Goal: Task Accomplishment & Management: Manage account settings

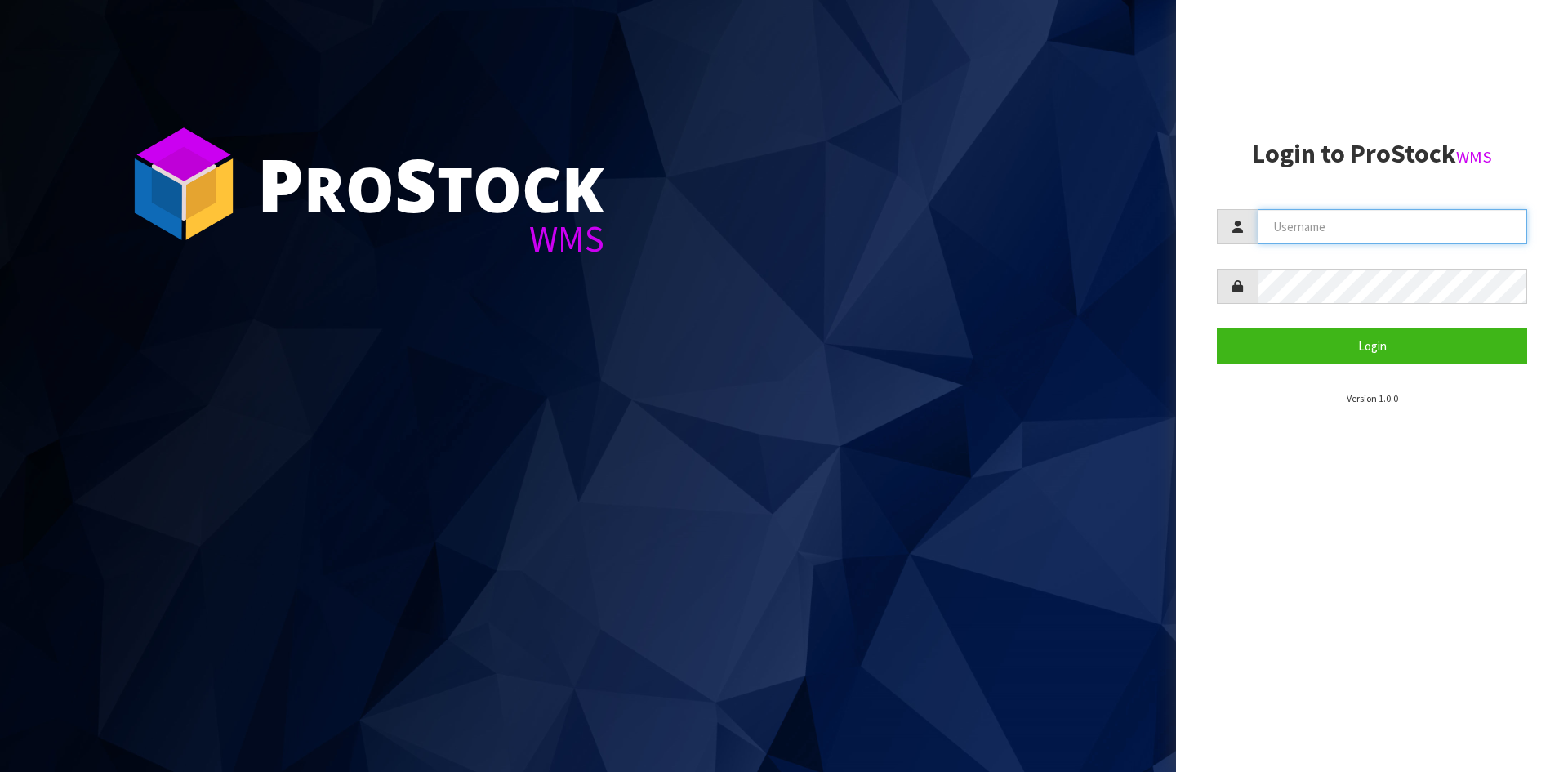
click at [1361, 237] on input "text" at bounding box center [1392, 226] width 269 height 35
type input "Hayrinna"
click at [1216, 329] on button "Login" at bounding box center [1371, 346] width 310 height 35
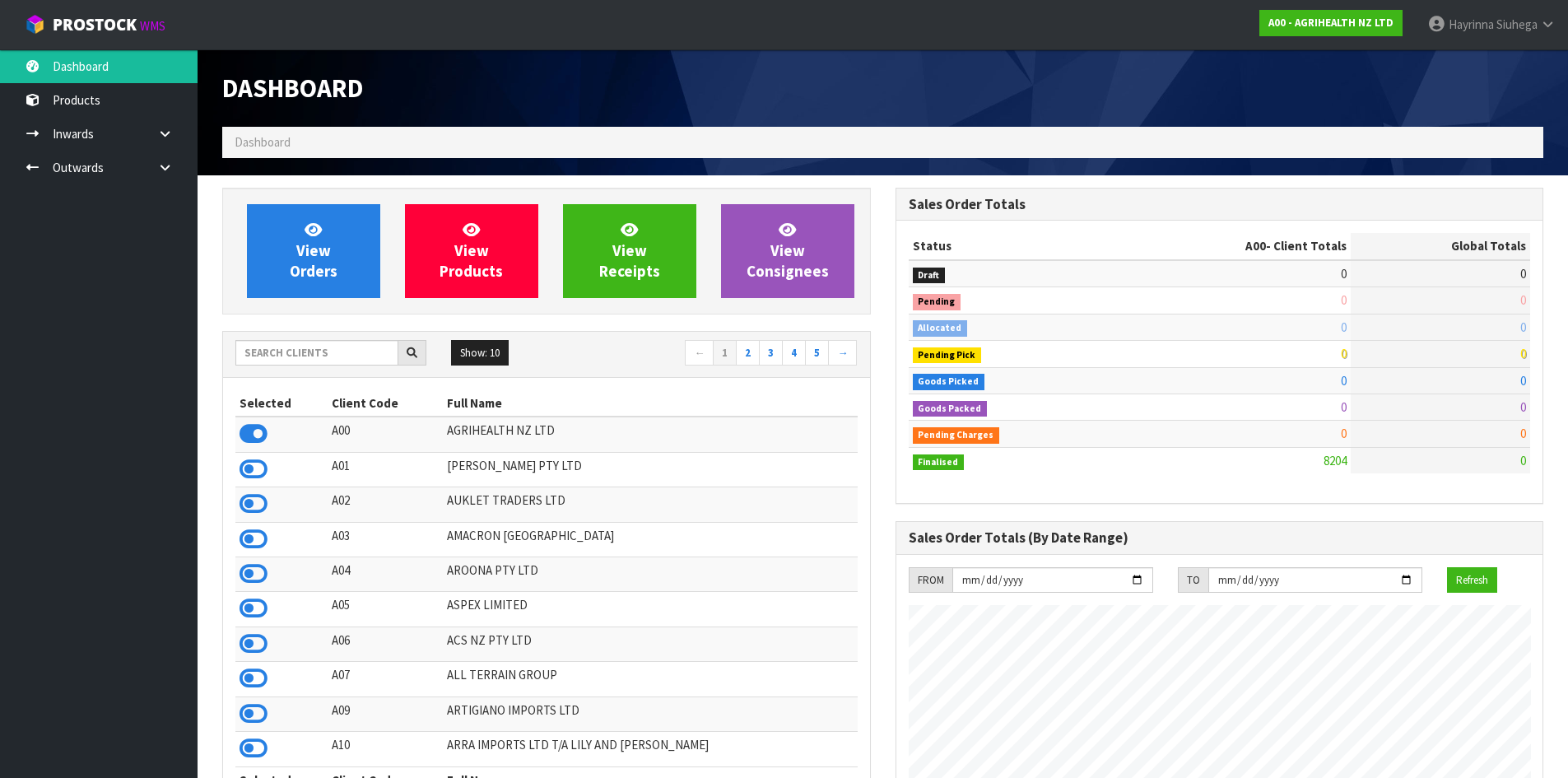
scroll to position [1247, 673]
click at [336, 358] on input "text" at bounding box center [316, 352] width 163 height 25
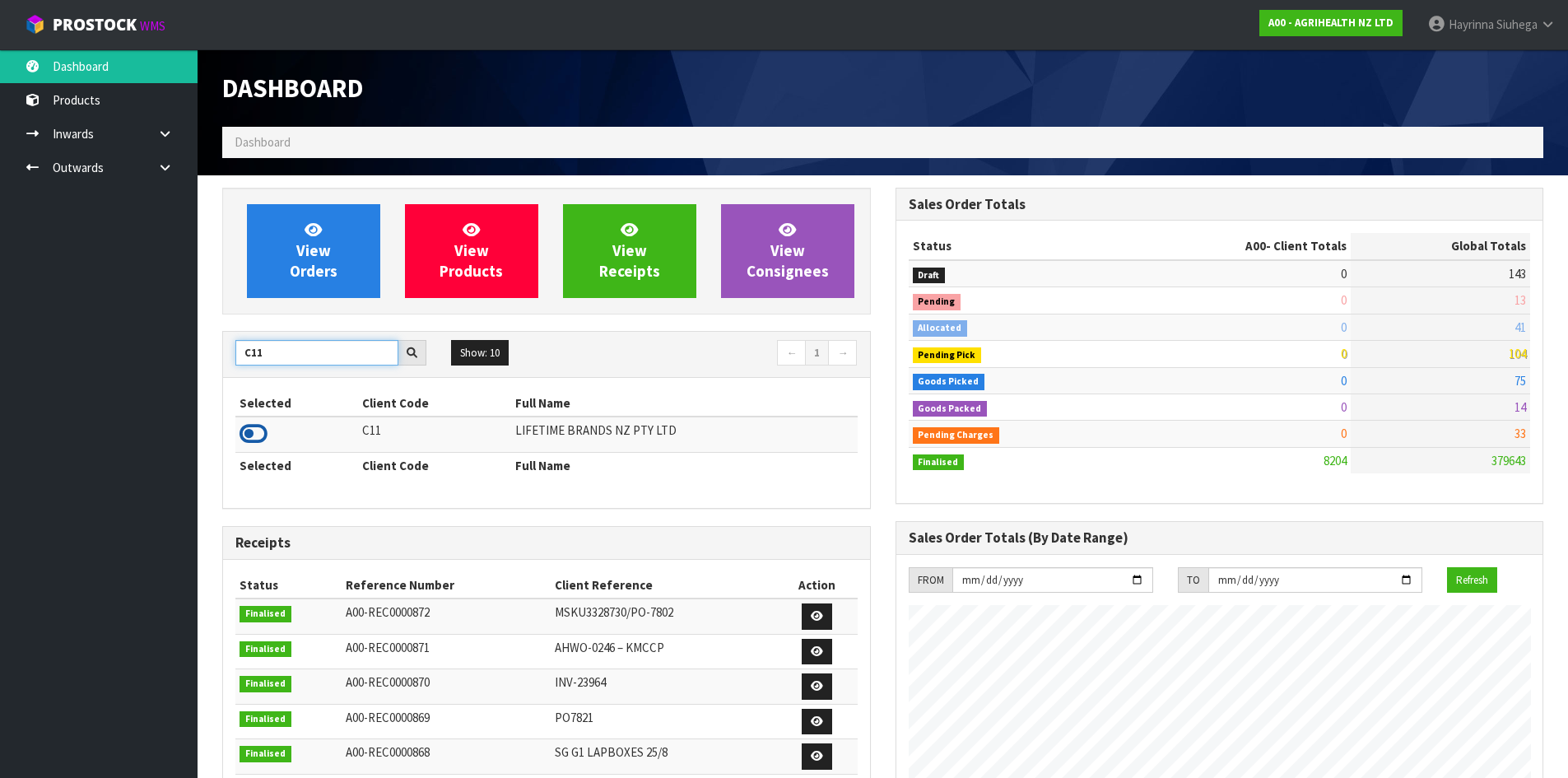
type input "C11"
click at [263, 431] on icon at bounding box center [253, 434] width 28 height 25
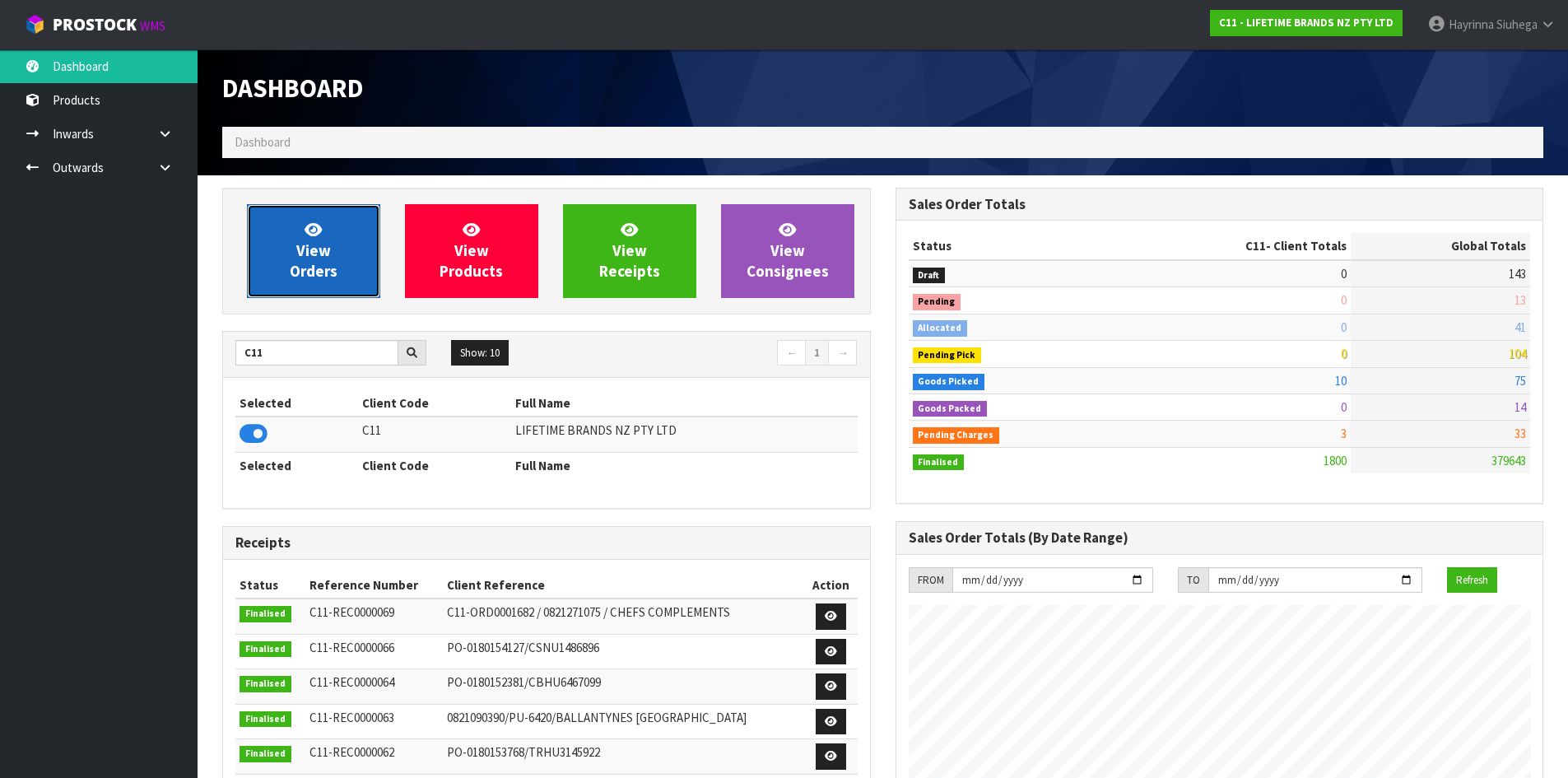
click at [351, 267] on link "View Orders" at bounding box center [313, 250] width 133 height 94
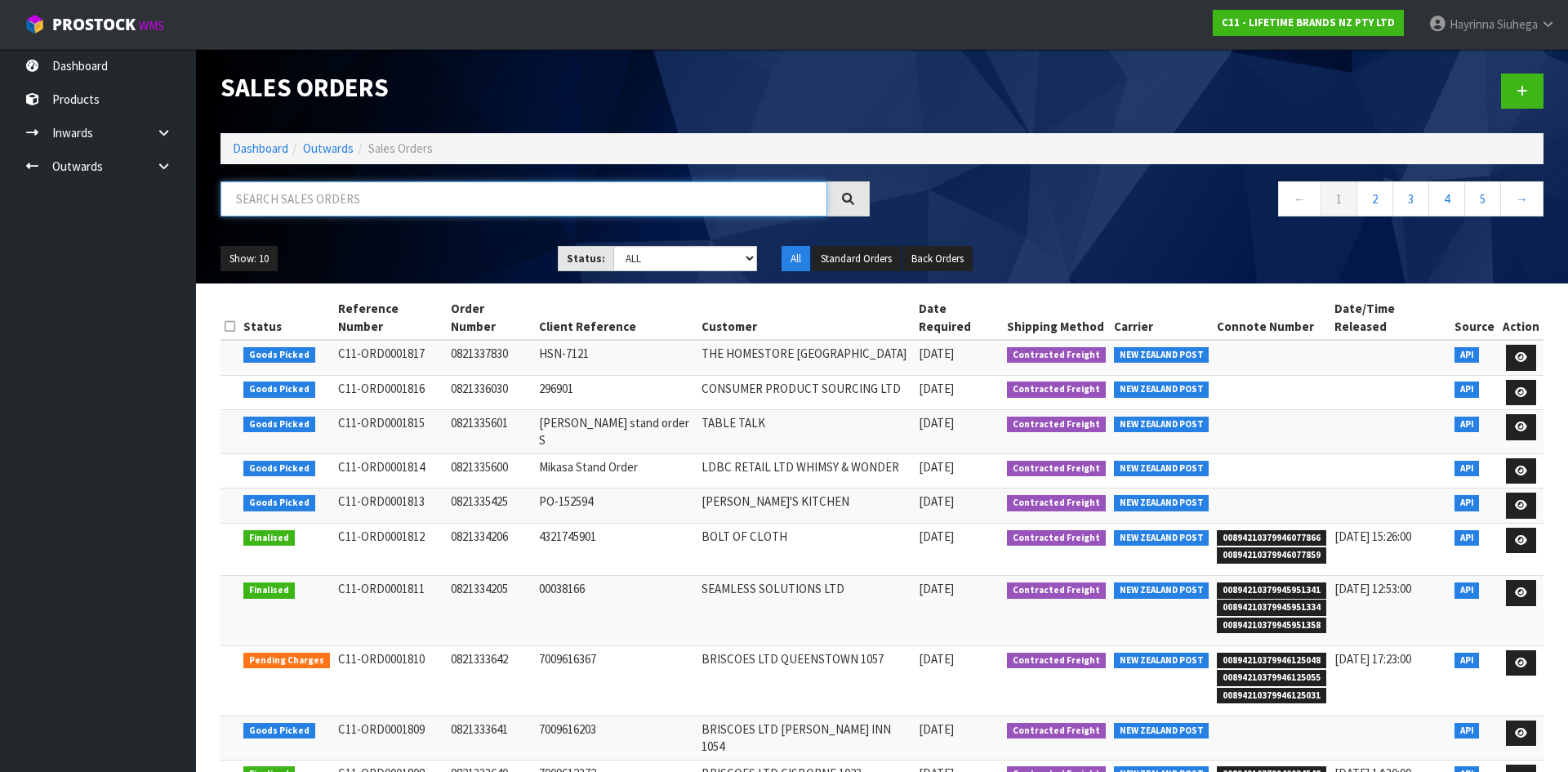
click at [363, 212] on input "text" at bounding box center [523, 199] width 606 height 35
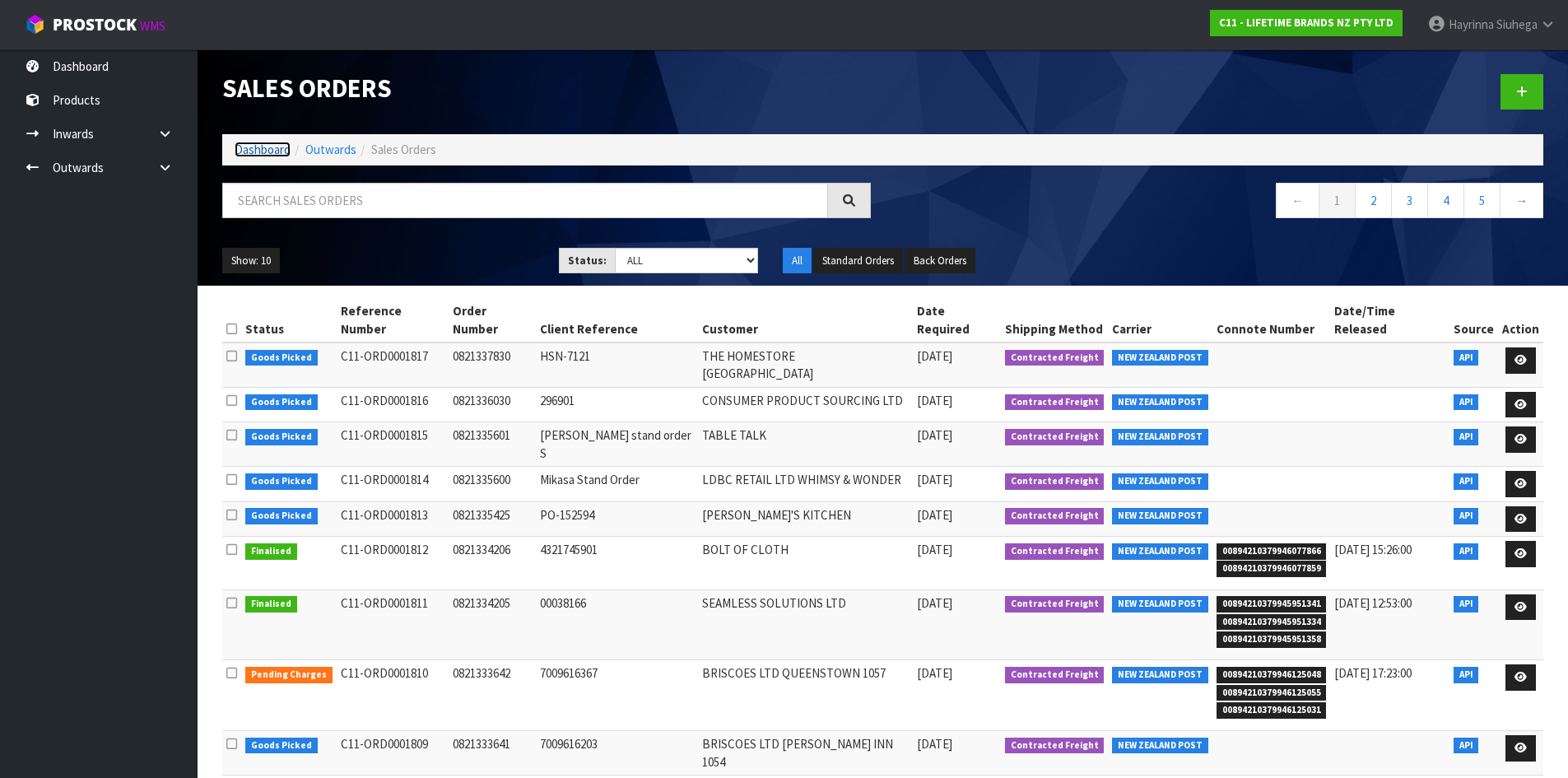
click at [282, 147] on link "Dashboard" at bounding box center [262, 149] width 56 height 16
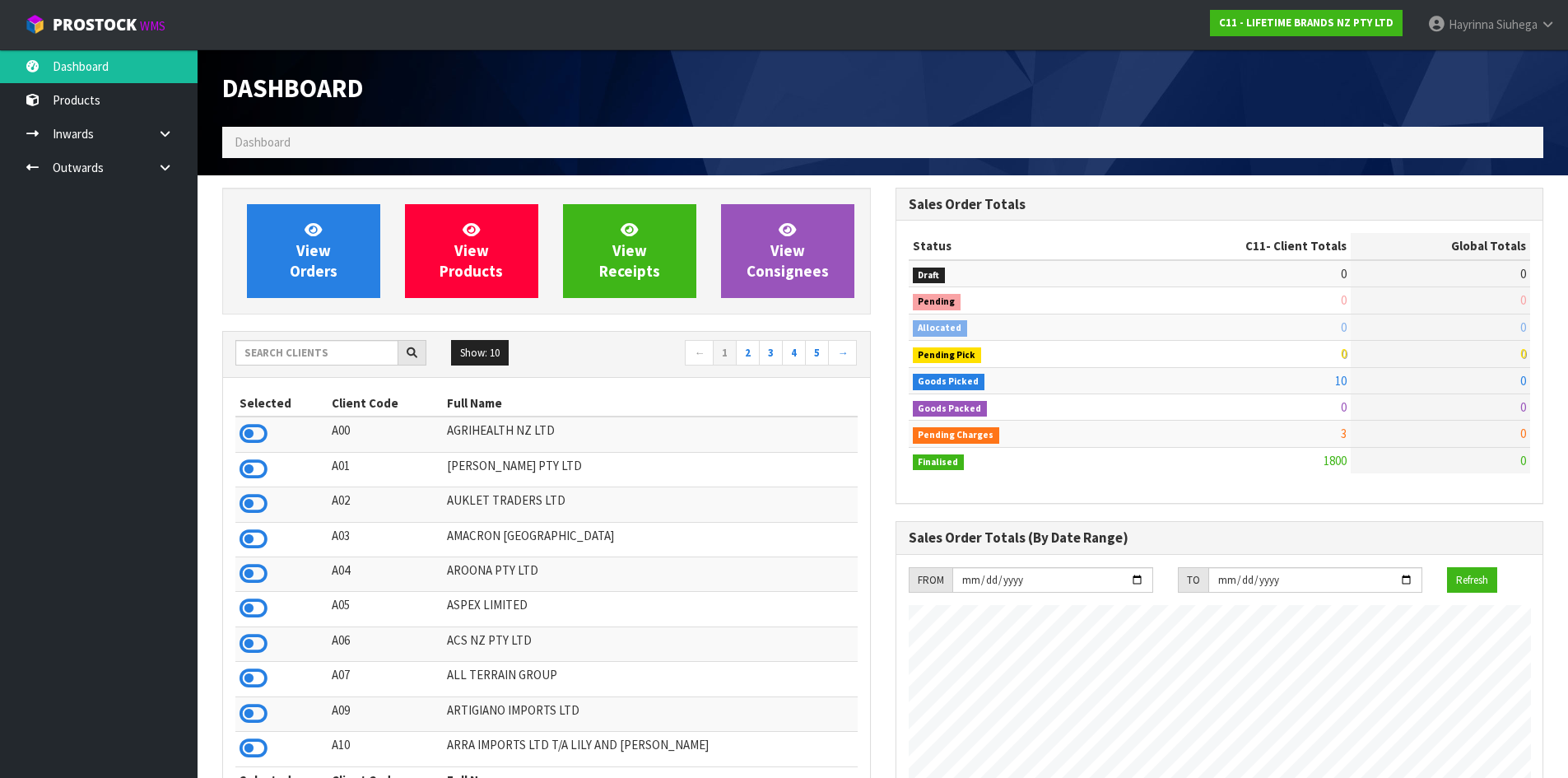
scroll to position [1247, 673]
click at [295, 366] on div at bounding box center [330, 353] width 191 height 26
click at [293, 361] on input "text" at bounding box center [316, 352] width 163 height 25
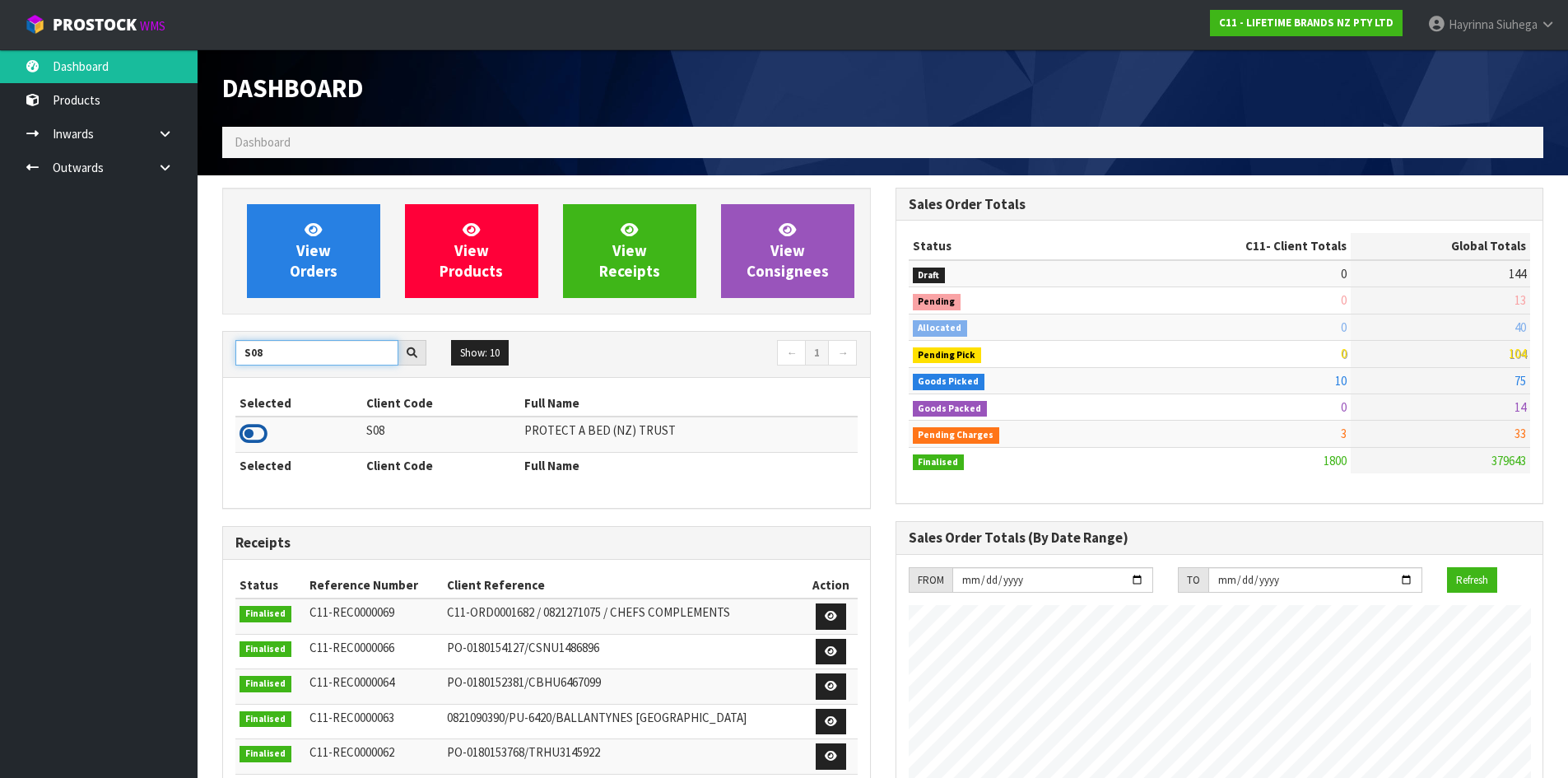
type input "S08"
click at [254, 442] on icon at bounding box center [253, 434] width 28 height 25
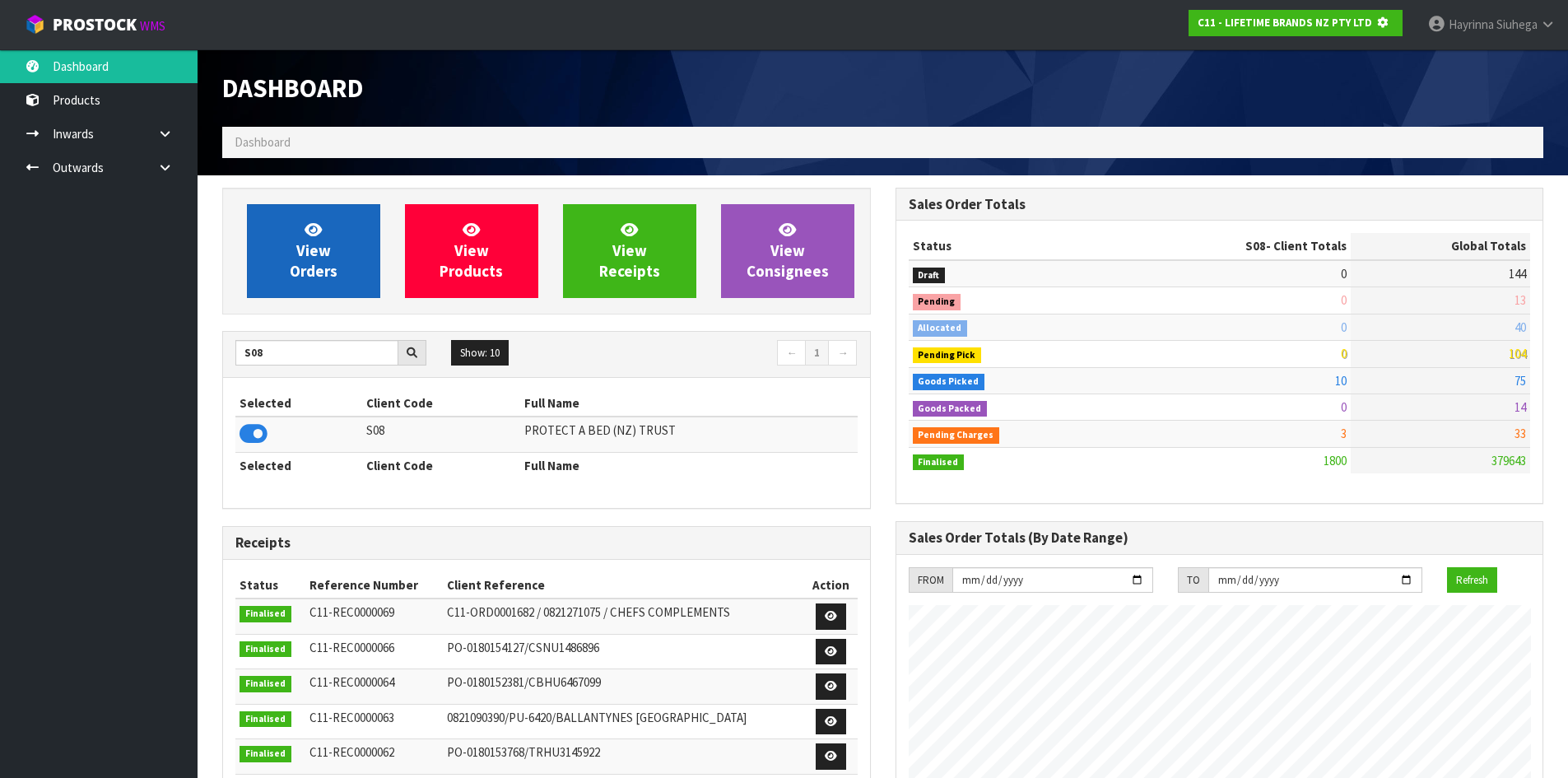
scroll to position [1026, 673]
click at [340, 257] on link "View Orders" at bounding box center [313, 250] width 133 height 94
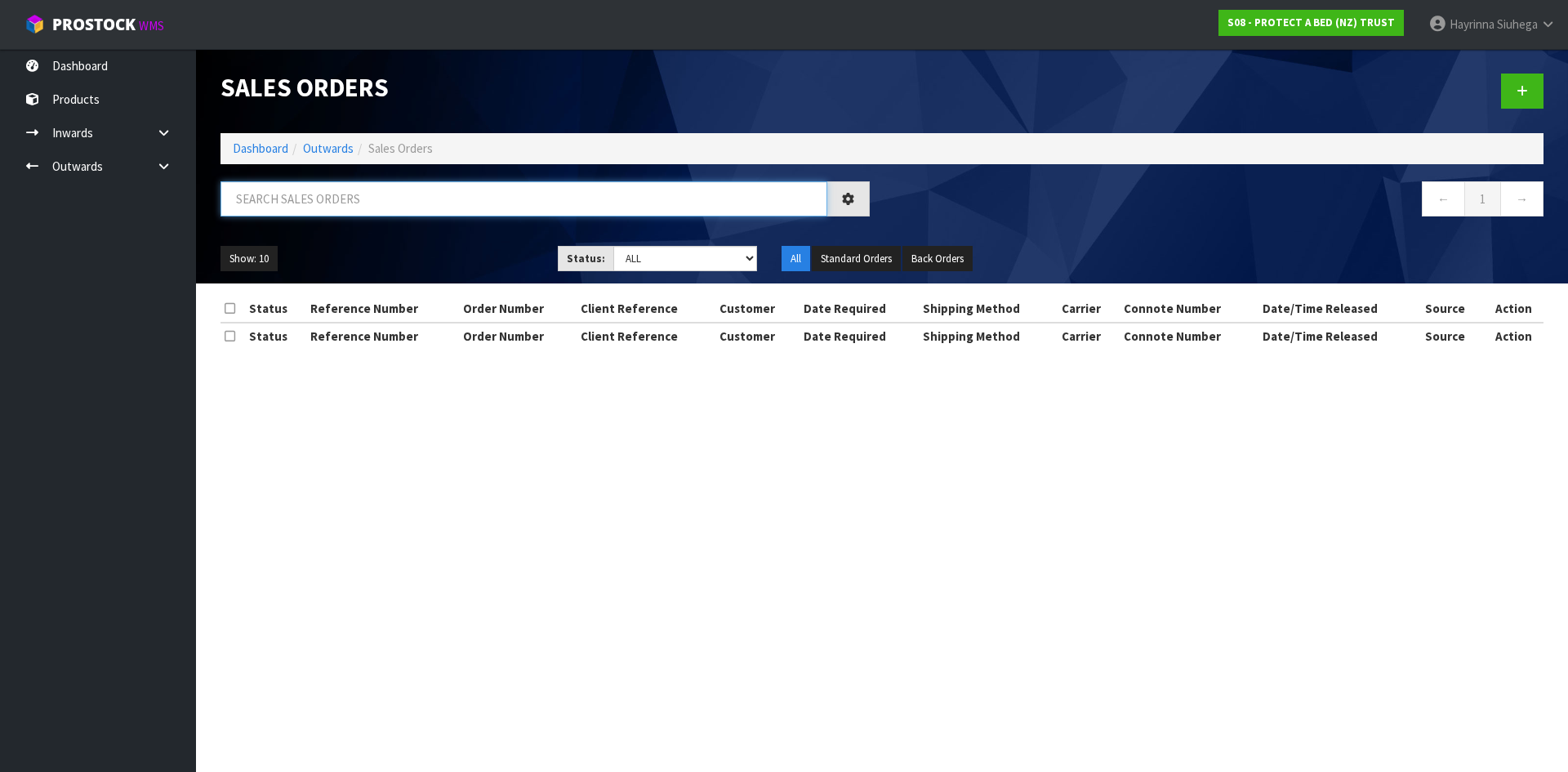
click at [370, 215] on input "text" at bounding box center [523, 199] width 606 height 35
click at [293, 202] on input "text" at bounding box center [523, 199] width 606 height 35
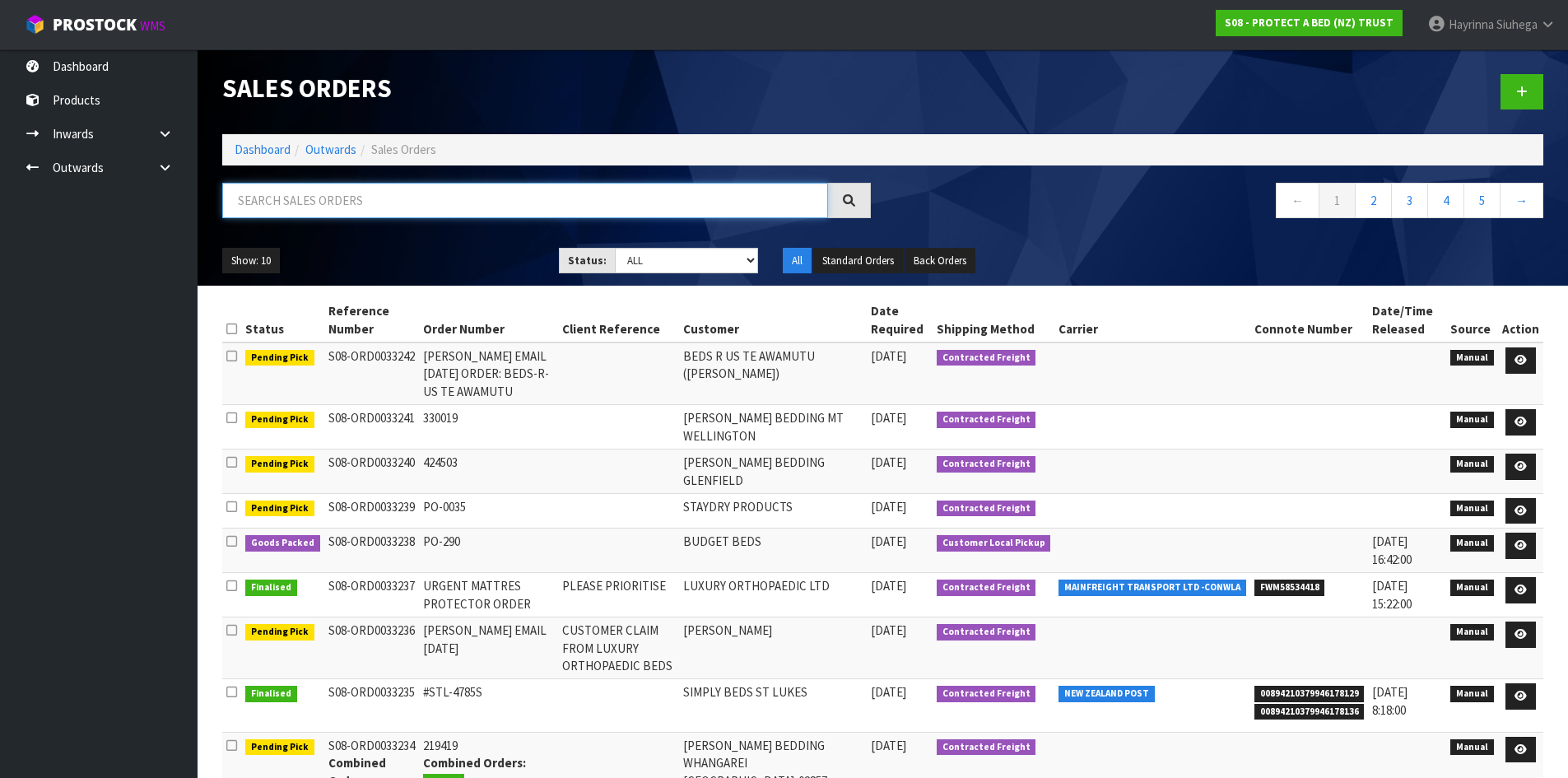
click at [433, 196] on input "text" at bounding box center [525, 200] width 606 height 35
type input "JOB-0410721"
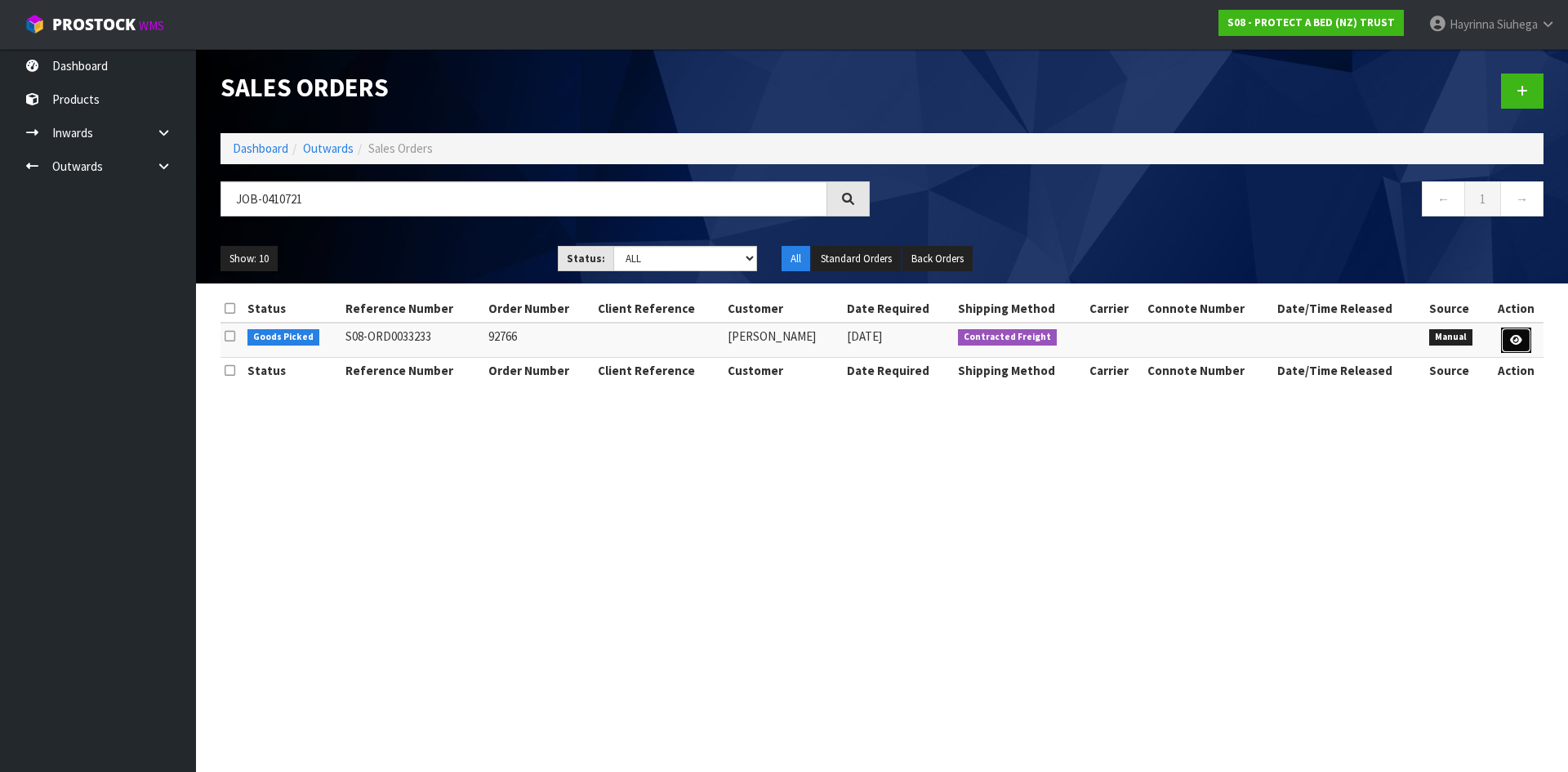
click at [1515, 337] on icon at bounding box center [1515, 341] width 12 height 11
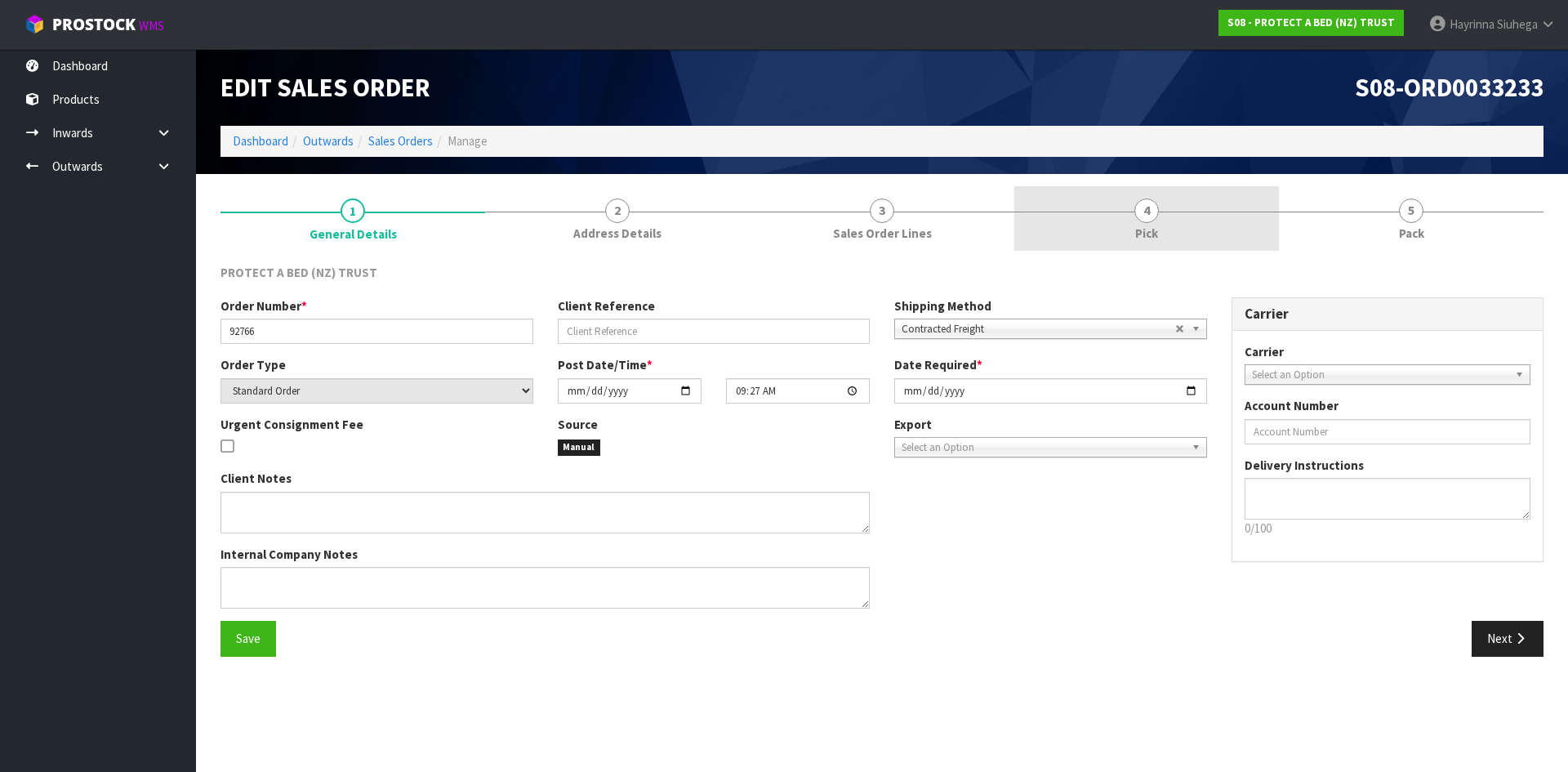
click at [1170, 231] on link "4 Pick" at bounding box center [1146, 219] width 265 height 65
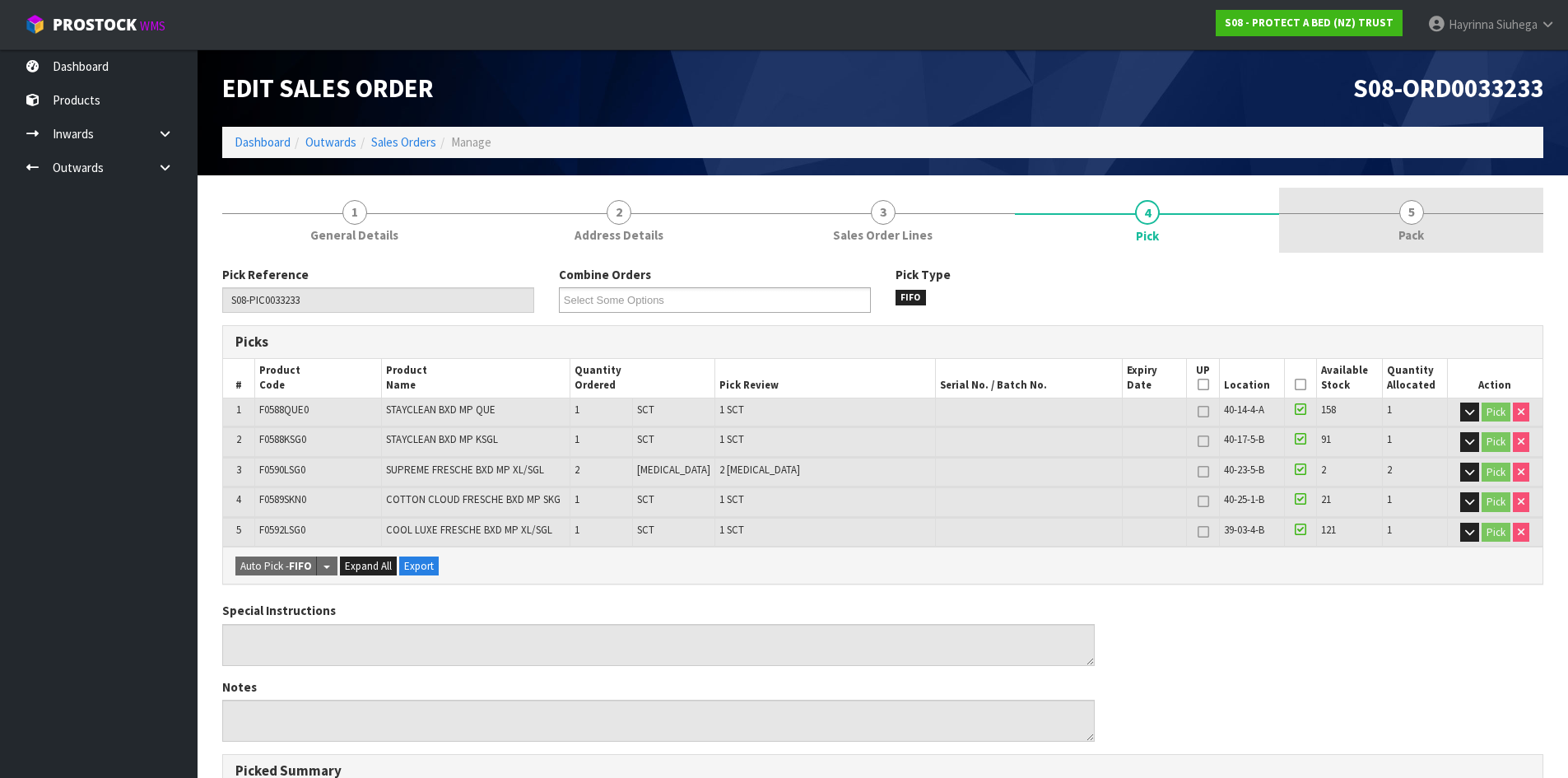
click at [1375, 230] on link "5 Pack" at bounding box center [1412, 221] width 264 height 65
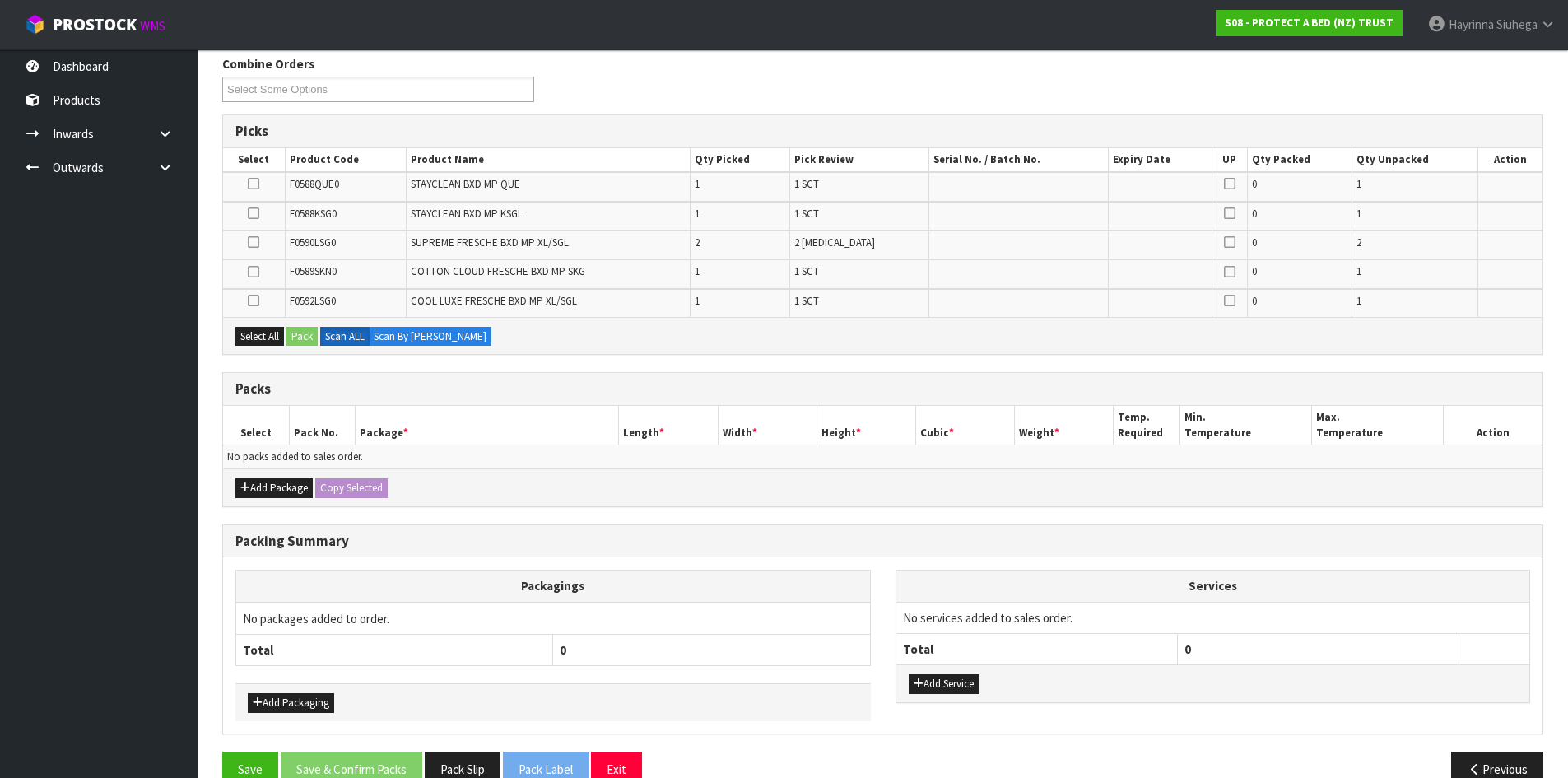
scroll to position [245, 0]
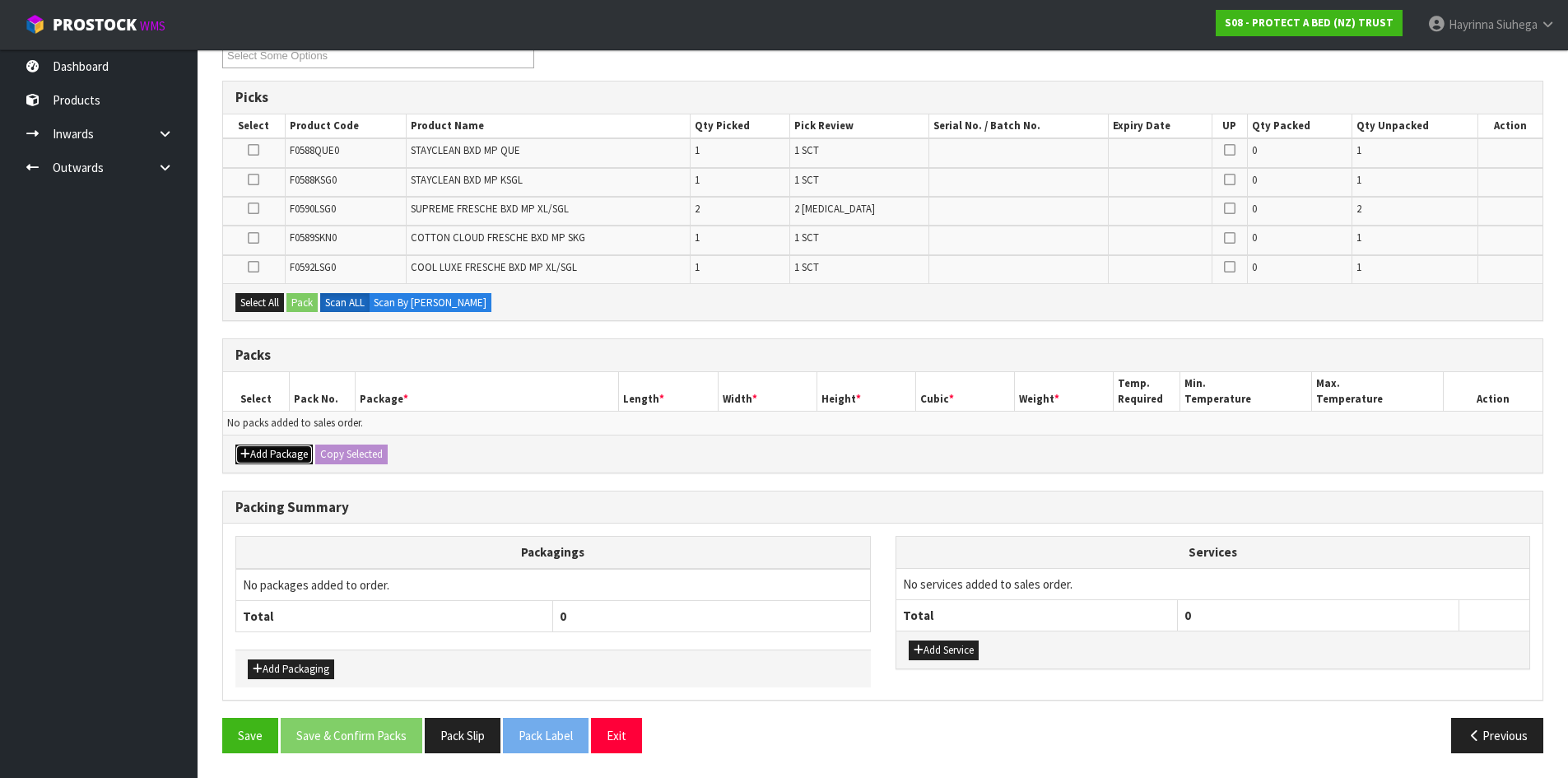
click at [275, 463] on button "Add Package" at bounding box center [274, 454] width 77 height 20
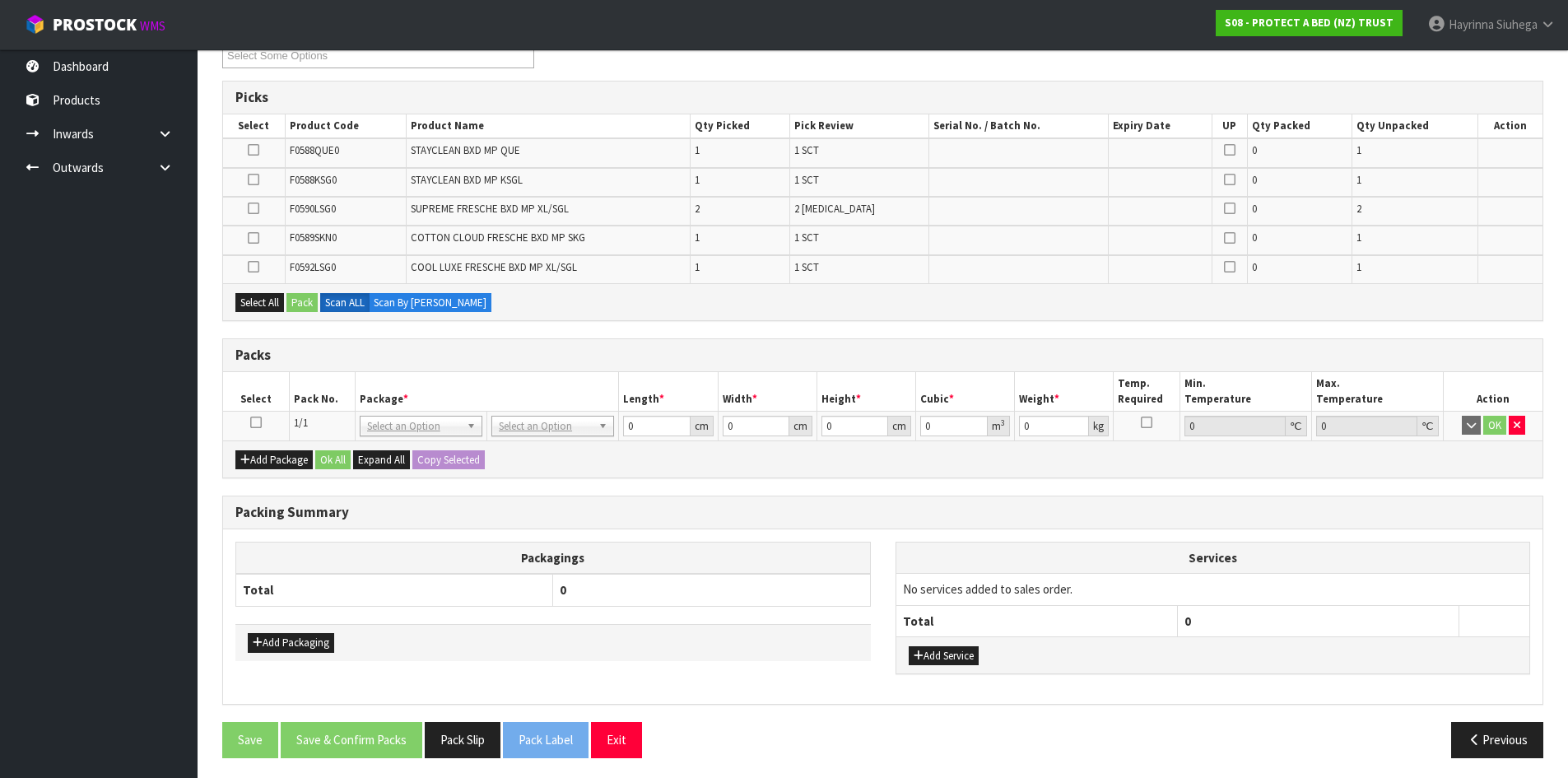
click at [255, 423] on icon at bounding box center [256, 423] width 11 height 1
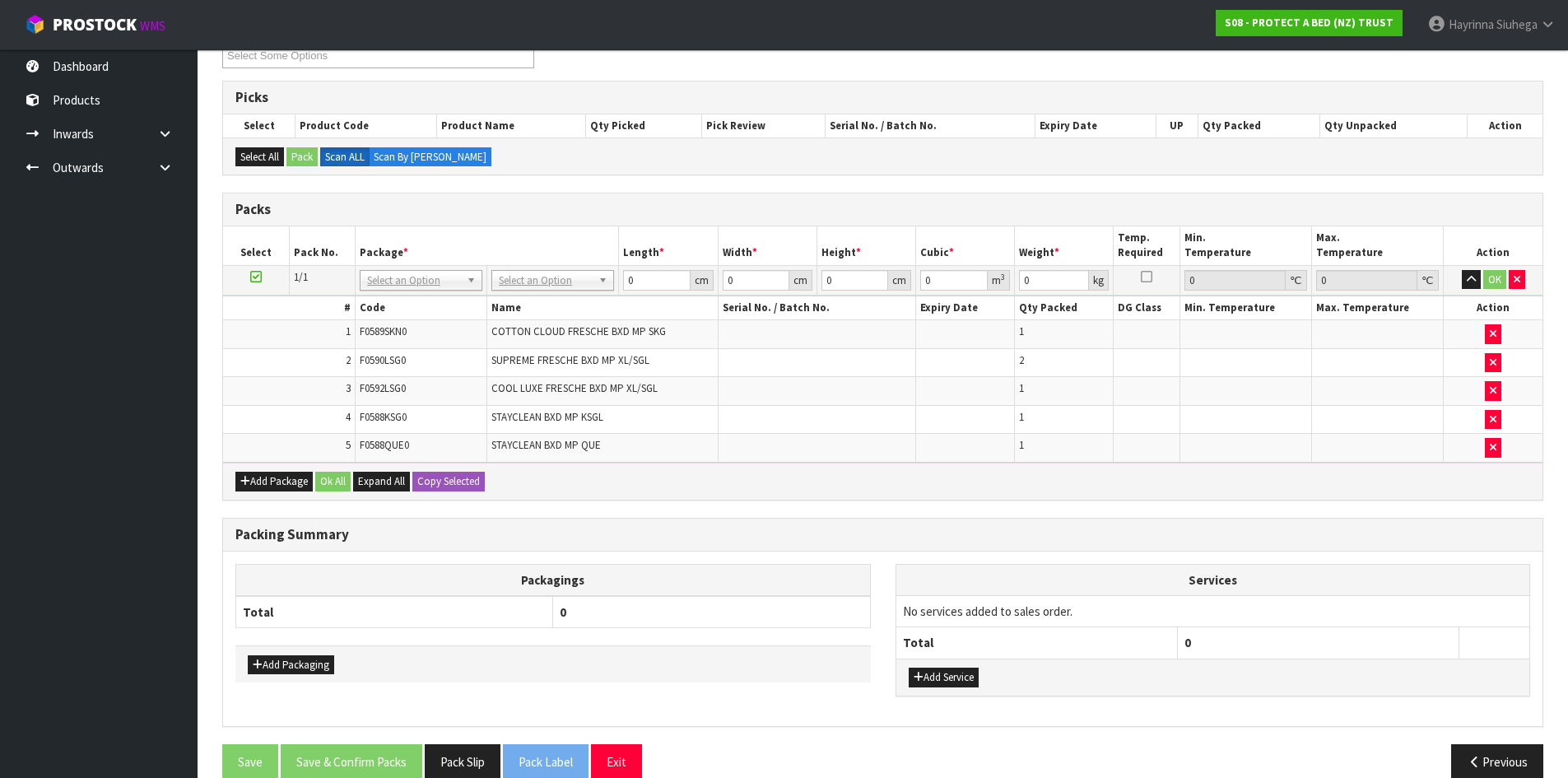
click at [560, 268] on td "No Packaging Cartons PLT GEN120 (1200 X 1000) PLT ONE WAY SKID CHEP HIRE PALLET…" at bounding box center [554, 280] width 132 height 30
click at [538, 303] on input "text" at bounding box center [553, 303] width 114 height 20
type input "oc"
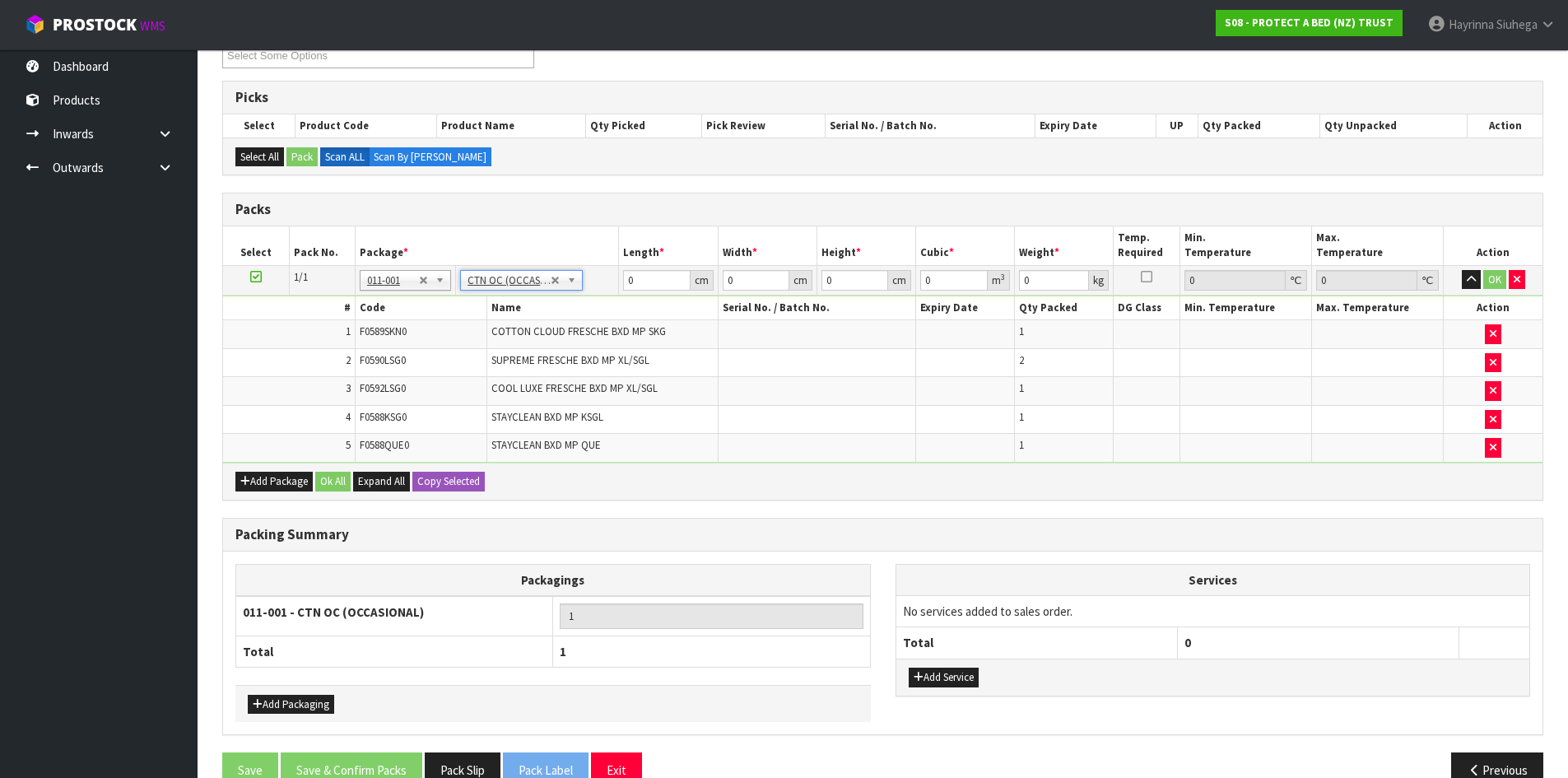
type input "6.58"
click at [628, 279] on input "0" at bounding box center [657, 280] width 67 height 20
type input "59"
type input "41"
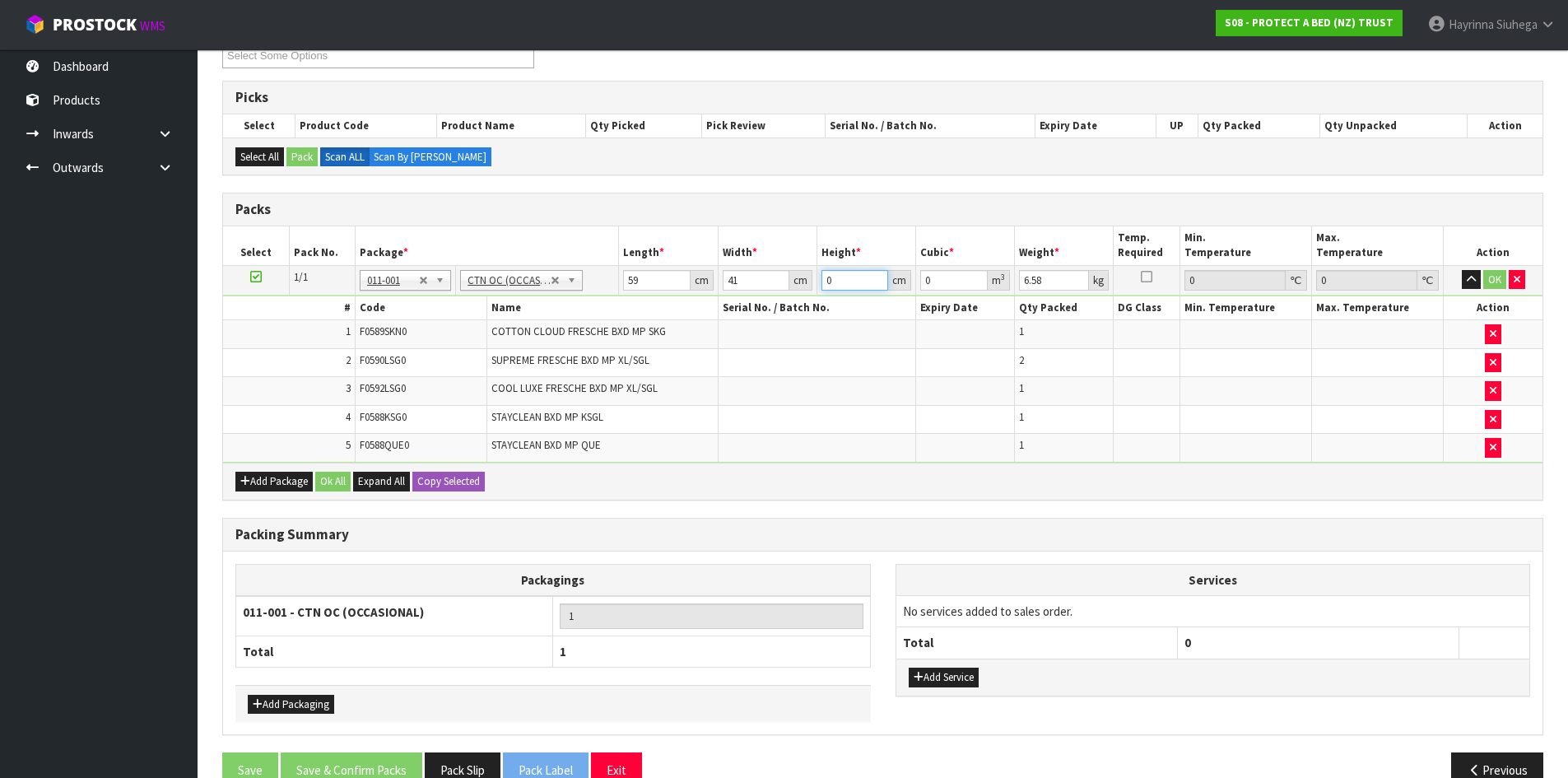
type input "3"
type input "0.007257"
type input "32"
type input "0.077408"
type input "32"
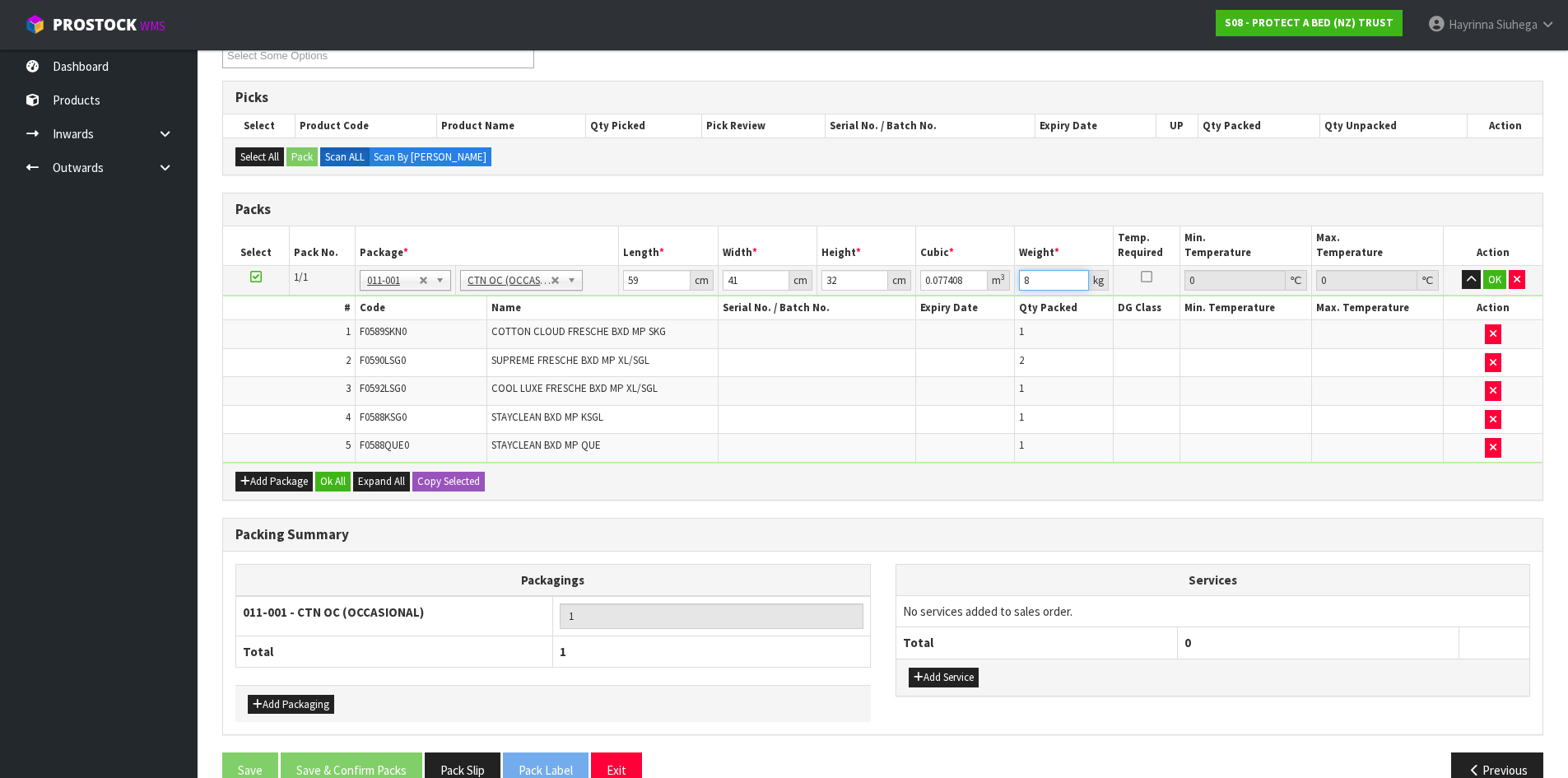
type input "8"
click button "OK" at bounding box center [1494, 279] width 23 height 20
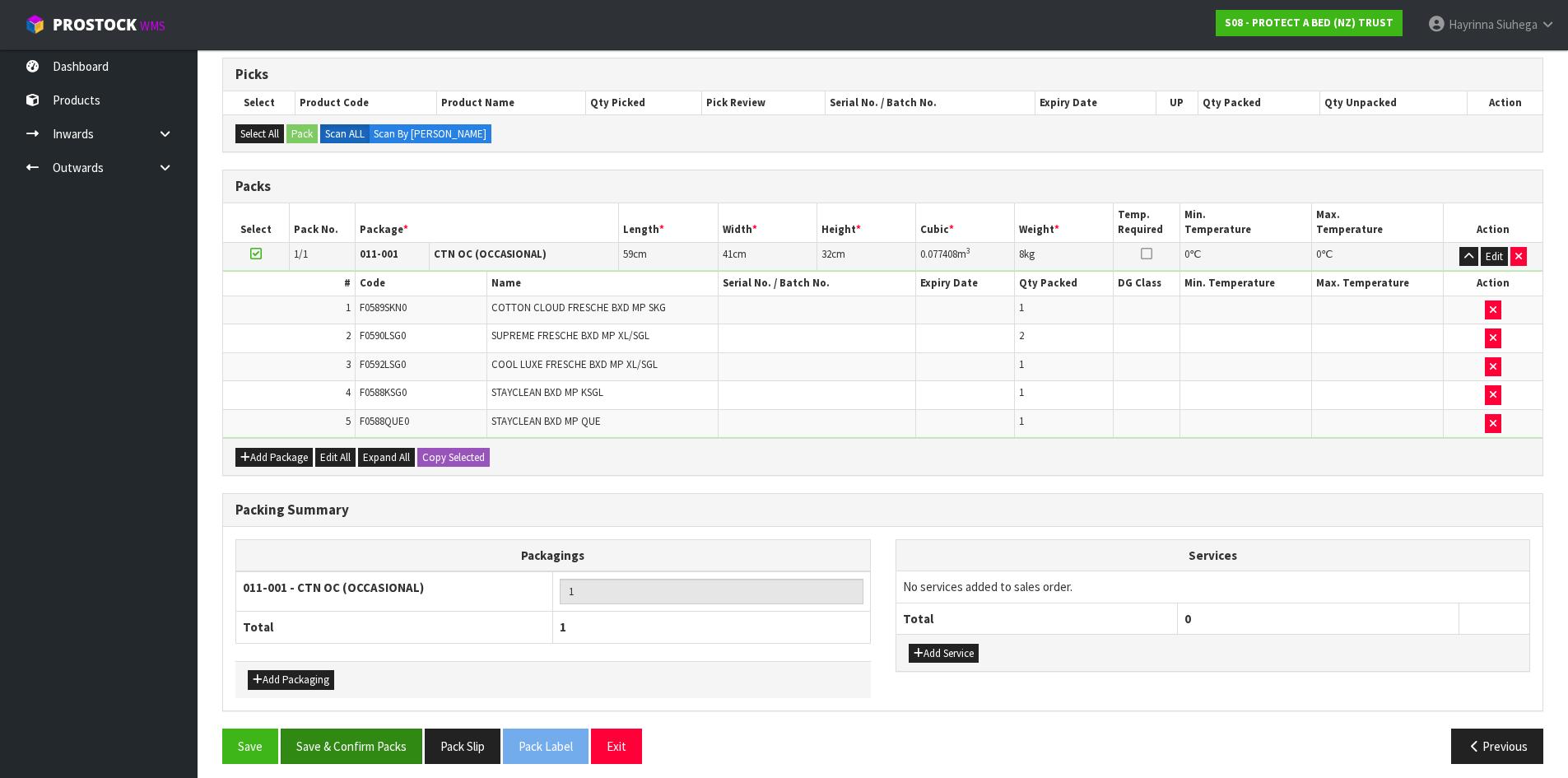
scroll to position [278, 0]
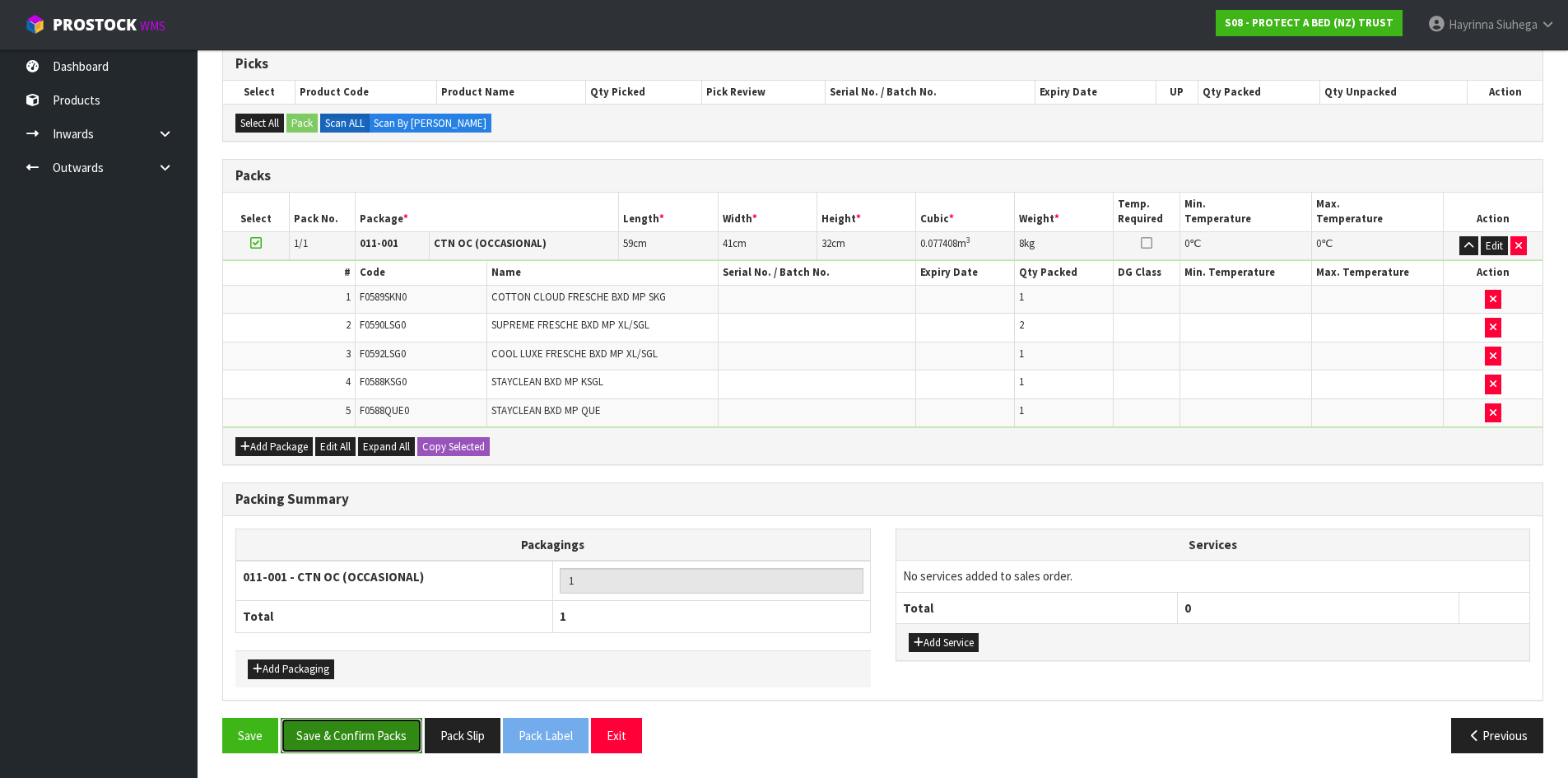
click at [333, 722] on button "Save & Confirm Packs" at bounding box center [352, 735] width 141 height 35
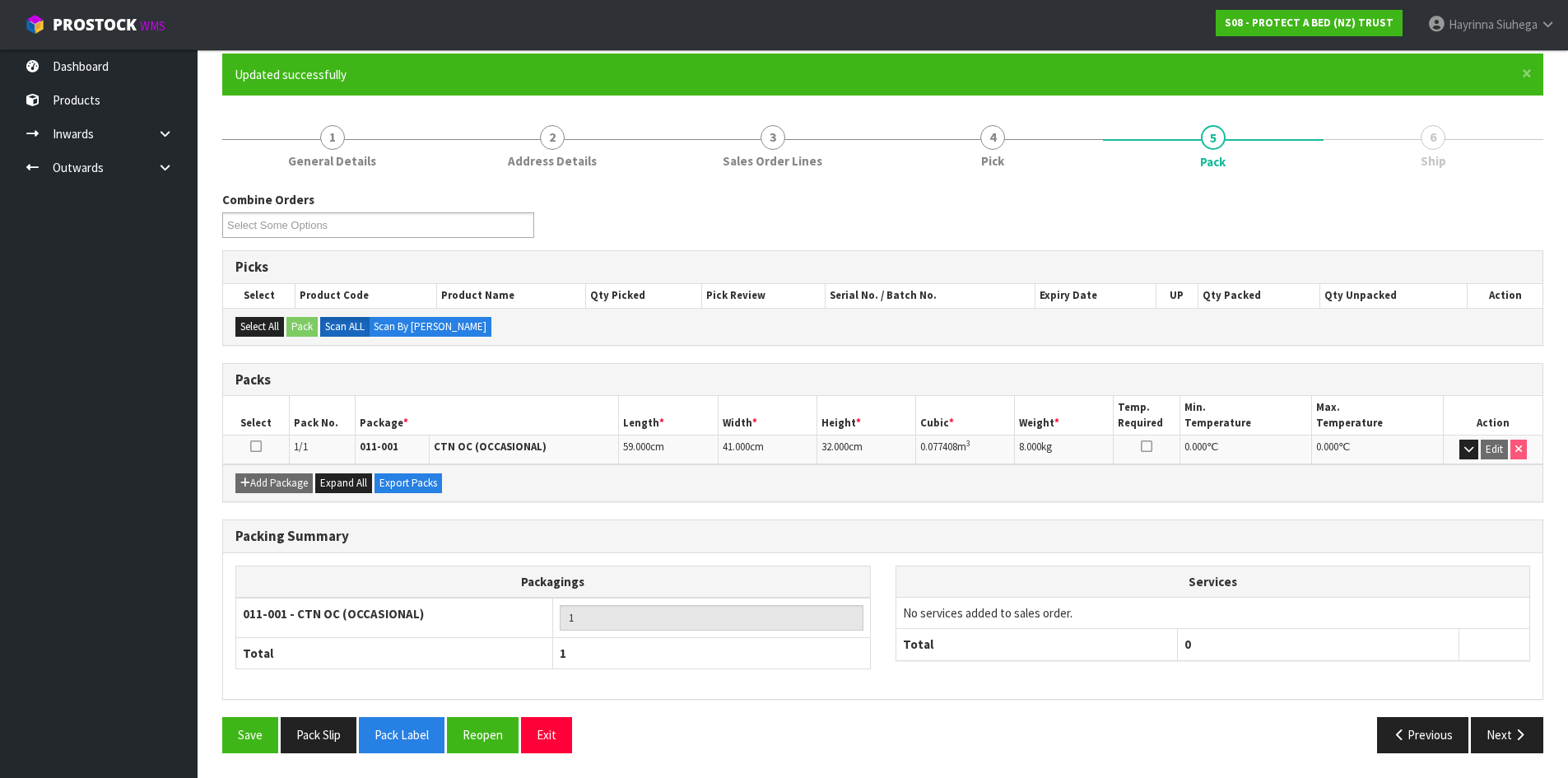
scroll to position [134, 0]
drag, startPoint x: 1538, startPoint y: 730, endPoint x: 1524, endPoint y: 726, distance: 14.6
click at [1538, 730] on button "Next" at bounding box center [1508, 735] width 73 height 35
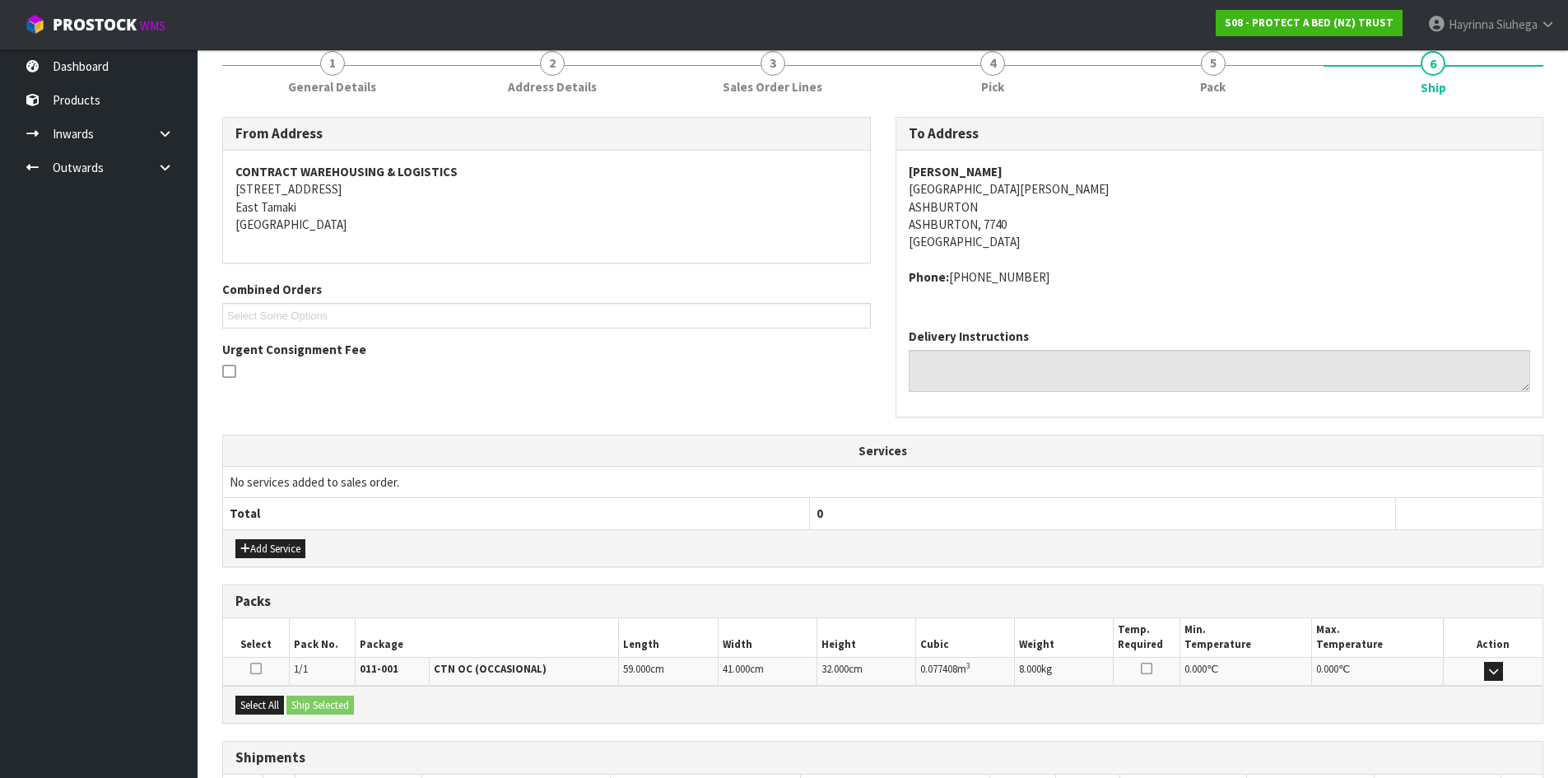
scroll to position [331, 0]
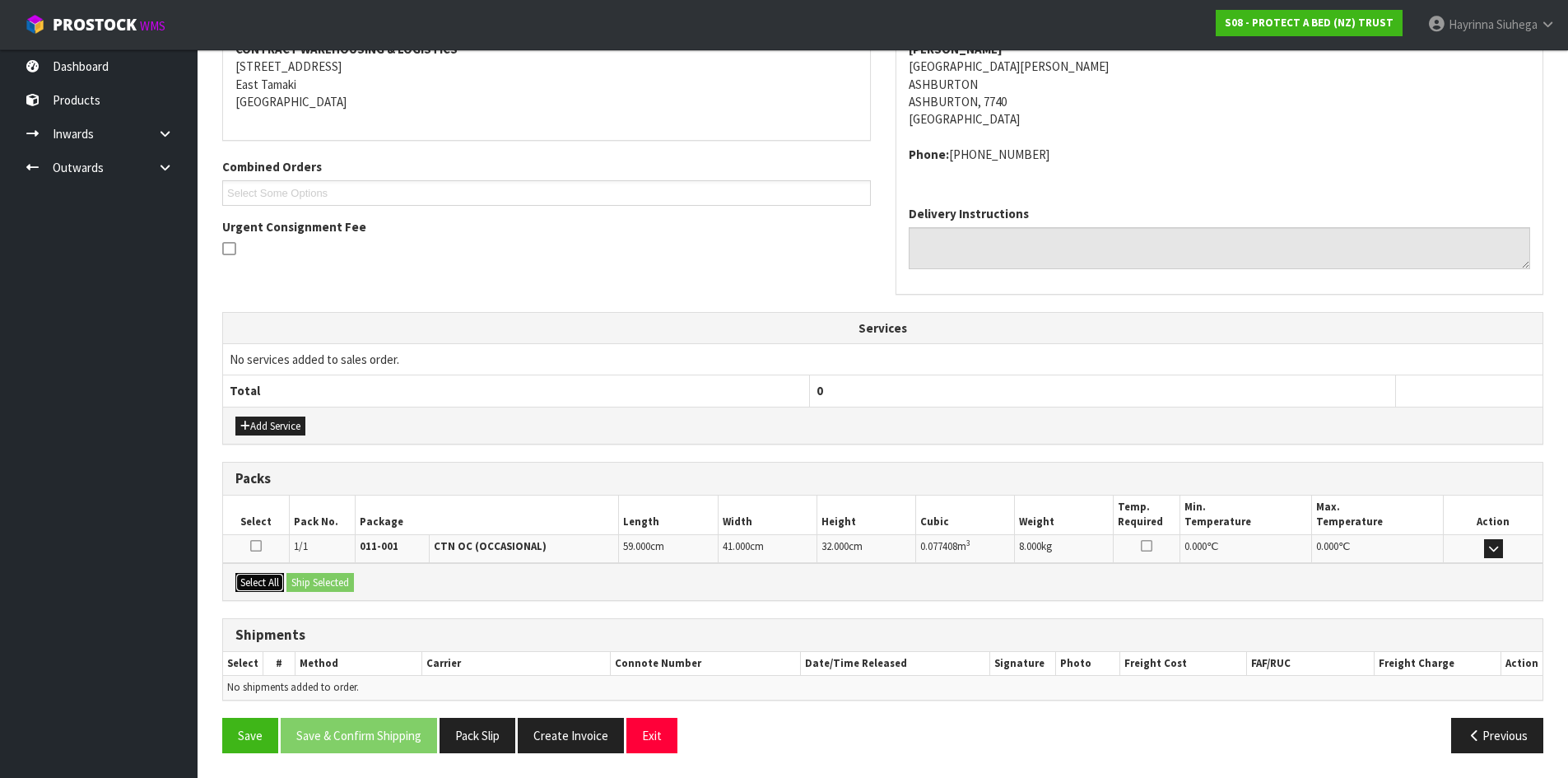
click at [264, 580] on button "Select All" at bounding box center [260, 583] width 48 height 20
click at [315, 579] on button "Ship Selected" at bounding box center [320, 583] width 68 height 20
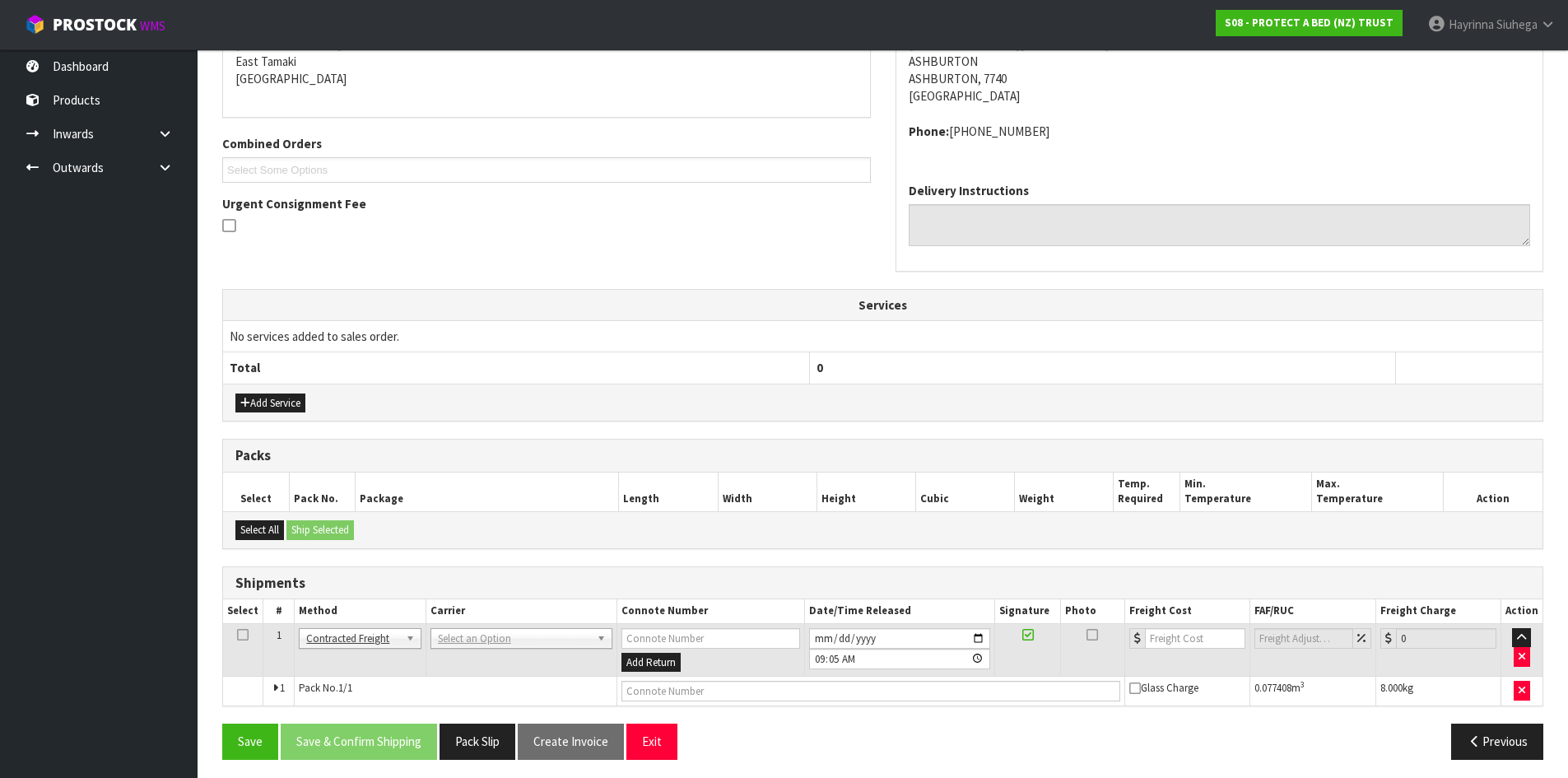
scroll to position [361, 0]
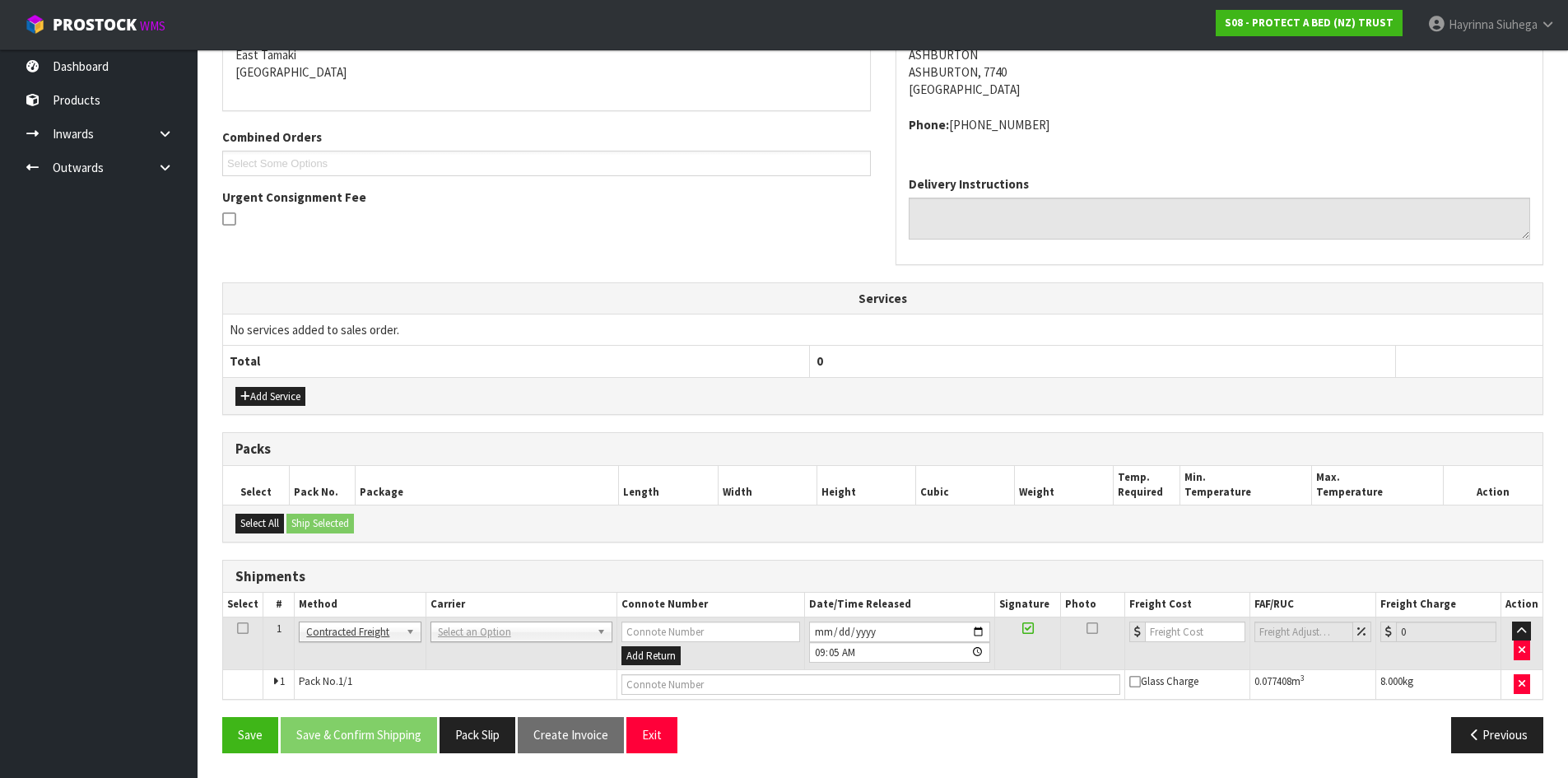
click at [462, 621] on td "ANGEL - ANGEL TRANSPORT [PERSON_NAME] REMOVALS DEAEXPAKL - DEADLINE EXPRESS COU…" at bounding box center [520, 644] width 191 height 54
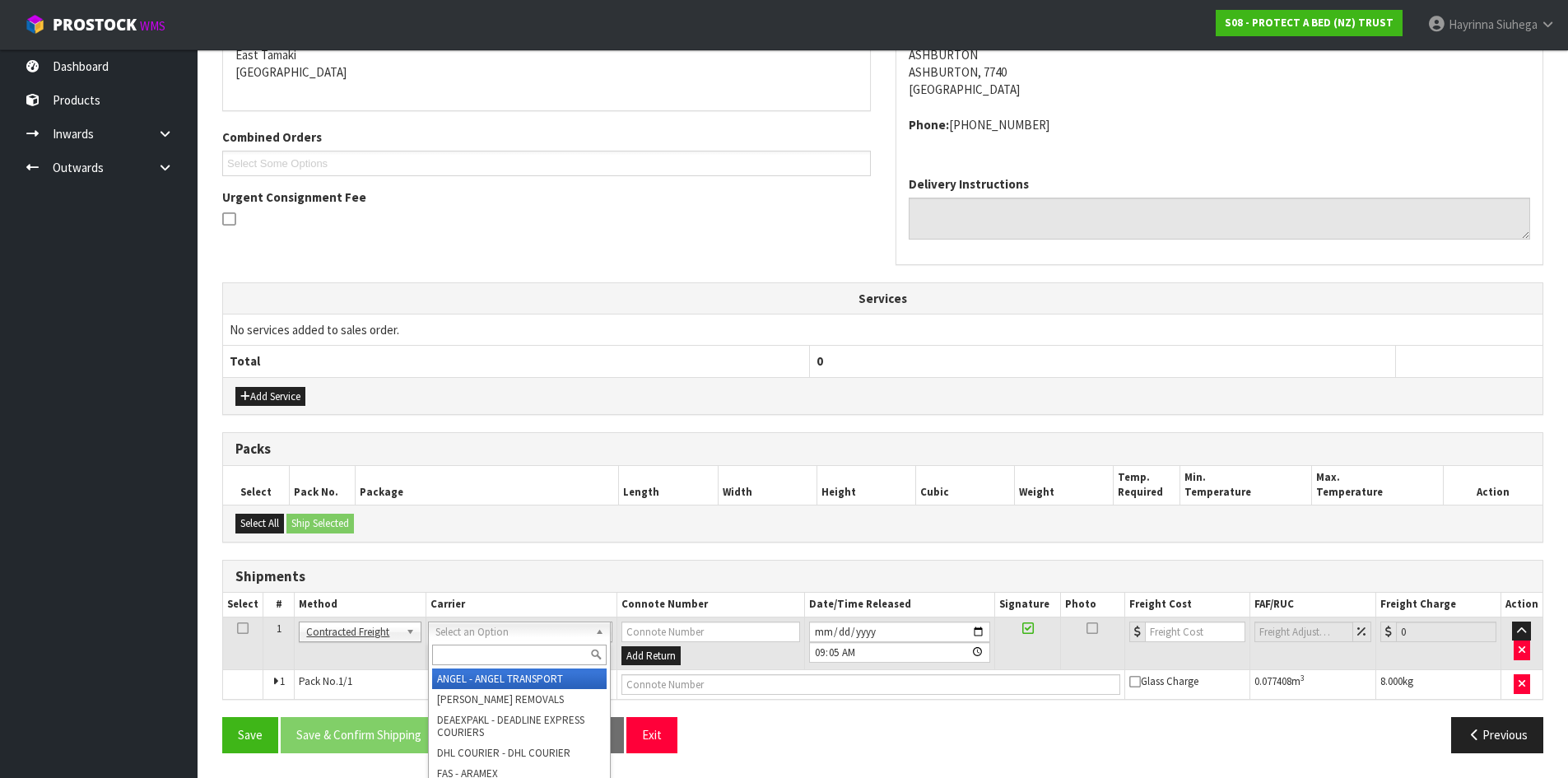
click at [465, 653] on input "text" at bounding box center [519, 655] width 175 height 20
type input "nzp"
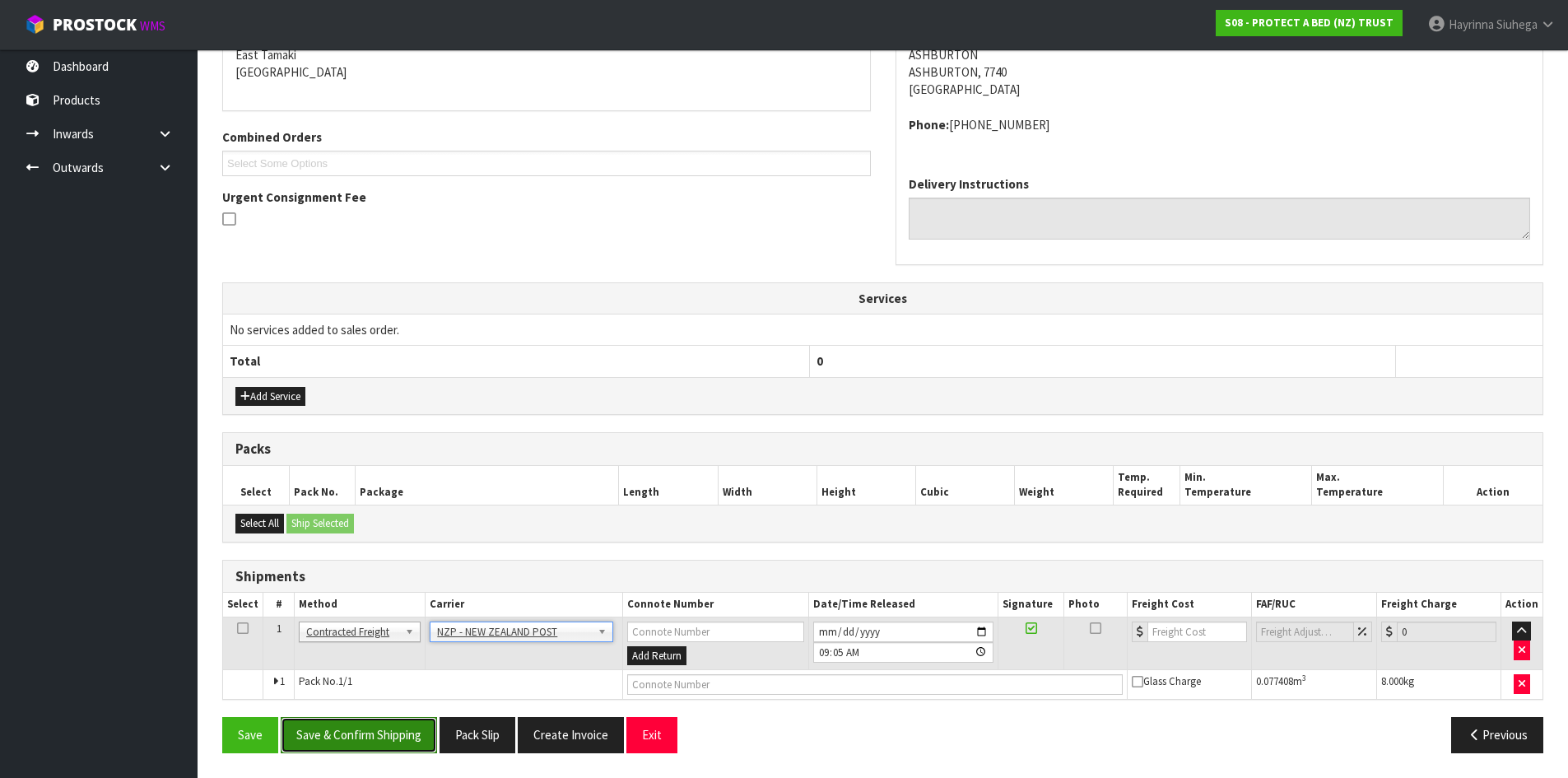
click at [405, 725] on button "Save & Confirm Shipping" at bounding box center [359, 735] width 156 height 35
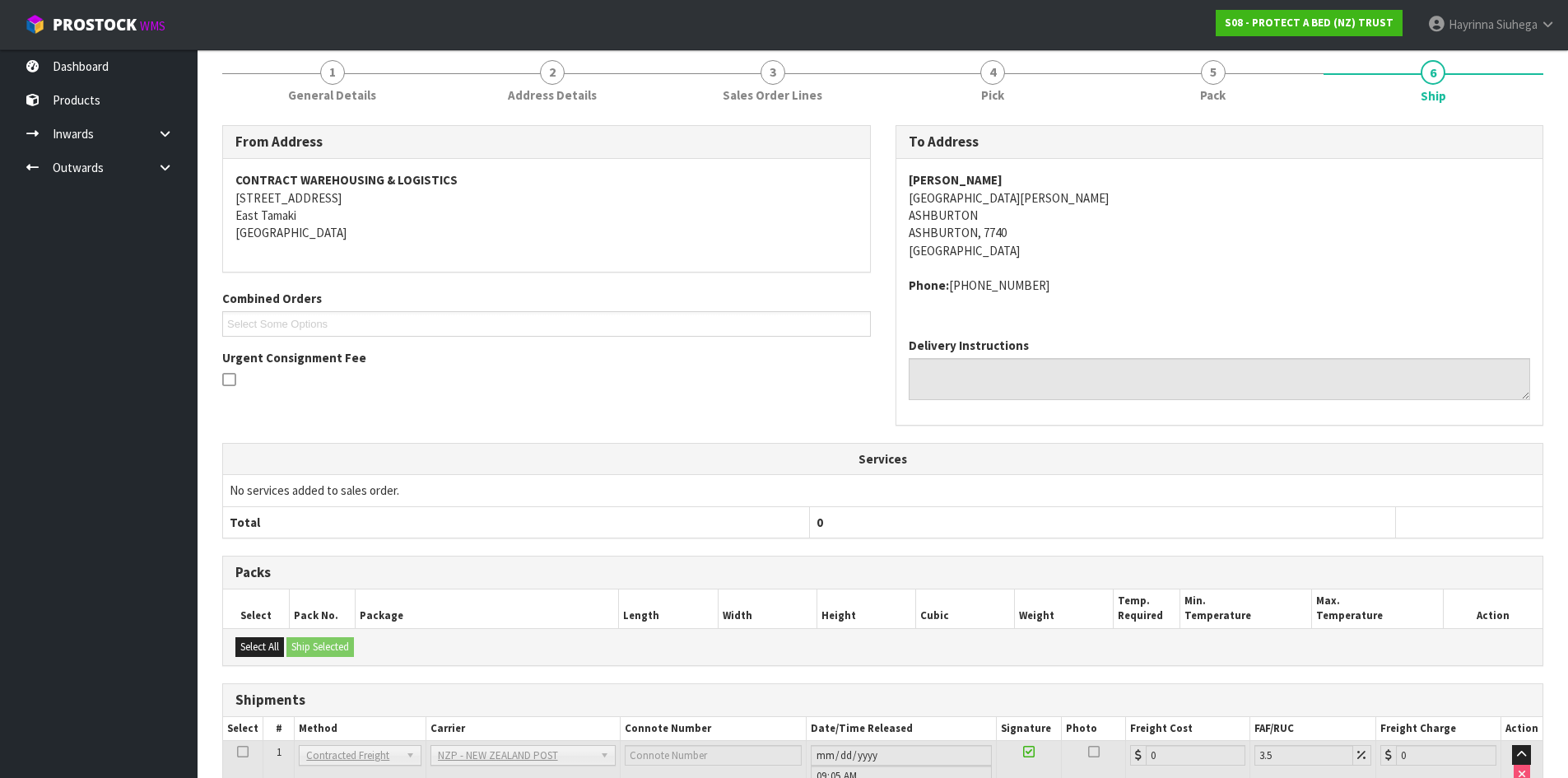
scroll to position [337, 0]
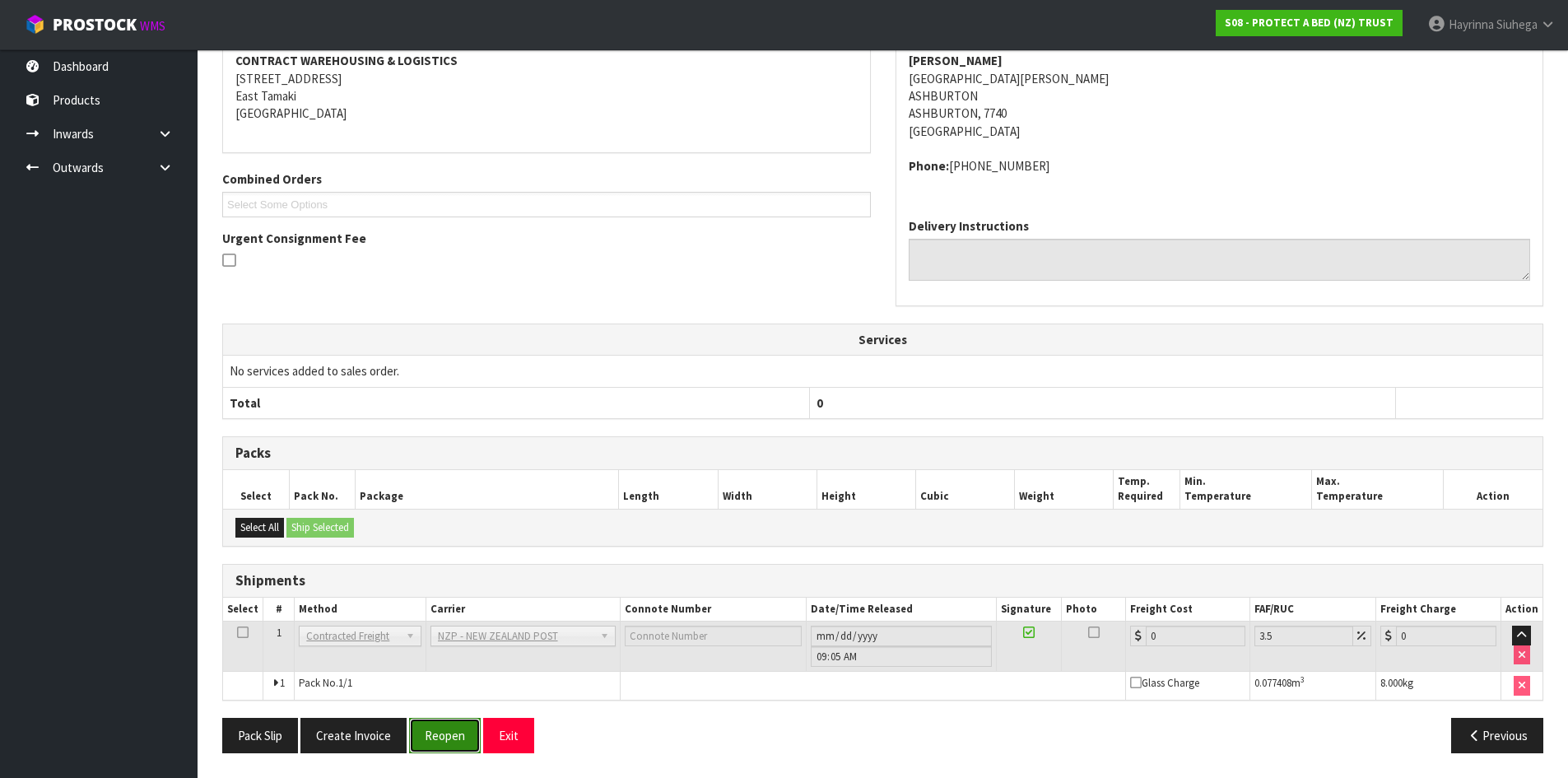
click at [460, 736] on button "Reopen" at bounding box center [445, 735] width 72 height 35
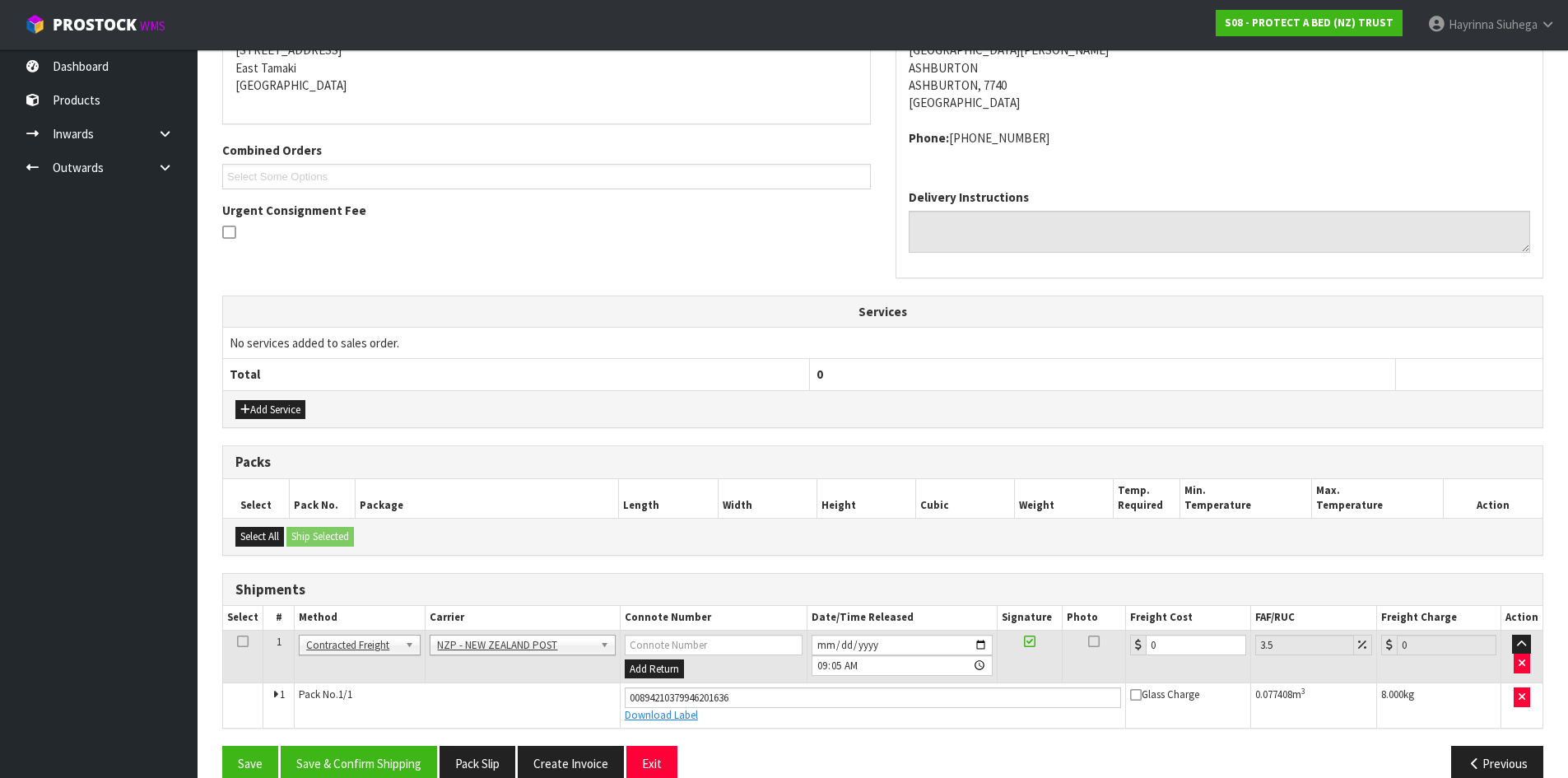
scroll to position [375, 0]
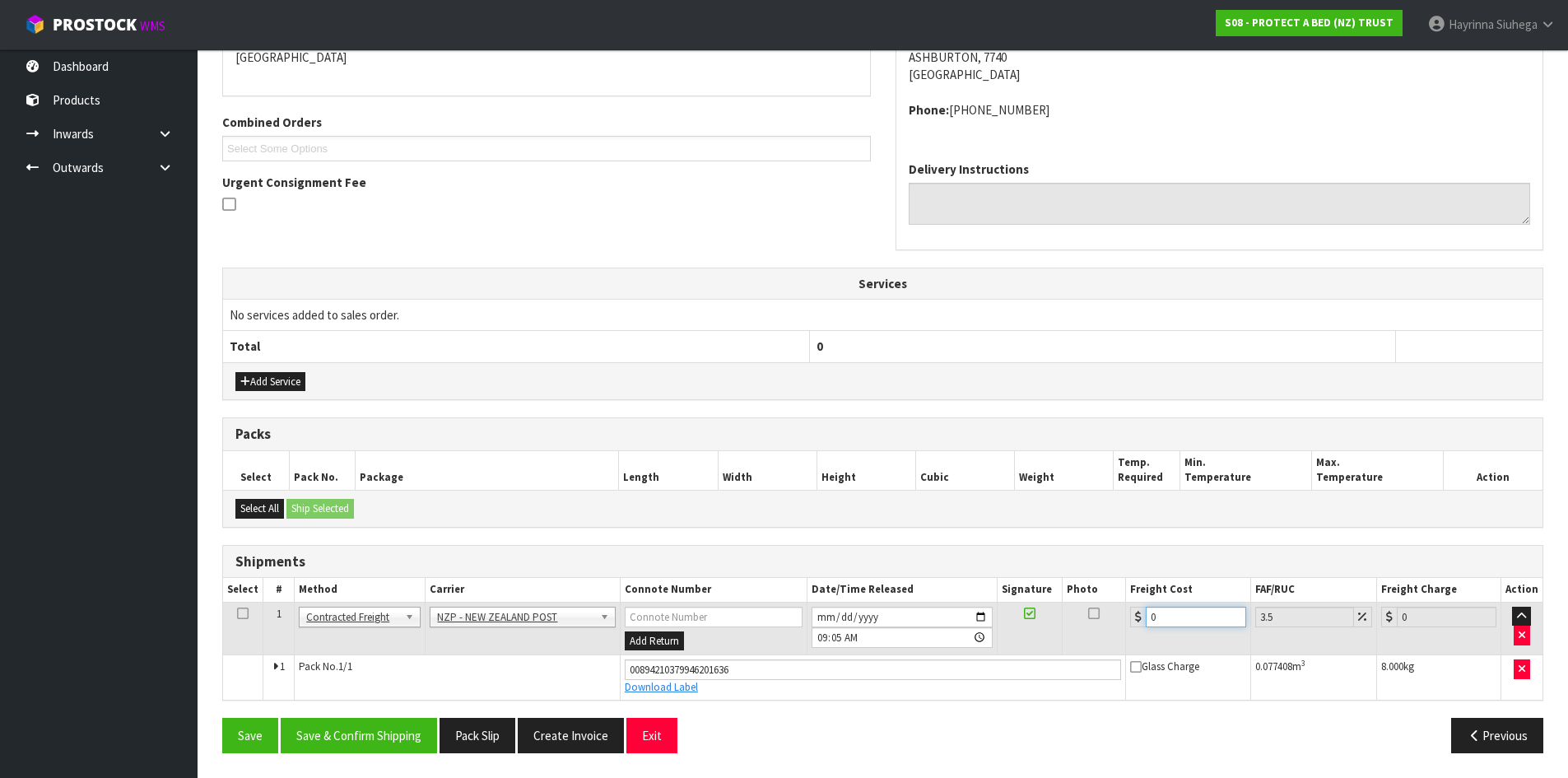
drag, startPoint x: 1177, startPoint y: 617, endPoint x: 1065, endPoint y: 624, distance: 112.2
click at [1065, 624] on tr "1 Client Local Pickup Customer Local Pickup Company Freight Contracted Freight …" at bounding box center [883, 629] width 1320 height 54
type input "2"
type input "2.07"
type input "21"
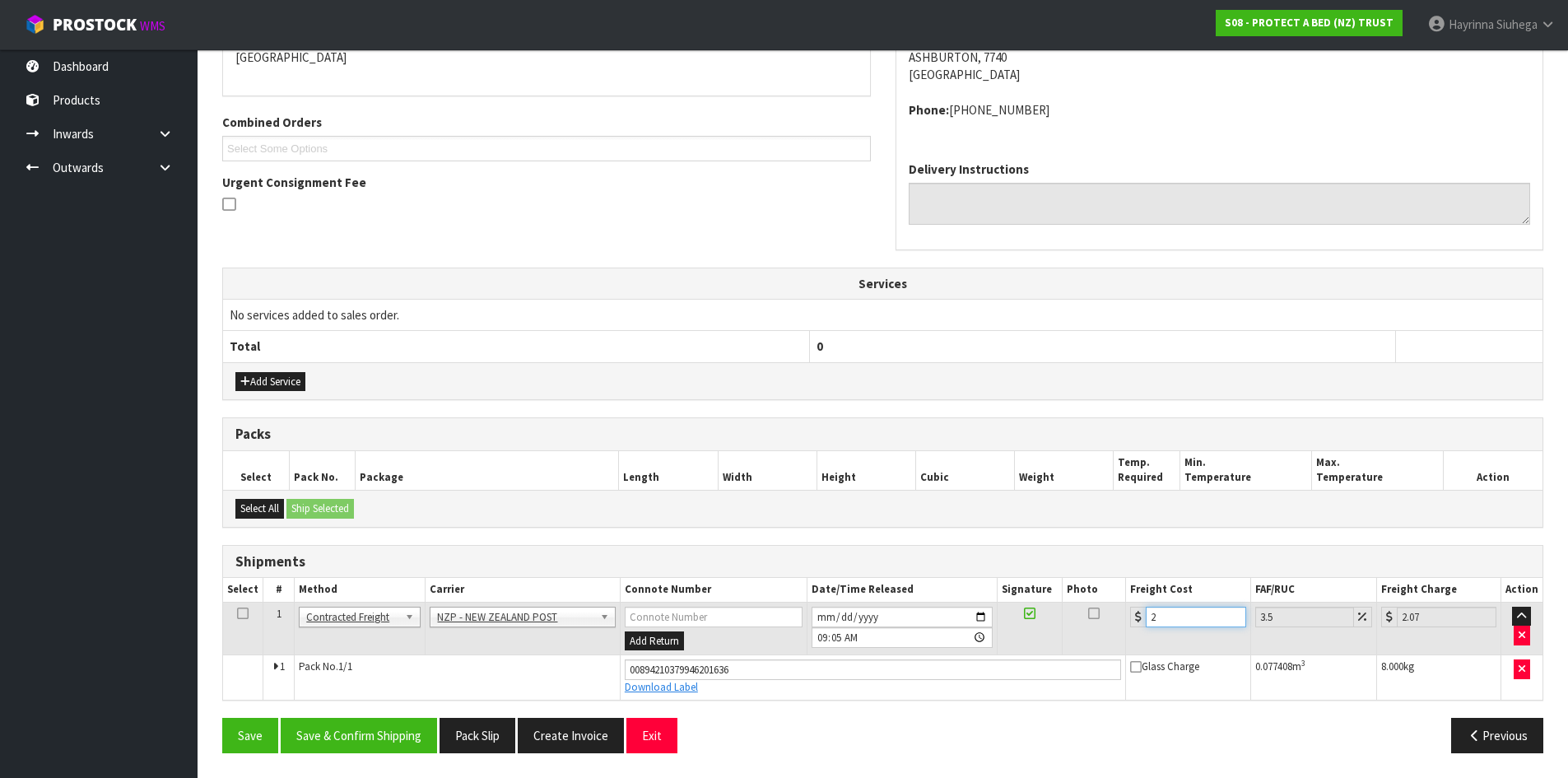
type input "21.73"
type input "21.6"
type input "22.36"
type input "21.61"
type input "22.37"
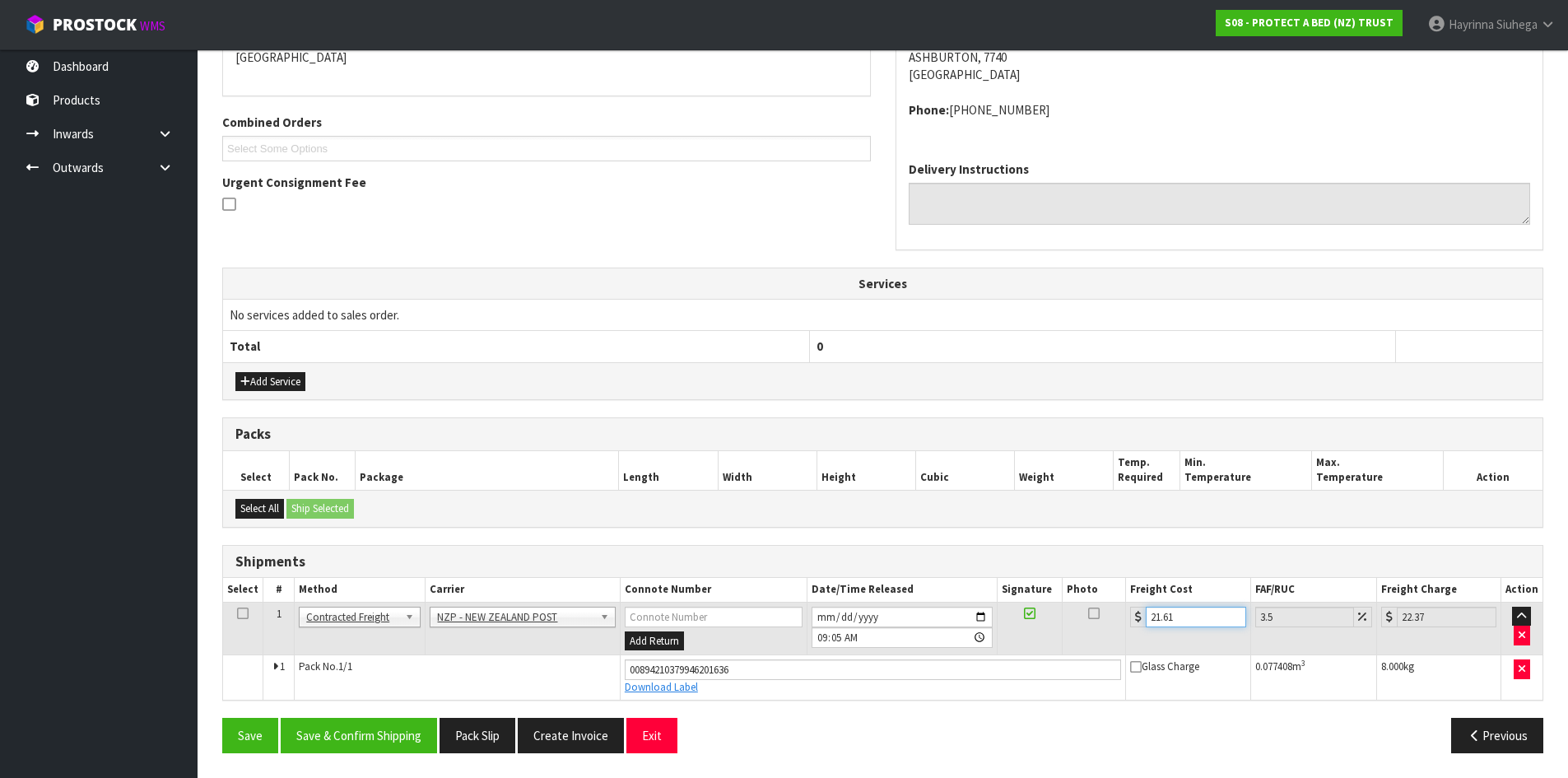
type input "21.61"
click at [222, 718] on button "Save" at bounding box center [250, 735] width 56 height 35
click at [308, 752] on button "Save & Confirm Shipping" at bounding box center [359, 735] width 156 height 35
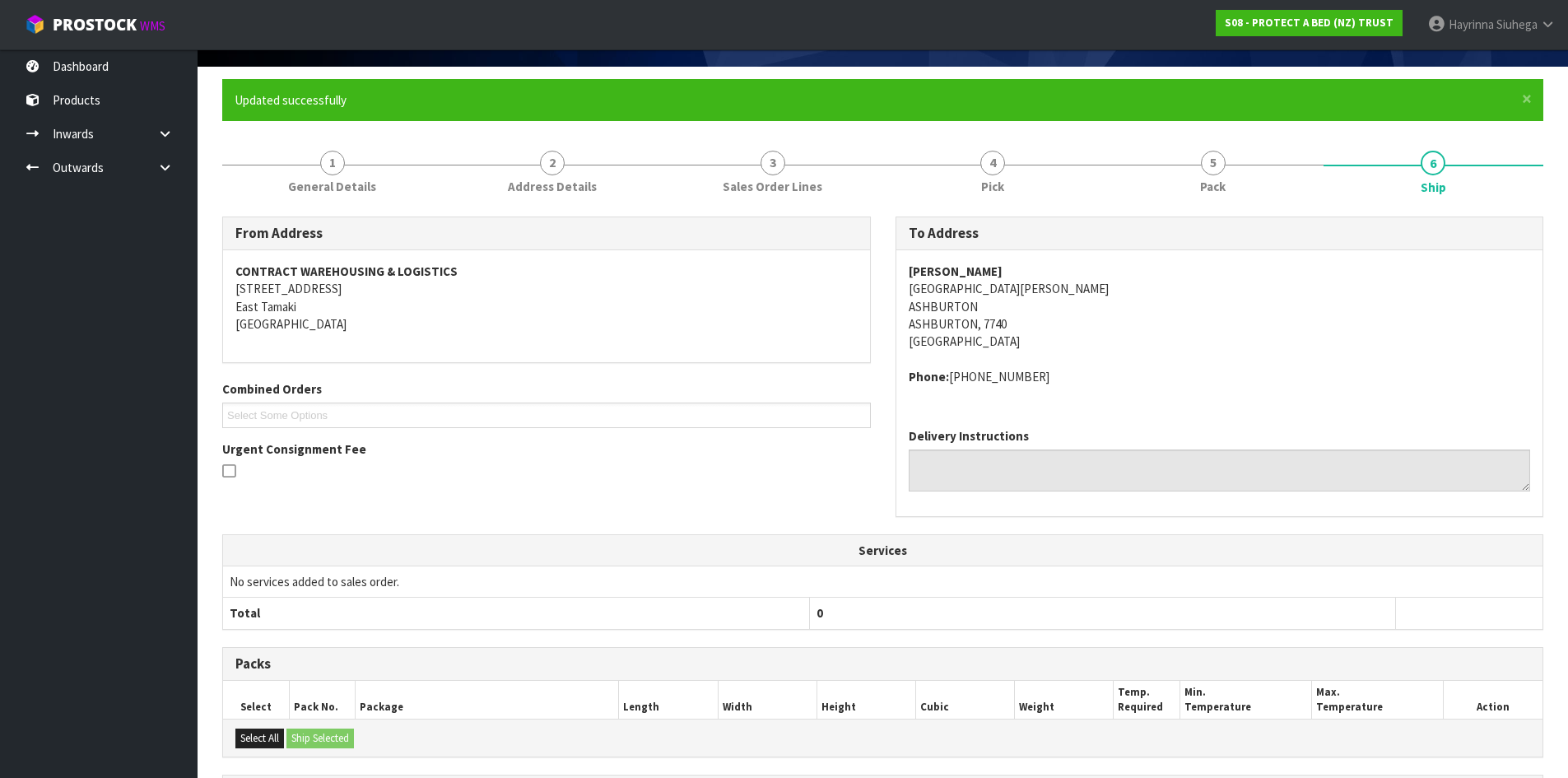
scroll to position [0, 0]
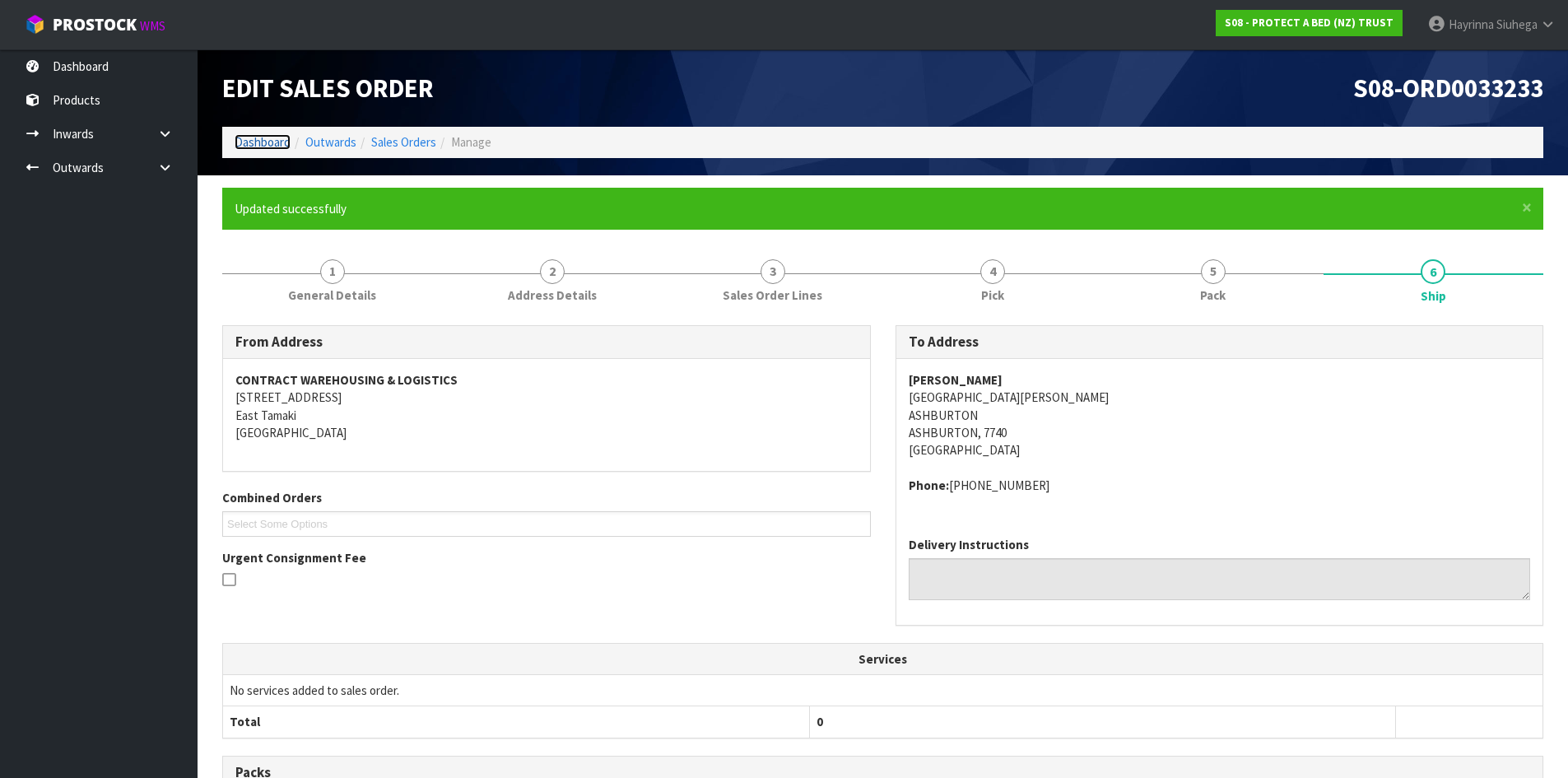
click at [270, 146] on link "Dashboard" at bounding box center [262, 141] width 56 height 16
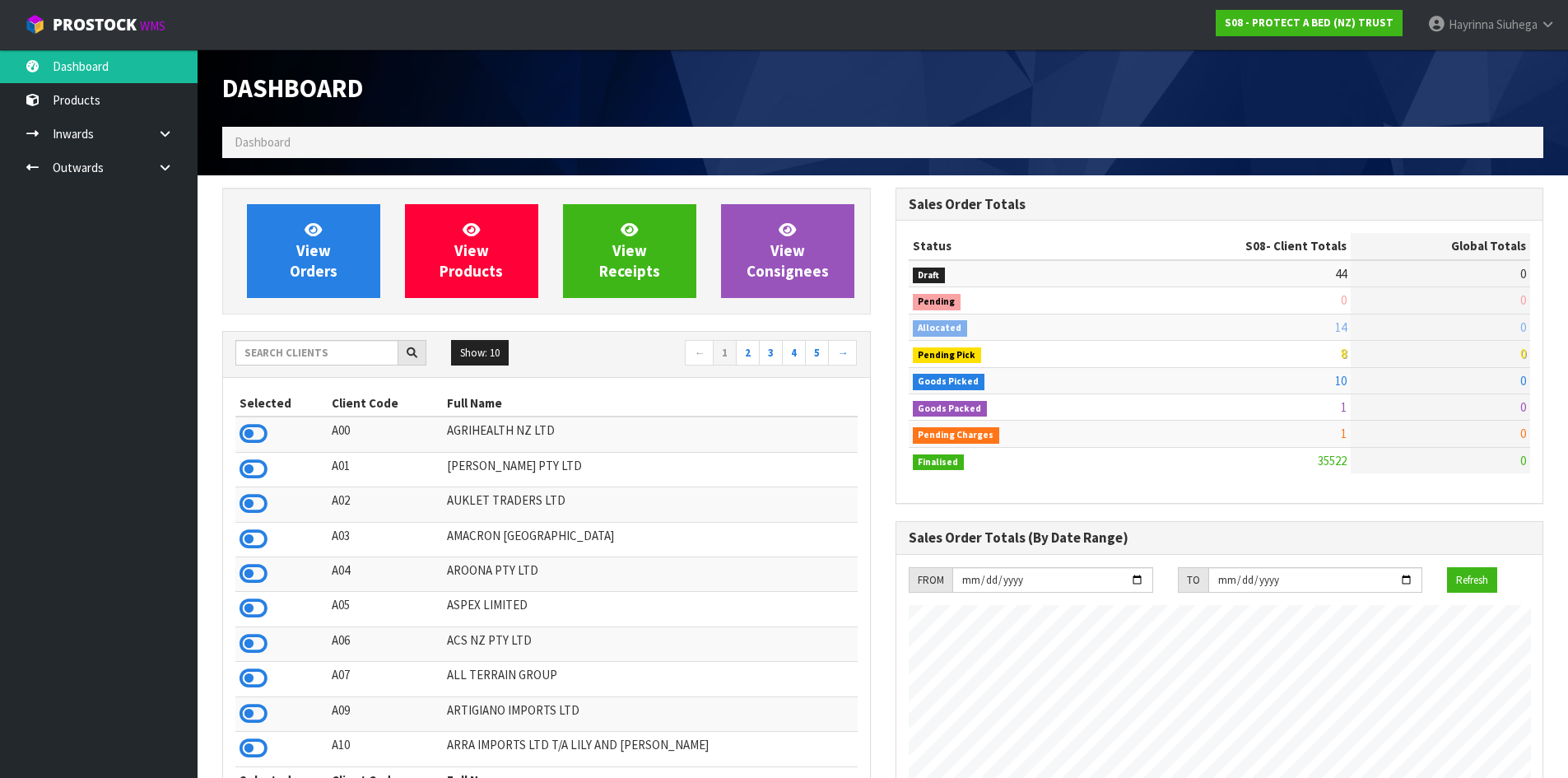
scroll to position [1247, 673]
click at [344, 238] on link "View Orders" at bounding box center [313, 250] width 133 height 94
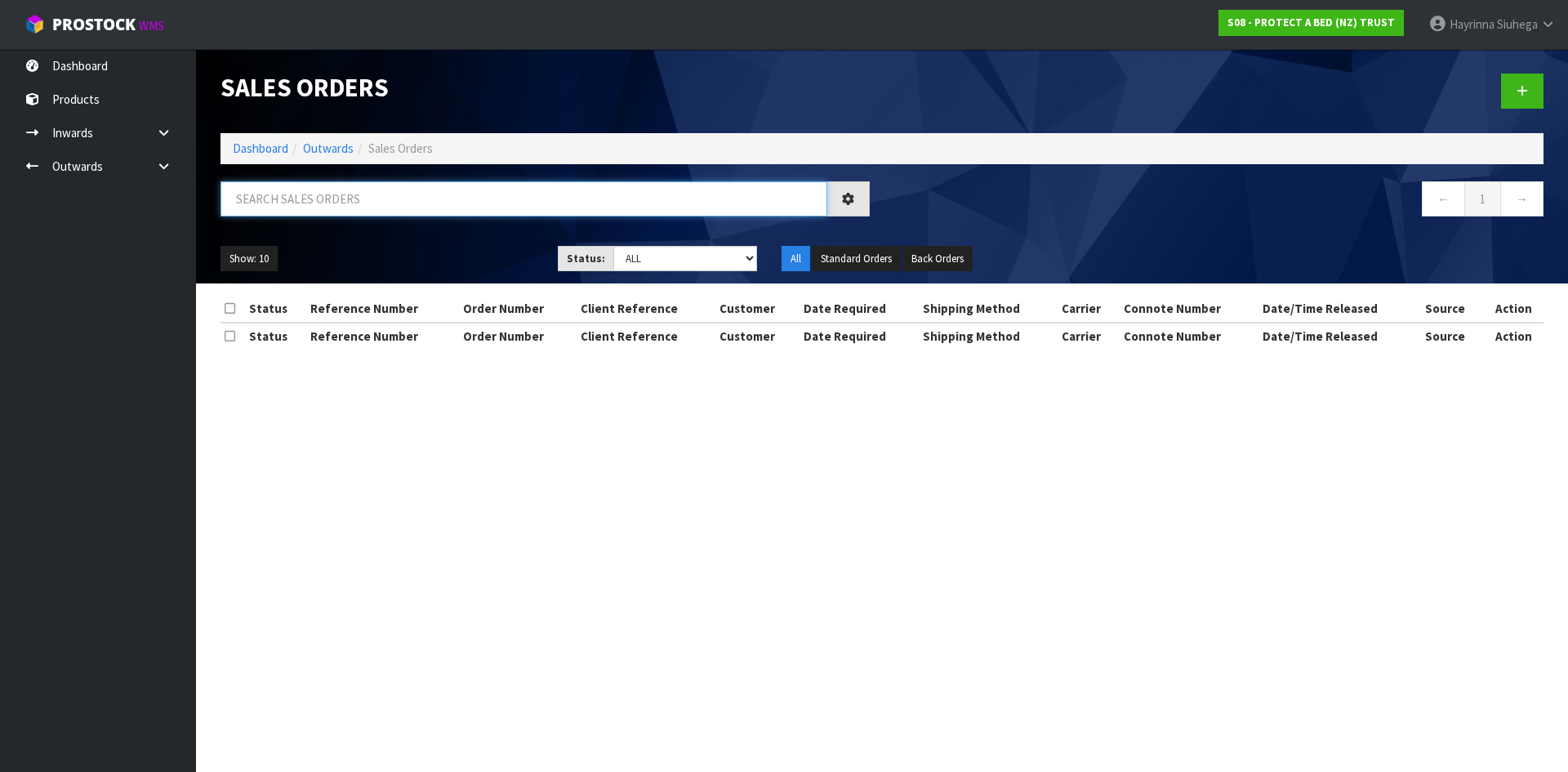
click at [356, 205] on input "text" at bounding box center [523, 199] width 606 height 35
type input "JOB-0410717"
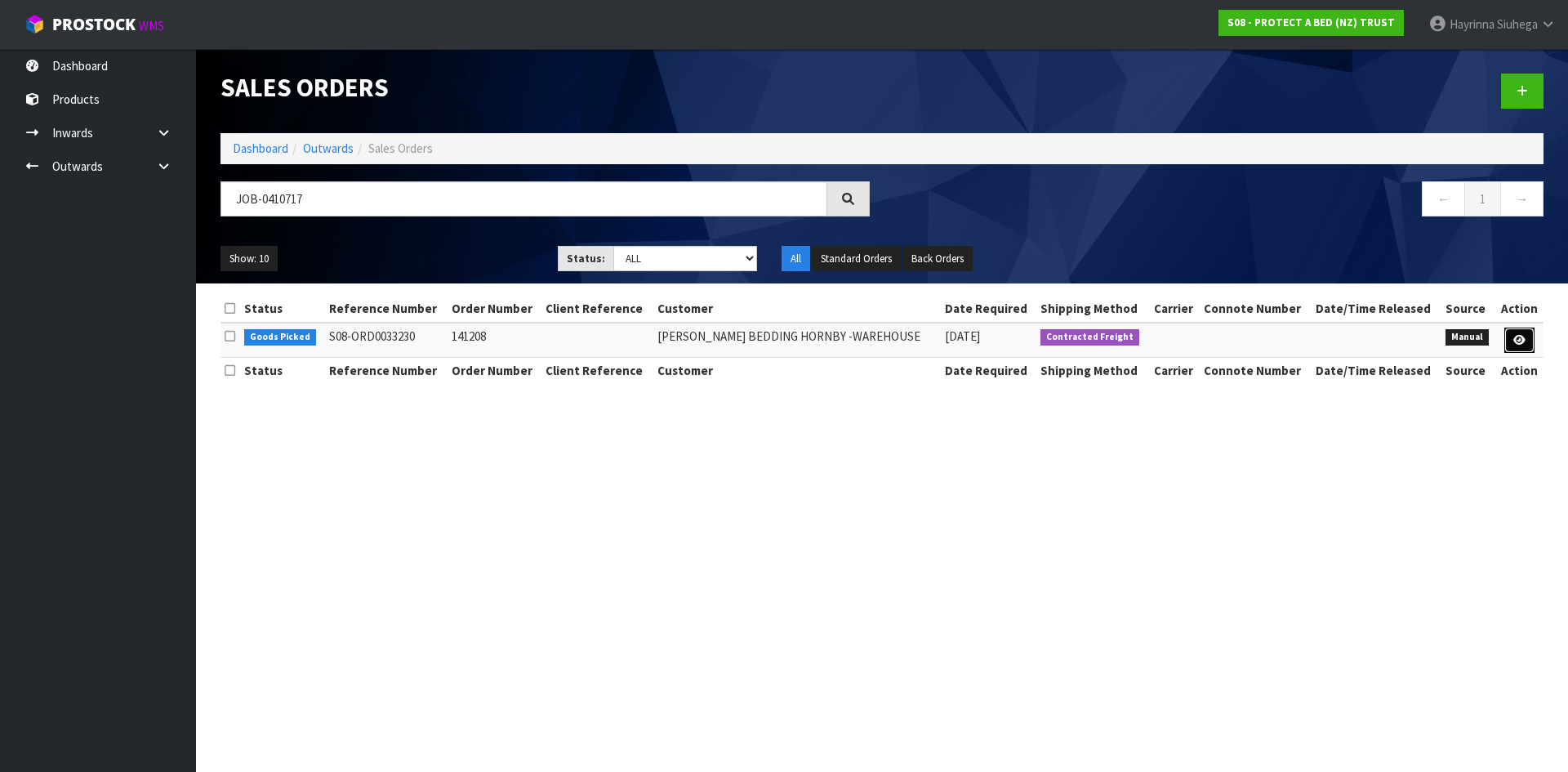
click at [1526, 330] on link at bounding box center [1519, 341] width 30 height 26
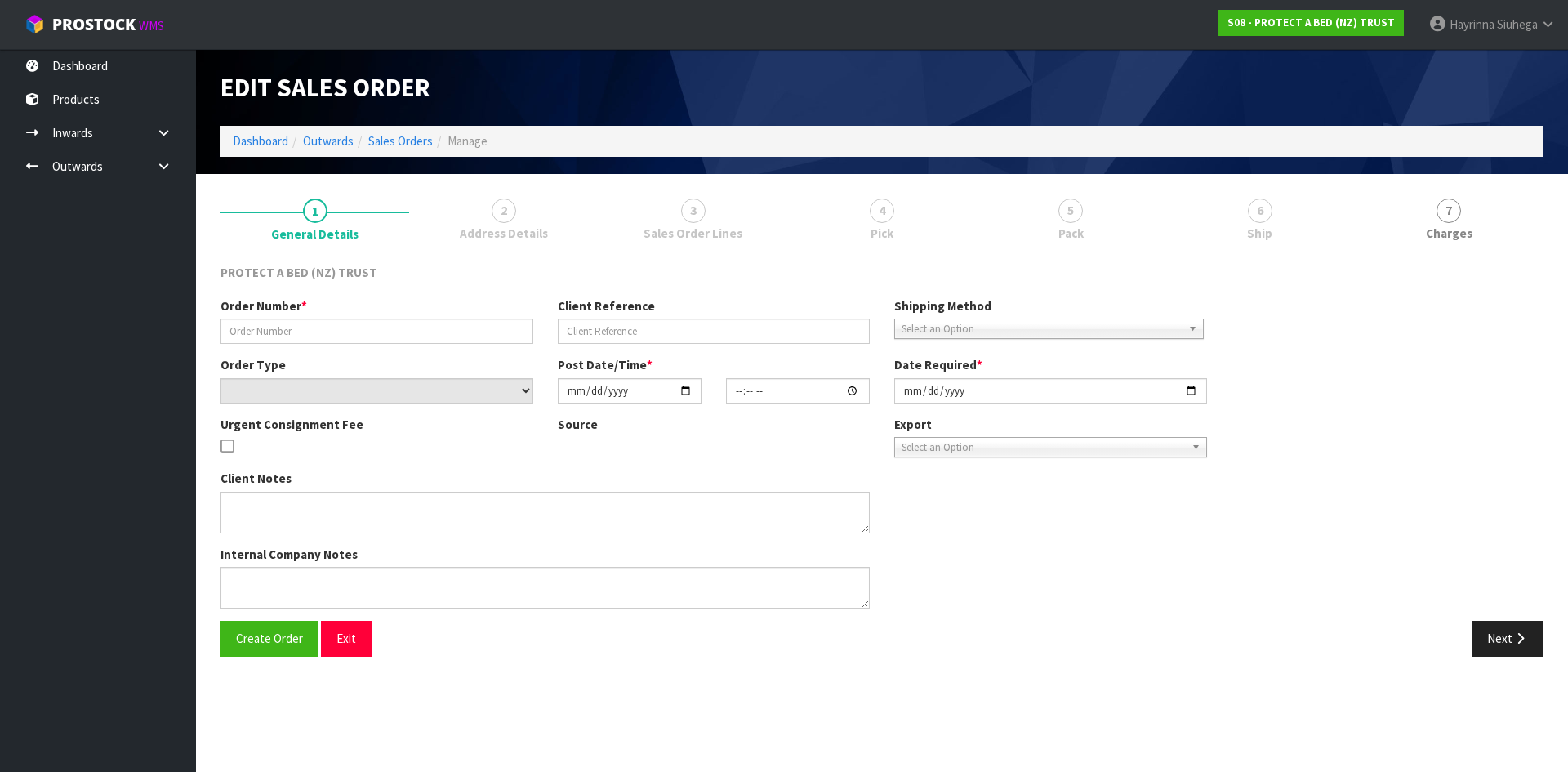
type input "141208"
select select "number:0"
type input "[DATE]"
type input "09:22:00.000"
type input "[DATE]"
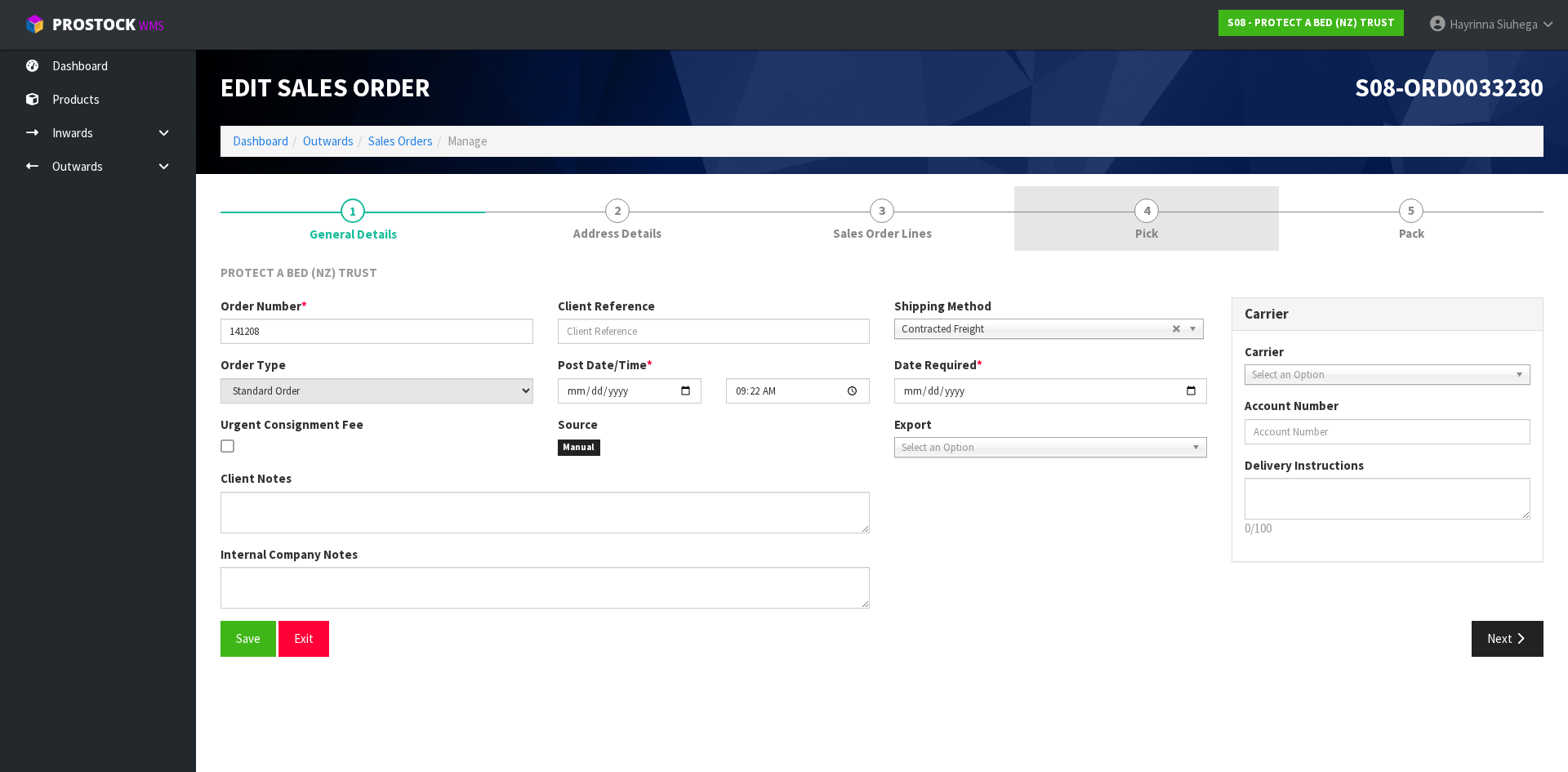
click at [1247, 233] on link "4 Pick" at bounding box center [1146, 219] width 265 height 65
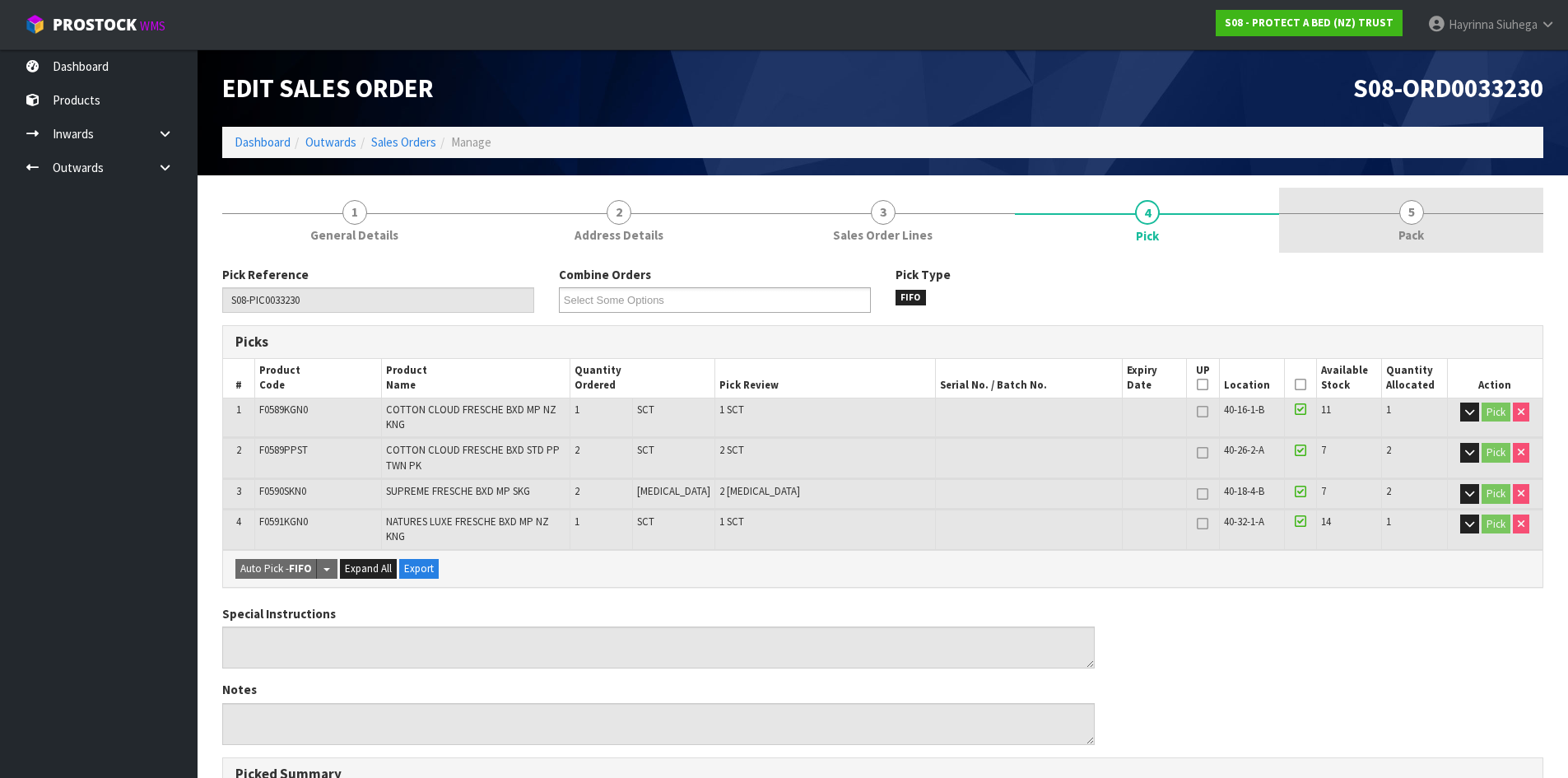
click at [1346, 227] on link "5 Pack" at bounding box center [1412, 221] width 264 height 65
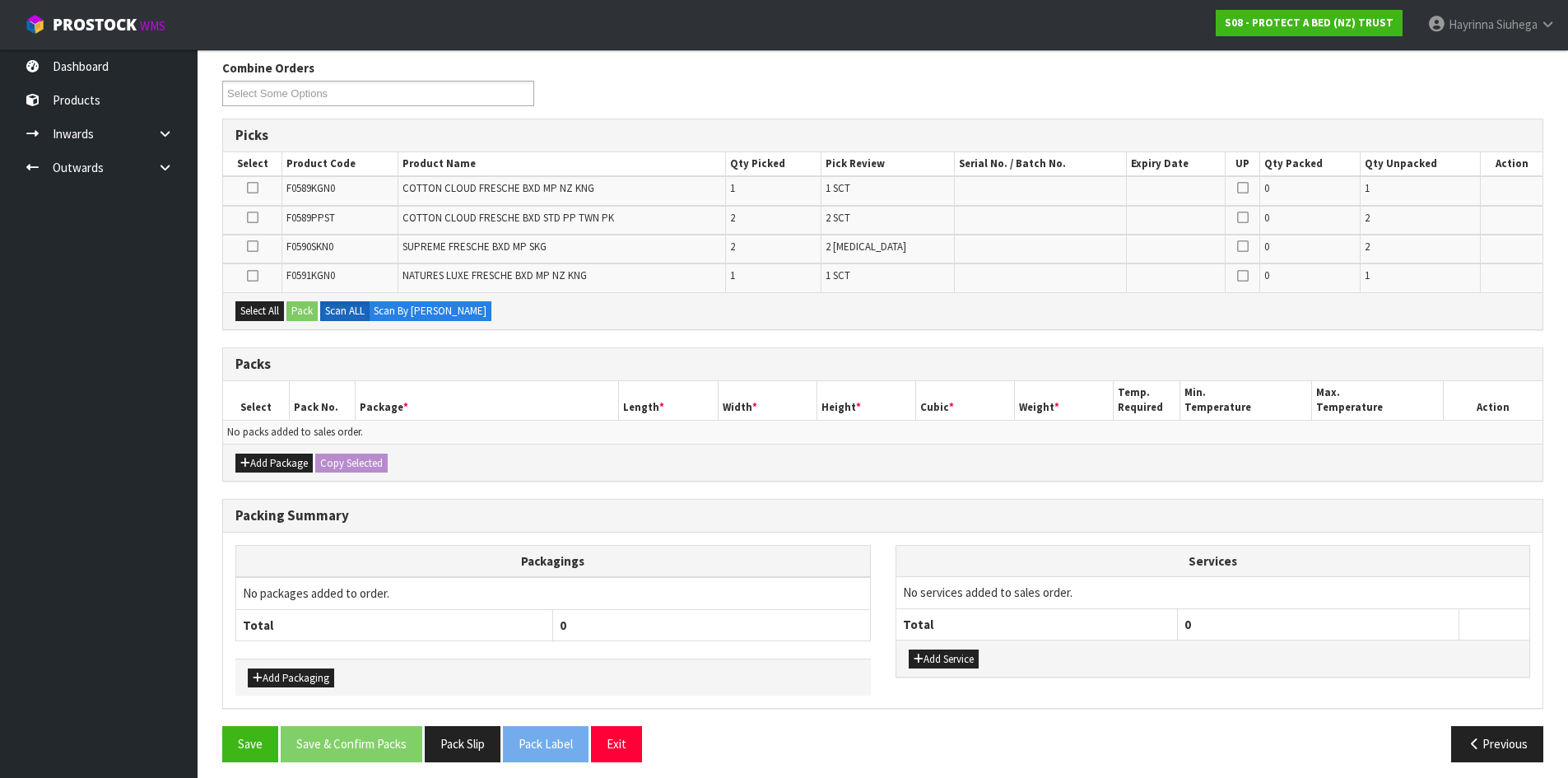
scroll to position [216, 0]
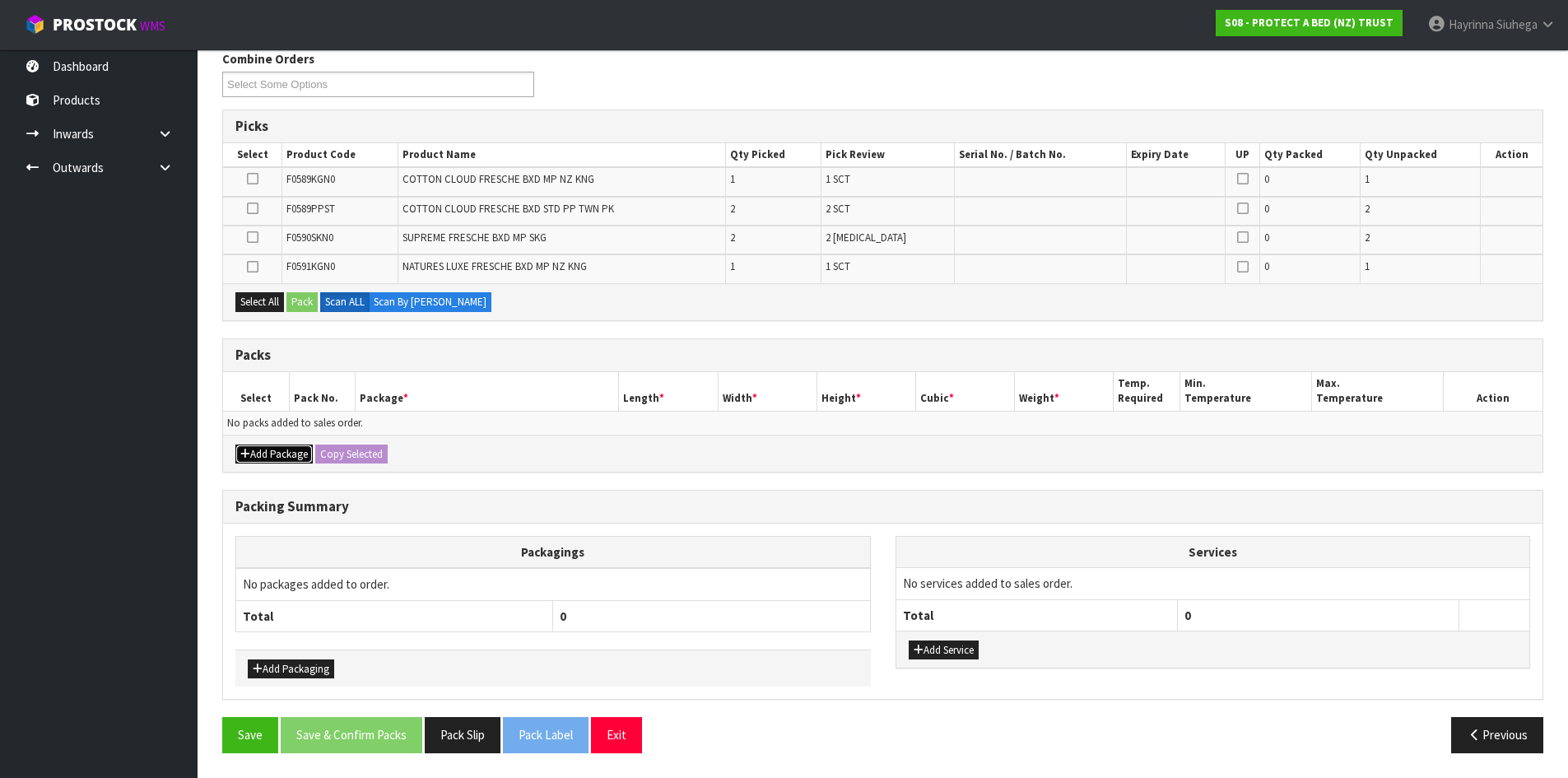
click at [266, 457] on button "Add Package" at bounding box center [274, 454] width 77 height 20
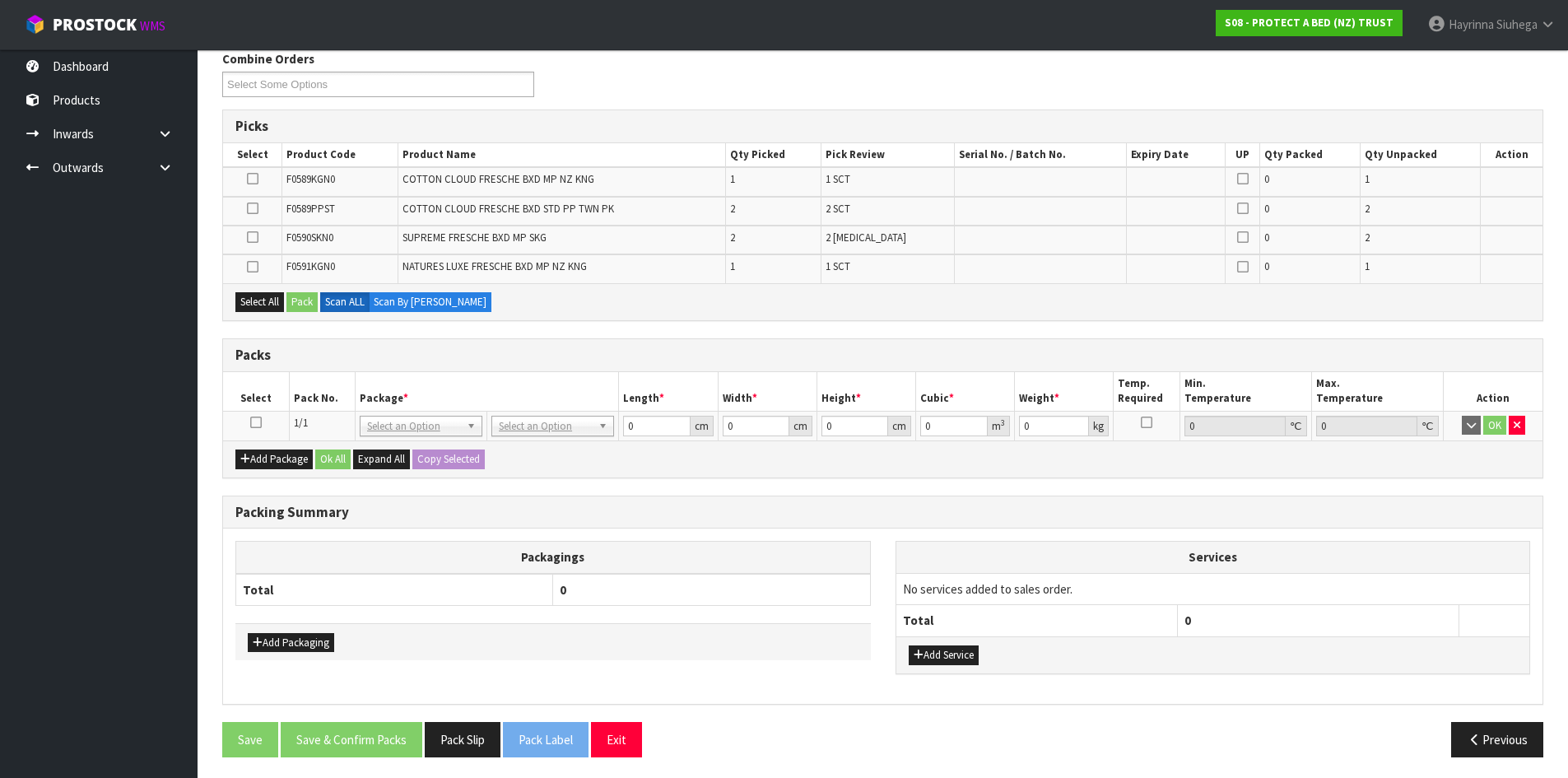
click at [257, 430] on td at bounding box center [256, 425] width 66 height 30
click at [256, 423] on icon at bounding box center [256, 423] width 11 height 1
click at [571, 355] on h3 "Packs" at bounding box center [883, 355] width 1295 height 16
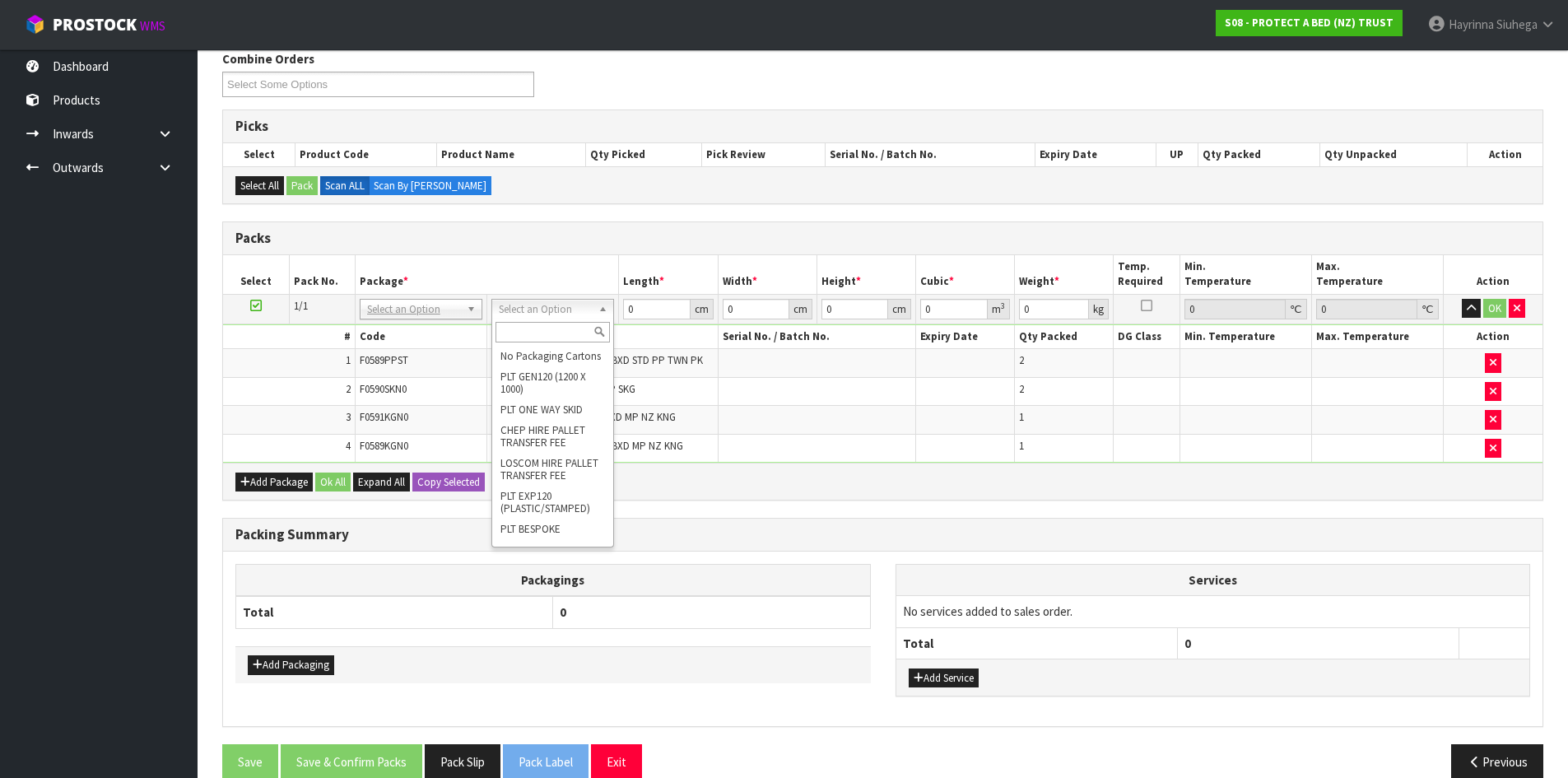
click at [537, 342] on input "text" at bounding box center [553, 332] width 114 height 20
type input "oc"
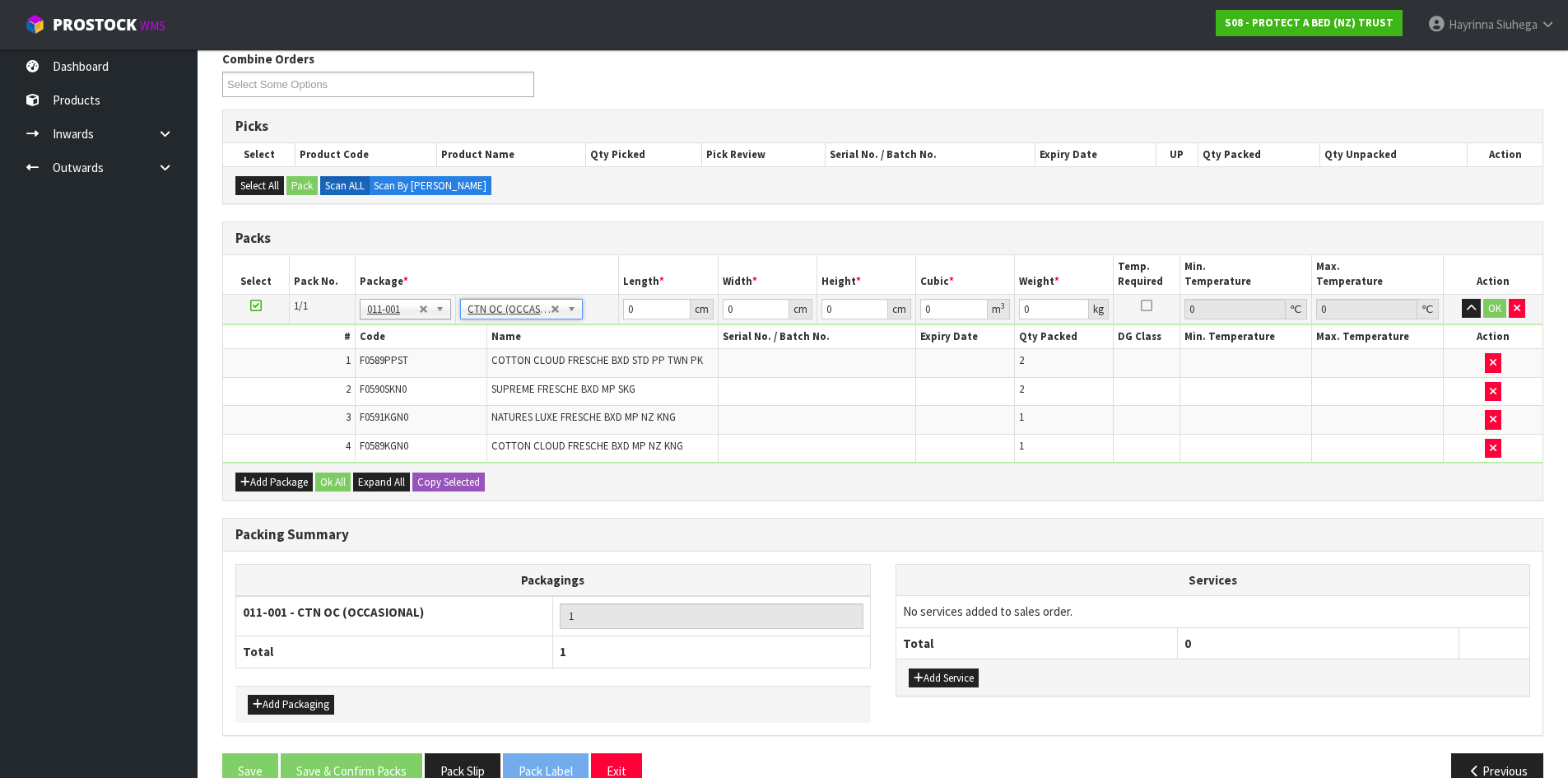
type input "8.4"
click at [627, 315] on input "0" at bounding box center [657, 309] width 67 height 20
type input "61"
type input "41"
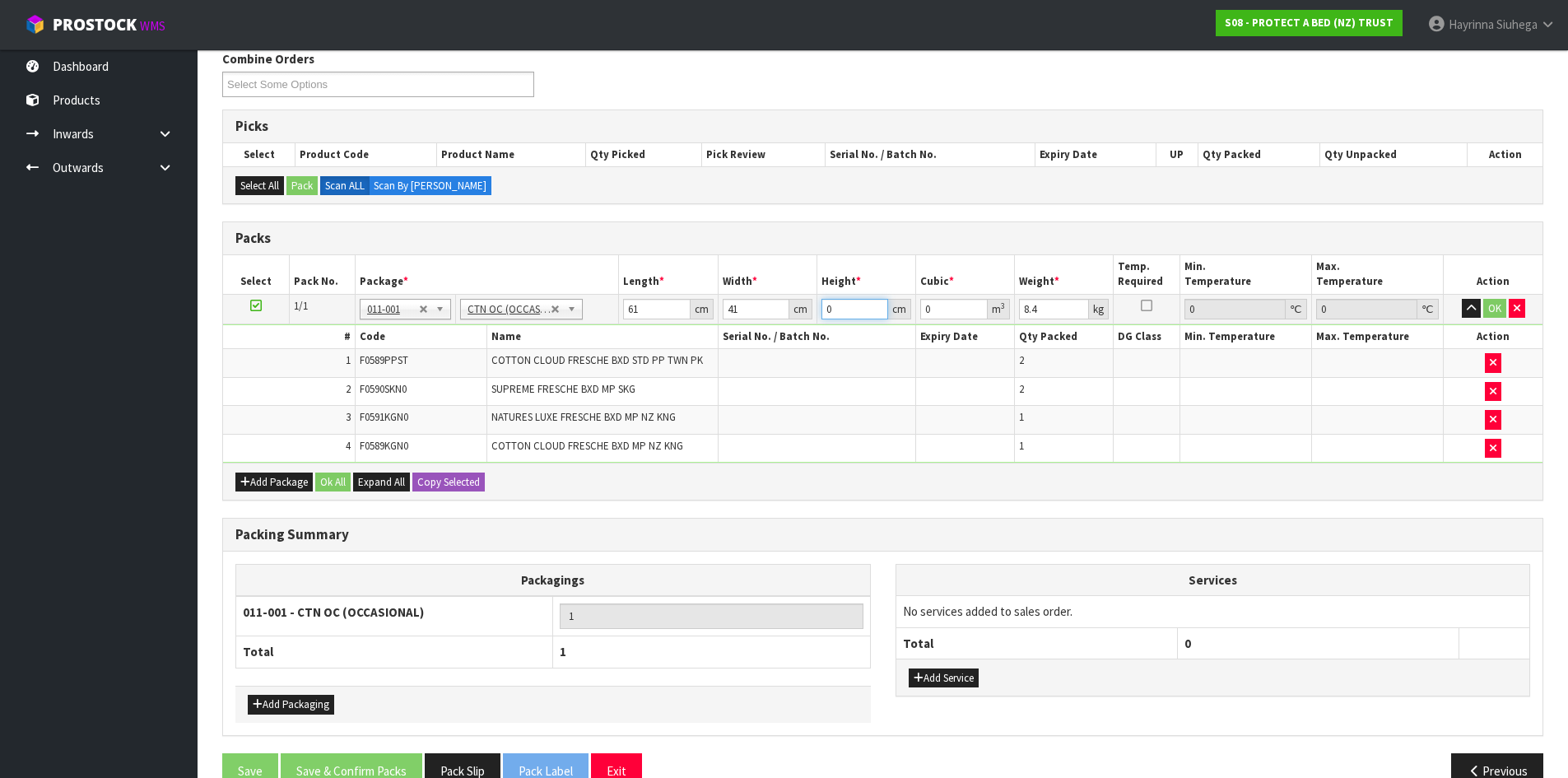
type input "3"
type input "0.007503"
type input "34"
type input "0.085034"
type input "34"
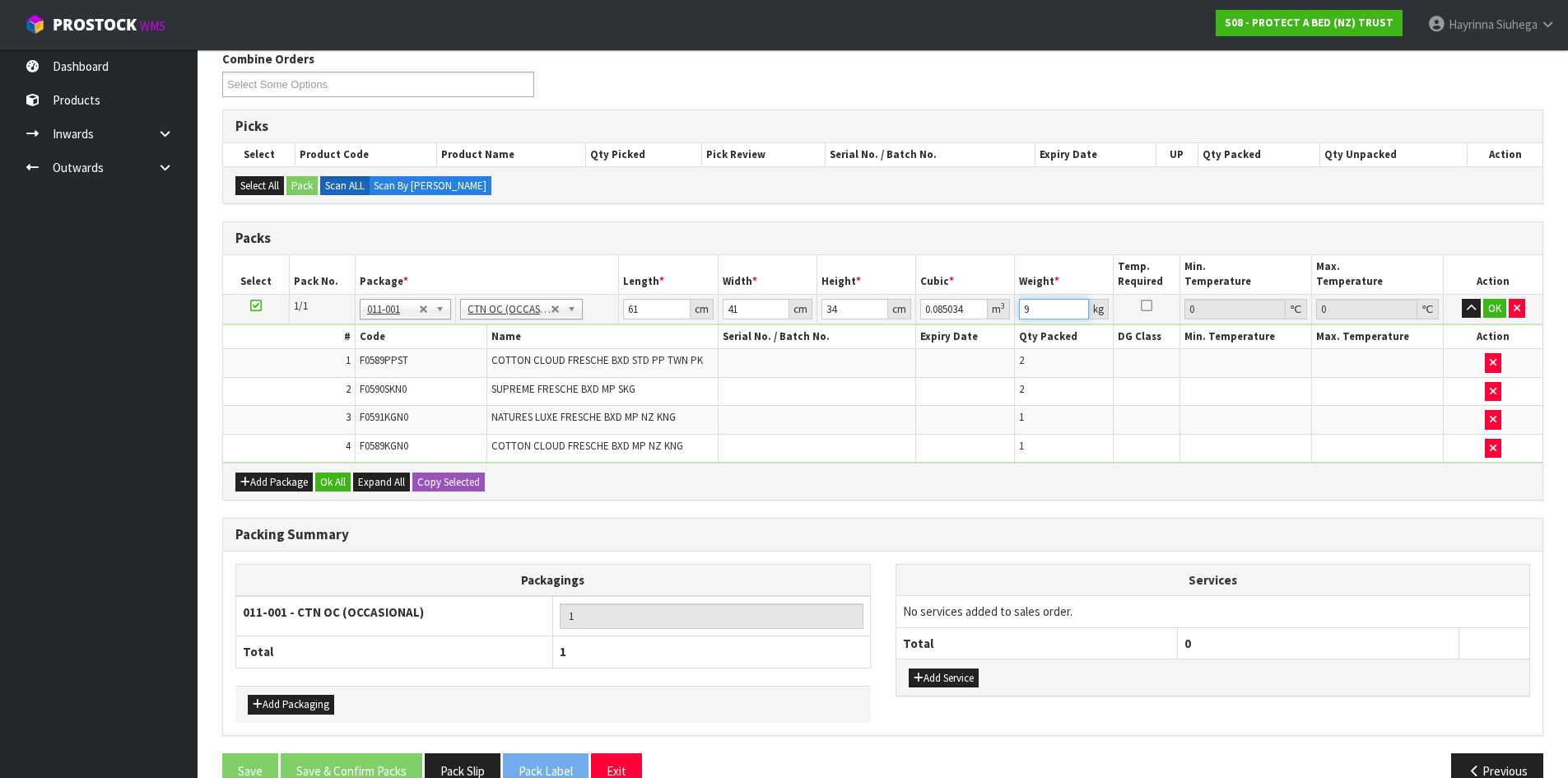
type input "9"
click button "OK" at bounding box center [1494, 308] width 23 height 20
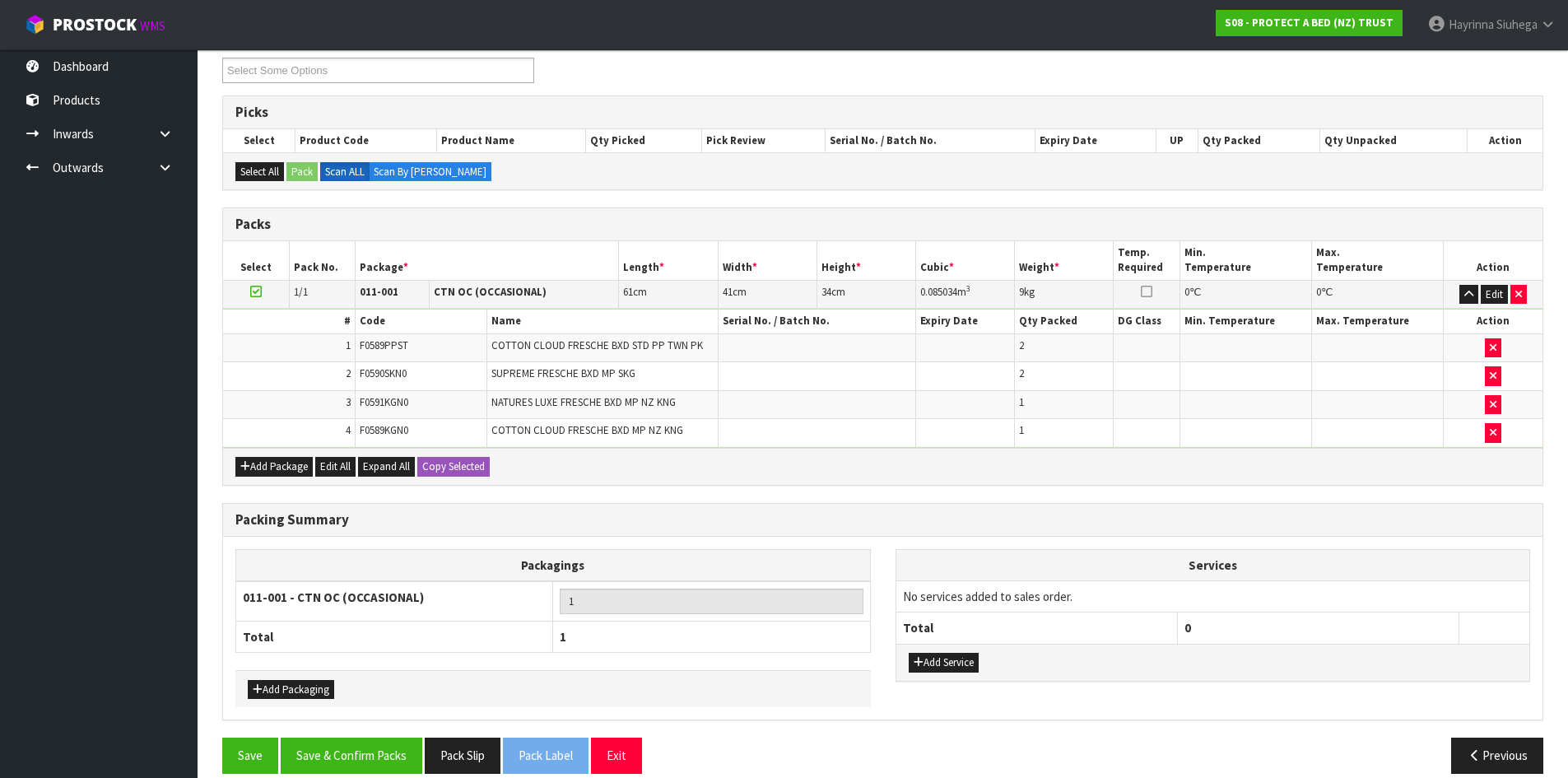
scroll to position [250, 0]
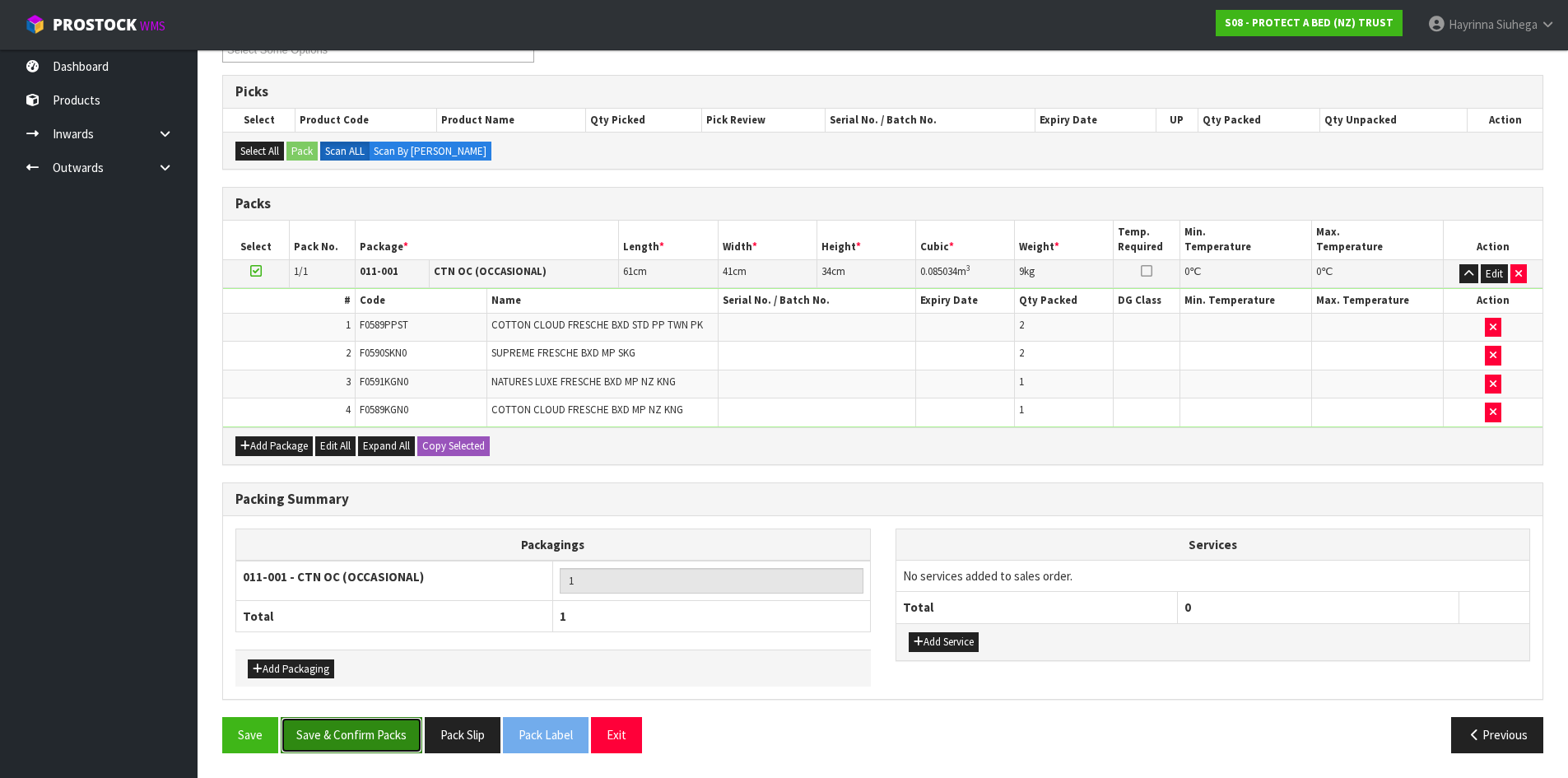
click at [369, 739] on button "Save & Confirm Packs" at bounding box center [352, 735] width 141 height 35
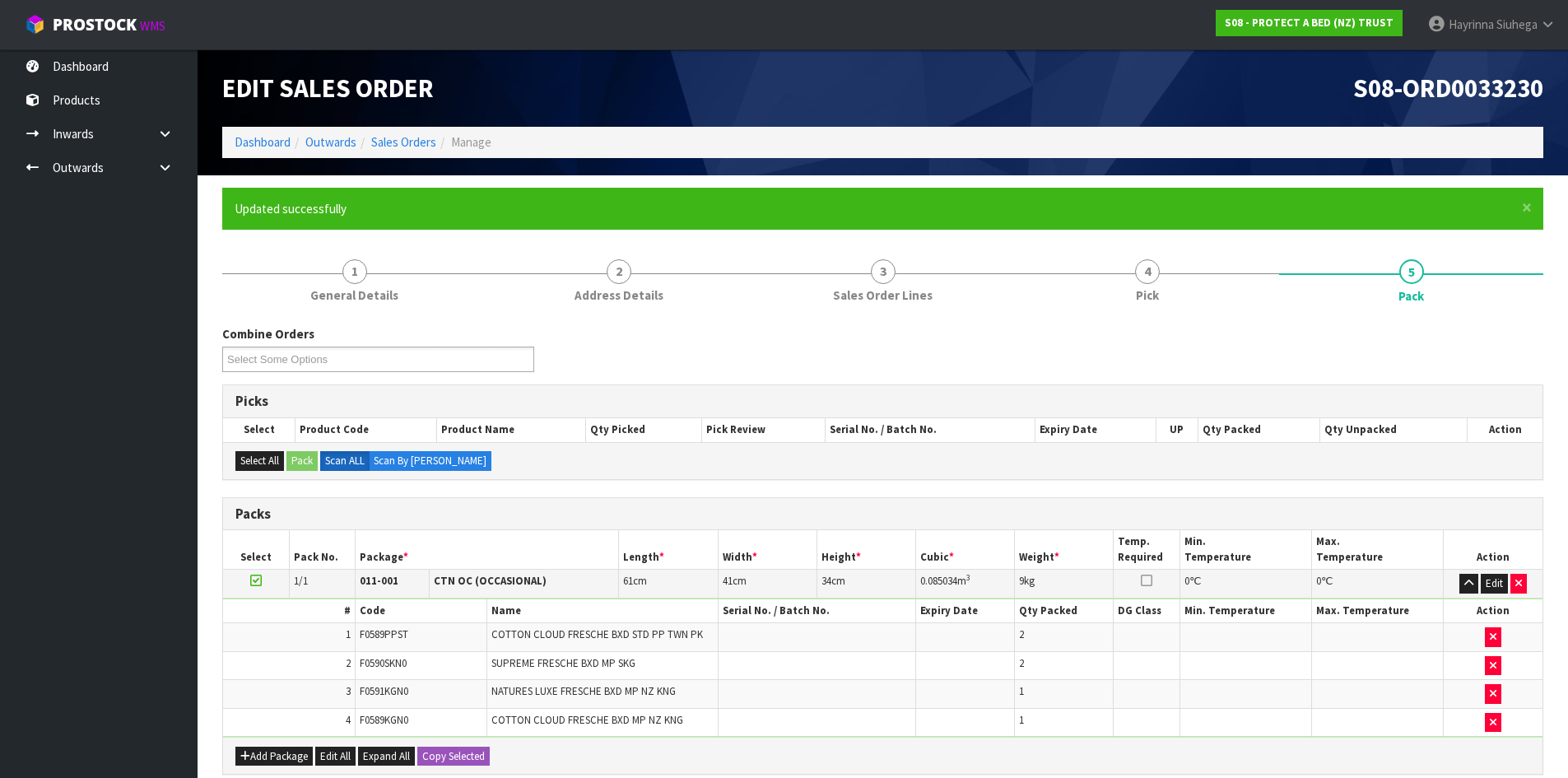
scroll to position [134, 0]
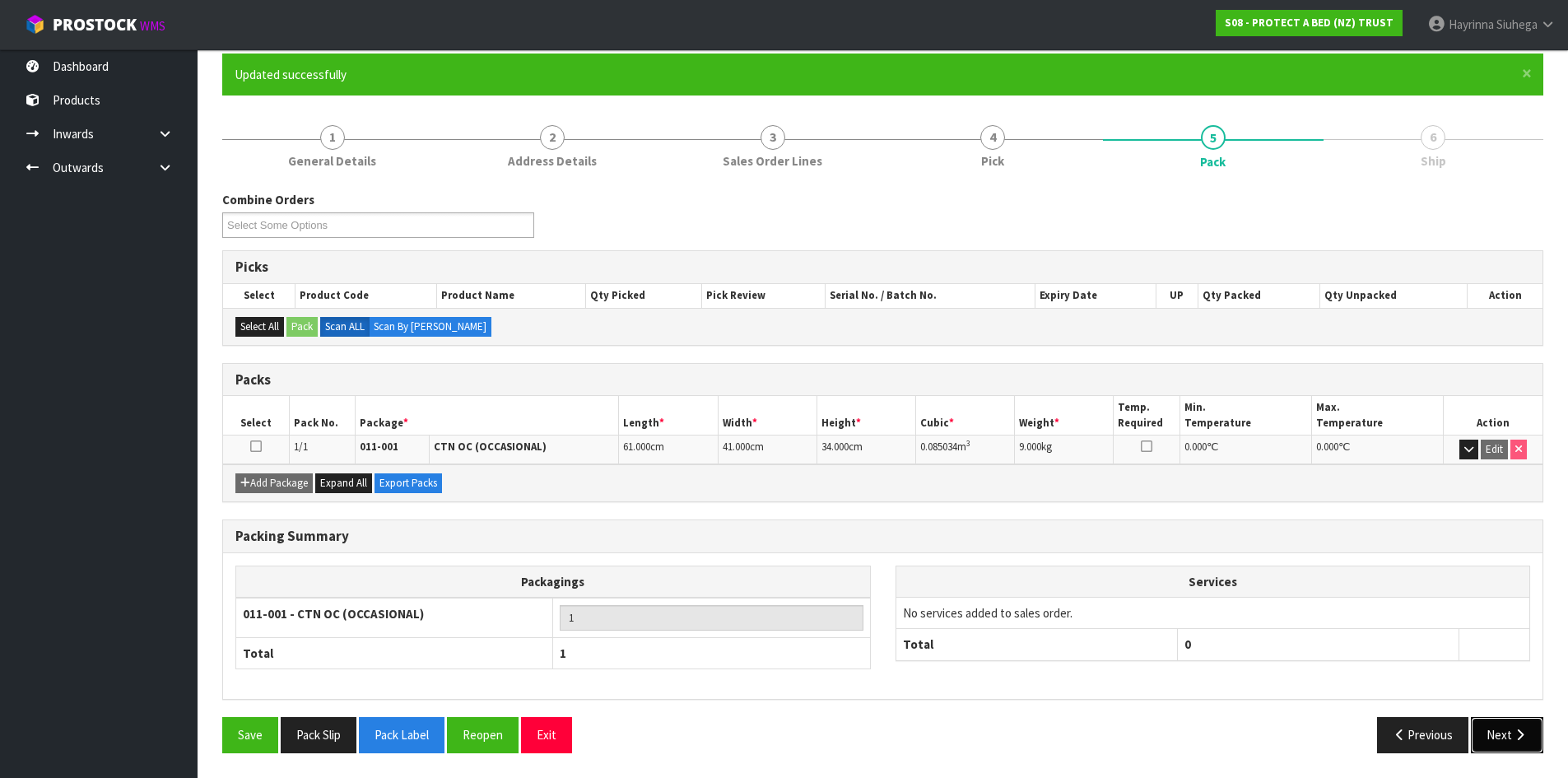
click at [1533, 739] on button "Next" at bounding box center [1508, 735] width 73 height 35
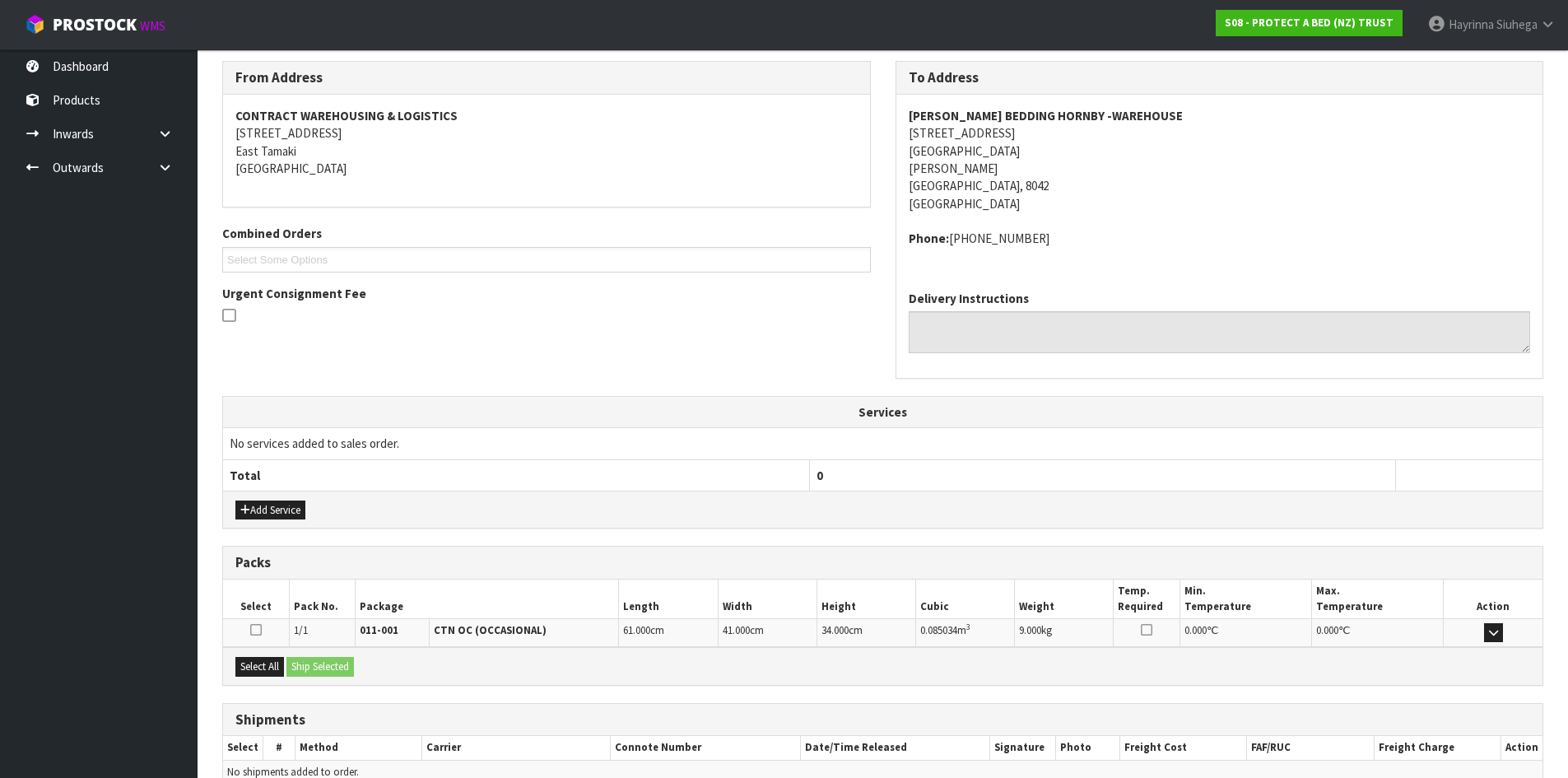
scroll to position [349, 0]
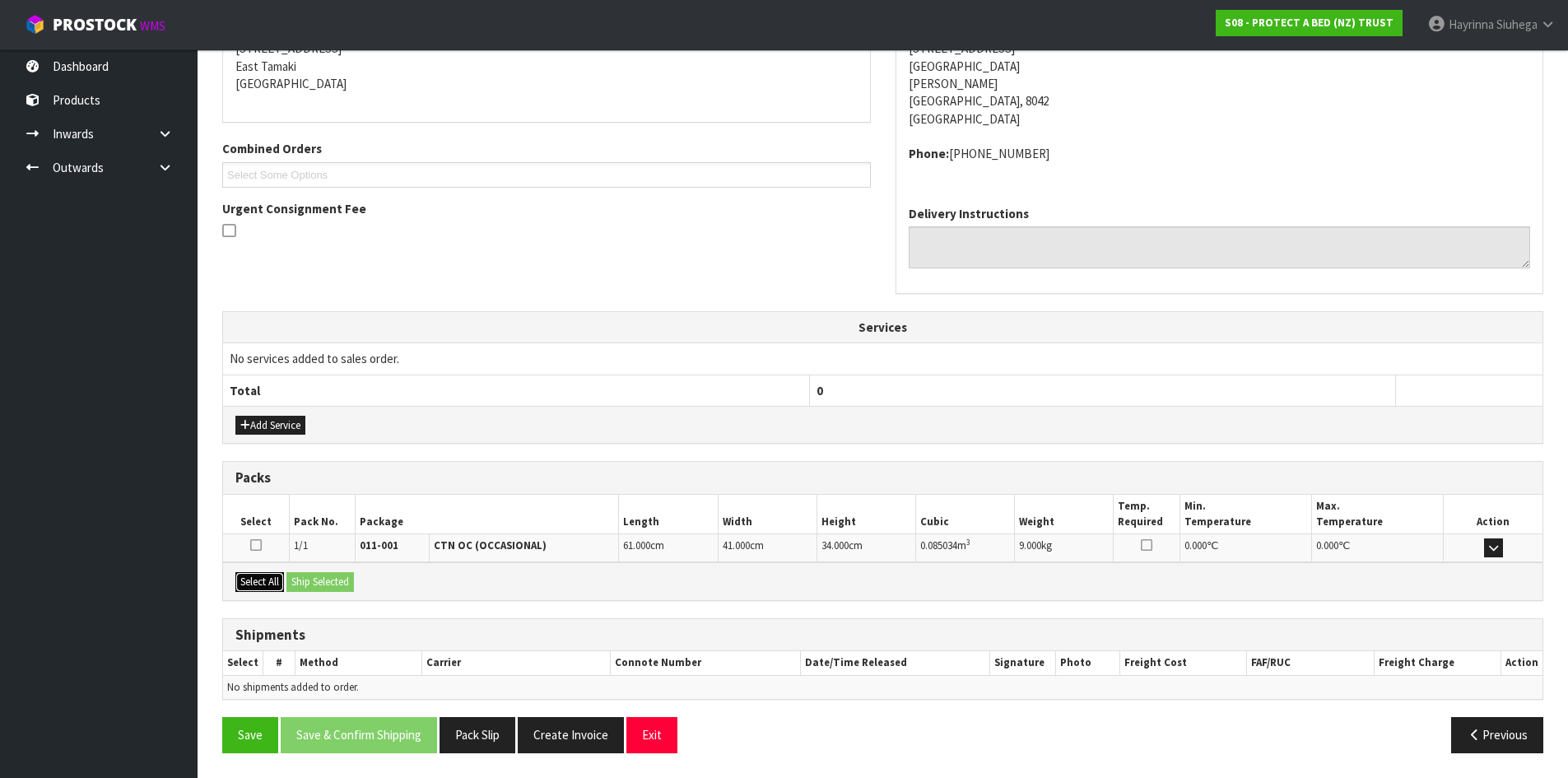
click at [270, 581] on button "Select All" at bounding box center [260, 582] width 48 height 20
click at [314, 575] on button "Ship Selected" at bounding box center [320, 582] width 68 height 20
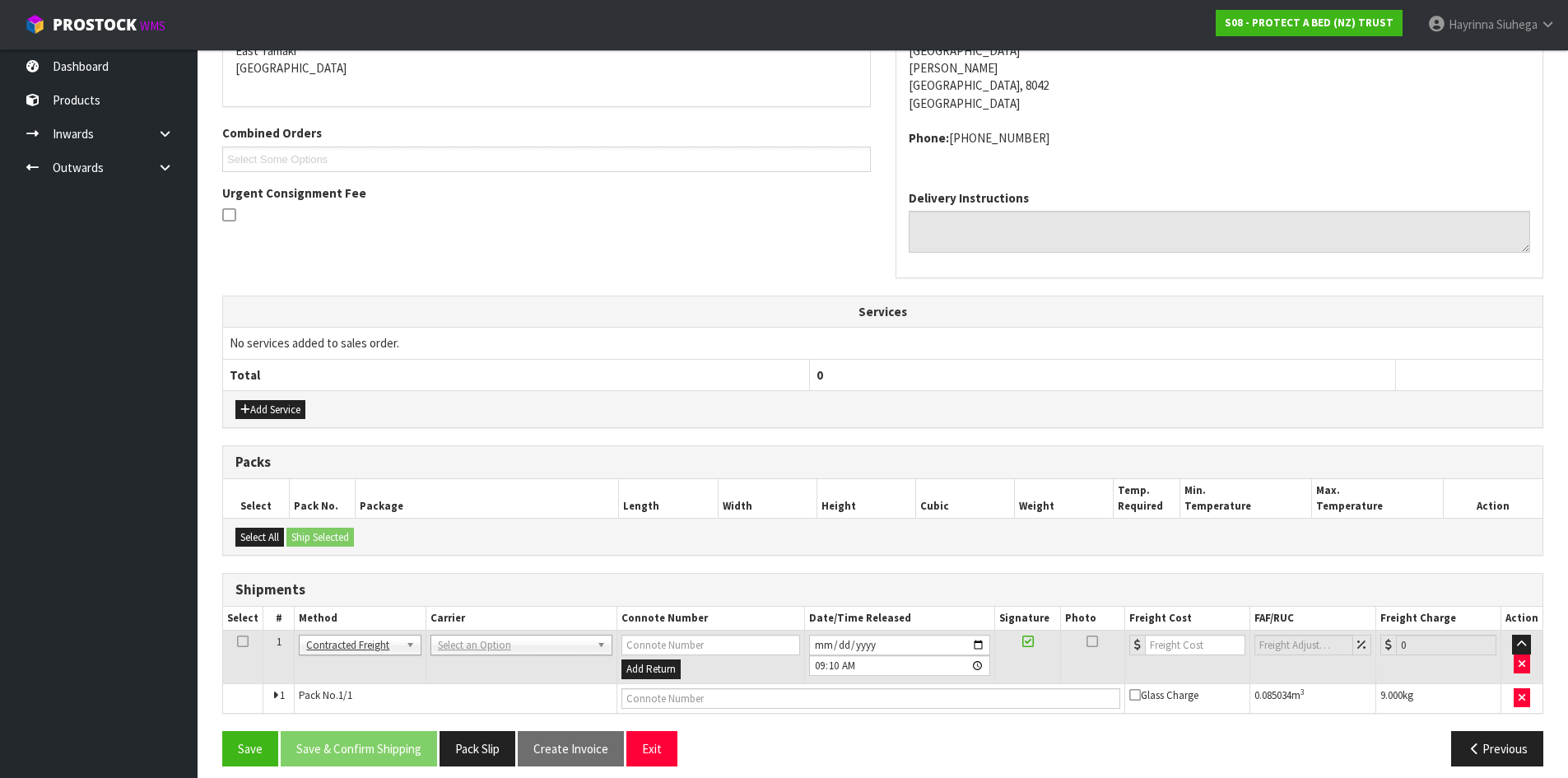
scroll to position [378, 0]
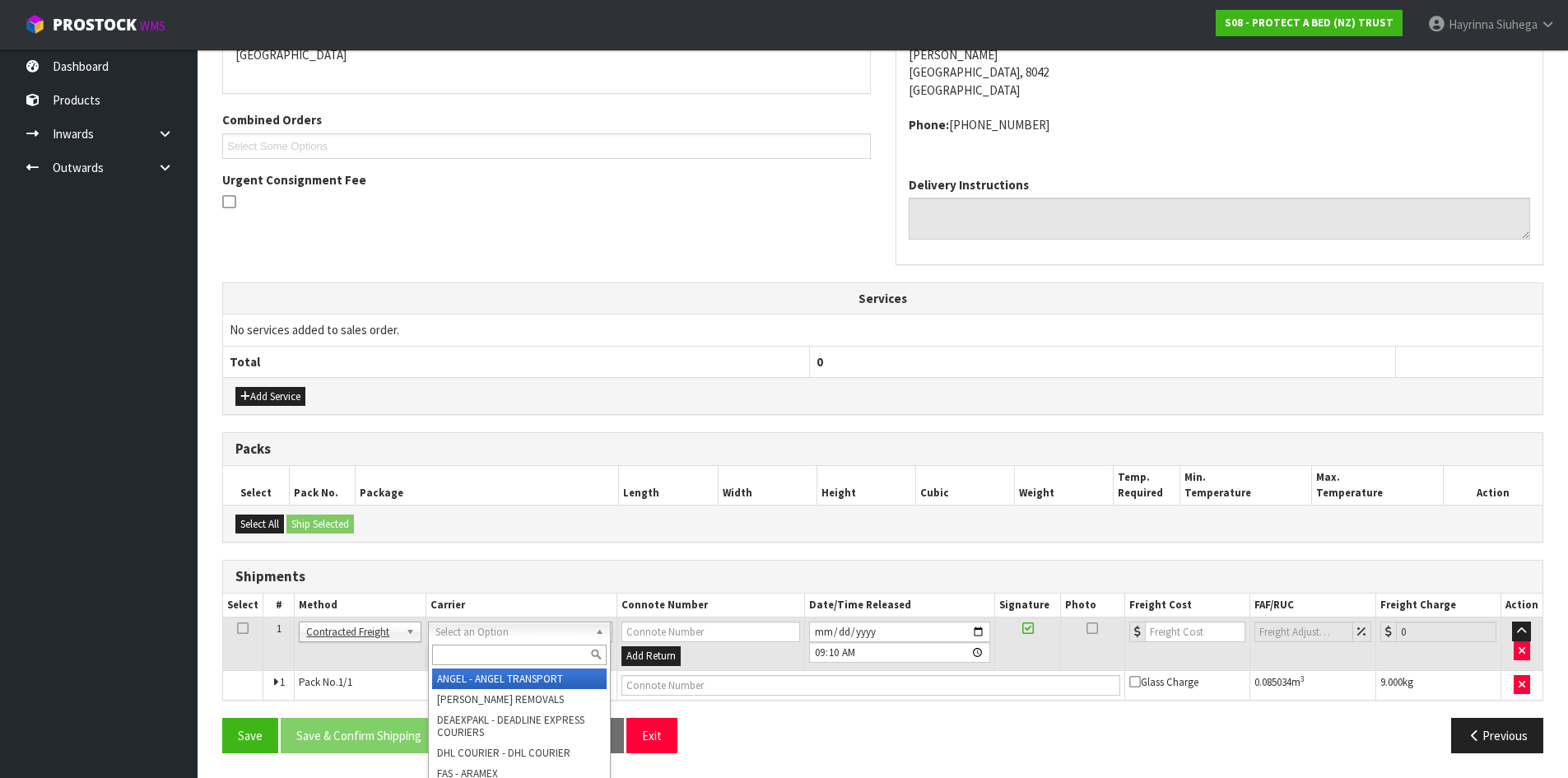
click at [489, 647] on input "text" at bounding box center [519, 655] width 175 height 20
type input "nzp"
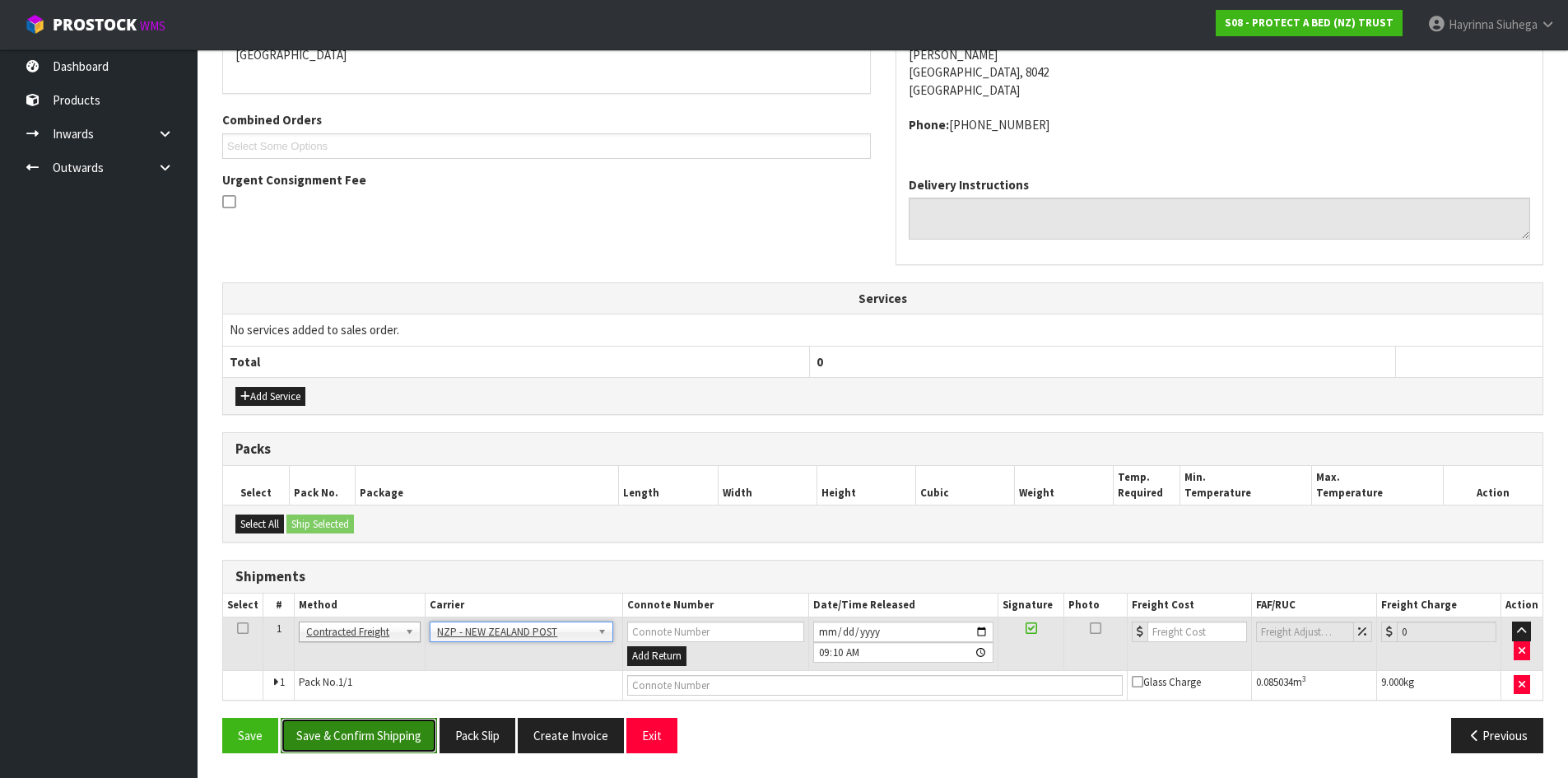
click at [398, 745] on button "Save & Confirm Shipping" at bounding box center [359, 735] width 156 height 35
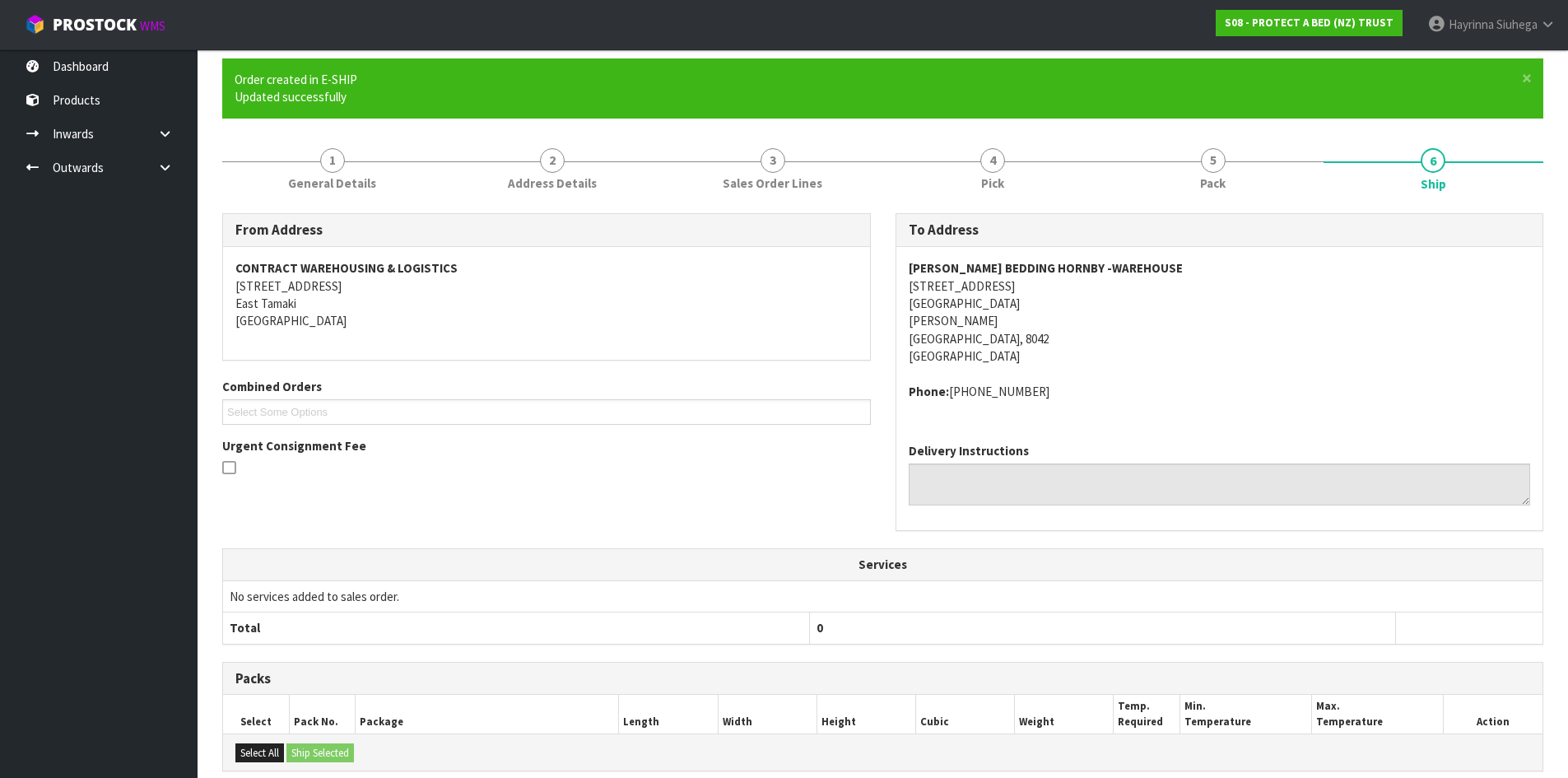
scroll to position [354, 0]
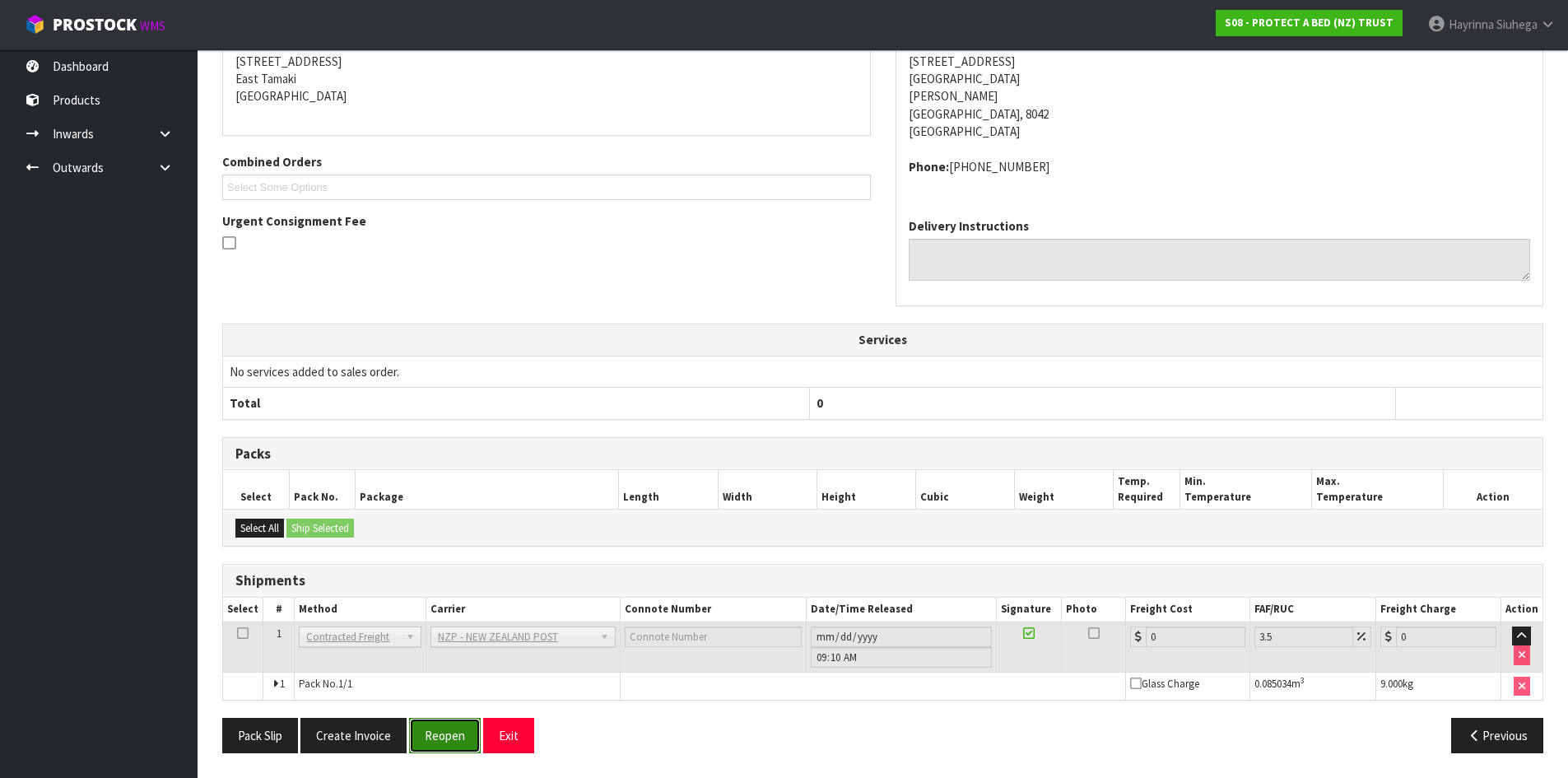
click at [454, 748] on button "Reopen" at bounding box center [445, 735] width 72 height 35
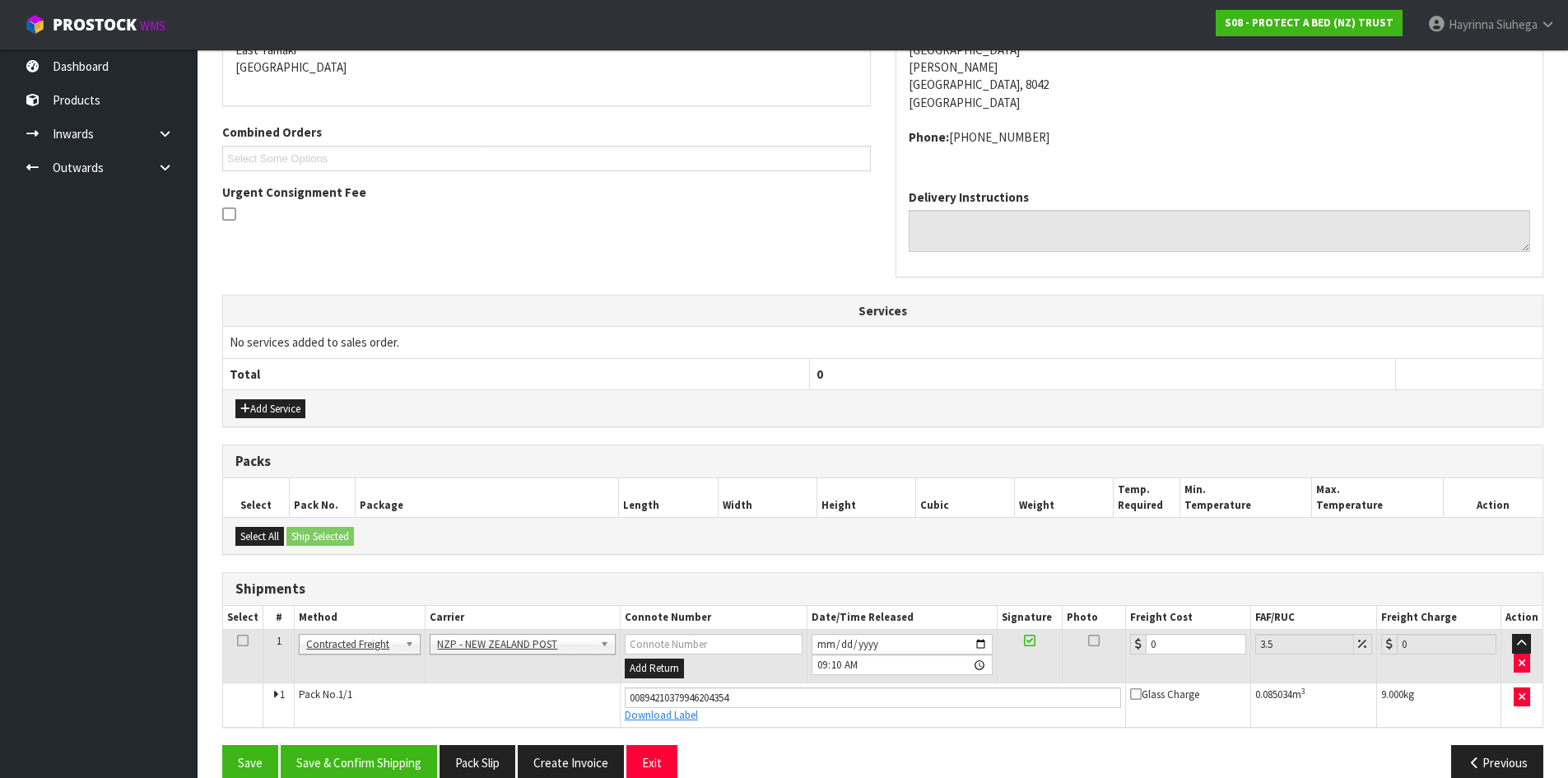
scroll to position [394, 0]
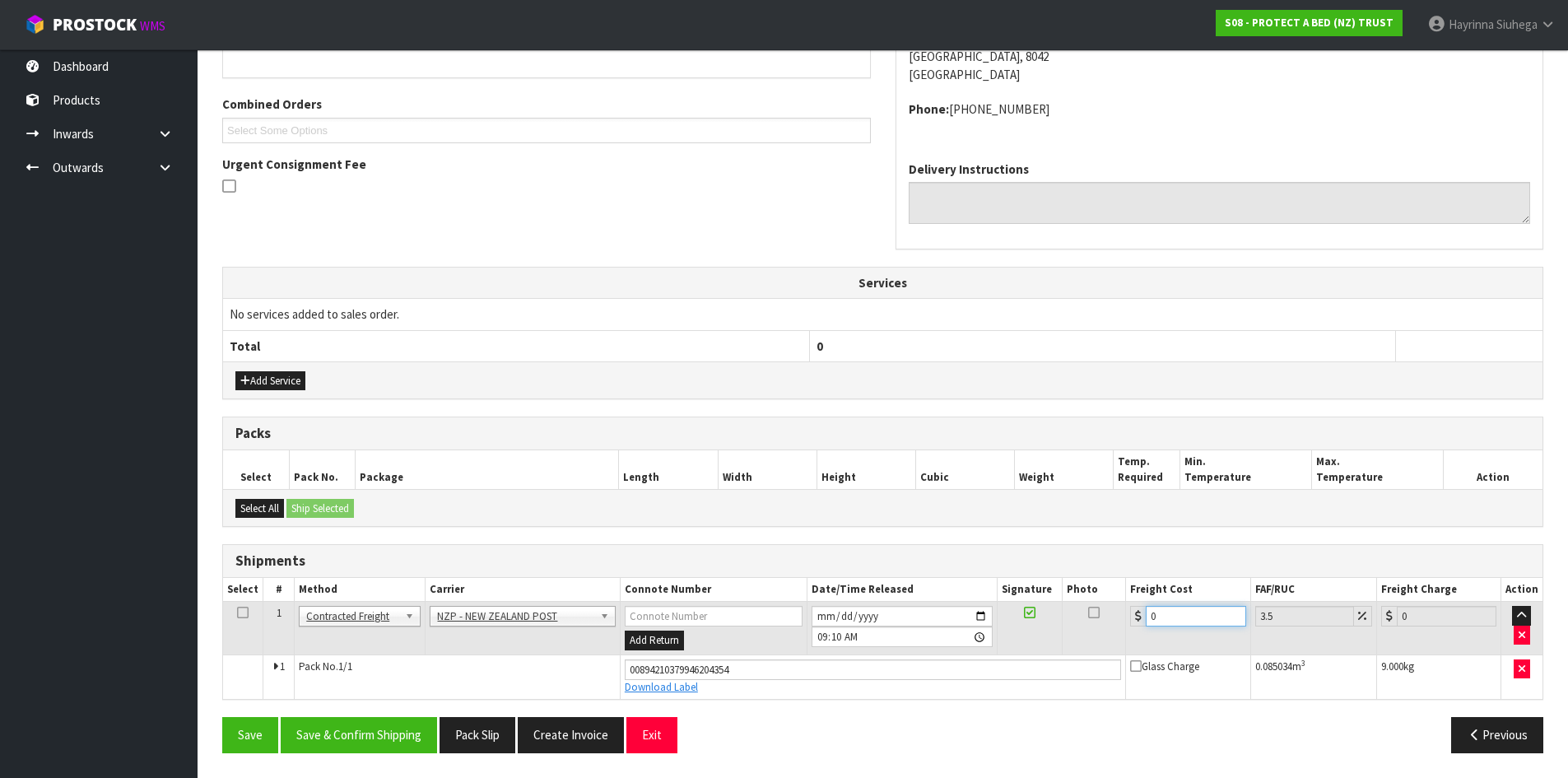
drag, startPoint x: 1182, startPoint y: 626, endPoint x: 1041, endPoint y: 624, distance: 141.0
click at [1041, 624] on tr "1 Client Local Pickup Customer Local Pickup Company Freight Contracted Freight …" at bounding box center [883, 629] width 1320 height 54
type input "2"
type input "2.07"
type input "23"
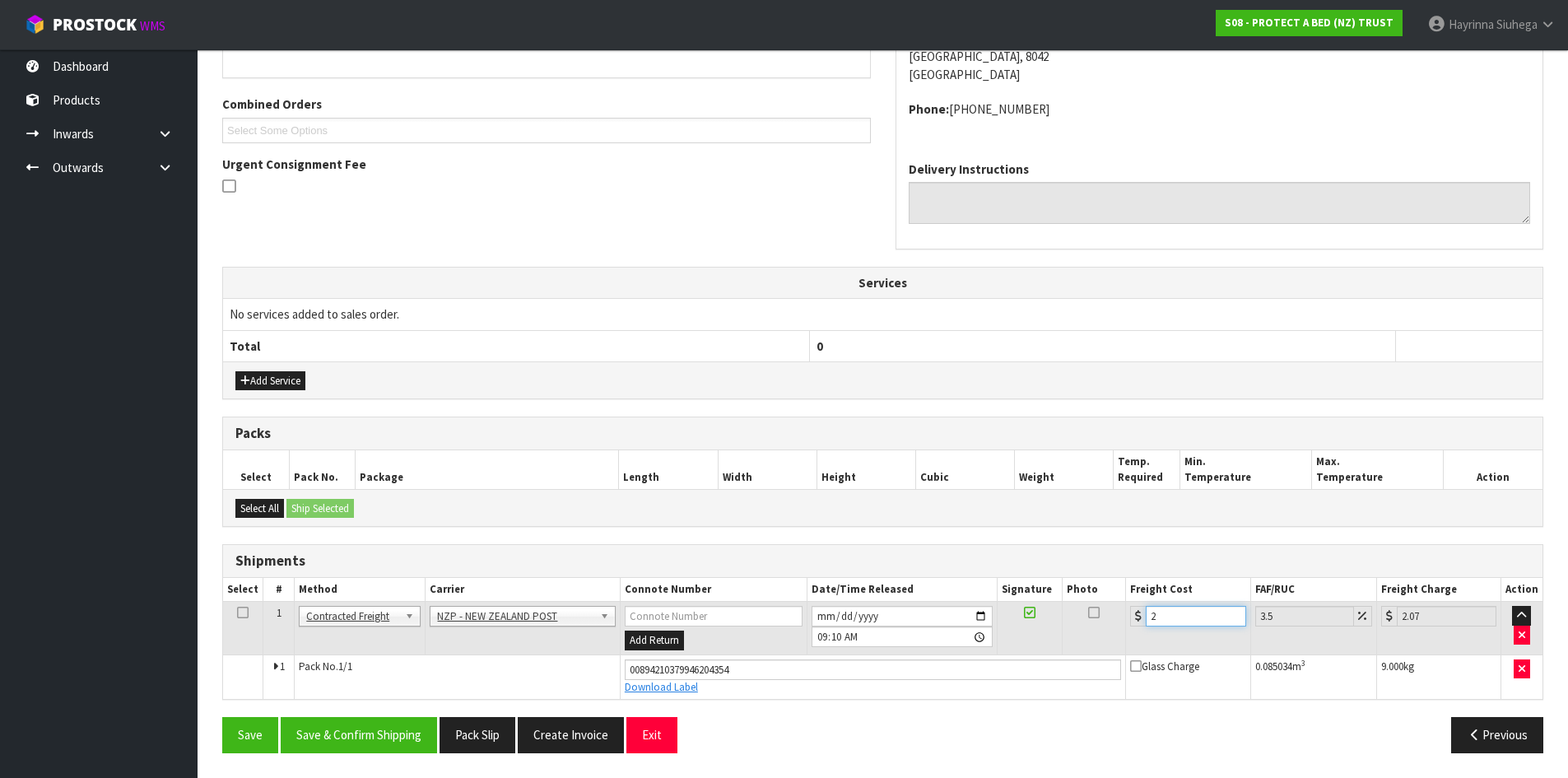
type input "23.8"
type input "23.2"
type input "24.01"
type input "23.28"
type input "24.09"
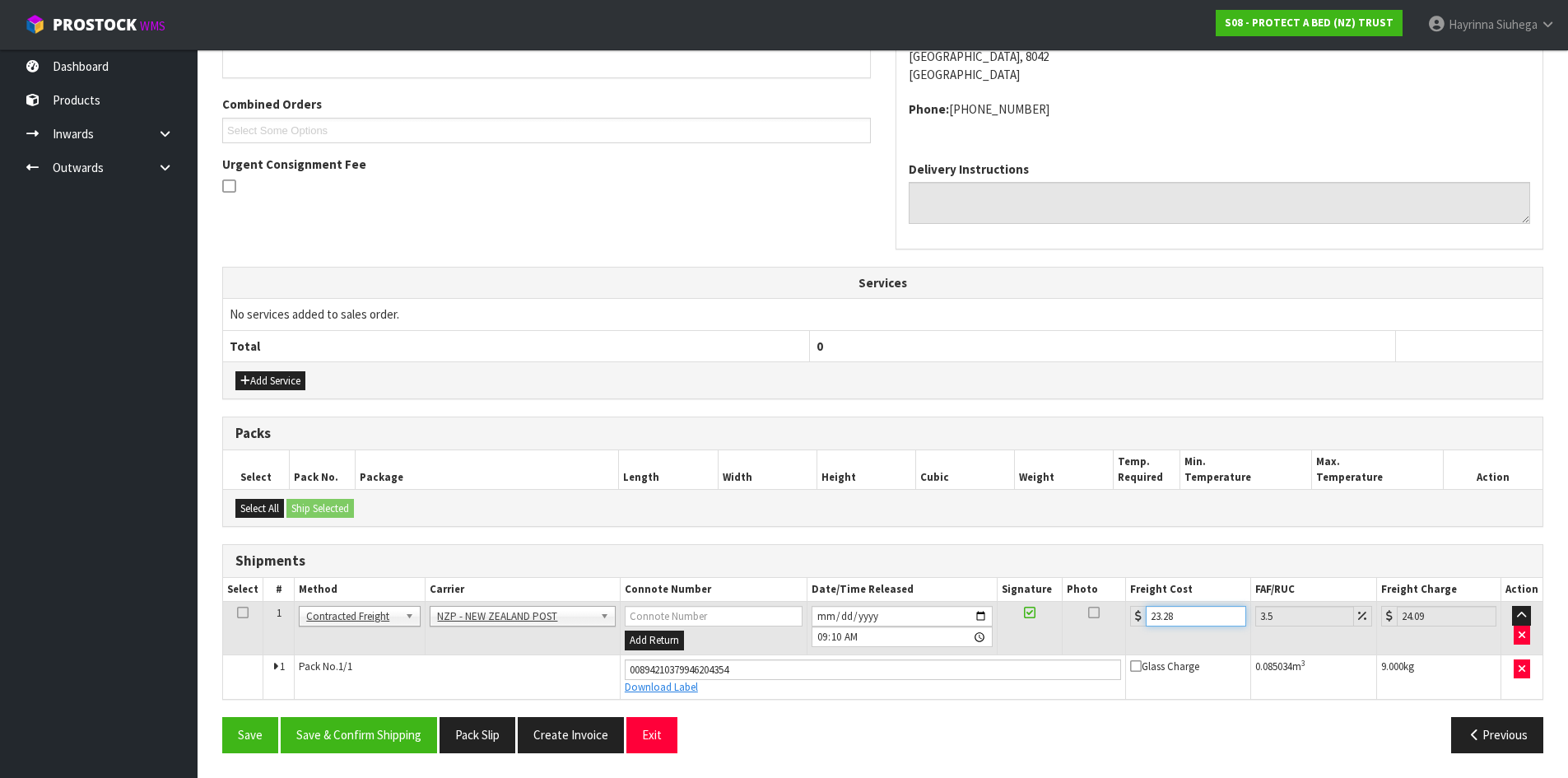
type input "23.28"
click at [222, 718] on button "Save" at bounding box center [250, 735] width 56 height 35
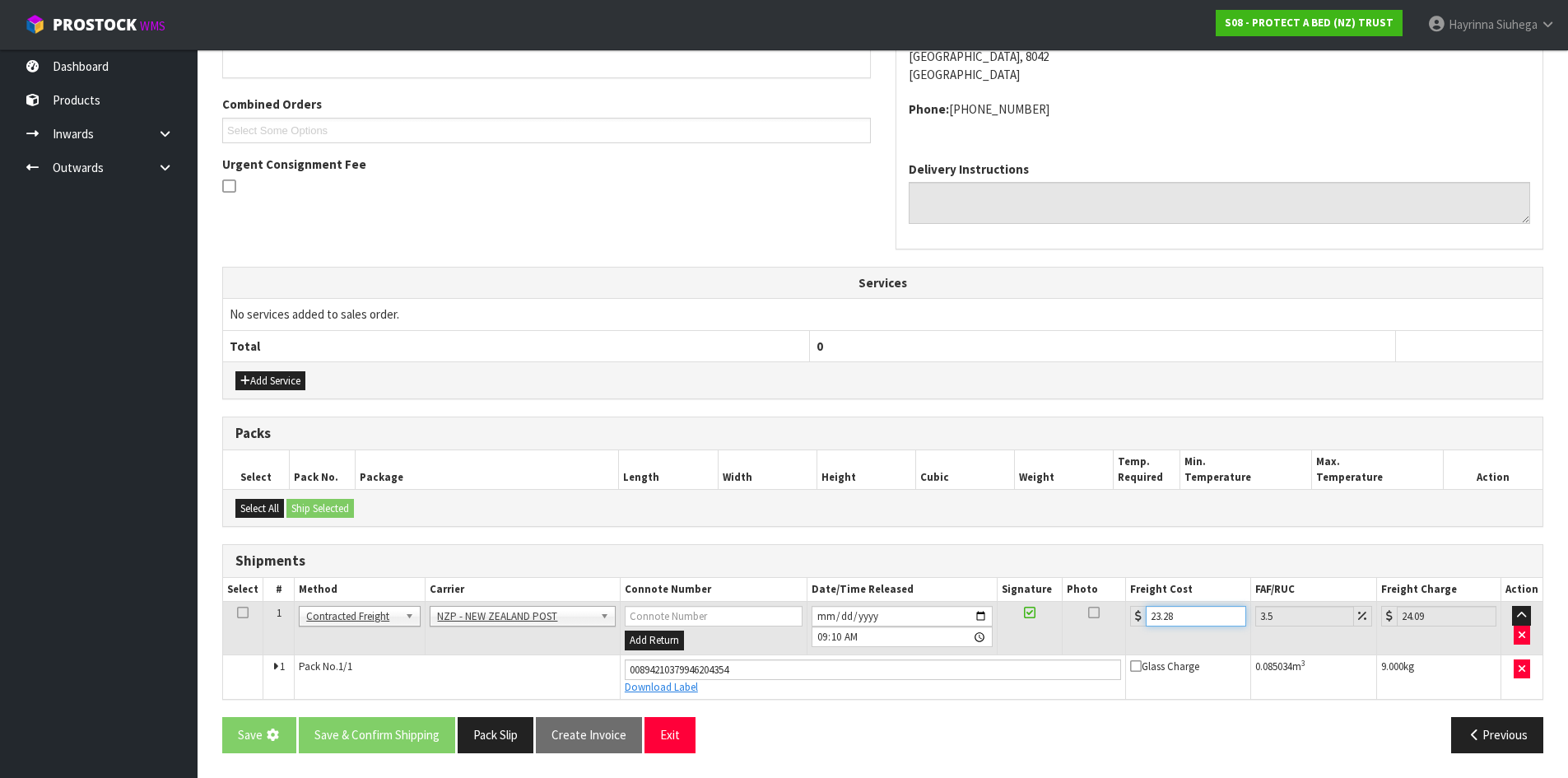
scroll to position [0, 0]
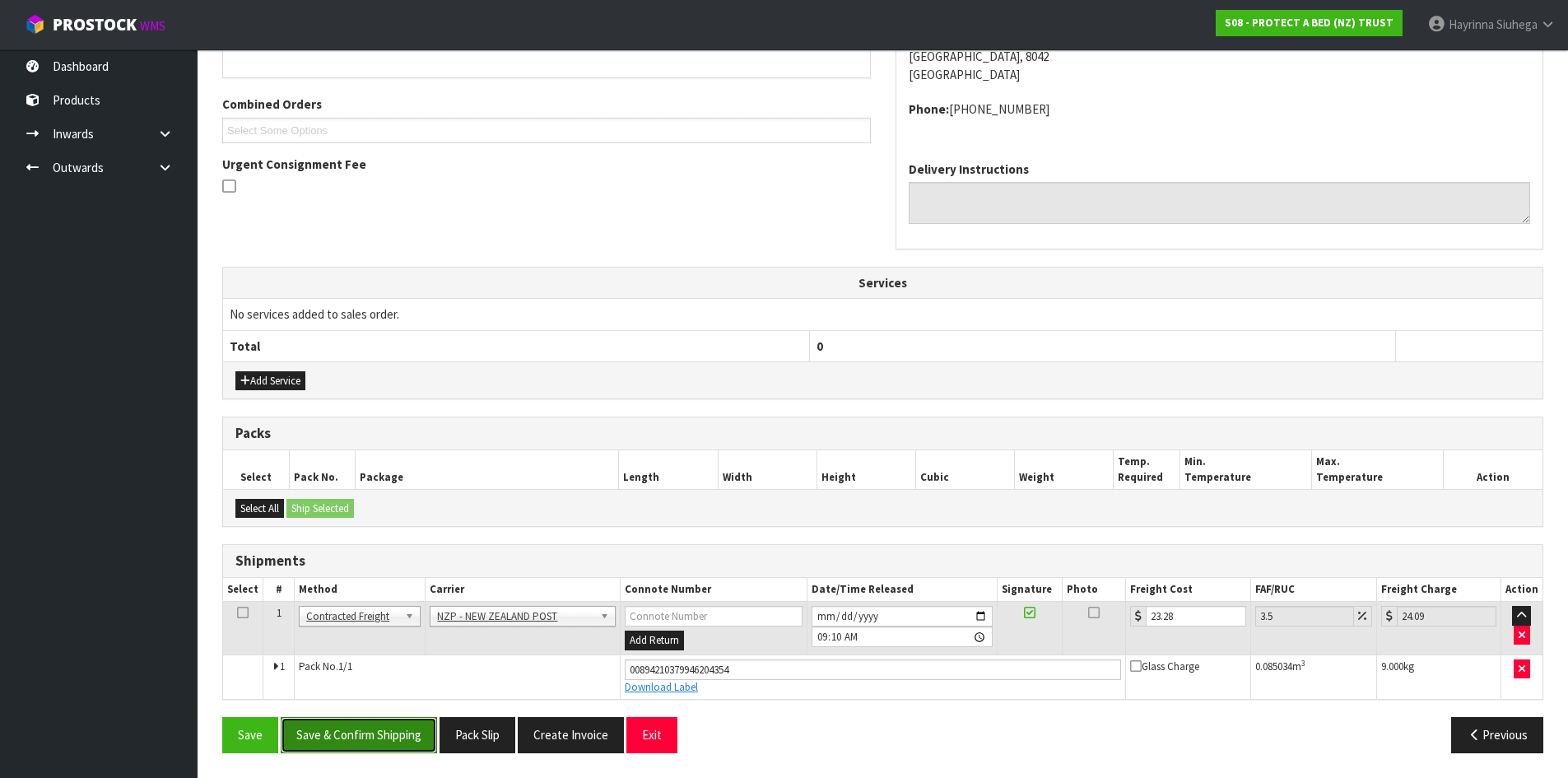
click at [383, 733] on button "Save & Confirm Shipping" at bounding box center [359, 735] width 156 height 35
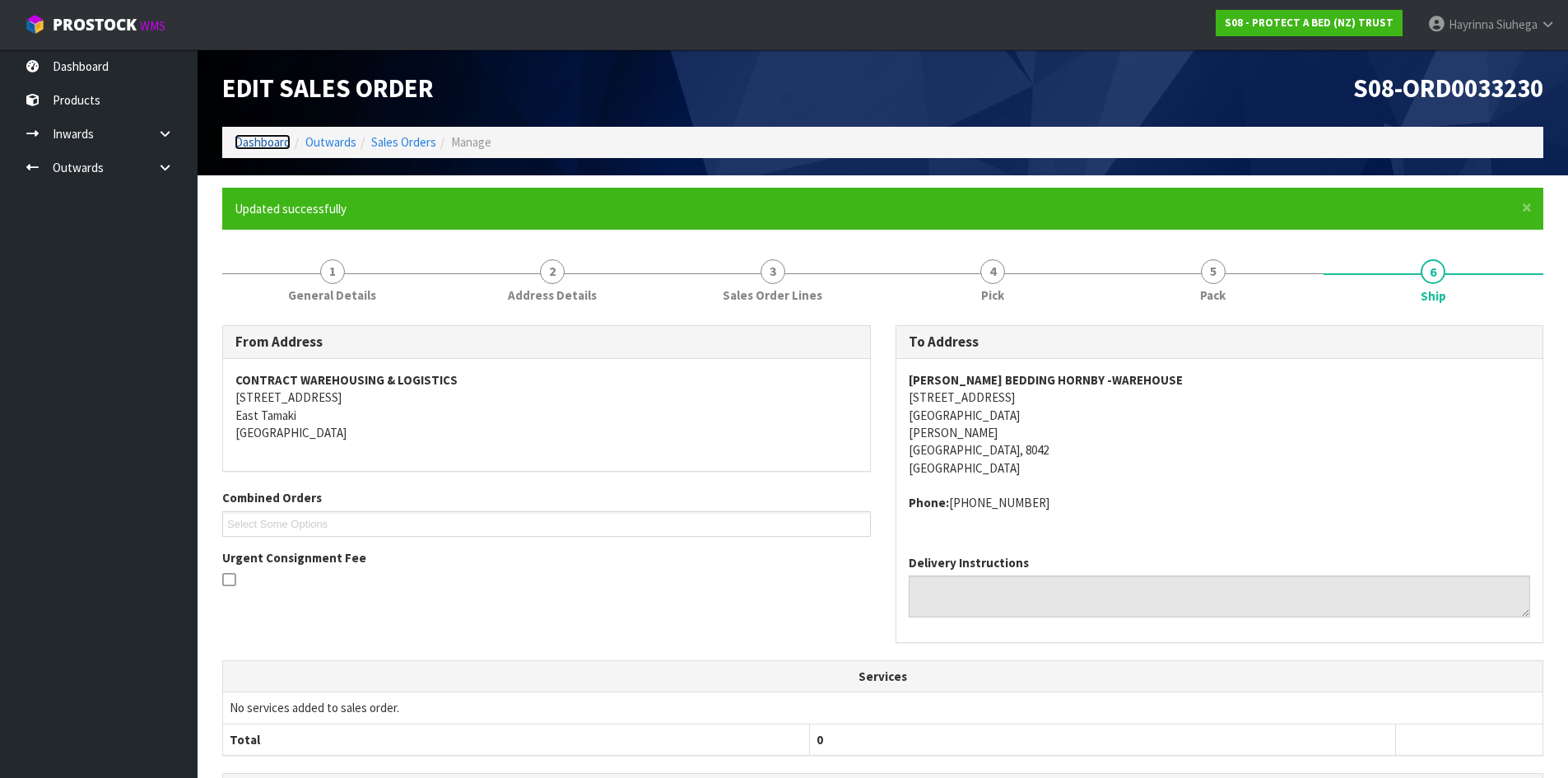
click at [248, 144] on link "Dashboard" at bounding box center [262, 141] width 56 height 16
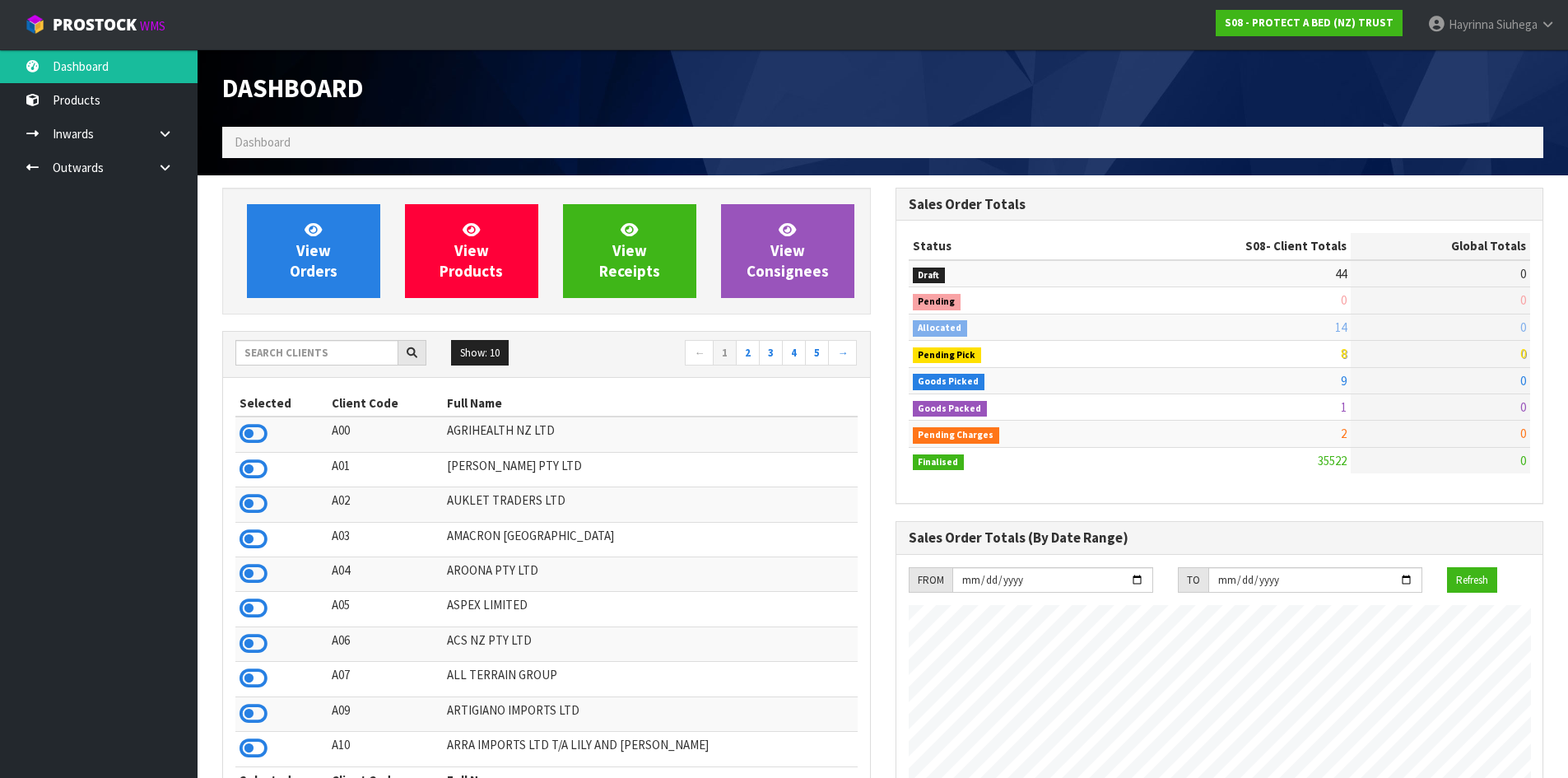
scroll to position [1247, 673]
click at [302, 346] on input "text" at bounding box center [316, 352] width 163 height 25
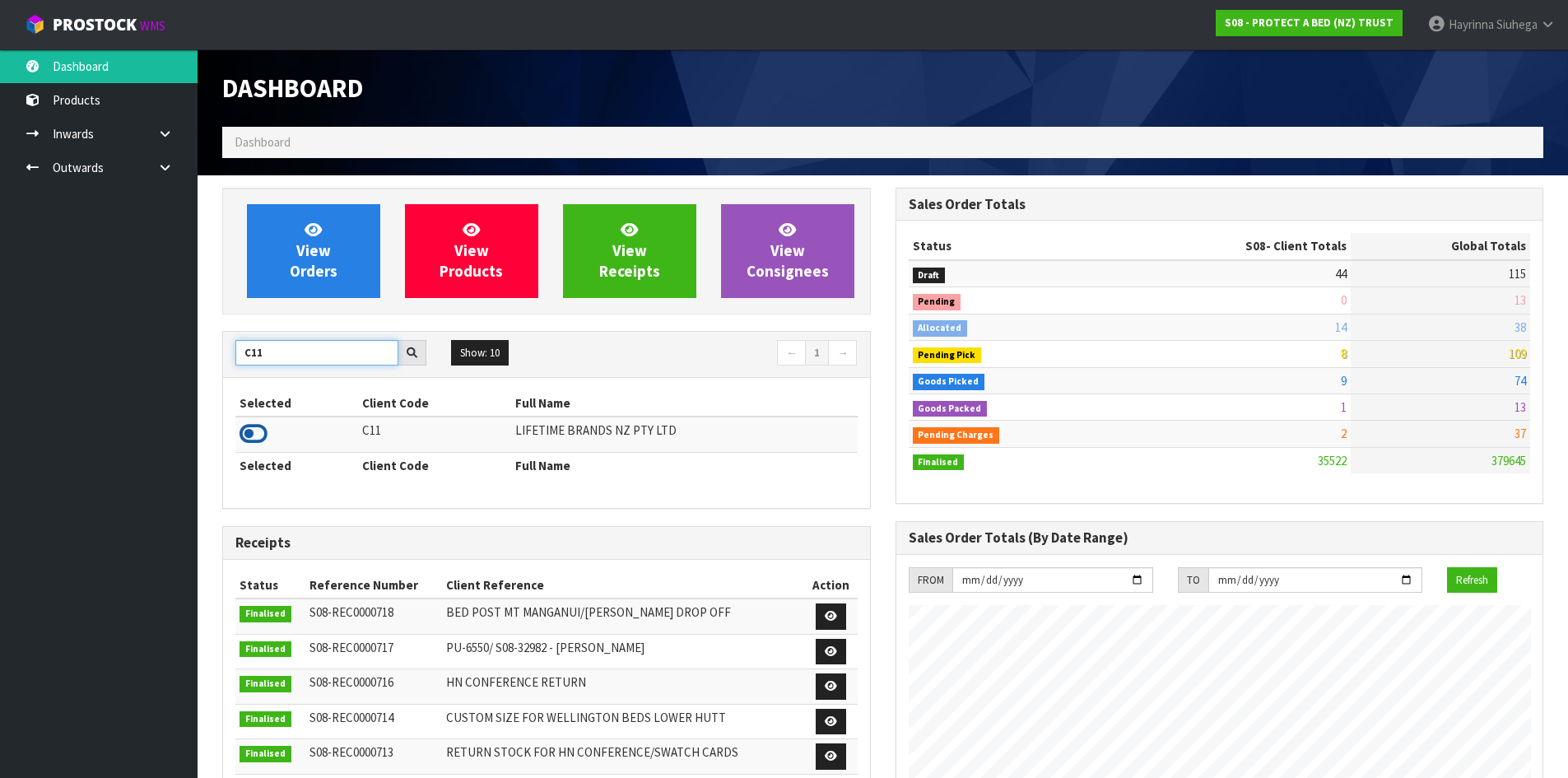
type input "C11"
click at [259, 437] on icon at bounding box center [253, 434] width 28 height 25
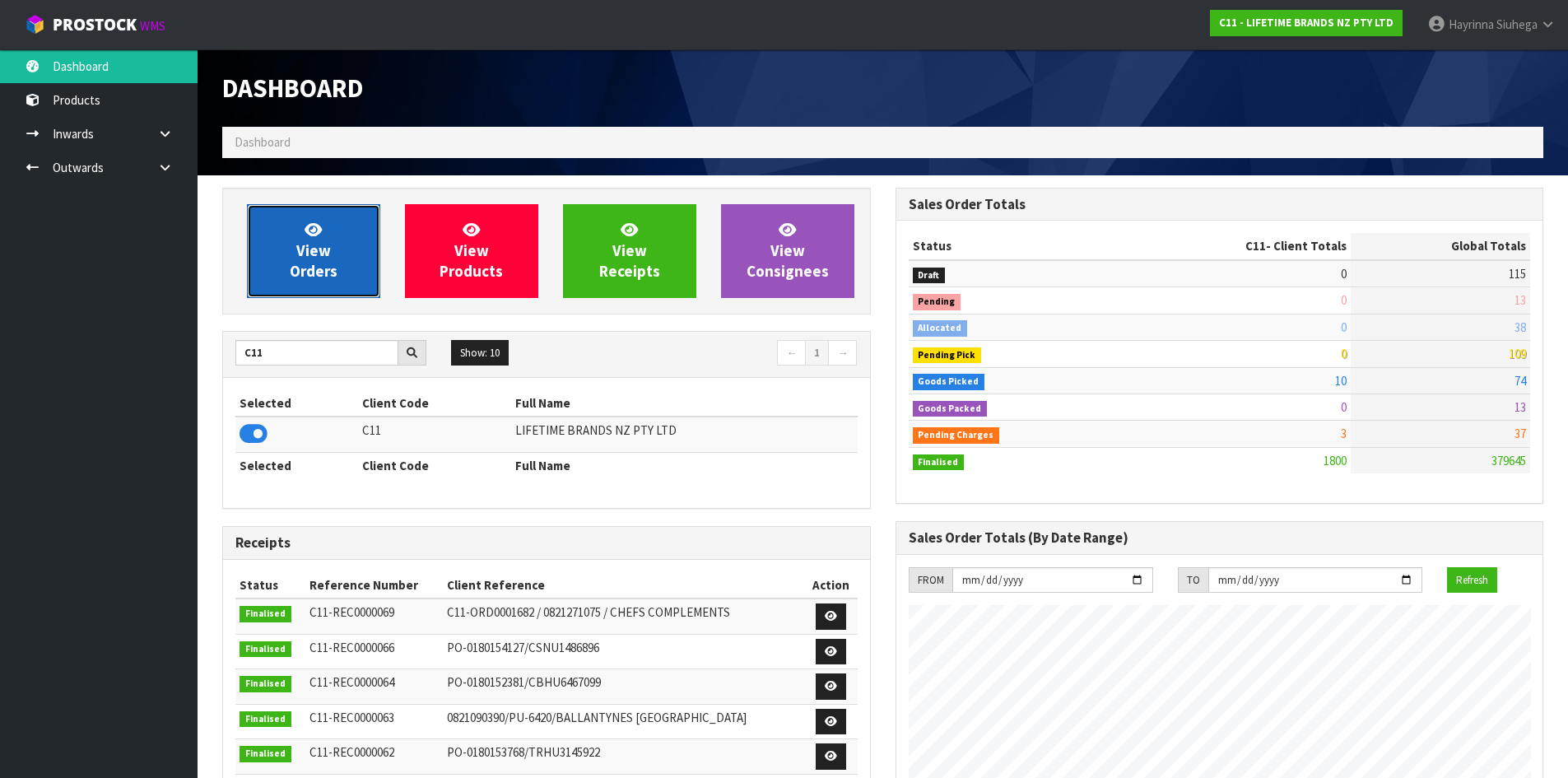
click at [328, 232] on link "View Orders" at bounding box center [313, 250] width 133 height 94
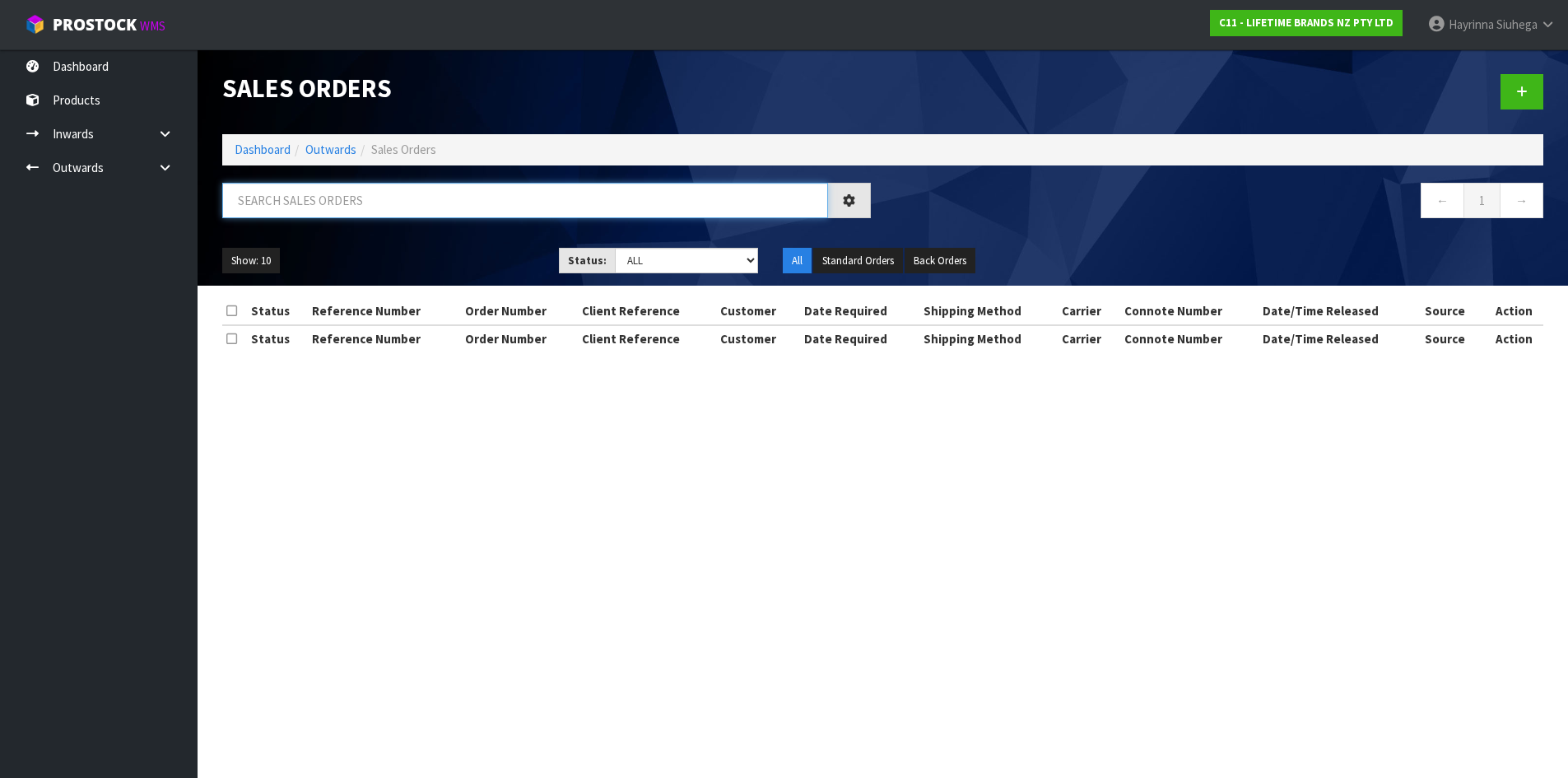
click at [342, 186] on input "text" at bounding box center [525, 200] width 606 height 35
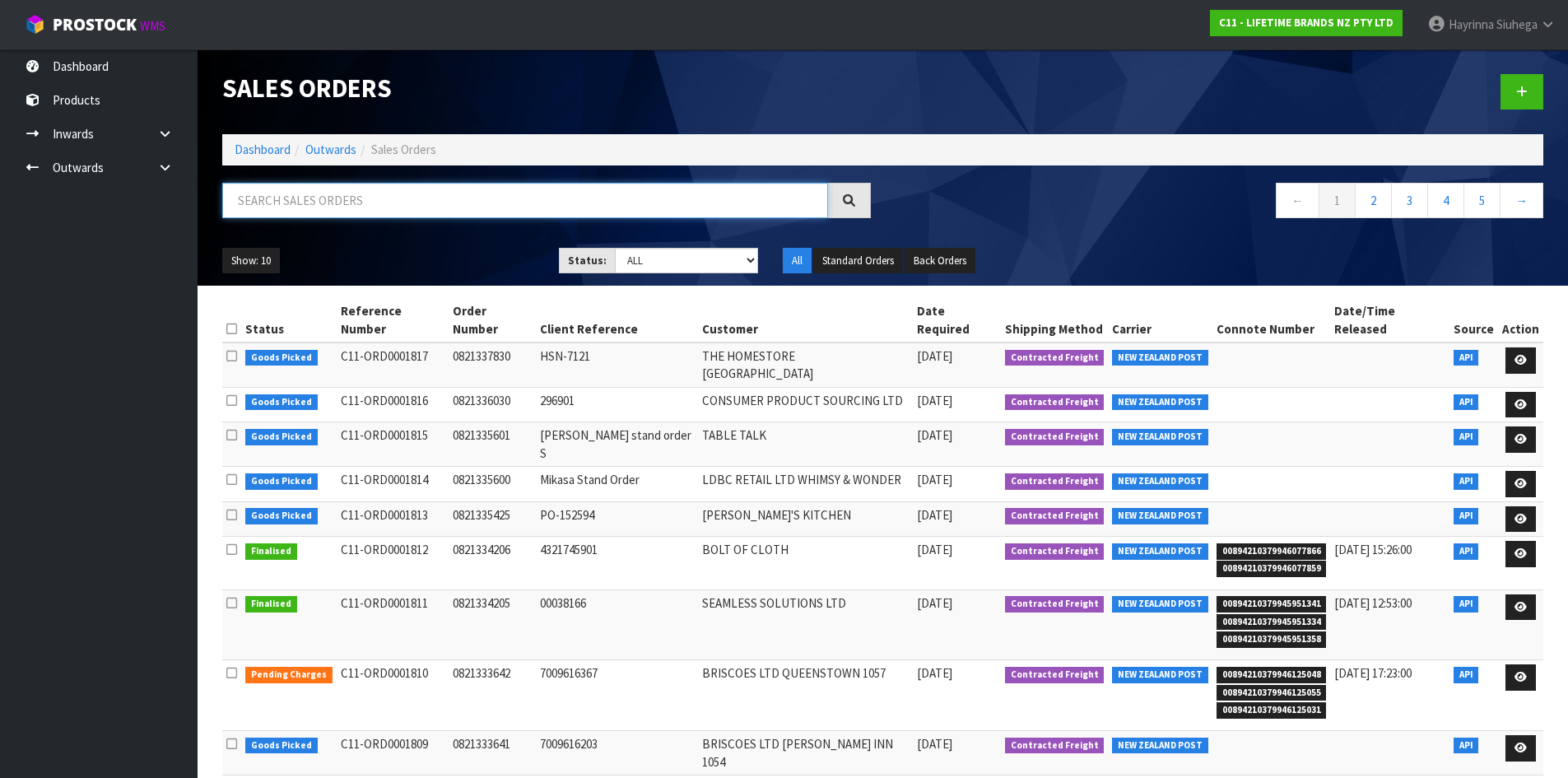
click at [342, 189] on input "text" at bounding box center [525, 200] width 606 height 35
type input "JOB-0410376"
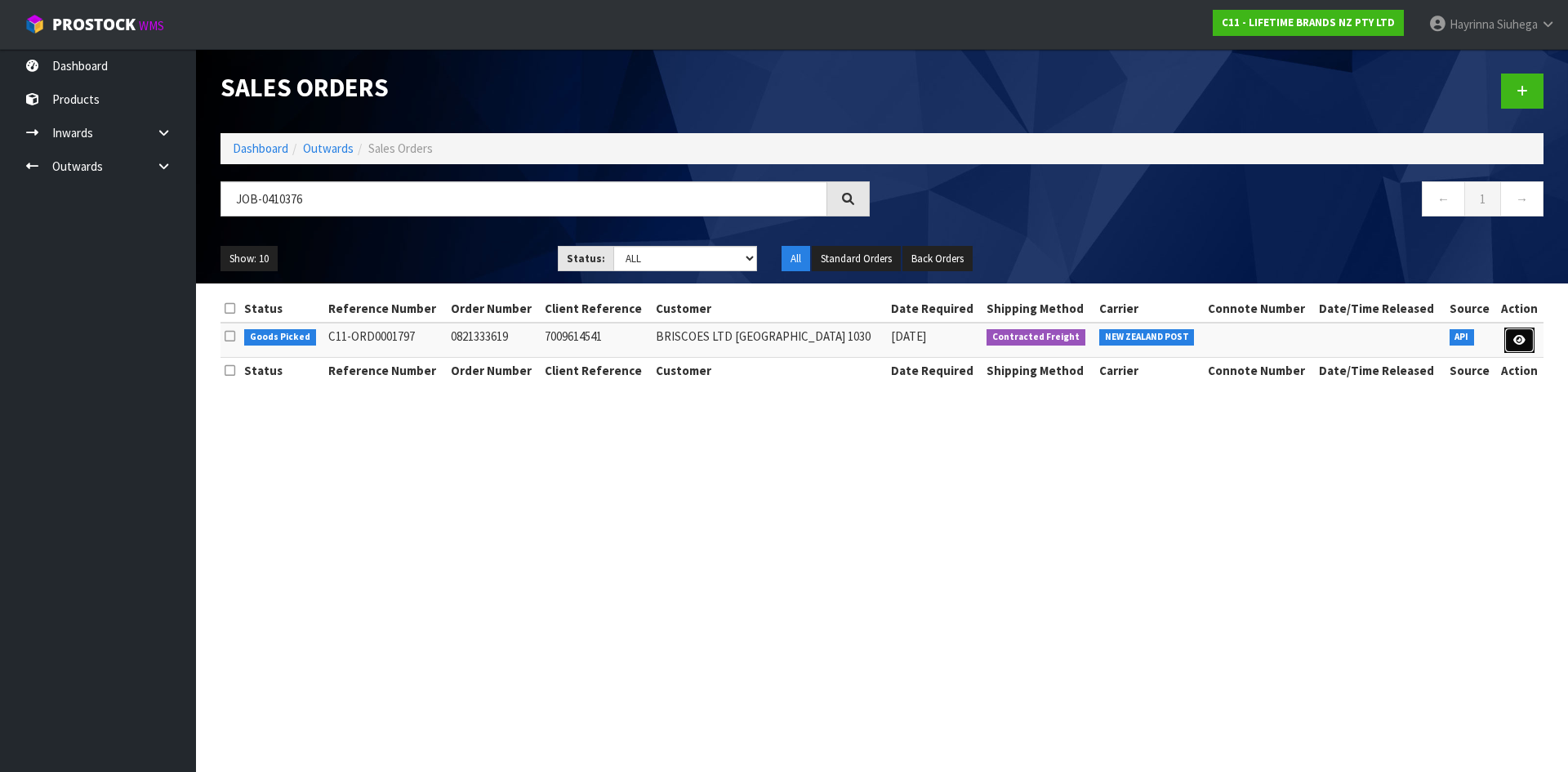
click at [1526, 336] on link at bounding box center [1519, 341] width 30 height 26
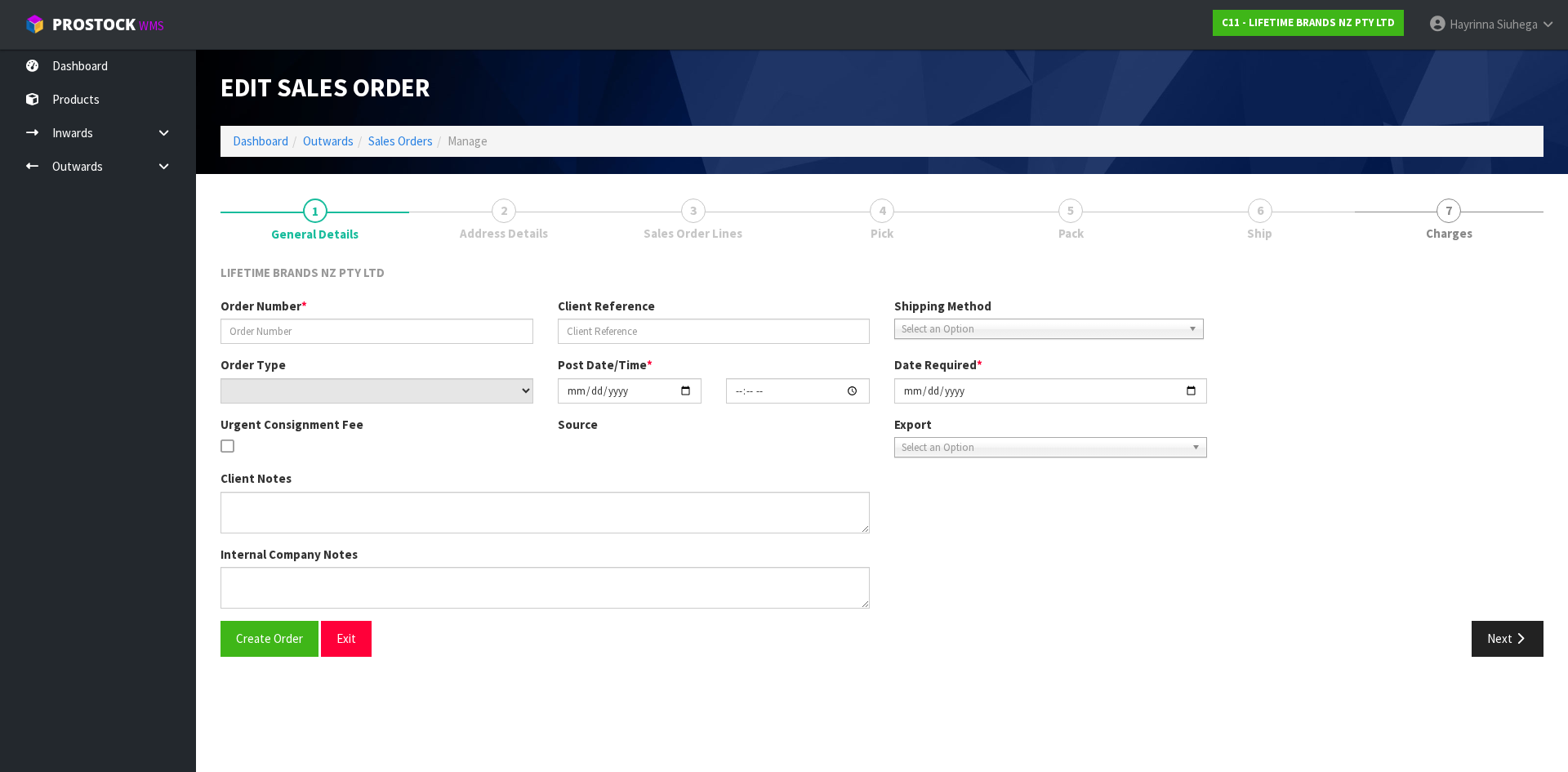
type input "0821333619"
type input "7009614541"
select select "number:0"
type input "[DATE]"
type input "12:48:52.000"
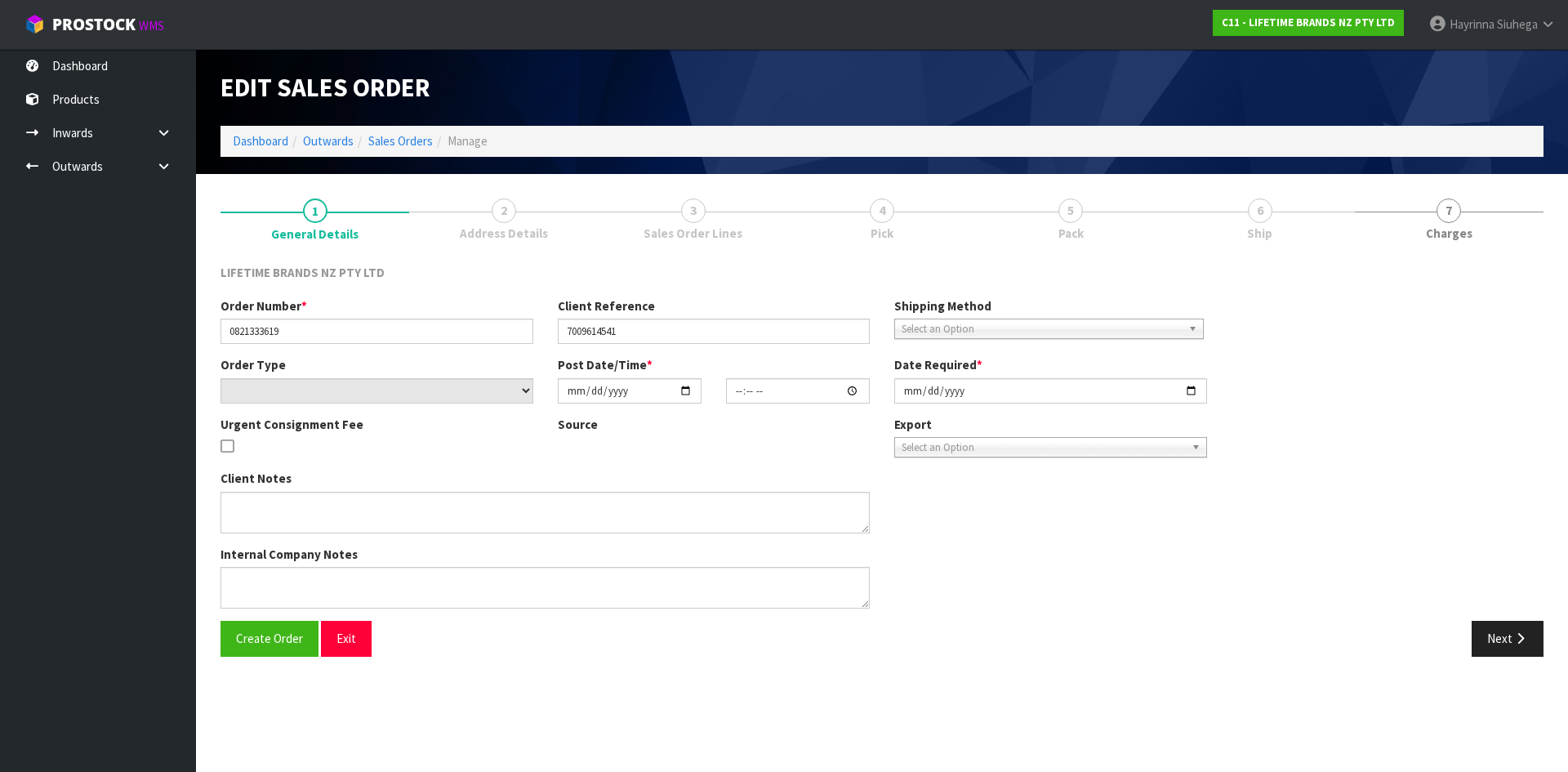
type input "[DATE]"
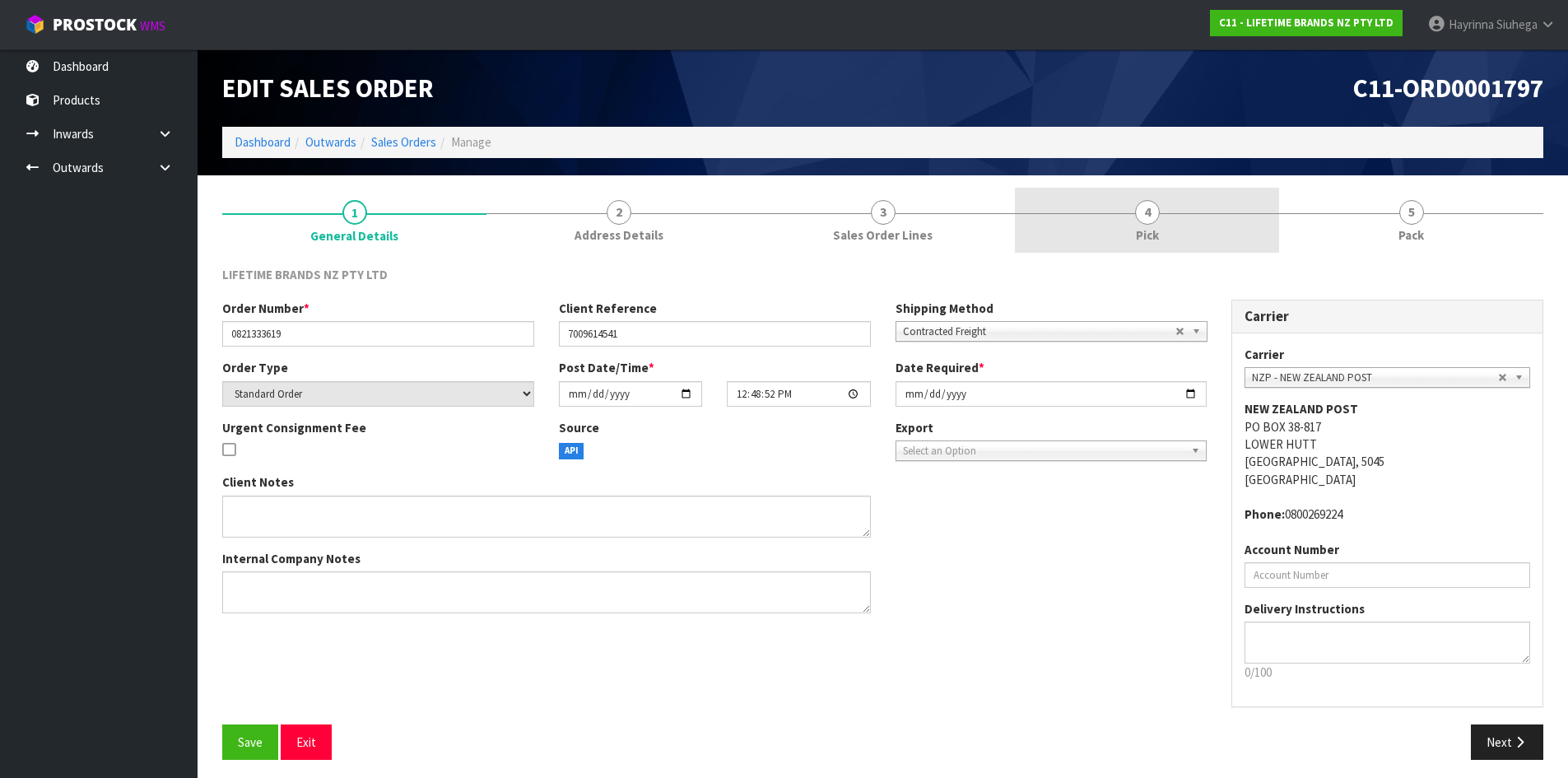
click at [1255, 228] on link "4 Pick" at bounding box center [1147, 221] width 264 height 65
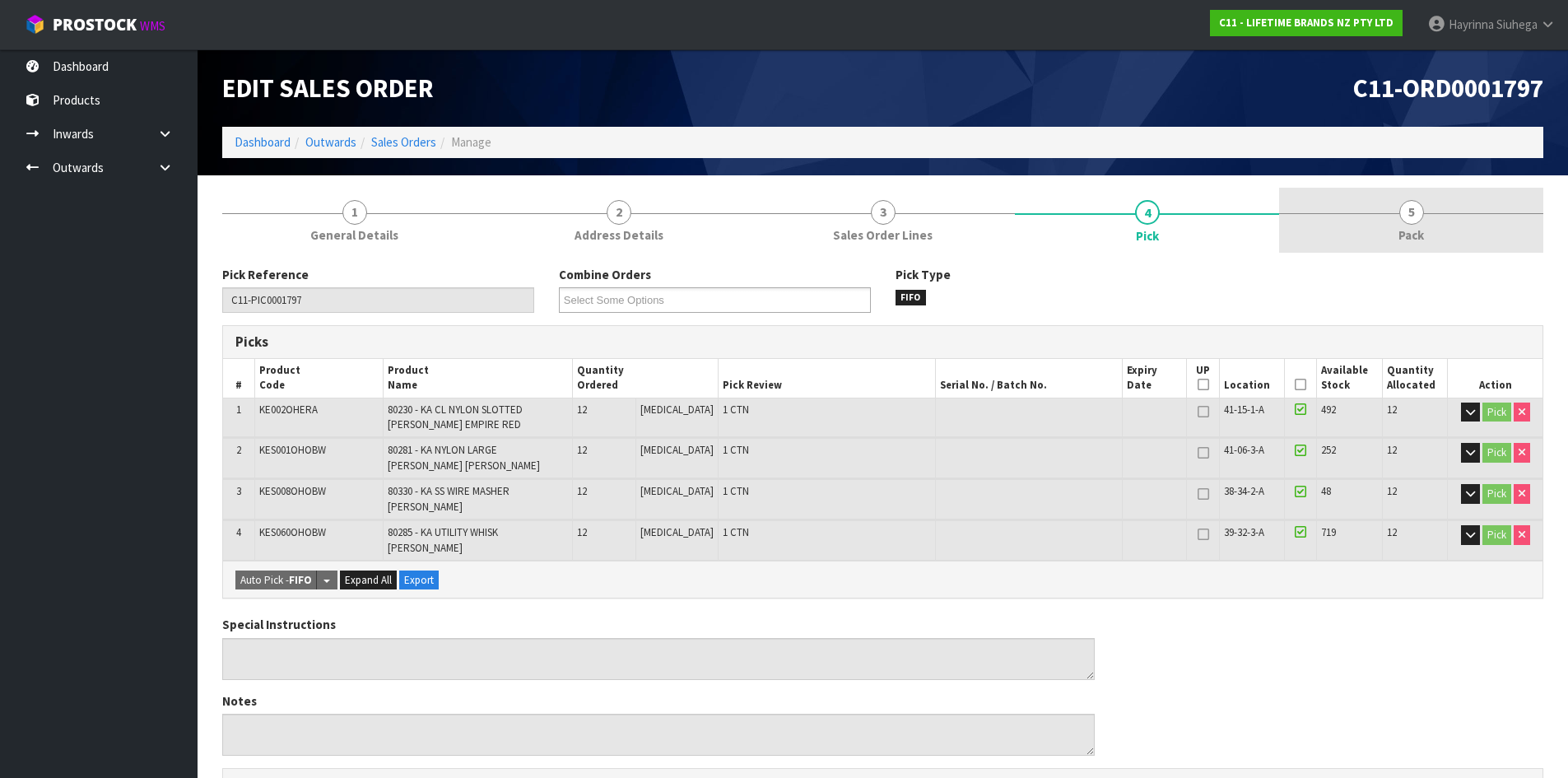
click at [1390, 226] on link "5 Pack" at bounding box center [1412, 221] width 264 height 65
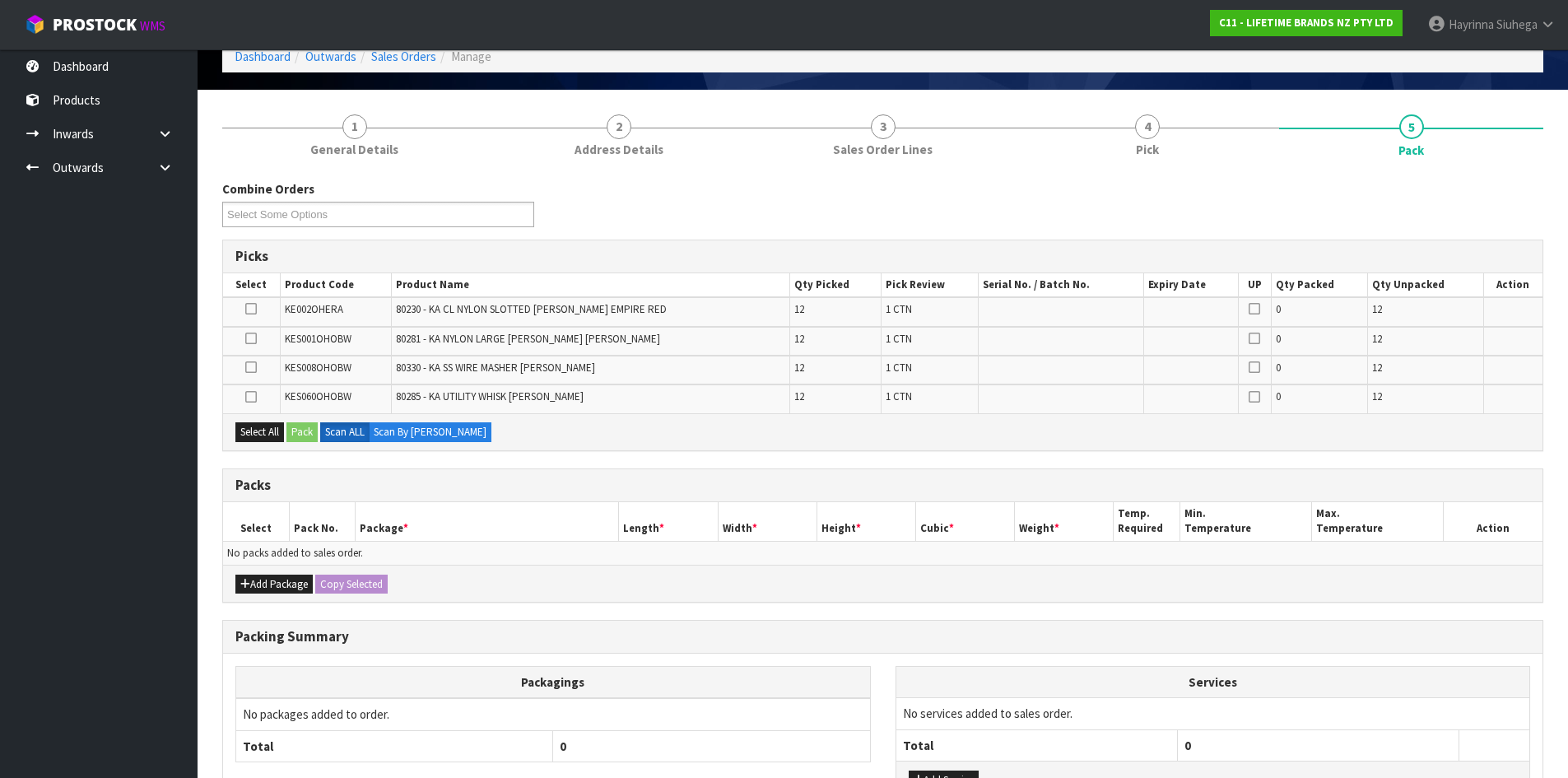
scroll to position [216, 0]
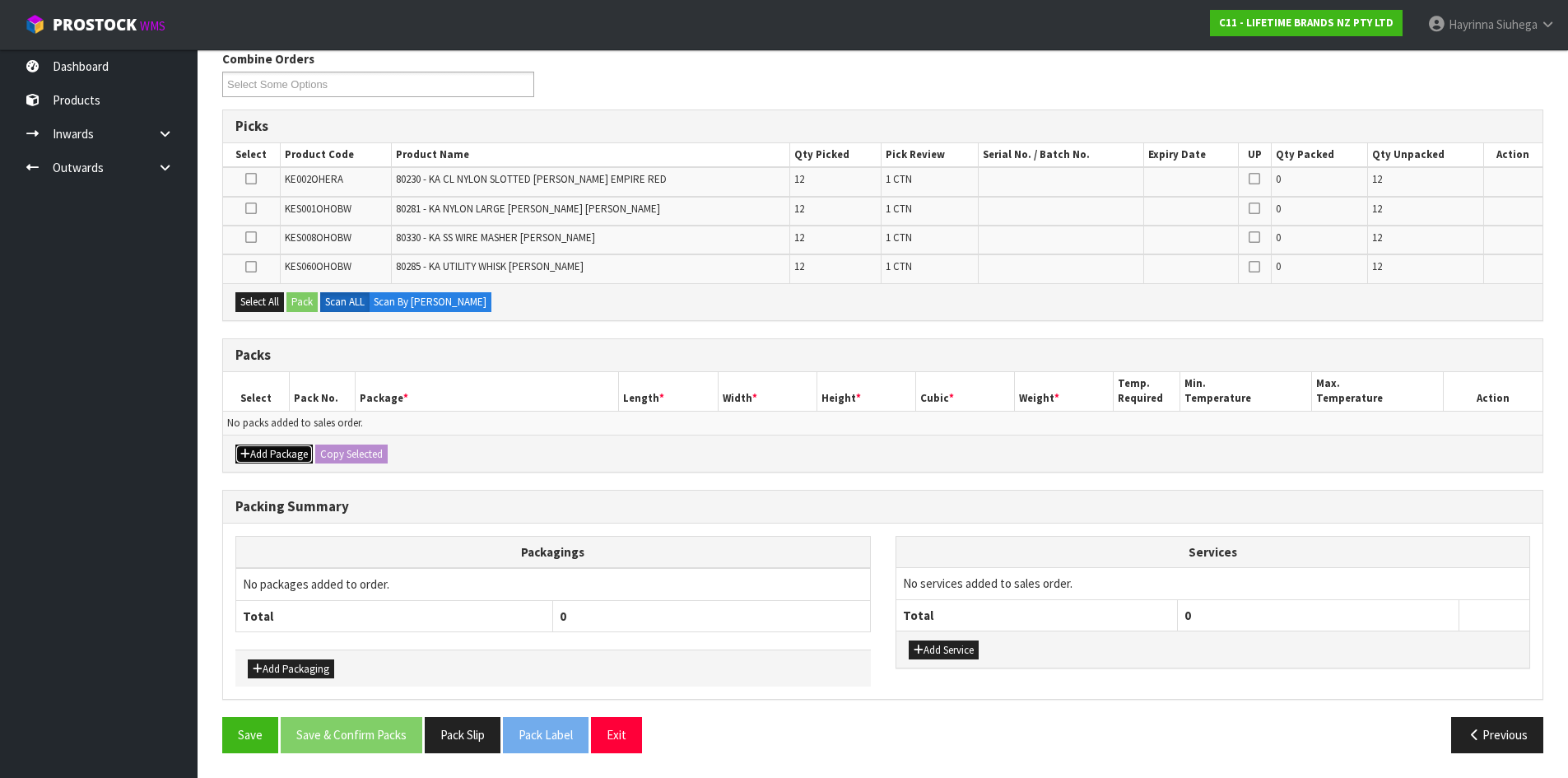
click at [303, 458] on button "Add Package" at bounding box center [274, 454] width 77 height 20
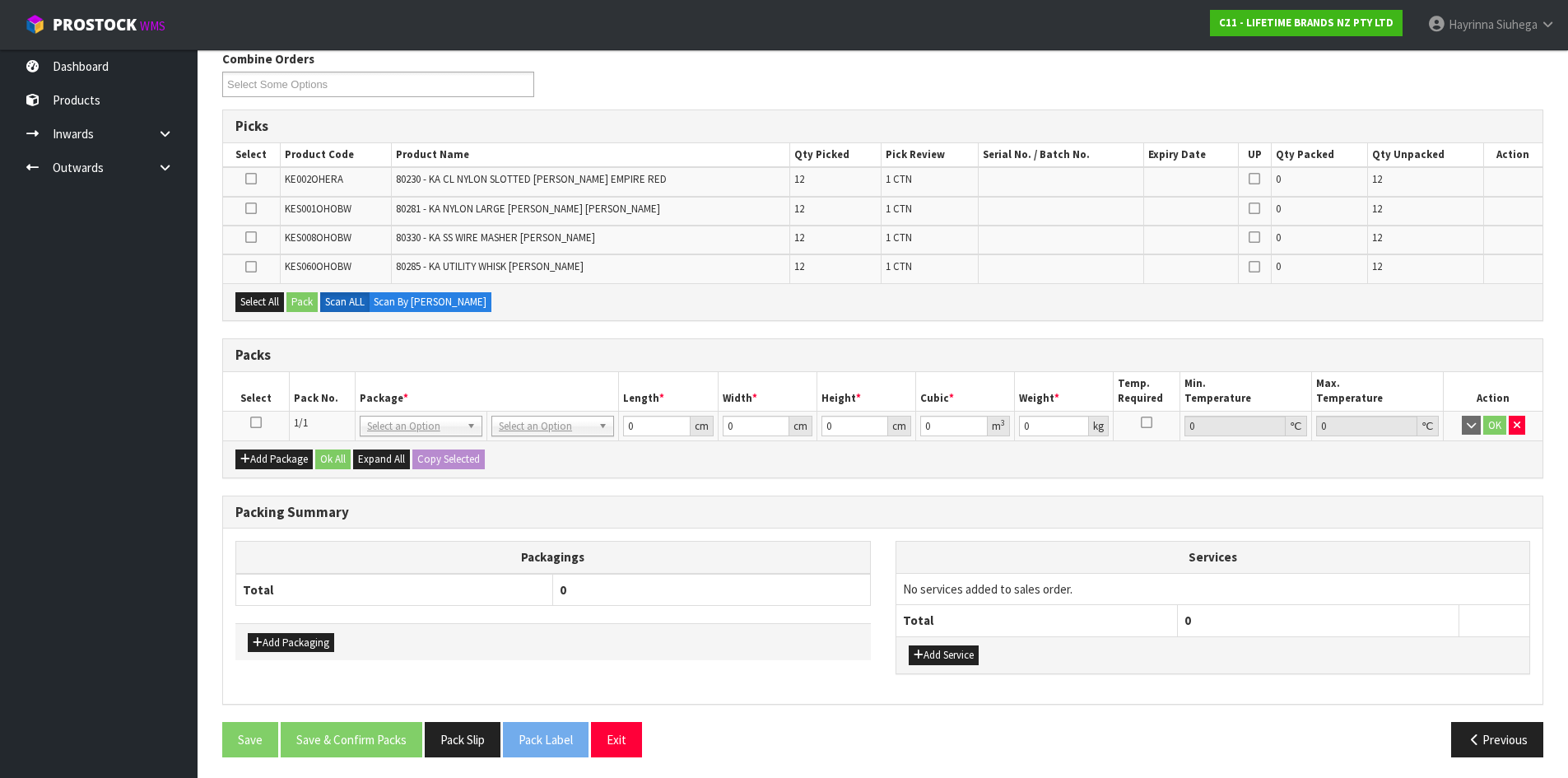
click at [253, 423] on icon at bounding box center [256, 423] width 11 height 1
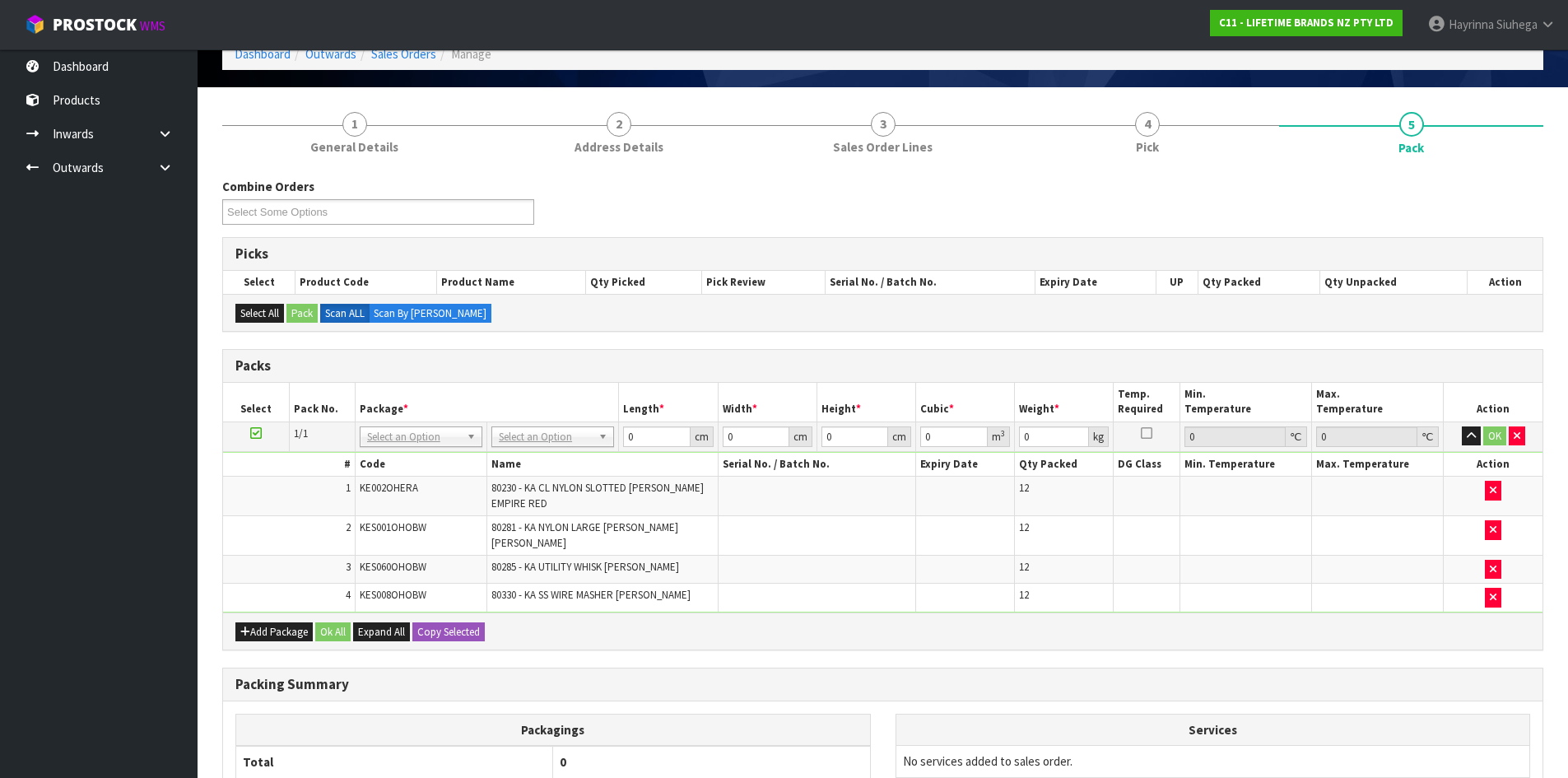
scroll to position [0, 0]
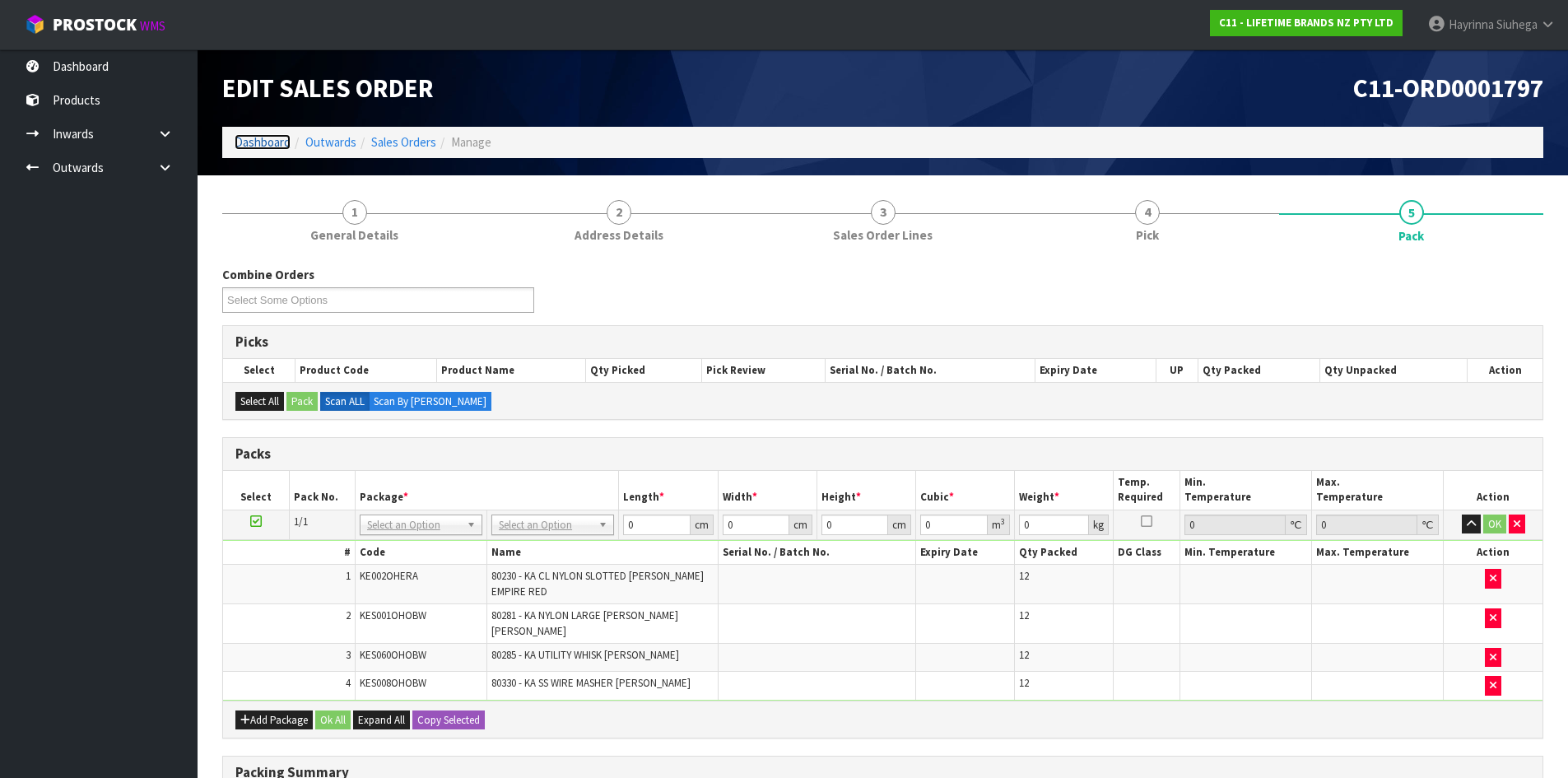
click at [268, 145] on link "Dashboard" at bounding box center [262, 141] width 56 height 16
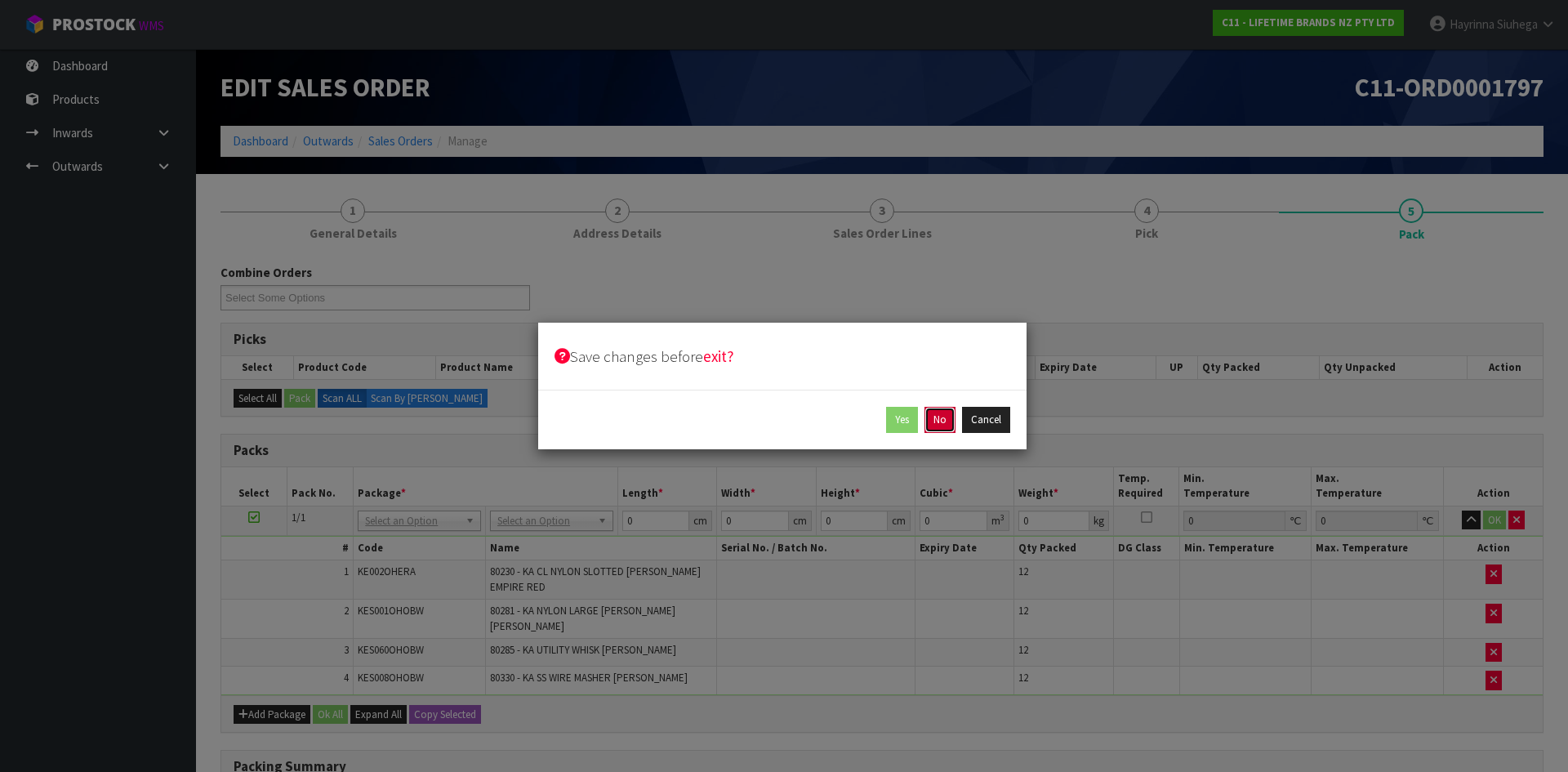
click at [940, 415] on button "No" at bounding box center [940, 420] width 31 height 26
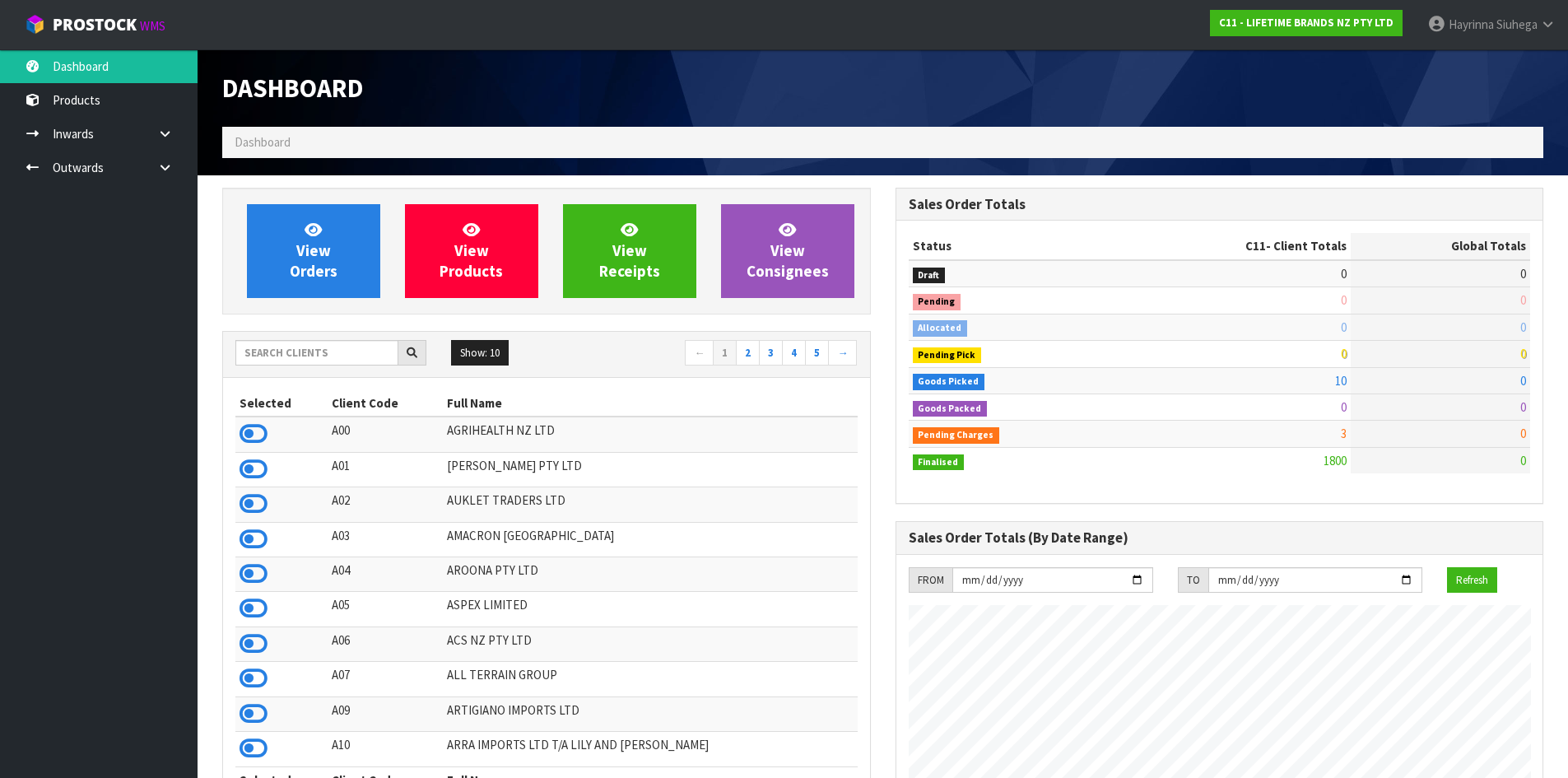
scroll to position [1247, 673]
click at [331, 252] on link "View Orders" at bounding box center [313, 250] width 133 height 94
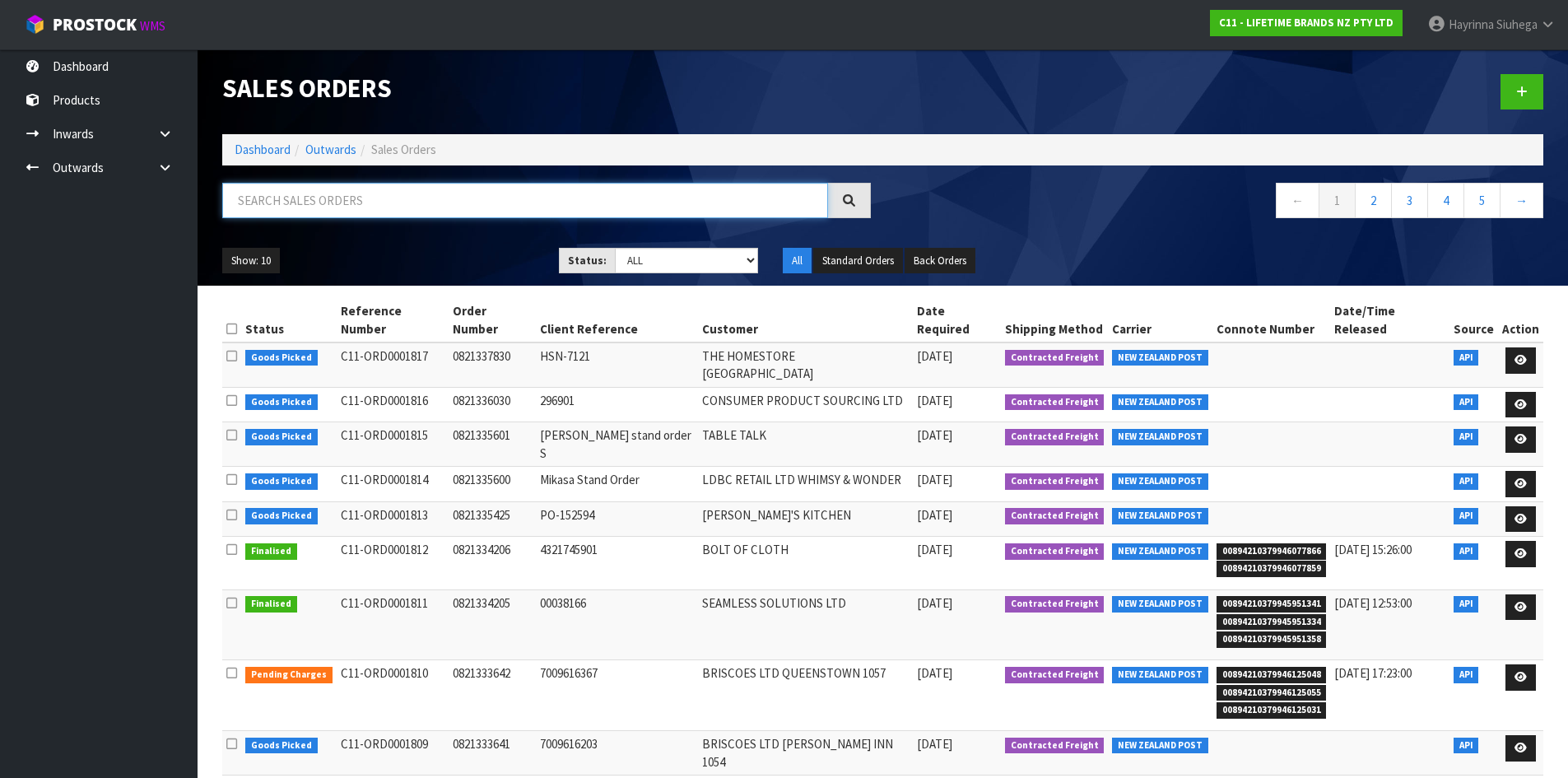
click at [369, 204] on input "text" at bounding box center [525, 200] width 606 height 35
type input "JOB-0410505"
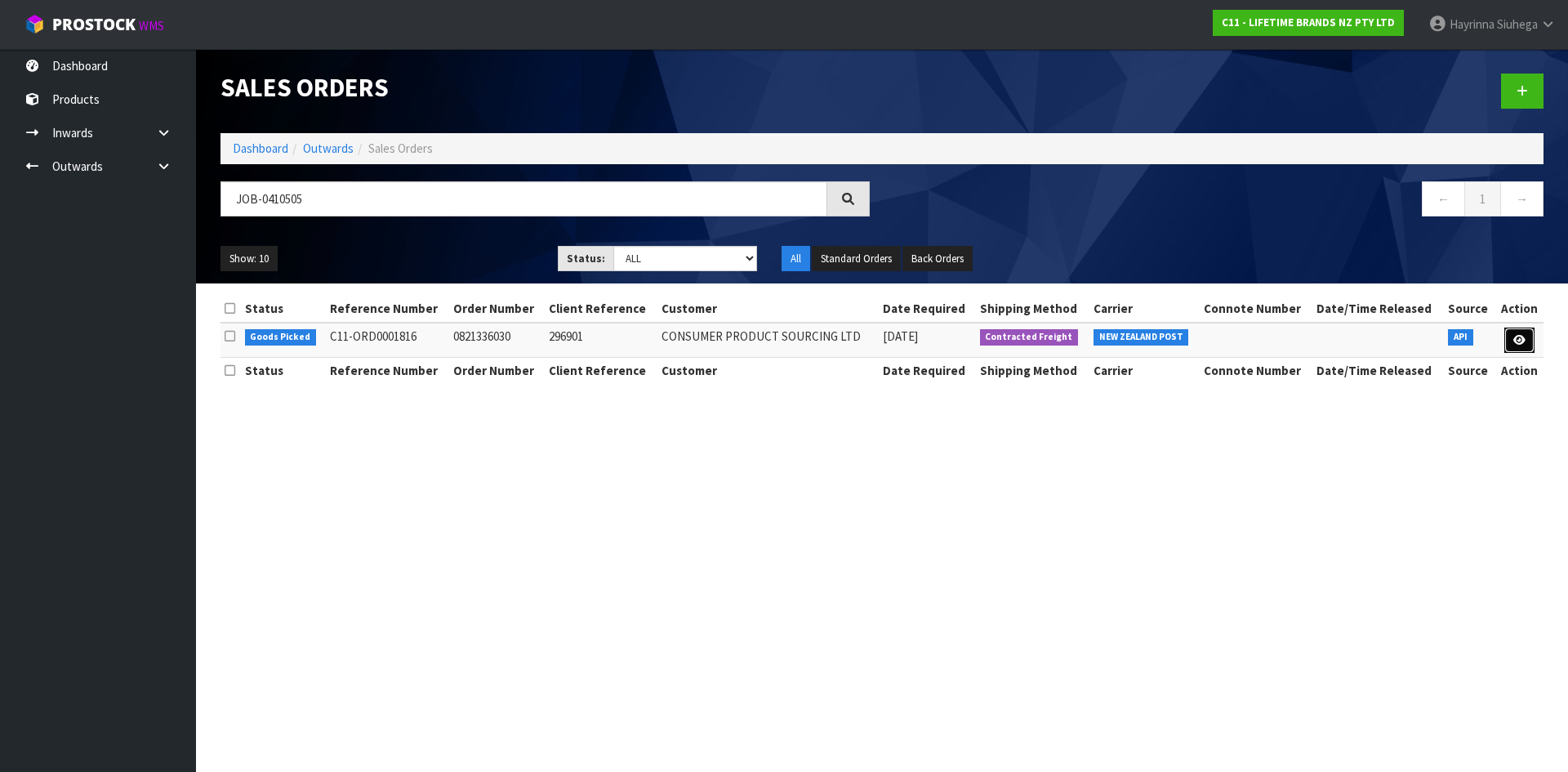
click at [1515, 345] on link at bounding box center [1519, 341] width 30 height 26
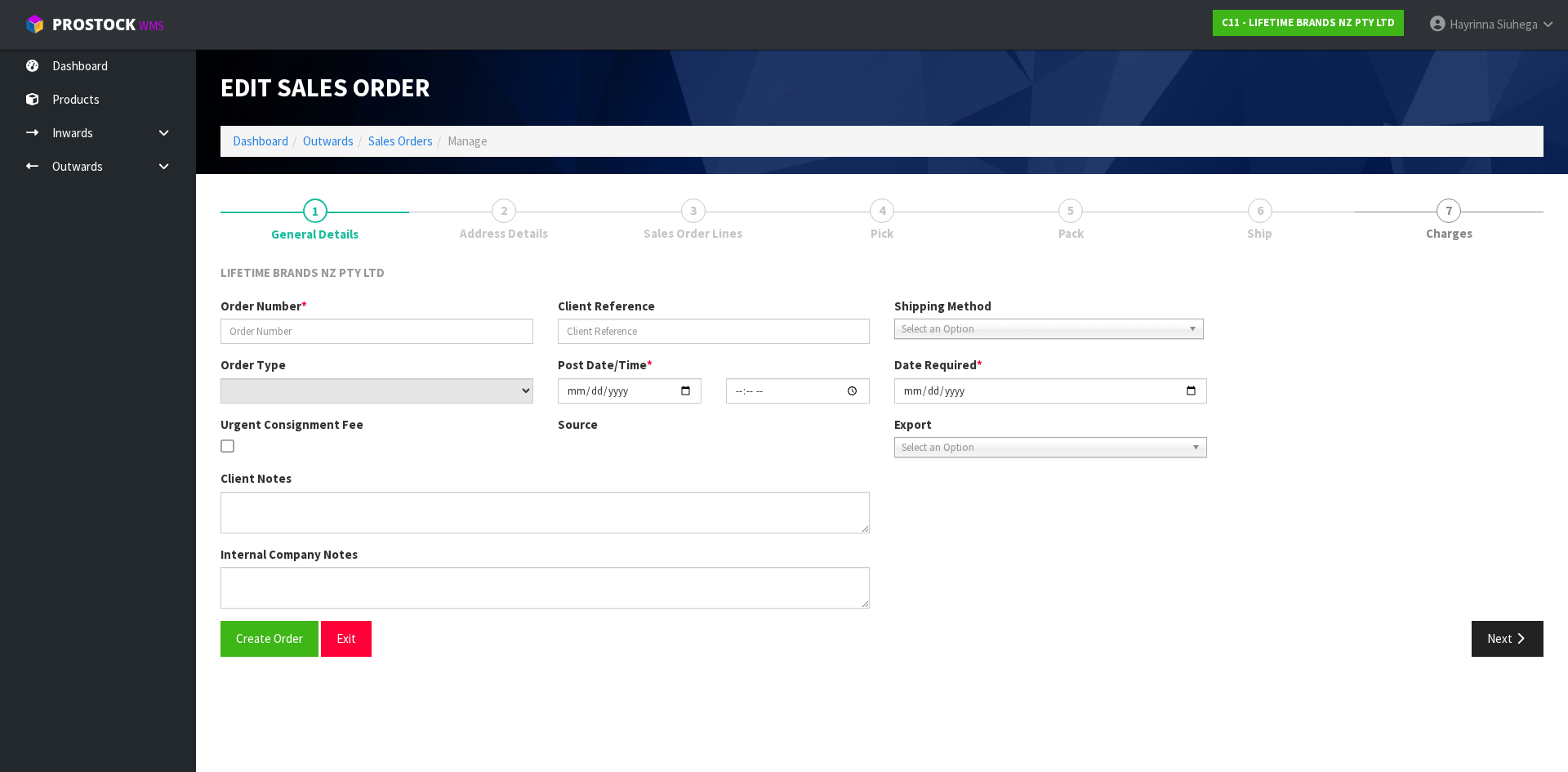
type input "0821336030"
type input "296901"
select select "number:0"
type input "[DATE]"
type input "08:28:46.000"
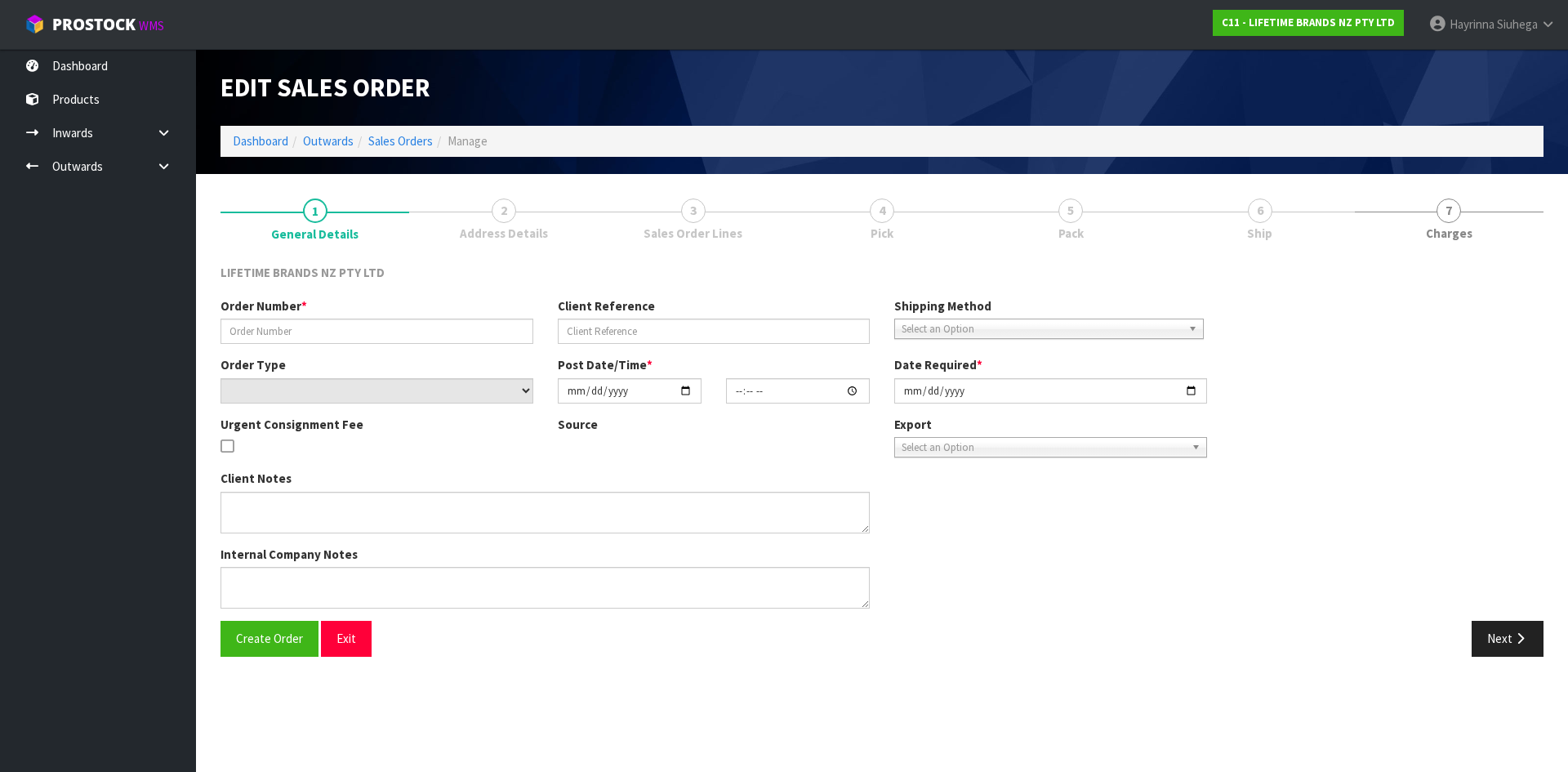
type input "[DATE]"
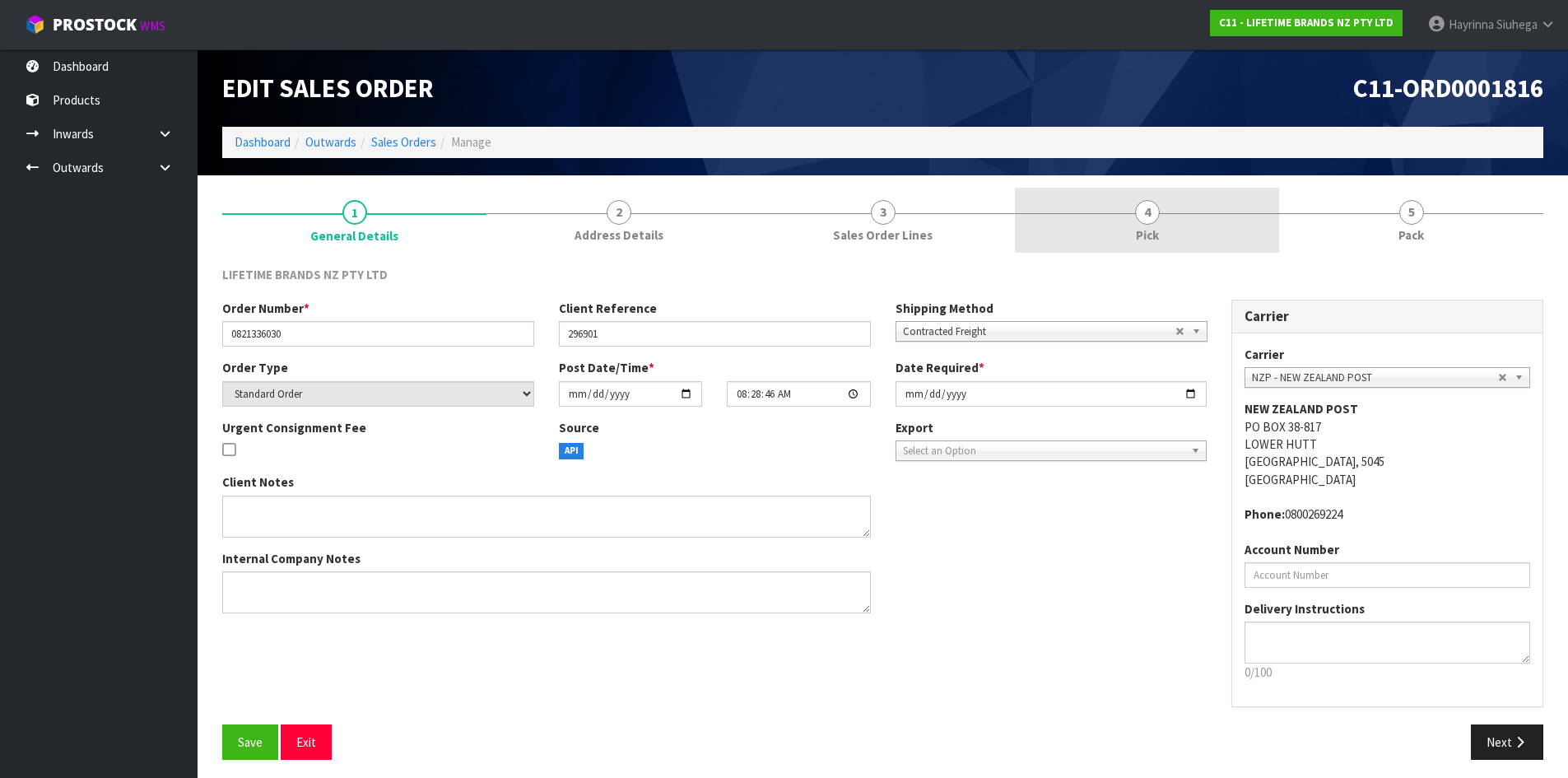
click at [1153, 202] on span "4" at bounding box center [1147, 212] width 25 height 25
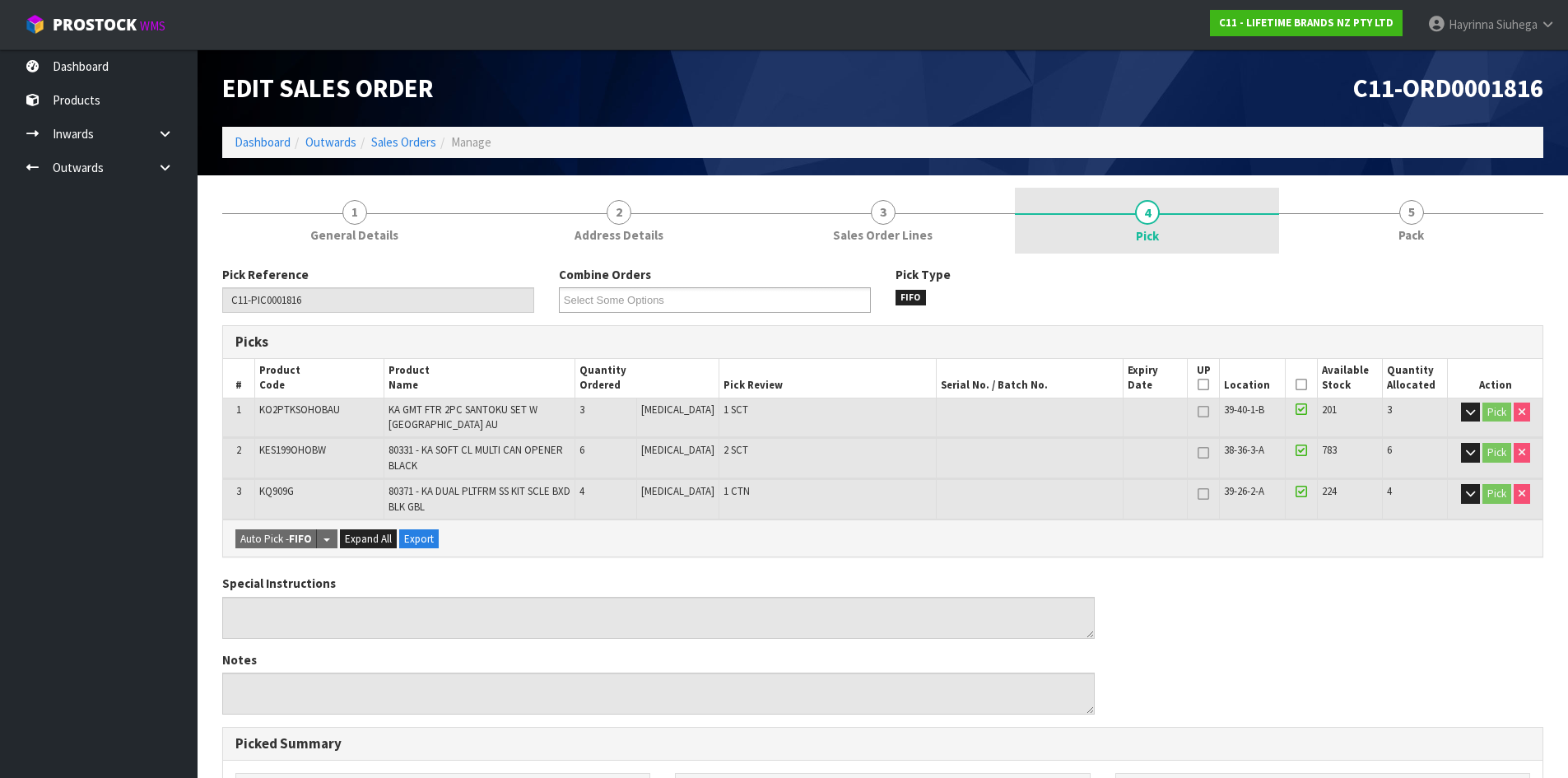
click at [1277, 215] on div at bounding box center [1147, 214] width 264 height 2
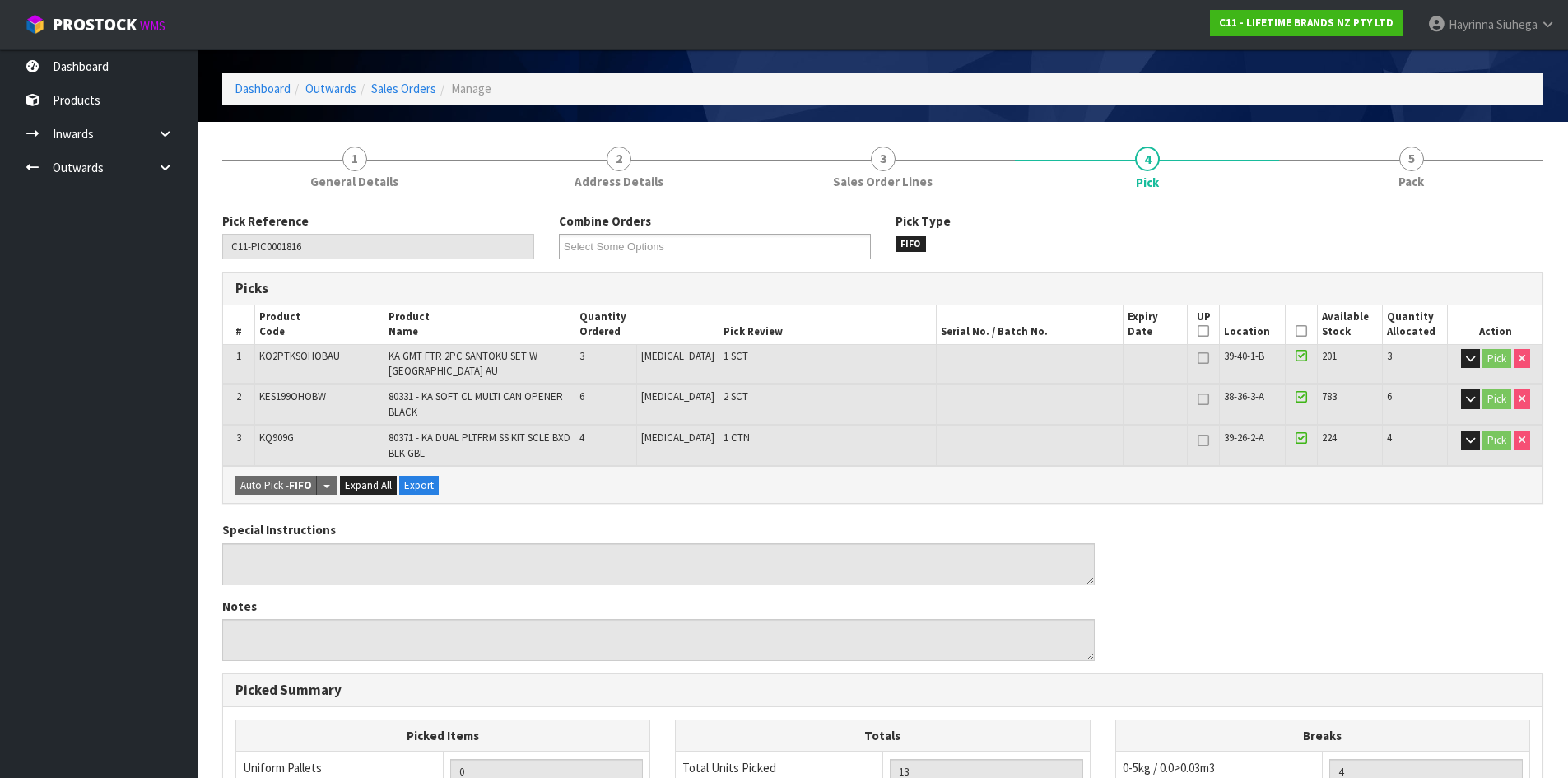
scroll to position [82, 0]
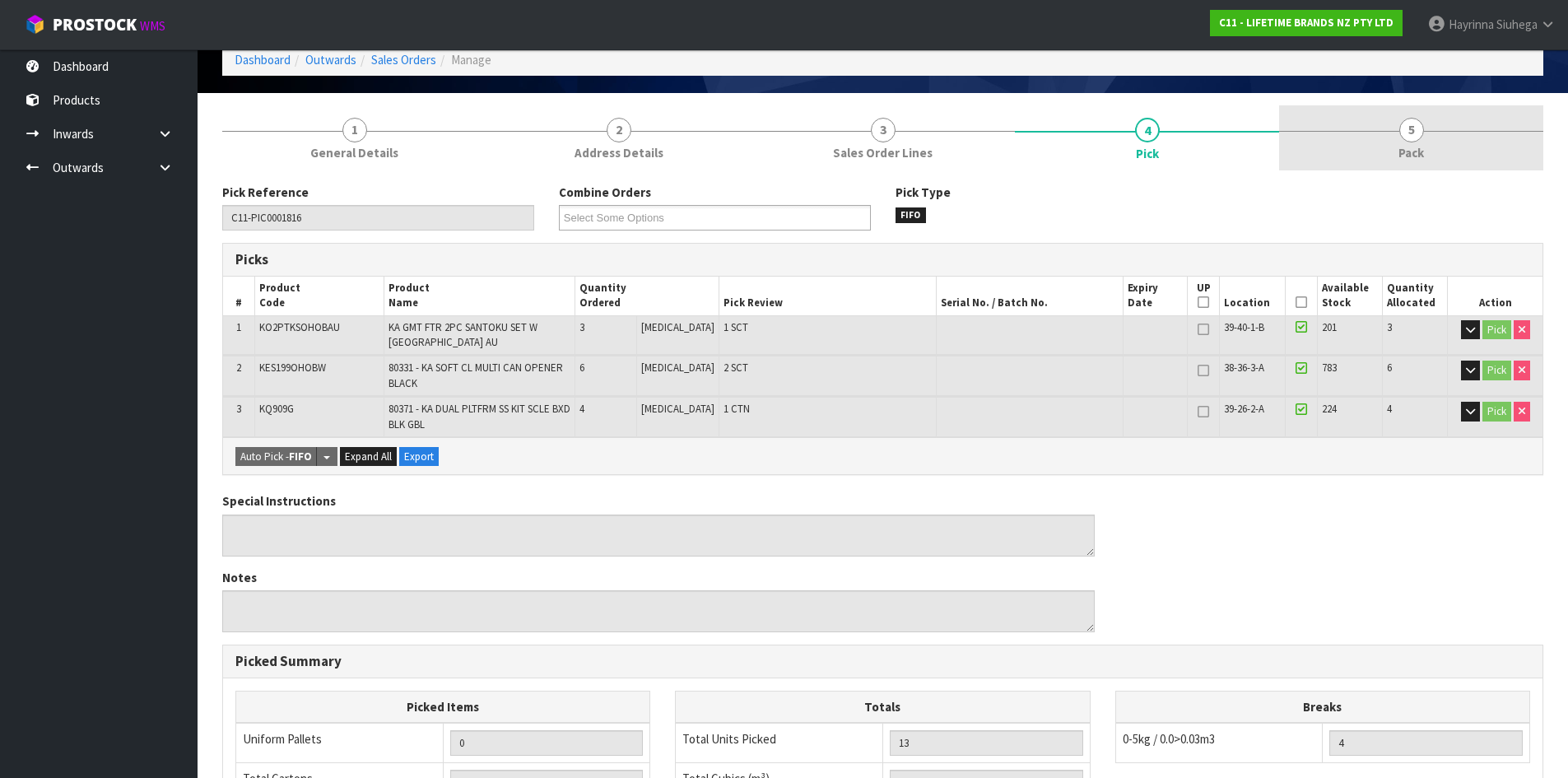
click at [1439, 161] on link "5 Pack" at bounding box center [1412, 138] width 264 height 65
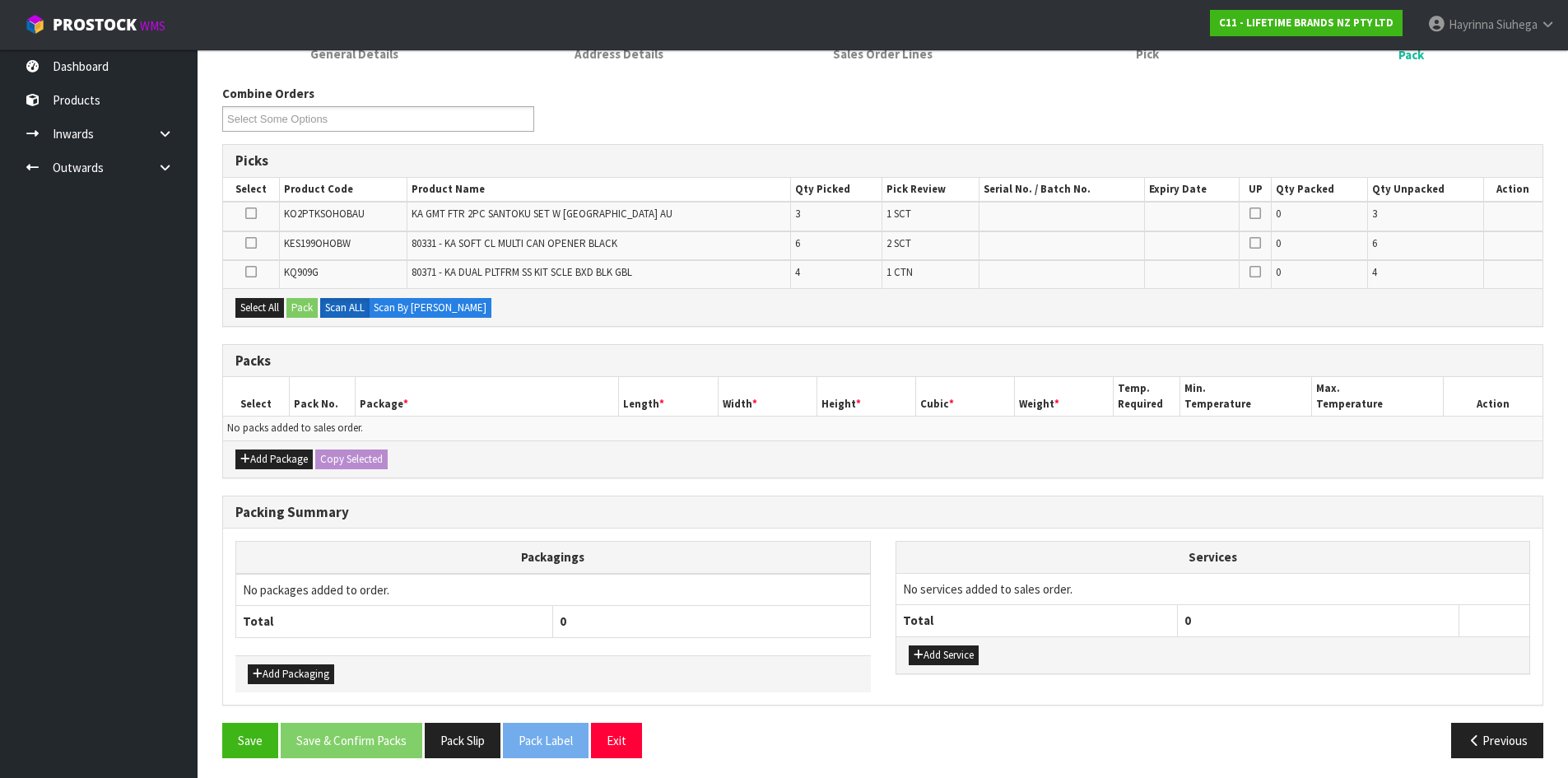
scroll to position [186, 0]
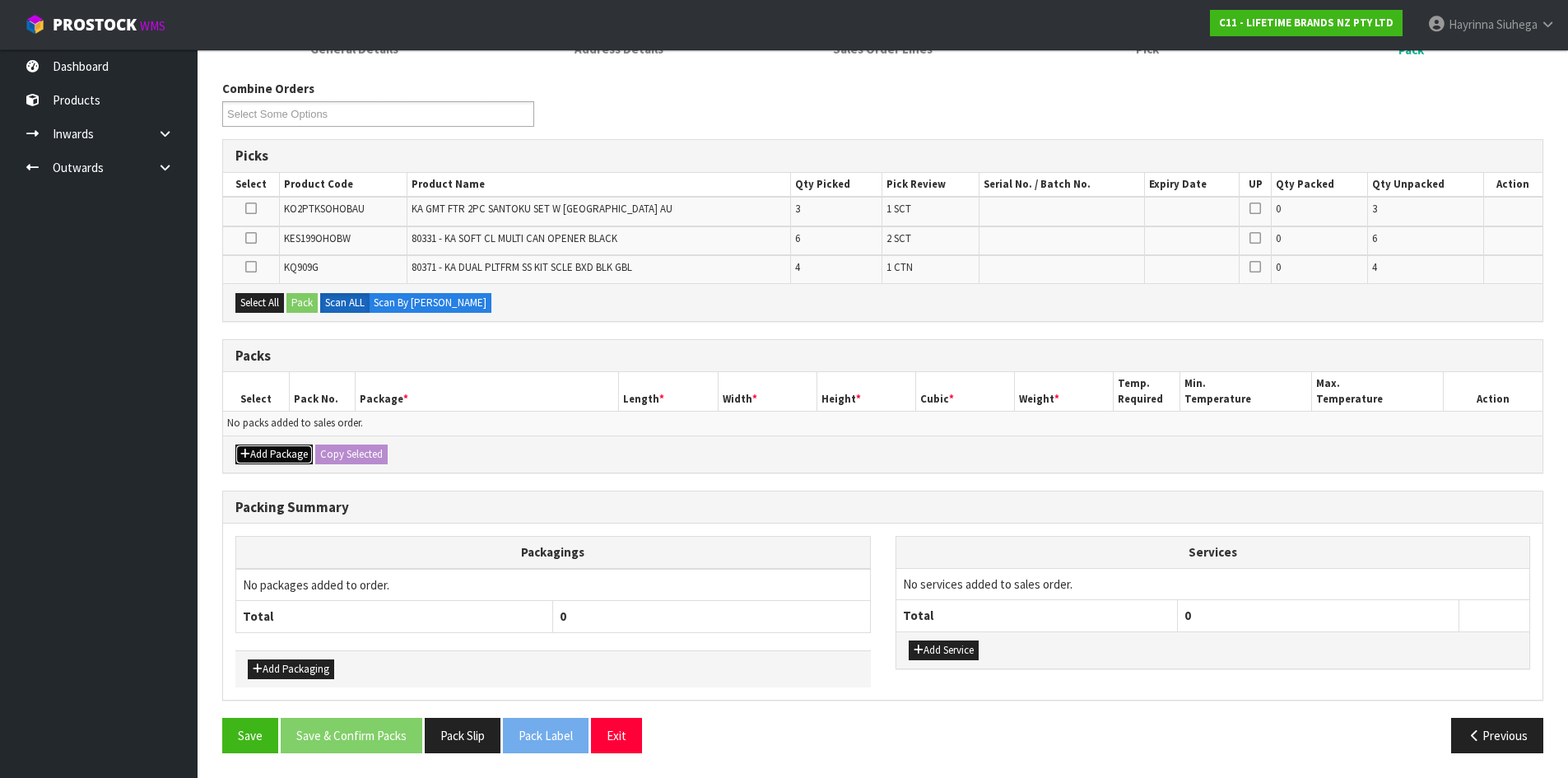
click at [250, 457] on button "Add Package" at bounding box center [274, 454] width 77 height 20
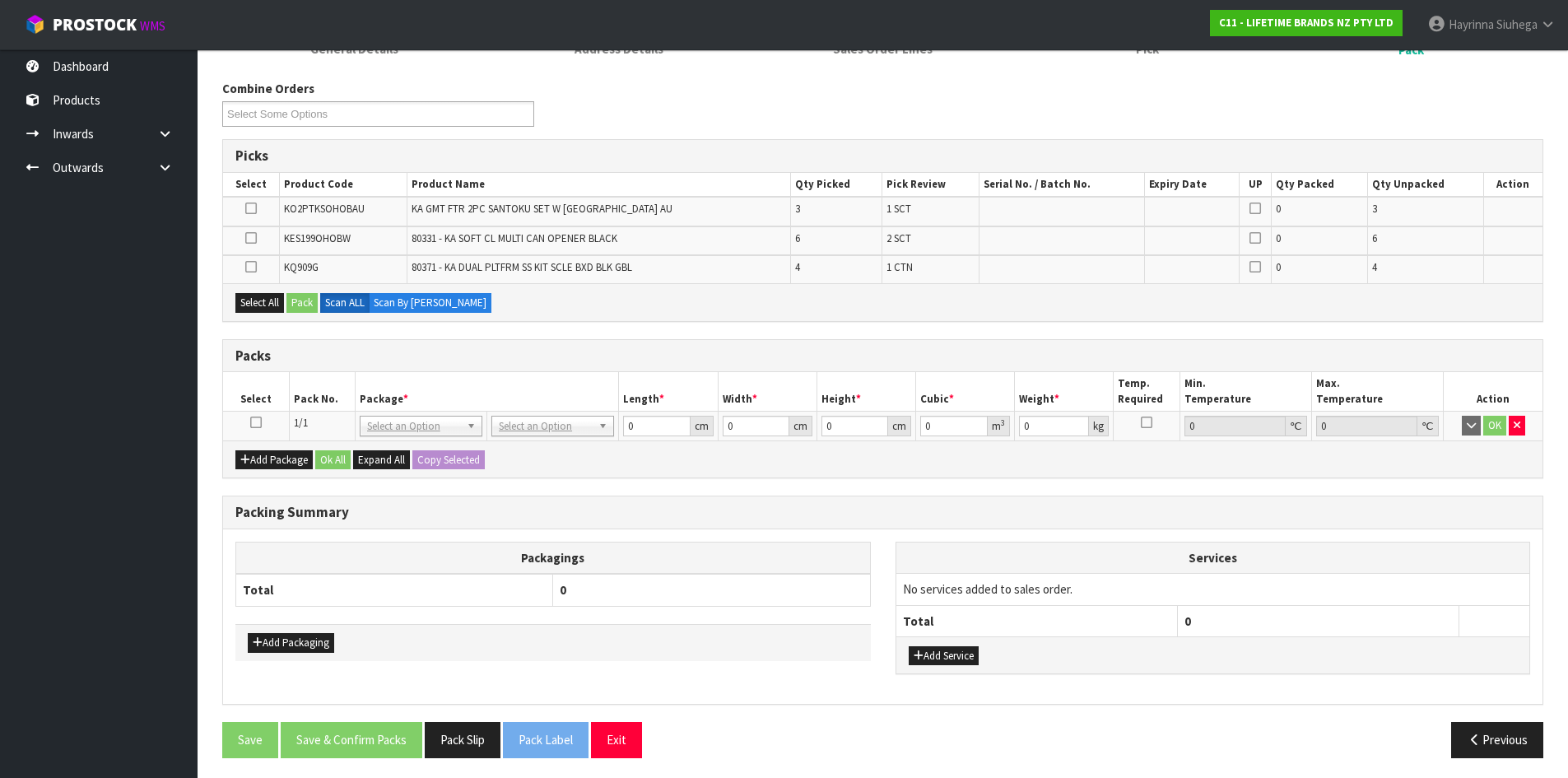
click at [256, 423] on icon at bounding box center [256, 423] width 11 height 1
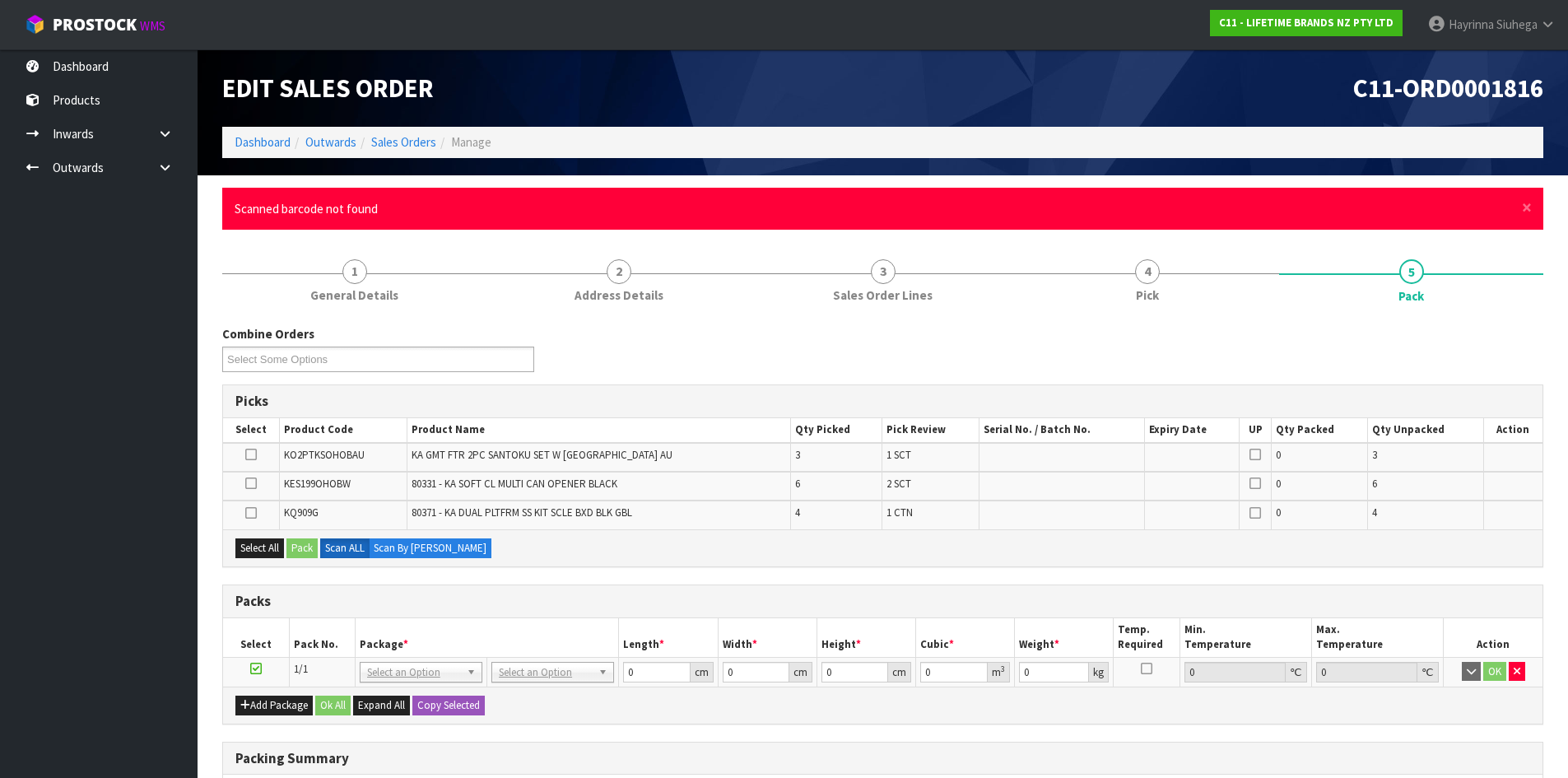
click at [1533, 206] on div "× Close Scanned barcode not found" at bounding box center [883, 208] width 1321 height 42
click at [1530, 208] on span "×" at bounding box center [1527, 208] width 10 height 23
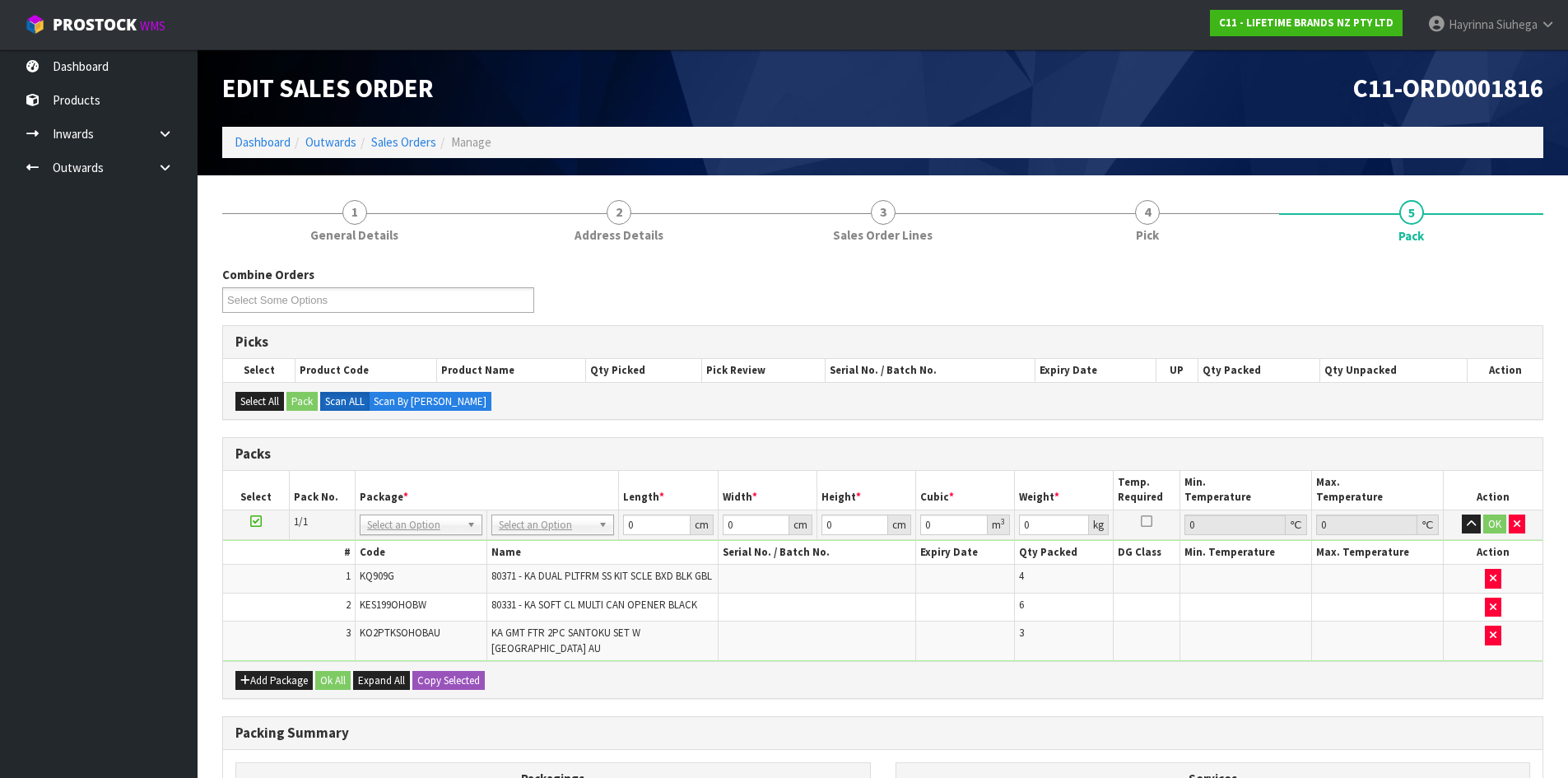
click at [534, 535] on td "No Packaging Cartons PLT GEN120 (1200 X 1000) PLT ONE WAY SKID CHEP HIRE PALLET…" at bounding box center [554, 525] width 132 height 30
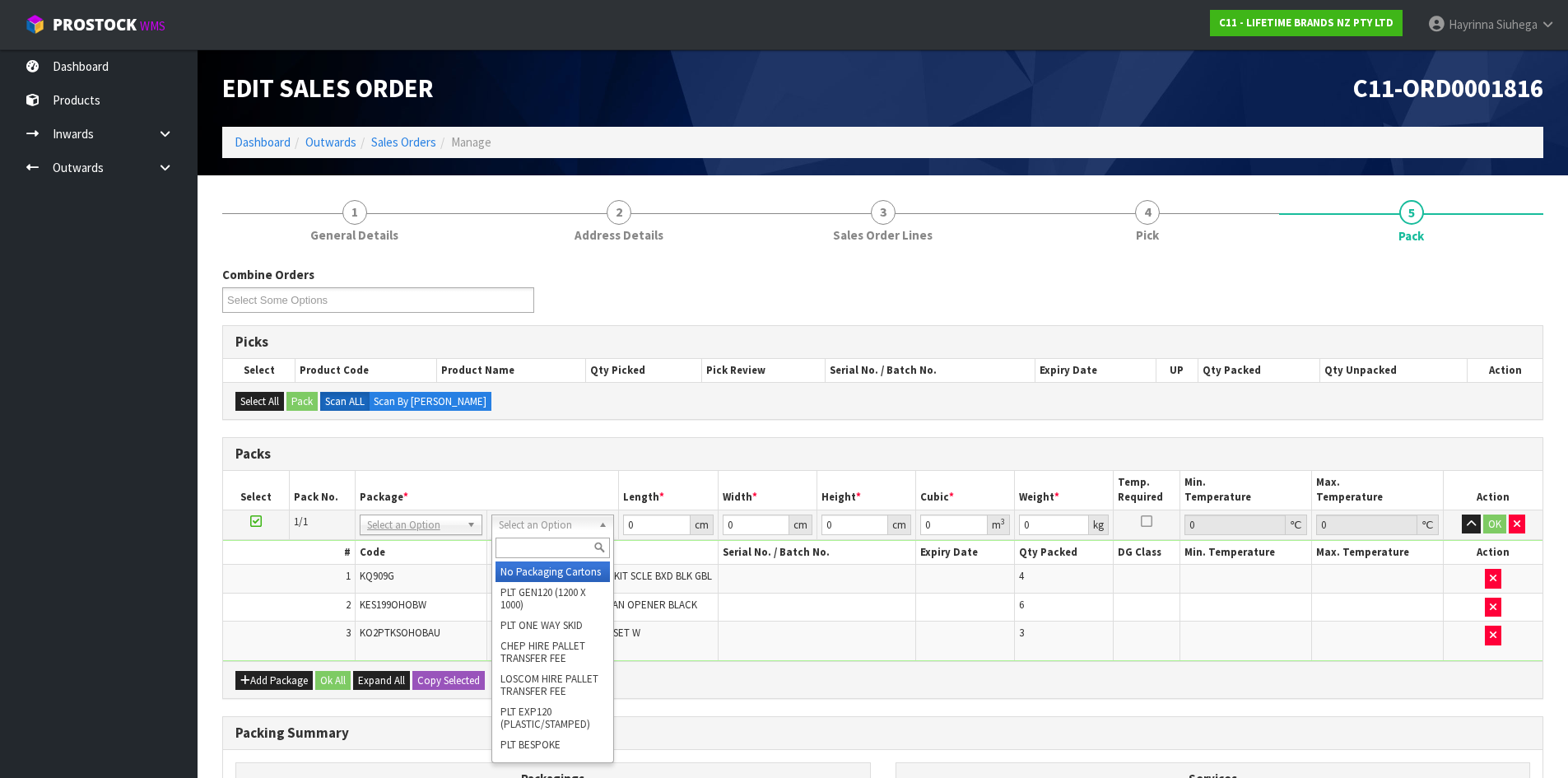
click at [530, 546] on input "text" at bounding box center [553, 548] width 114 height 20
type input "ctn5"
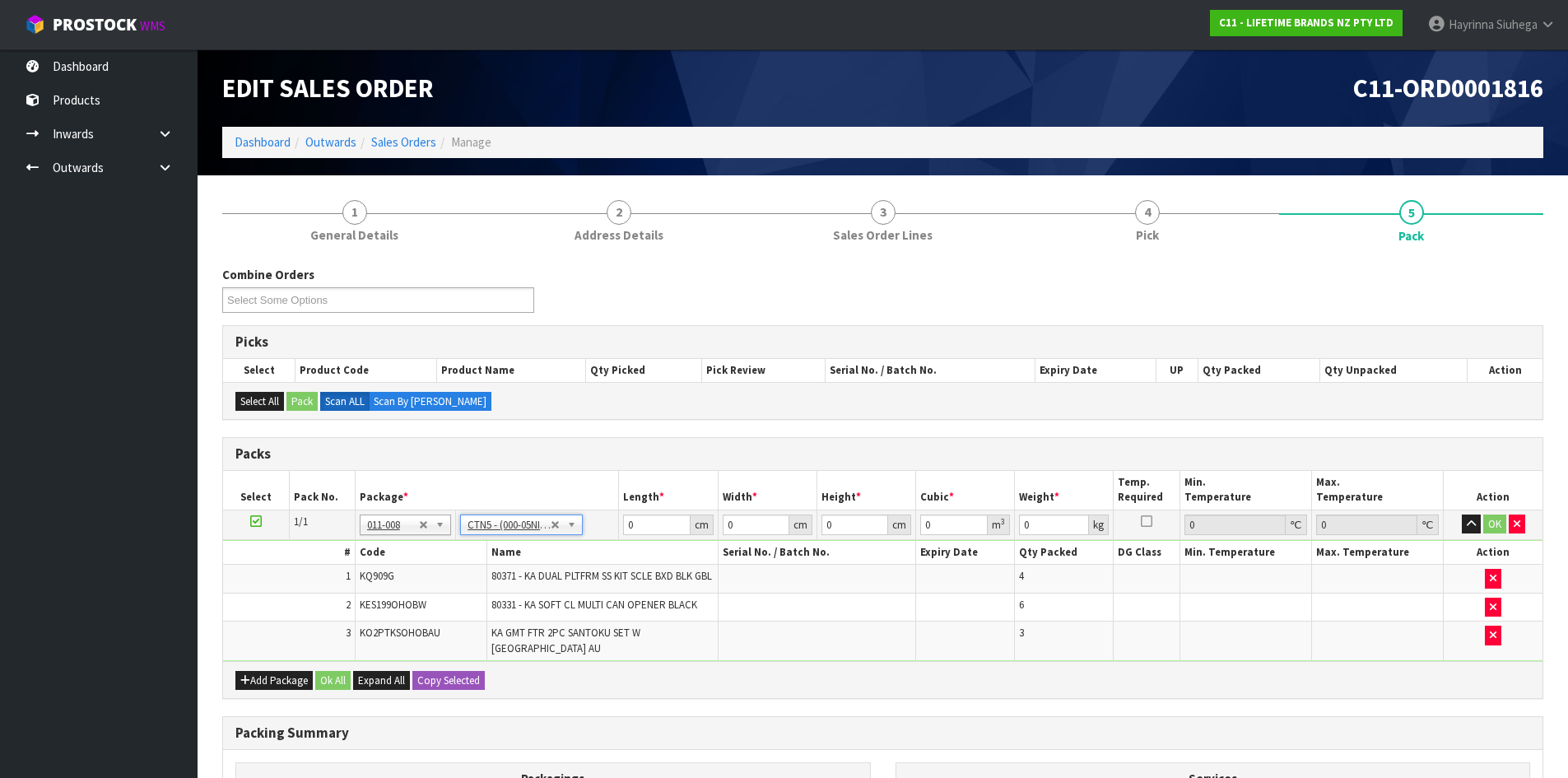
type input "43"
type input "33"
type input "25.5"
type input "0.036185"
type input "6.3"
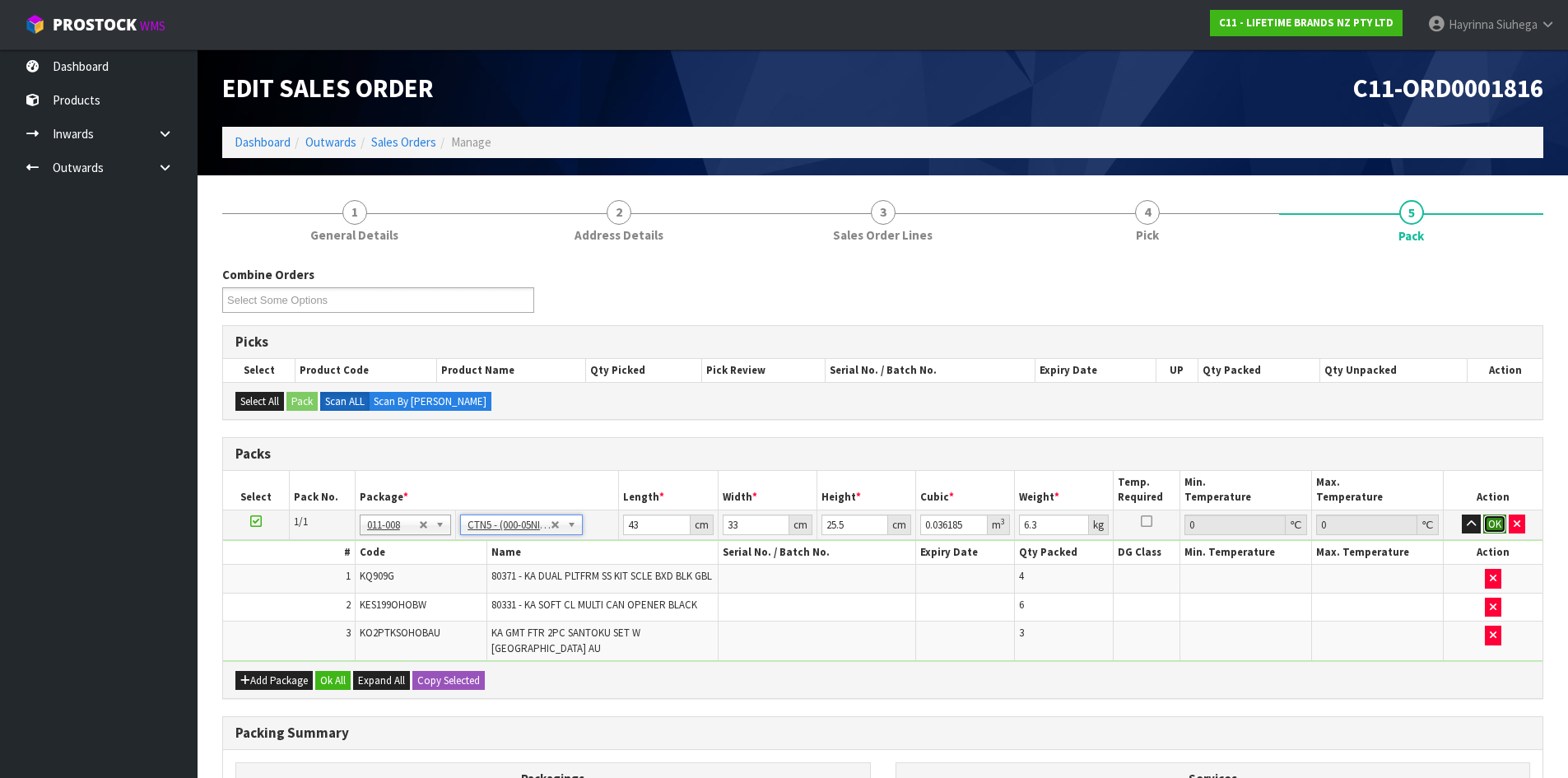
click at [1489, 520] on button "OK" at bounding box center [1494, 524] width 23 height 20
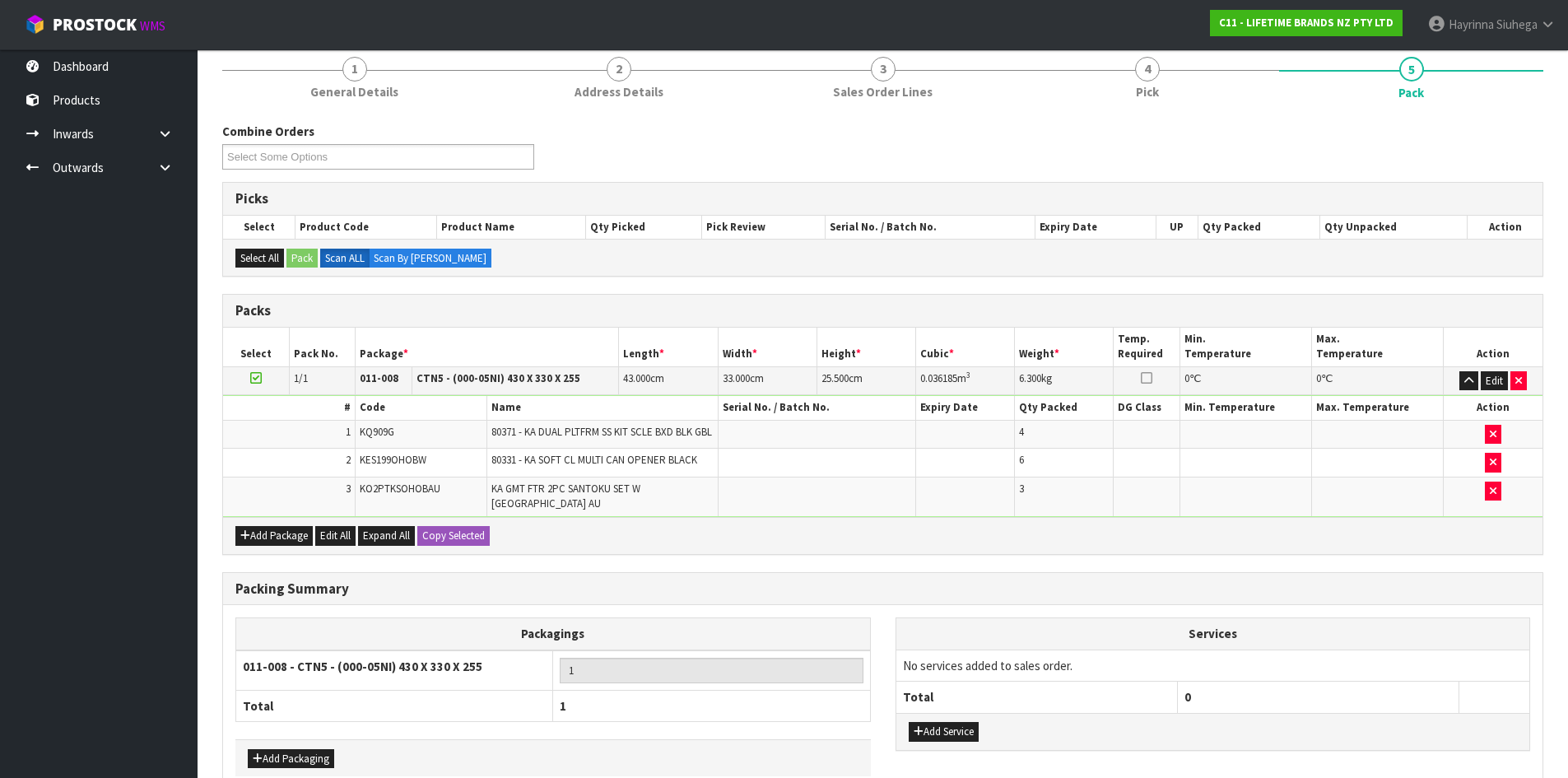
scroll to position [233, 0]
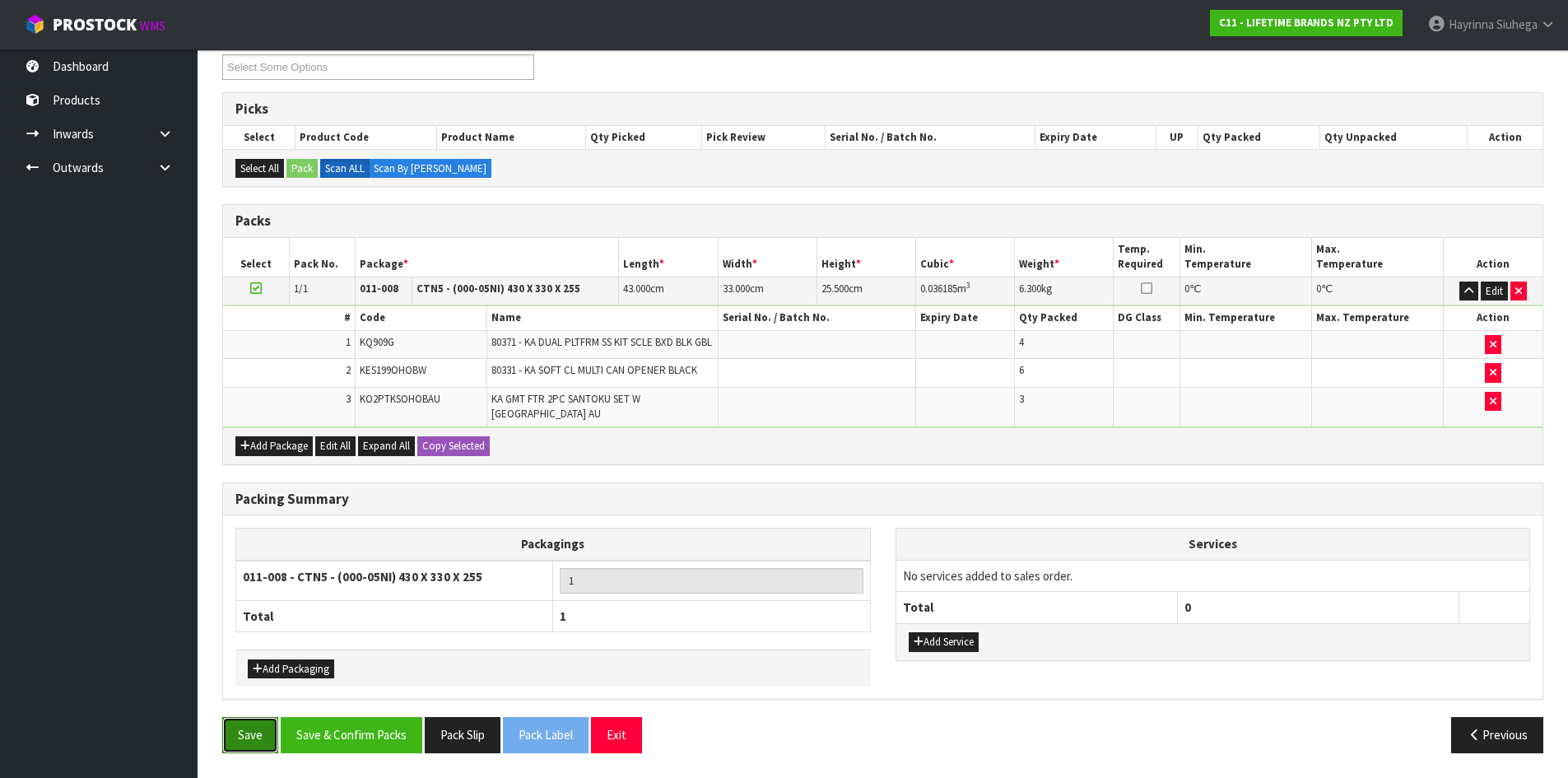
click at [232, 731] on button "Save" at bounding box center [250, 735] width 56 height 35
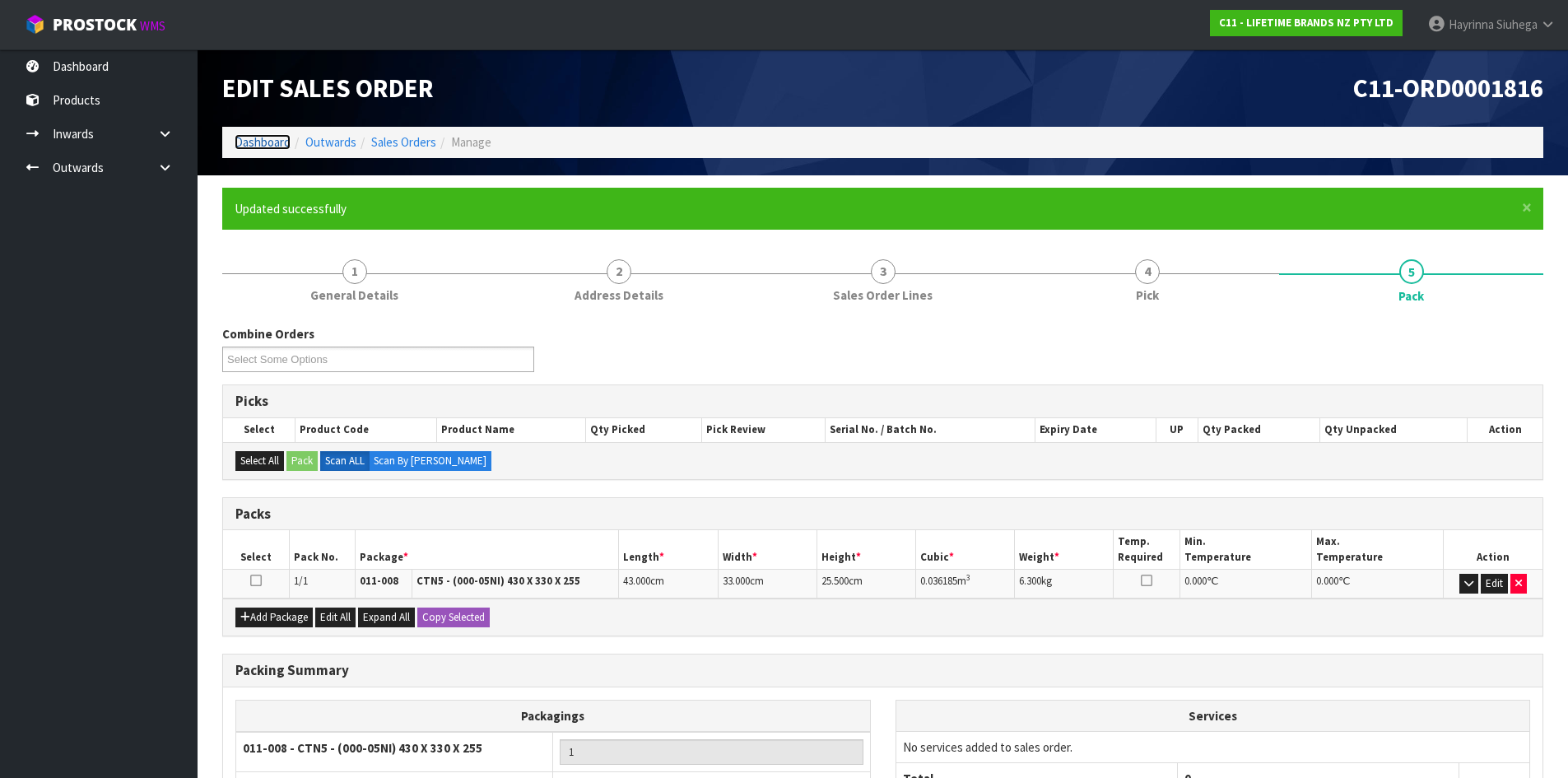
click at [263, 145] on link "Dashboard" at bounding box center [262, 141] width 56 height 16
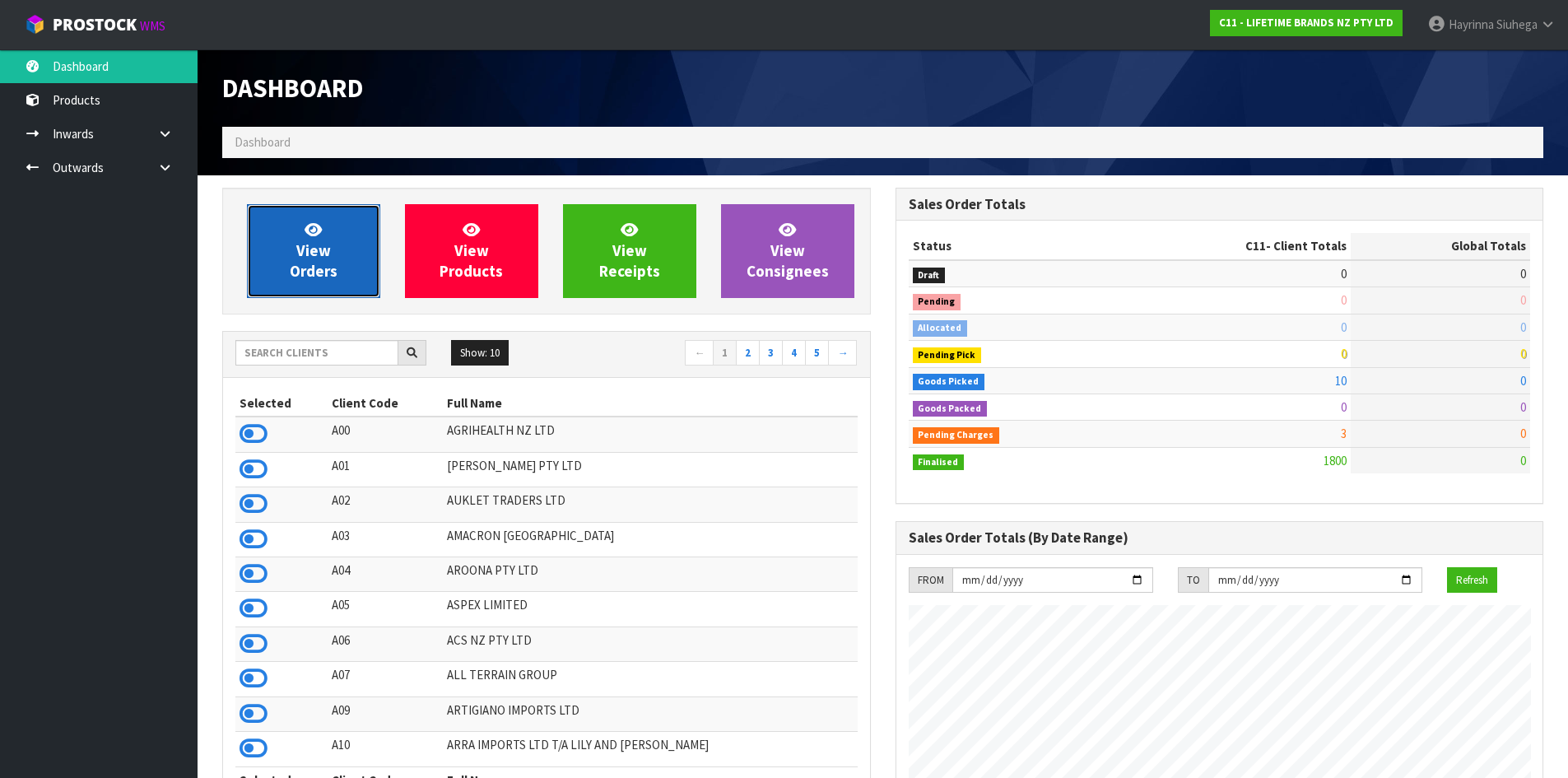
scroll to position [1247, 673]
click at [306, 220] on span "View Orders" at bounding box center [313, 250] width 47 height 61
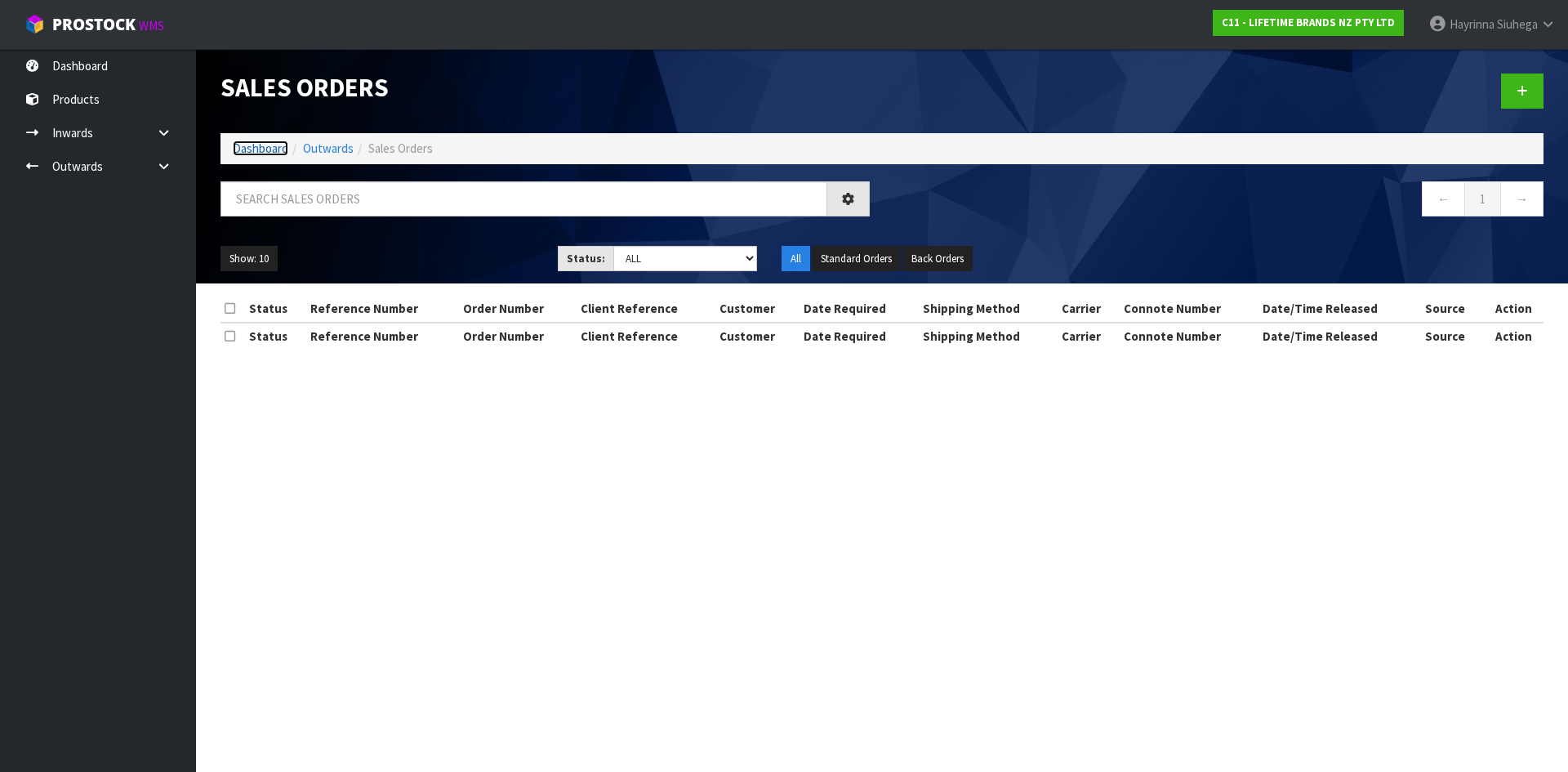
click at [262, 153] on link "Dashboard" at bounding box center [260, 148] width 55 height 16
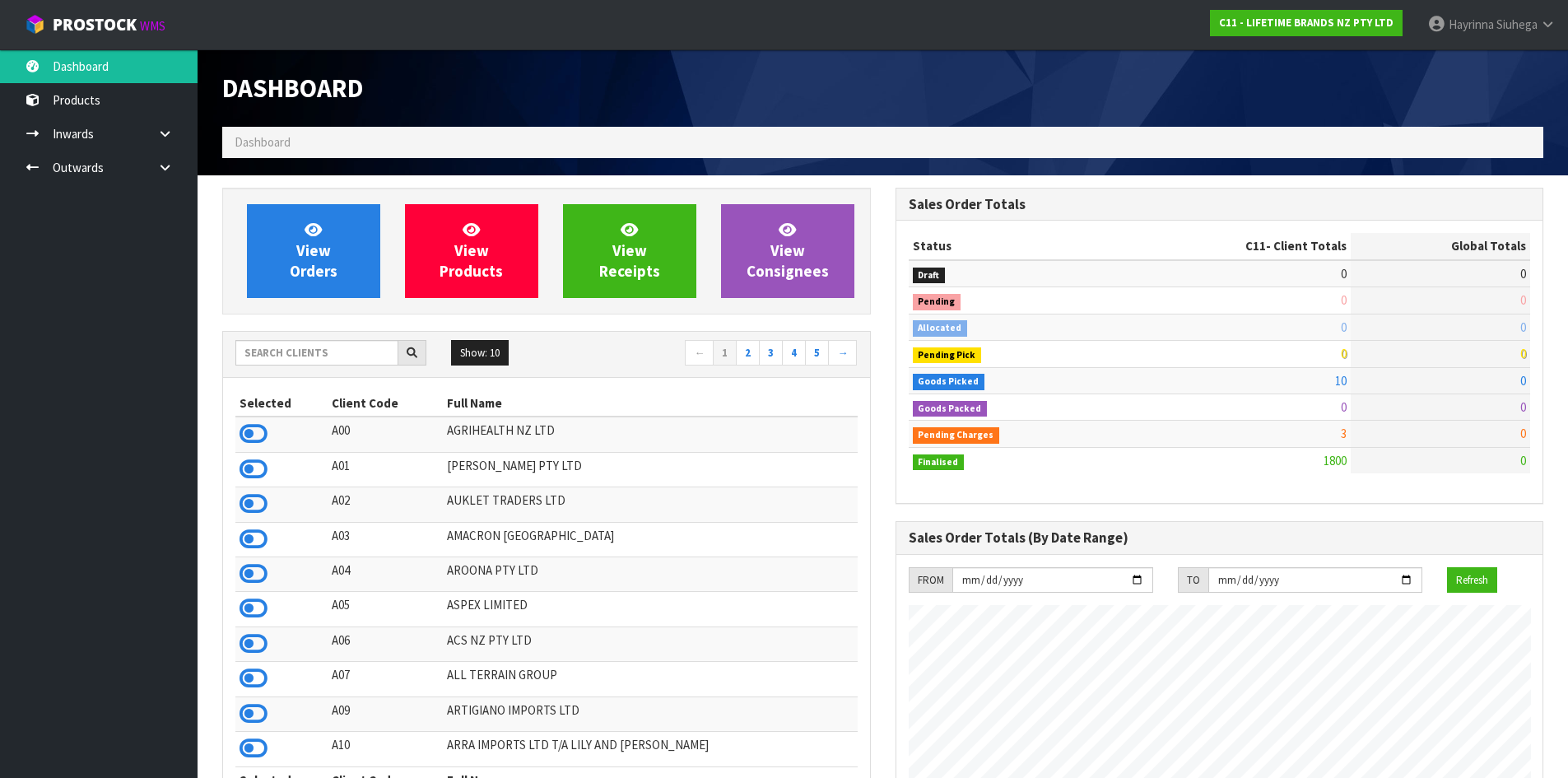
scroll to position [1247, 673]
click at [293, 343] on input "text" at bounding box center [316, 352] width 163 height 25
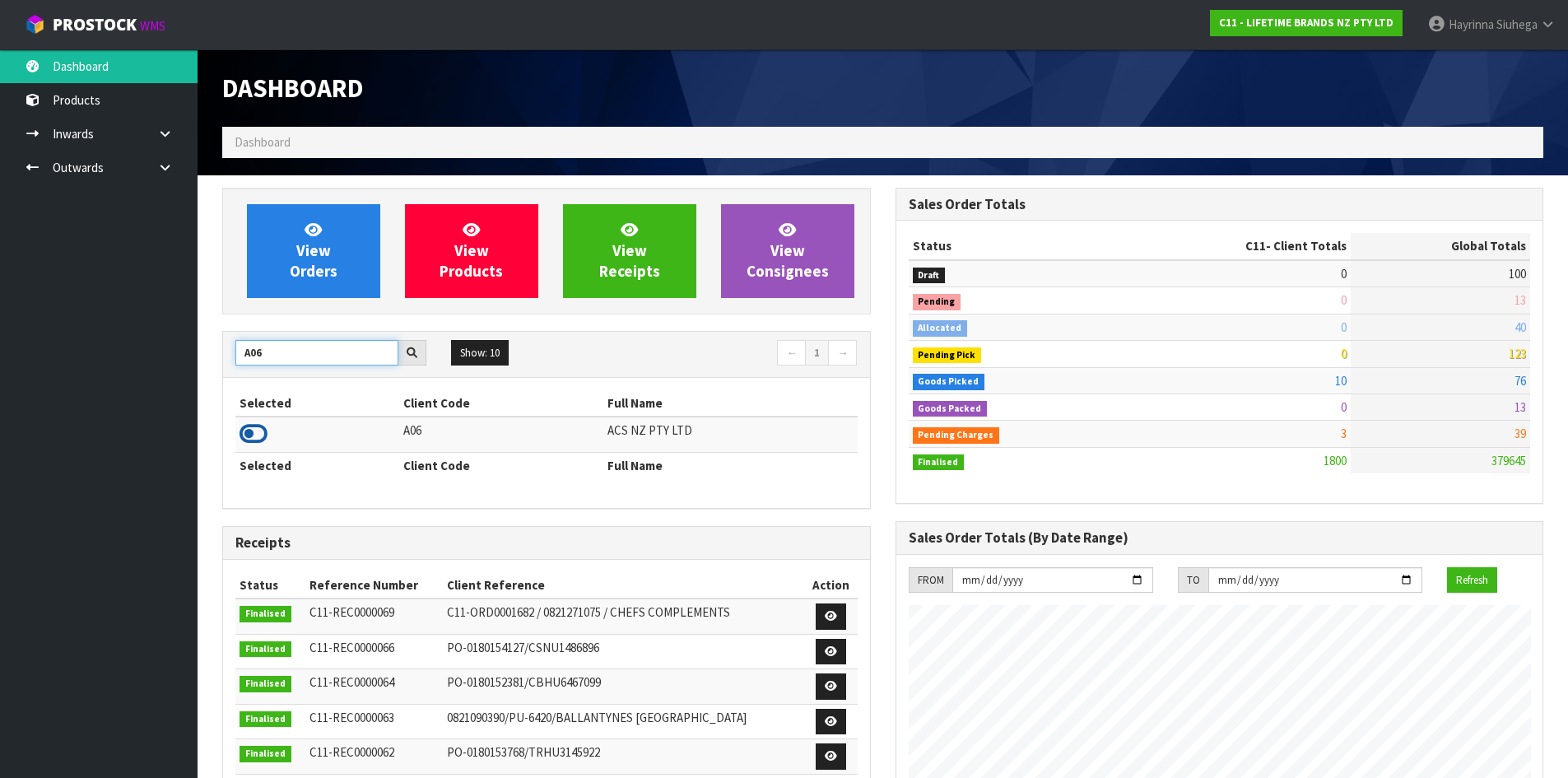
type input "A06"
click at [252, 446] on icon at bounding box center [253, 434] width 28 height 25
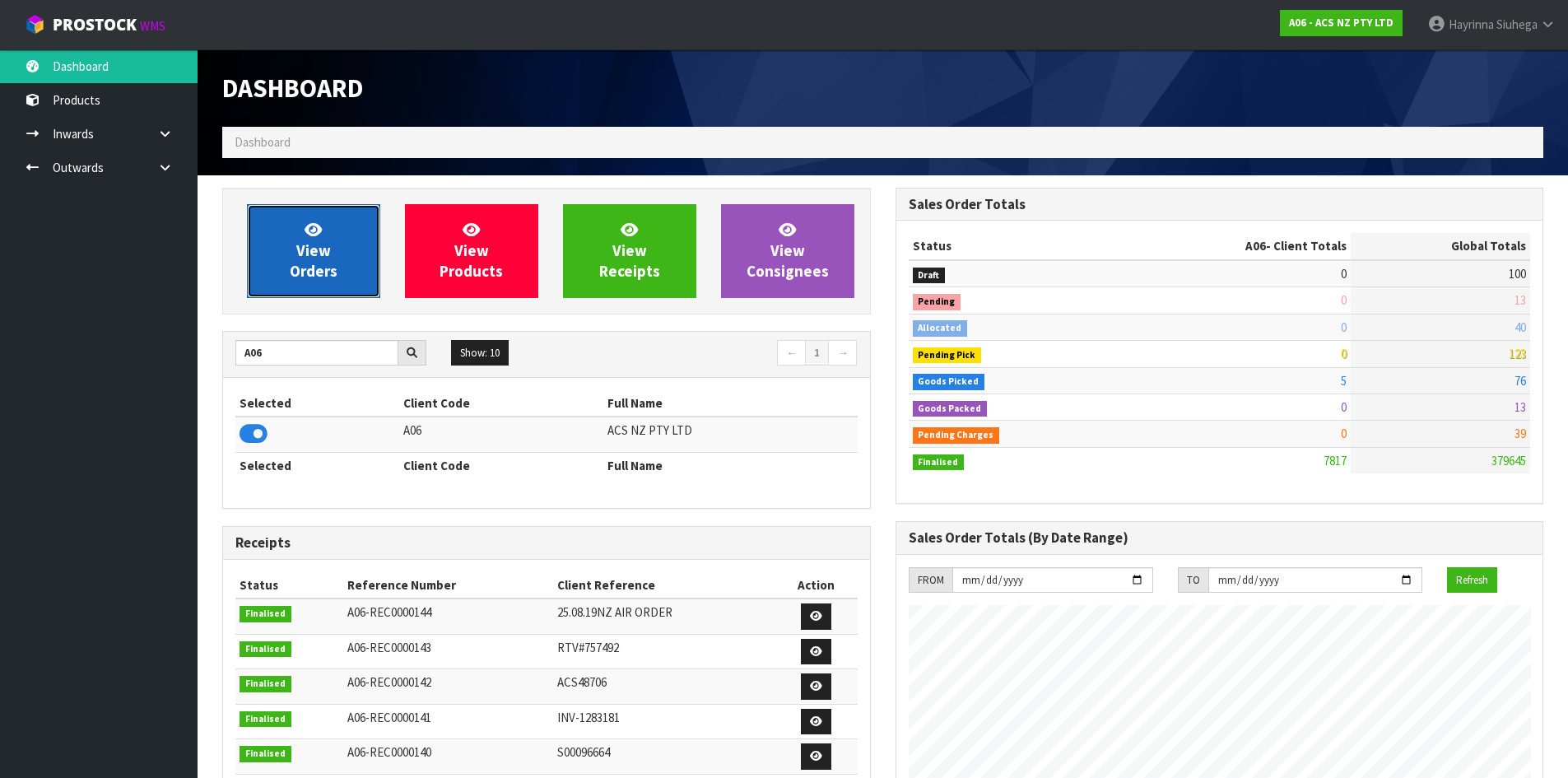
click at [287, 258] on link "View Orders" at bounding box center [313, 250] width 133 height 94
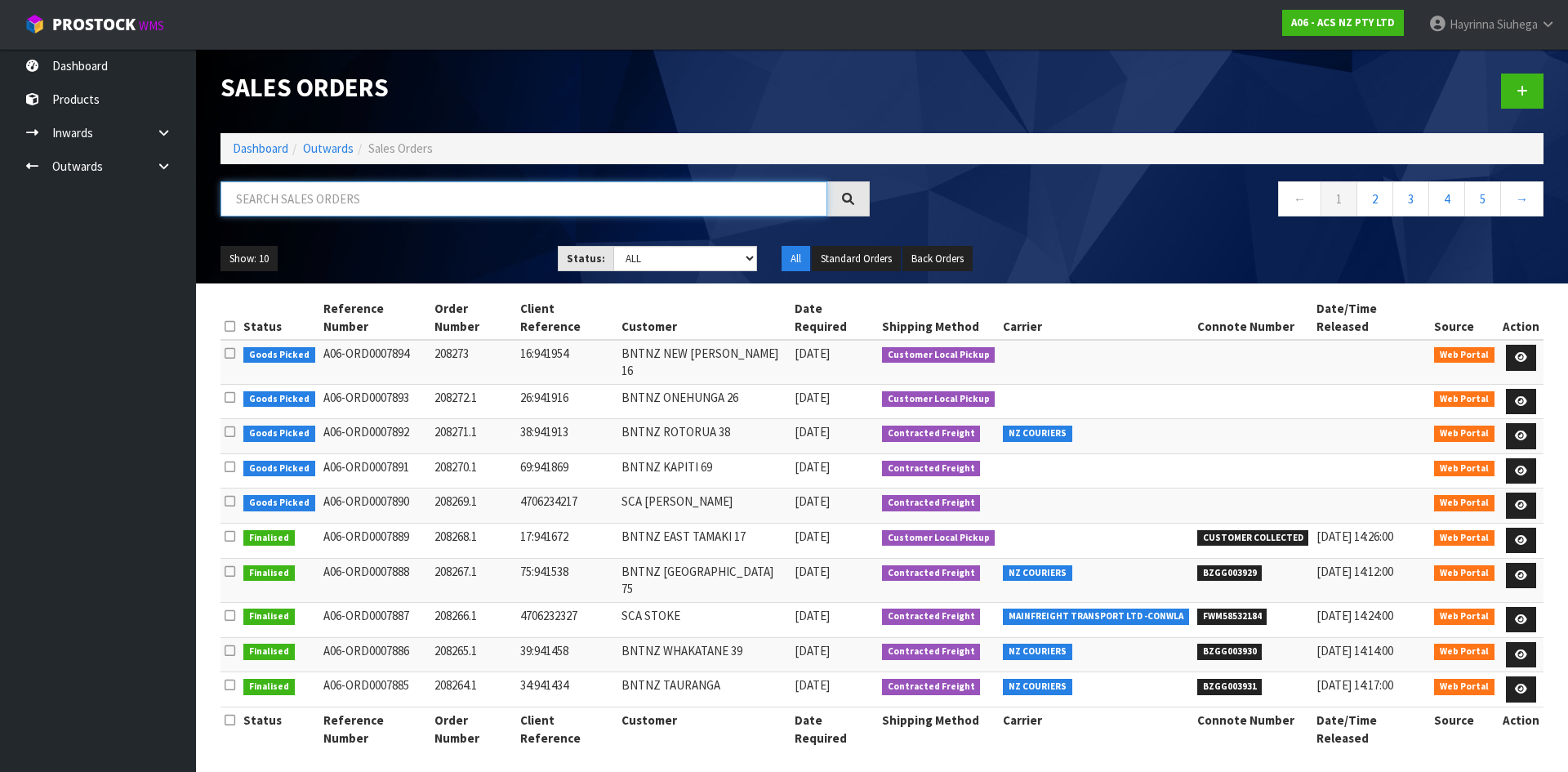
click at [310, 183] on input "text" at bounding box center [523, 199] width 606 height 35
type input "JOB-0410940"
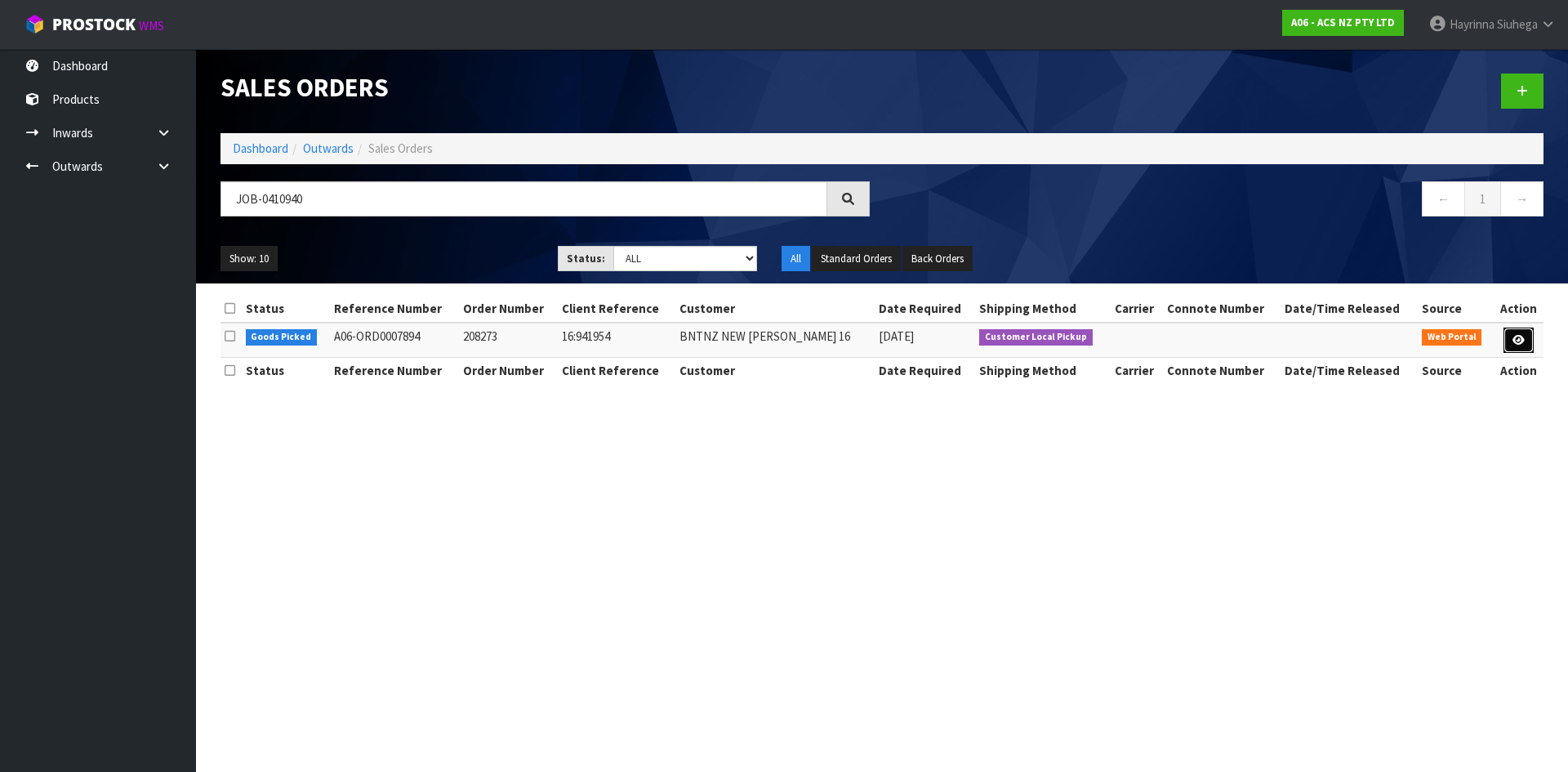
click at [1521, 338] on icon at bounding box center [1517, 341] width 12 height 11
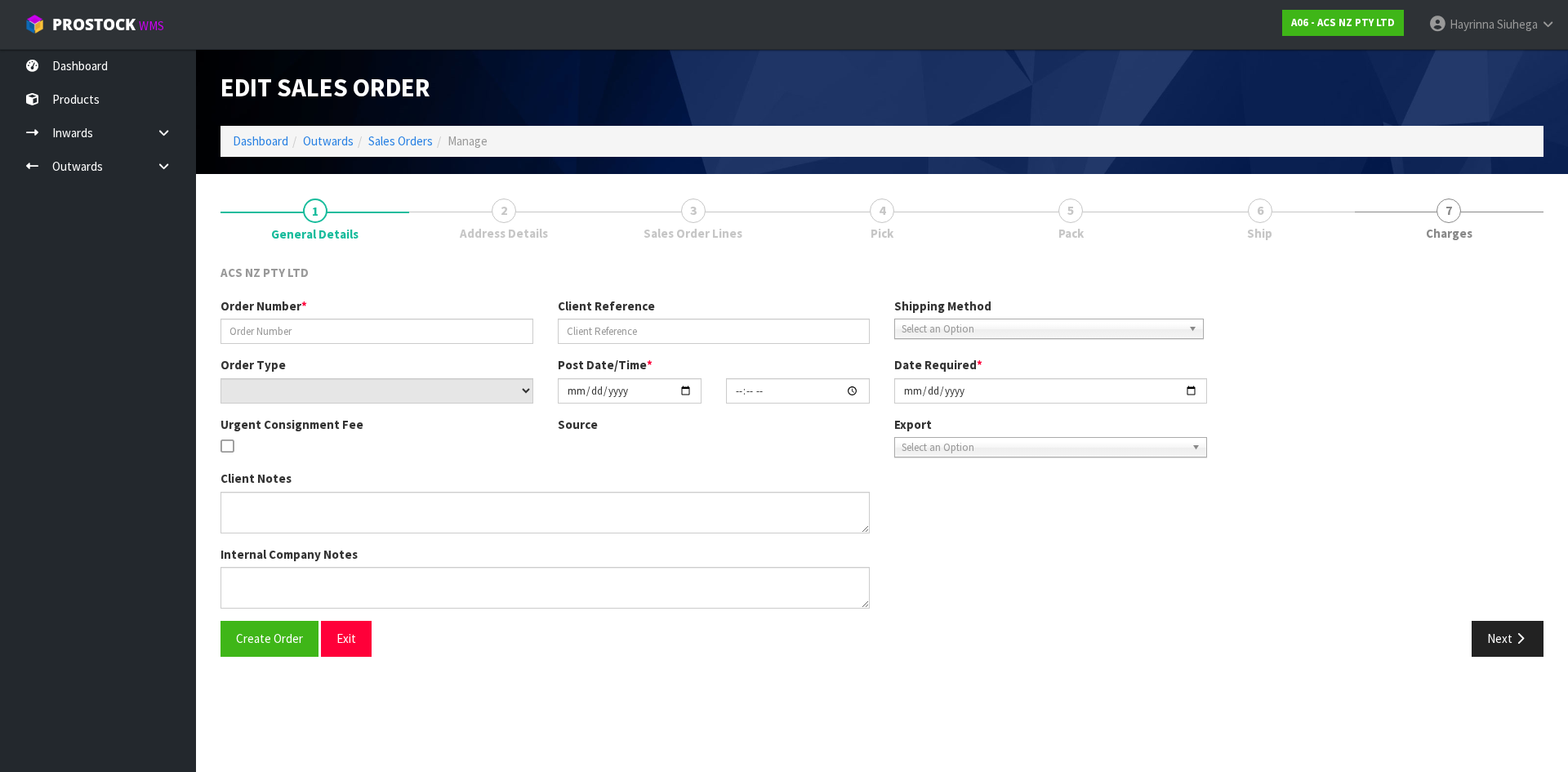
type input "208273"
type input "16:941954"
select select "number:0"
type input "[DATE]"
type input "08:58:00.000"
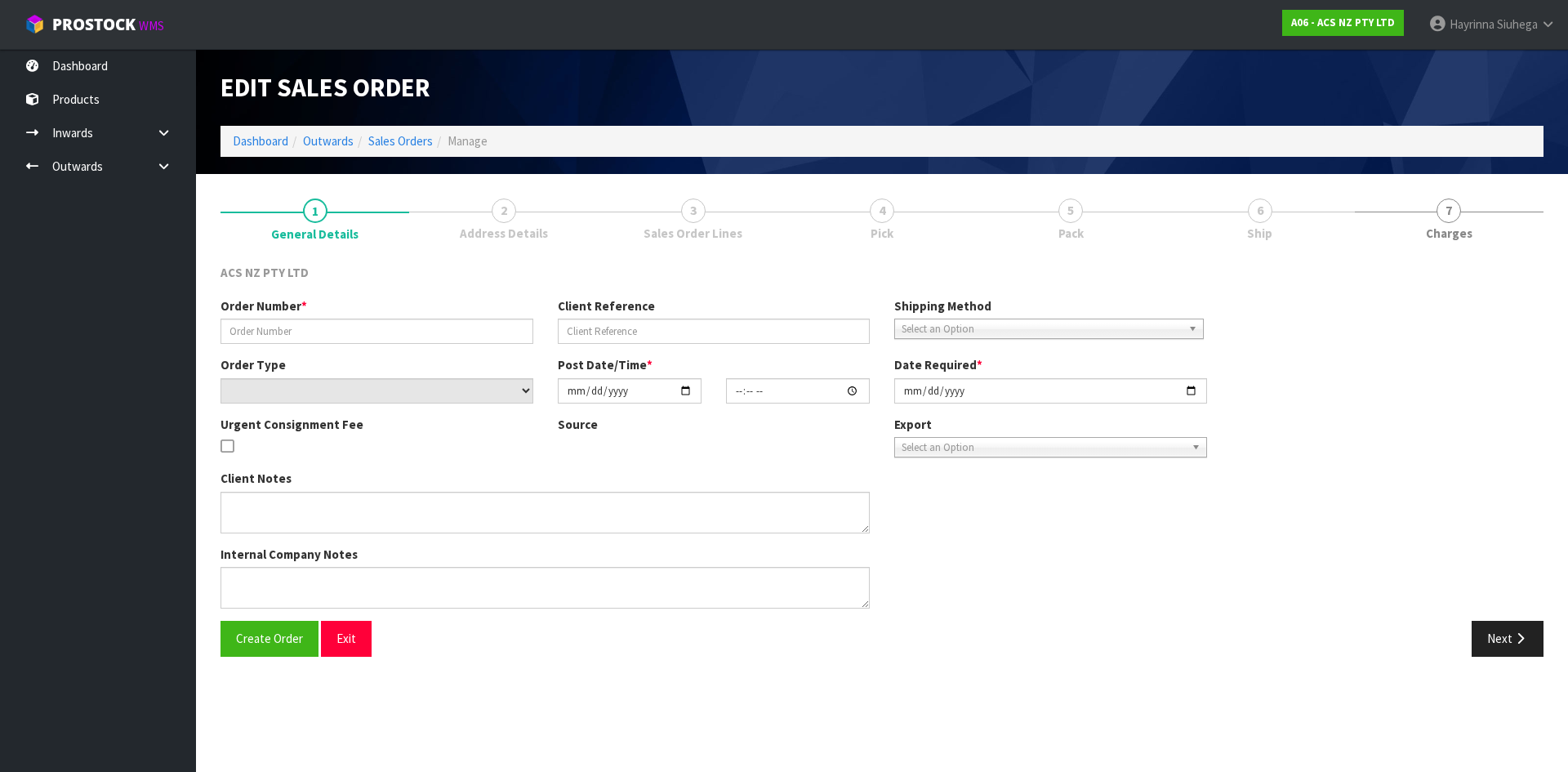
type input "[DATE]"
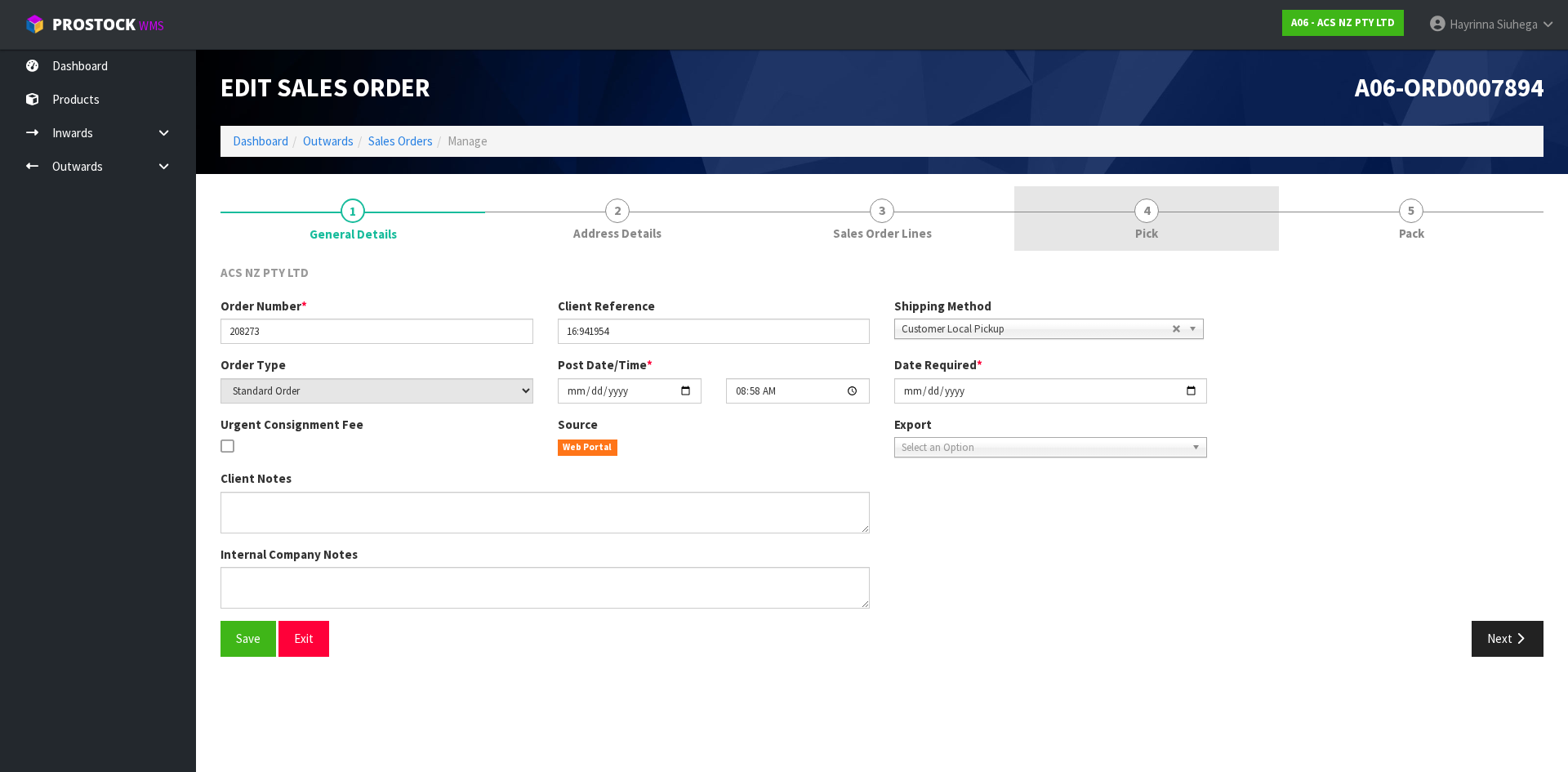
click at [1215, 213] on link "4 Pick" at bounding box center [1146, 219] width 265 height 65
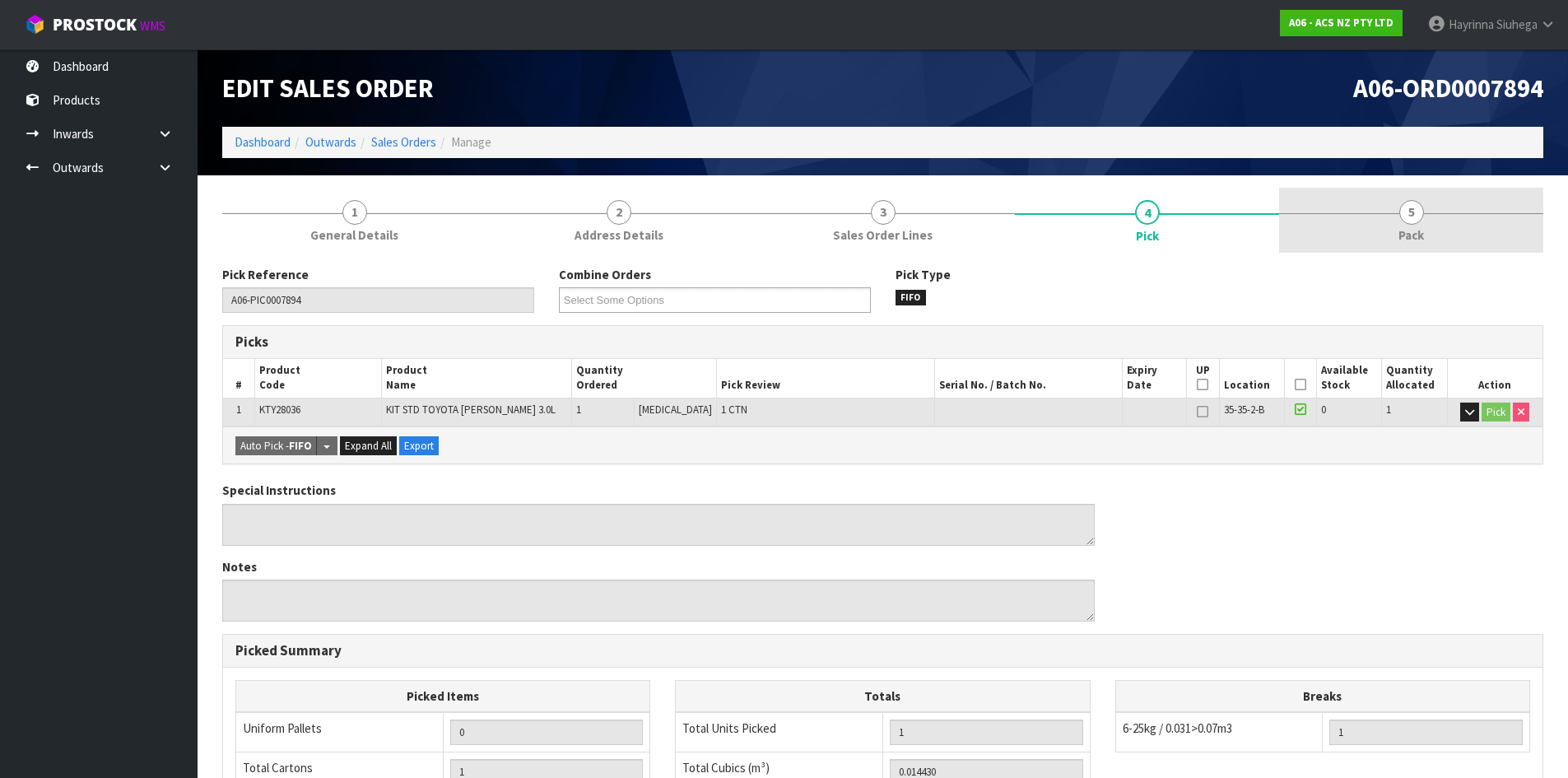
click at [1365, 201] on link "5 Pack" at bounding box center [1412, 221] width 264 height 65
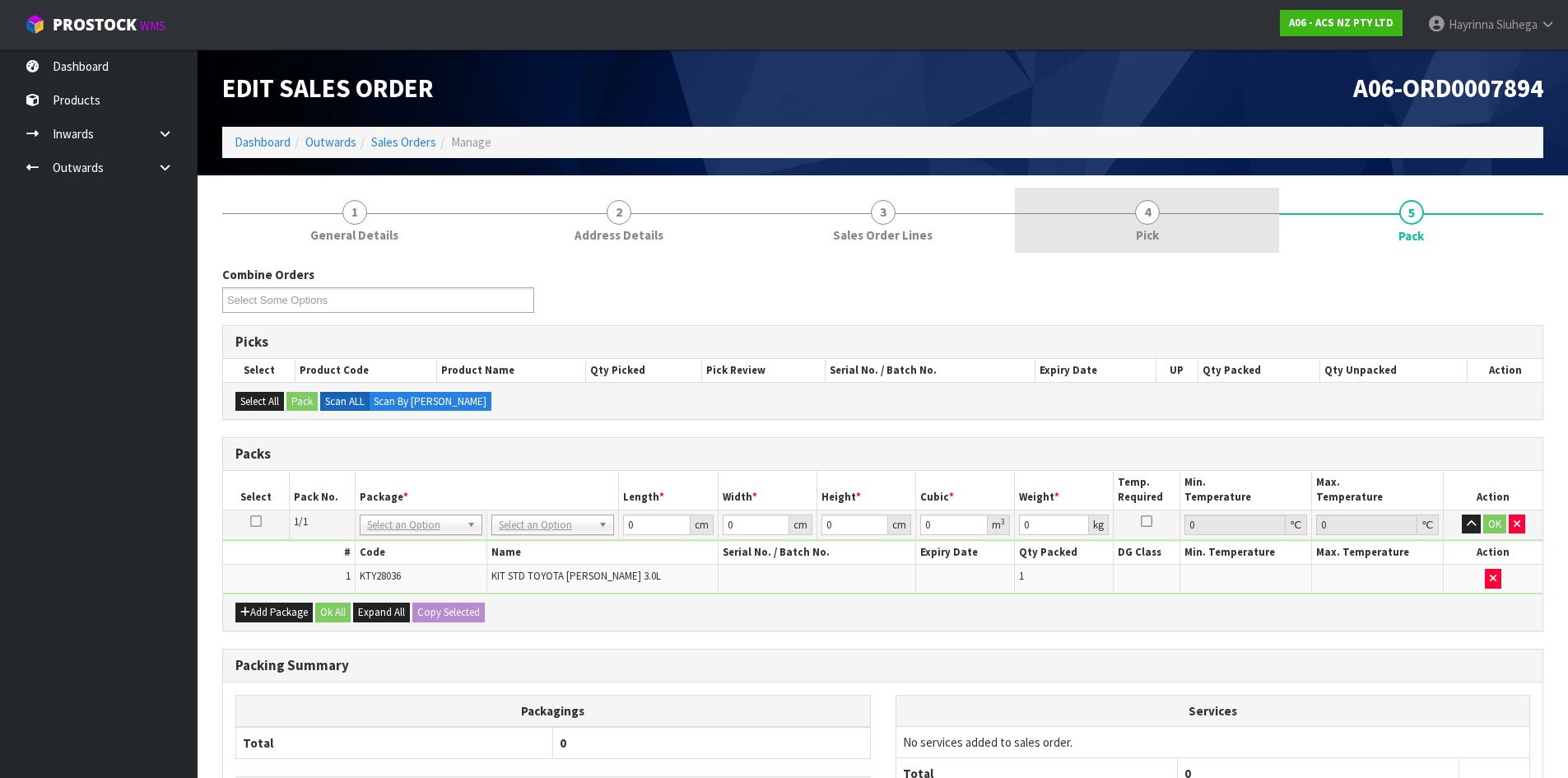
click at [1135, 211] on span "4" at bounding box center [1147, 212] width 25 height 25
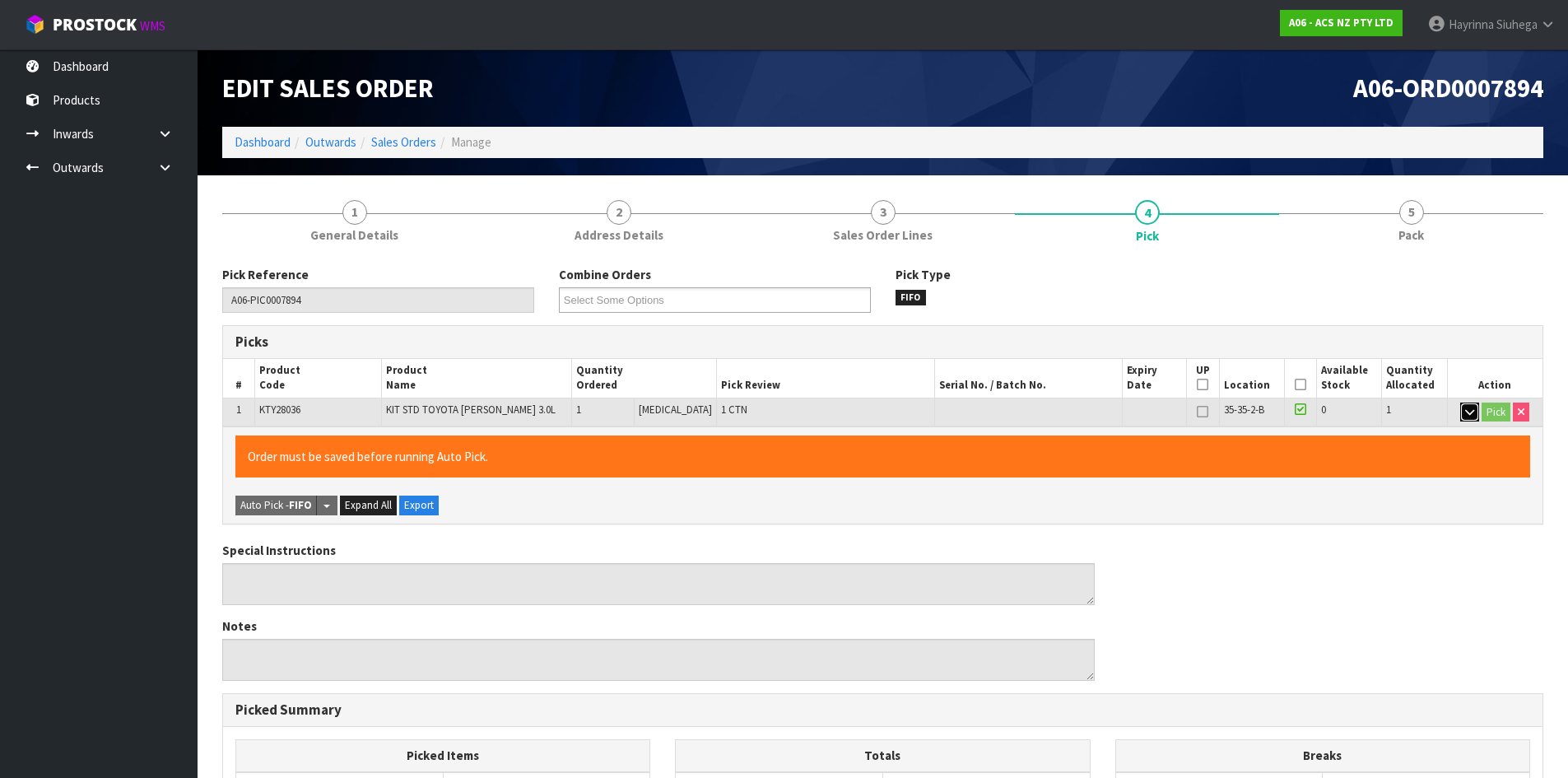
click at [1468, 410] on icon "button" at bounding box center [1470, 412] width 9 height 11
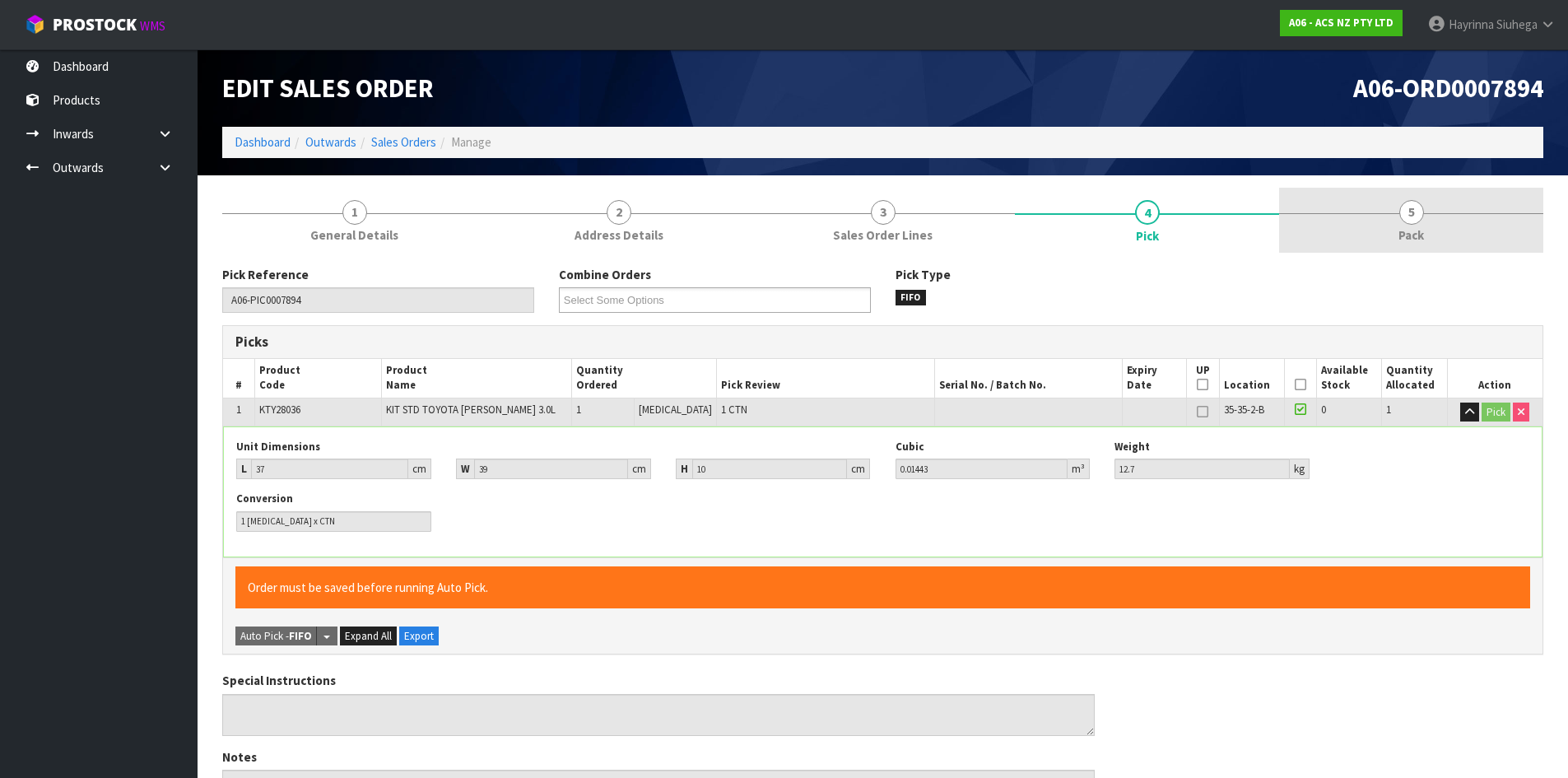
click at [1427, 225] on link "5 Pack" at bounding box center [1412, 221] width 264 height 65
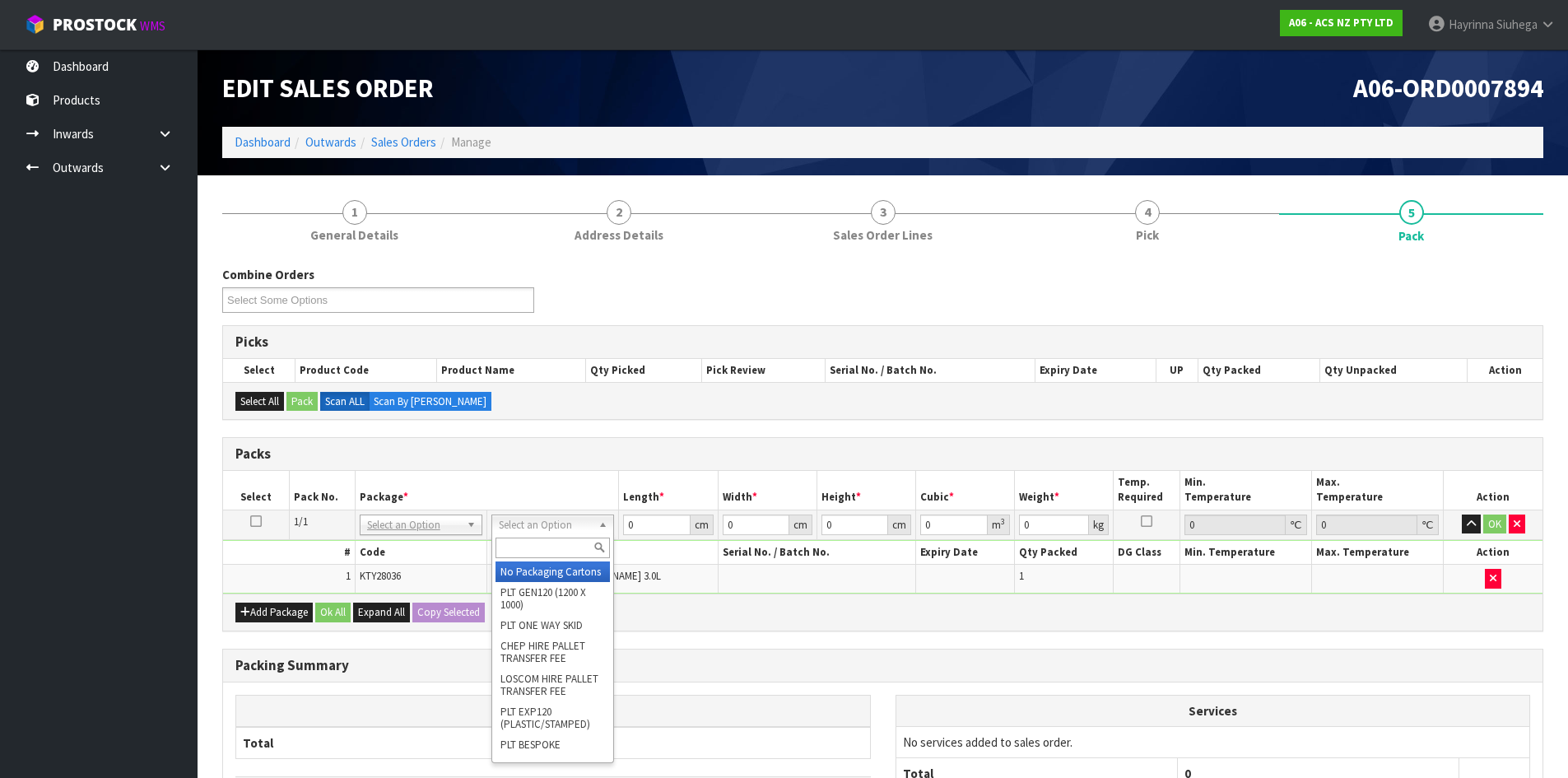
drag, startPoint x: 521, startPoint y: 570, endPoint x: 543, endPoint y: 560, distance: 24.2
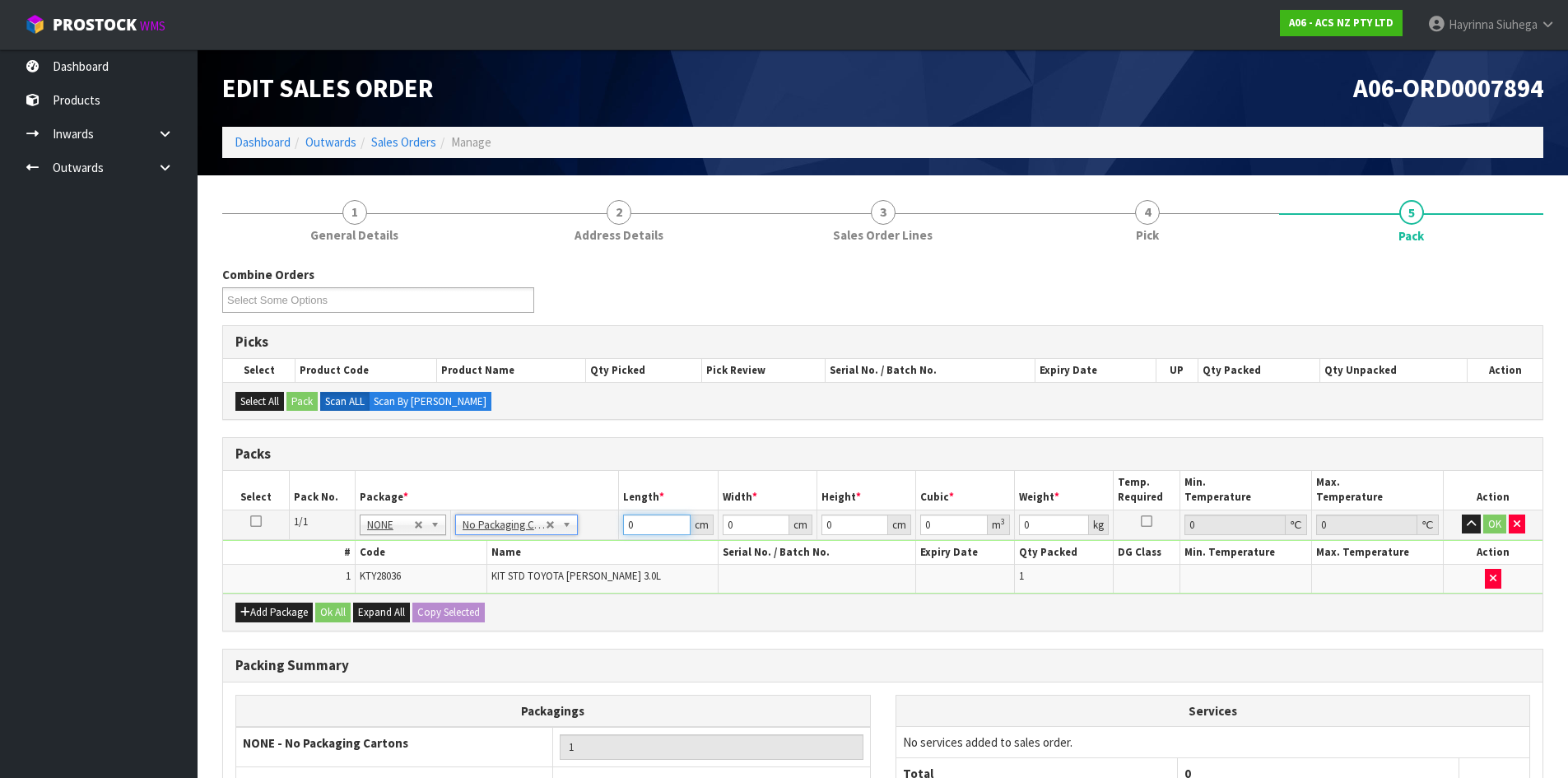
click at [624, 530] on input "0" at bounding box center [657, 525] width 67 height 20
drag, startPoint x: 624, startPoint y: 530, endPoint x: 644, endPoint y: 527, distance: 20.2
click at [628, 530] on input "0" at bounding box center [657, 525] width 67 height 20
type input "39"
type input "37"
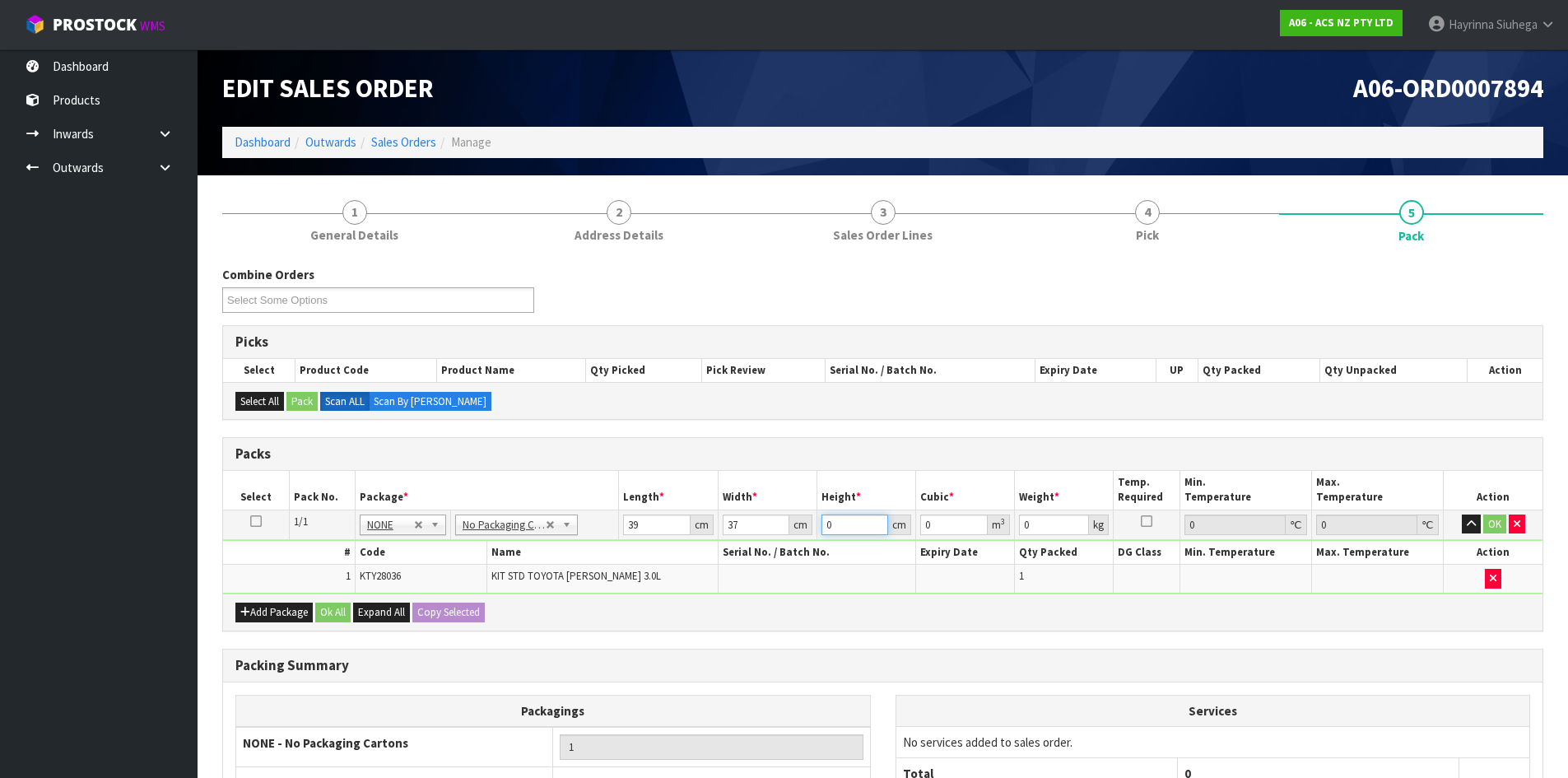
type input "1"
type input "0.001443"
type input "10"
type input "0.01443"
type input "10"
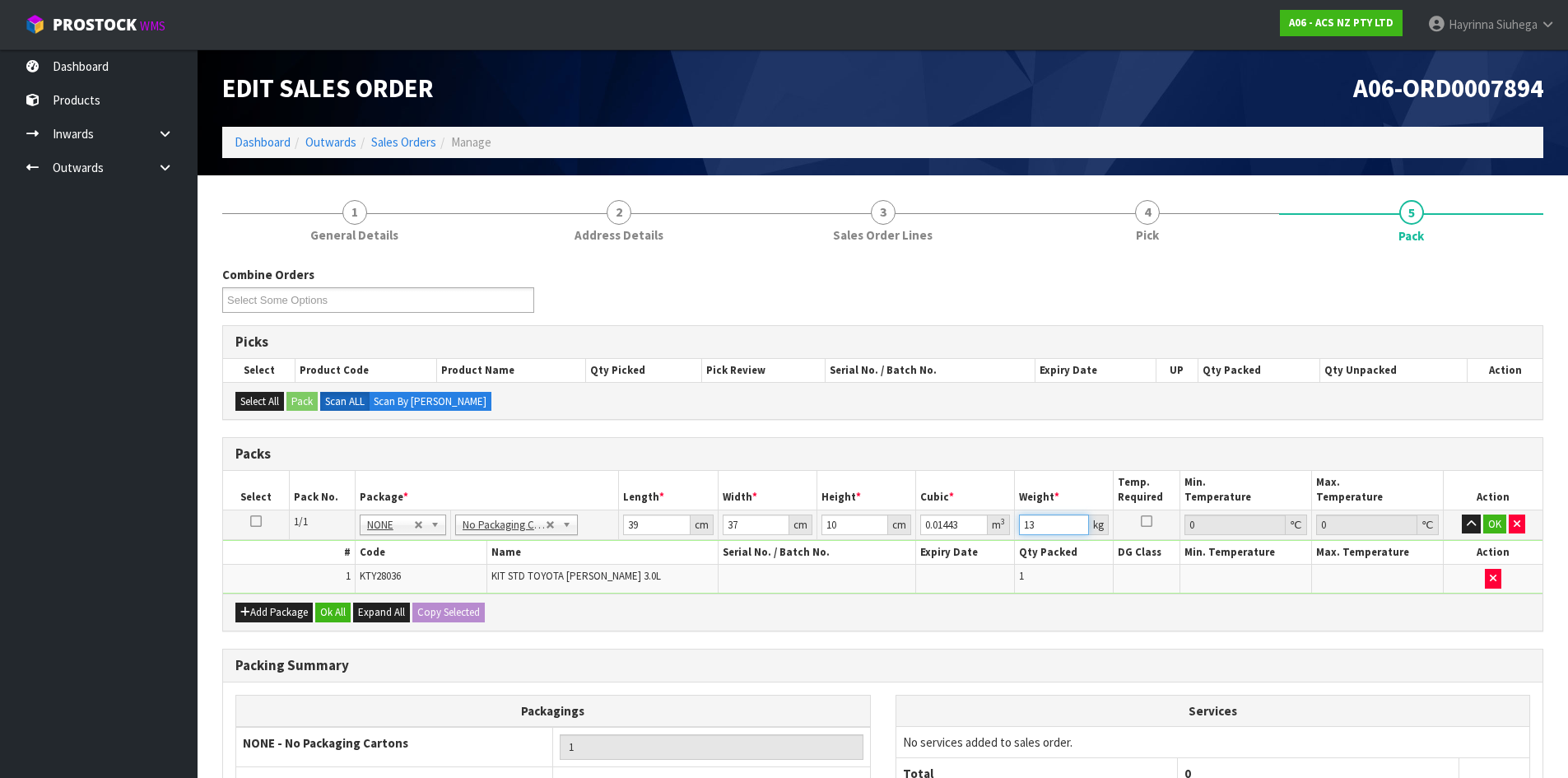
type input "13"
click button "OK" at bounding box center [1494, 524] width 23 height 20
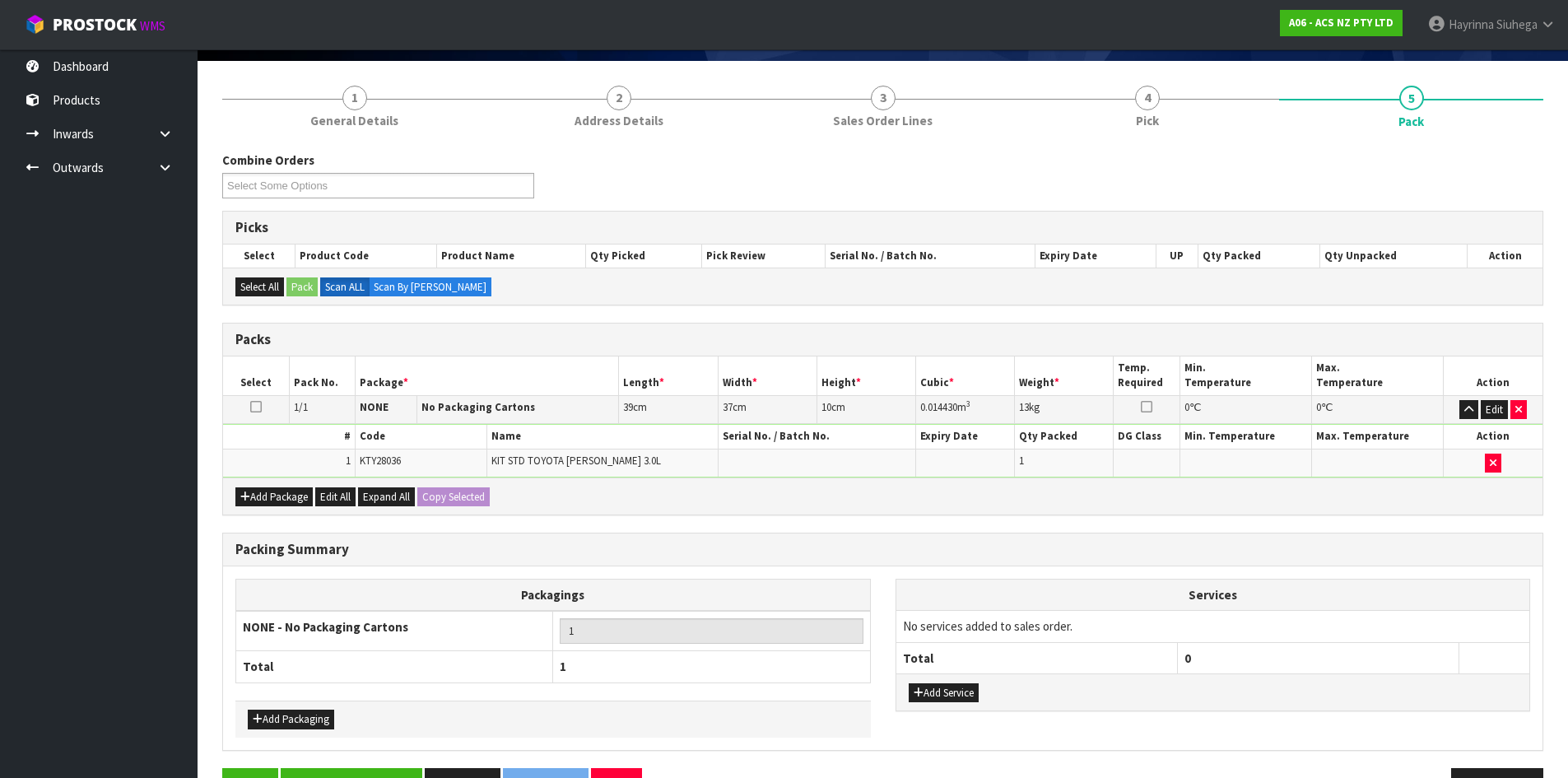
scroll to position [165, 0]
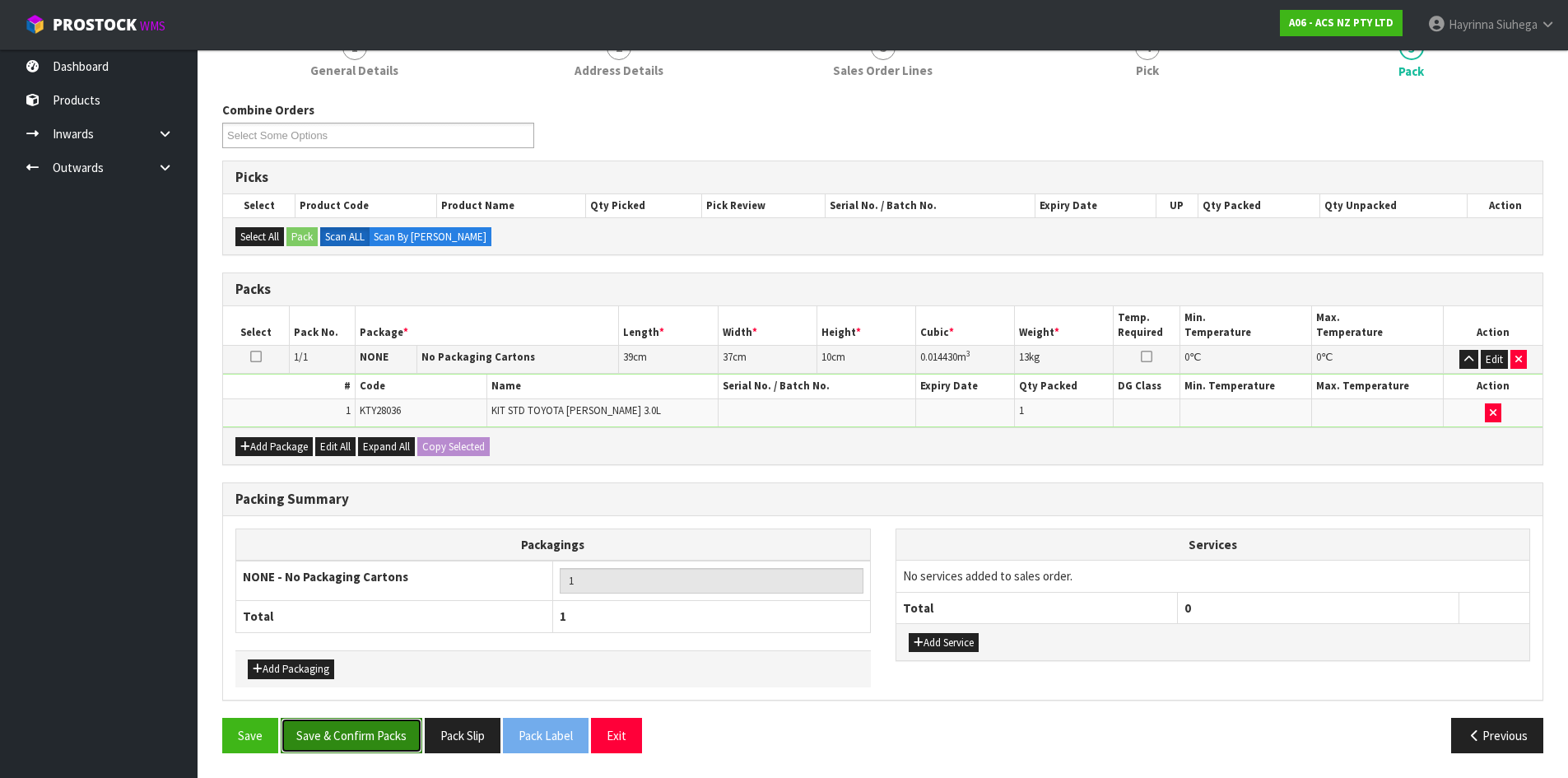
click at [395, 750] on button "Save & Confirm Packs" at bounding box center [352, 735] width 141 height 35
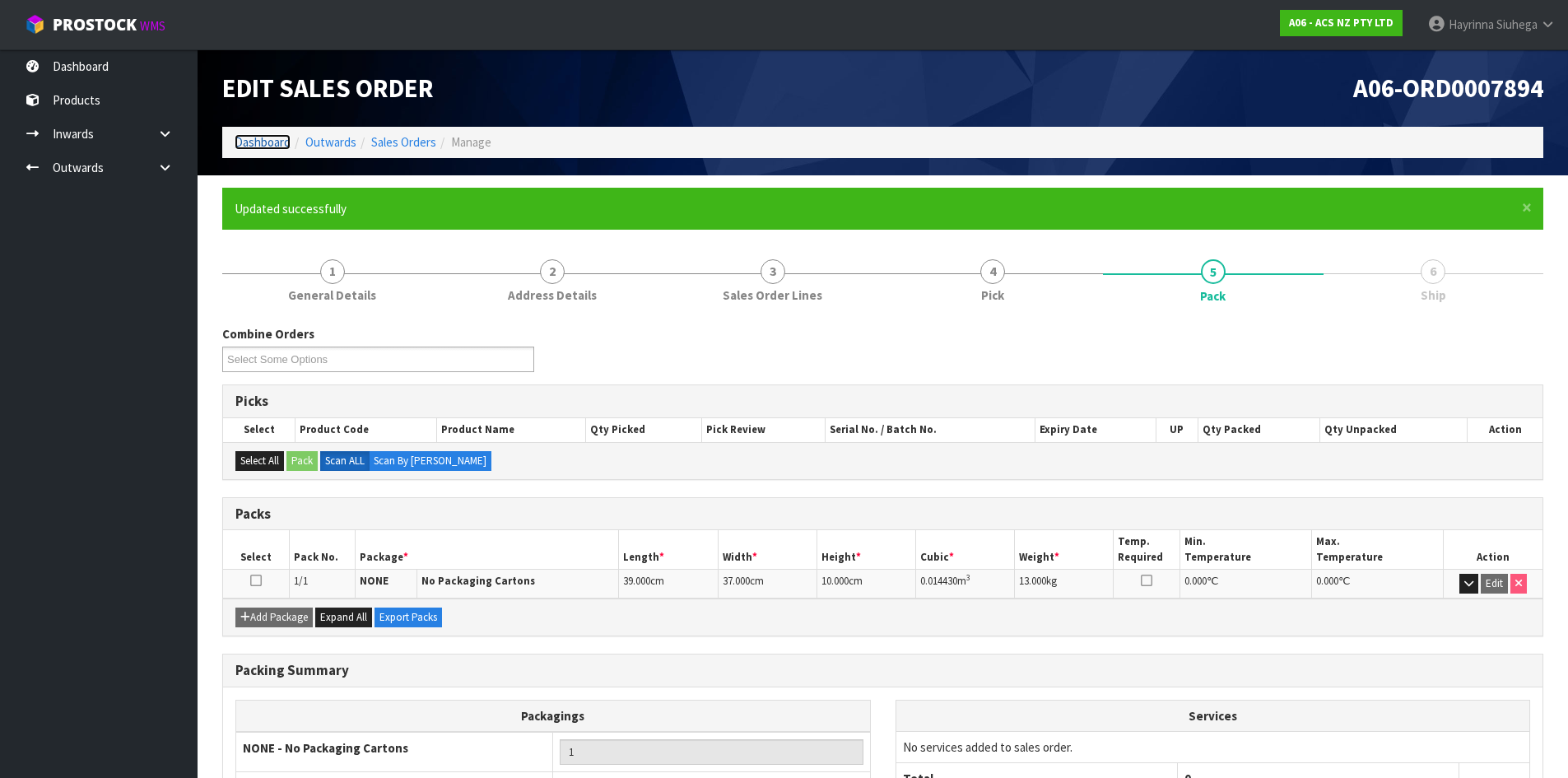
click at [276, 145] on link "Dashboard" at bounding box center [262, 141] width 56 height 16
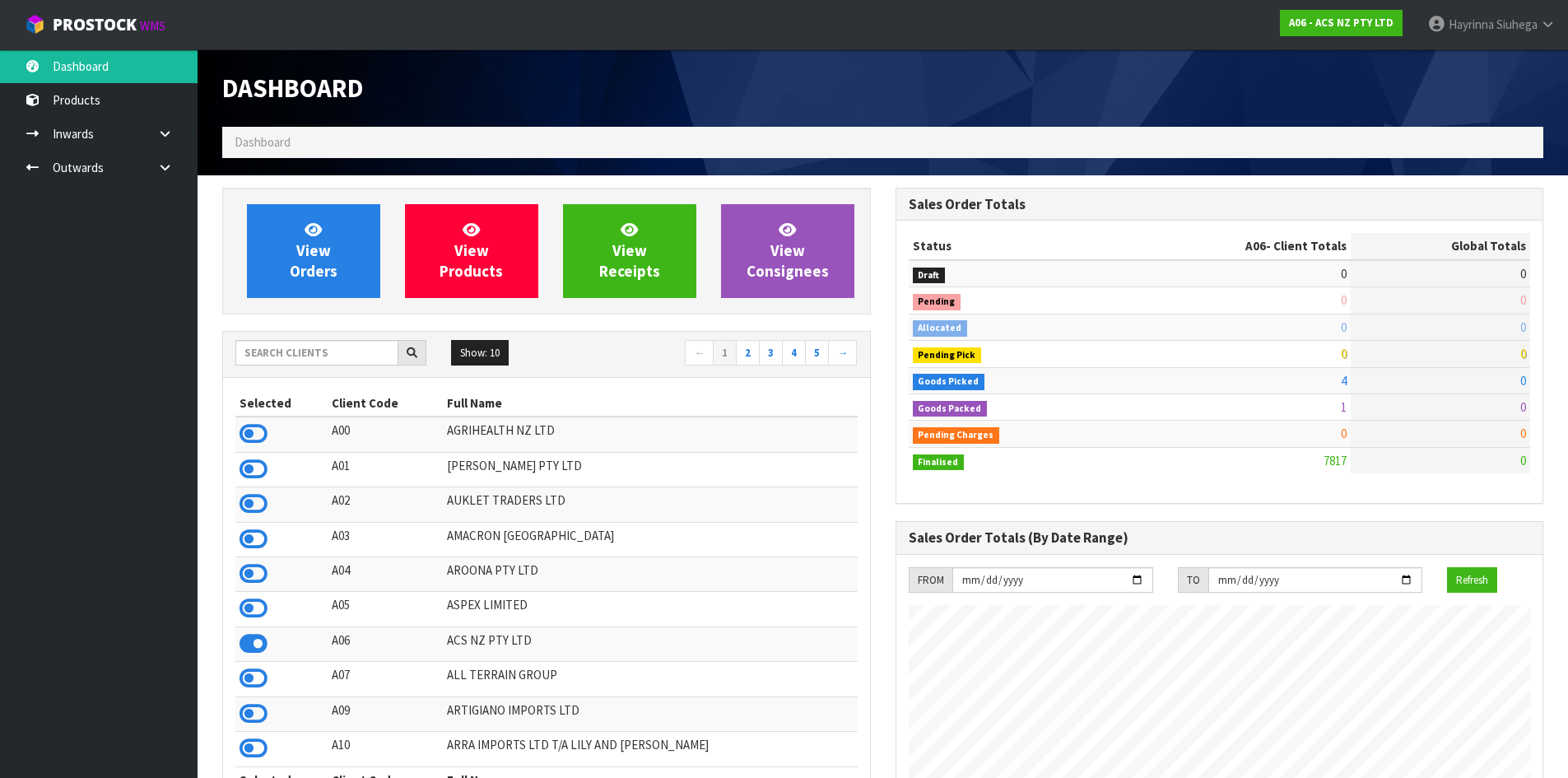
scroll to position [1247, 673]
click at [343, 356] on input "text" at bounding box center [316, 352] width 163 height 25
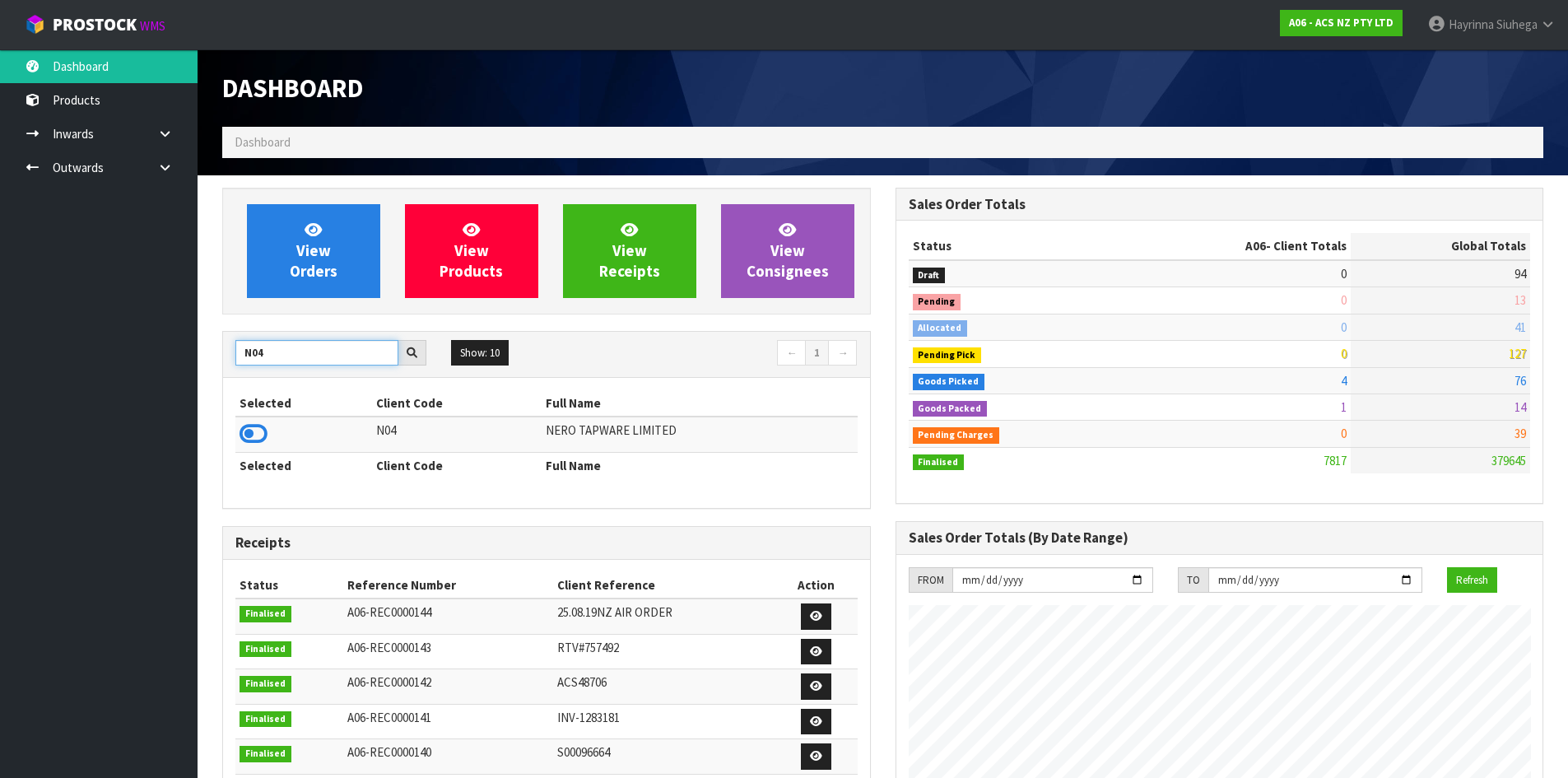
type input "N04"
drag, startPoint x: 225, startPoint y: 449, endPoint x: 246, endPoint y: 449, distance: 21.0
click at [225, 449] on div "Selected Client Code Full Name N04 NERO TAPWARE LIMITED Selected Client Code Fu…" at bounding box center [546, 443] width 647 height 130
click at [254, 446] on icon at bounding box center [253, 434] width 28 height 25
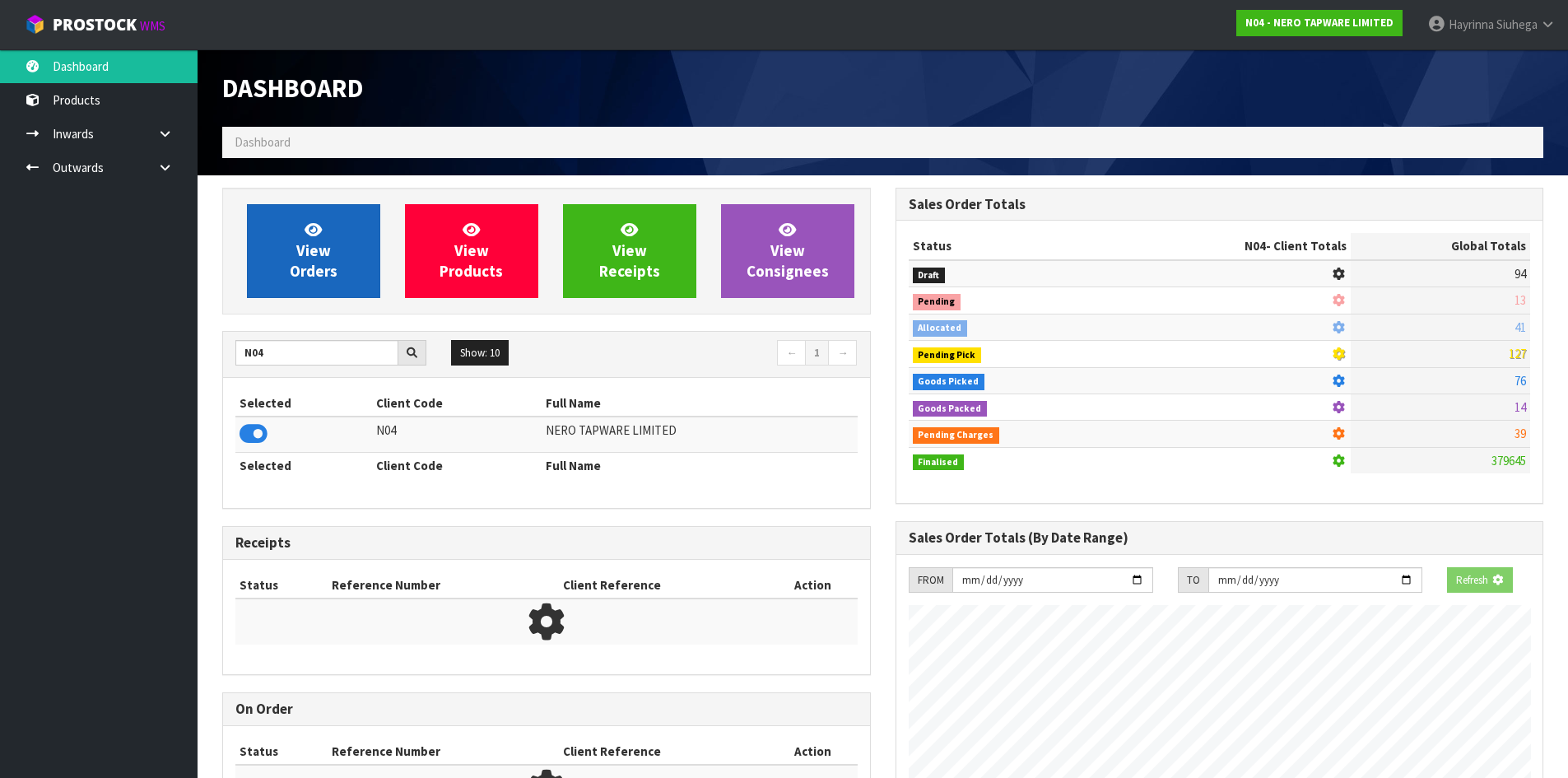
scroll to position [1282, 673]
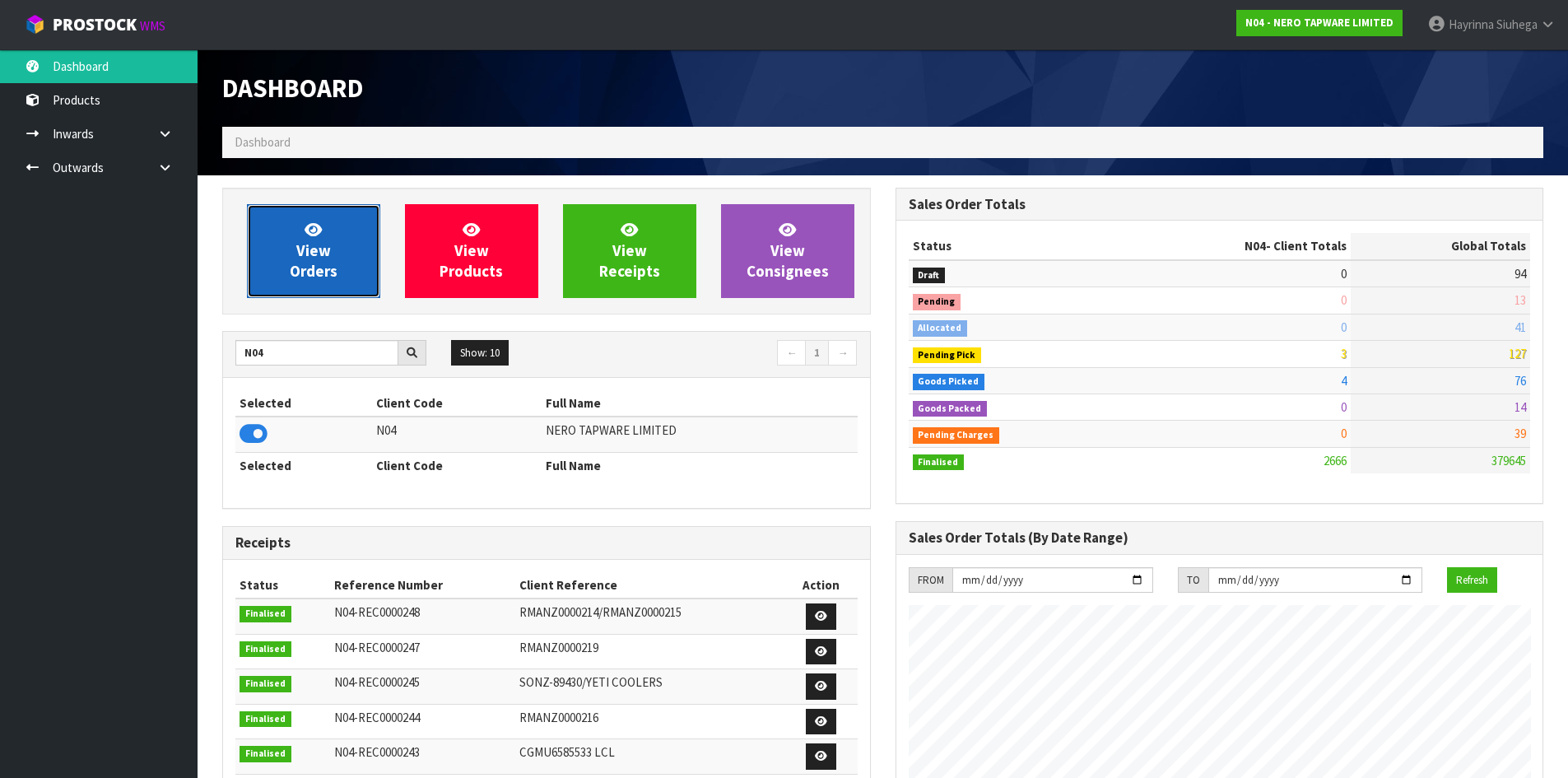
click at [314, 223] on icon at bounding box center [313, 229] width 18 height 16
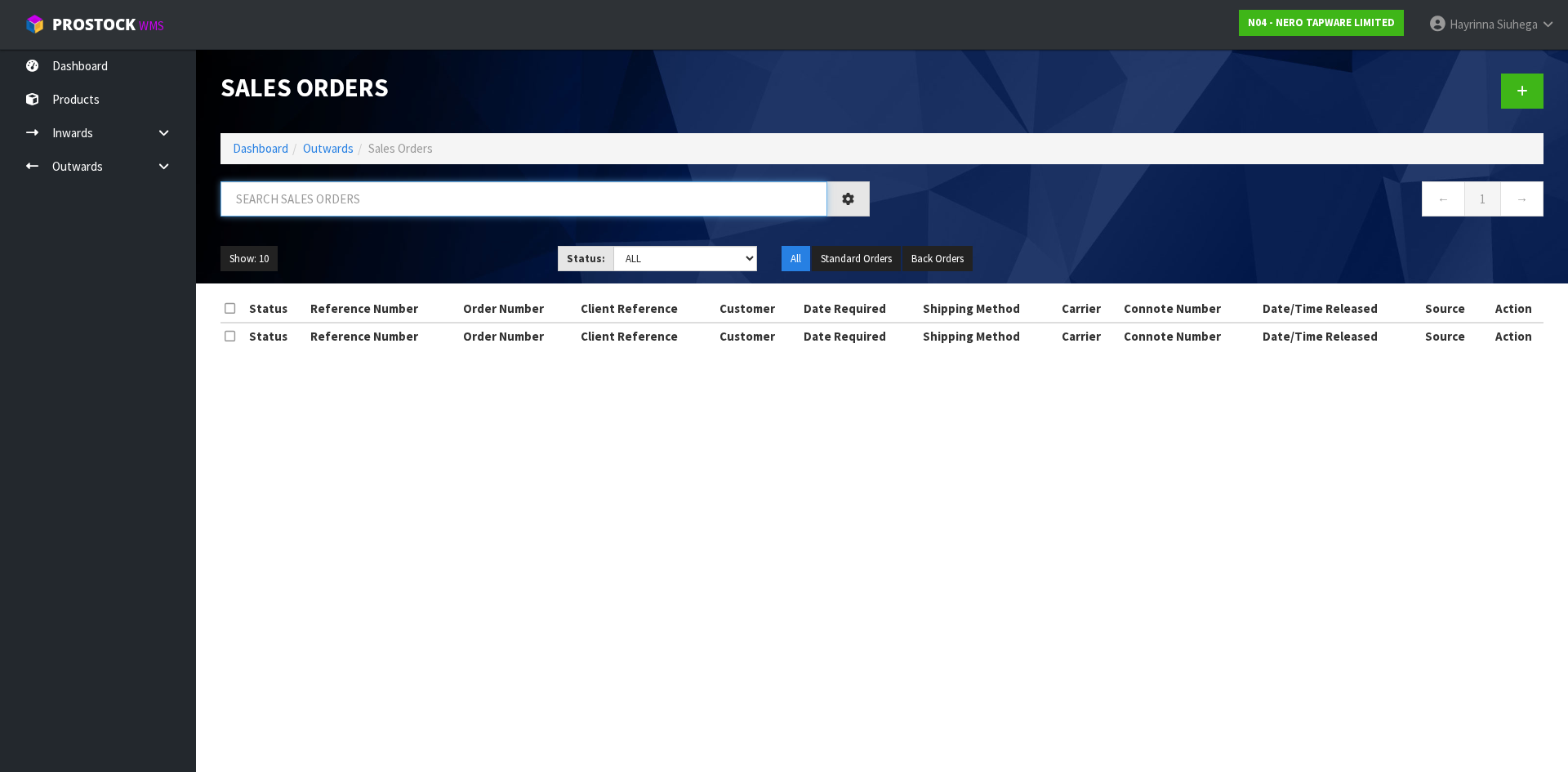
click at [325, 195] on input "text" at bounding box center [523, 199] width 606 height 35
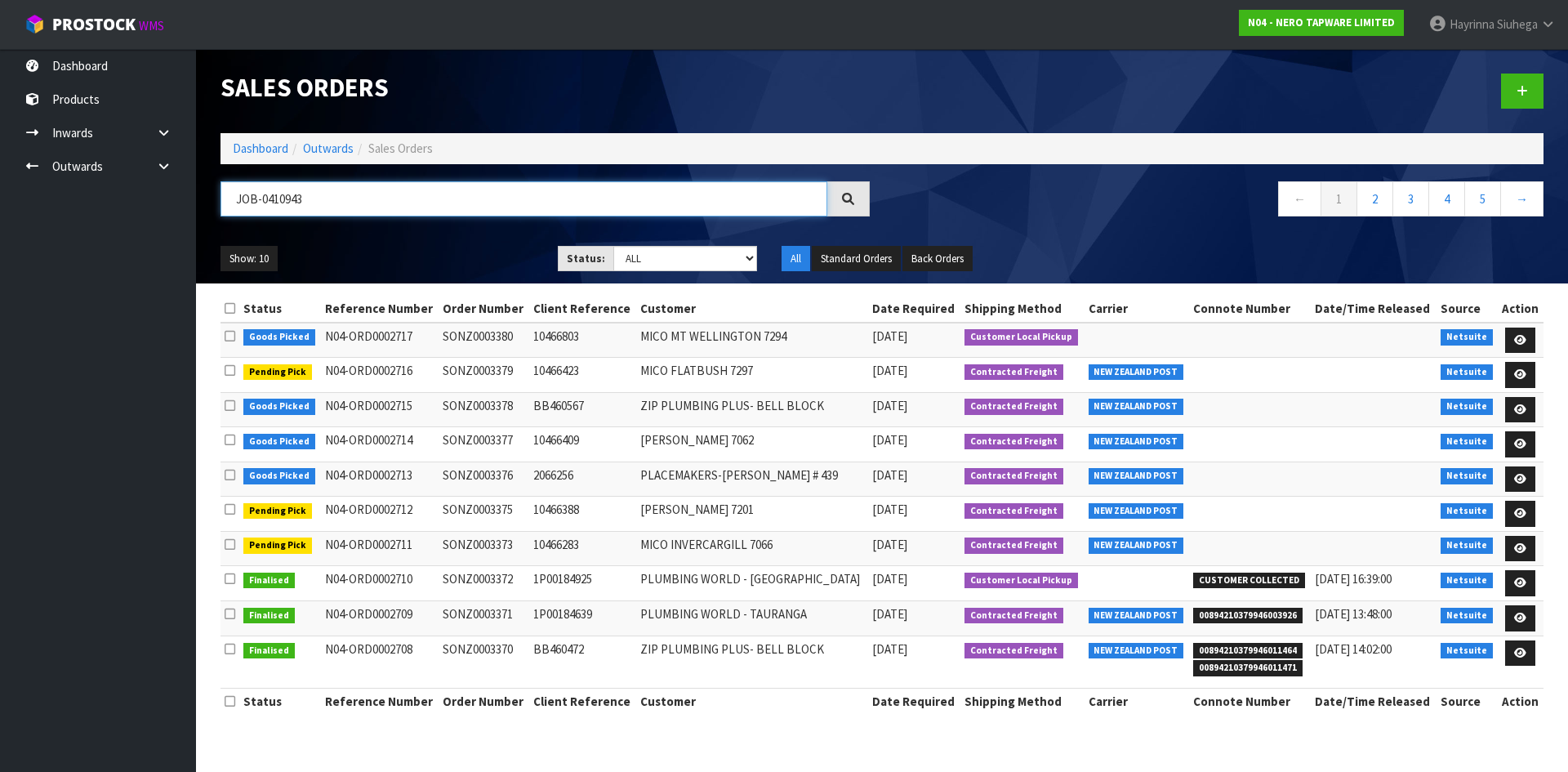
type input "JOB-0410943"
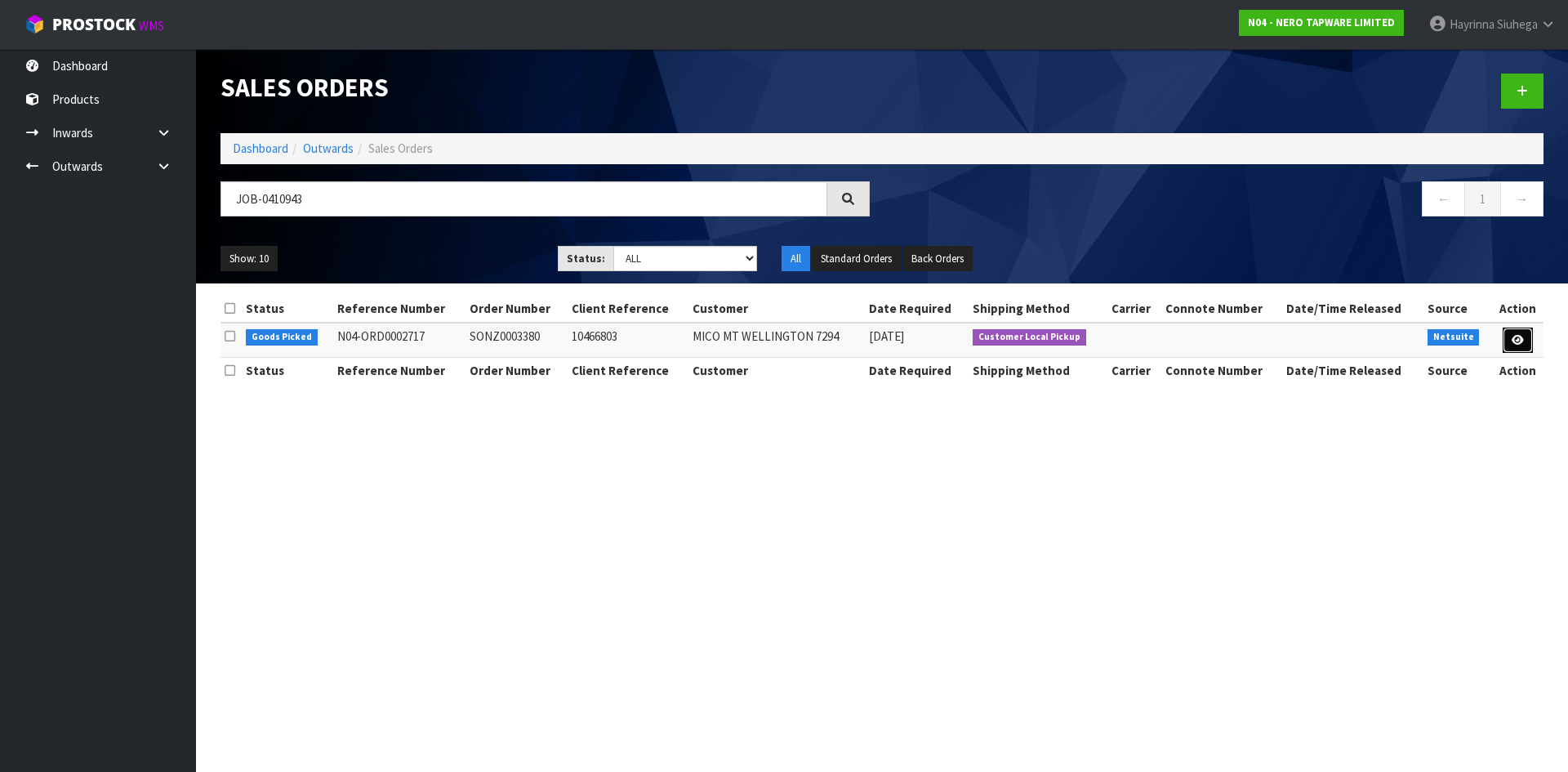
click at [1514, 337] on icon at bounding box center [1517, 341] width 12 height 11
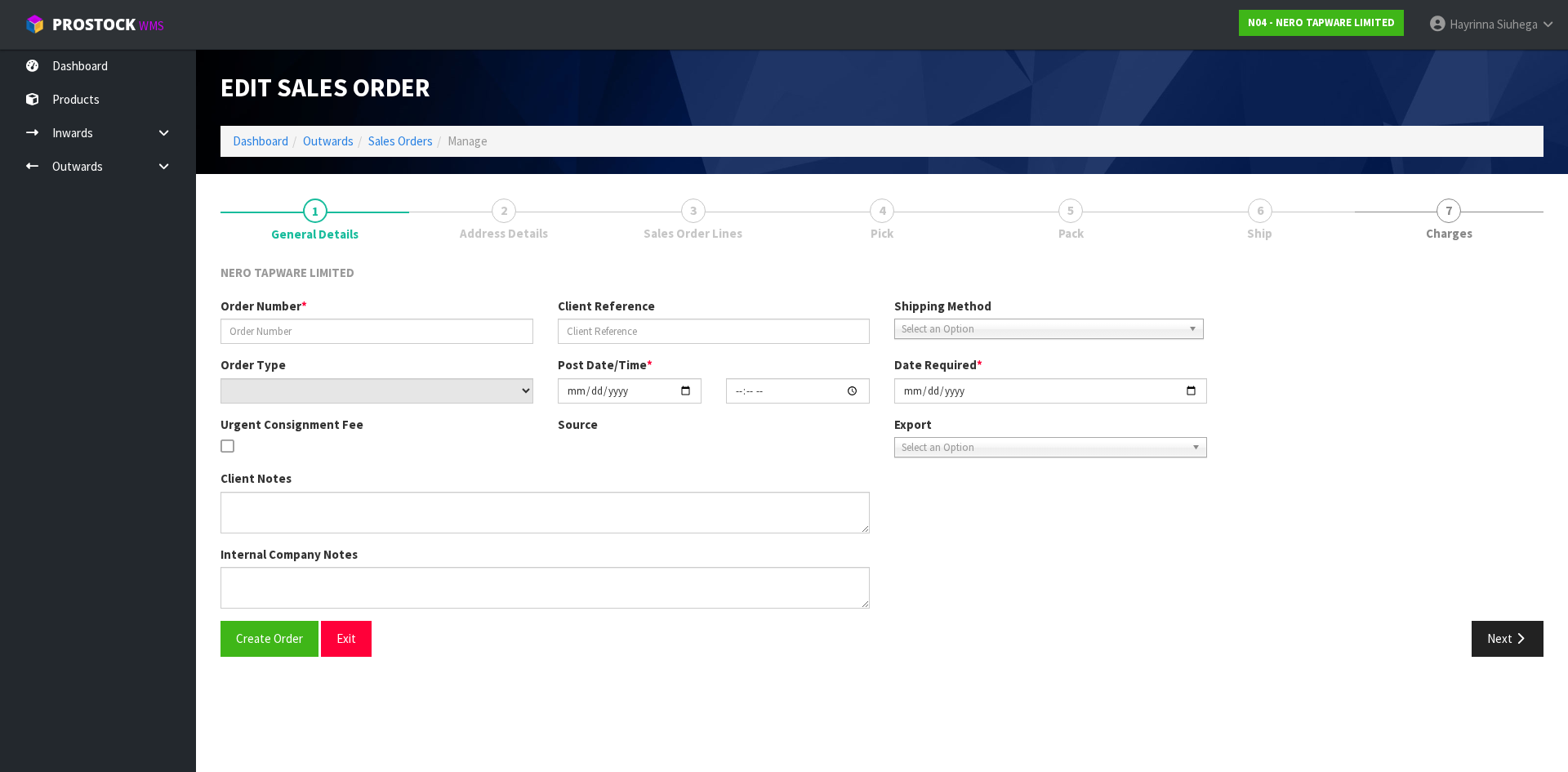
type input "SONZ0003380"
type input "10466803"
select select "number:0"
type input "[DATE]"
type input "09:00:07.000"
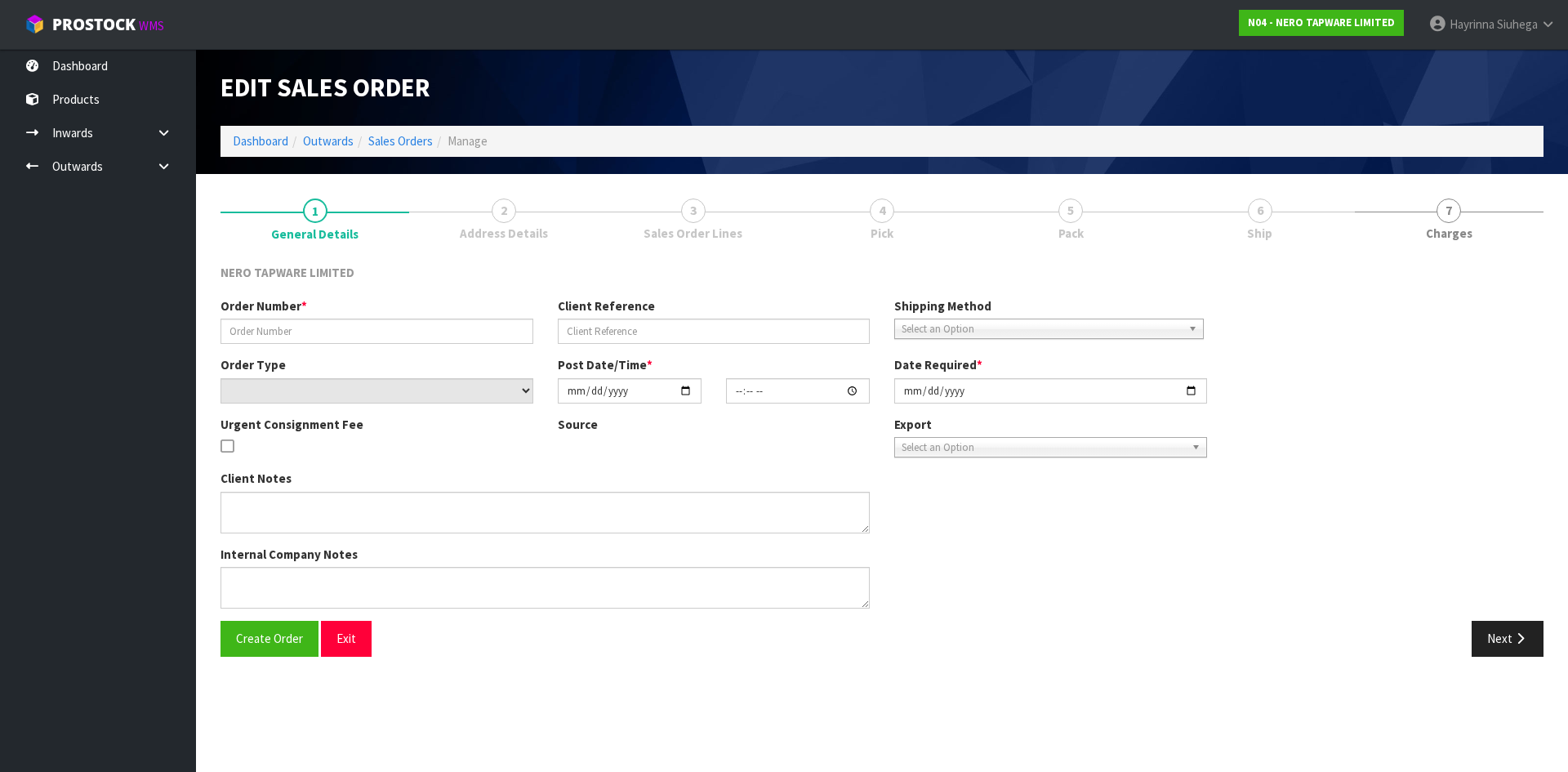
type input "[DATE]"
type textarea "customer pick up"
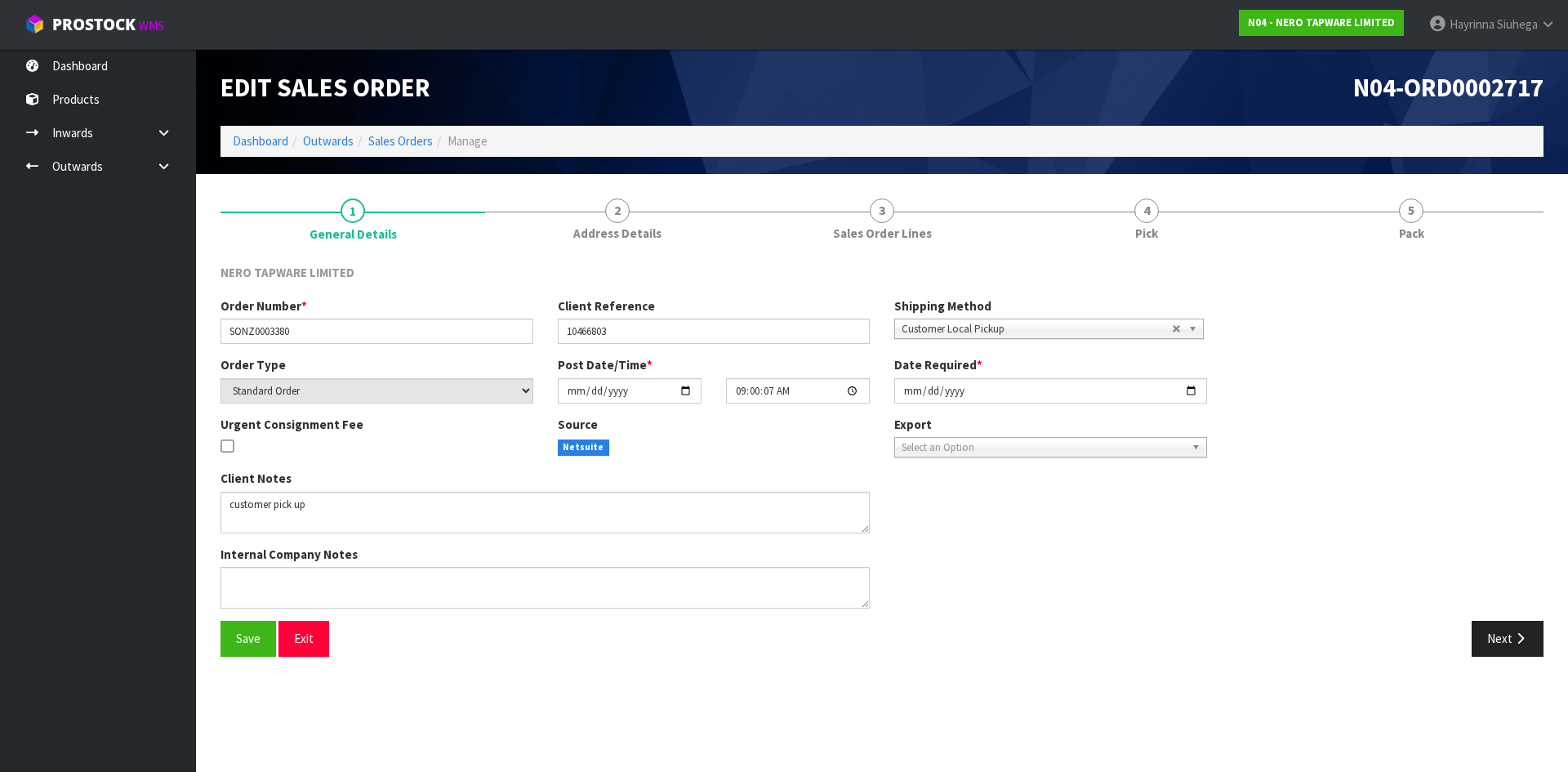
click at [1206, 222] on link "4 Pick" at bounding box center [1146, 219] width 265 height 65
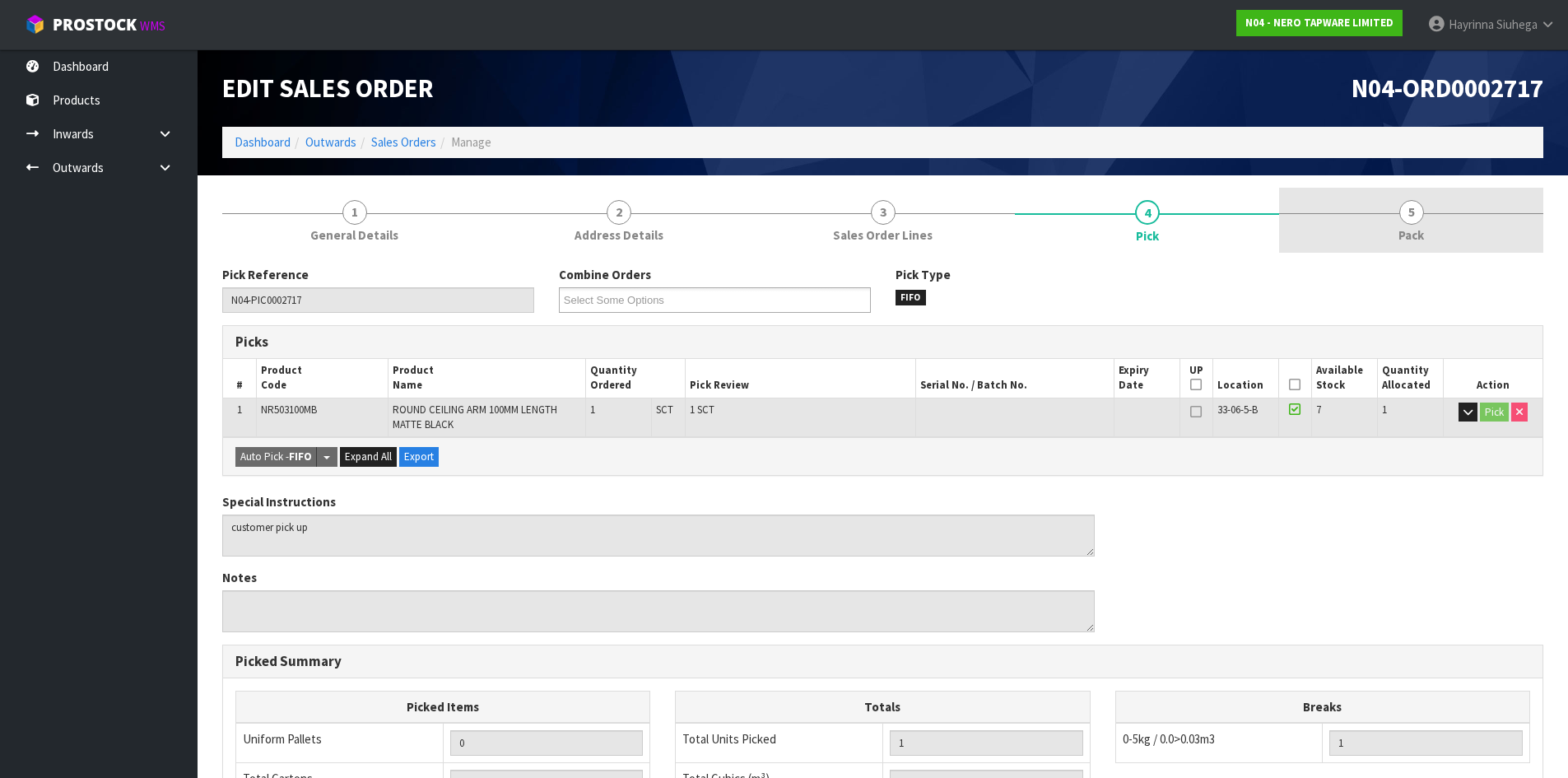
click at [1332, 218] on link "5 Pack" at bounding box center [1412, 221] width 264 height 65
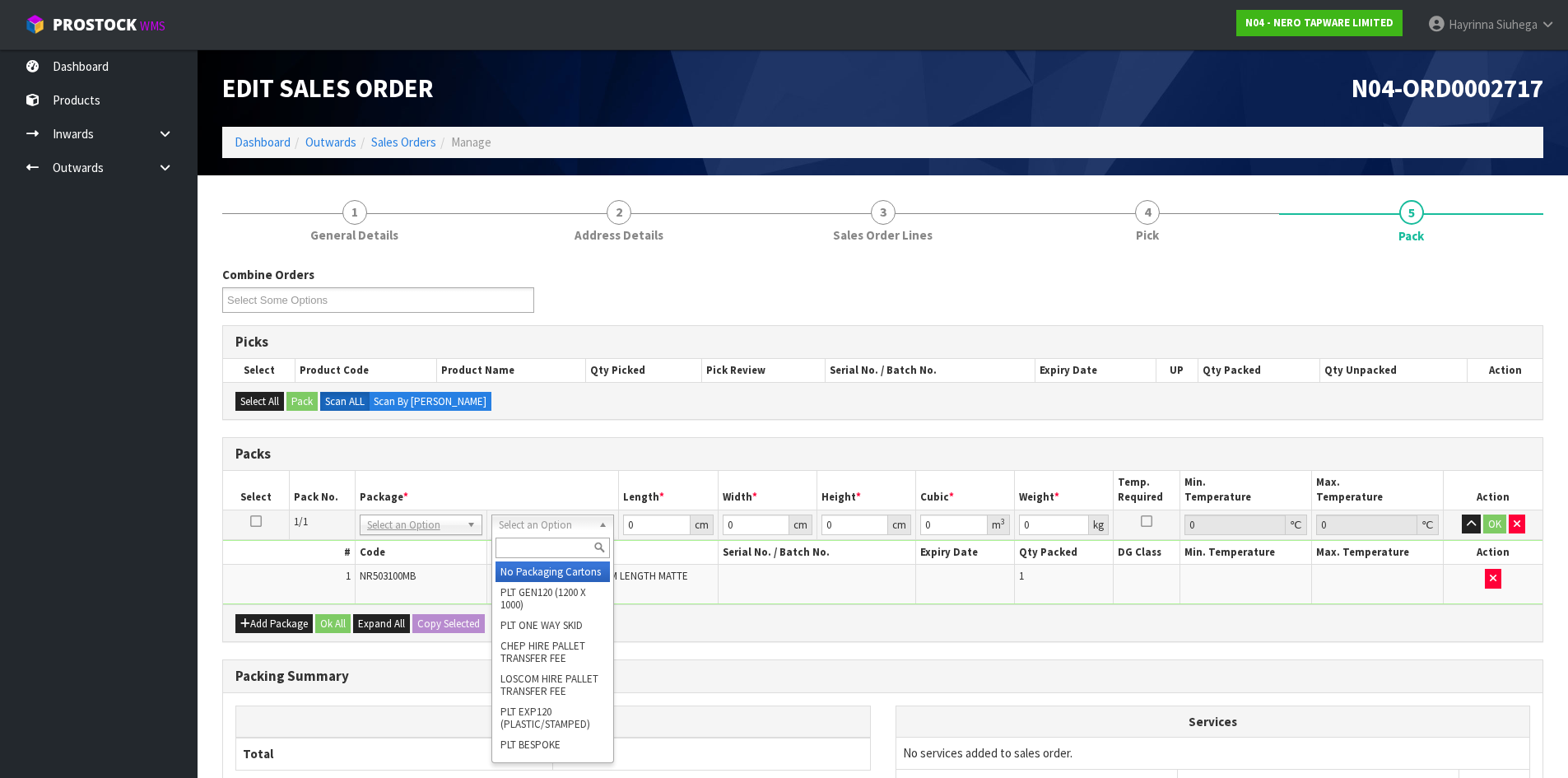
click at [554, 548] on input "text" at bounding box center [553, 548] width 114 height 20
type input "ctn00"
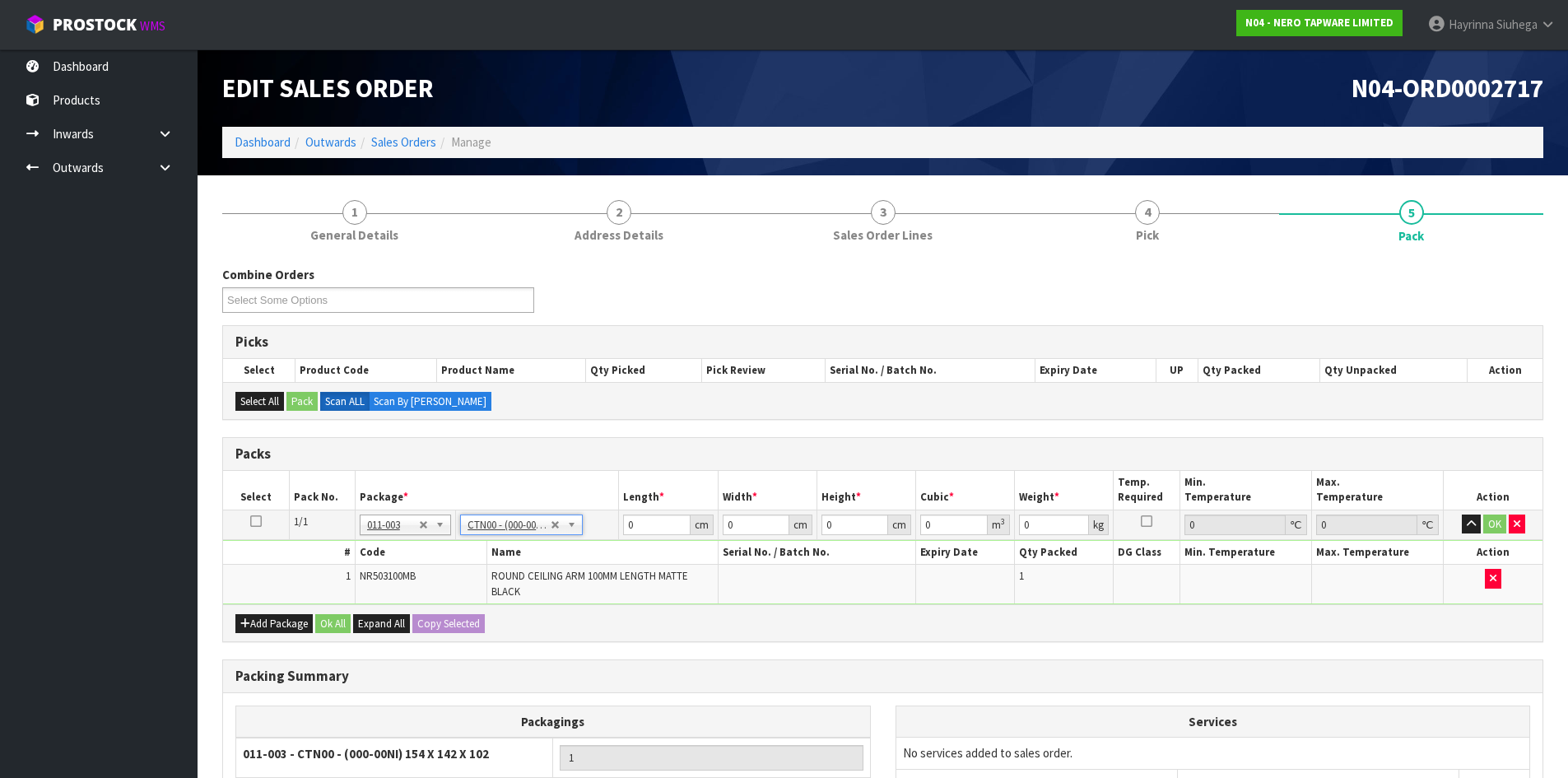
type input "15.4"
type input "14.2"
type input "10.2"
type input "0.002231"
type input "0.36"
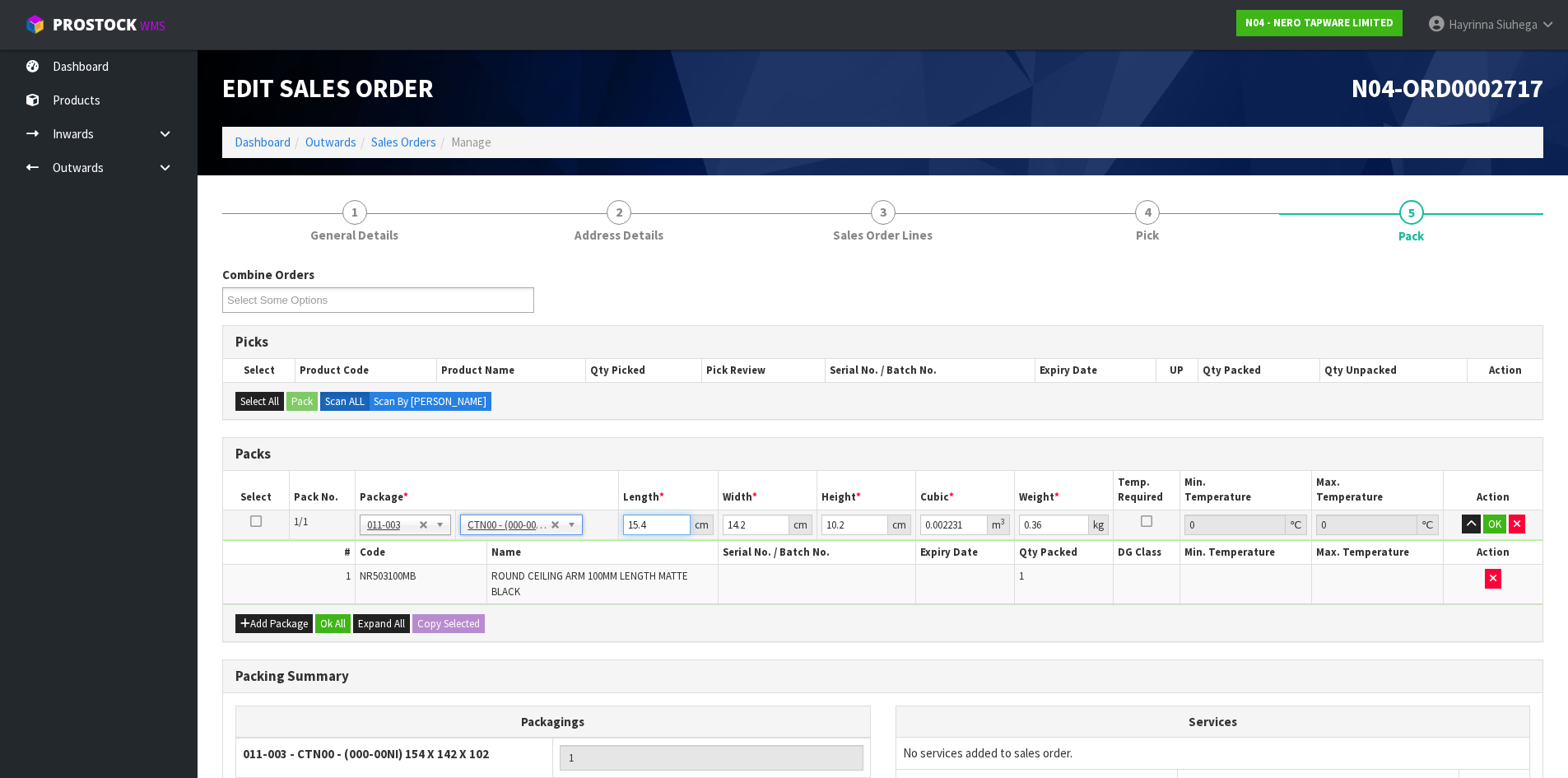
click at [626, 530] on input "15.4" at bounding box center [657, 525] width 67 height 20
drag, startPoint x: 626, startPoint y: 530, endPoint x: 1575, endPoint y: 557, distance: 949.4
click at [666, 530] on input "15.4" at bounding box center [657, 525] width 67 height 20
type input "1"
type input "0.000145"
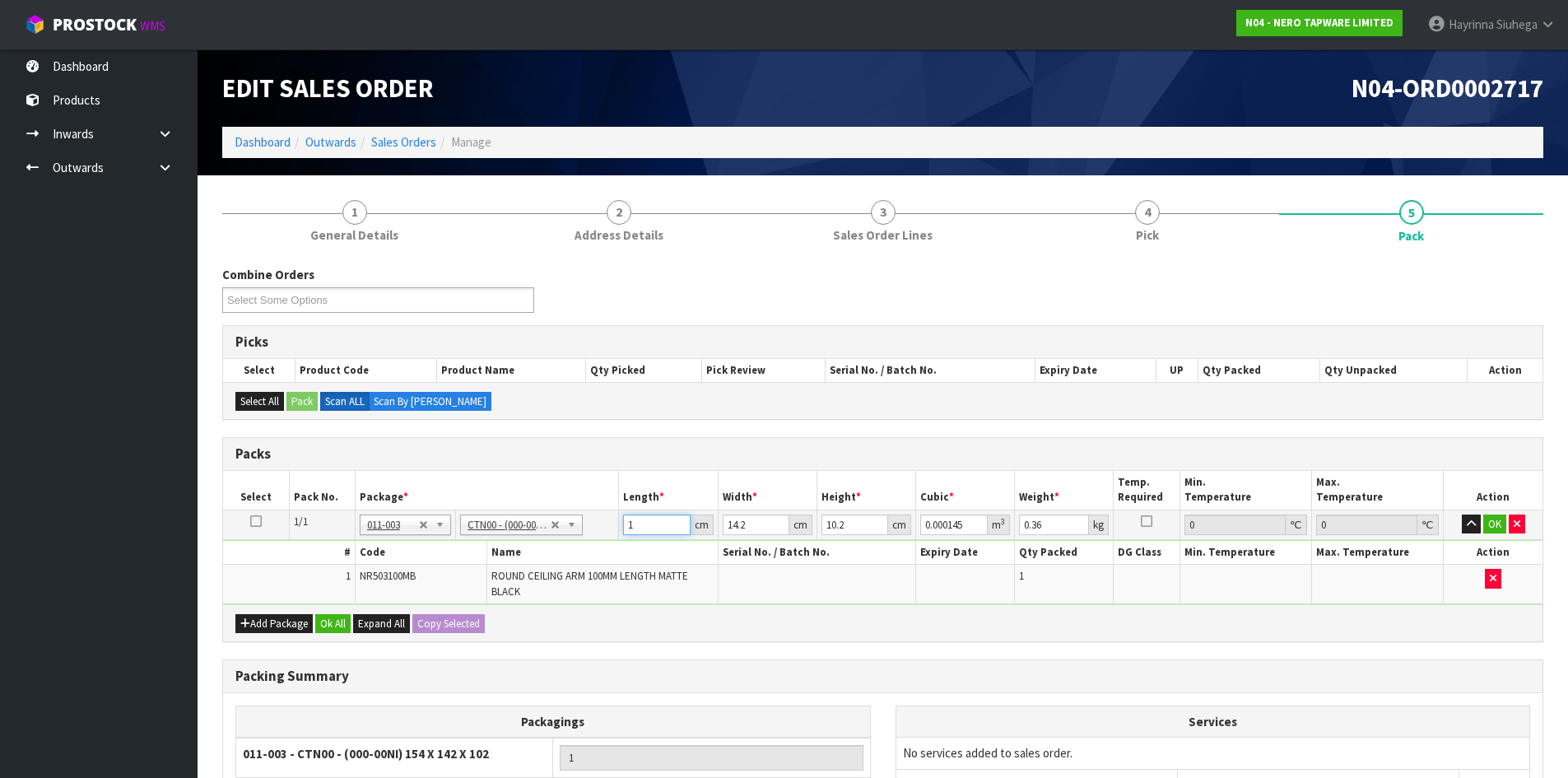
type input "16"
type input "0.002317"
type input "16"
type input "1"
type input "0.000163"
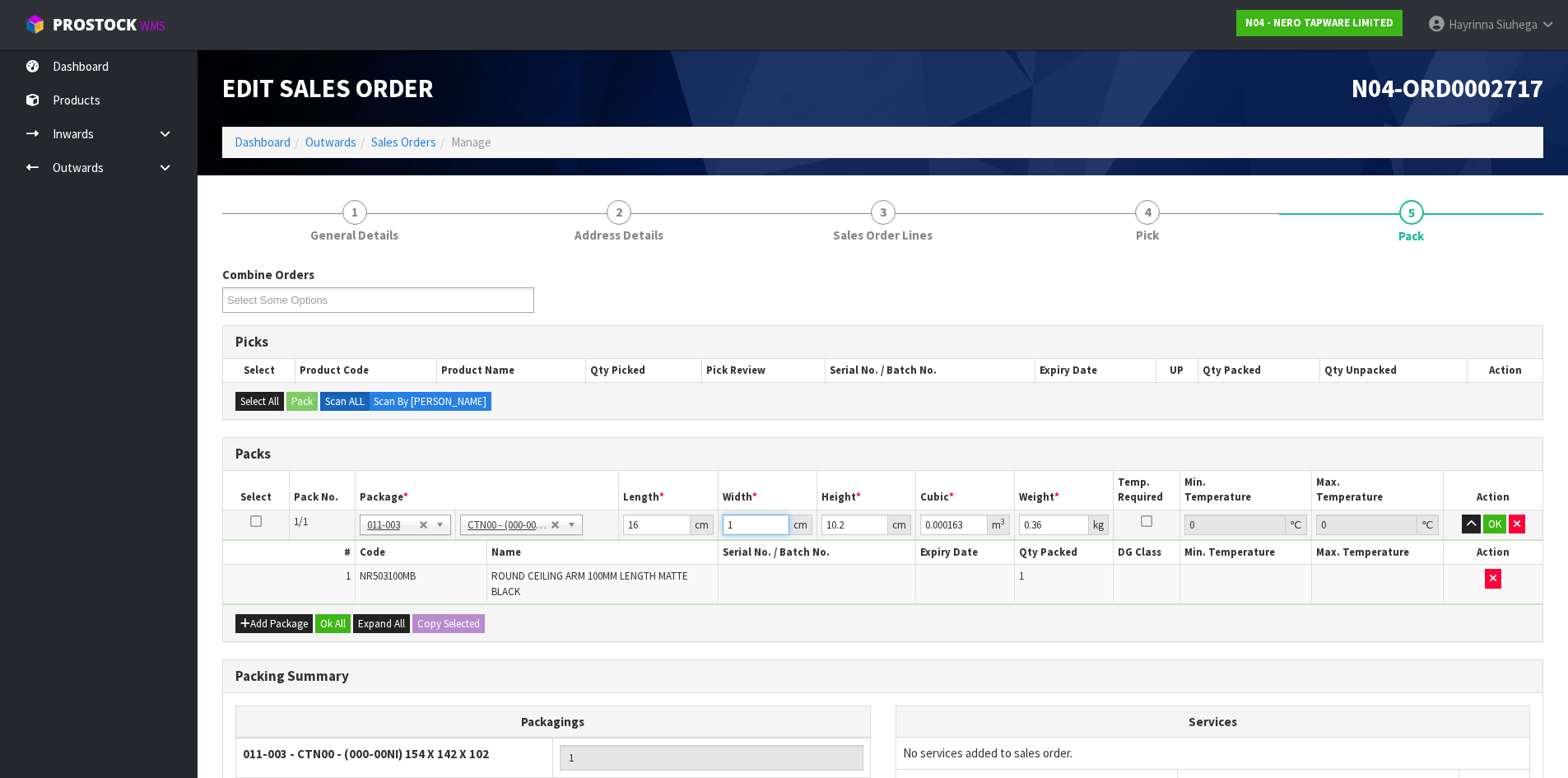
type input "16"
type input "0.002611"
type input "16"
type input "1"
type input "0.000256"
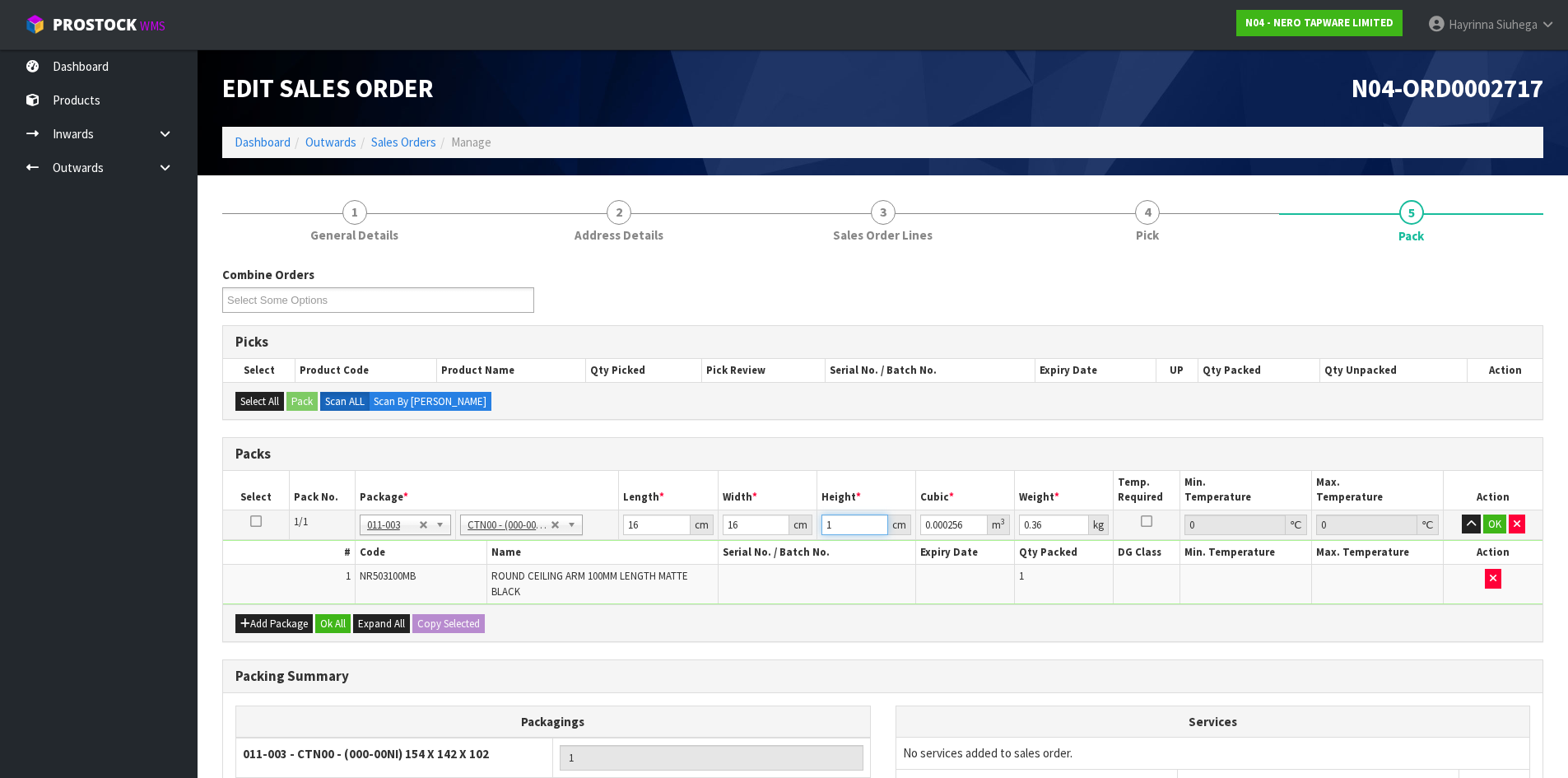
type input "12"
type input "0.003072"
type input "12"
type input "1"
click button "OK" at bounding box center [1494, 524] width 23 height 20
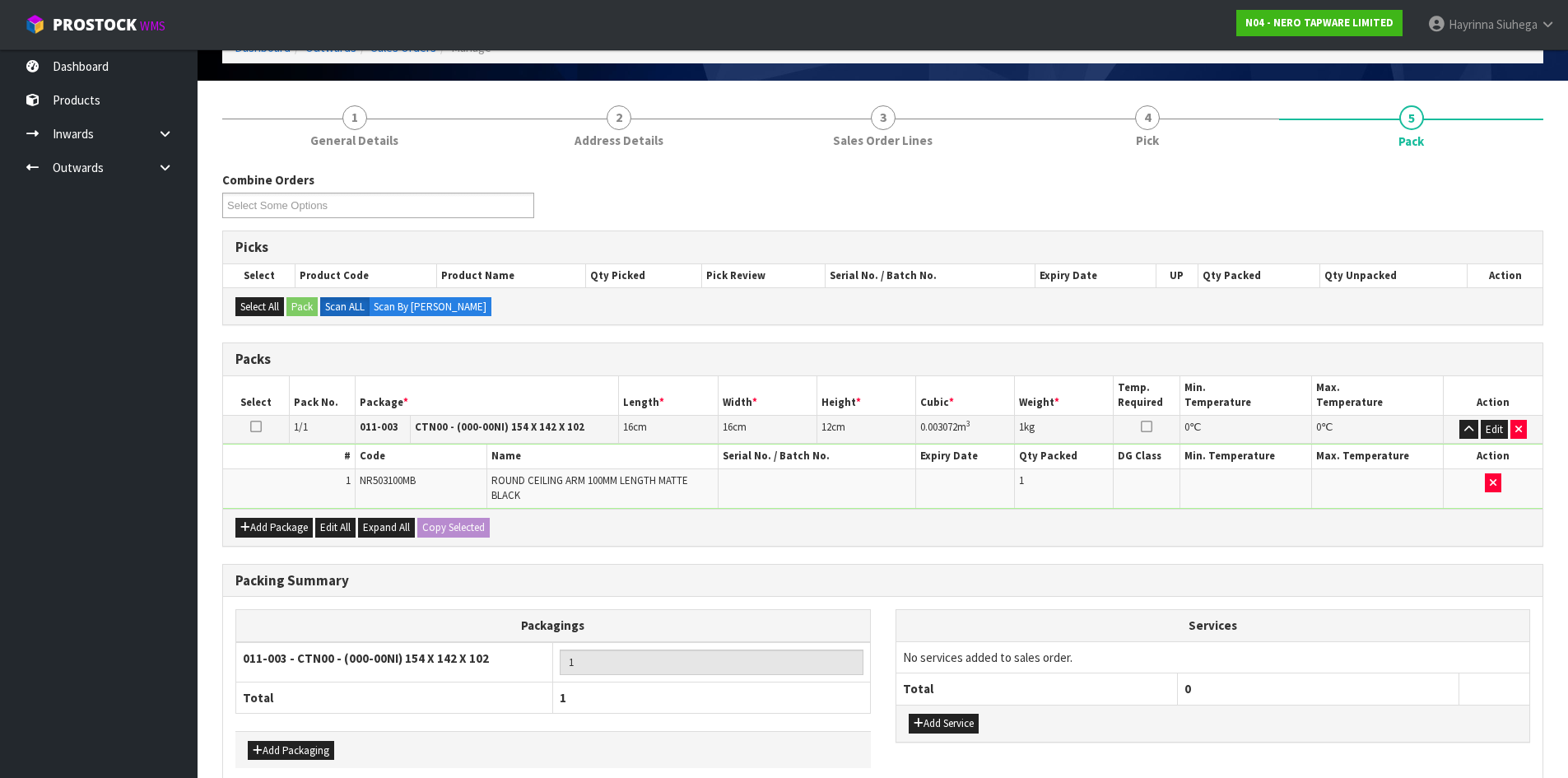
scroll to position [176, 0]
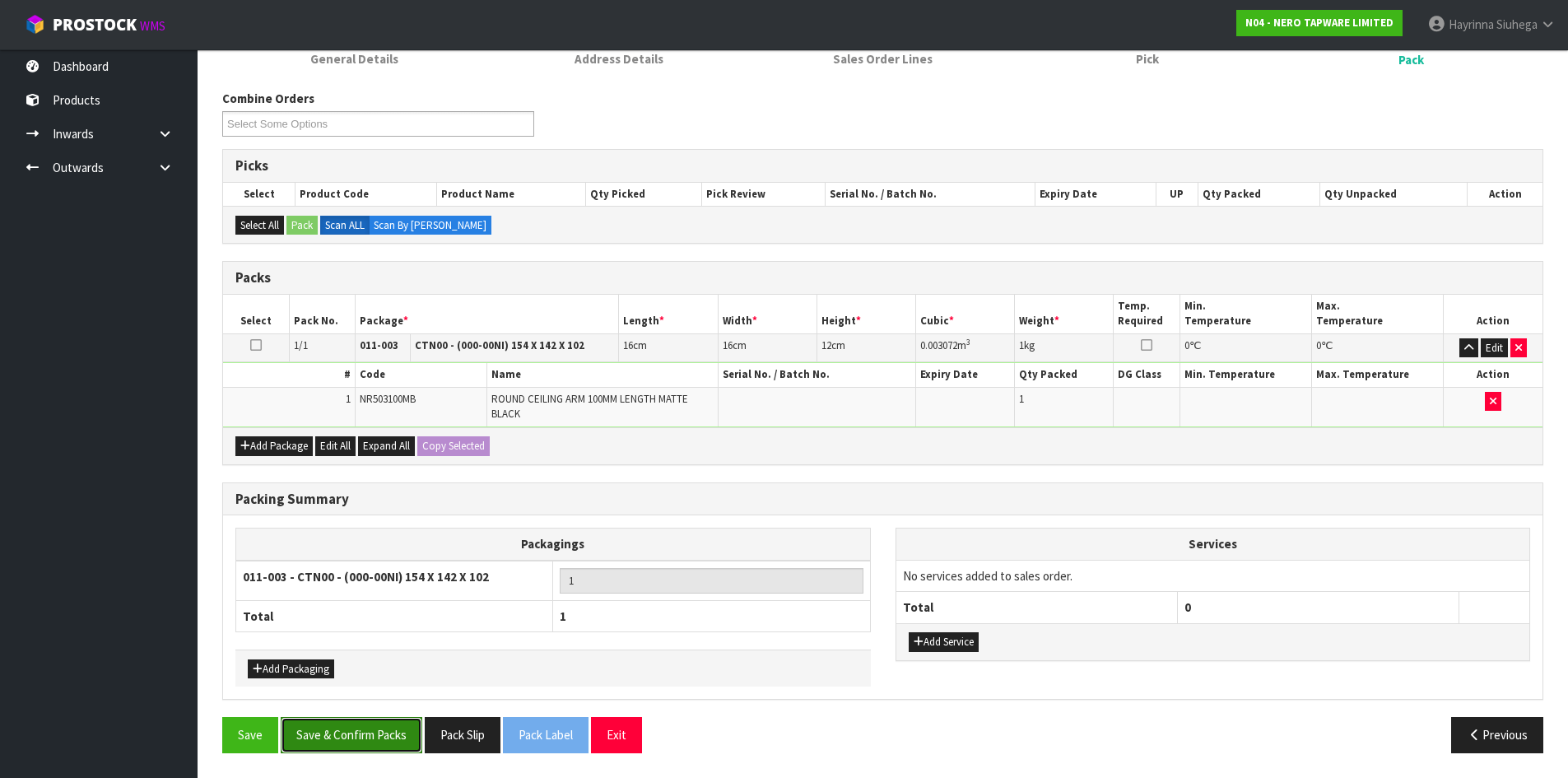
click at [384, 736] on button "Save & Confirm Packs" at bounding box center [352, 735] width 141 height 35
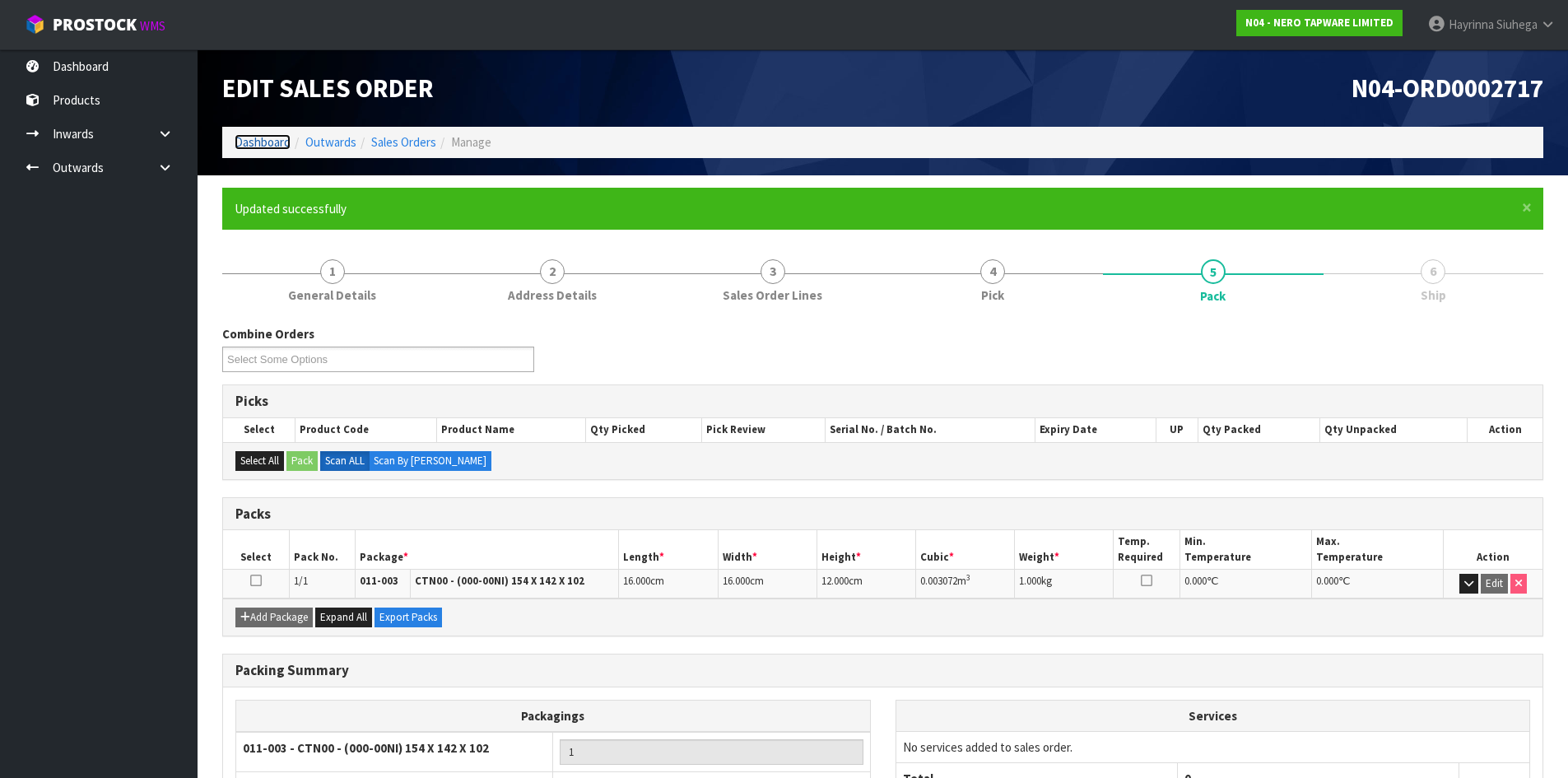
click at [243, 140] on link "Dashboard" at bounding box center [262, 141] width 56 height 16
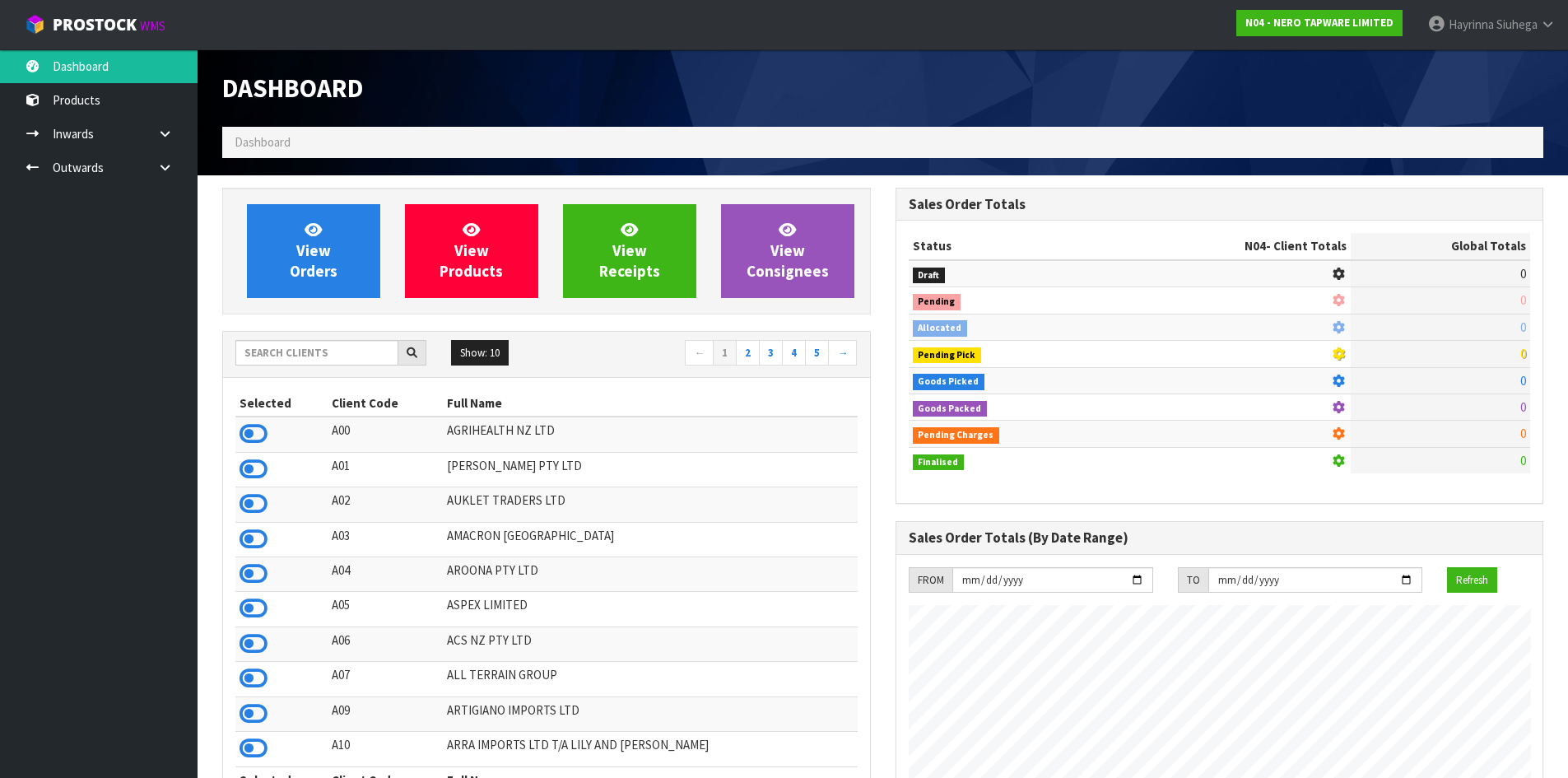
scroll to position [1282, 673]
drag, startPoint x: 304, startPoint y: 346, endPoint x: 366, endPoint y: 342, distance: 62.1
click at [304, 346] on input "text" at bounding box center [316, 352] width 163 height 25
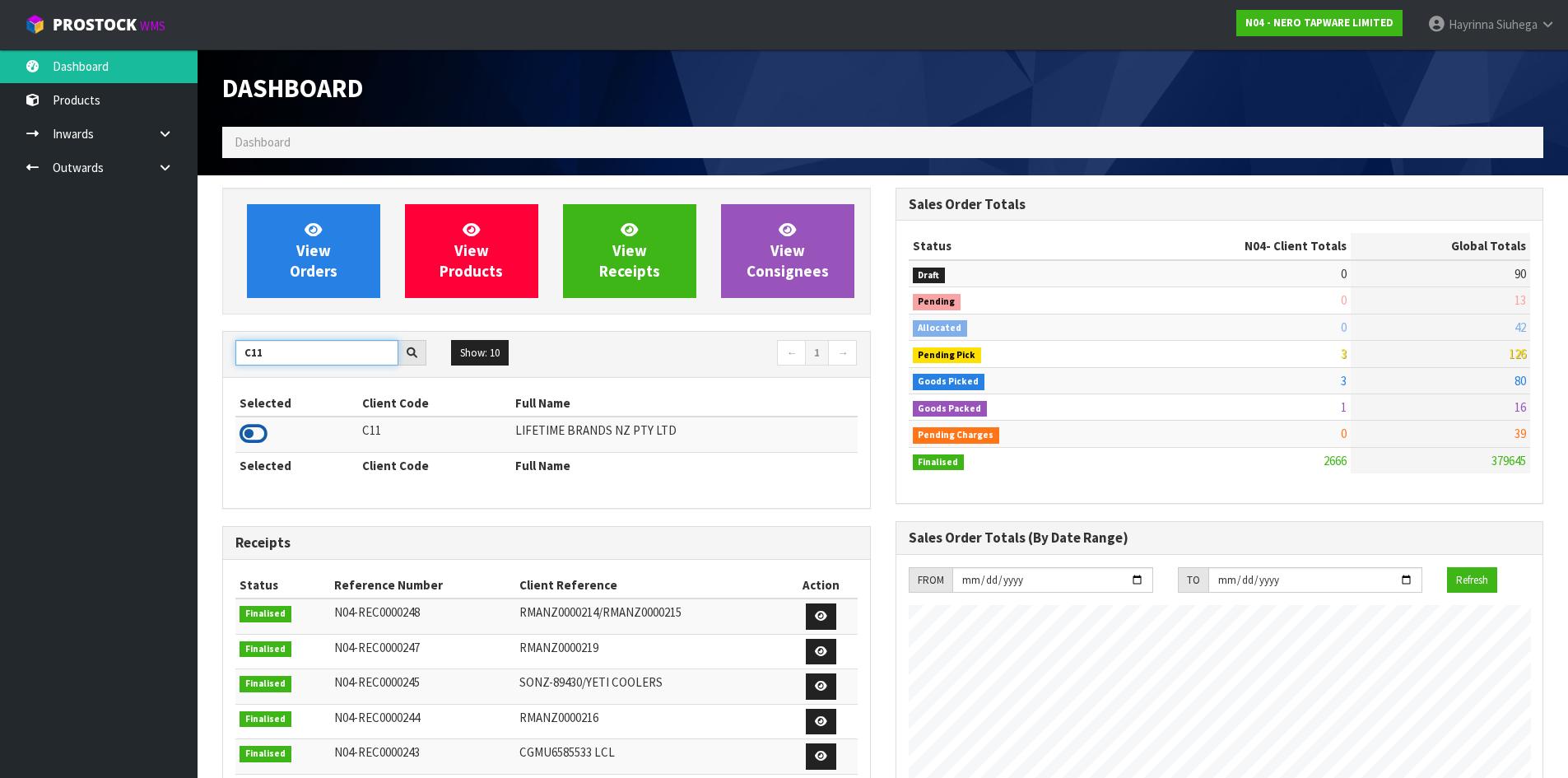
type input "C11"
click at [258, 436] on icon at bounding box center [253, 434] width 28 height 25
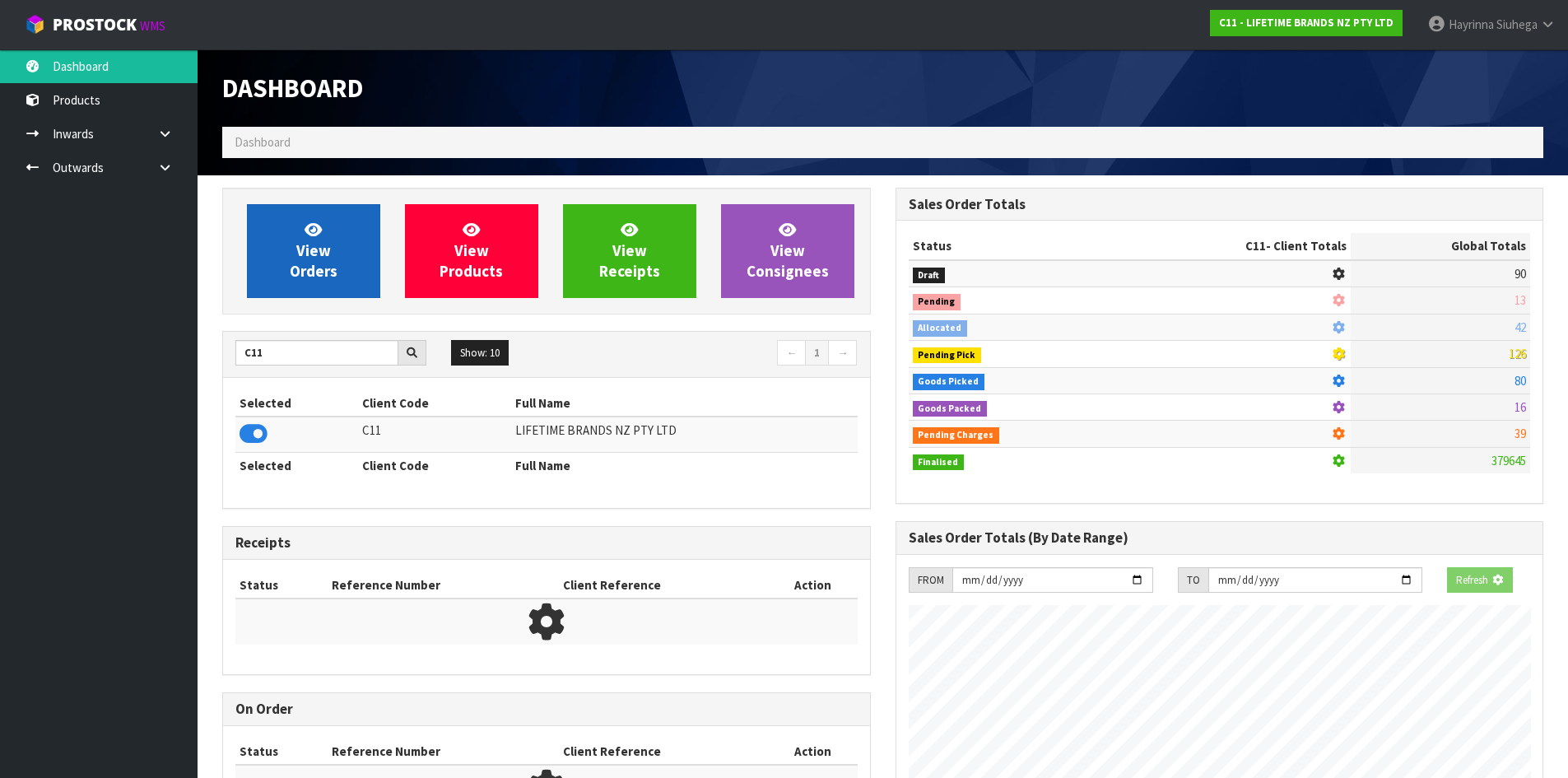
scroll to position [1026, 673]
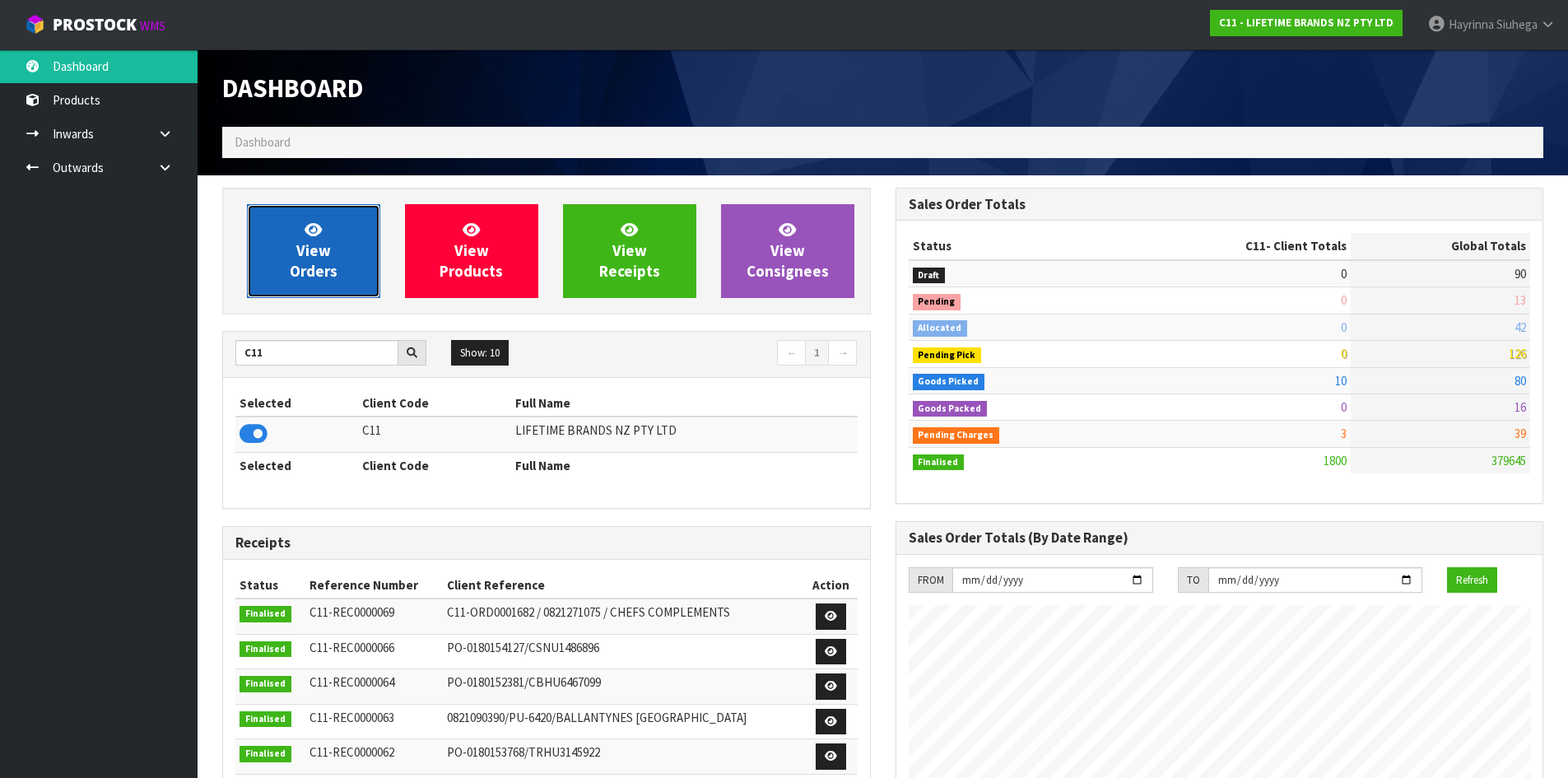
click at [332, 248] on link "View Orders" at bounding box center [313, 250] width 133 height 94
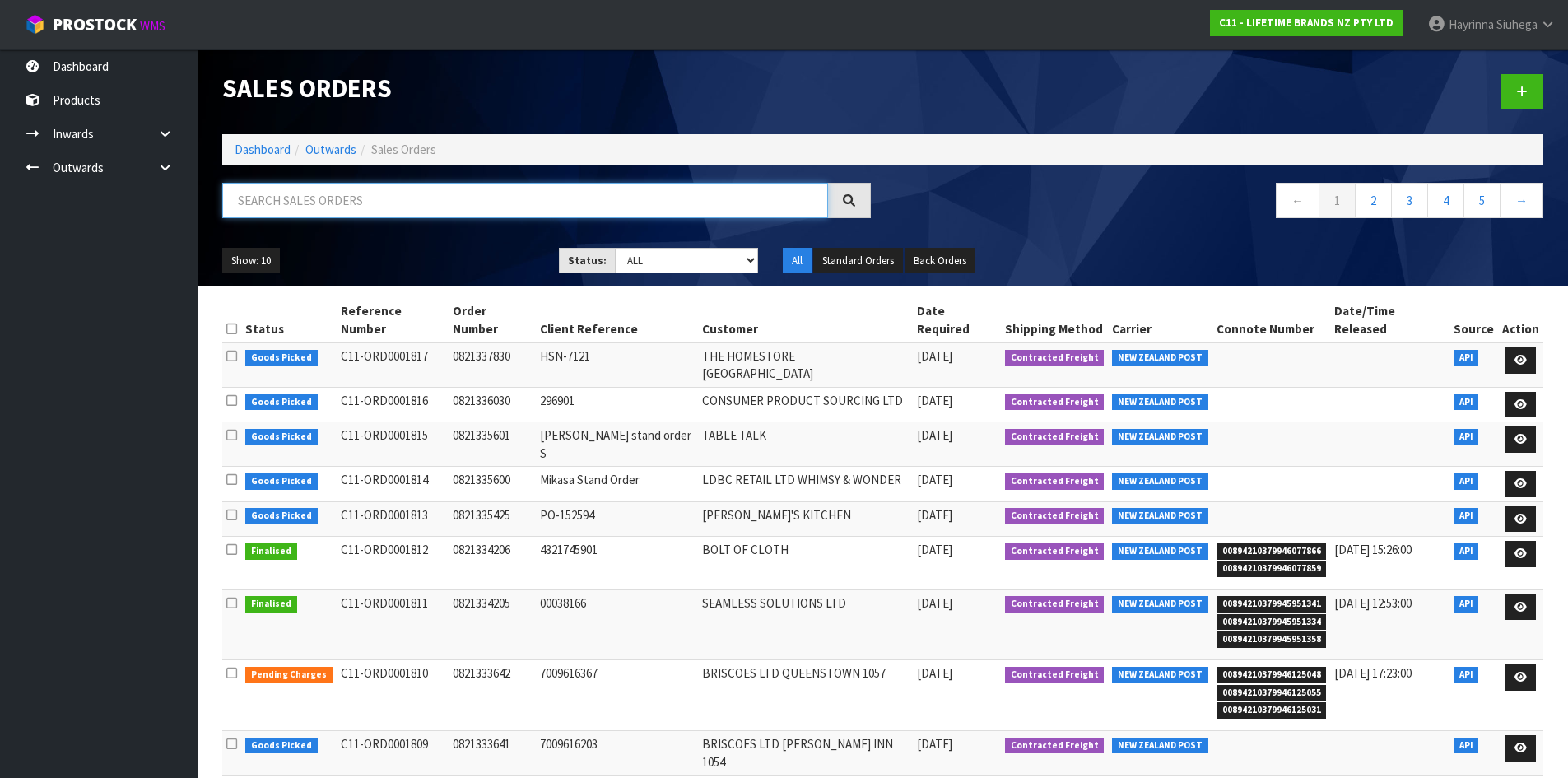
click at [341, 213] on input "text" at bounding box center [525, 200] width 606 height 35
type input "JOB-0410505"
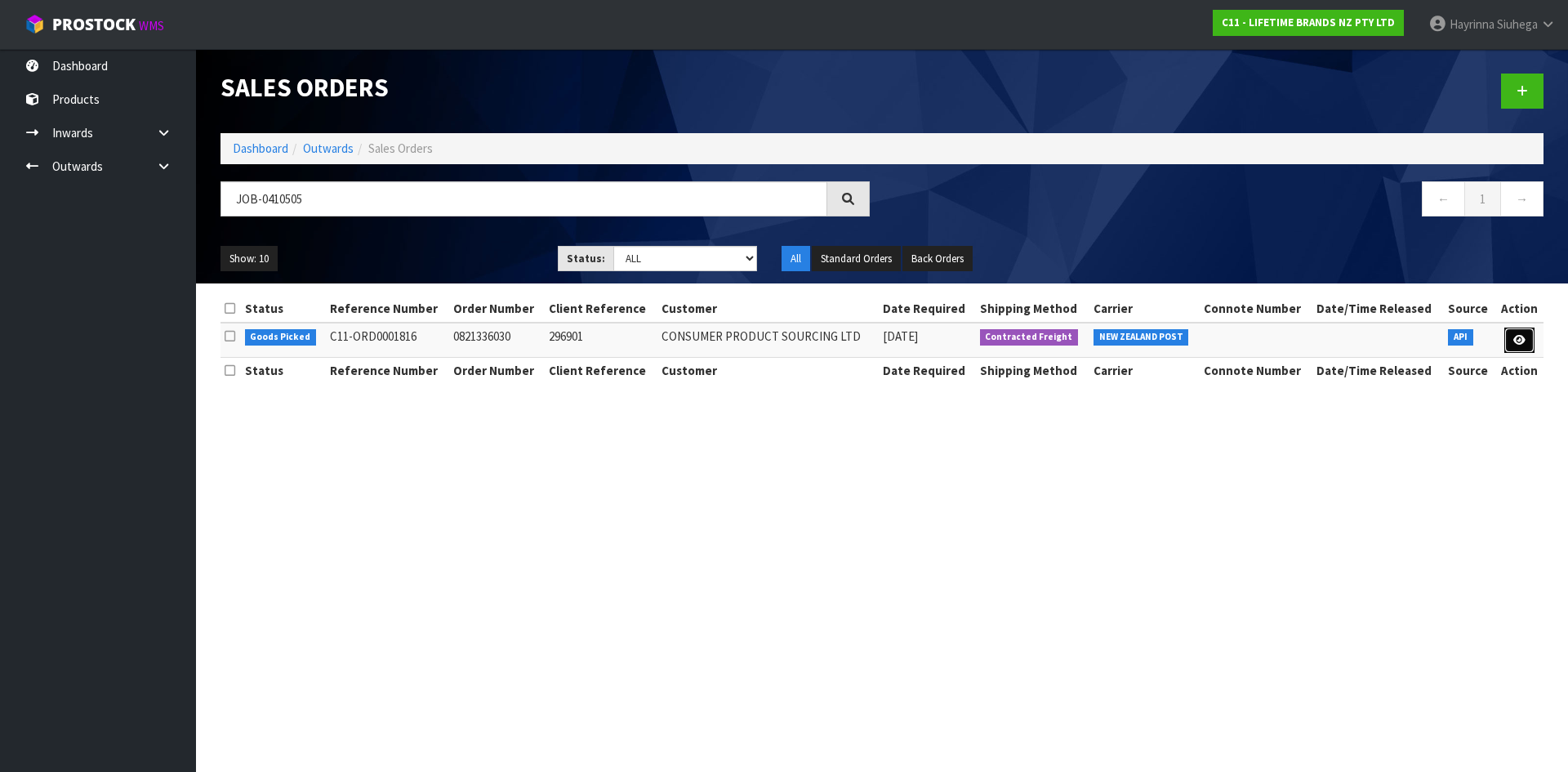
click at [1518, 339] on icon at bounding box center [1518, 341] width 12 height 11
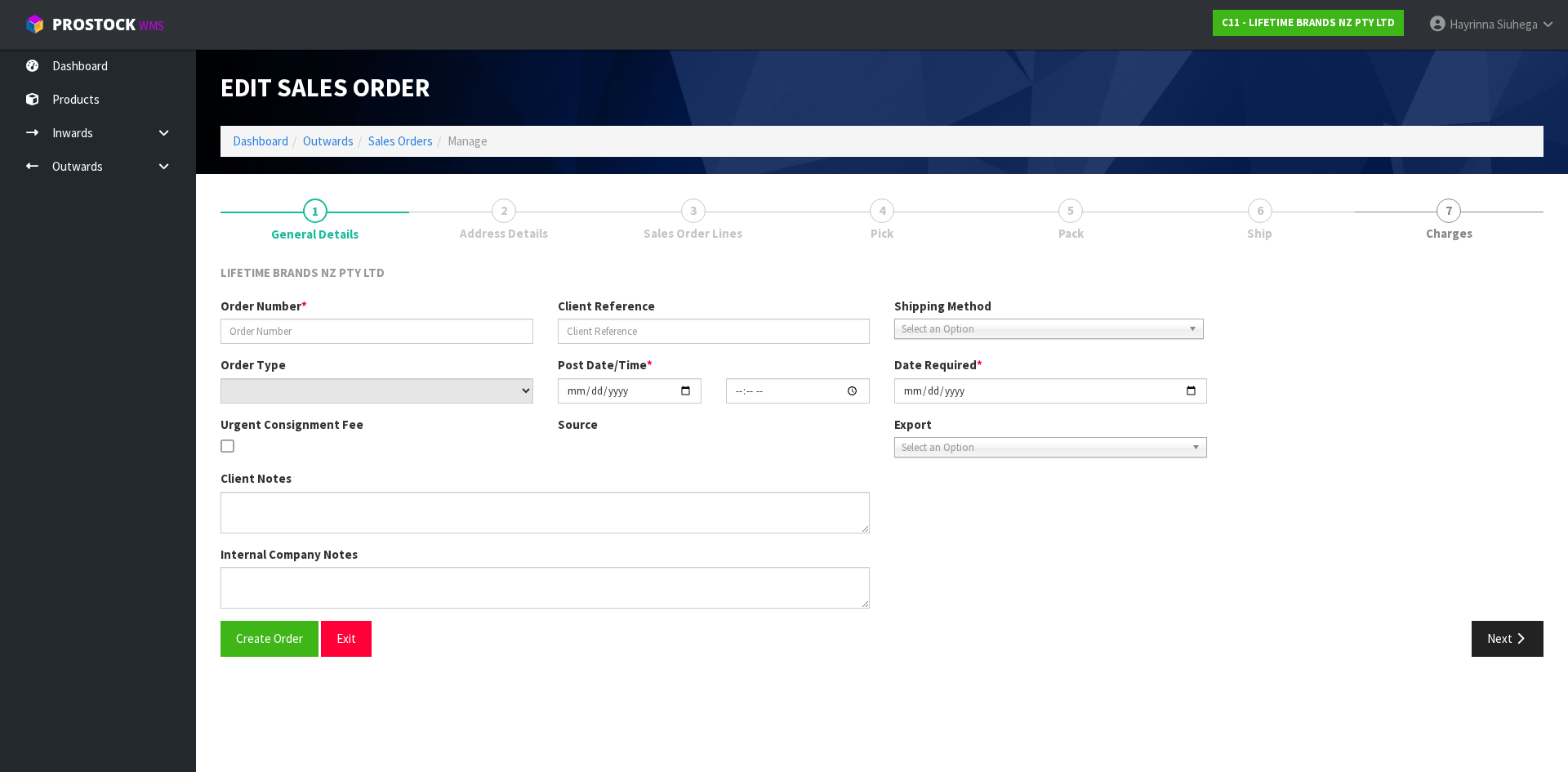
type input "0821336030"
type input "296901"
select select "number:0"
type input "[DATE]"
type input "08:28:46.000"
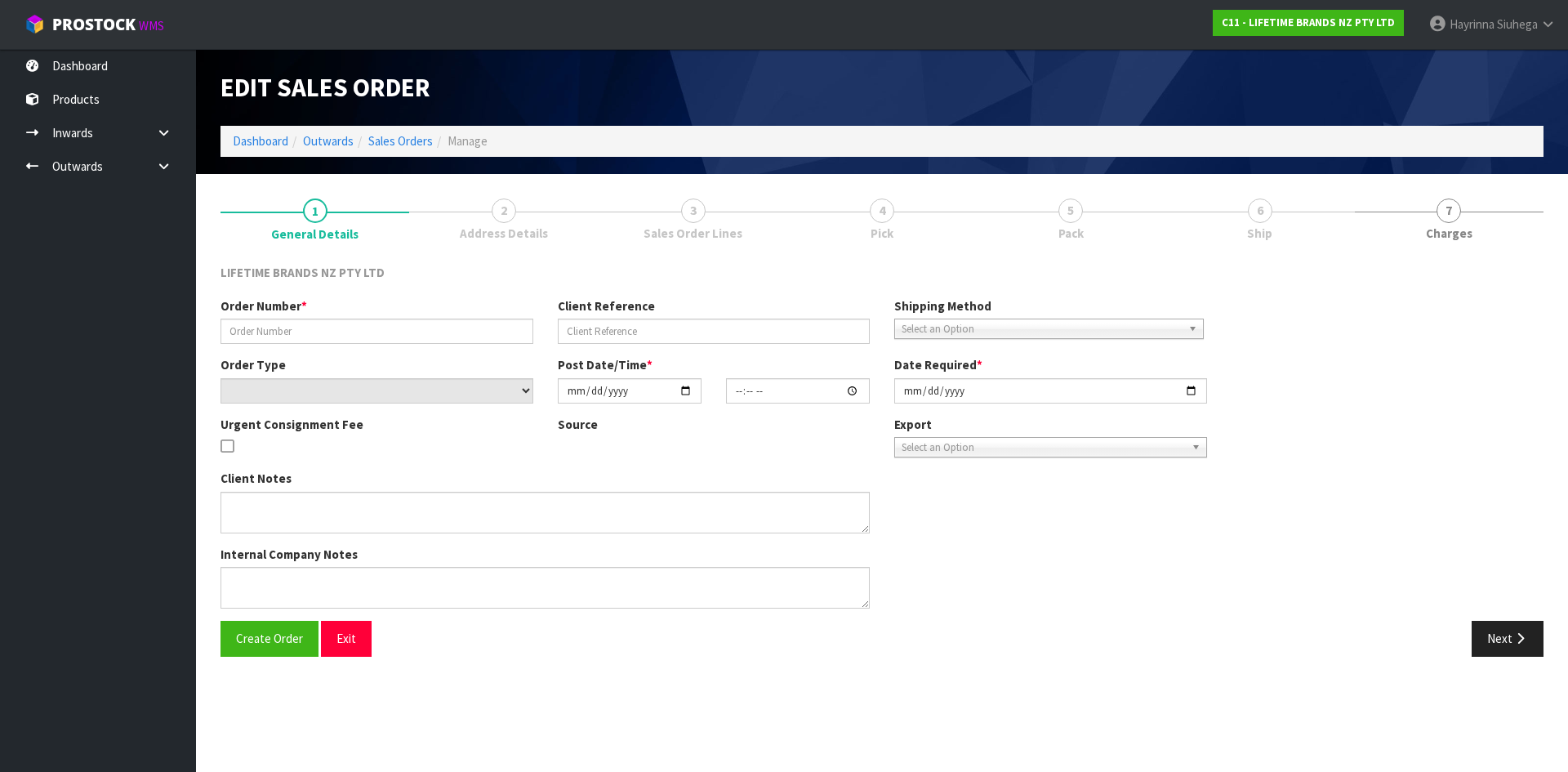
type input "[DATE]"
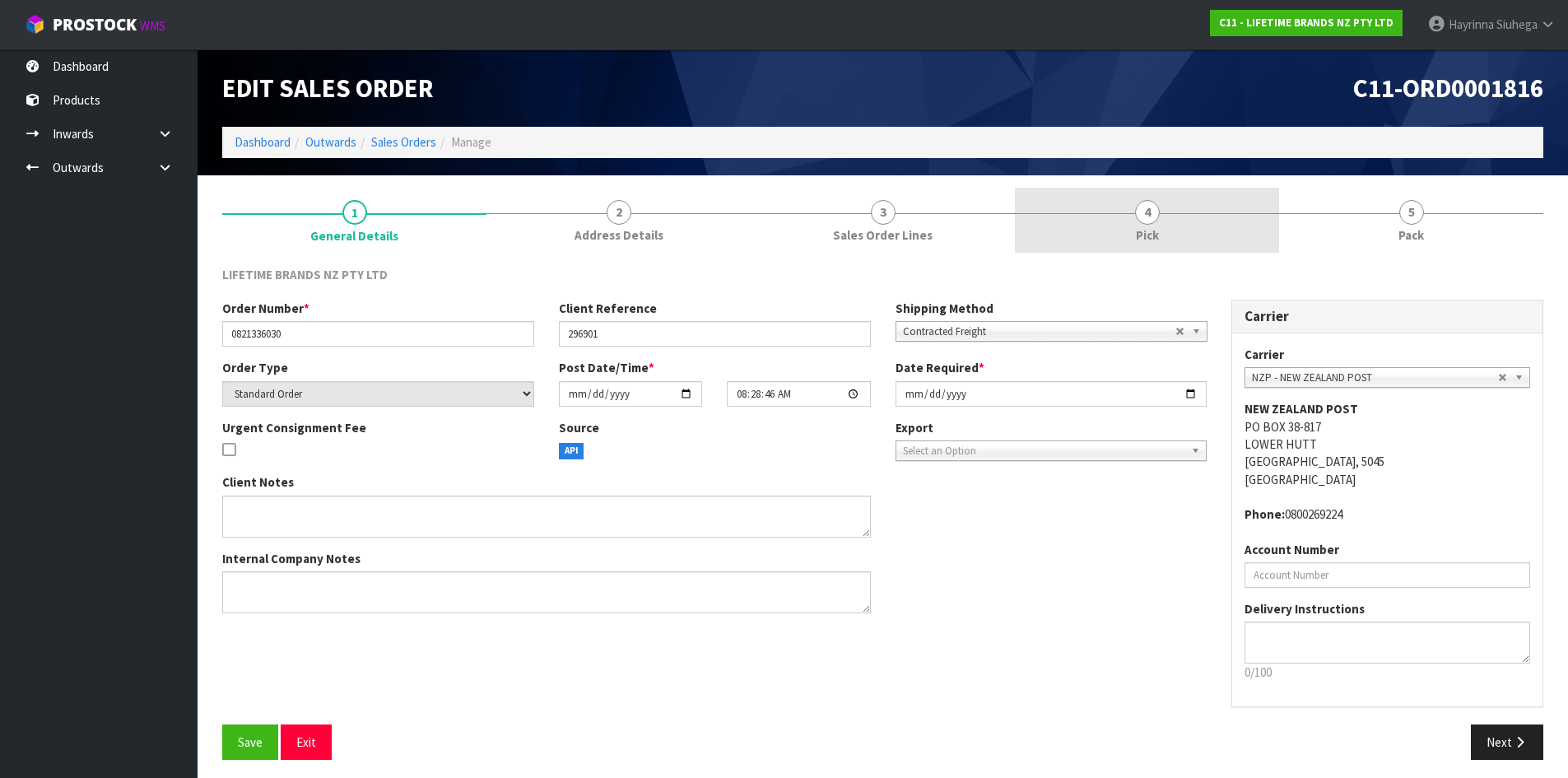
click at [1224, 215] on link "4 Pick" at bounding box center [1147, 221] width 264 height 65
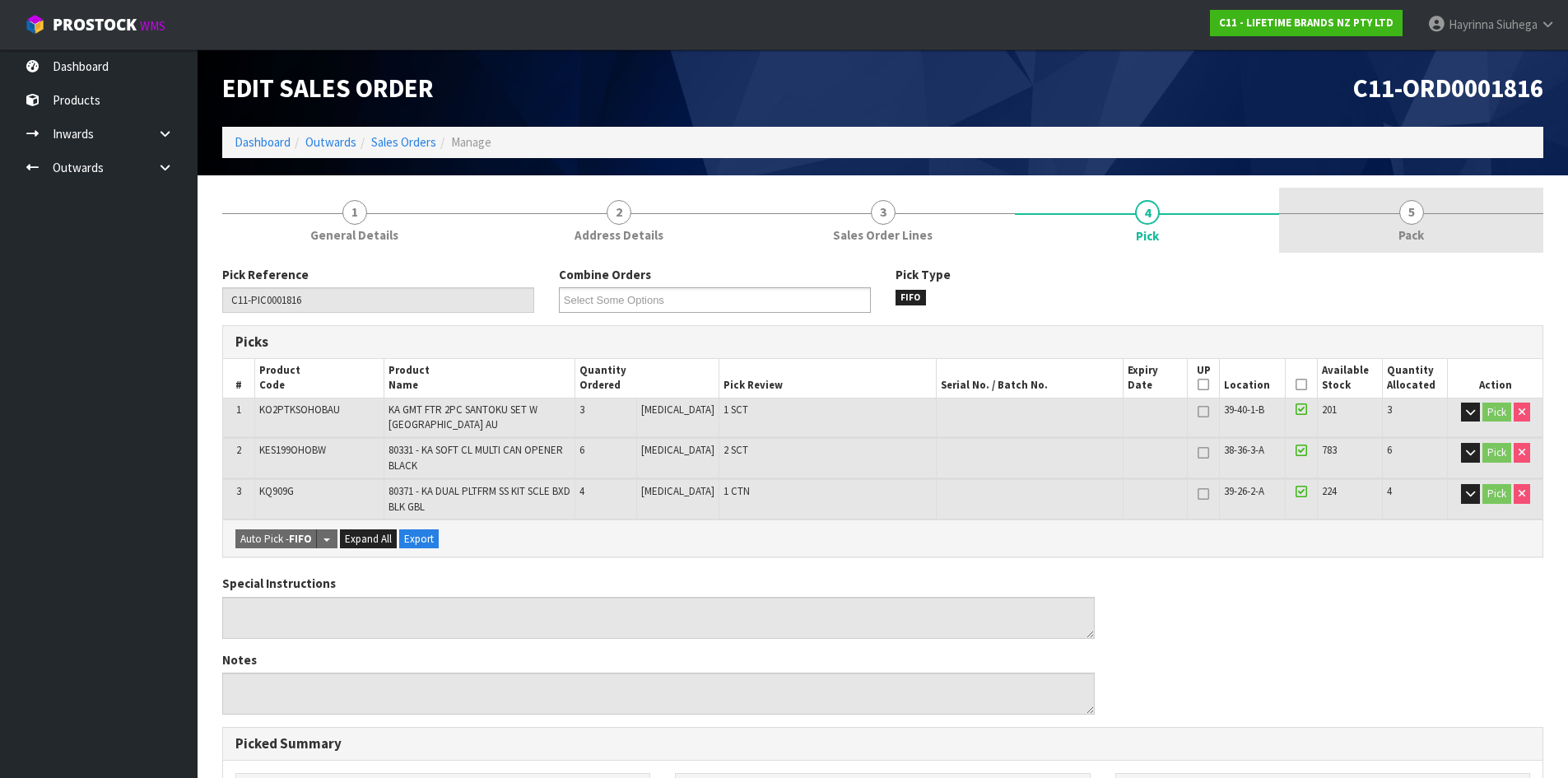
click at [1353, 209] on link "5 Pack" at bounding box center [1412, 221] width 264 height 65
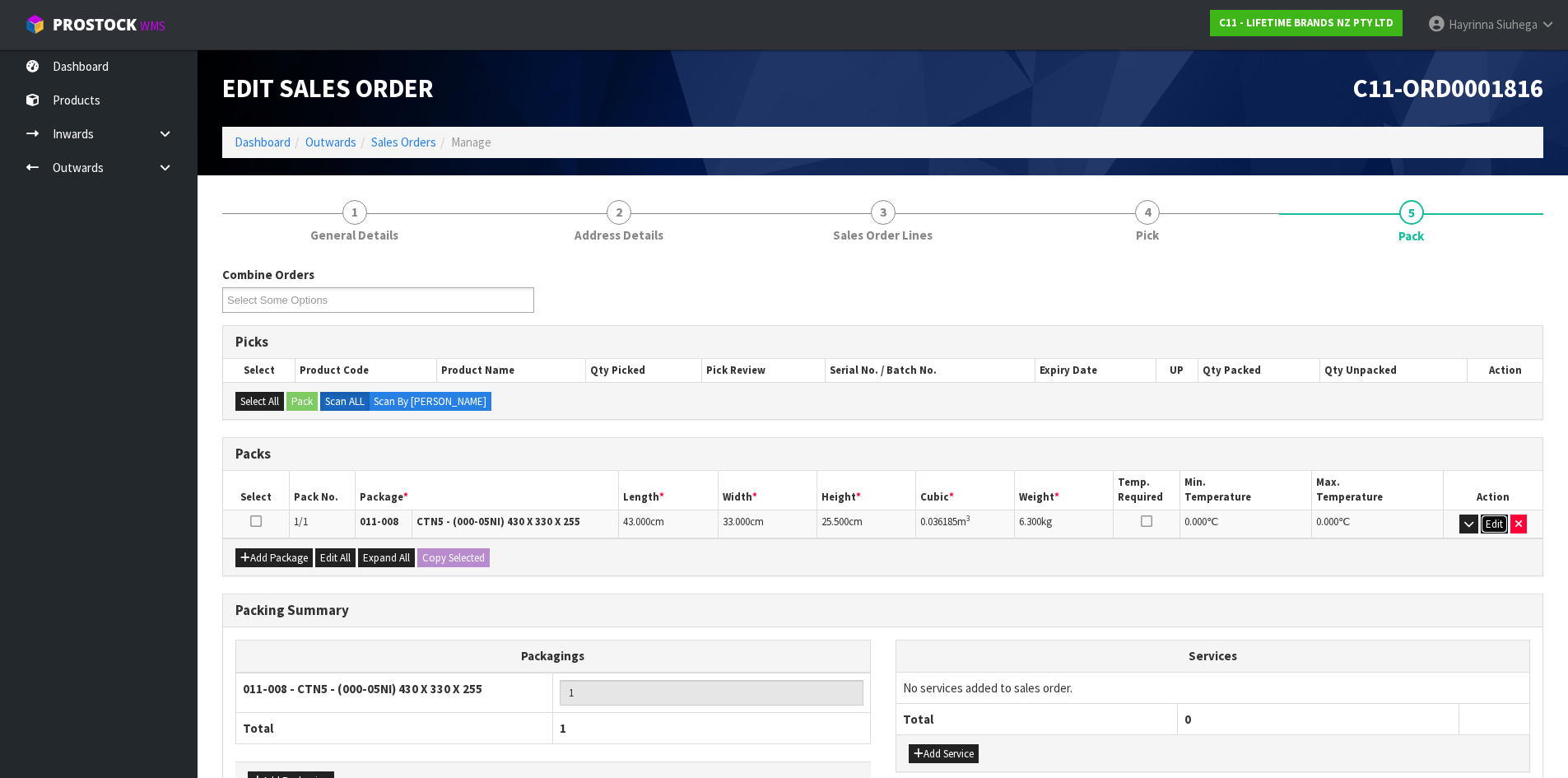
click at [1498, 529] on button "Edit" at bounding box center [1494, 524] width 27 height 20
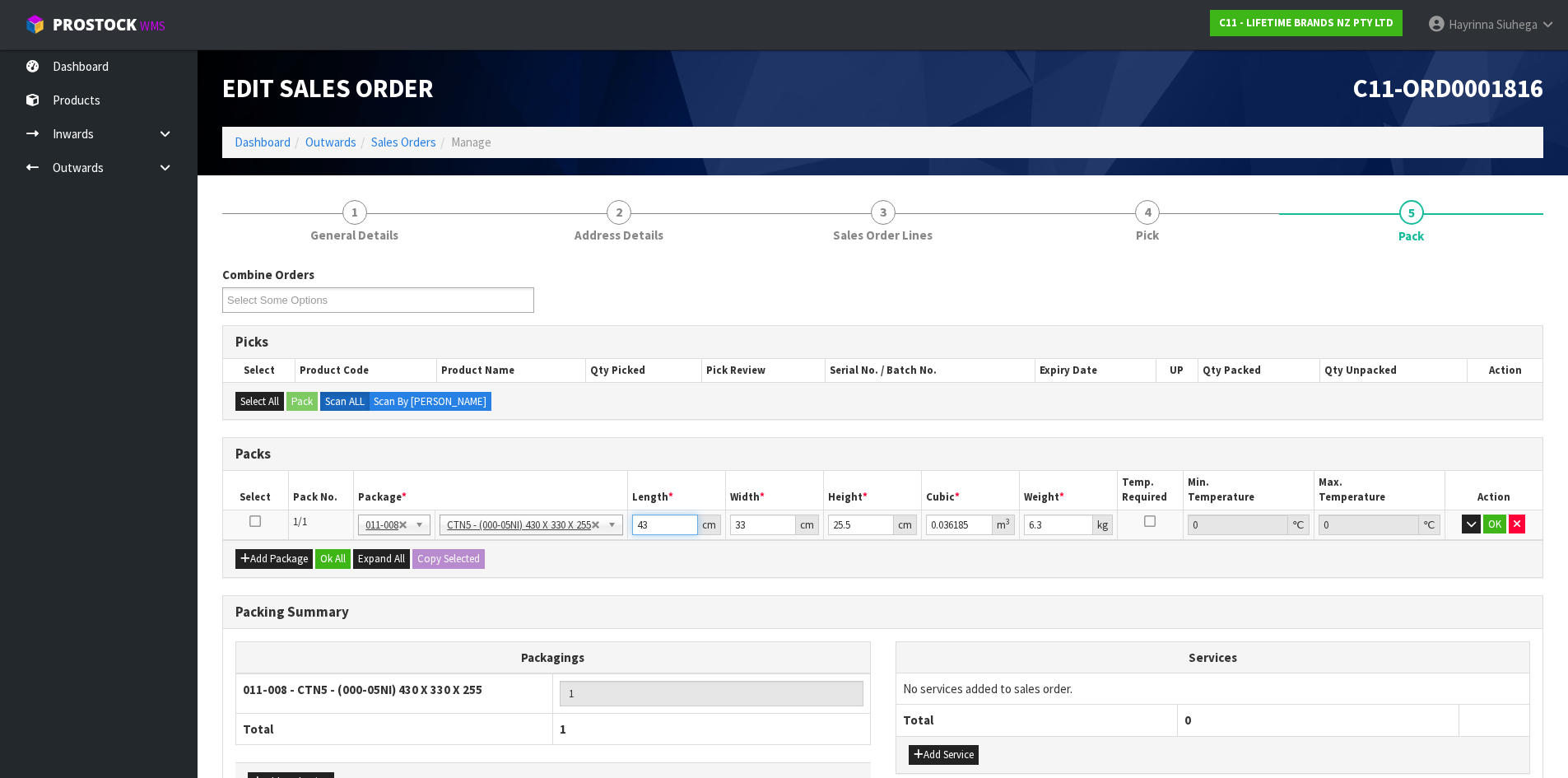
click at [650, 516] on input "43" at bounding box center [664, 525] width 66 height 20
type input "4"
type input "0.003366"
type input "44"
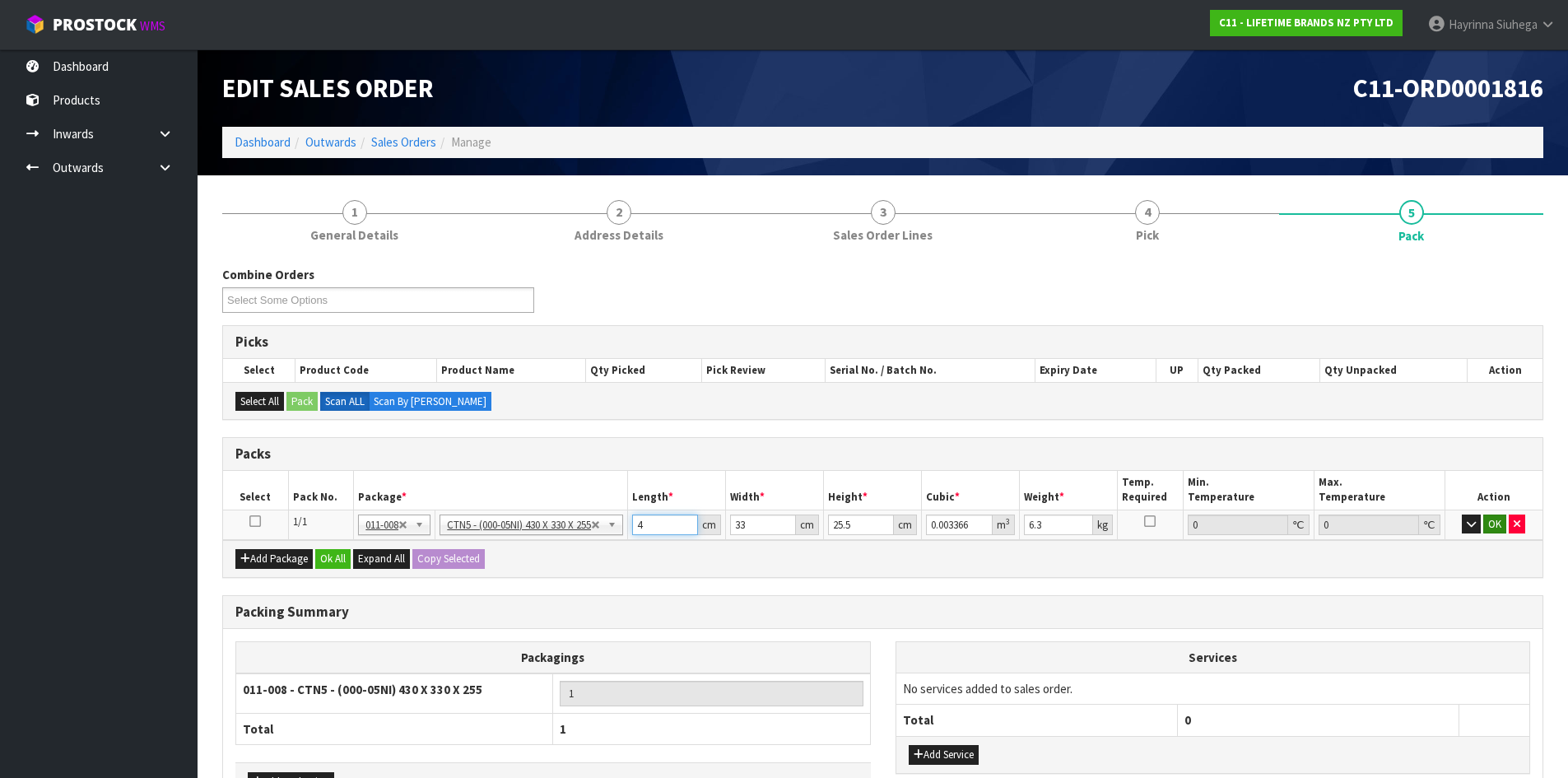
type input "0.037026"
type input "44"
type input "3"
type input "0.003366"
type input "35"
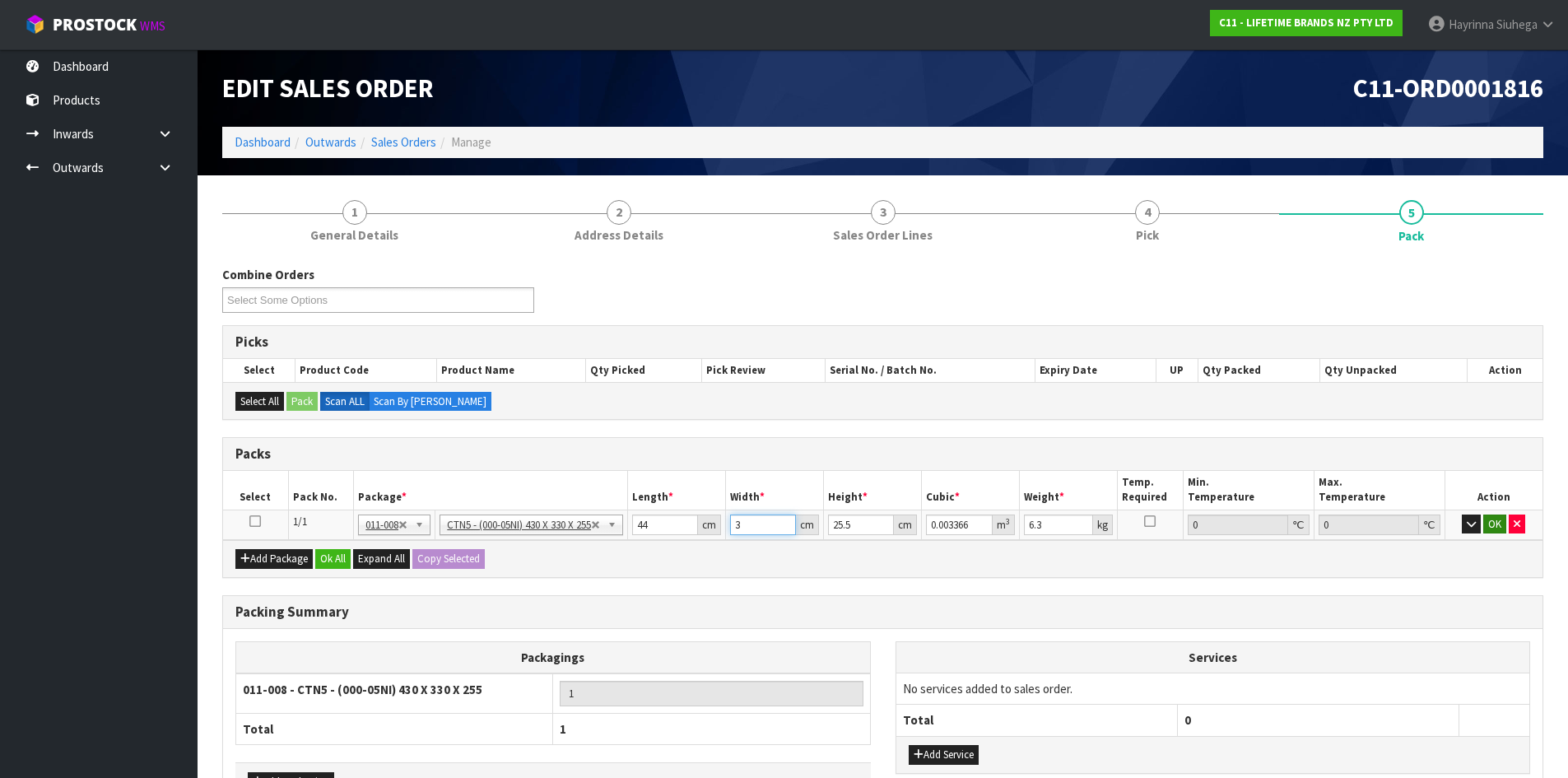
type input "0.03927"
type input "35"
type input "2"
type input "0.00308"
type input "28"
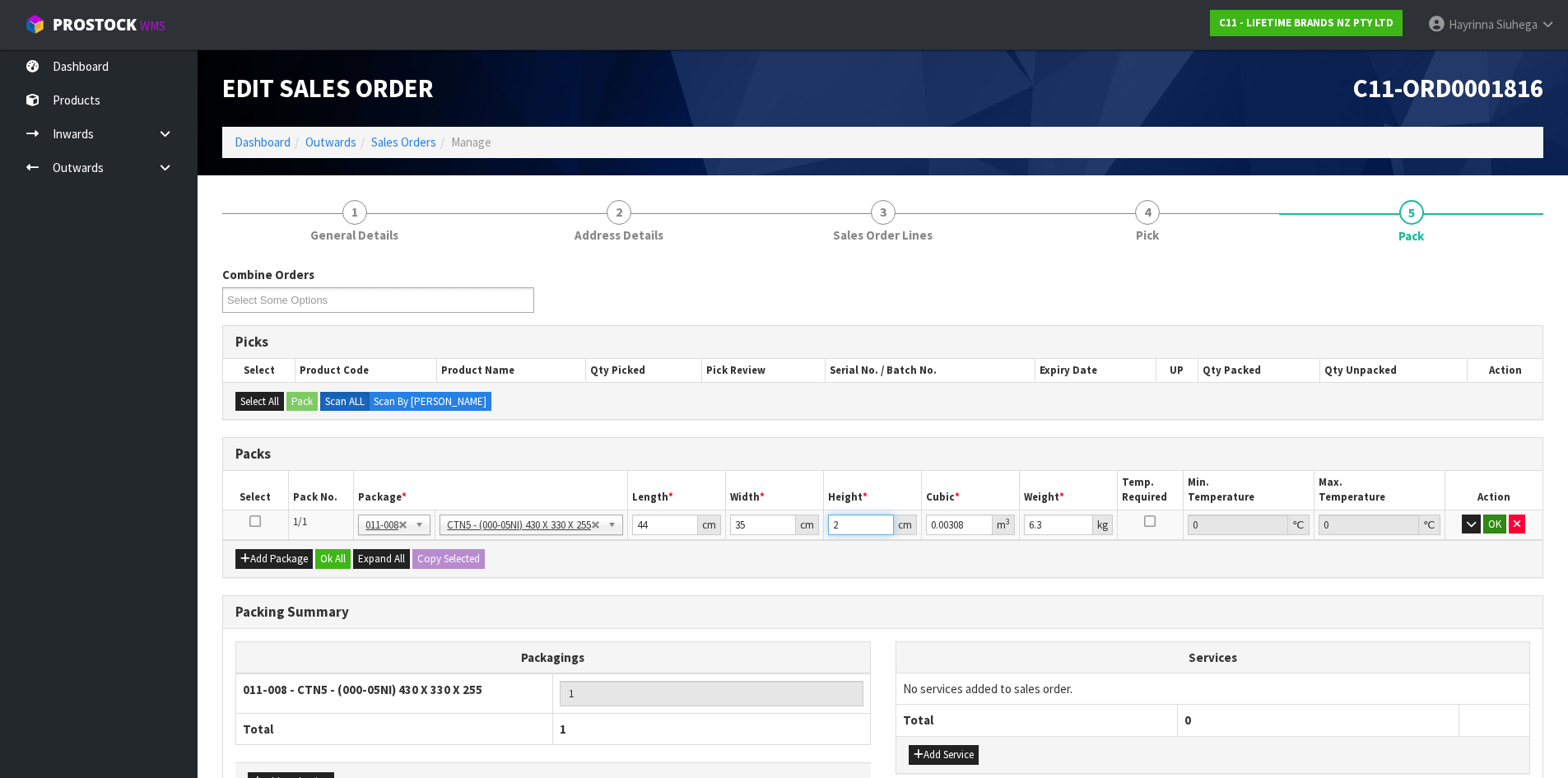
type input "0.04312"
type input "28"
type input "8"
click button "OK" at bounding box center [1494, 524] width 23 height 20
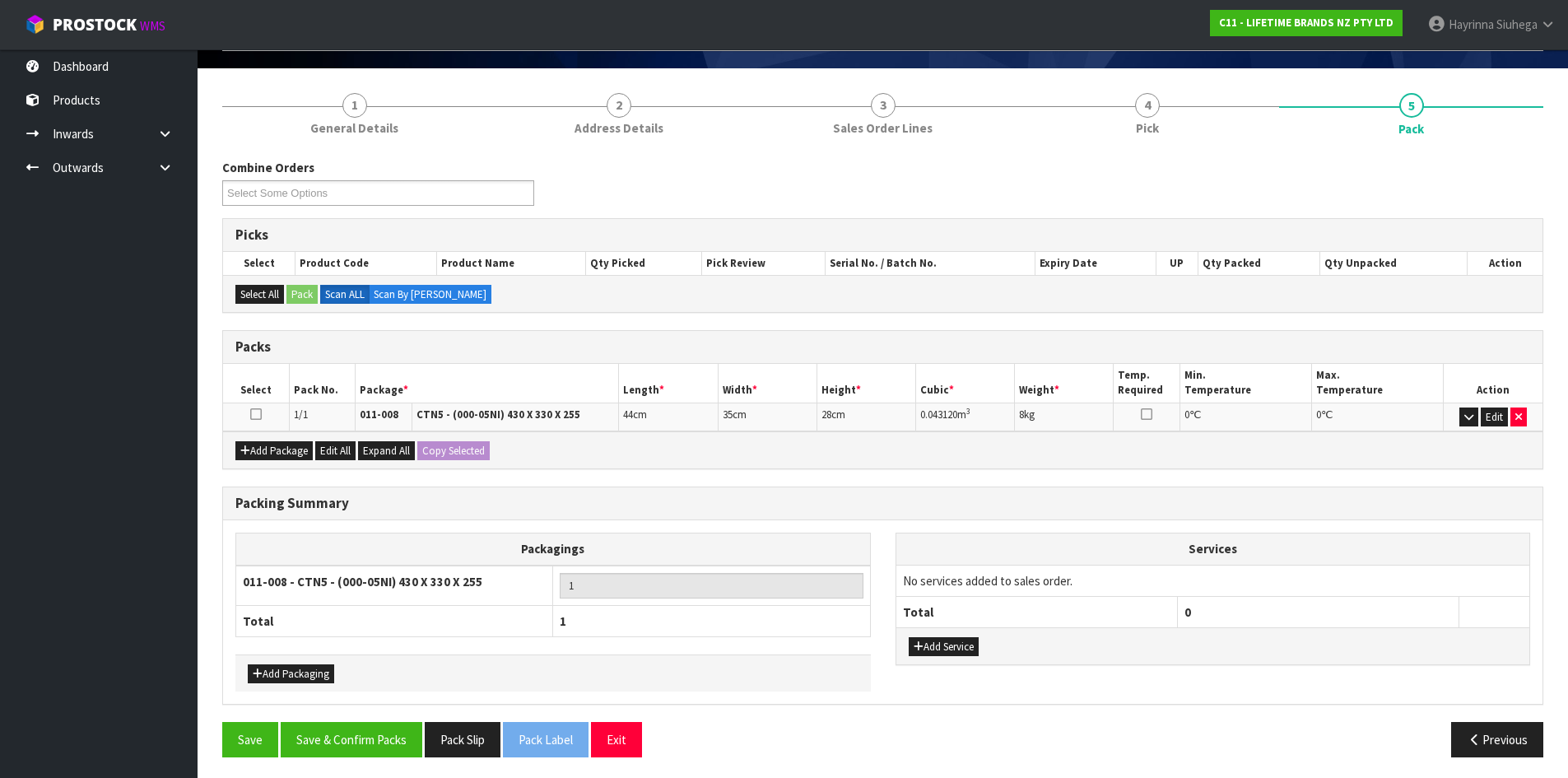
scroll to position [111, 0]
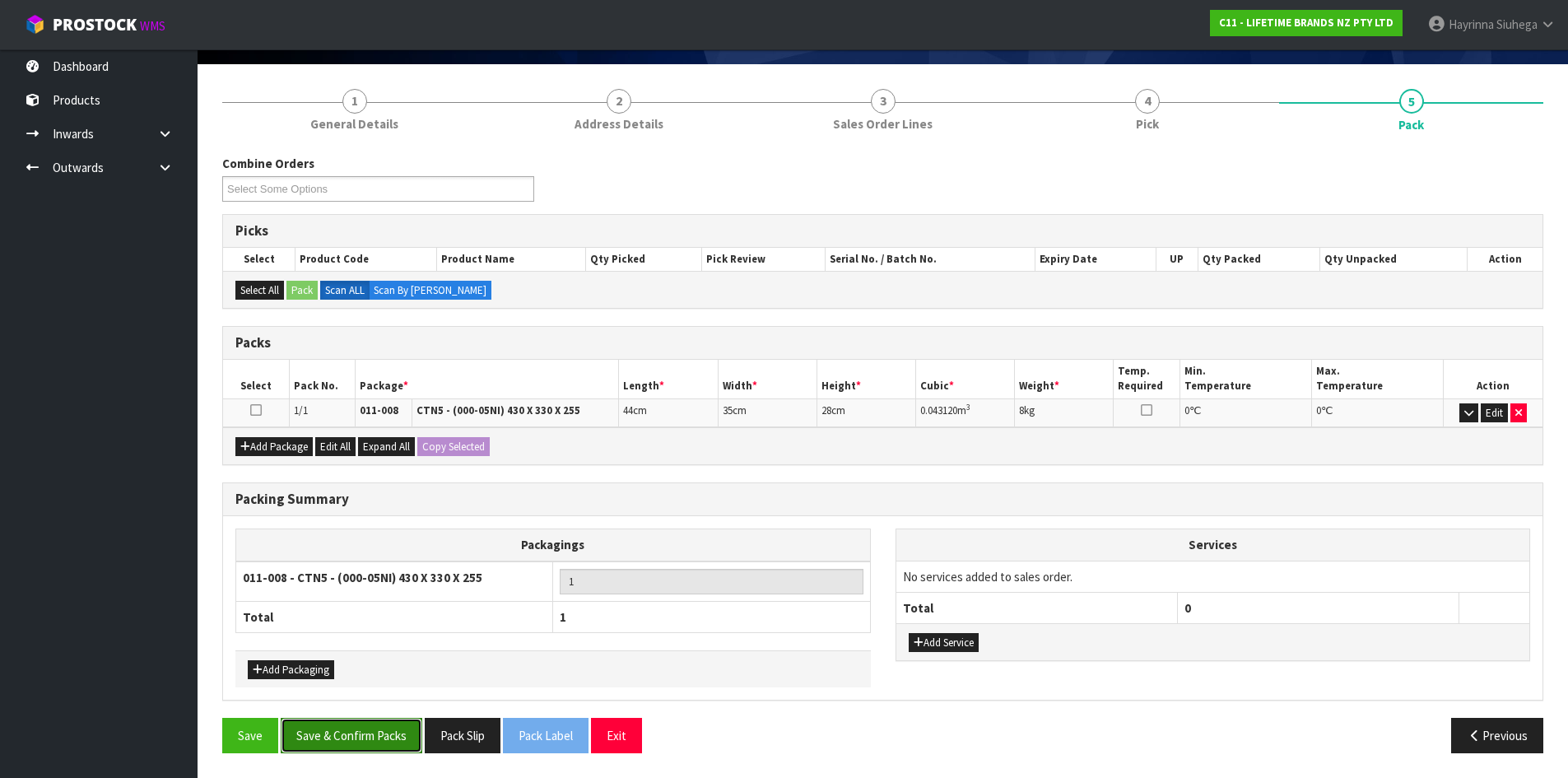
click at [361, 730] on button "Save & Confirm Packs" at bounding box center [352, 735] width 141 height 35
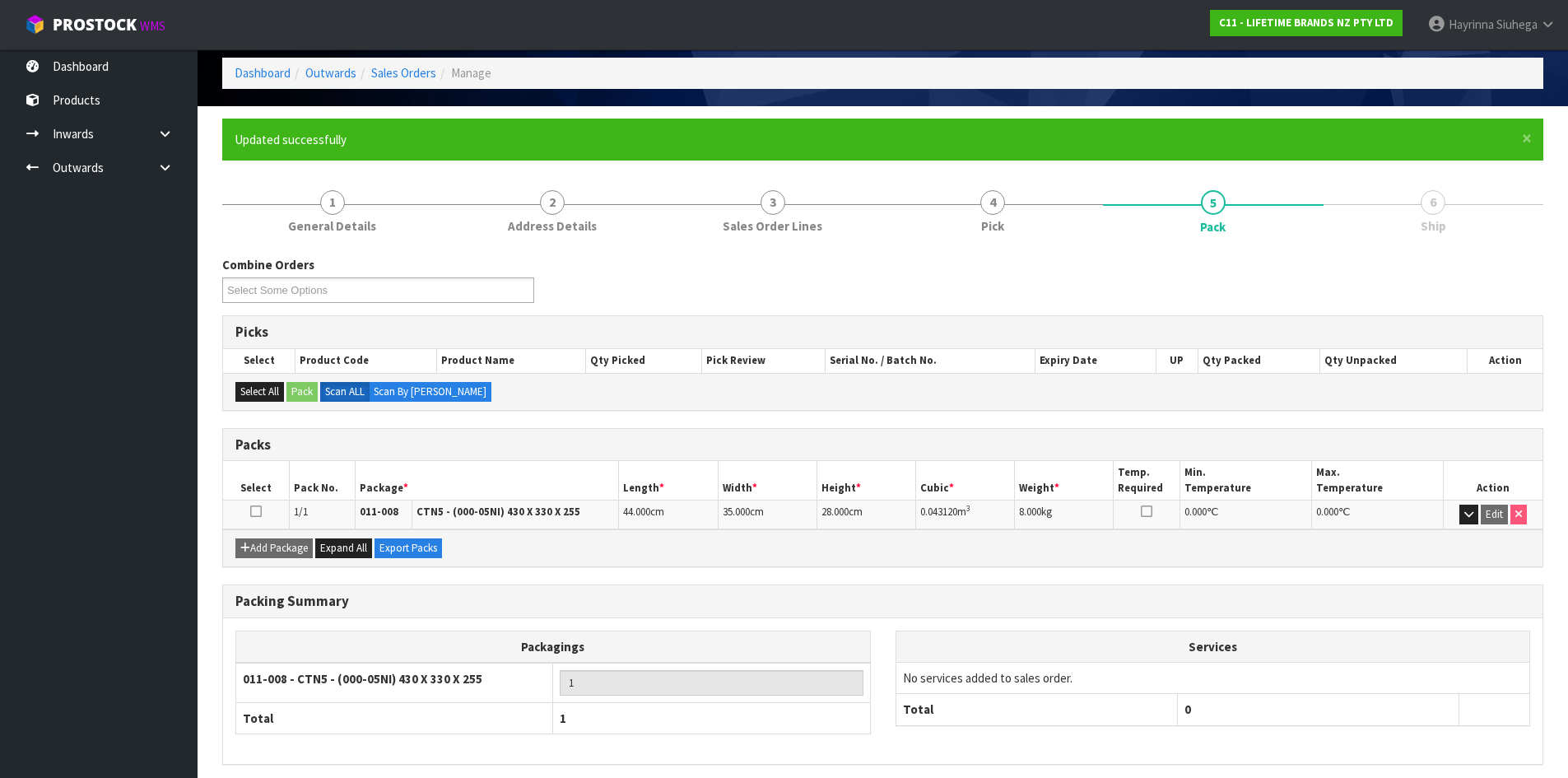
scroll to position [134, 0]
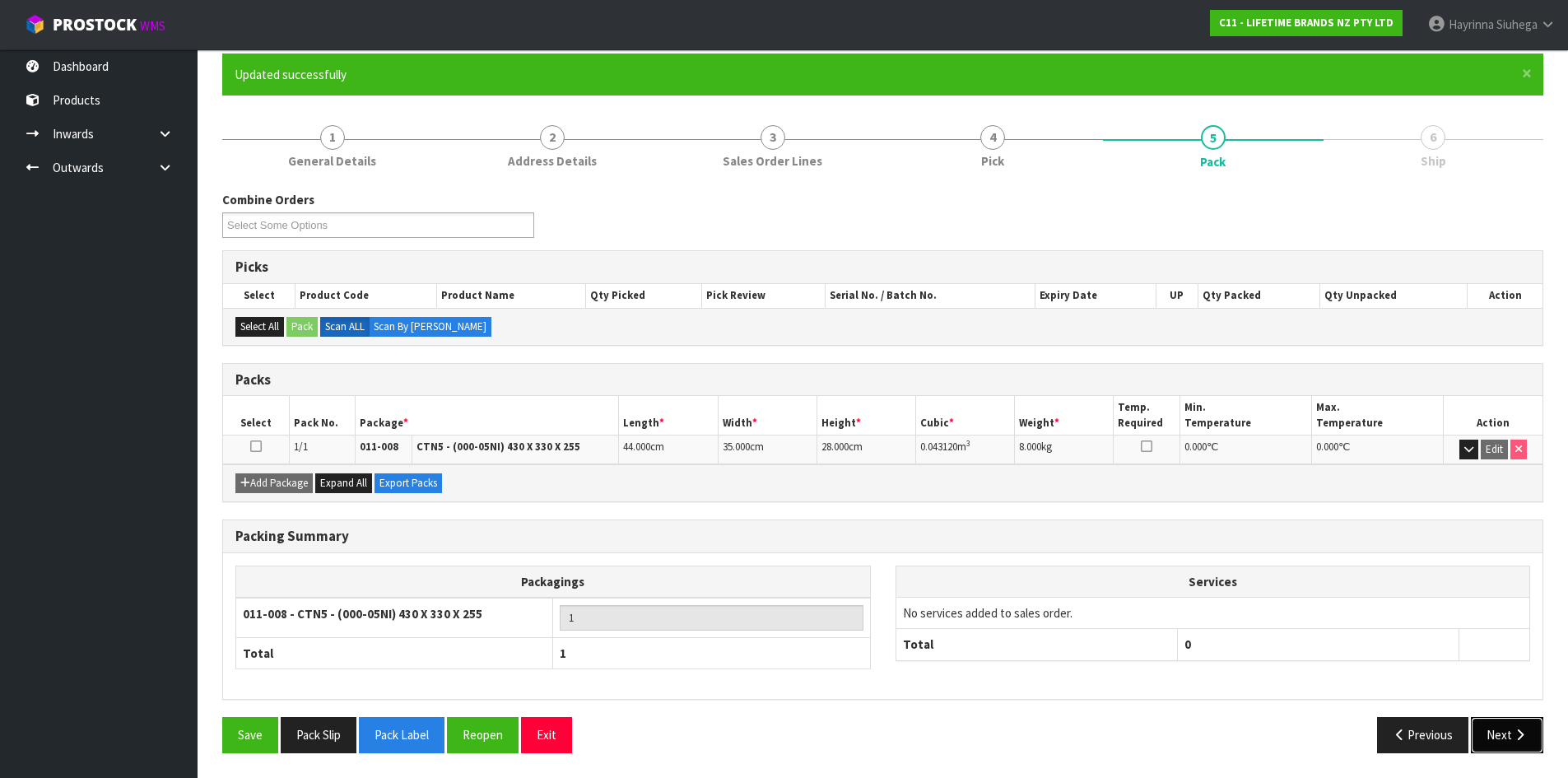
click at [1531, 741] on button "Next" at bounding box center [1508, 735] width 73 height 35
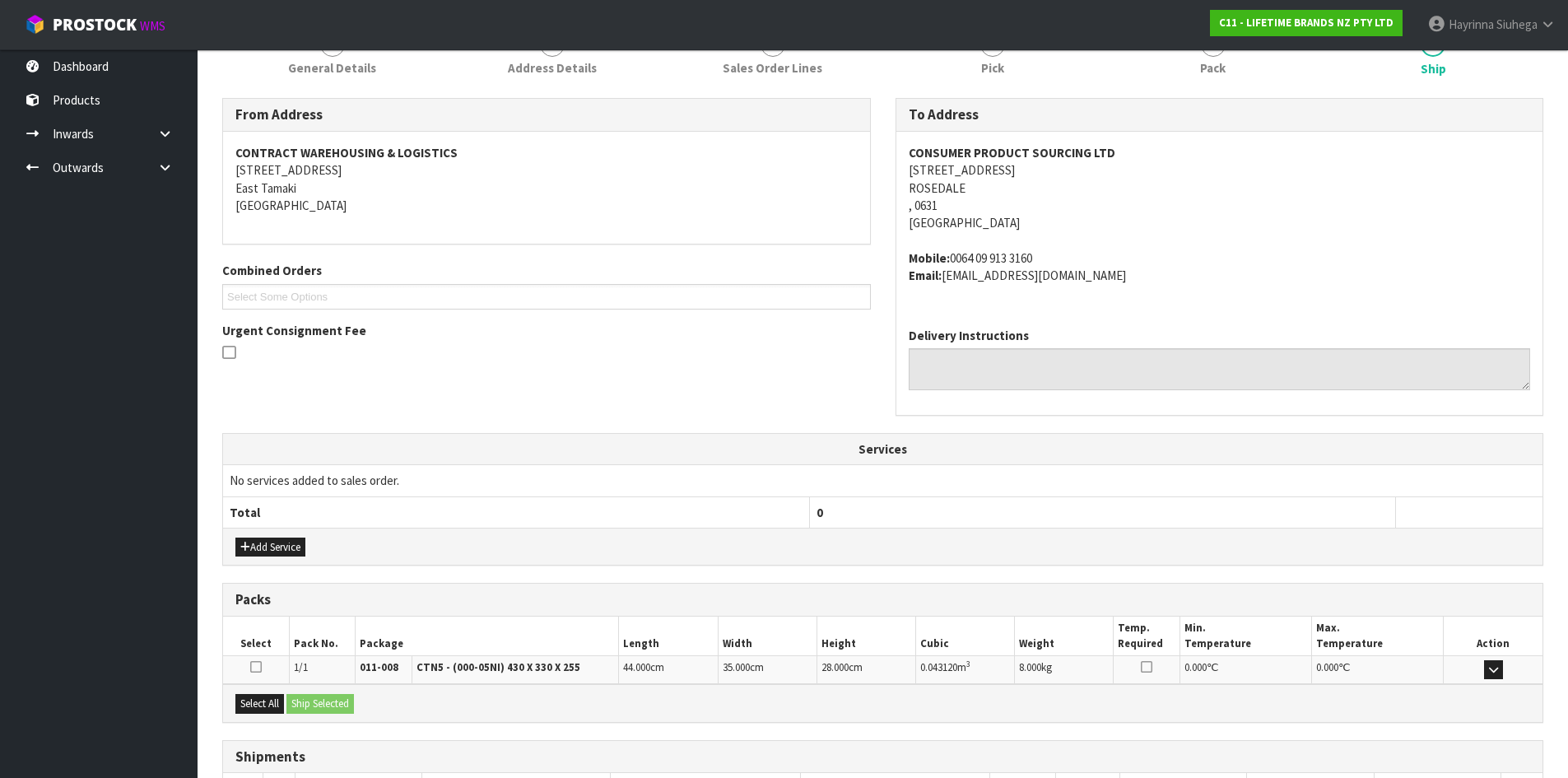
scroll to position [349, 0]
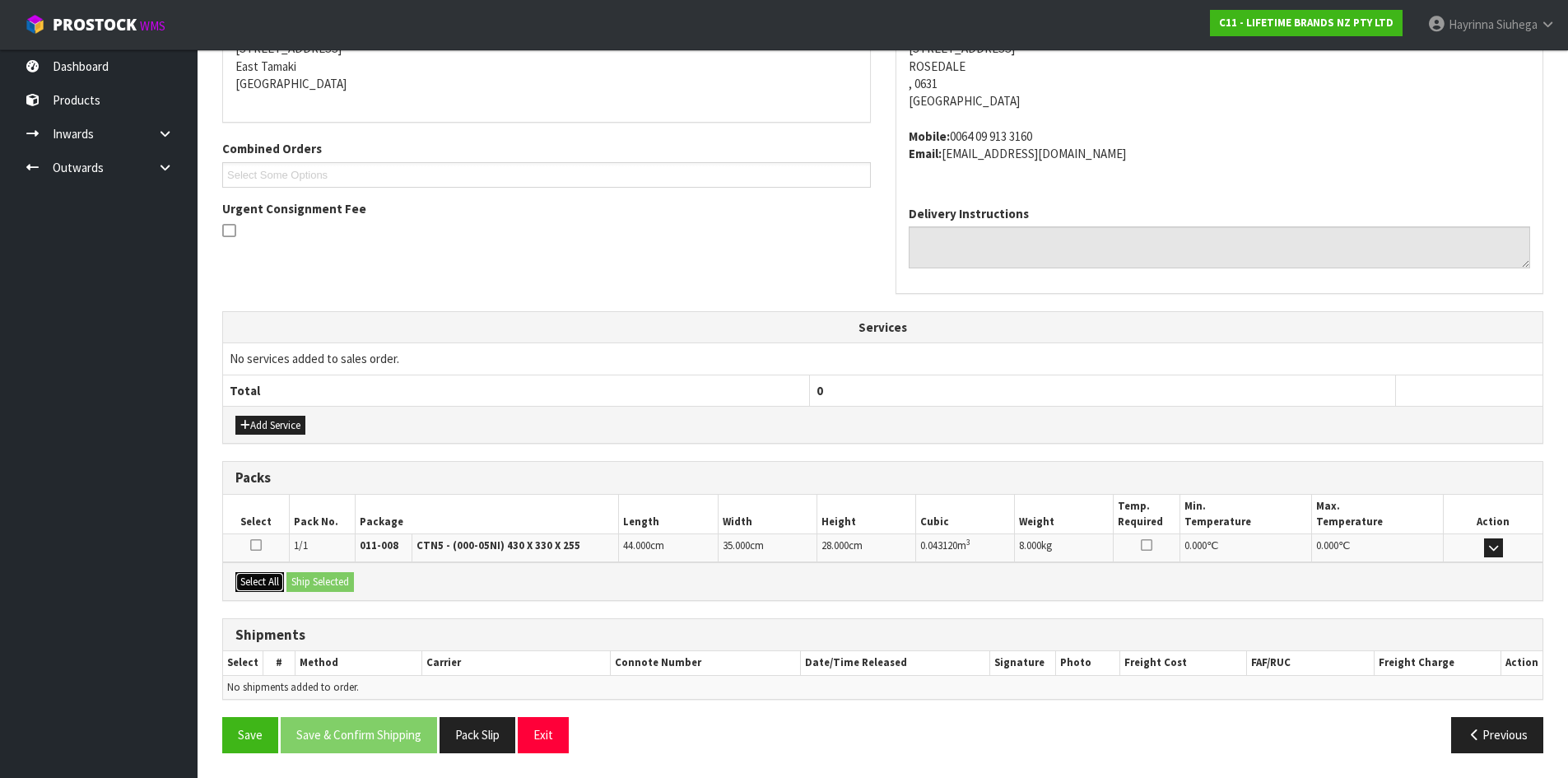
click at [261, 575] on button "Select All" at bounding box center [260, 582] width 48 height 20
click at [319, 575] on button "Ship Selected" at bounding box center [320, 582] width 68 height 20
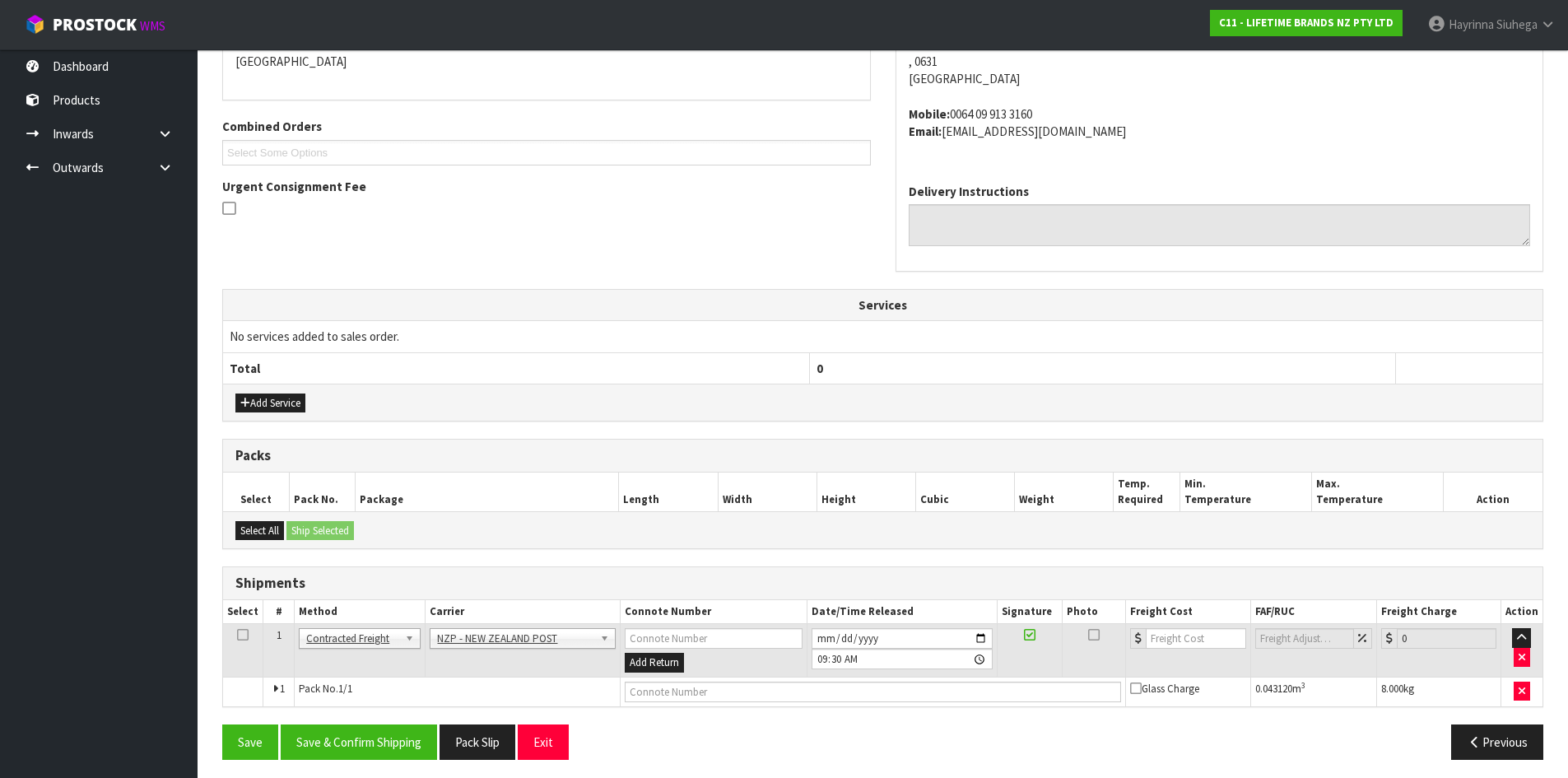
scroll to position [378, 0]
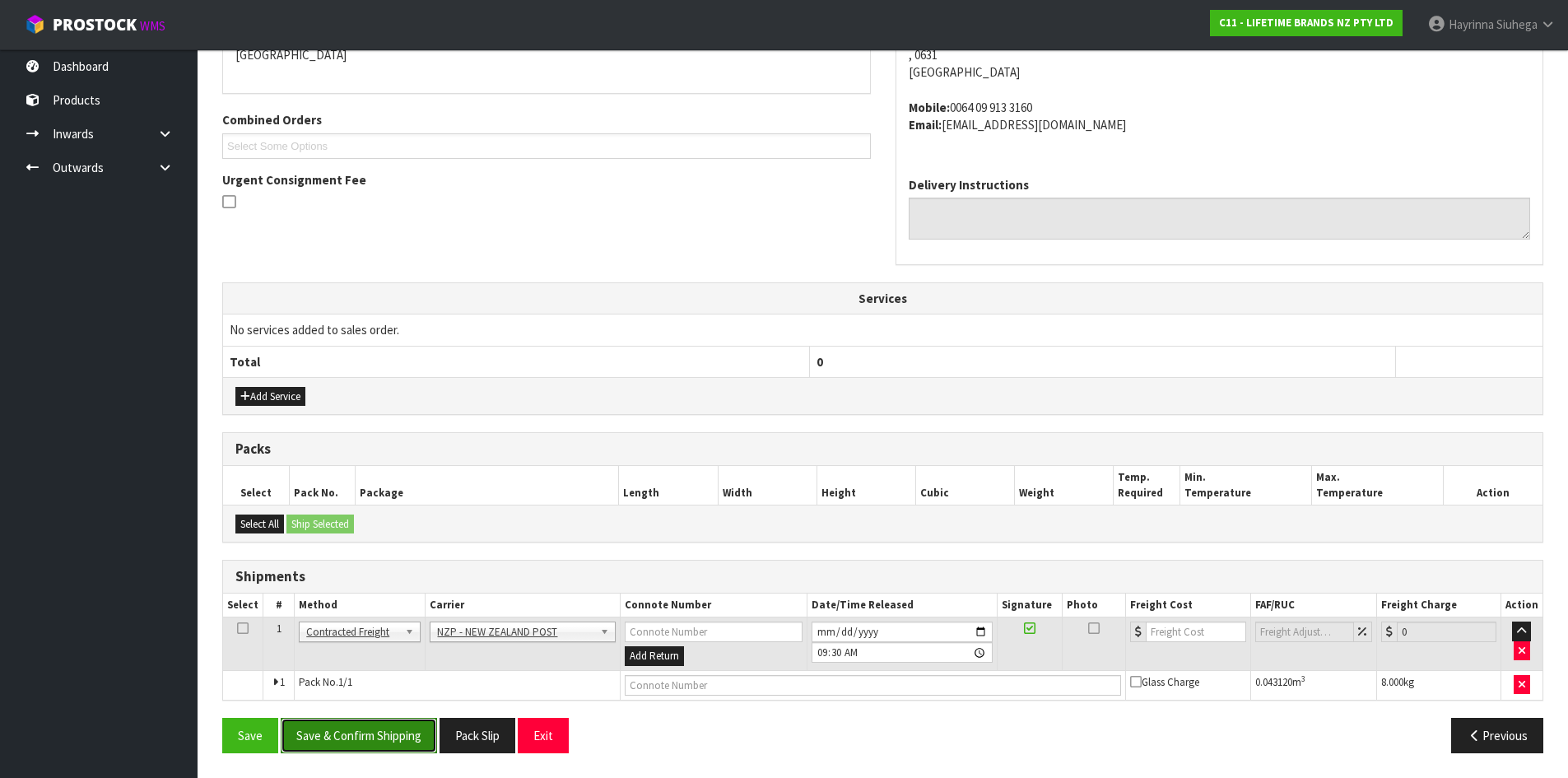
click at [410, 736] on button "Save & Confirm Shipping" at bounding box center [359, 735] width 156 height 35
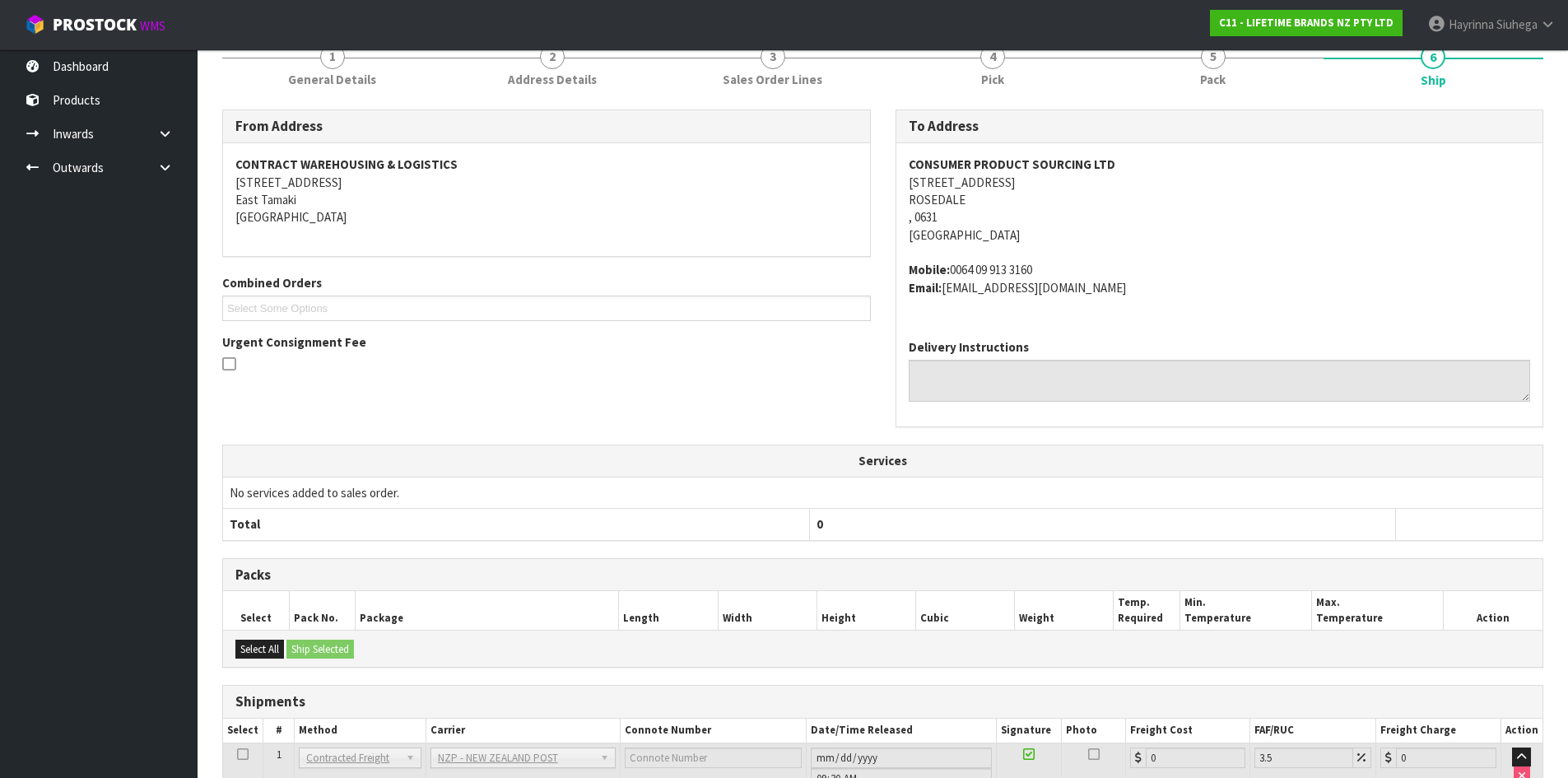
scroll to position [354, 0]
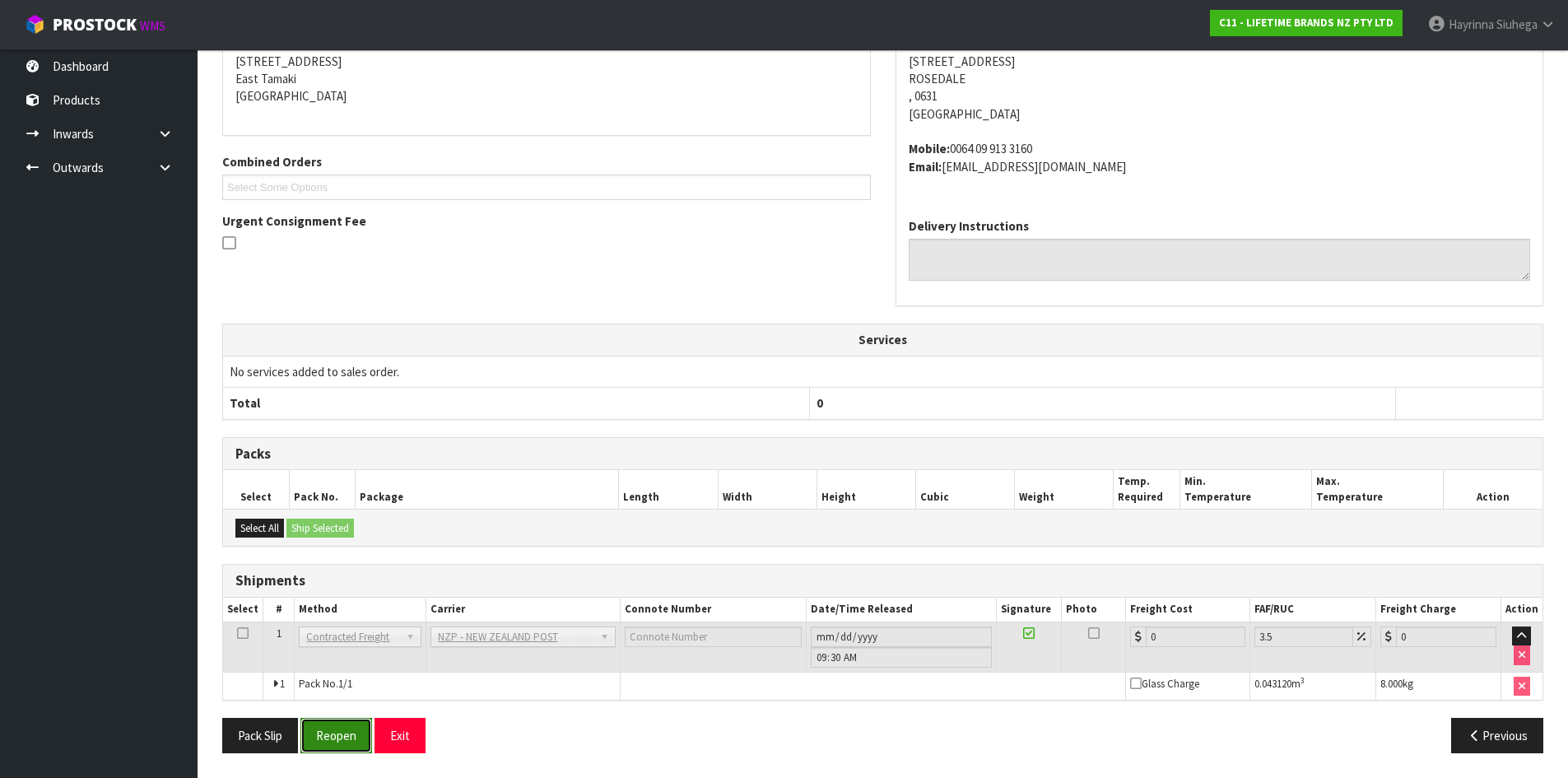
click at [363, 725] on button "Reopen" at bounding box center [336, 735] width 72 height 35
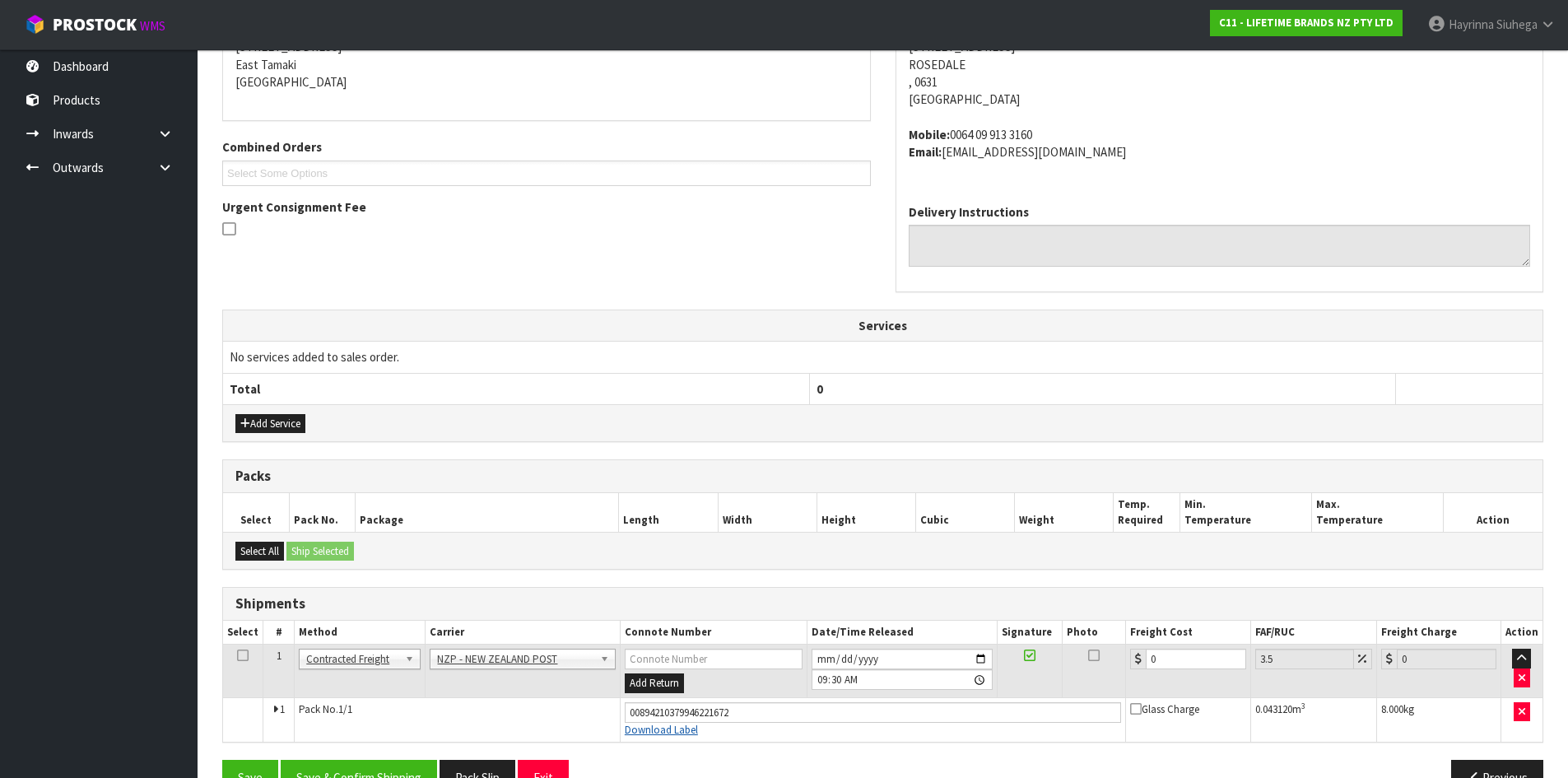
scroll to position [394, 0]
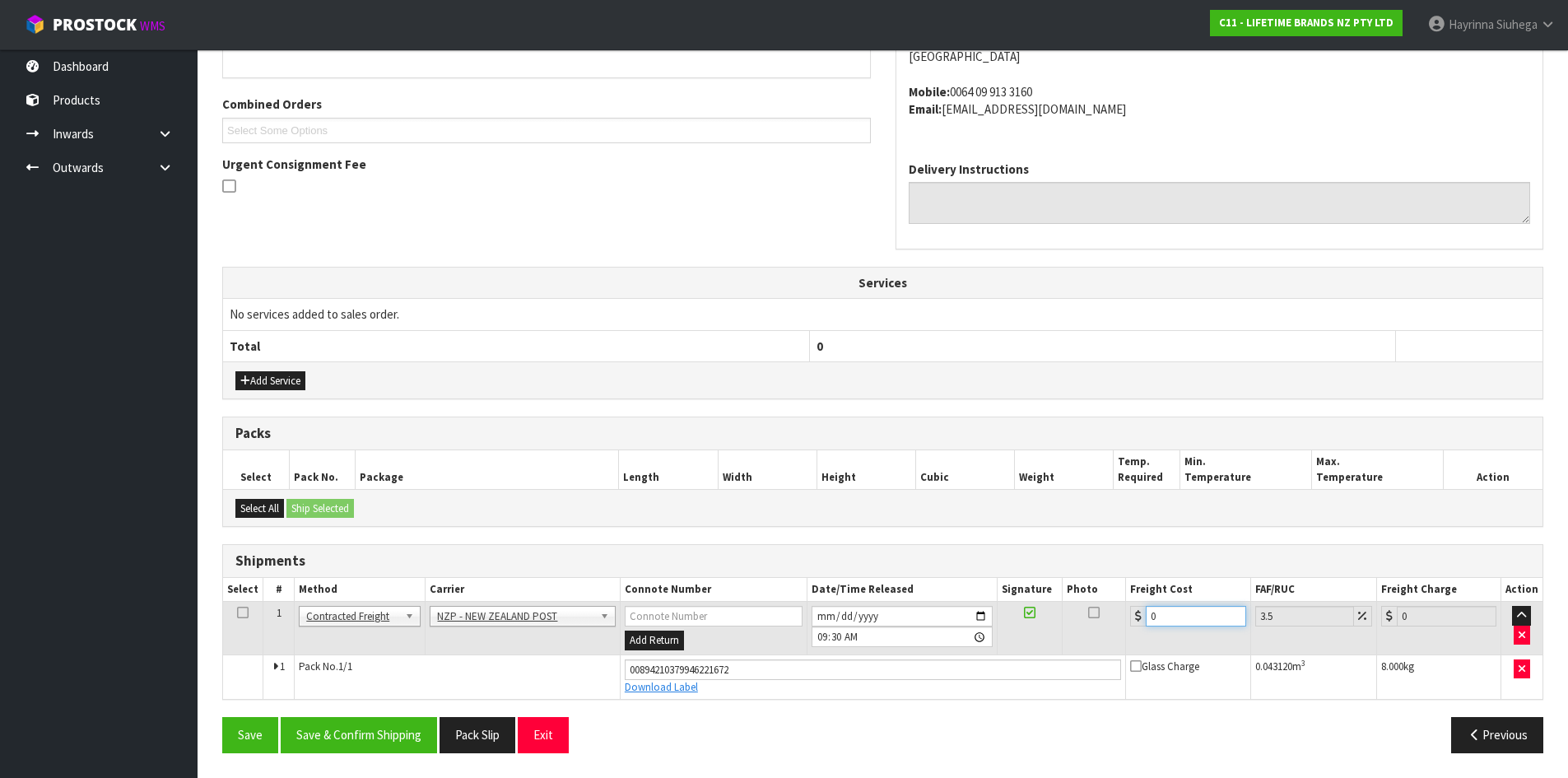
drag, startPoint x: 1162, startPoint y: 616, endPoint x: 1077, endPoint y: 614, distance: 85.0
click at [1077, 614] on tr "1 Client Local Pickup Customer Local Pickup Company Freight Contracted Freight …" at bounding box center [883, 629] width 1320 height 54
type input "4"
type input "4.14"
type input "4.3"
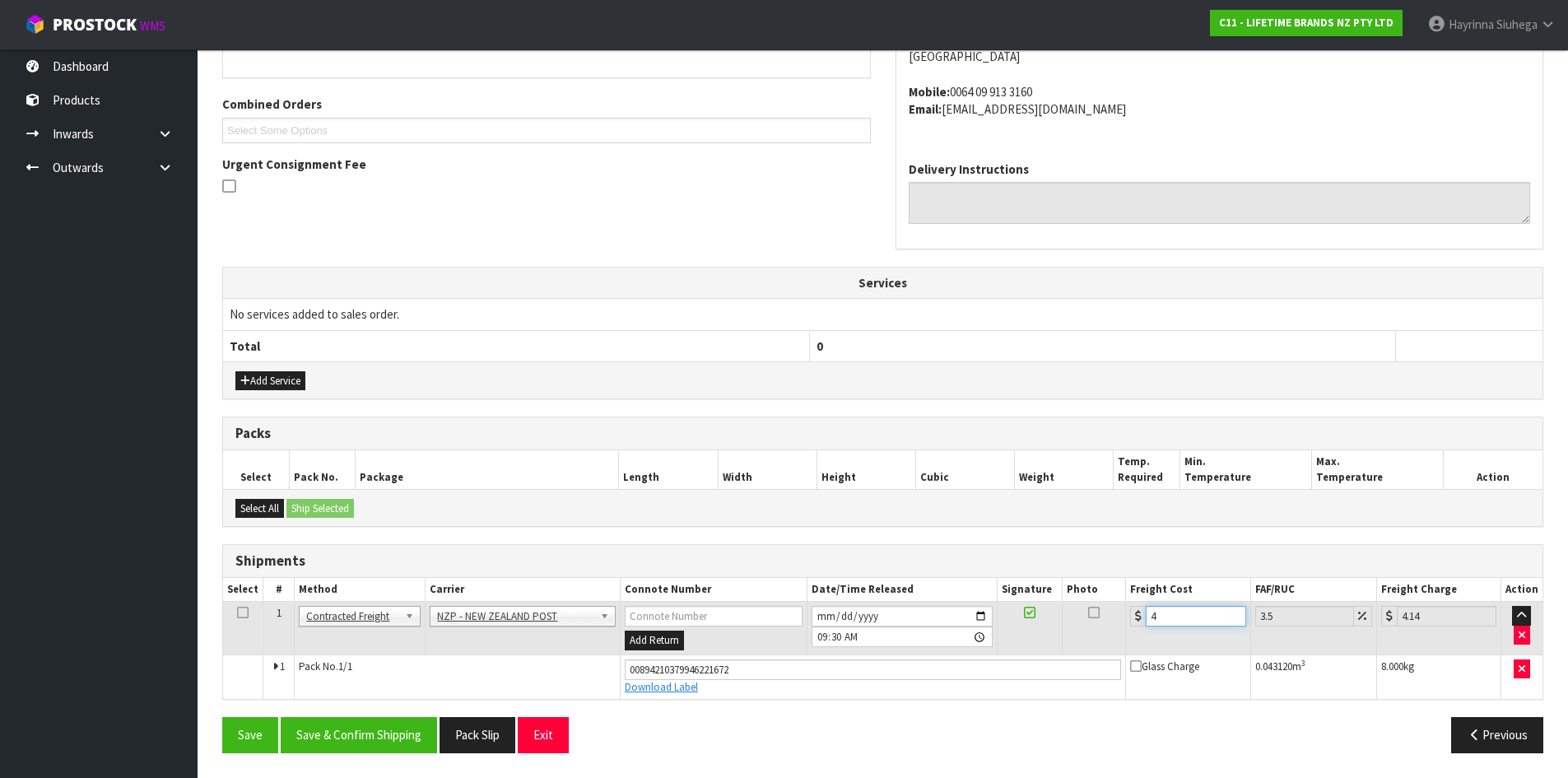
type input "4.45"
type input "4.33"
type input "4.48"
type input "4.33"
click at [222, 718] on button "Save" at bounding box center [250, 735] width 56 height 35
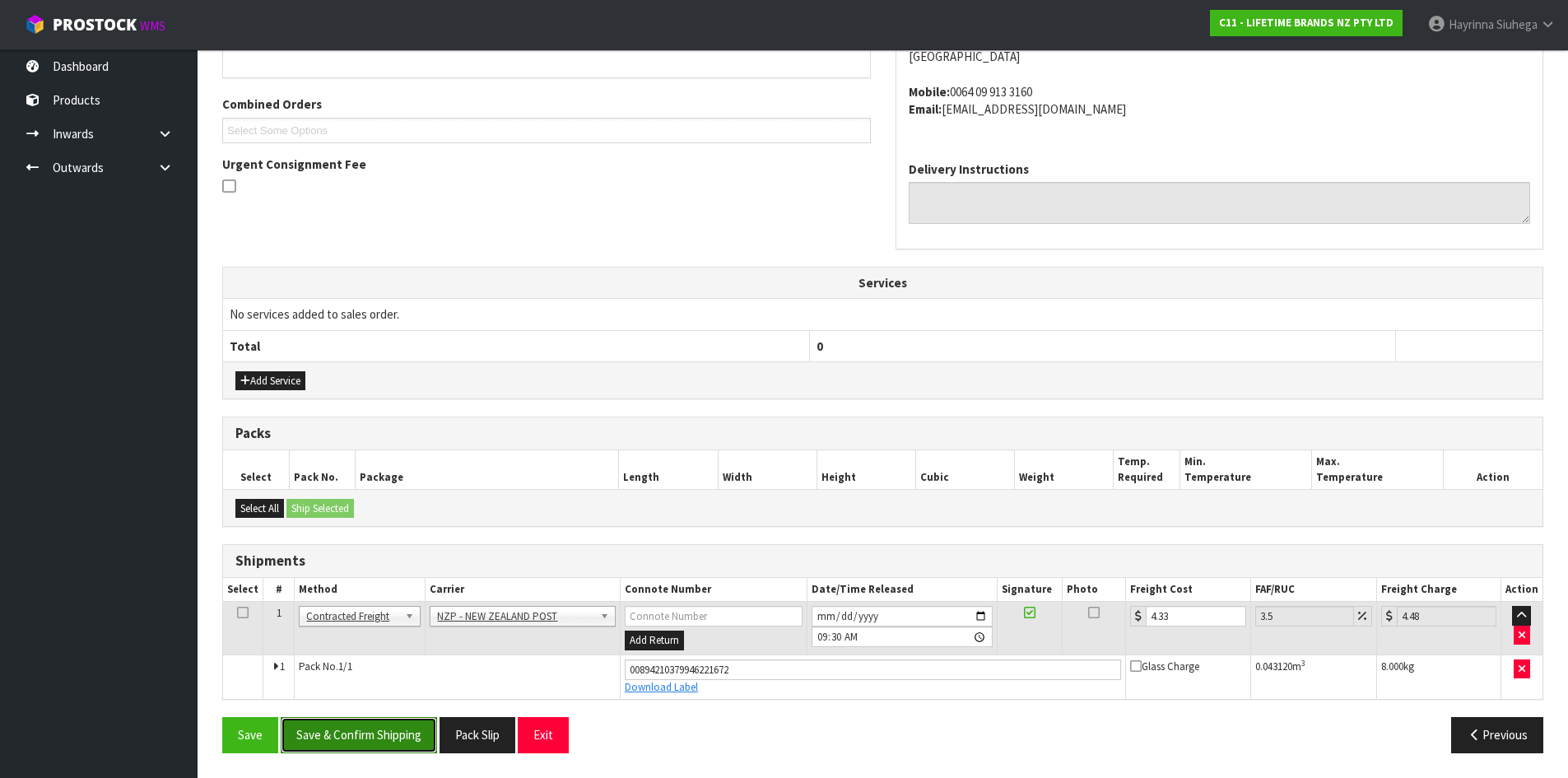
click at [368, 721] on button "Save & Confirm Shipping" at bounding box center [359, 735] width 156 height 35
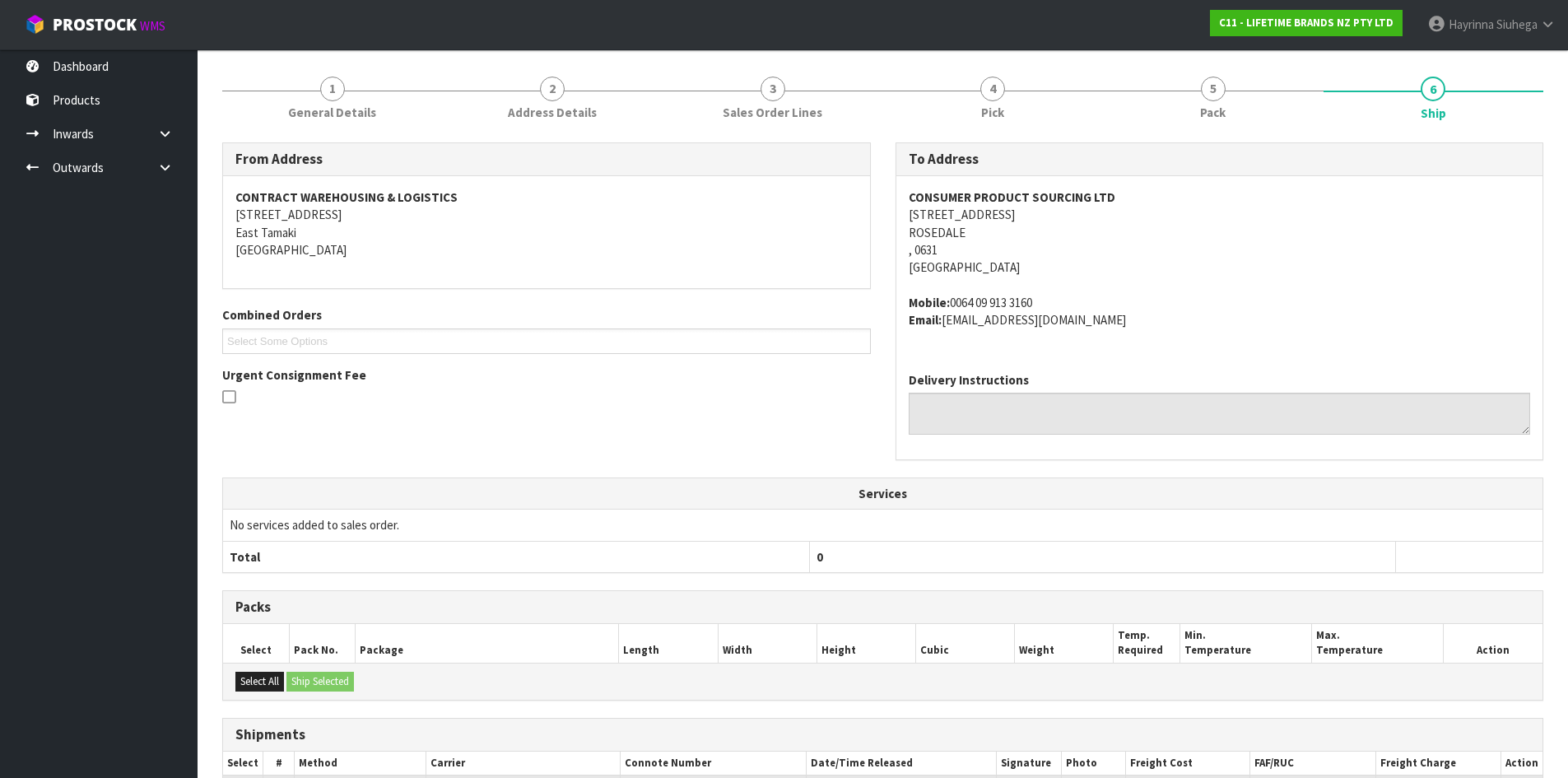
scroll to position [347, 0]
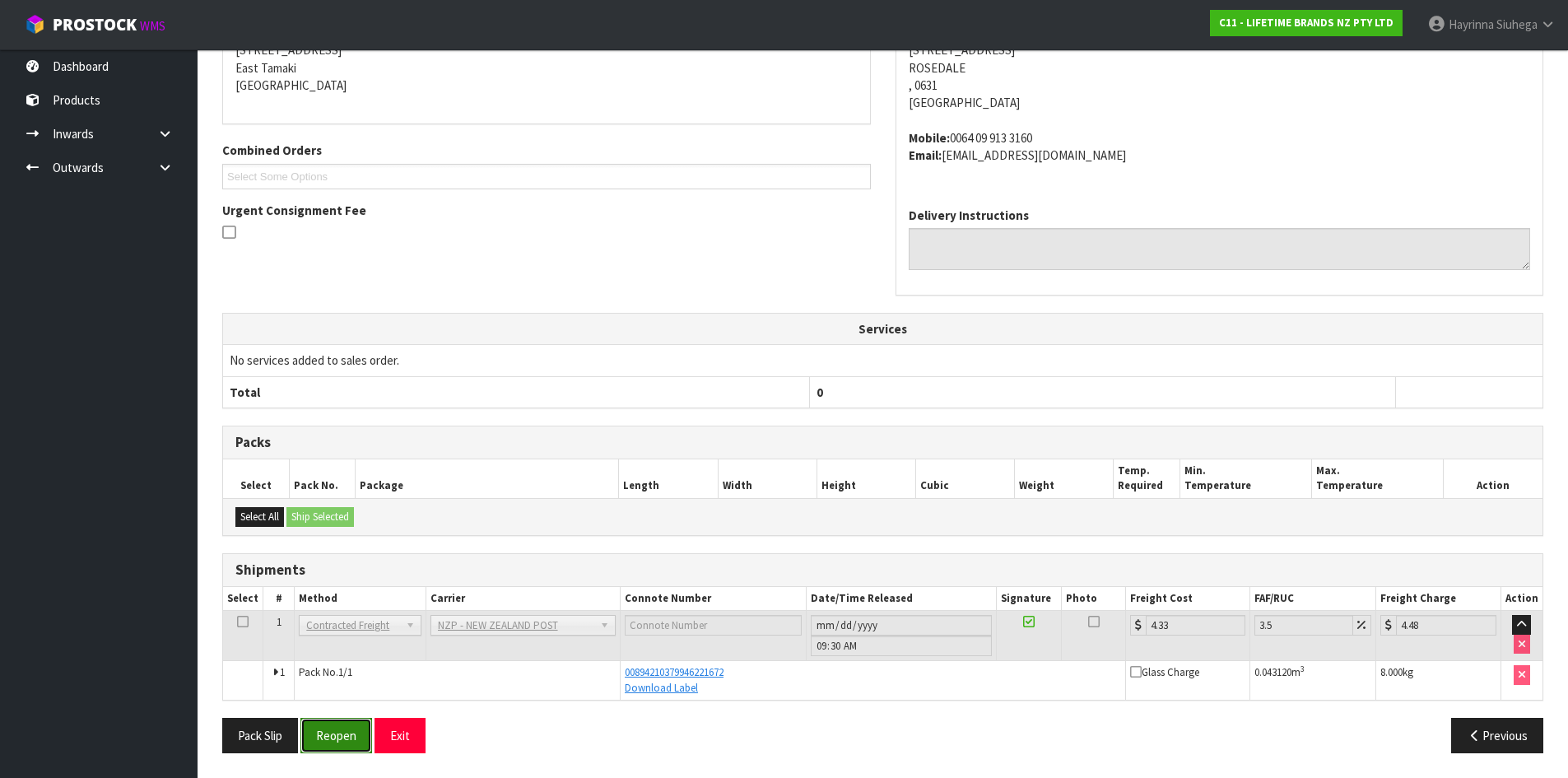
click at [344, 721] on button "Reopen" at bounding box center [336, 735] width 72 height 35
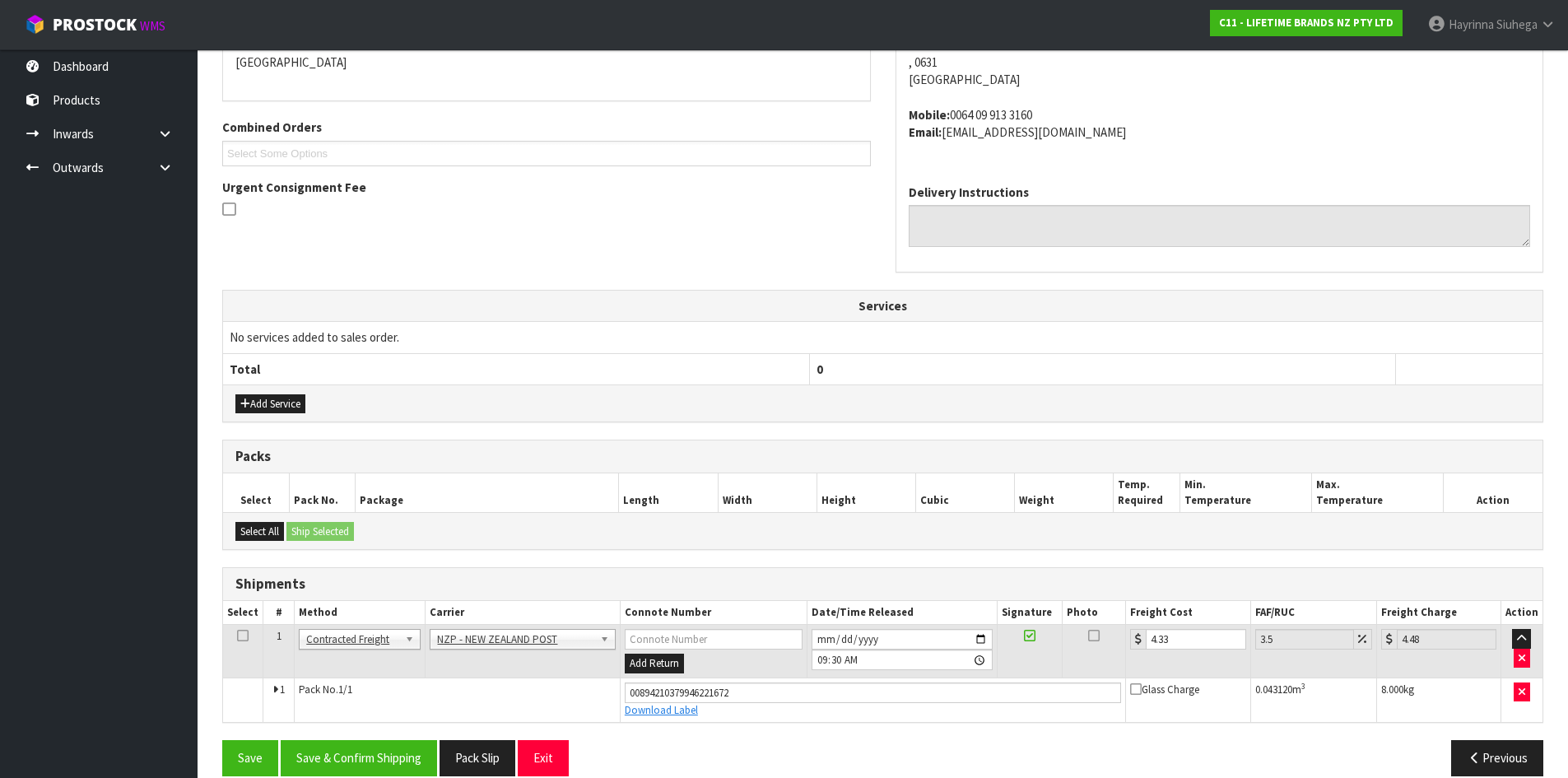
scroll to position [394, 0]
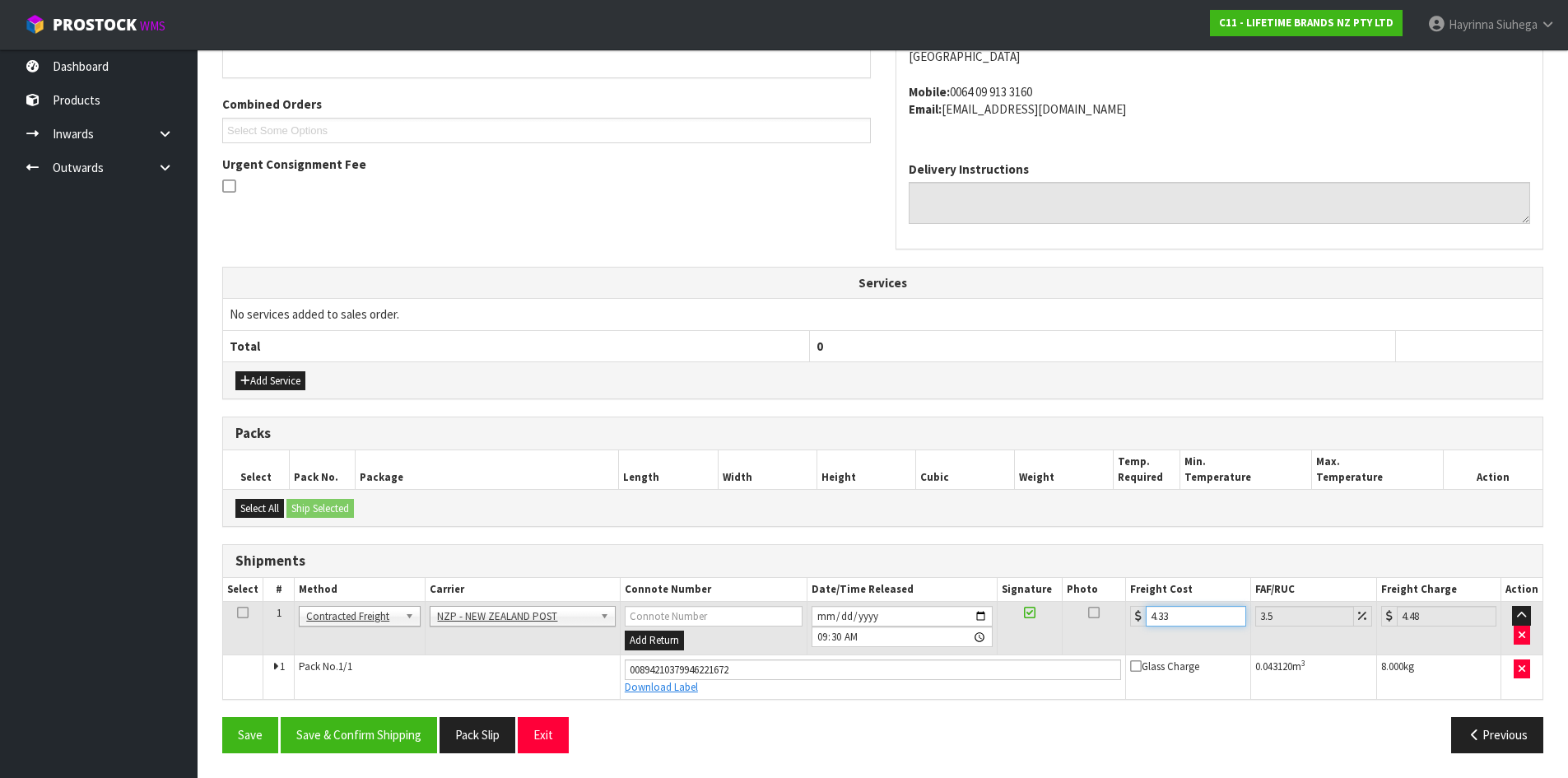
drag, startPoint x: 1186, startPoint y: 613, endPoint x: 1091, endPoint y: 612, distance: 95.0
click at [1109, 612] on tr "1 Client Local Pickup Customer Local Pickup Company Freight Contracted Freight …" at bounding box center [883, 629] width 1320 height 54
type input "4"
type input "4.14"
type input "4.3"
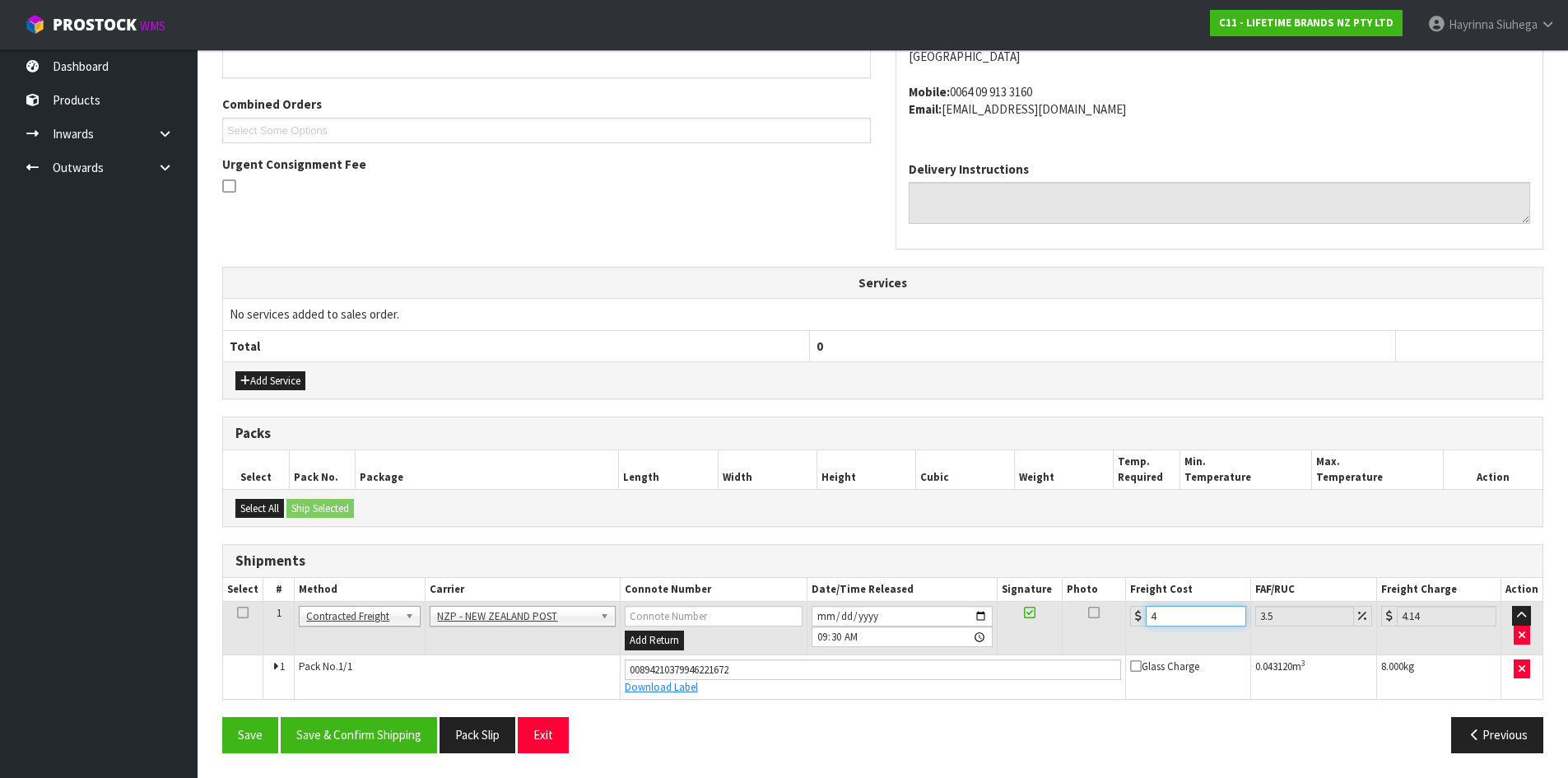
type input "4.45"
type input "4.33"
type input "4.48"
click at [222, 718] on button "Save" at bounding box center [250, 735] width 56 height 35
click at [389, 725] on button "Save & Confirm Shipping" at bounding box center [359, 735] width 156 height 35
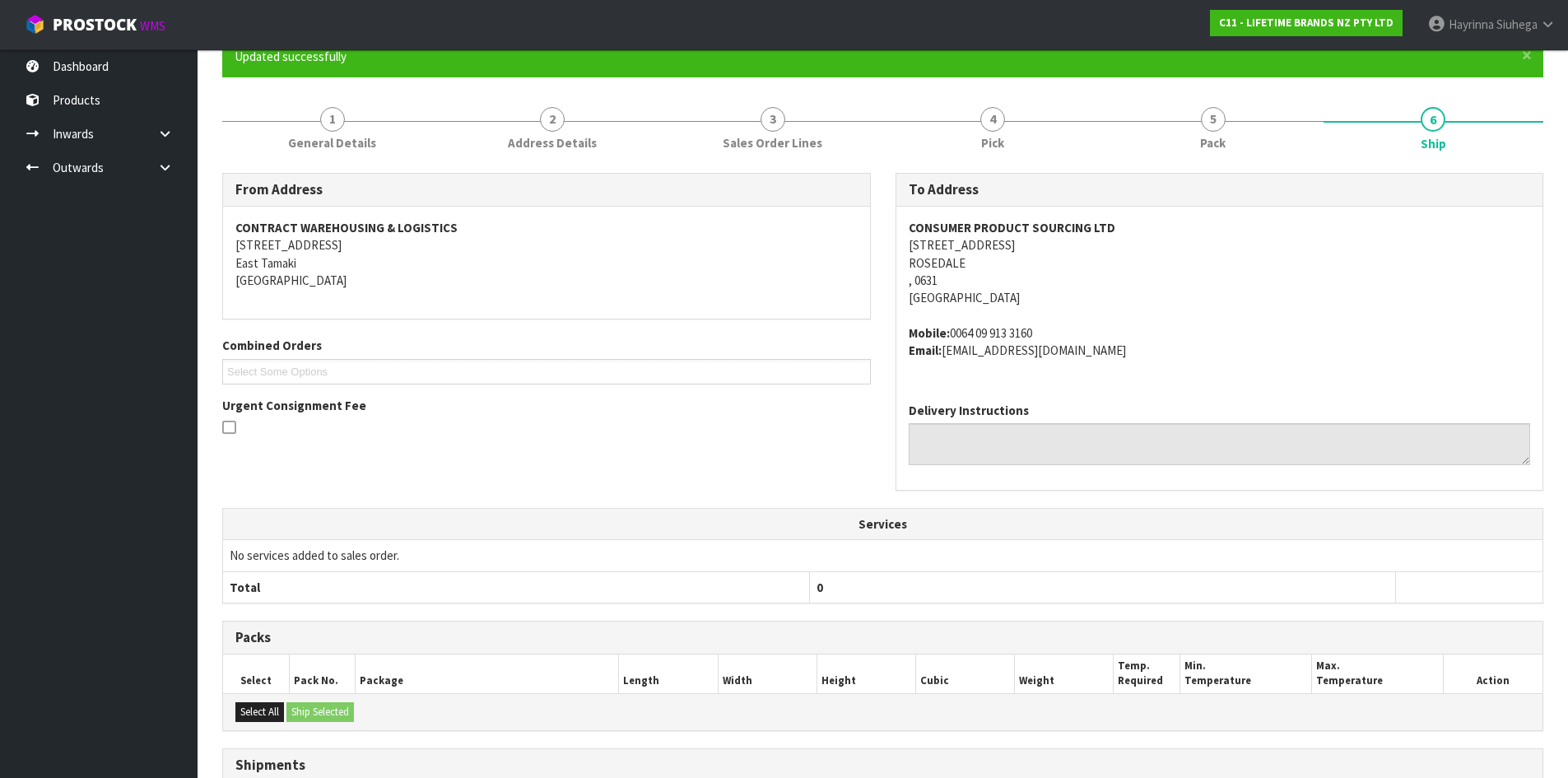
scroll to position [0, 0]
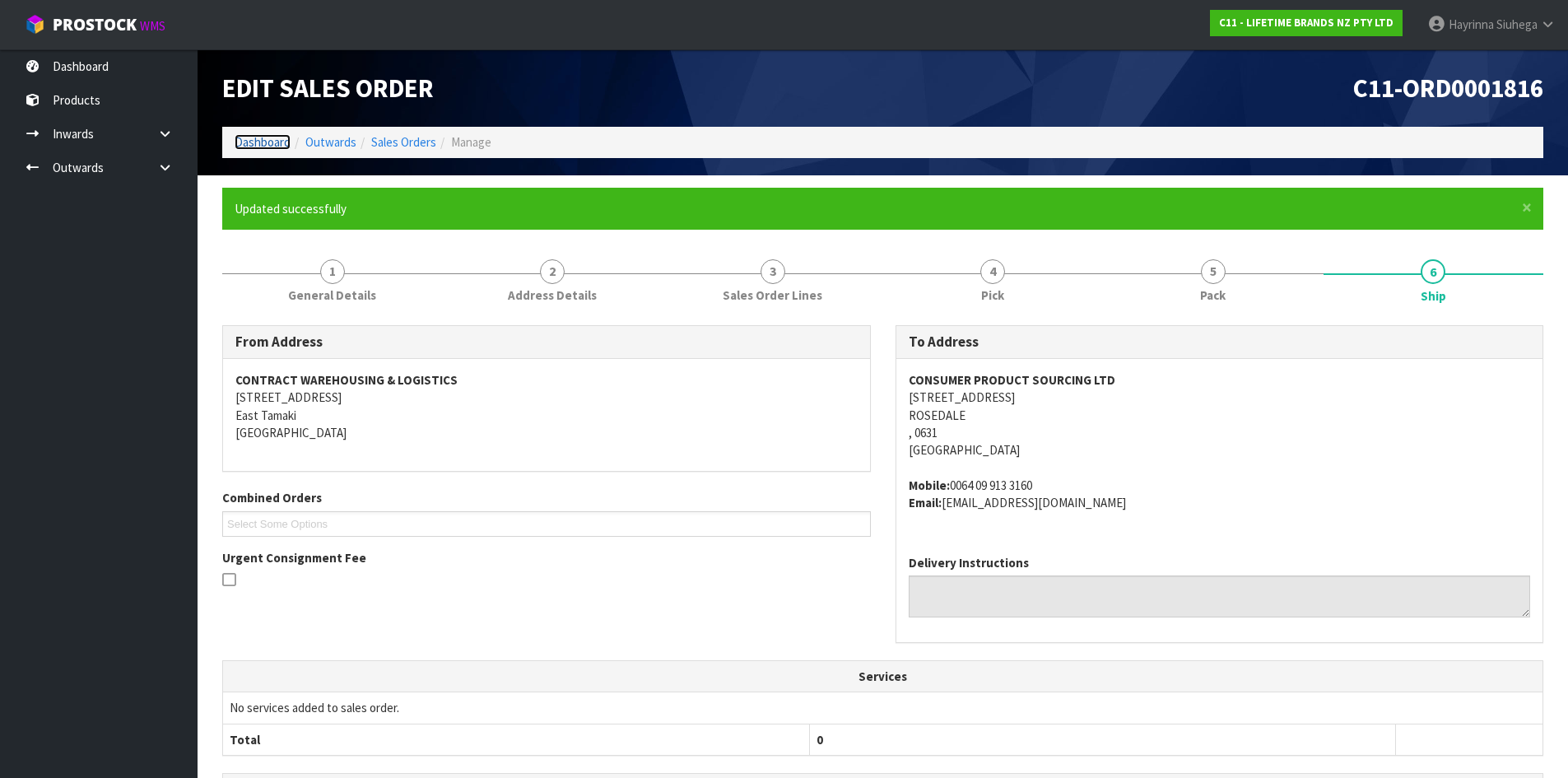
click at [273, 137] on link "Dashboard" at bounding box center [262, 141] width 56 height 16
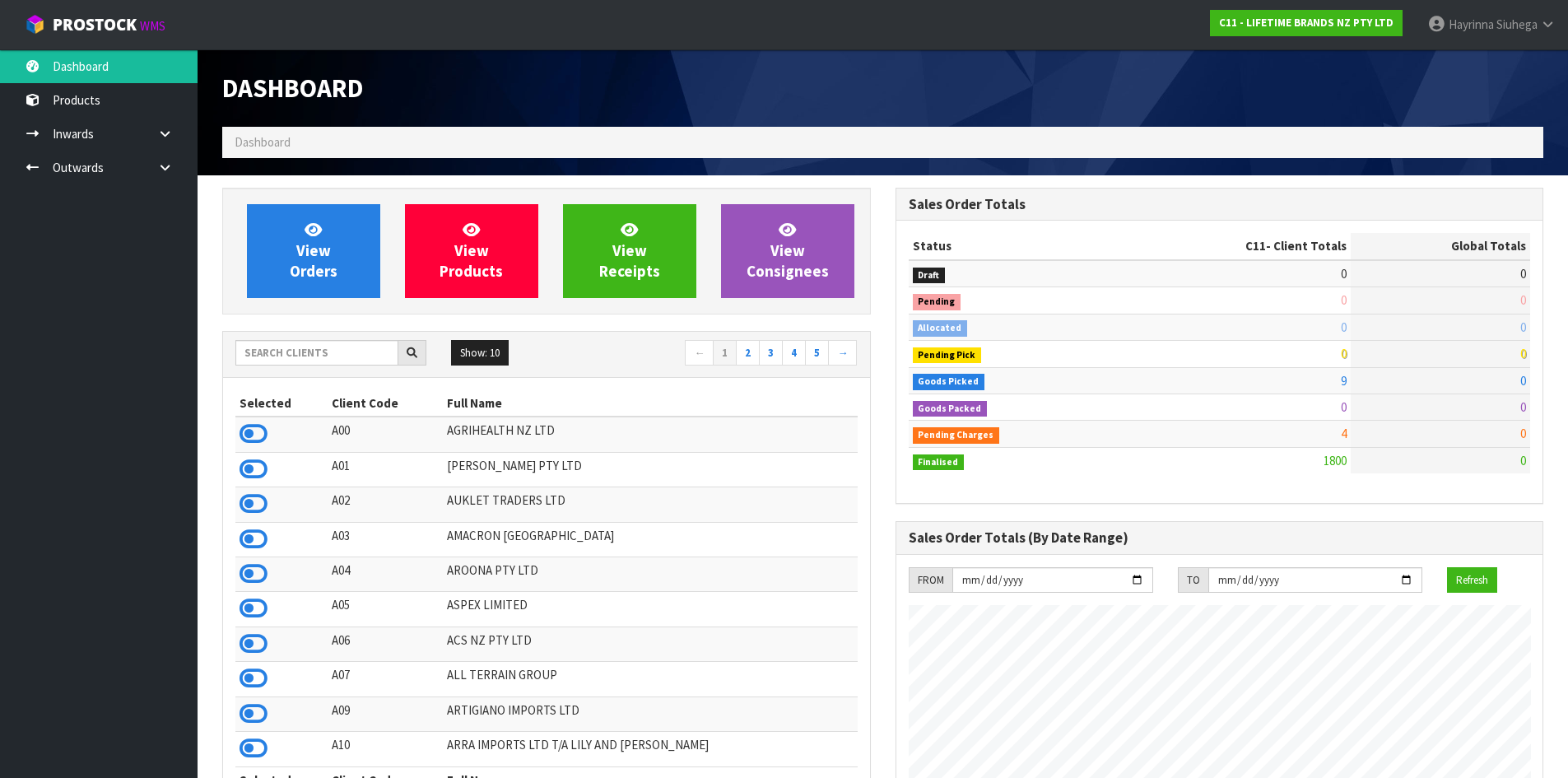
scroll to position [1247, 673]
click at [305, 361] on input "text" at bounding box center [316, 352] width 163 height 25
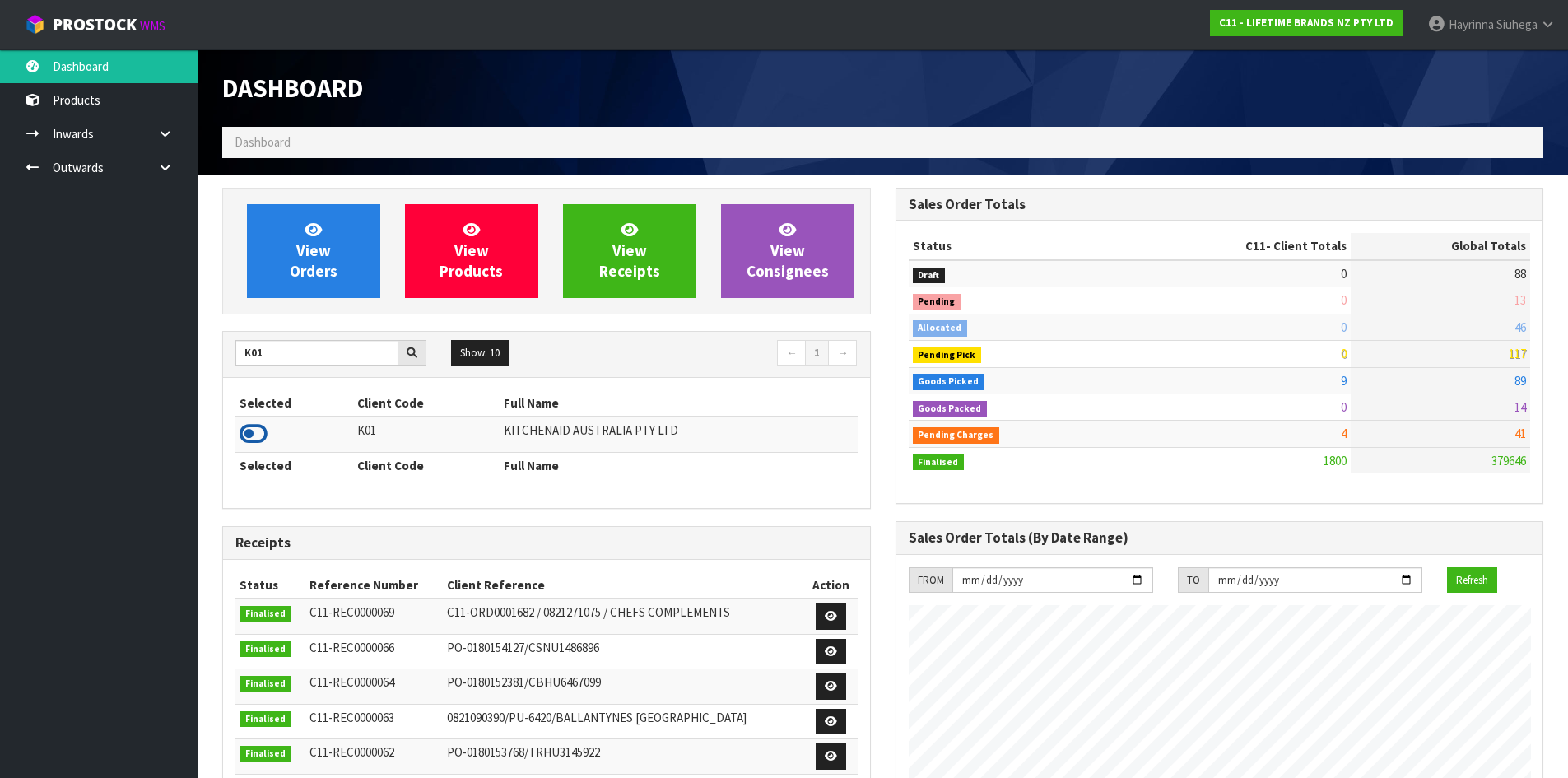
click at [250, 432] on icon at bounding box center [253, 434] width 28 height 25
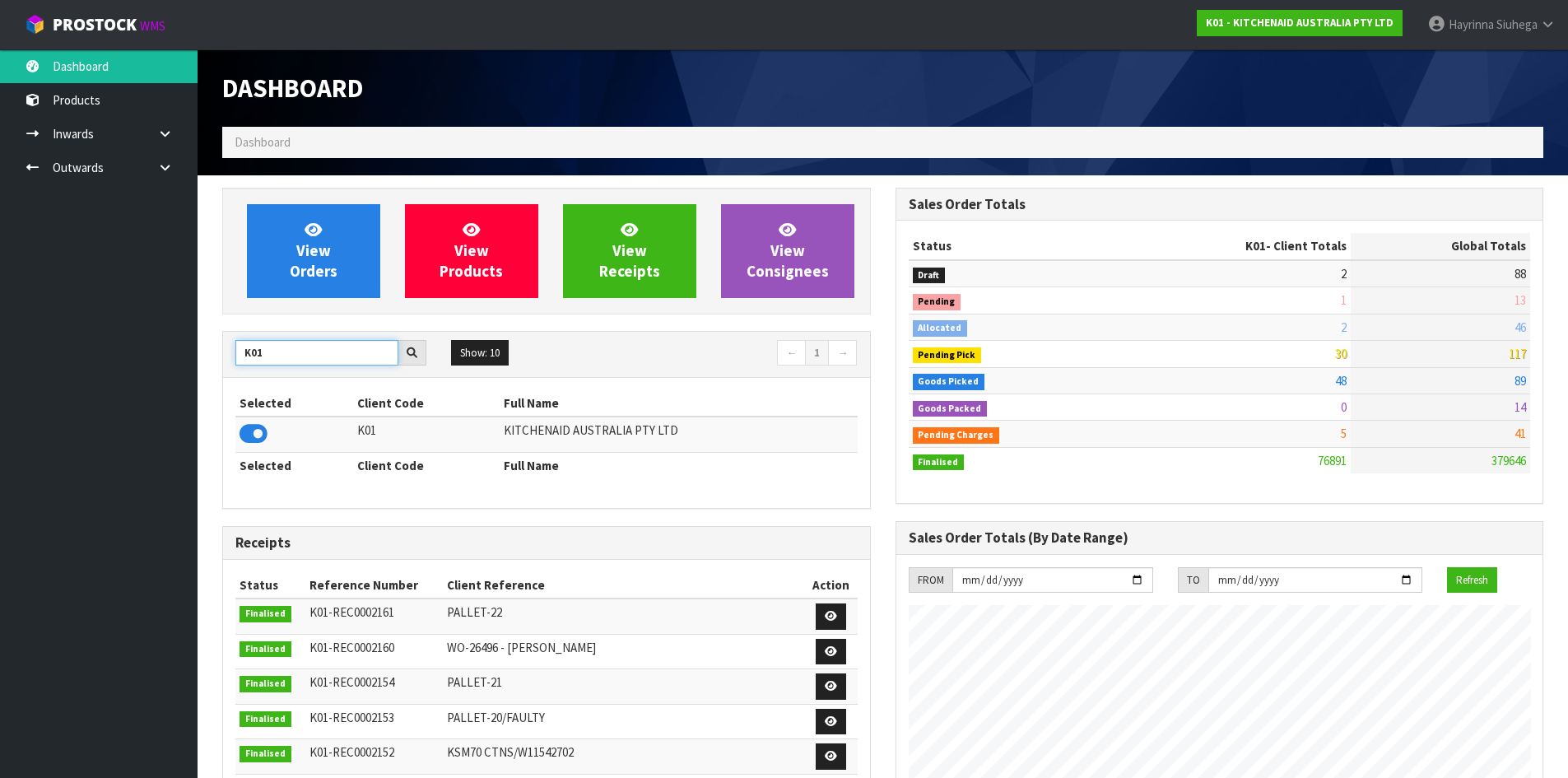
drag, startPoint x: 286, startPoint y: 352, endPoint x: 112, endPoint y: 366, distance: 174.6
click at [113, 366] on body "Toggle navigation ProStock WMS K01 - KITCHENAID AUSTRALIA PTY LTD [PERSON_NAME]…" at bounding box center [784, 389] width 1568 height 778
click at [253, 429] on icon at bounding box center [253, 434] width 28 height 25
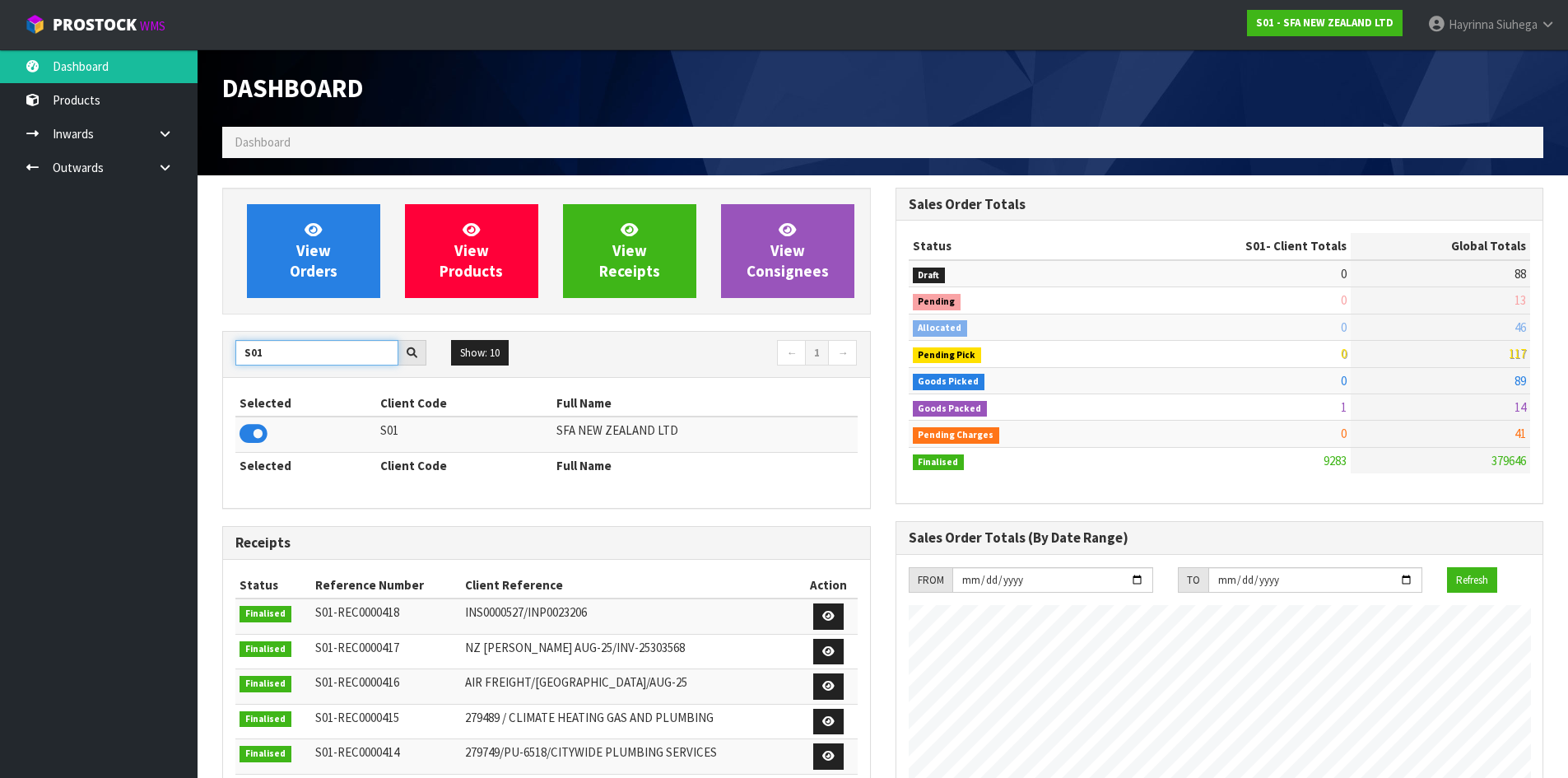
drag, startPoint x: 289, startPoint y: 360, endPoint x: 114, endPoint y: 361, distance: 175.0
click at [118, 361] on body "Toggle navigation ProStock WMS S01 - SFA NEW ZEALAND LTD [PERSON_NAME] Logout D…" at bounding box center [784, 389] width 1568 height 778
click at [261, 445] on icon at bounding box center [253, 434] width 28 height 25
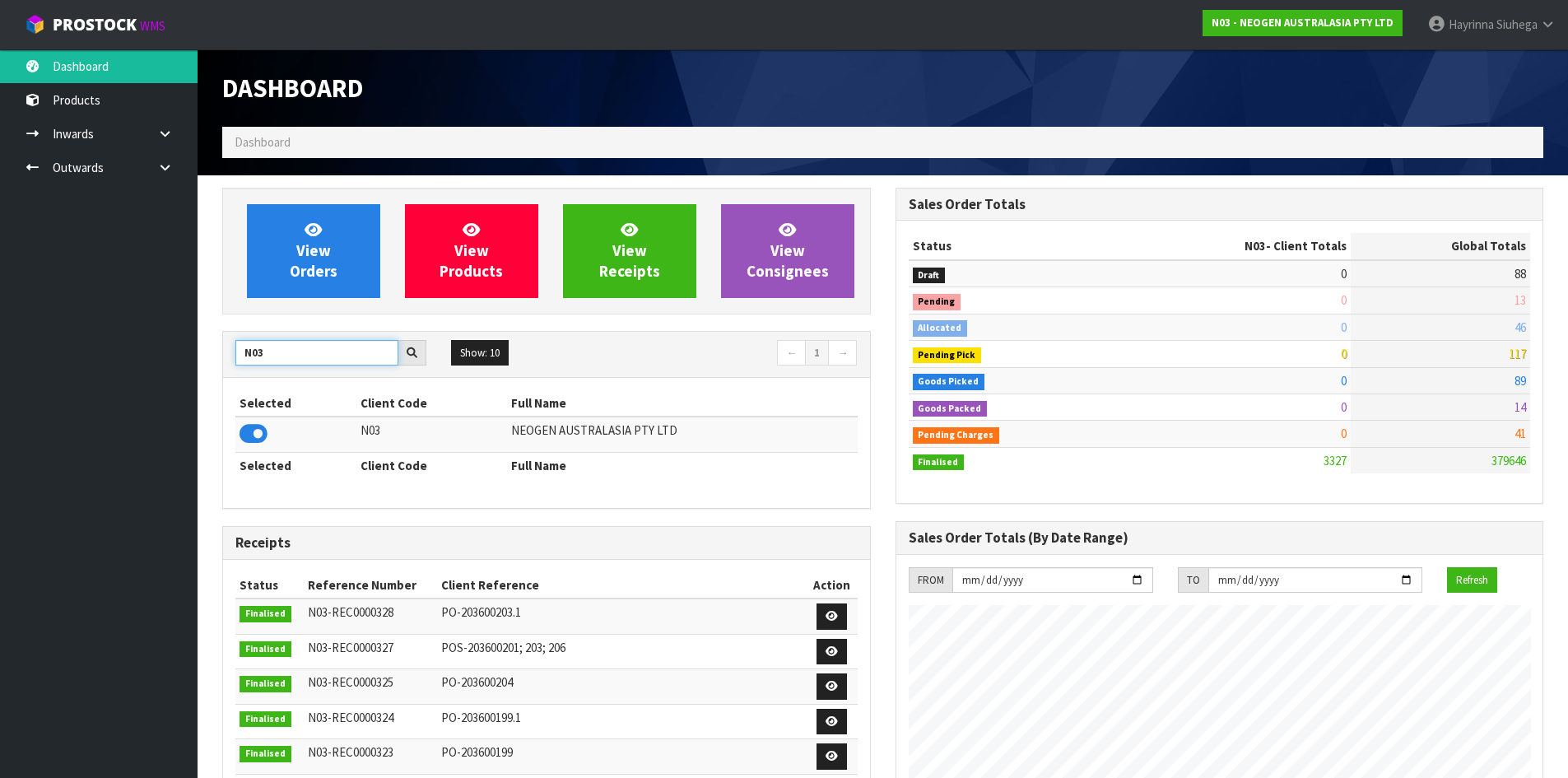
drag, startPoint x: 294, startPoint y: 354, endPoint x: 0, endPoint y: 352, distance: 294.0
click at [0, 352] on body "Toggle navigation ProStock WMS N03 - NEOGEN AUSTRALASIA PTY LTD [PERSON_NAME] L…" at bounding box center [784, 389] width 1568 height 778
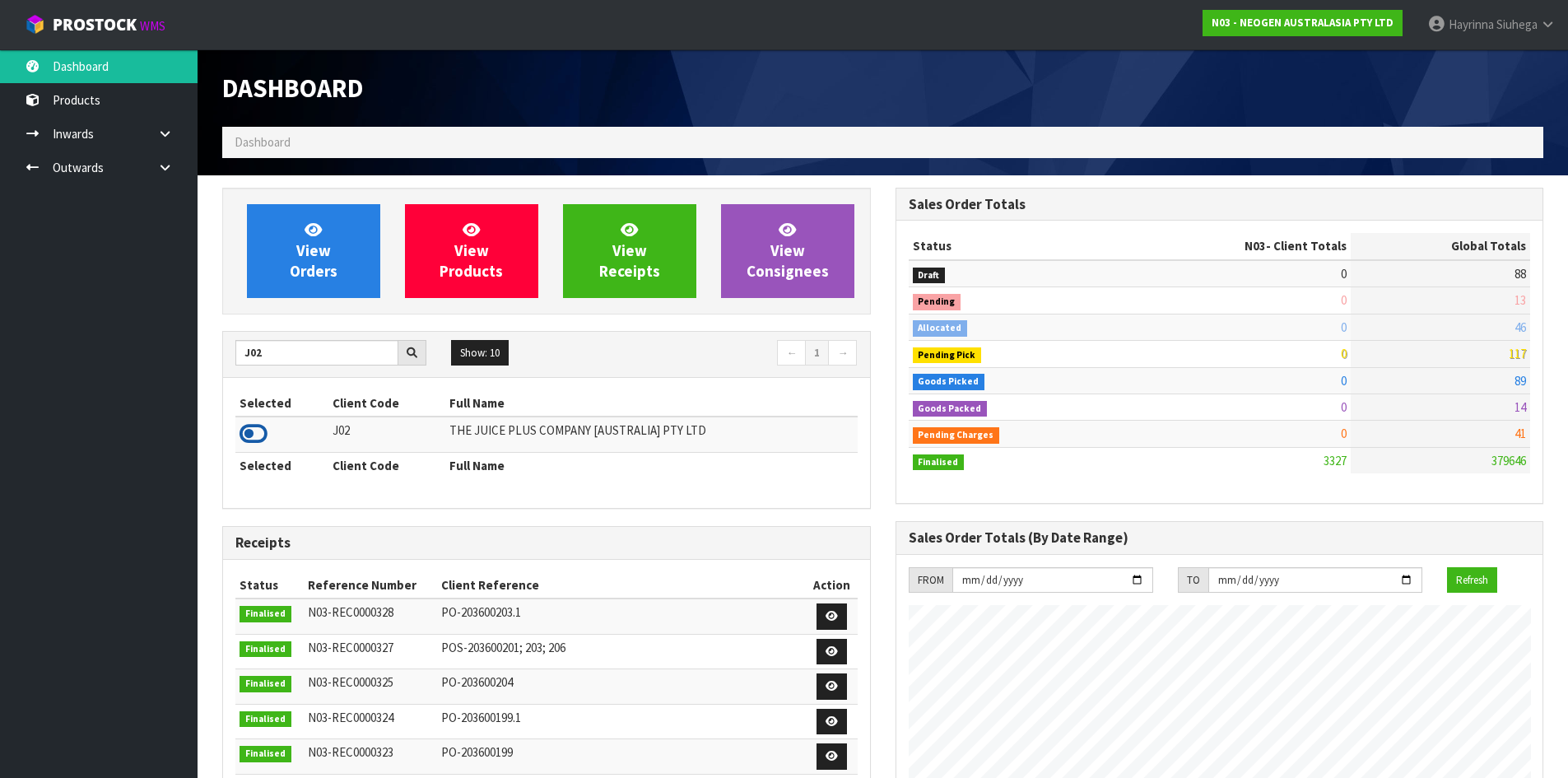
click at [262, 436] on icon at bounding box center [253, 434] width 28 height 25
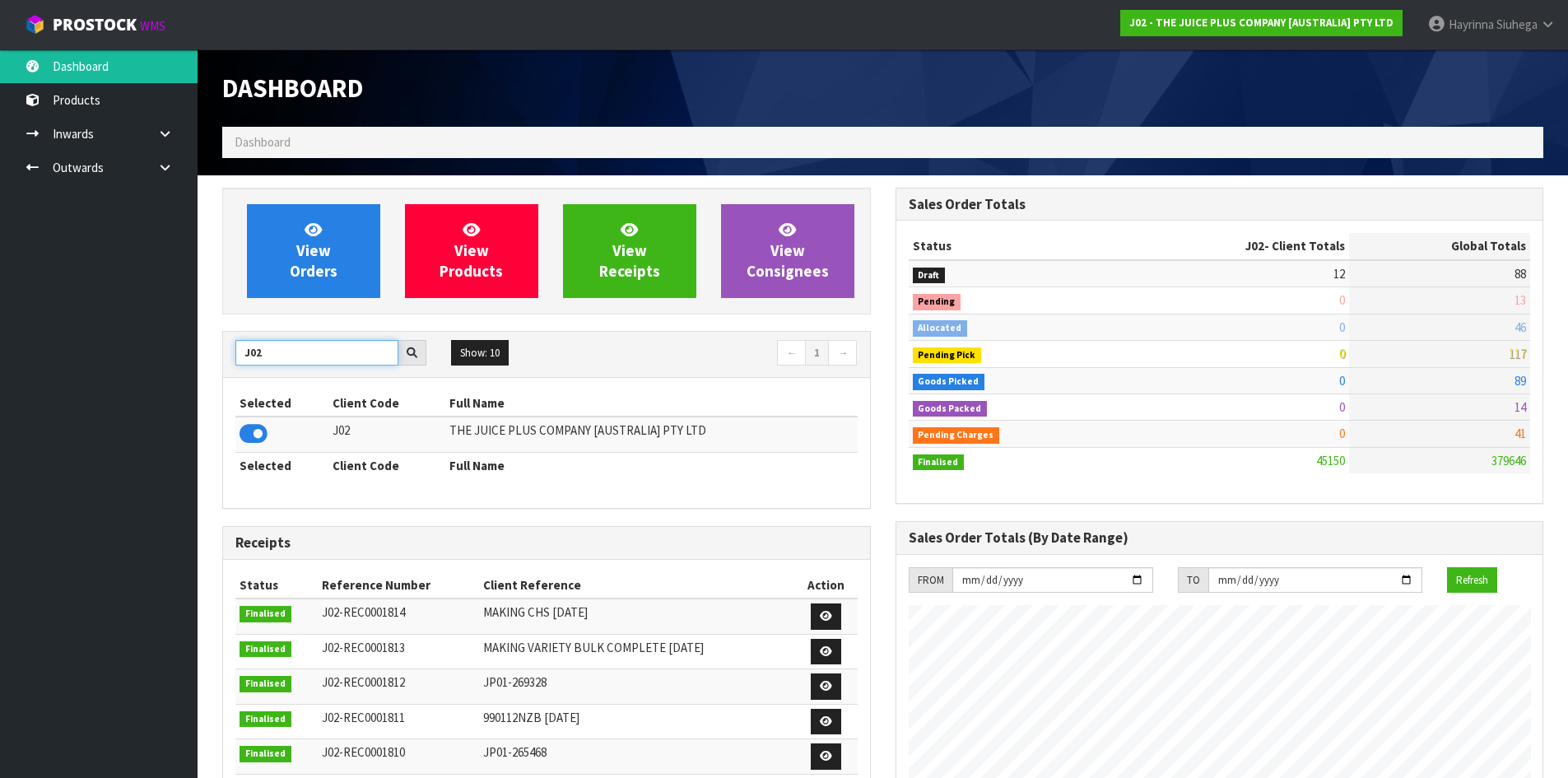
drag, startPoint x: 275, startPoint y: 347, endPoint x: 11, endPoint y: 387, distance: 267.0
click at [11, 387] on body "Toggle navigation ProStock WMS J02 - THE JUICE PLUS COMPANY [AUSTRALIA] PTY LTD…" at bounding box center [784, 389] width 1568 height 778
type input "C11"
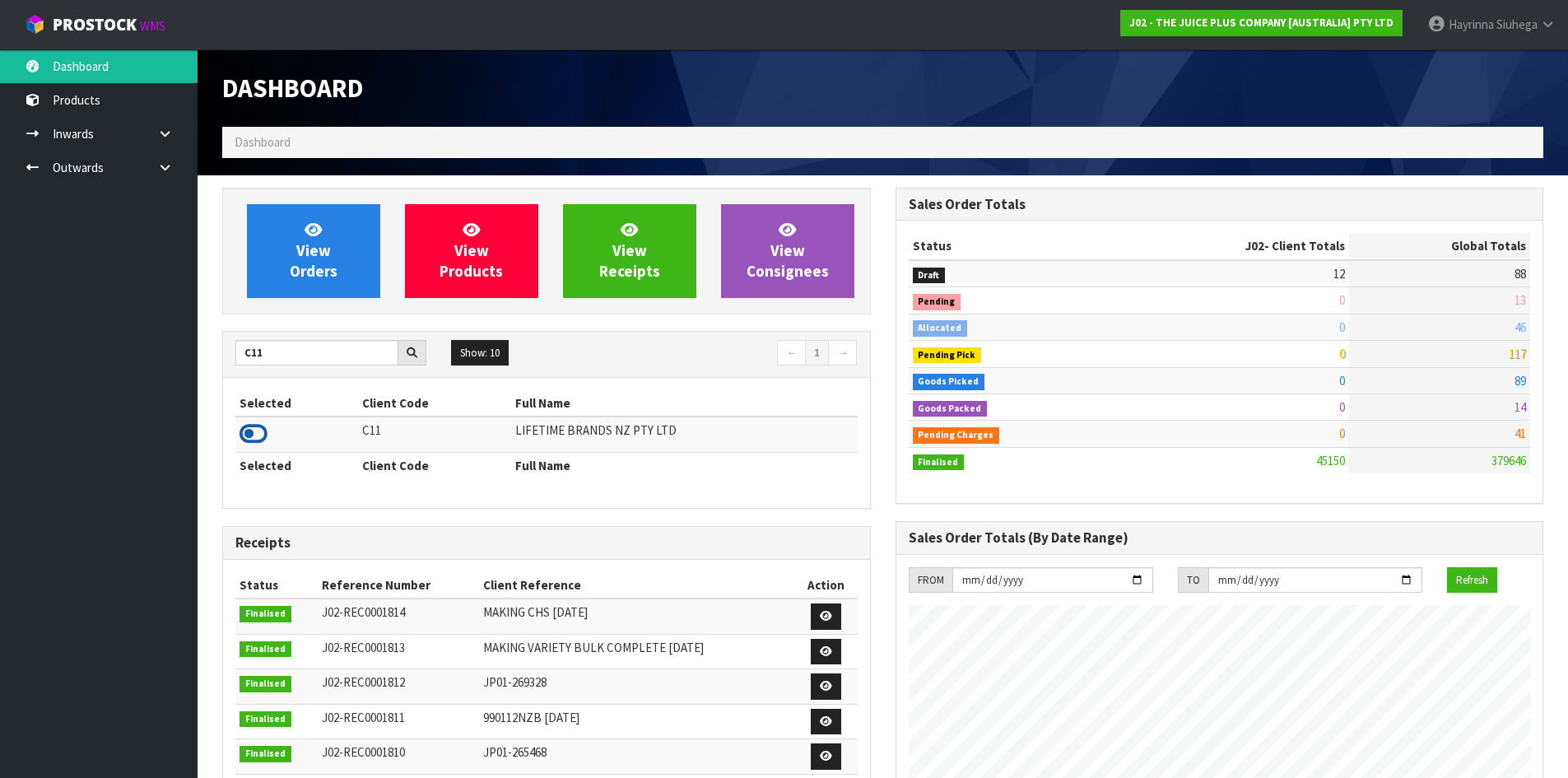
click at [248, 432] on icon at bounding box center [253, 434] width 28 height 25
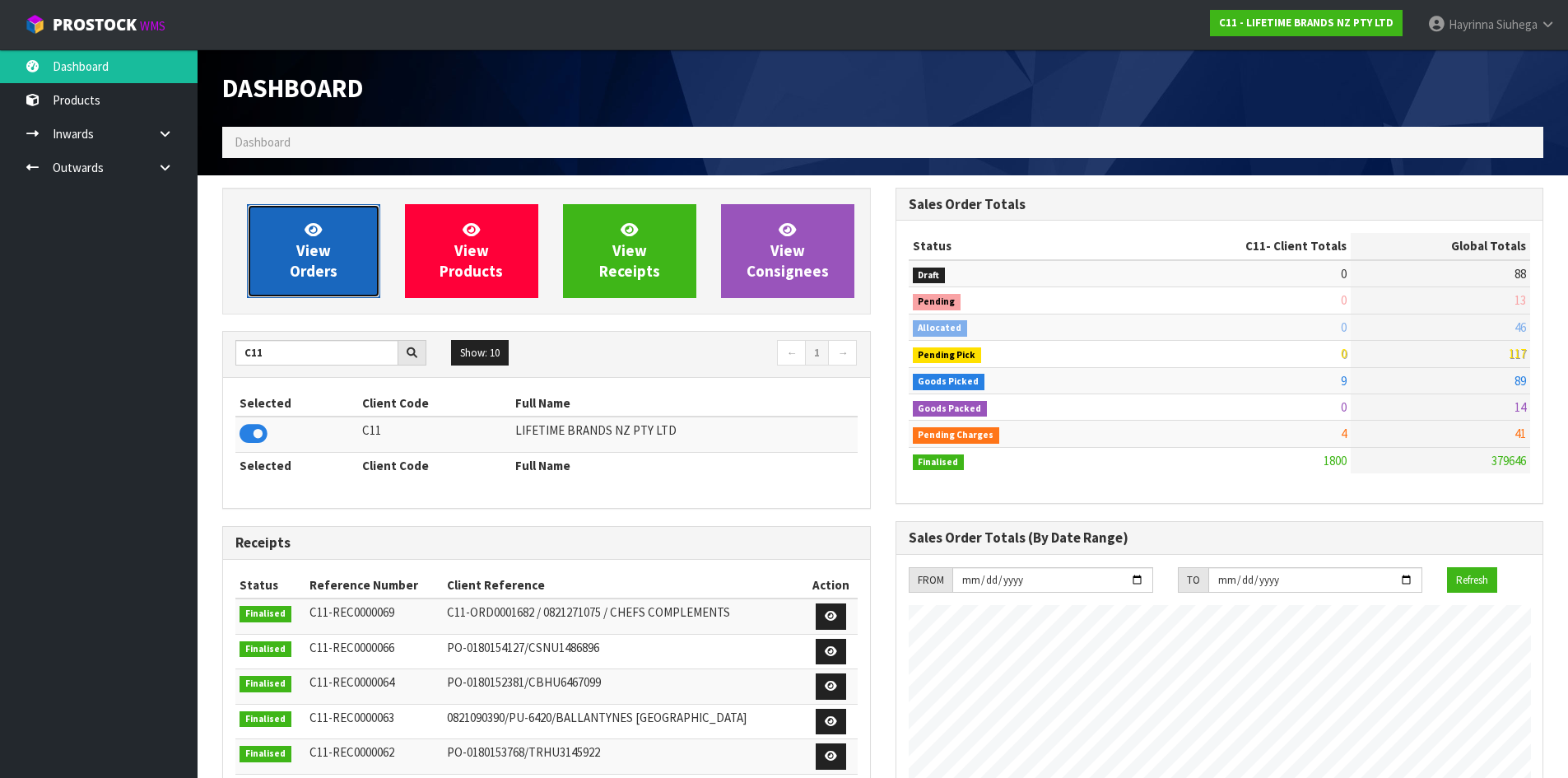
click at [315, 257] on span "View Orders" at bounding box center [313, 250] width 47 height 61
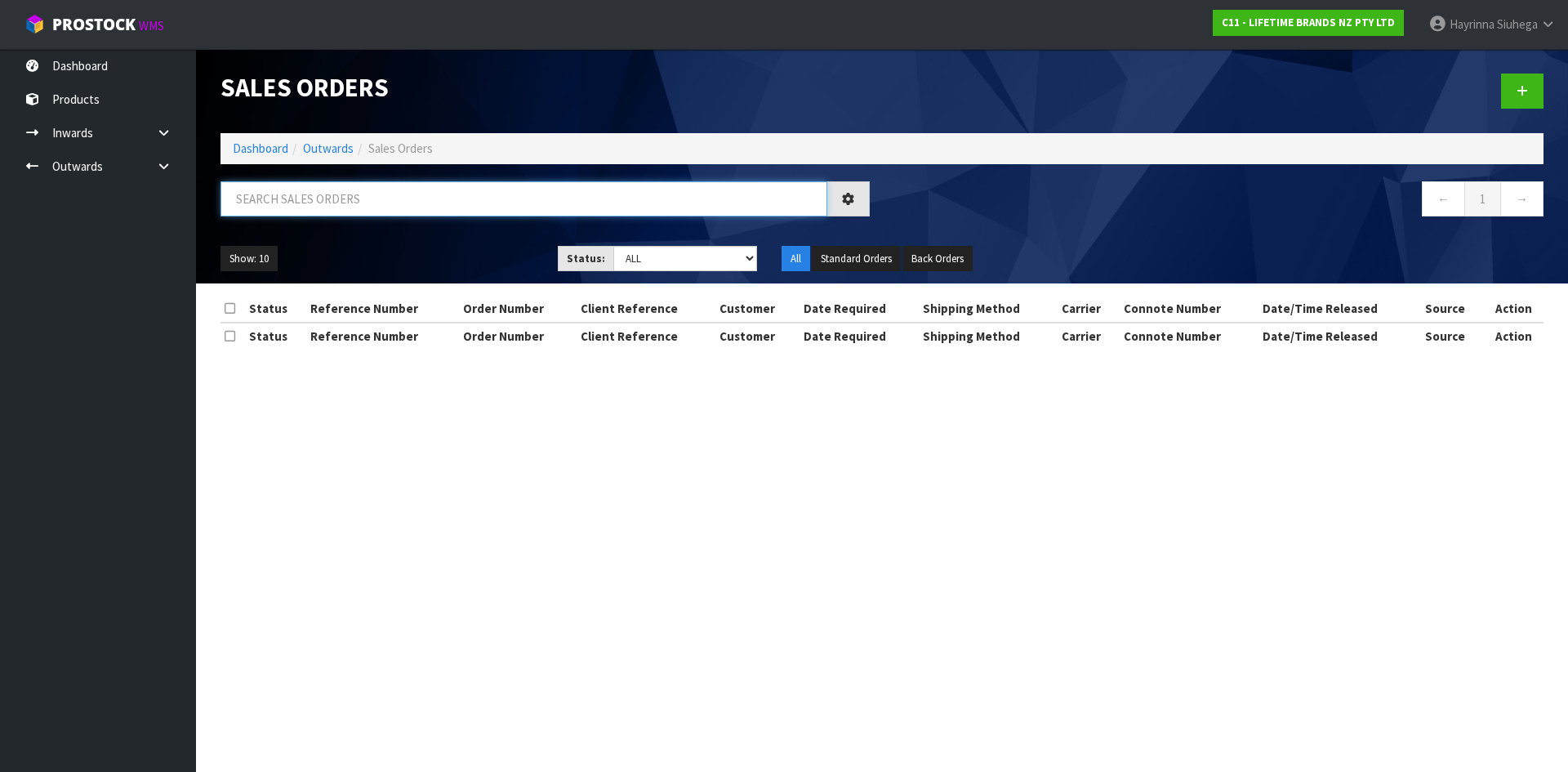
click at [315, 211] on input "text" at bounding box center [523, 199] width 606 height 35
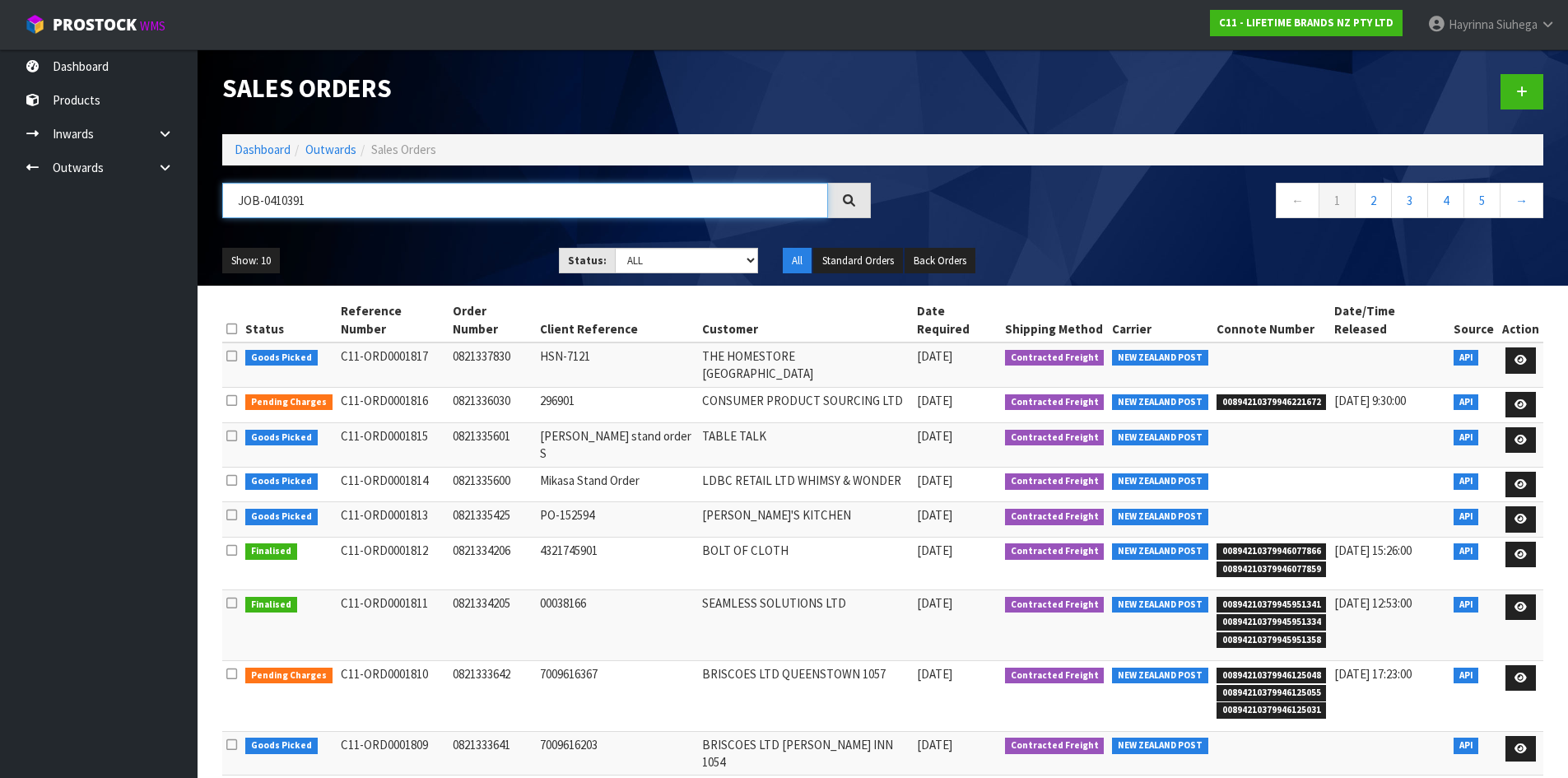
type input "JOB-0410391"
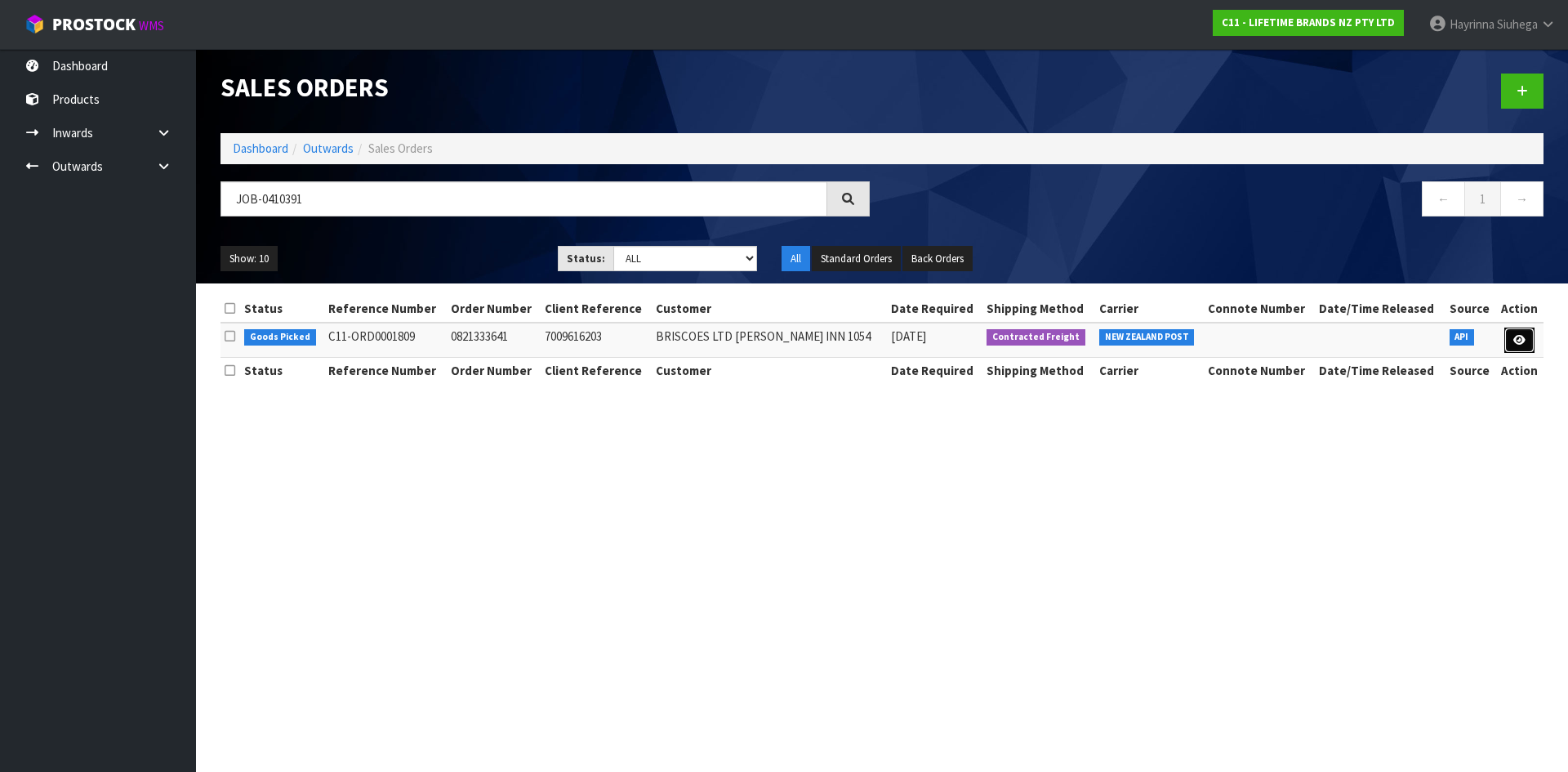
click at [1530, 343] on link at bounding box center [1519, 341] width 30 height 26
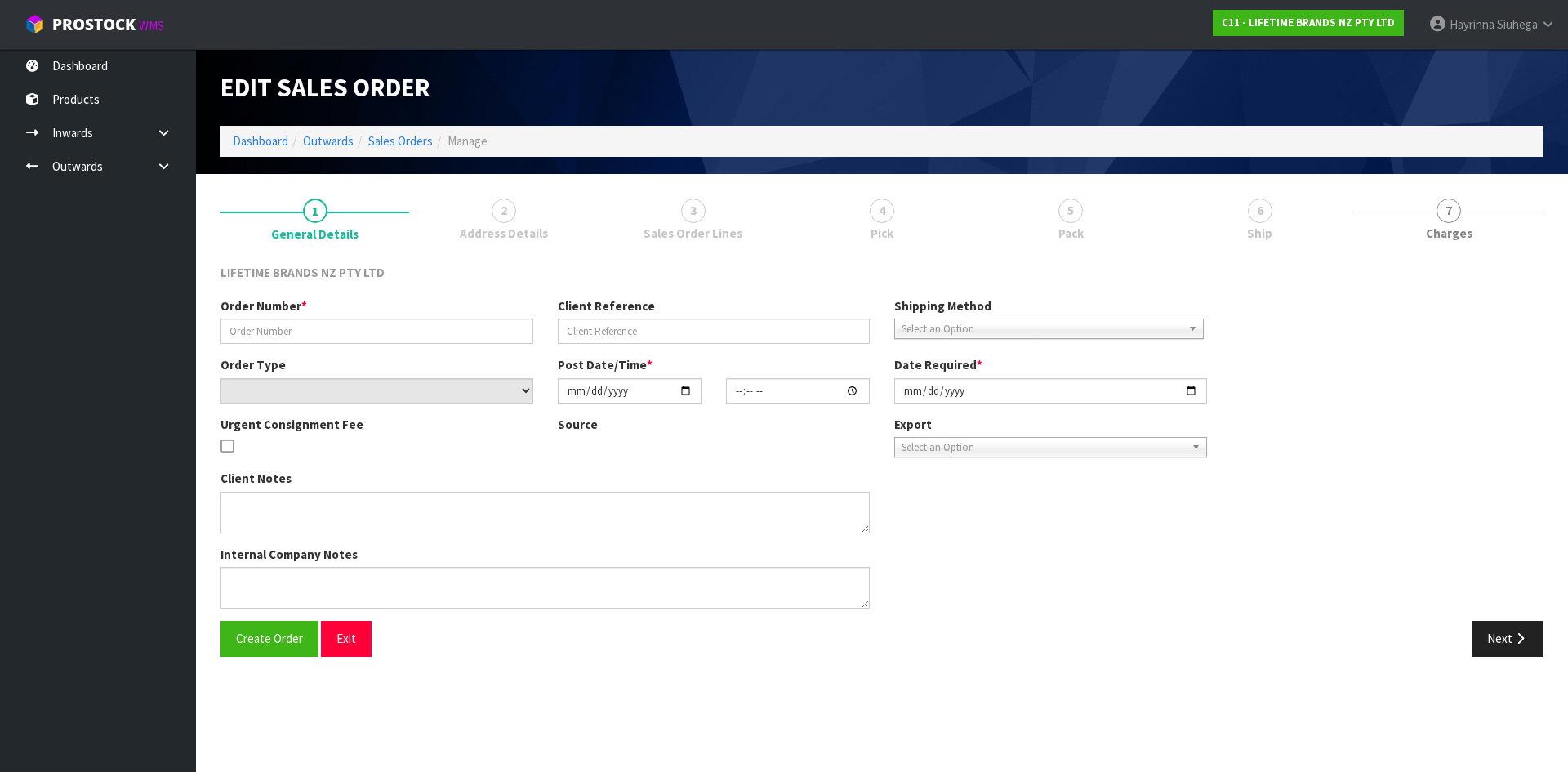
type input "0821333641"
type input "7009616203"
select select "number:0"
type input "[DATE]"
type input "13:03:44.000"
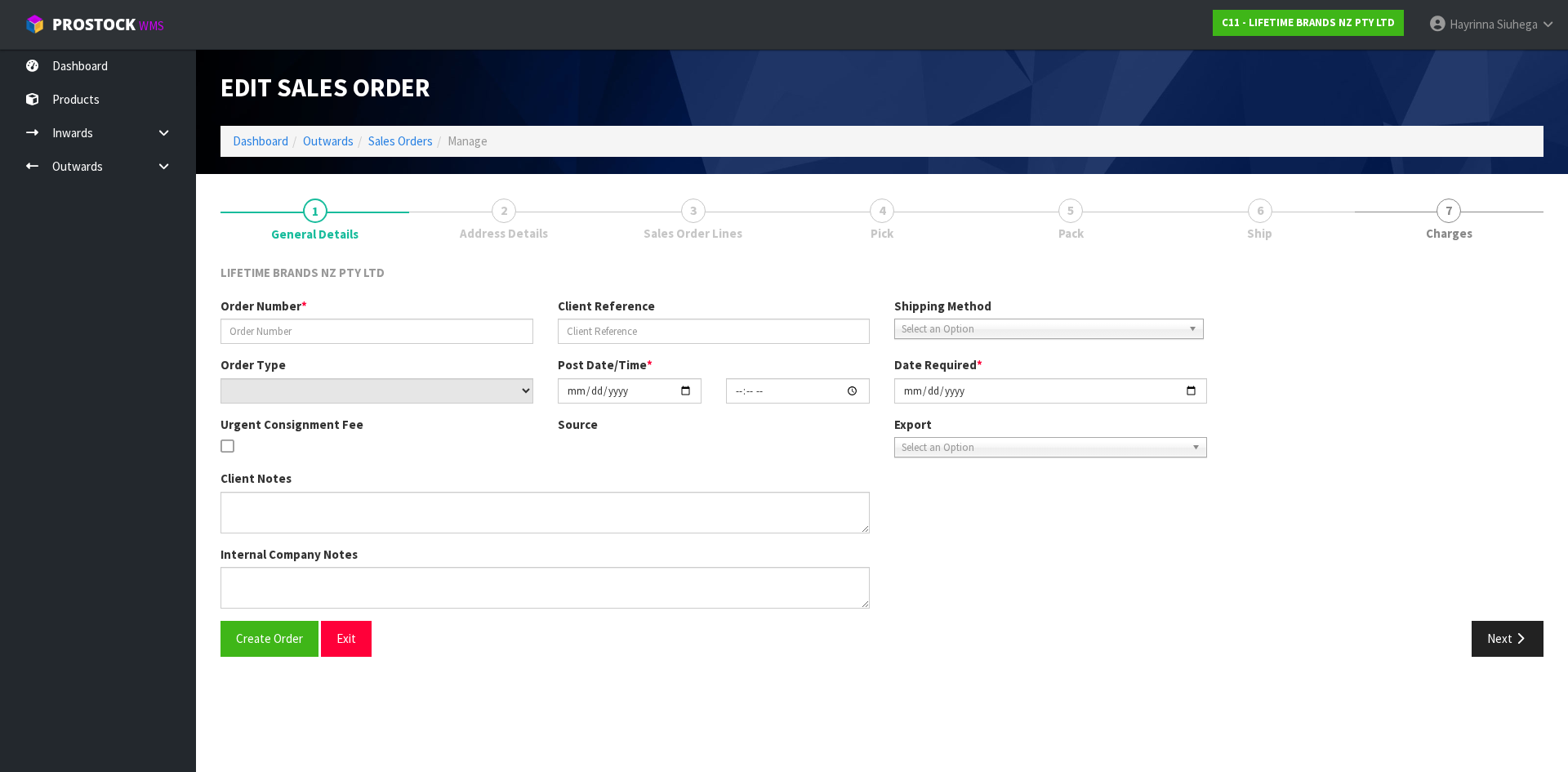
type input "[DATE]"
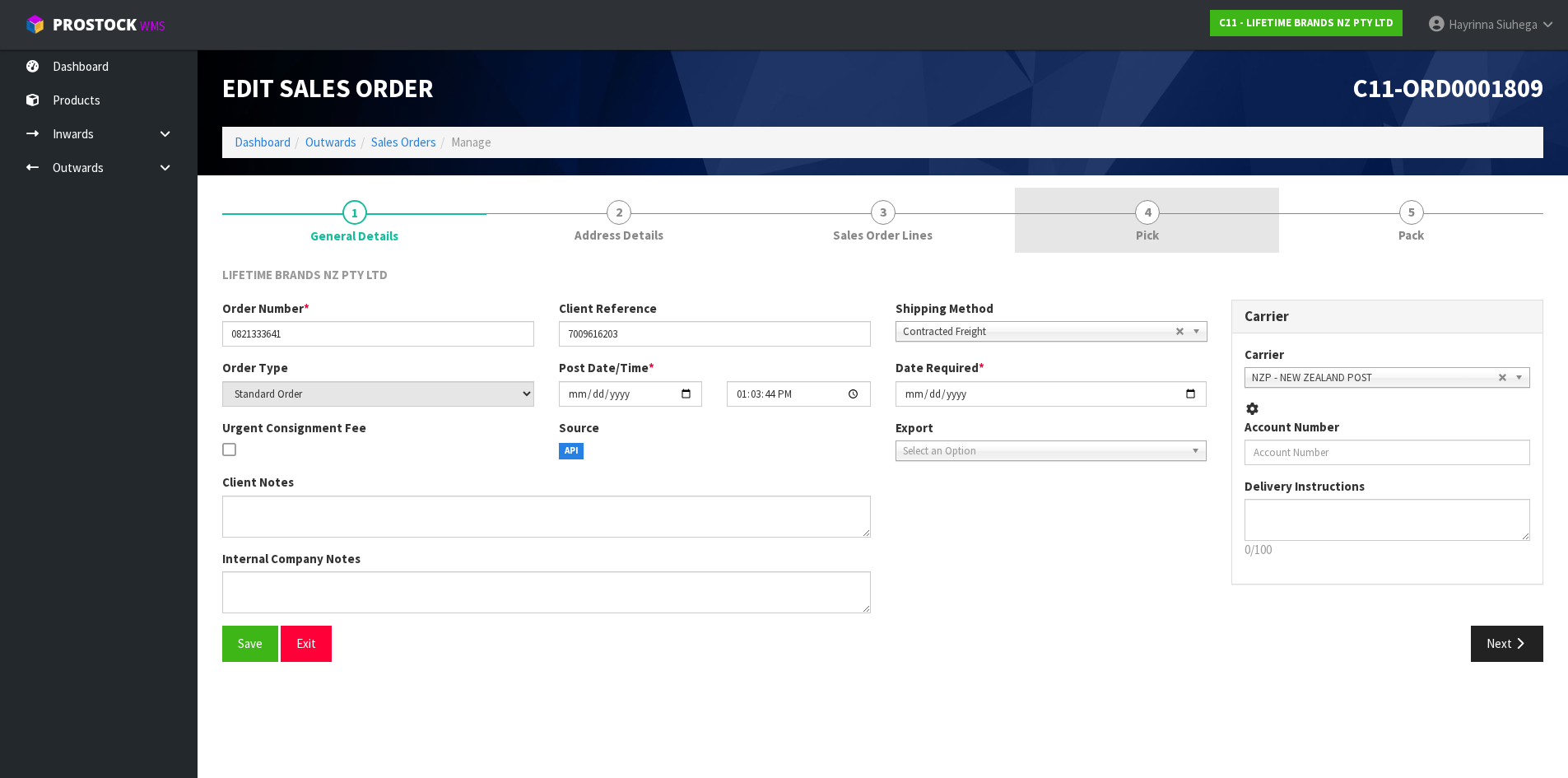
drag, startPoint x: 1216, startPoint y: 219, endPoint x: 1327, endPoint y: 219, distance: 111.0
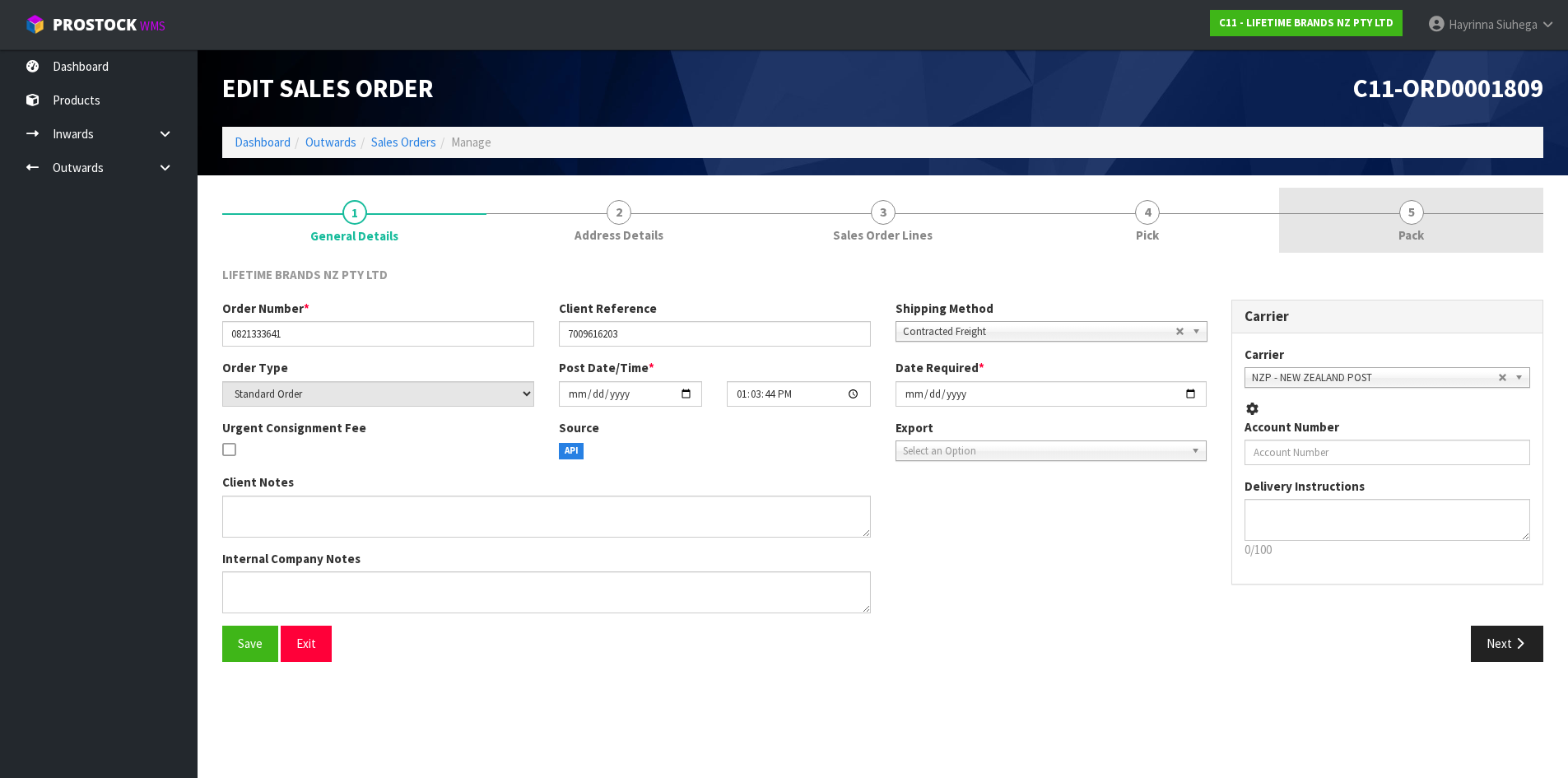
click at [1217, 219] on link "4 Pick" at bounding box center [1147, 221] width 264 height 65
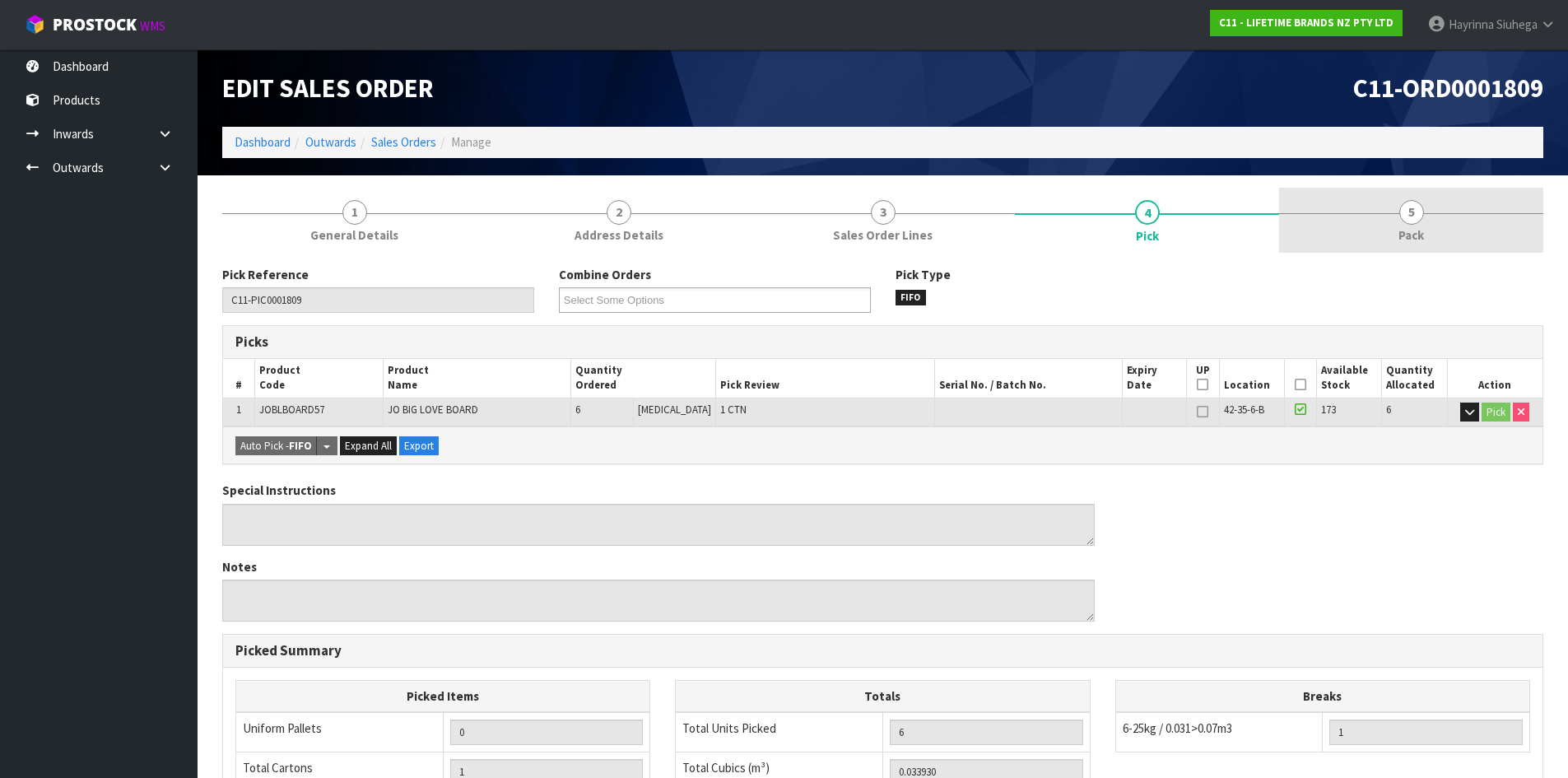
click at [1418, 219] on span "5" at bounding box center [1412, 212] width 25 height 25
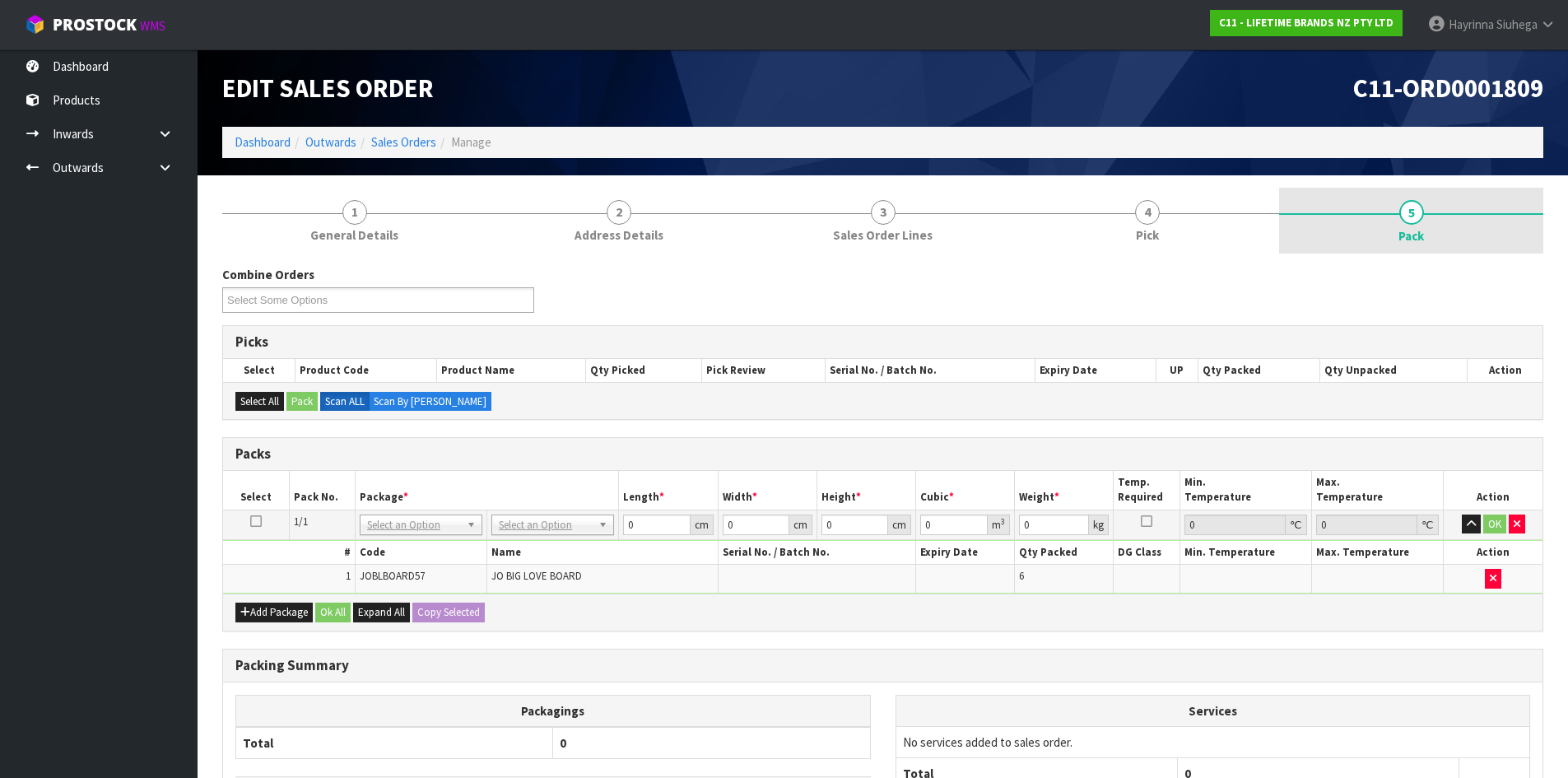
scroll to position [157, 0]
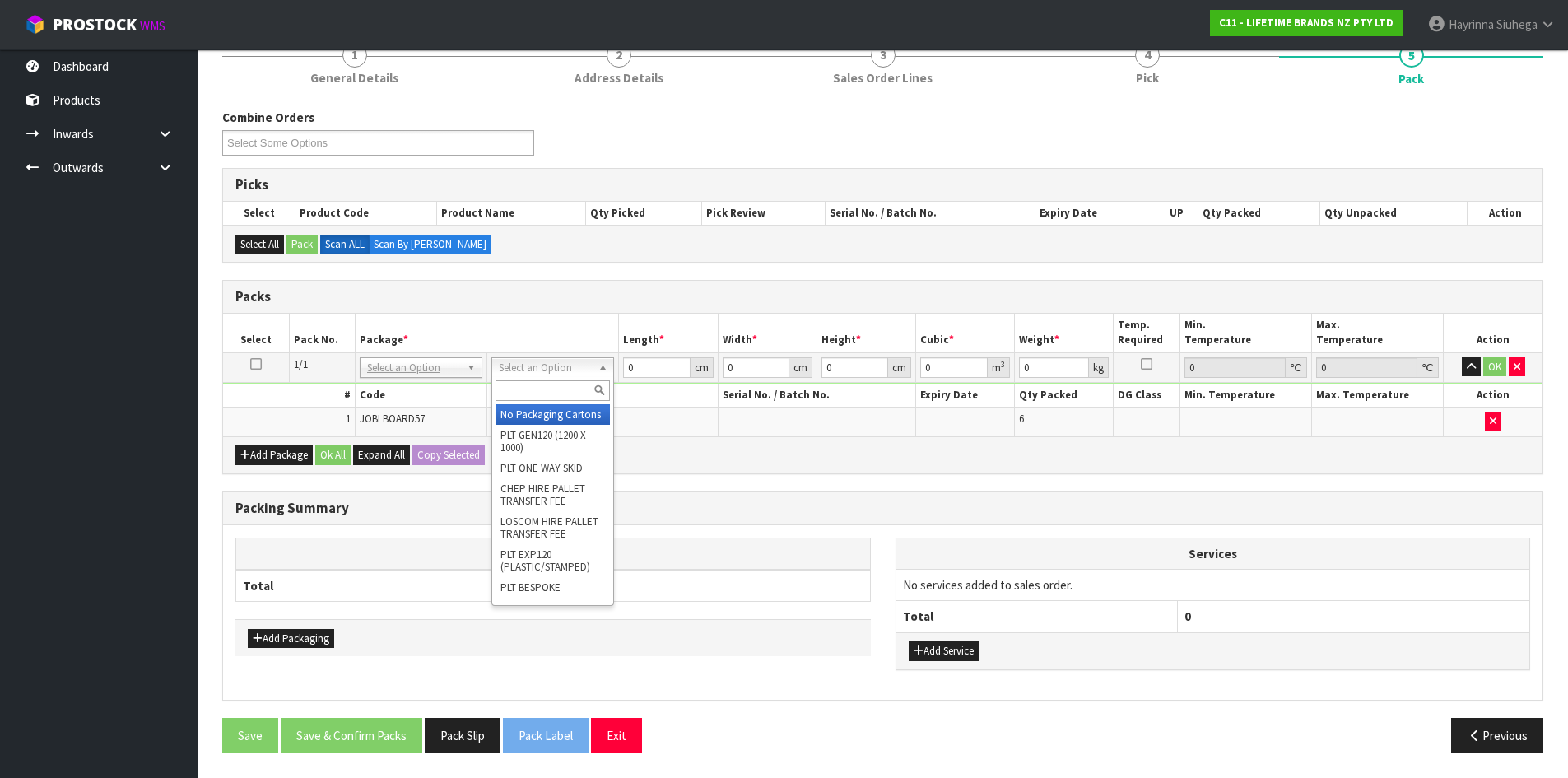
click at [561, 396] on input "text" at bounding box center [553, 391] width 114 height 20
type input "a4 c"
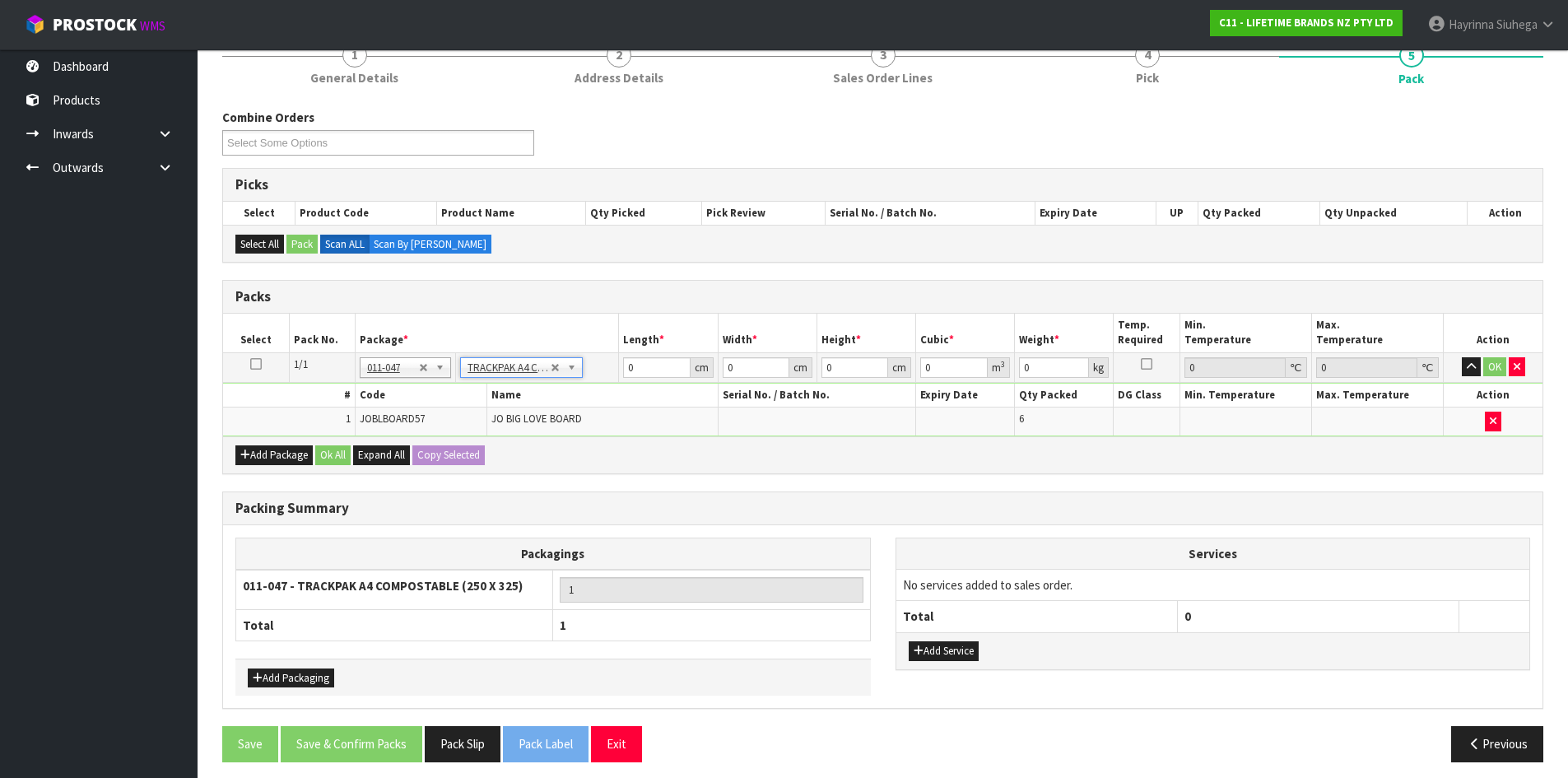
type input "25"
type input "32.5"
type input "0.01"
type input "0.000008"
type input "7.21"
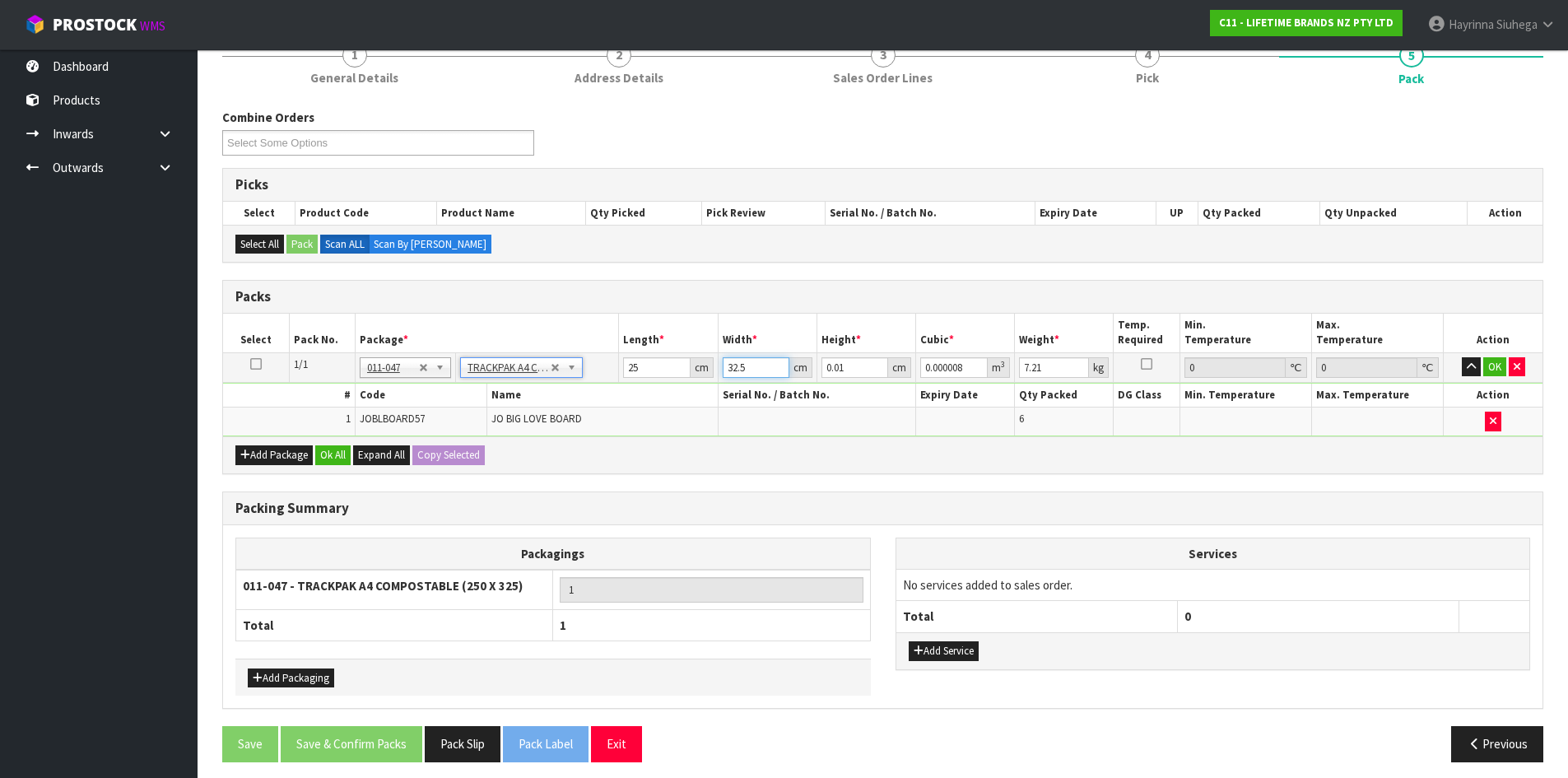
click at [728, 369] on input "32.5" at bounding box center [757, 368] width 67 height 20
type input "3"
type input "0.000001"
type input "33"
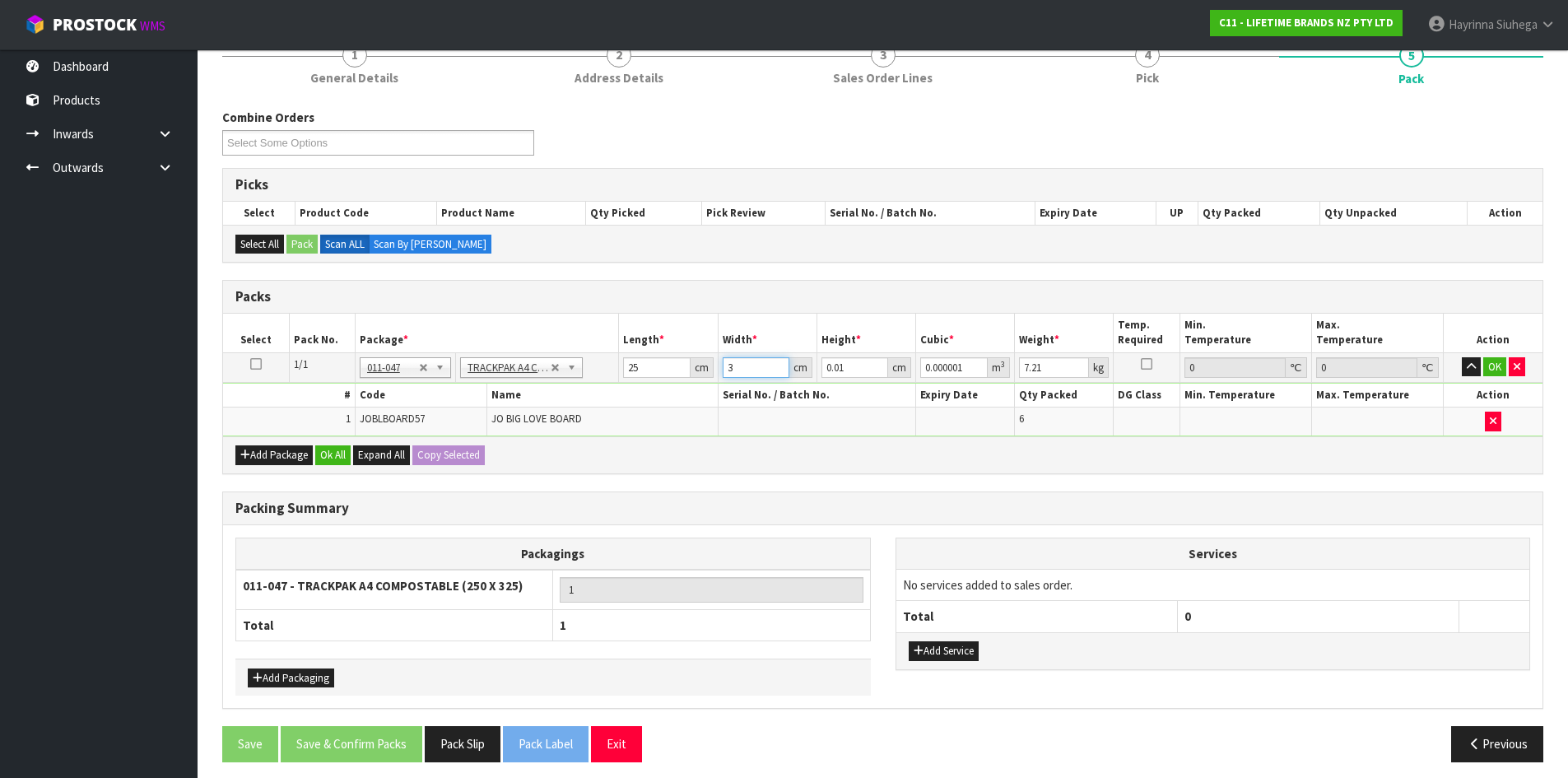
type input "0.000008"
type input "33"
type input "1"
type input "0.000825"
type input "1"
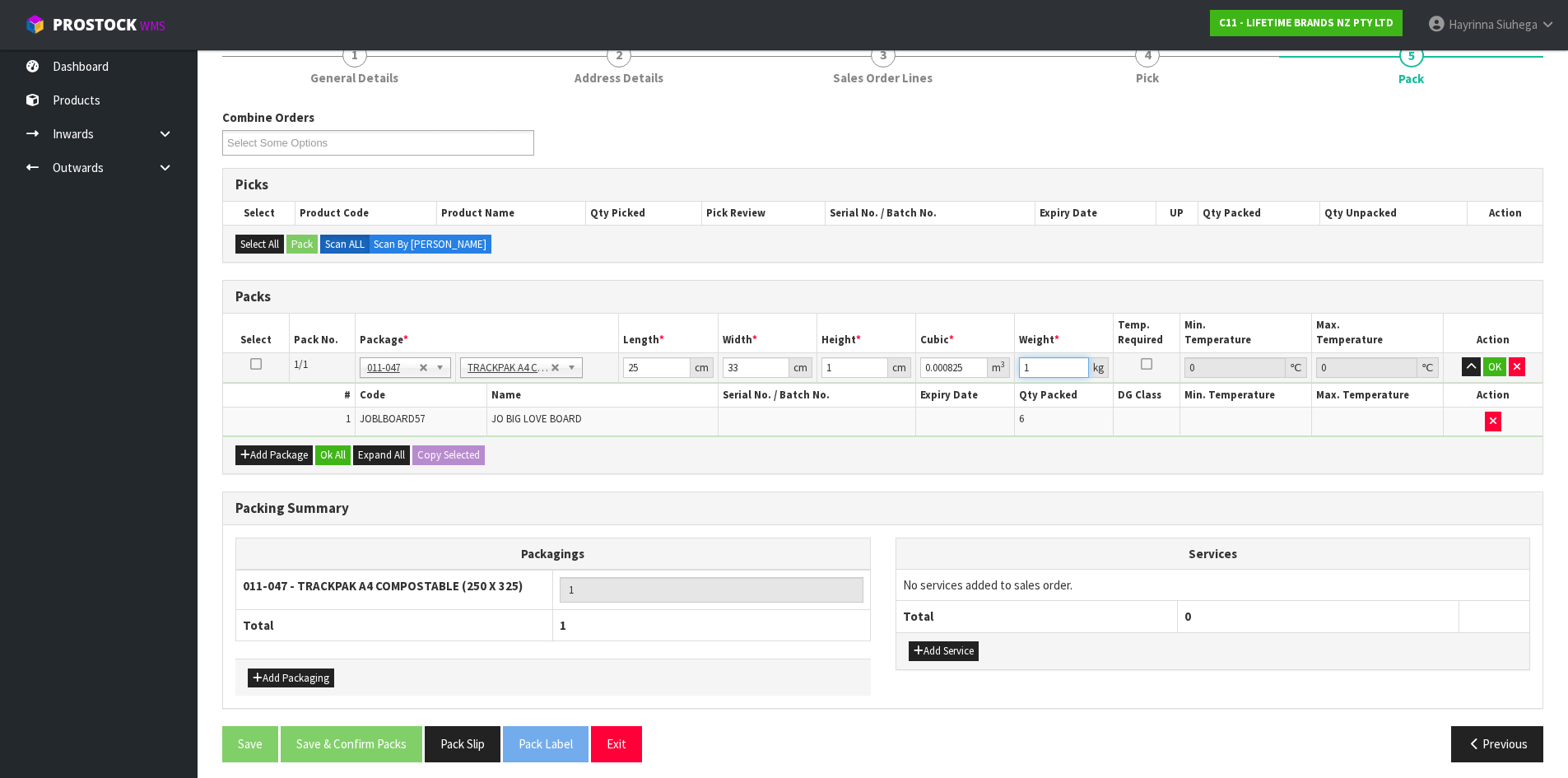
type input "1"
click button "OK" at bounding box center [1494, 367] width 23 height 20
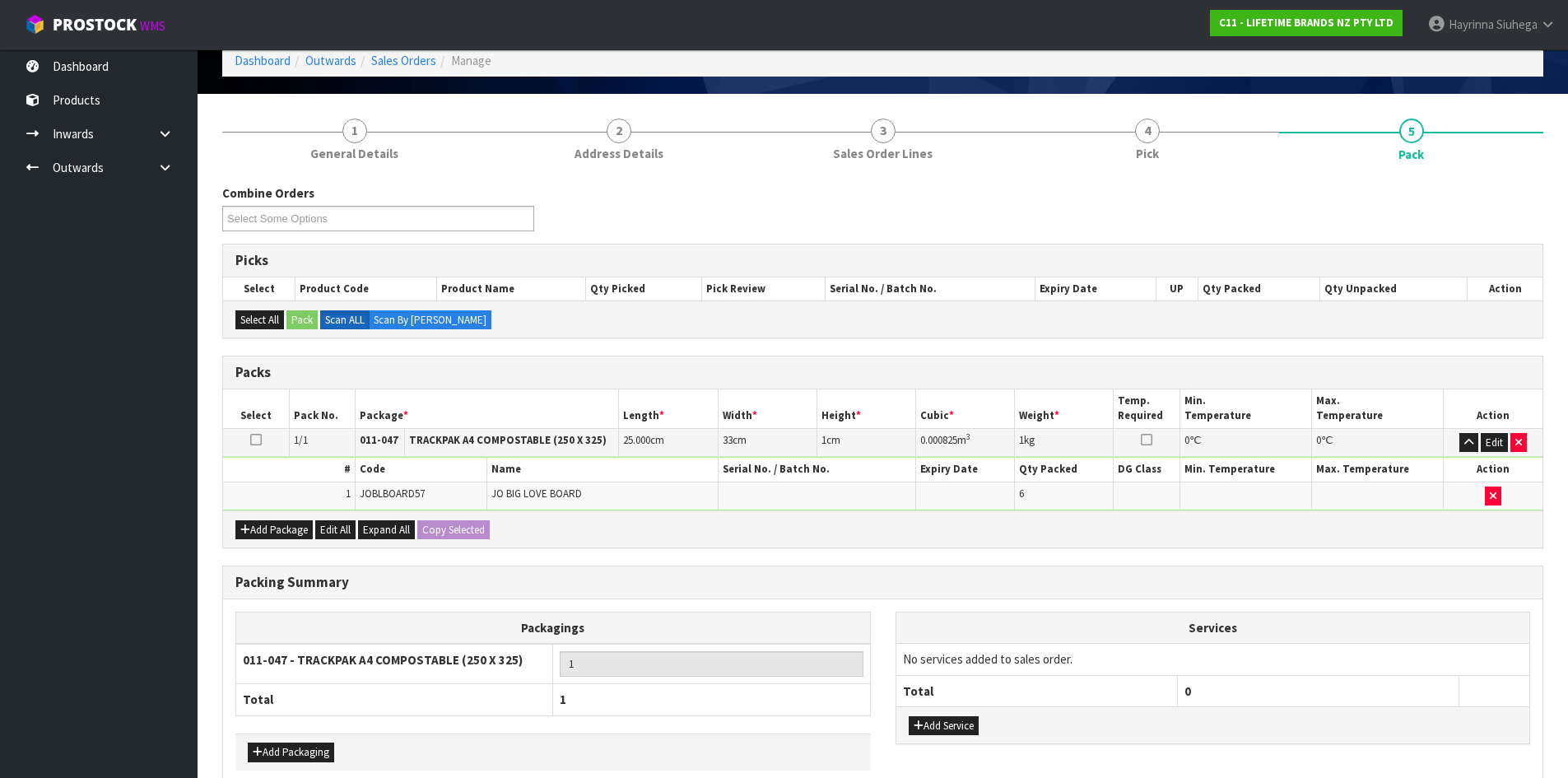
scroll to position [0, 0]
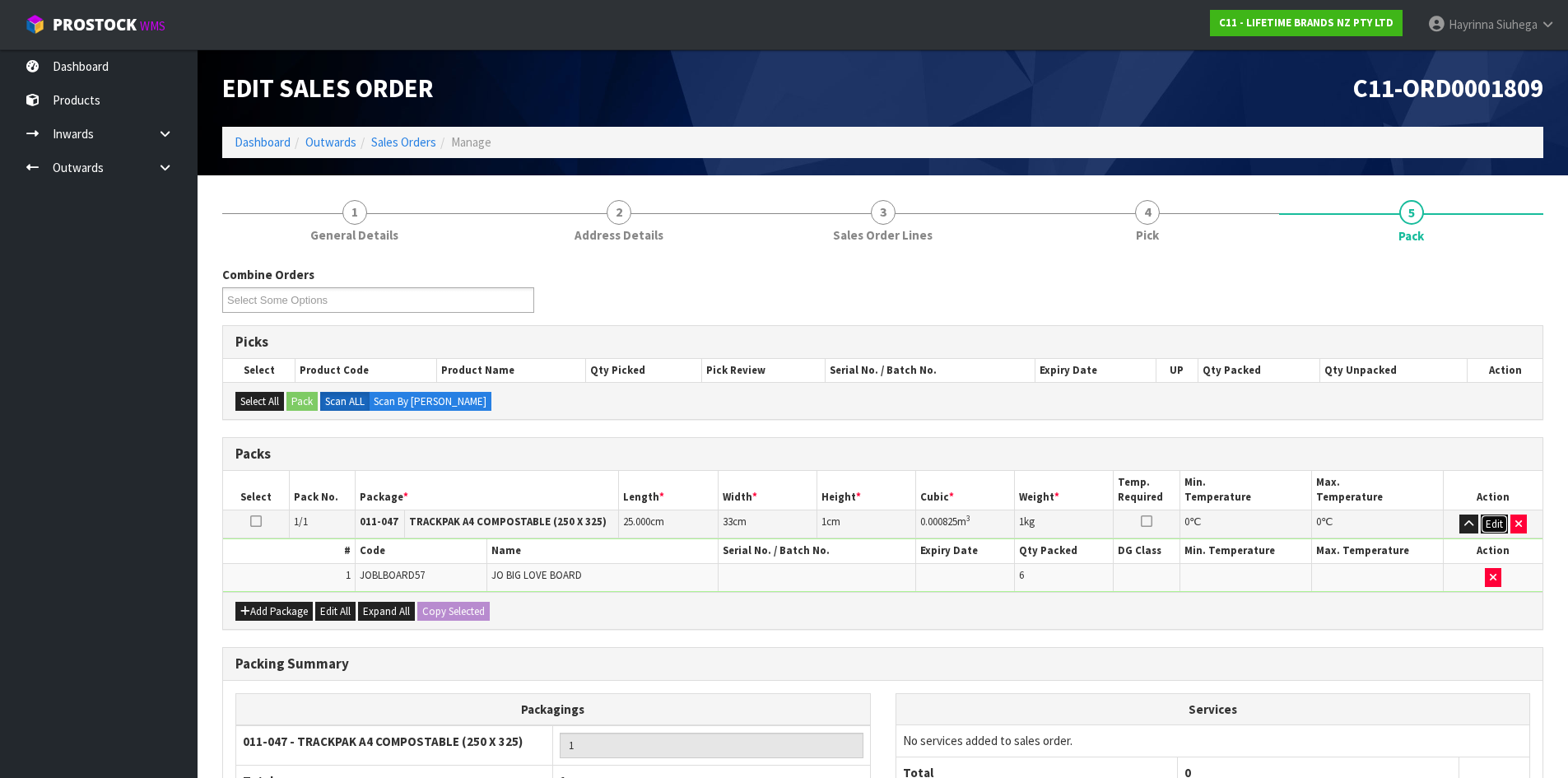
click at [1496, 524] on button "Edit" at bounding box center [1494, 524] width 27 height 20
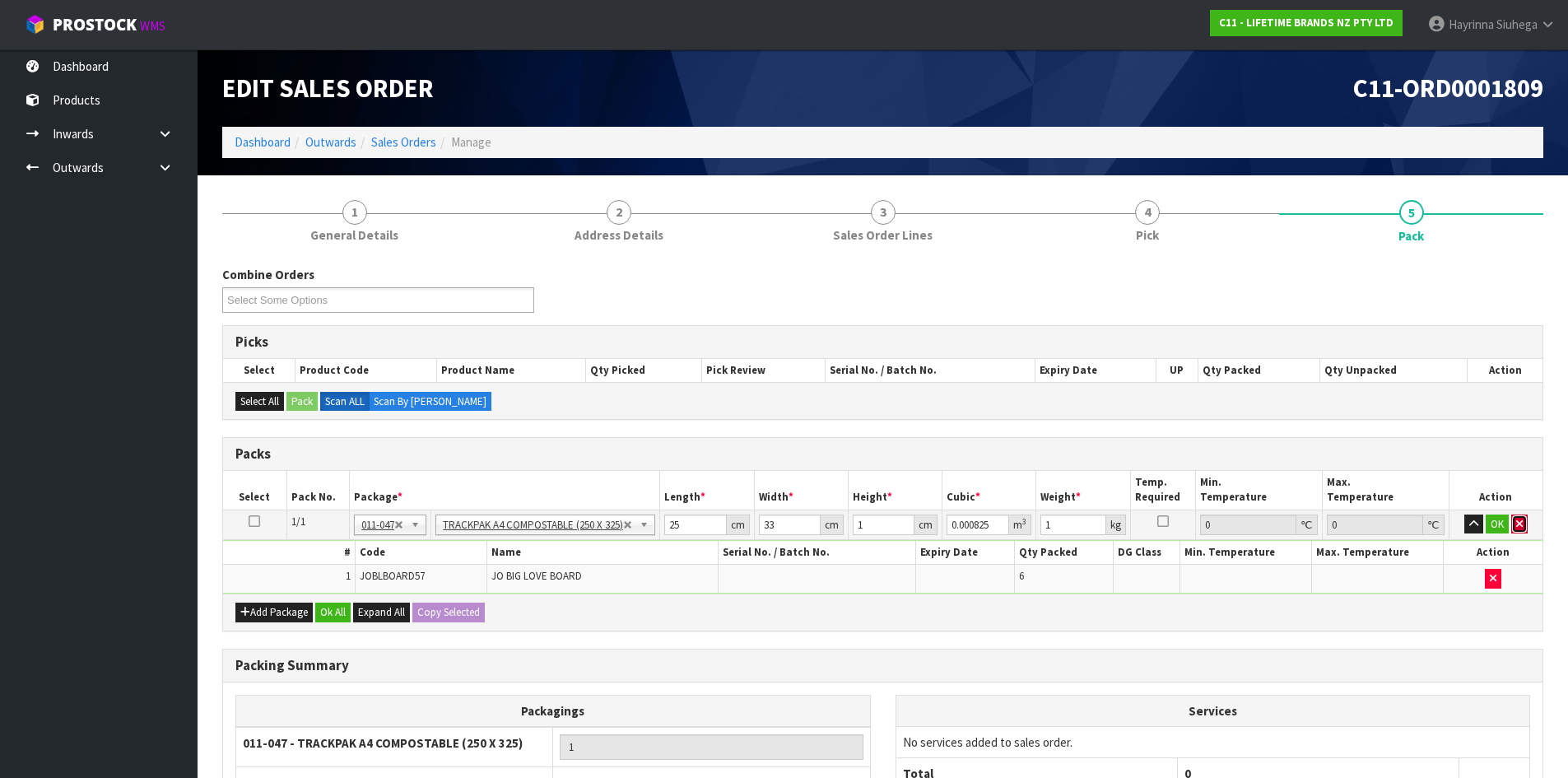
click at [1519, 525] on icon "button" at bounding box center [1520, 524] width 7 height 11
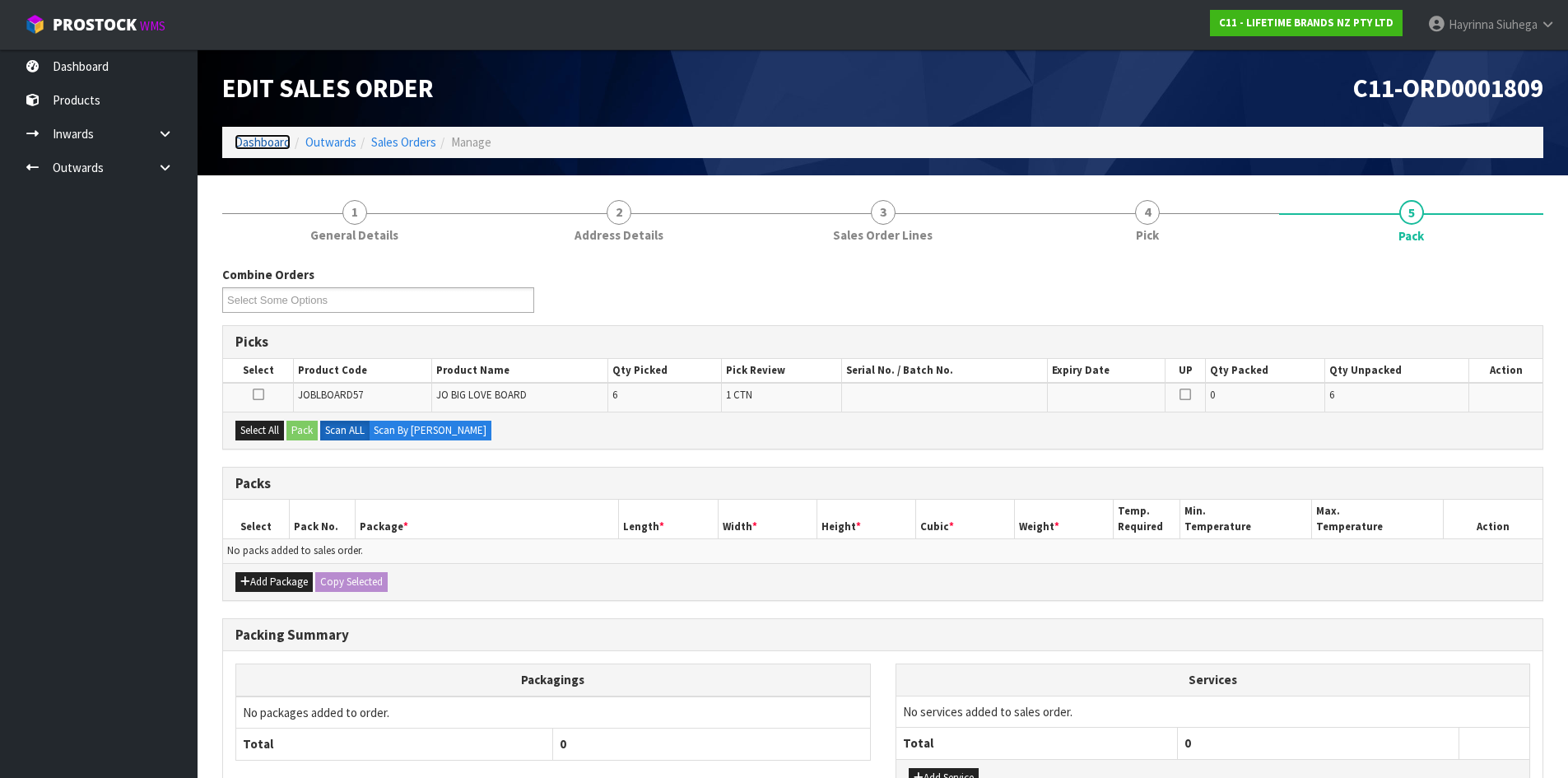
click at [261, 146] on link "Dashboard" at bounding box center [262, 141] width 56 height 16
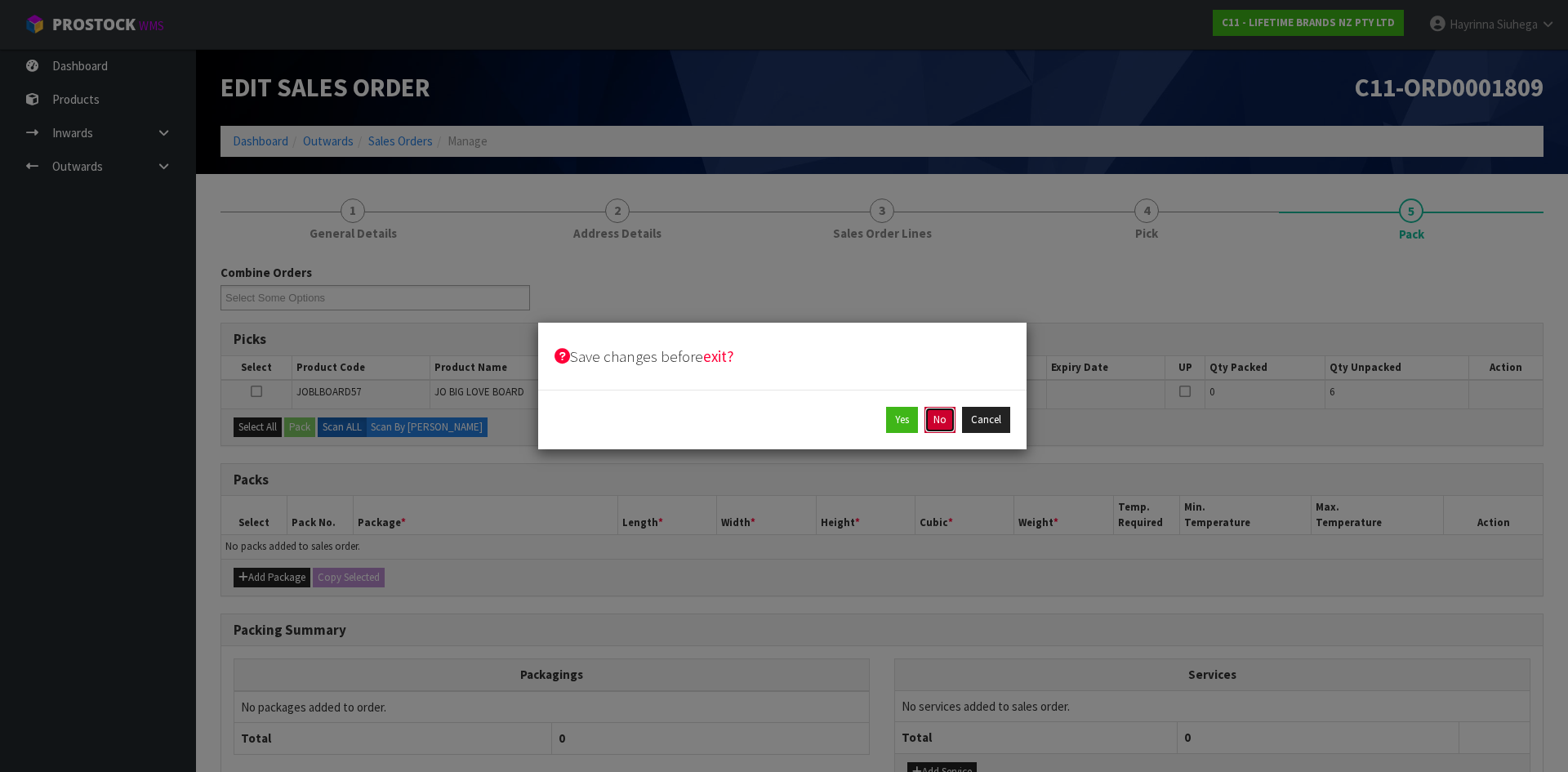
click at [941, 415] on button "No" at bounding box center [940, 420] width 31 height 26
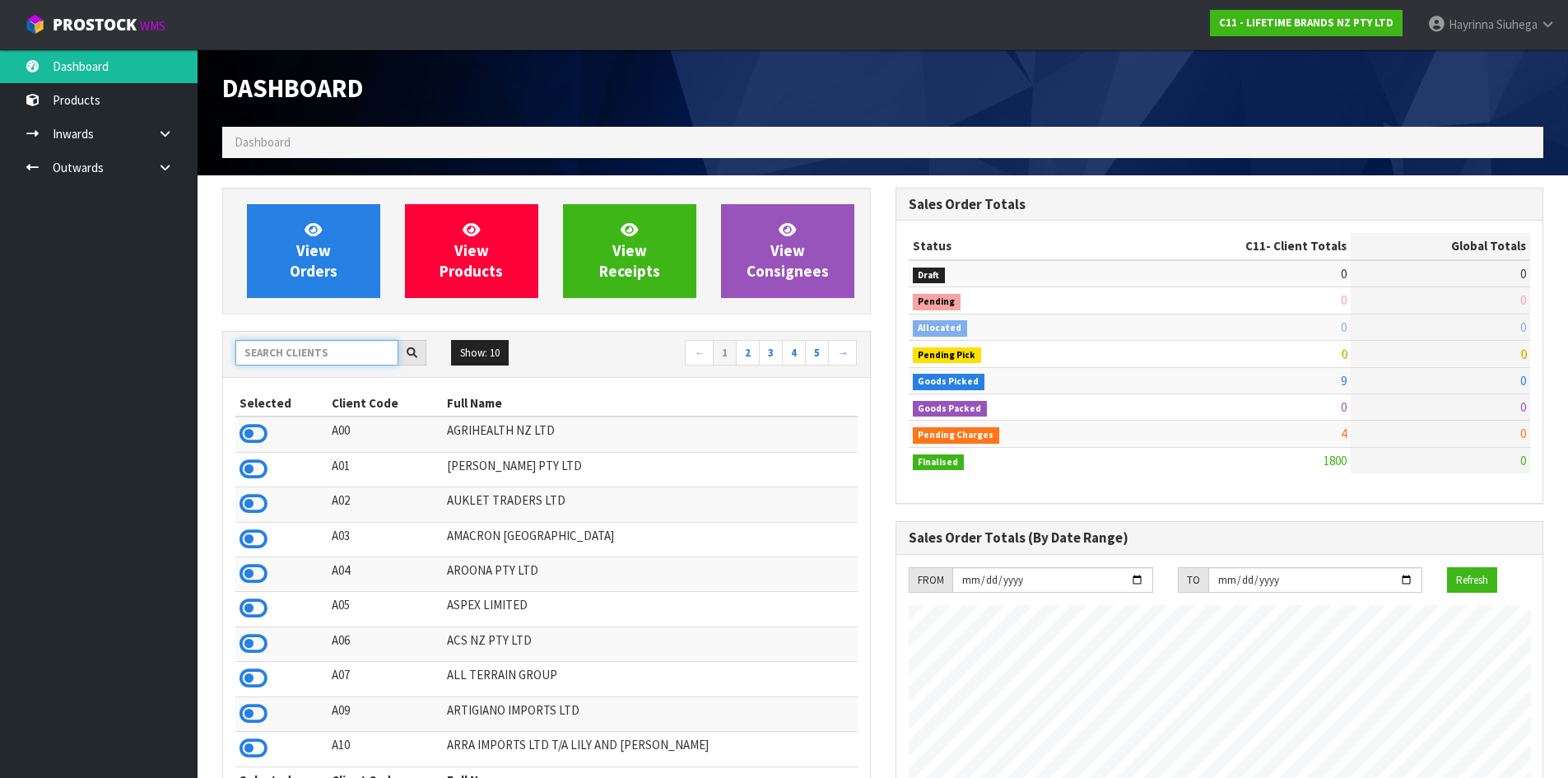
scroll to position [1247, 673]
click at [303, 357] on input "text" at bounding box center [316, 352] width 163 height 25
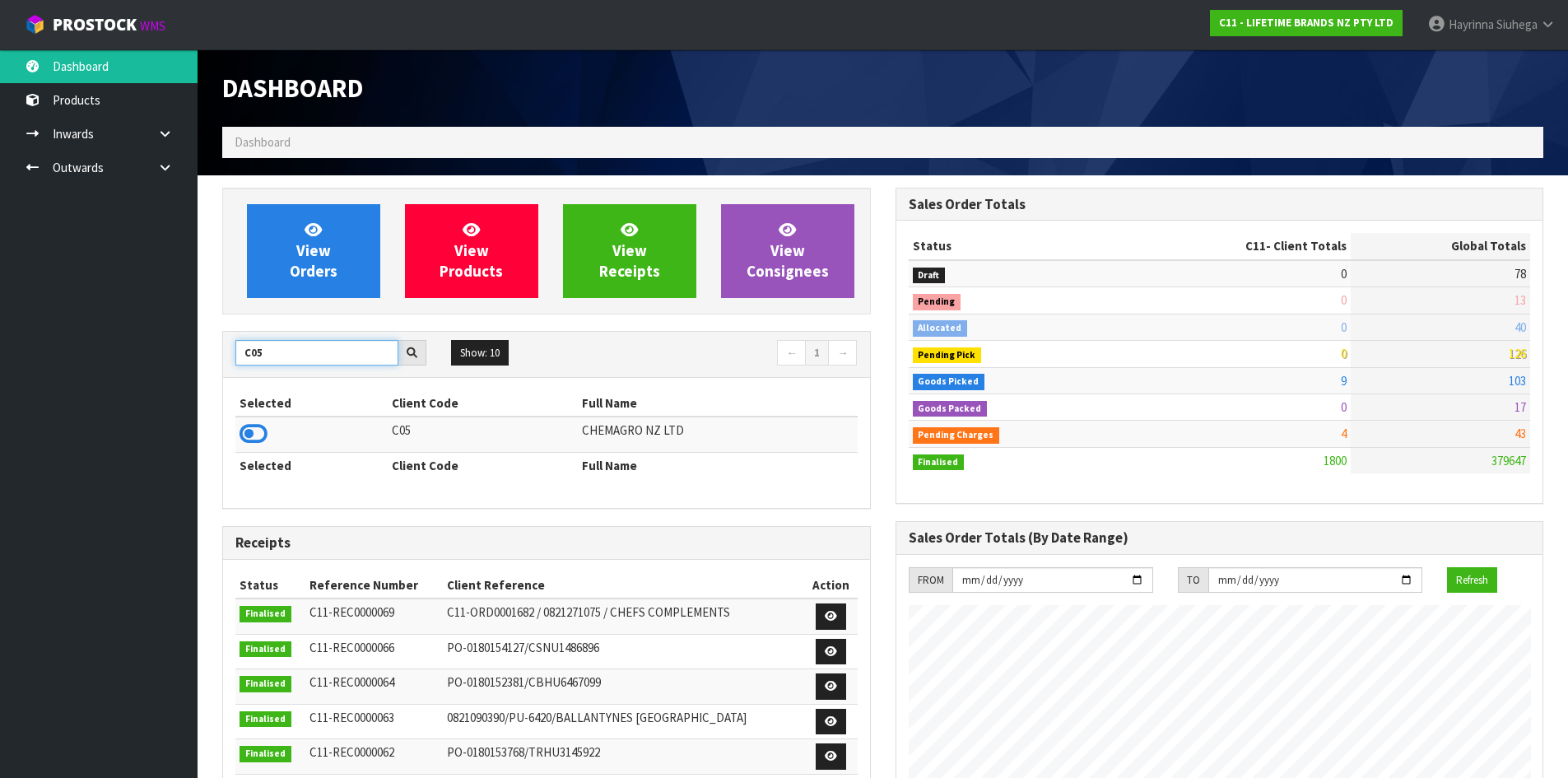
type input "C05"
click at [248, 426] on icon at bounding box center [253, 434] width 28 height 25
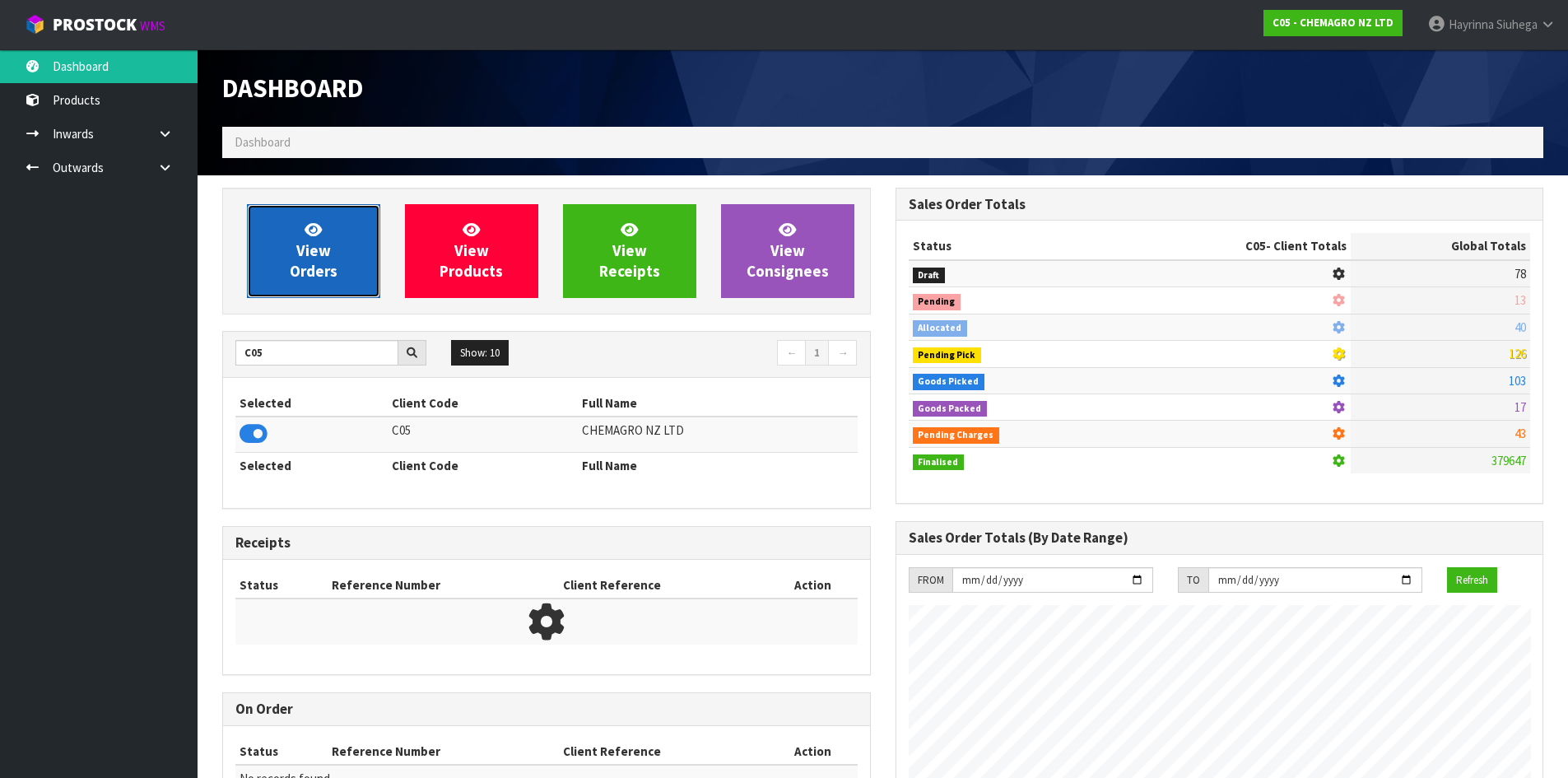
scroll to position [822323, 822604]
click at [296, 239] on link "View Orders" at bounding box center [313, 250] width 133 height 94
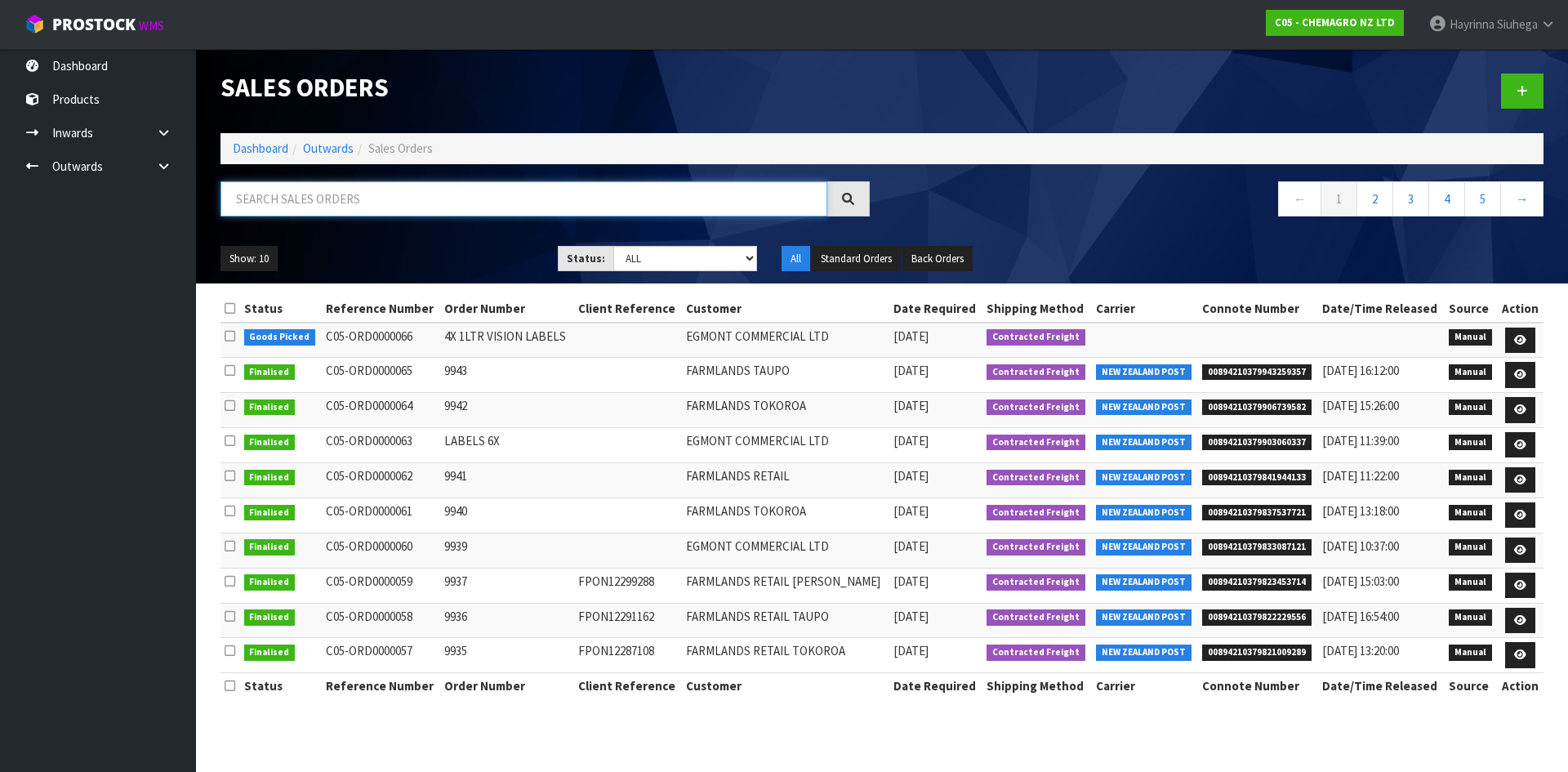
click at [322, 209] on input "text" at bounding box center [523, 199] width 606 height 35
type input "0066"
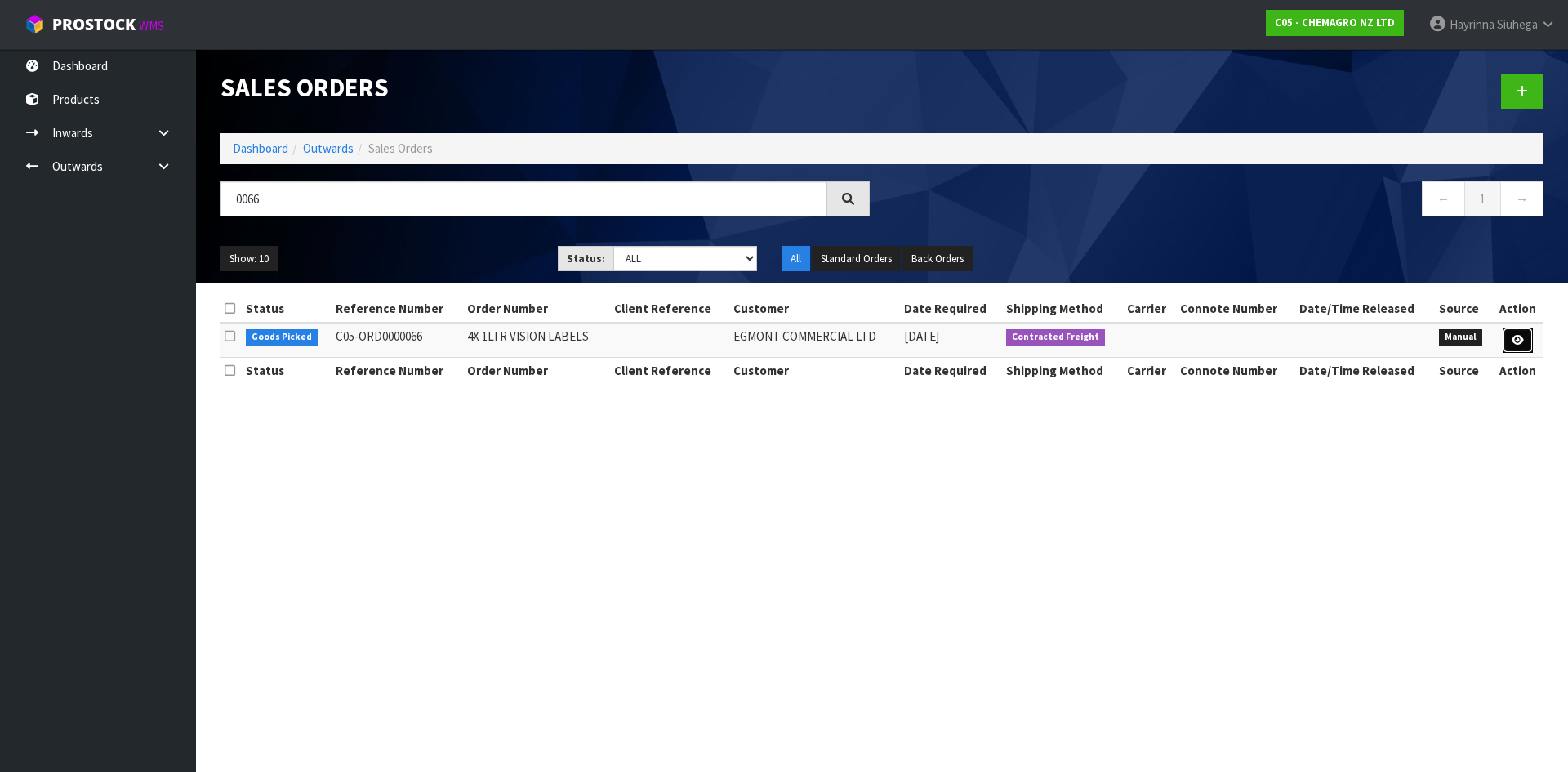
click at [1518, 343] on icon at bounding box center [1517, 341] width 12 height 11
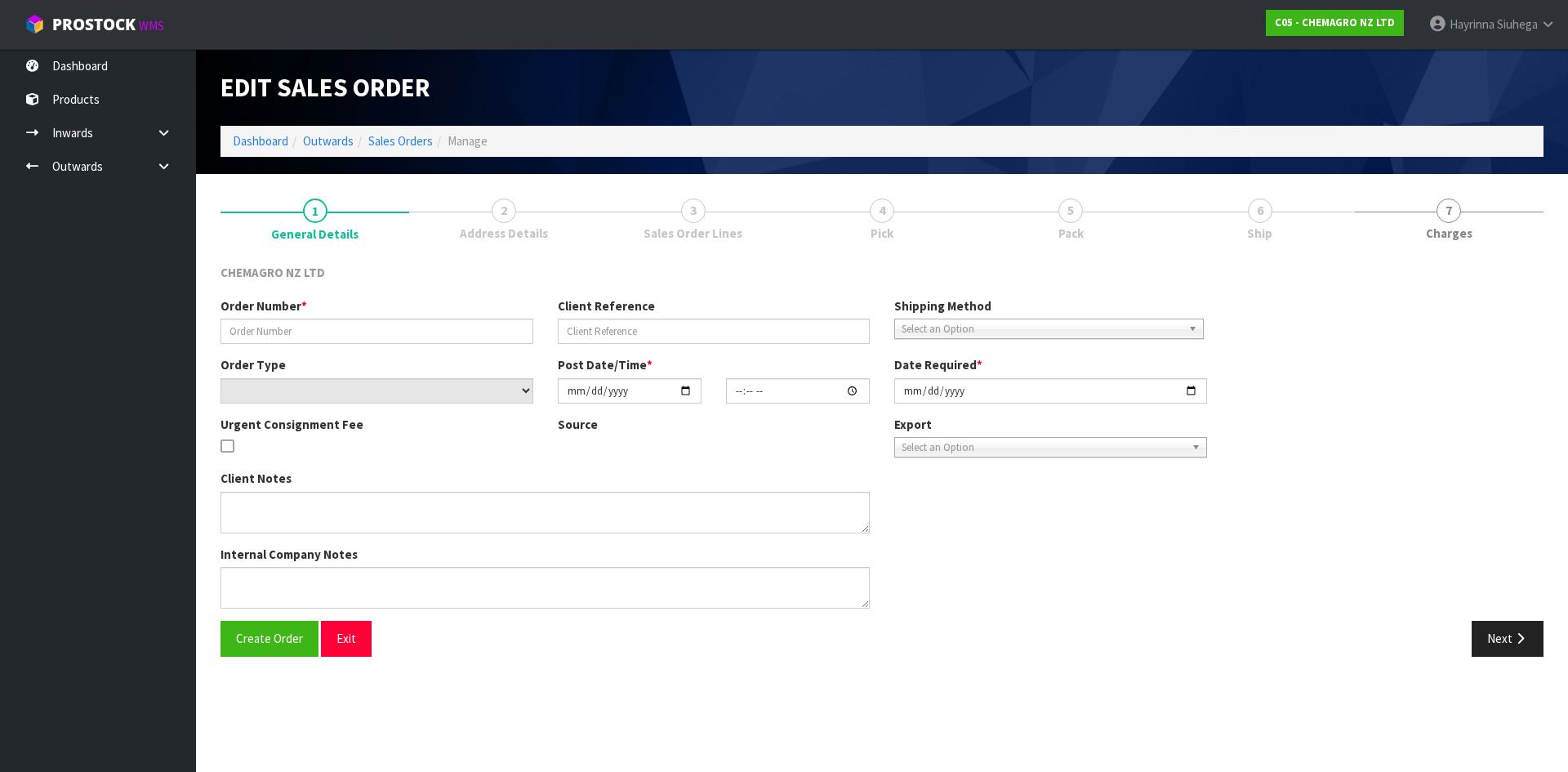
type input "4X 1LTR VISION LABELS"
select select "number:0"
type input "[DATE]"
type input "09:20:00.000"
type input "[DATE]"
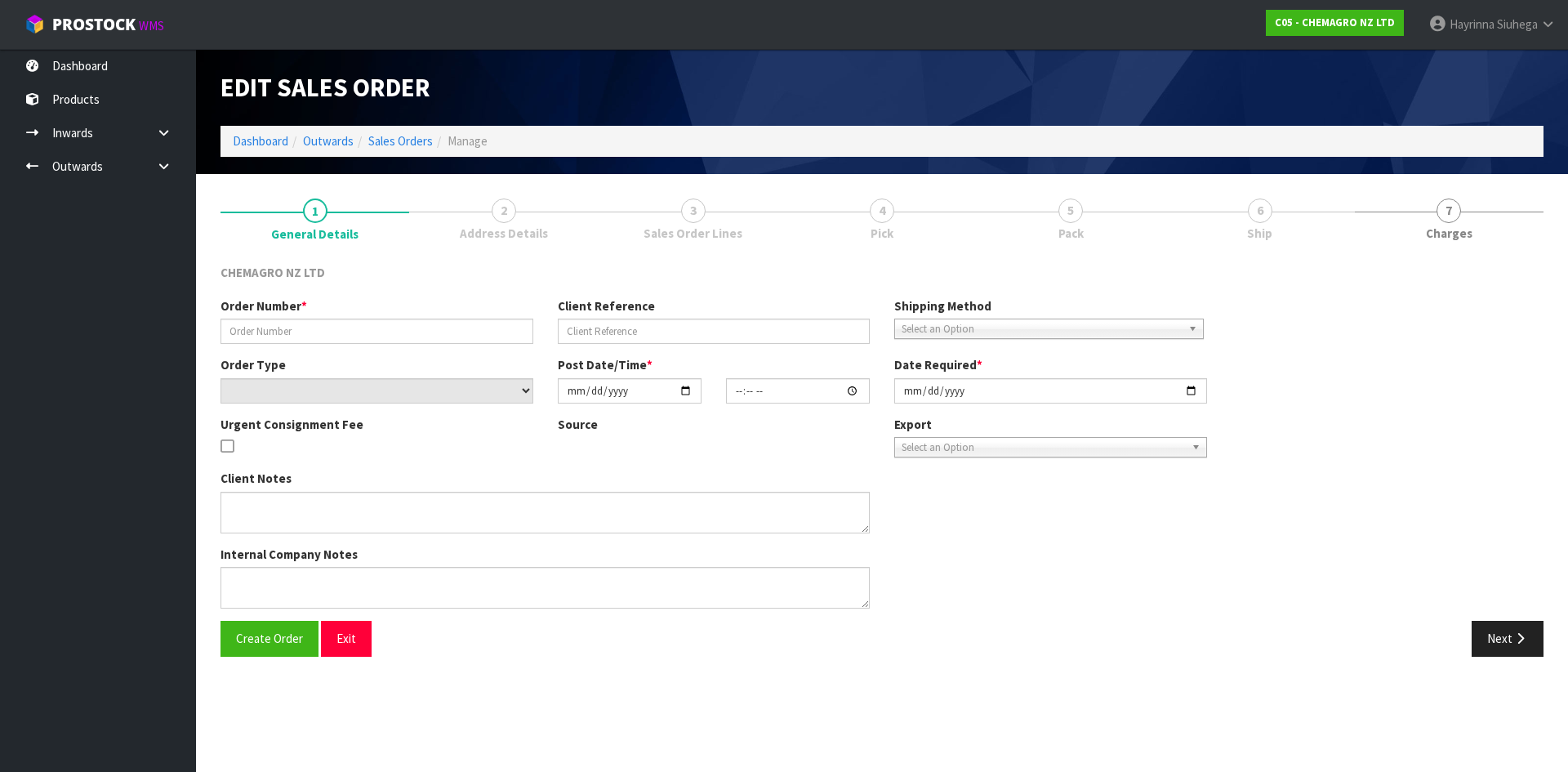
type textarea "4X LABELS FOR VISION (1L)"
type textarea "COULD YOU PLEASE FIND 4X 1 VISION LABELS IN OUR STORED LABEL BOX 1 LTR LABELS A…"
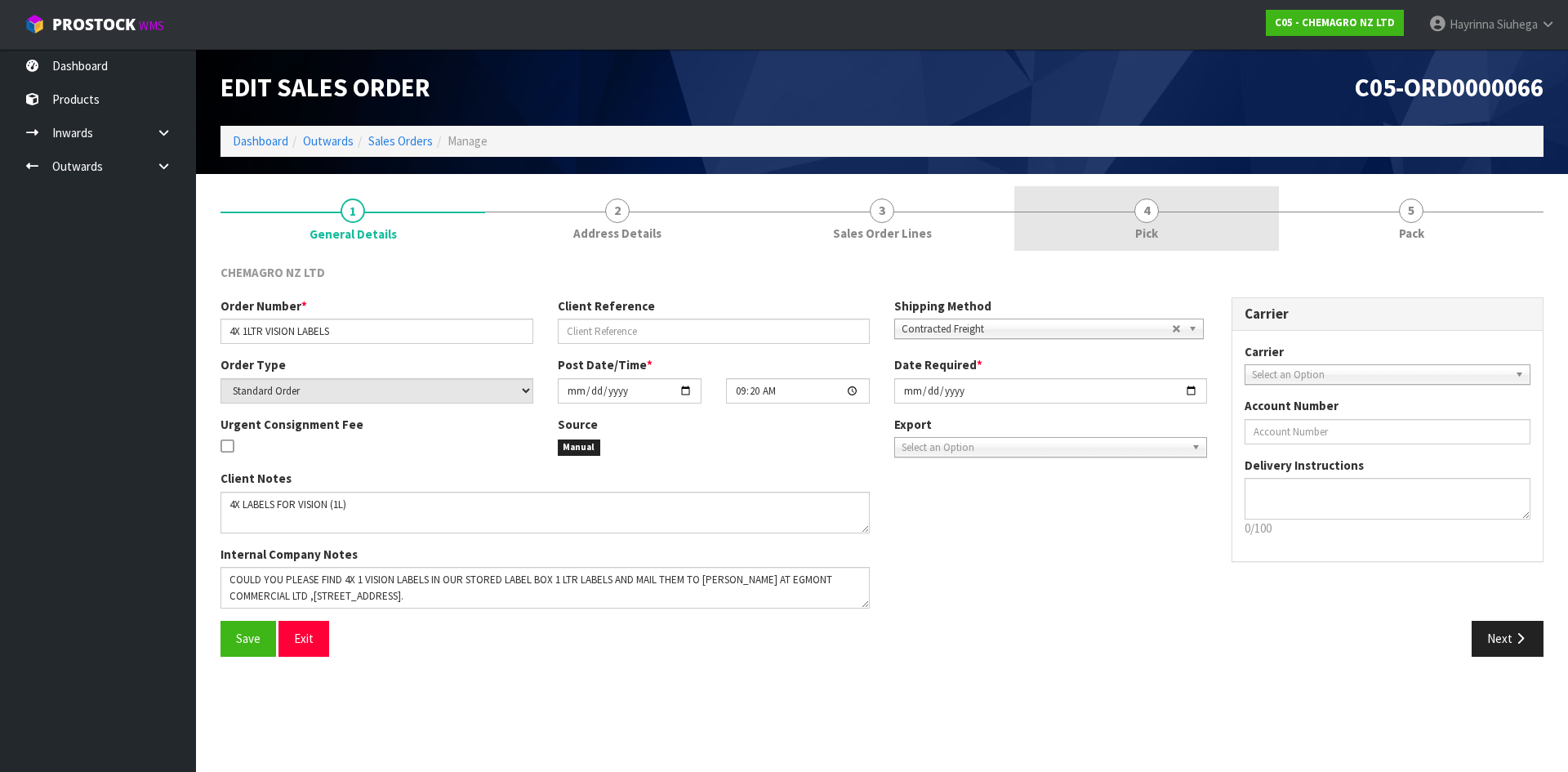
click at [1260, 217] on link "4 Pick" at bounding box center [1146, 219] width 265 height 65
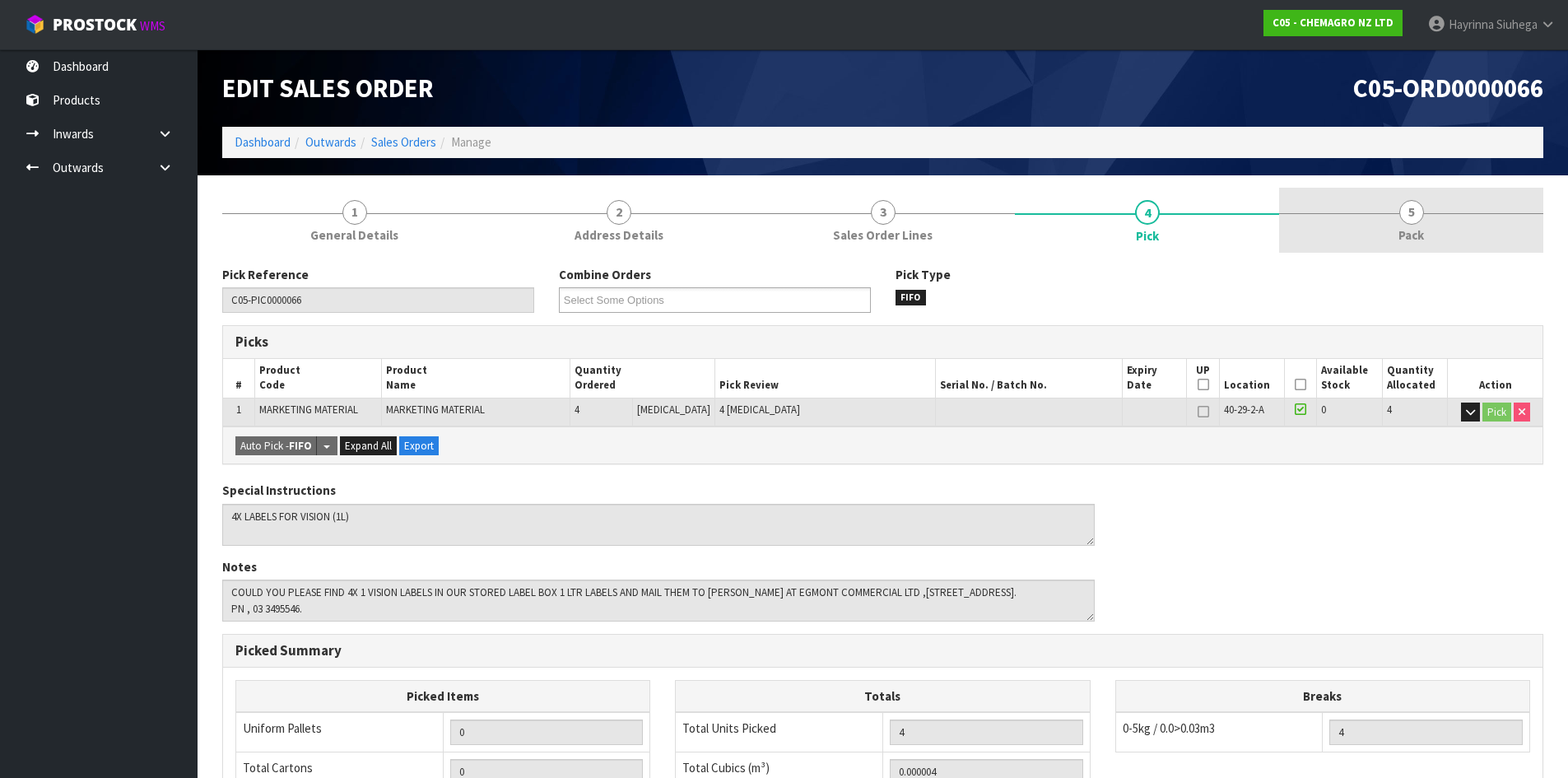
click at [1404, 225] on link "5 Pack" at bounding box center [1412, 221] width 264 height 65
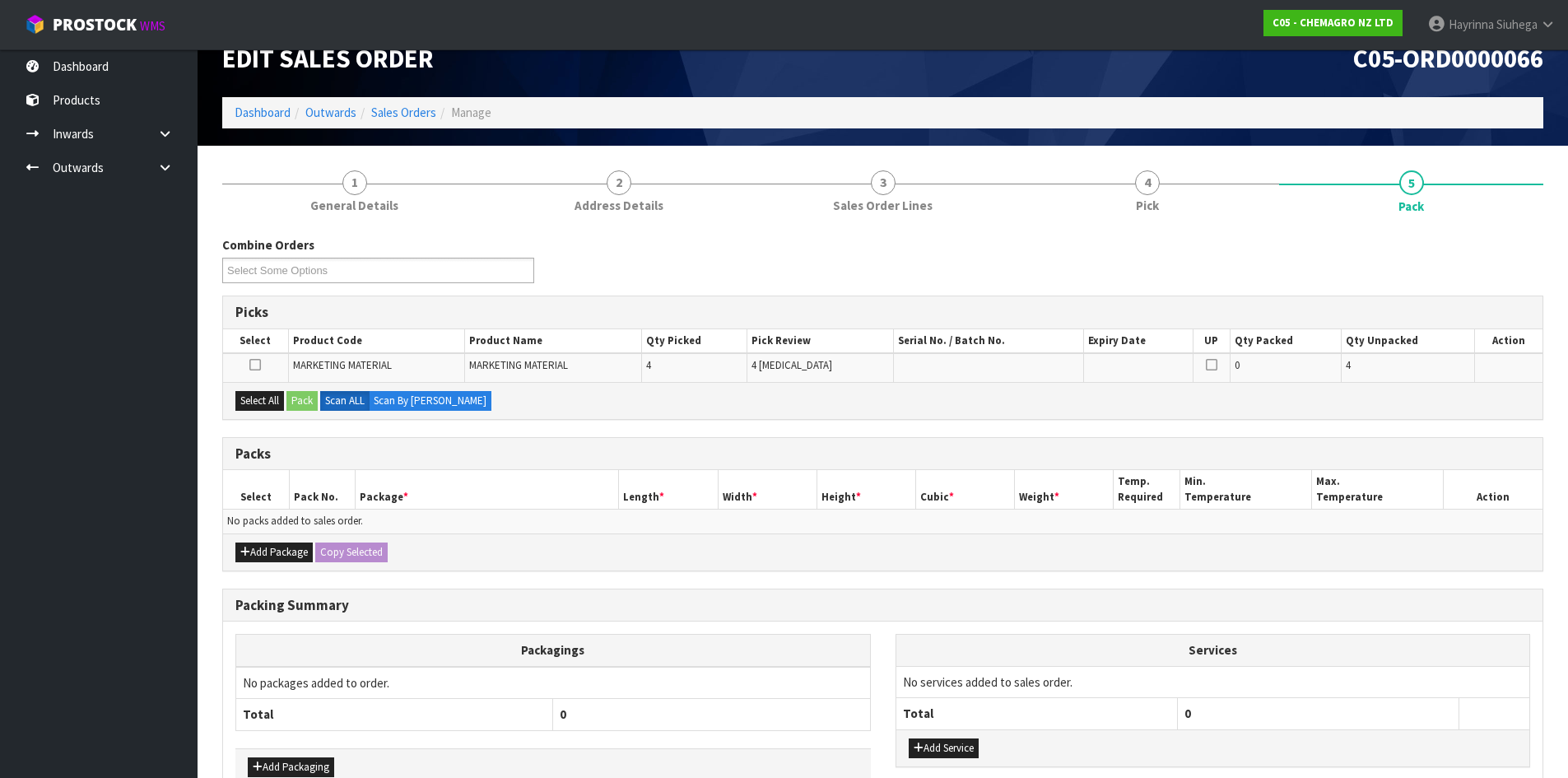
scroll to position [82, 0]
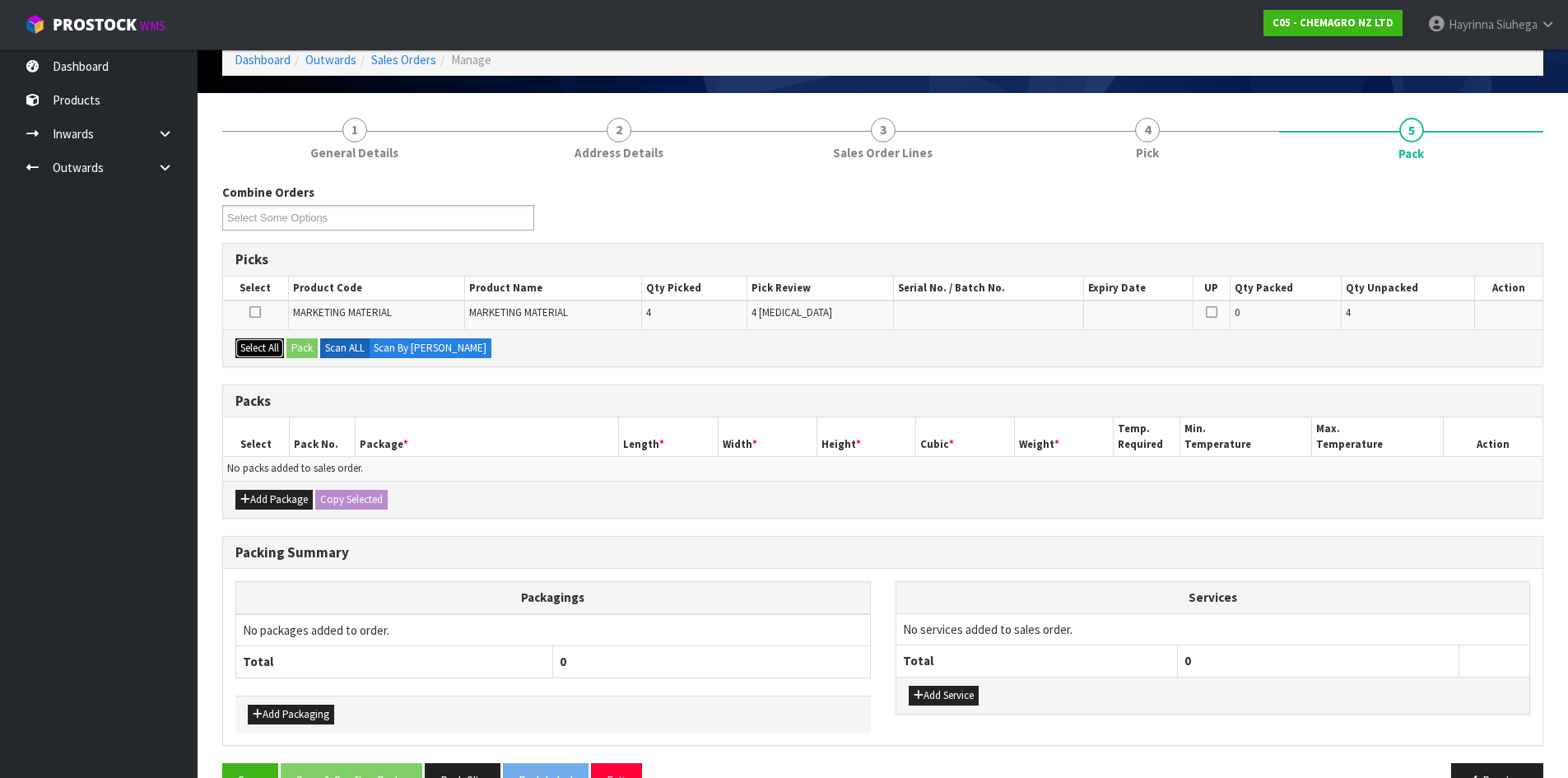
click at [261, 349] on button "Select All" at bounding box center [260, 348] width 48 height 20
click at [313, 348] on button "Pack" at bounding box center [302, 348] width 32 height 20
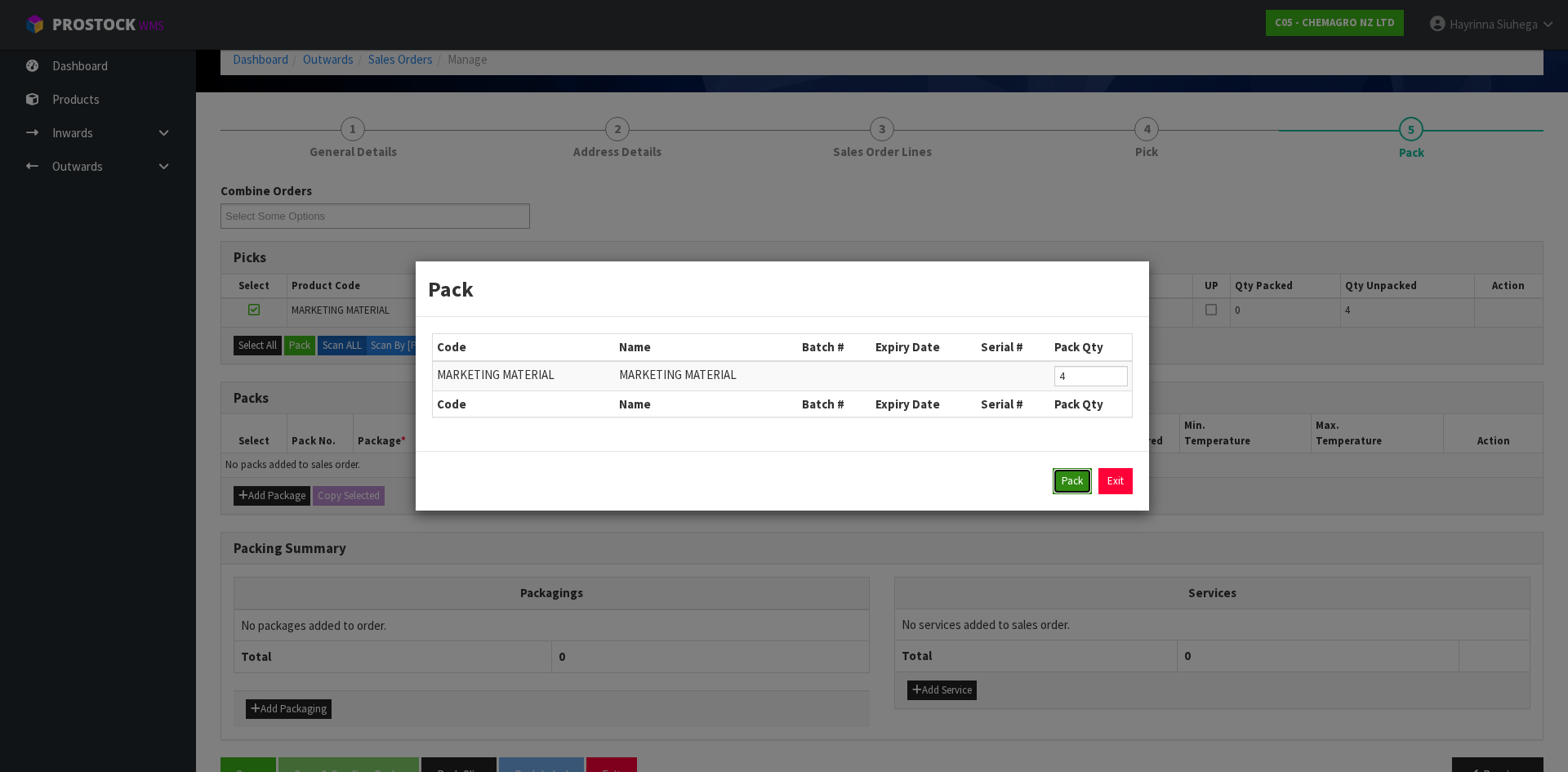
click at [1068, 476] on button "Pack" at bounding box center [1071, 481] width 39 height 26
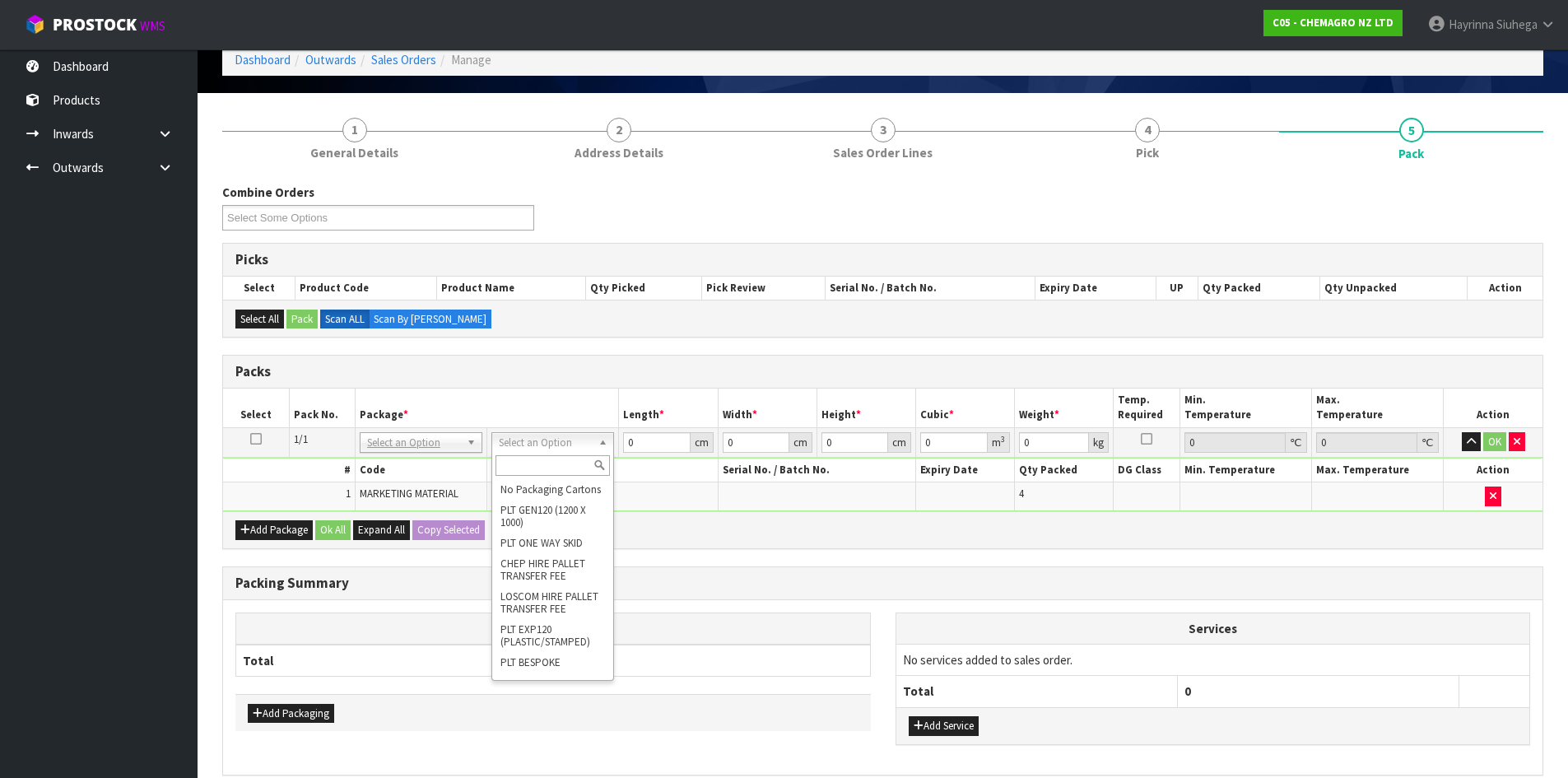
click at [554, 463] on input "text" at bounding box center [553, 465] width 114 height 20
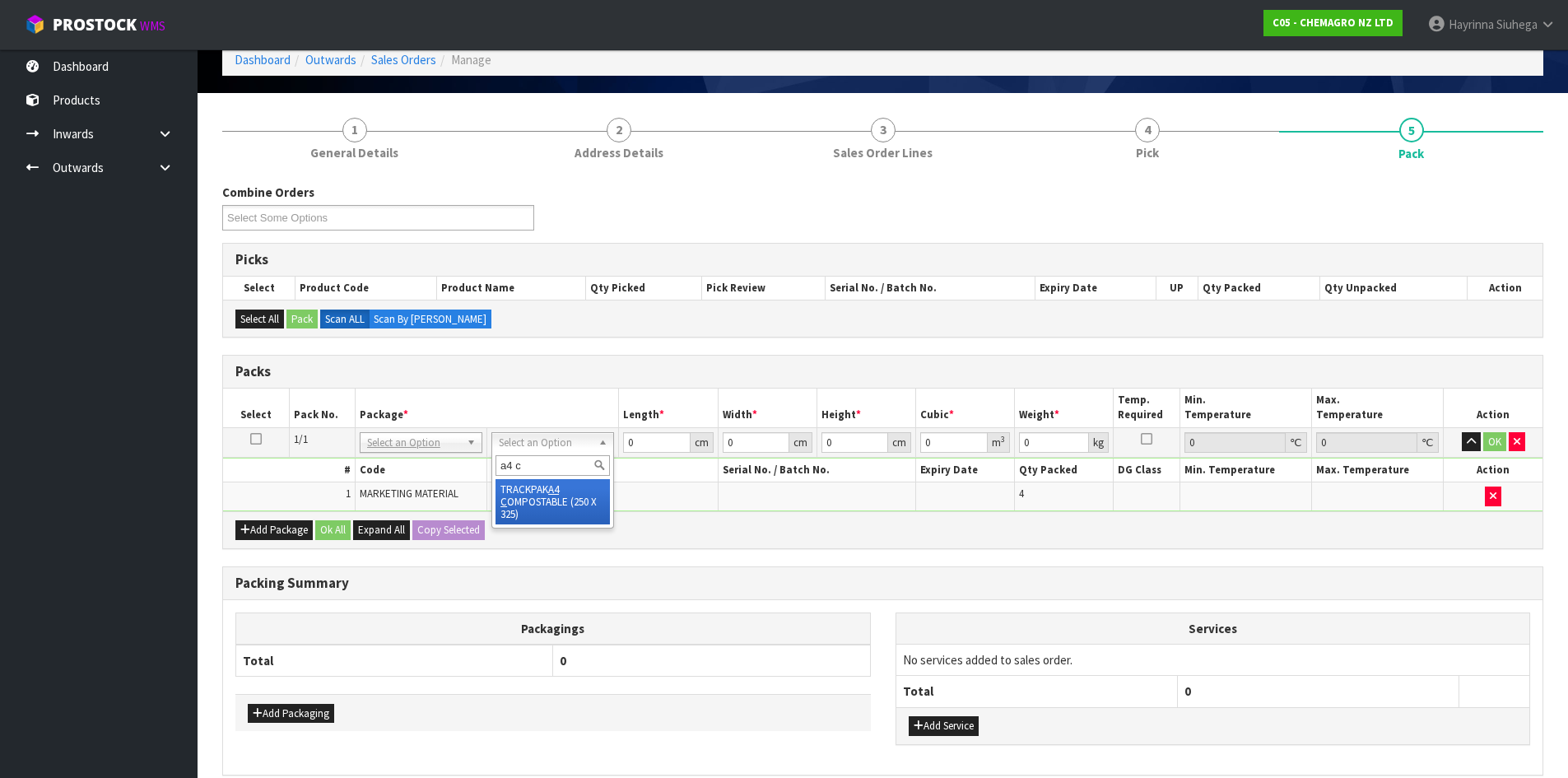
type input "a4 c"
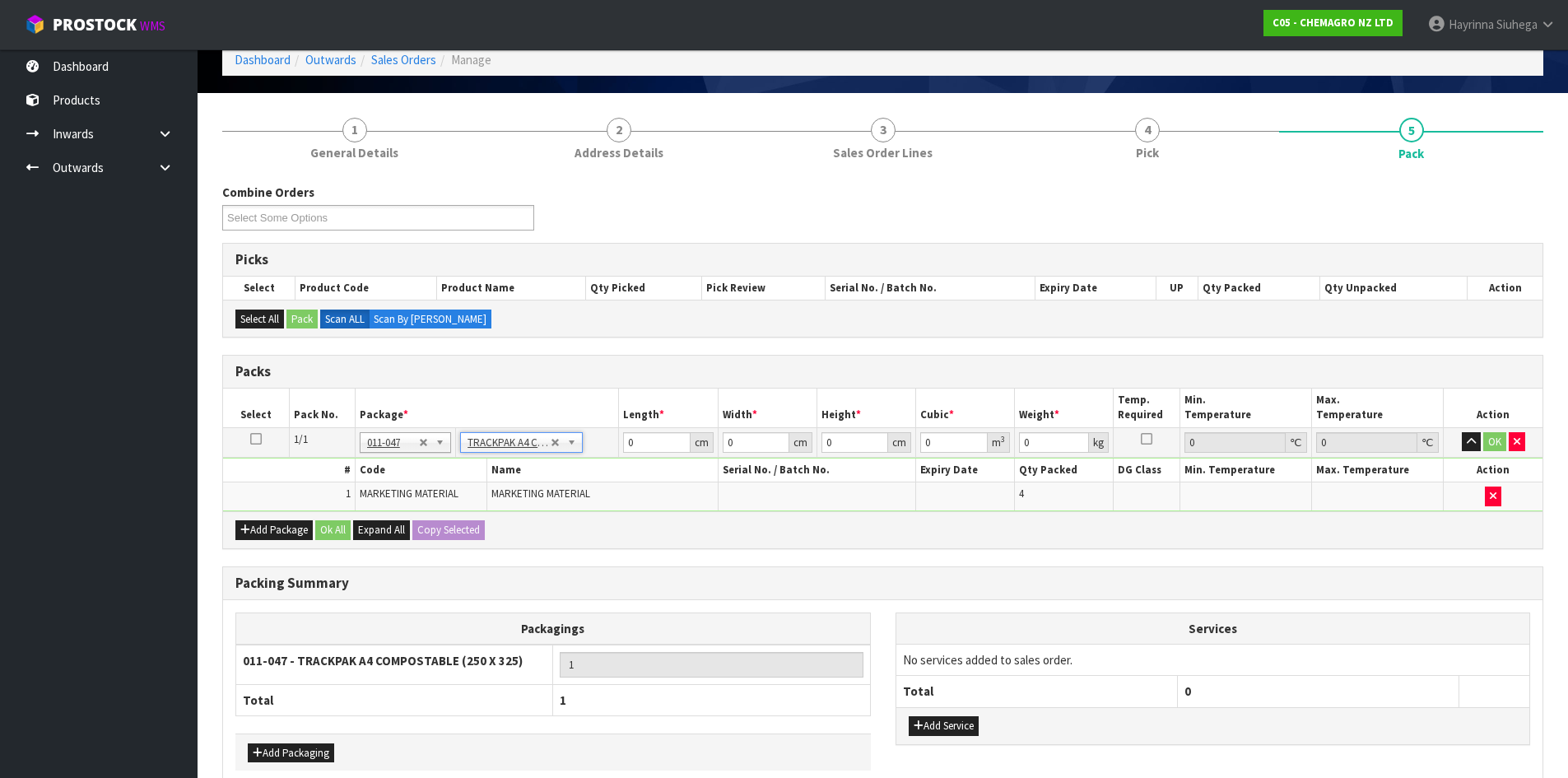
type input "25"
type input "32.5"
type input "0.01"
click at [732, 446] on input "32.5" at bounding box center [757, 442] width 67 height 20
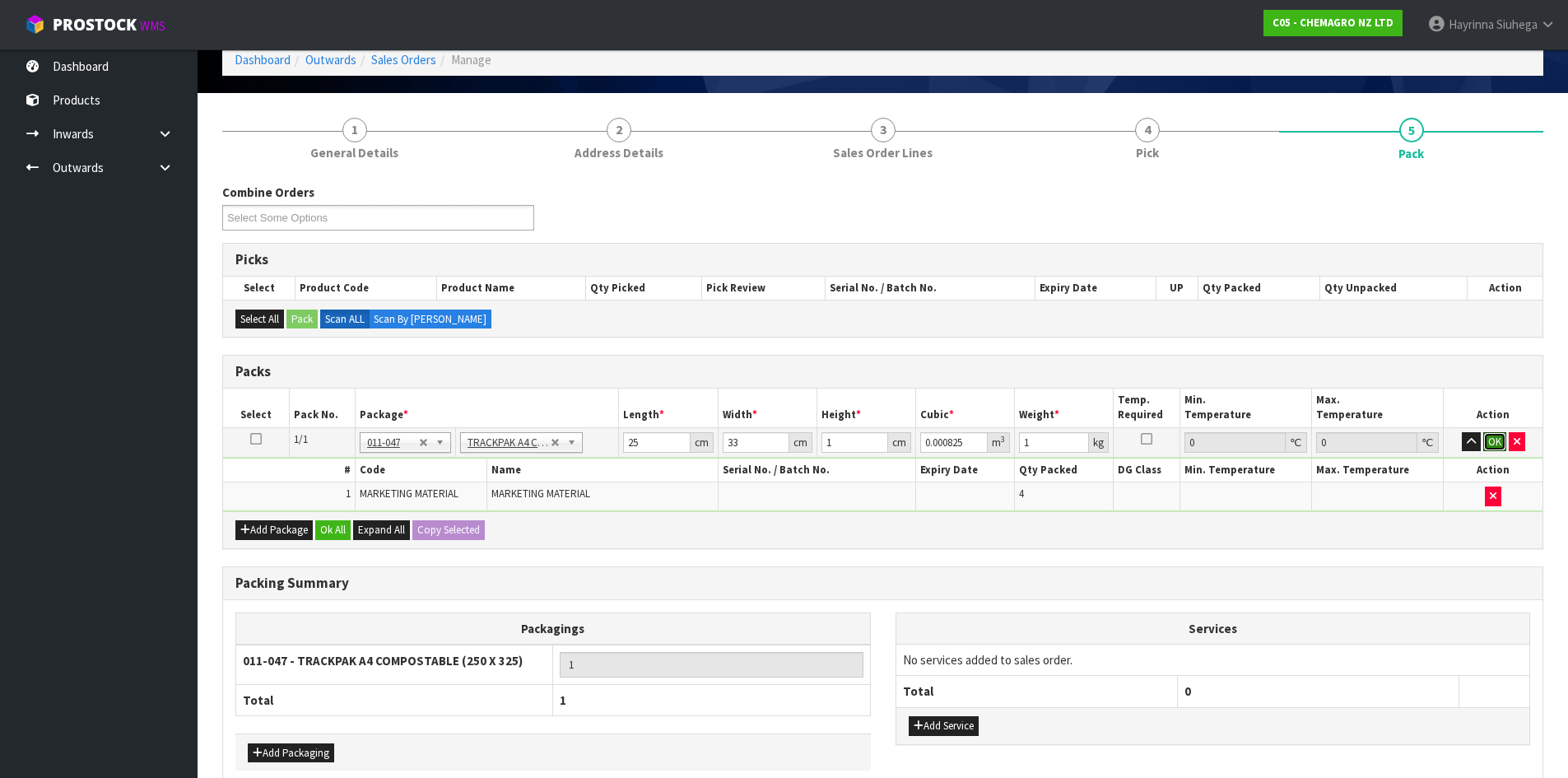
click button "OK" at bounding box center [1494, 441] width 23 height 20
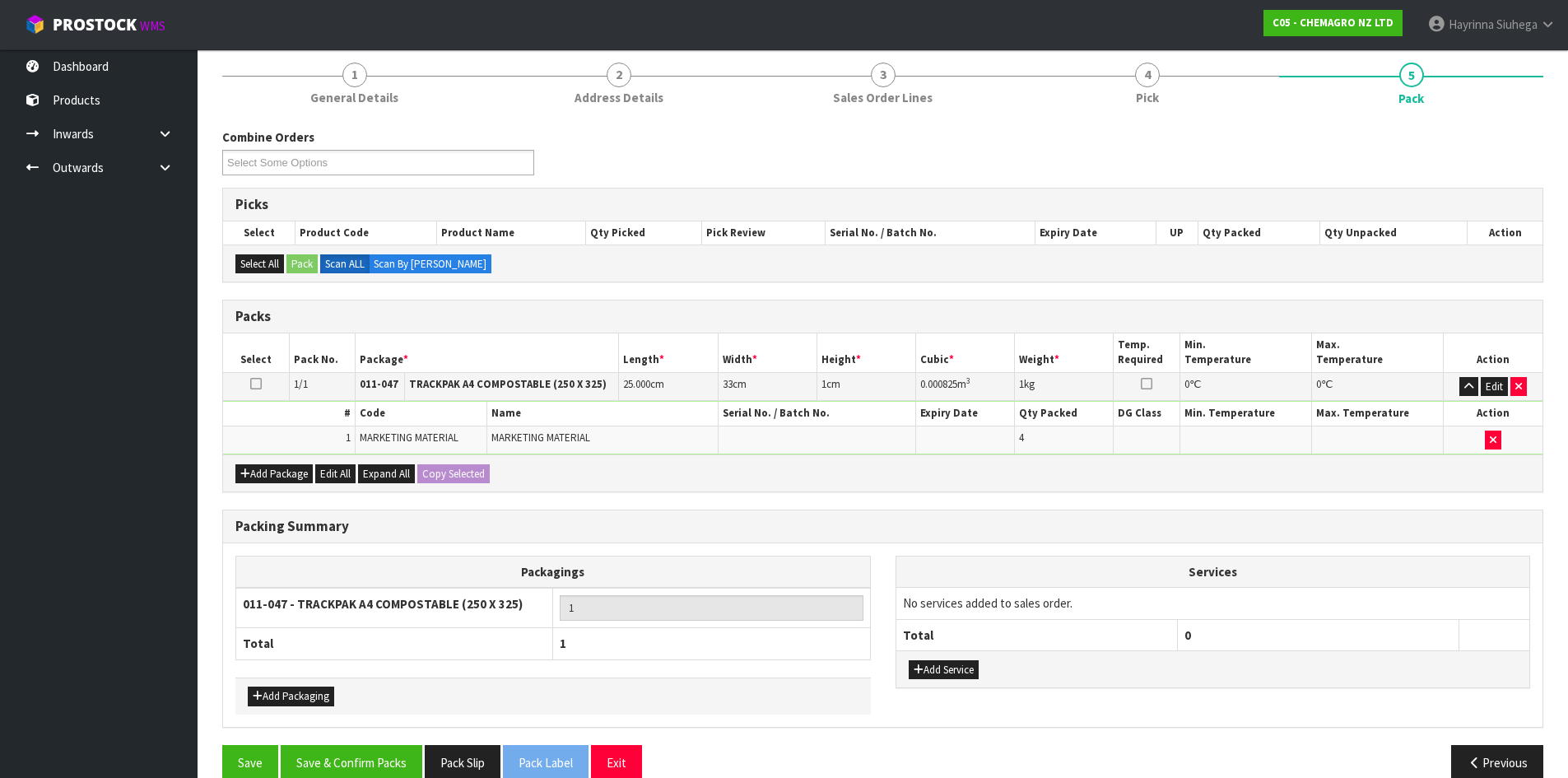
scroll to position [165, 0]
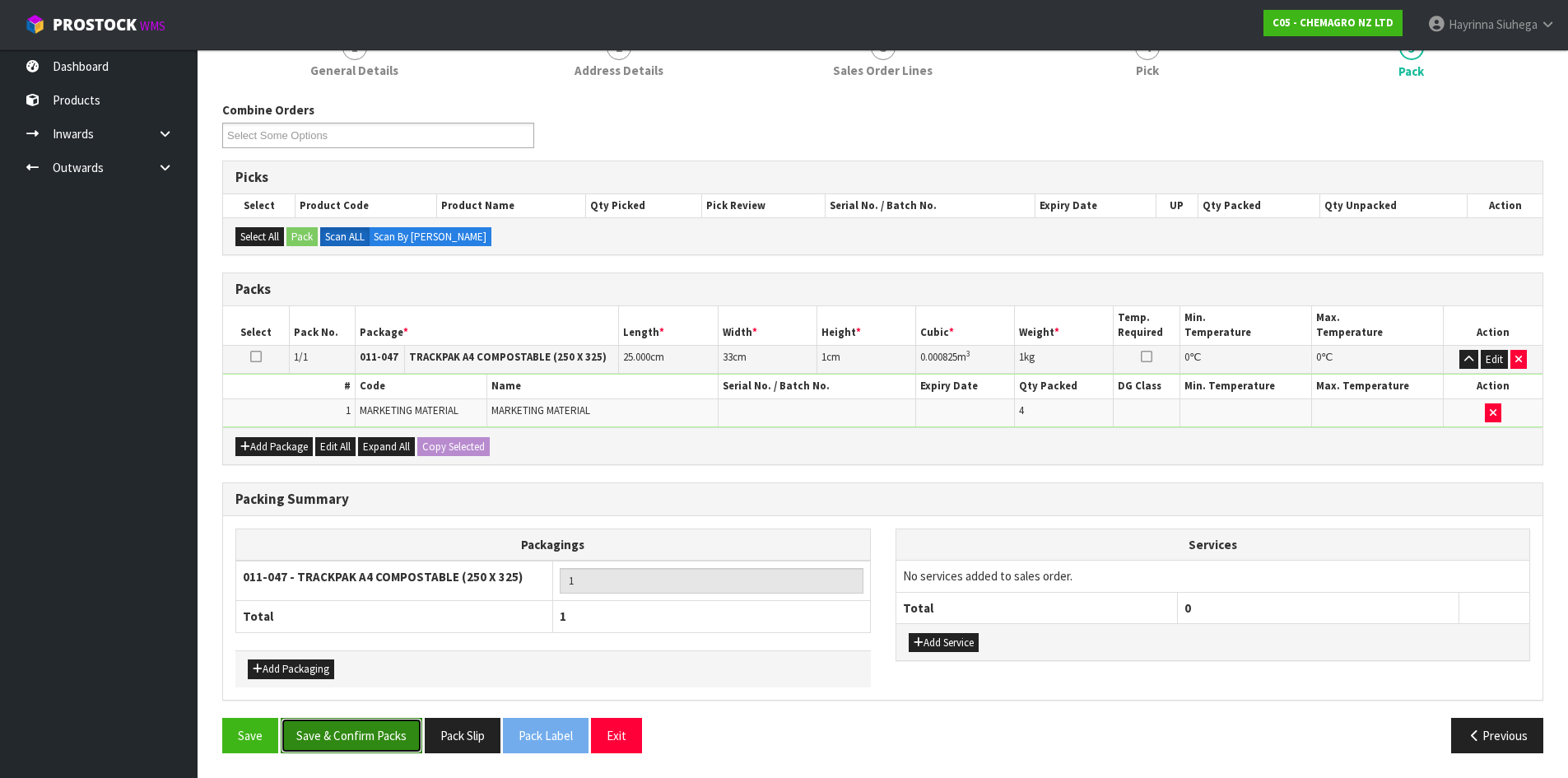
click at [373, 739] on button "Save & Confirm Packs" at bounding box center [352, 735] width 141 height 35
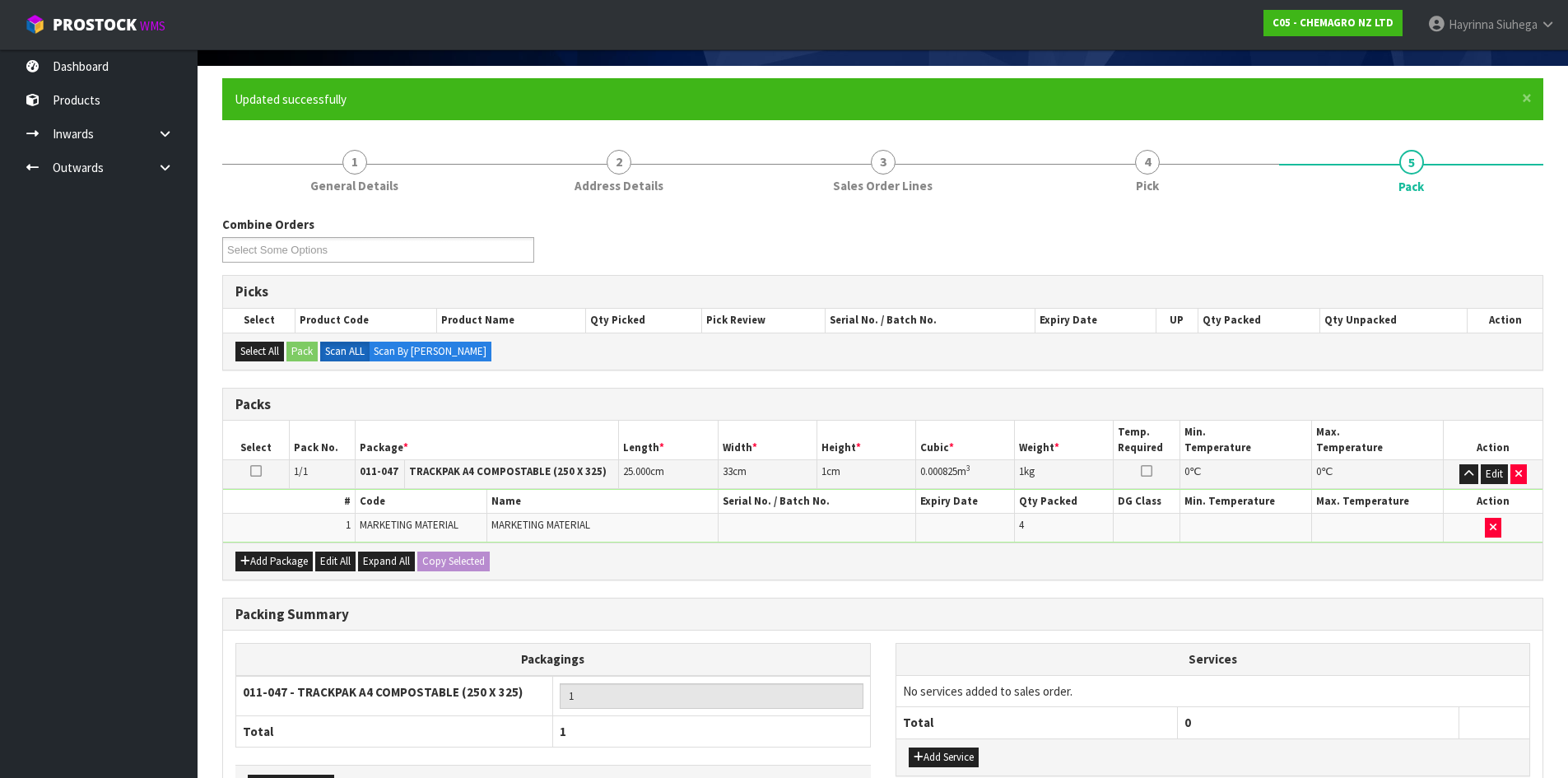
scroll to position [134, 0]
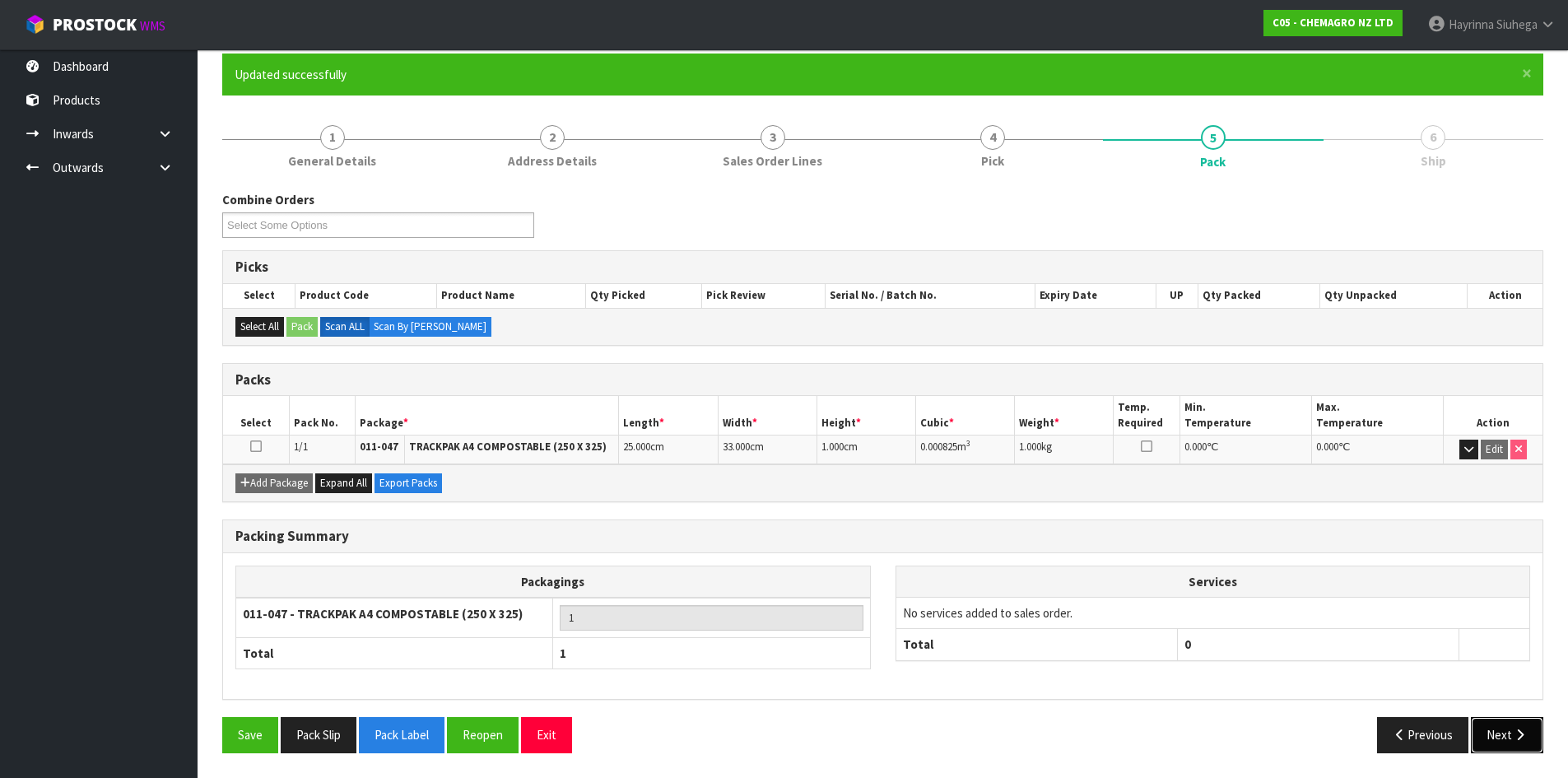
click at [1519, 751] on button "Next" at bounding box center [1508, 735] width 73 height 35
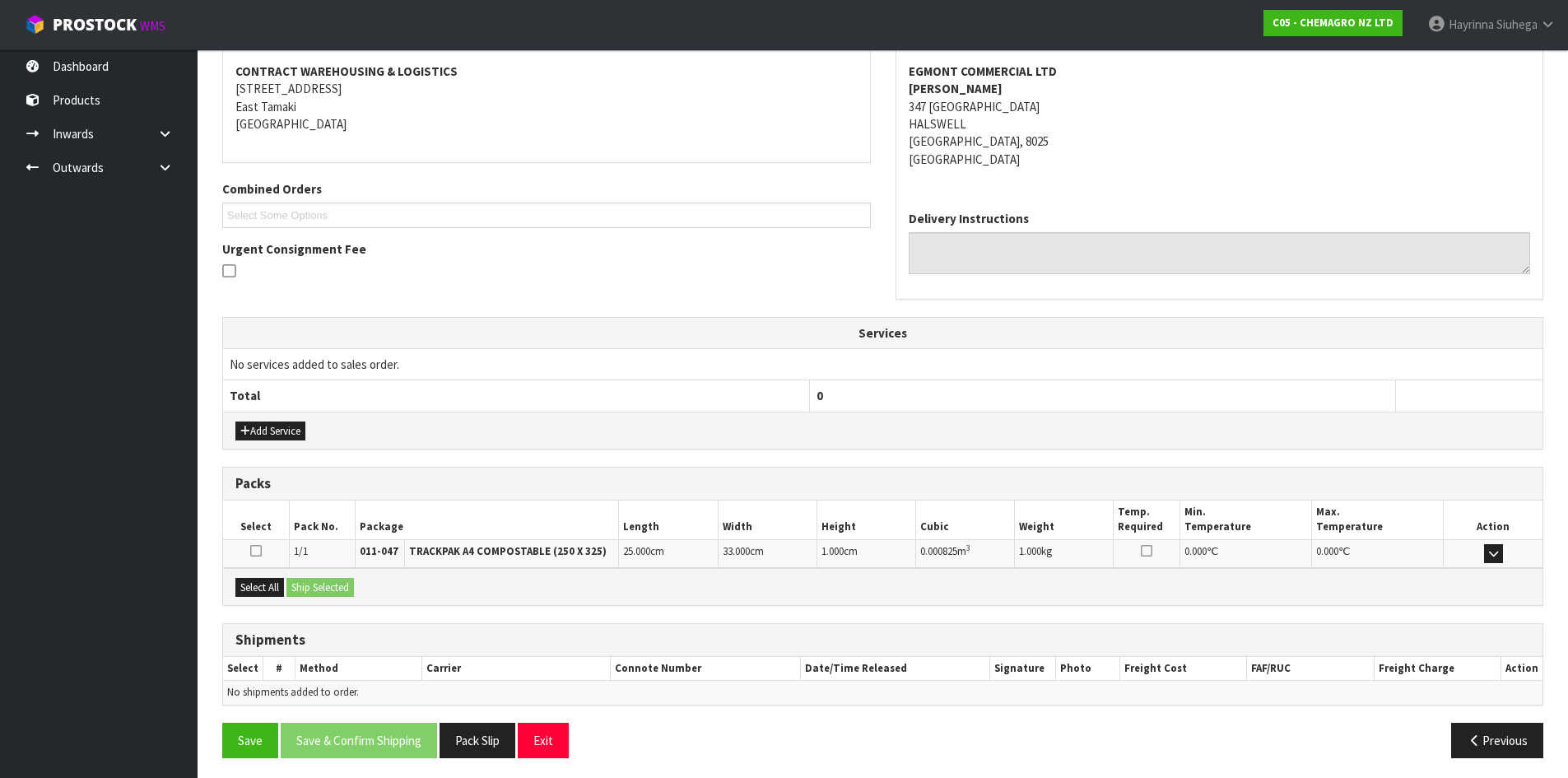
scroll to position [314, 0]
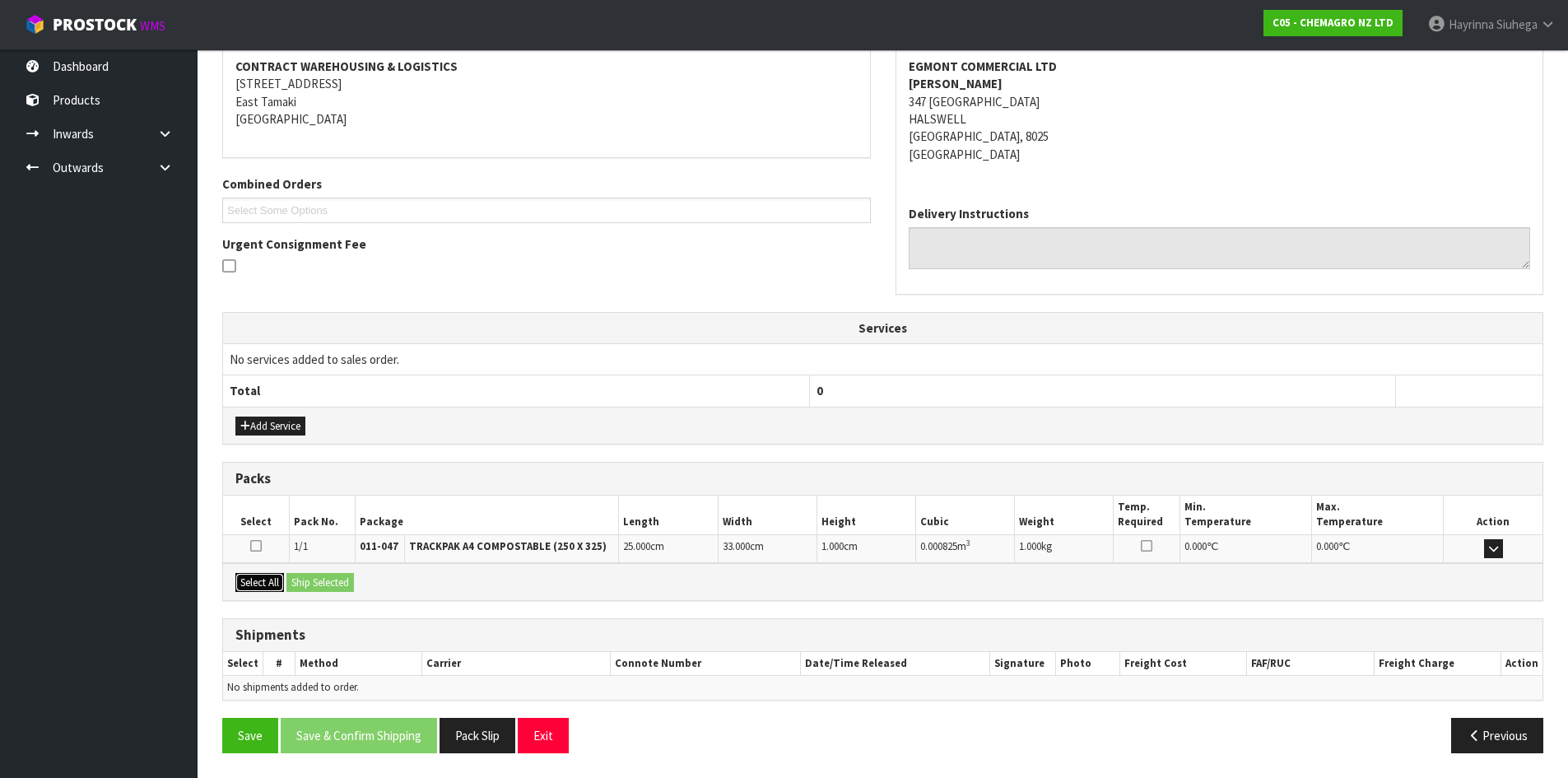
click at [264, 584] on button "Select All" at bounding box center [260, 583] width 48 height 20
click at [336, 571] on div "Select All Ship Selected" at bounding box center [883, 582] width 1320 height 37
click at [339, 583] on button "Ship Selected" at bounding box center [320, 583] width 68 height 20
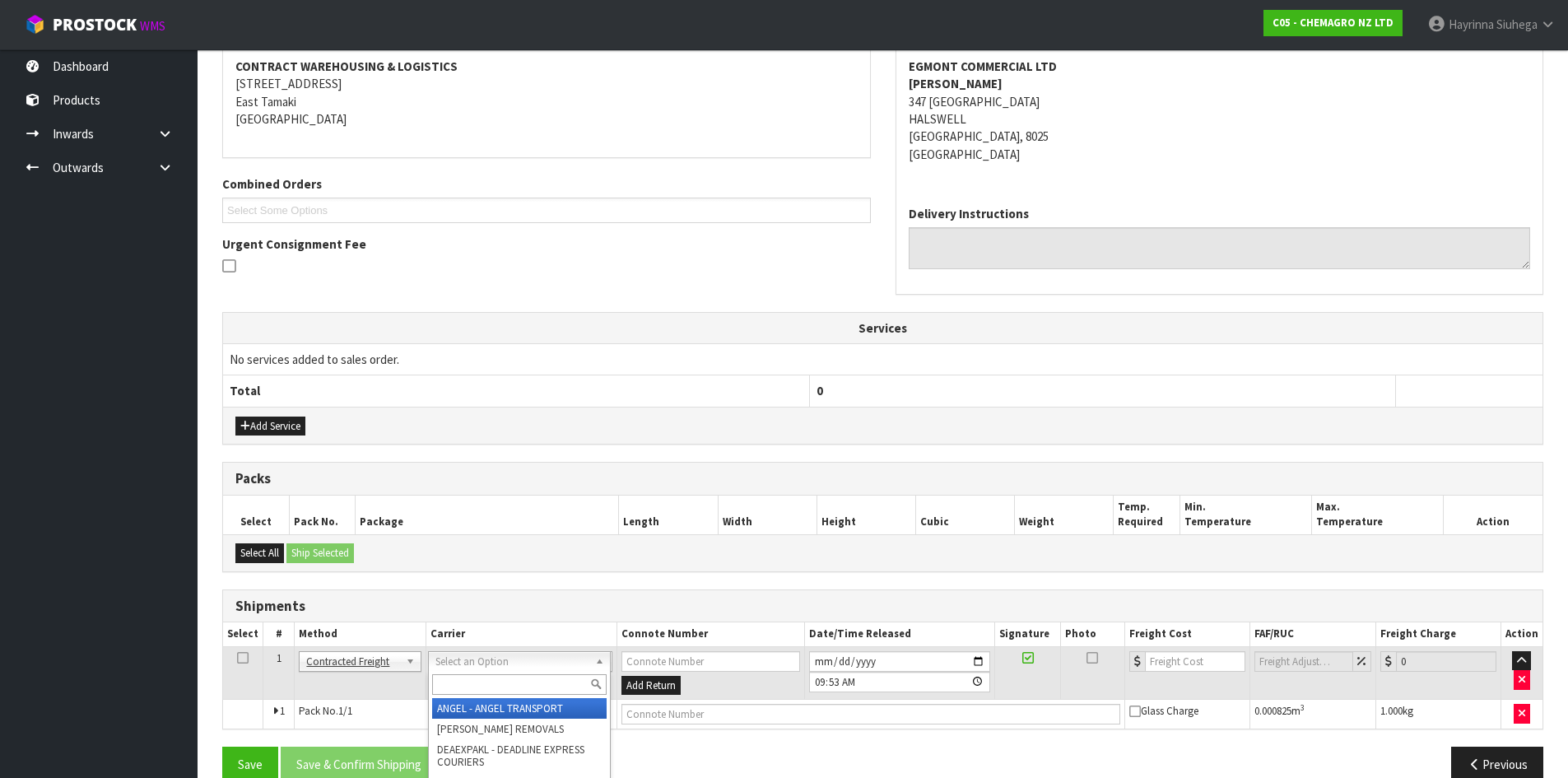
click at [482, 687] on input "text" at bounding box center [519, 685] width 175 height 20
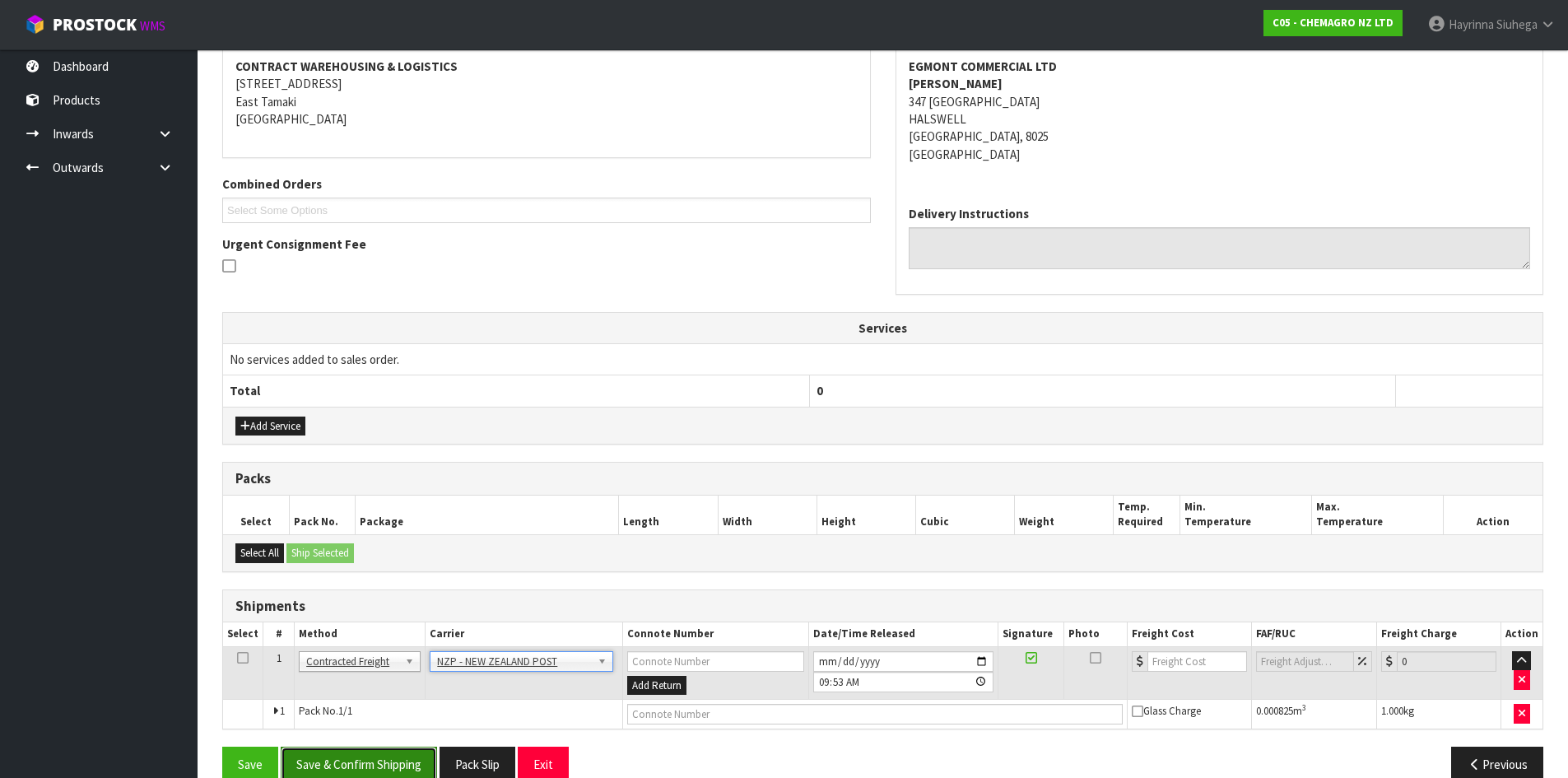
click at [371, 751] on button "Save & Confirm Shipping" at bounding box center [359, 764] width 156 height 35
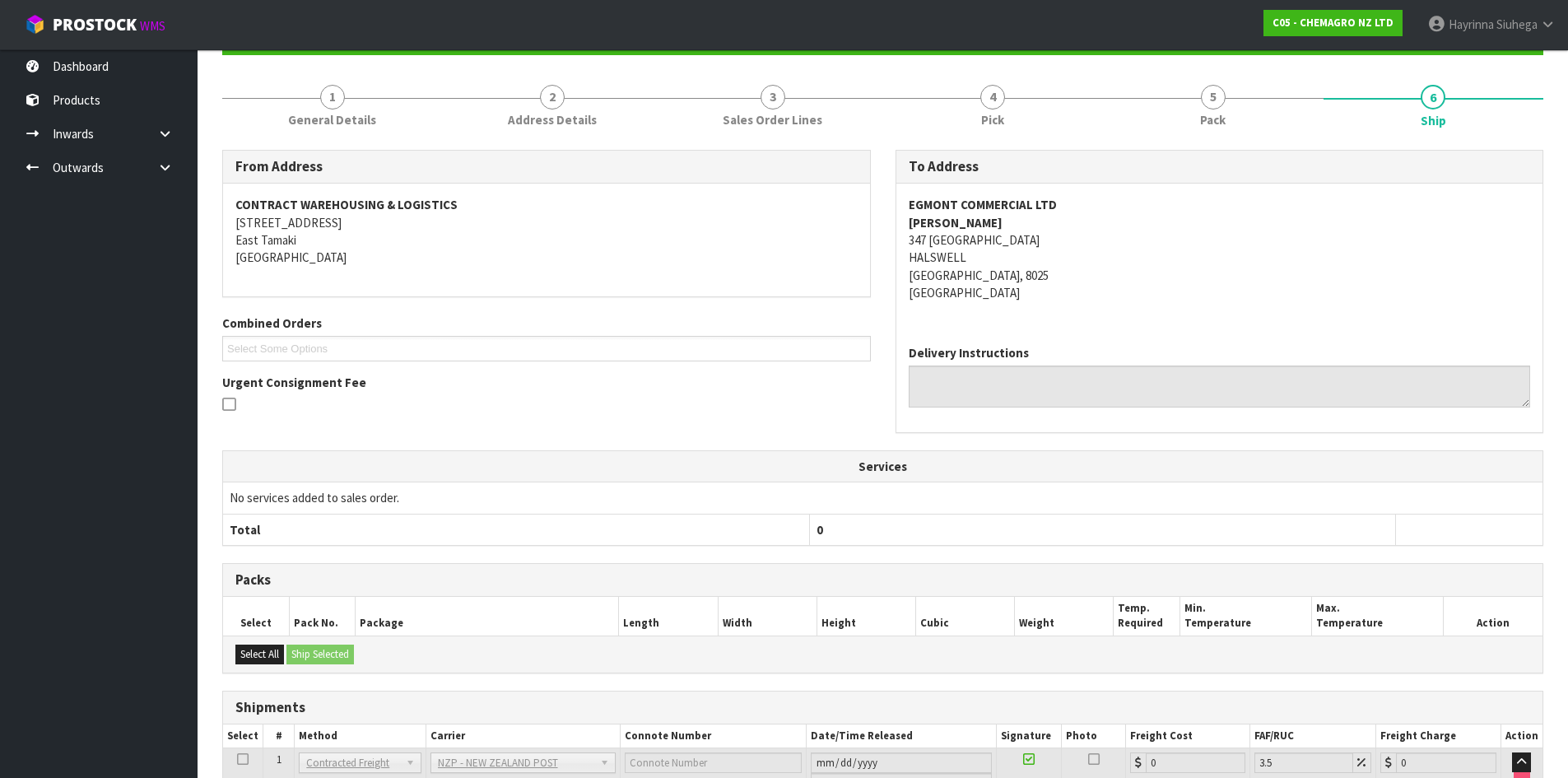
scroll to position [319, 0]
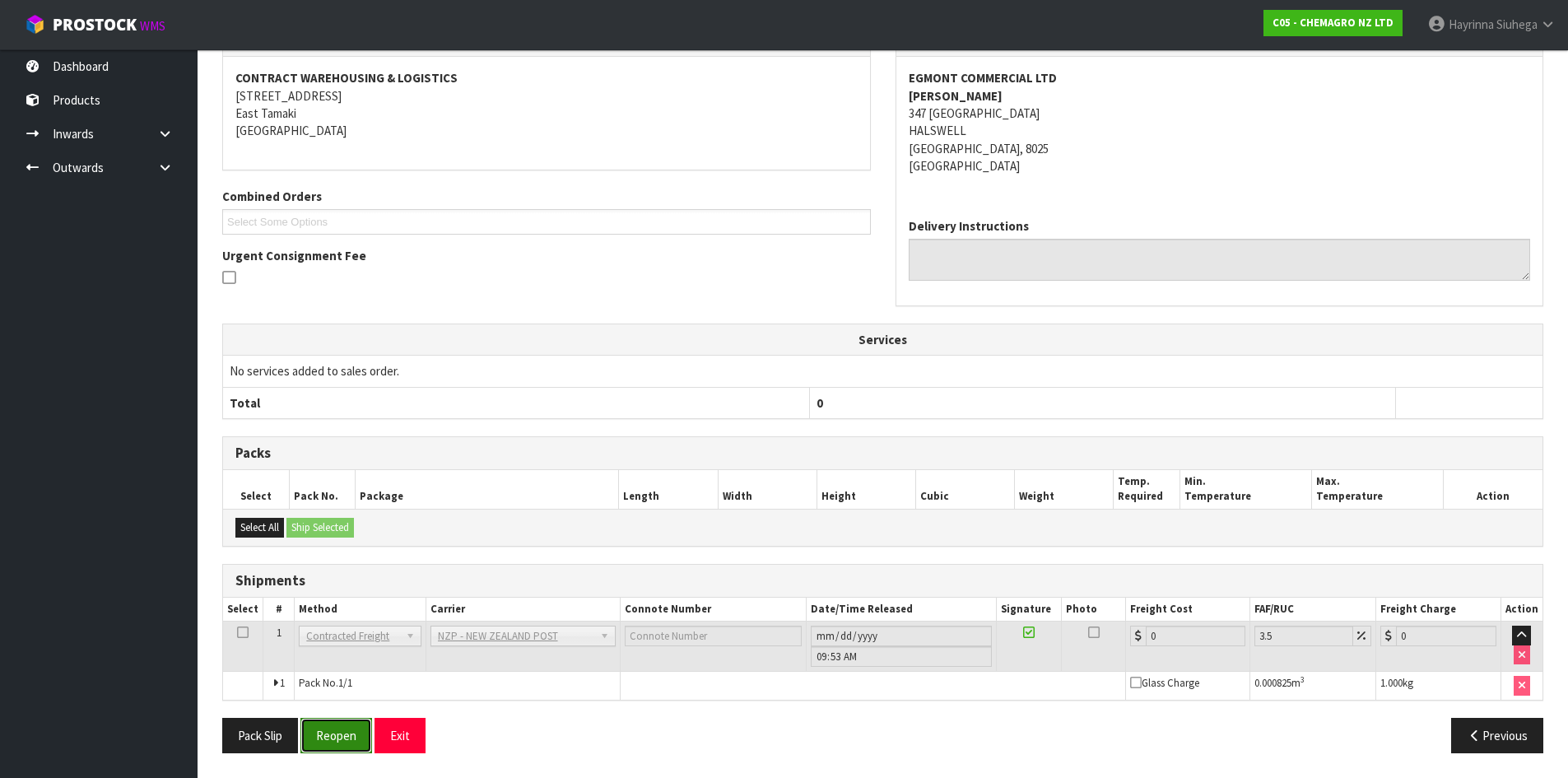
click at [348, 732] on button "Reopen" at bounding box center [336, 735] width 72 height 35
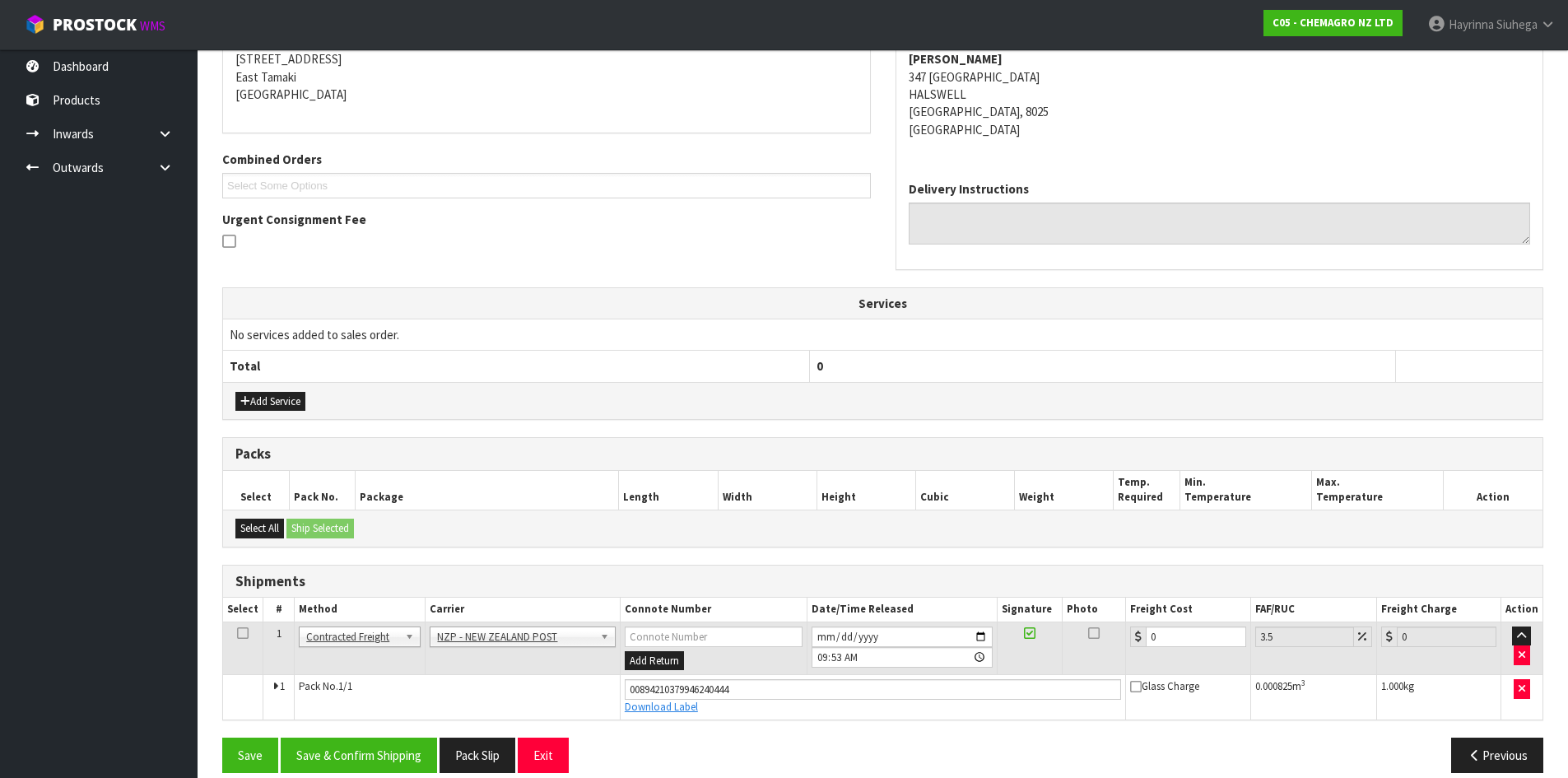
scroll to position [358, 0]
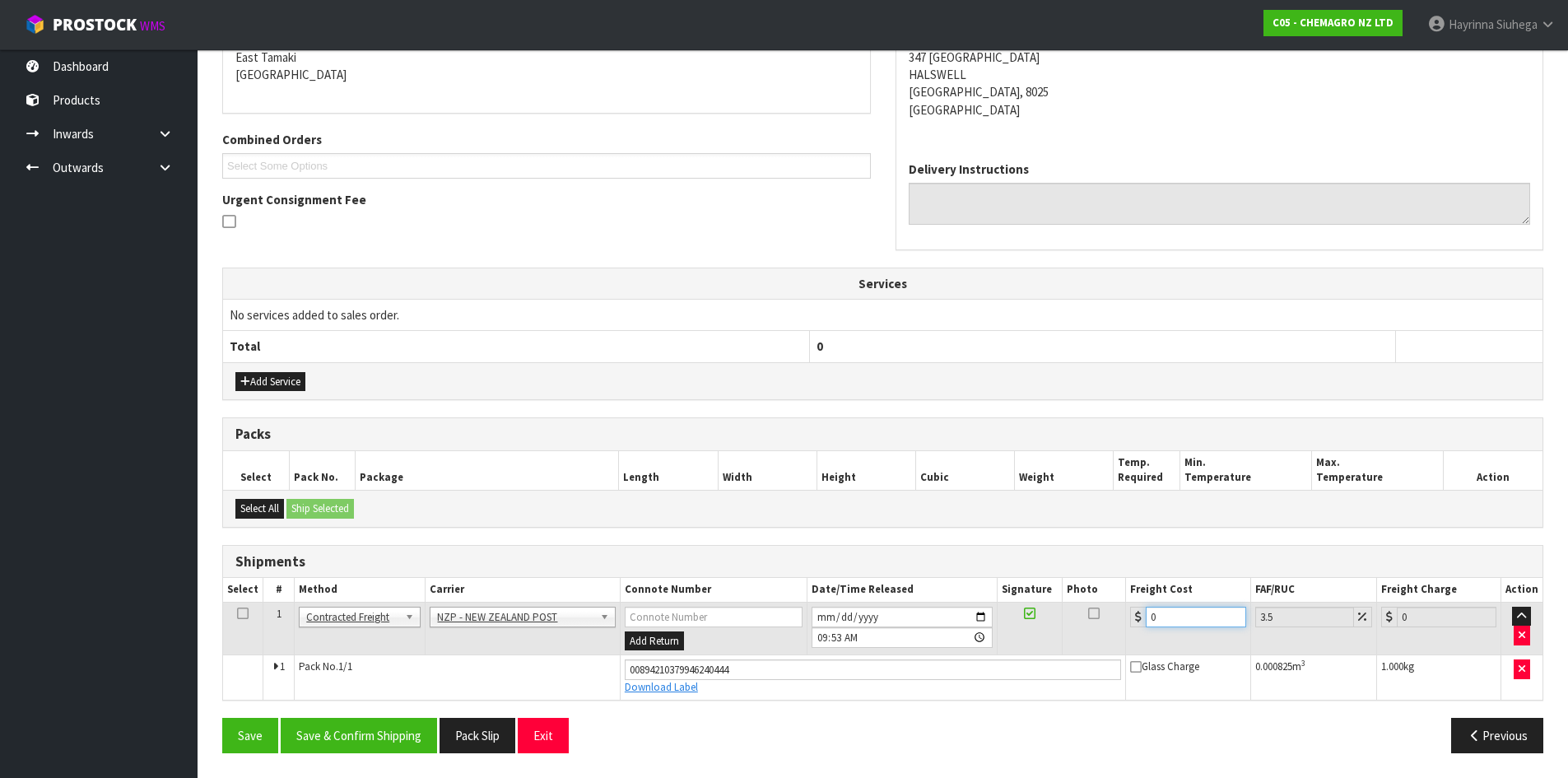
drag, startPoint x: 1190, startPoint y: 610, endPoint x: 1065, endPoint y: 602, distance: 125.3
click at [1074, 604] on tr "1 Client Local Pickup Customer Local Pickup Company Freight Contracted Freight …" at bounding box center [883, 629] width 1320 height 54
click at [222, 718] on button "Save" at bounding box center [250, 735] width 56 height 35
click at [370, 735] on button "Save & Confirm Shipping" at bounding box center [359, 735] width 156 height 35
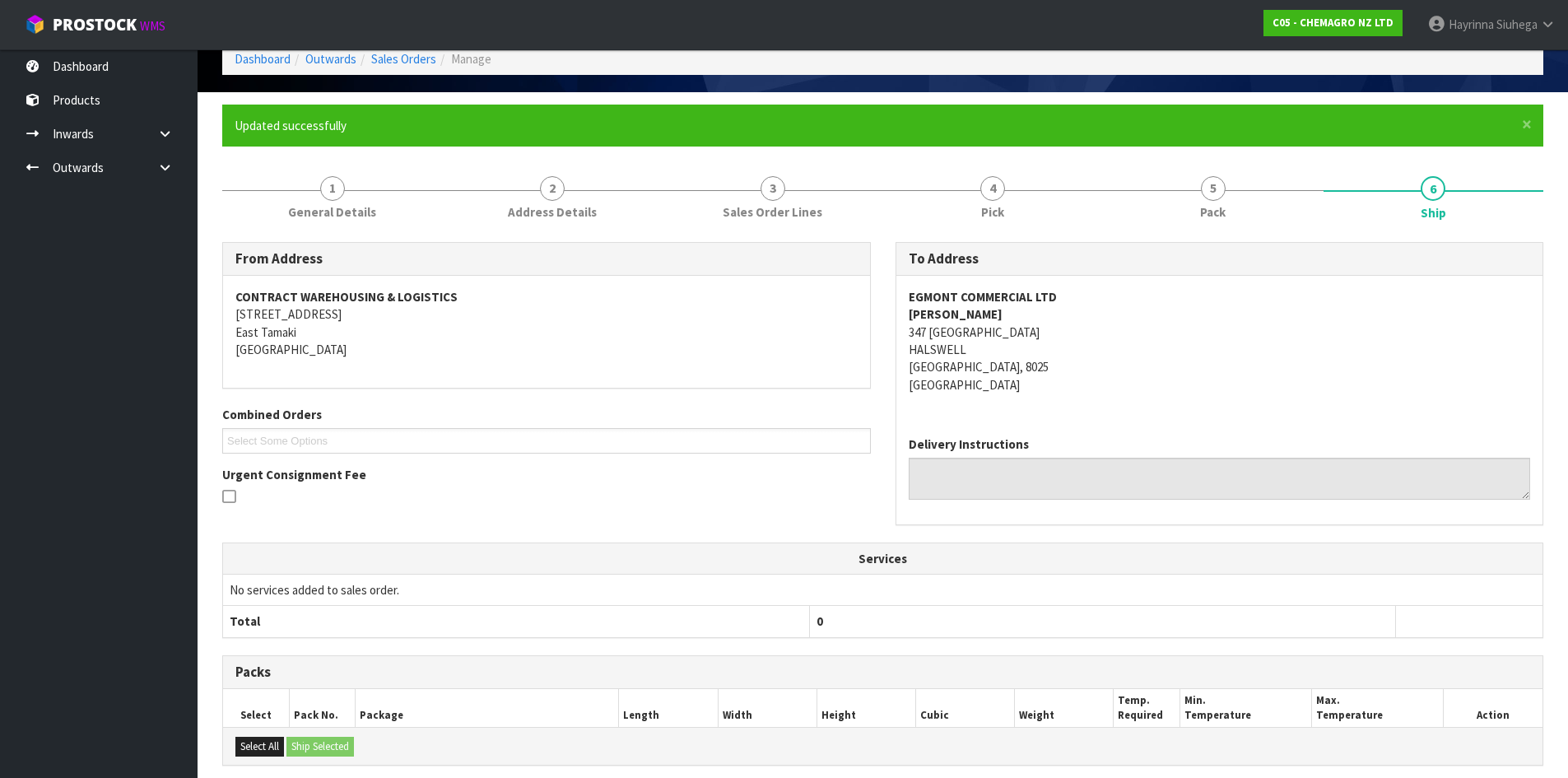
scroll to position [0, 0]
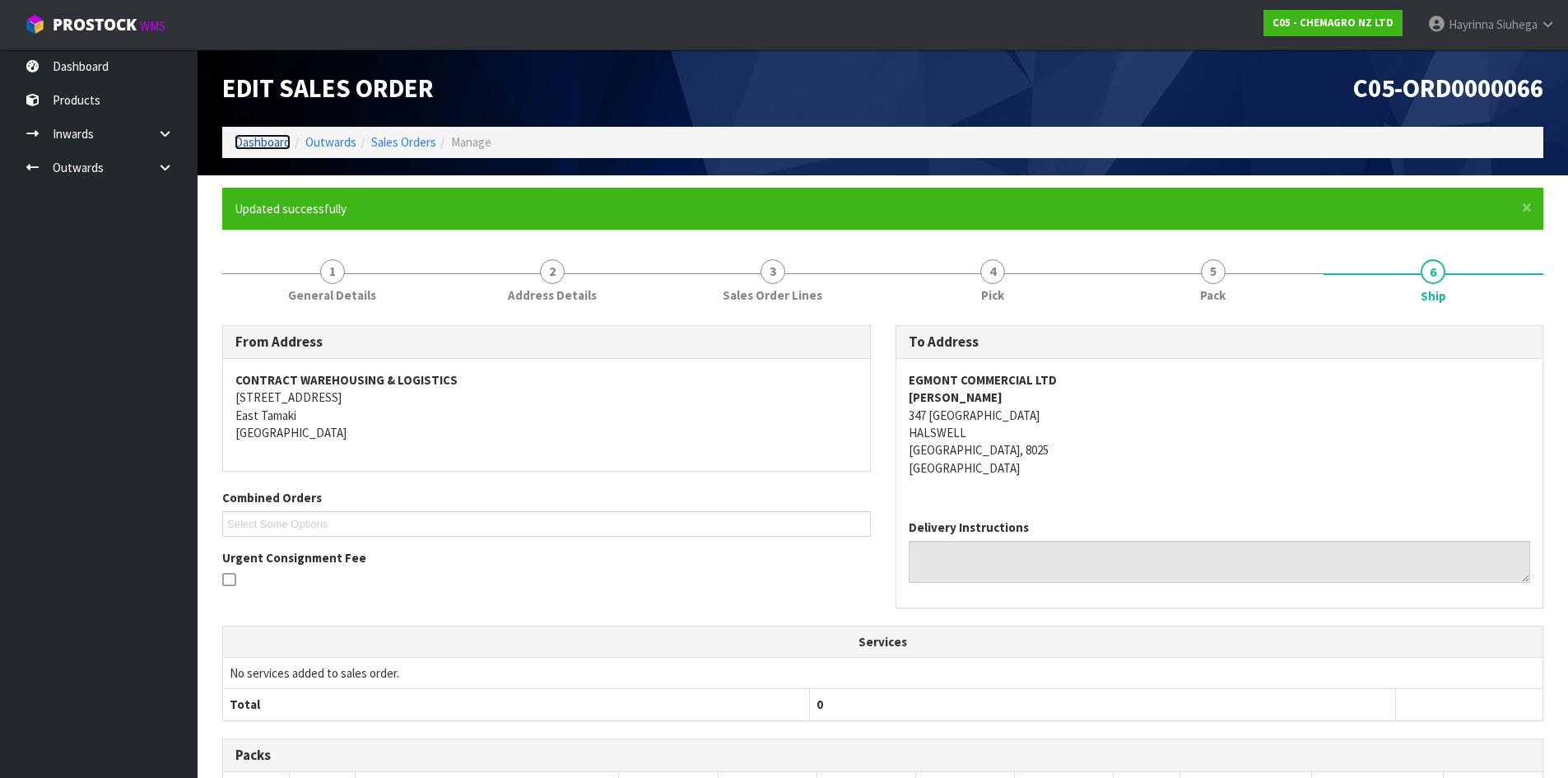
click at [264, 140] on link "Dashboard" at bounding box center [262, 141] width 56 height 16
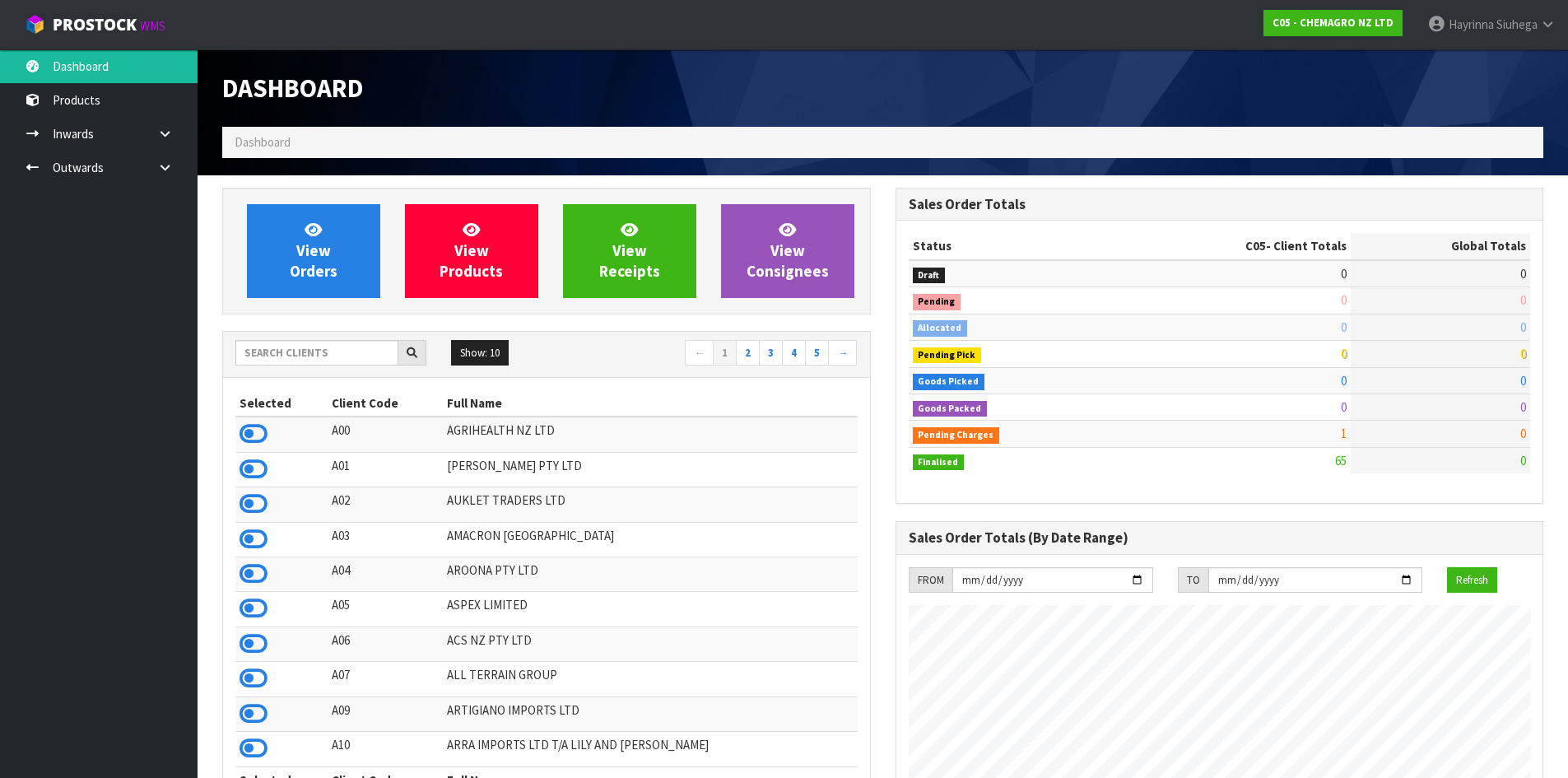
scroll to position [1007, 673]
click at [343, 359] on input "text" at bounding box center [316, 352] width 163 height 25
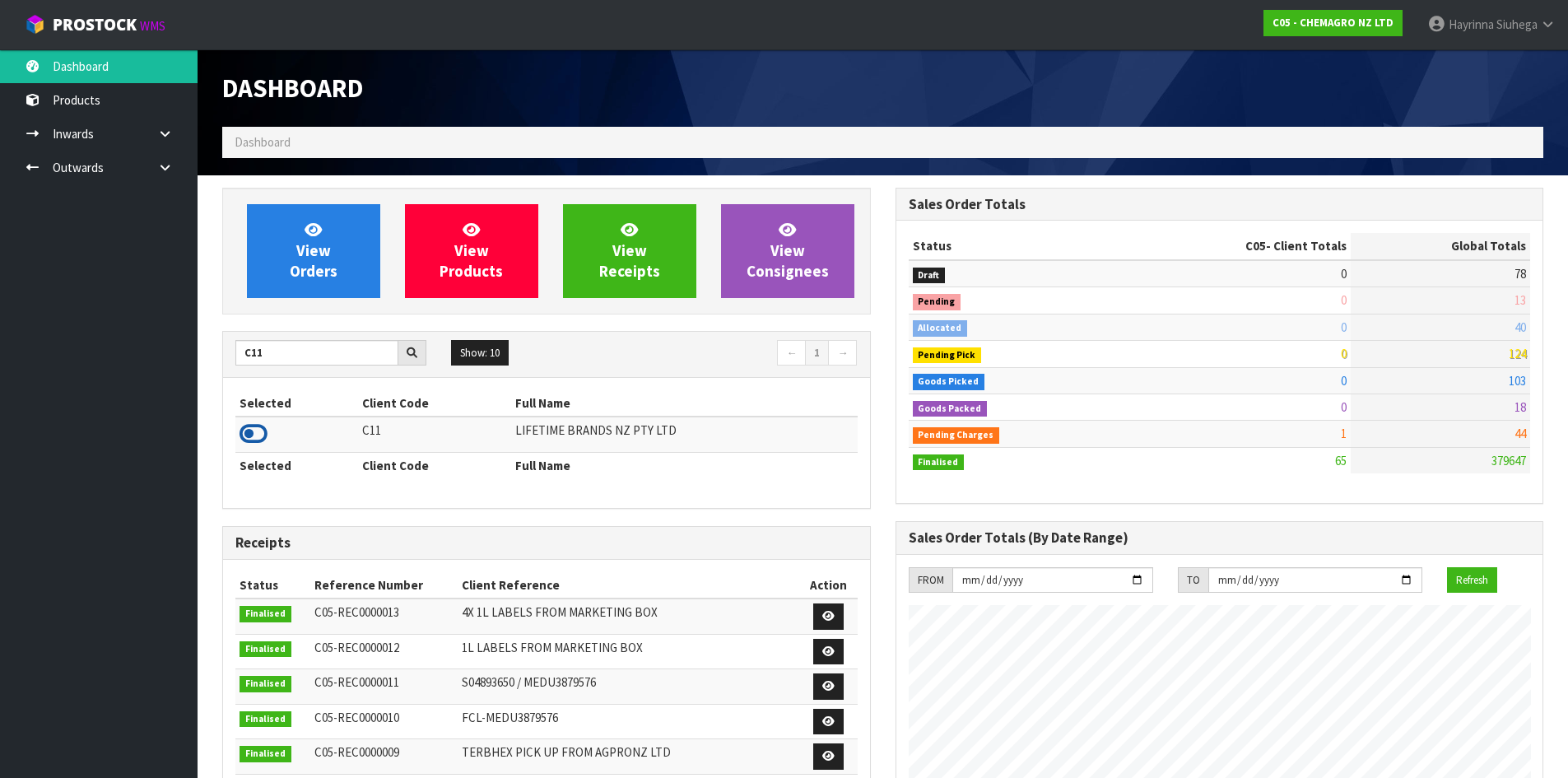
click at [259, 429] on icon at bounding box center [253, 434] width 28 height 25
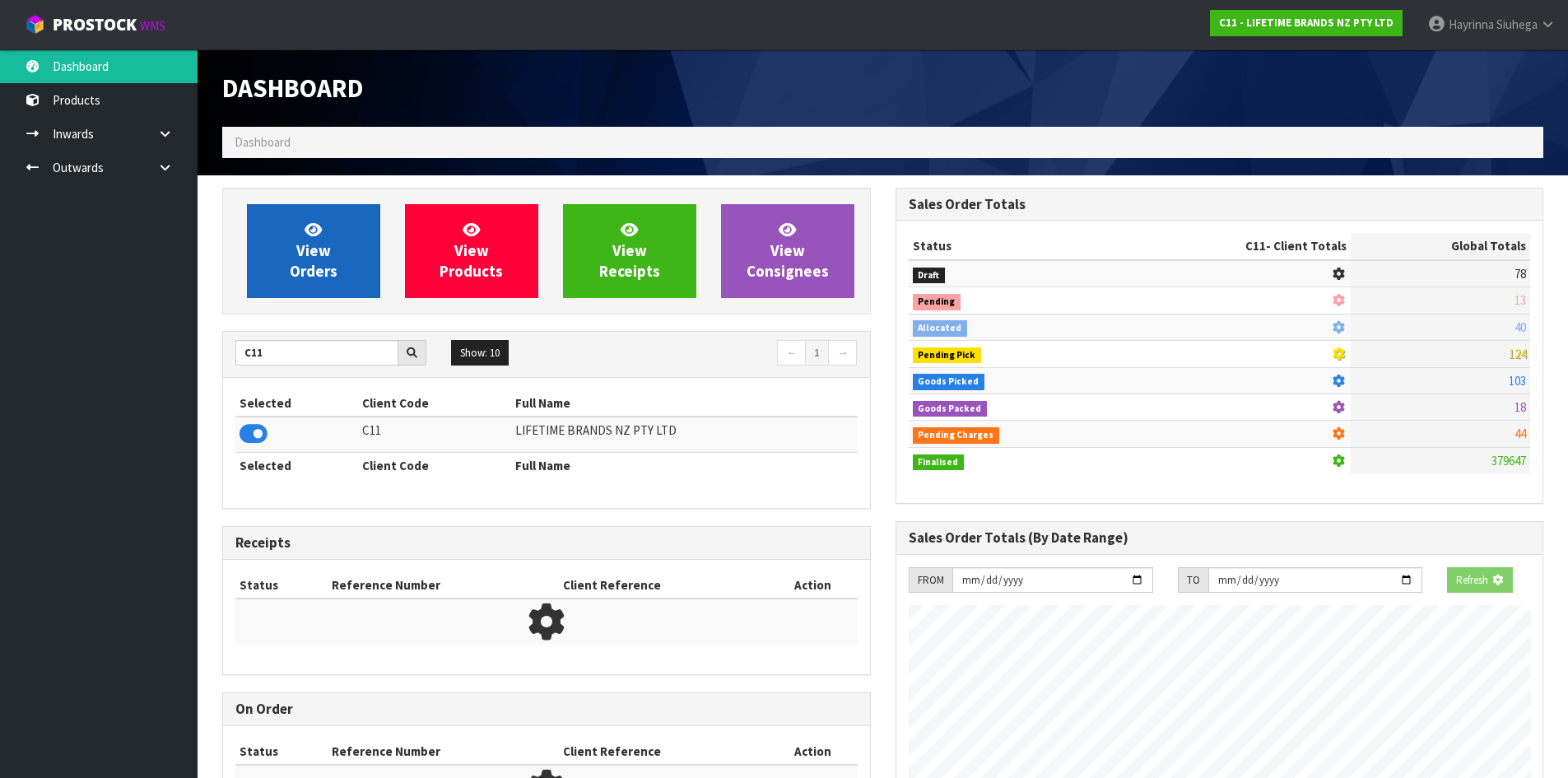
scroll to position [1026, 673]
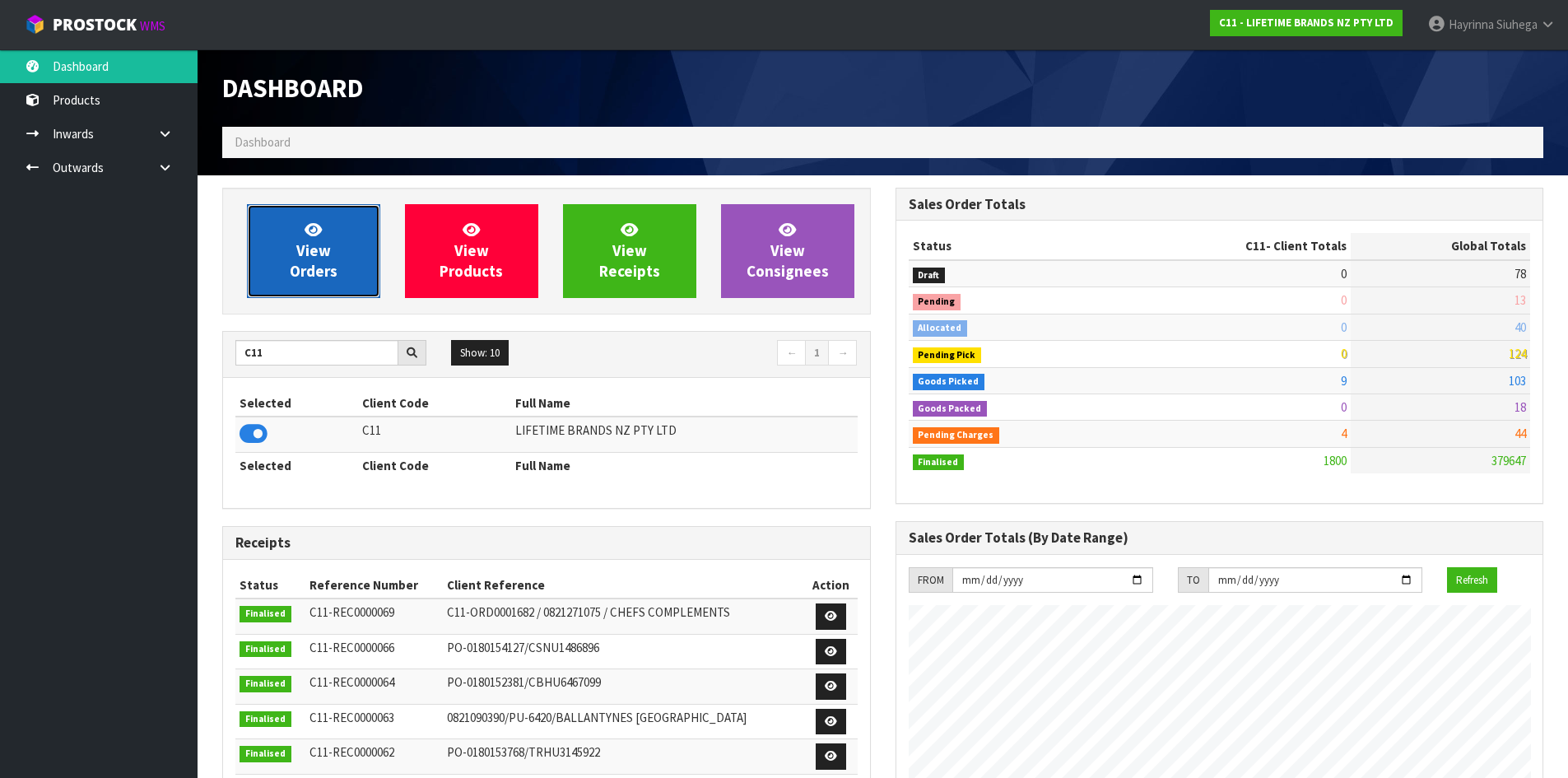
click at [299, 252] on span "View Orders" at bounding box center [313, 250] width 47 height 61
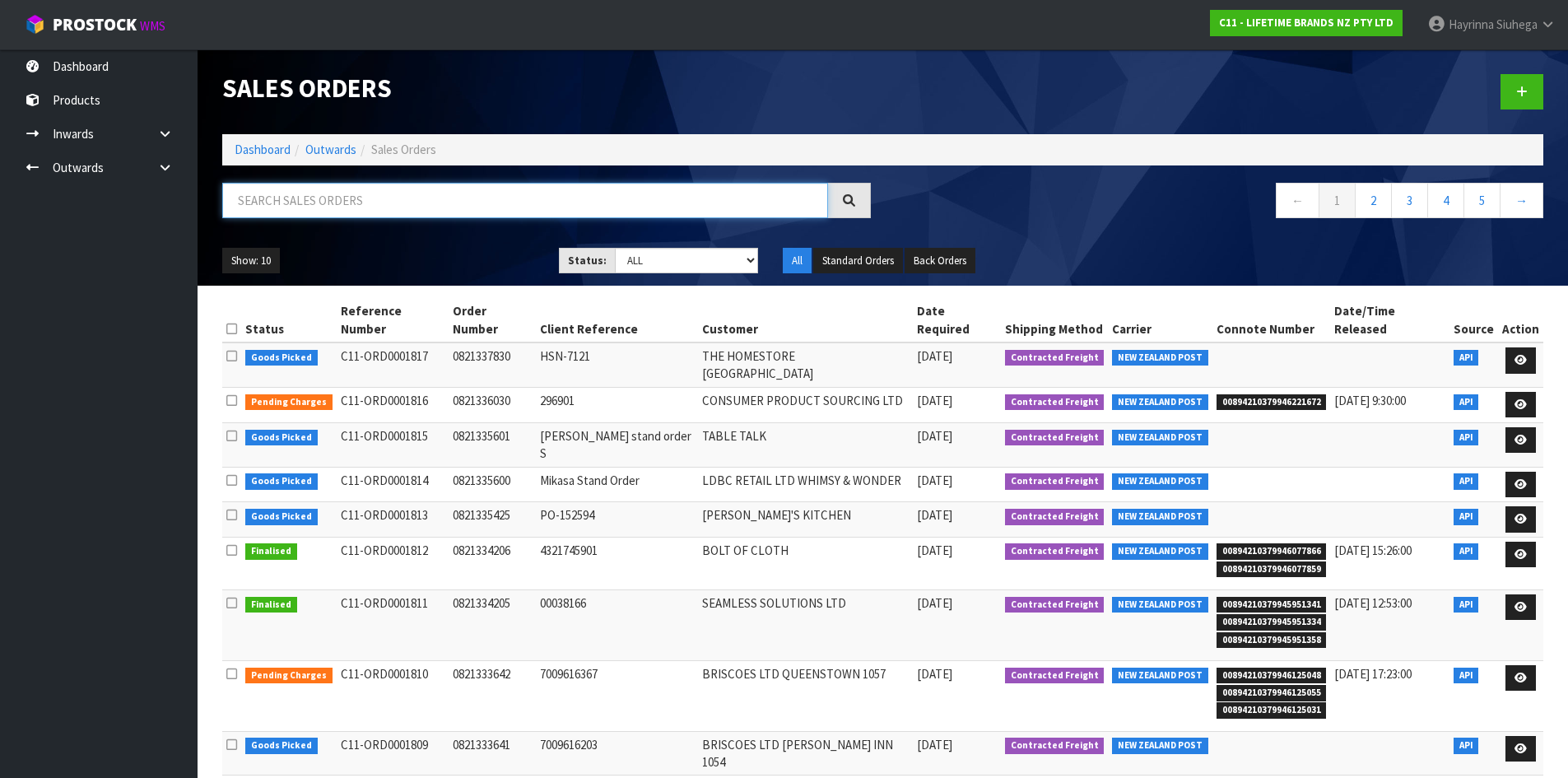
click at [321, 196] on input "text" at bounding box center [525, 200] width 606 height 35
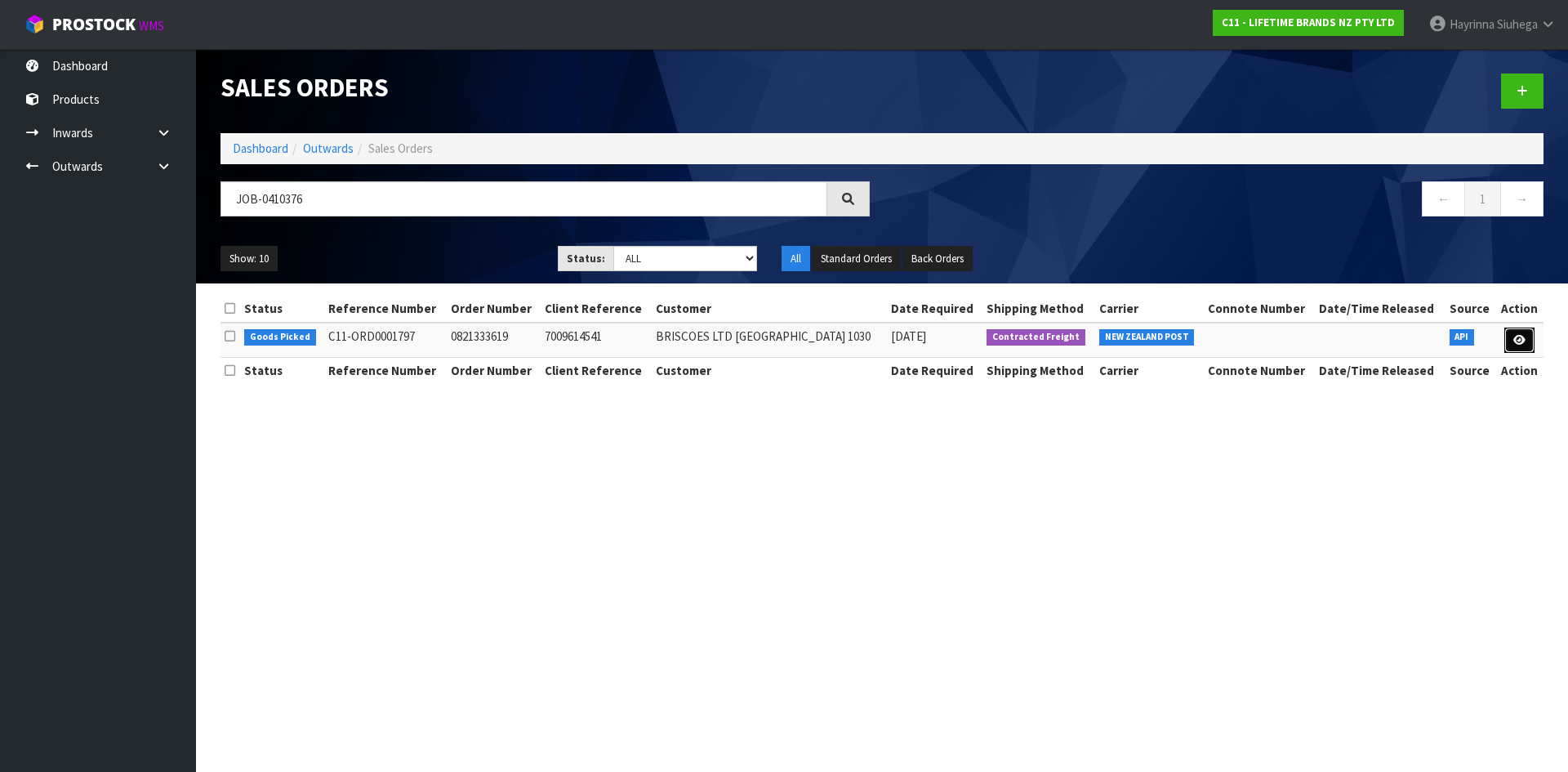
click at [1519, 338] on icon at bounding box center [1518, 341] width 12 height 11
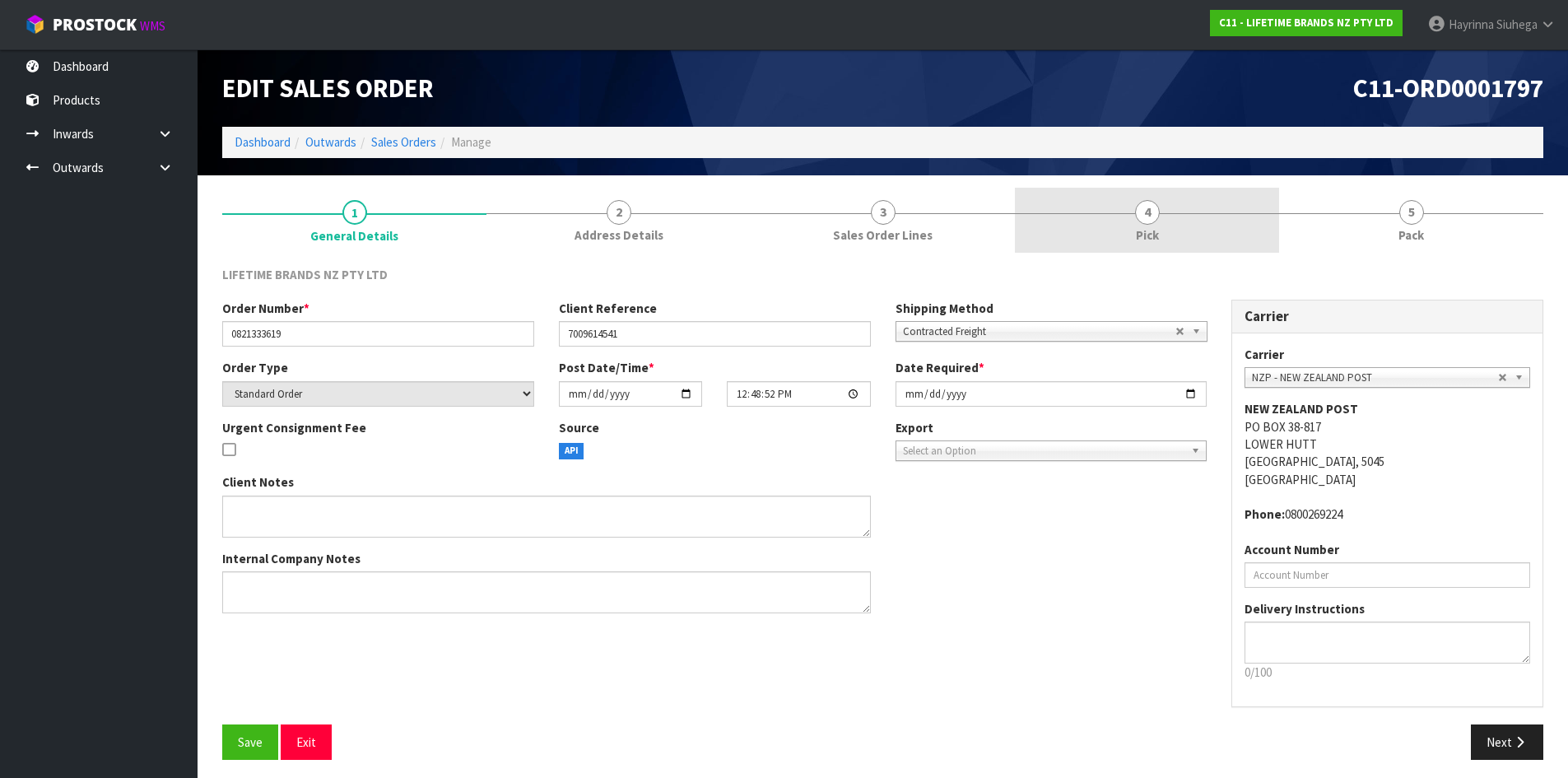
click at [1186, 234] on link "4 Pick" at bounding box center [1147, 221] width 264 height 65
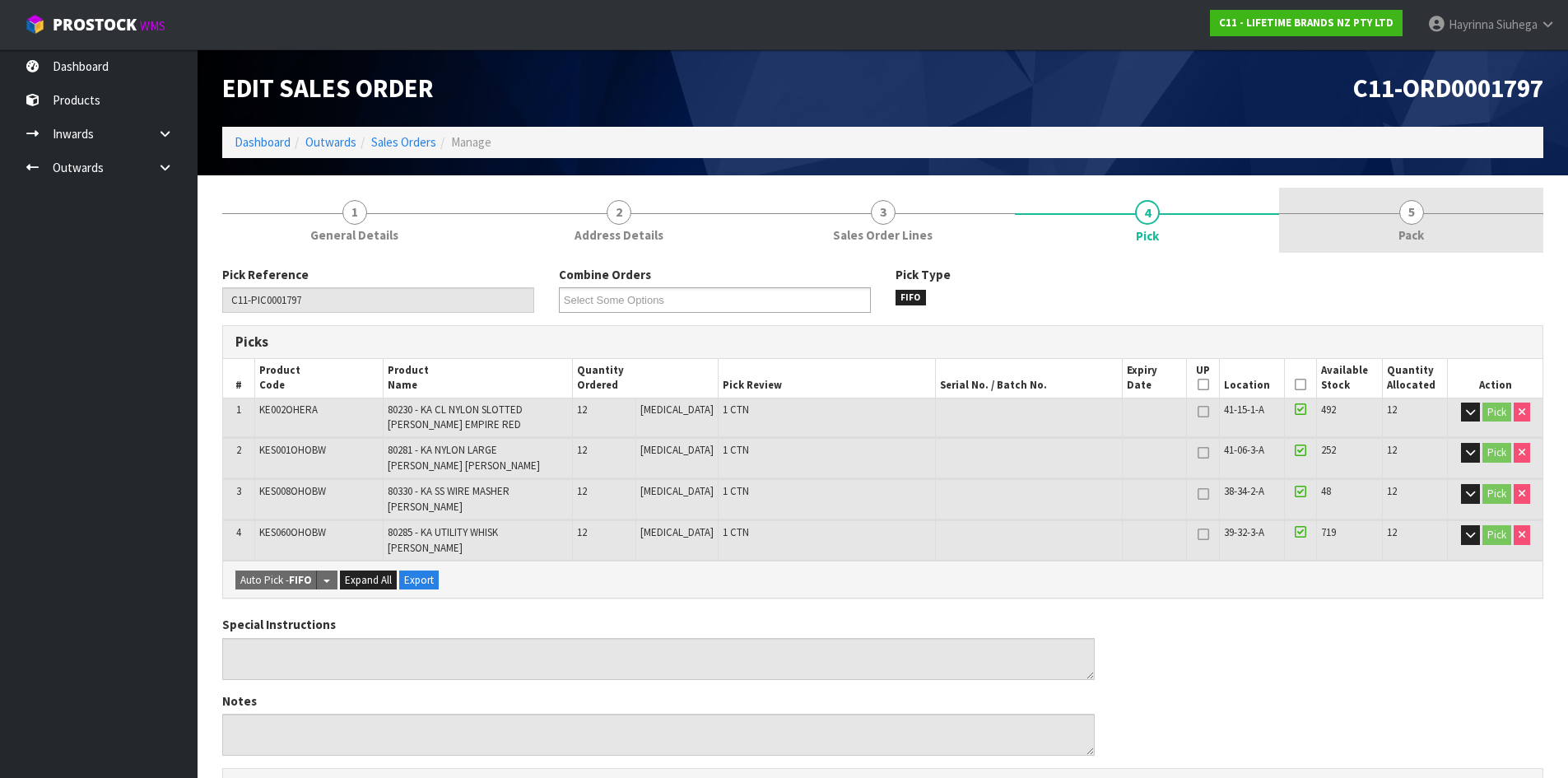
click at [1368, 218] on link "5 Pack" at bounding box center [1412, 221] width 264 height 65
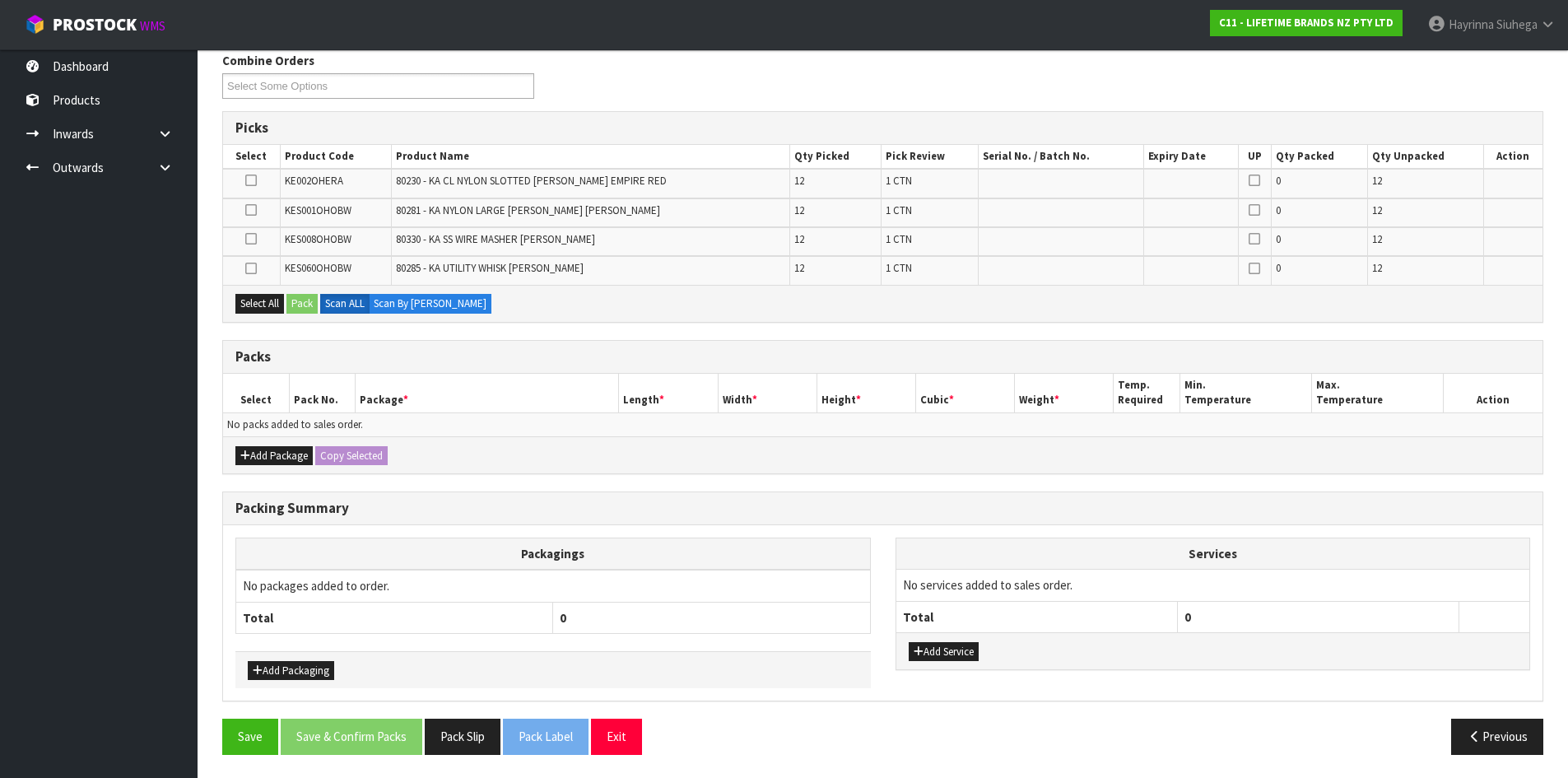
scroll to position [216, 0]
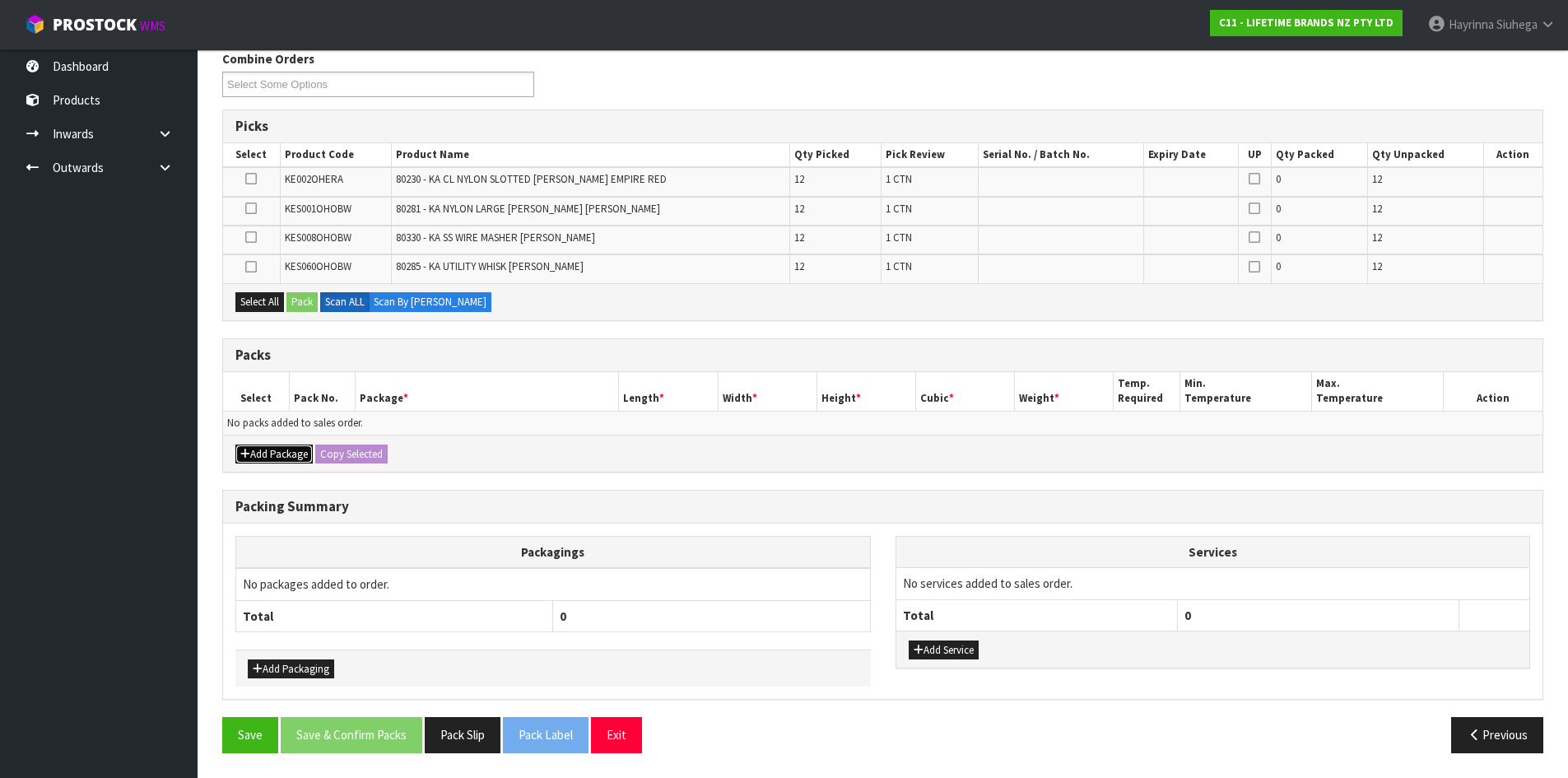
click at [293, 458] on button "Add Package" at bounding box center [274, 454] width 77 height 20
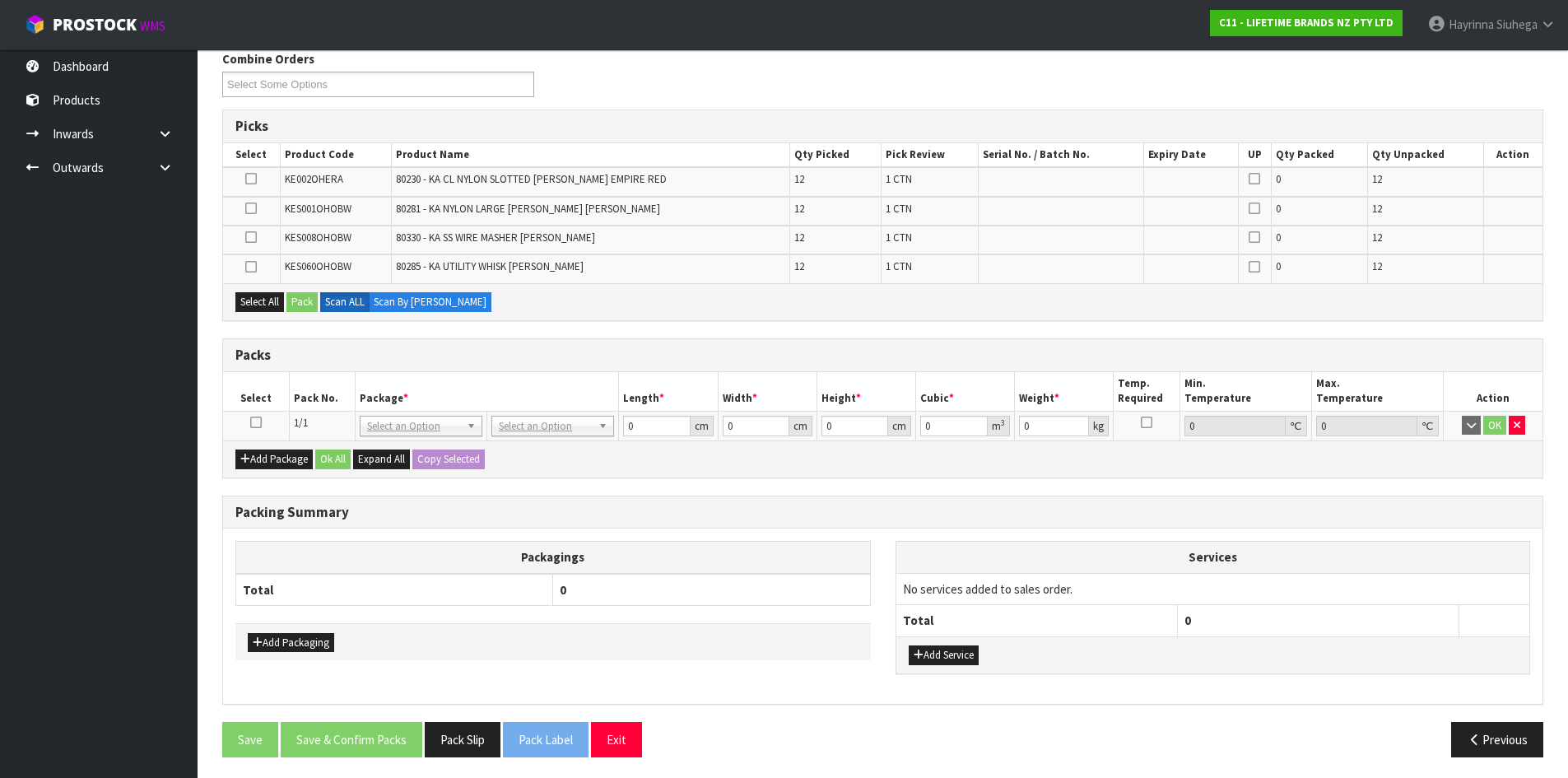
click at [258, 423] on icon at bounding box center [256, 423] width 11 height 1
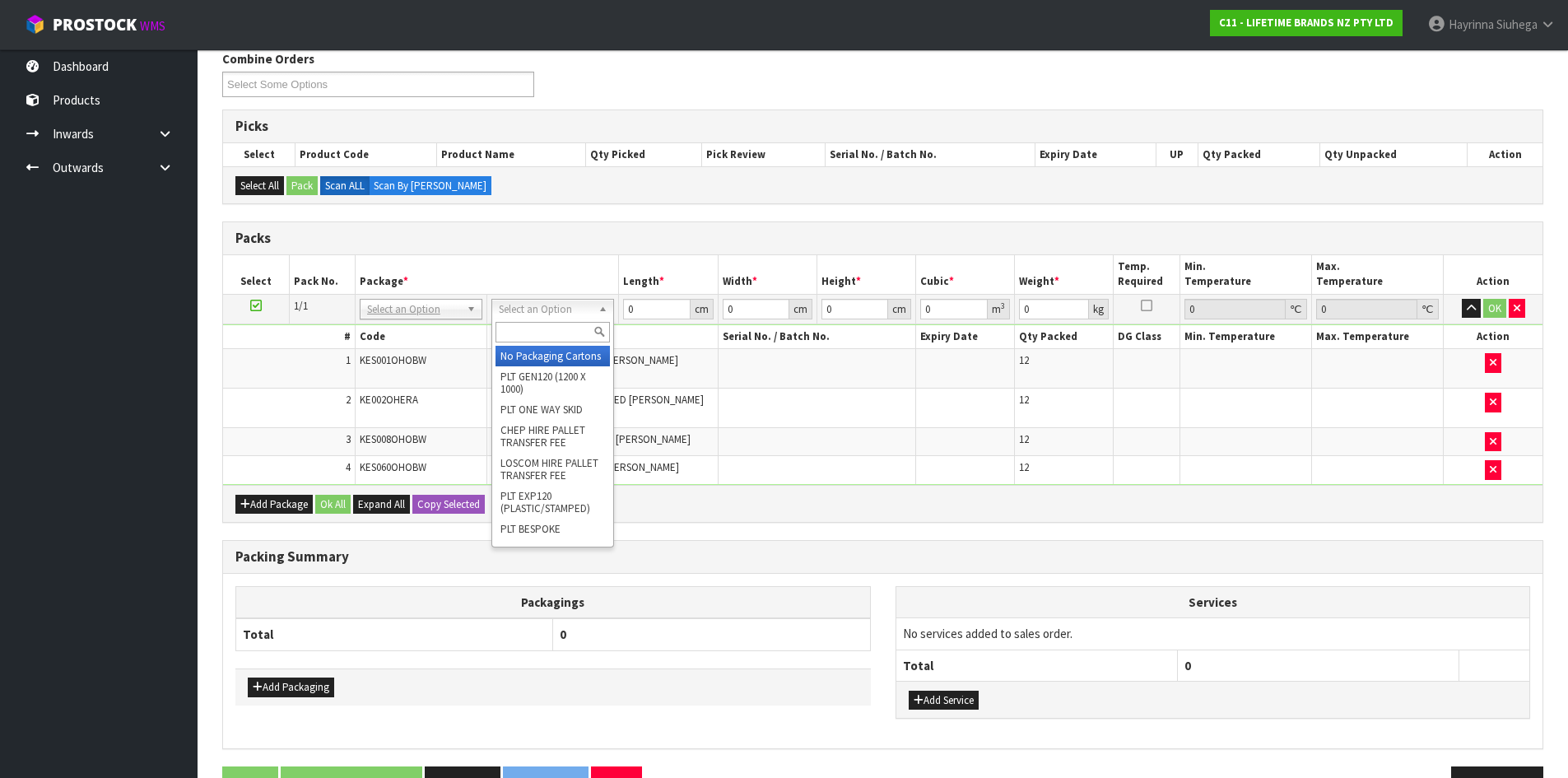
click at [547, 333] on input "text" at bounding box center [553, 332] width 114 height 20
click at [143, 517] on ul "Dashboard Products Categories Serial Numbers Kitsets Packagings Inwards Purchas…" at bounding box center [99, 413] width 197 height 729
click at [537, 322] on input "text" at bounding box center [542, 332] width 114 height 20
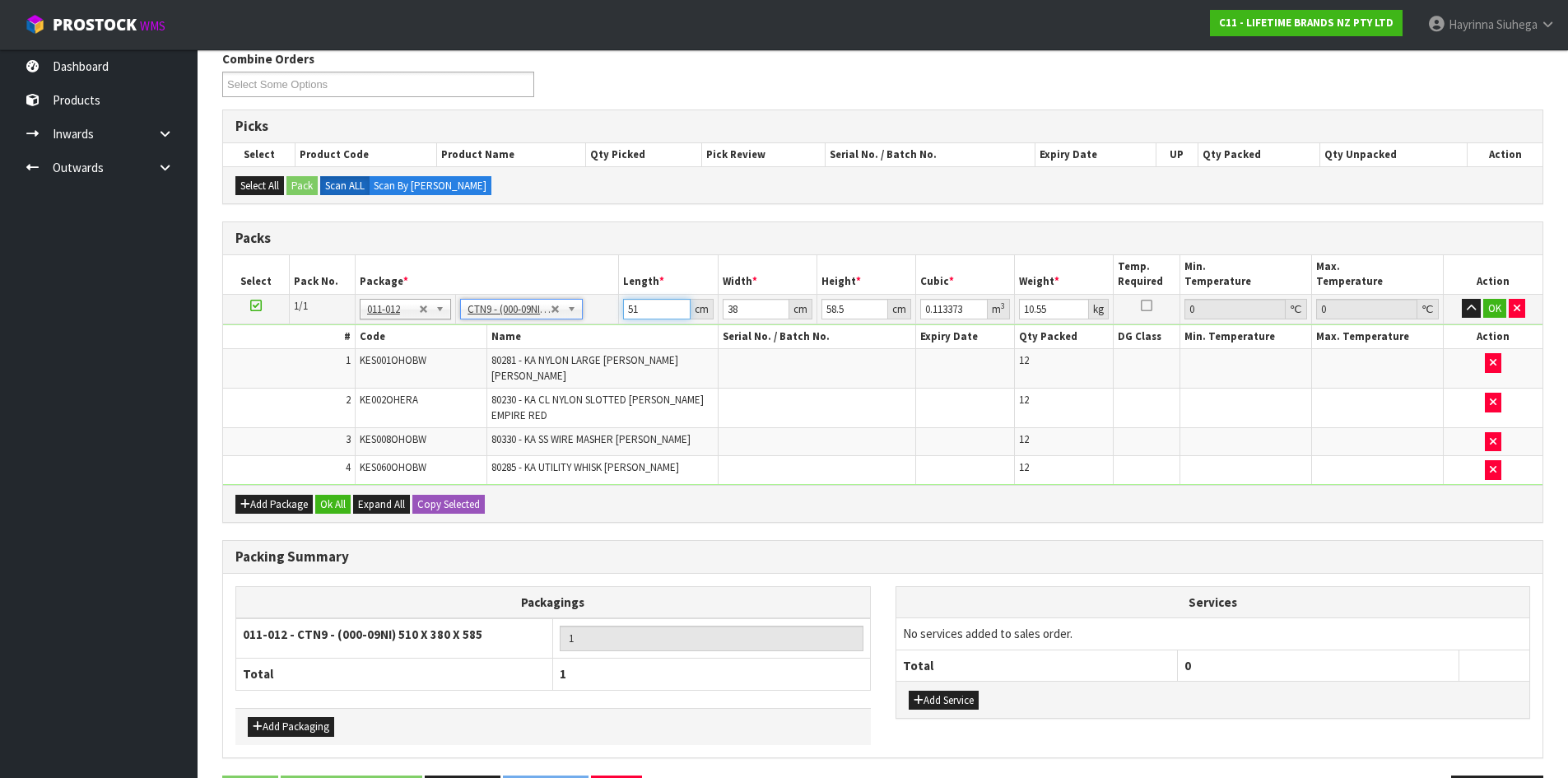
click at [633, 315] on input "51" at bounding box center [657, 309] width 67 height 20
click button "OK" at bounding box center [1494, 308] width 23 height 20
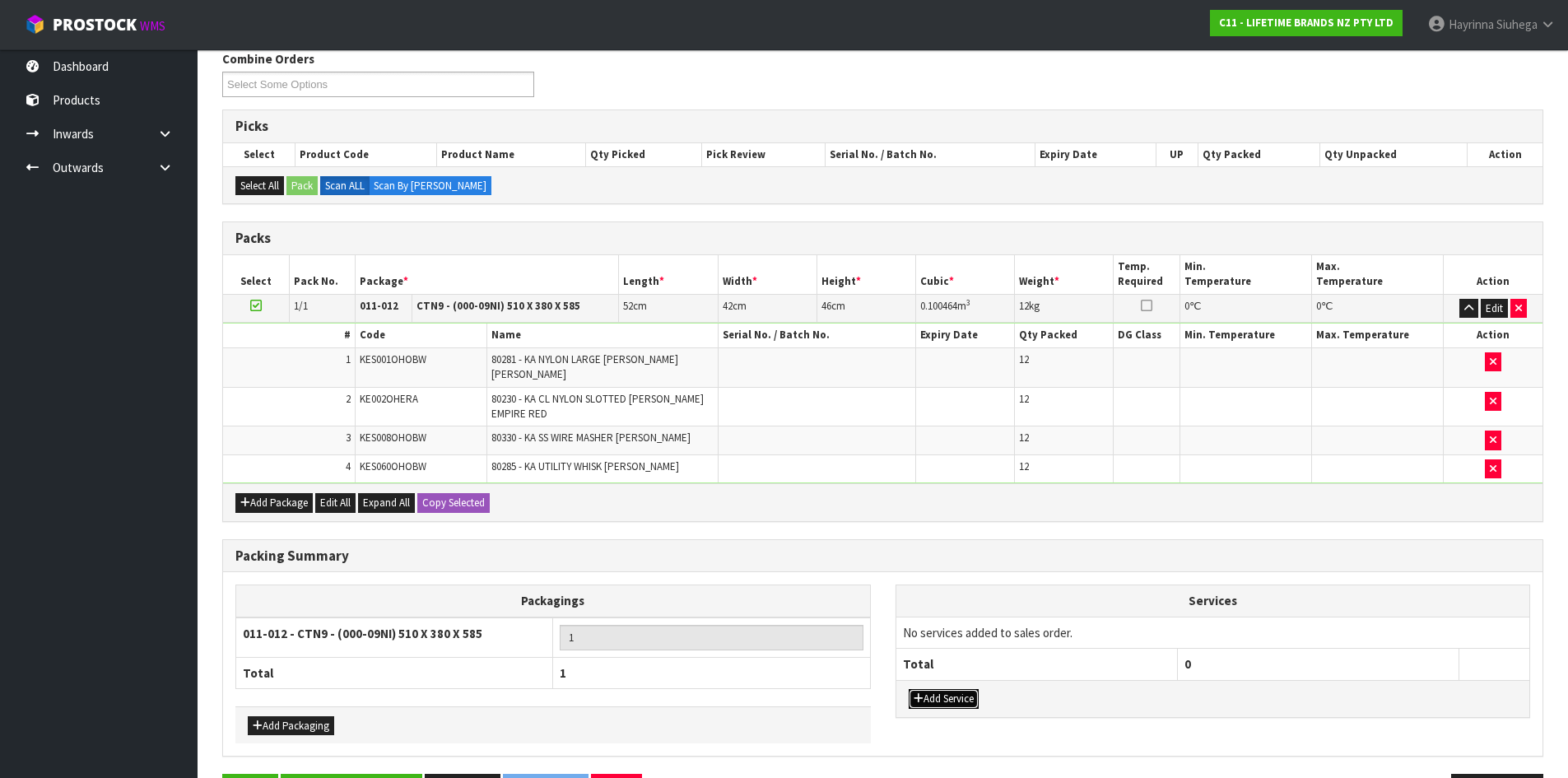
drag, startPoint x: 956, startPoint y: 696, endPoint x: 962, endPoint y: 674, distance: 22.8
click at [956, 696] on button "Add Service" at bounding box center [944, 699] width 70 height 20
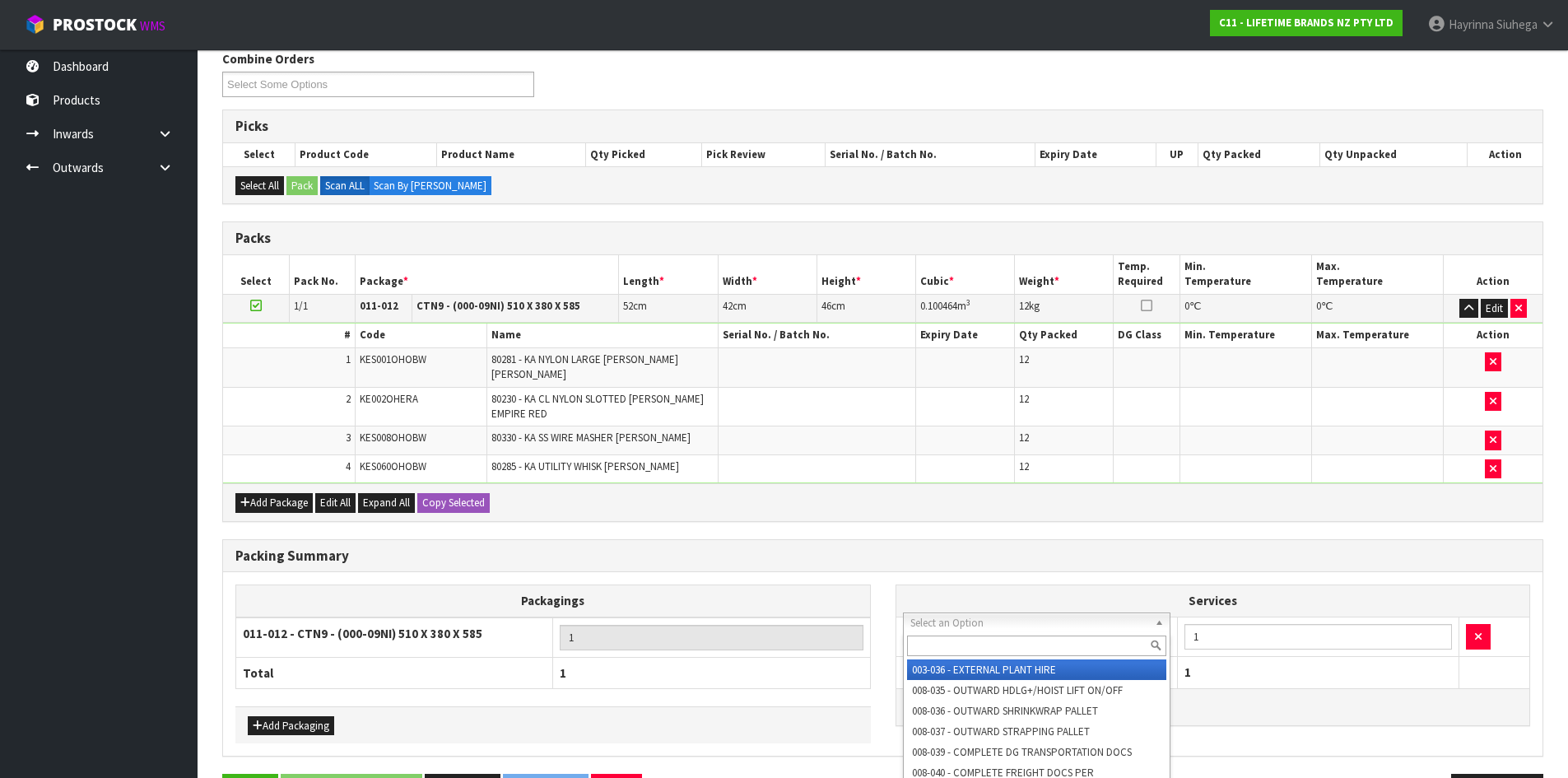
click at [991, 639] on input "text" at bounding box center [1038, 646] width 261 height 20
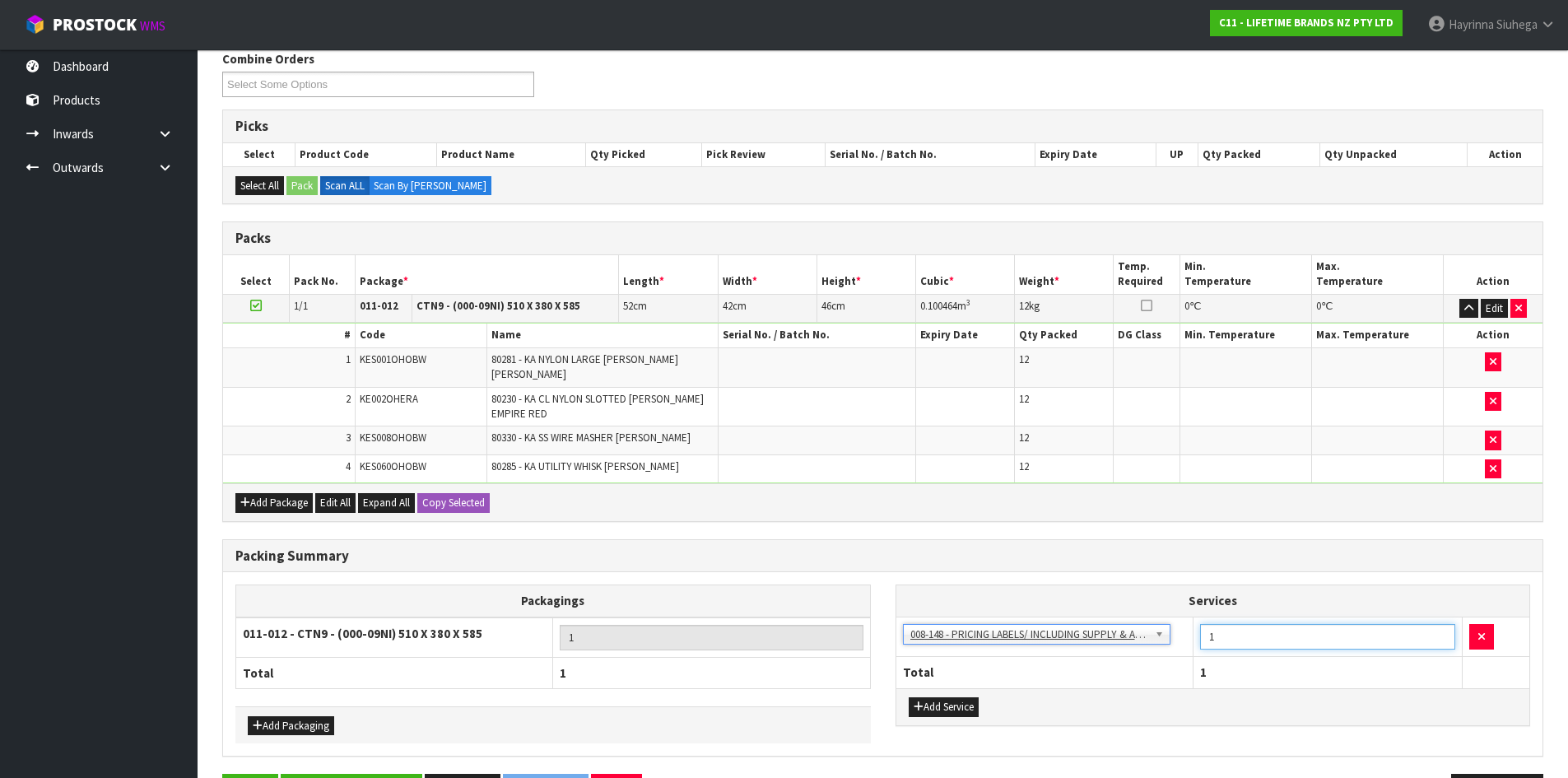
drag, startPoint x: 1220, startPoint y: 625, endPoint x: 1160, endPoint y: 632, distance: 60.4
click at [1170, 632] on tr "003-036 - EXTERNAL PLANT HIRE 008-035 - OUTWARD HDLG+/HOIST LIFT ON/OFF 008-036…" at bounding box center [1213, 637] width 634 height 40
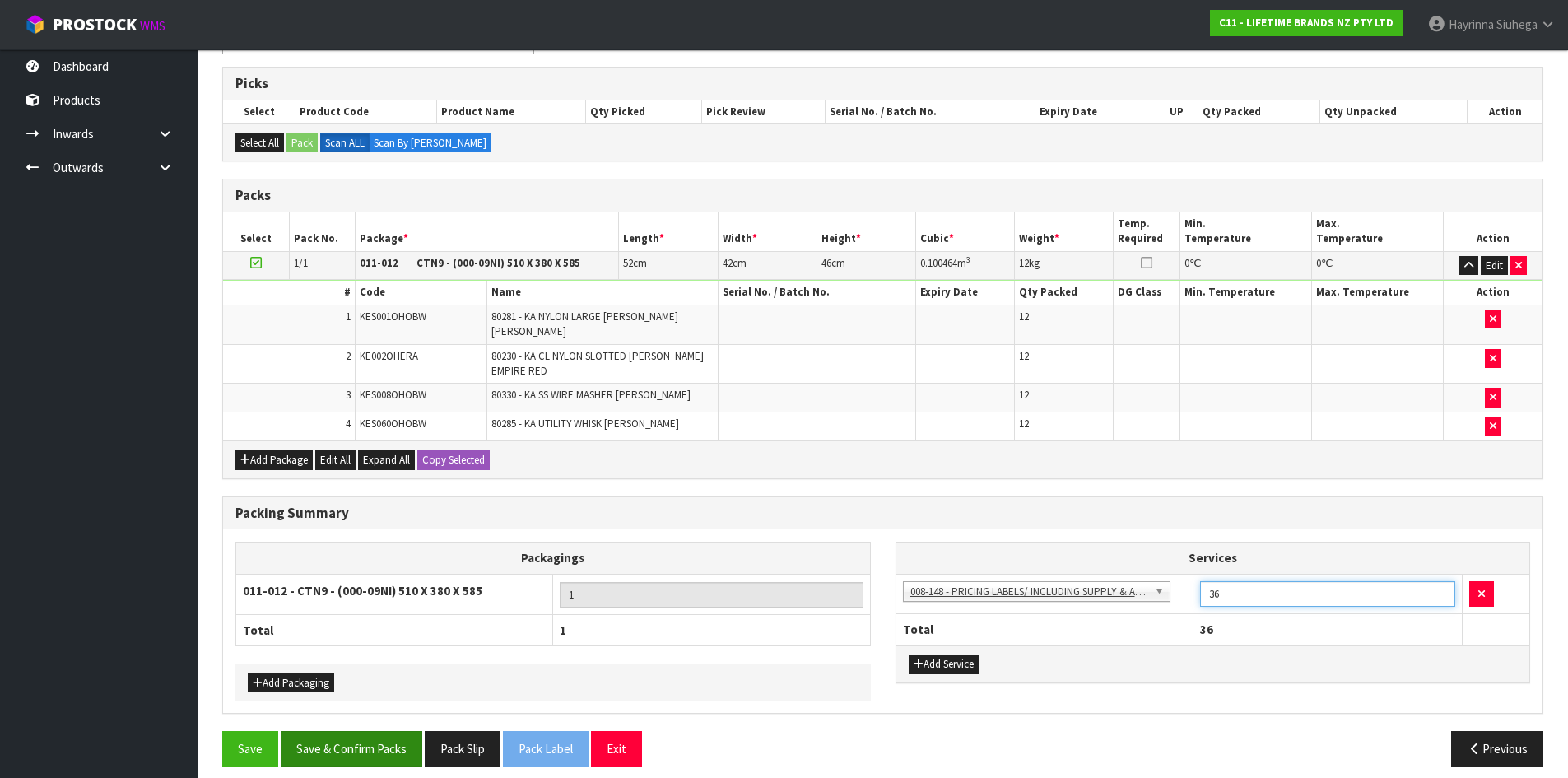
scroll to position [261, 0]
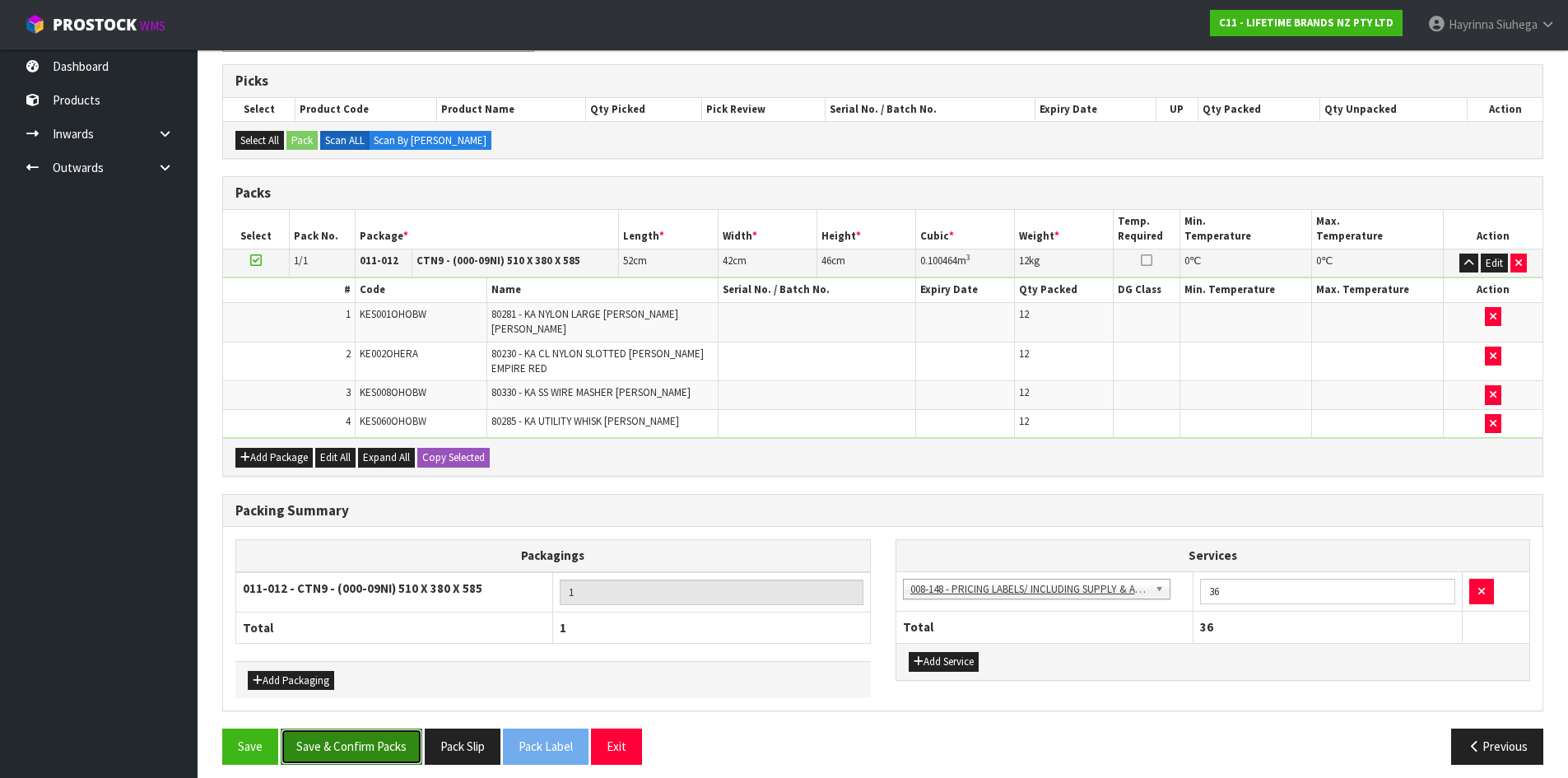
click at [372, 746] on button "Save & Confirm Packs" at bounding box center [352, 746] width 141 height 35
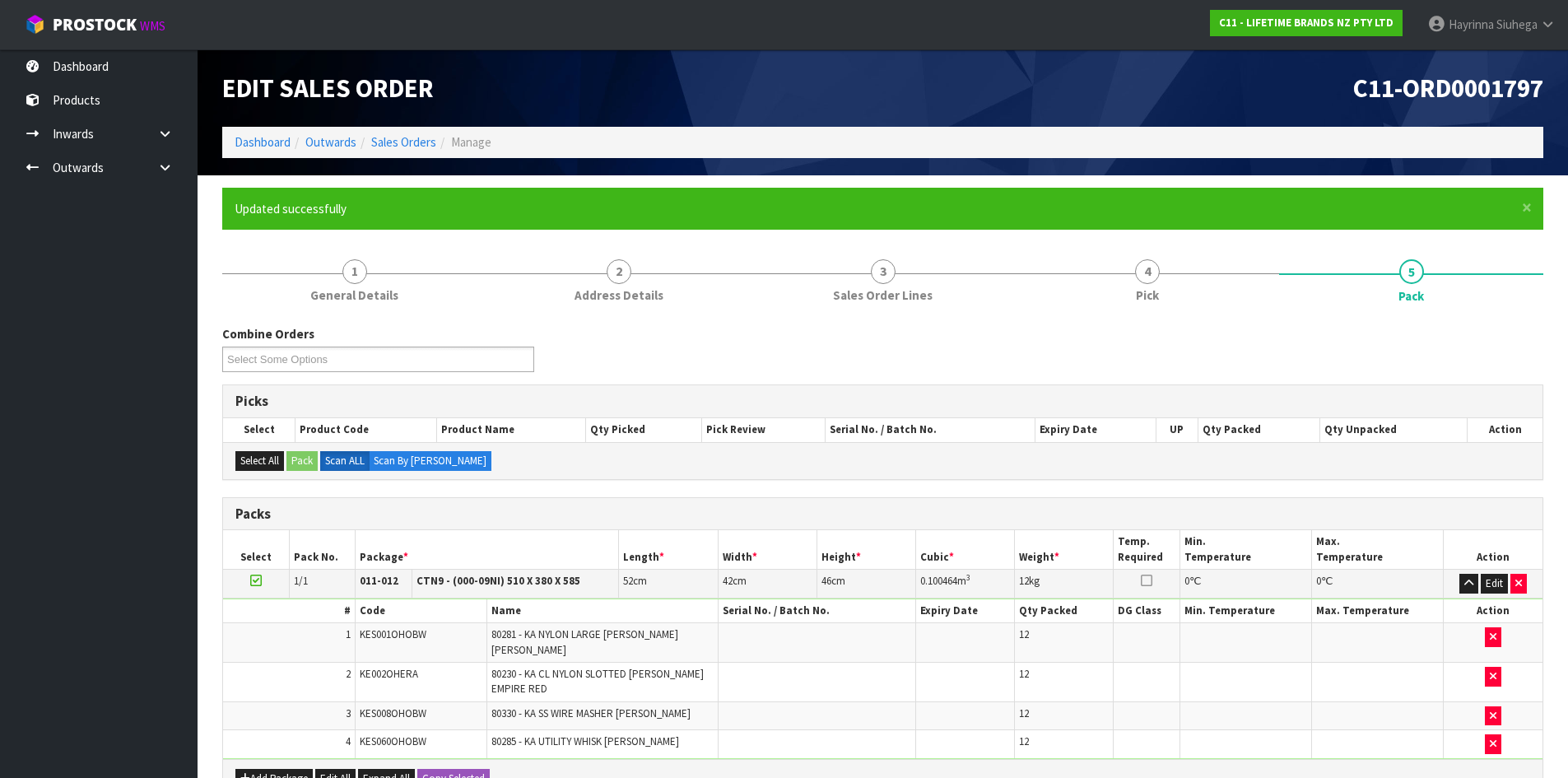
scroll to position [134, 0]
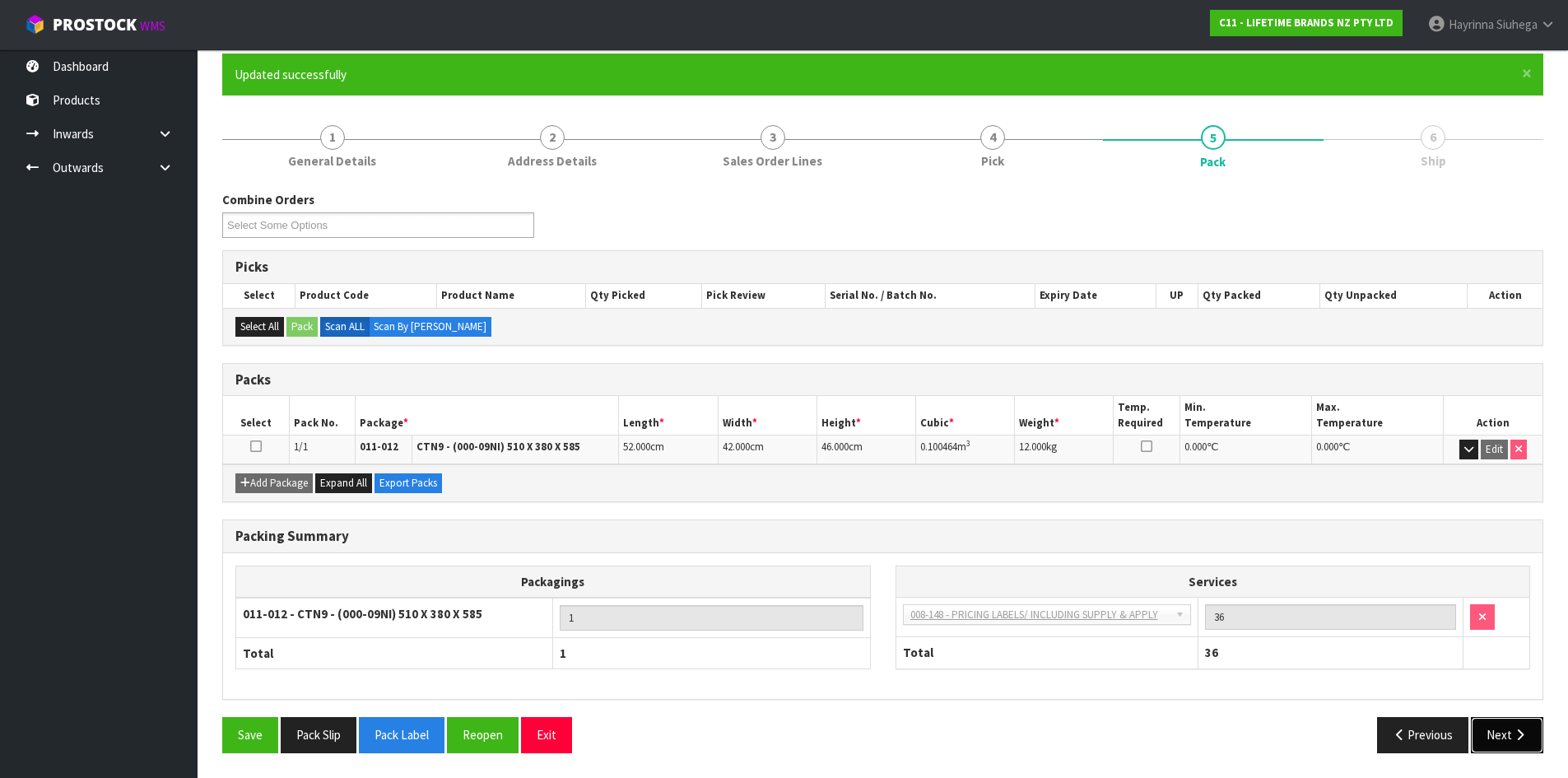
click at [1525, 739] on icon "button" at bounding box center [1520, 734] width 16 height 12
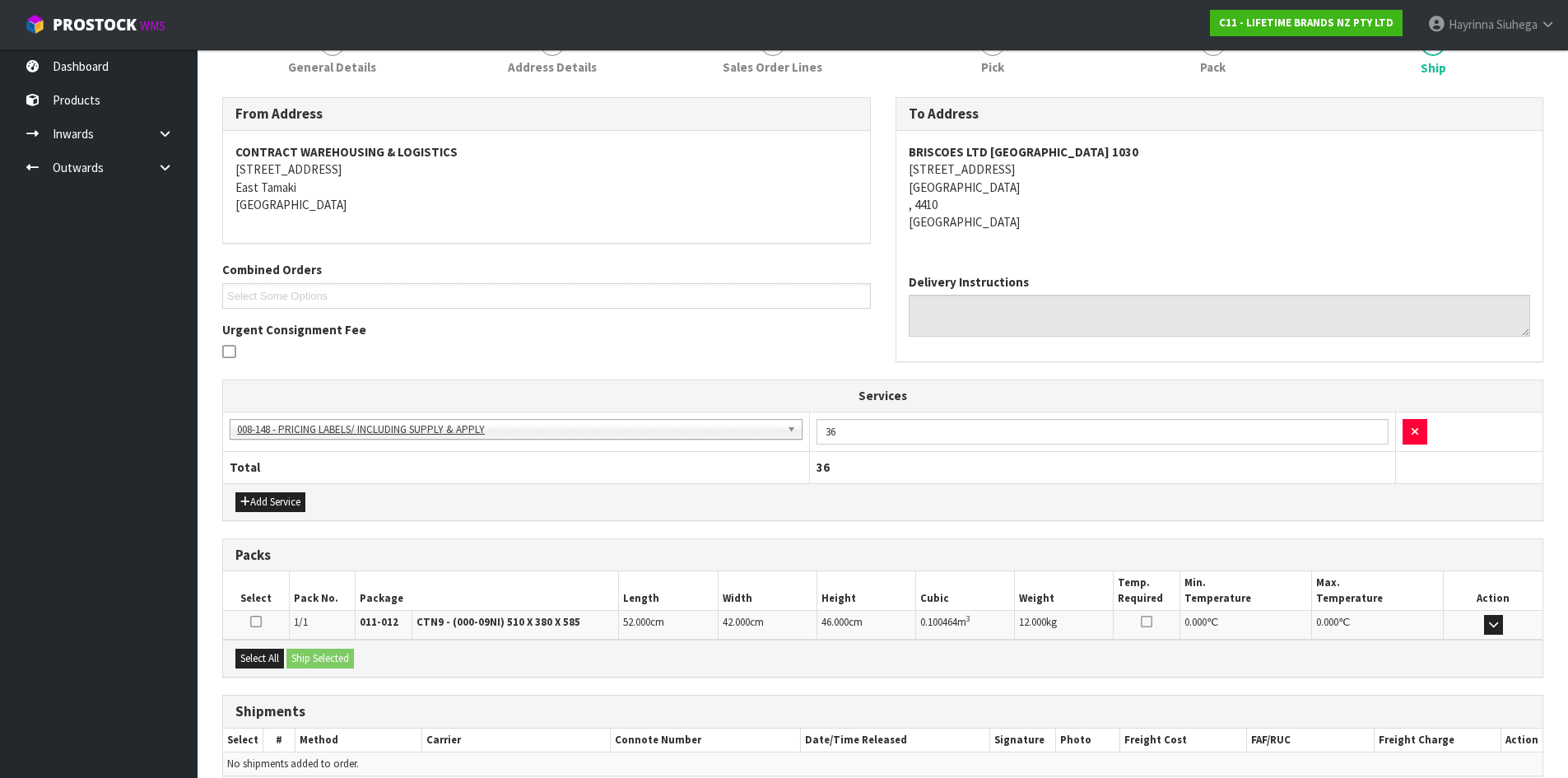
scroll to position [304, 0]
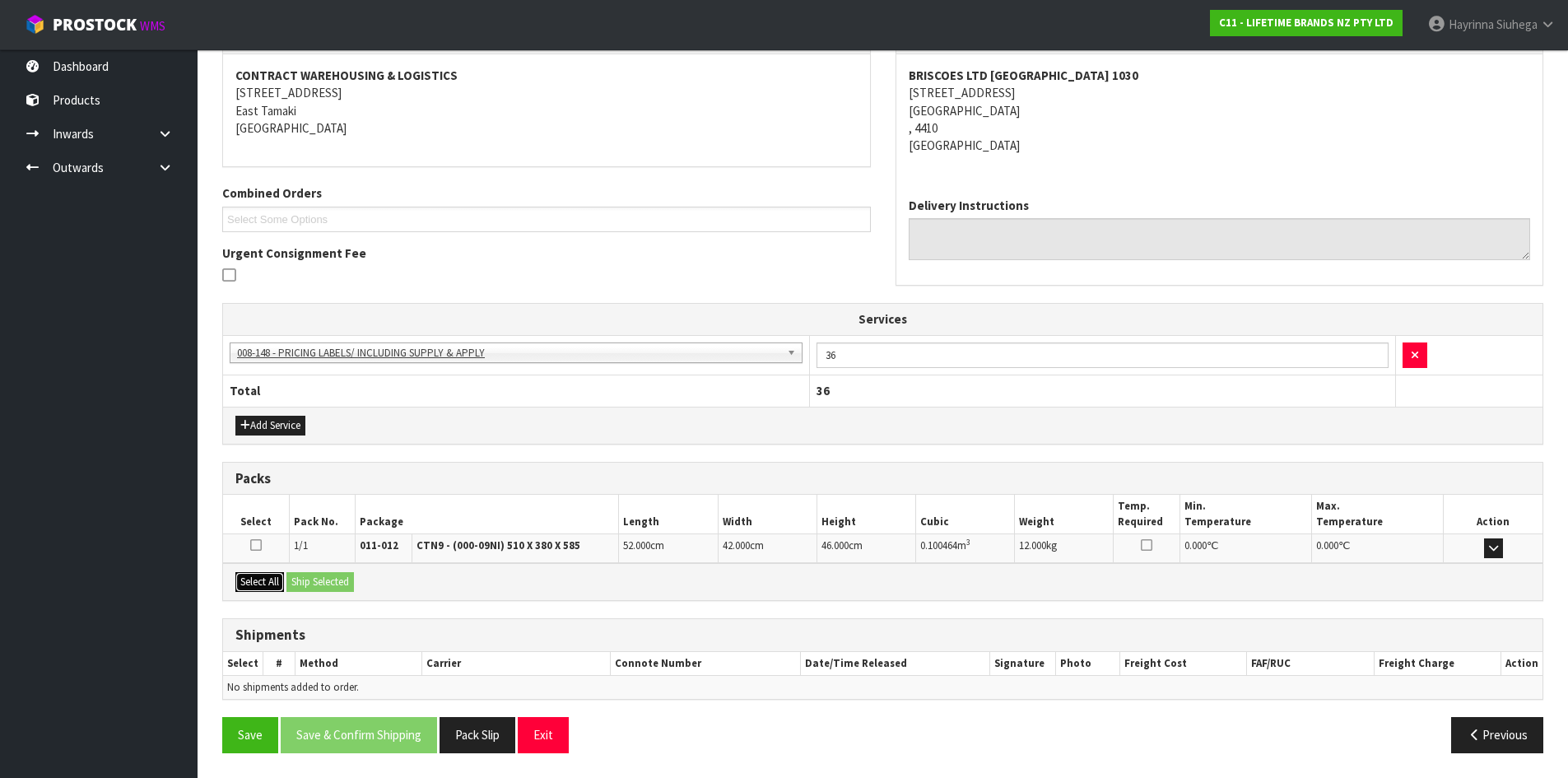
drag, startPoint x: 260, startPoint y: 589, endPoint x: 304, endPoint y: 571, distance: 47.5
click at [273, 583] on button "Select All" at bounding box center [260, 582] width 48 height 20
drag, startPoint x: 309, startPoint y: 571, endPoint x: 316, endPoint y: 582, distance: 13.0
click at [311, 573] on div "Select All Ship Selected" at bounding box center [883, 582] width 1320 height 37
click at [316, 582] on button "Ship Selected" at bounding box center [320, 582] width 68 height 20
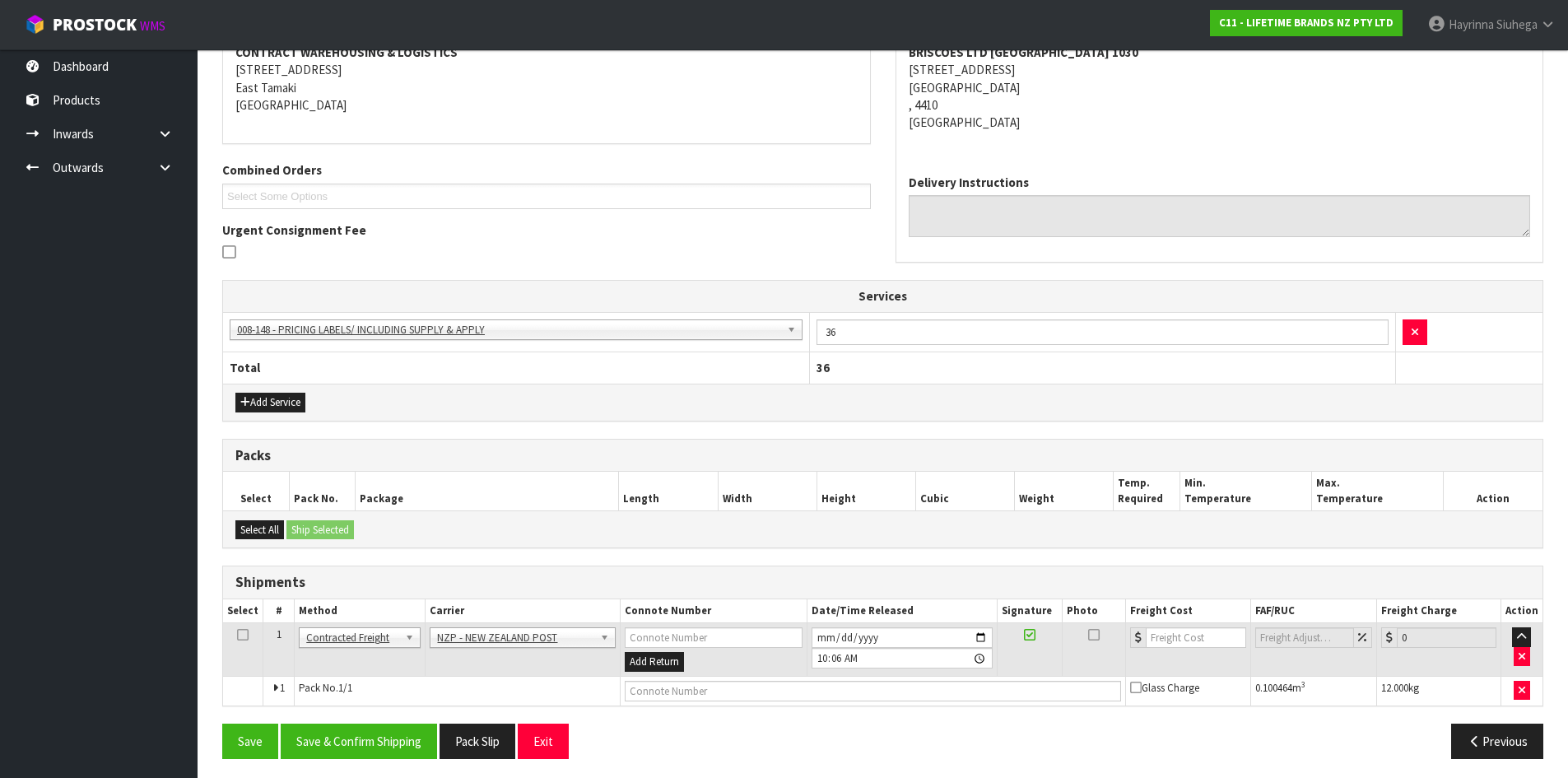
scroll to position [333, 0]
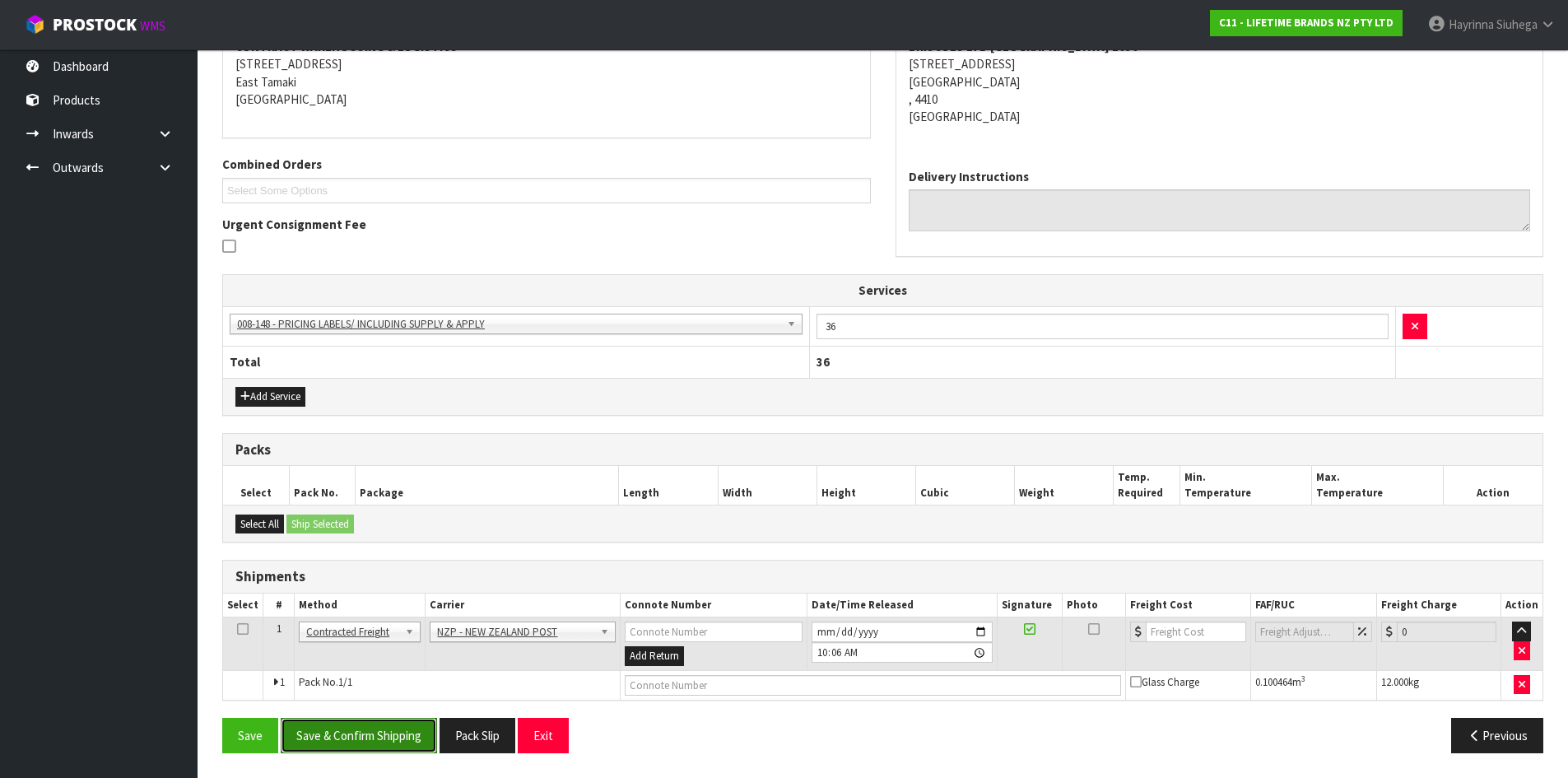
click at [382, 732] on button "Save & Confirm Shipping" at bounding box center [359, 735] width 156 height 35
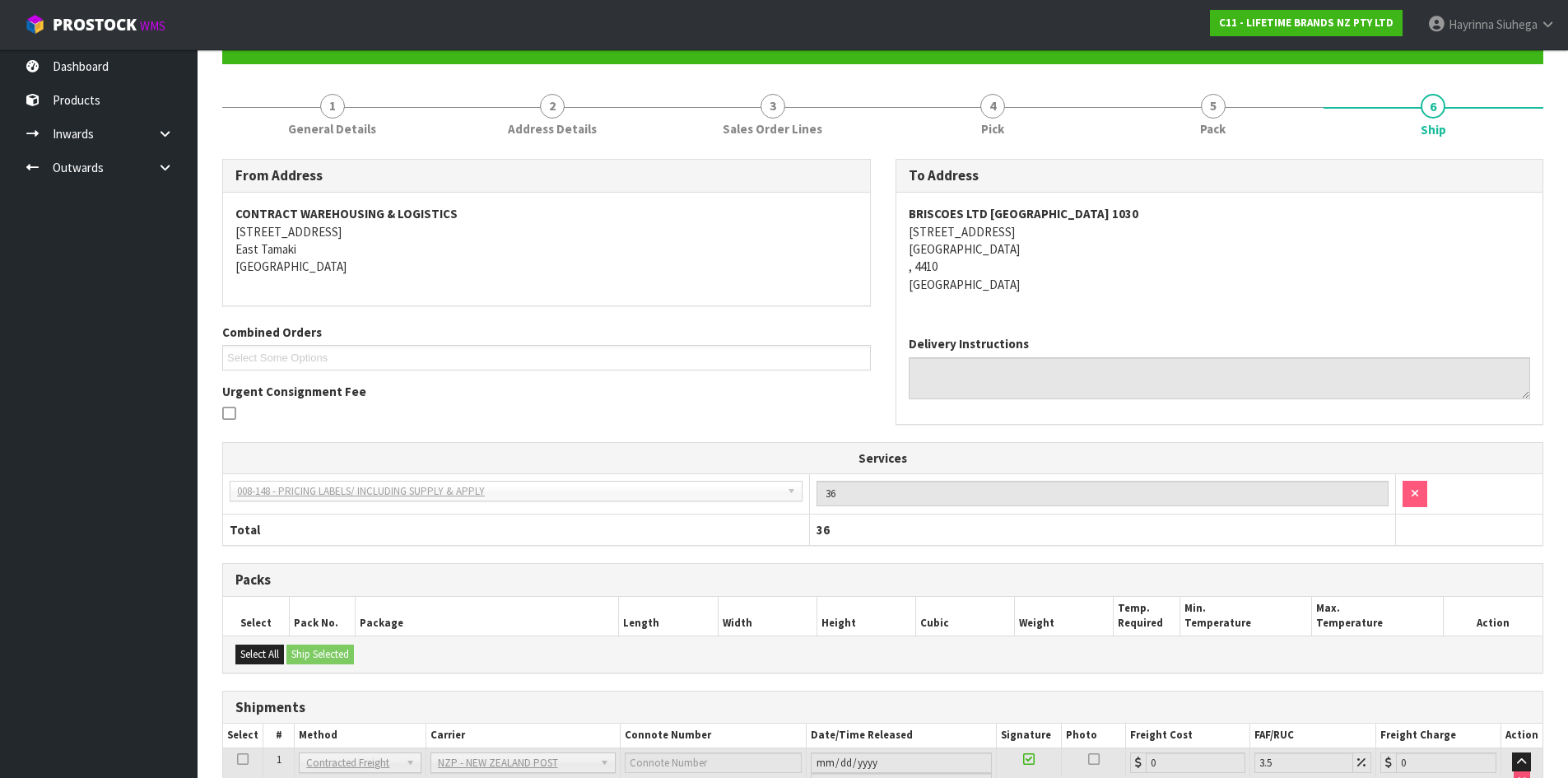
scroll to position [311, 0]
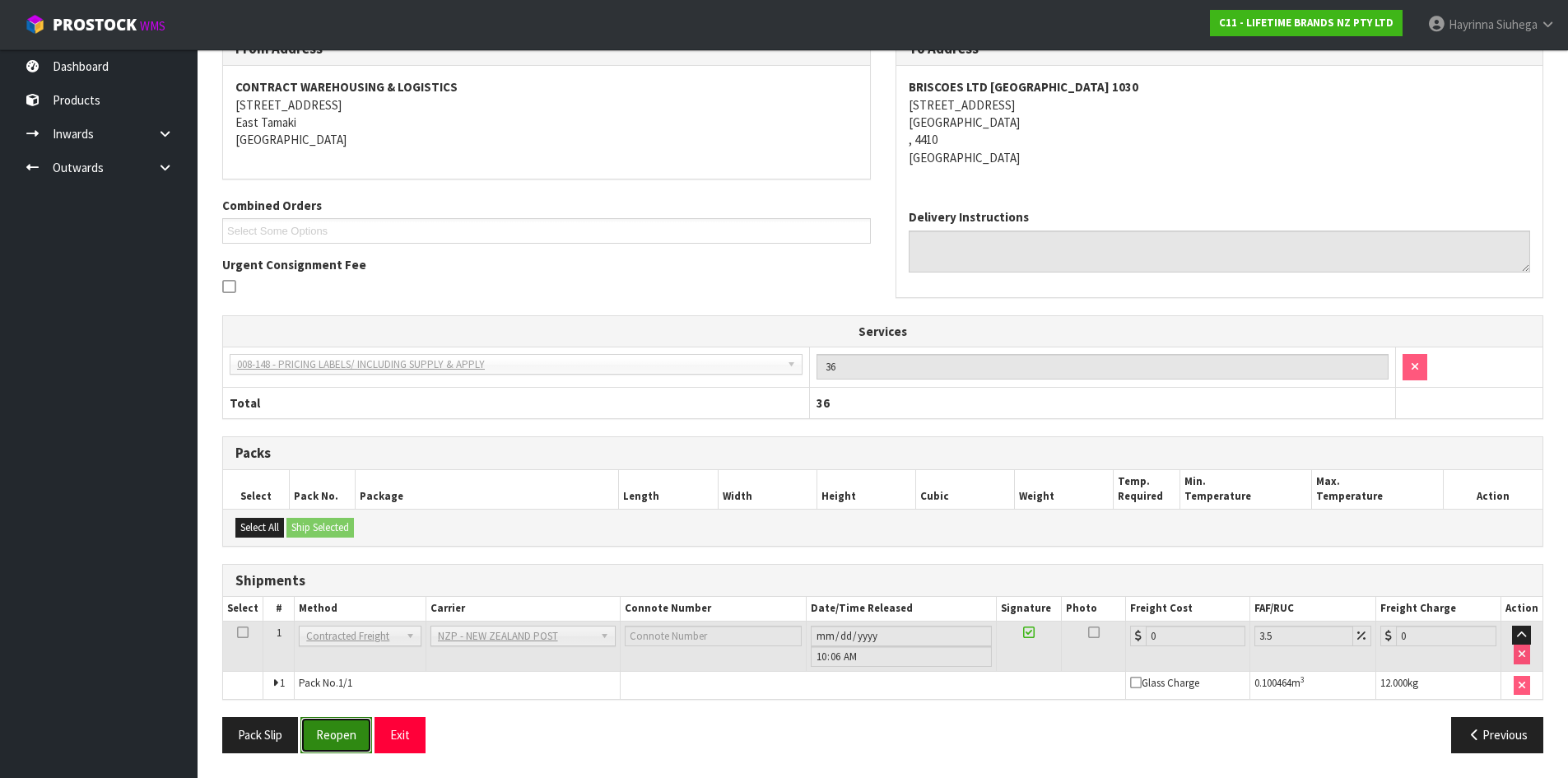
click at [360, 732] on button "Reopen" at bounding box center [336, 735] width 72 height 35
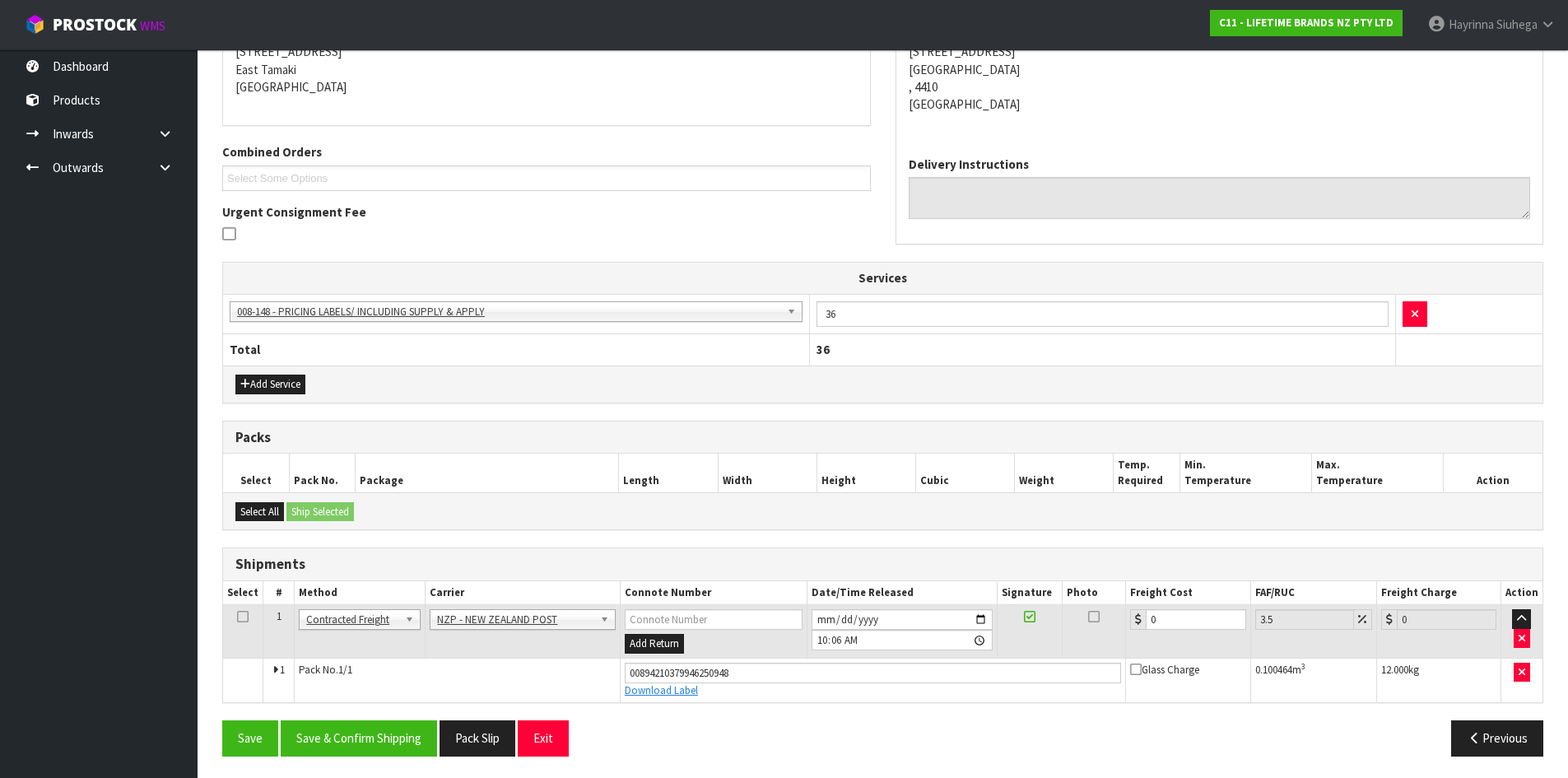
scroll to position [349, 0]
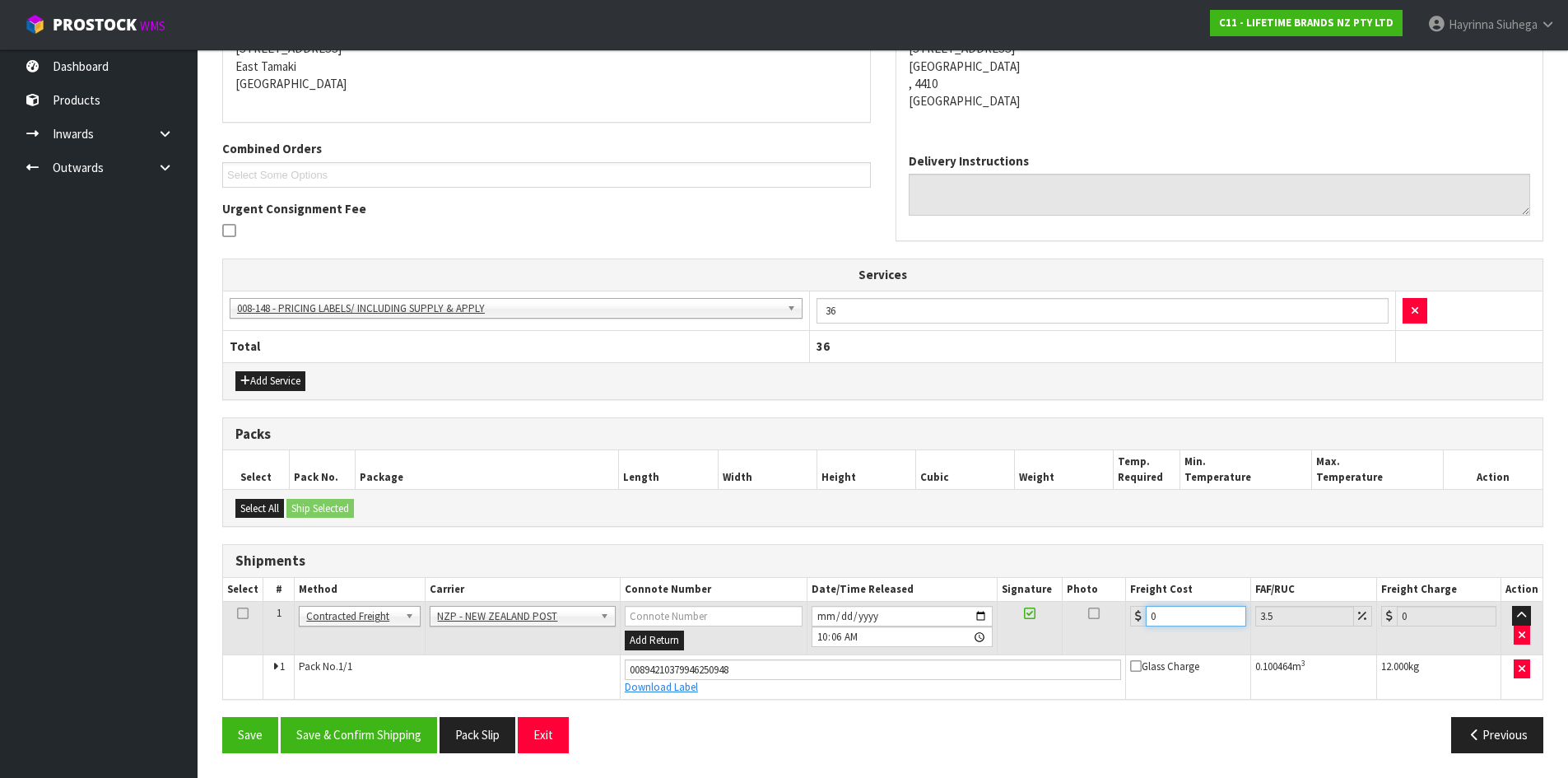
drag, startPoint x: 1158, startPoint y: 621, endPoint x: 1081, endPoint y: 612, distance: 77.5
click at [1101, 616] on tr "1 Client Local Pickup Customer Local Pickup Company Freight Contracted Freight …" at bounding box center [883, 629] width 1320 height 54
click at [222, 718] on button "Save" at bounding box center [250, 735] width 56 height 35
click at [390, 723] on button "Save & Confirm Shipping" at bounding box center [359, 735] width 156 height 35
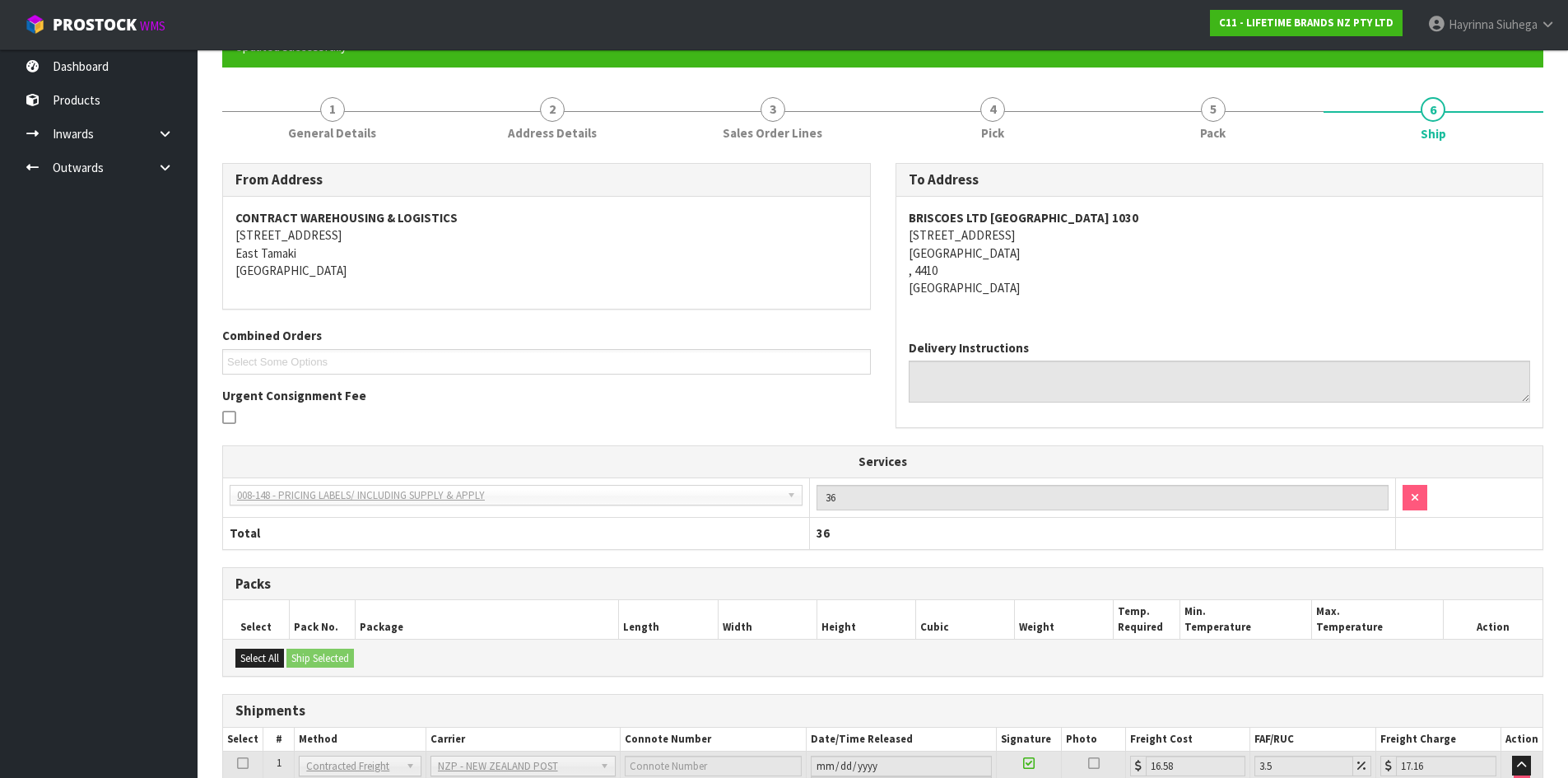
scroll to position [0, 0]
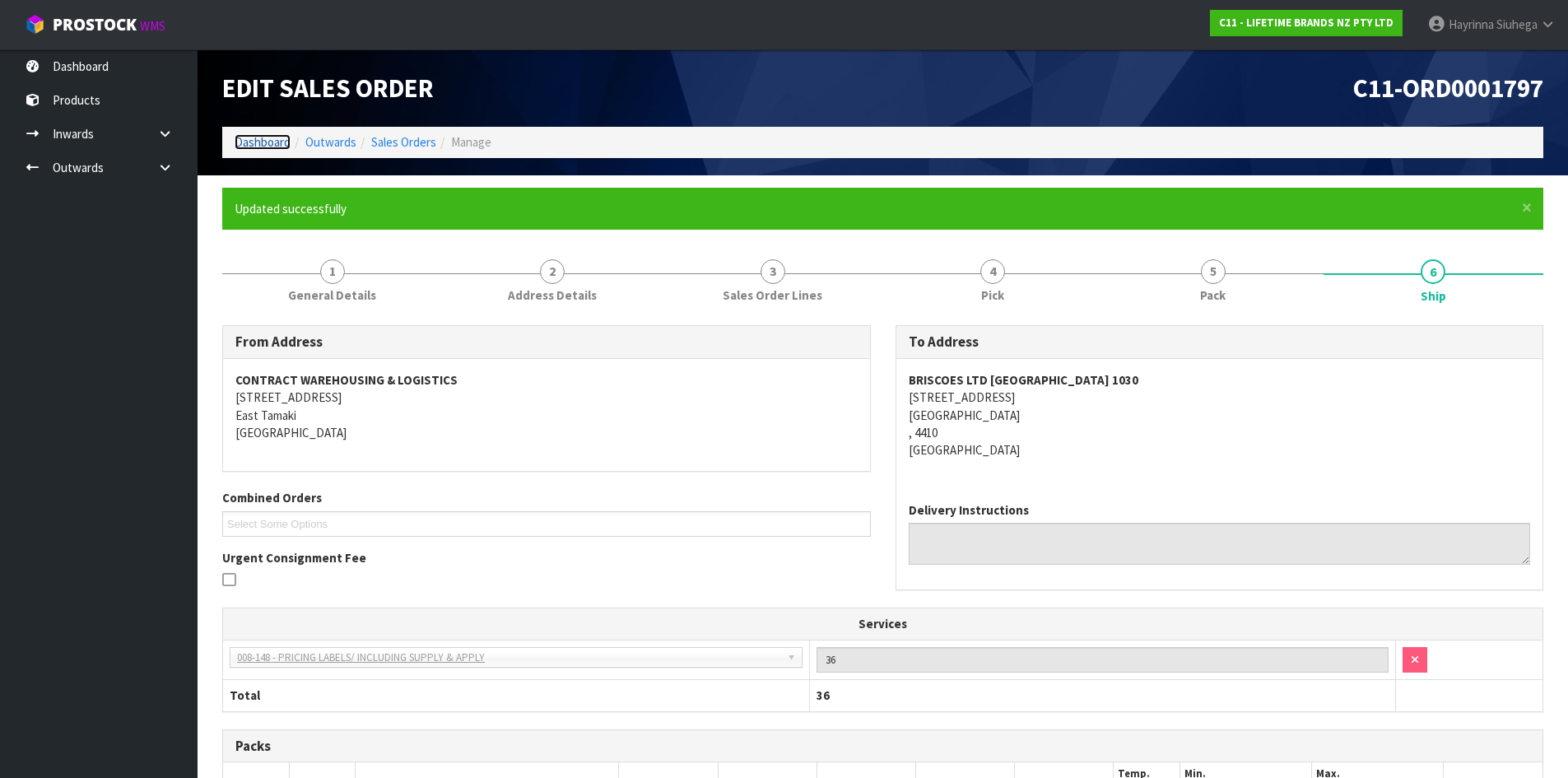
click at [267, 140] on link "Dashboard" at bounding box center [262, 141] width 56 height 16
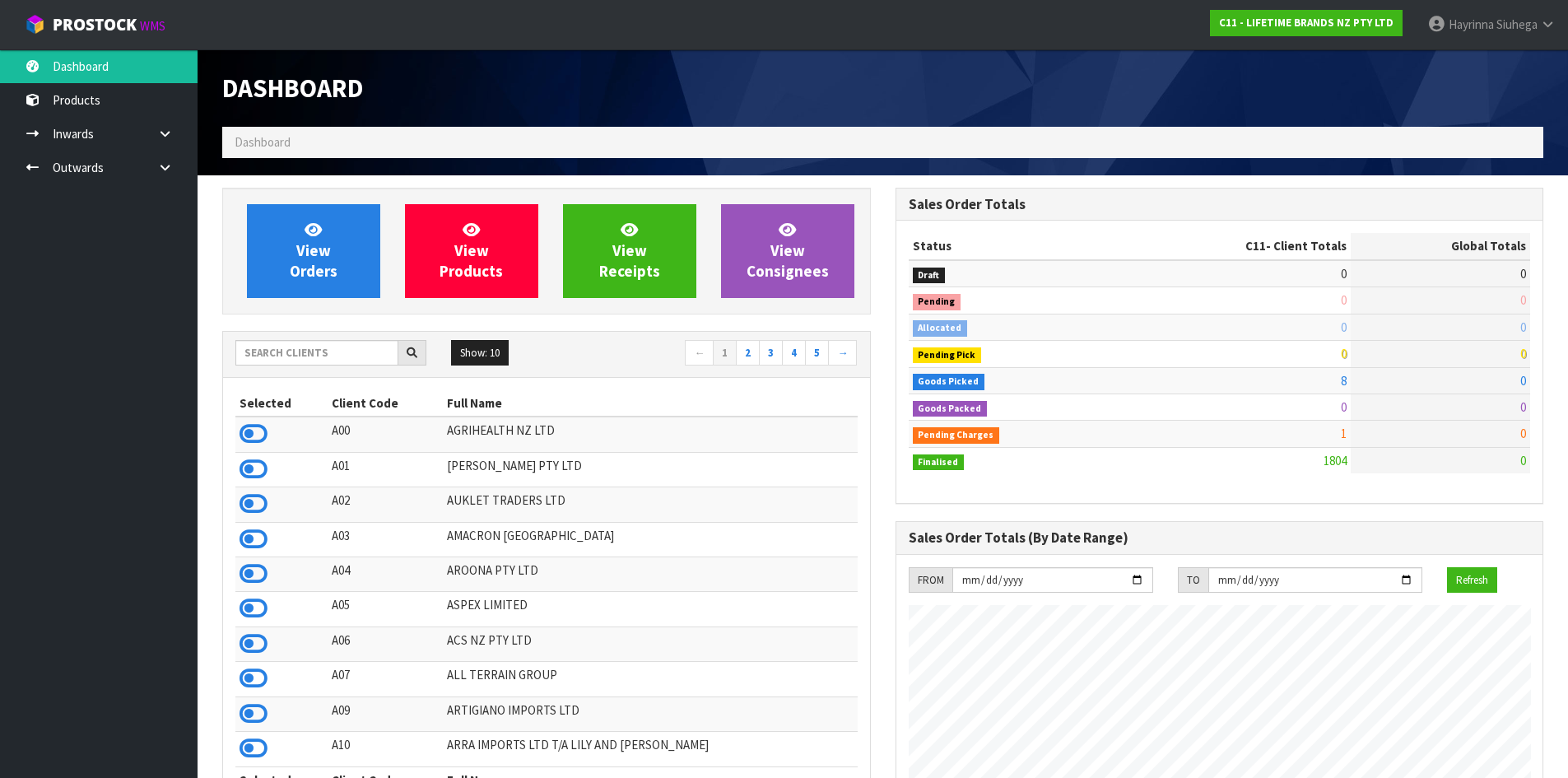
scroll to position [1247, 673]
click at [288, 253] on link "View Orders" at bounding box center [313, 250] width 133 height 94
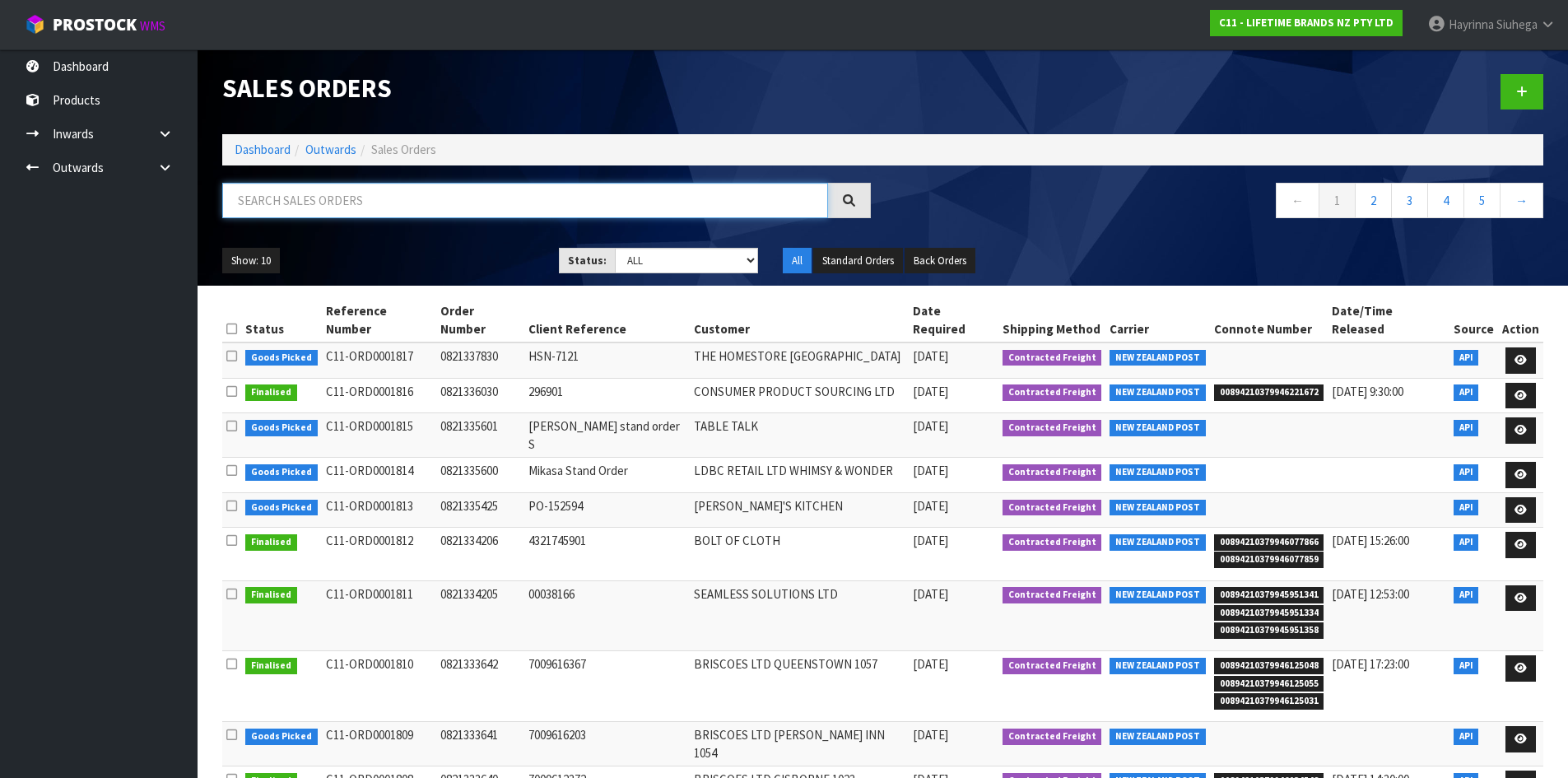
click at [346, 186] on input "text" at bounding box center [525, 200] width 606 height 35
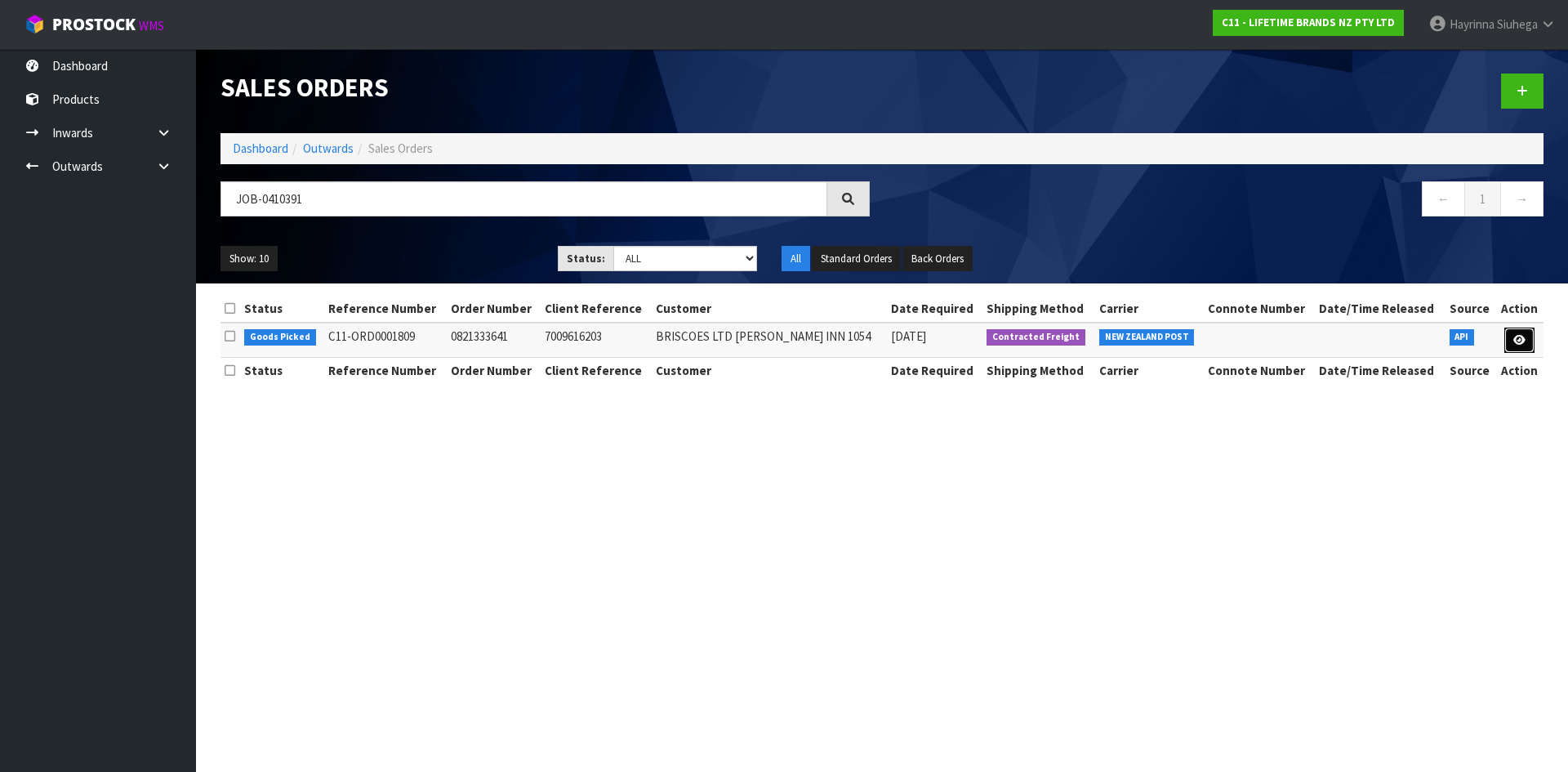
click at [1524, 342] on icon at bounding box center [1518, 341] width 12 height 11
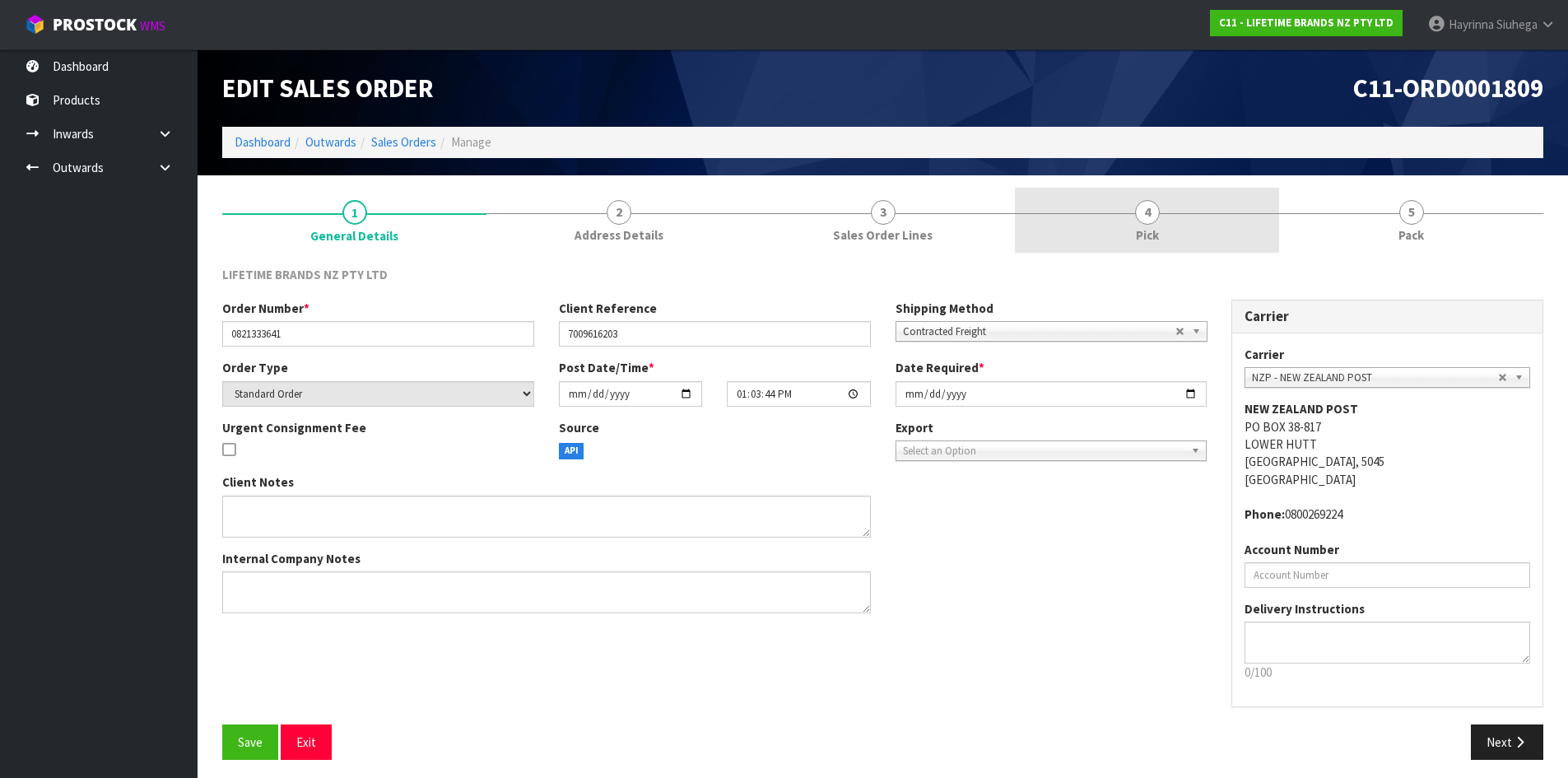
click at [1211, 213] on div at bounding box center [1147, 213] width 264 height 1
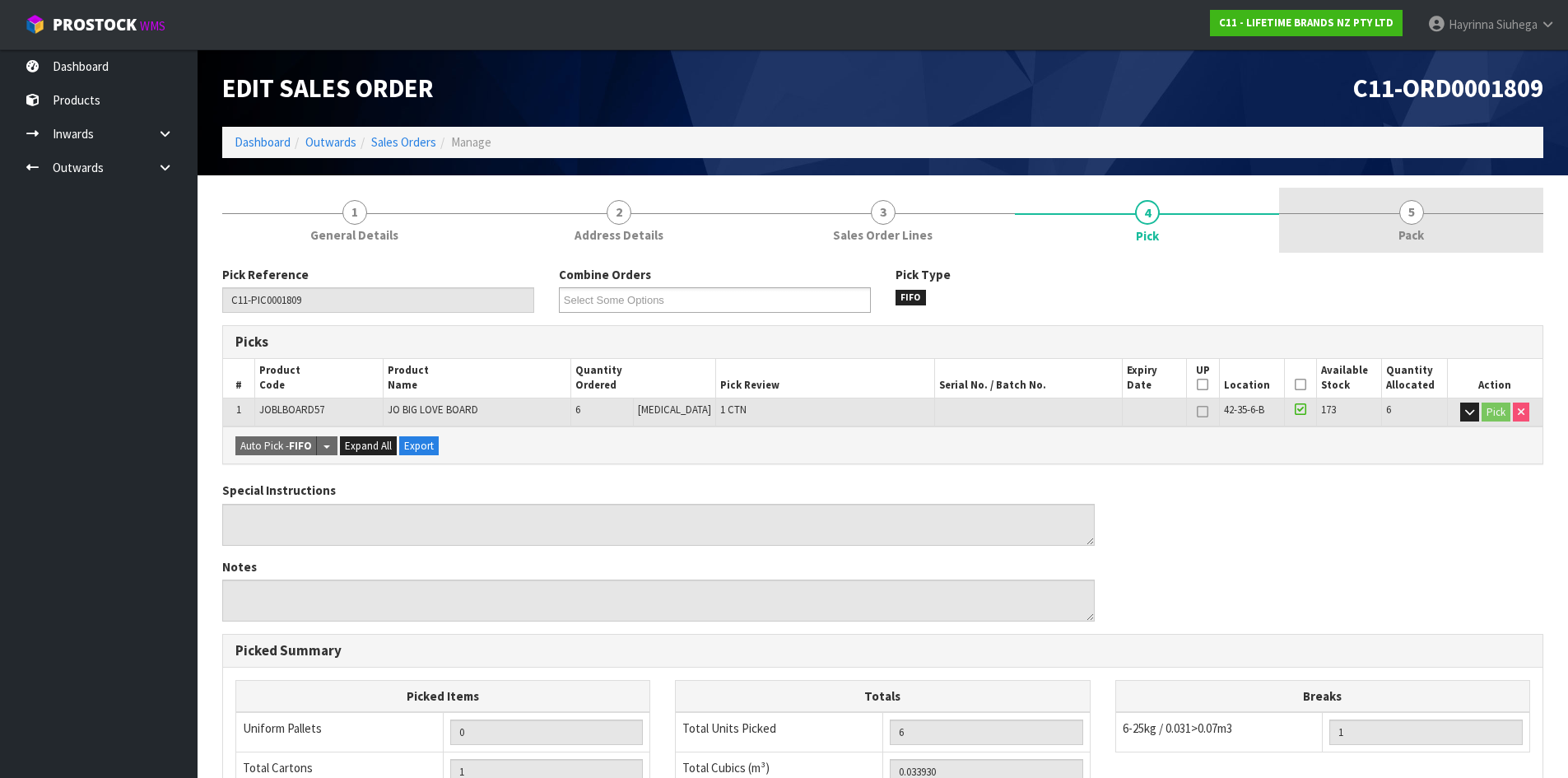
click at [1369, 213] on div at bounding box center [1412, 213] width 264 height 1
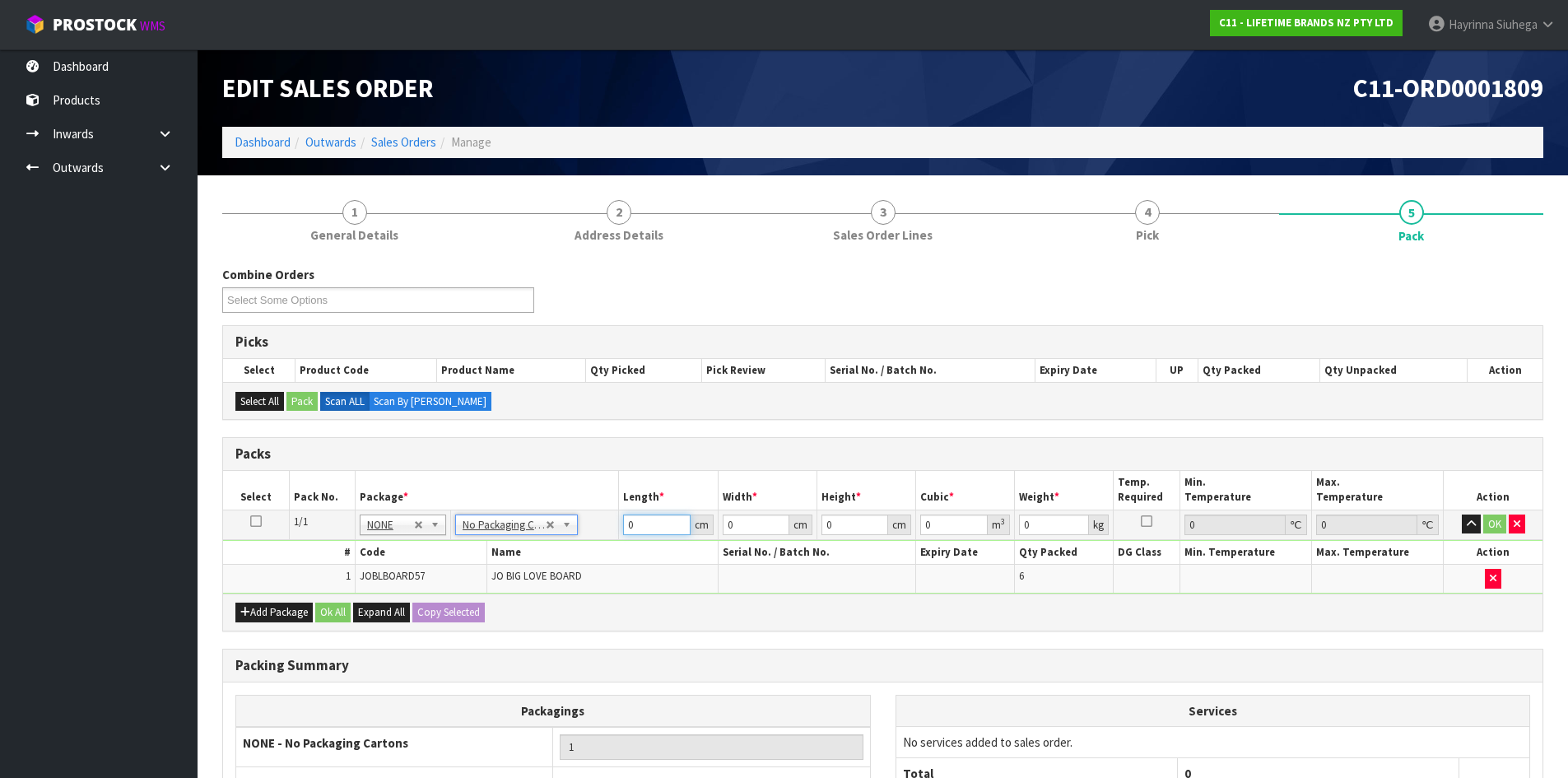
drag, startPoint x: 653, startPoint y: 529, endPoint x: 539, endPoint y: 528, distance: 114.0
click at [539, 528] on tr "1/1 NONE 007-001 007-002 007-004 007-009 007-013 007-014 007-015 007-017 007-01…" at bounding box center [883, 525] width 1320 height 30
click button "OK" at bounding box center [1494, 524] width 23 height 20
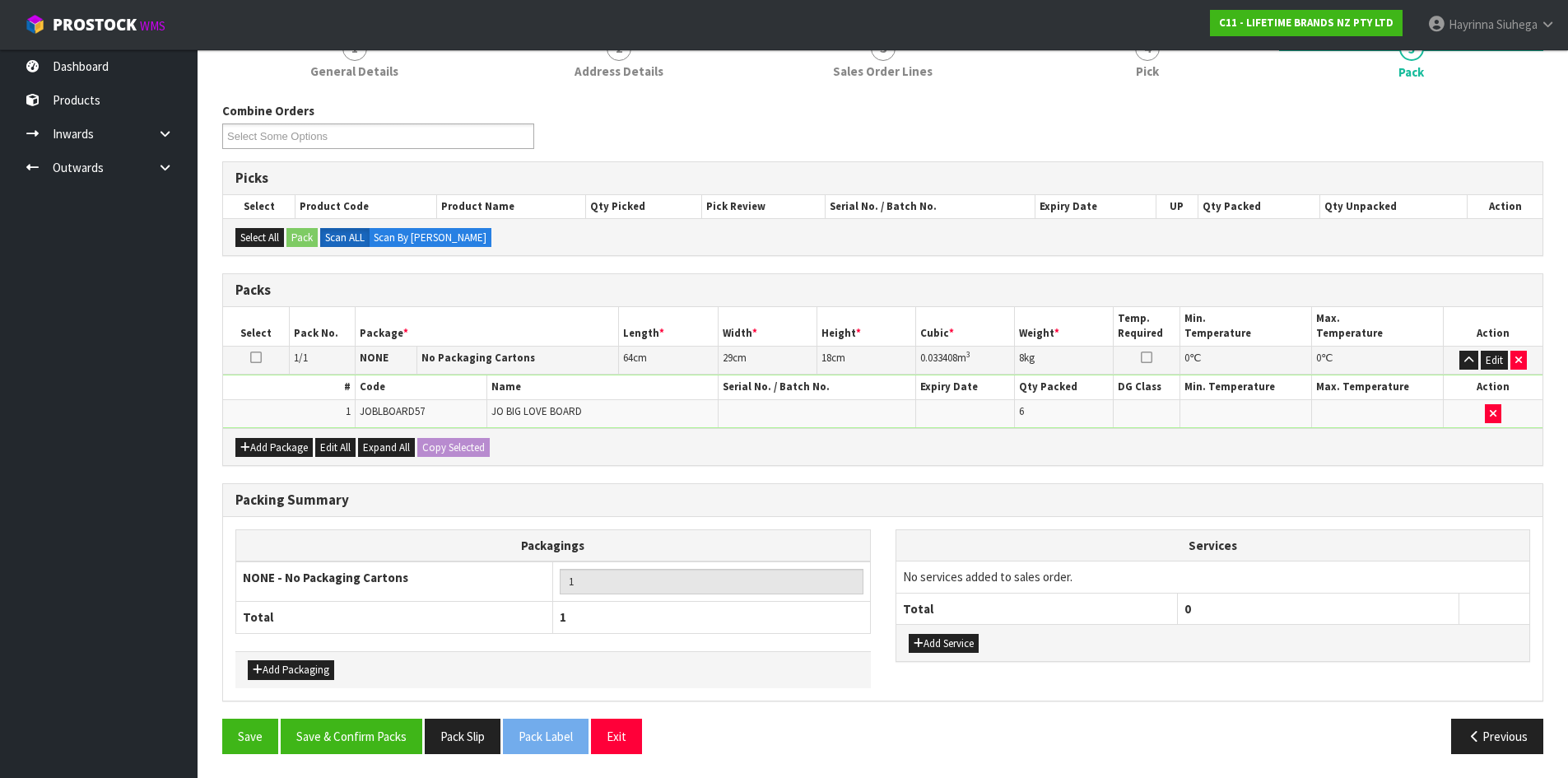
scroll to position [165, 0]
click at [952, 632] on div "Add Service" at bounding box center [1213, 642] width 634 height 37
click at [946, 637] on button "Add Service" at bounding box center [944, 642] width 70 height 20
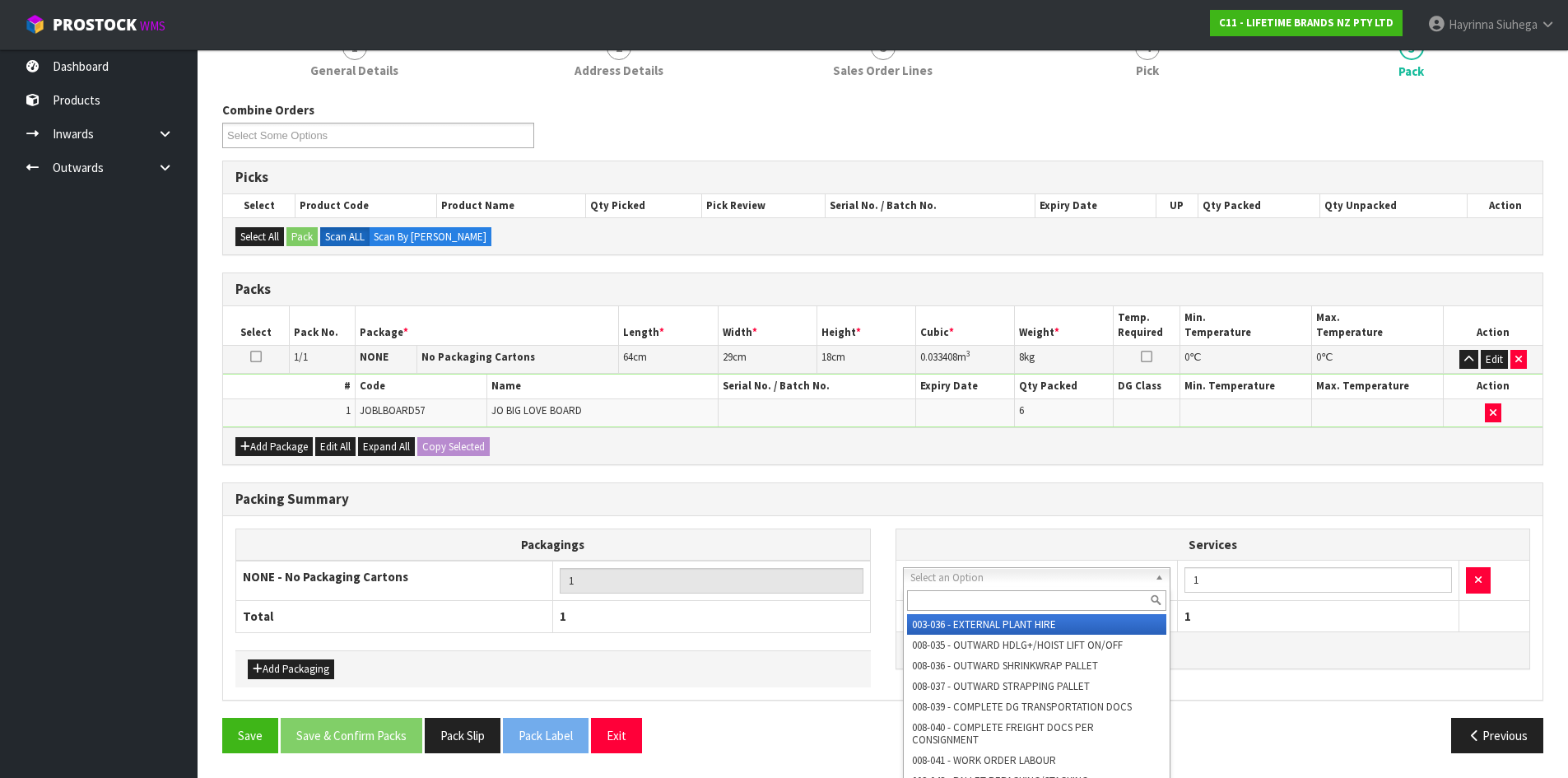
click at [977, 597] on input "text" at bounding box center [1038, 600] width 261 height 20
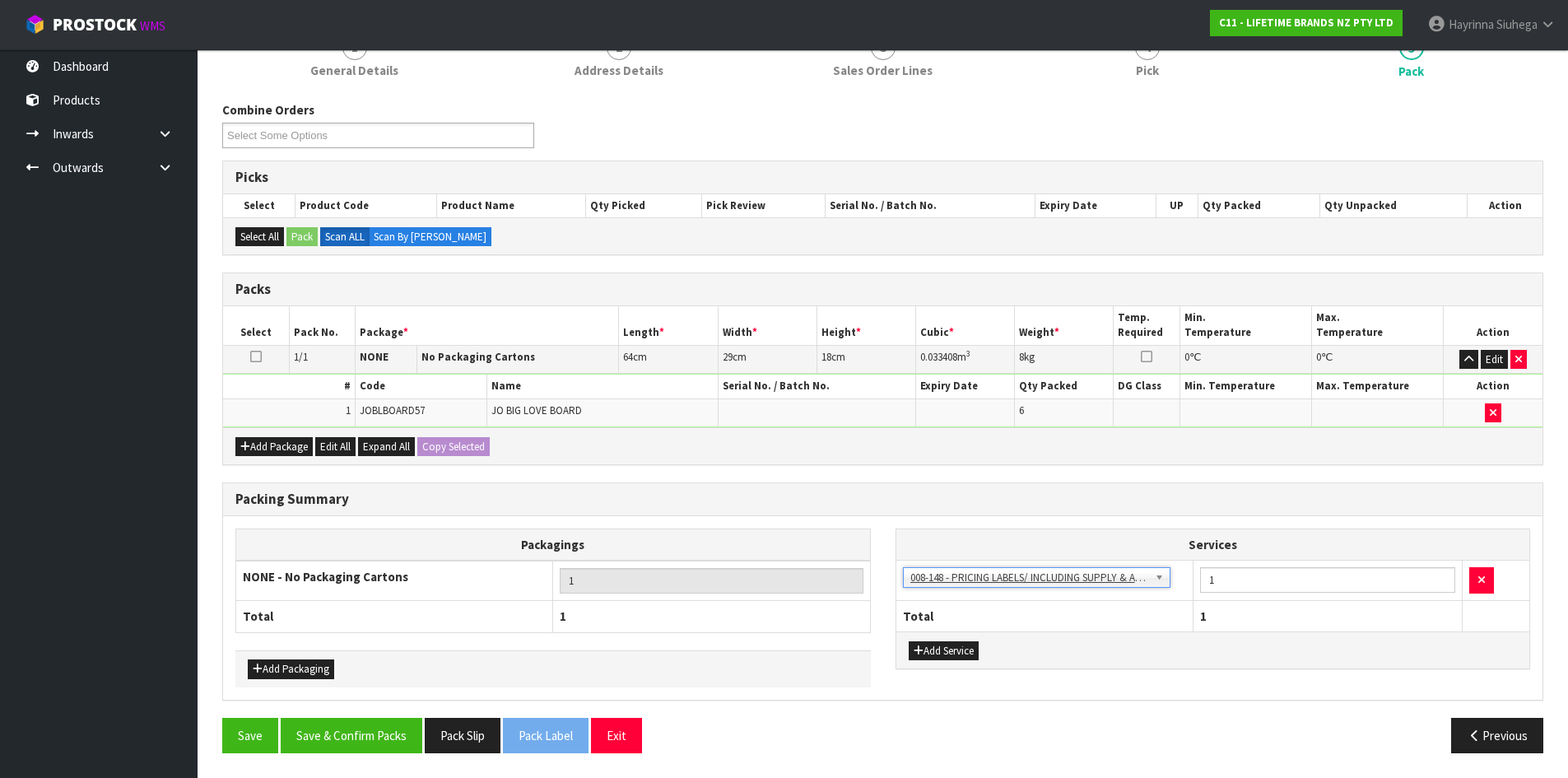
drag, startPoint x: 1221, startPoint y: 559, endPoint x: 1212, endPoint y: 562, distance: 9.5
click at [1212, 562] on table "Services 003-036 - EXTERNAL PLANT HIRE 008-035 - OUTWARD HDLG+/HOIST LIFT ON/OF…" at bounding box center [1213, 581] width 634 height 102
drag, startPoint x: 1225, startPoint y: 576, endPoint x: 1101, endPoint y: 576, distance: 124.0
click at [1104, 576] on tr "003-036 - EXTERNAL PLANT HIRE 008-035 - OUTWARD HDLG+/HOIST LIFT ON/OFF 008-036…" at bounding box center [1213, 580] width 634 height 40
click at [370, 726] on button "Save & Confirm Packs" at bounding box center [352, 735] width 141 height 35
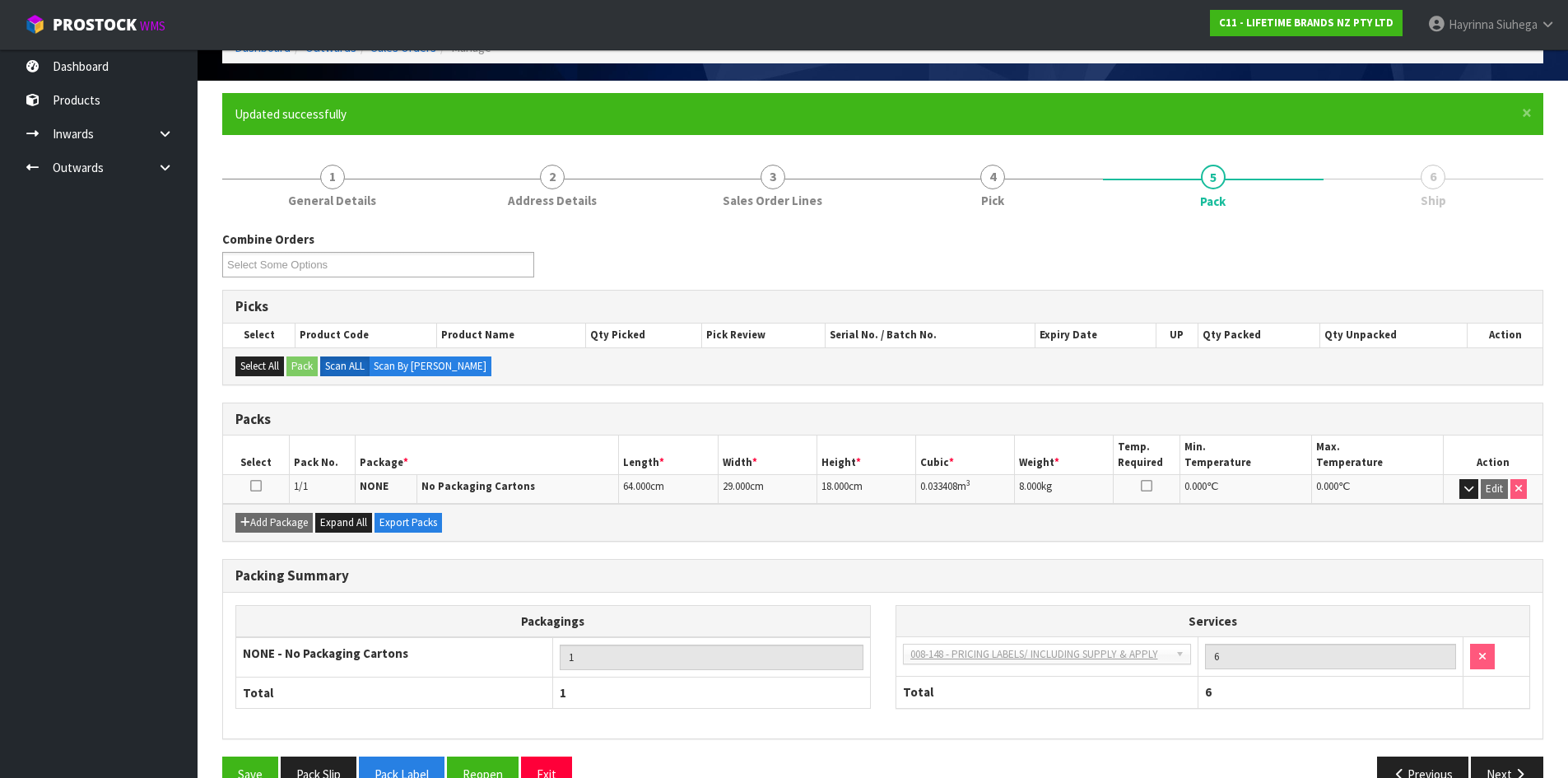
scroll to position [134, 0]
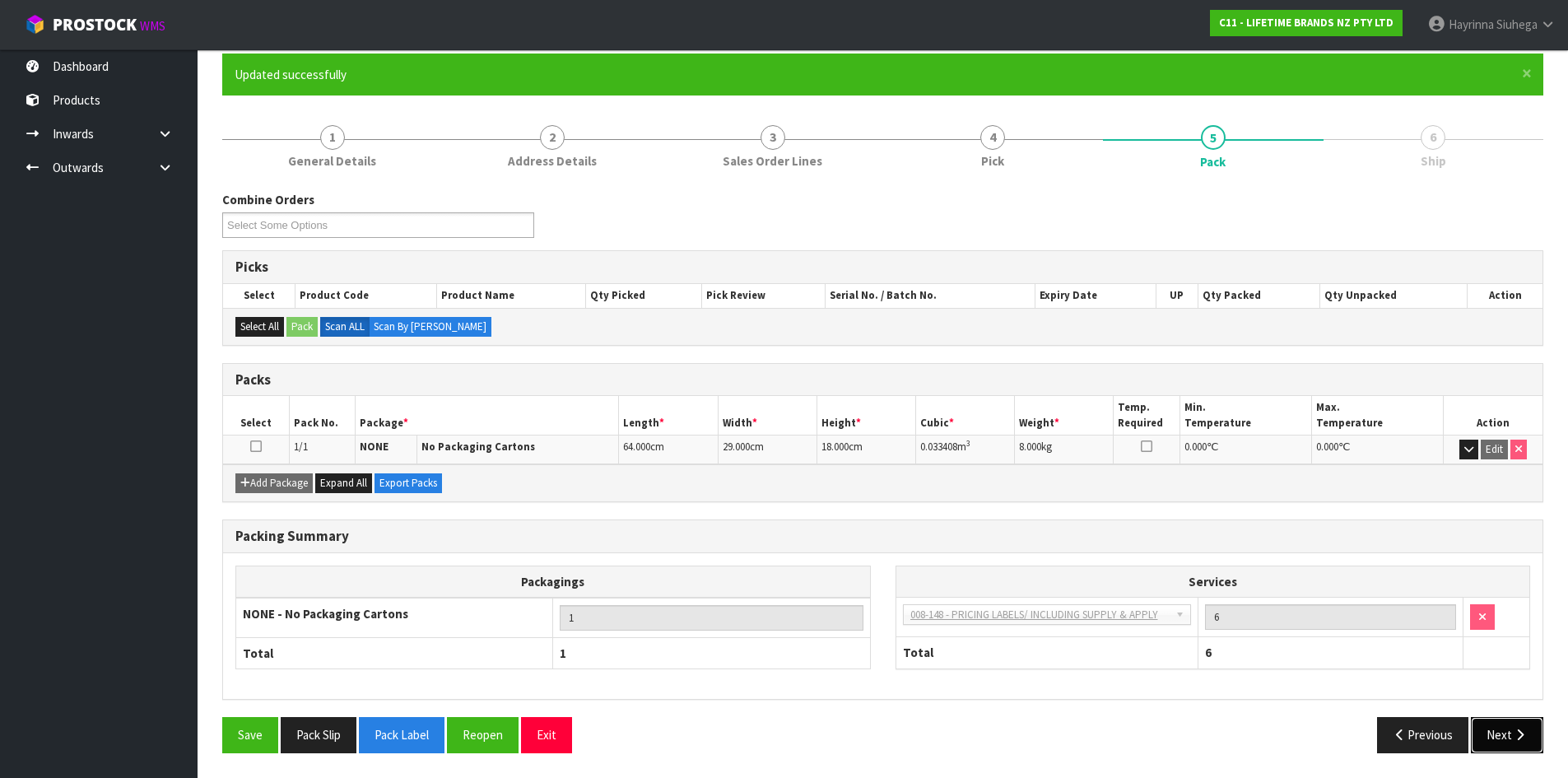
click at [1518, 723] on button "Next" at bounding box center [1508, 735] width 73 height 35
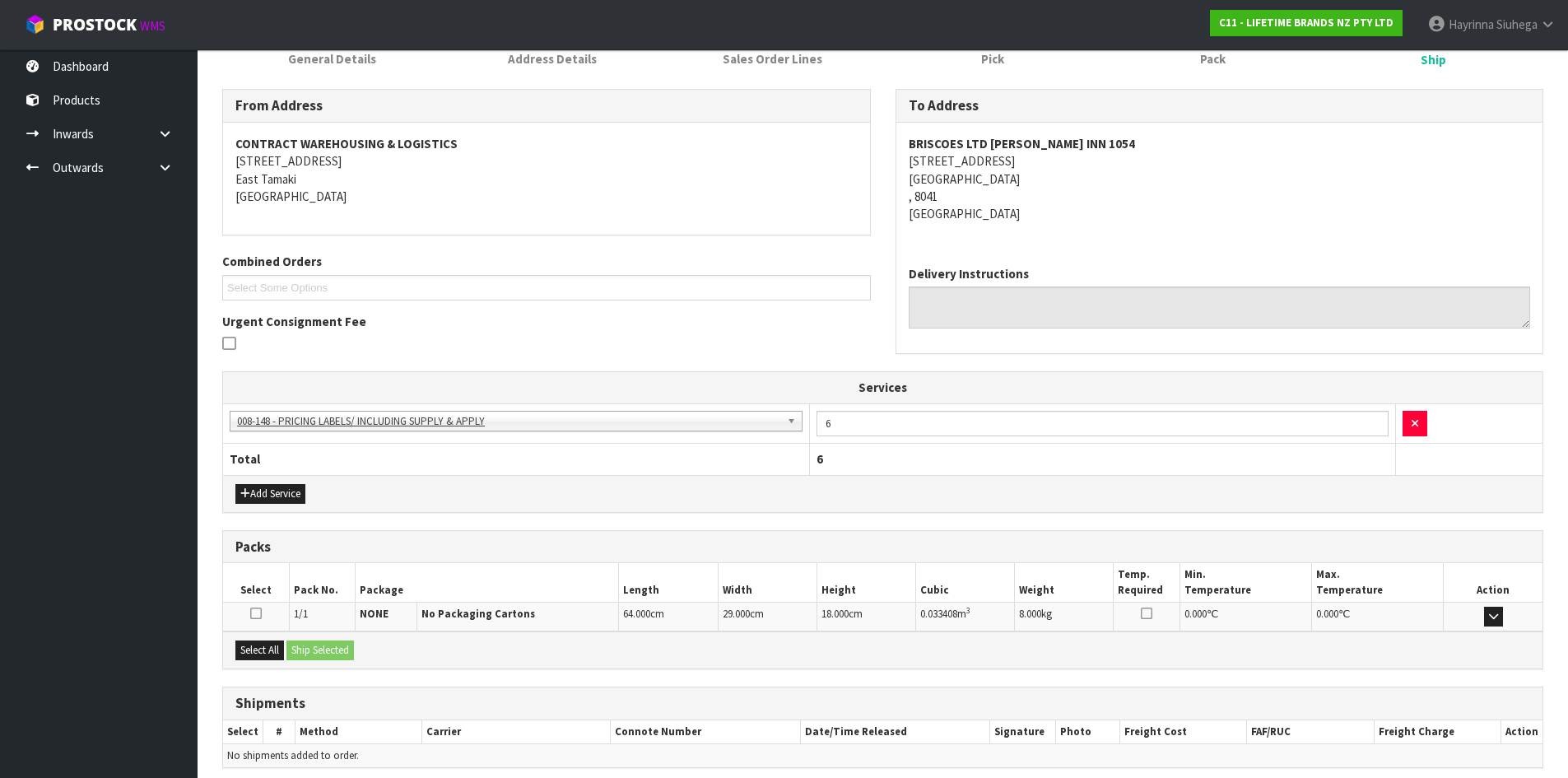
scroll to position [304, 0]
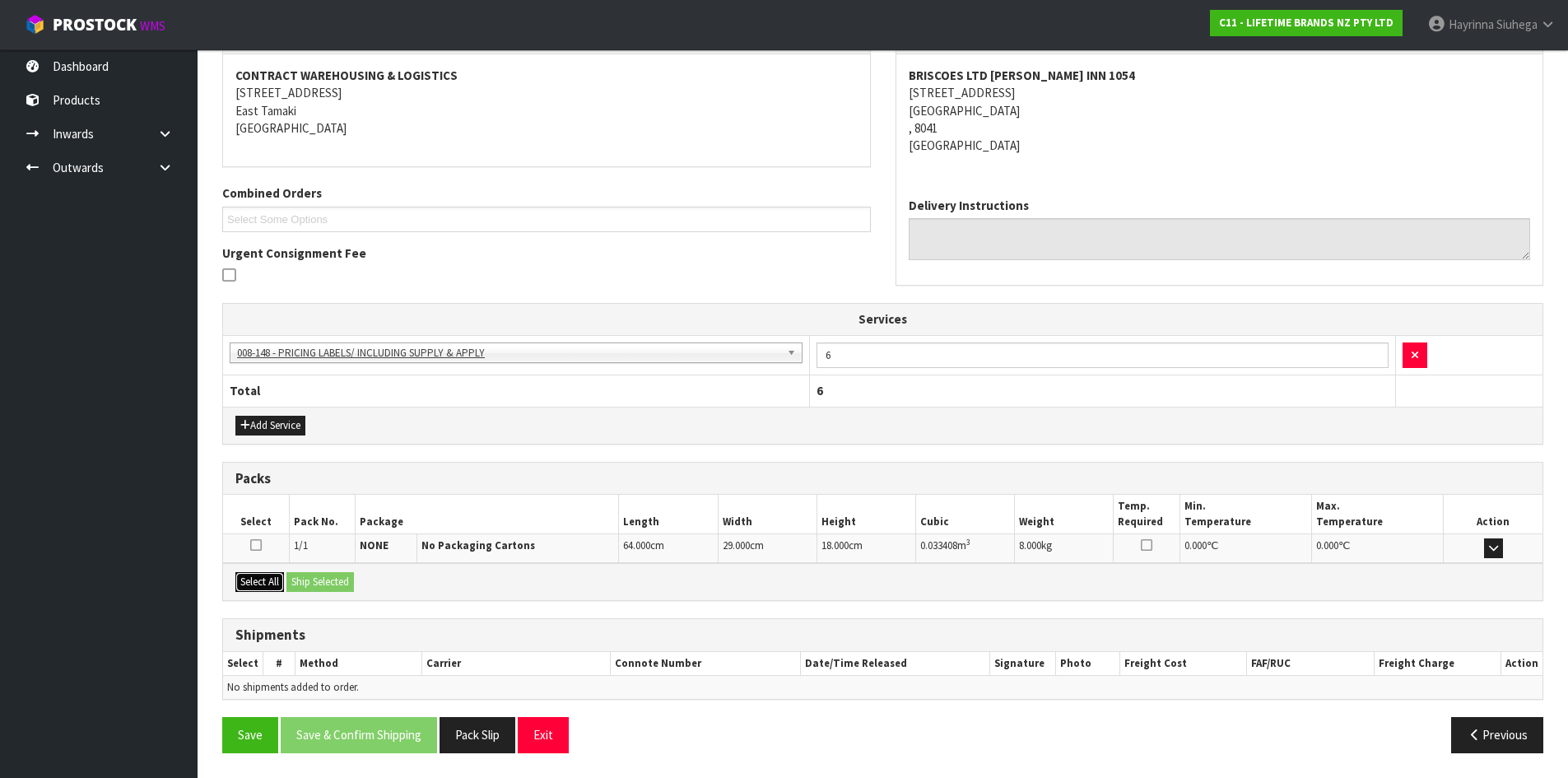
click at [260, 579] on button "Select All" at bounding box center [260, 582] width 48 height 20
click at [304, 581] on button "Ship Selected" at bounding box center [320, 582] width 68 height 20
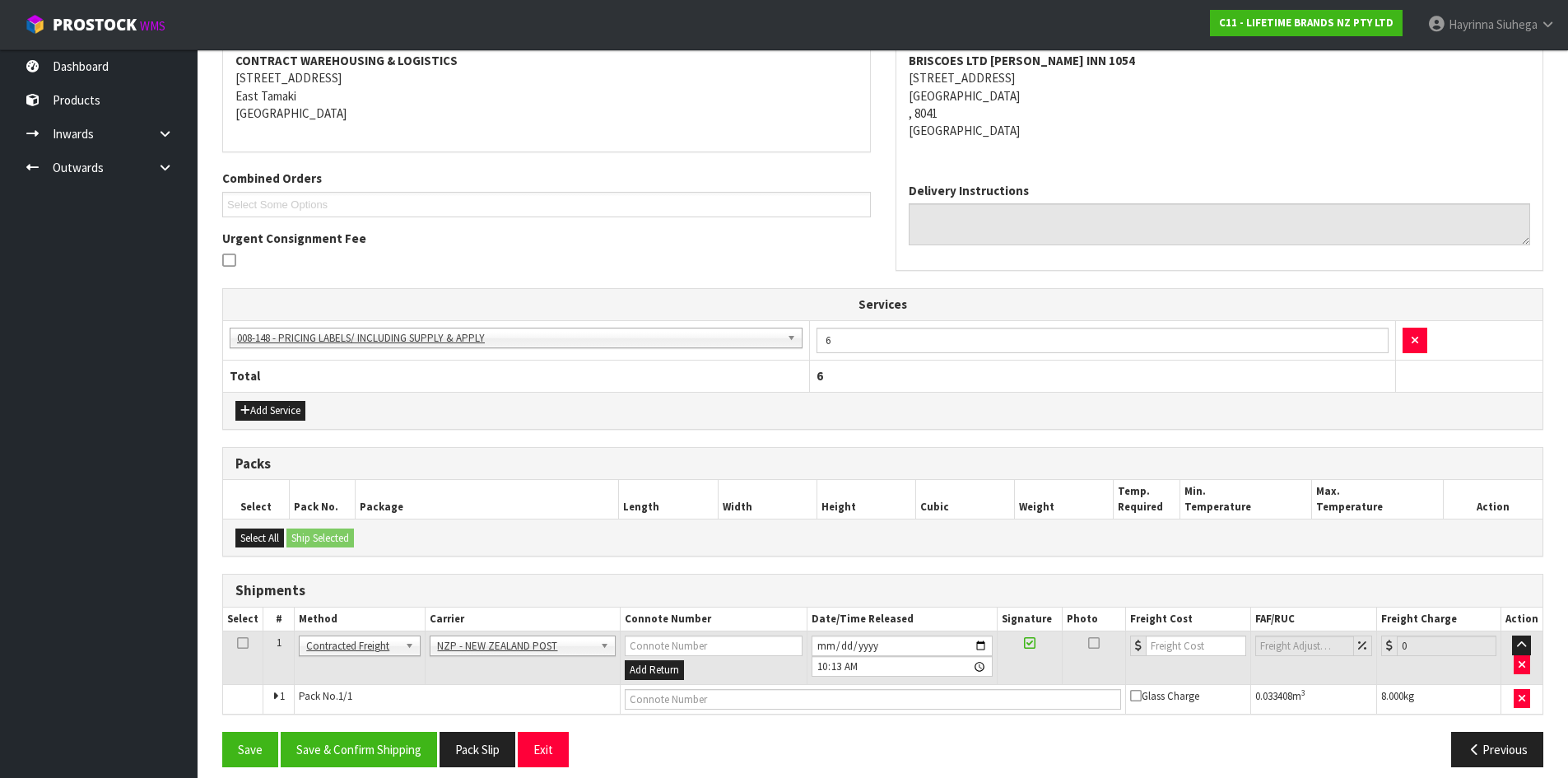
scroll to position [333, 0]
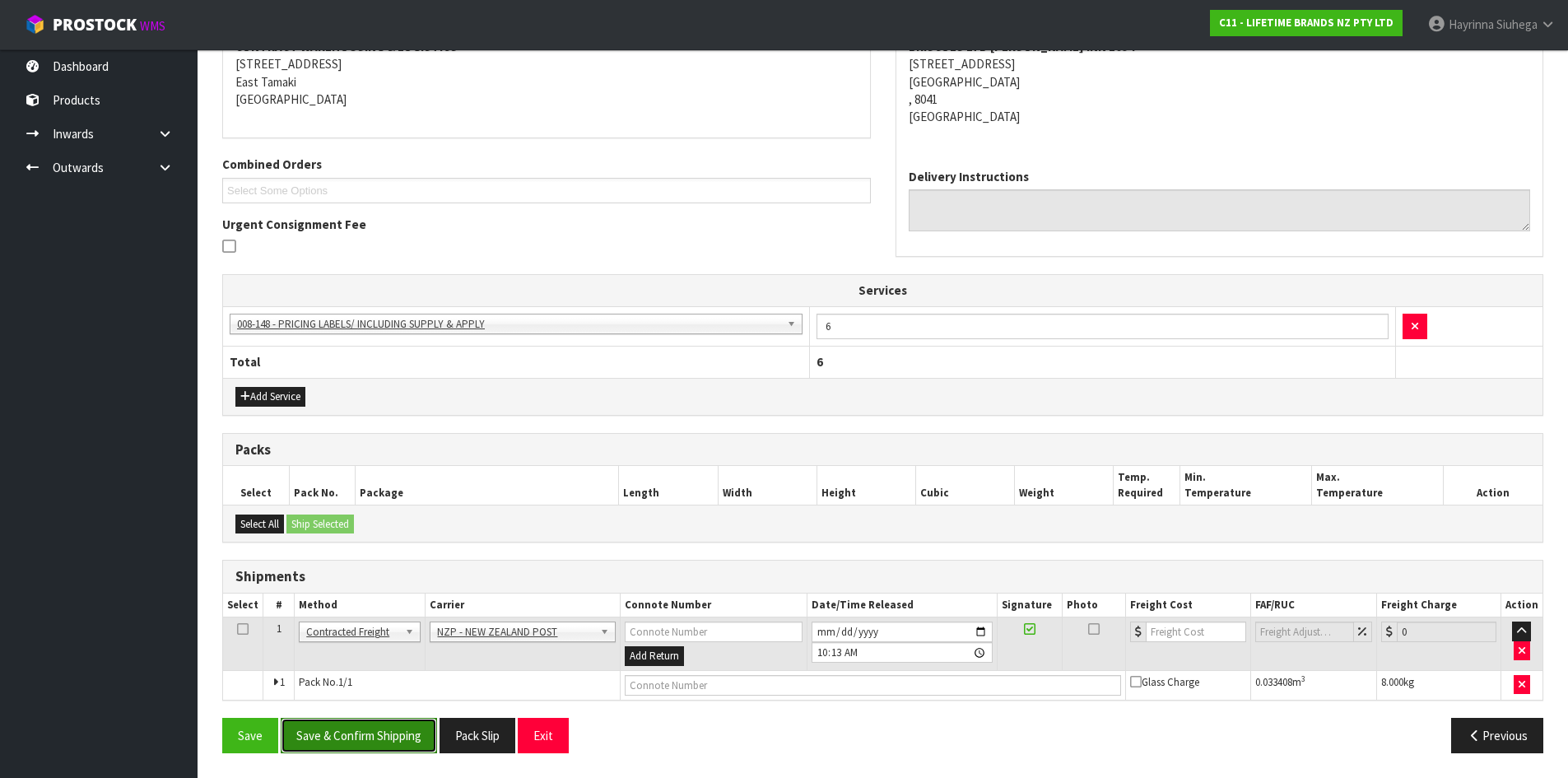
click at [382, 725] on button "Save & Confirm Shipping" at bounding box center [359, 735] width 156 height 35
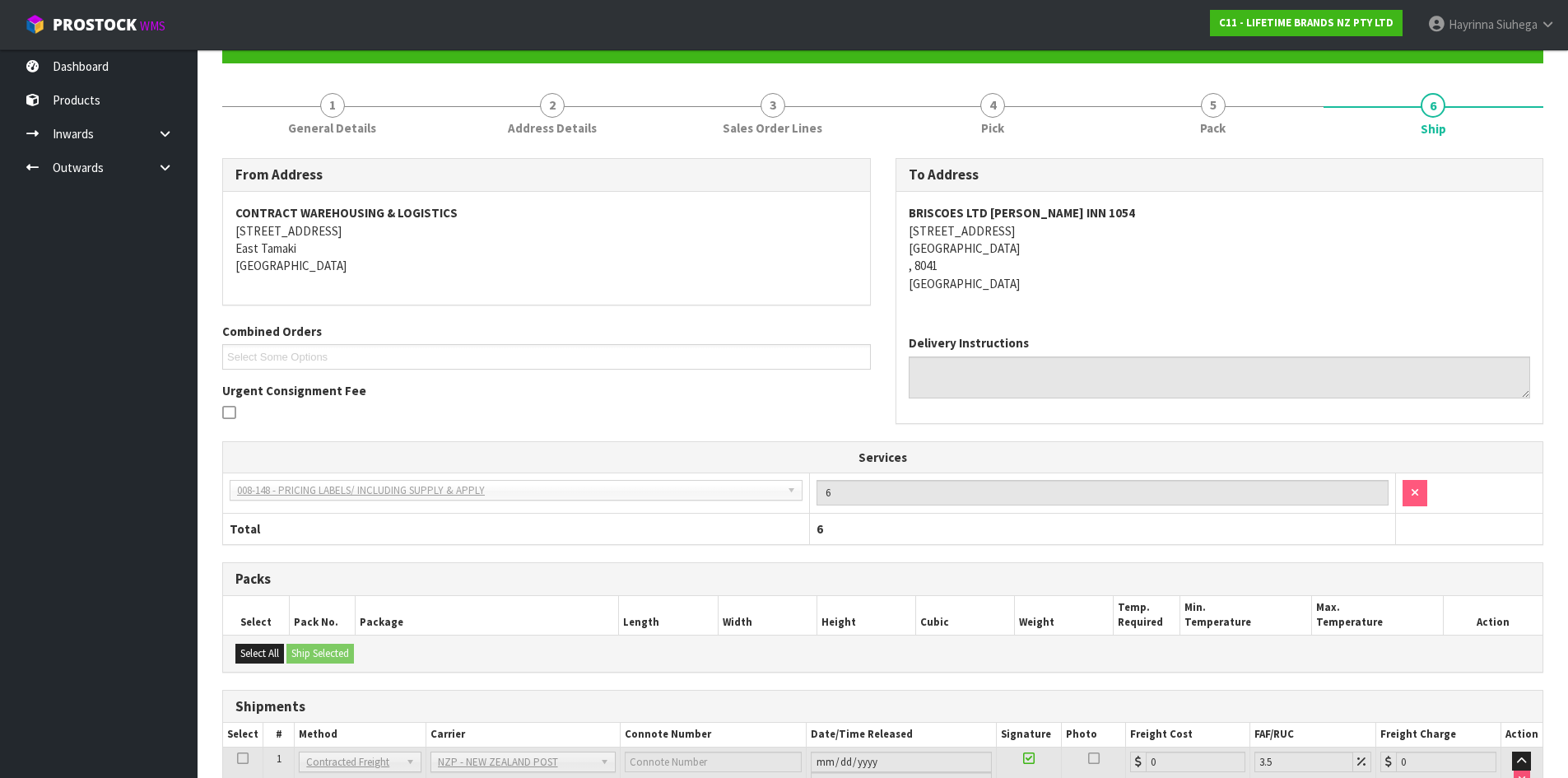
scroll to position [311, 0]
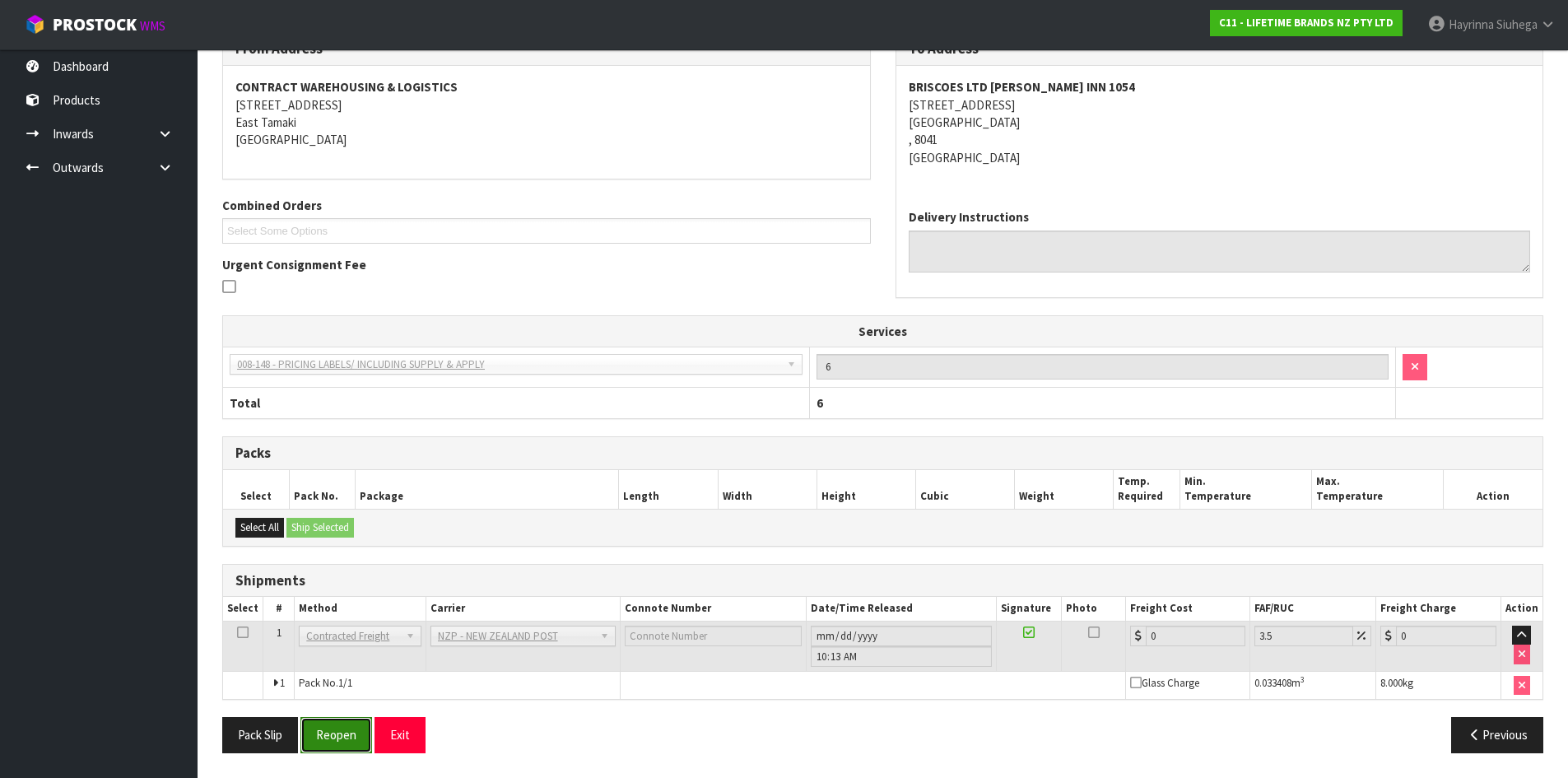
click at [346, 733] on button "Reopen" at bounding box center [336, 735] width 72 height 35
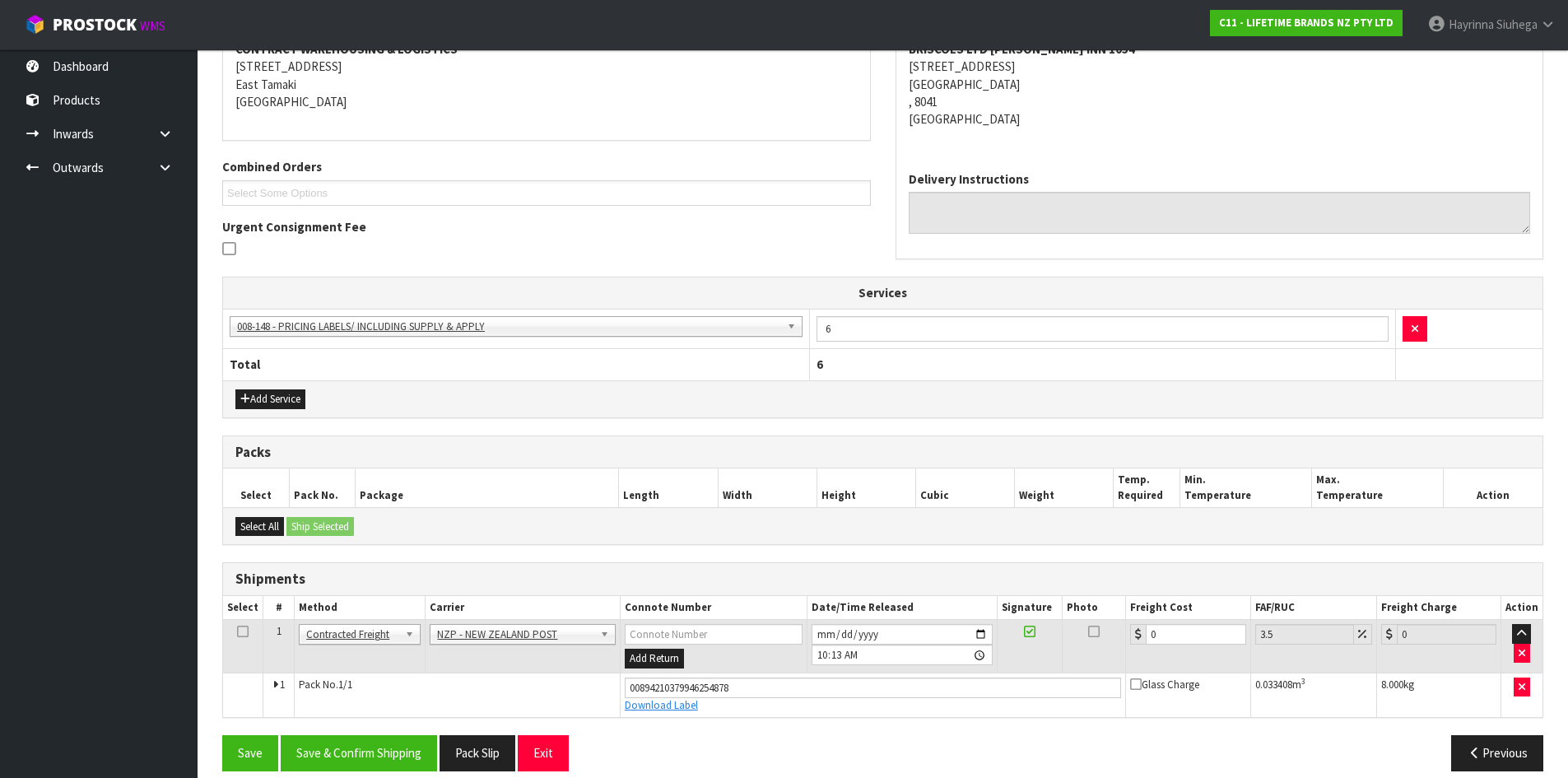
scroll to position [349, 0]
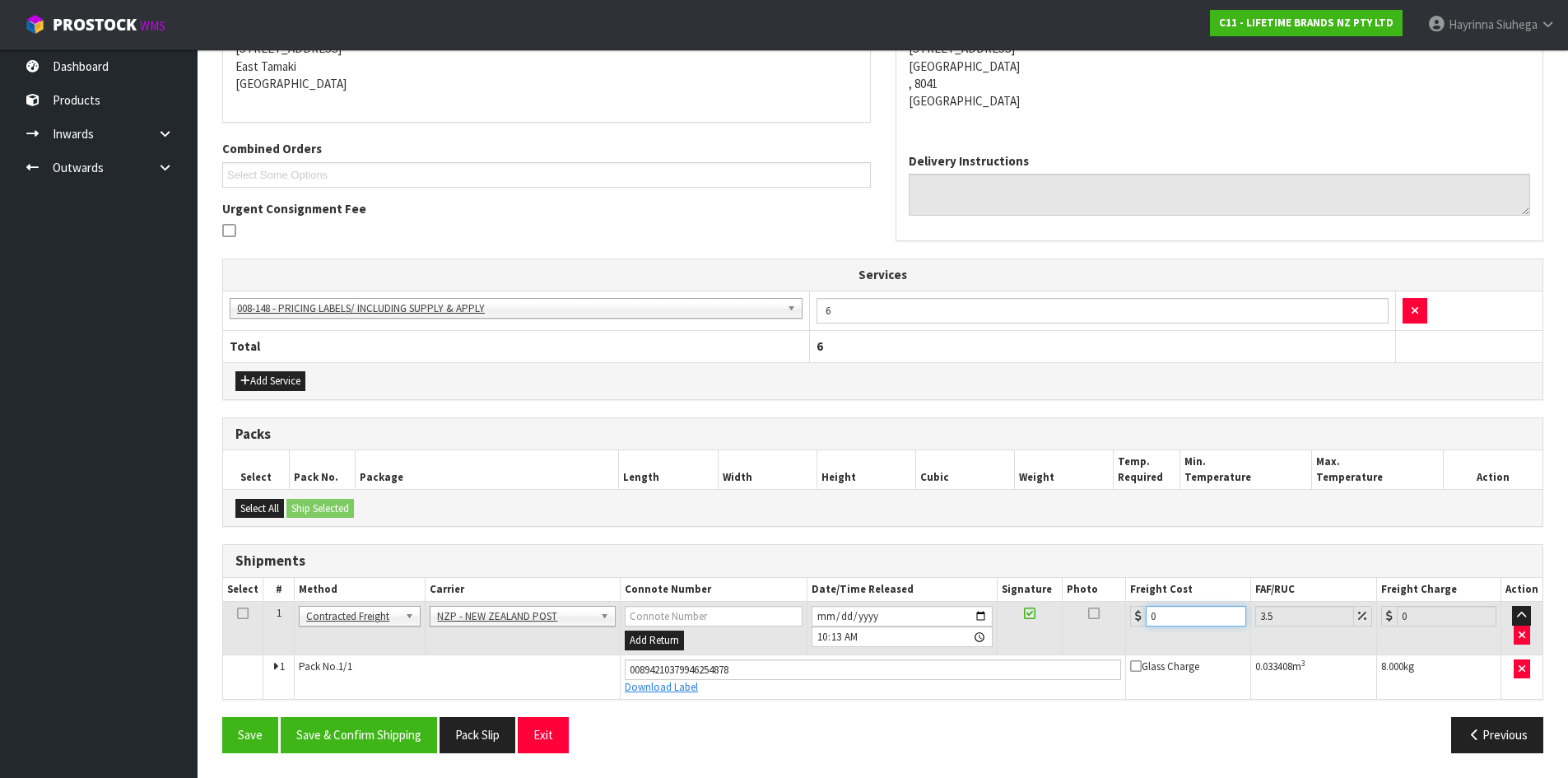
drag, startPoint x: 1182, startPoint y: 620, endPoint x: 992, endPoint y: 610, distance: 190.3
click at [988, 610] on tr "1 Client Local Pickup Customer Local Pickup Company Freight Contracted Freight …" at bounding box center [883, 629] width 1320 height 54
click at [222, 718] on button "Save" at bounding box center [250, 735] width 56 height 35
click at [406, 729] on button "Save & Confirm Shipping" at bounding box center [359, 735] width 156 height 35
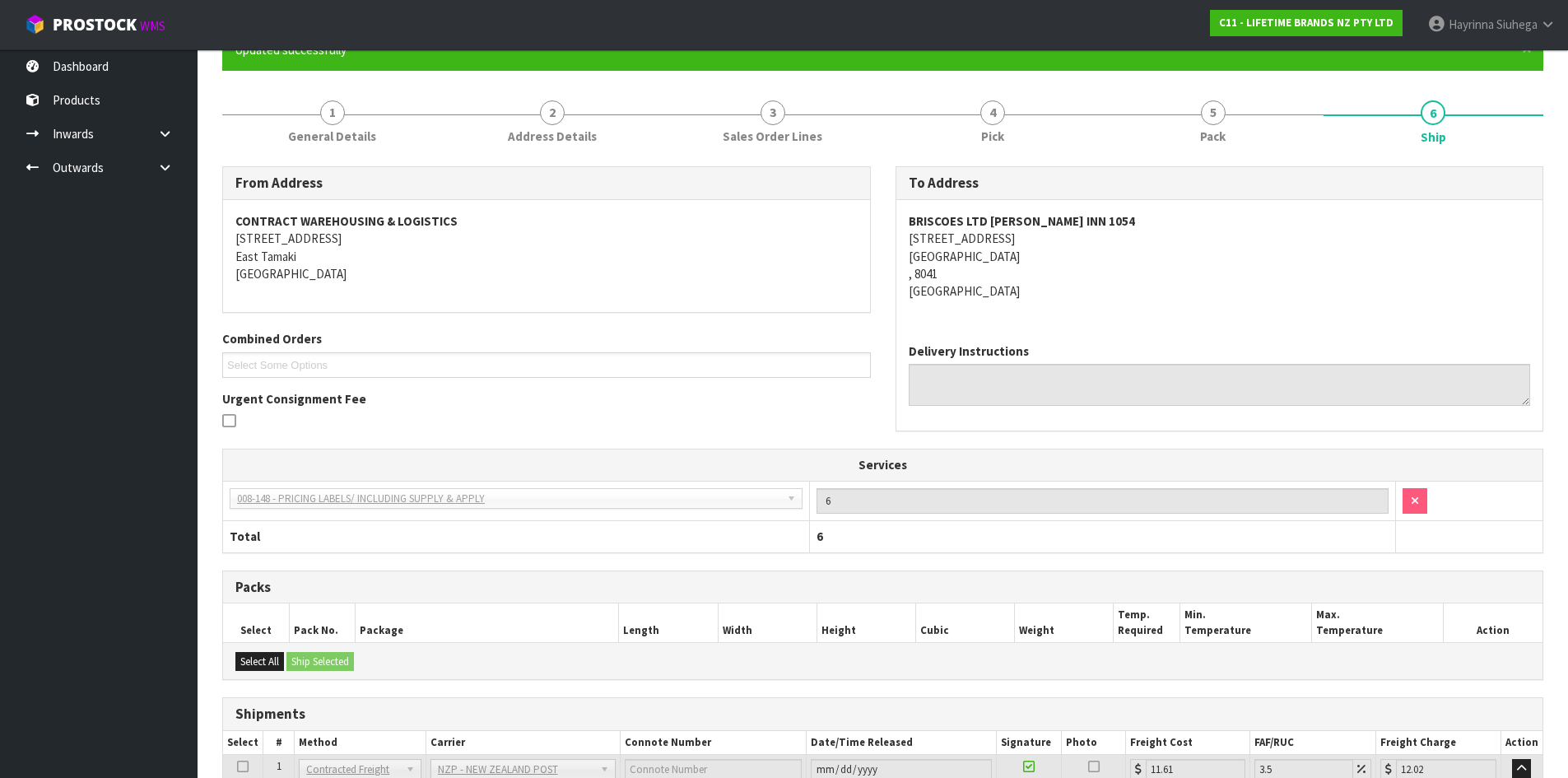
scroll to position [0, 0]
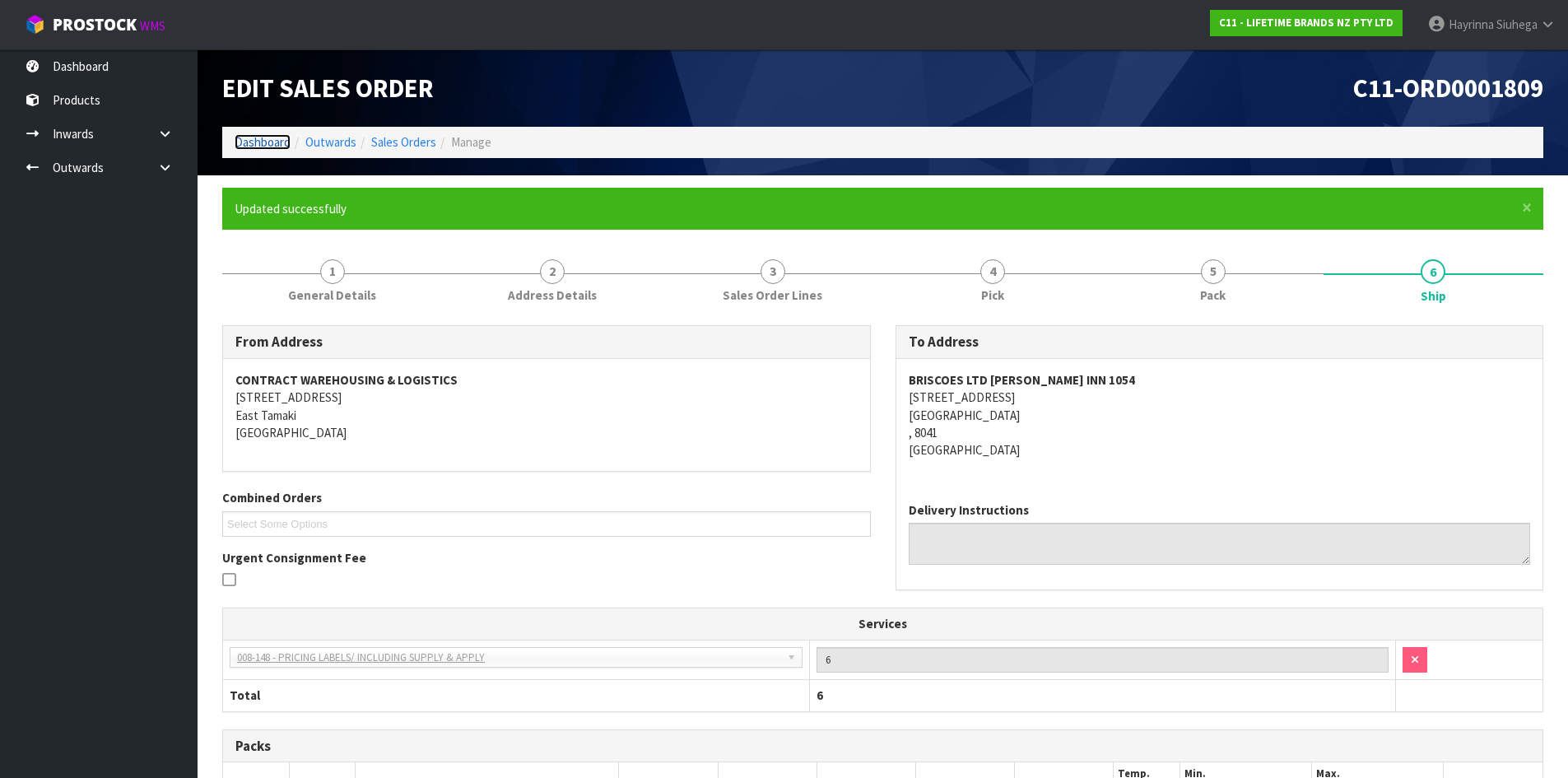
click at [261, 140] on link "Dashboard" at bounding box center [262, 141] width 56 height 16
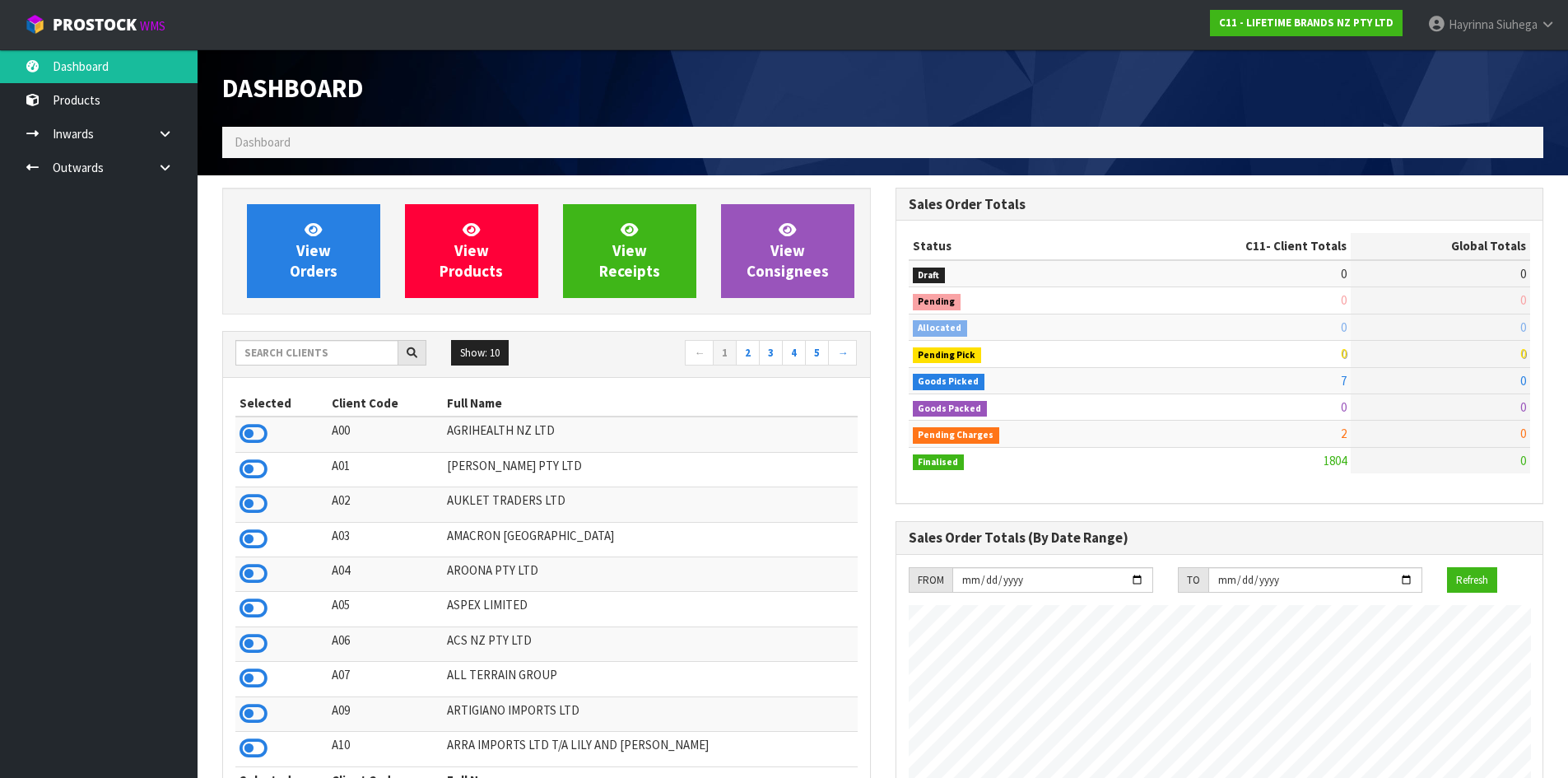
scroll to position [1247, 673]
click at [261, 357] on input "text" at bounding box center [316, 352] width 163 height 25
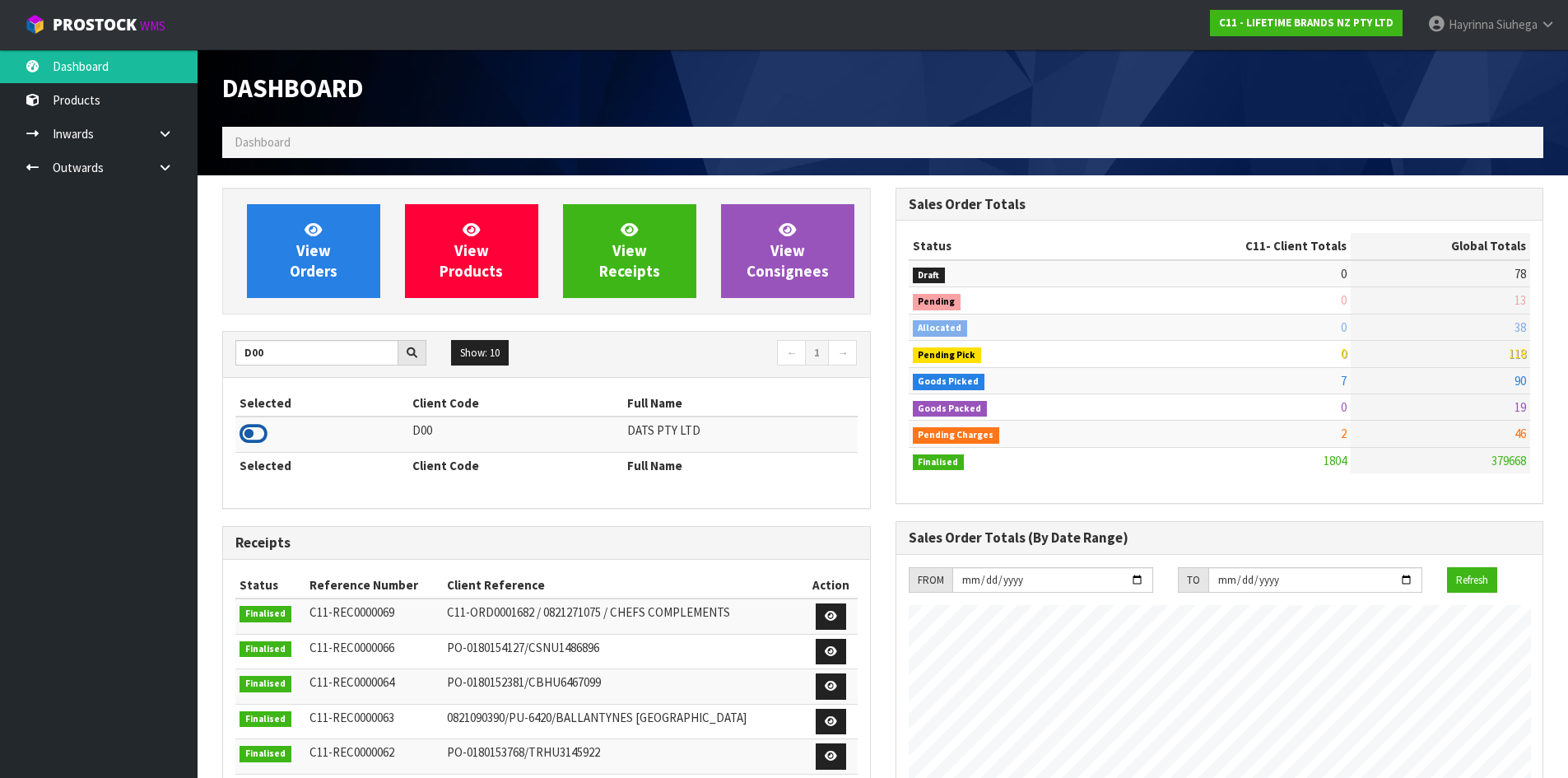
click at [246, 436] on icon at bounding box center [253, 434] width 28 height 25
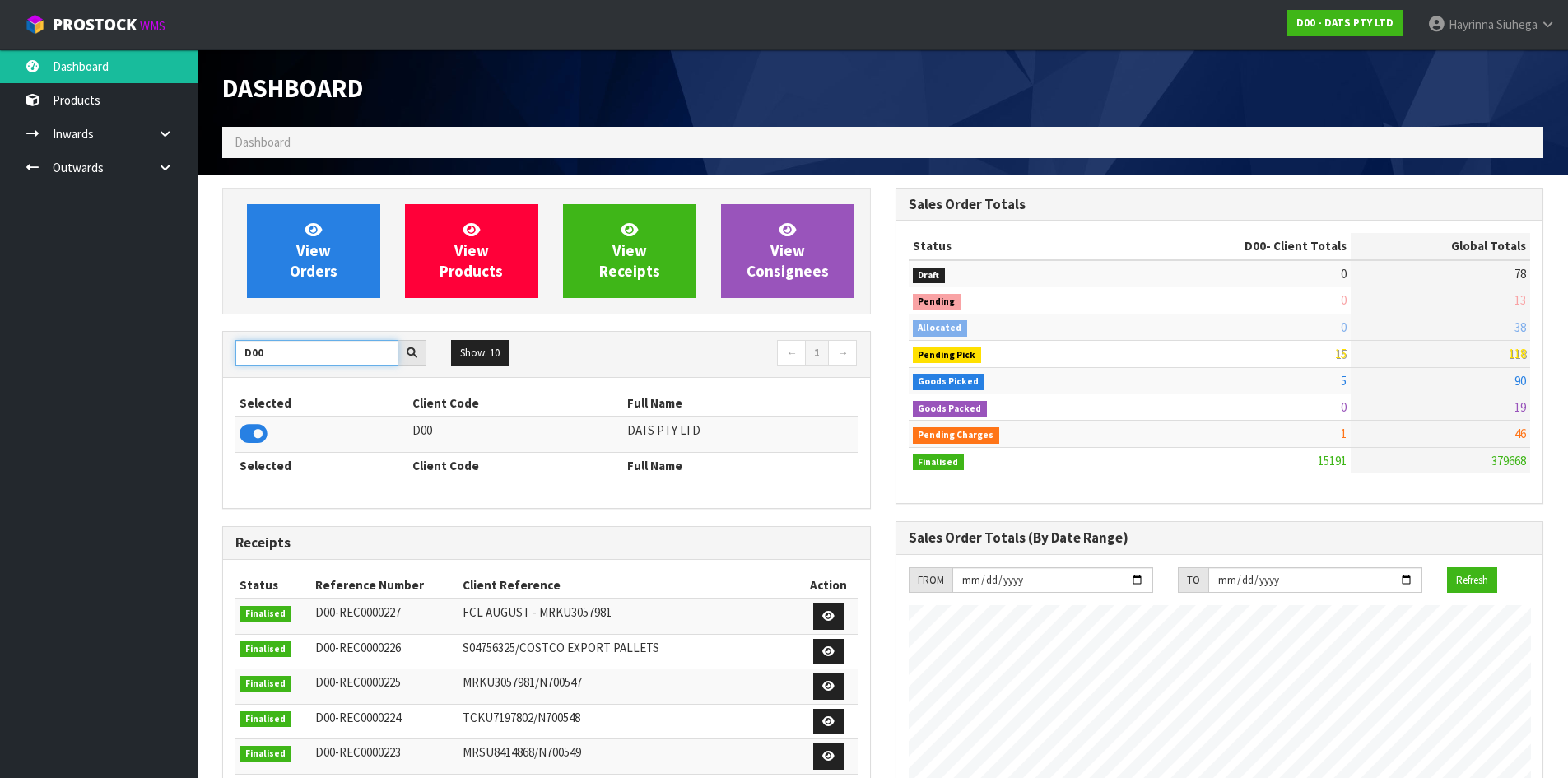
drag, startPoint x: 283, startPoint y: 358, endPoint x: 34, endPoint y: 350, distance: 249.1
click at [36, 350] on body "Toggle navigation ProStock WMS D00 - DATS PTY LTD [PERSON_NAME] Logout Dashboar…" at bounding box center [784, 389] width 1568 height 778
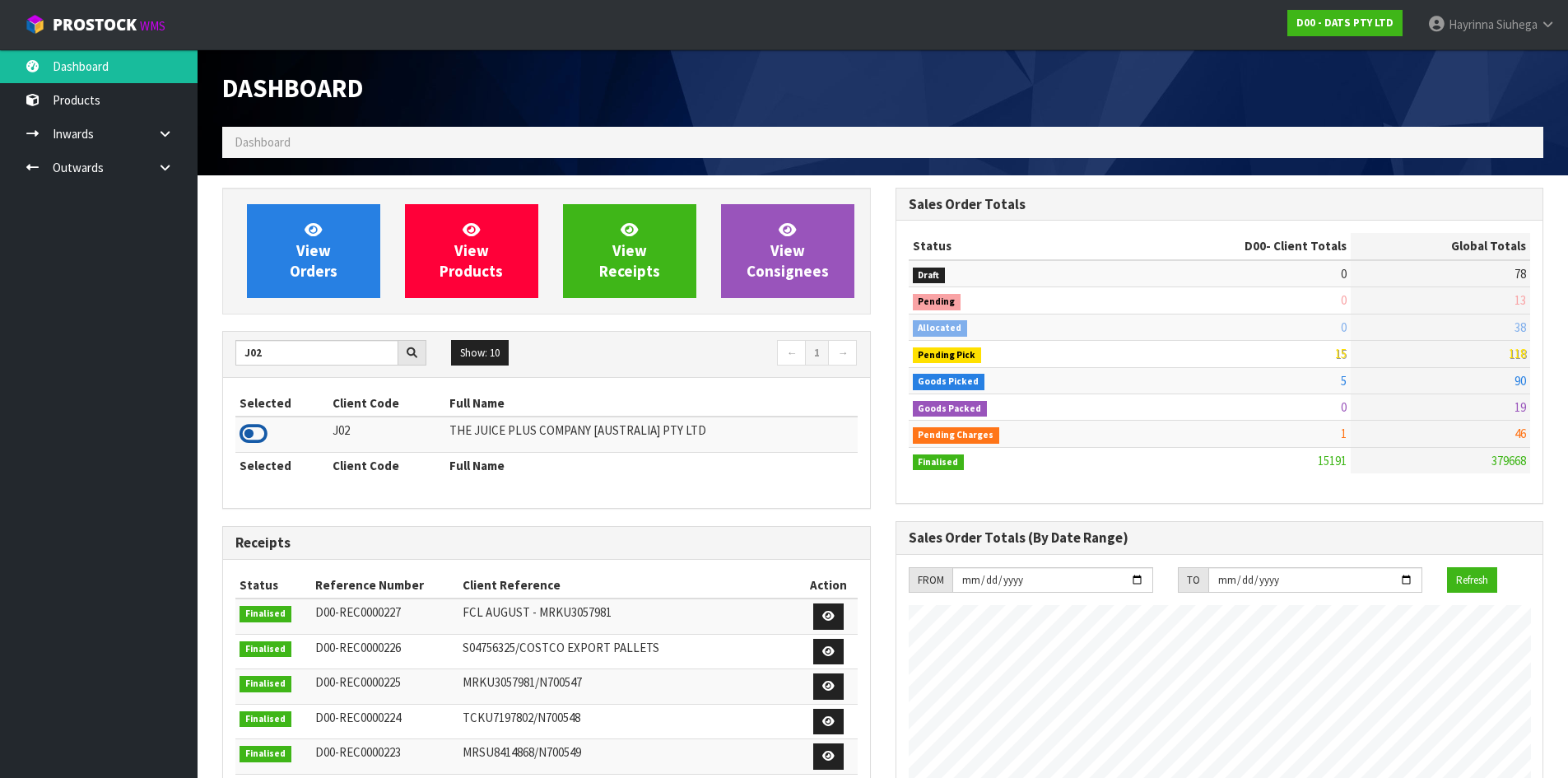
click at [261, 427] on icon at bounding box center [253, 434] width 28 height 25
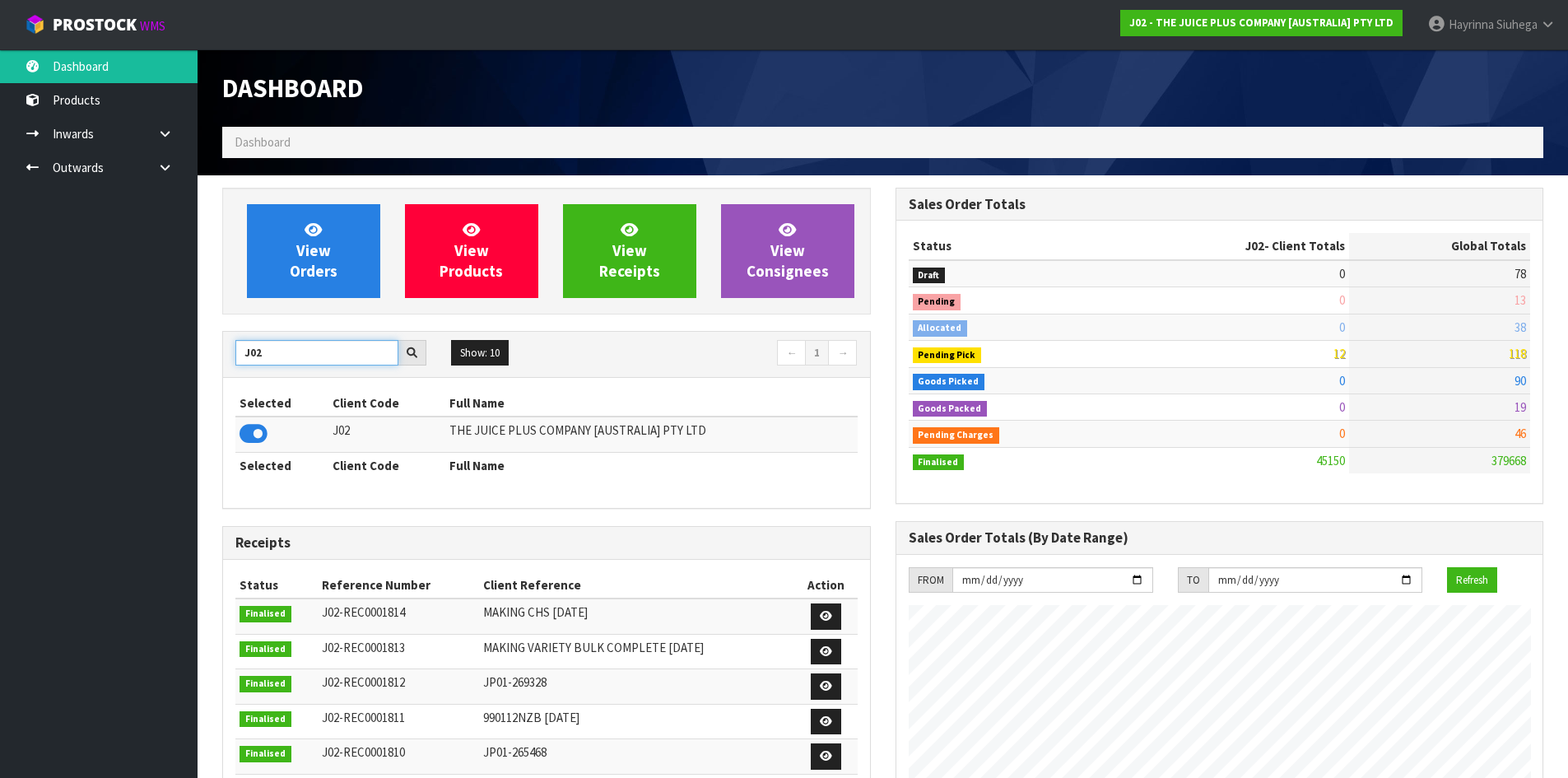
drag, startPoint x: 297, startPoint y: 354, endPoint x: 125, endPoint y: 352, distance: 172.0
click at [128, 352] on body "Toggle navigation ProStock WMS J02 - THE JUICE PLUS COMPANY [AUSTRALIA] PTY LTD…" at bounding box center [784, 389] width 1568 height 778
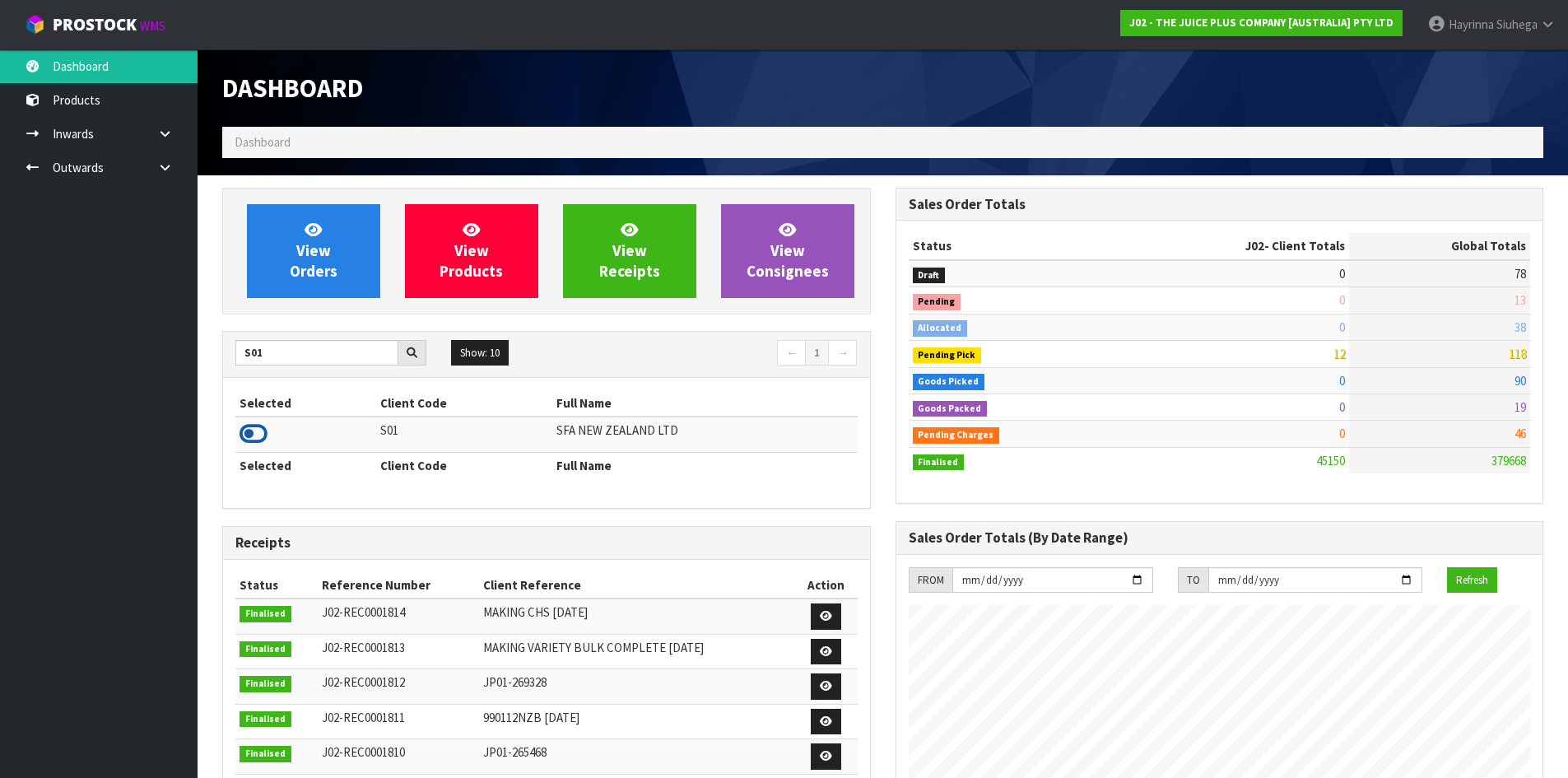
click at [252, 422] on icon at bounding box center [253, 434] width 28 height 25
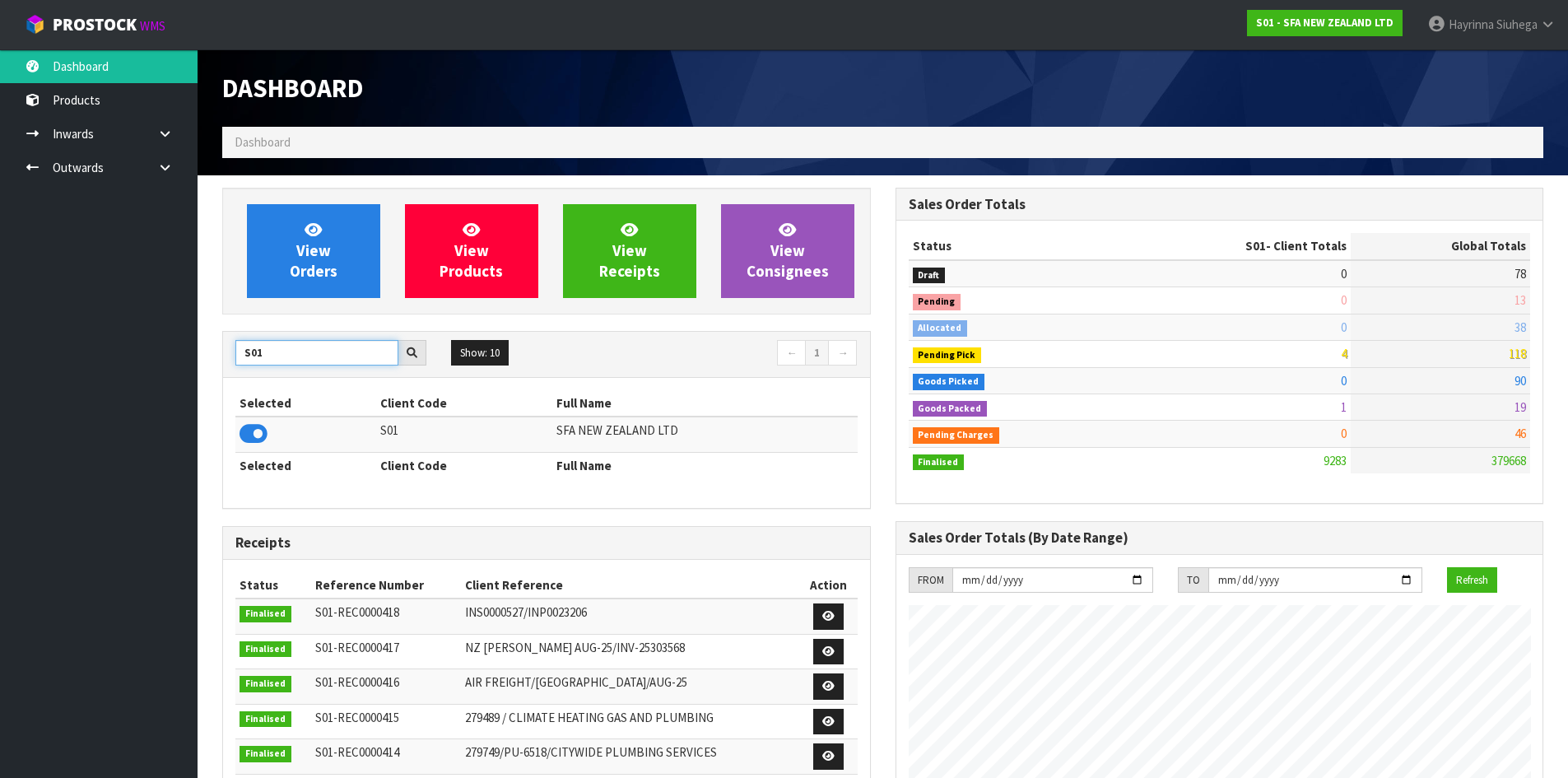
drag, startPoint x: 253, startPoint y: 362, endPoint x: 194, endPoint y: 363, distance: 59.0
click at [194, 363] on body "Toggle navigation ProStock WMS S01 - SFA NEW ZEALAND LTD [PERSON_NAME] Logout D…" at bounding box center [784, 389] width 1568 height 778
click at [250, 434] on icon at bounding box center [253, 434] width 28 height 25
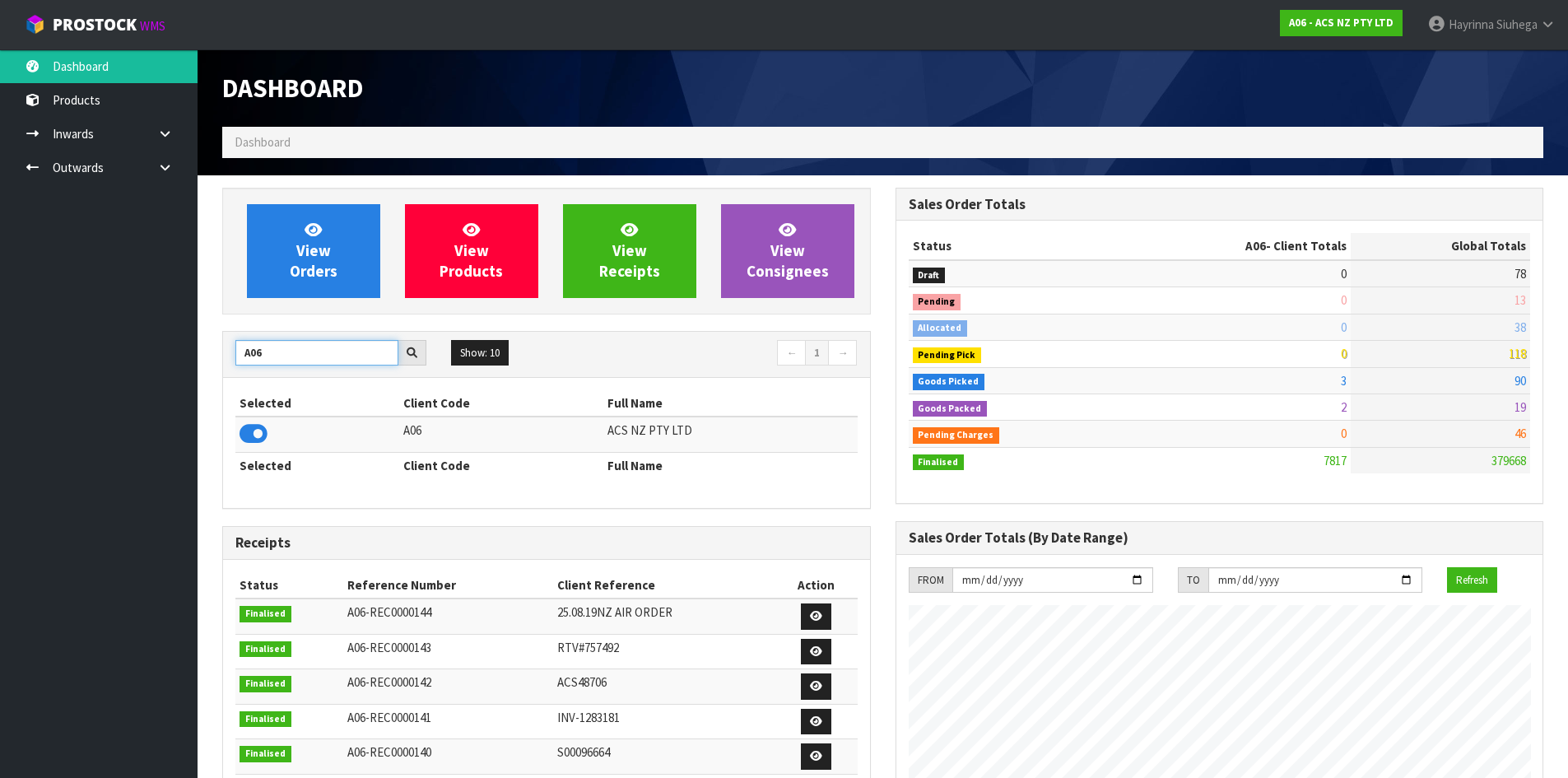
drag, startPoint x: 287, startPoint y: 357, endPoint x: 74, endPoint y: 349, distance: 213.2
click at [77, 349] on body "Toggle navigation ProStock WMS A06 - ACS NZ PTY LTD [PERSON_NAME] Logout Dashbo…" at bounding box center [784, 389] width 1568 height 778
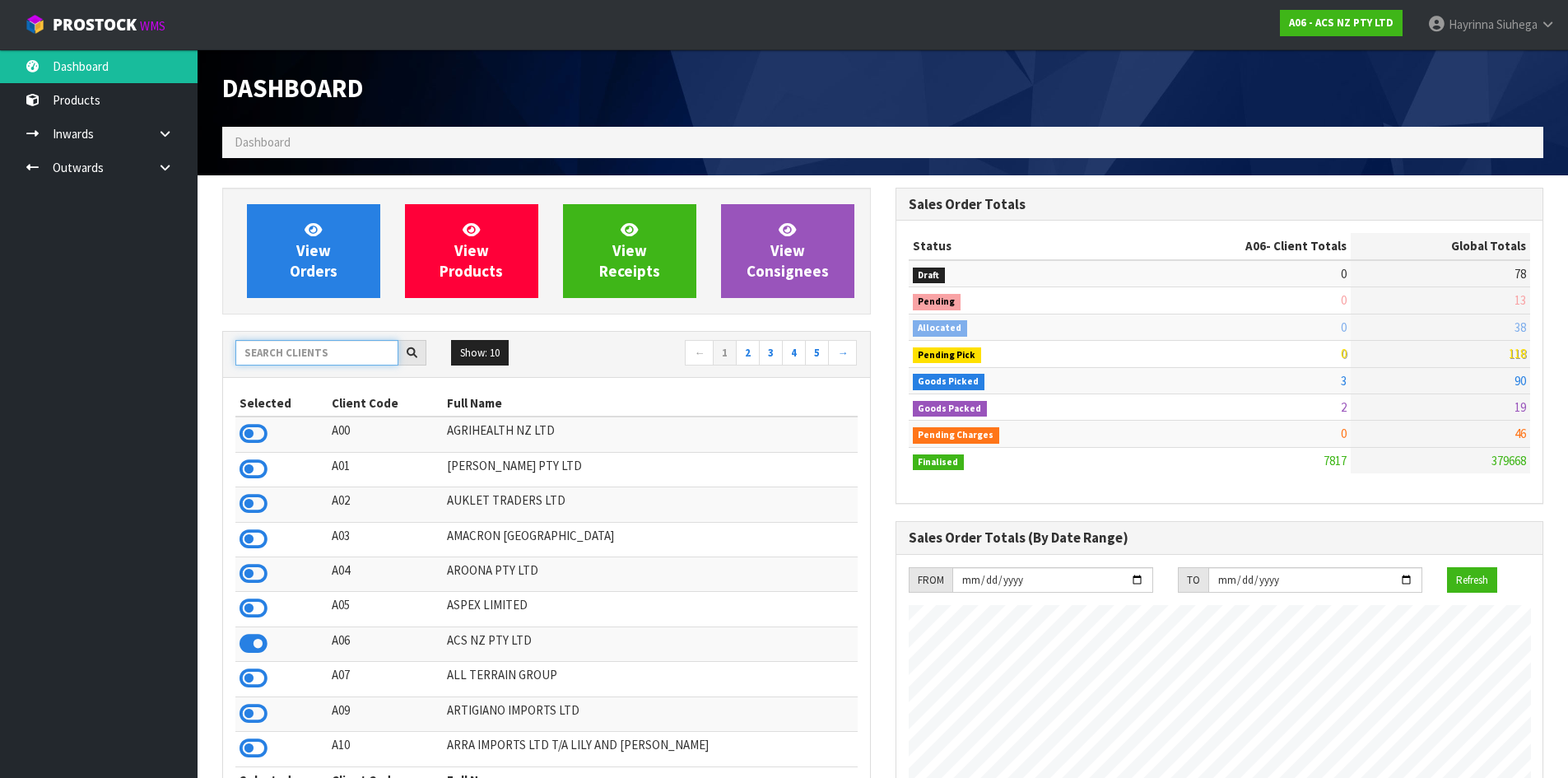
click at [300, 355] on input "text" at bounding box center [316, 352] width 163 height 25
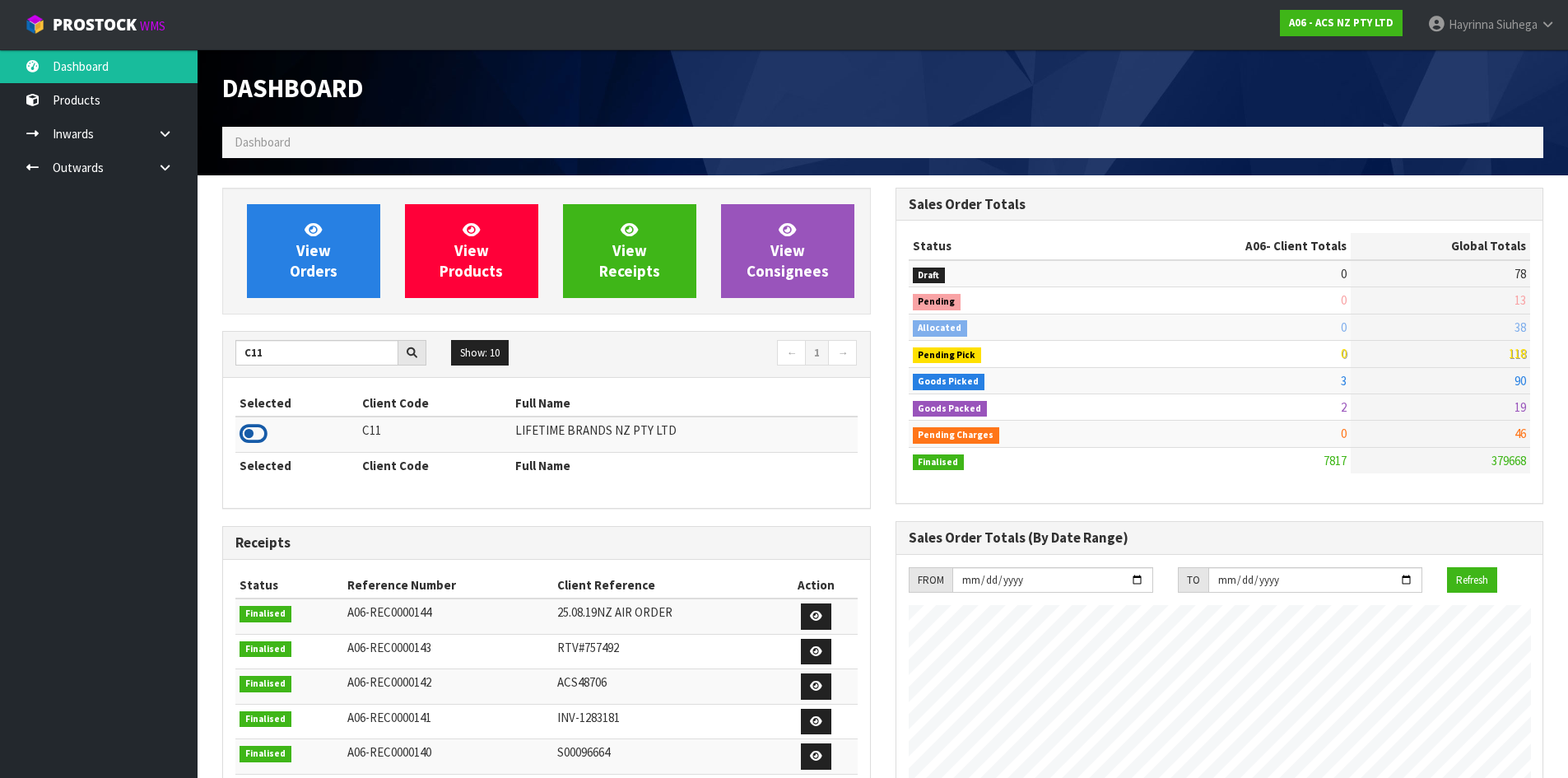
click at [256, 435] on icon at bounding box center [253, 434] width 28 height 25
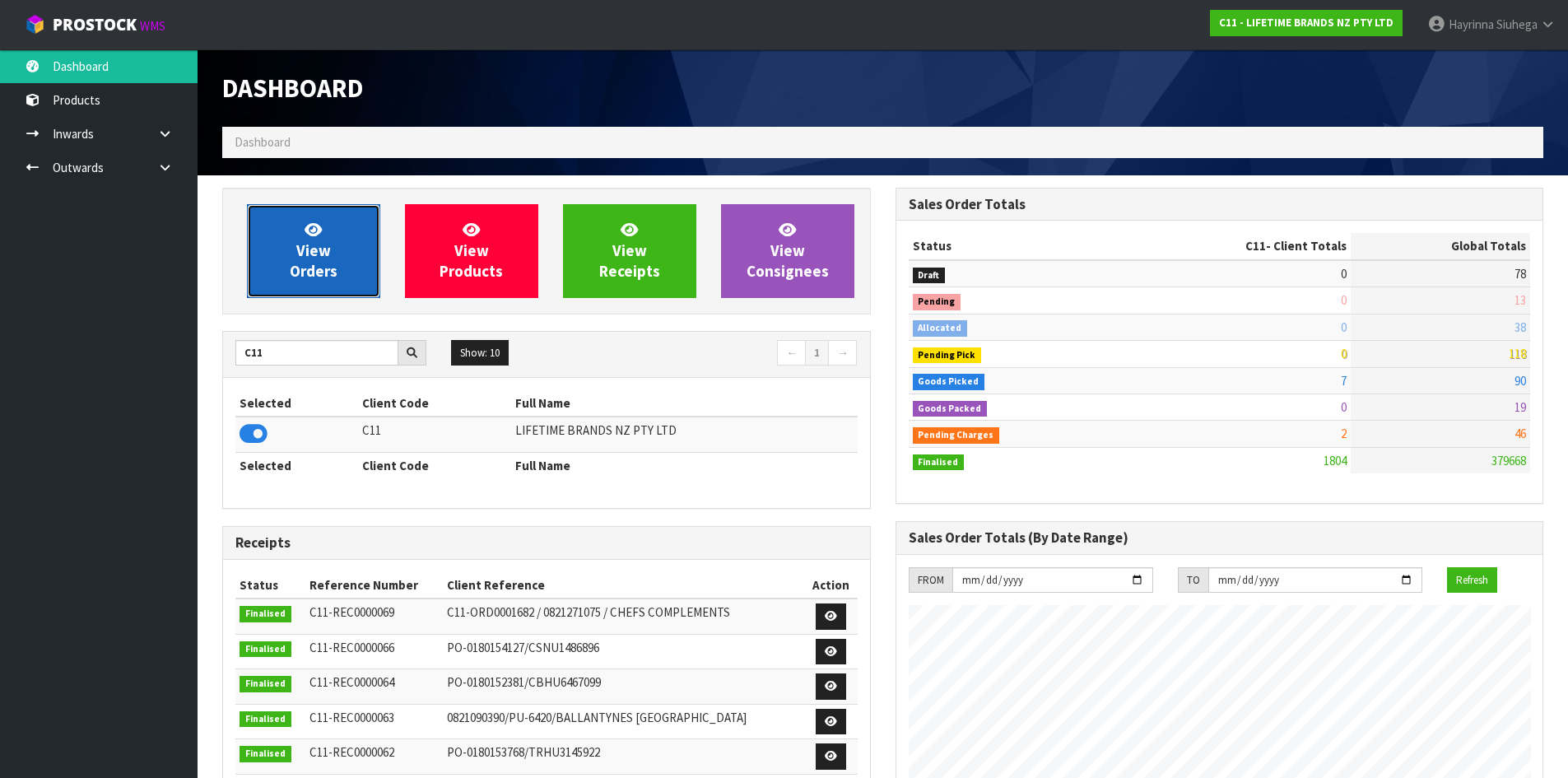
click at [303, 239] on link "View Orders" at bounding box center [313, 250] width 133 height 94
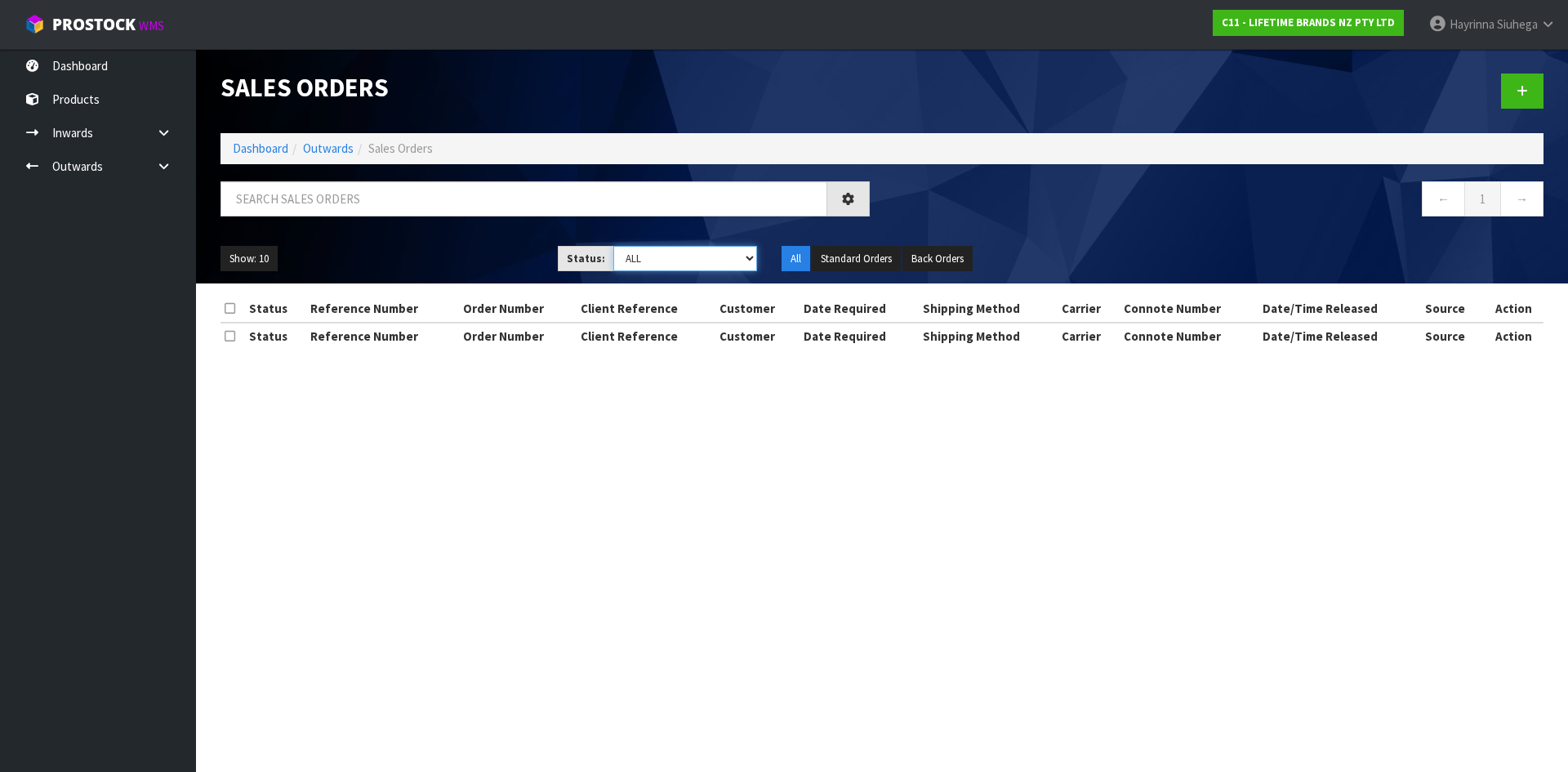
click at [703, 259] on select "Draft Pending Allocated Pending Pick Goods Picked Goods Packed Pending Charges …" at bounding box center [685, 258] width 145 height 25
click at [613, 246] on select "Draft Pending Allocated Pending Pick Goods Picked Goods Packed Pending Charges …" at bounding box center [685, 258] width 145 height 25
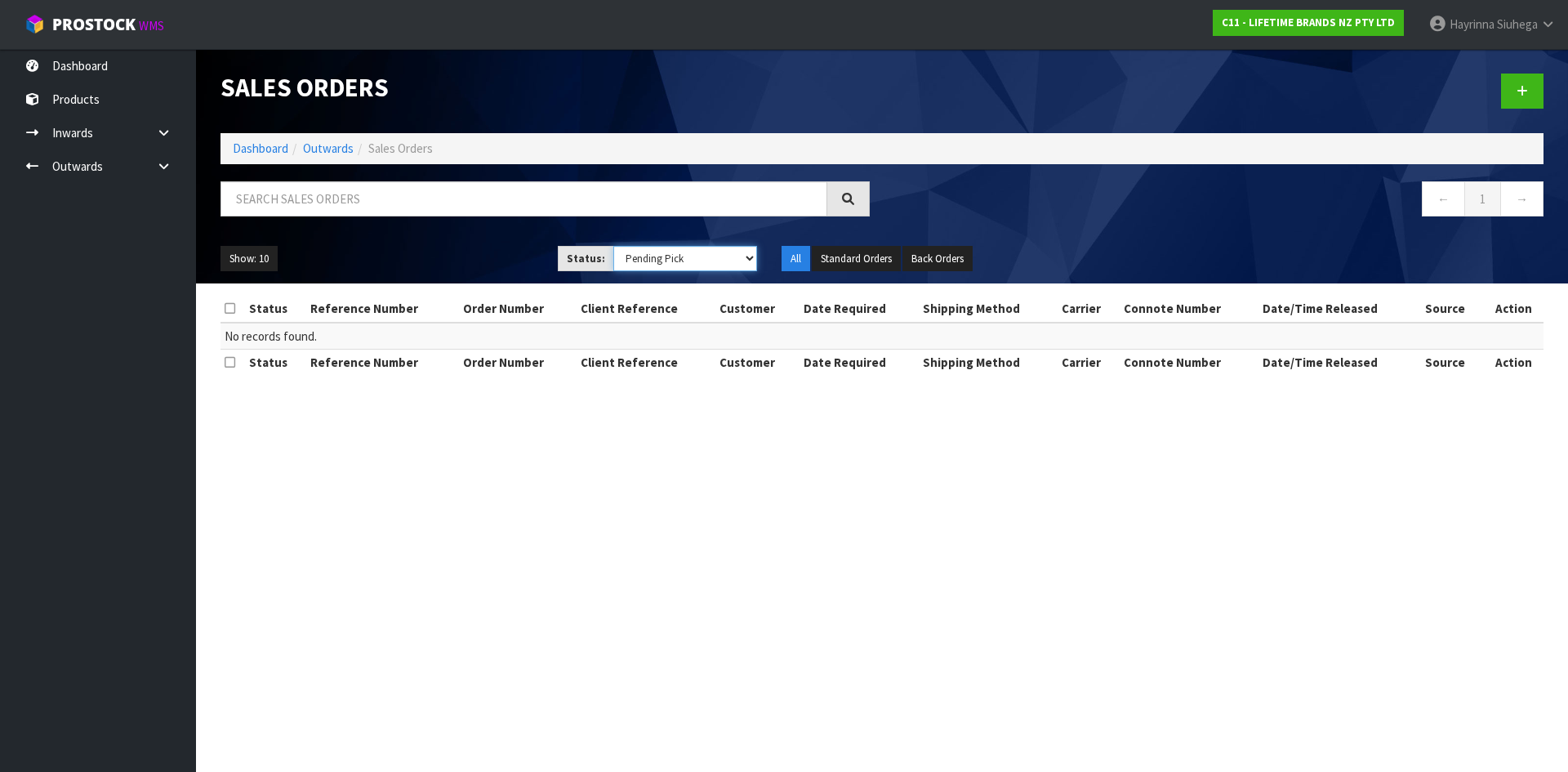
click at [645, 255] on select "Draft Pending Allocated Pending Pick Goods Picked Goods Packed Pending Charges …" at bounding box center [685, 258] width 145 height 25
click at [613, 246] on select "Draft Pending Allocated Pending Pick Goods Picked Goods Packed Pending Charges …" at bounding box center [685, 258] width 145 height 25
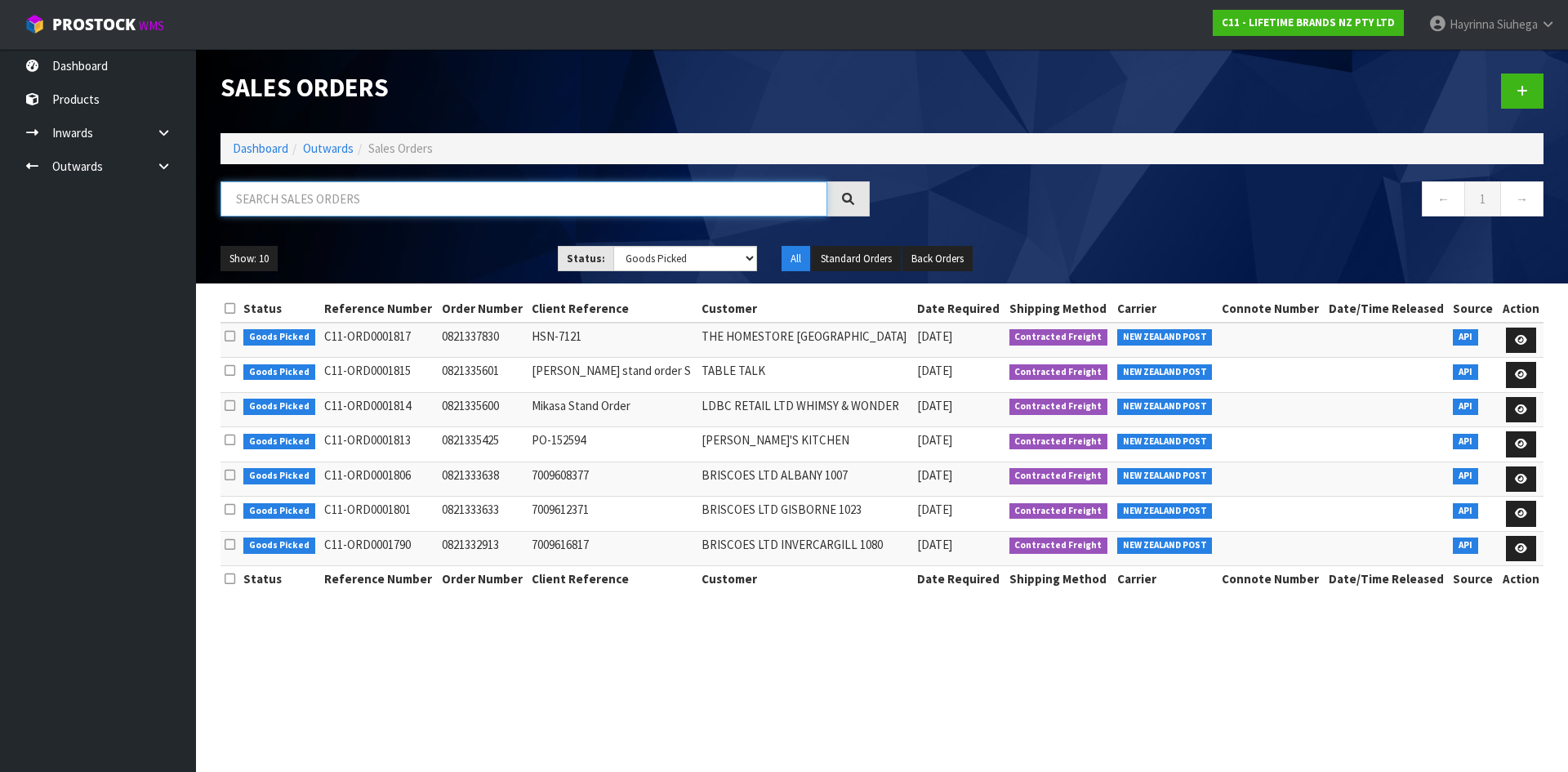
click at [391, 200] on input "text" at bounding box center [523, 199] width 606 height 35
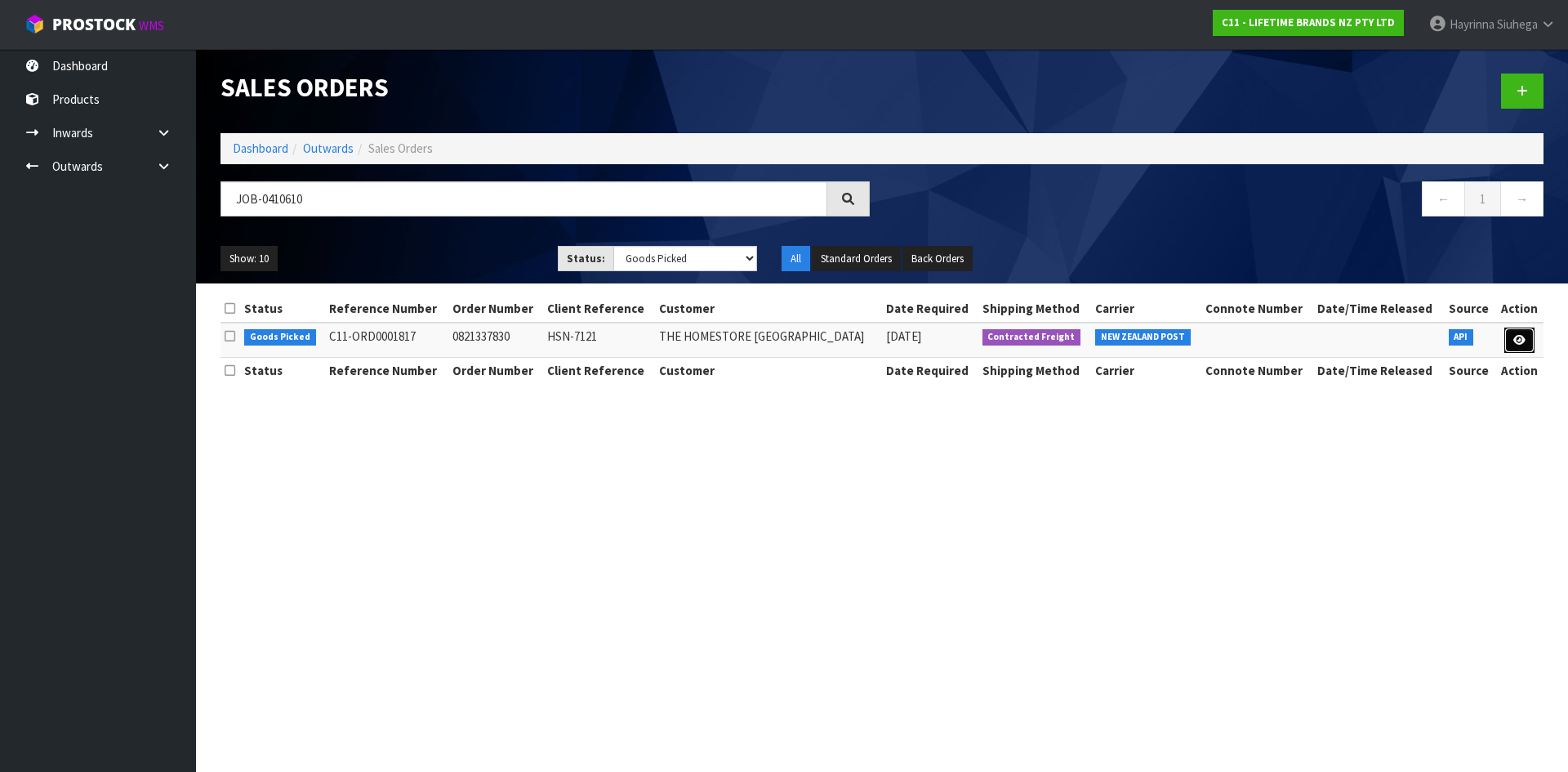
click at [1511, 331] on link at bounding box center [1519, 341] width 30 height 26
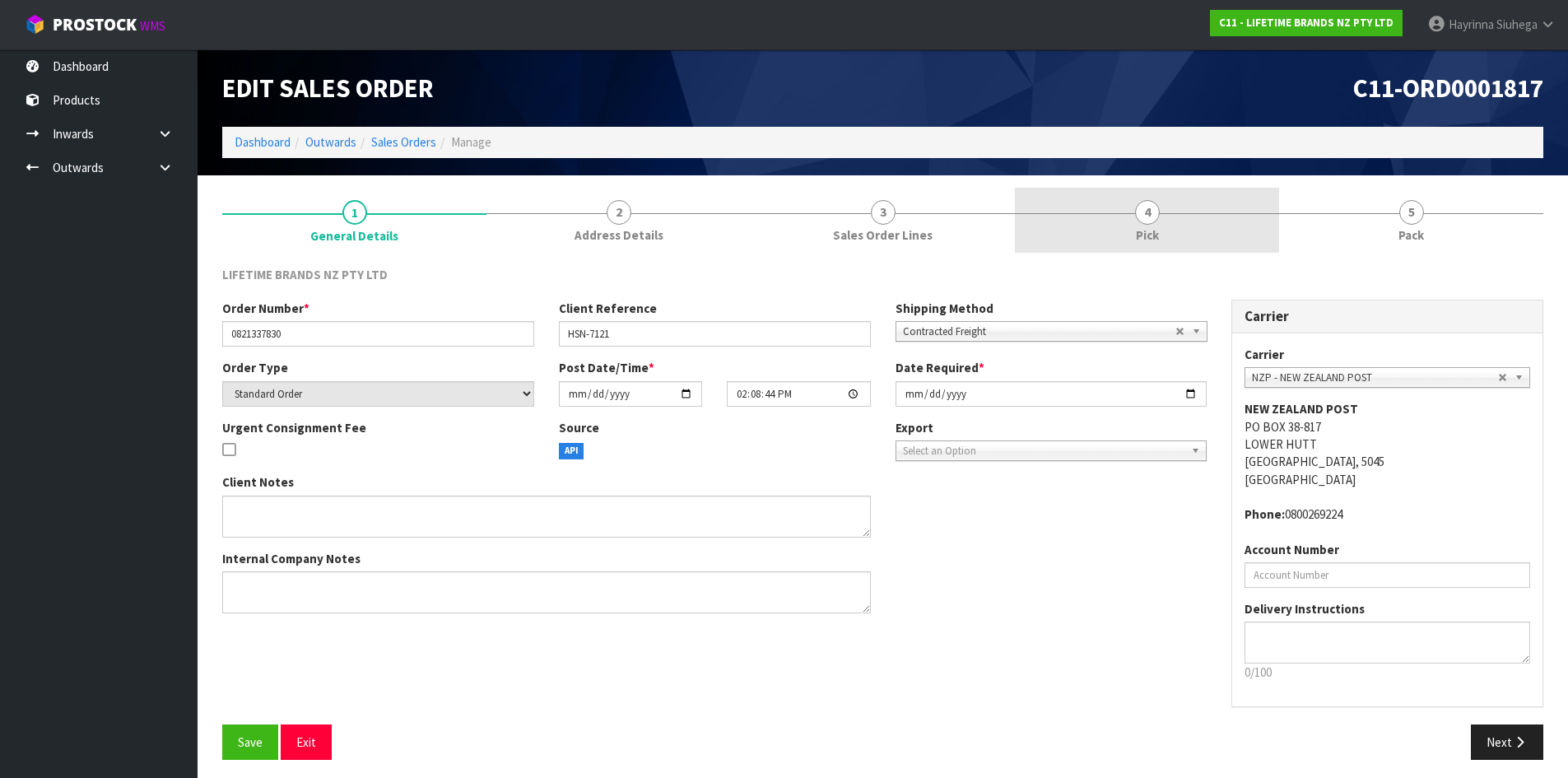
click at [1159, 218] on span "4" at bounding box center [1147, 212] width 25 height 25
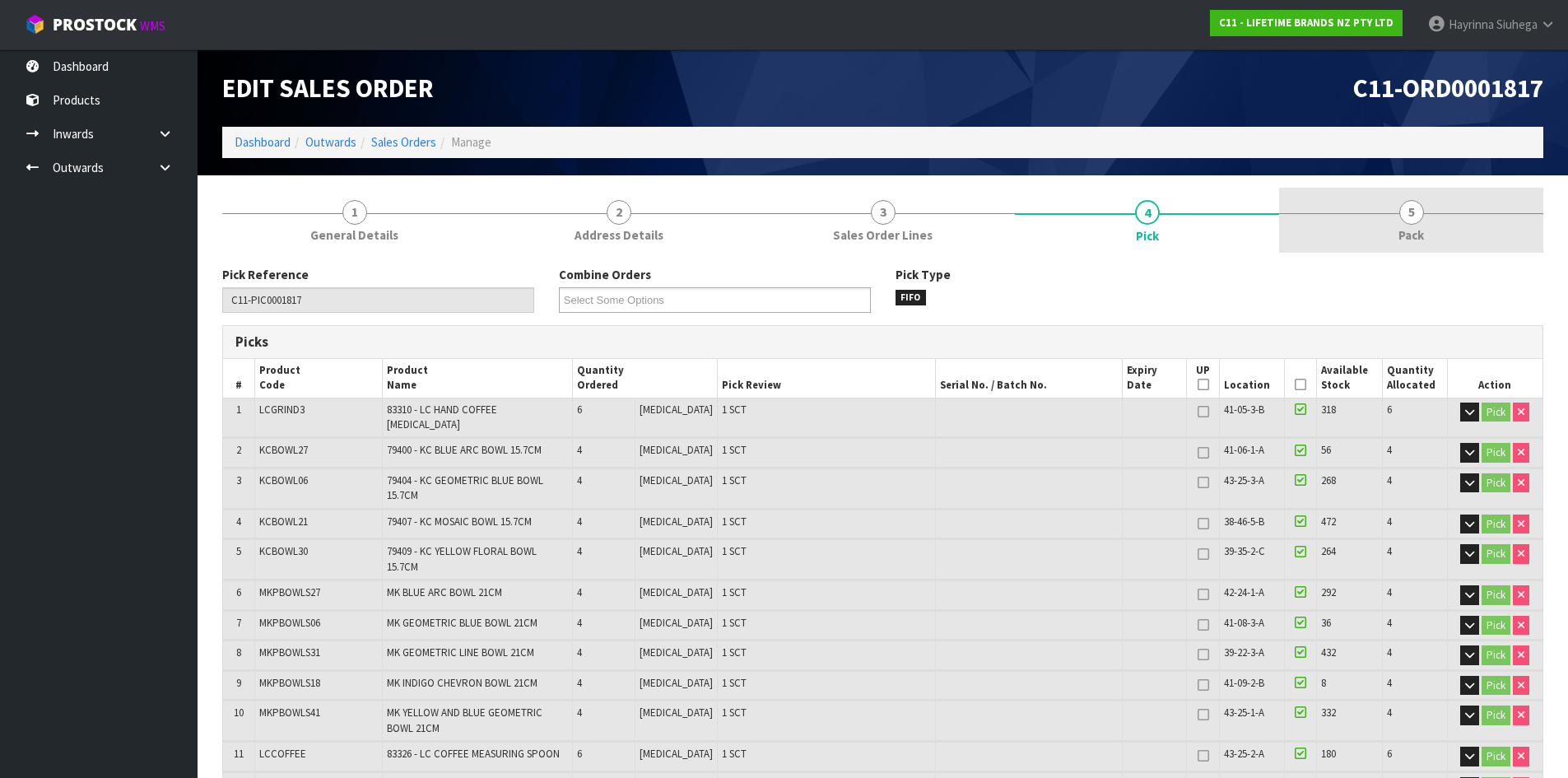
click at [1420, 222] on link "5 Pack" at bounding box center [1412, 221] width 264 height 65
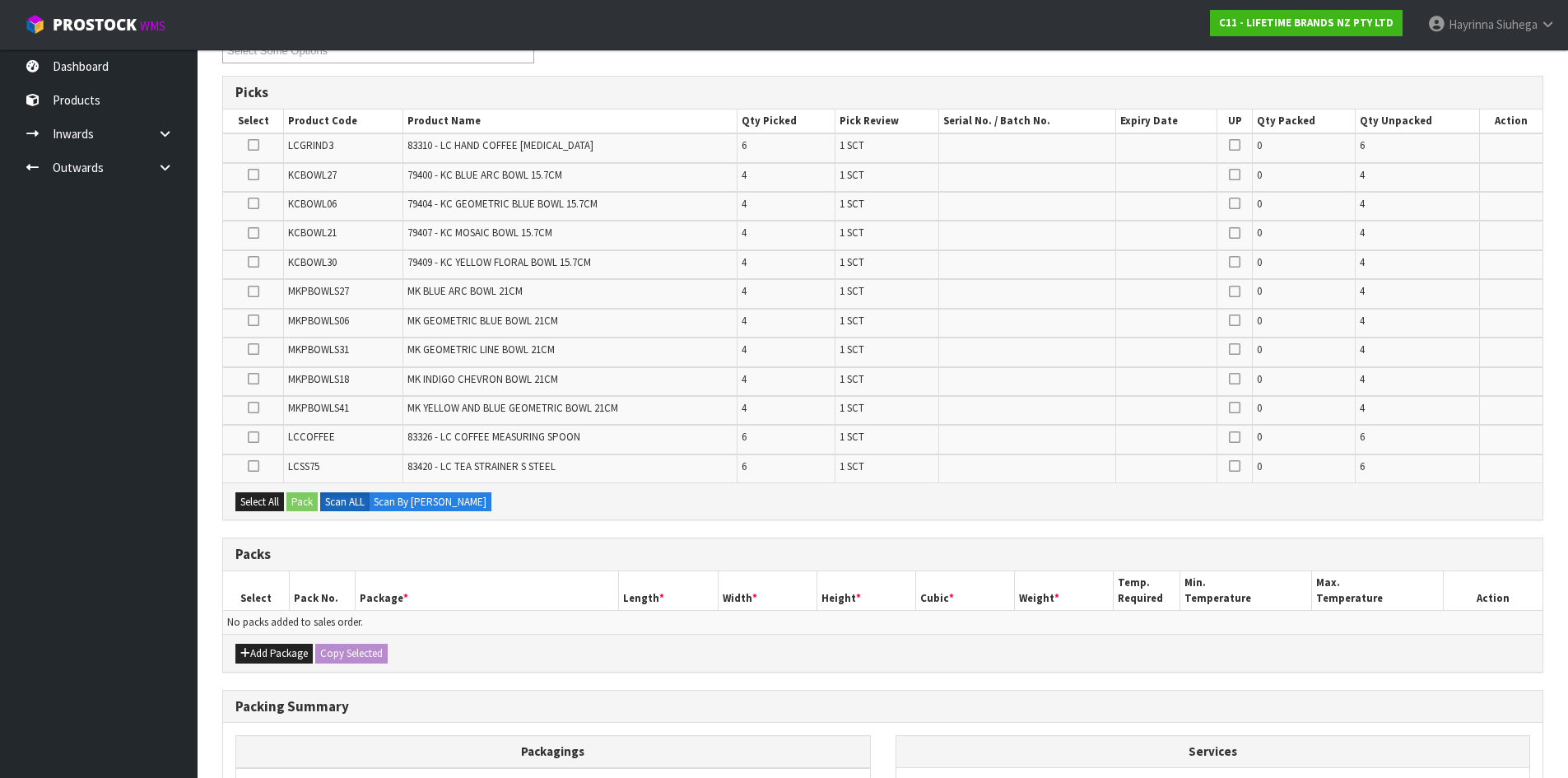
scroll to position [329, 0]
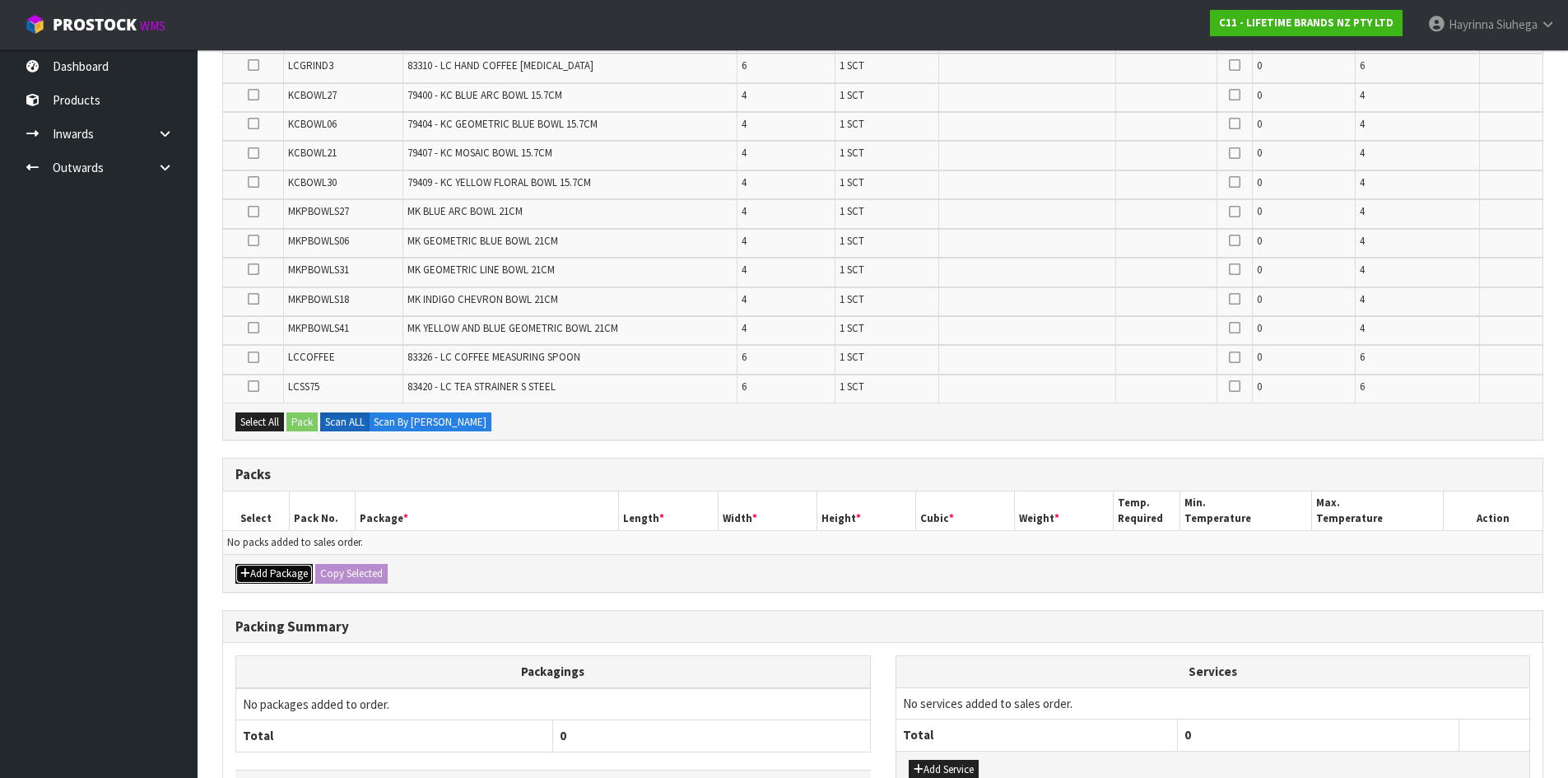
click at [278, 578] on button "Add Package" at bounding box center [274, 573] width 77 height 20
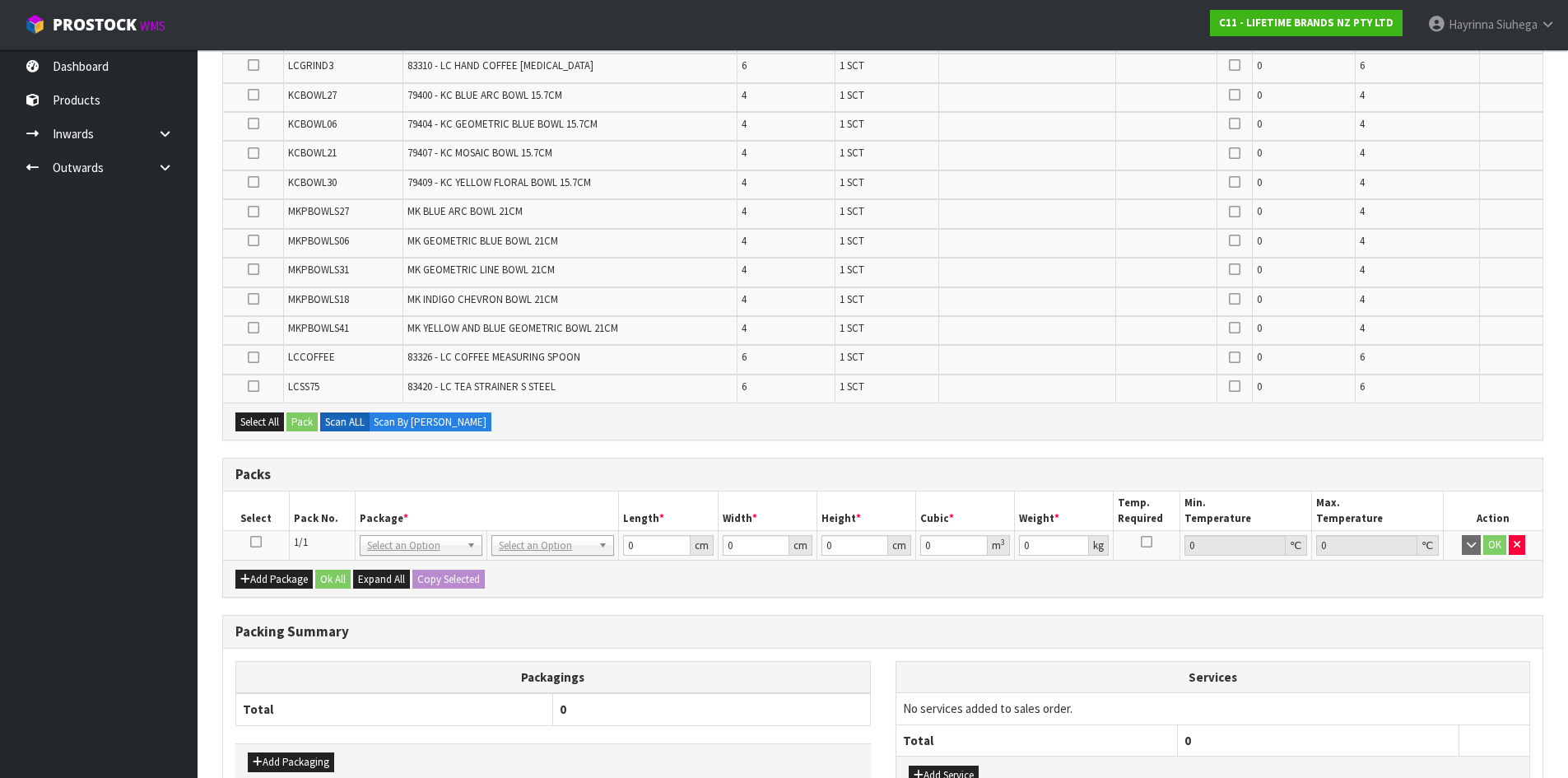
click at [257, 543] on icon at bounding box center [256, 542] width 11 height 1
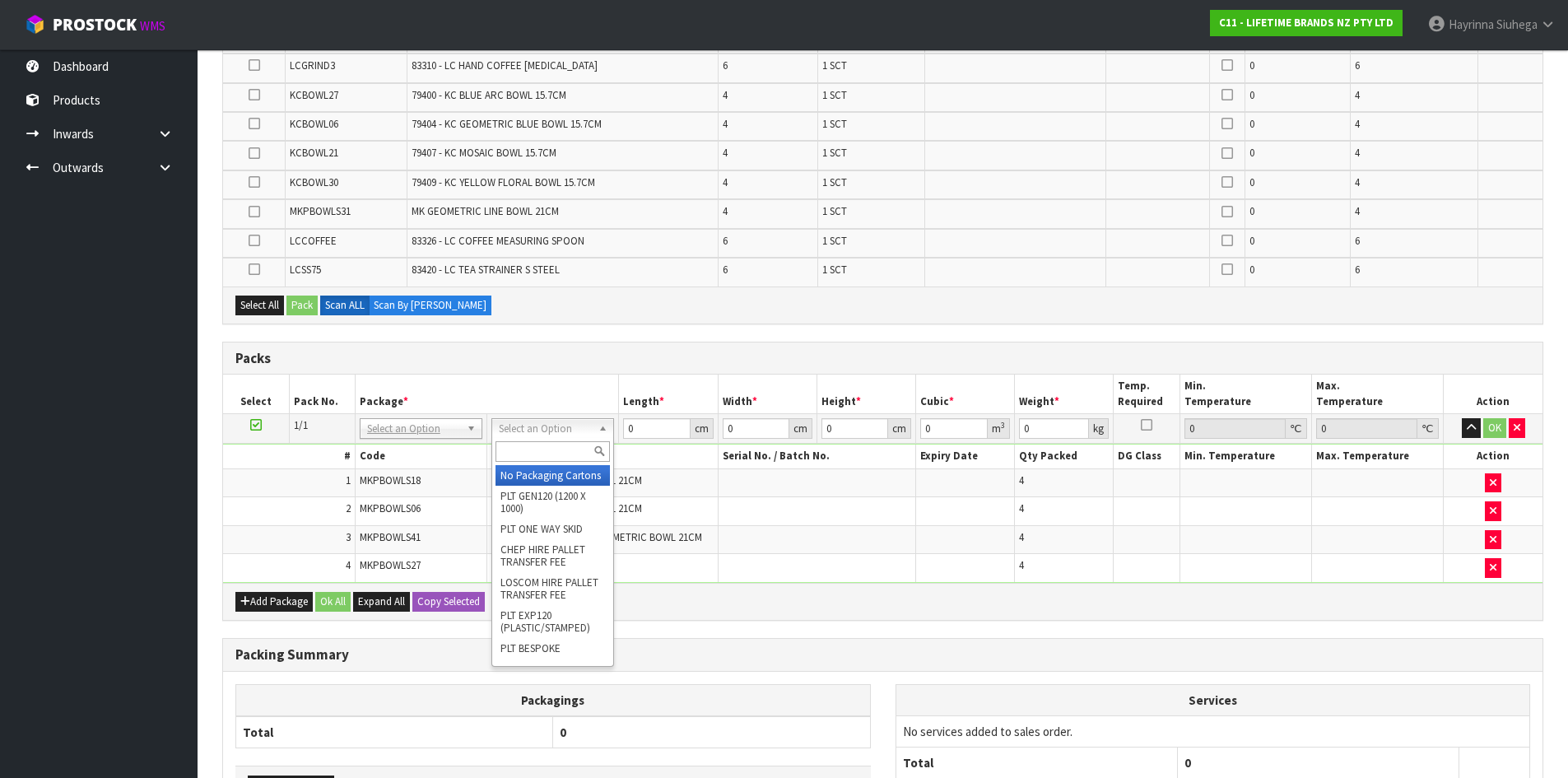
click at [535, 461] on input "text" at bounding box center [553, 451] width 114 height 20
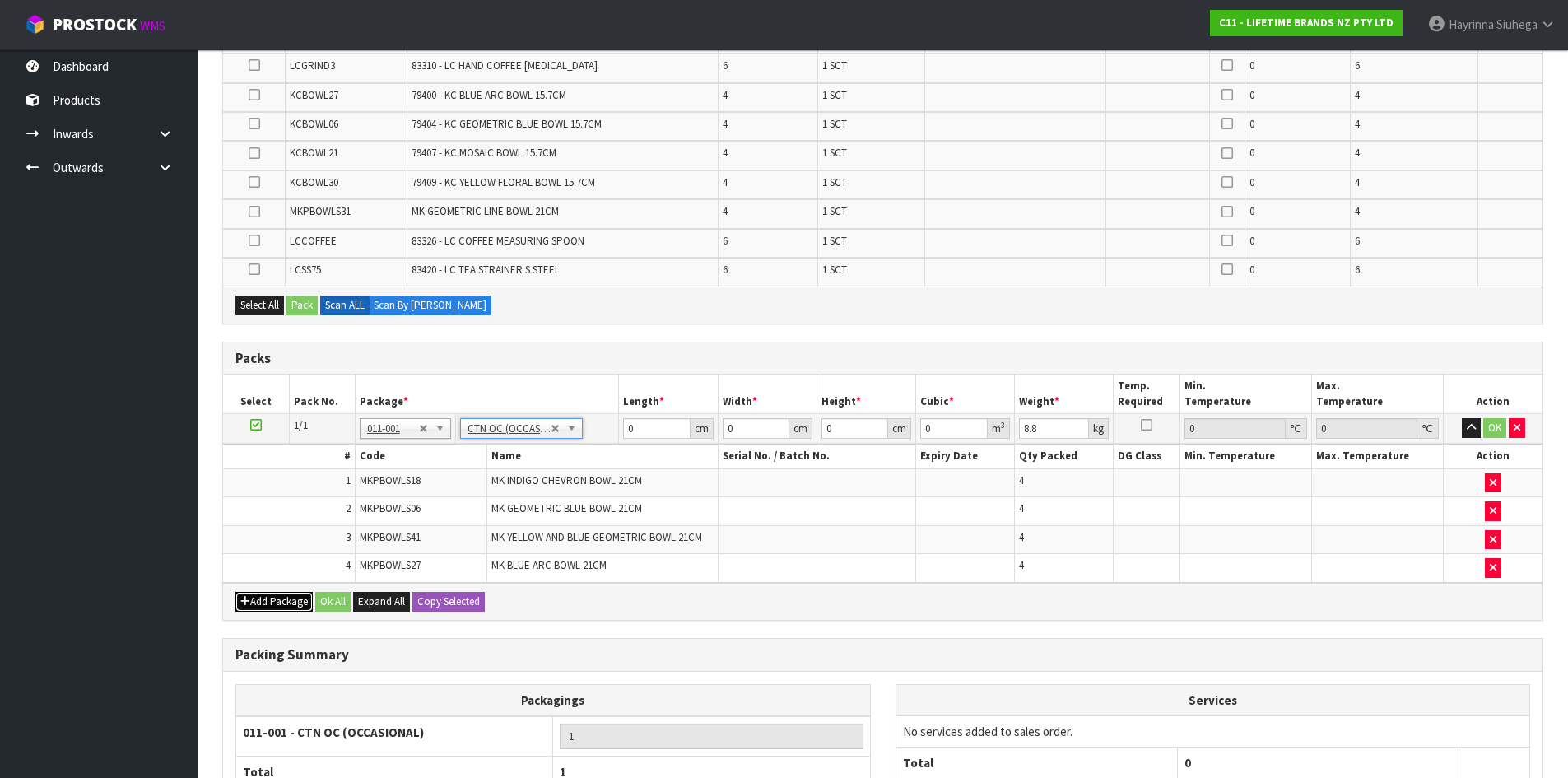
click at [253, 596] on button "Add Package" at bounding box center [274, 601] width 77 height 20
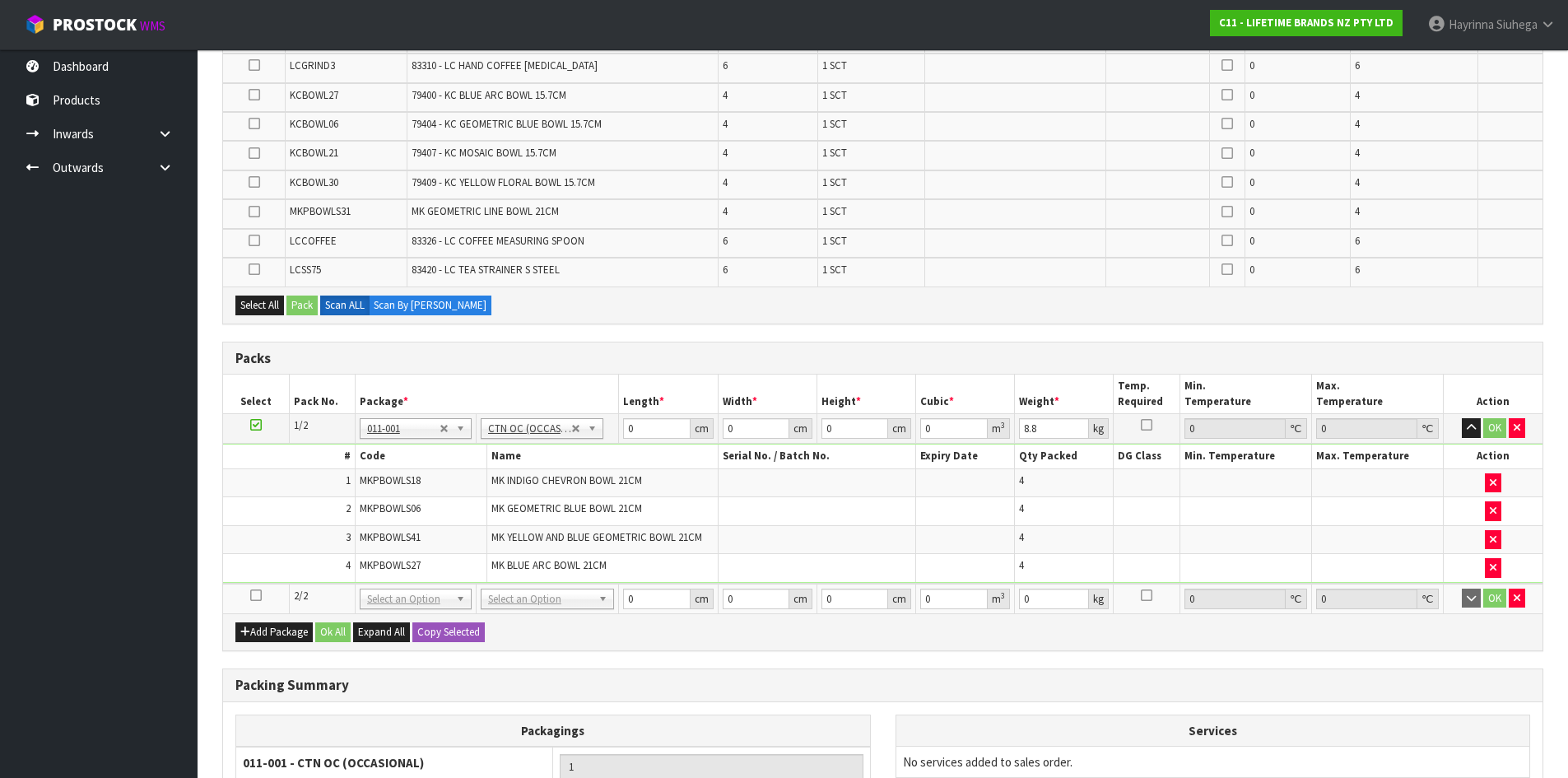
click at [253, 587] on td at bounding box center [256, 598] width 66 height 30
click at [253, 596] on icon at bounding box center [256, 596] width 11 height 1
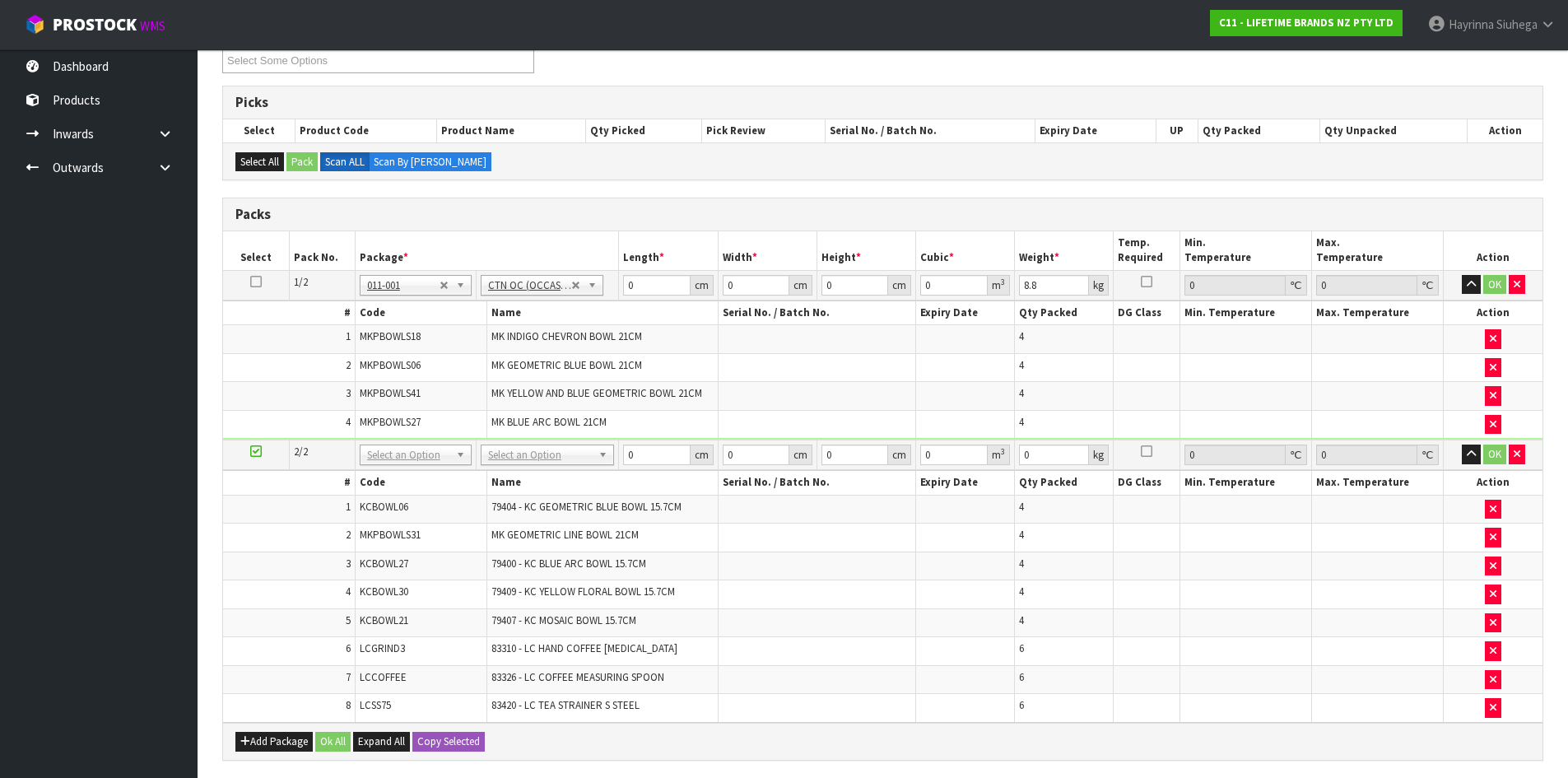
scroll to position [0, 0]
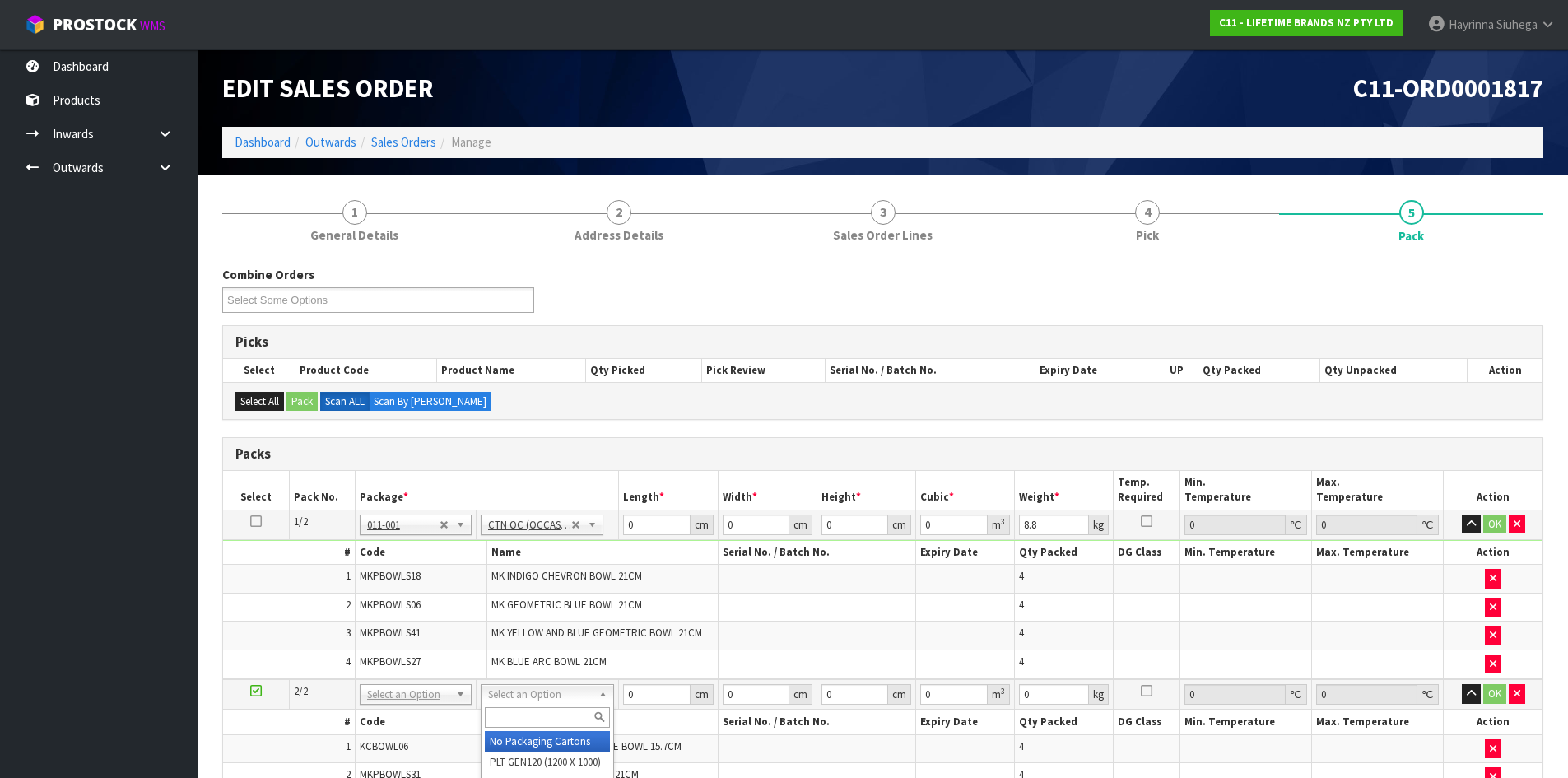
click at [526, 716] on input "text" at bounding box center [547, 718] width 125 height 20
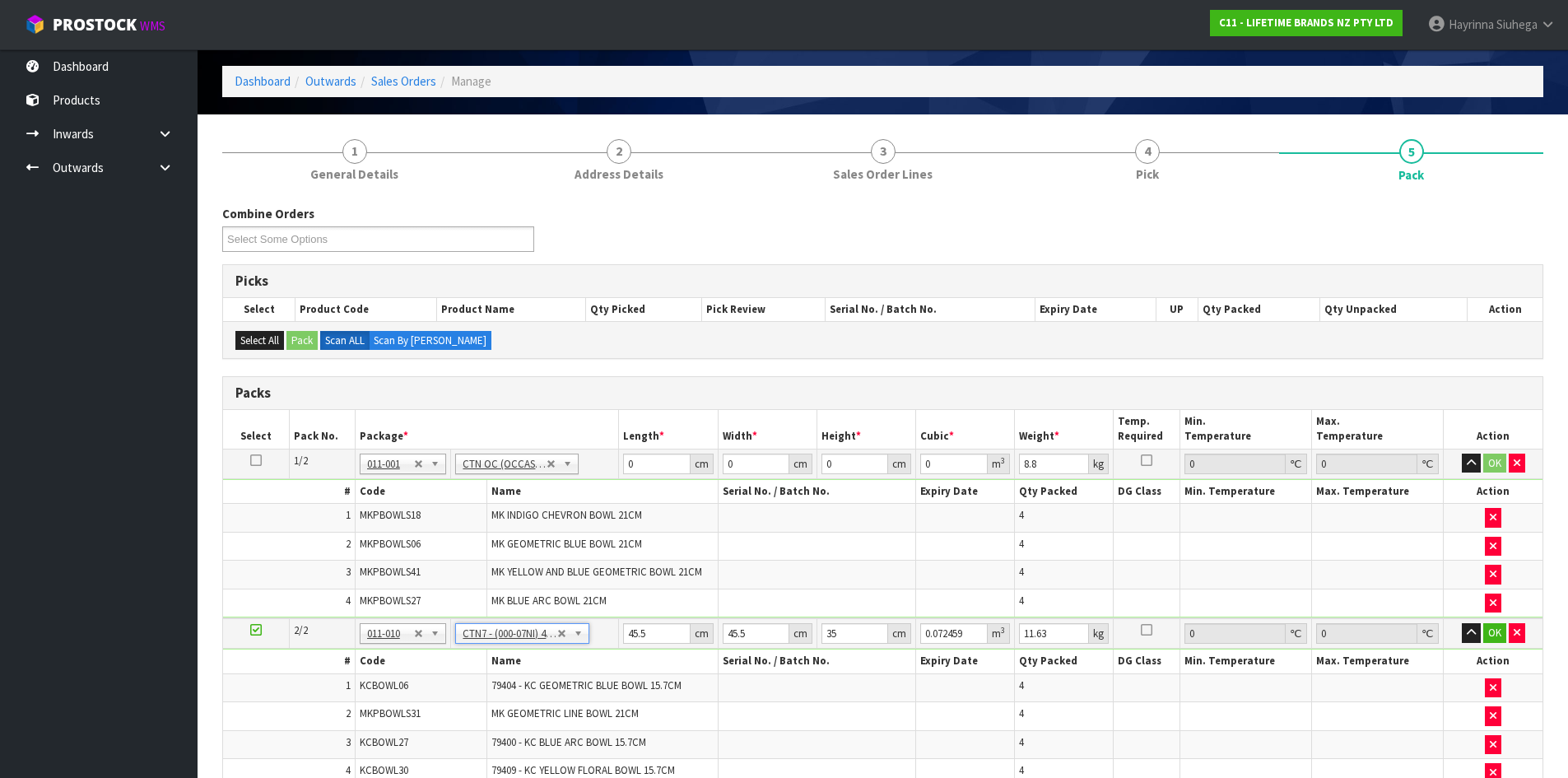
scroll to position [165, 0]
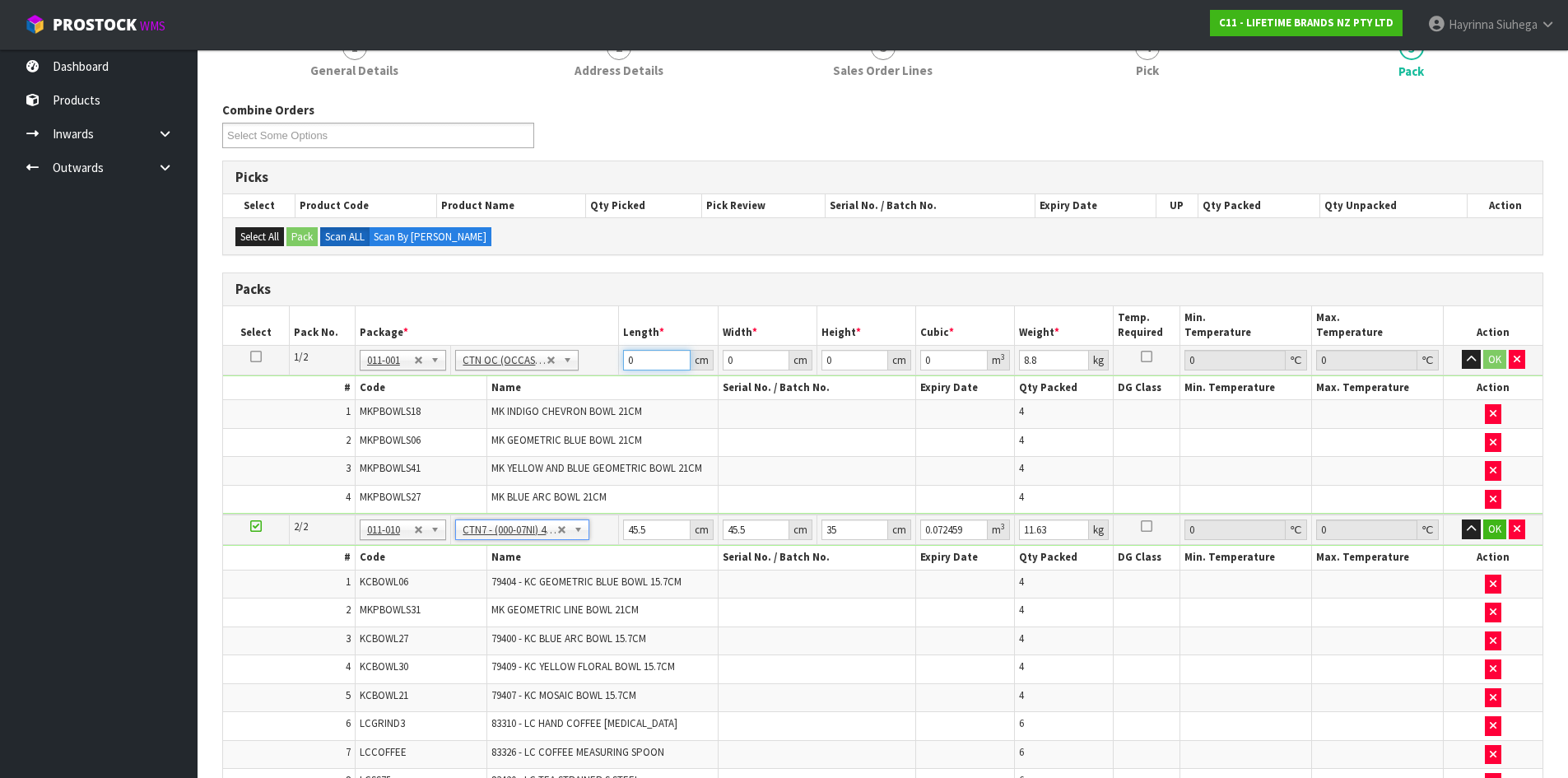
click at [625, 364] on input "0" at bounding box center [657, 360] width 67 height 20
click button "OK" at bounding box center [1494, 359] width 23 height 20
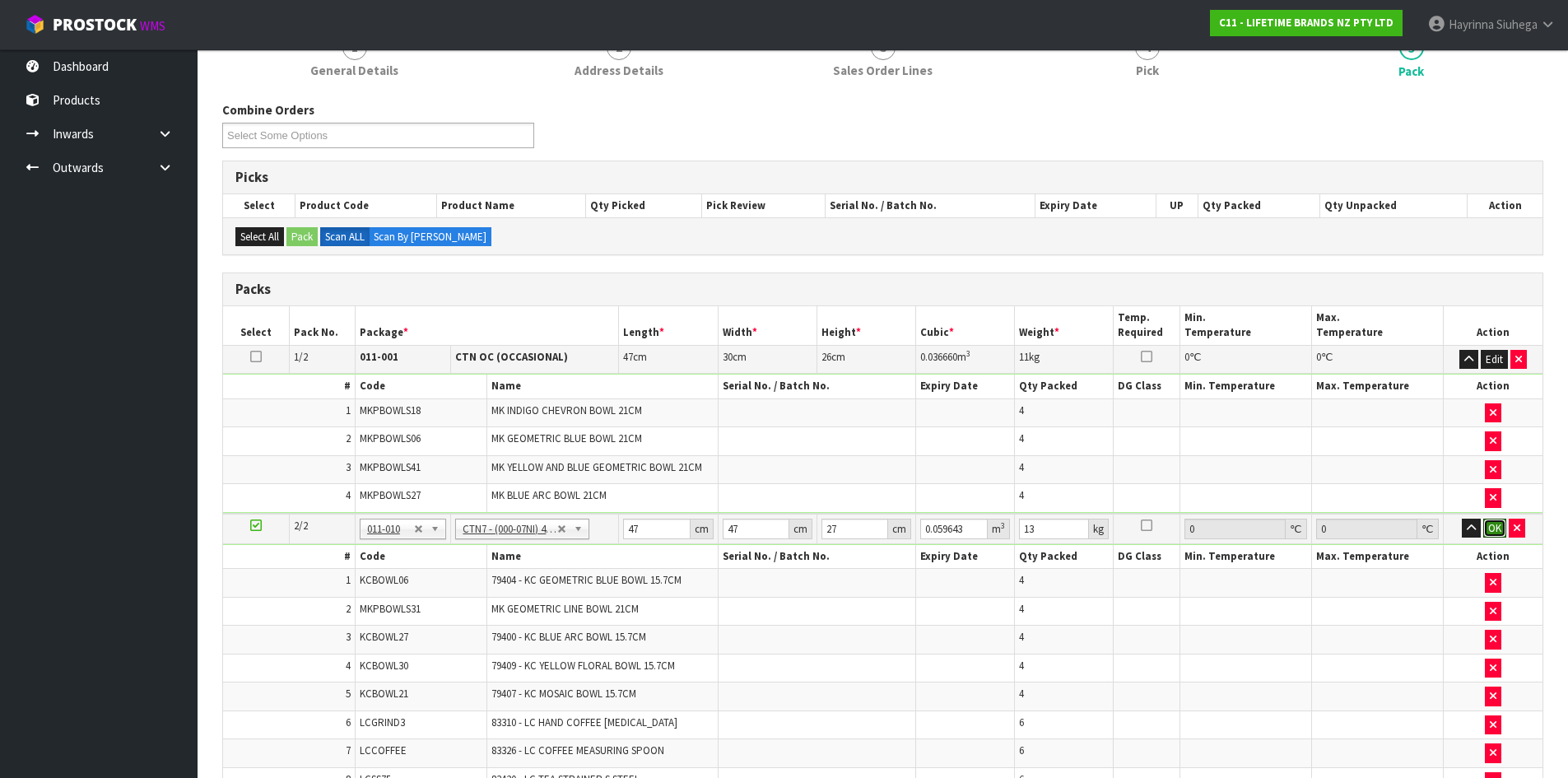
click button "OK" at bounding box center [1494, 528] width 23 height 20
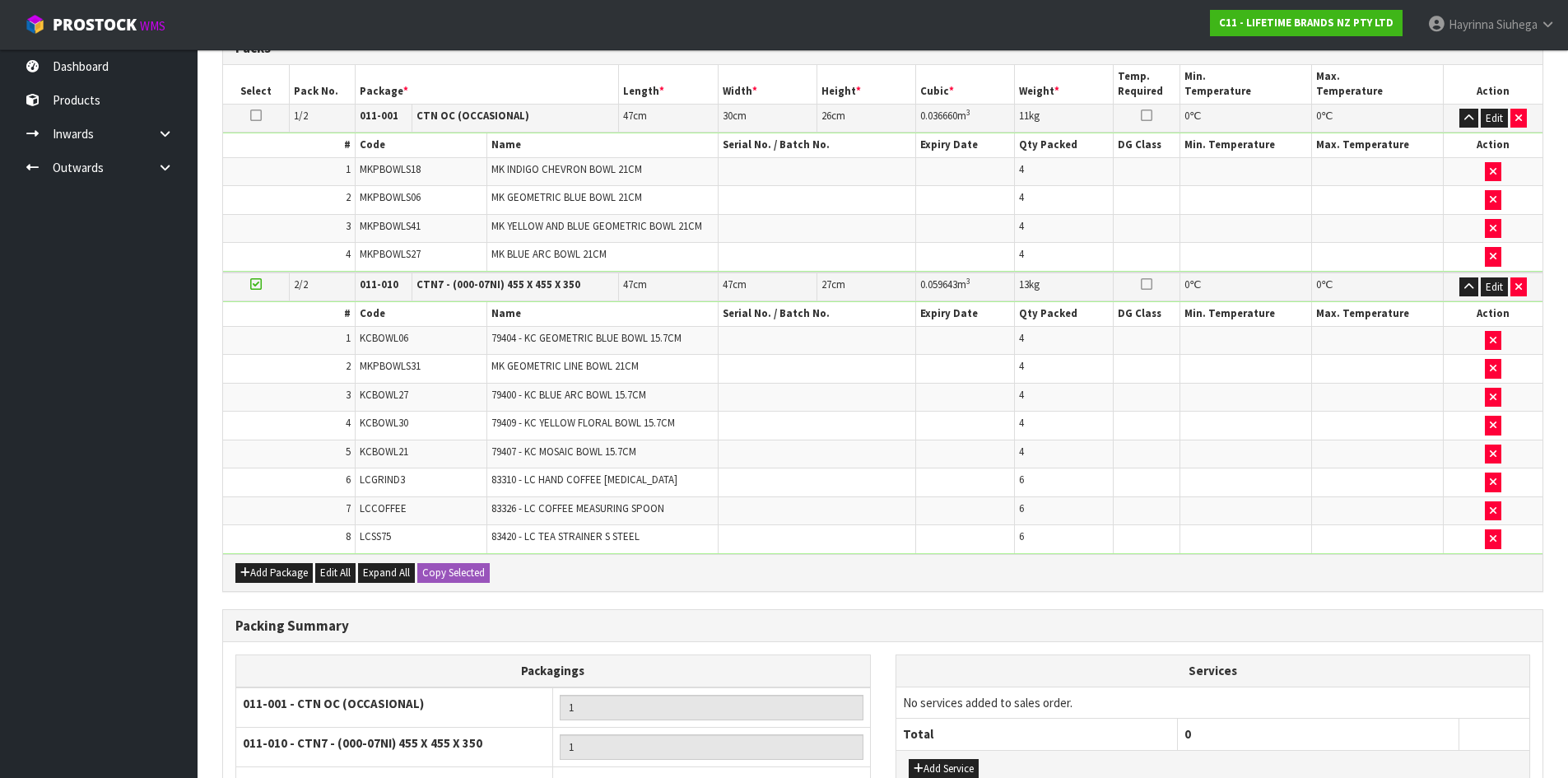
scroll to position [572, 0]
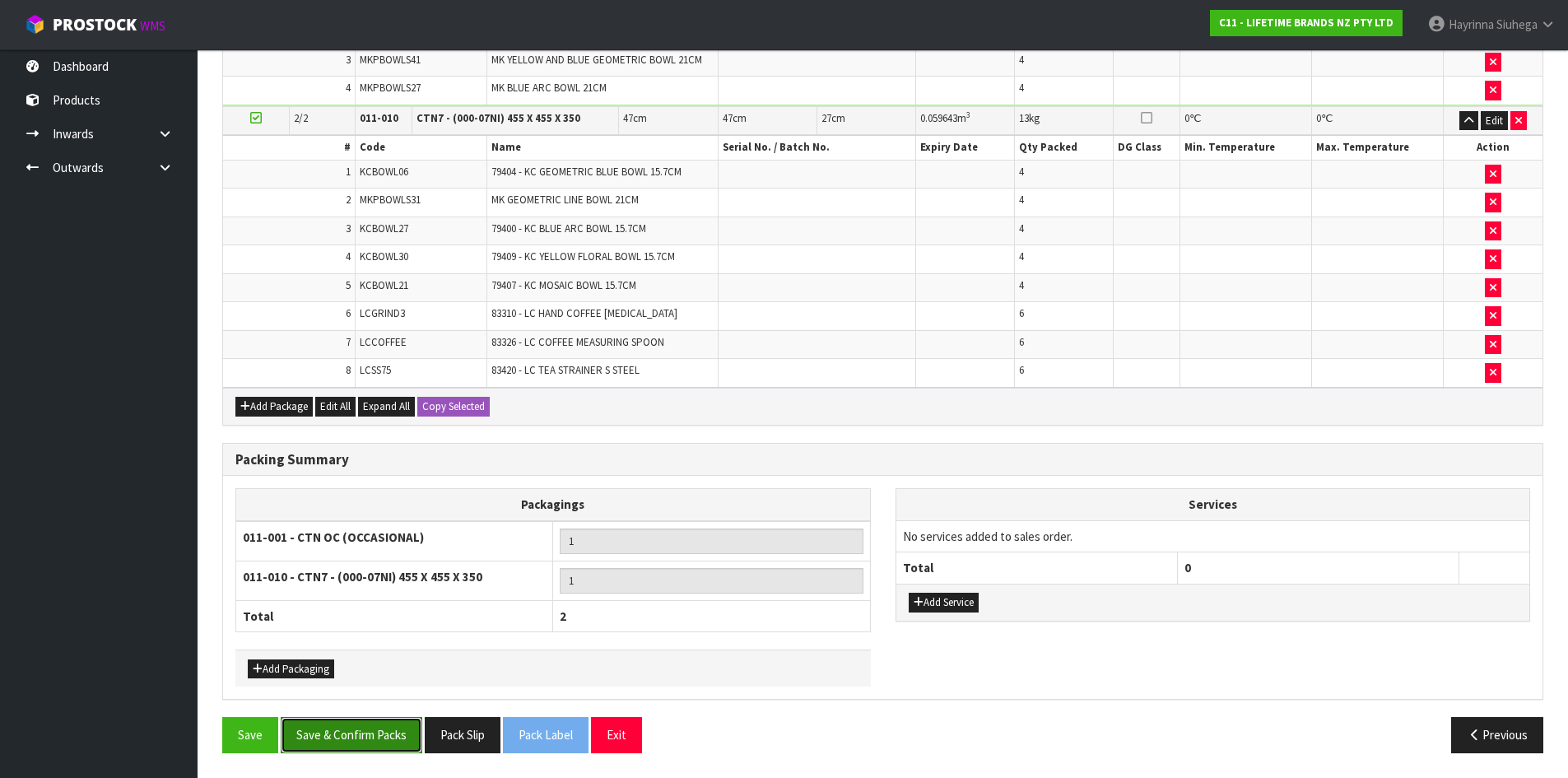
click at [388, 734] on button "Save & Confirm Packs" at bounding box center [352, 735] width 141 height 35
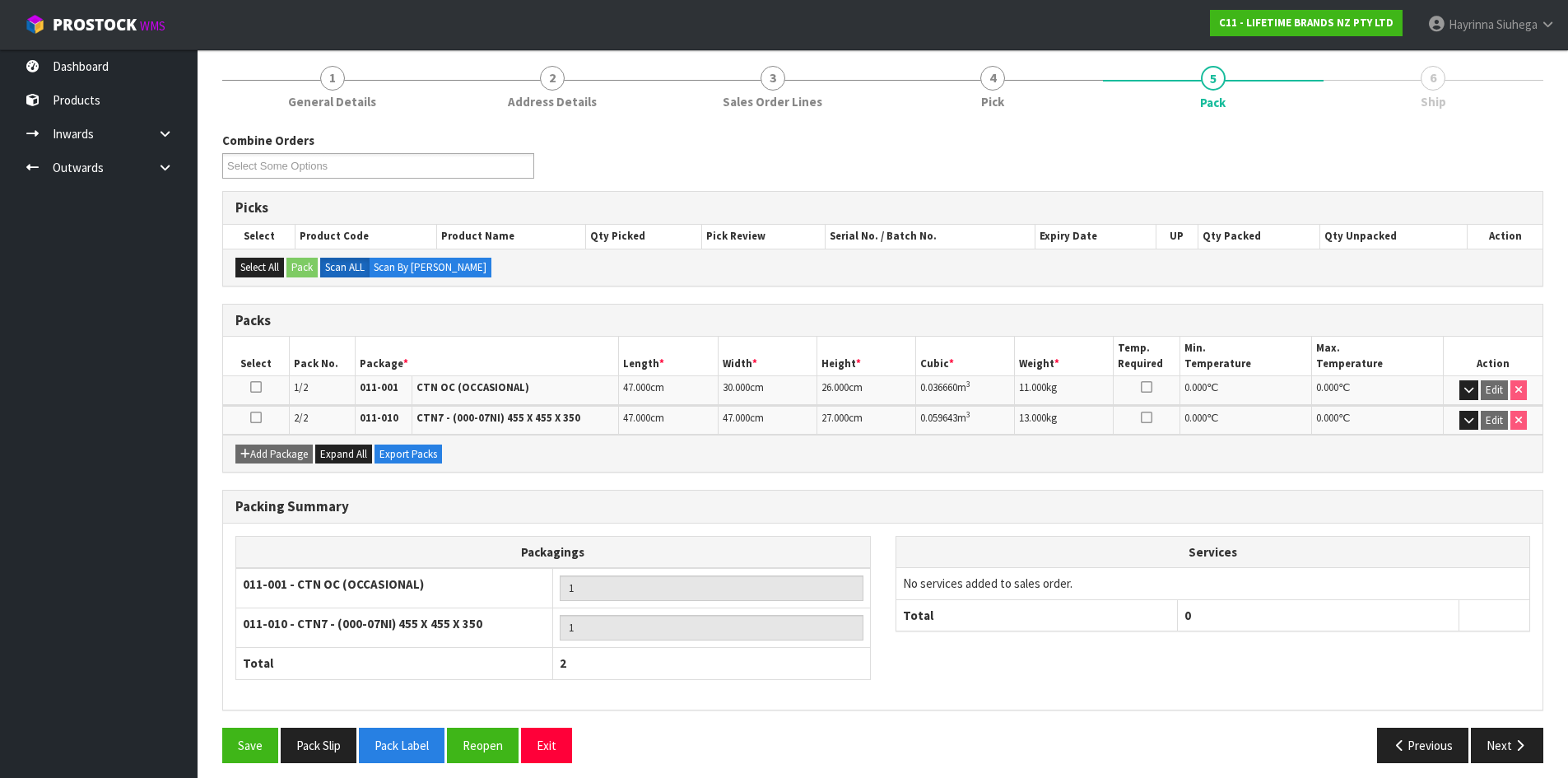
scroll to position [204, 0]
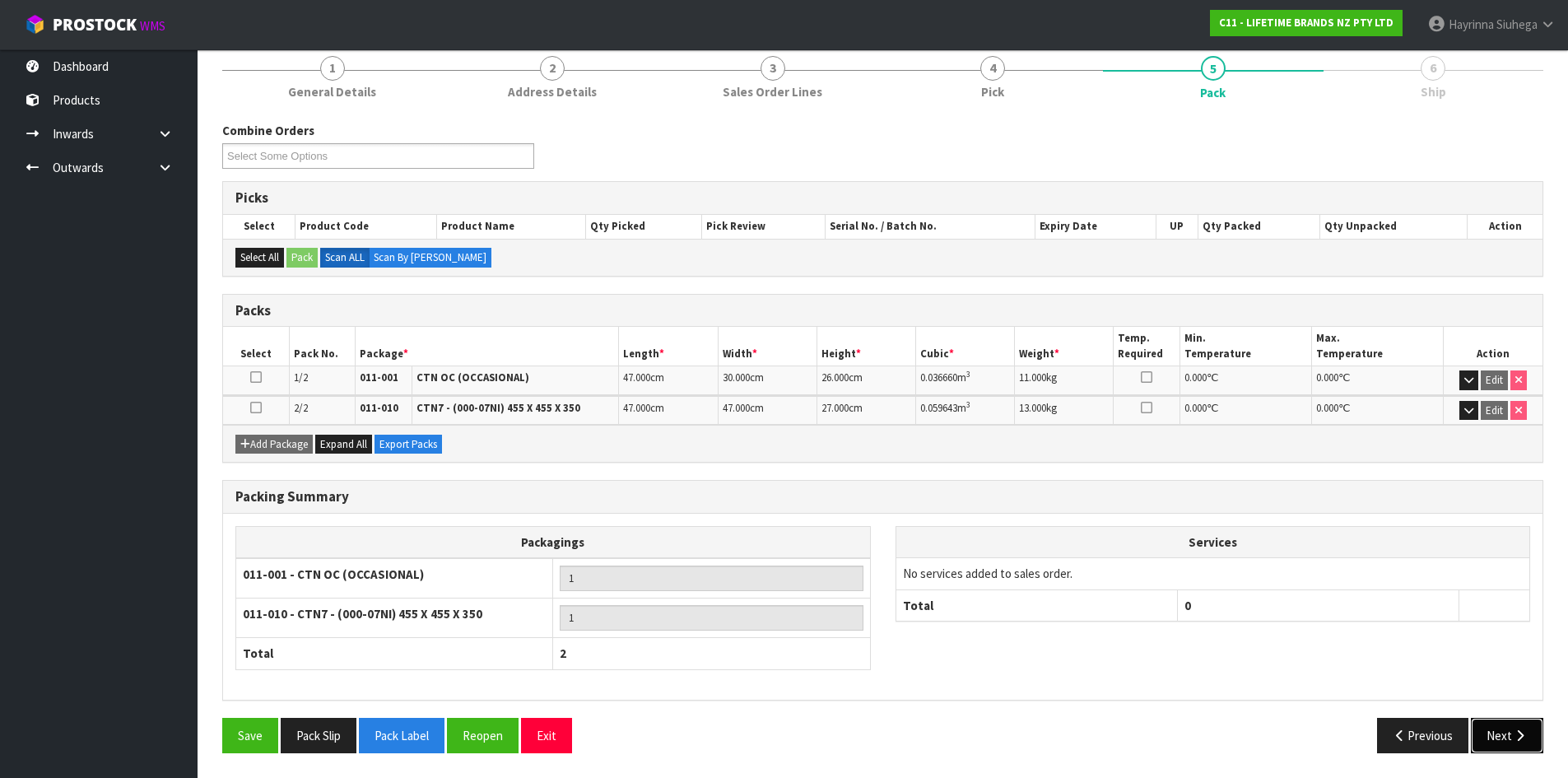
click at [1510, 732] on button "Next" at bounding box center [1508, 735] width 73 height 35
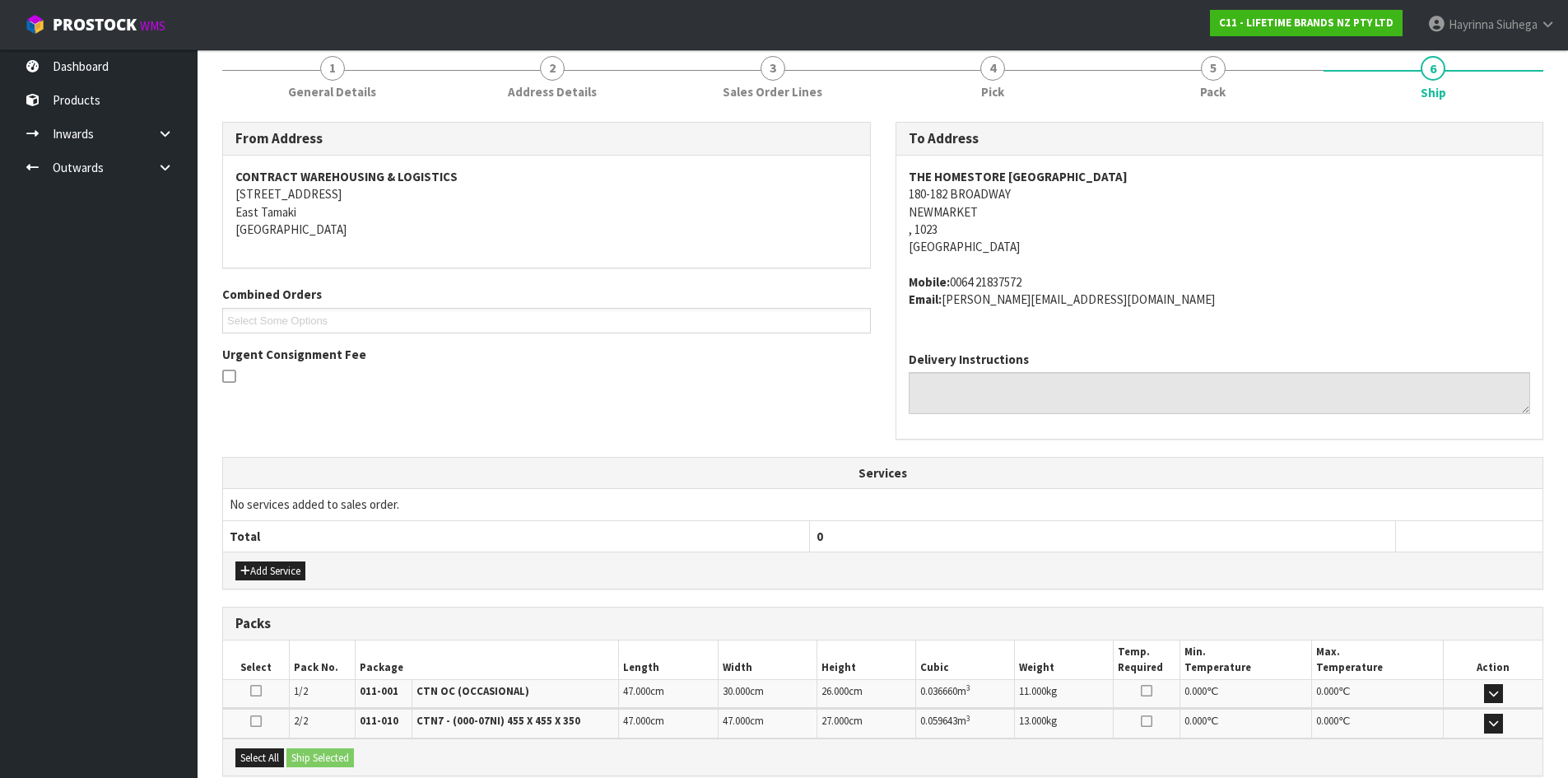
scroll to position [379, 0]
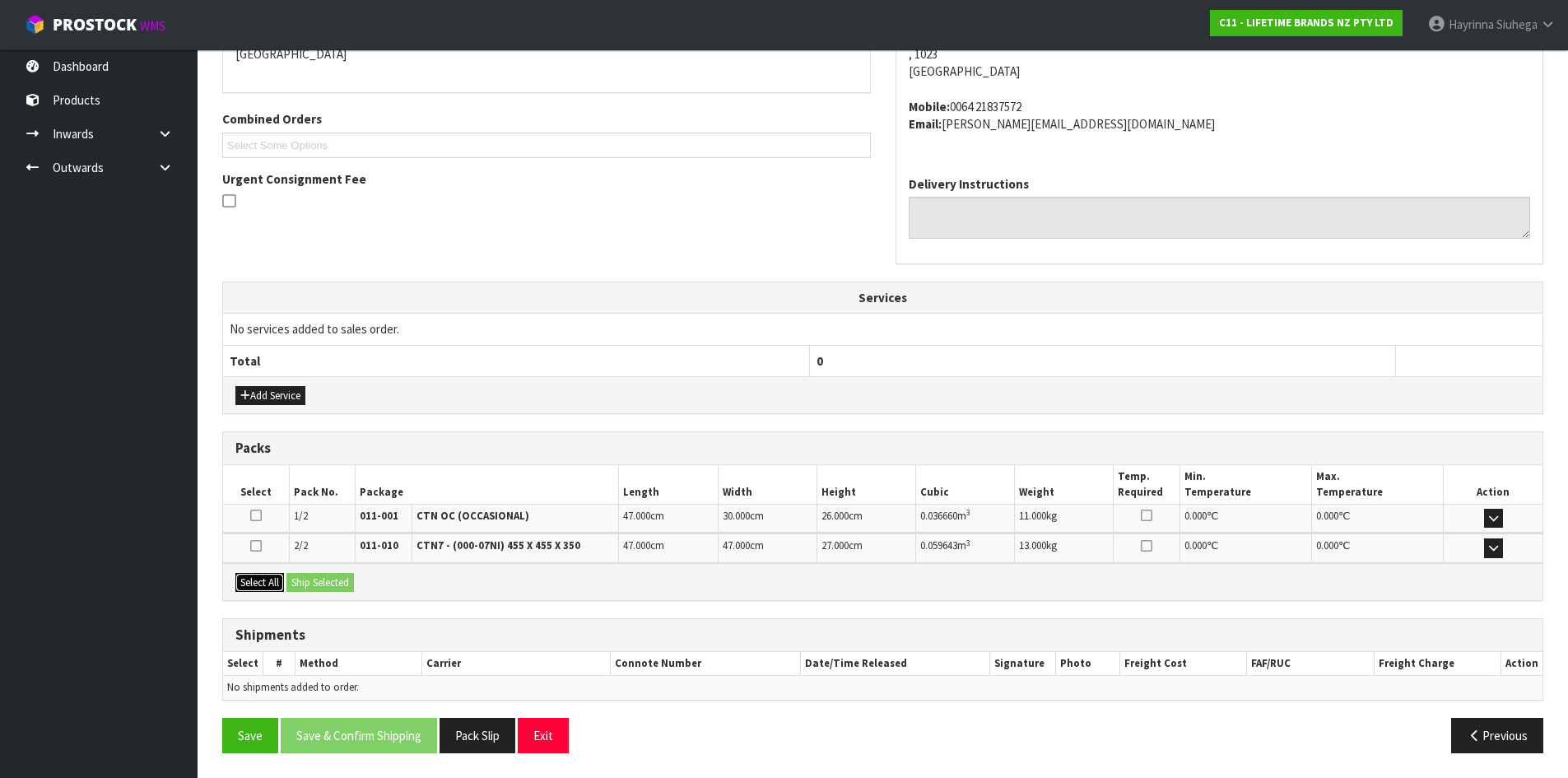
click at [249, 581] on button "Select All" at bounding box center [260, 583] width 48 height 20
click at [303, 580] on button "Ship Selected" at bounding box center [320, 583] width 68 height 20
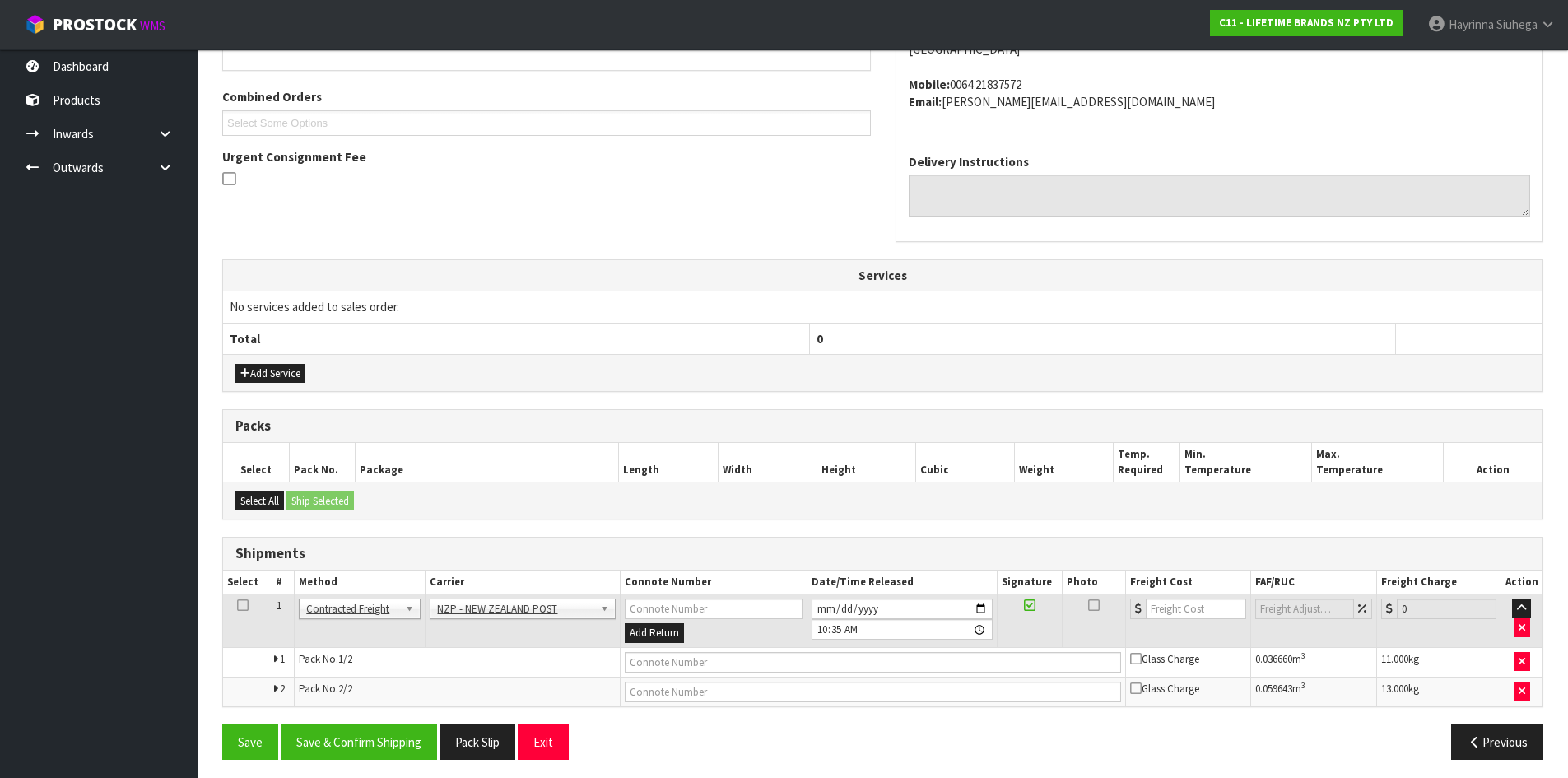
scroll to position [408, 0]
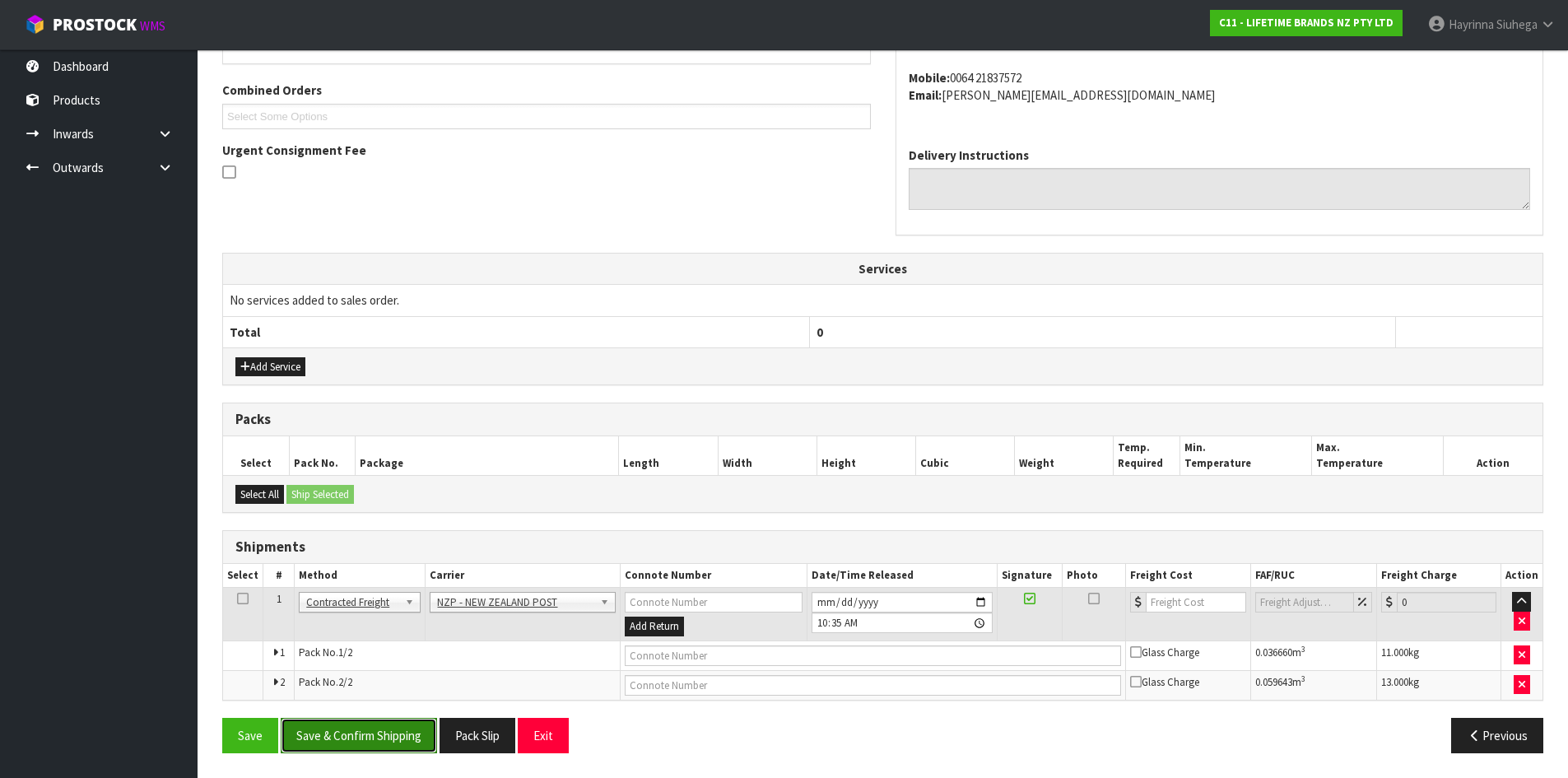
click at [358, 725] on button "Save & Confirm Shipping" at bounding box center [359, 735] width 156 height 35
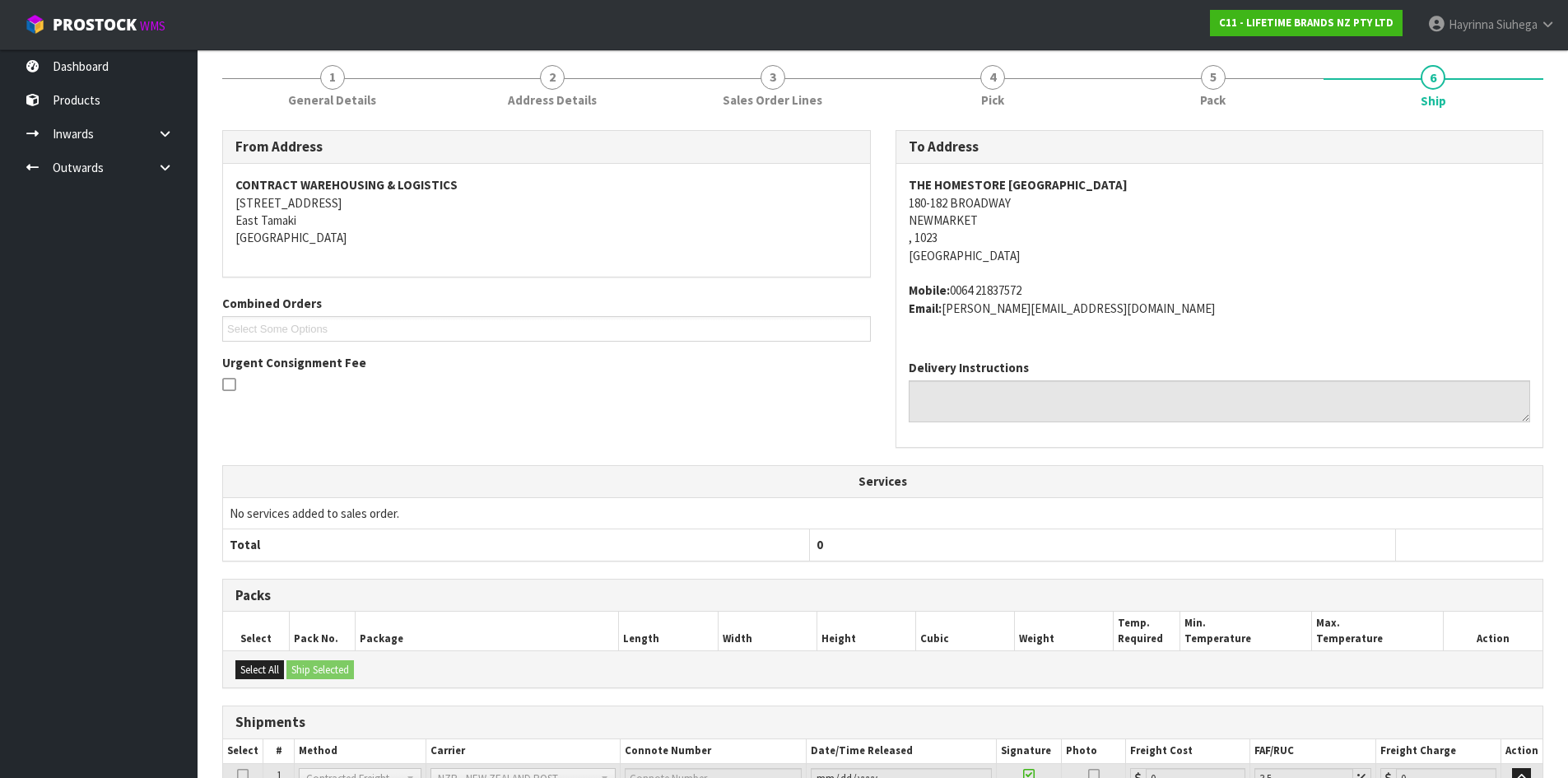
scroll to position [382, 0]
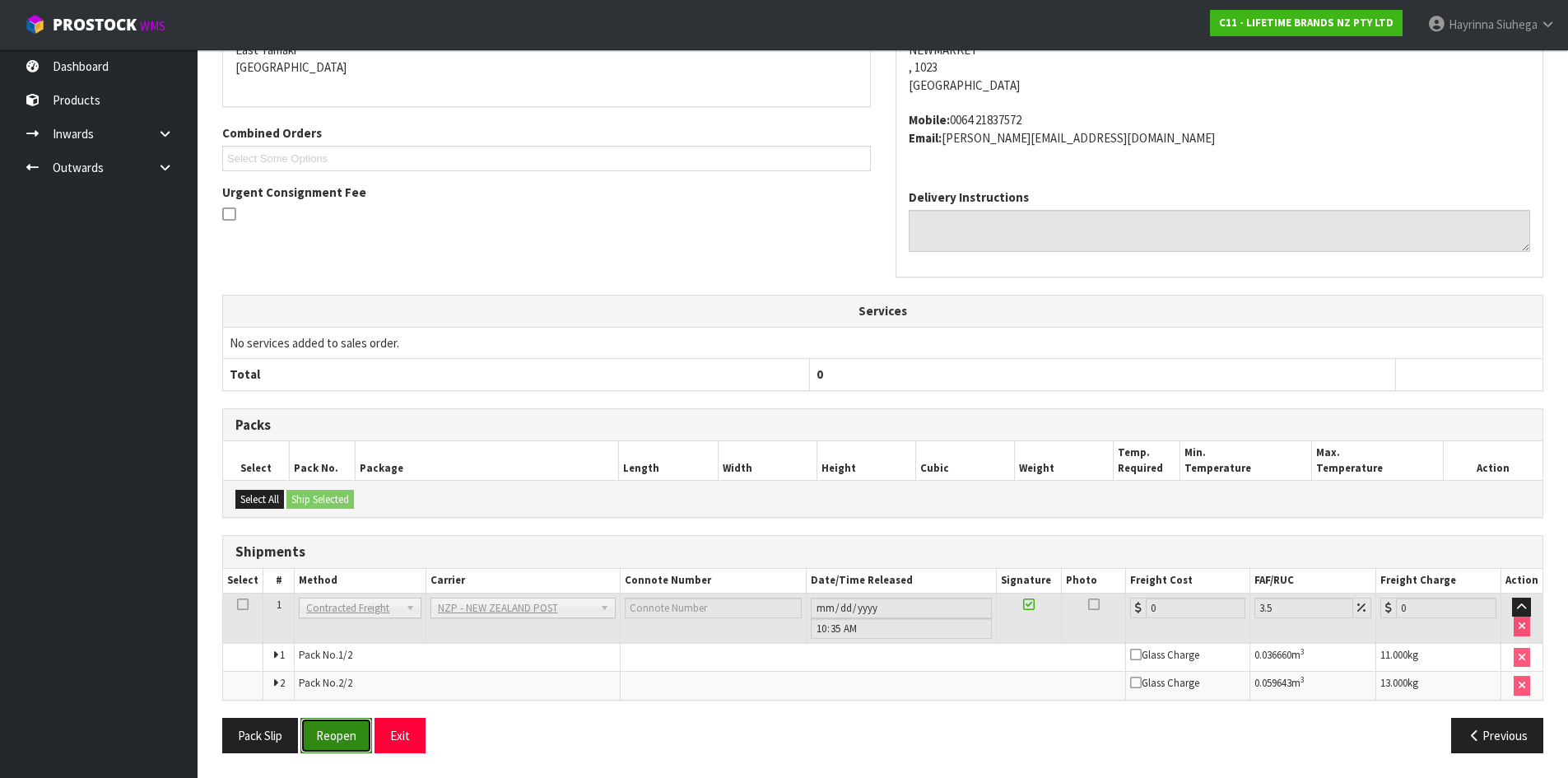
click at [339, 724] on button "Reopen" at bounding box center [336, 735] width 72 height 35
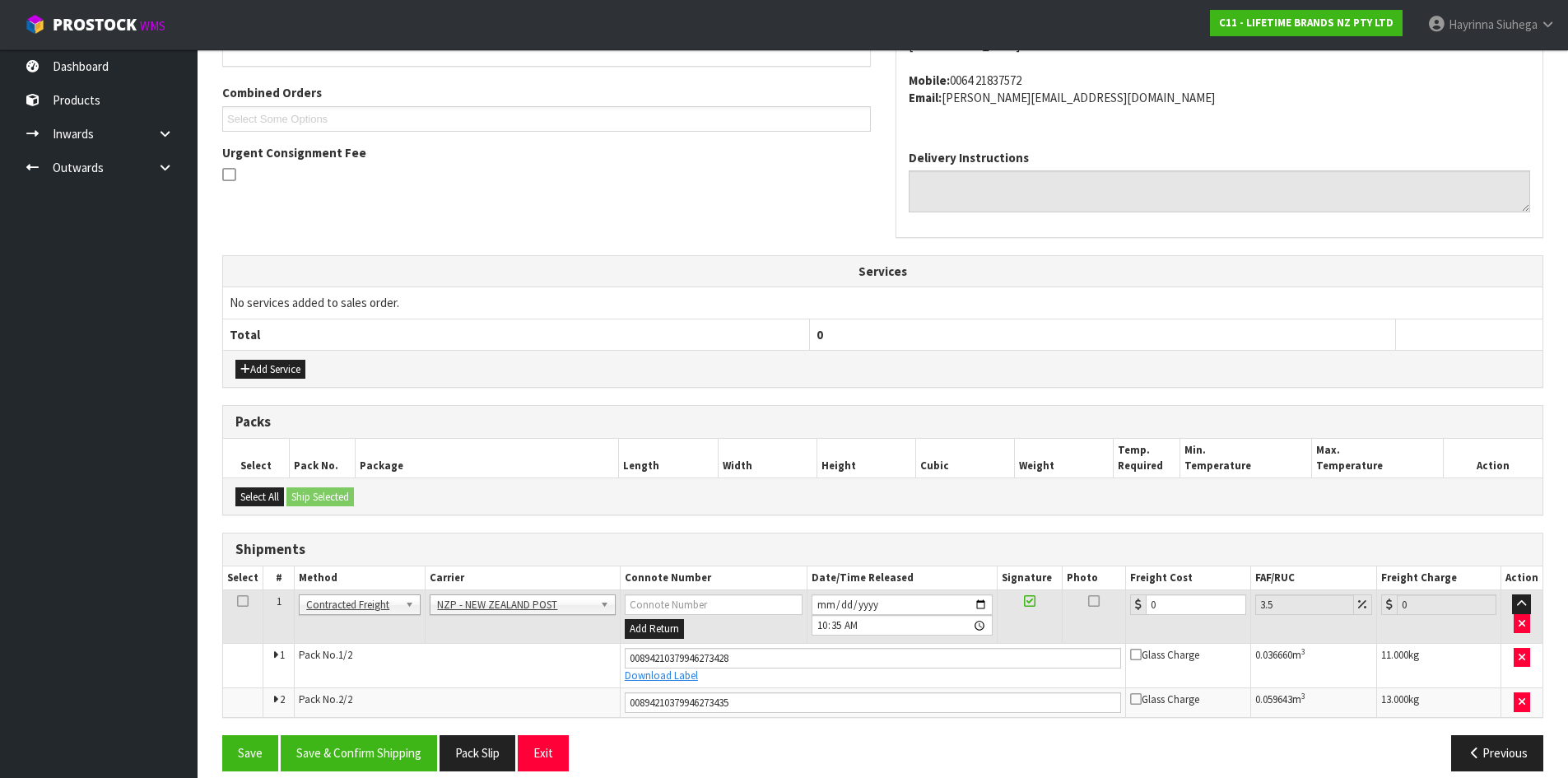
scroll to position [423, 0]
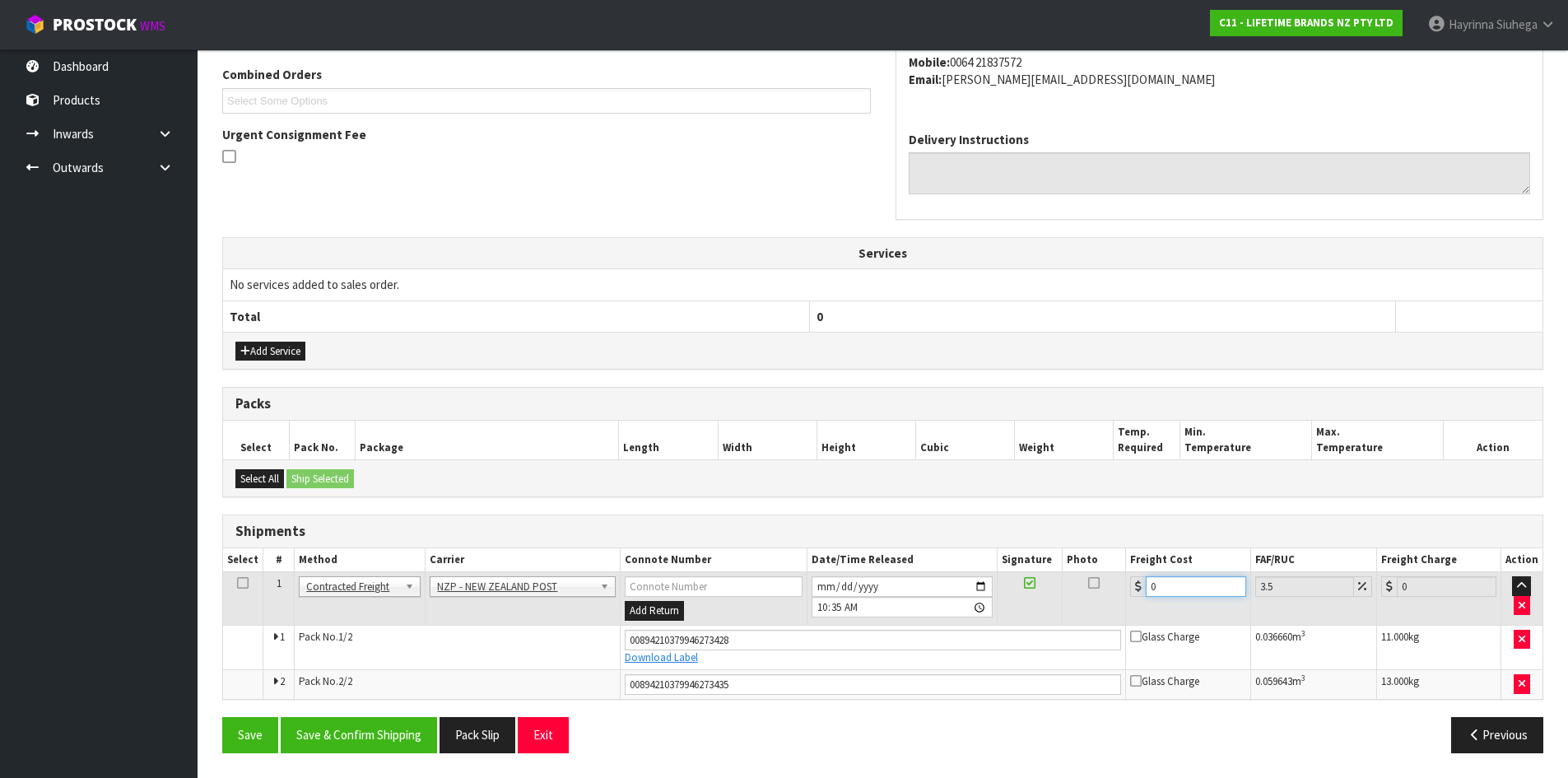
drag, startPoint x: 1186, startPoint y: 586, endPoint x: 824, endPoint y: 570, distance: 362.4
click at [824, 570] on table "Select # Method Carrier Connote Number Date/Time Released Signature Photo Freig…" at bounding box center [883, 624] width 1320 height 151
click at [222, 718] on button "Save" at bounding box center [250, 735] width 56 height 35
click at [404, 727] on button "Save & Confirm Shipping" at bounding box center [359, 735] width 156 height 35
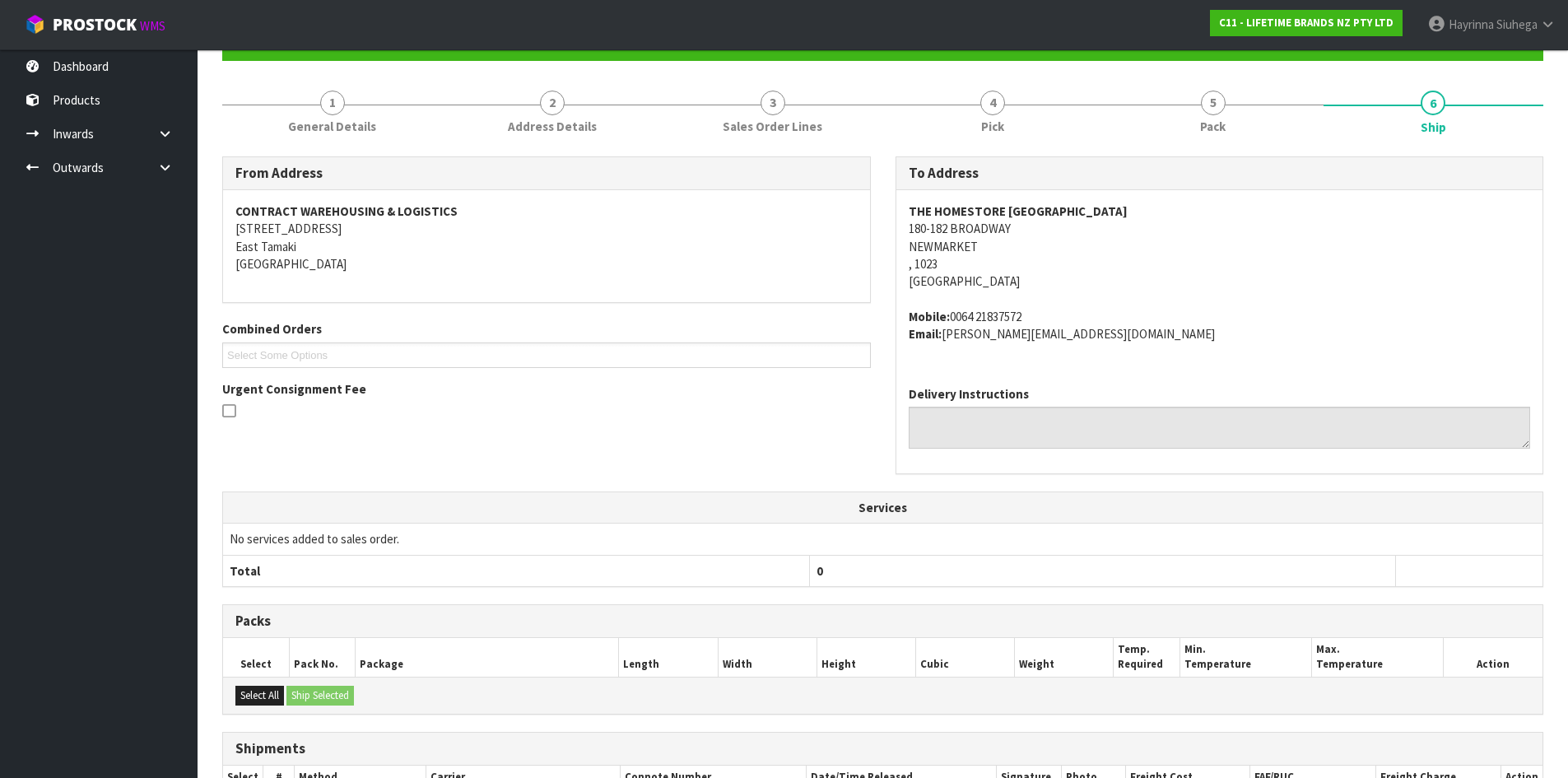
scroll to position [0, 0]
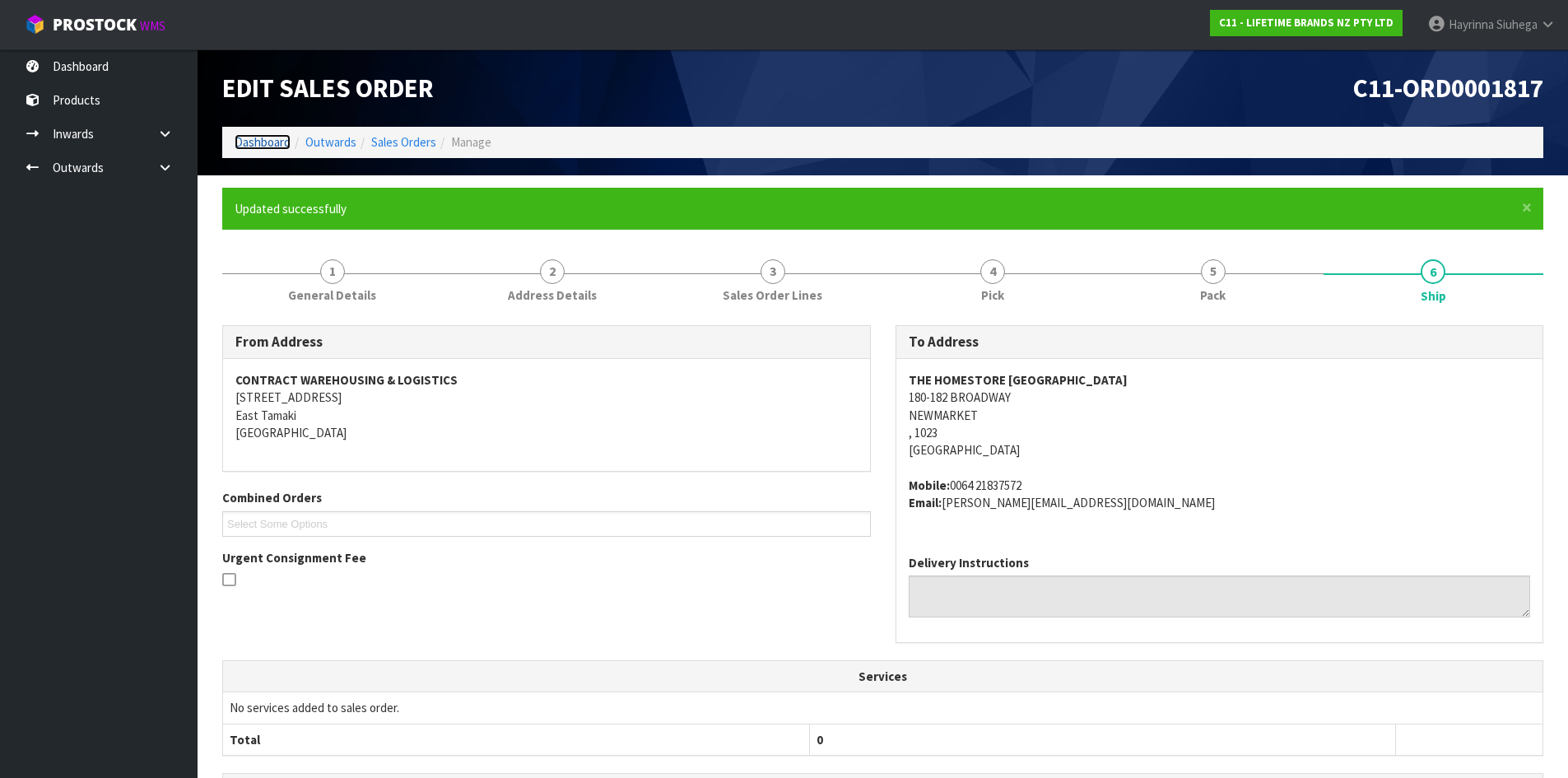
click at [274, 146] on link "Dashboard" at bounding box center [262, 141] width 56 height 16
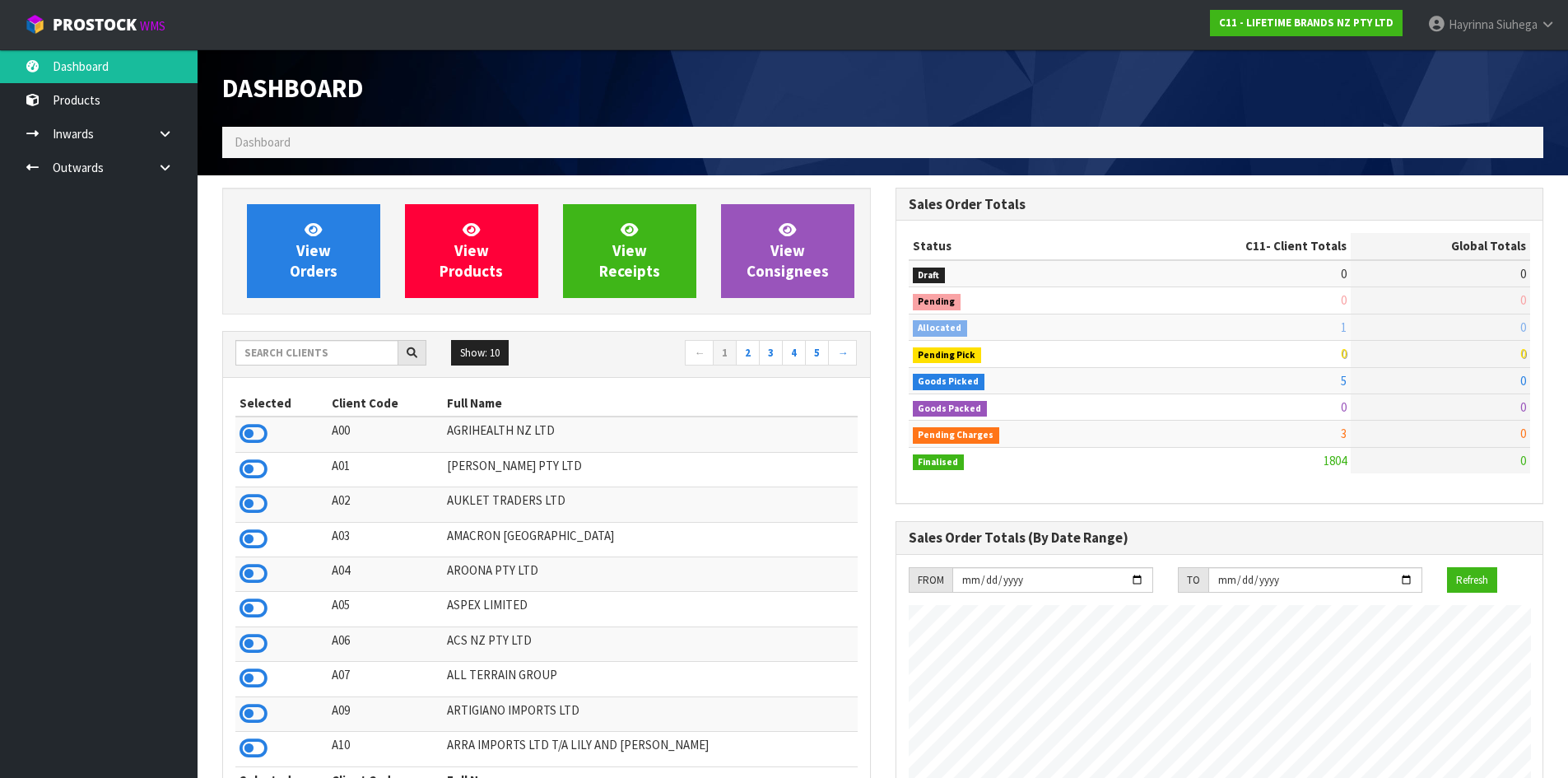
scroll to position [1247, 673]
click at [293, 247] on link "View Orders" at bounding box center [313, 250] width 133 height 94
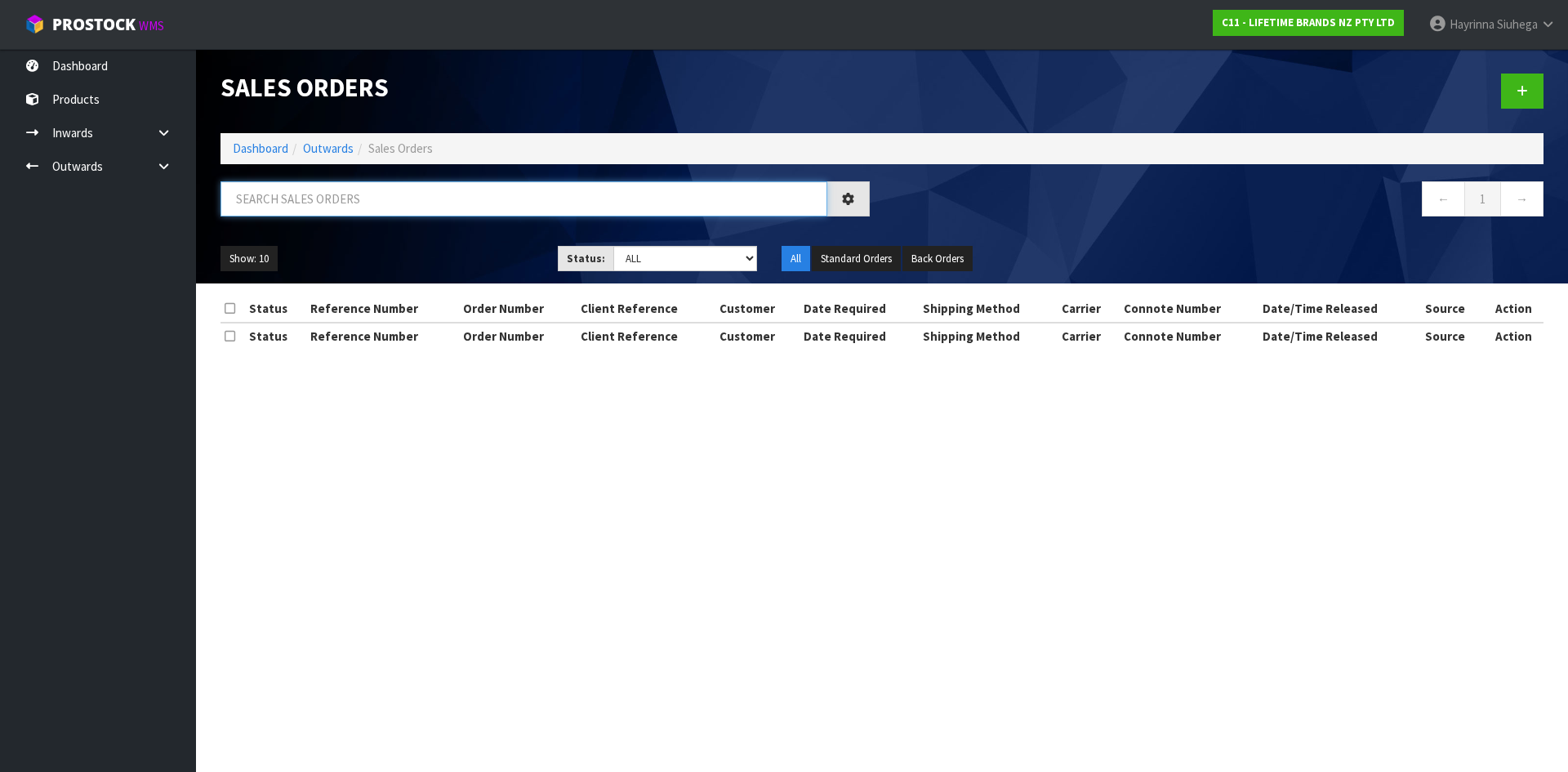
click at [317, 209] on input "text" at bounding box center [523, 199] width 606 height 35
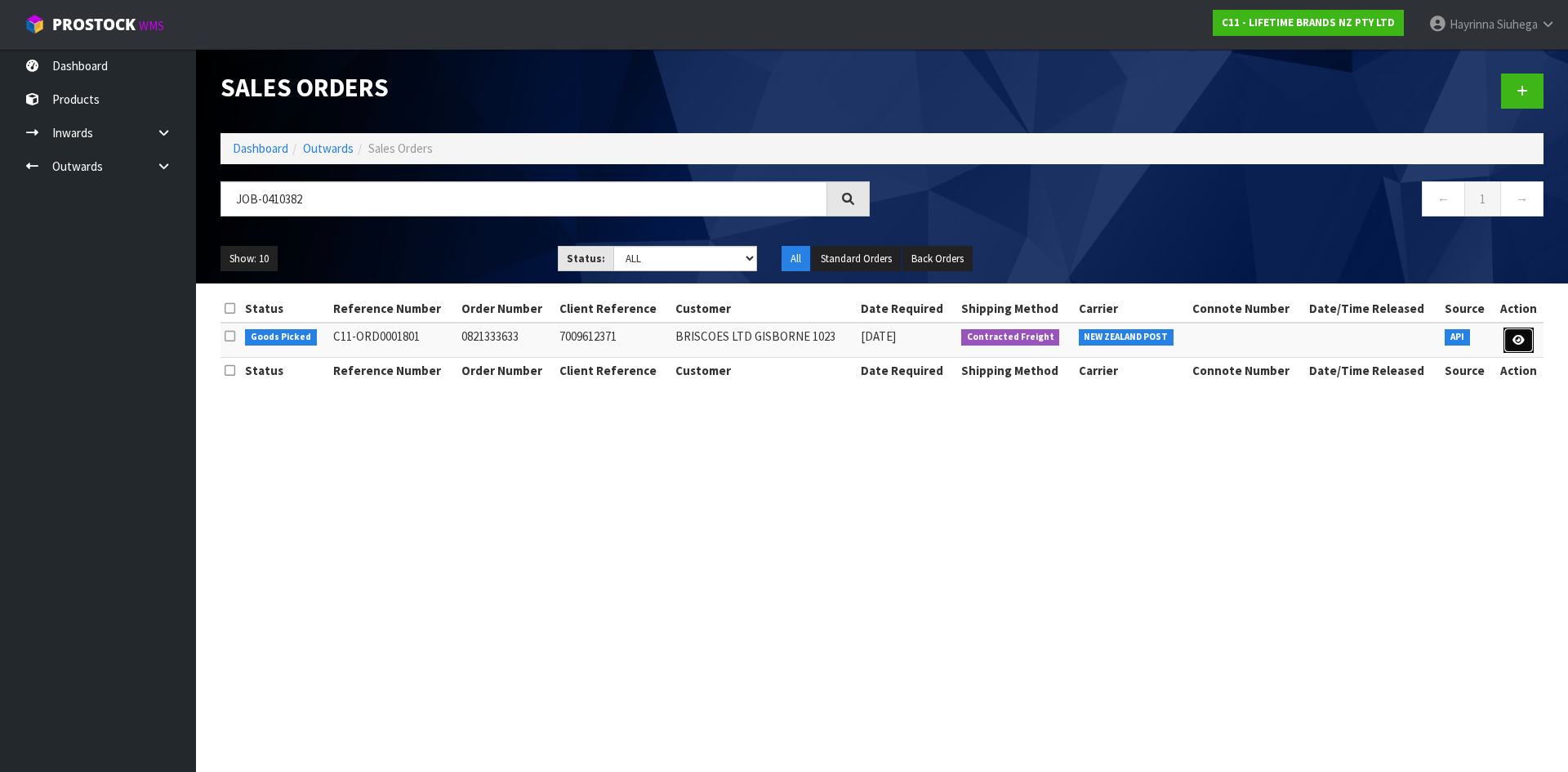
click at [1511, 337] on link at bounding box center [1518, 341] width 30 height 26
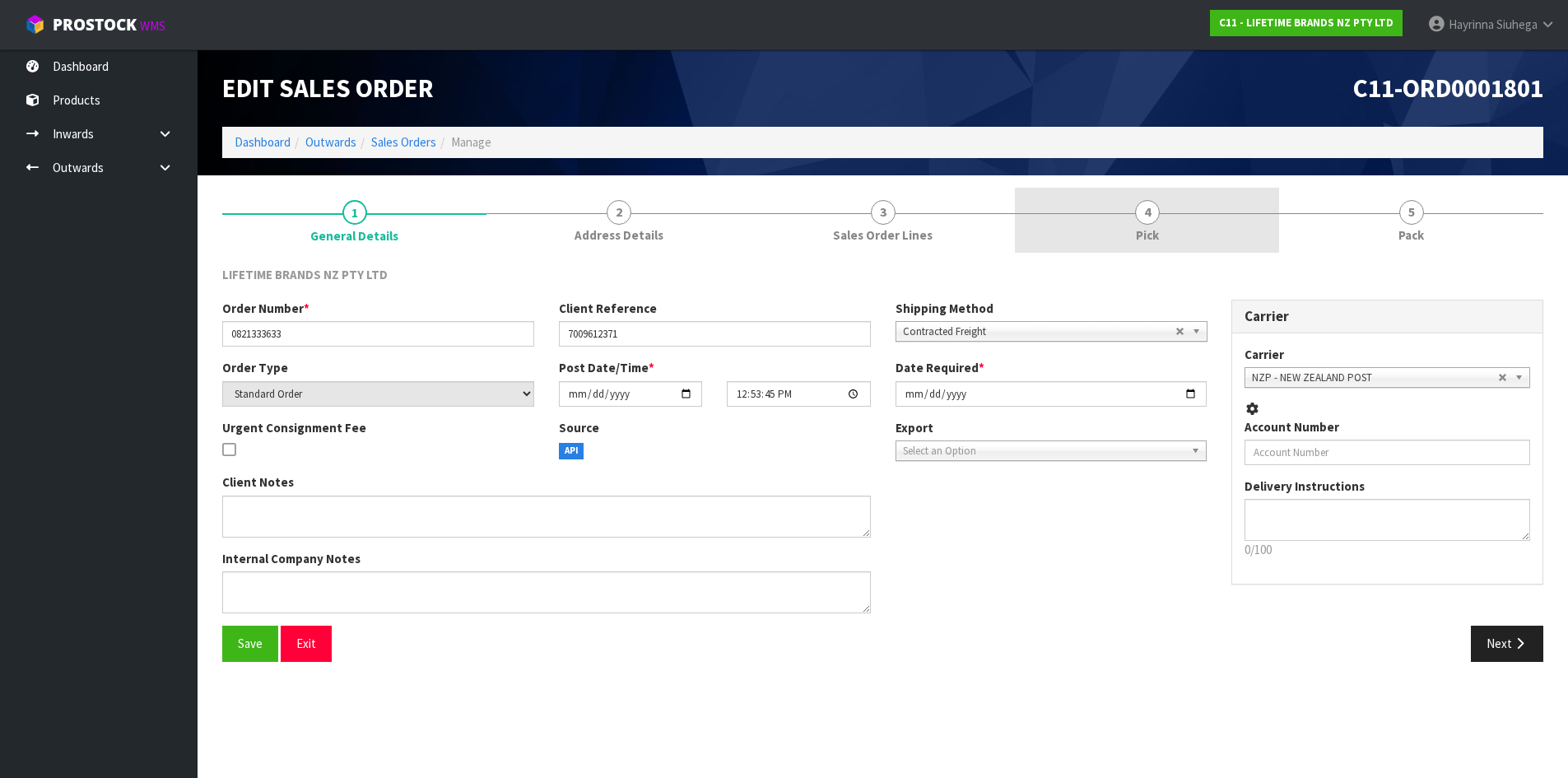
click at [1275, 223] on link "4 Pick" at bounding box center [1147, 221] width 264 height 65
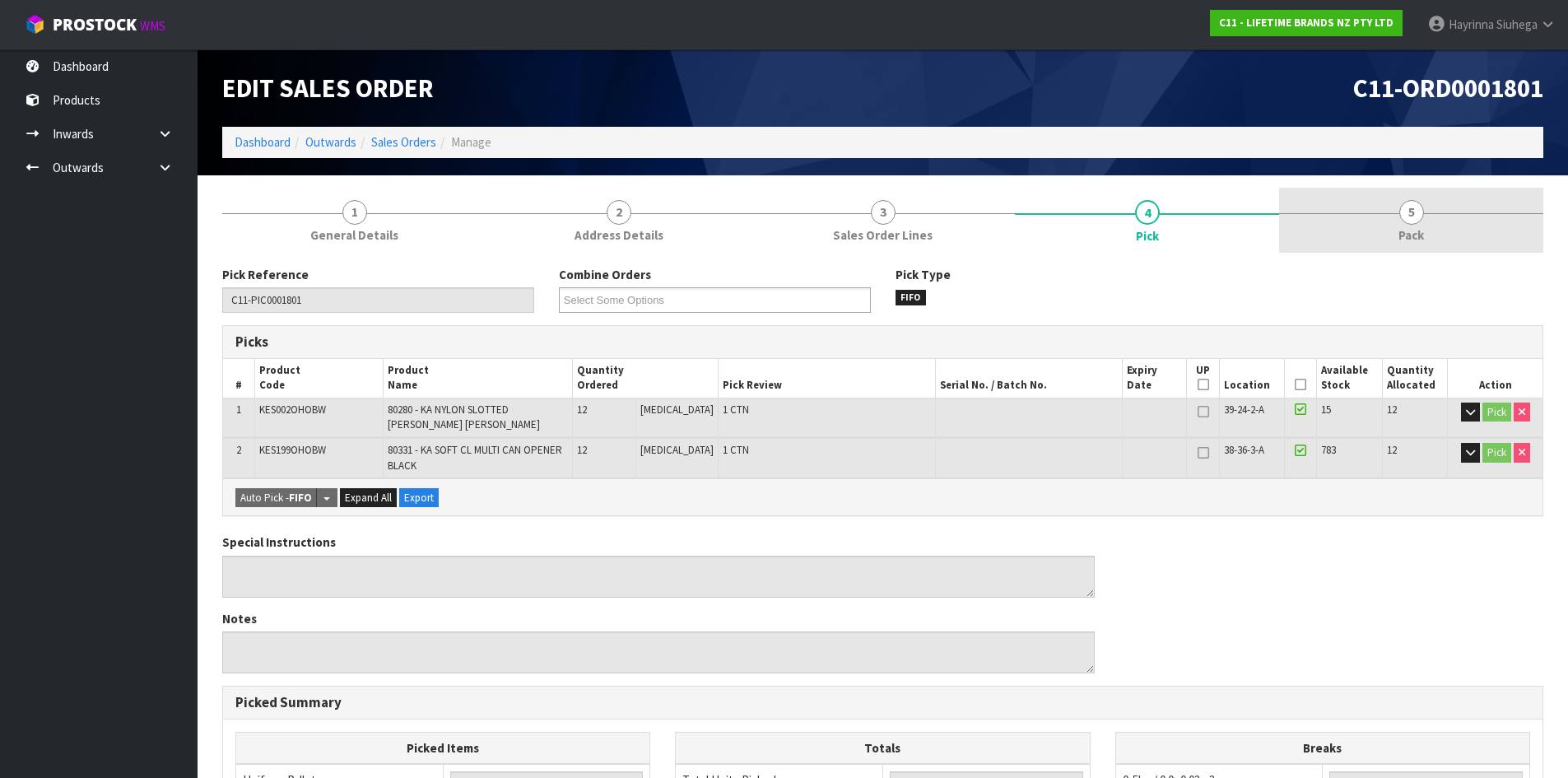
click at [1342, 218] on link "5 Pack" at bounding box center [1412, 221] width 264 height 65
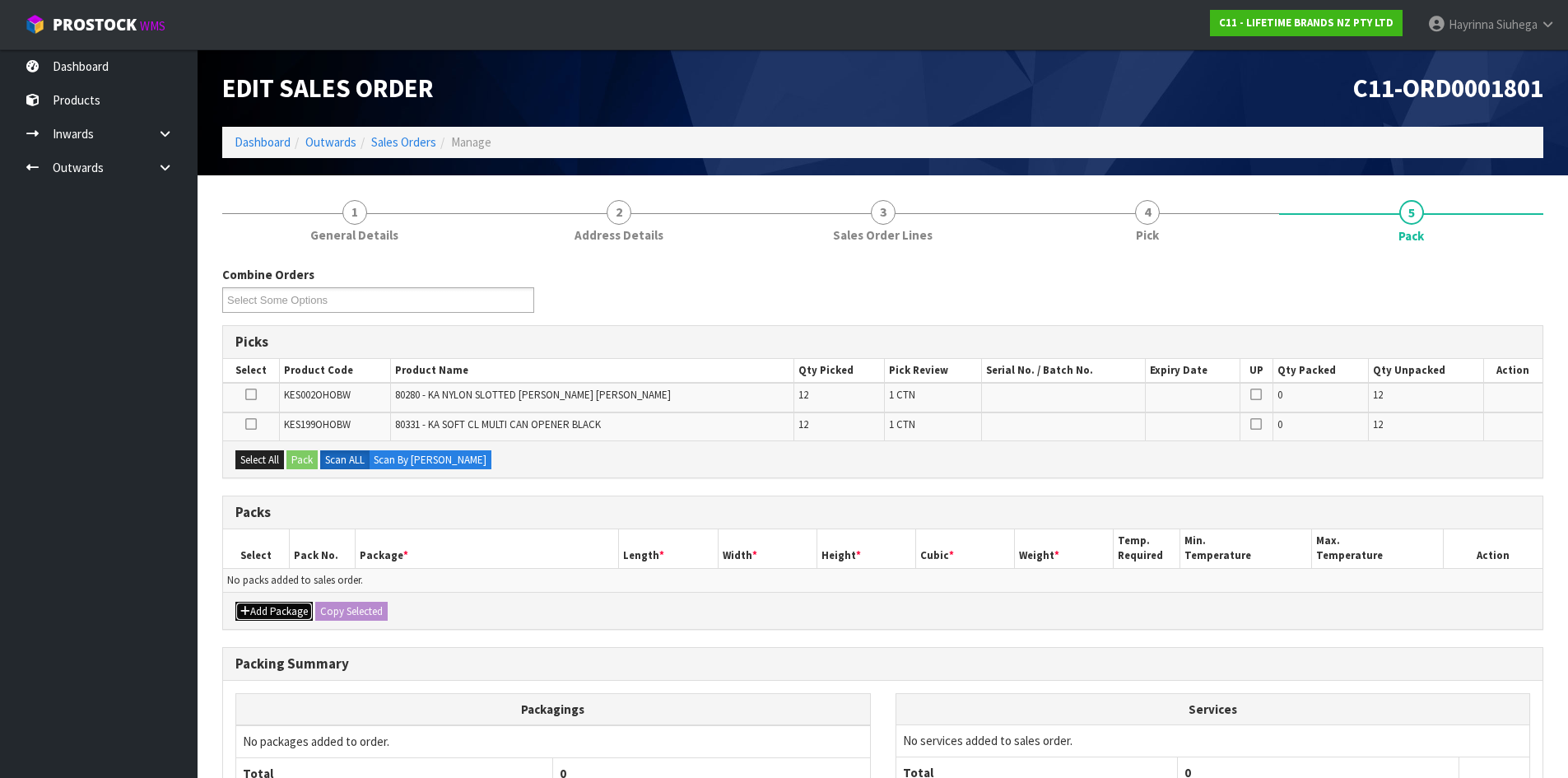
click at [249, 619] on button "Add Package" at bounding box center [274, 611] width 77 height 20
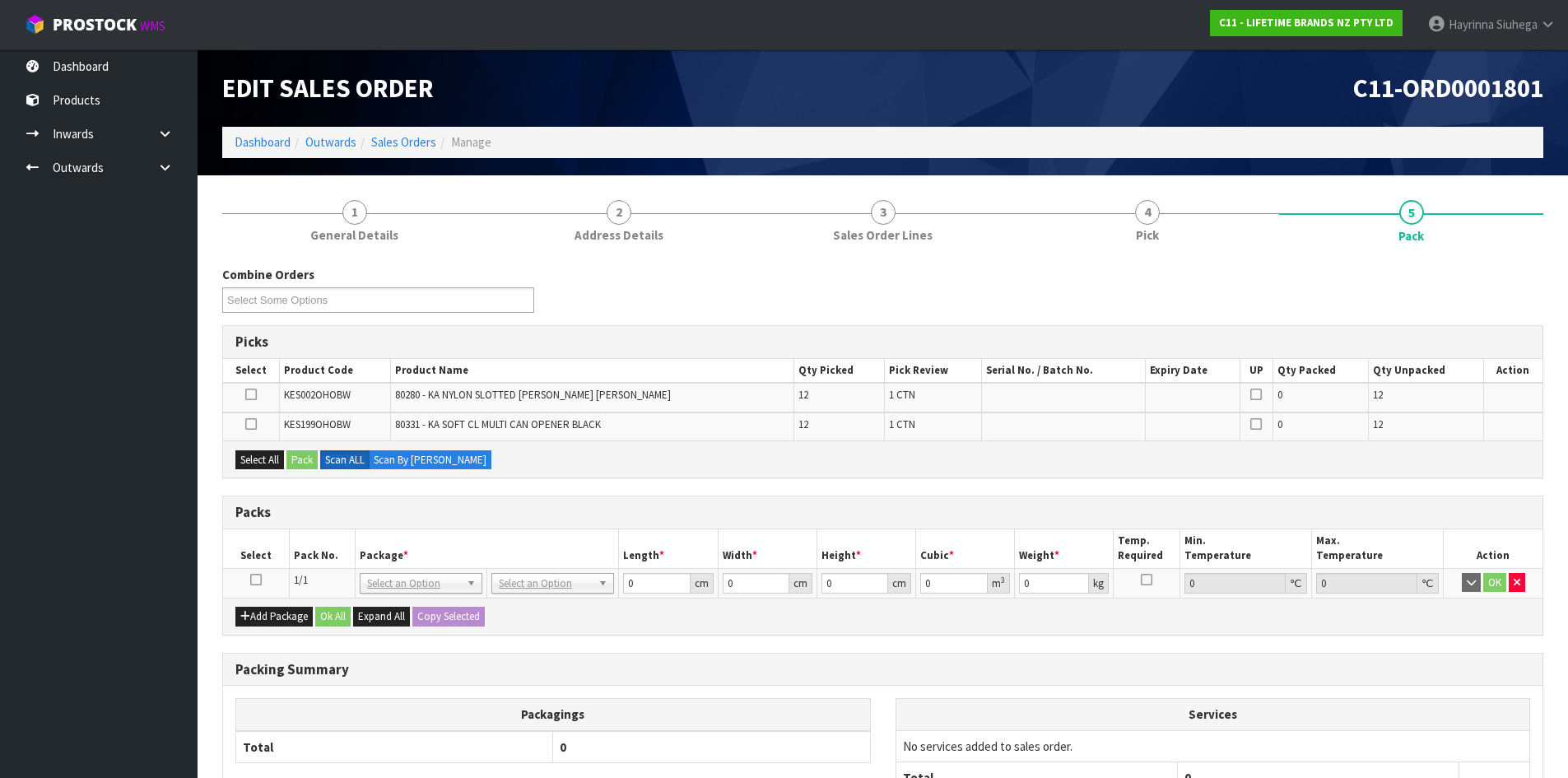
click at [255, 581] on icon at bounding box center [256, 580] width 11 height 1
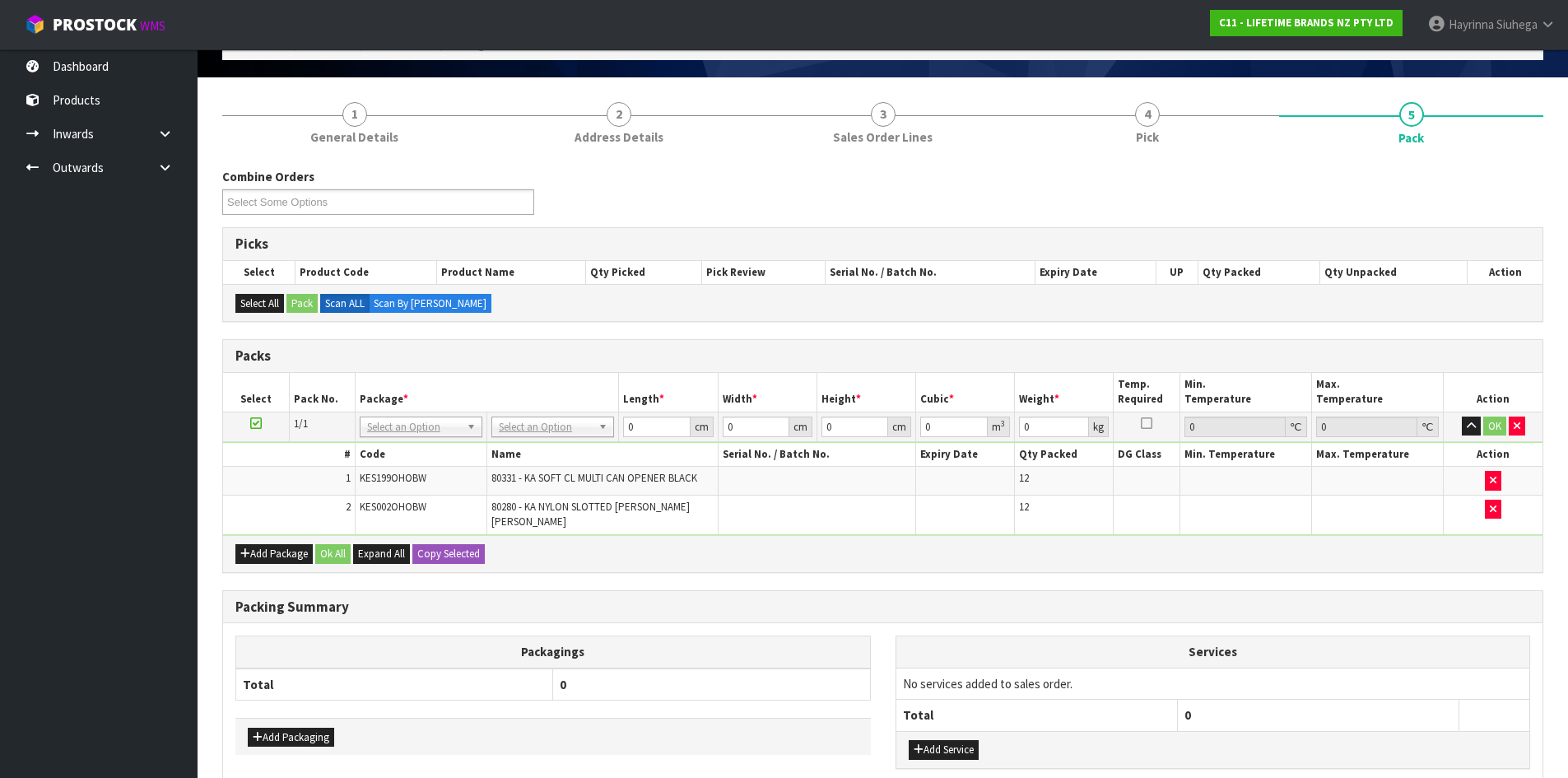
scroll to position [186, 0]
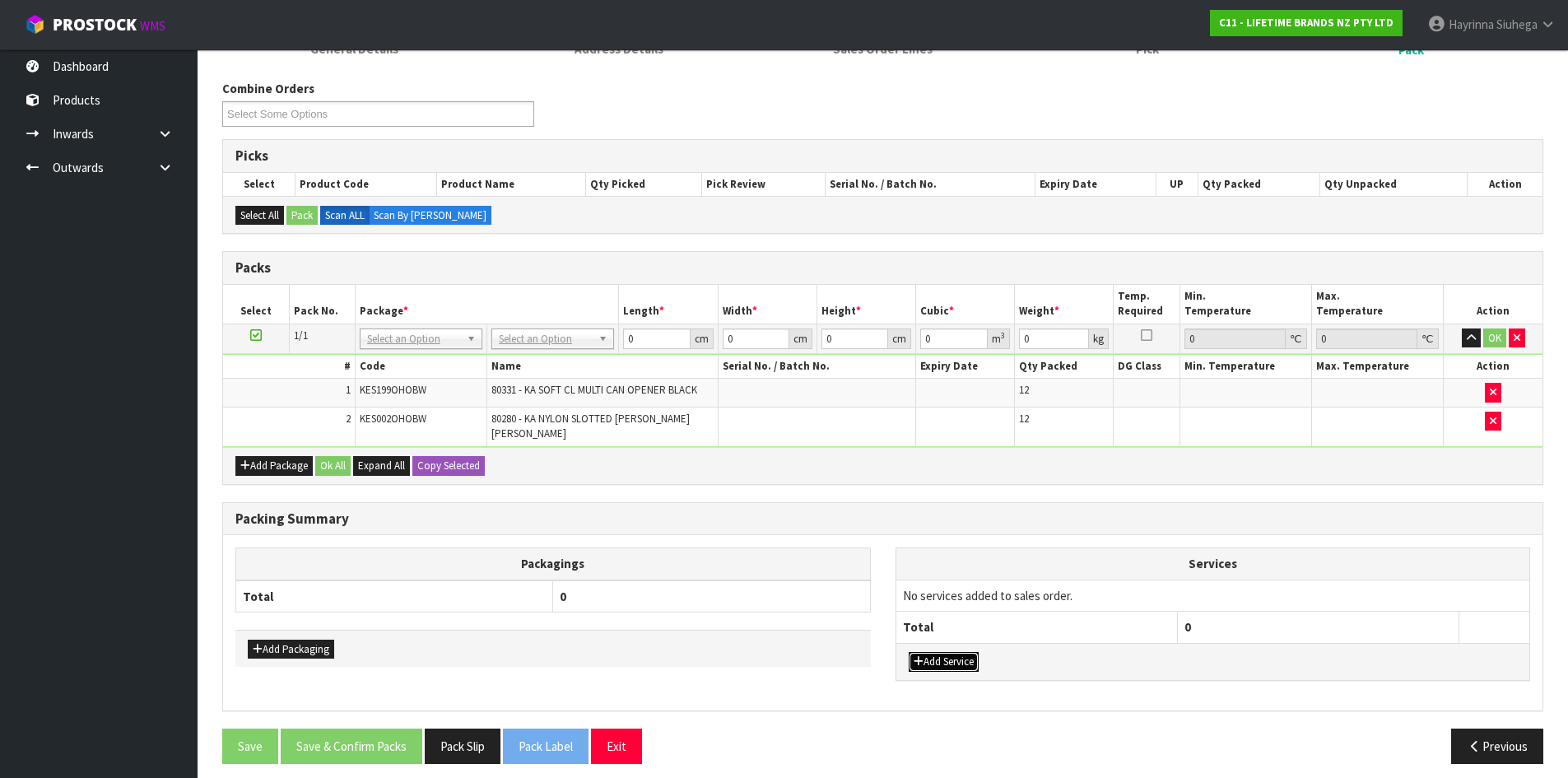
click at [951, 652] on button "Add Service" at bounding box center [944, 662] width 70 height 20
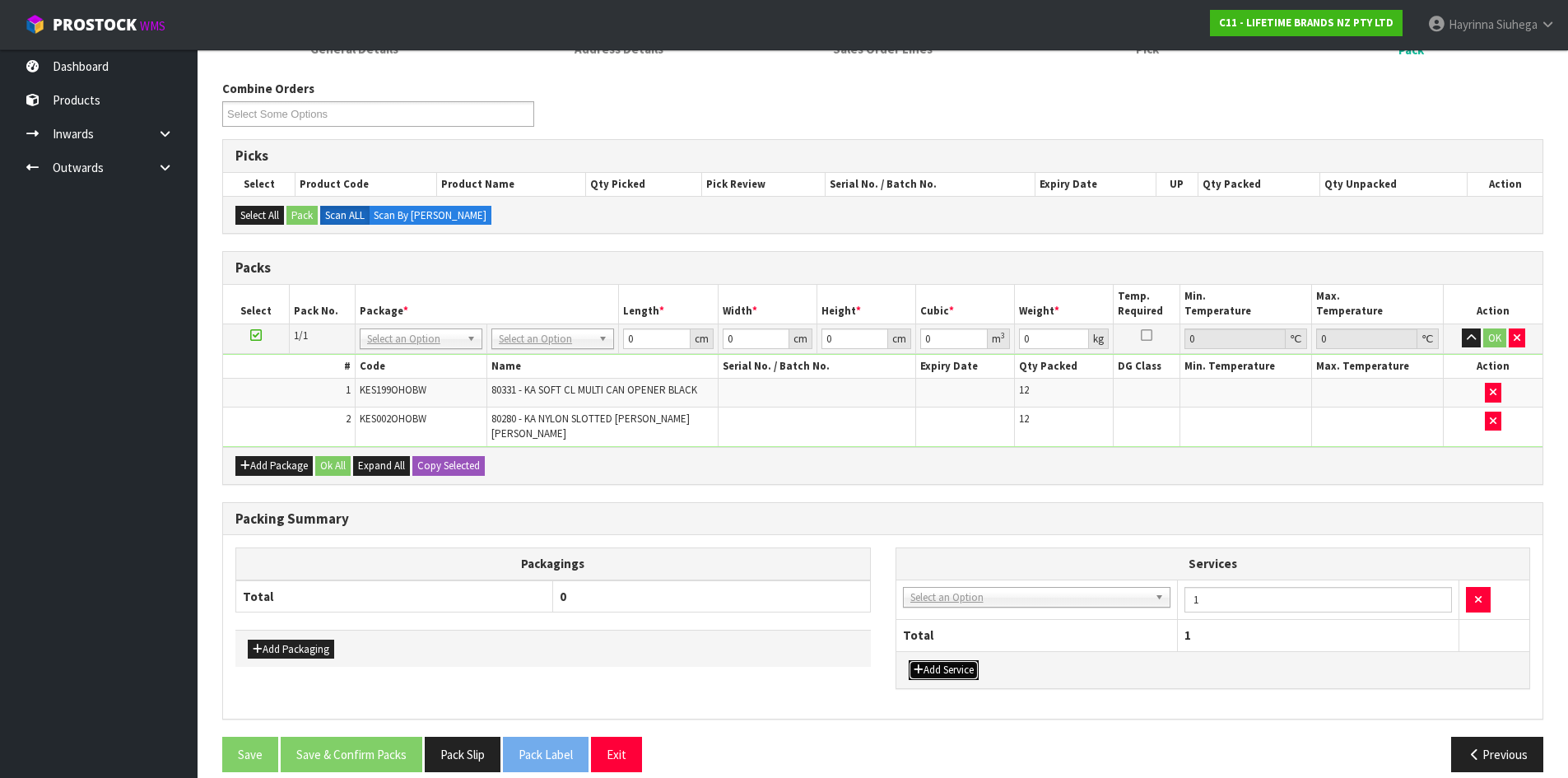
drag, startPoint x: 958, startPoint y: 586, endPoint x: 958, endPoint y: 618, distance: 32.0
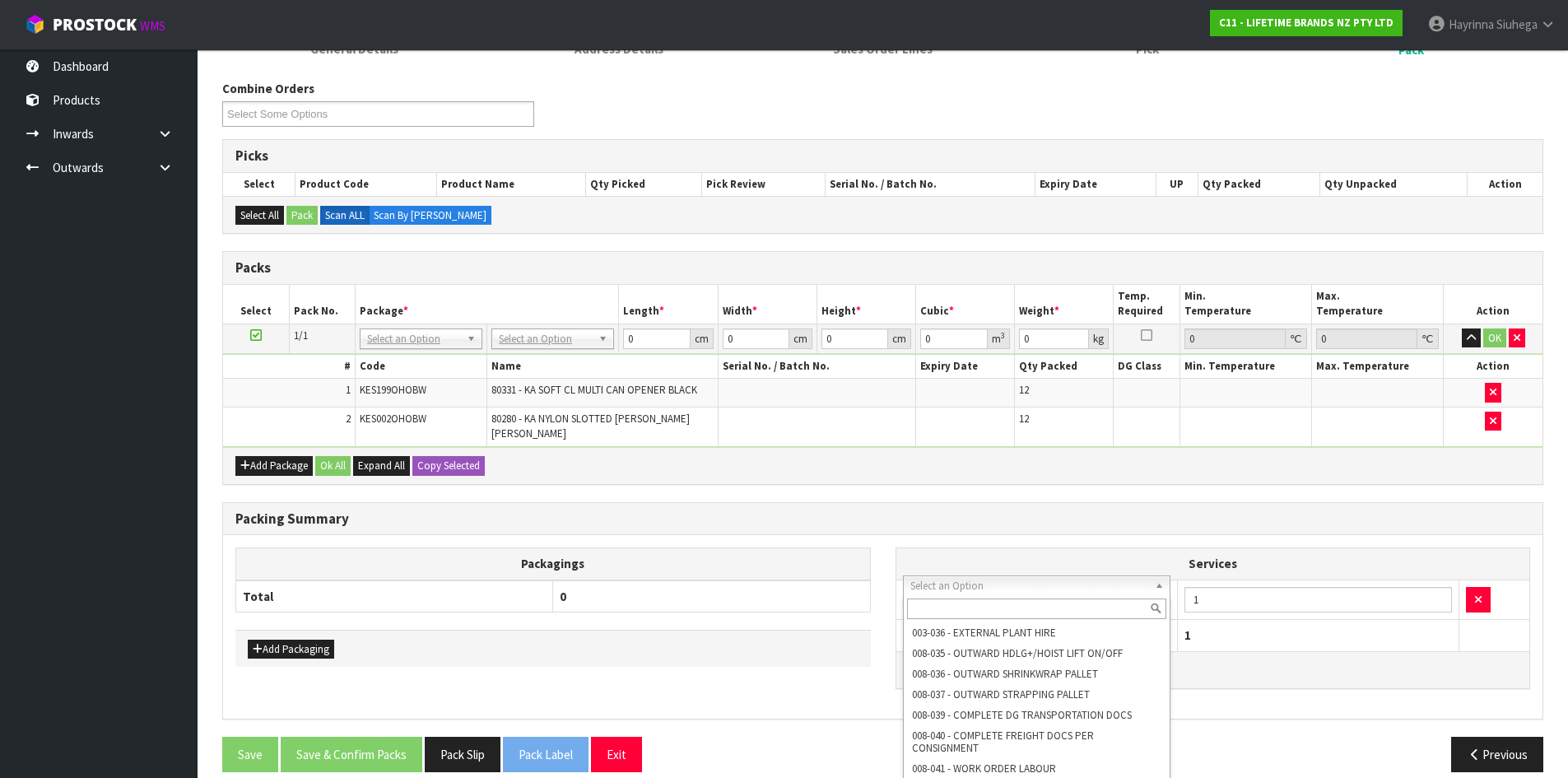
click at [951, 600] on input "text" at bounding box center [1038, 609] width 261 height 20
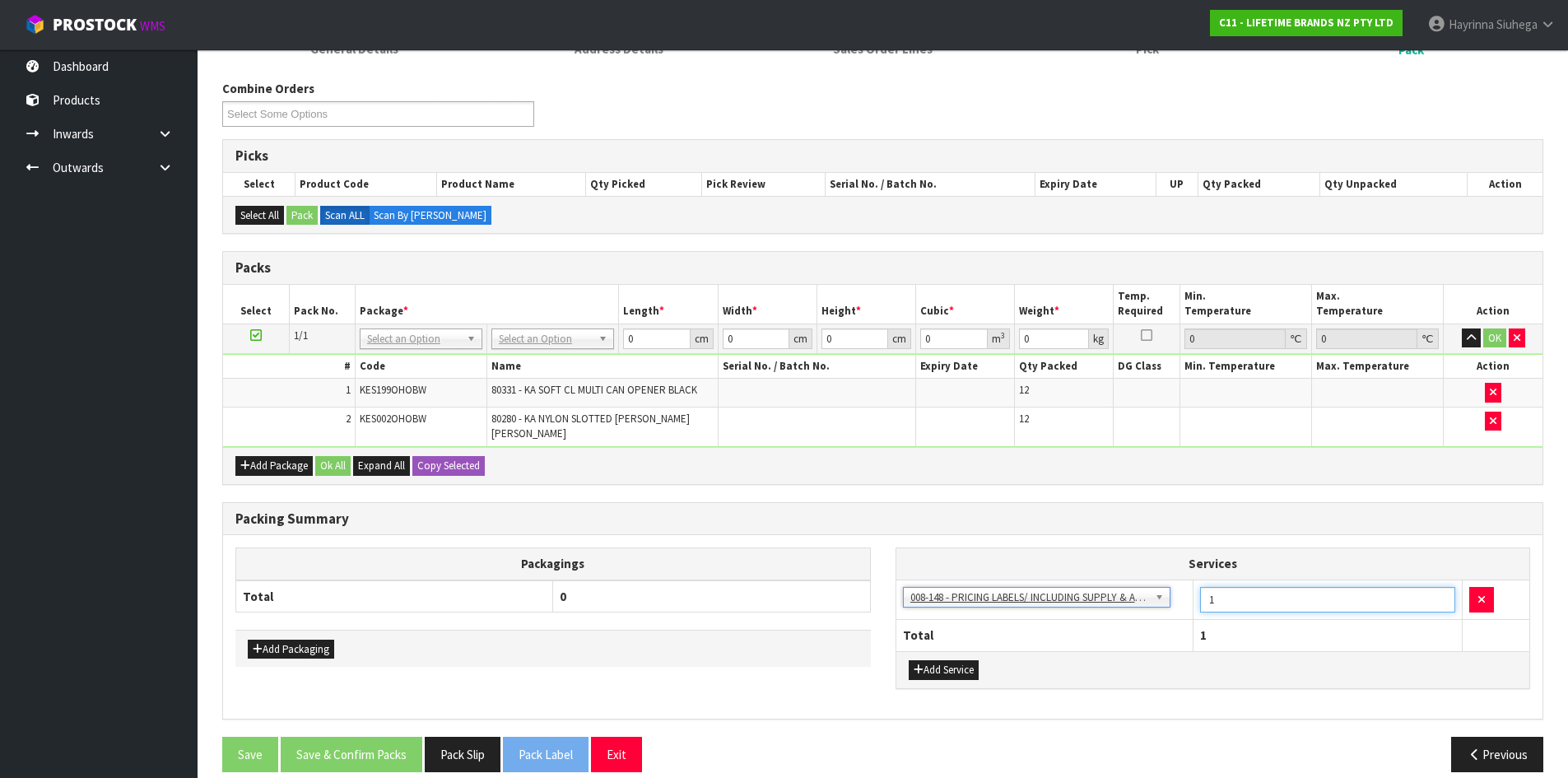
drag, startPoint x: 1209, startPoint y: 595, endPoint x: 1177, endPoint y: 592, distance: 32.1
click at [1177, 592] on tr "003-036 - EXTERNAL PLANT HIRE 008-035 - OUTWARD HDLG+/HOIST LIFT ON/OFF 008-036…" at bounding box center [1213, 599] width 634 height 40
click at [607, 476] on div "Combine Orders C11-ORD0001790 C11-ORD0001801 C11-ORD0001806 C11-ORD0001813 C11-…" at bounding box center [883, 433] width 1321 height 705
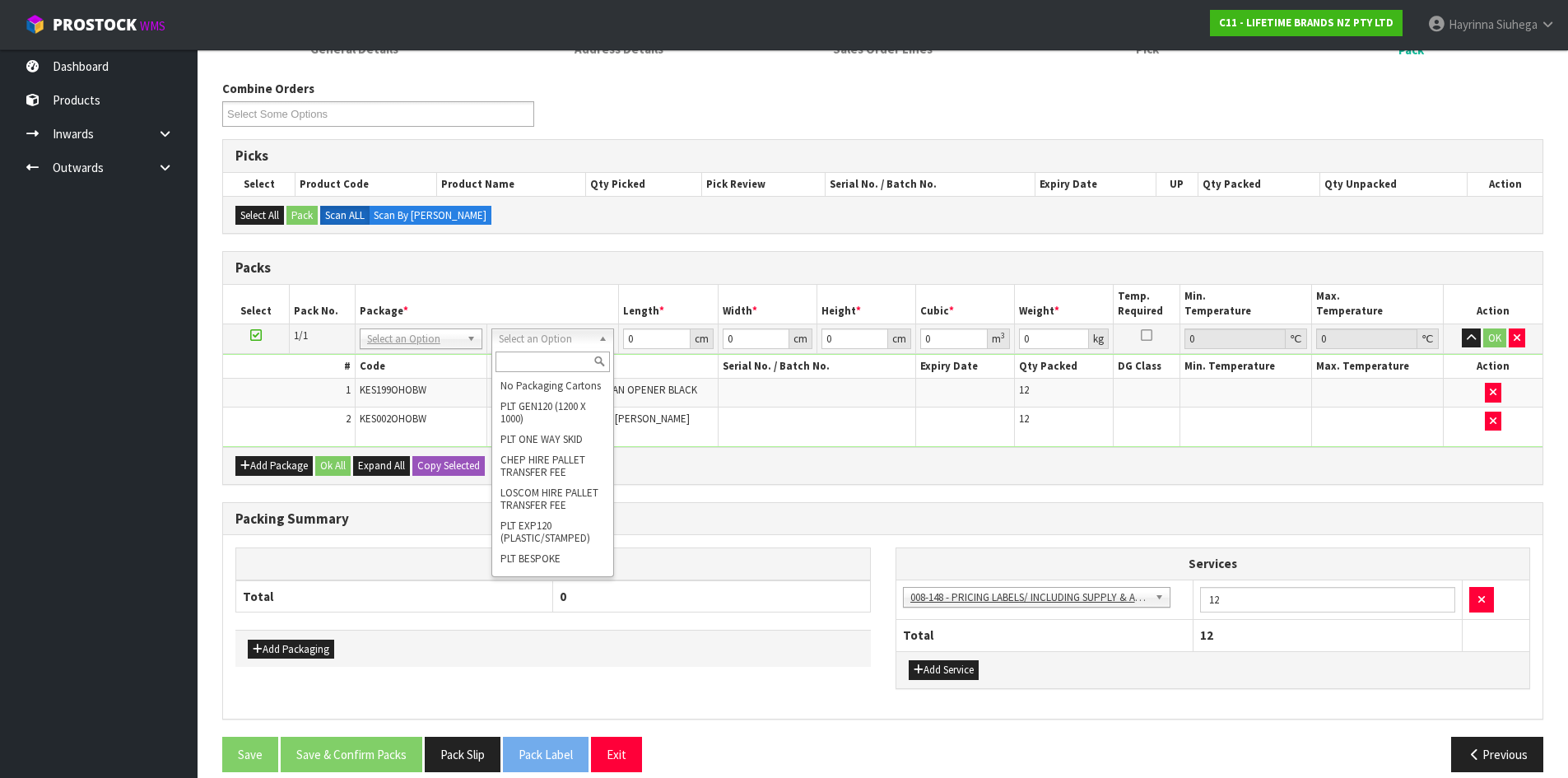
click at [538, 356] on input "text" at bounding box center [553, 362] width 114 height 20
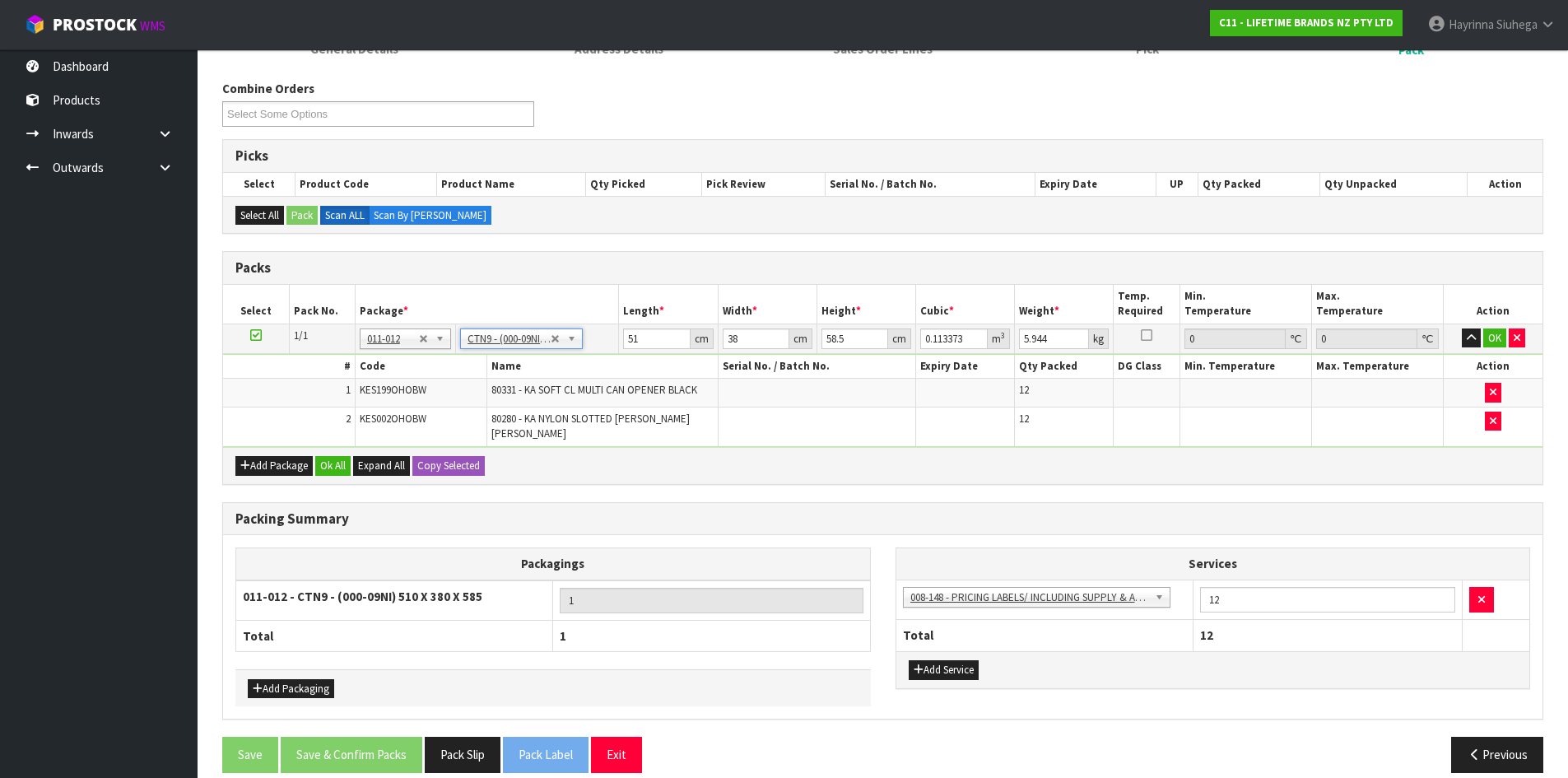
click at [622, 342] on td "51 cm" at bounding box center [668, 339] width 99 height 30
click at [625, 336] on input "51" at bounding box center [657, 339] width 67 height 20
click button "OK" at bounding box center [1494, 338] width 23 height 20
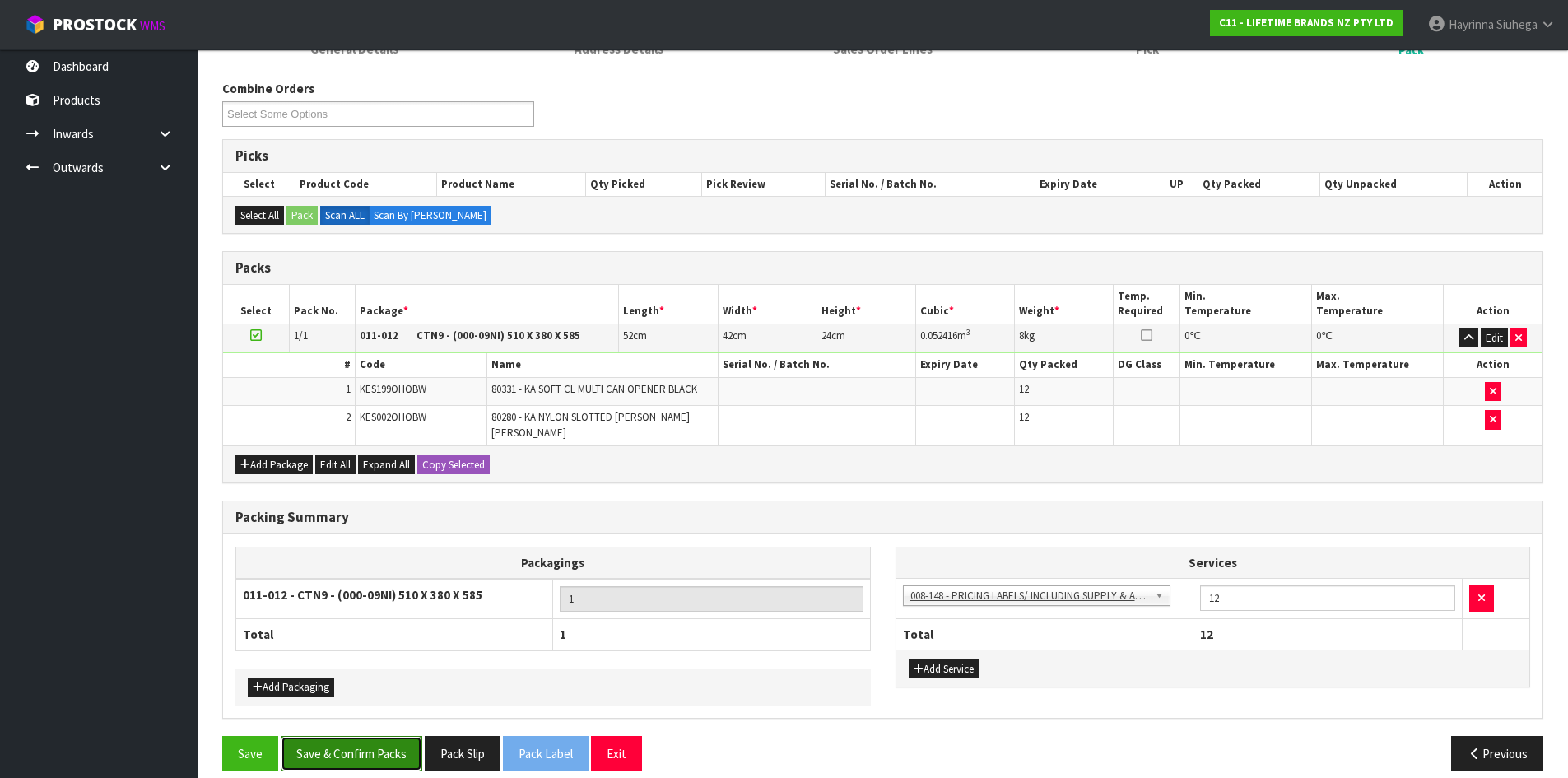
click at [369, 752] on button "Save & Confirm Packs" at bounding box center [352, 754] width 141 height 35
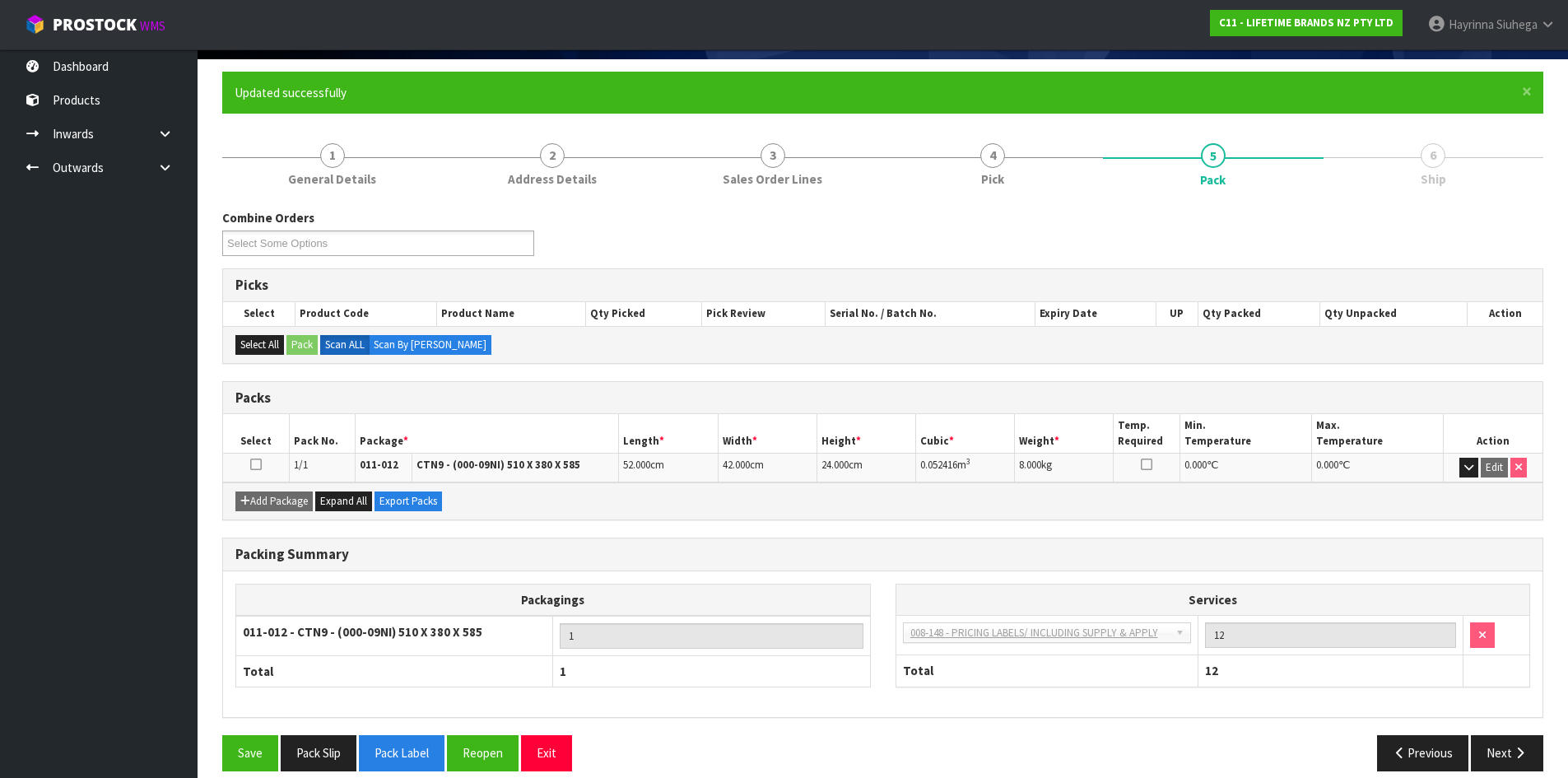
scroll to position [134, 0]
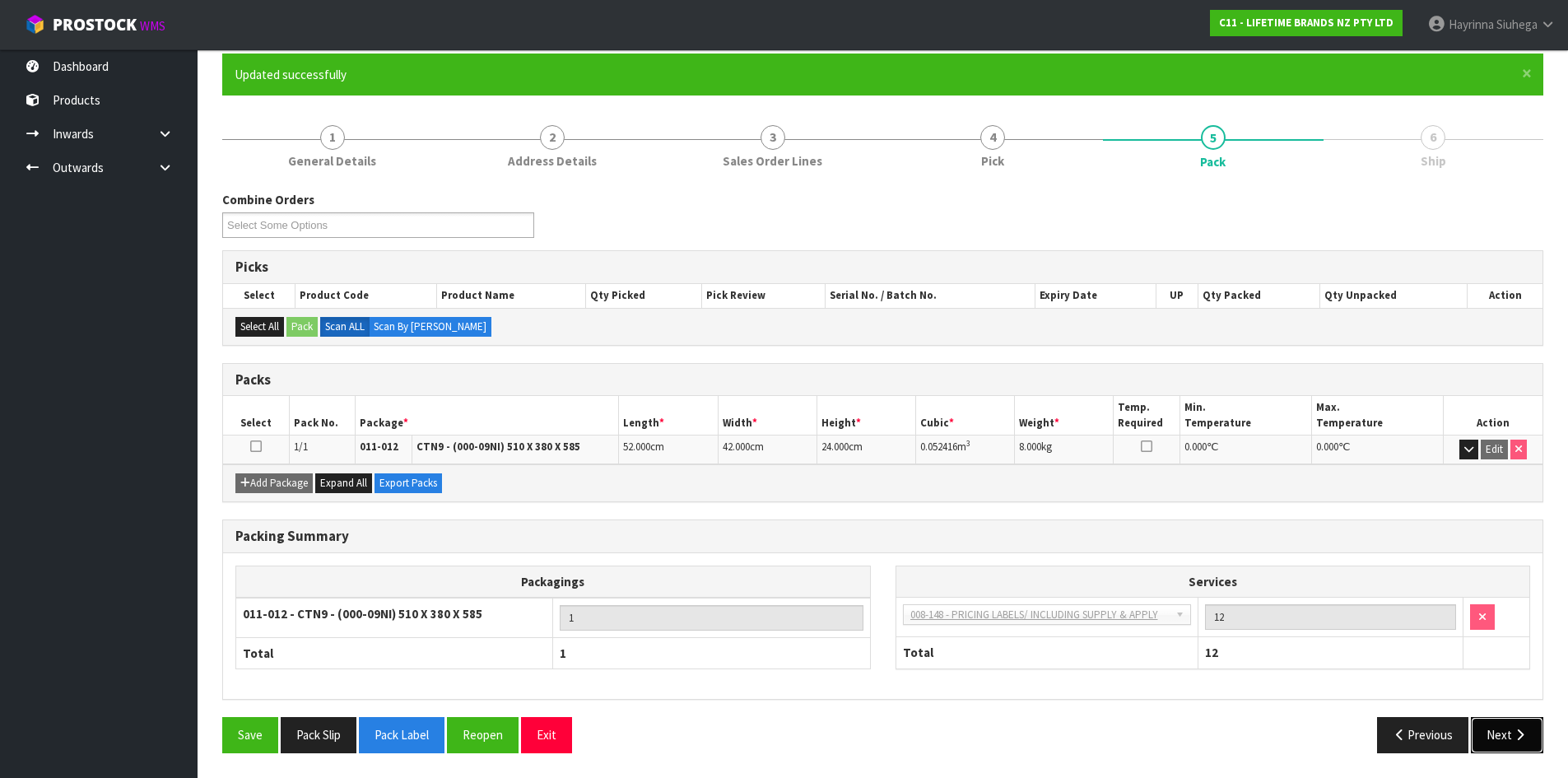
click at [1534, 724] on button "Next" at bounding box center [1508, 735] width 73 height 35
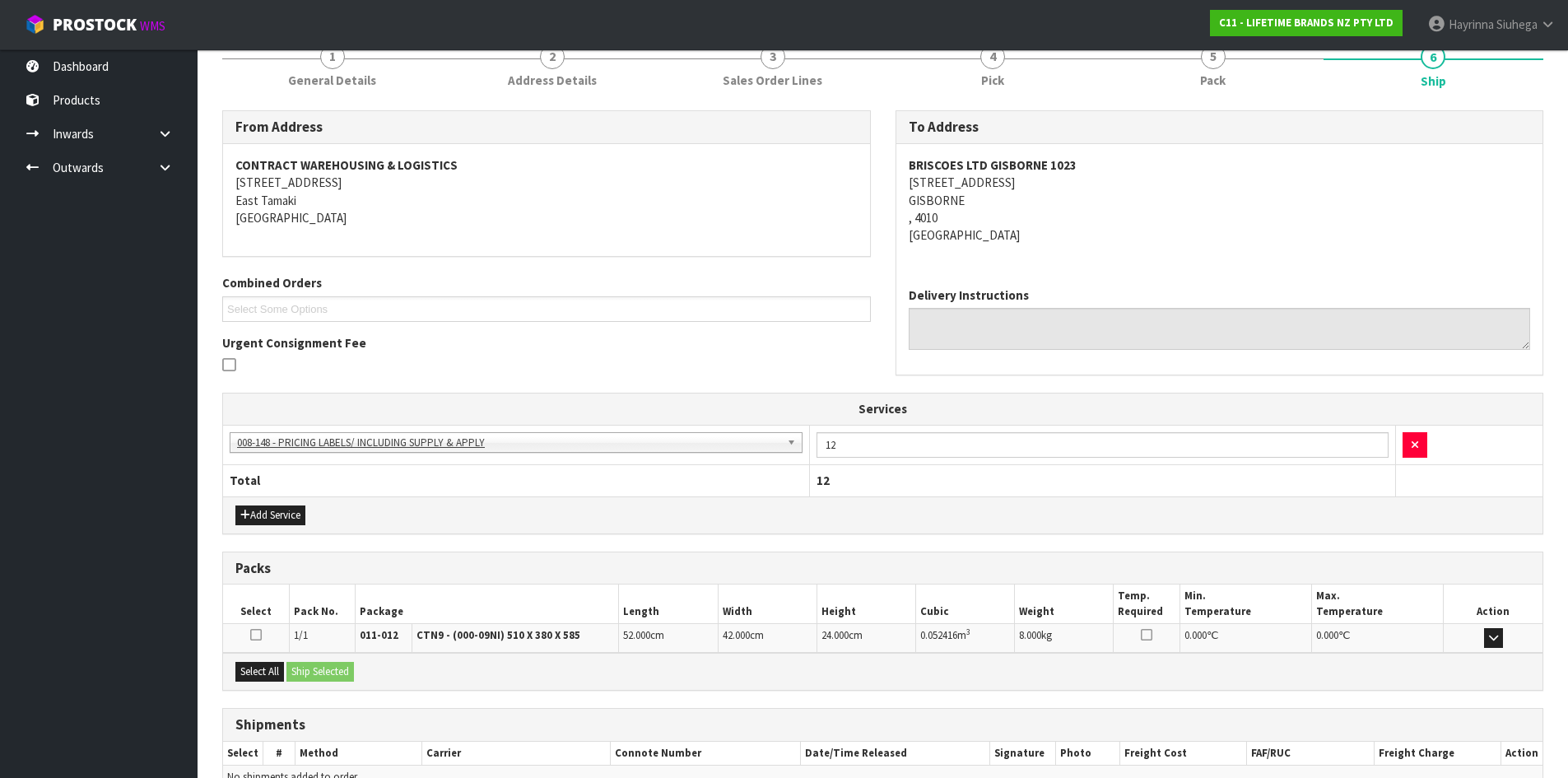
scroll to position [304, 0]
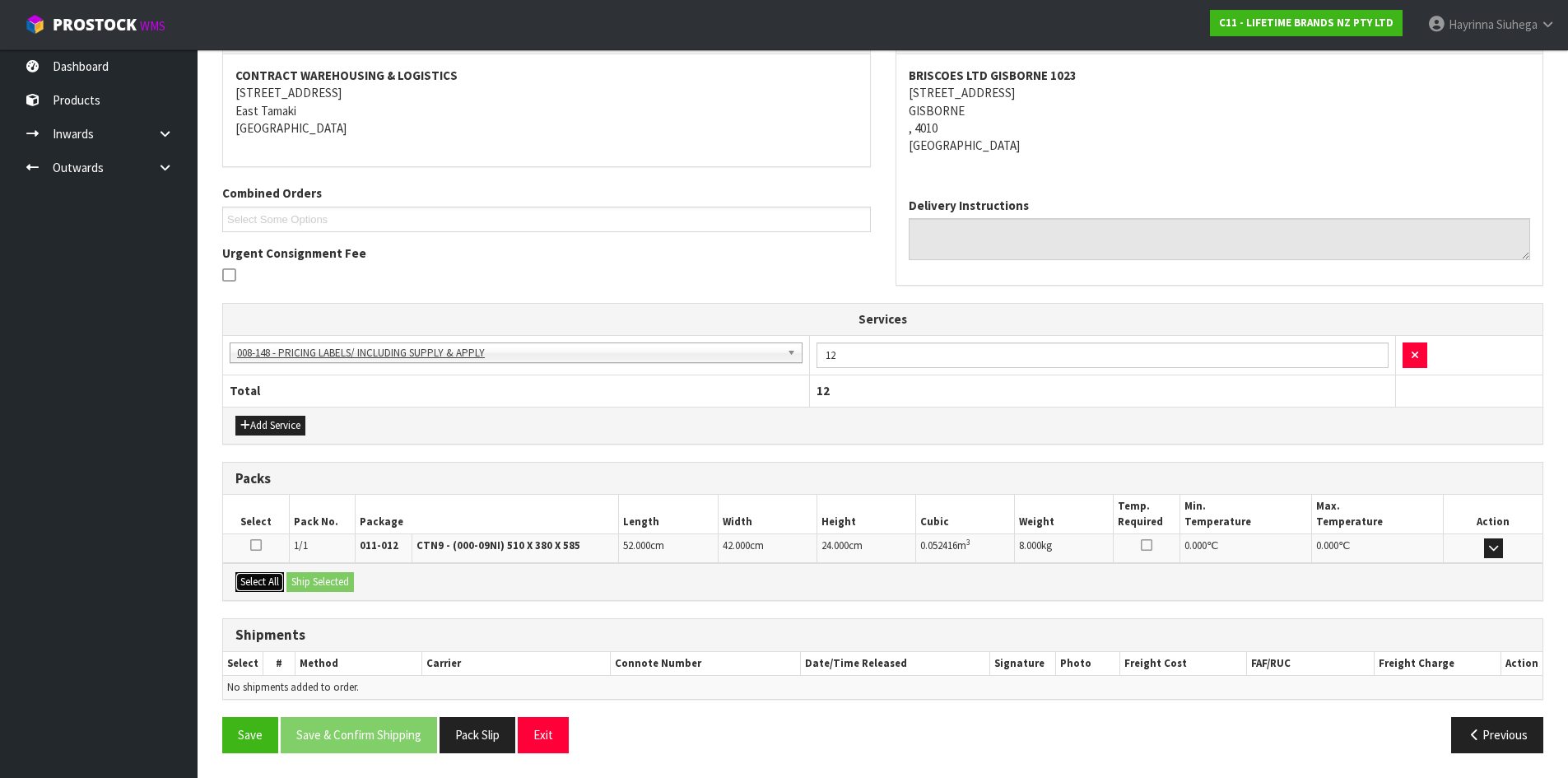
click at [272, 583] on button "Select All" at bounding box center [260, 582] width 48 height 20
click at [295, 582] on button "Ship Selected" at bounding box center [320, 582] width 68 height 20
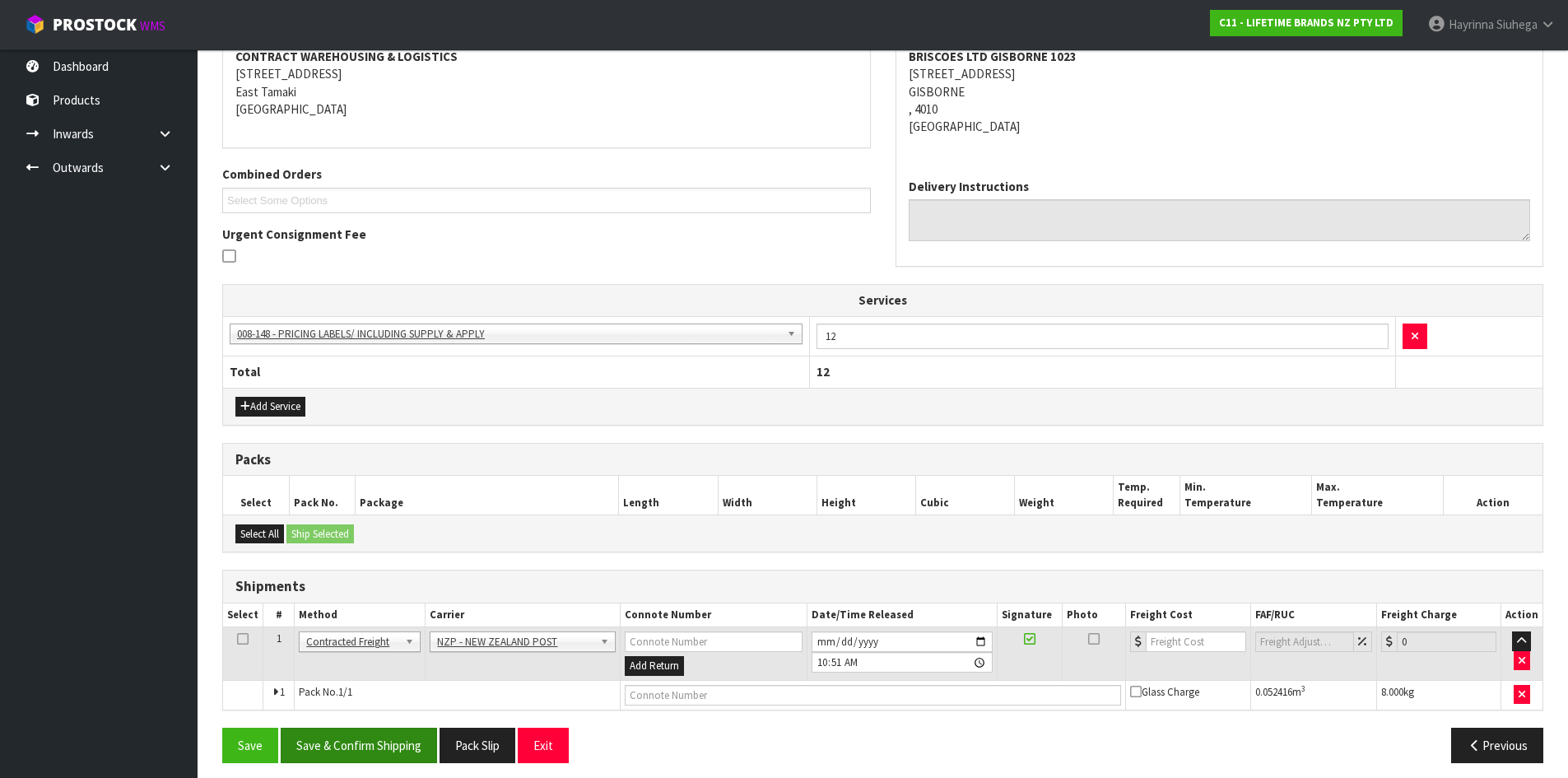
scroll to position [333, 0]
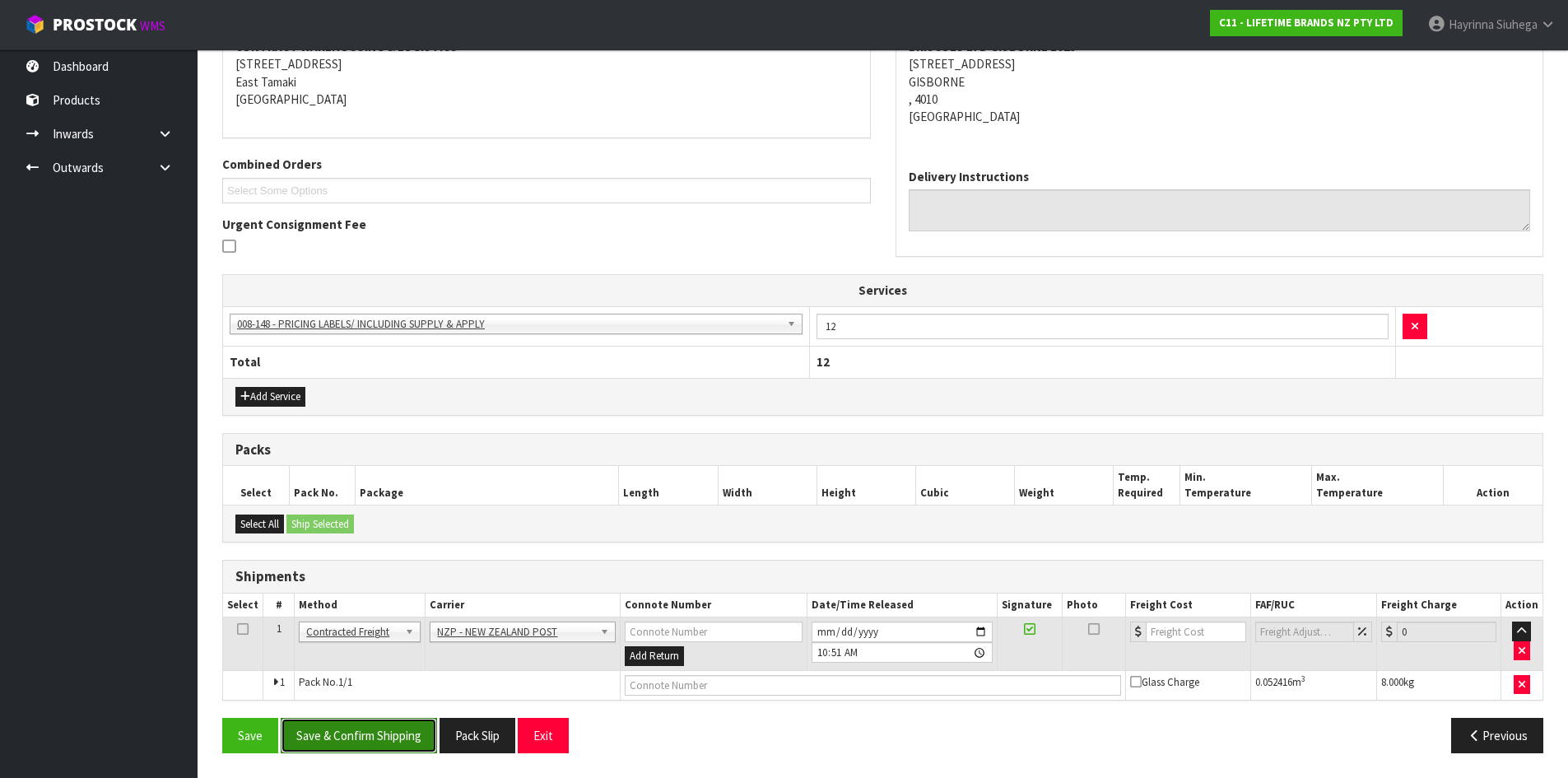
click at [400, 742] on button "Save & Confirm Shipping" at bounding box center [359, 735] width 156 height 35
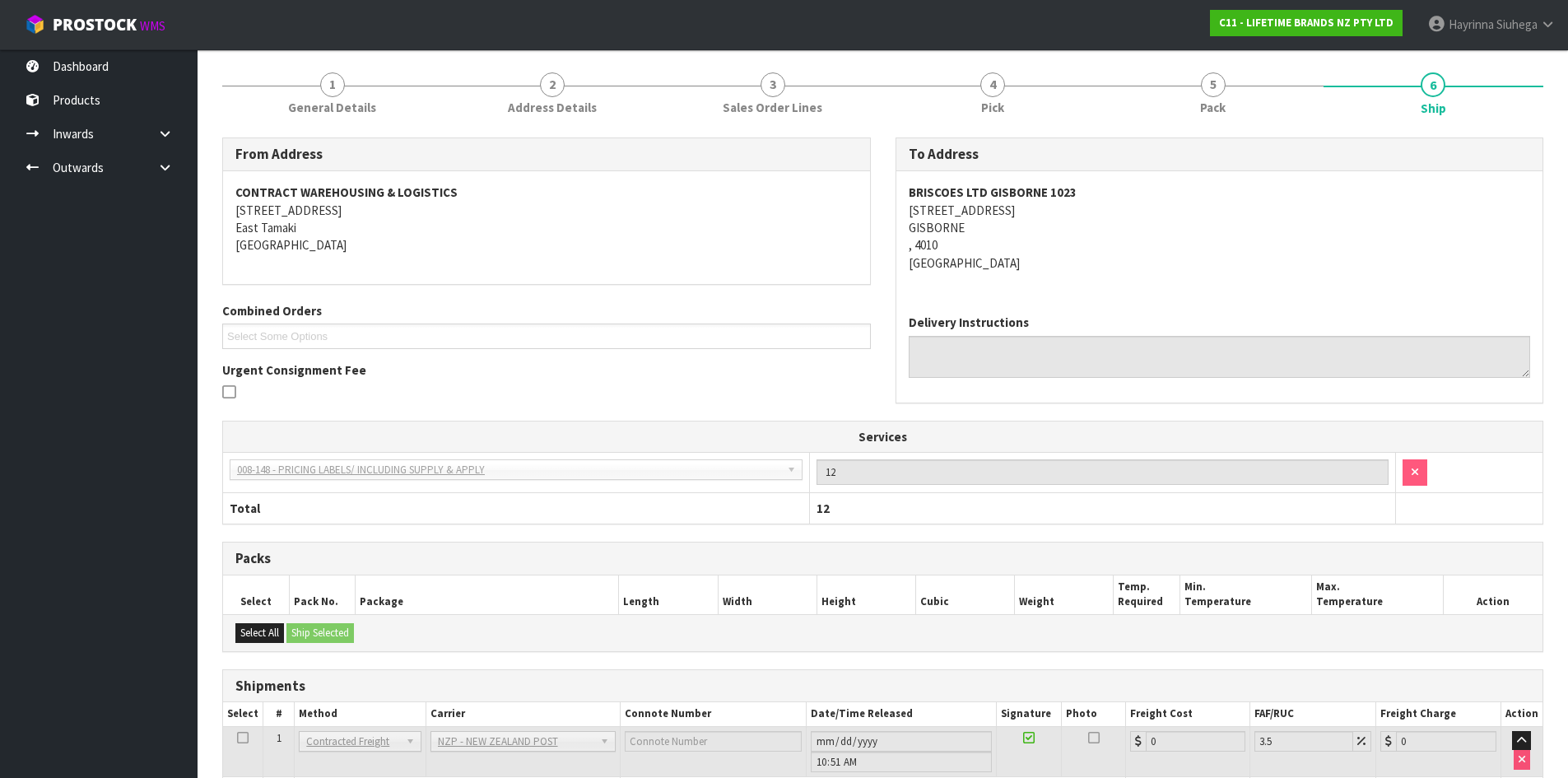
scroll to position [311, 0]
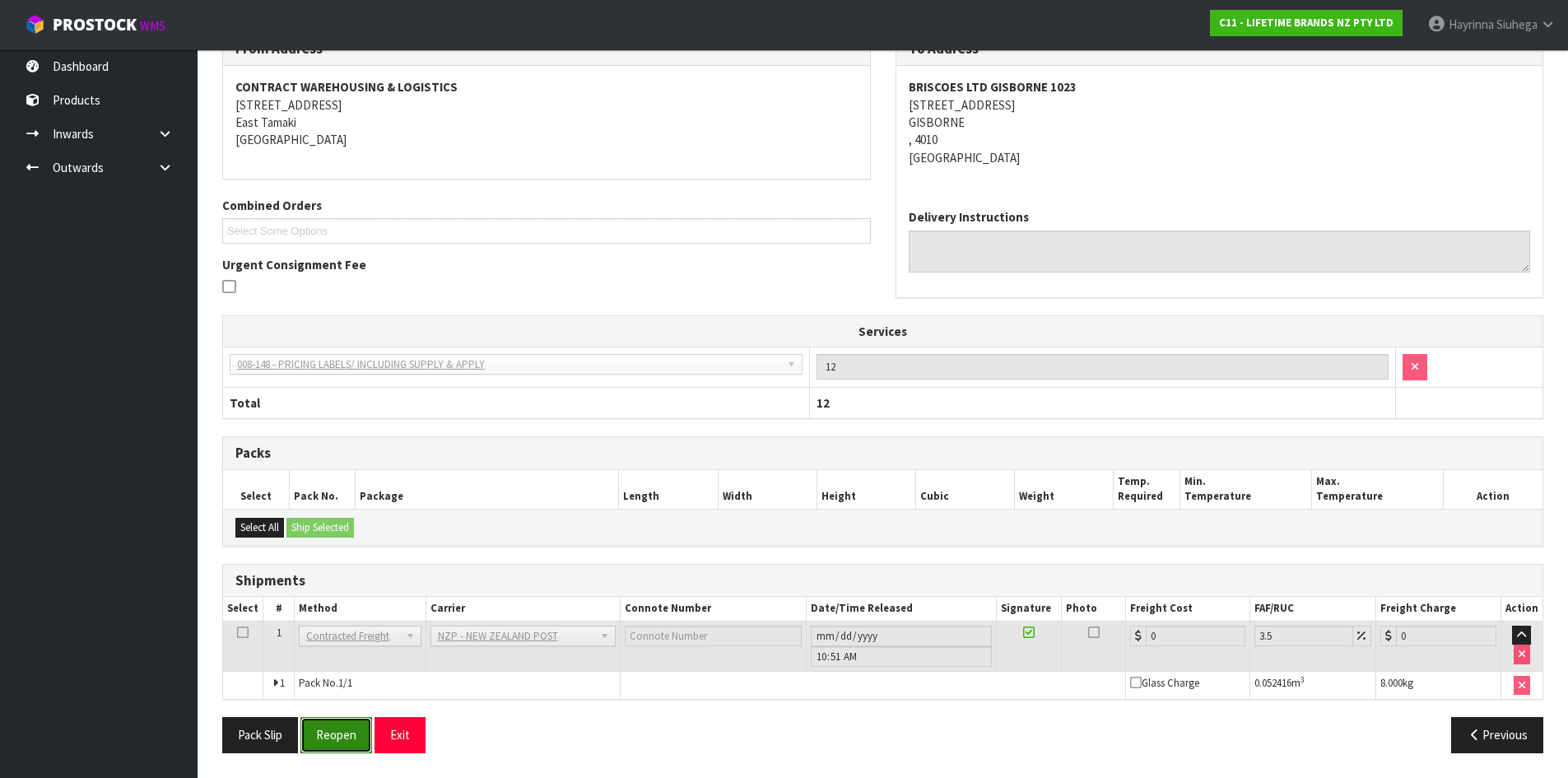
click at [346, 724] on button "Reopen" at bounding box center [336, 735] width 72 height 35
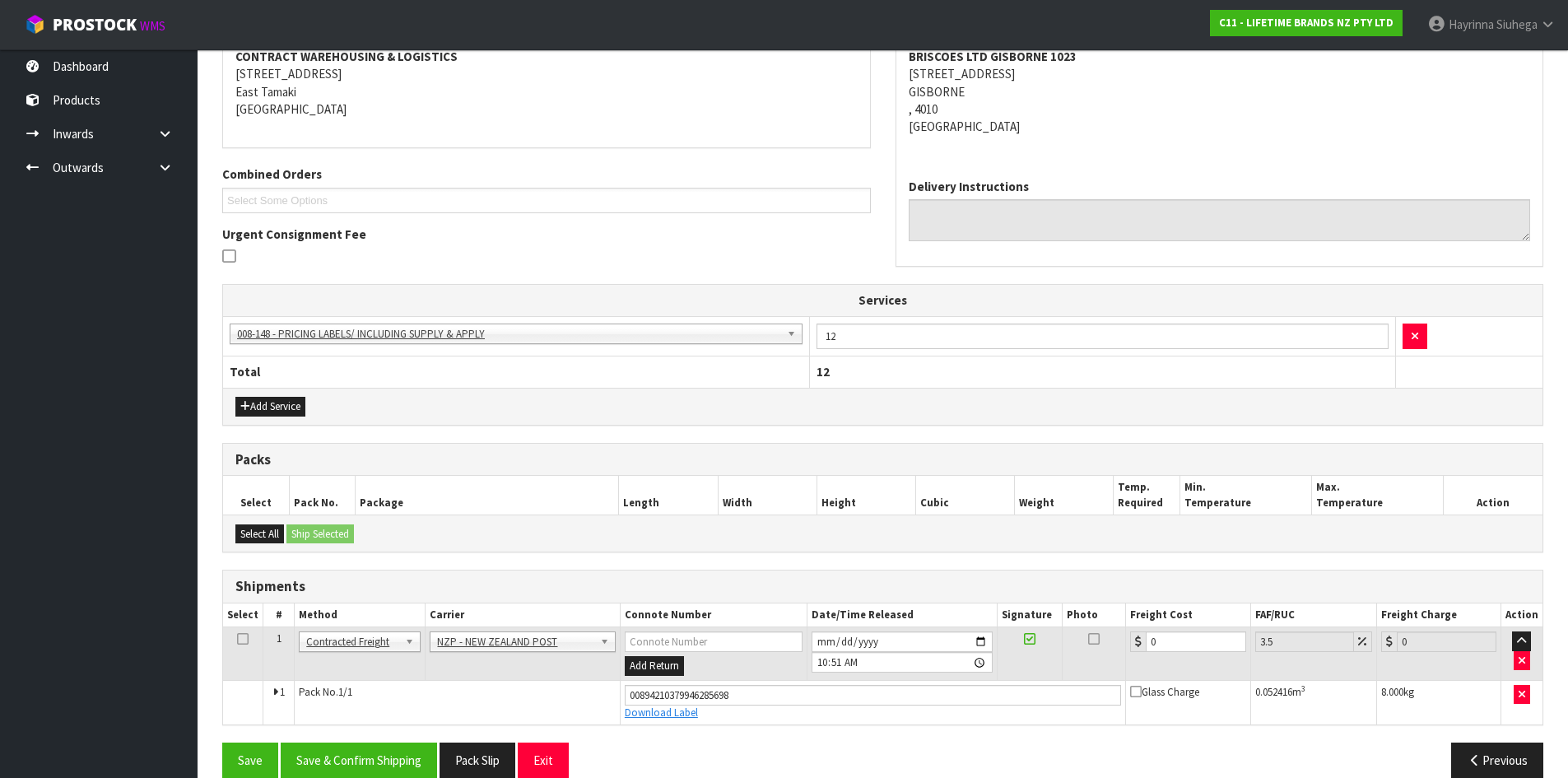
scroll to position [349, 0]
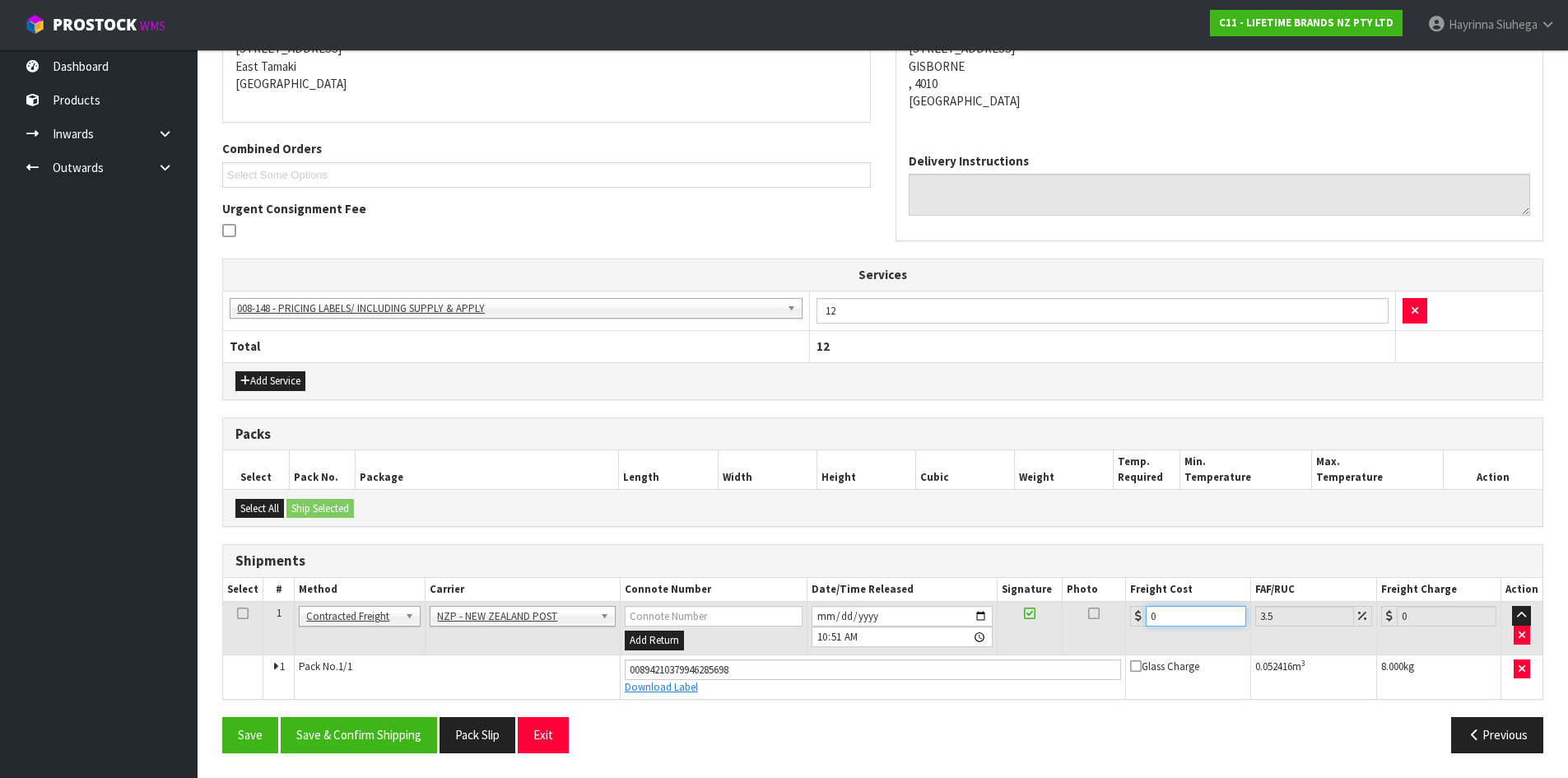
drag, startPoint x: 1161, startPoint y: 619, endPoint x: 1038, endPoint y: 622, distance: 123.0
click at [1041, 619] on tr "1 Client Local Pickup Customer Local Pickup Company Freight Contracted Freight …" at bounding box center [883, 629] width 1320 height 54
click at [222, 718] on button "Save" at bounding box center [250, 735] width 56 height 35
click at [400, 732] on button "Save & Confirm Shipping" at bounding box center [359, 735] width 156 height 35
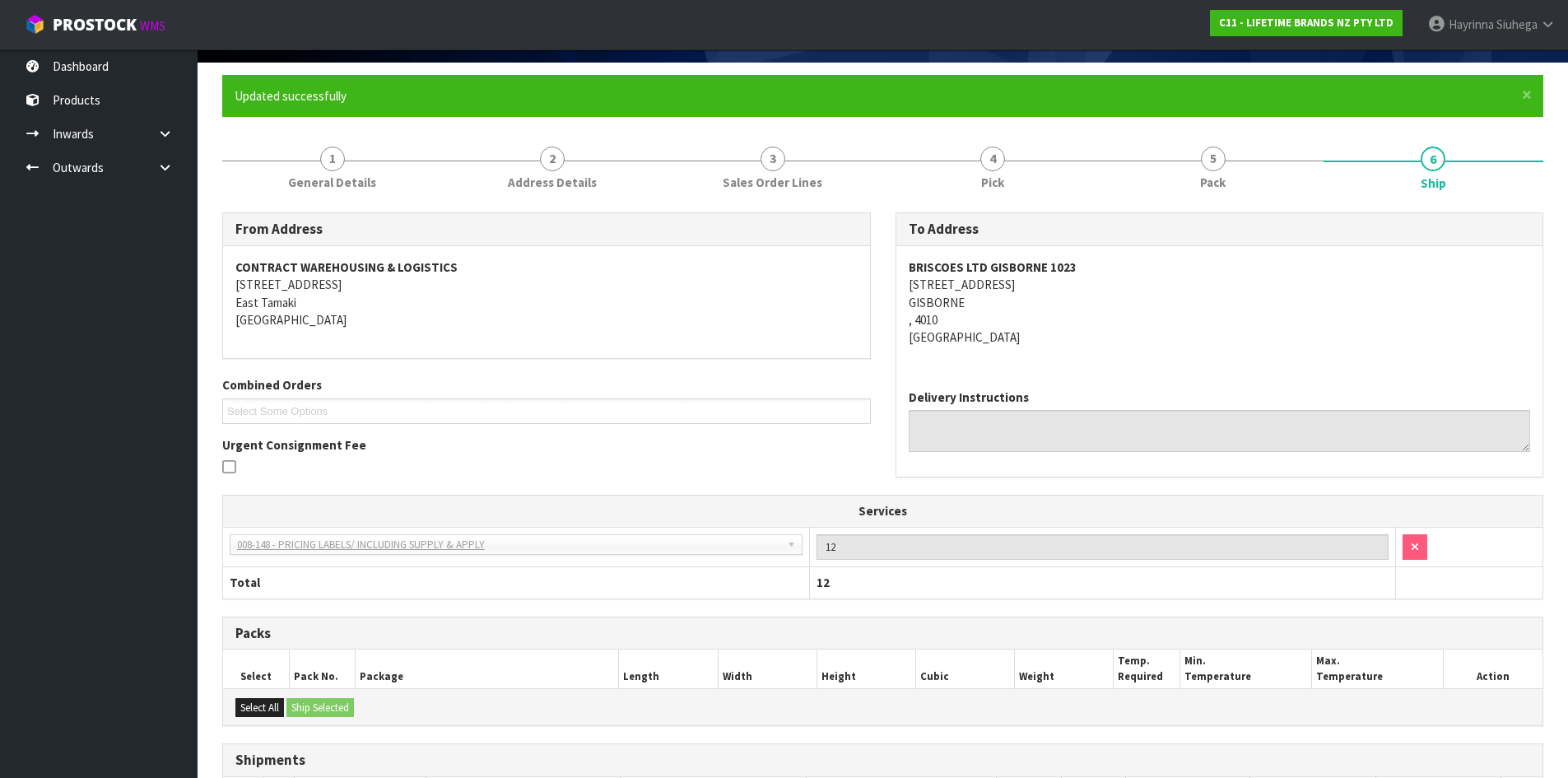
scroll to position [0, 0]
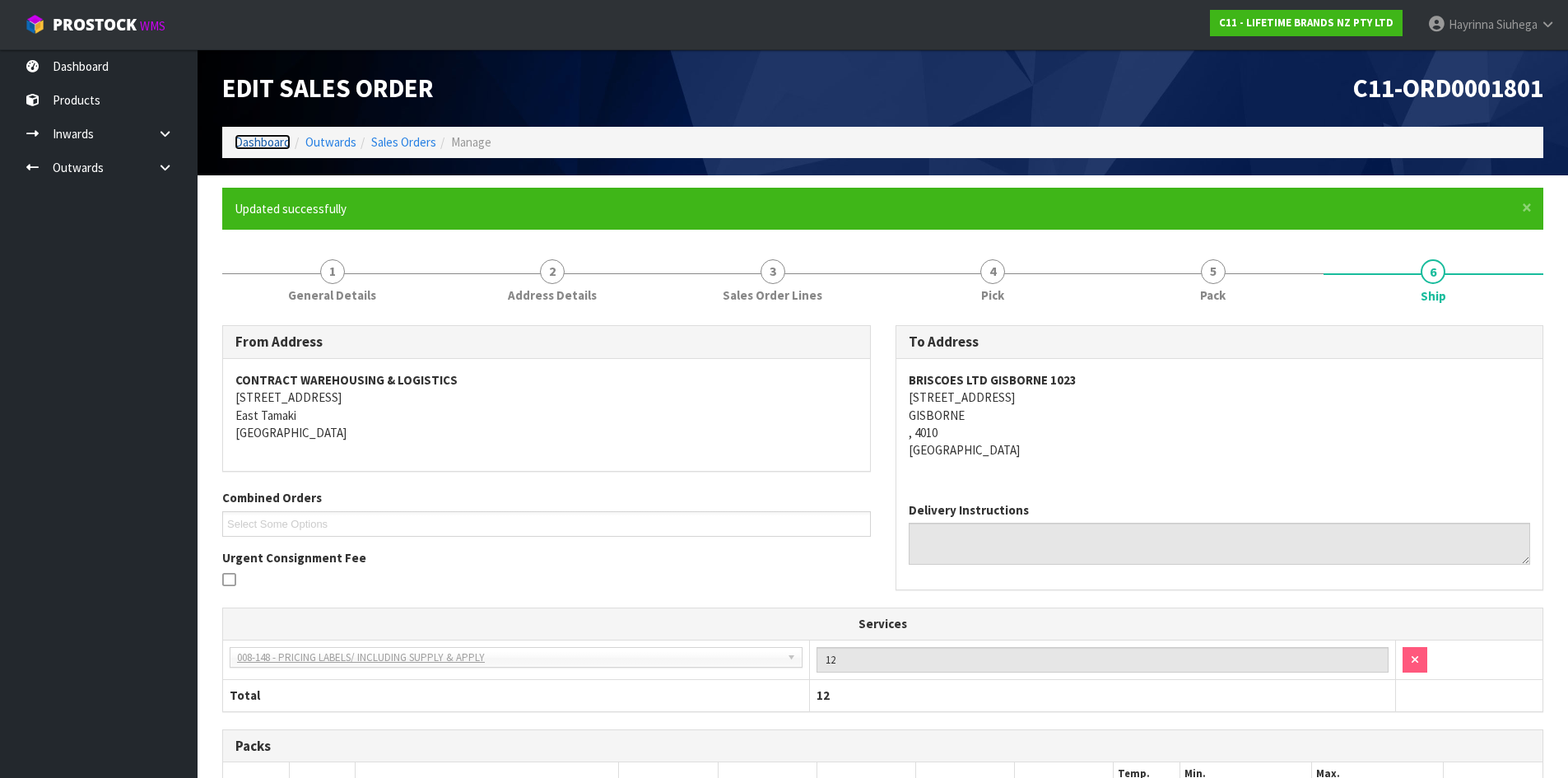
click at [262, 141] on link "Dashboard" at bounding box center [262, 141] width 56 height 16
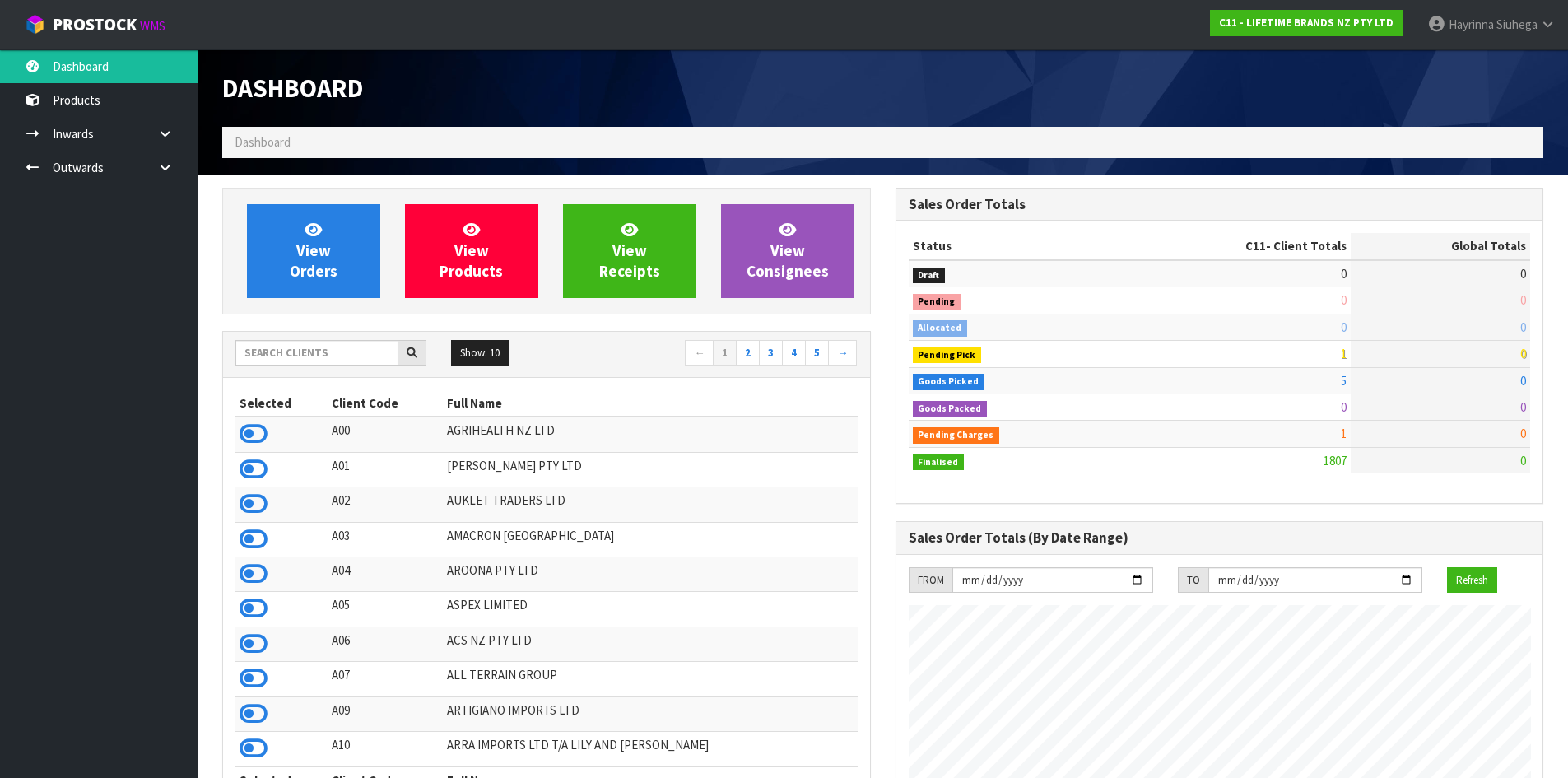
scroll to position [1247, 673]
click at [339, 240] on link "View Orders" at bounding box center [313, 250] width 133 height 94
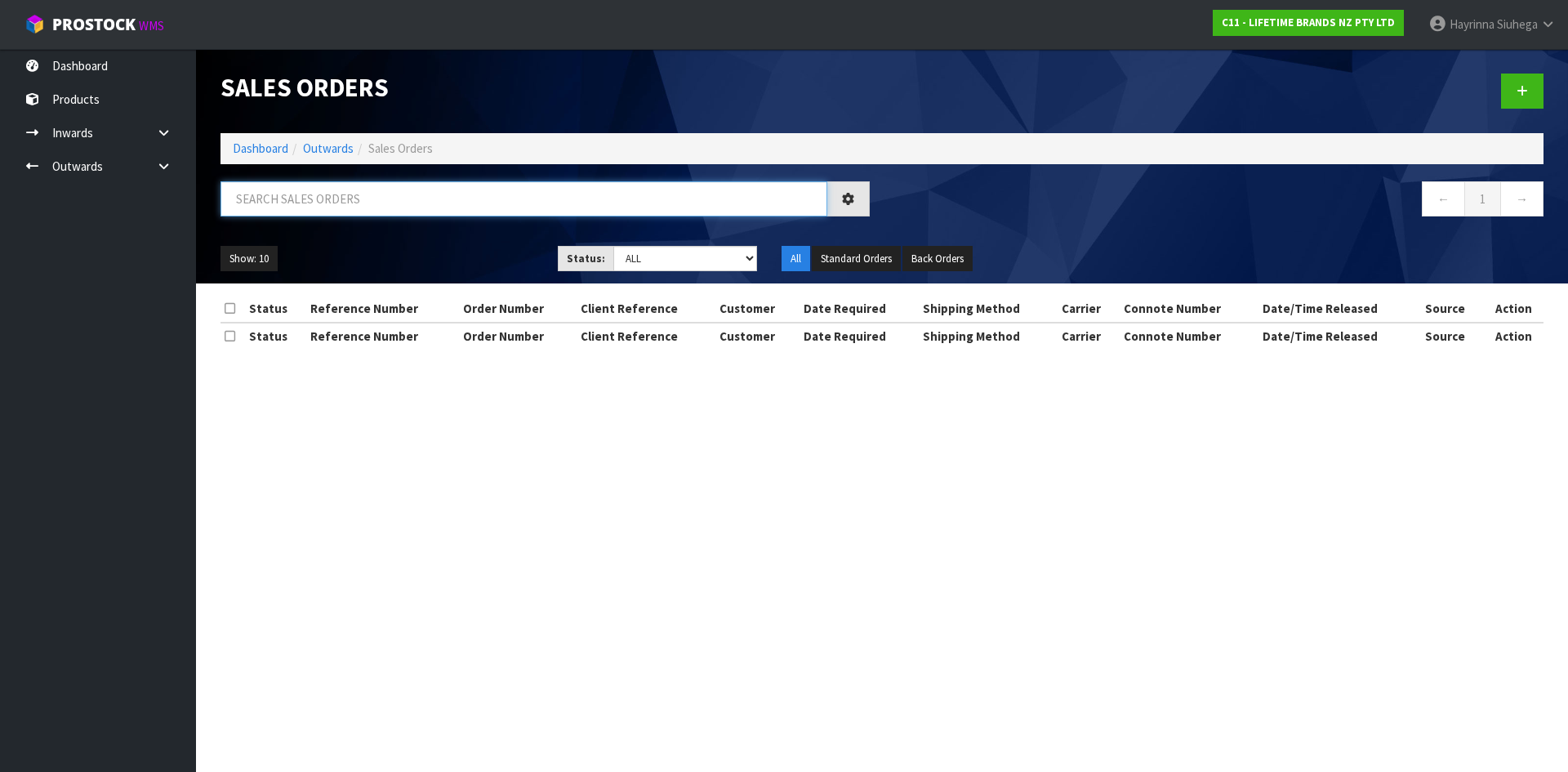
click at [329, 206] on input "text" at bounding box center [523, 199] width 606 height 35
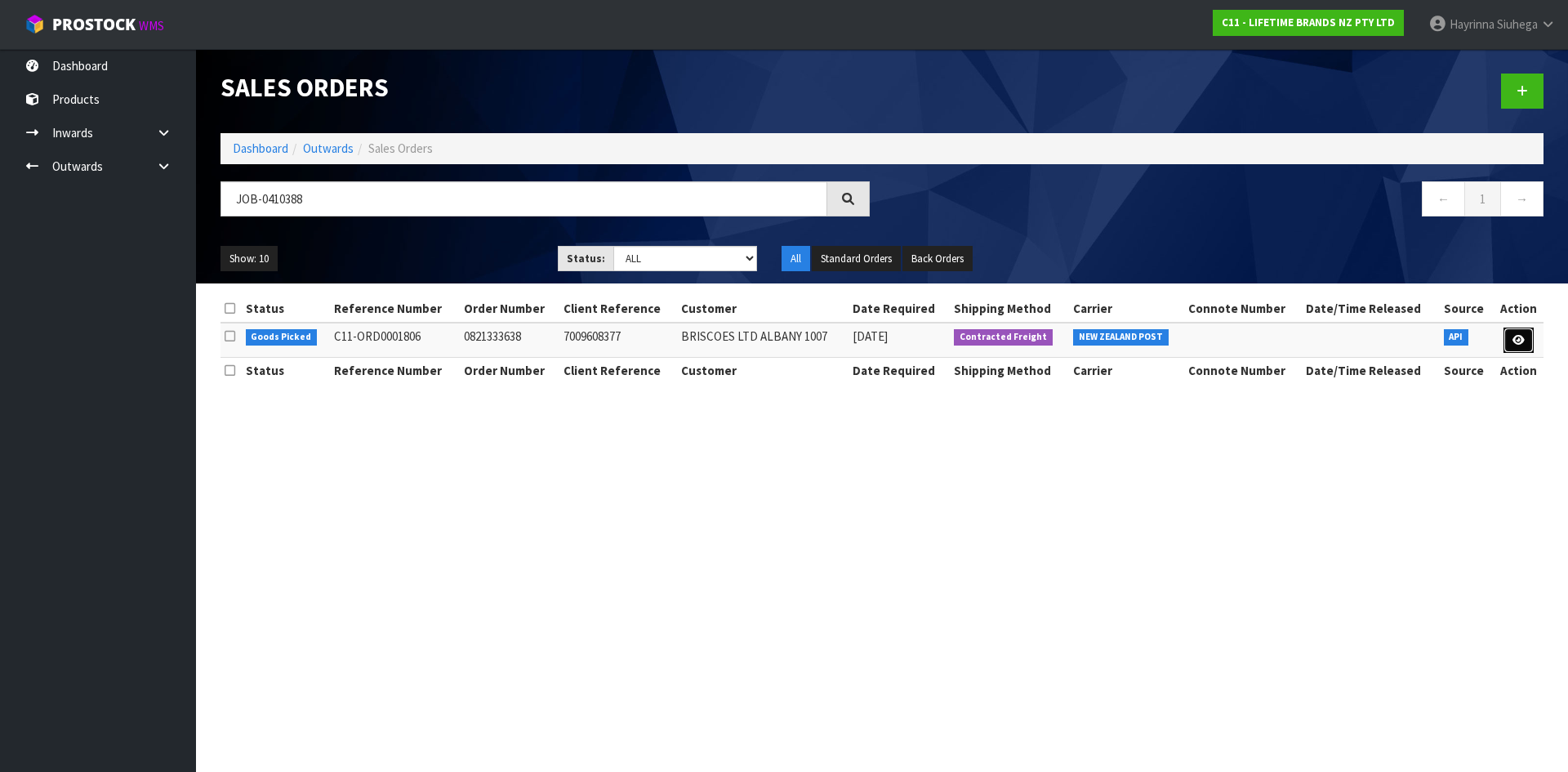
click at [1519, 338] on icon at bounding box center [1517, 341] width 12 height 11
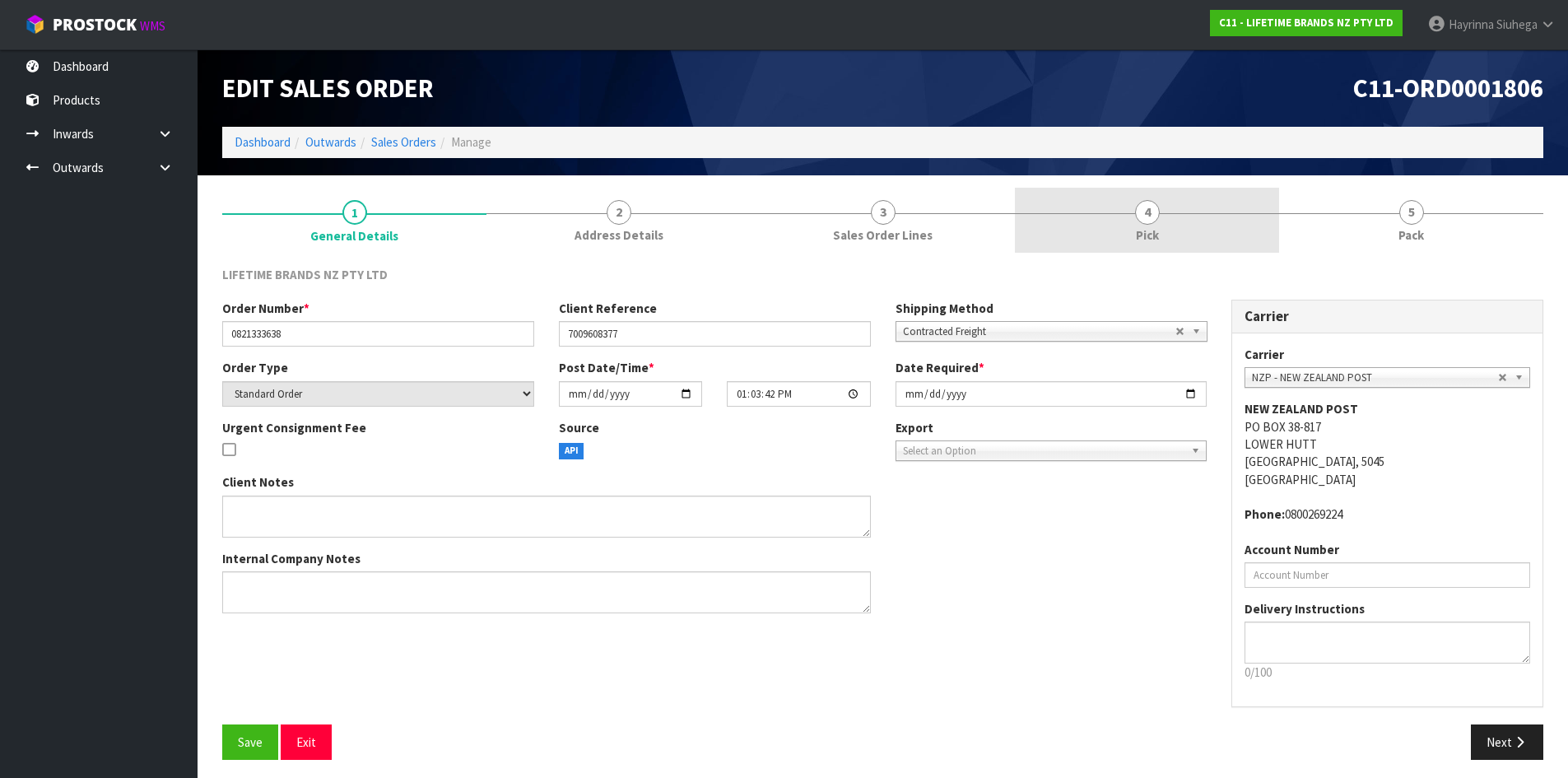
click at [1232, 223] on link "4 Pick" at bounding box center [1147, 221] width 264 height 65
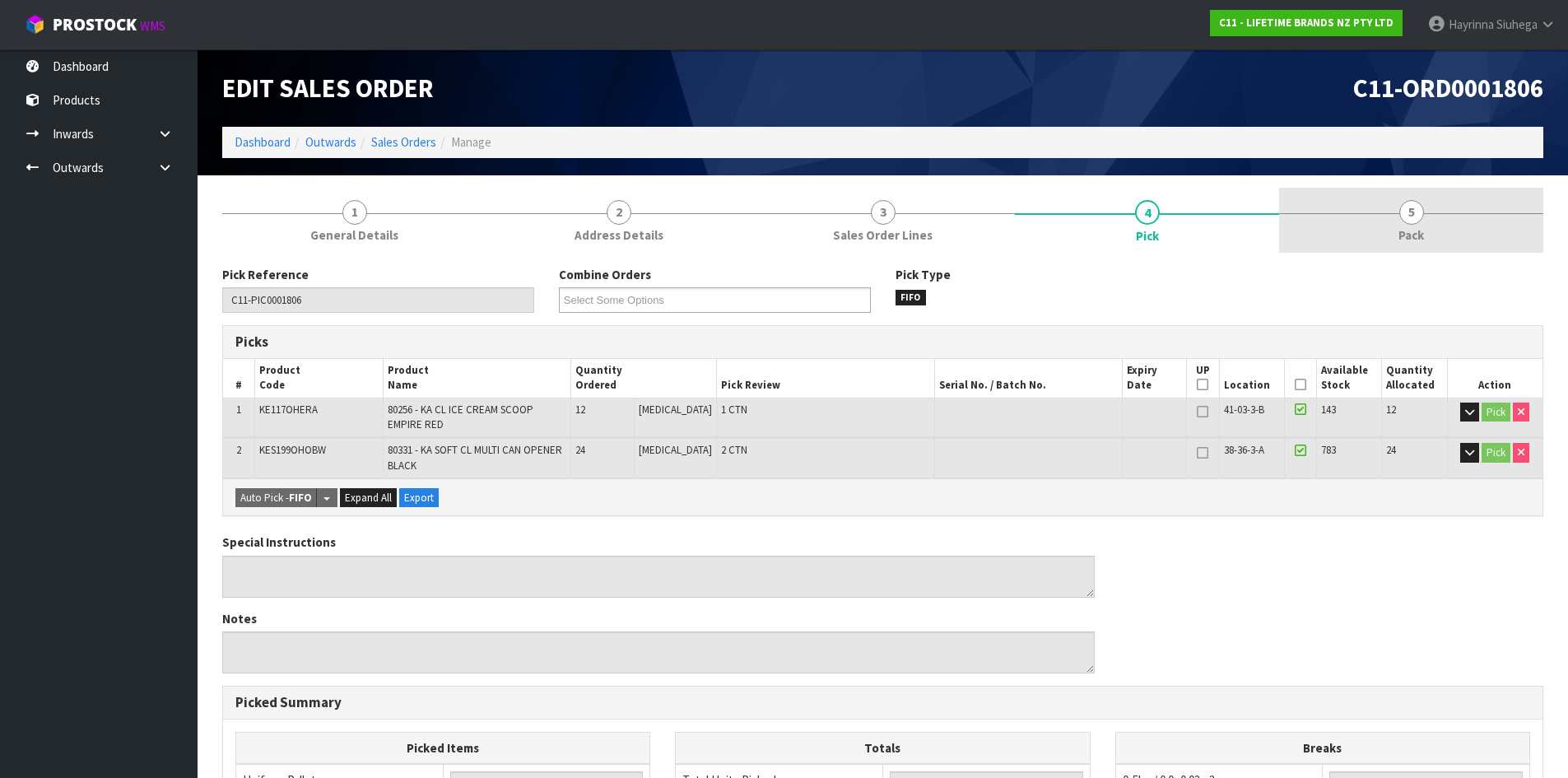
click at [1424, 228] on span "Pack" at bounding box center [1411, 235] width 25 height 18
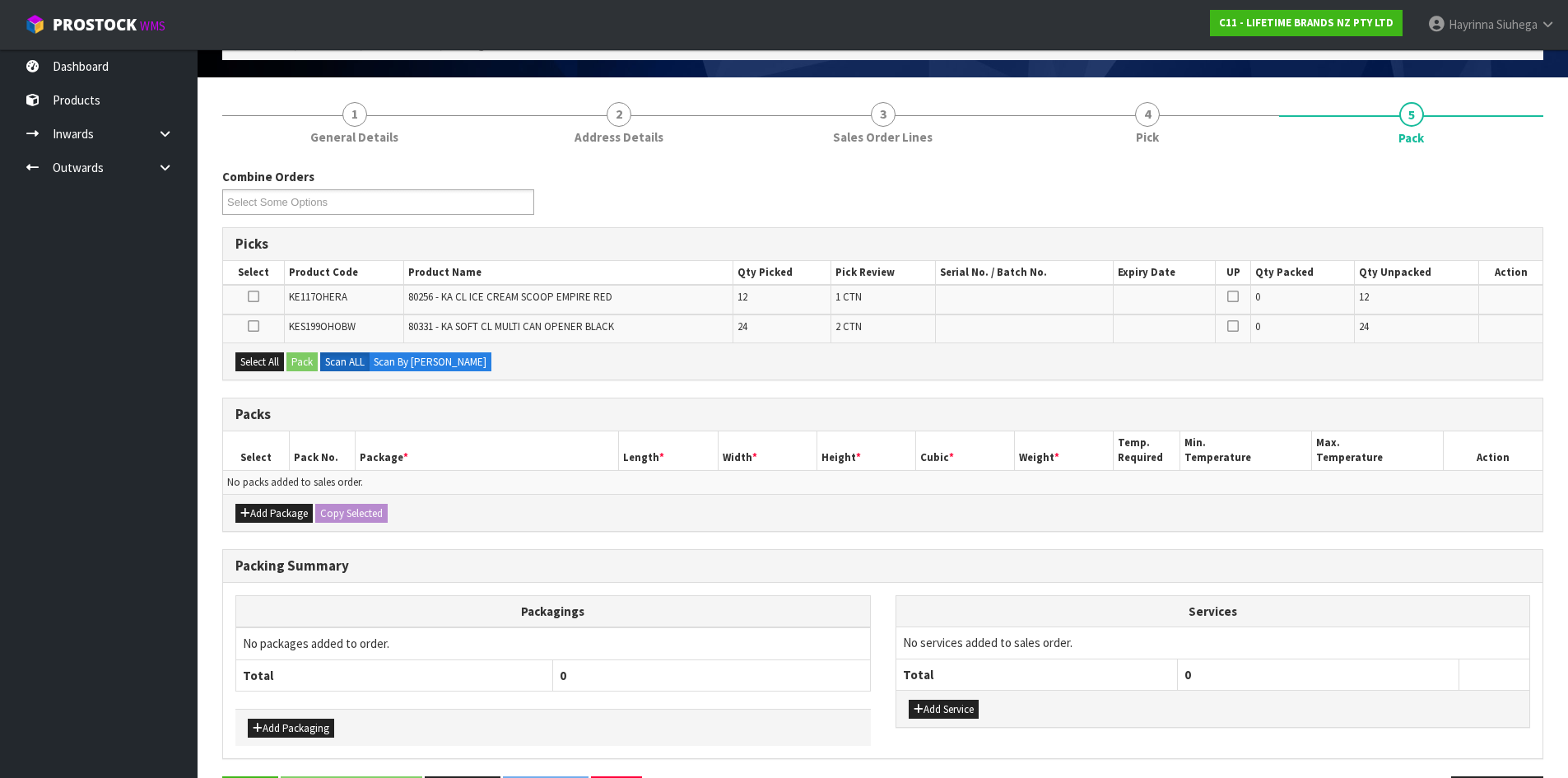
scroll to position [157, 0]
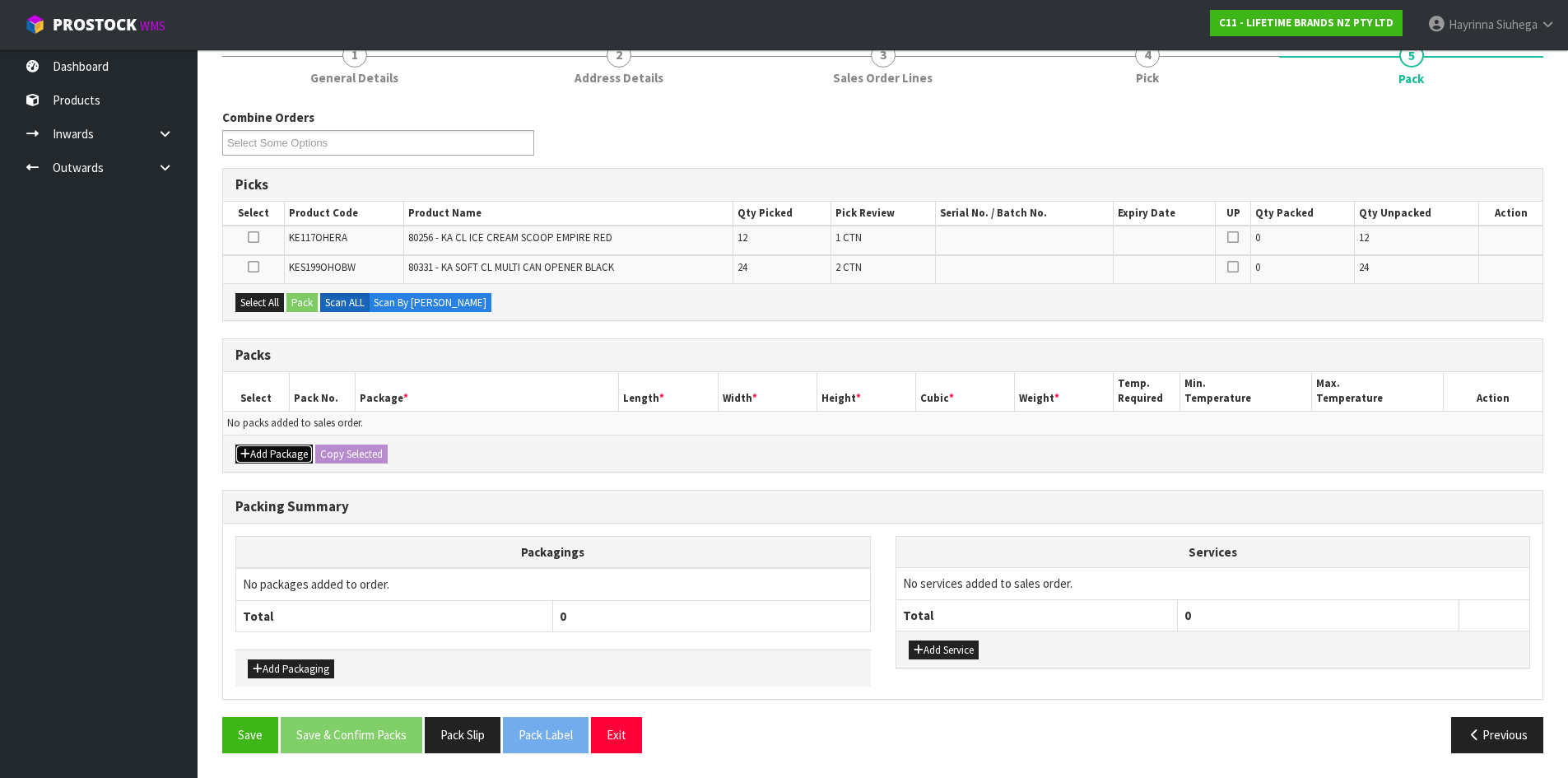
click at [256, 454] on button "Add Package" at bounding box center [274, 454] width 77 height 20
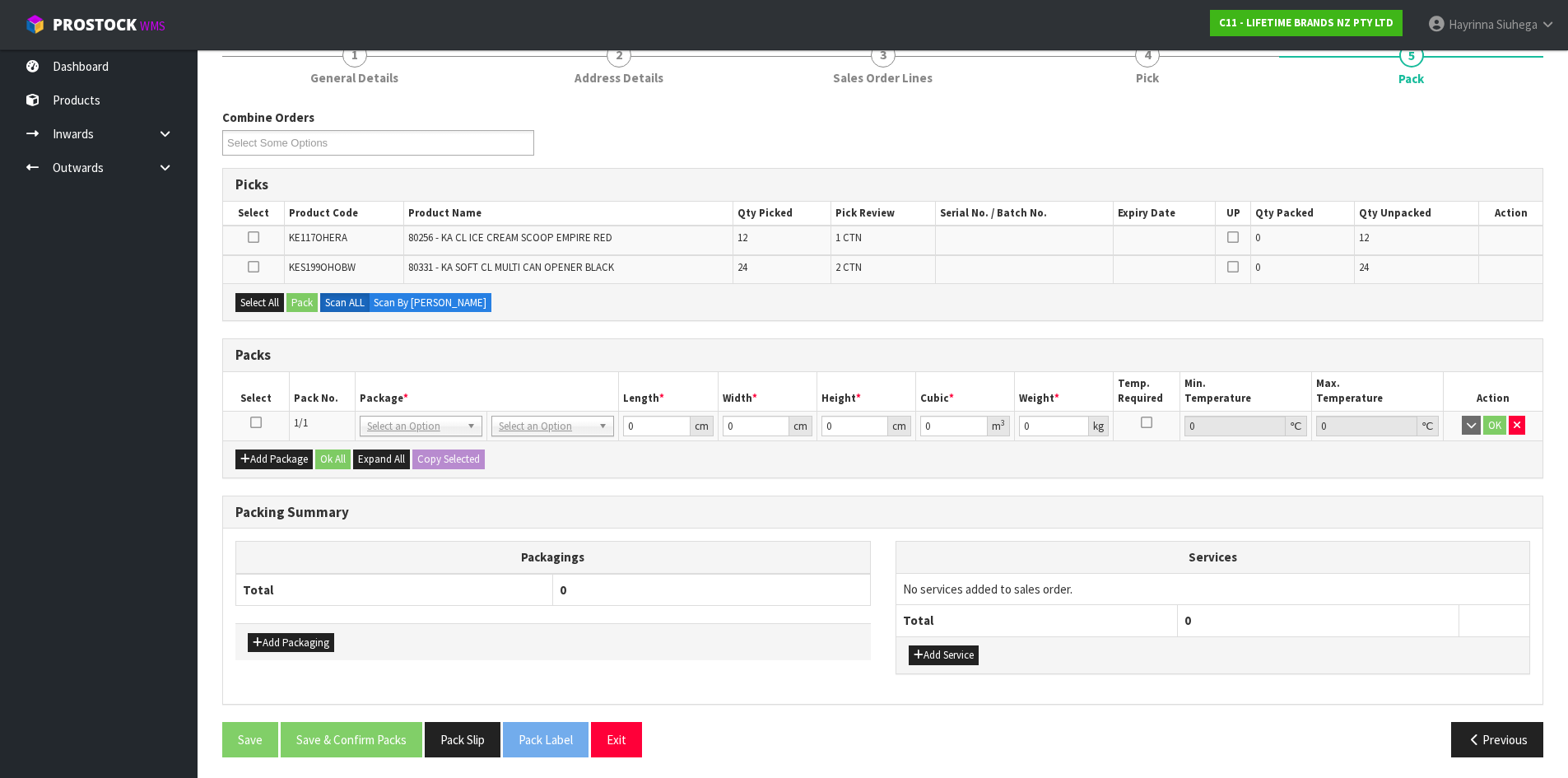
click at [255, 429] on link at bounding box center [256, 423] width 11 height 14
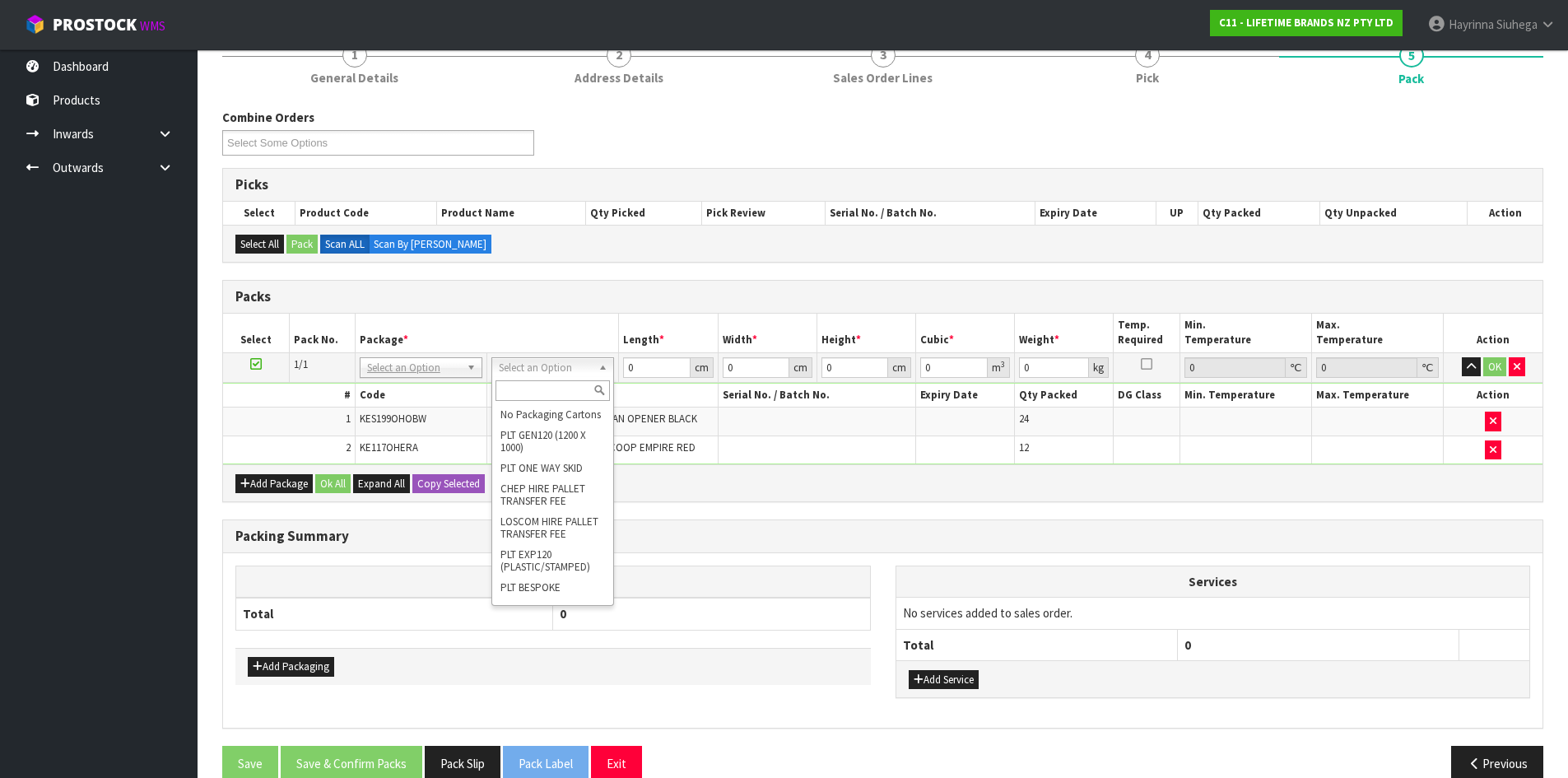
click at [564, 392] on input "text" at bounding box center [553, 391] width 114 height 20
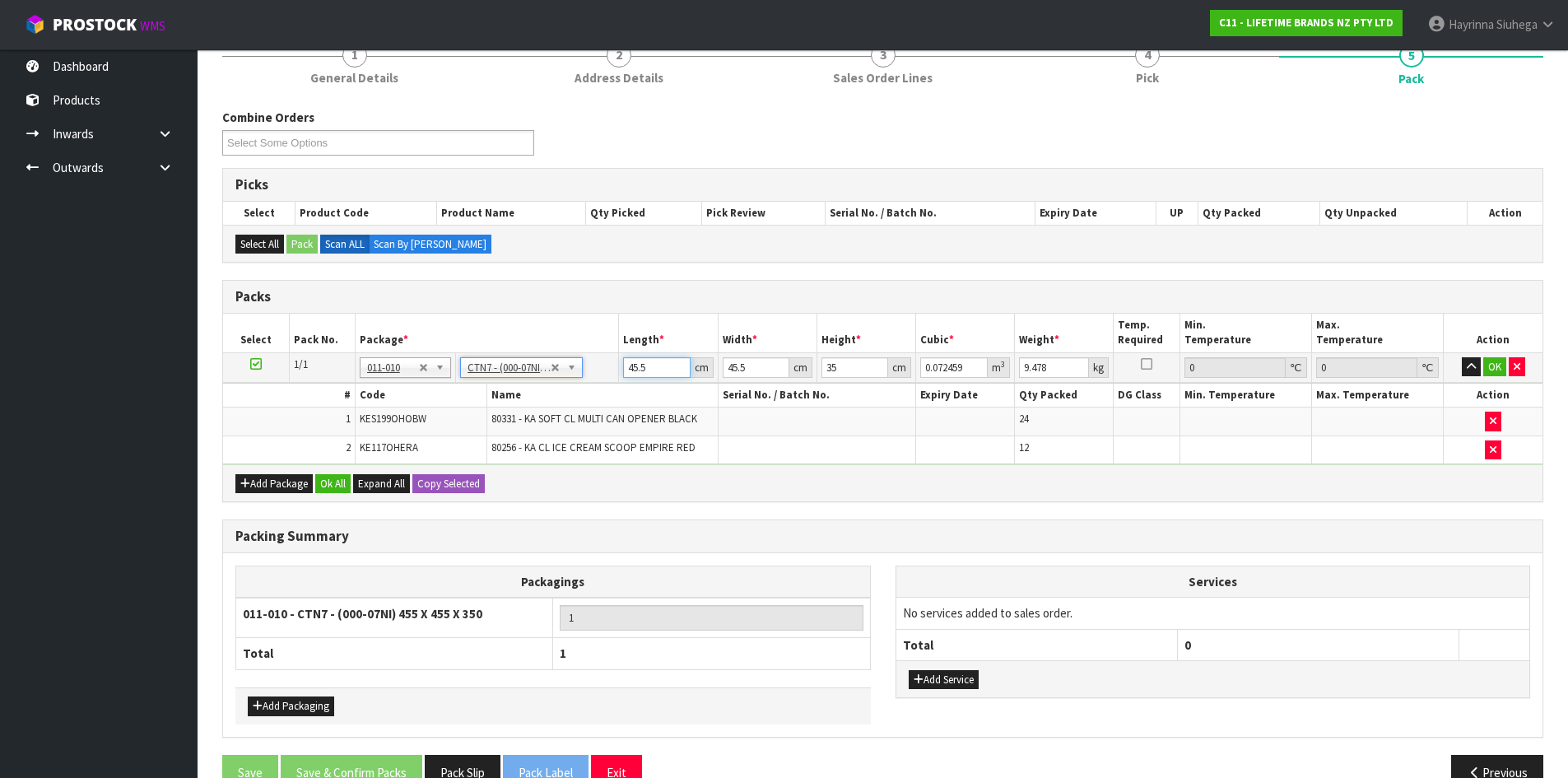
click at [632, 373] on input "45.5" at bounding box center [657, 368] width 67 height 20
click button "OK" at bounding box center [1494, 367] width 23 height 20
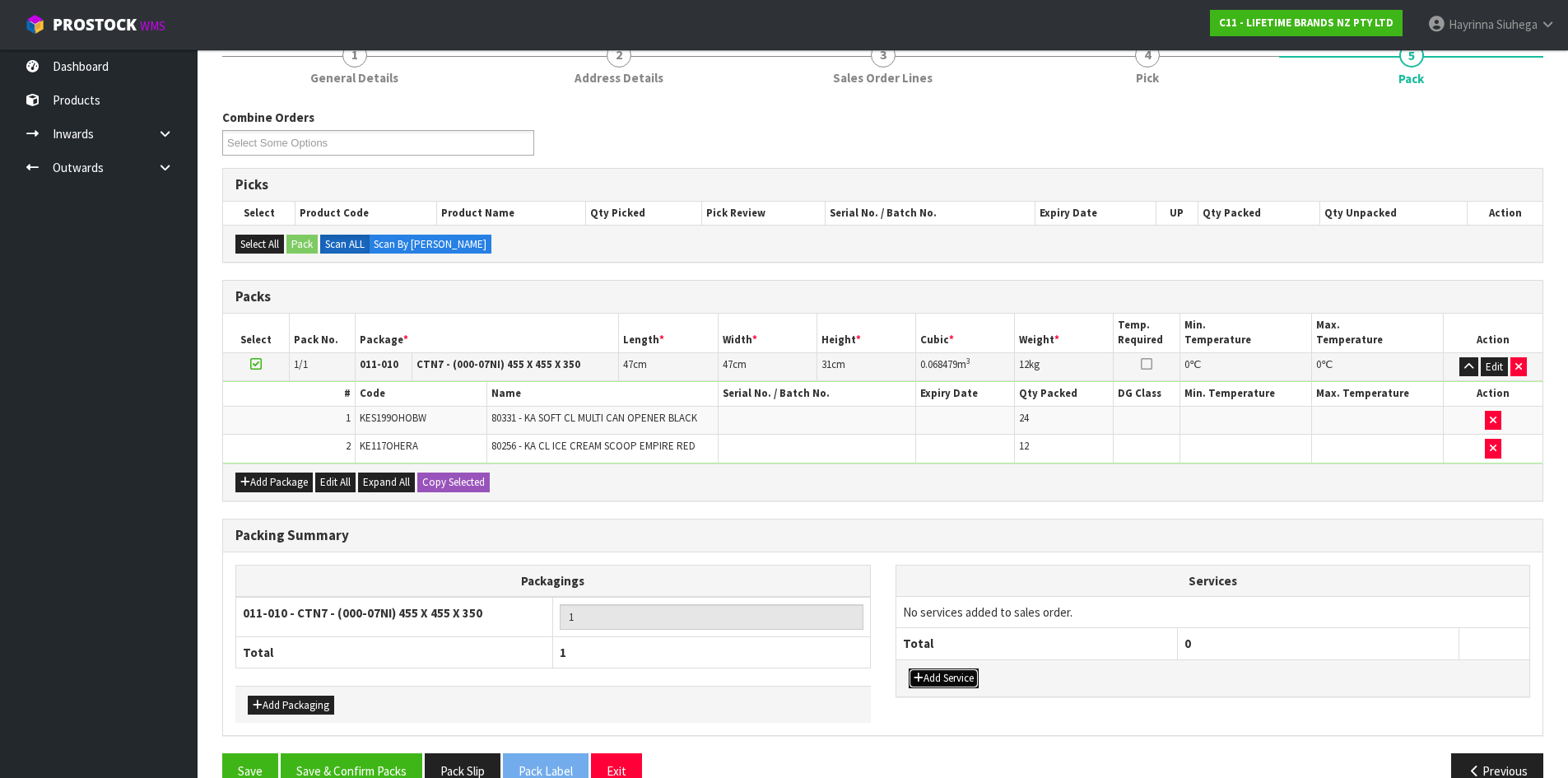
drag, startPoint x: 948, startPoint y: 677, endPoint x: 972, endPoint y: 657, distance: 31.2
click at [948, 677] on button "Add Service" at bounding box center [944, 677] width 70 height 20
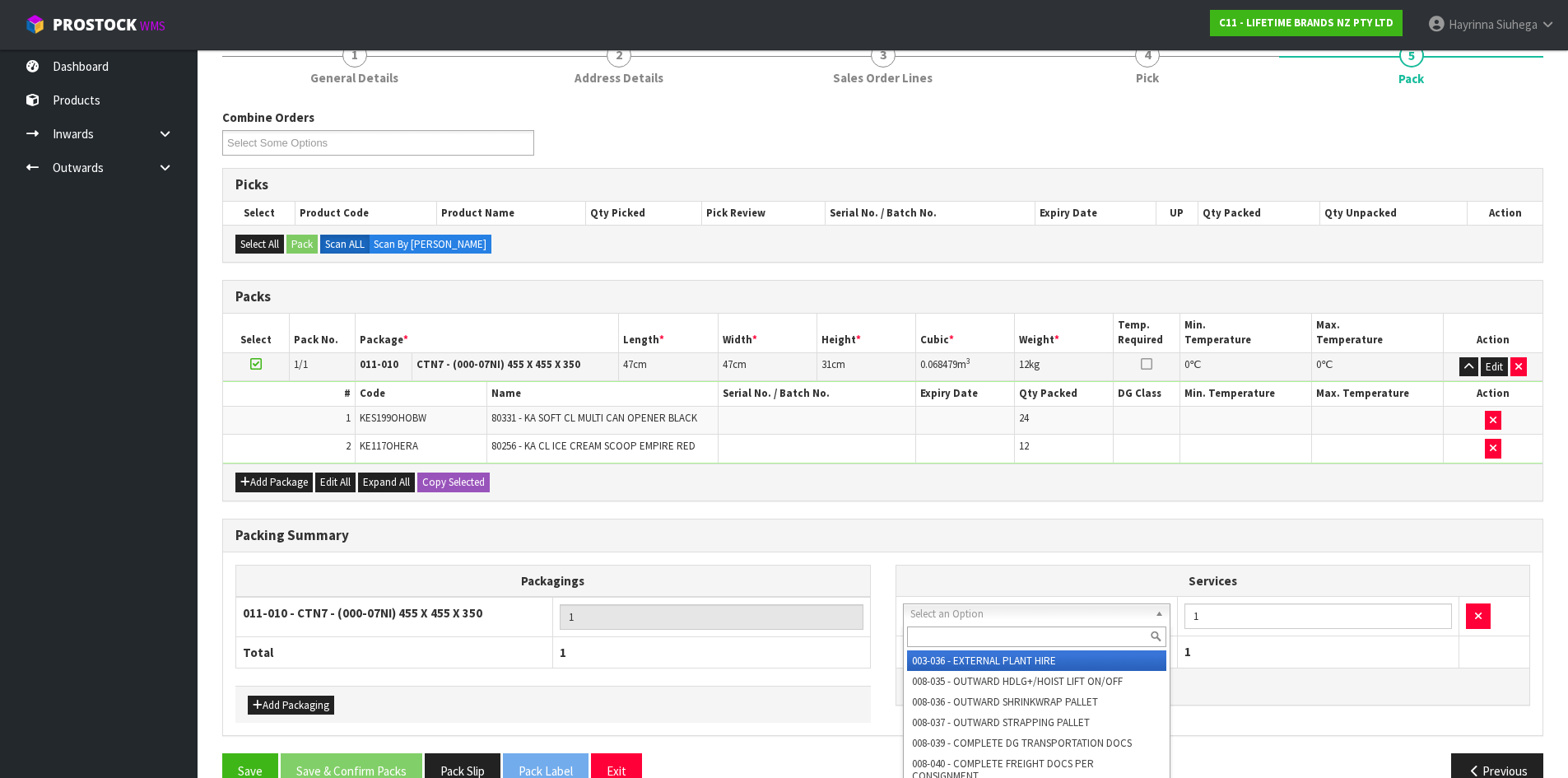
click at [1013, 624] on div at bounding box center [1037, 637] width 267 height 27
click at [1014, 628] on input "text" at bounding box center [1038, 637] width 261 height 20
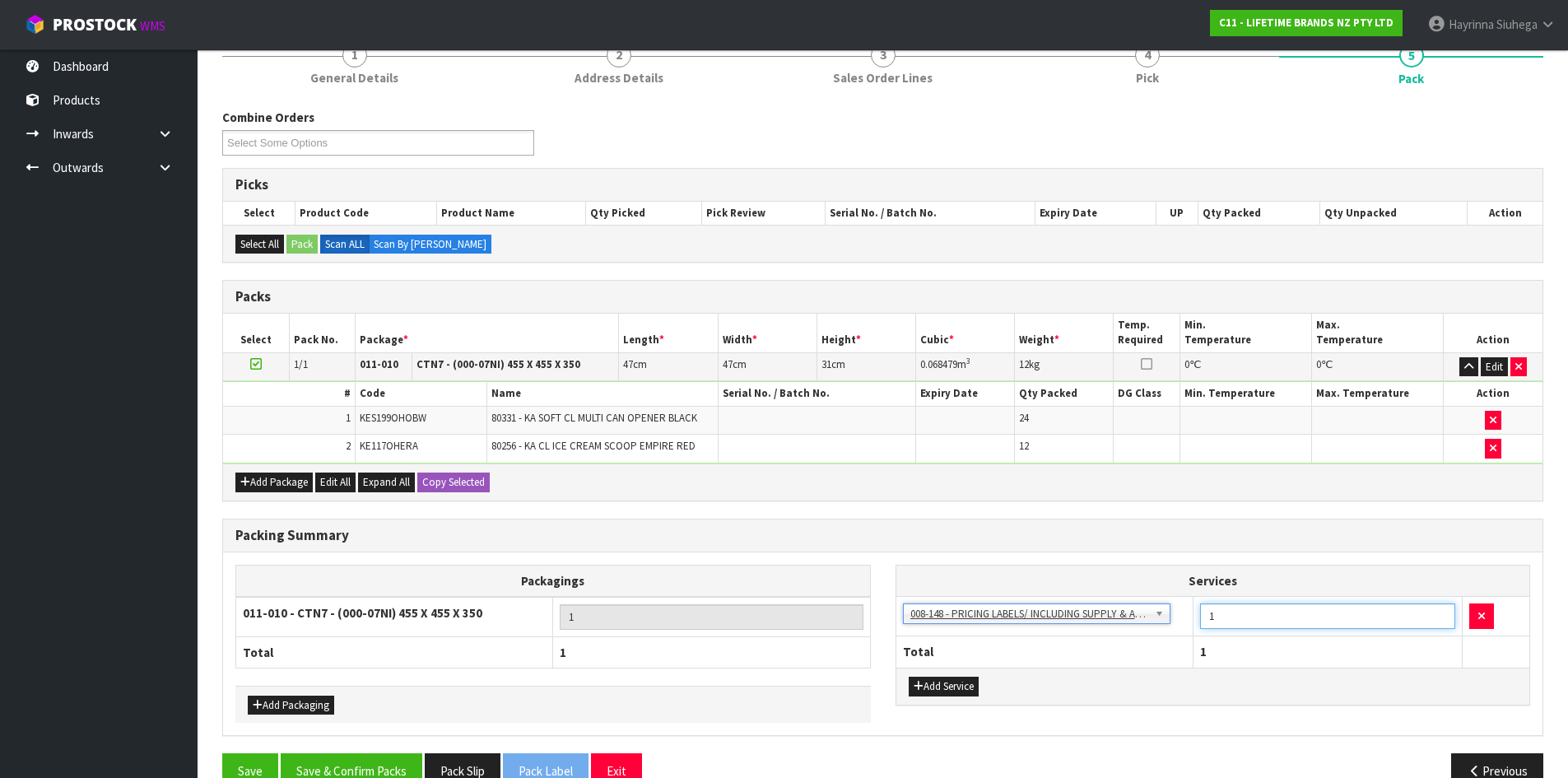
drag, startPoint x: 1273, startPoint y: 626, endPoint x: 1025, endPoint y: 622, distance: 248.0
click at [1032, 624] on tr "003-036 - EXTERNAL PLANT HIRE 008-035 - OUTWARD HDLG+/HOIST LIFT ON/OFF 008-036…" at bounding box center [1213, 616] width 634 height 40
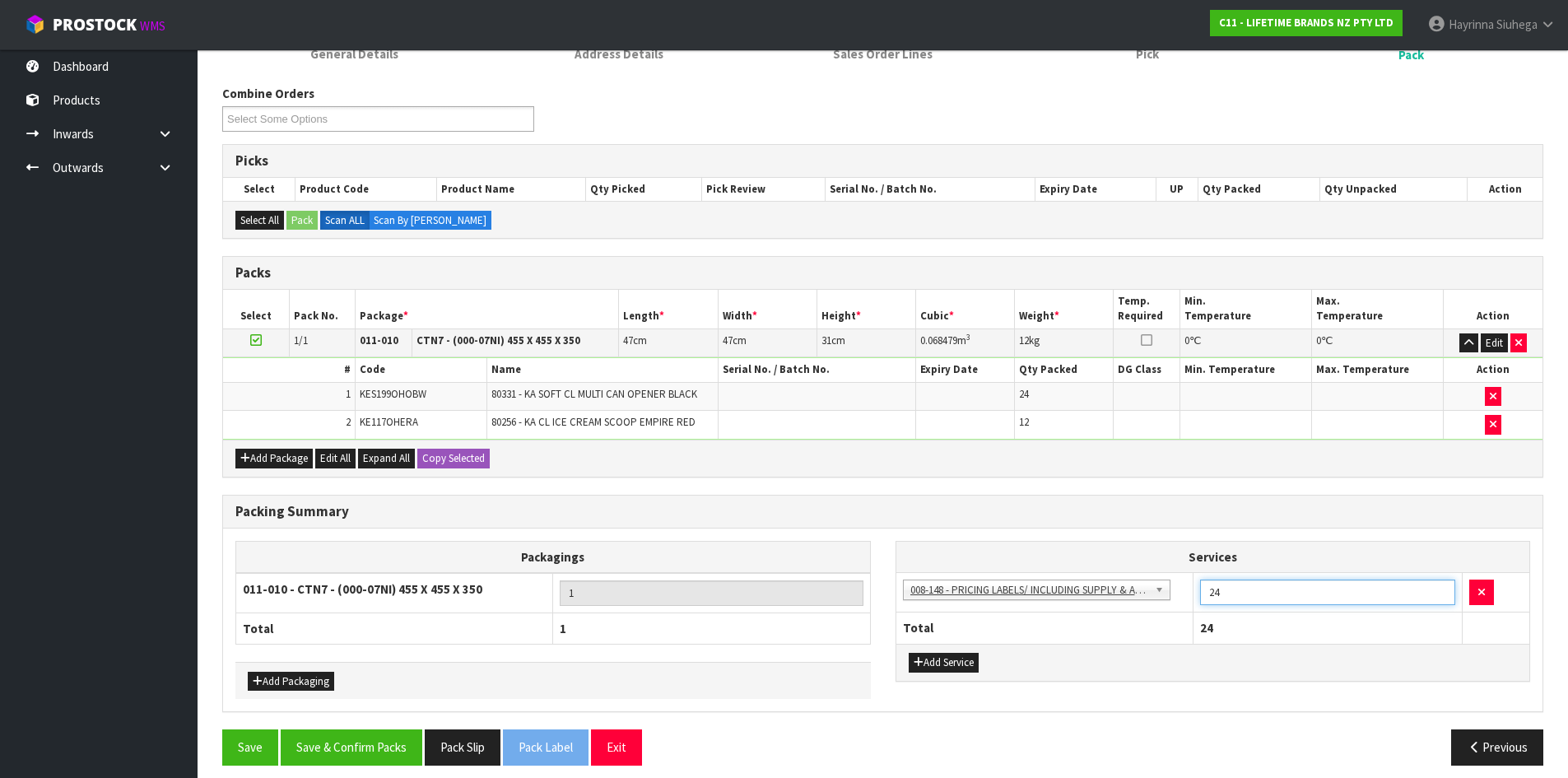
scroll to position [194, 0]
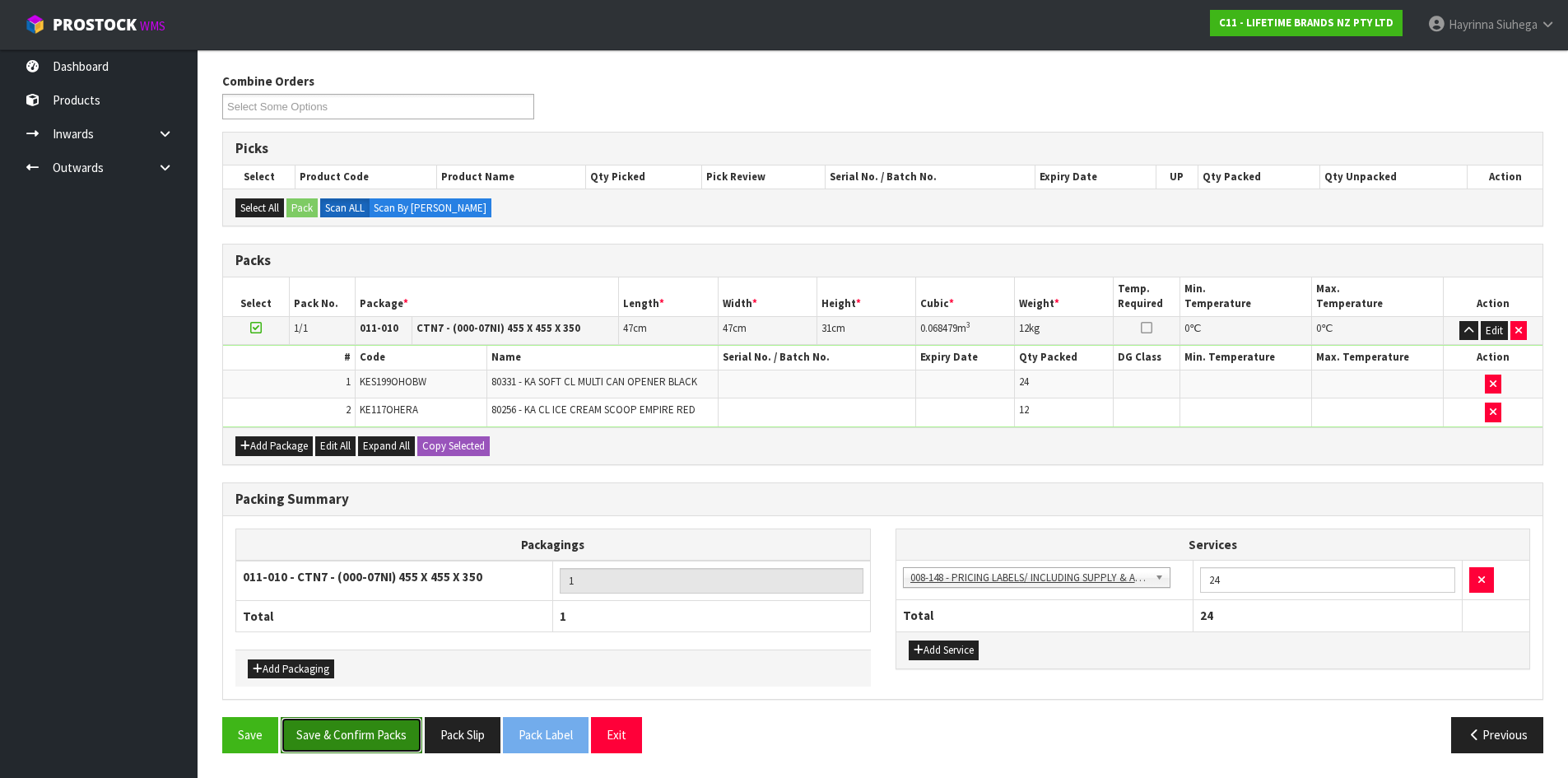
click at [358, 740] on button "Save & Confirm Packs" at bounding box center [352, 735] width 141 height 35
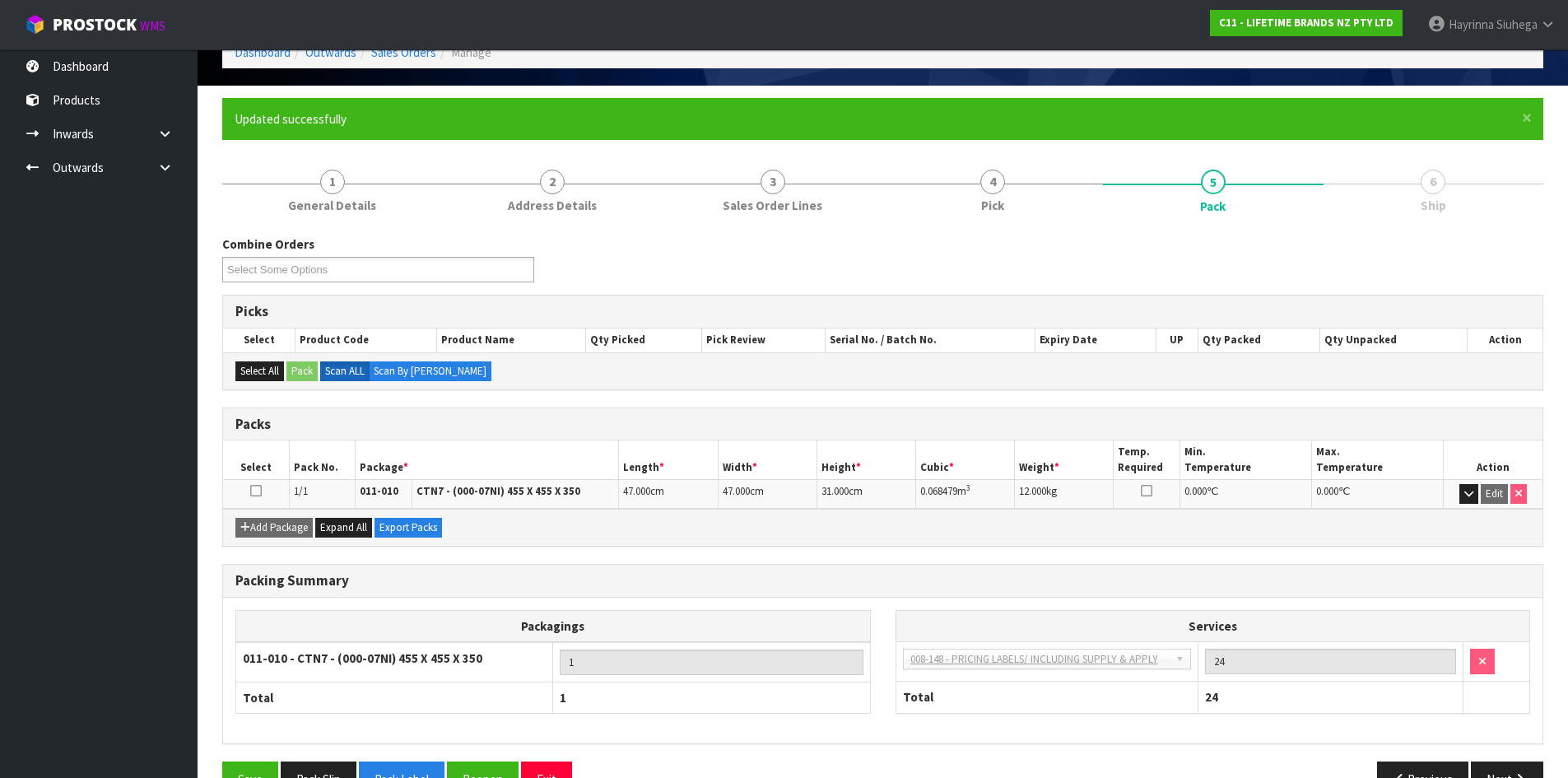
scroll to position [134, 0]
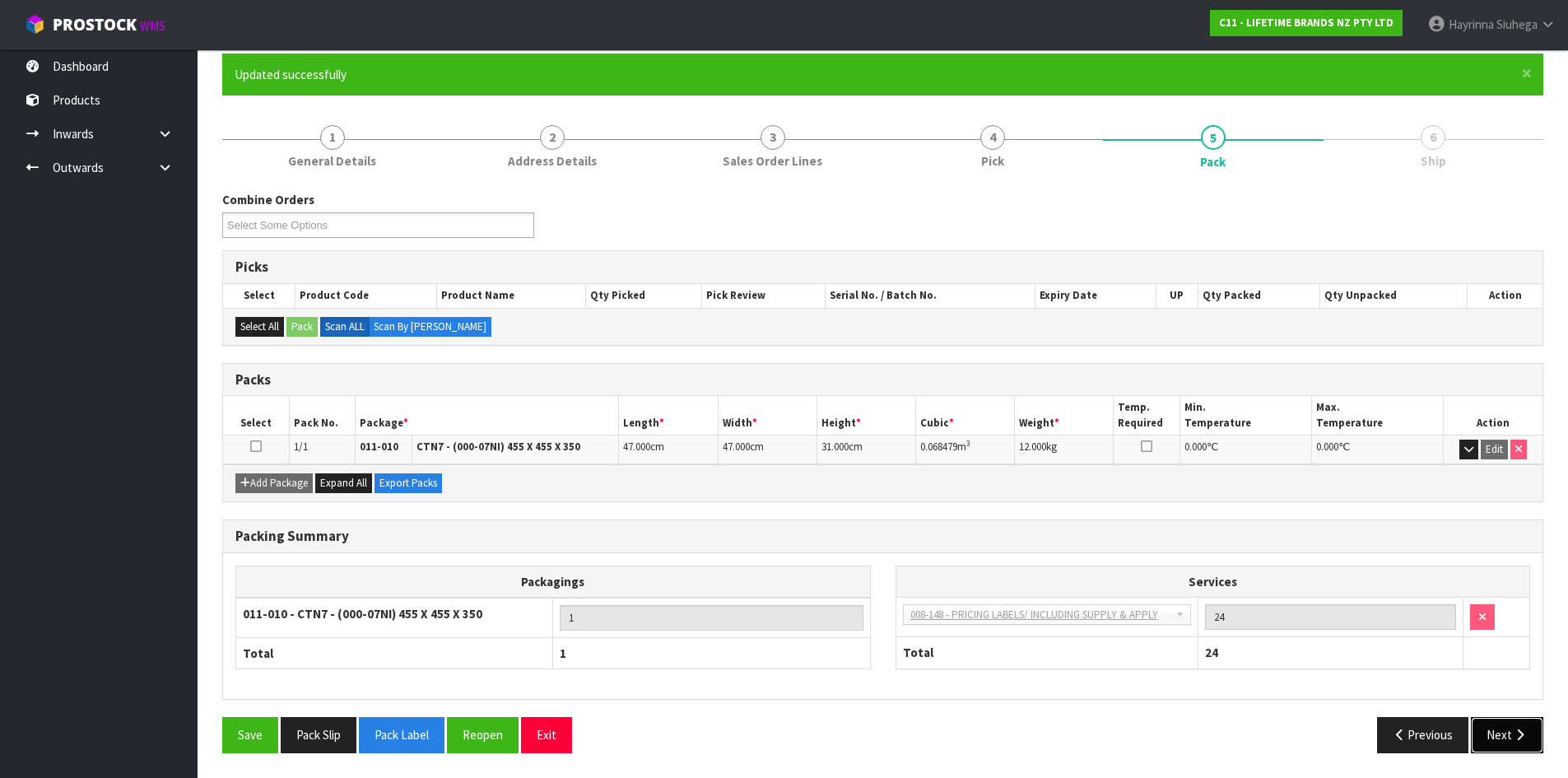
click at [1524, 734] on icon "button" at bounding box center [1520, 734] width 16 height 12
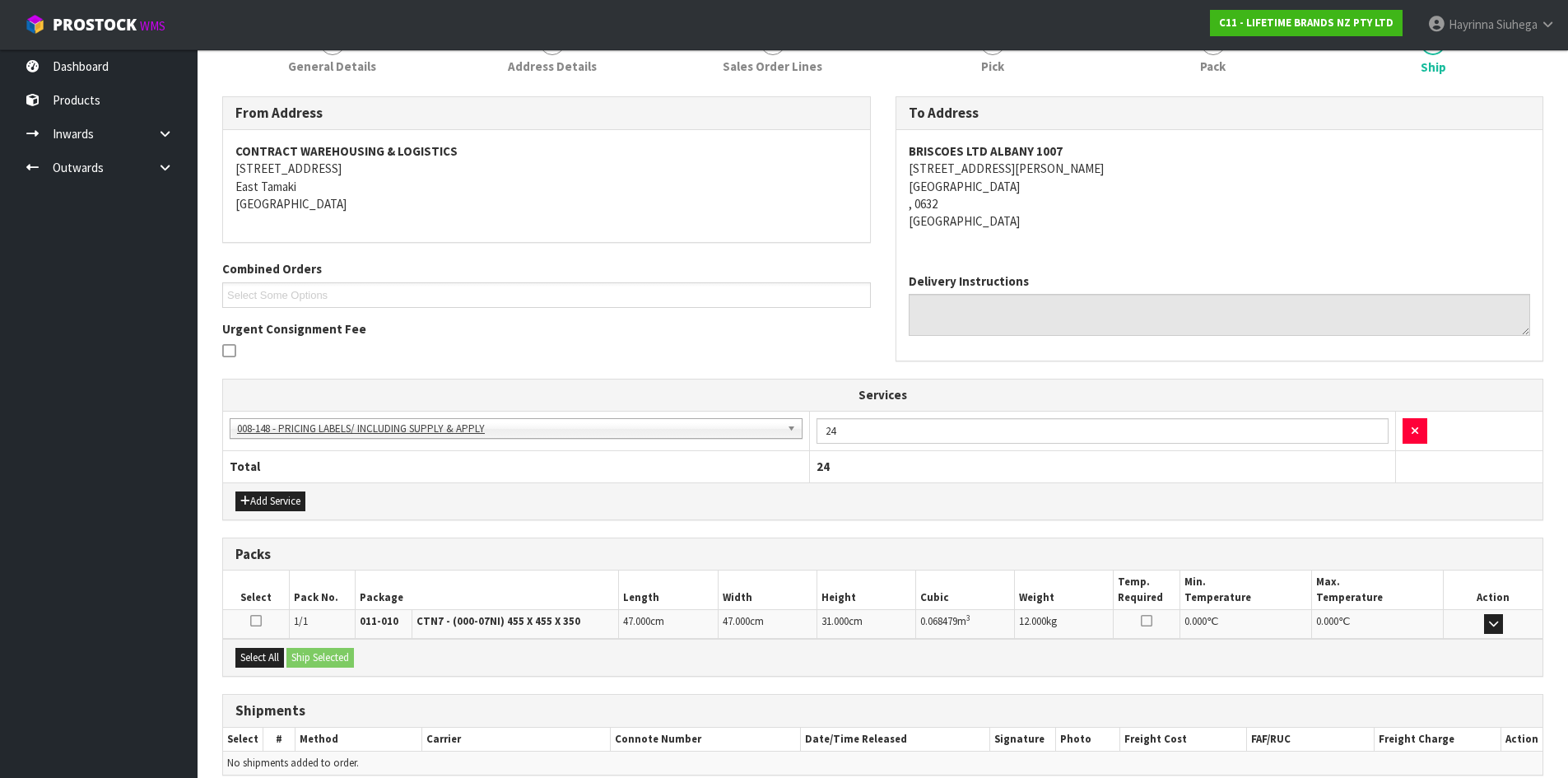
scroll to position [304, 0]
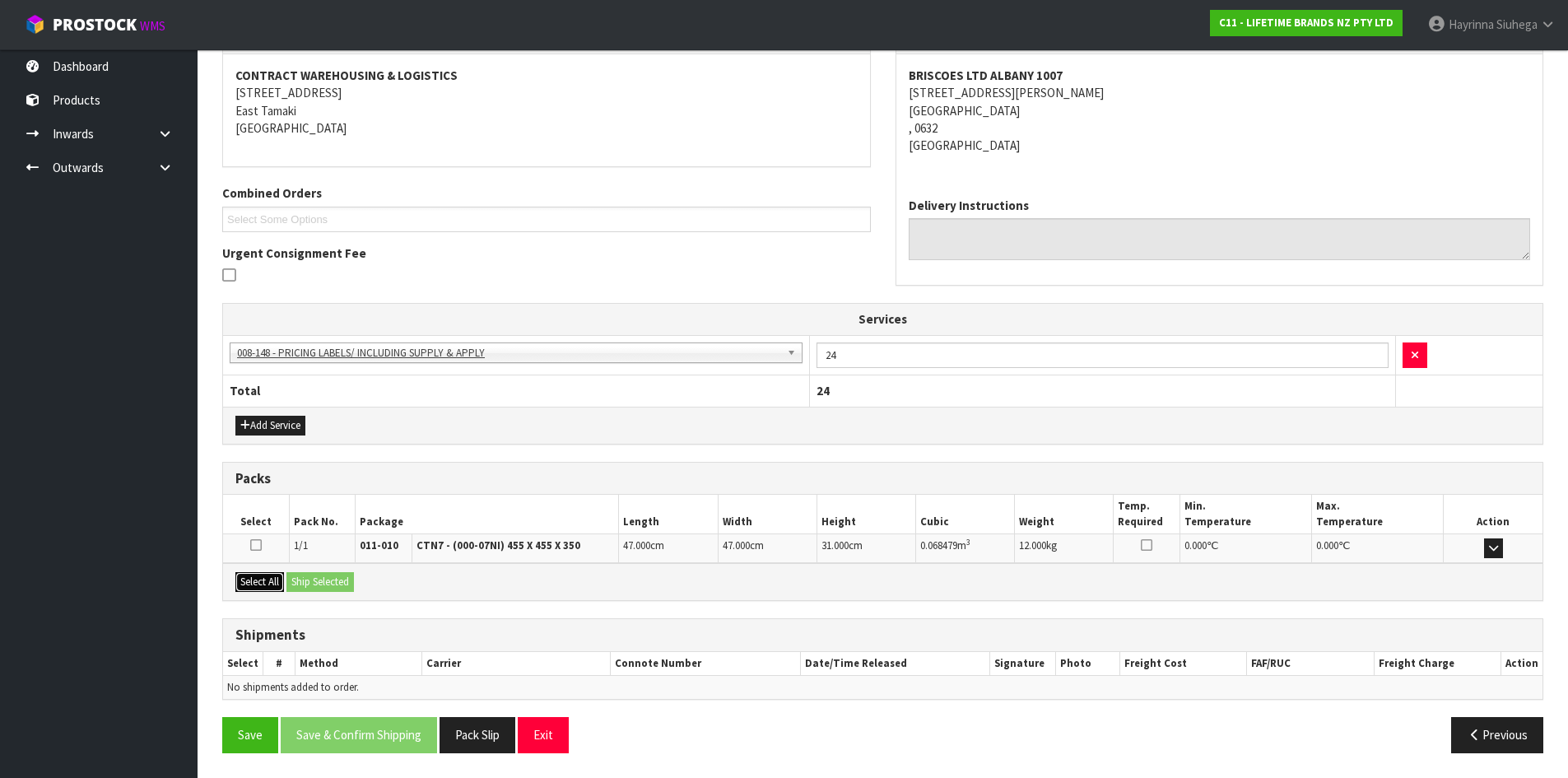
click at [271, 576] on button "Select All" at bounding box center [260, 582] width 48 height 20
click at [315, 581] on button "Ship Selected" at bounding box center [320, 582] width 68 height 20
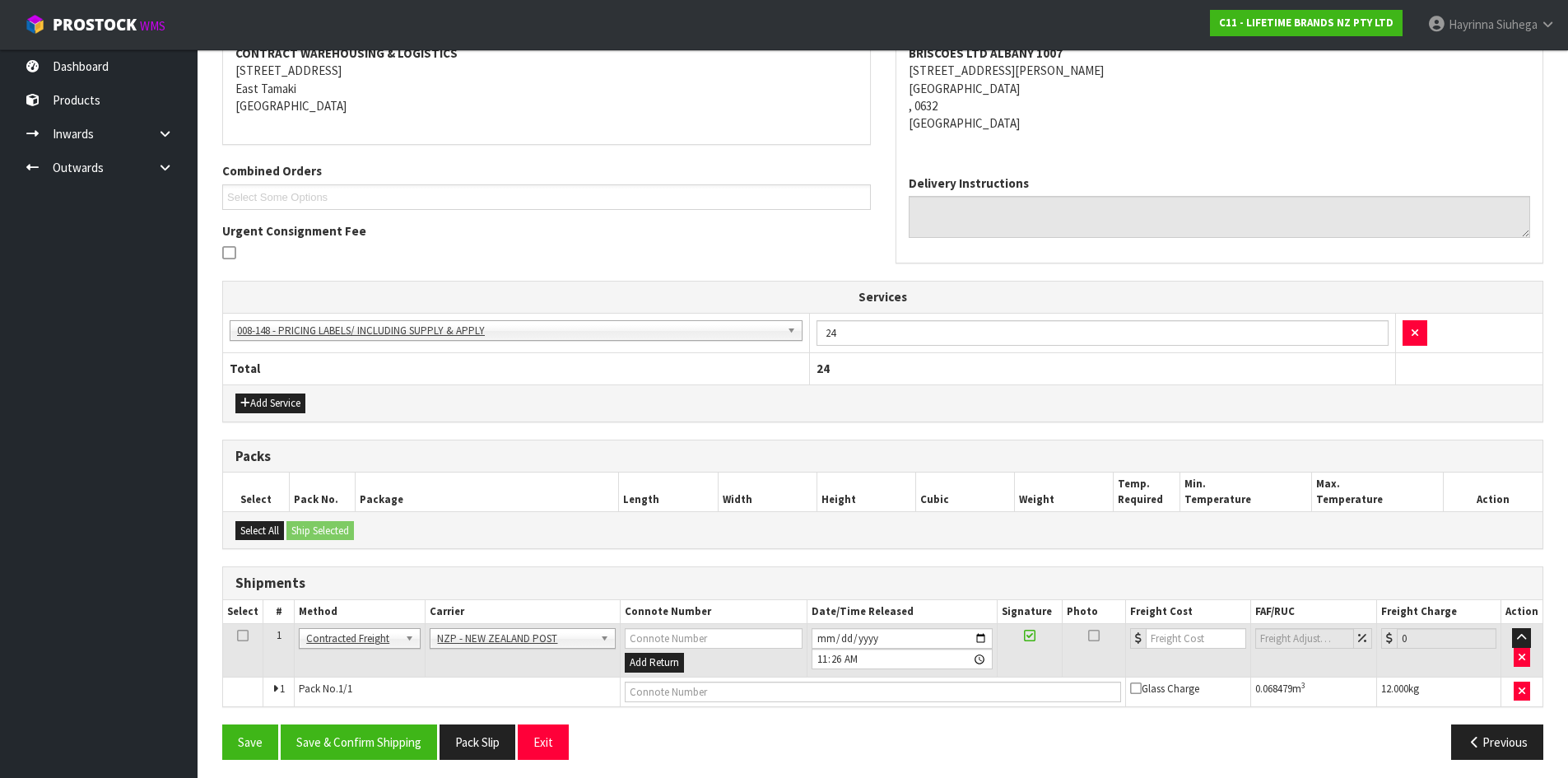
scroll to position [333, 0]
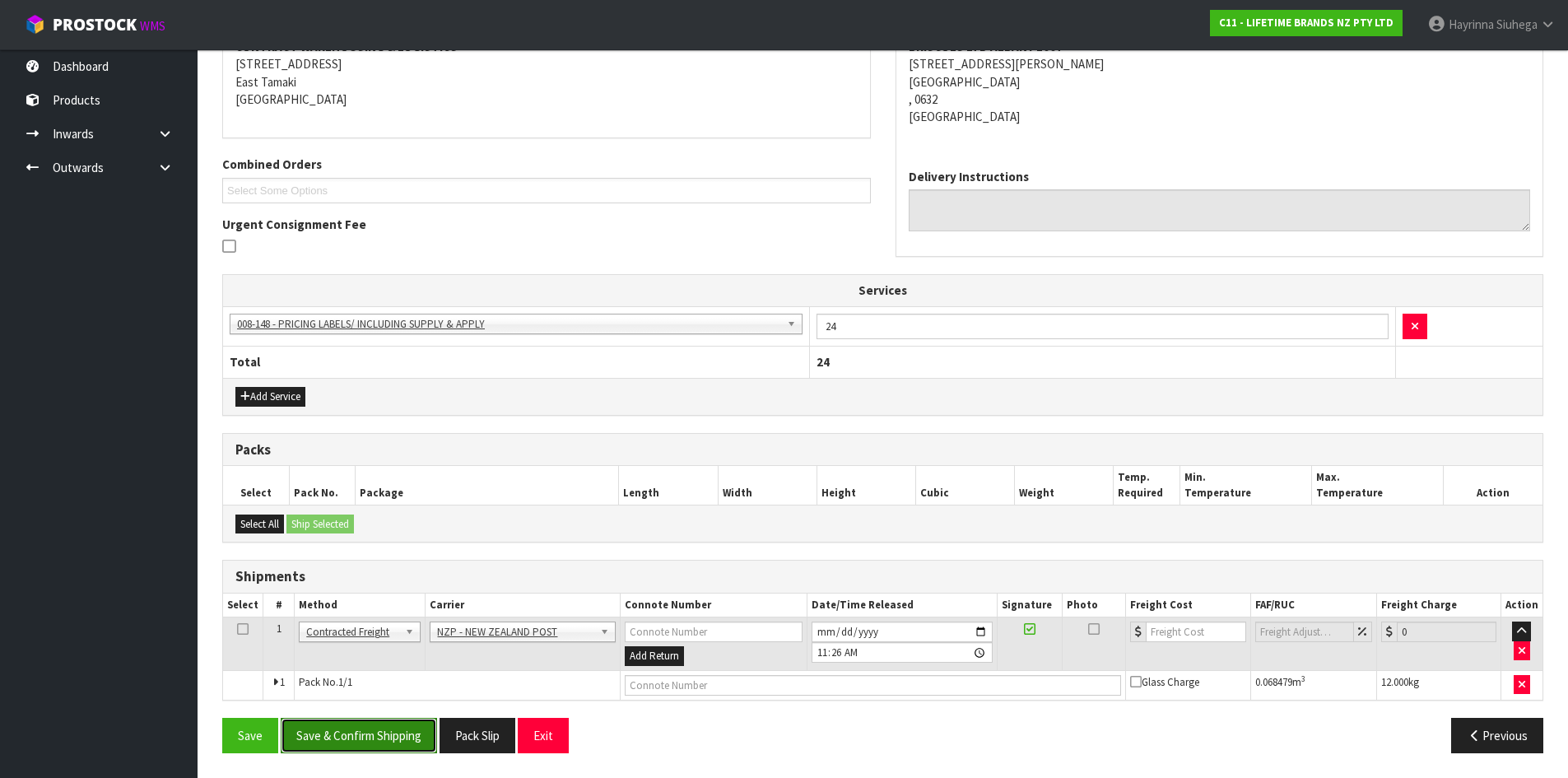
click at [400, 731] on button "Save & Confirm Shipping" at bounding box center [359, 735] width 156 height 35
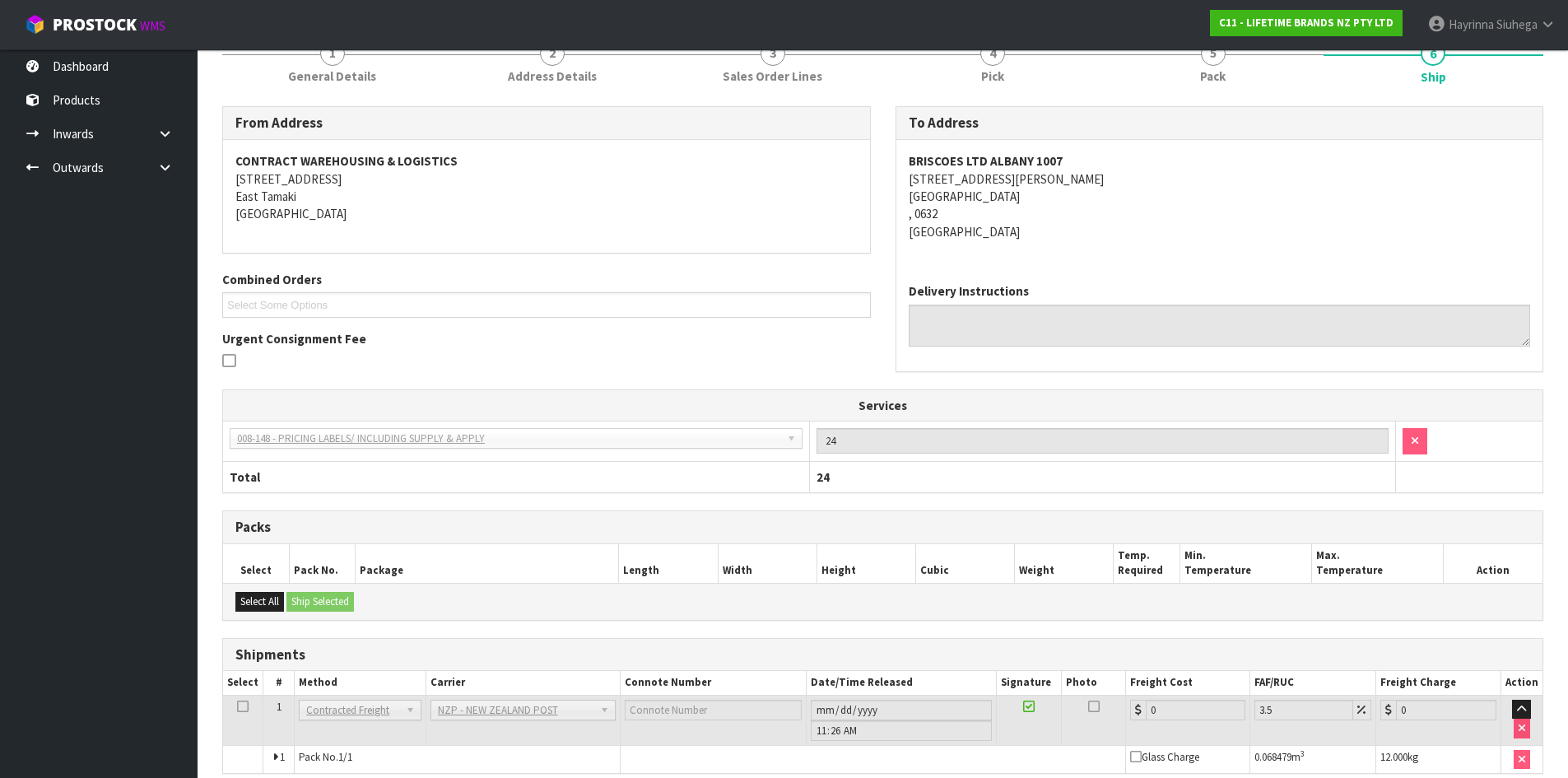
scroll to position [311, 0]
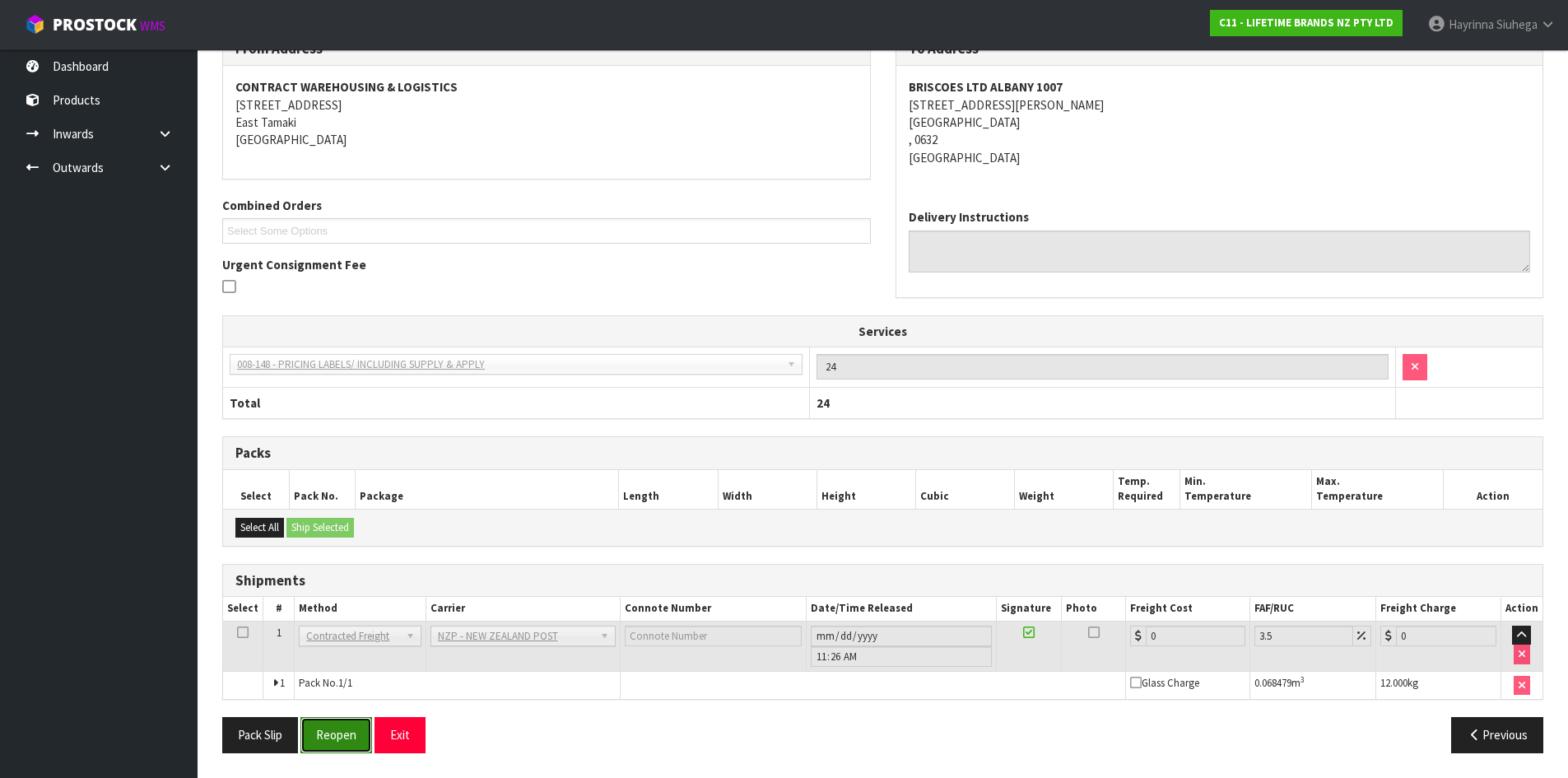
click at [337, 722] on button "Reopen" at bounding box center [336, 735] width 72 height 35
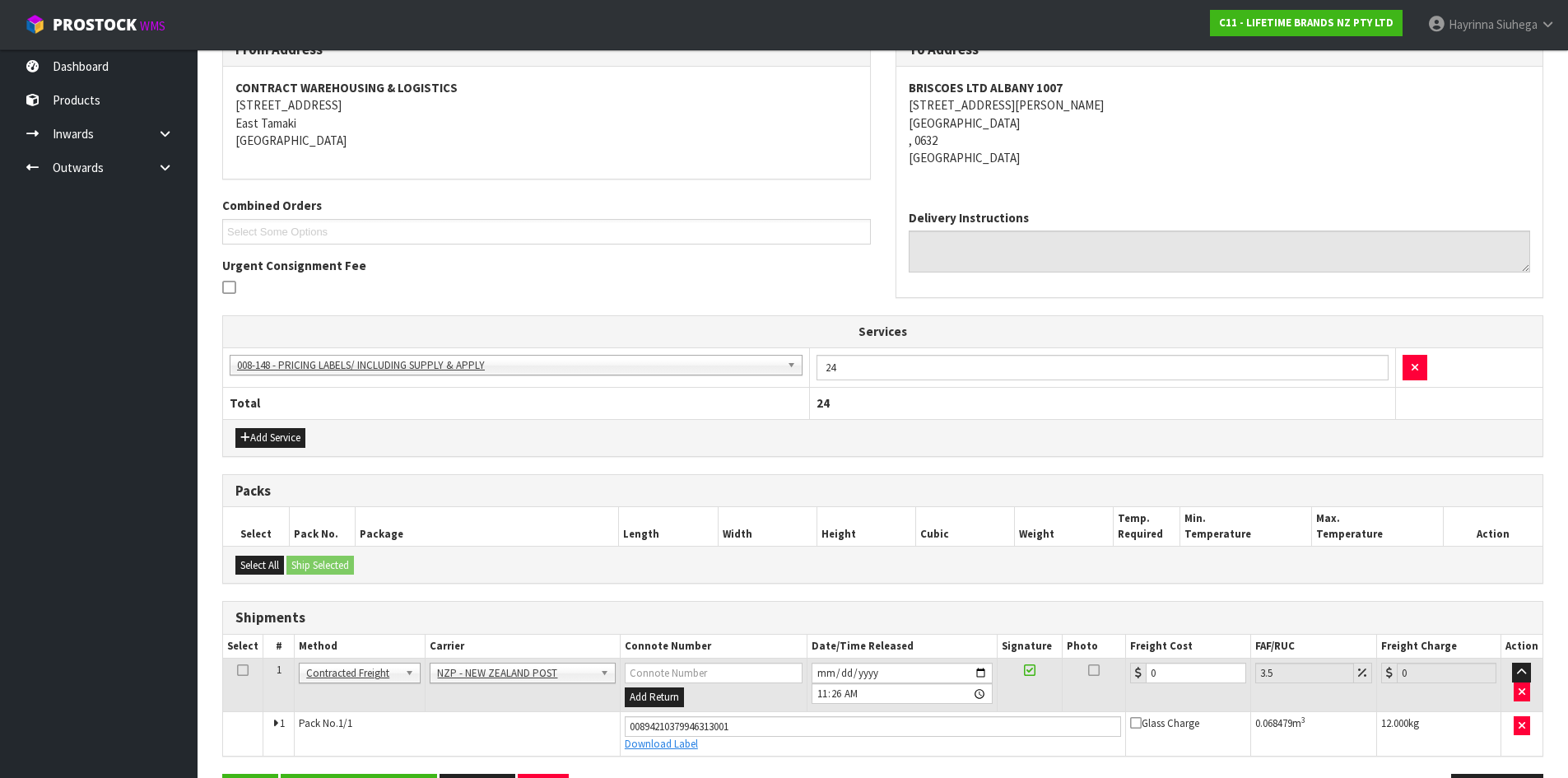
scroll to position [349, 0]
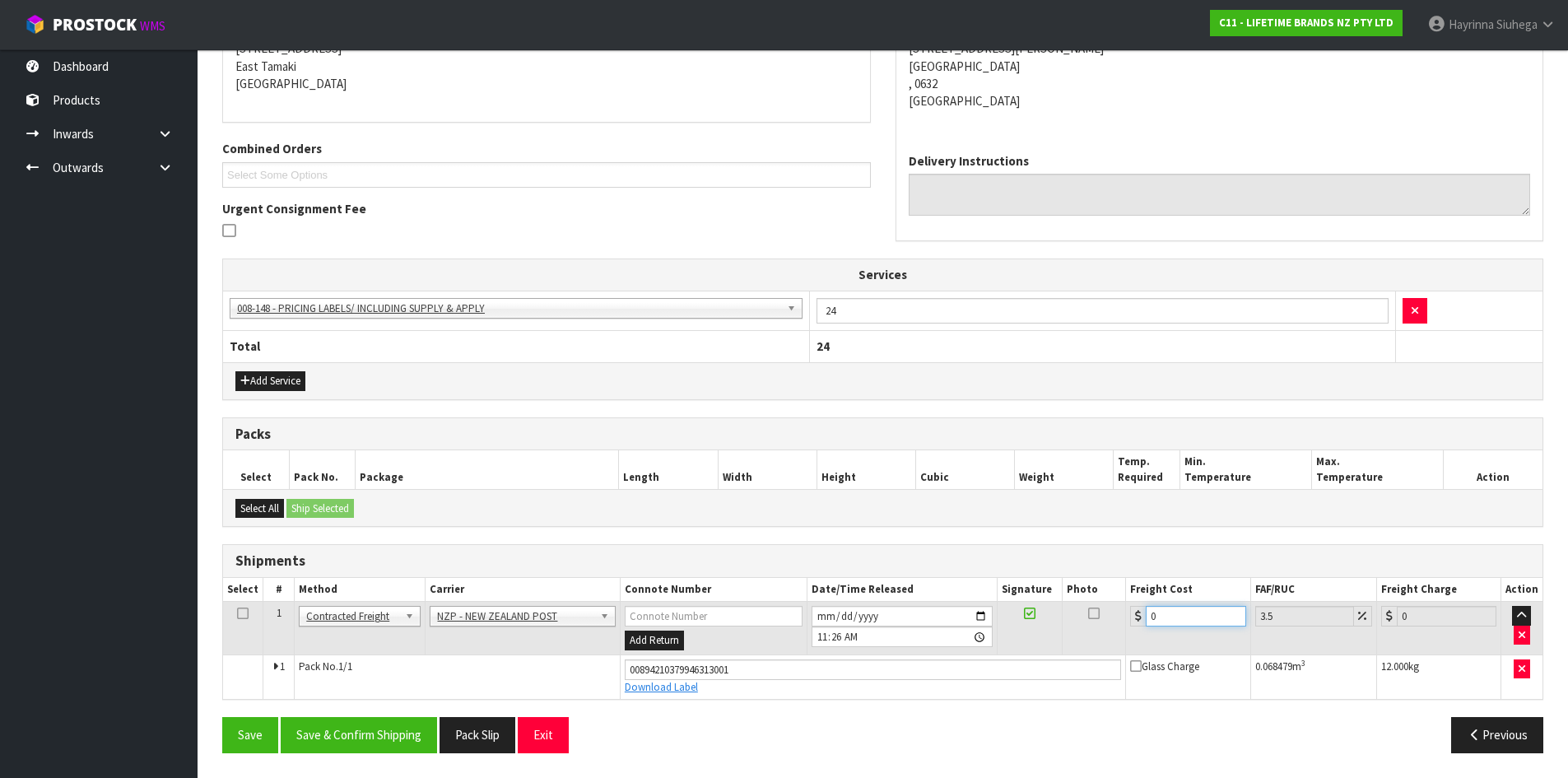
drag, startPoint x: 1177, startPoint y: 624, endPoint x: 1044, endPoint y: 624, distance: 133.0
click at [1072, 611] on tr "1 Client Local Pickup Customer Local Pickup Company Freight Contracted Freight …" at bounding box center [883, 629] width 1320 height 54
click at [222, 718] on button "Save" at bounding box center [250, 735] width 56 height 35
click at [399, 731] on button "Save & Confirm Shipping" at bounding box center [359, 735] width 156 height 35
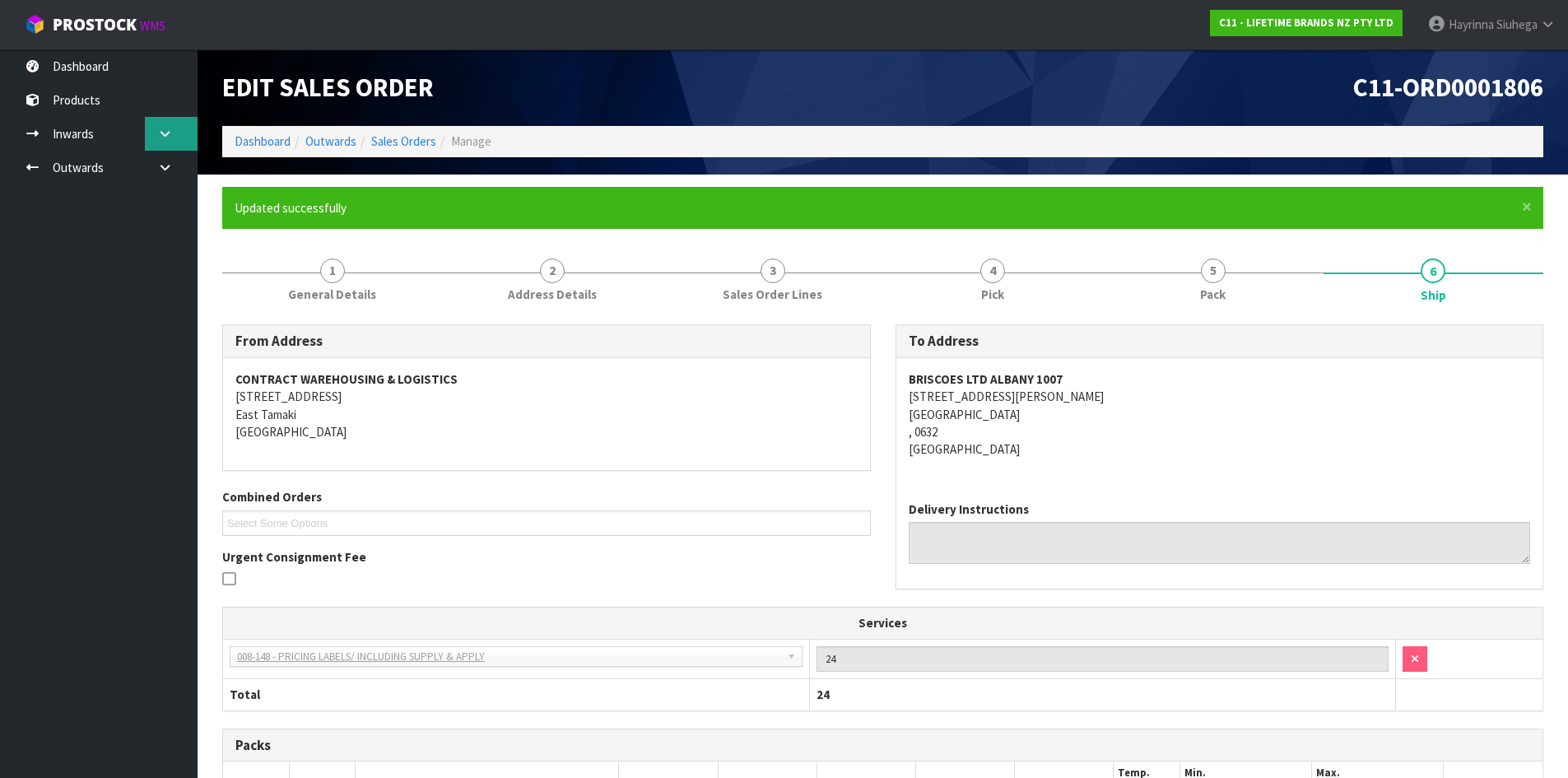
scroll to position [0, 0]
click at [275, 141] on link "Dashboard" at bounding box center [262, 141] width 56 height 16
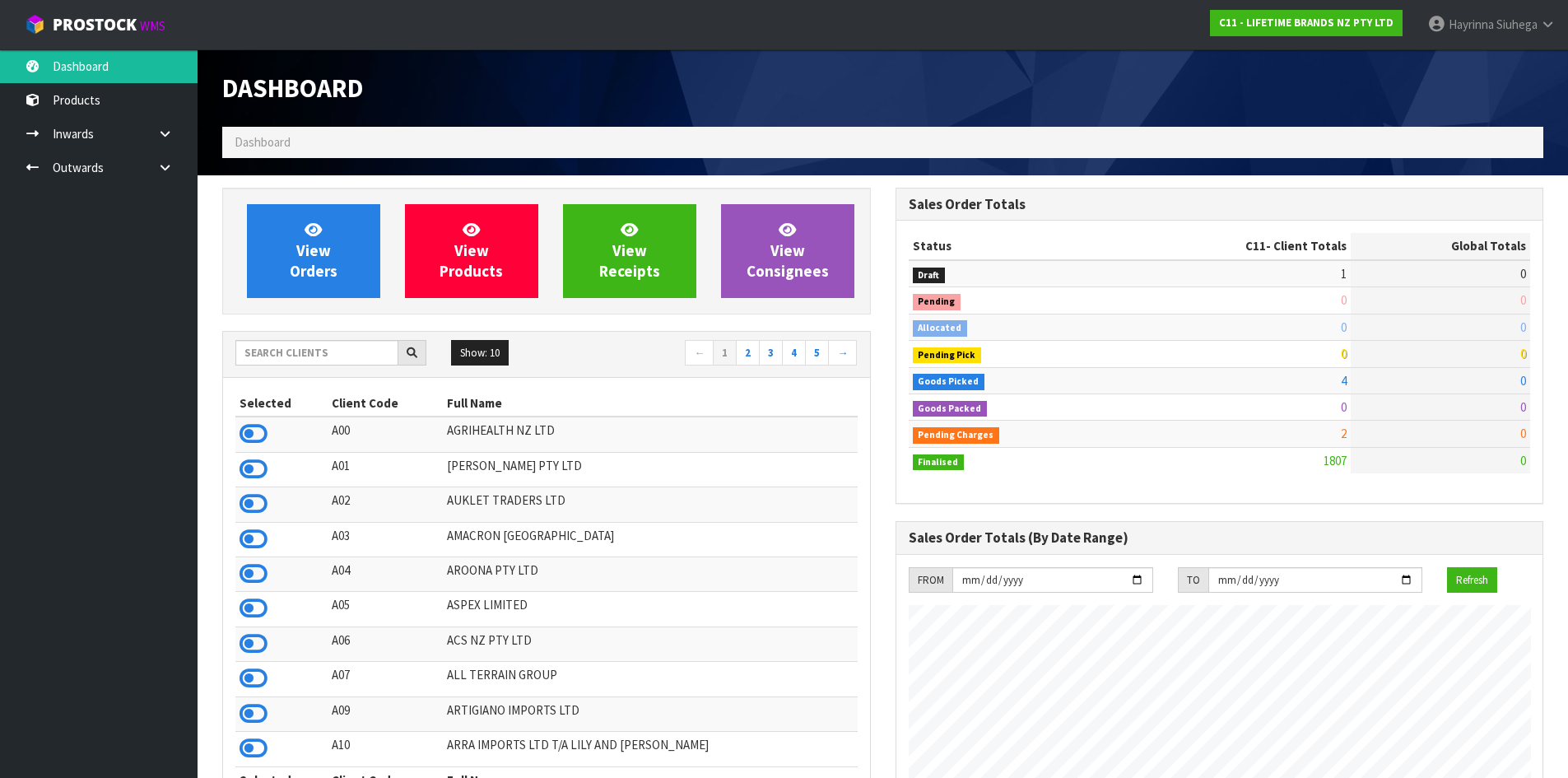
scroll to position [1247, 673]
click at [309, 240] on span "View Orders" at bounding box center [313, 250] width 47 height 61
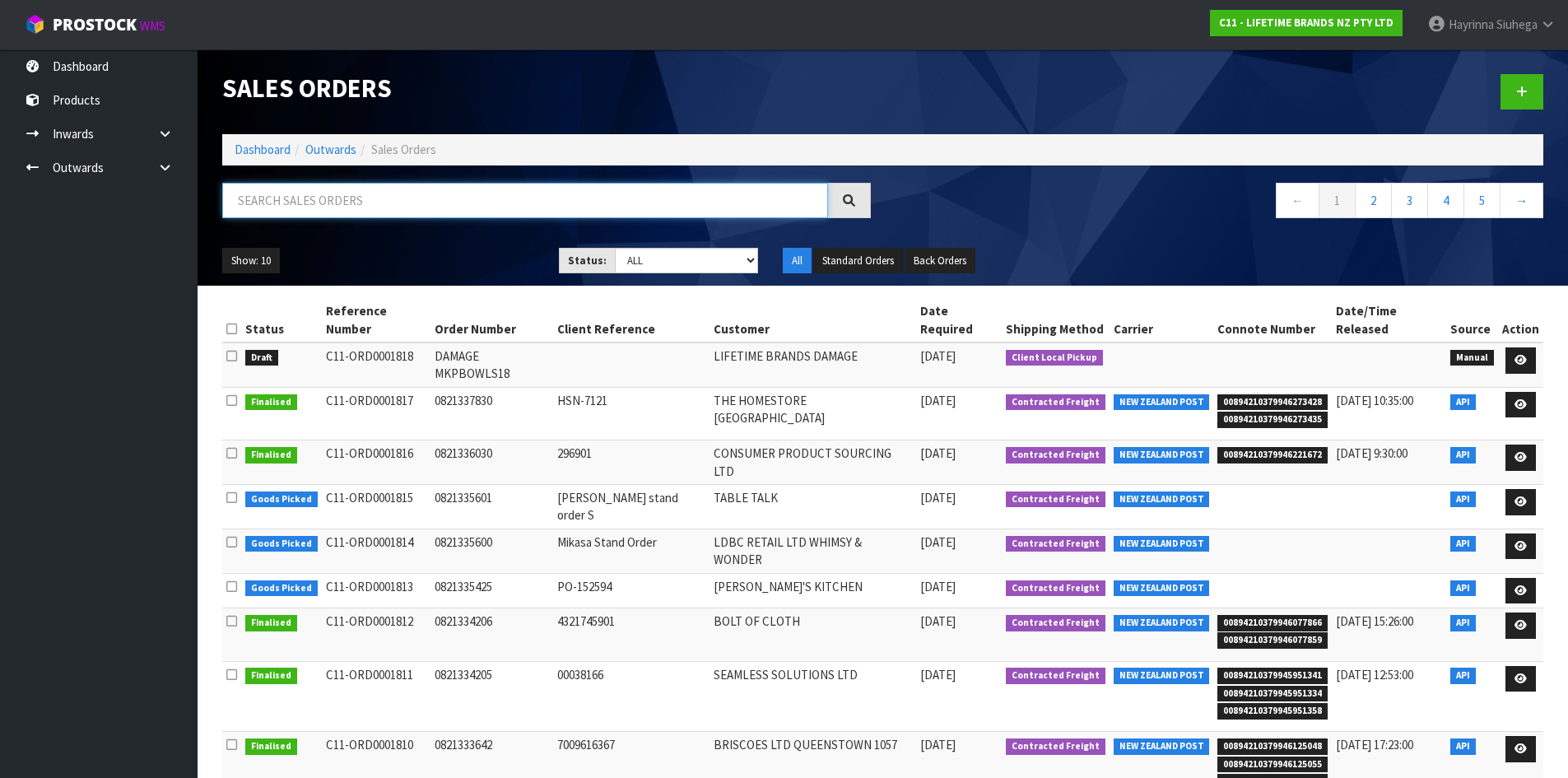
click at [325, 208] on input "text" at bounding box center [525, 200] width 606 height 35
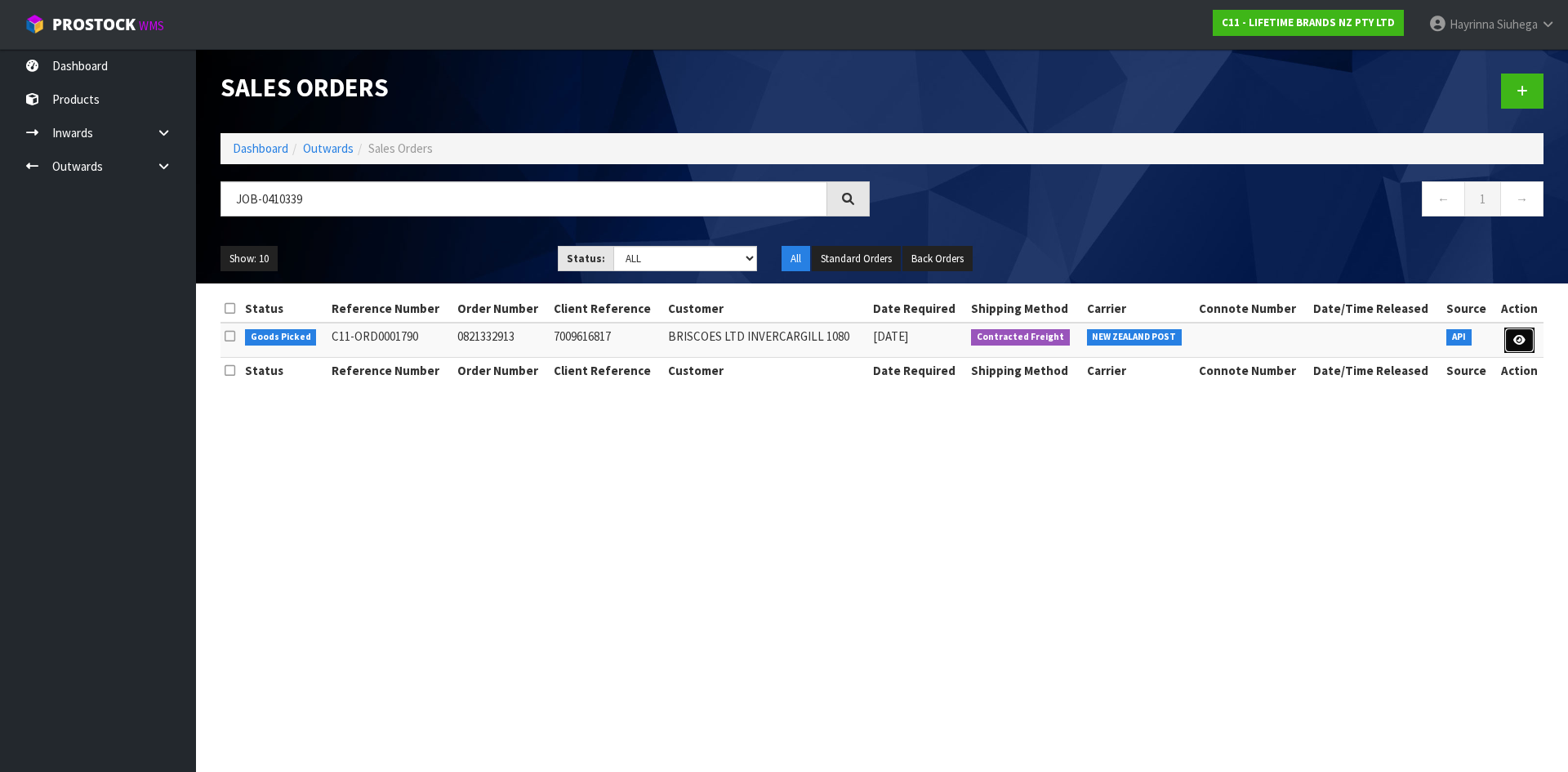
click at [1517, 338] on icon at bounding box center [1518, 341] width 12 height 11
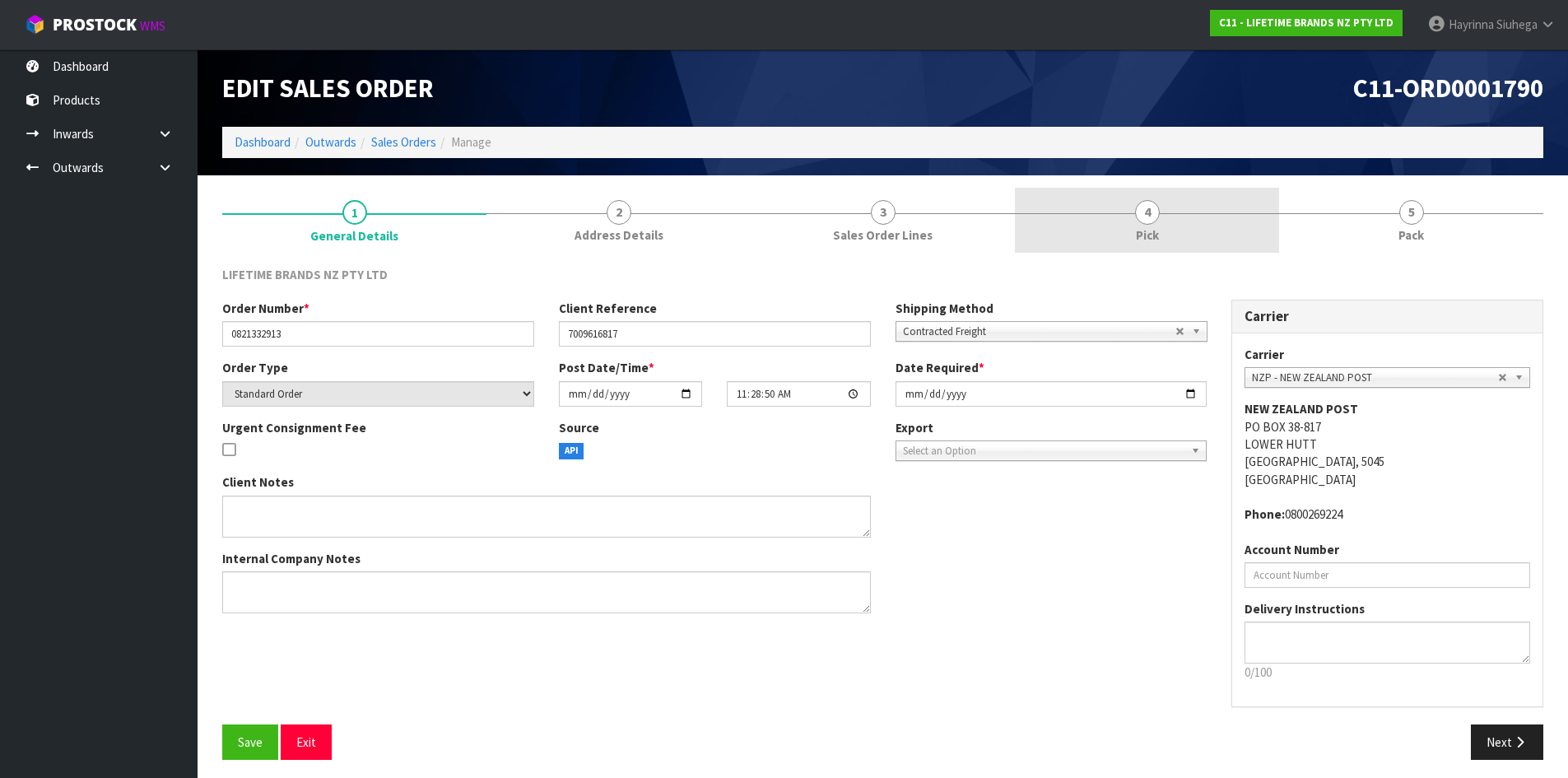
click at [1221, 232] on link "4 Pick" at bounding box center [1147, 221] width 264 height 65
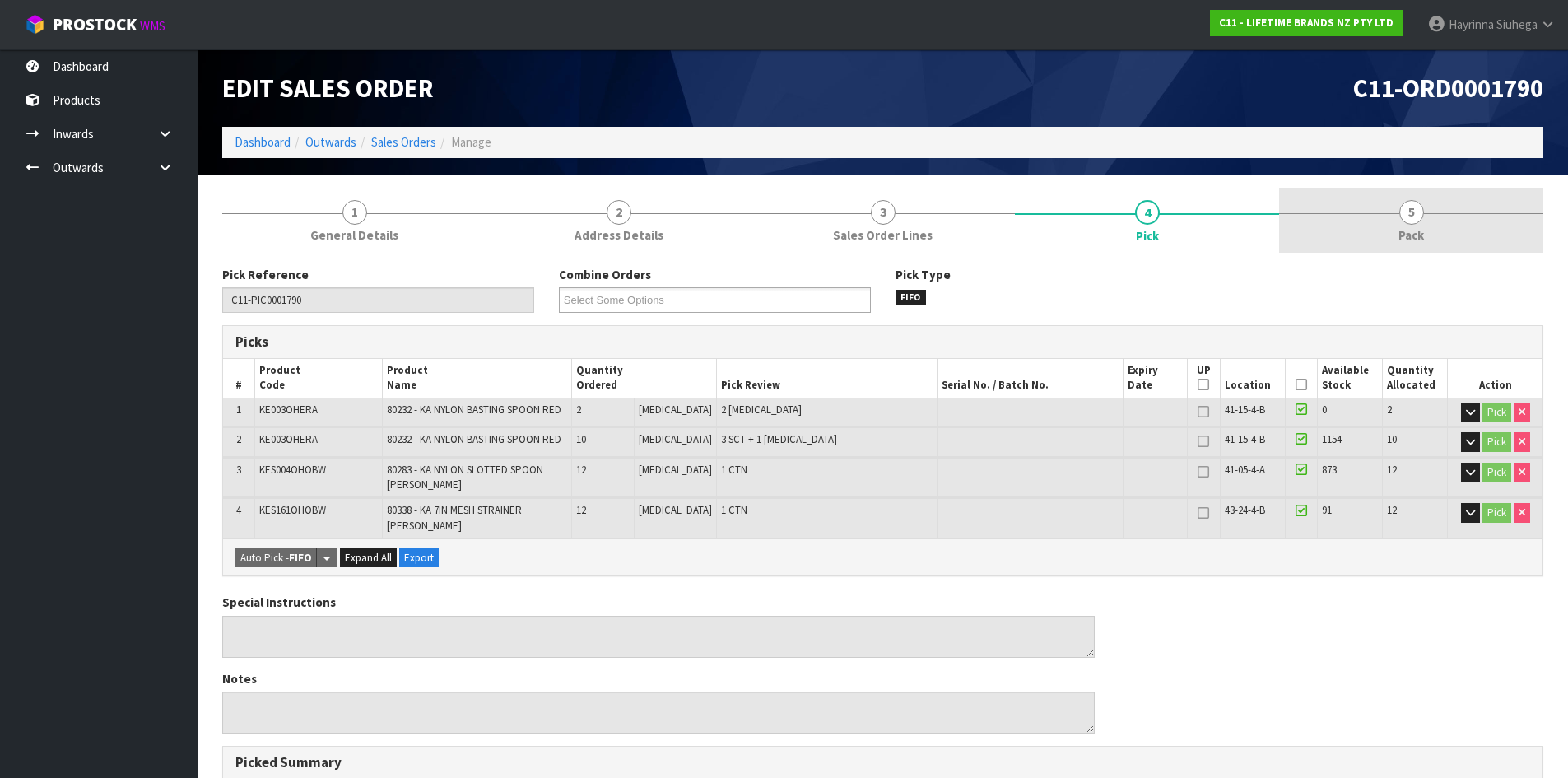
click at [1339, 217] on link "5 Pack" at bounding box center [1412, 221] width 264 height 65
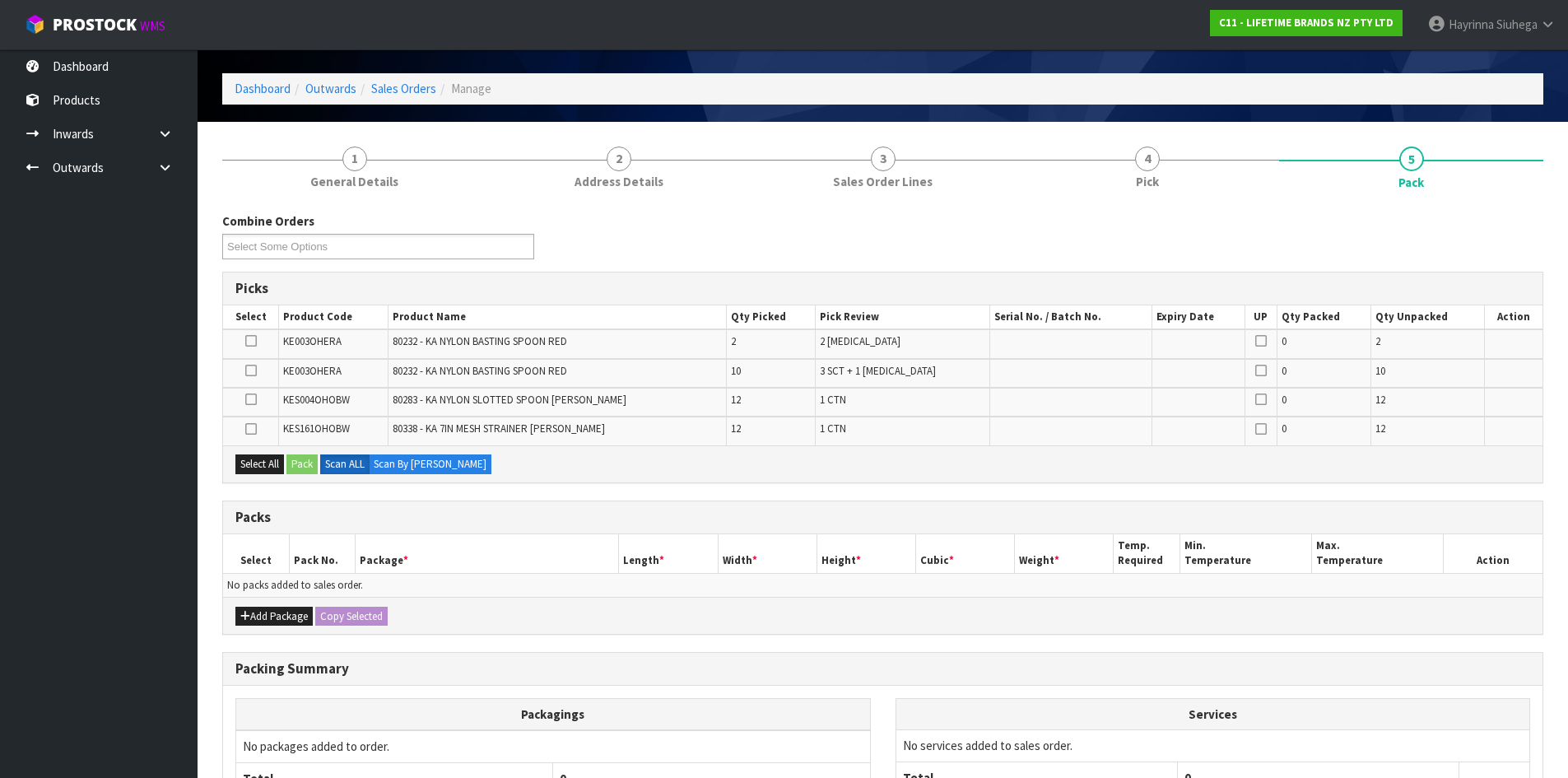
scroll to position [82, 0]
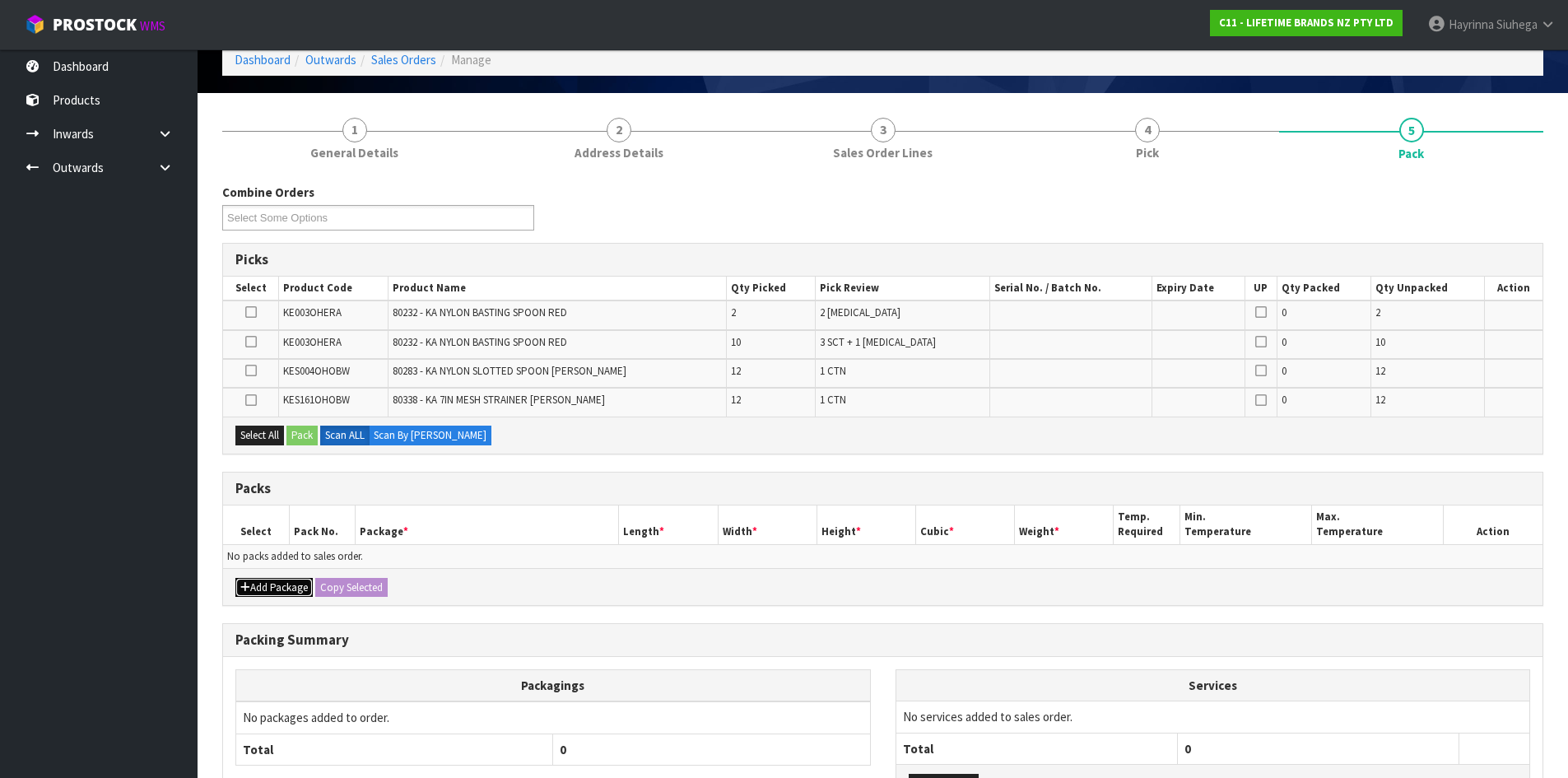
click at [281, 585] on button "Add Package" at bounding box center [274, 587] width 77 height 20
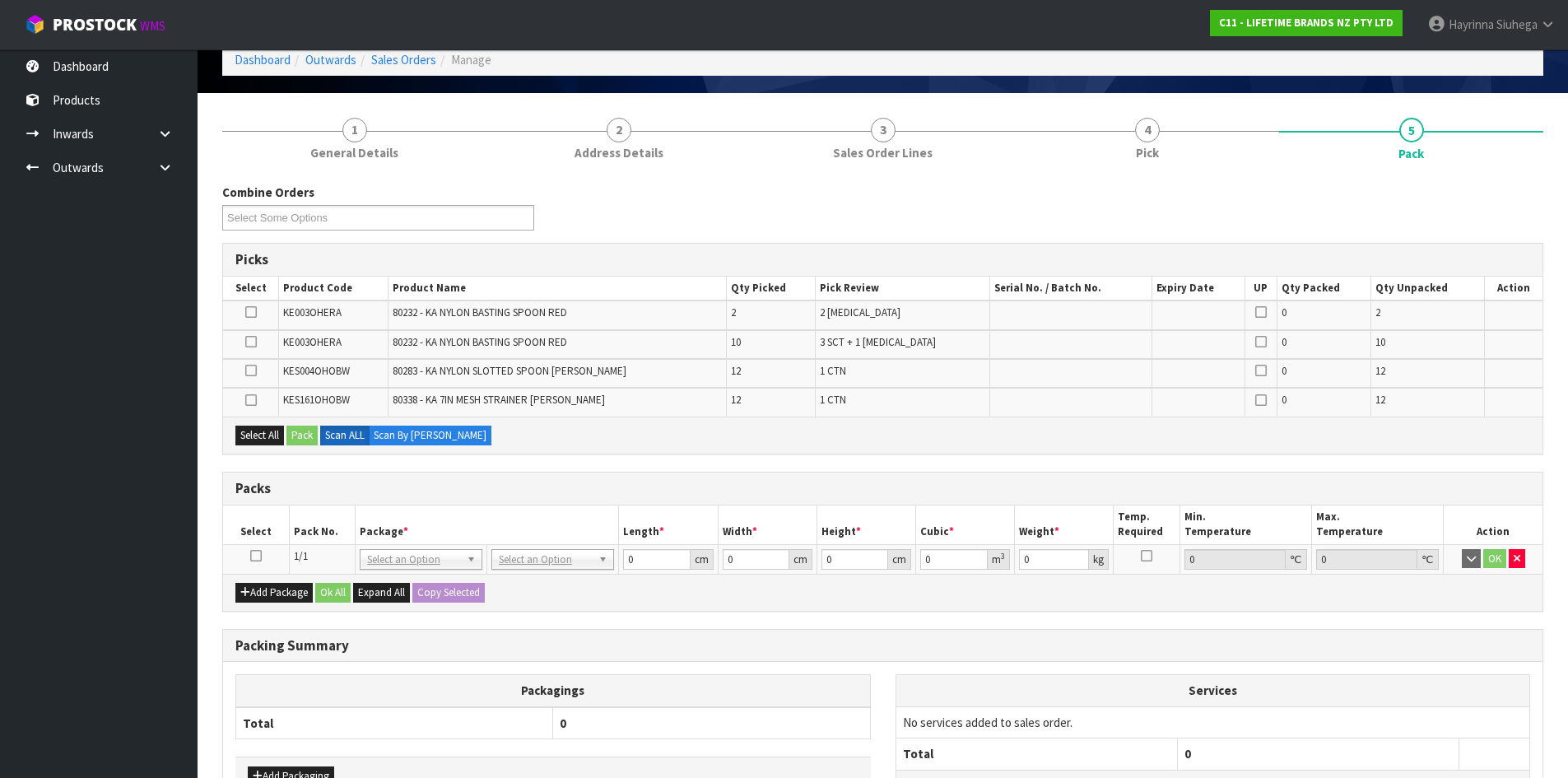
drag, startPoint x: 254, startPoint y: 557, endPoint x: 285, endPoint y: 531, distance: 40.5
click at [255, 556] on icon at bounding box center [256, 556] width 11 height 1
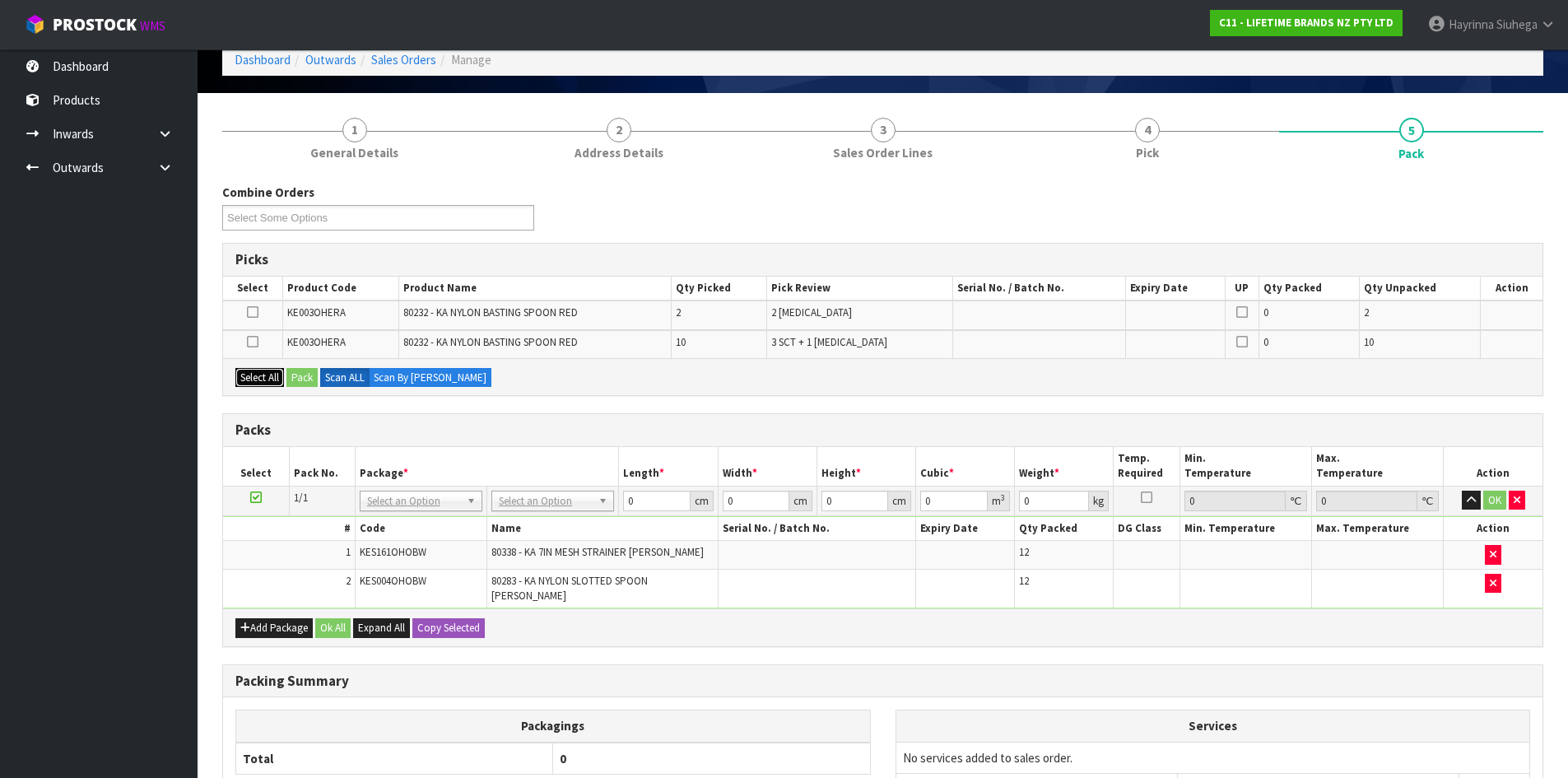
click at [255, 371] on button "Select All" at bounding box center [260, 377] width 48 height 20
click at [313, 379] on button "Pack" at bounding box center [302, 377] width 32 height 20
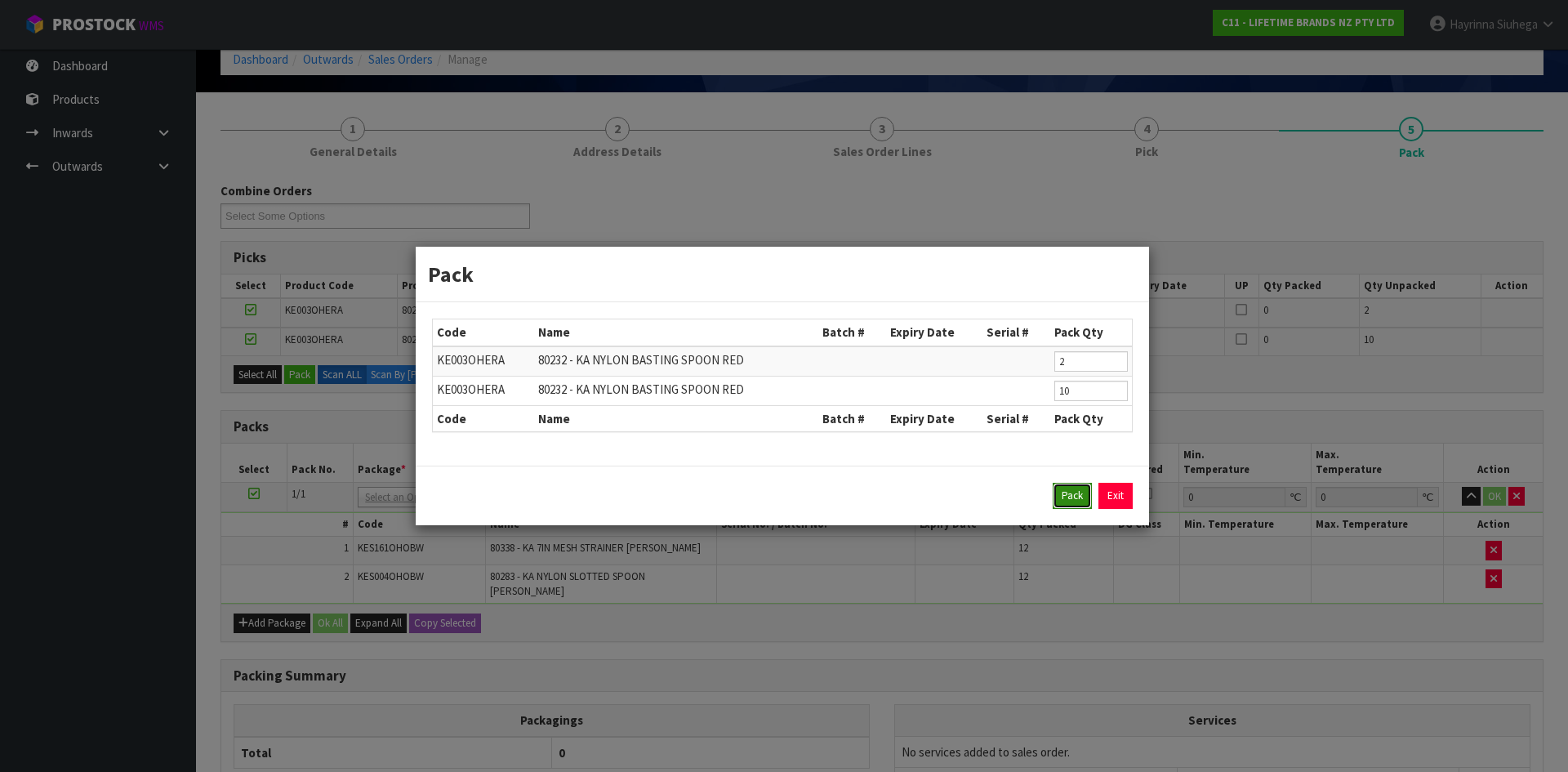
click at [1066, 492] on button "Pack" at bounding box center [1071, 496] width 39 height 26
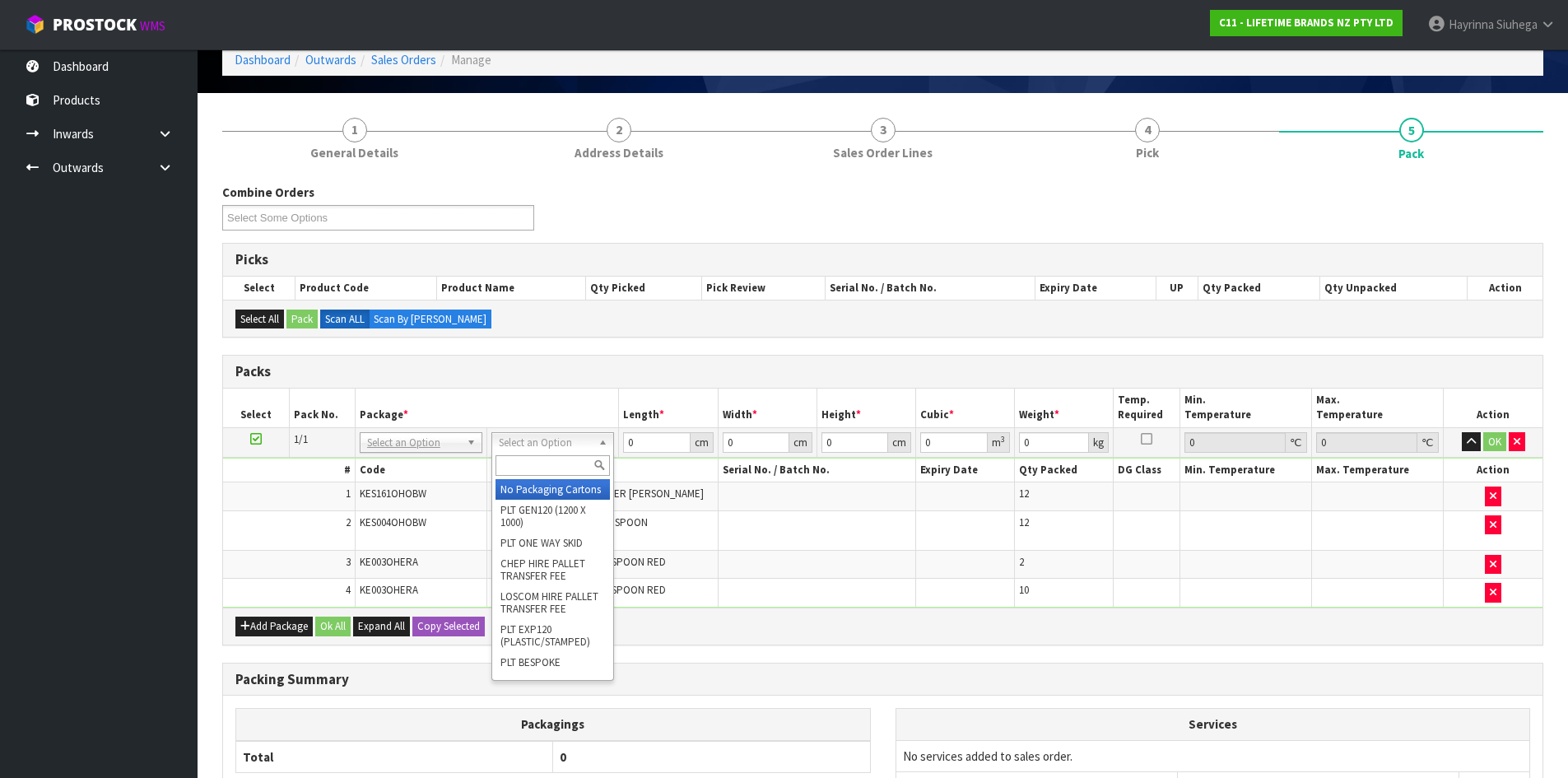
drag, startPoint x: 503, startPoint y: 72, endPoint x: 580, endPoint y: 436, distance: 372.1
click at [569, 458] on input "text" at bounding box center [553, 465] width 114 height 20
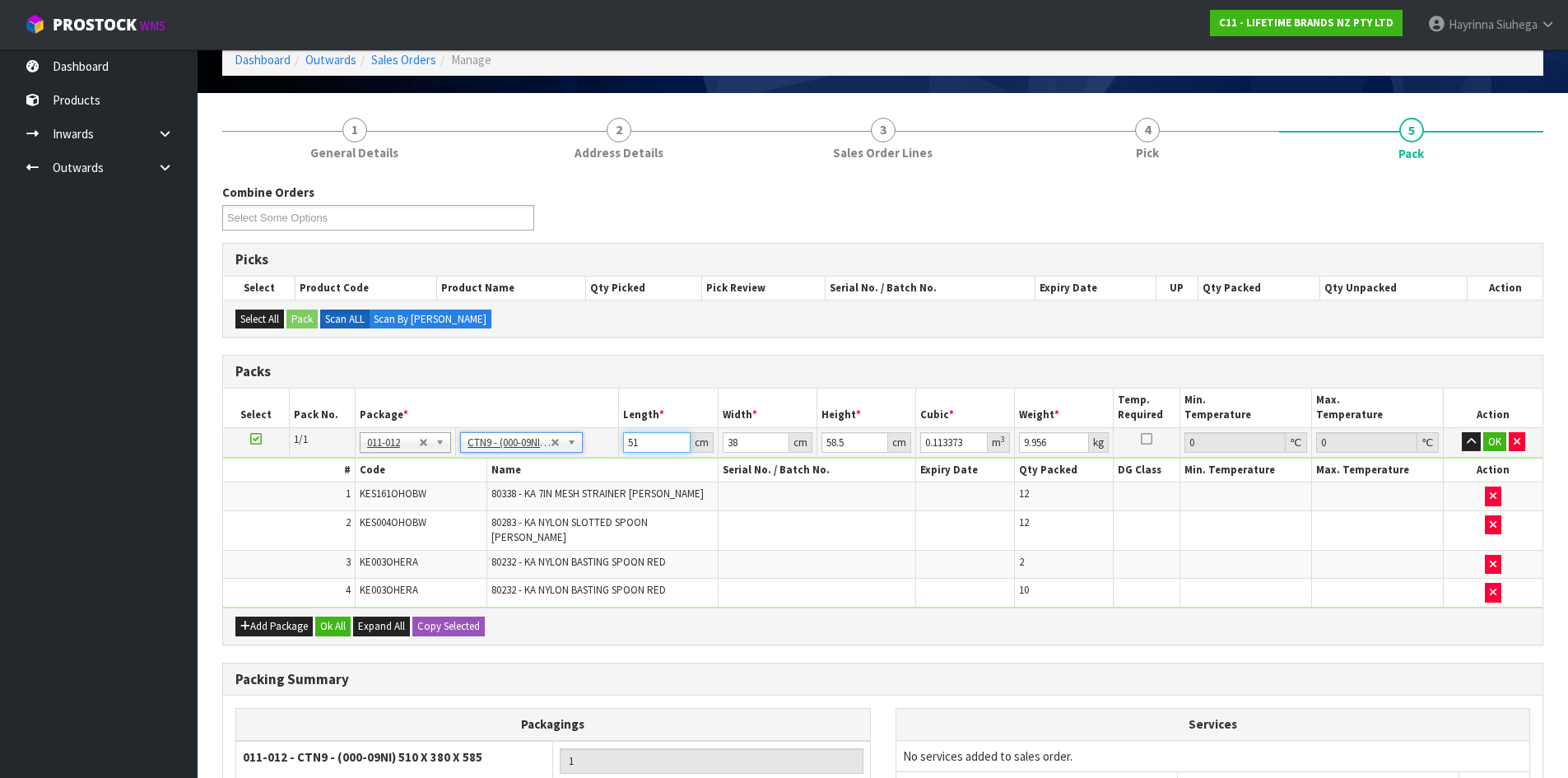
click at [627, 445] on input "51" at bounding box center [657, 442] width 67 height 20
drag, startPoint x: 627, startPoint y: 445, endPoint x: 766, endPoint y: 412, distance: 142.9
click at [627, 444] on input "51" at bounding box center [657, 442] width 67 height 20
click button "OK" at bounding box center [1494, 441] width 23 height 20
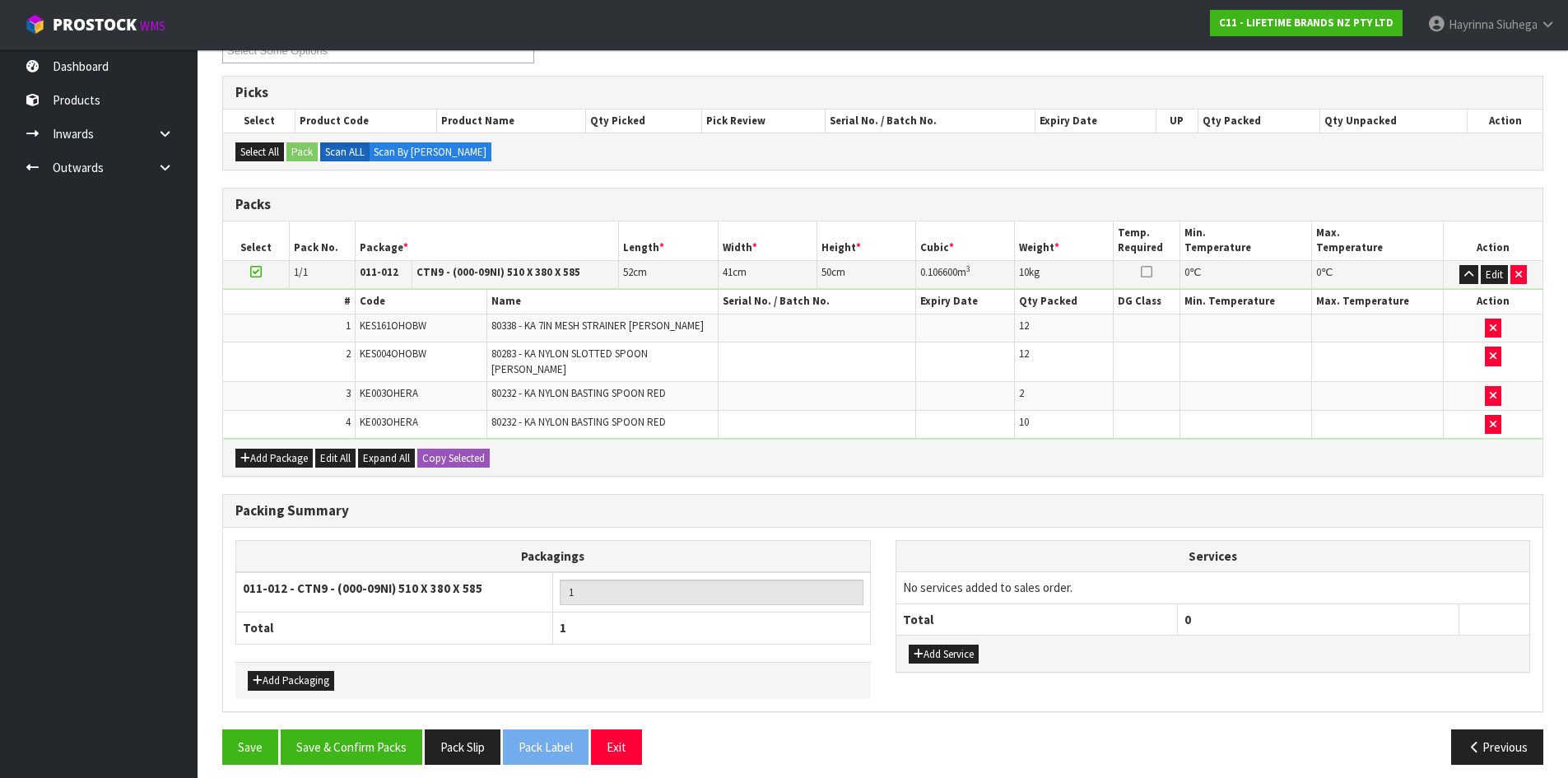
scroll to position [250, 0]
click at [958, 648] on button "Add Service" at bounding box center [944, 653] width 70 height 20
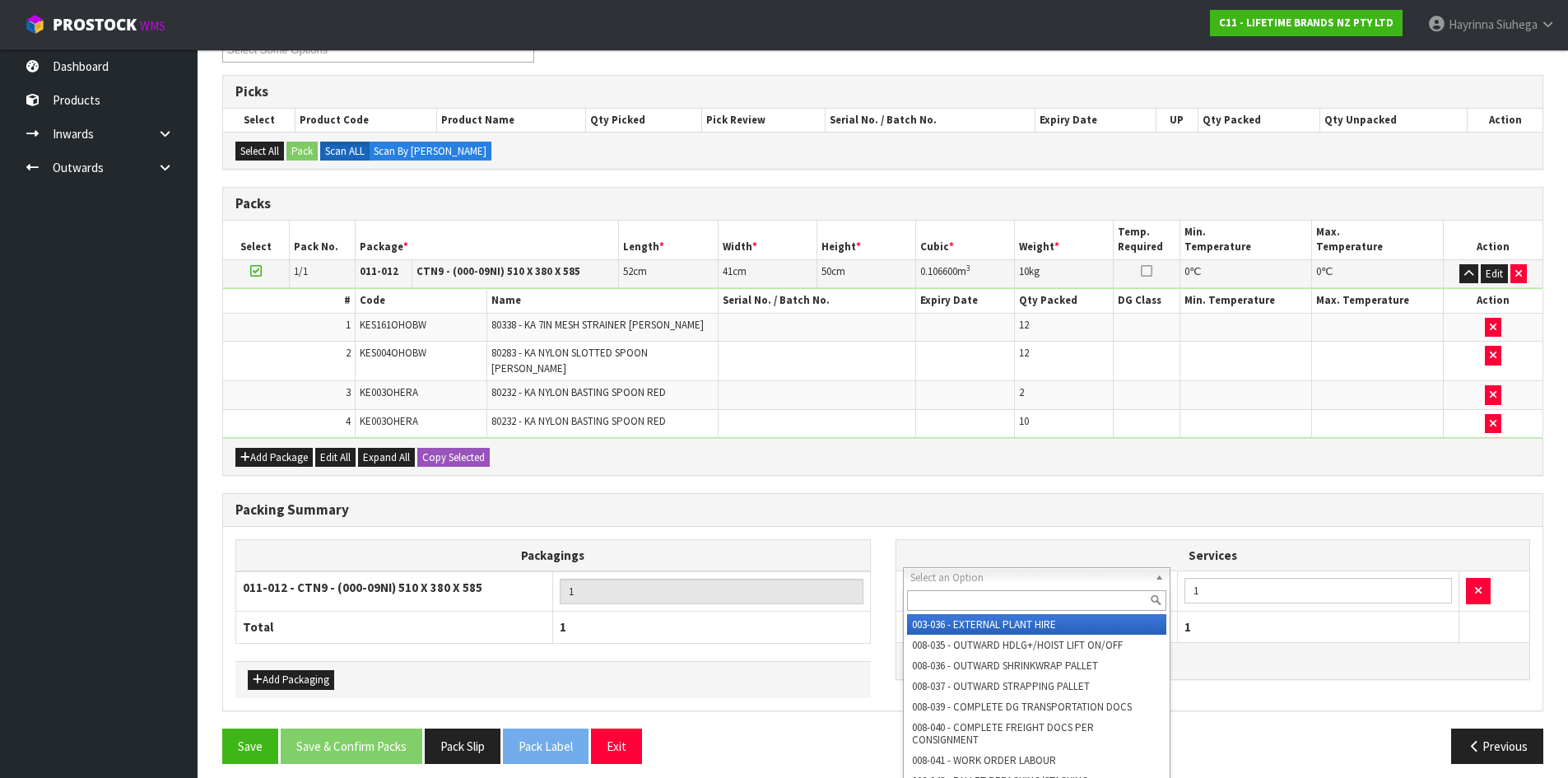
click at [961, 598] on input "text" at bounding box center [1038, 600] width 261 height 20
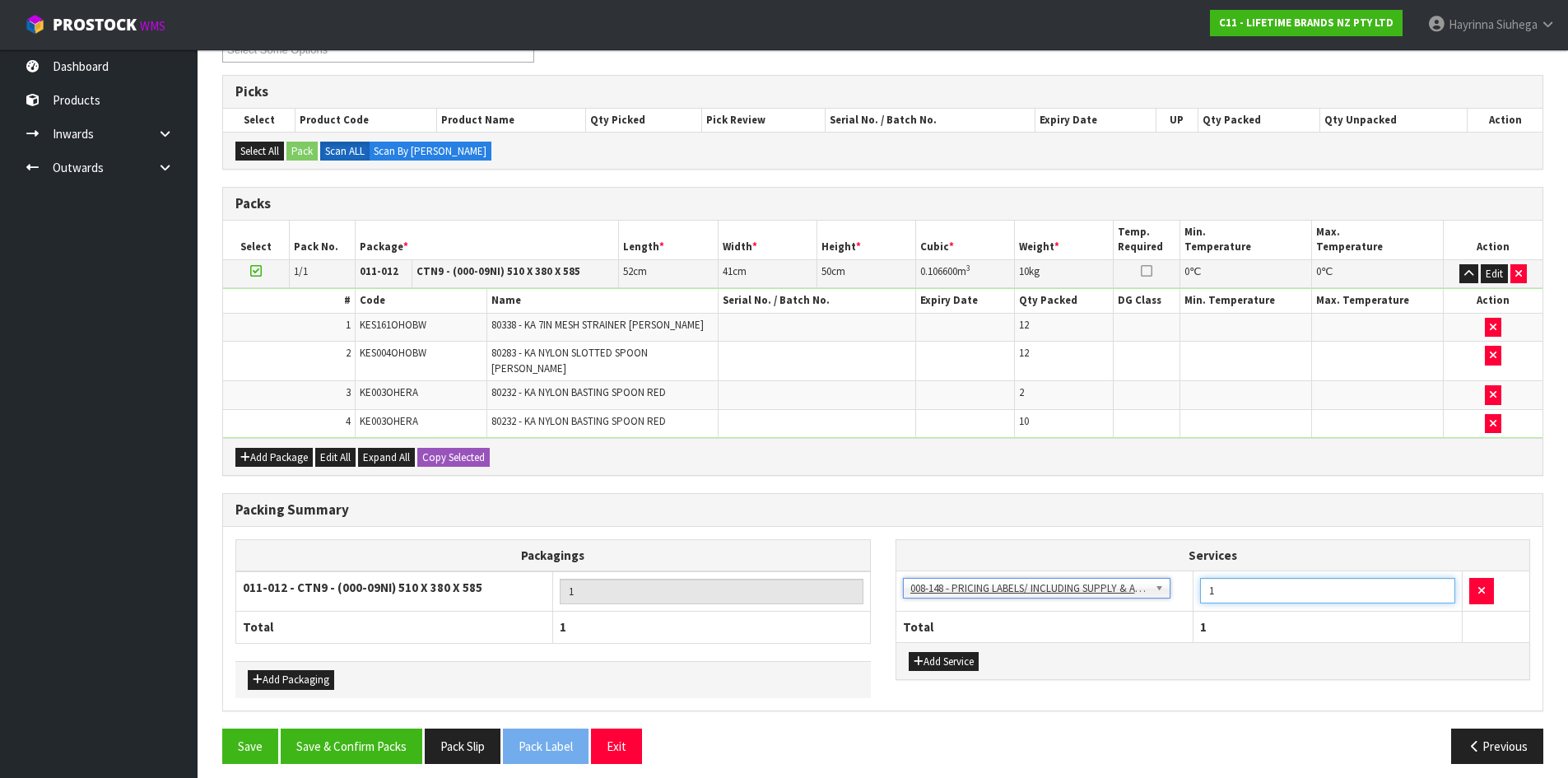
drag, startPoint x: 1330, startPoint y: 578, endPoint x: 1206, endPoint y: 597, distance: 125.4
click at [1206, 597] on td "1" at bounding box center [1328, 591] width 269 height 40
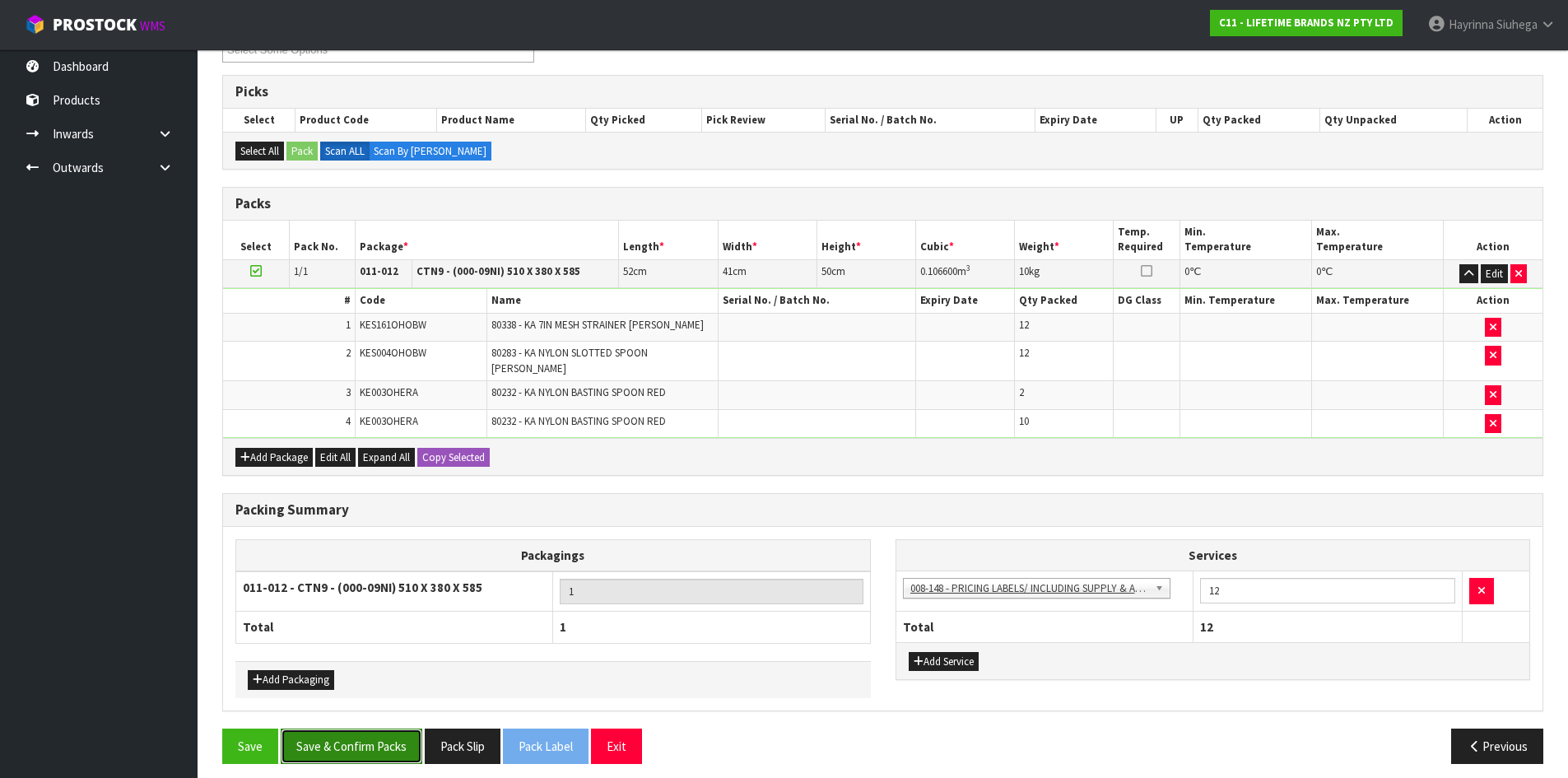
click at [385, 729] on button "Save & Confirm Packs" at bounding box center [352, 746] width 141 height 35
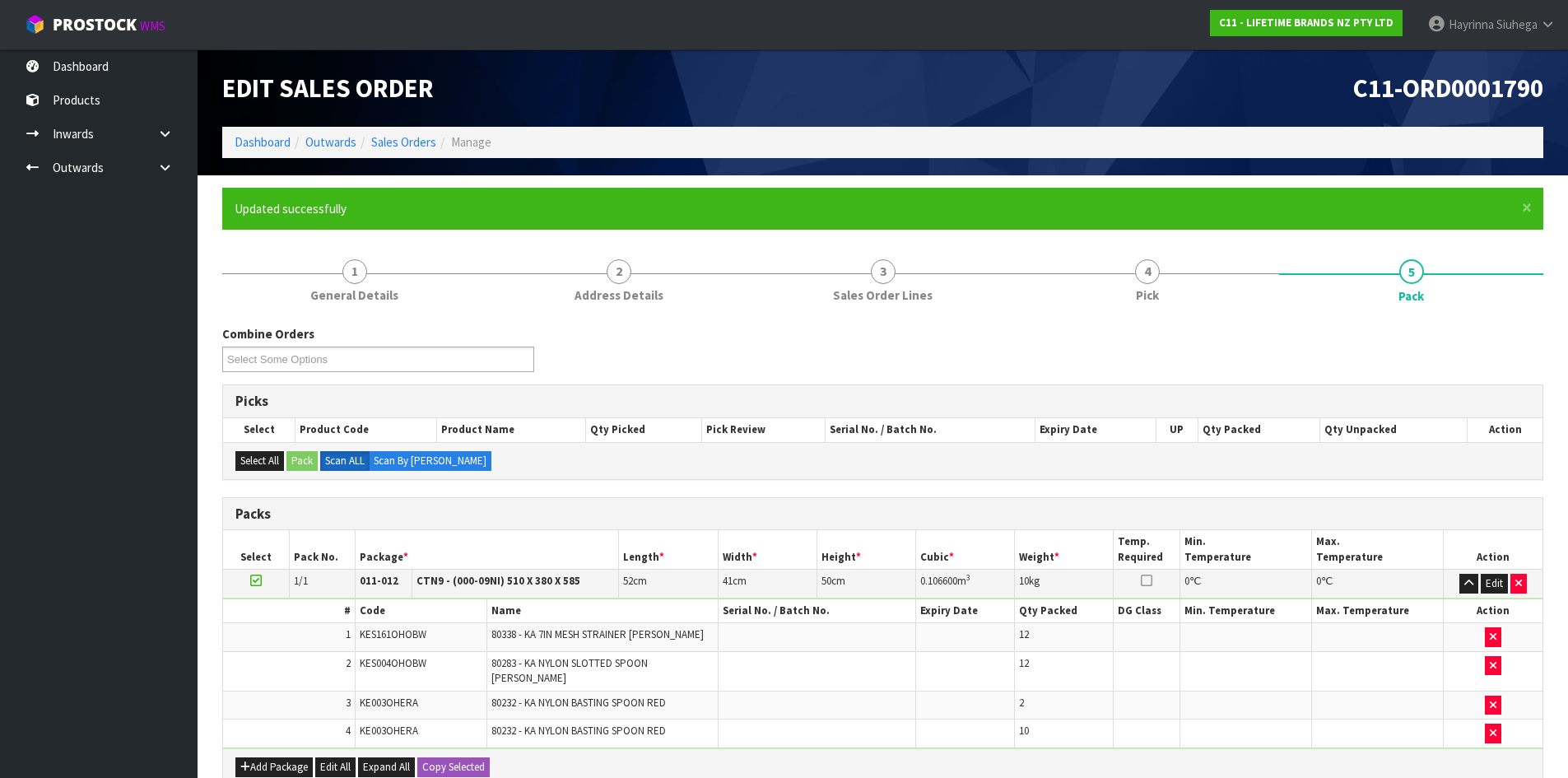
scroll to position [134, 0]
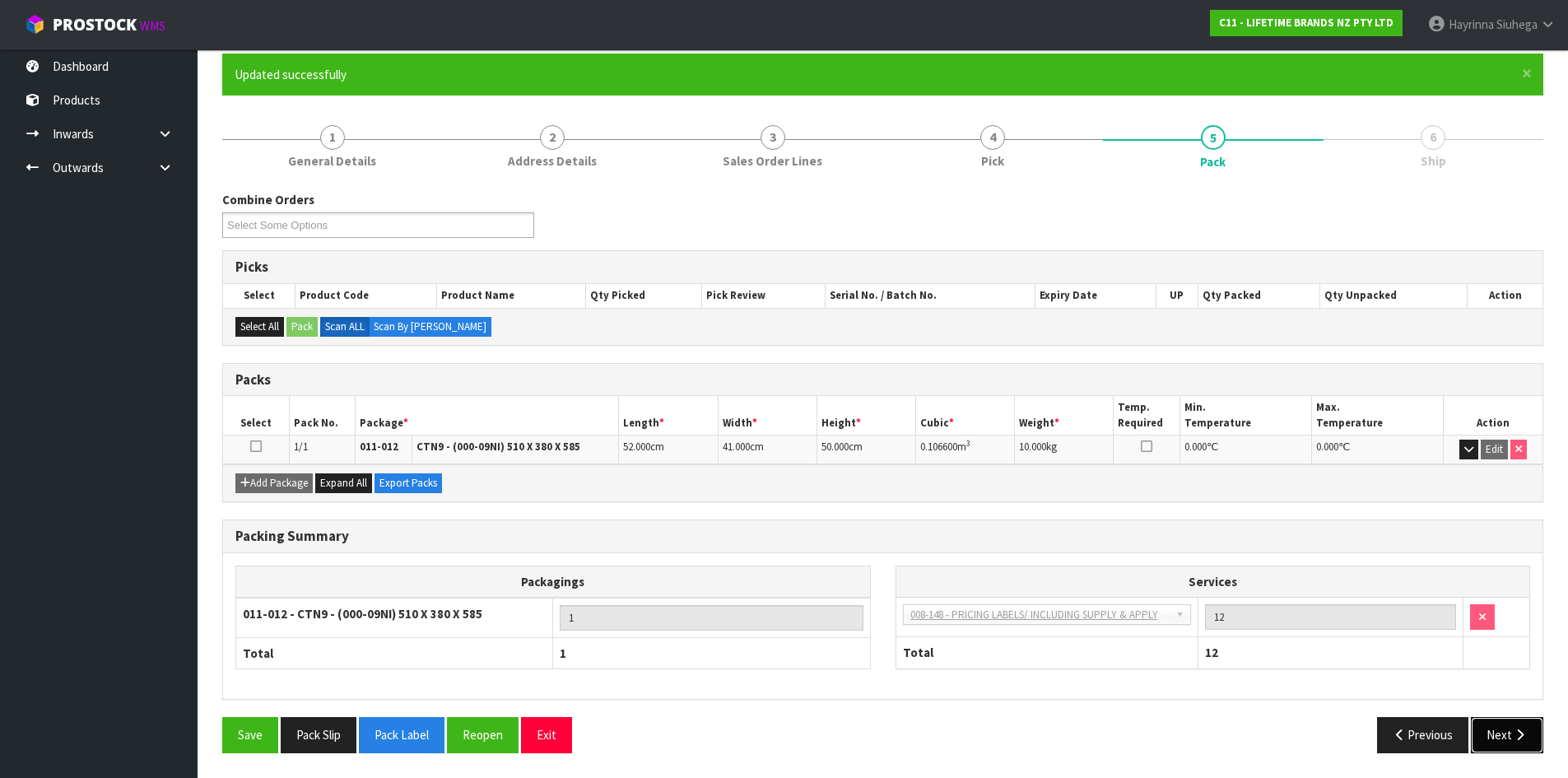
click at [1518, 746] on button "Next" at bounding box center [1508, 735] width 73 height 35
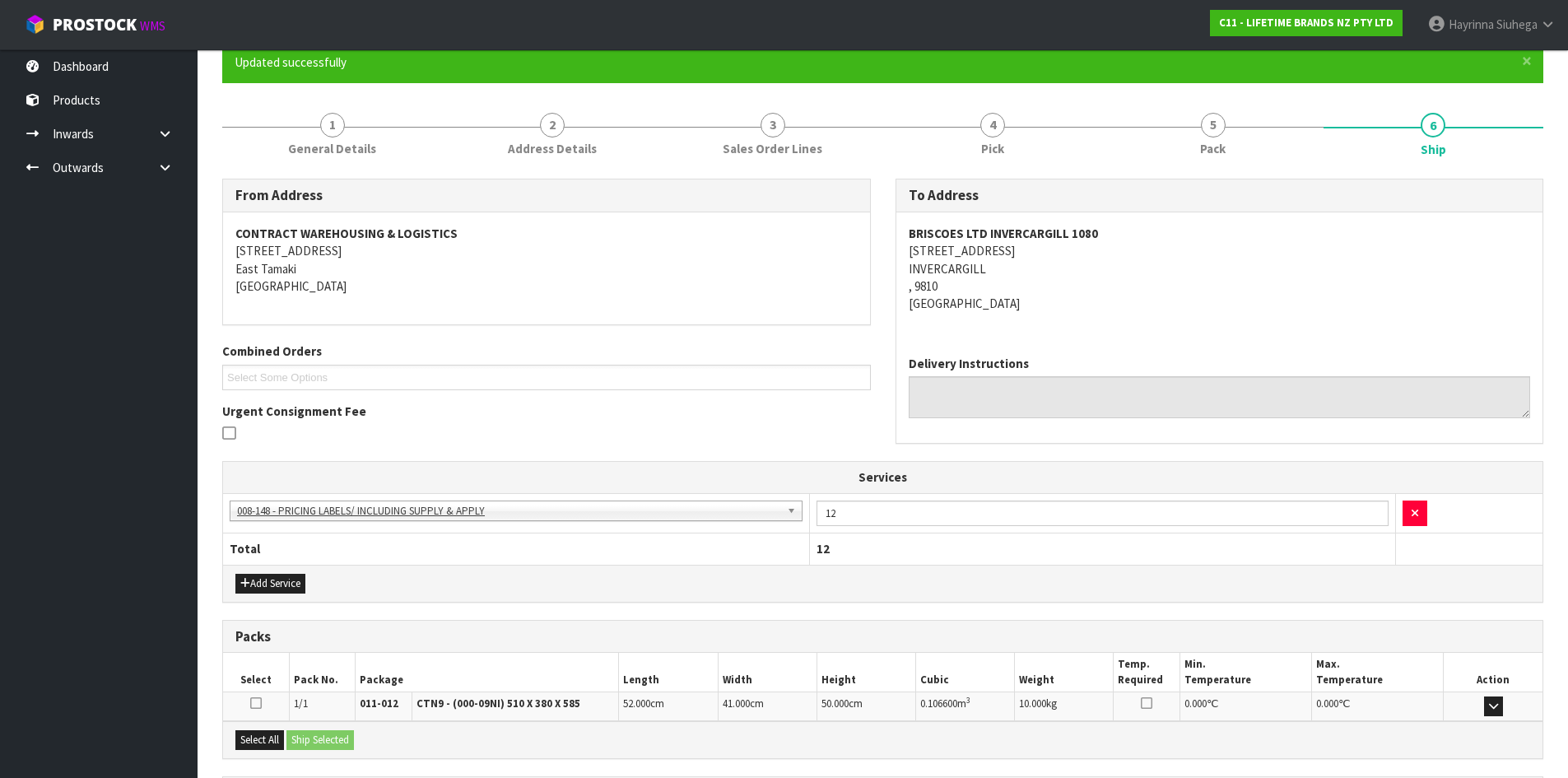
scroll to position [304, 0]
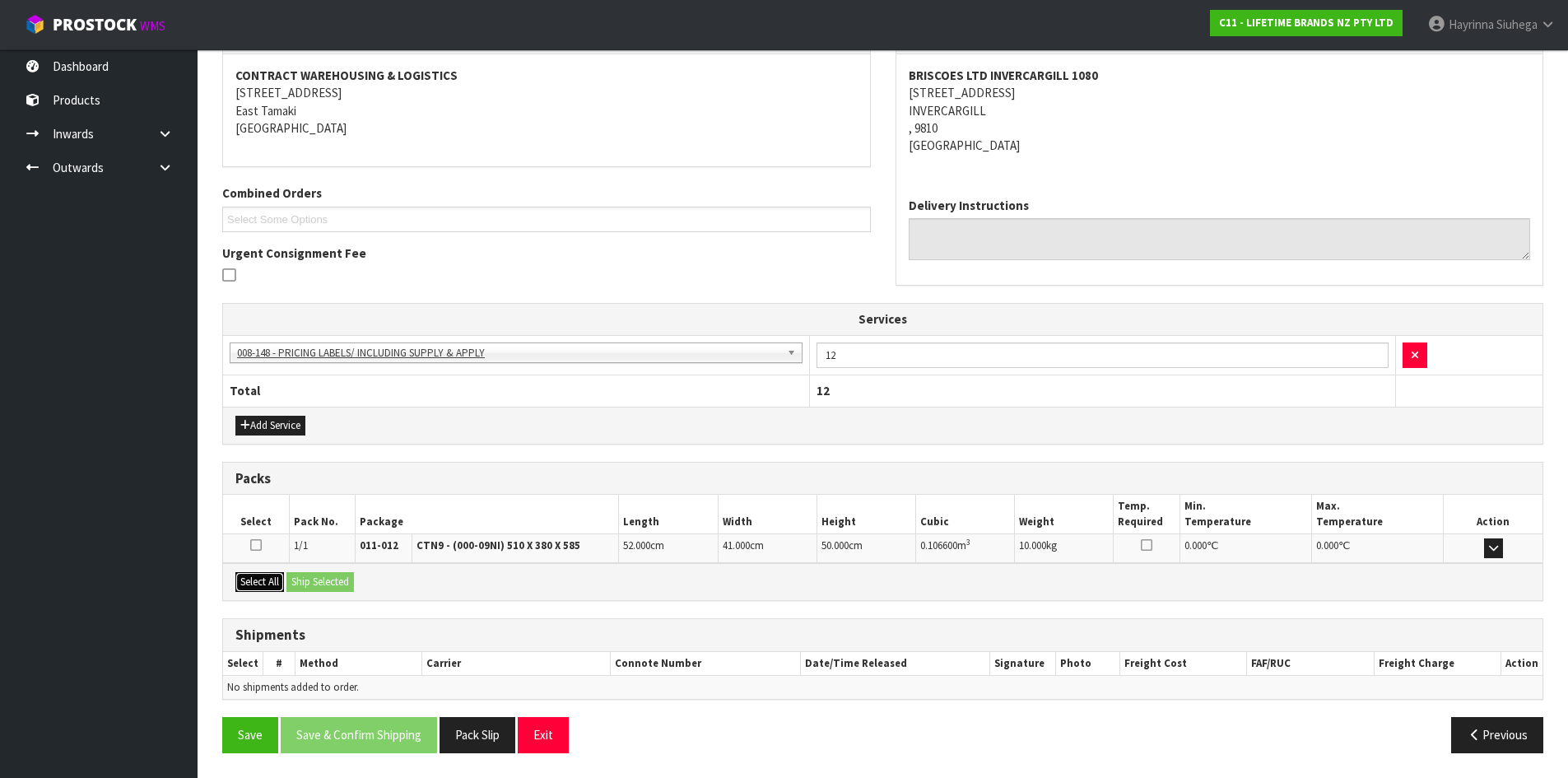
click at [274, 579] on button "Select All" at bounding box center [260, 582] width 48 height 20
click at [319, 578] on button "Ship Selected" at bounding box center [320, 582] width 68 height 20
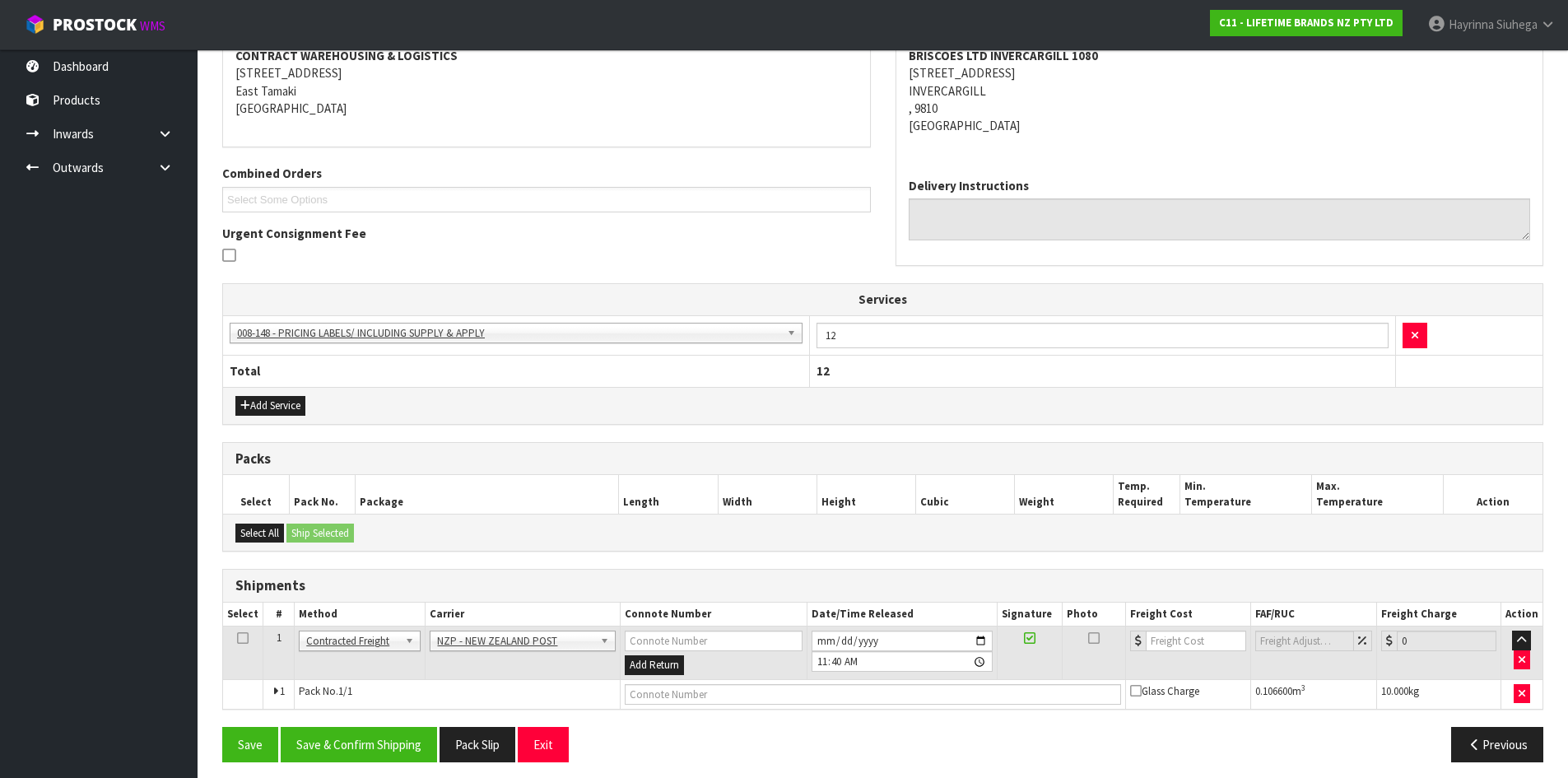
scroll to position [333, 0]
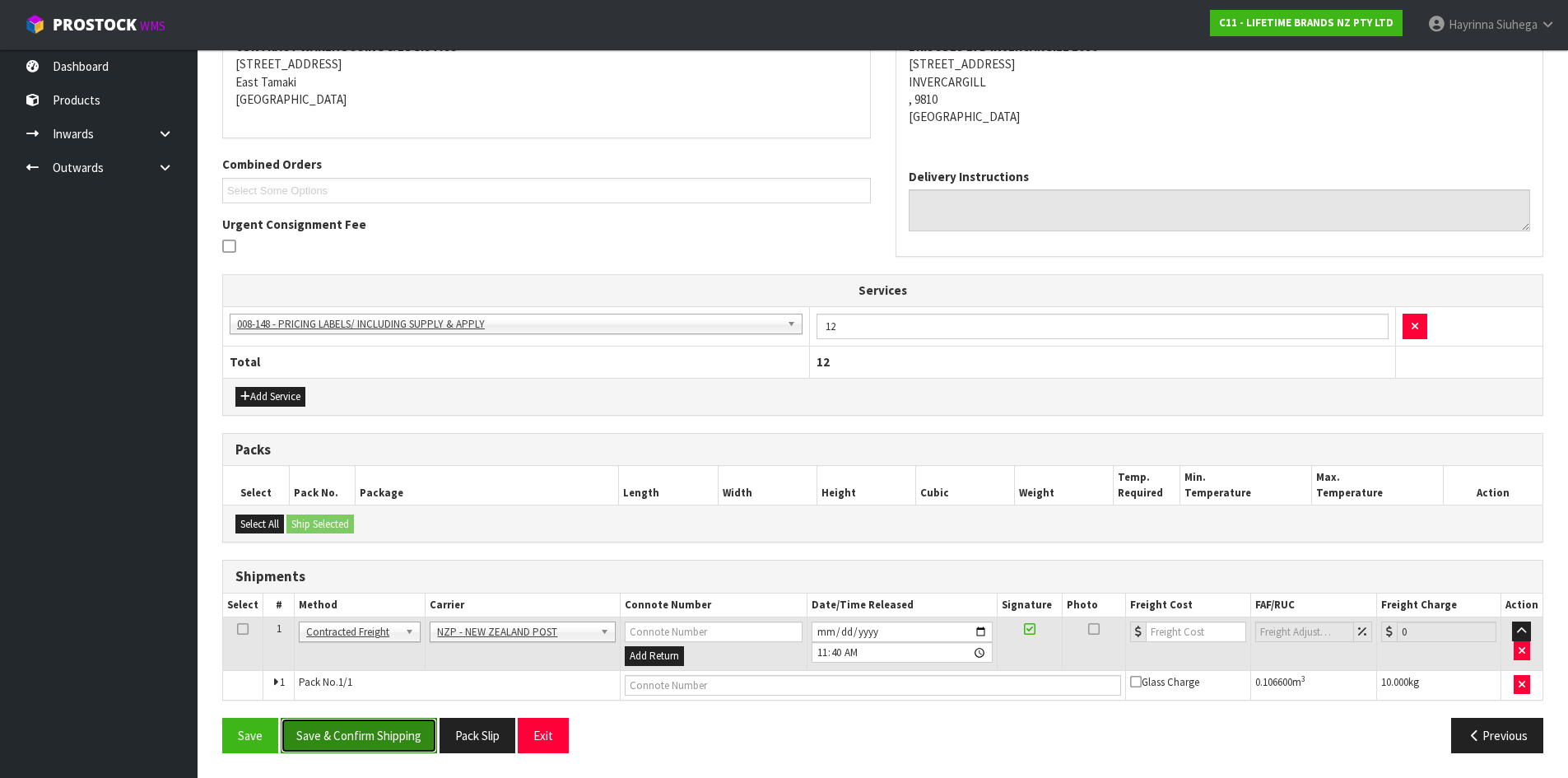
click at [361, 726] on button "Save & Confirm Shipping" at bounding box center [359, 735] width 156 height 35
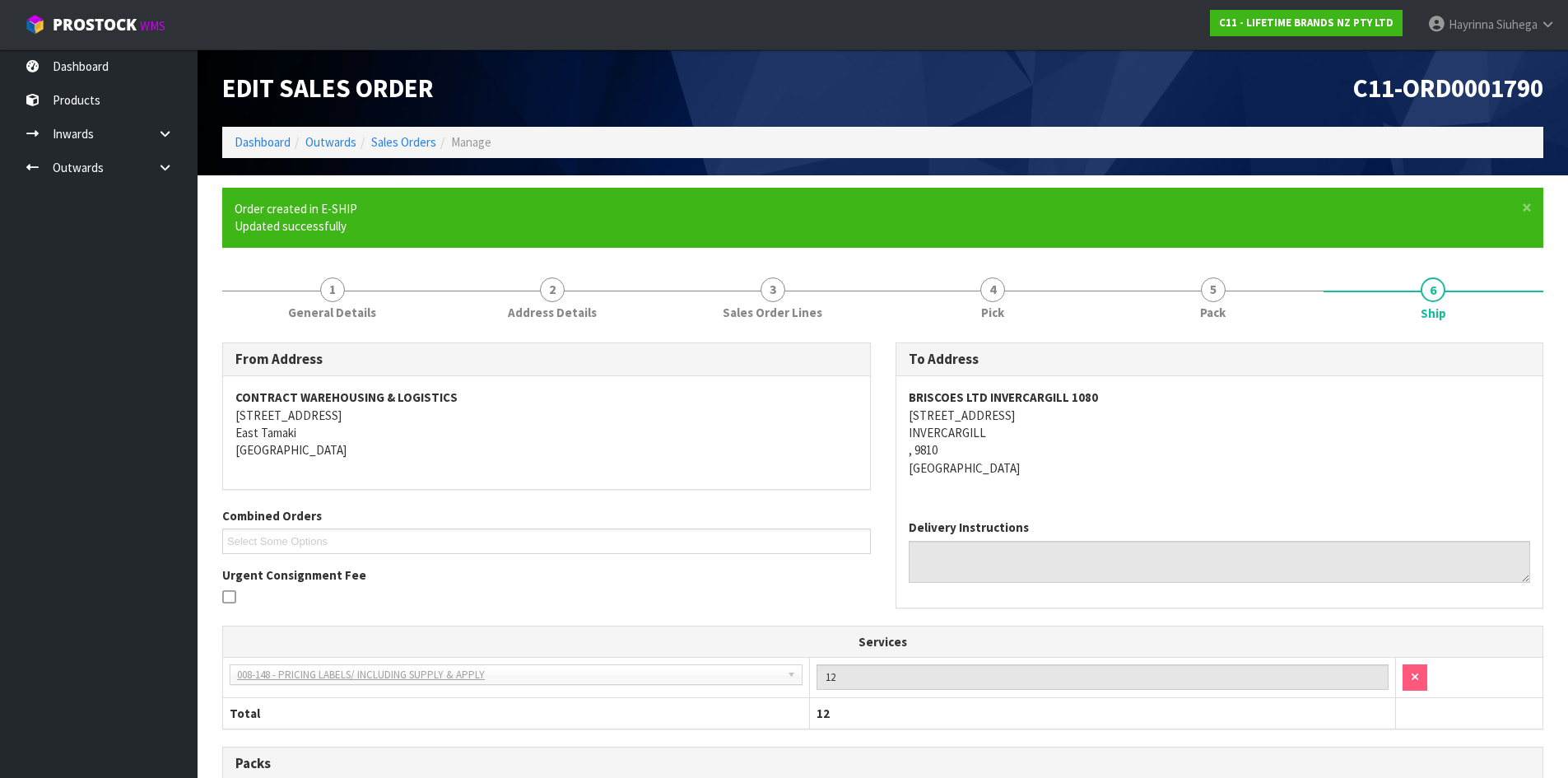
drag, startPoint x: 1367, startPoint y: 375, endPoint x: 1374, endPoint y: 372, distance: 7.6
click at [1367, 375] on div "To Address" at bounding box center [1219, 359] width 647 height 33
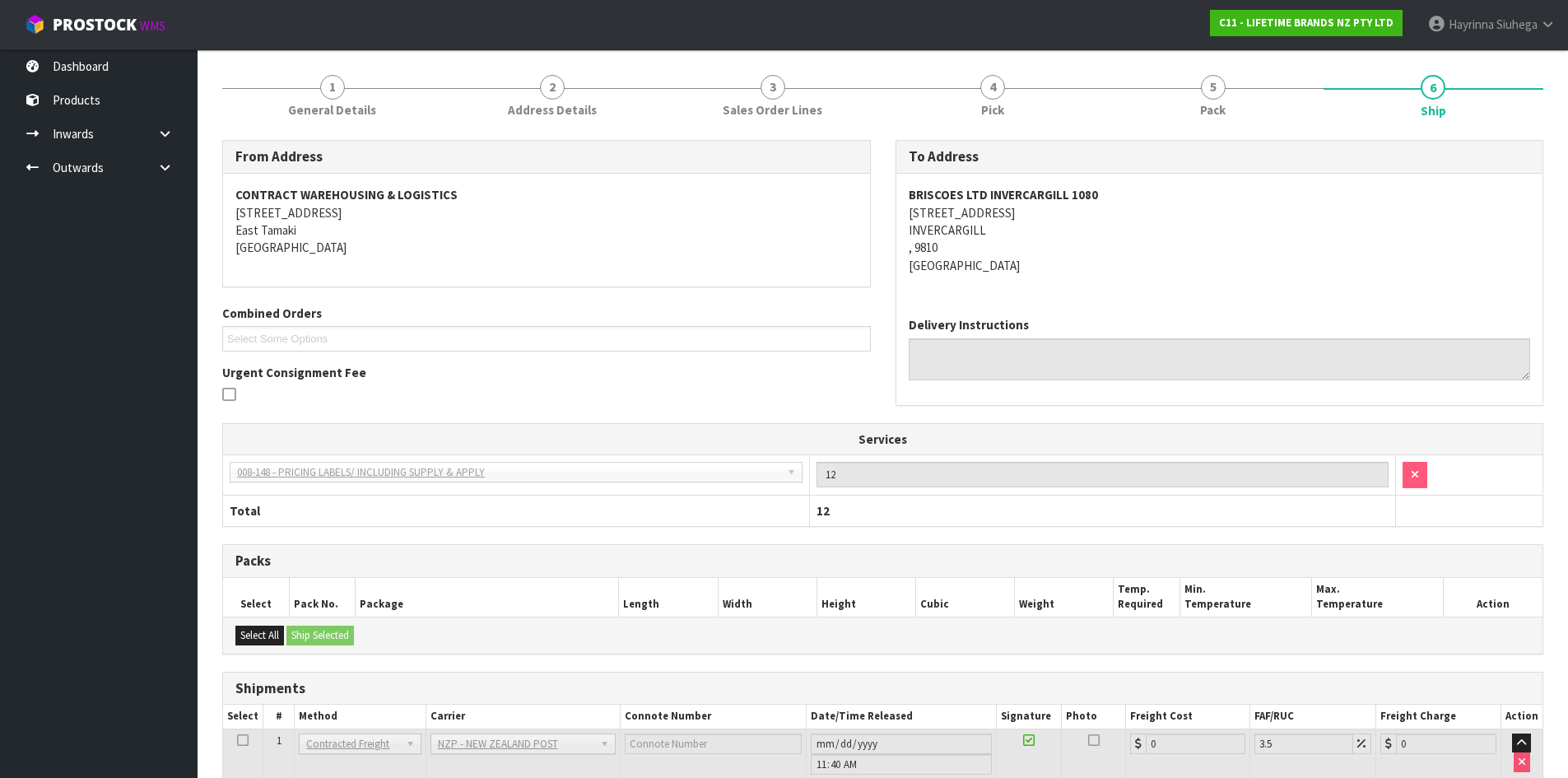
scroll to position [311, 0]
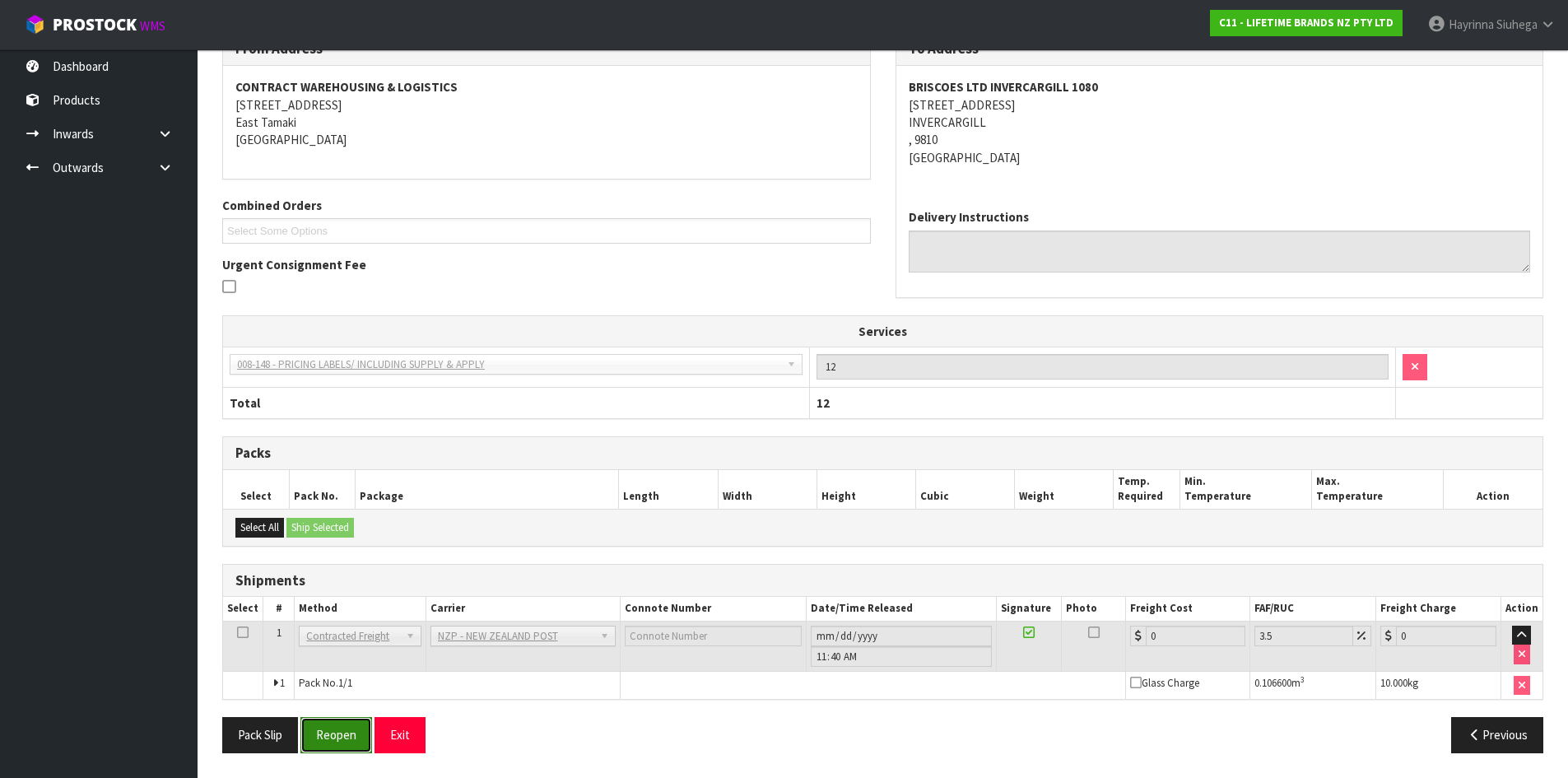
click at [340, 736] on button "Reopen" at bounding box center [336, 735] width 72 height 35
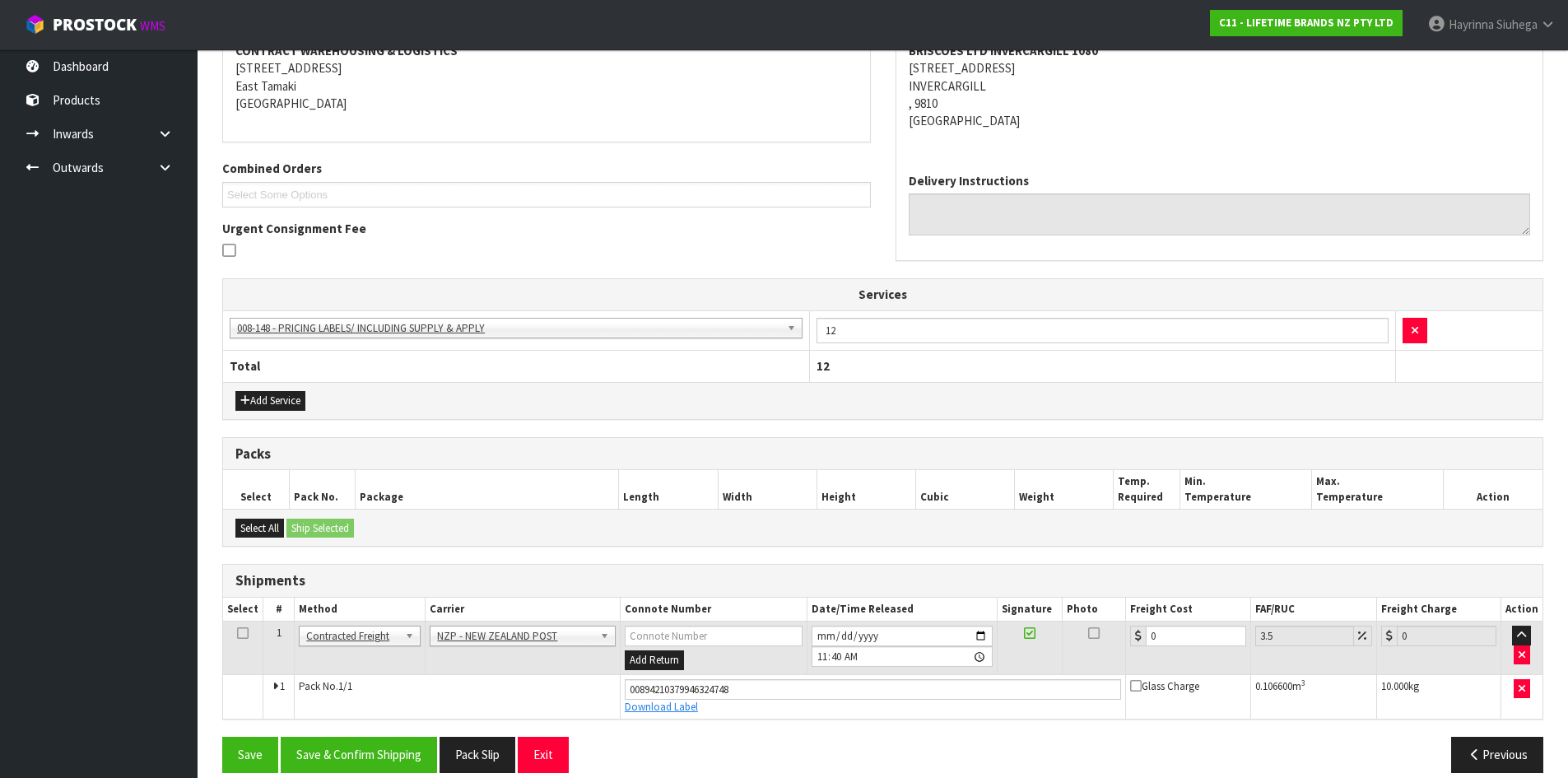
scroll to position [349, 0]
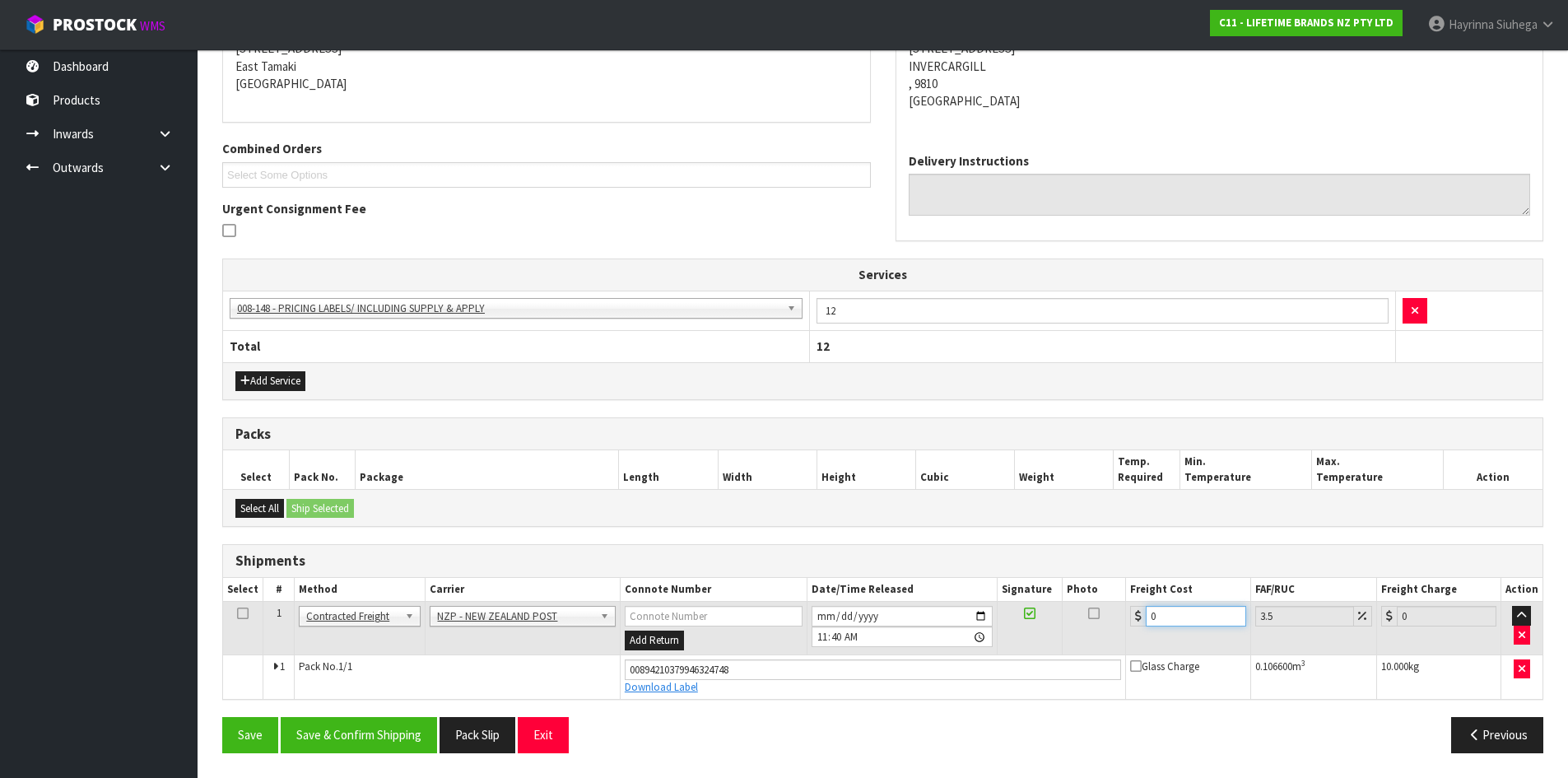
drag, startPoint x: 1186, startPoint y: 620, endPoint x: 981, endPoint y: 624, distance: 205.0
click at [990, 623] on tr "1 Client Local Pickup Customer Local Pickup Company Freight Contracted Freight …" at bounding box center [883, 629] width 1320 height 54
click at [222, 718] on button "Save" at bounding box center [250, 735] width 56 height 35
click at [317, 743] on button "Save & Confirm Shipping" at bounding box center [359, 735] width 156 height 35
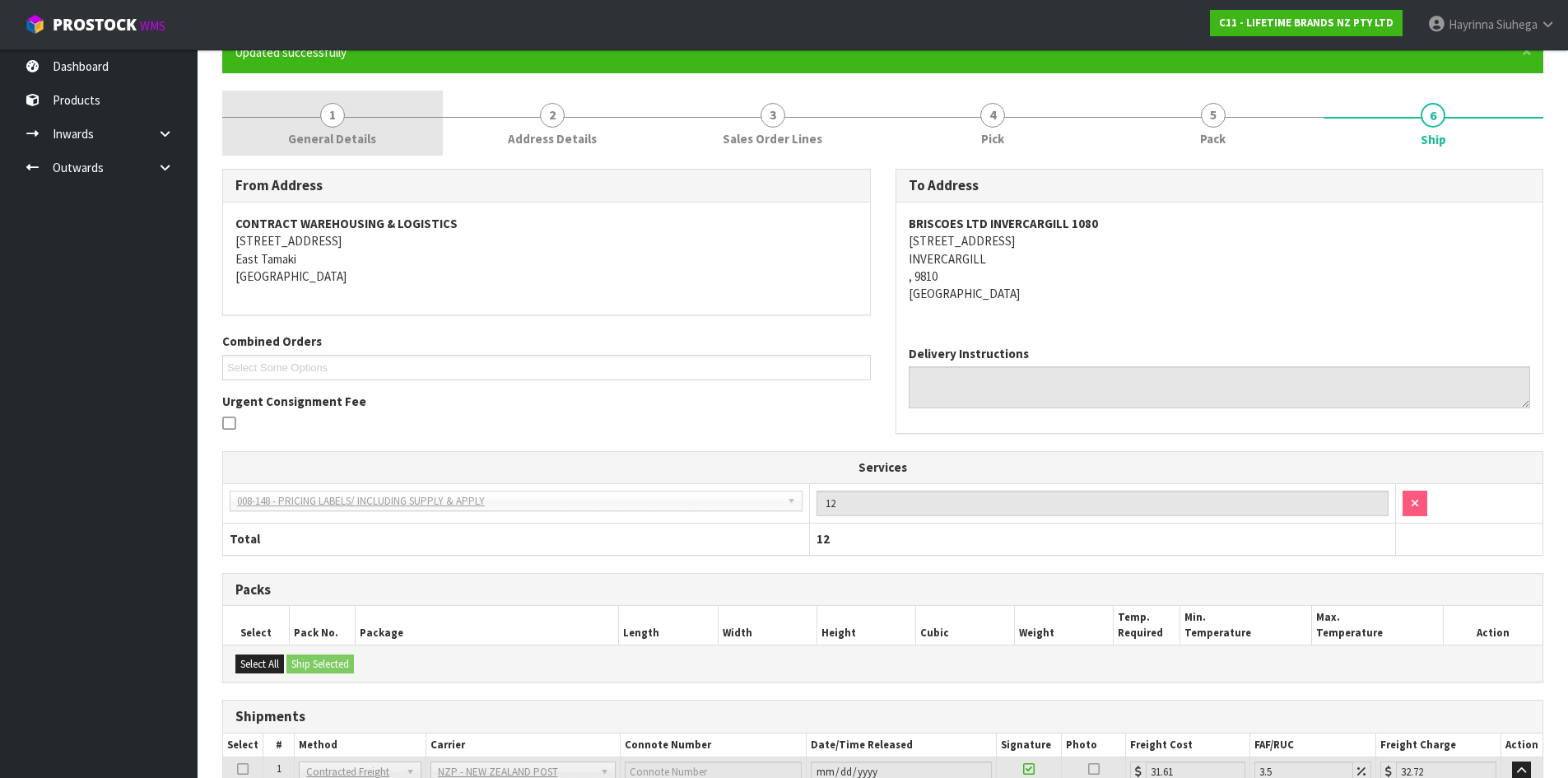
scroll to position [0, 0]
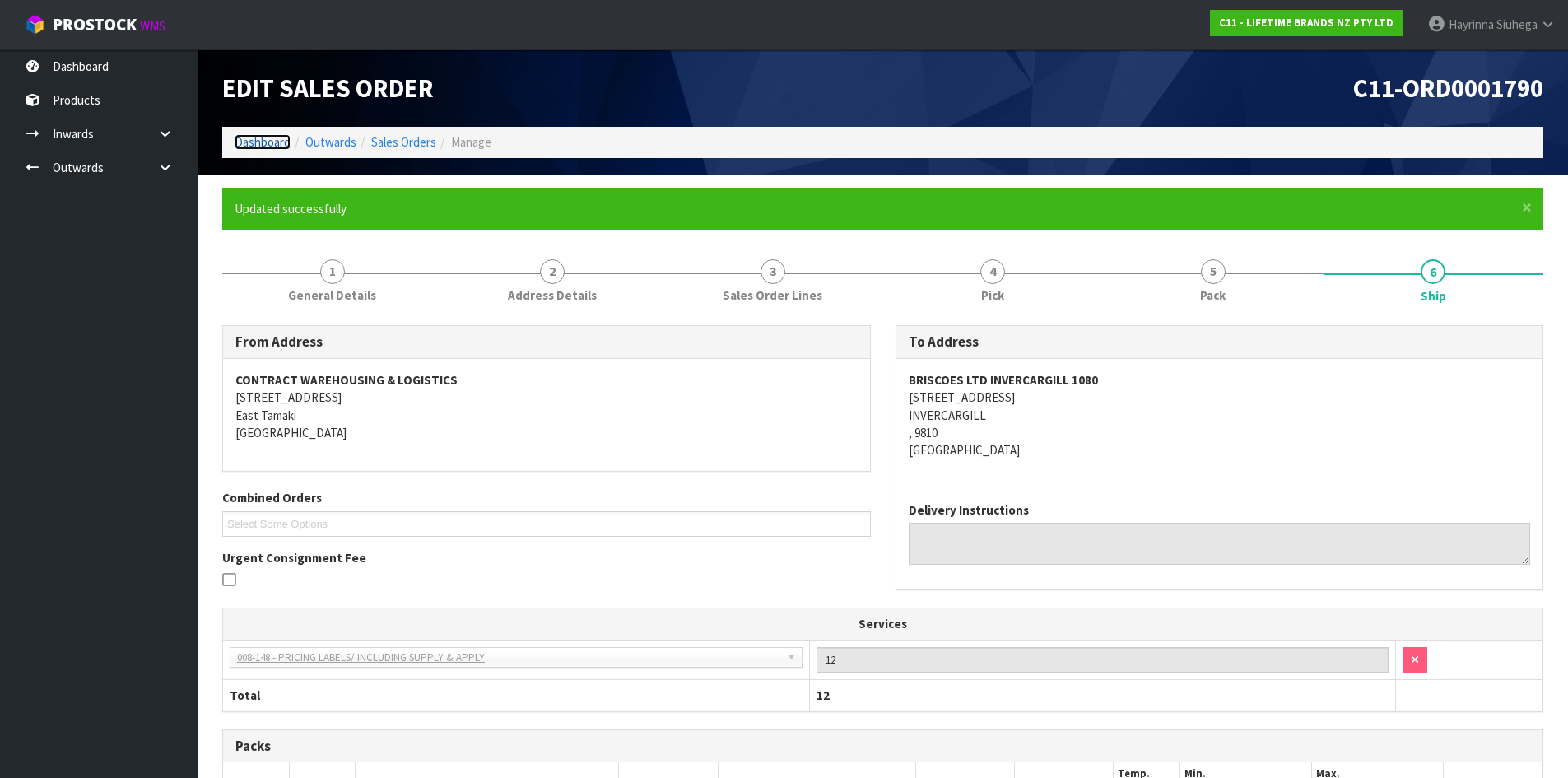
click at [264, 146] on link "Dashboard" at bounding box center [262, 141] width 56 height 16
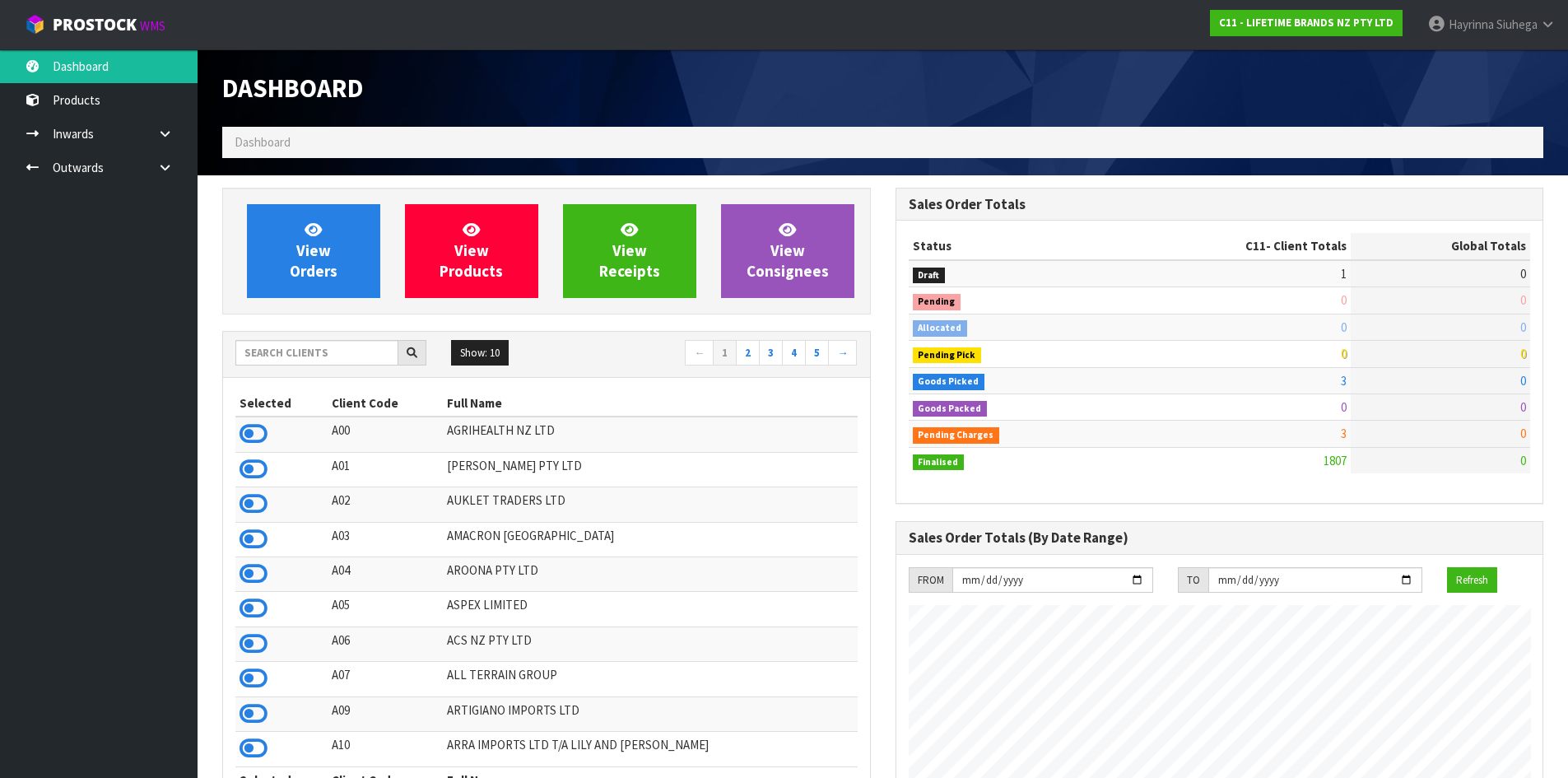
scroll to position [1247, 673]
click at [309, 232] on icon at bounding box center [313, 229] width 18 height 16
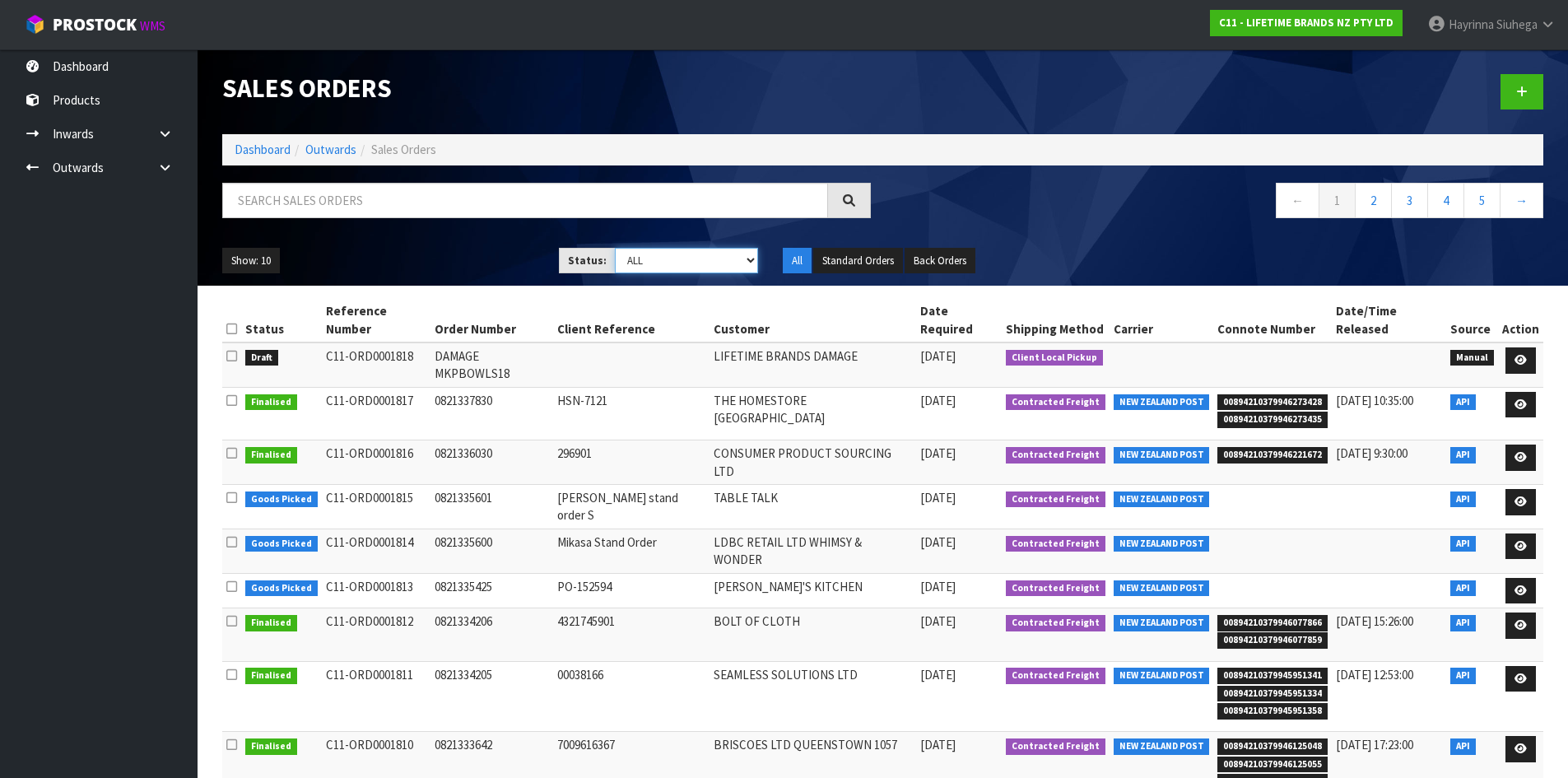
click at [688, 249] on select "Draft Pending Allocated Pending Pick Goods Picked Goods Packed Pending Charges …" at bounding box center [687, 260] width 143 height 25
click at [615, 248] on select "Draft Pending Allocated Pending Pick Goods Picked Goods Packed Pending Charges …" at bounding box center [687, 260] width 143 height 25
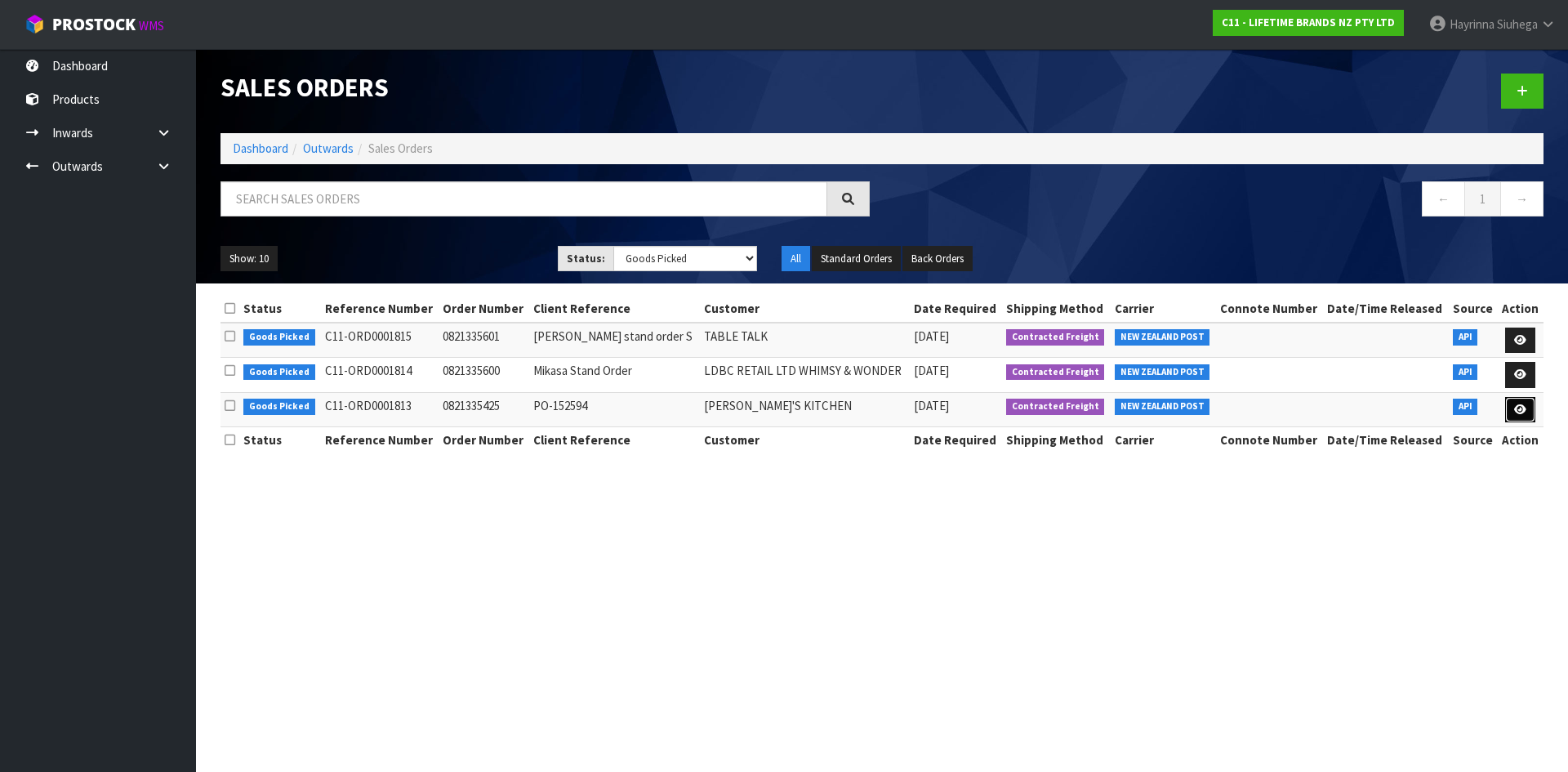
click at [1524, 409] on icon at bounding box center [1519, 410] width 12 height 11
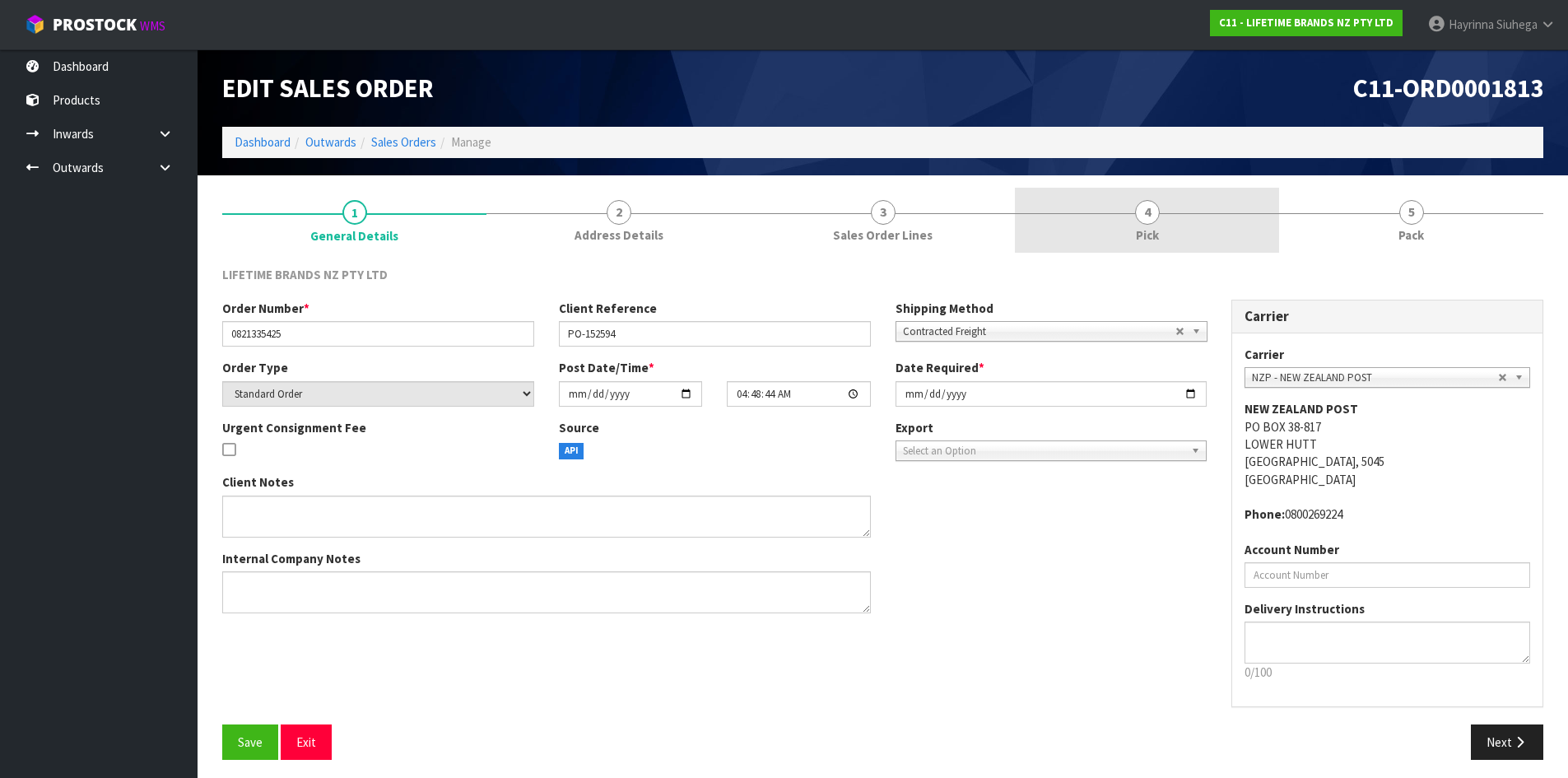
click at [1232, 242] on link "4 Pick" at bounding box center [1147, 221] width 264 height 65
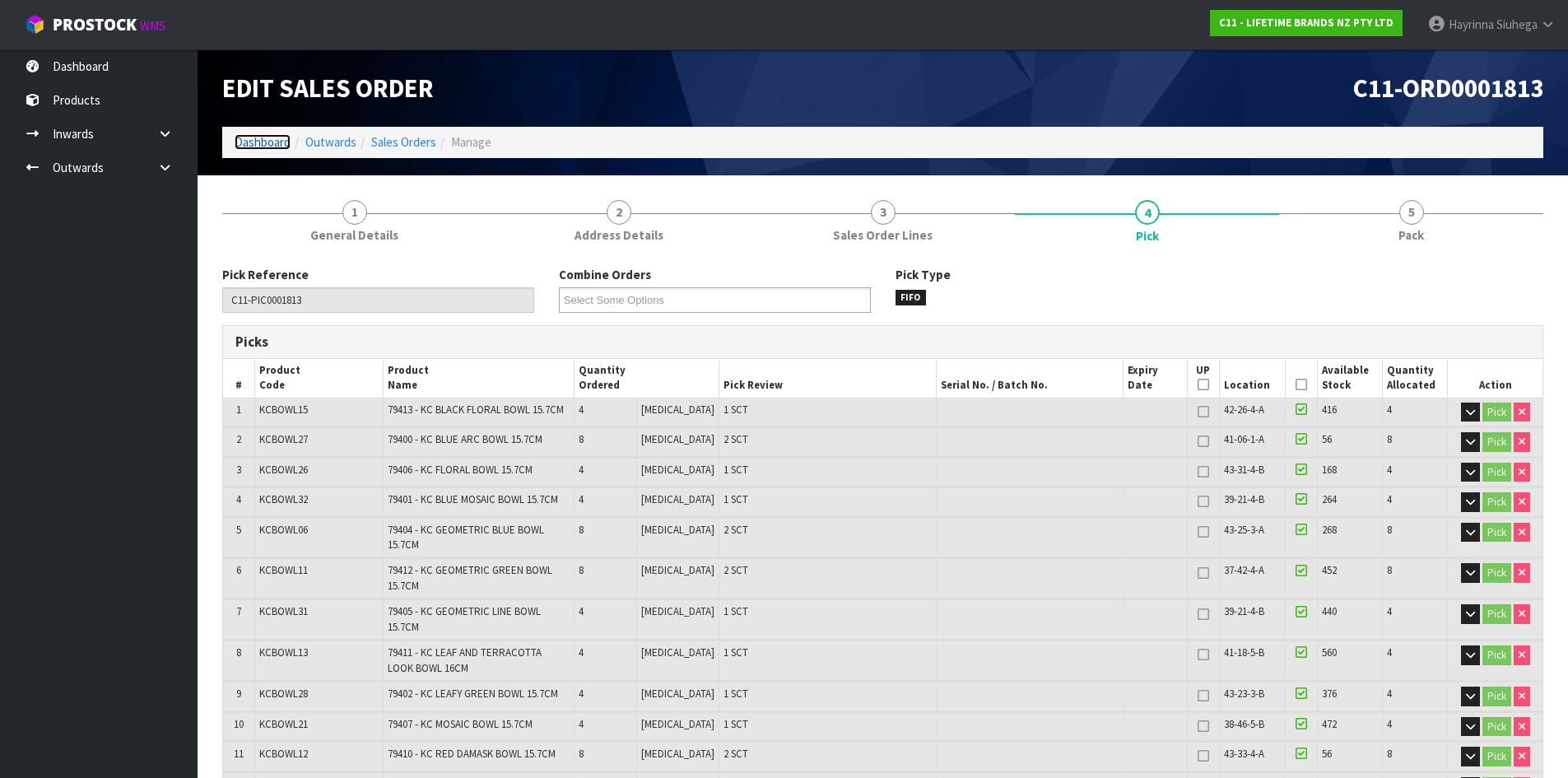
click at [260, 146] on link "Dashboard" at bounding box center [262, 141] width 56 height 16
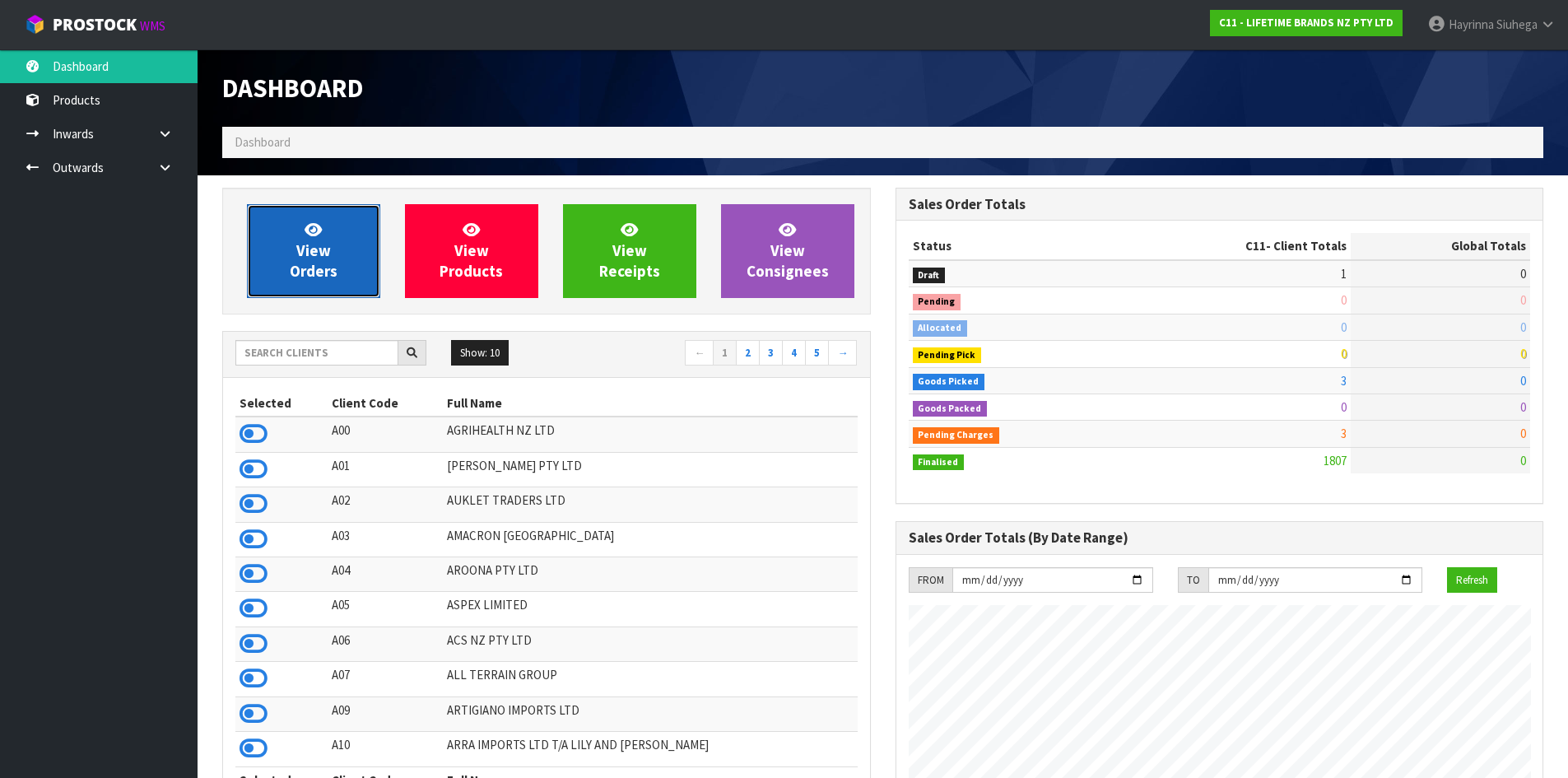
click at [334, 229] on link "View Orders" at bounding box center [313, 250] width 133 height 94
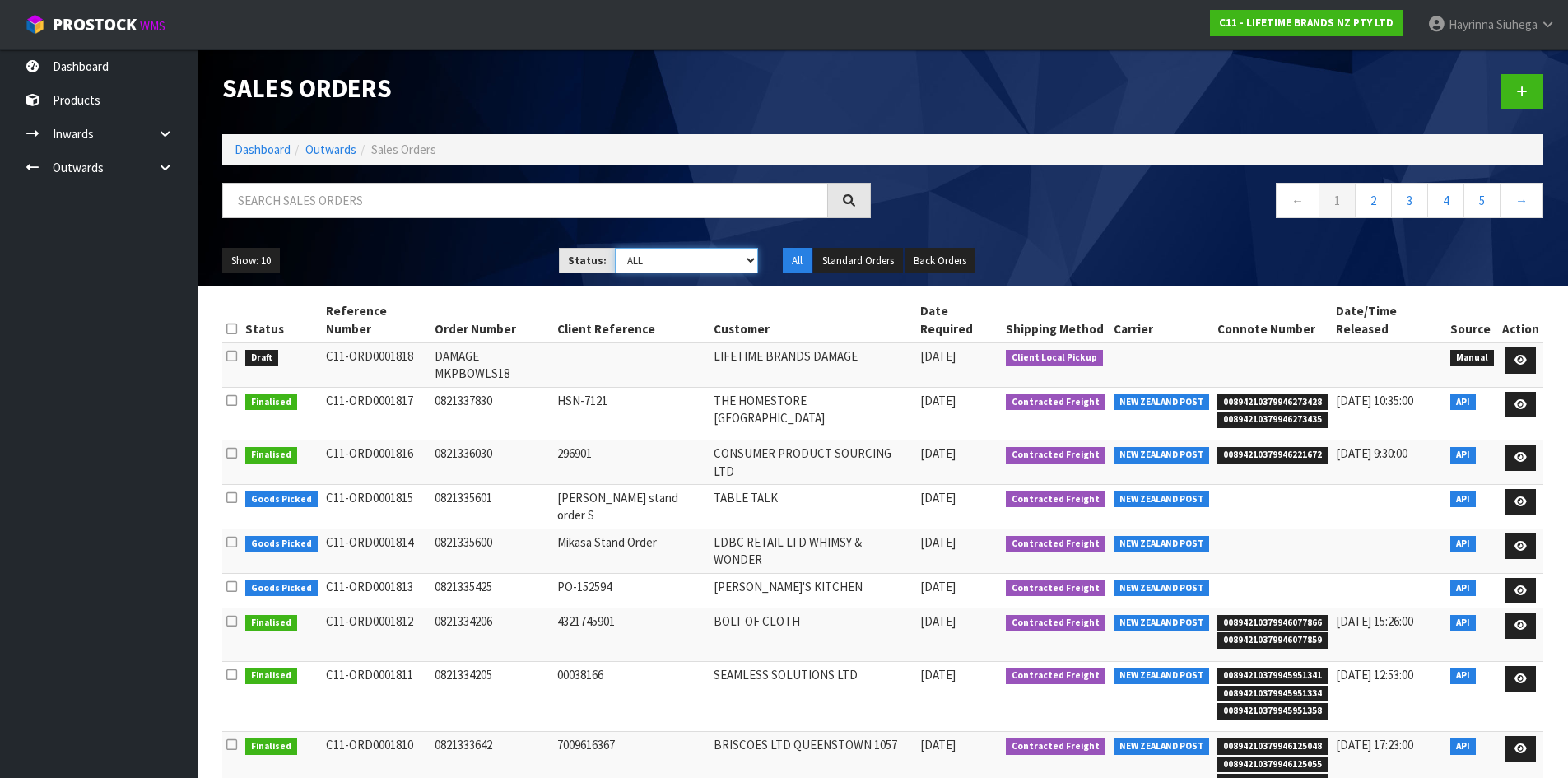
click at [646, 262] on select "Draft Pending Allocated Pending Pick Goods Picked Goods Packed Pending Charges …" at bounding box center [687, 260] width 143 height 25
click at [615, 248] on select "Draft Pending Allocated Pending Pick Goods Picked Goods Packed Pending Charges …" at bounding box center [687, 260] width 143 height 25
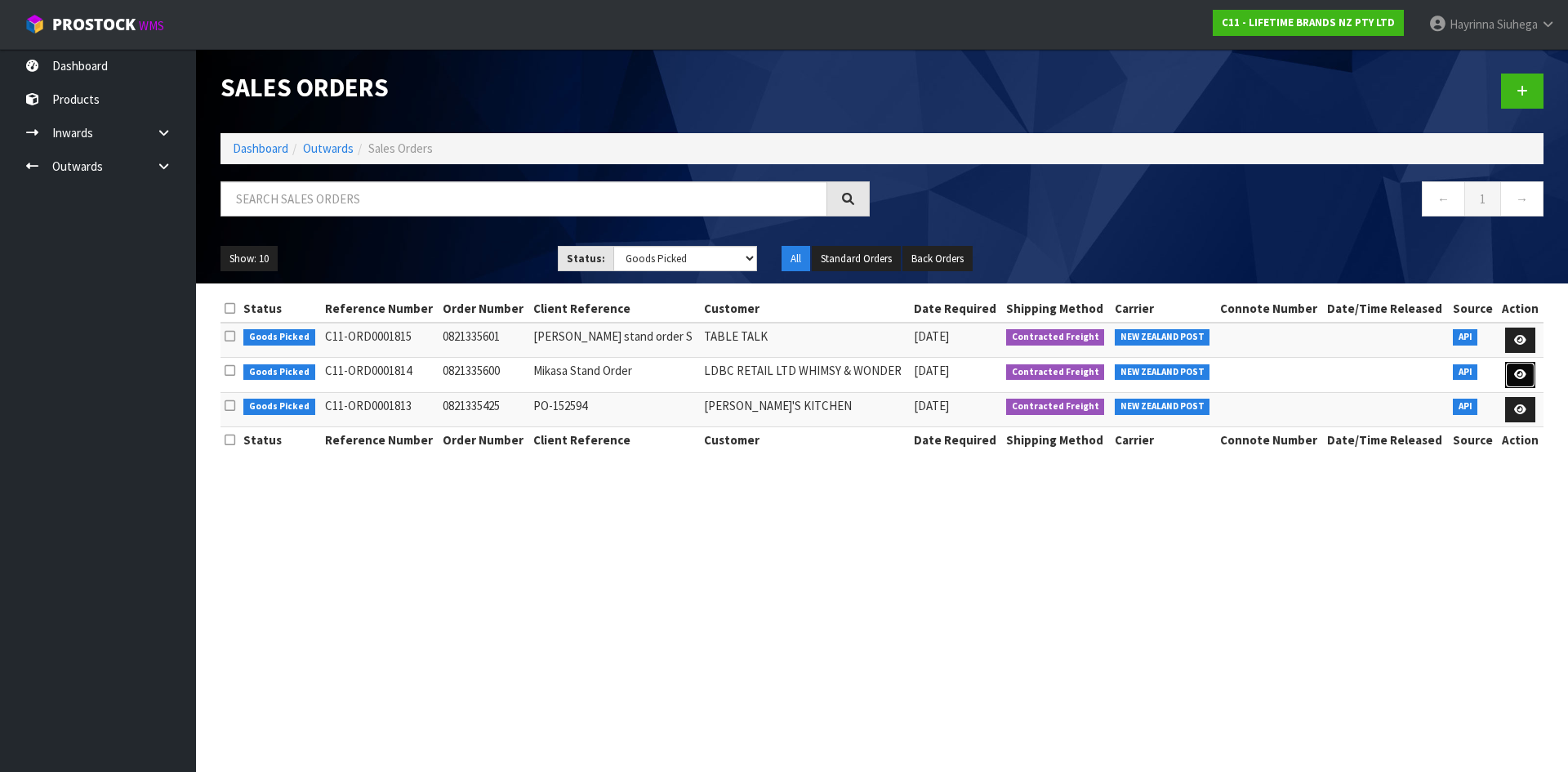
click at [1511, 368] on link at bounding box center [1520, 375] width 30 height 26
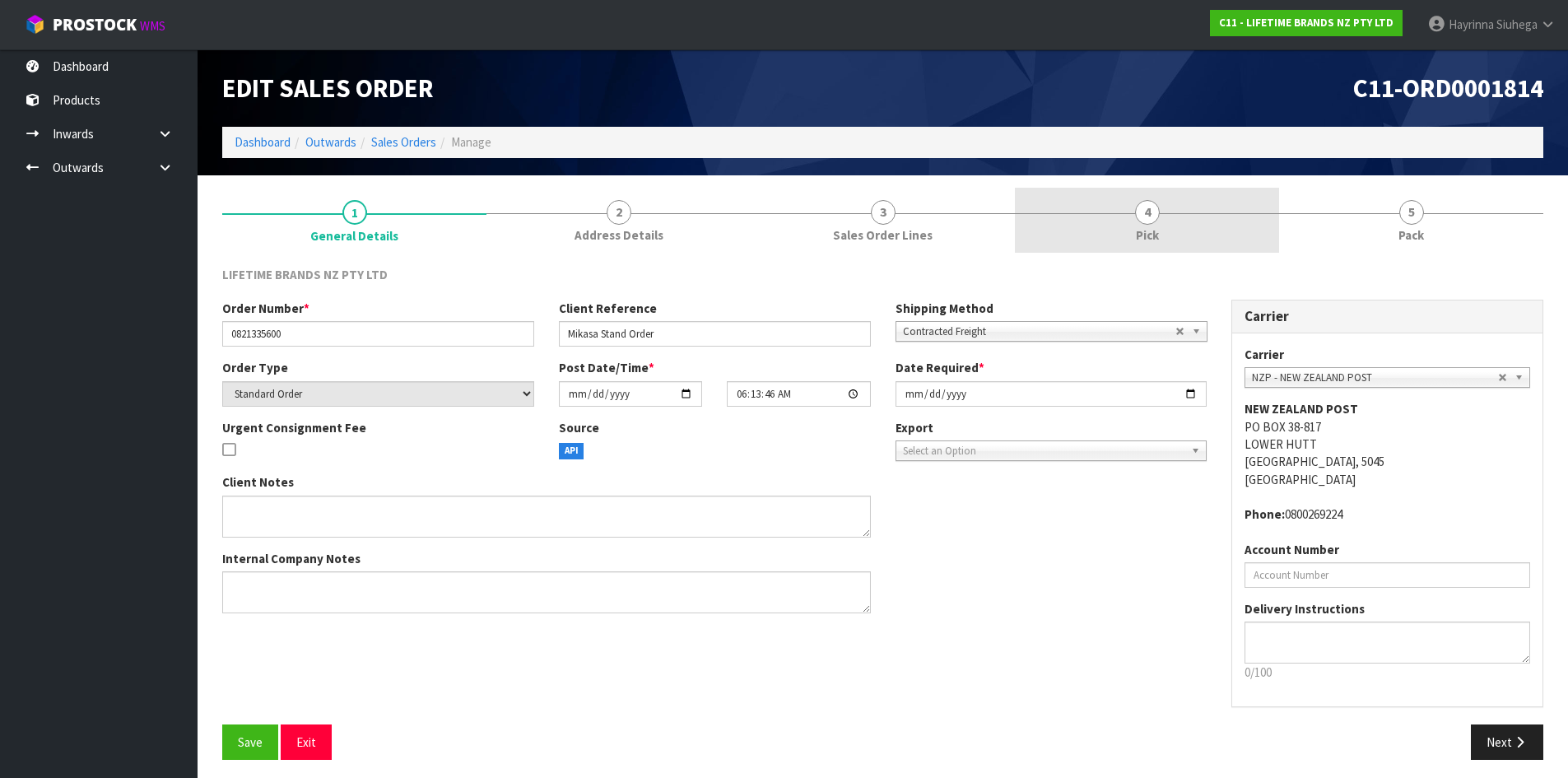
click at [1228, 227] on link "4 Pick" at bounding box center [1147, 221] width 264 height 65
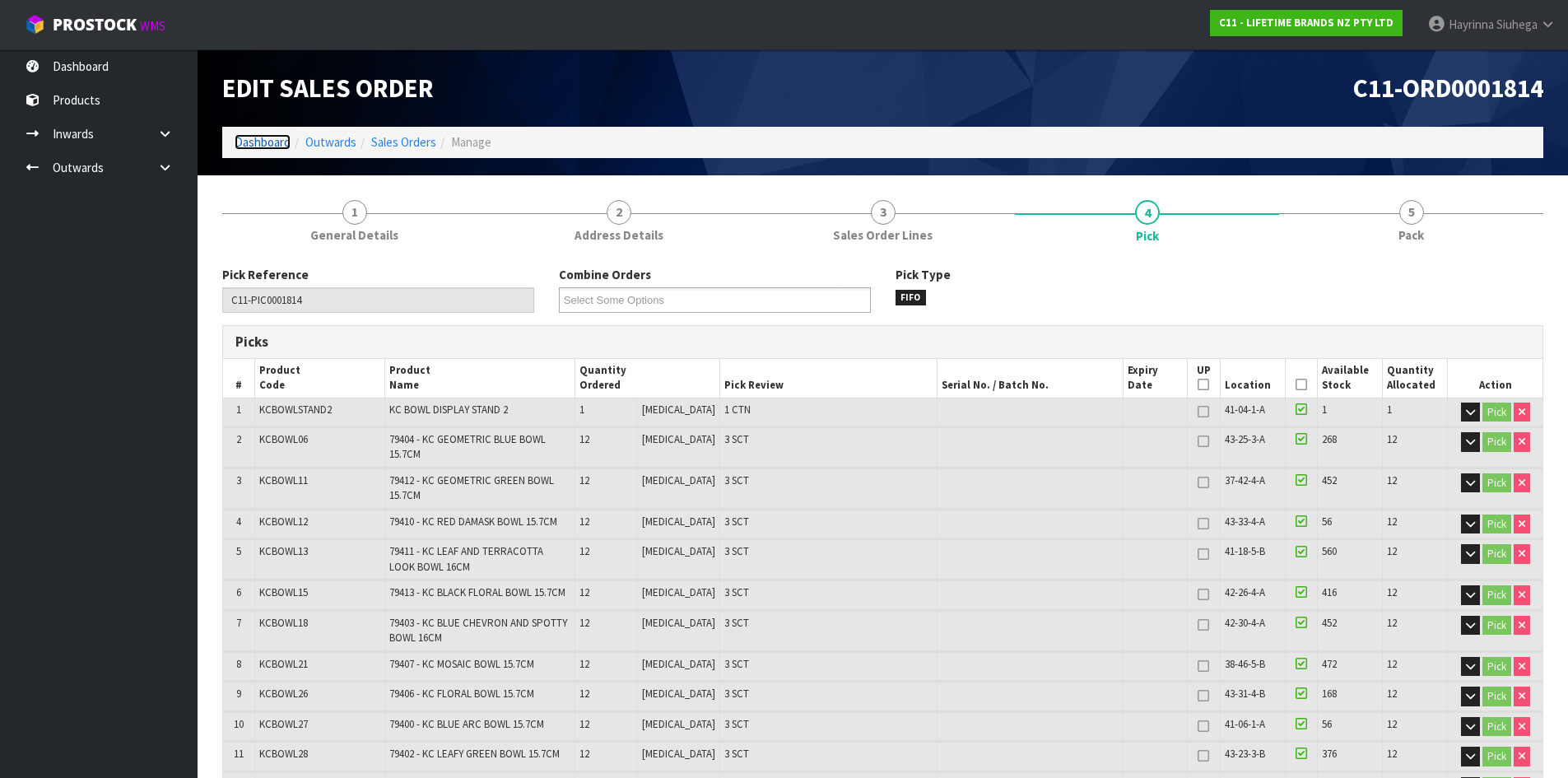
click at [266, 141] on link "Dashboard" at bounding box center [262, 141] width 56 height 16
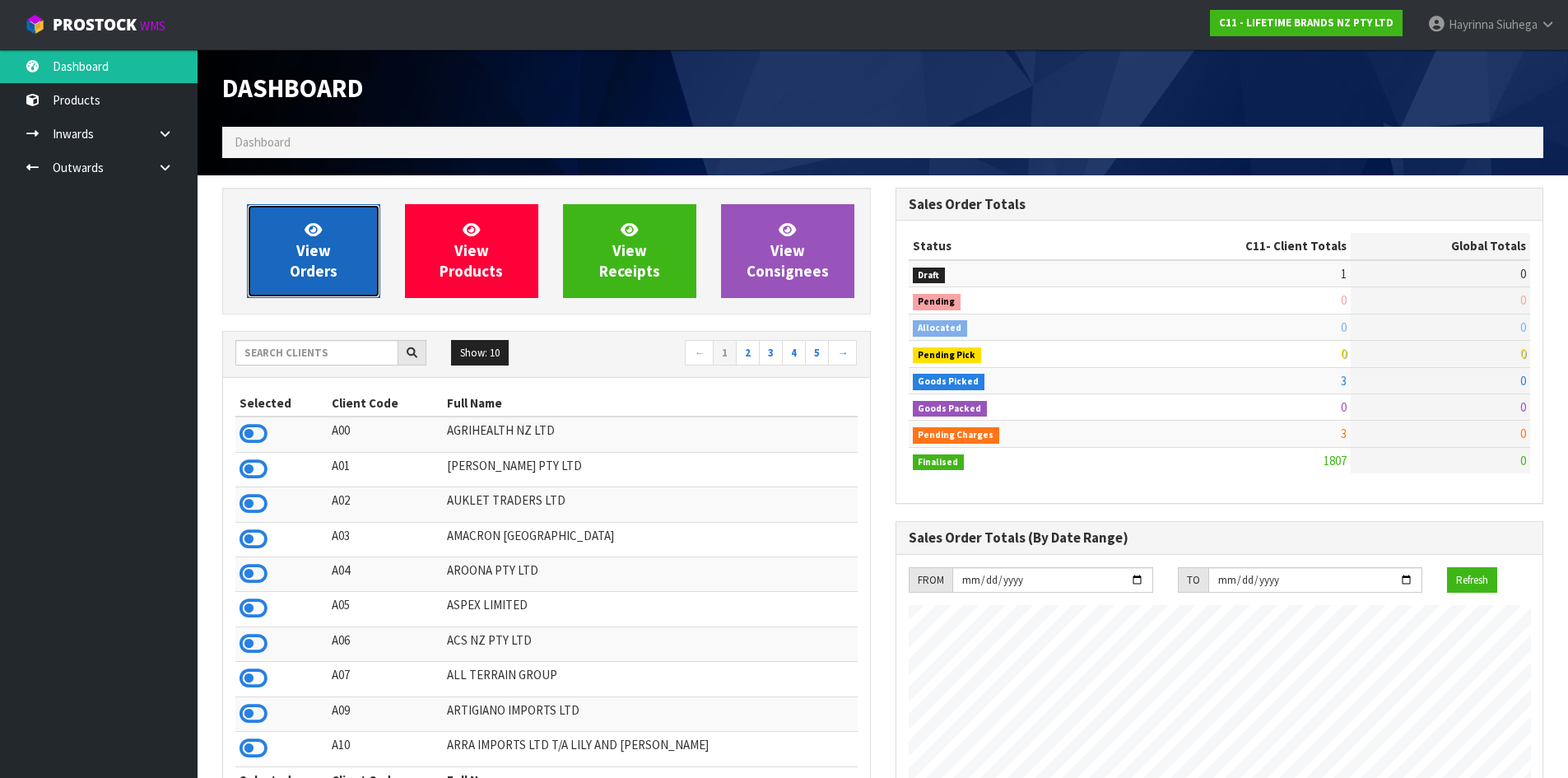
click at [315, 210] on link "View Orders" at bounding box center [313, 250] width 133 height 94
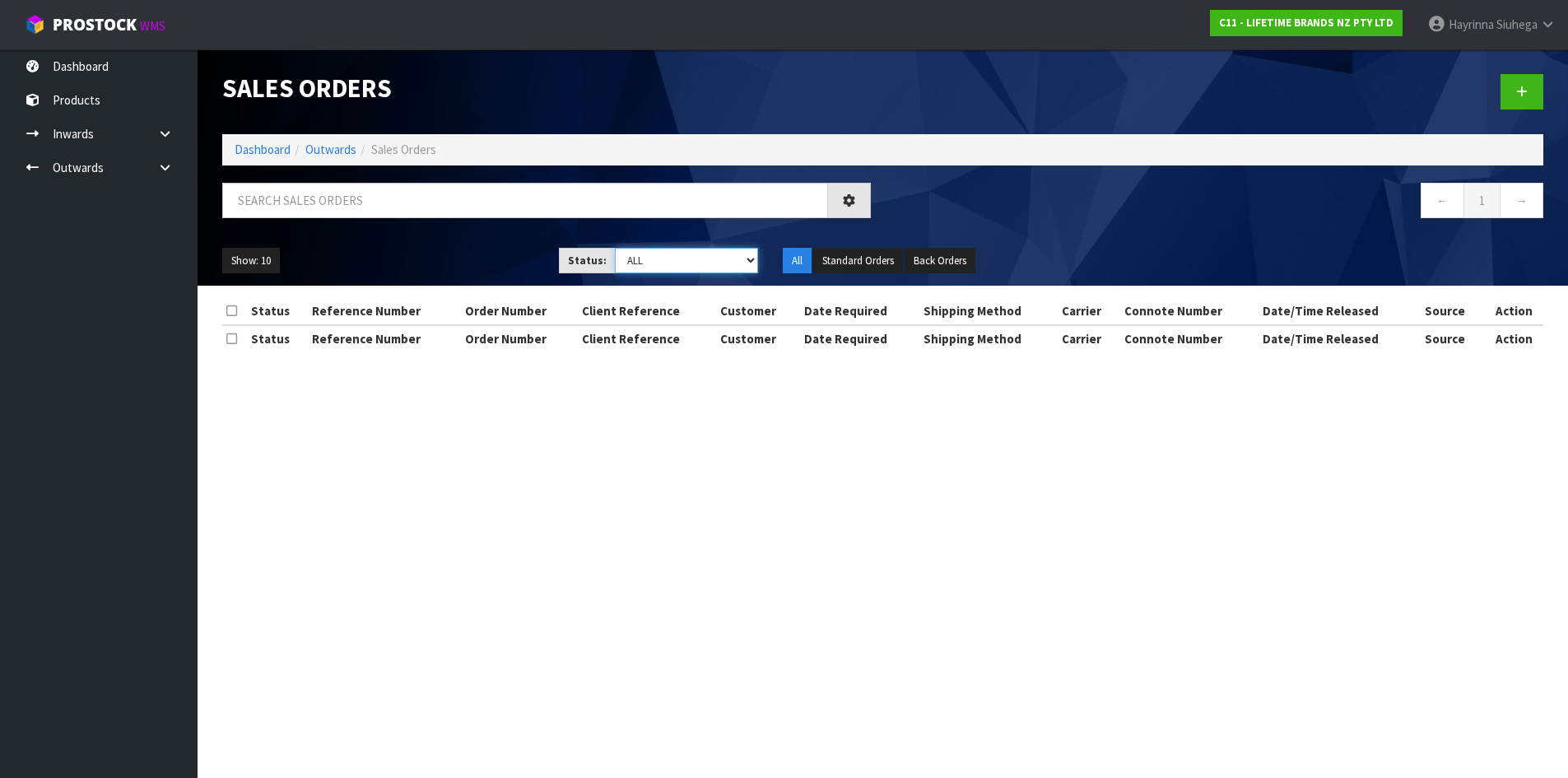
click at [647, 264] on select "Draft Pending Allocated Pending Pick Goods Picked Goods Packed Pending Charges …" at bounding box center [687, 260] width 143 height 25
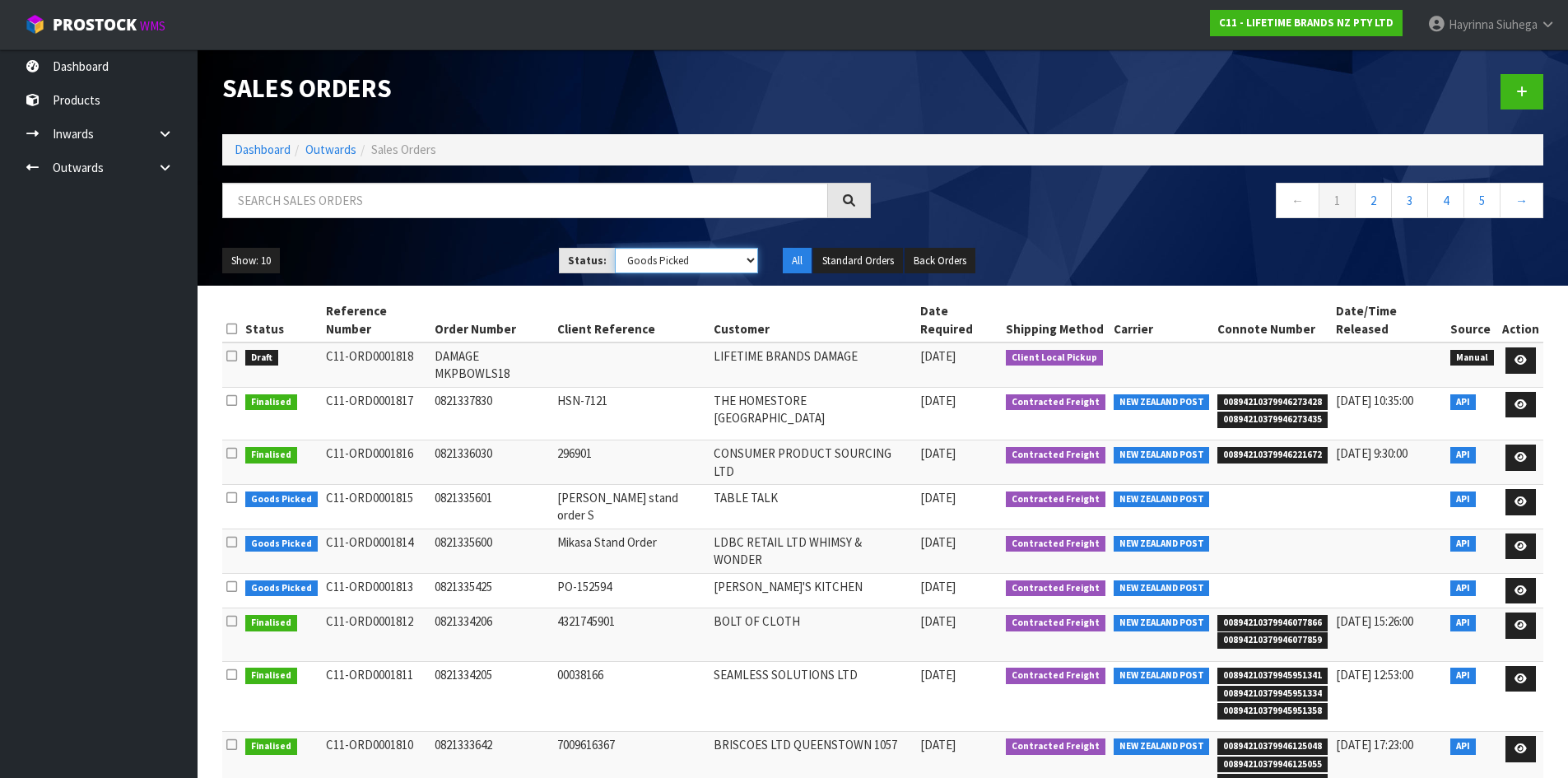
click at [615, 248] on select "Draft Pending Allocated Pending Pick Goods Picked Goods Packed Pending Charges …" at bounding box center [687, 260] width 143 height 25
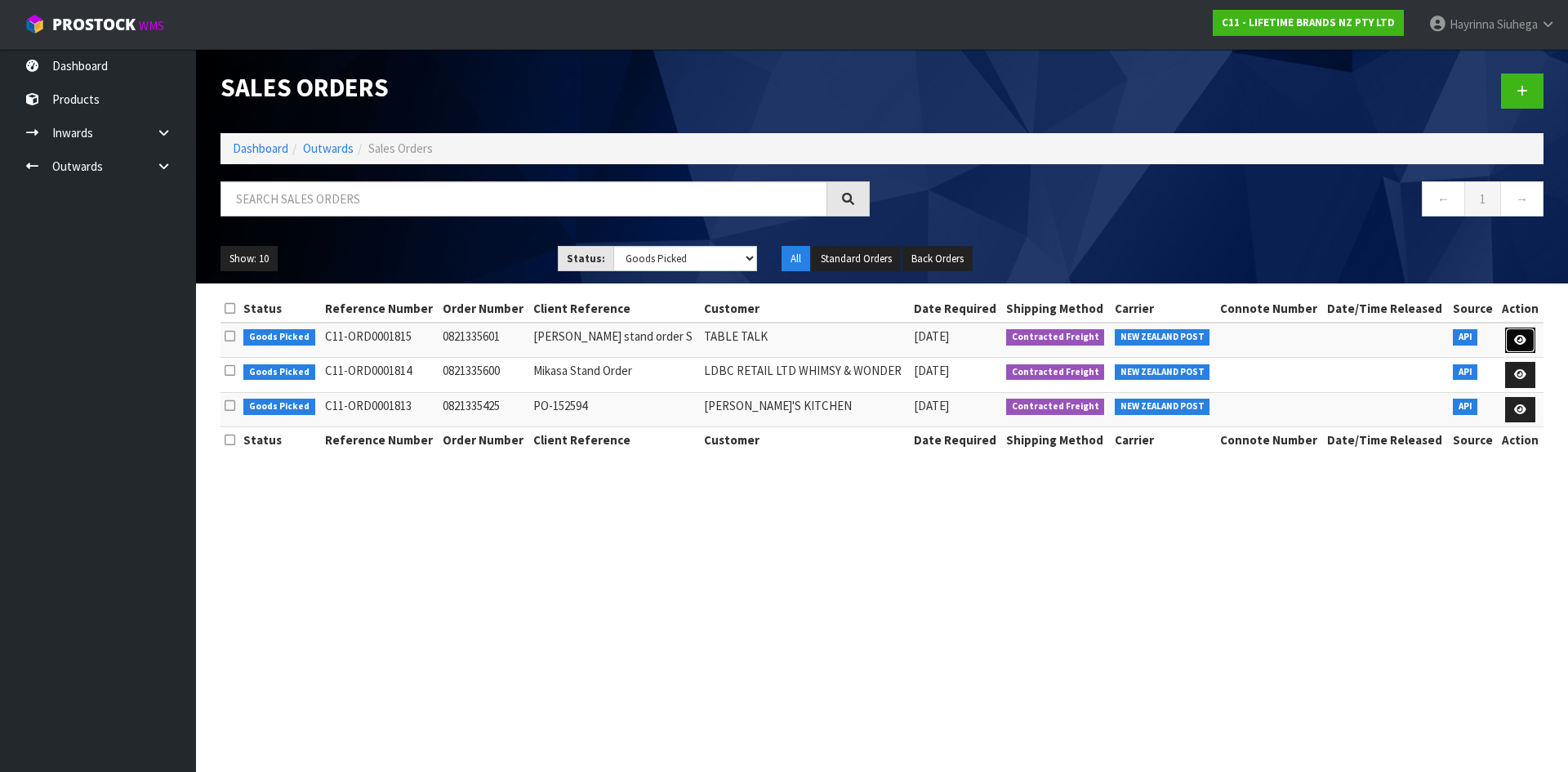
click at [1525, 338] on icon at bounding box center [1519, 341] width 12 height 11
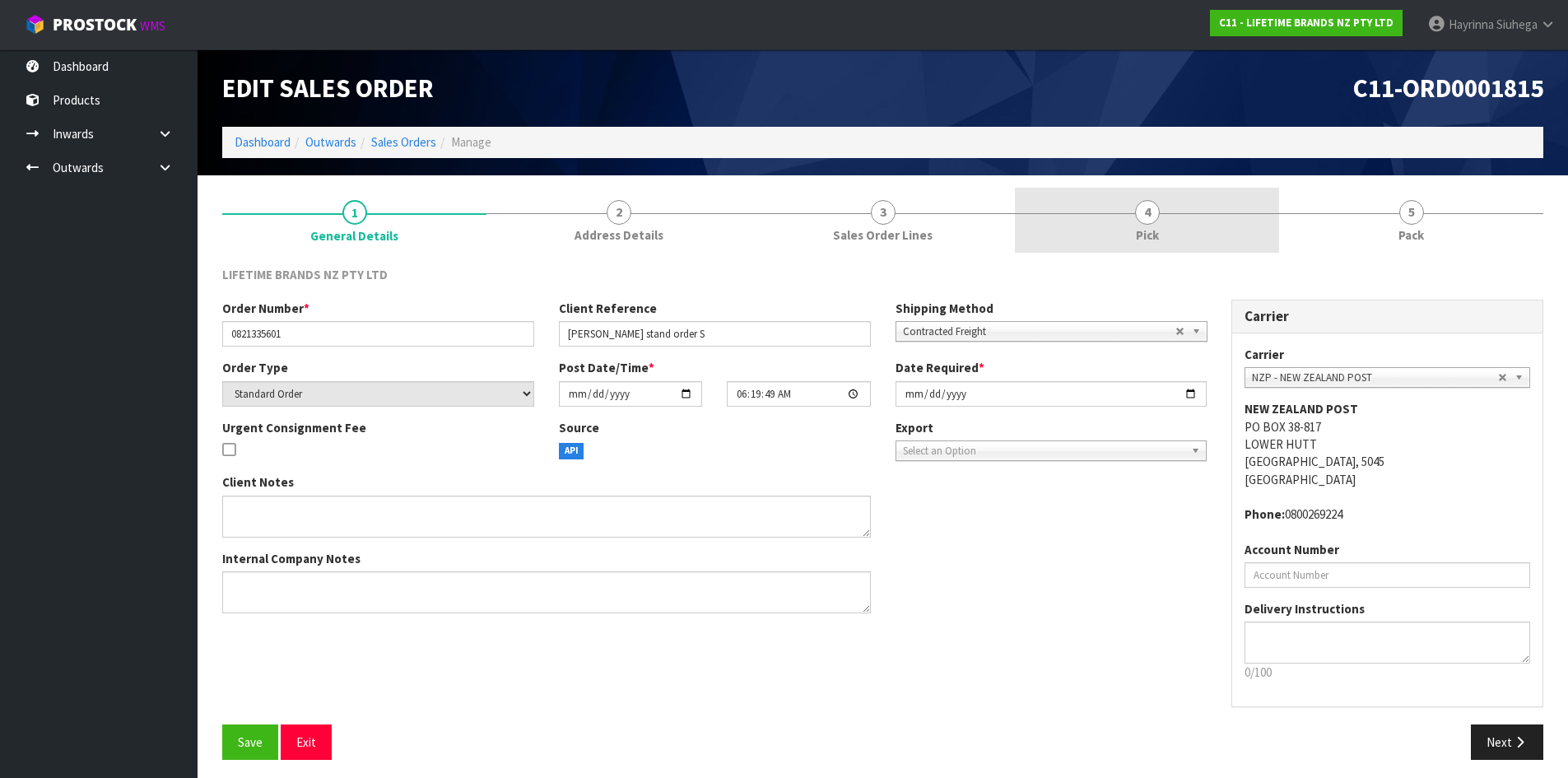
click at [1153, 199] on link "4 Pick" at bounding box center [1147, 221] width 264 height 65
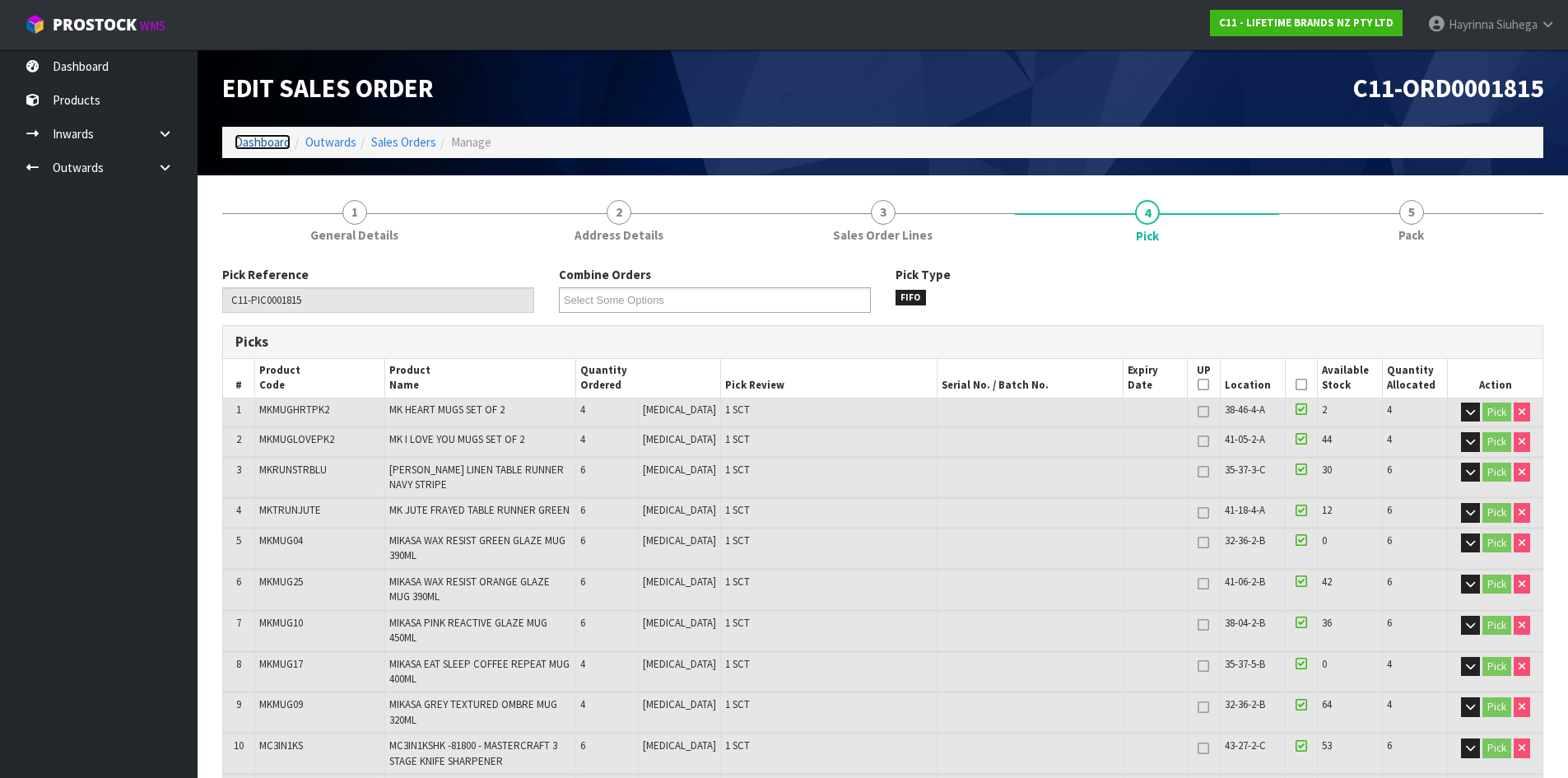
click at [277, 143] on link "Dashboard" at bounding box center [262, 141] width 56 height 16
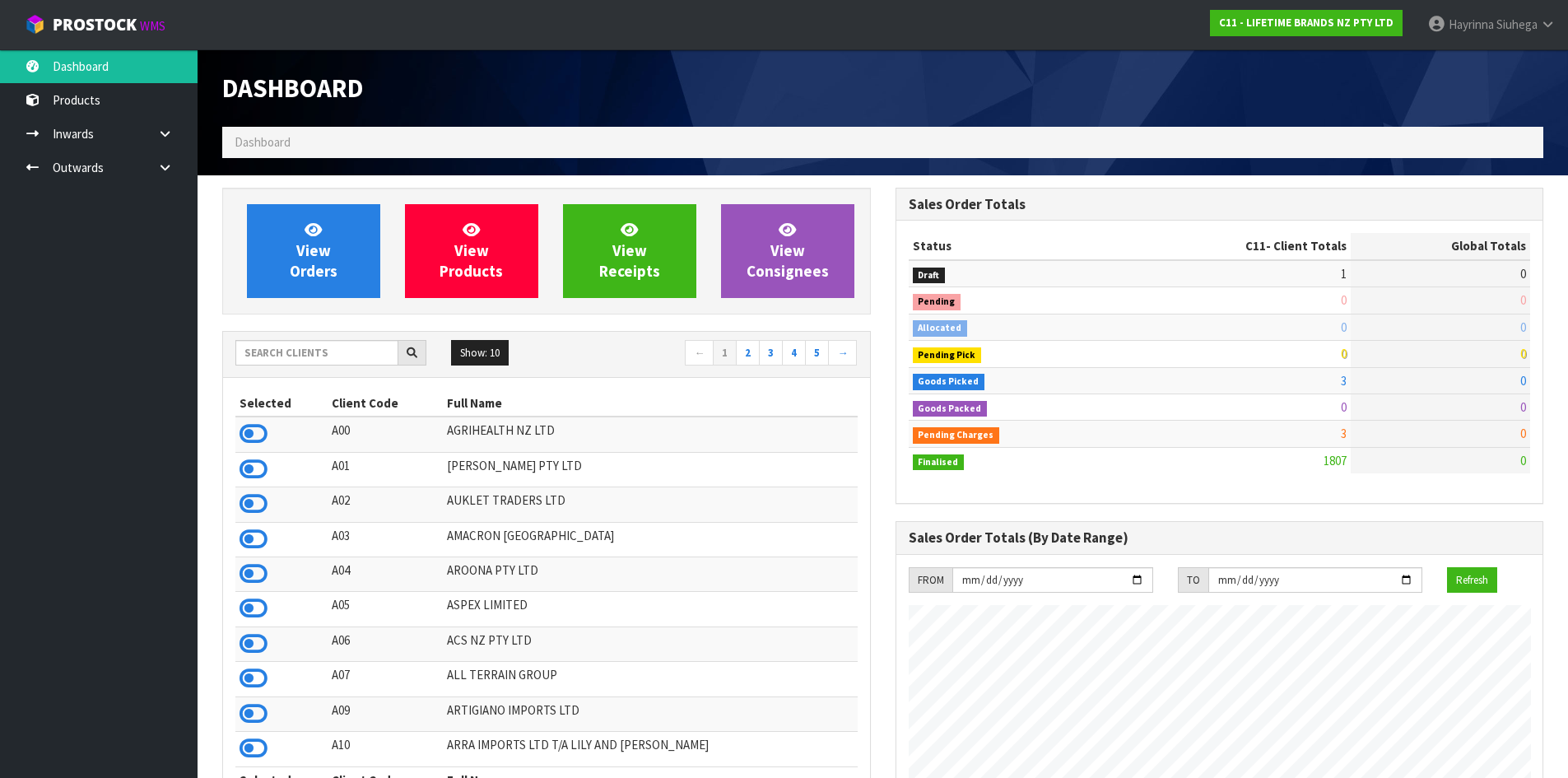
scroll to position [1247, 673]
click at [360, 355] on input "text" at bounding box center [316, 352] width 163 height 25
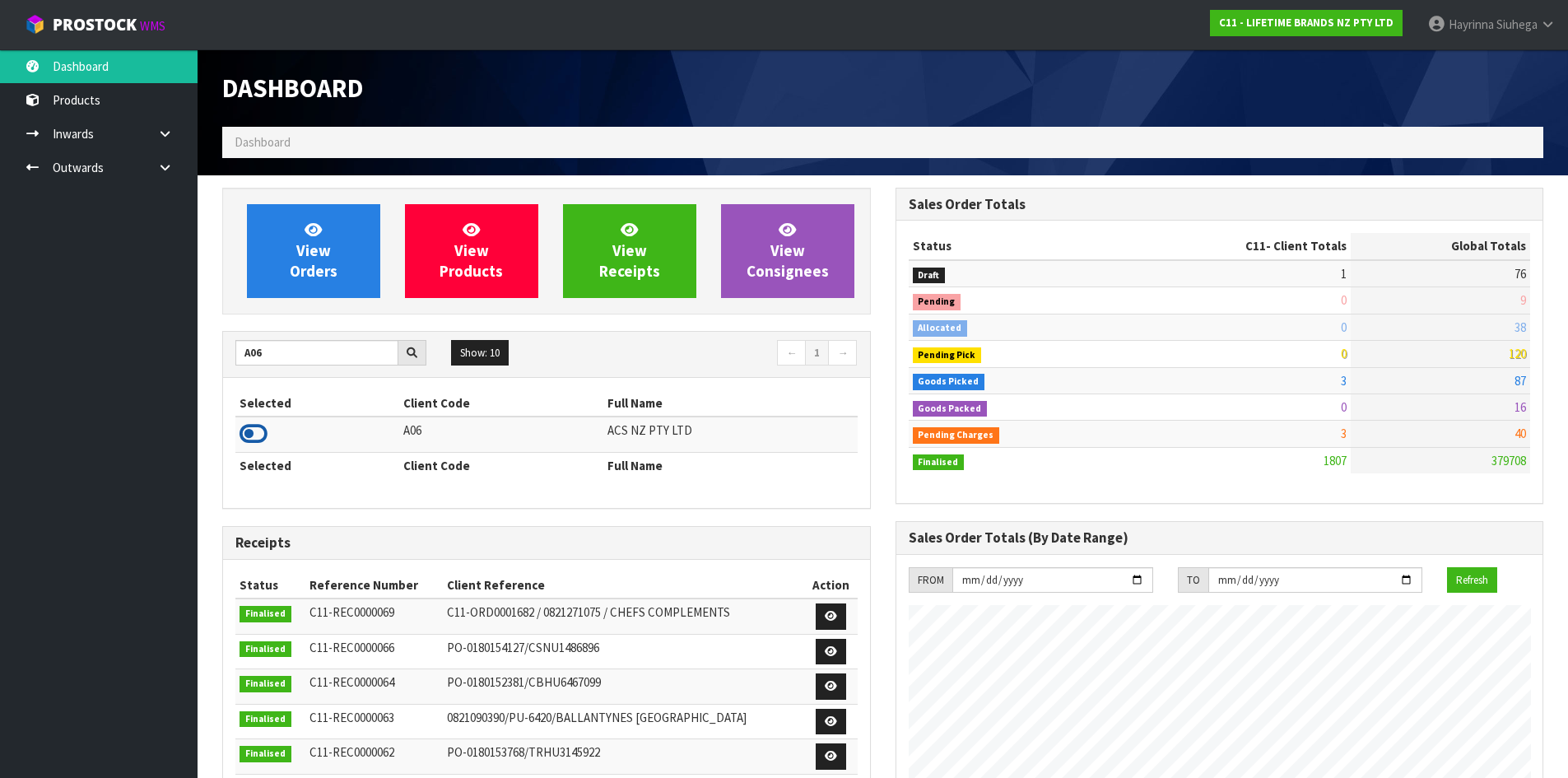
click at [257, 427] on icon at bounding box center [253, 434] width 28 height 25
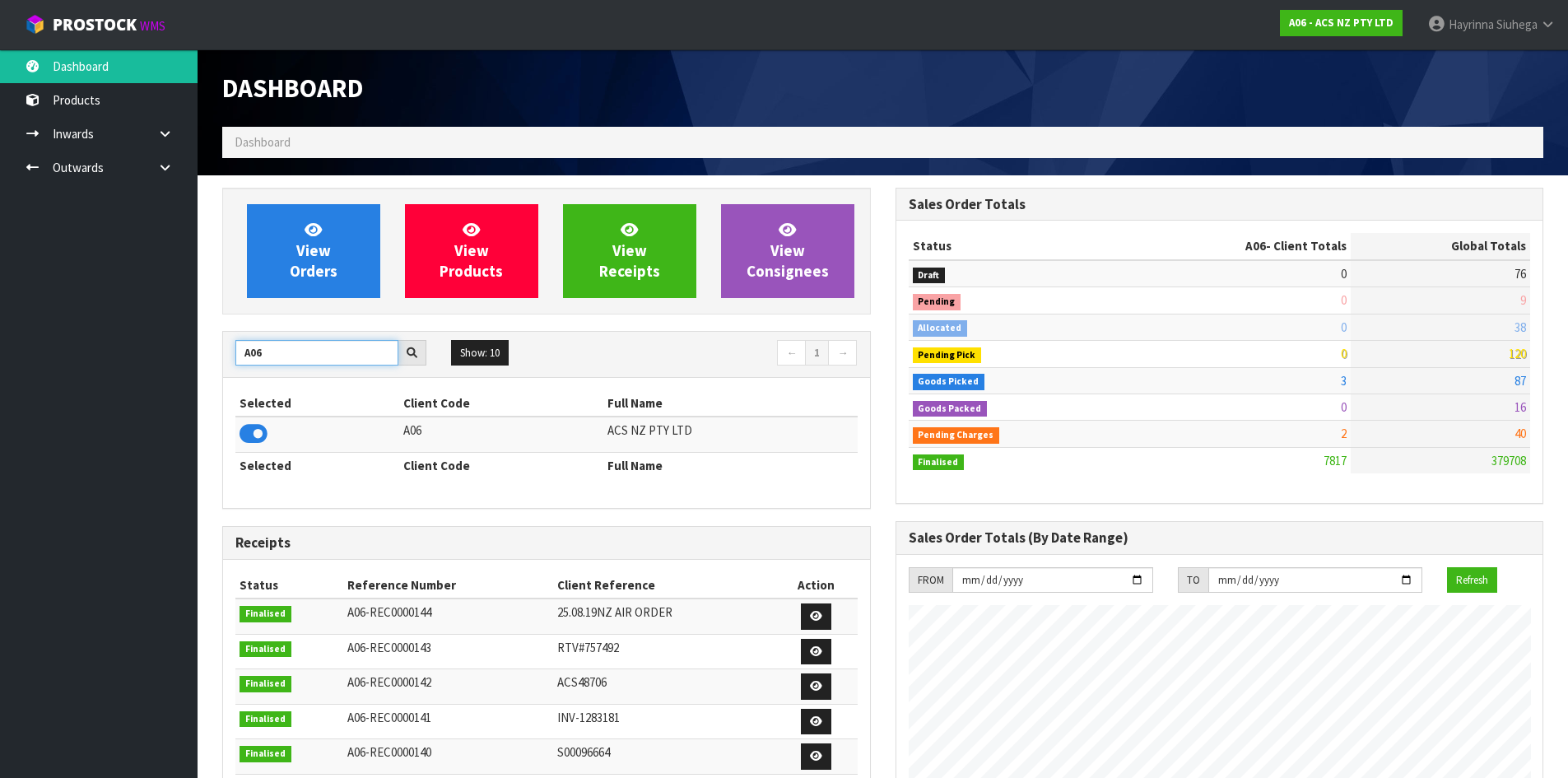
drag, startPoint x: 274, startPoint y: 357, endPoint x: 225, endPoint y: 348, distance: 49.8
drag, startPoint x: 225, startPoint y: 348, endPoint x: 556, endPoint y: 372, distance: 331.9
drag, startPoint x: 556, startPoint y: 372, endPoint x: 278, endPoint y: 362, distance: 278.2
drag, startPoint x: 278, startPoint y: 362, endPoint x: 663, endPoint y: 324, distance: 386.9
click at [663, 324] on div "View Orders View Products View Receipts View Consignees A06 Show: 10 5 10 25 50…" at bounding box center [547, 665] width 674 height 956
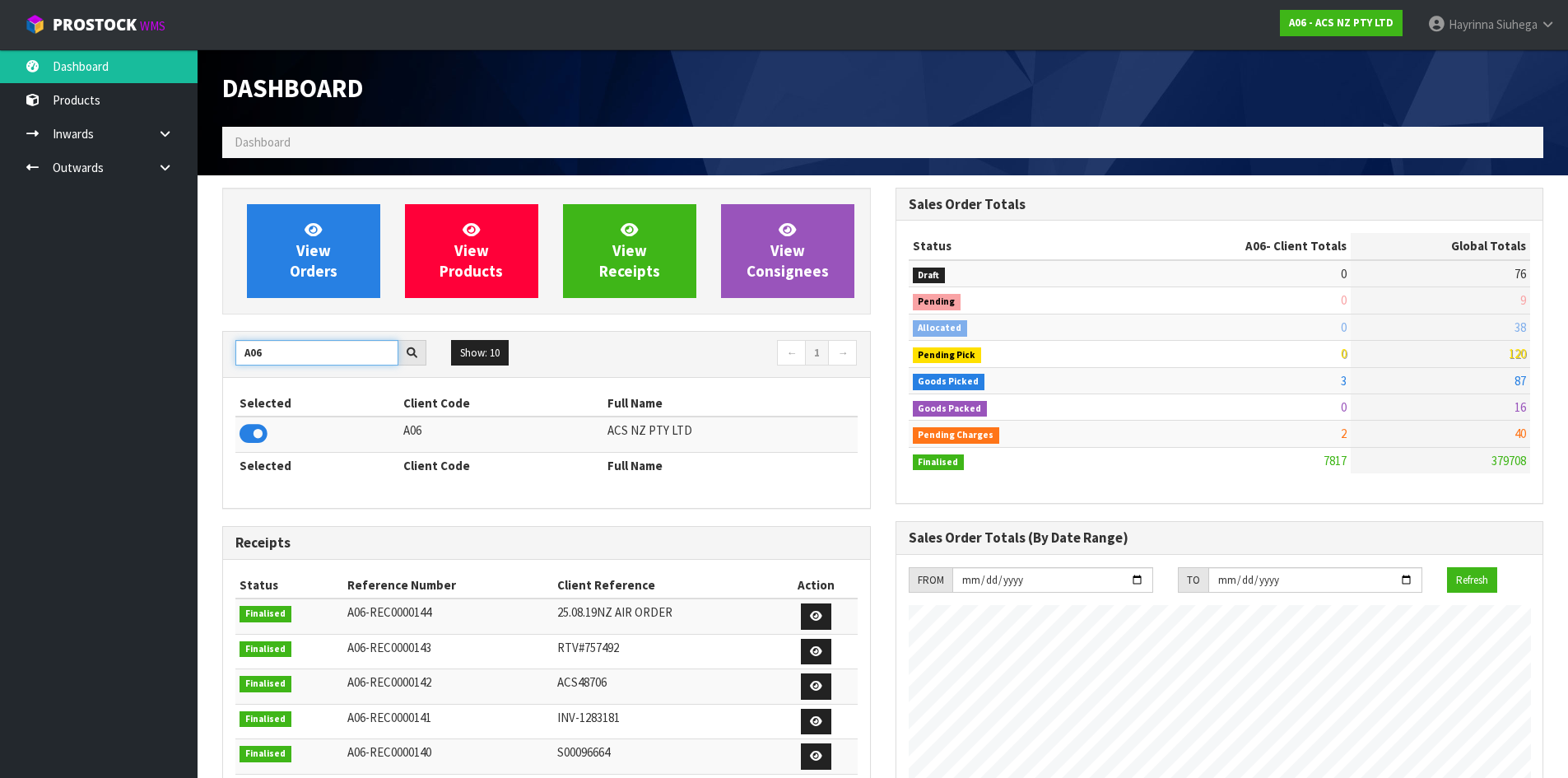
click at [347, 355] on input "A06" at bounding box center [316, 352] width 163 height 25
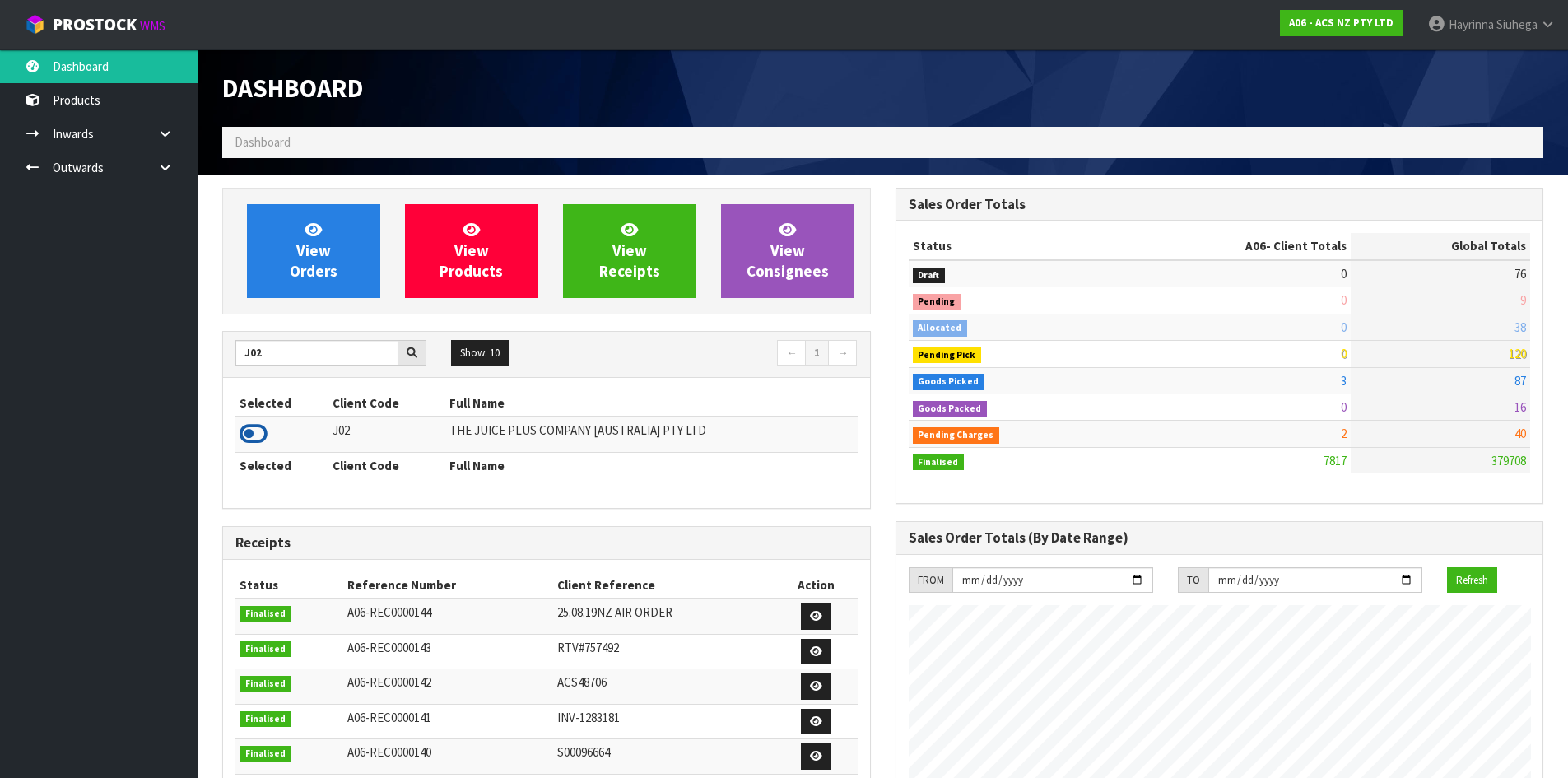
click at [253, 432] on icon at bounding box center [253, 434] width 28 height 25
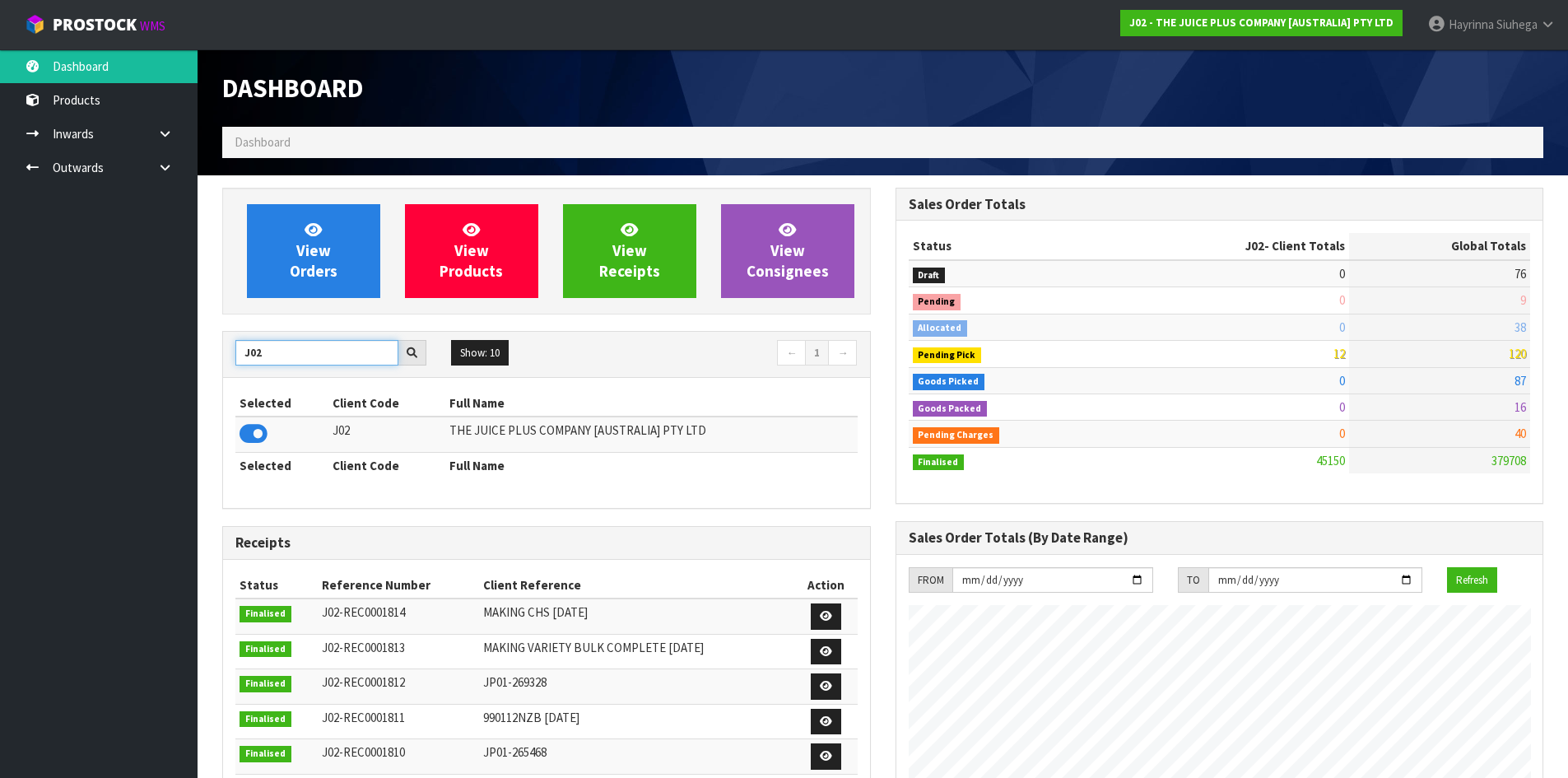
click at [271, 354] on input "J02" at bounding box center [316, 352] width 163 height 25
drag, startPoint x: 288, startPoint y: 353, endPoint x: 113, endPoint y: 347, distance: 175.1
click at [113, 347] on body "Toggle navigation ProStock WMS J02 - THE JUICE PLUS COMPANY [AUSTRALIA] PTY LTD…" at bounding box center [784, 389] width 1568 height 778
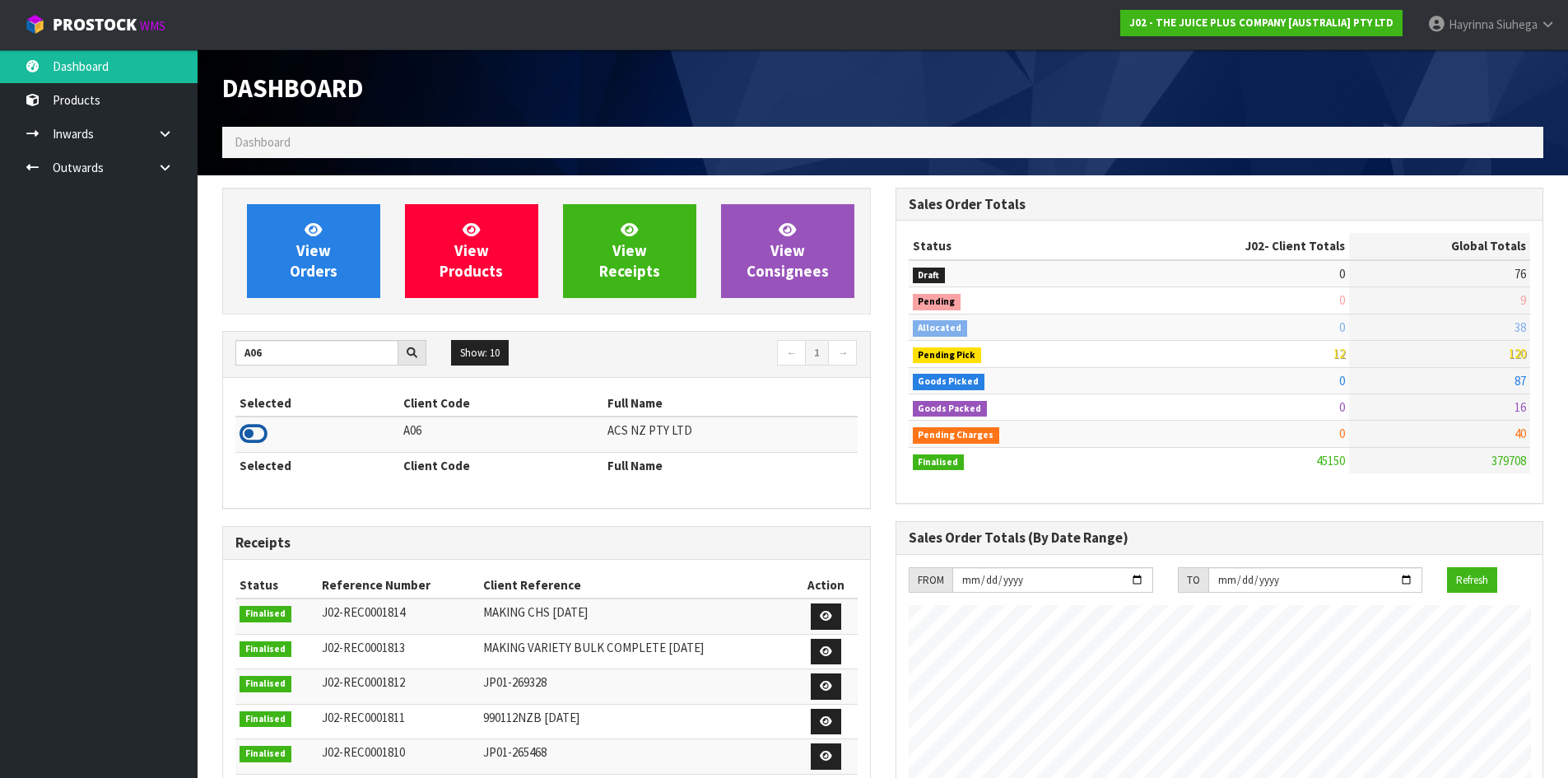
click at [253, 439] on icon at bounding box center [253, 434] width 28 height 25
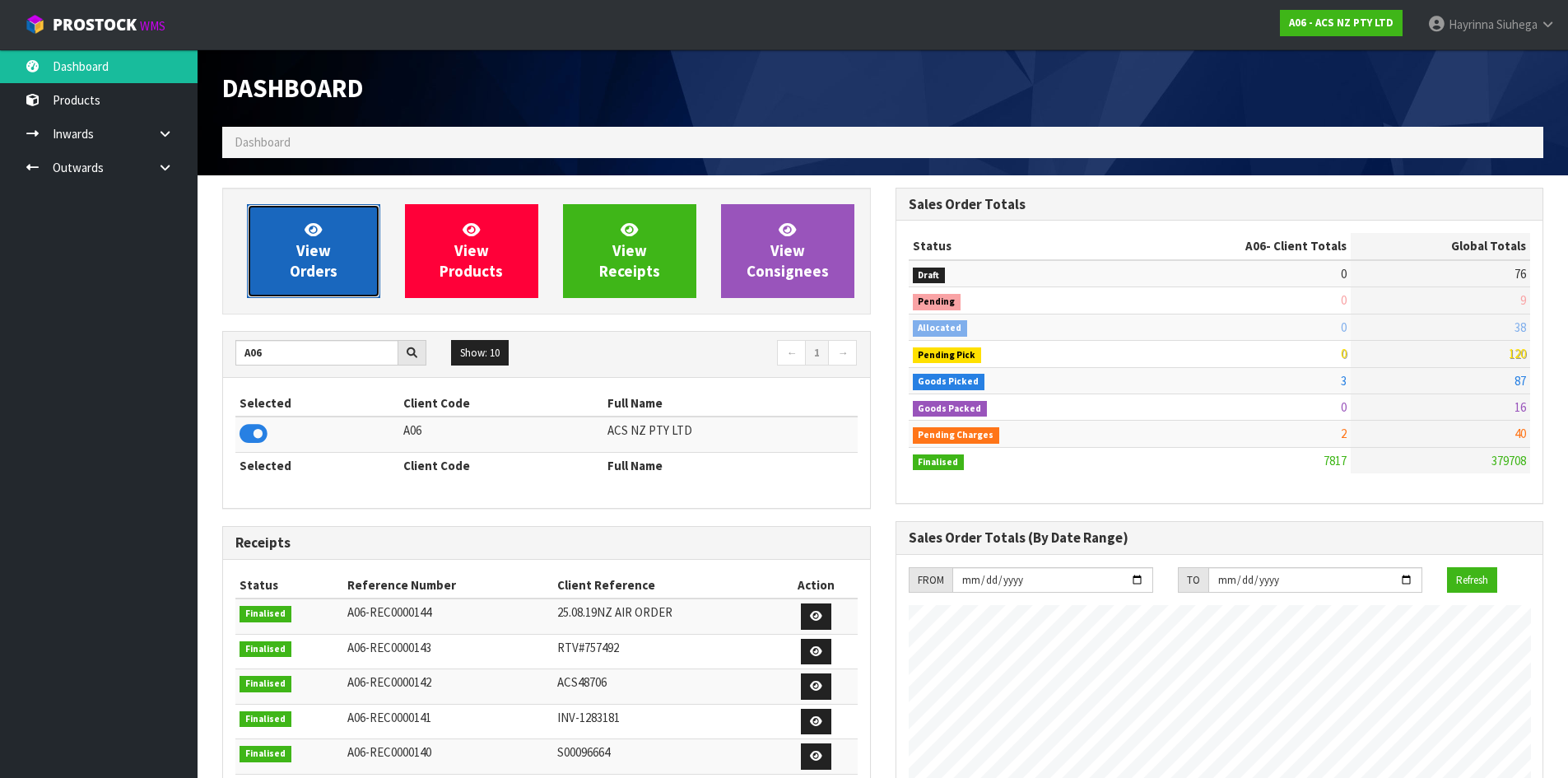
click at [300, 259] on span "View Orders" at bounding box center [313, 250] width 47 height 61
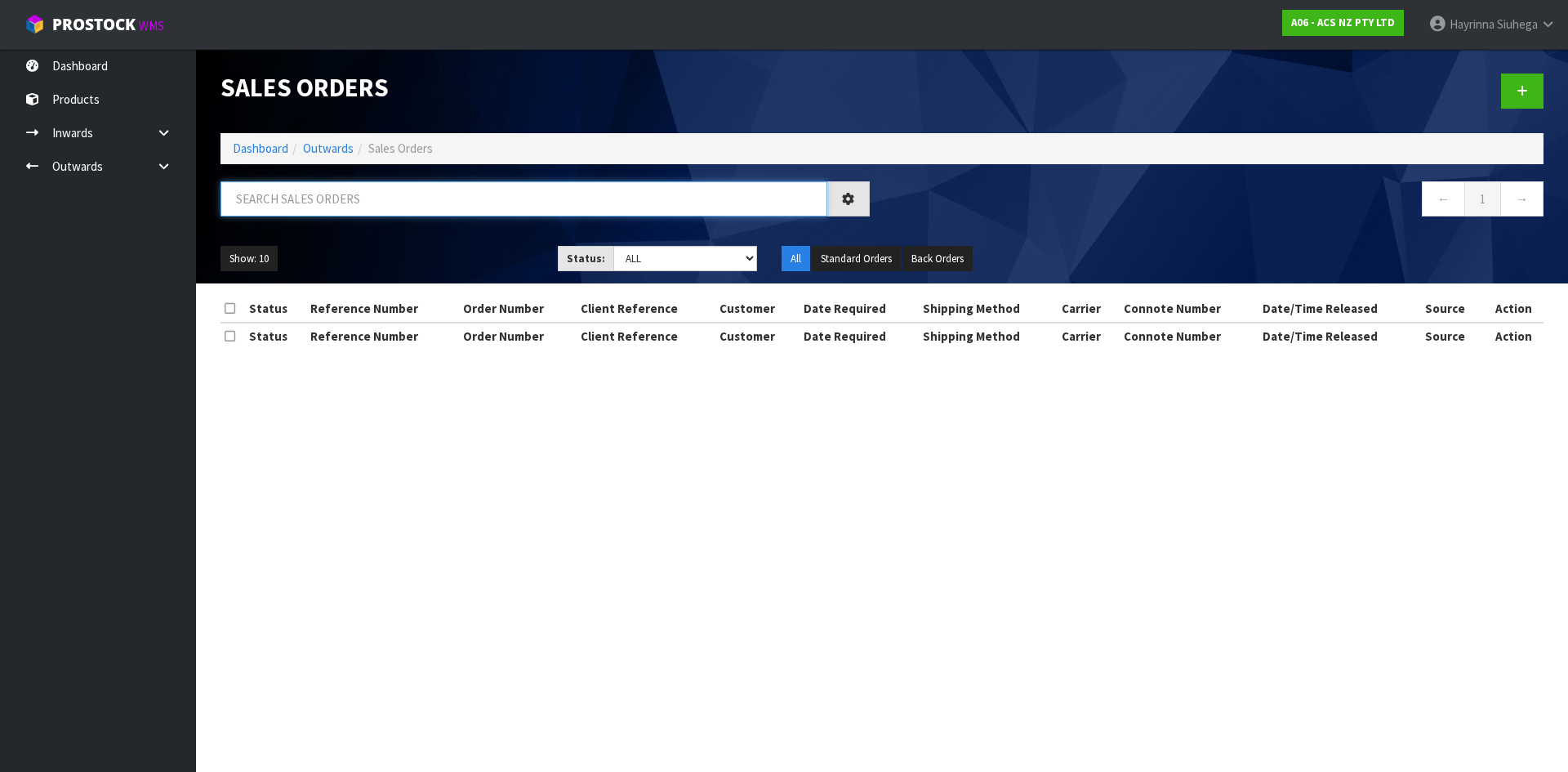
click at [349, 191] on input "text" at bounding box center [523, 199] width 606 height 35
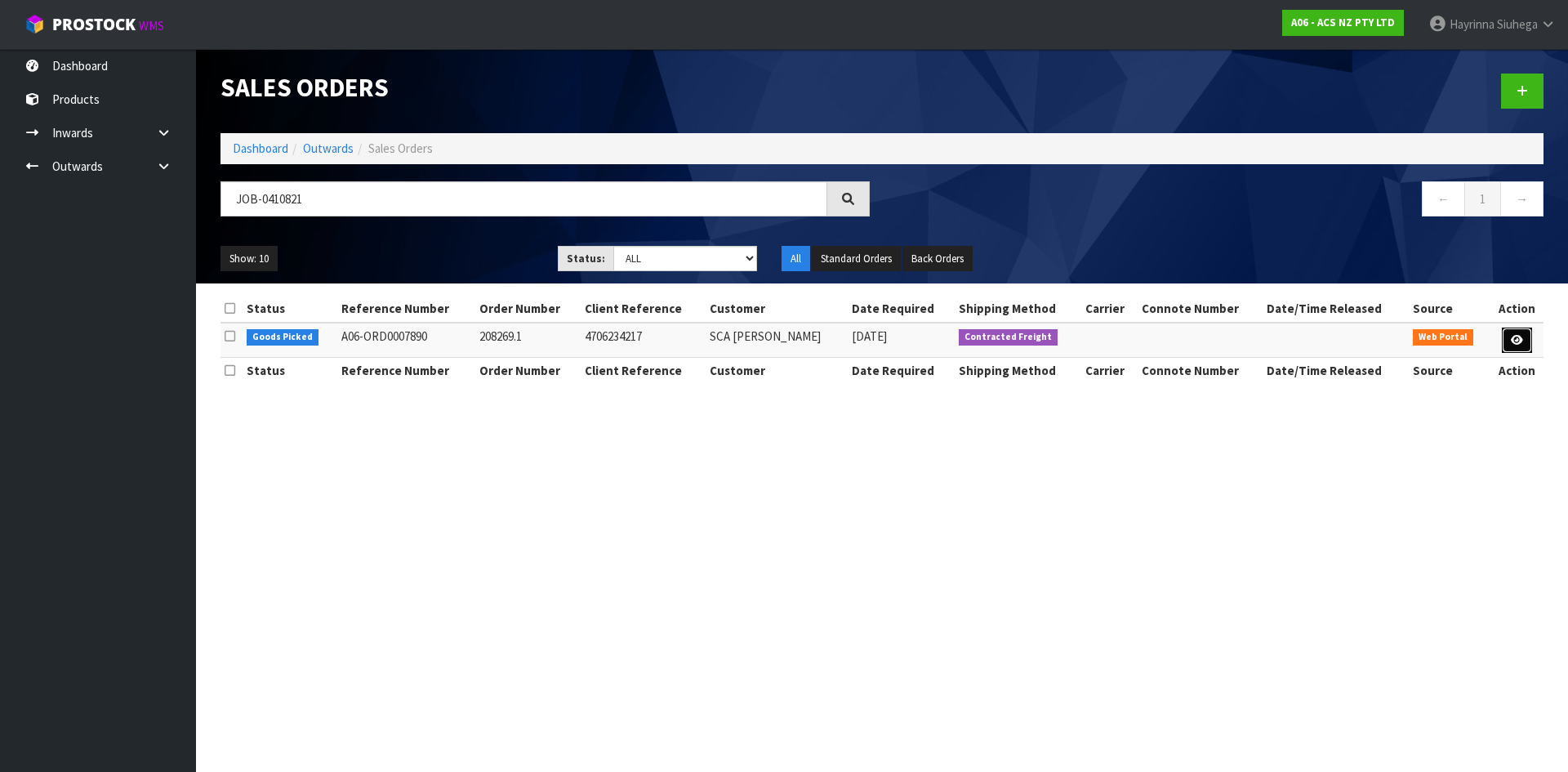
click at [1526, 348] on link at bounding box center [1516, 341] width 30 height 26
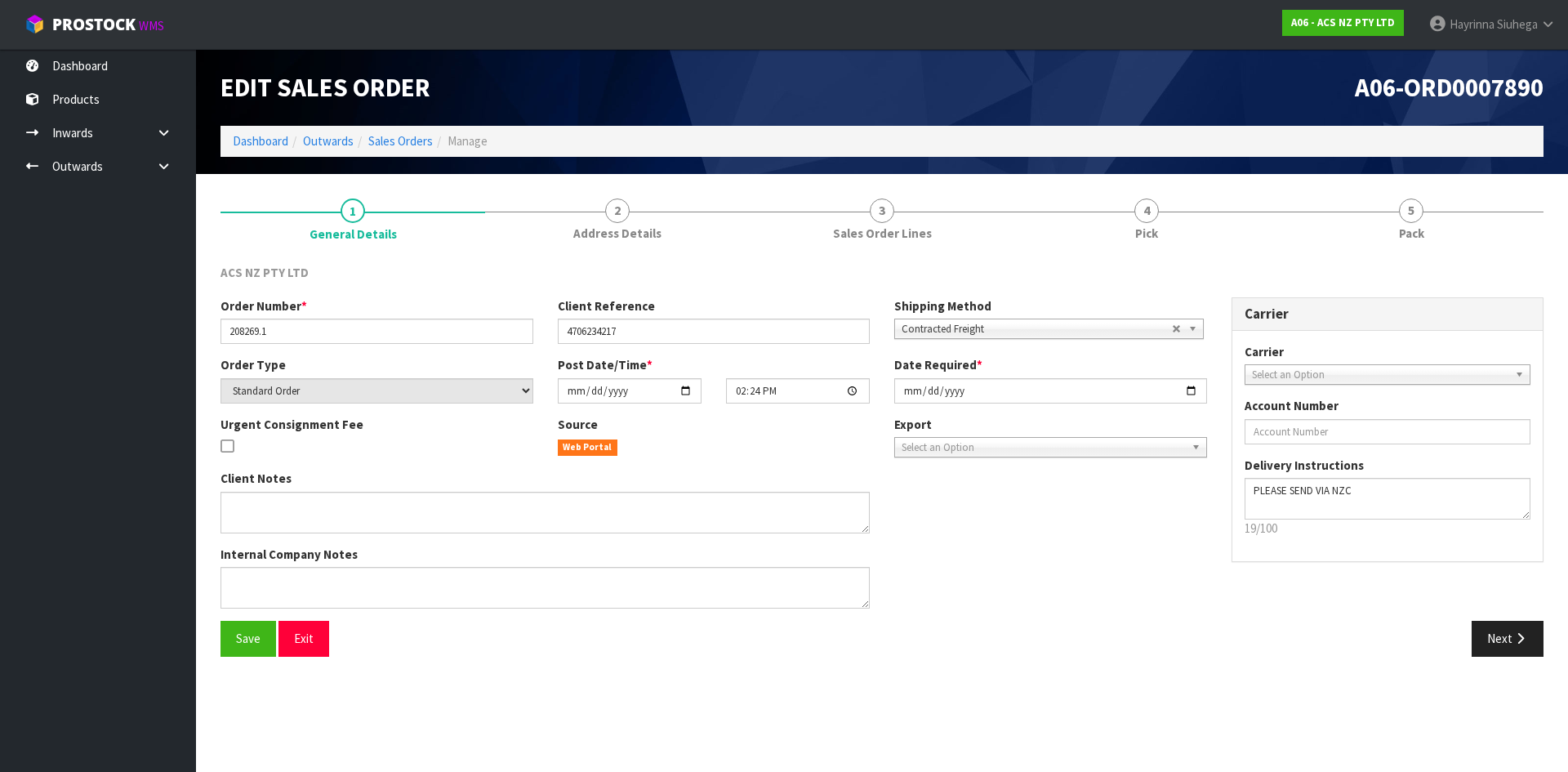
click at [1272, 256] on div "ACS NZ PTY LTD Order Number * 208269.1 Client Reference 4706234217 Shipping Met…" at bounding box center [881, 460] width 1323 height 417
click at [1167, 198] on link "4 Pick" at bounding box center [1146, 219] width 265 height 65
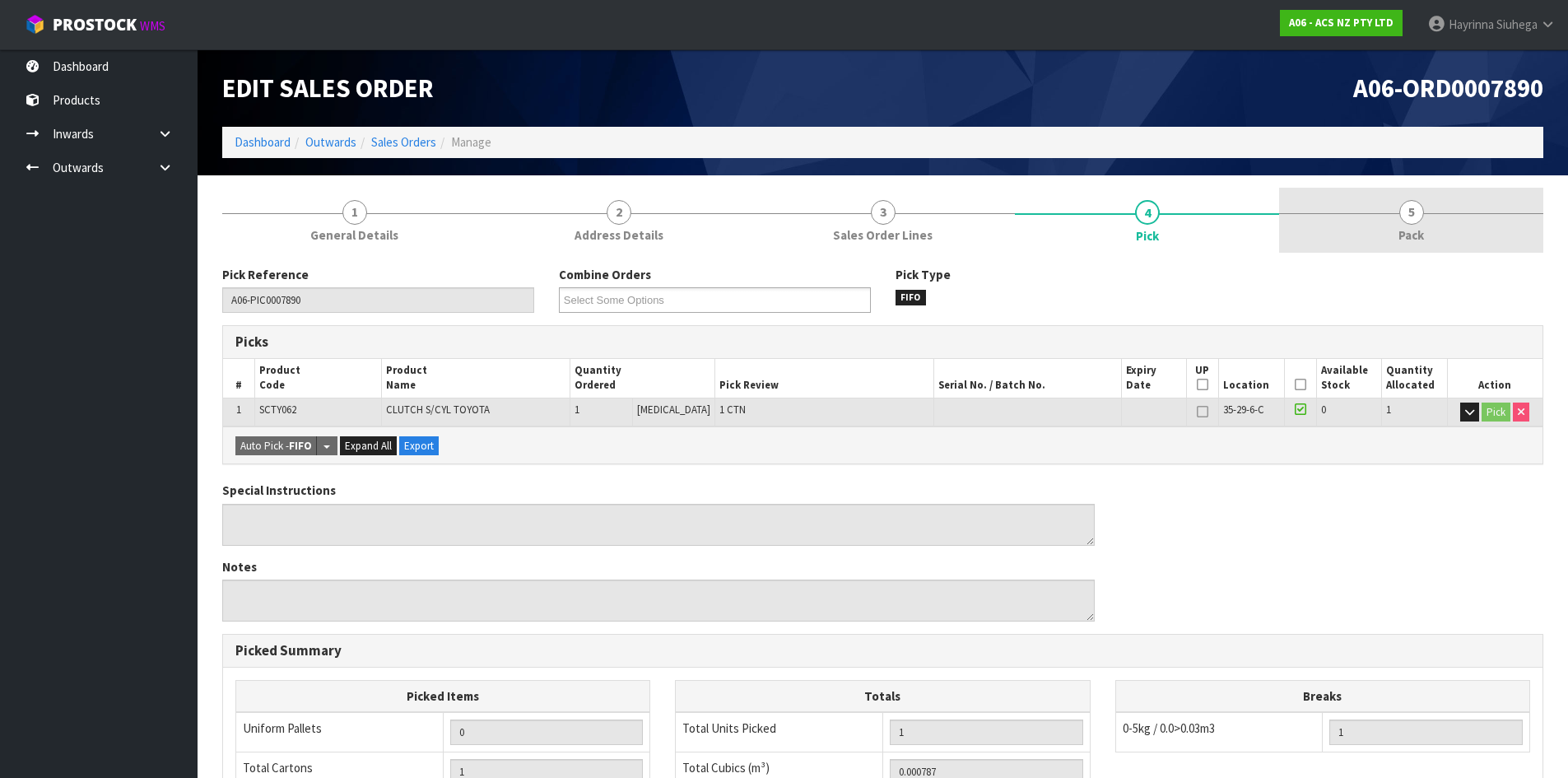
click at [1374, 189] on link "5 Pack" at bounding box center [1412, 221] width 264 height 65
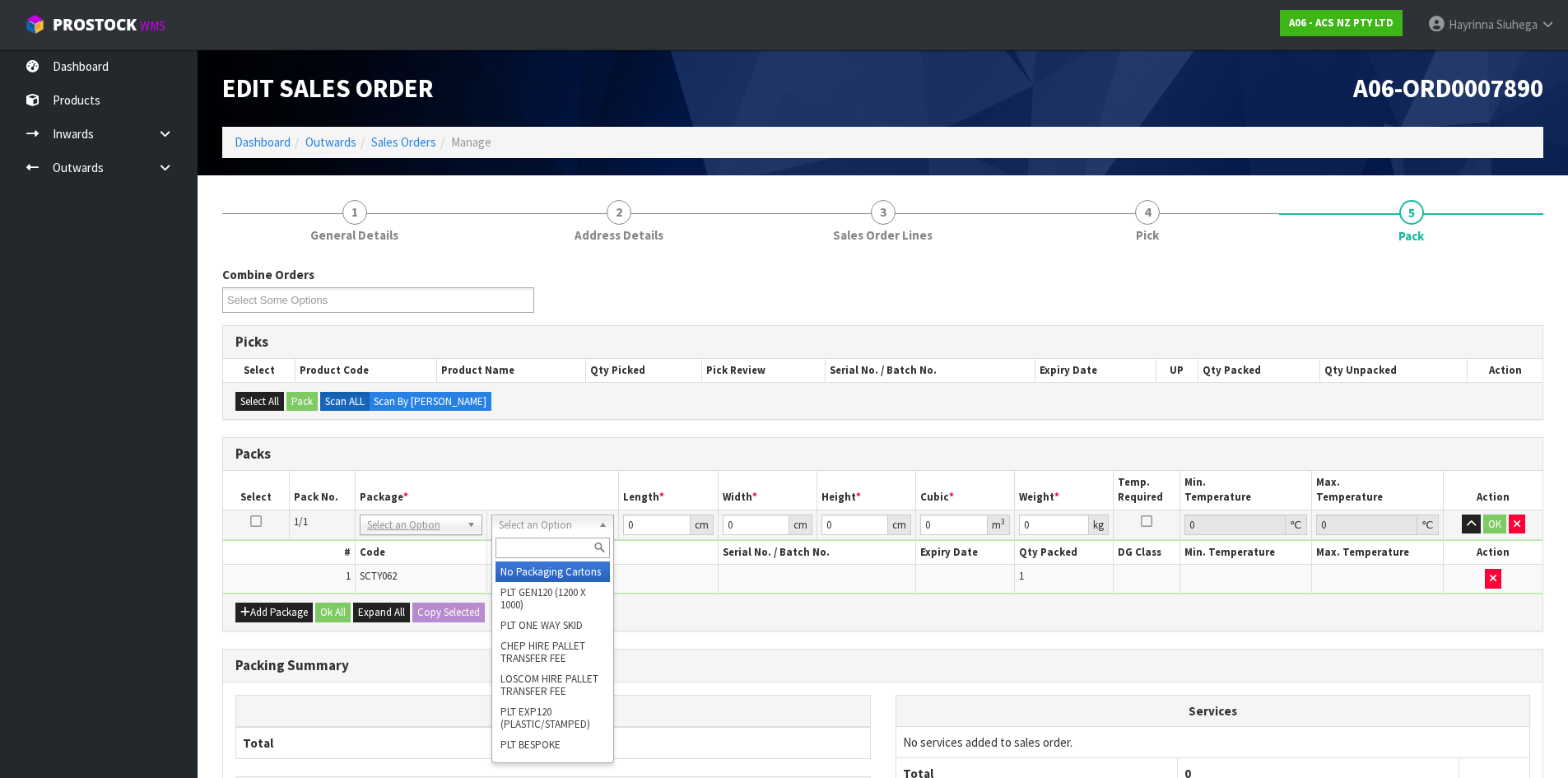
click at [566, 538] on input "text" at bounding box center [553, 548] width 114 height 20
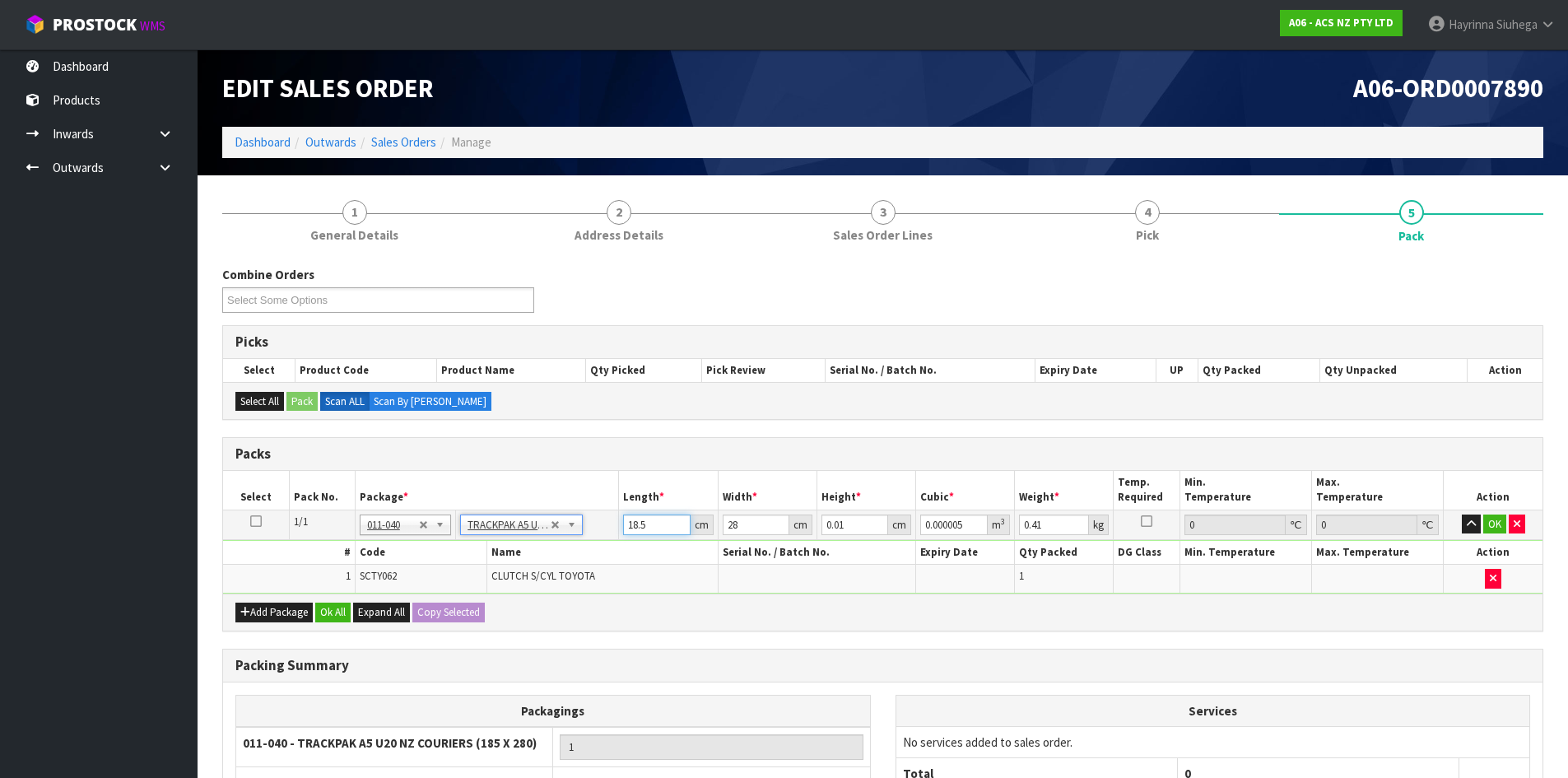
click at [624, 525] on input "18.5" at bounding box center [657, 525] width 67 height 20
click button "OK" at bounding box center [1494, 524] width 23 height 20
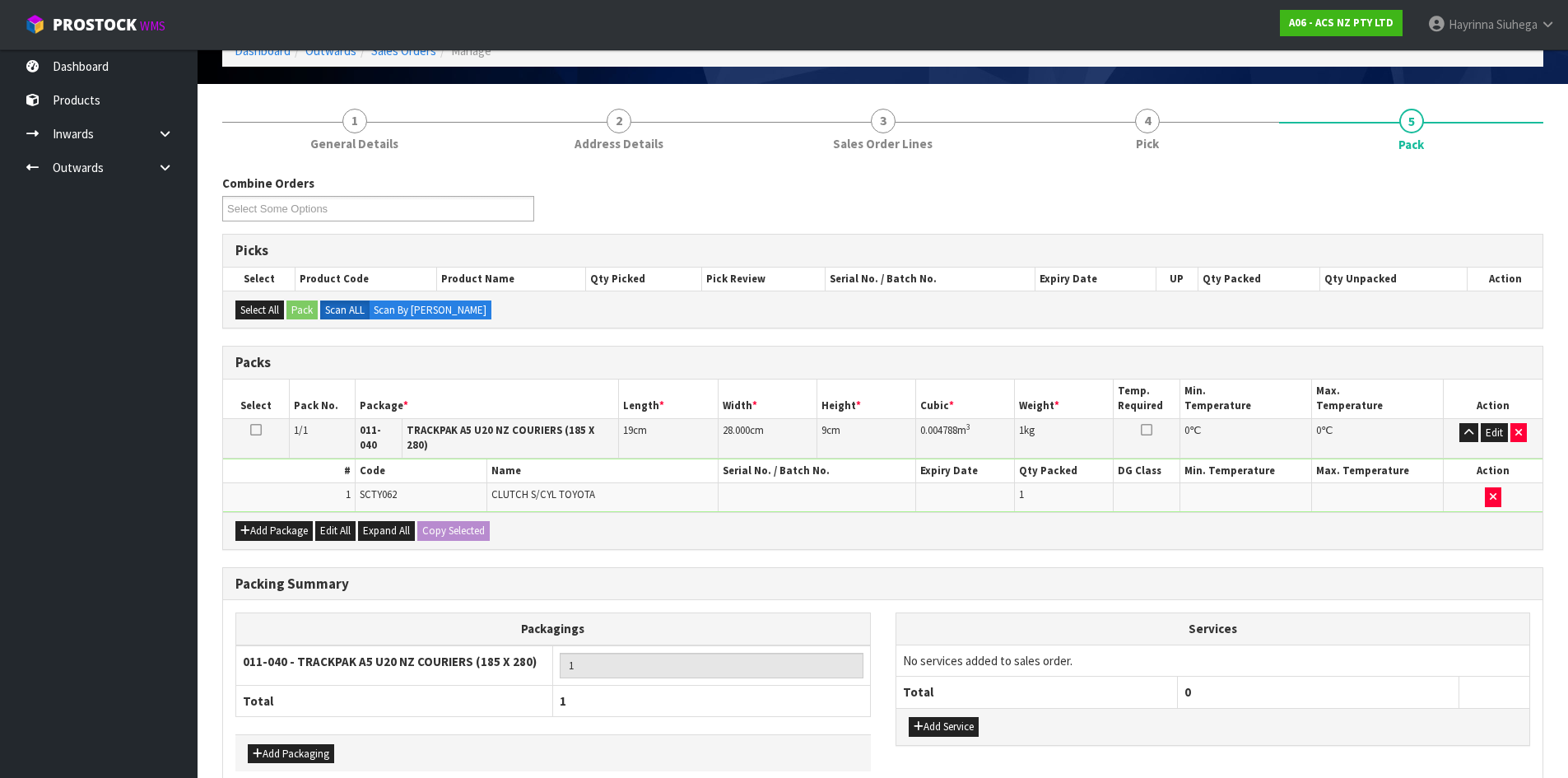
scroll to position [165, 0]
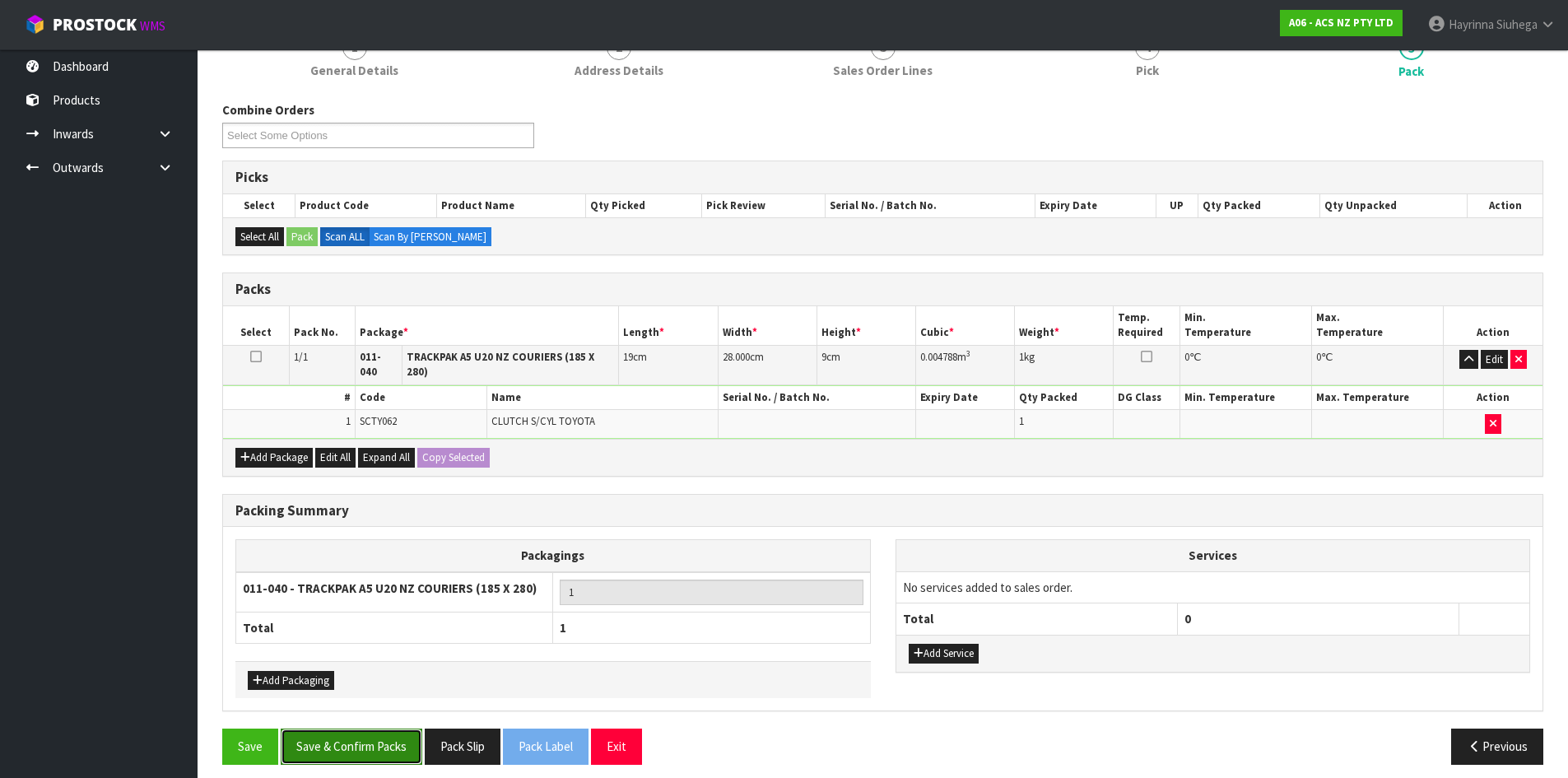
click at [382, 731] on button "Save & Confirm Packs" at bounding box center [352, 746] width 141 height 35
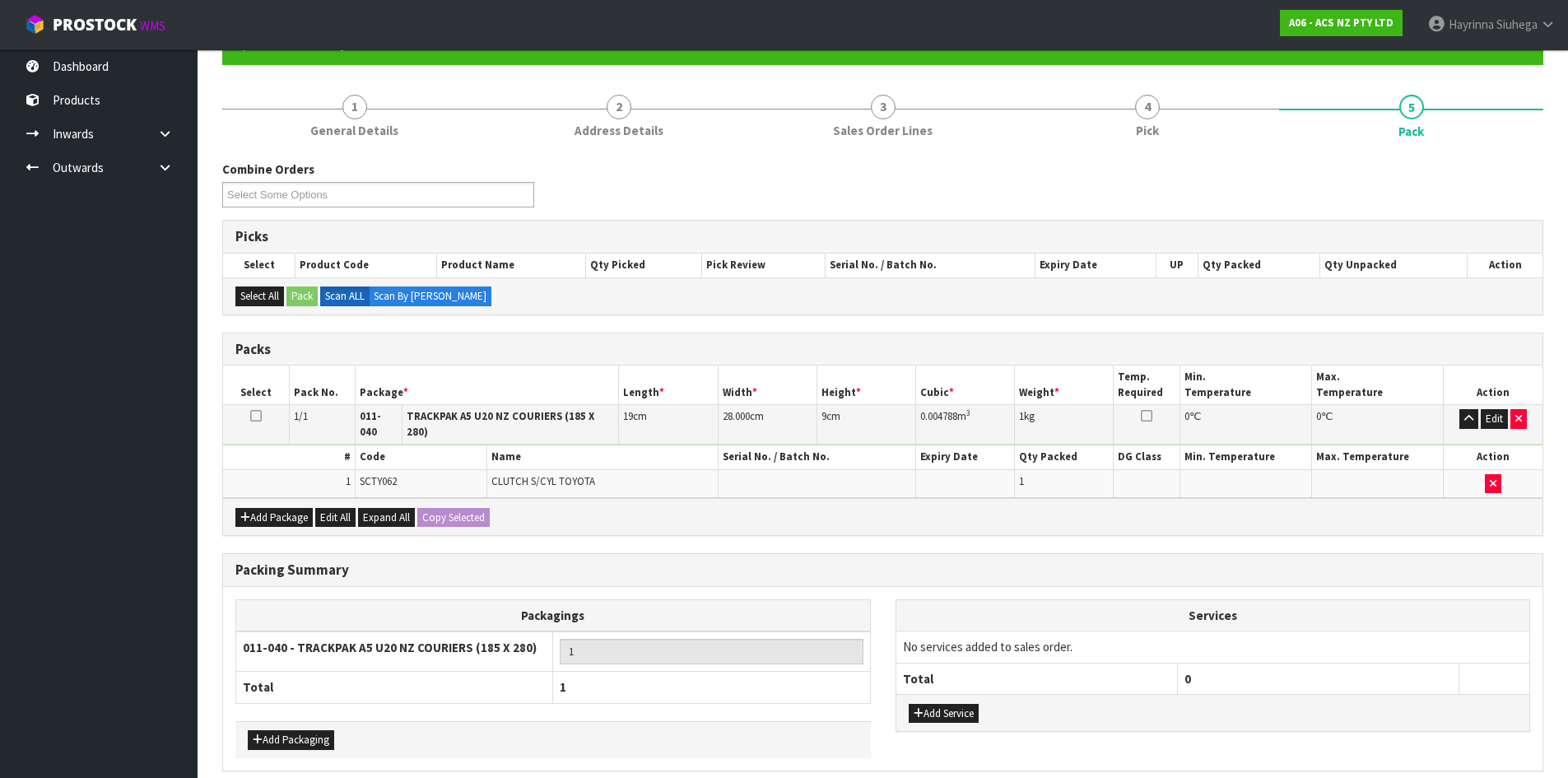
scroll to position [0, 0]
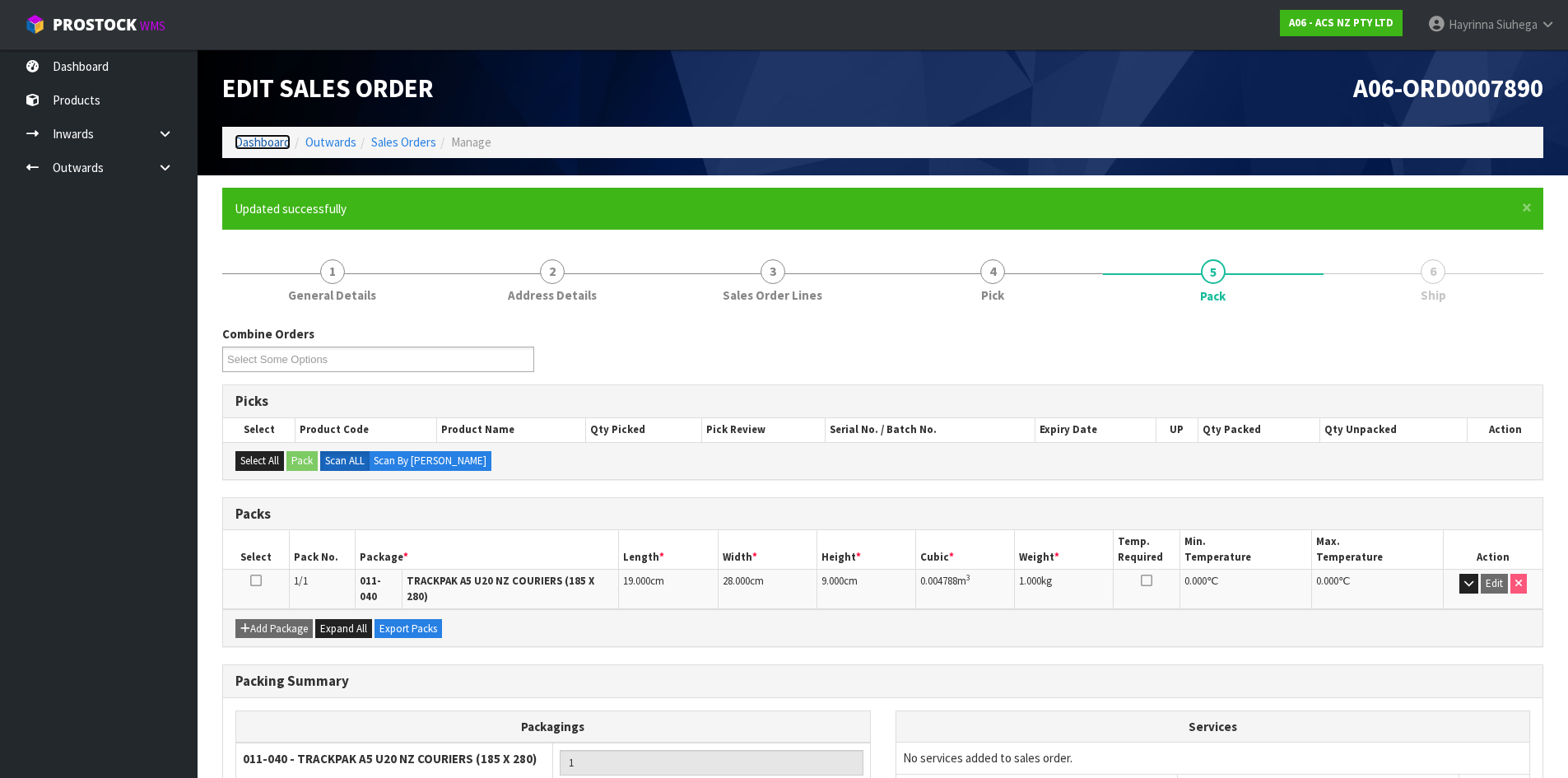
click at [278, 142] on link "Dashboard" at bounding box center [262, 141] width 56 height 16
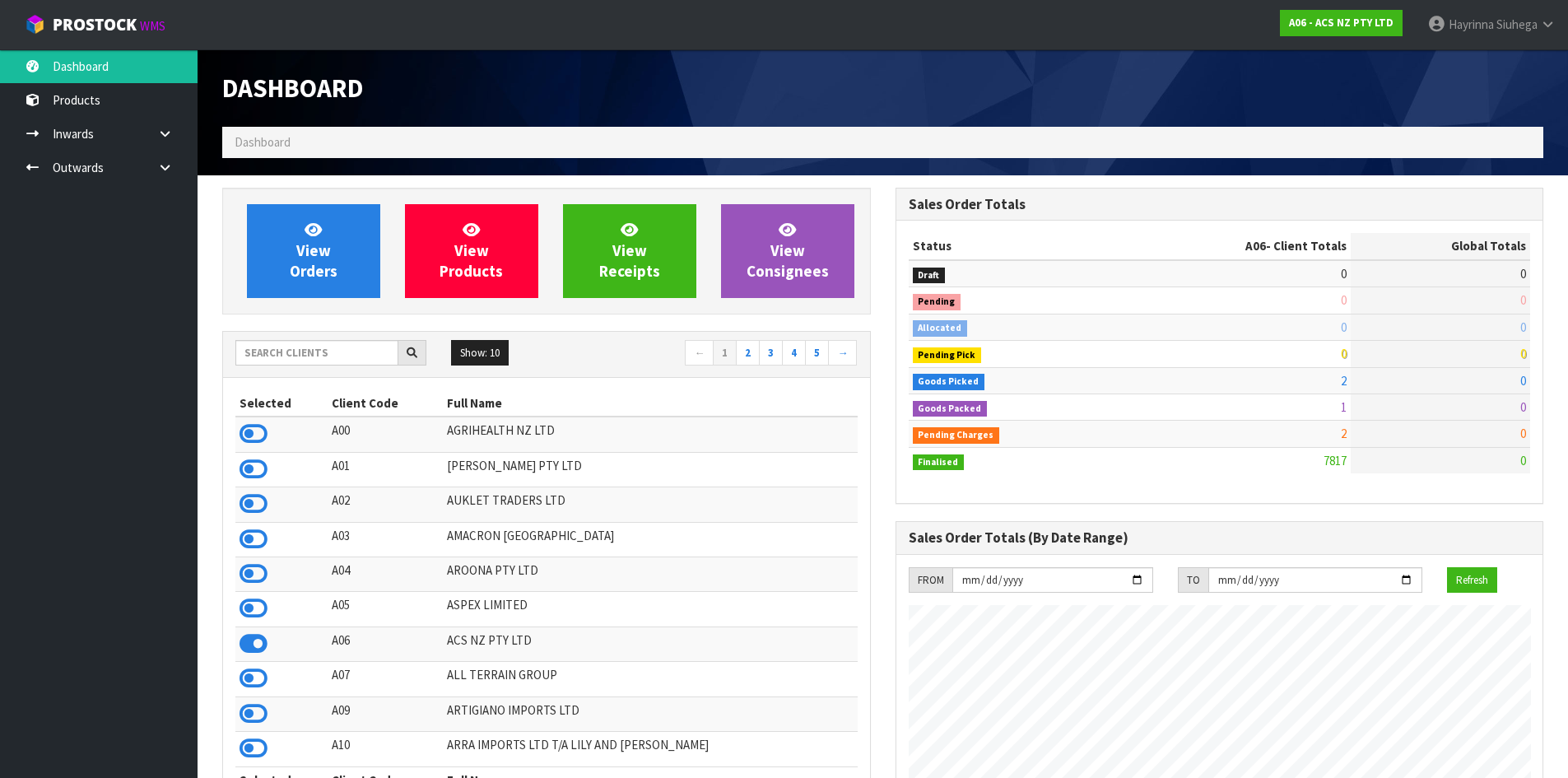
scroll to position [1247, 673]
drag, startPoint x: 312, startPoint y: 221, endPoint x: 306, endPoint y: 228, distance: 9.2
click at [312, 221] on icon at bounding box center [313, 229] width 18 height 16
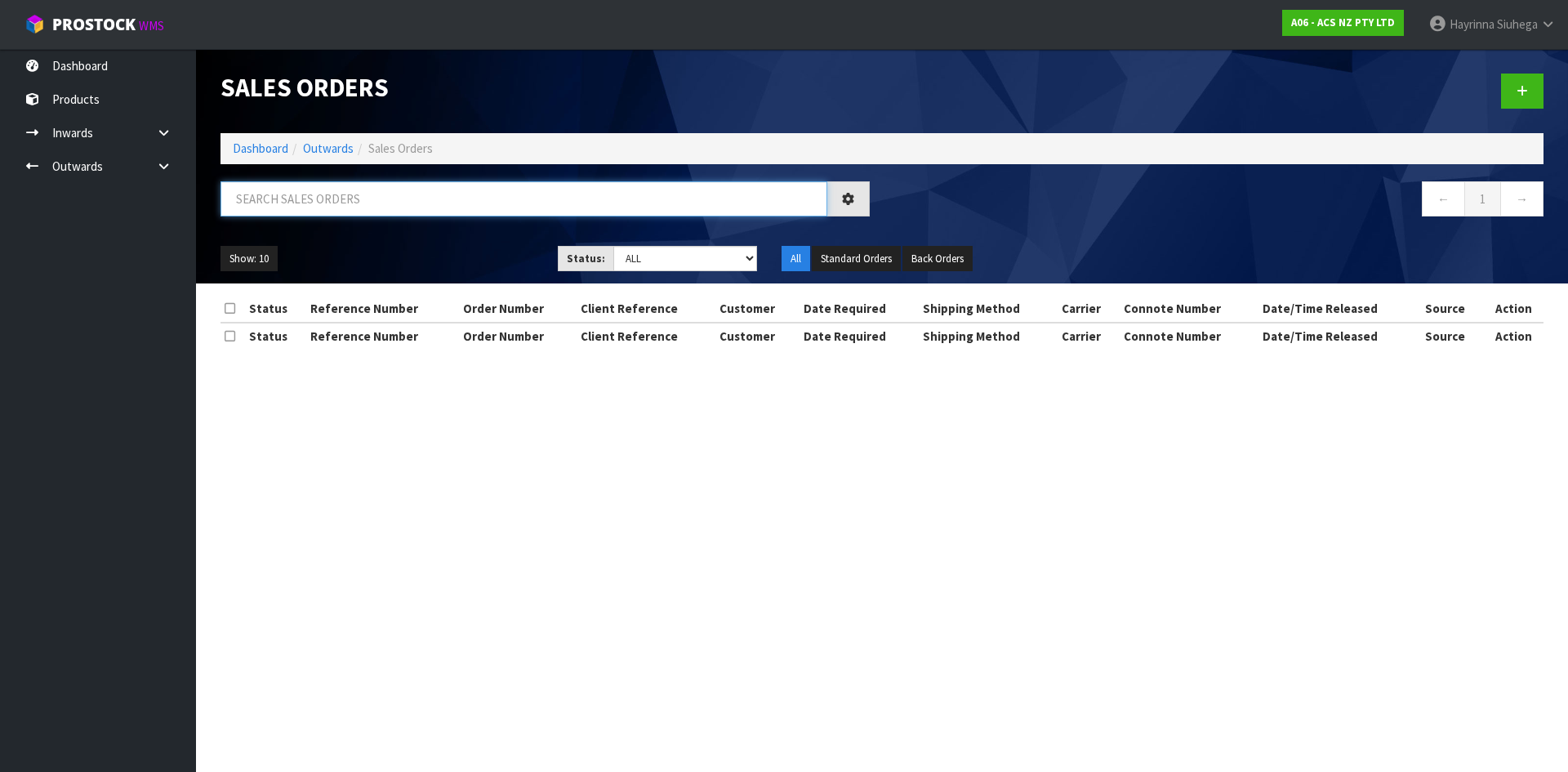
click at [320, 211] on input "text" at bounding box center [523, 199] width 606 height 35
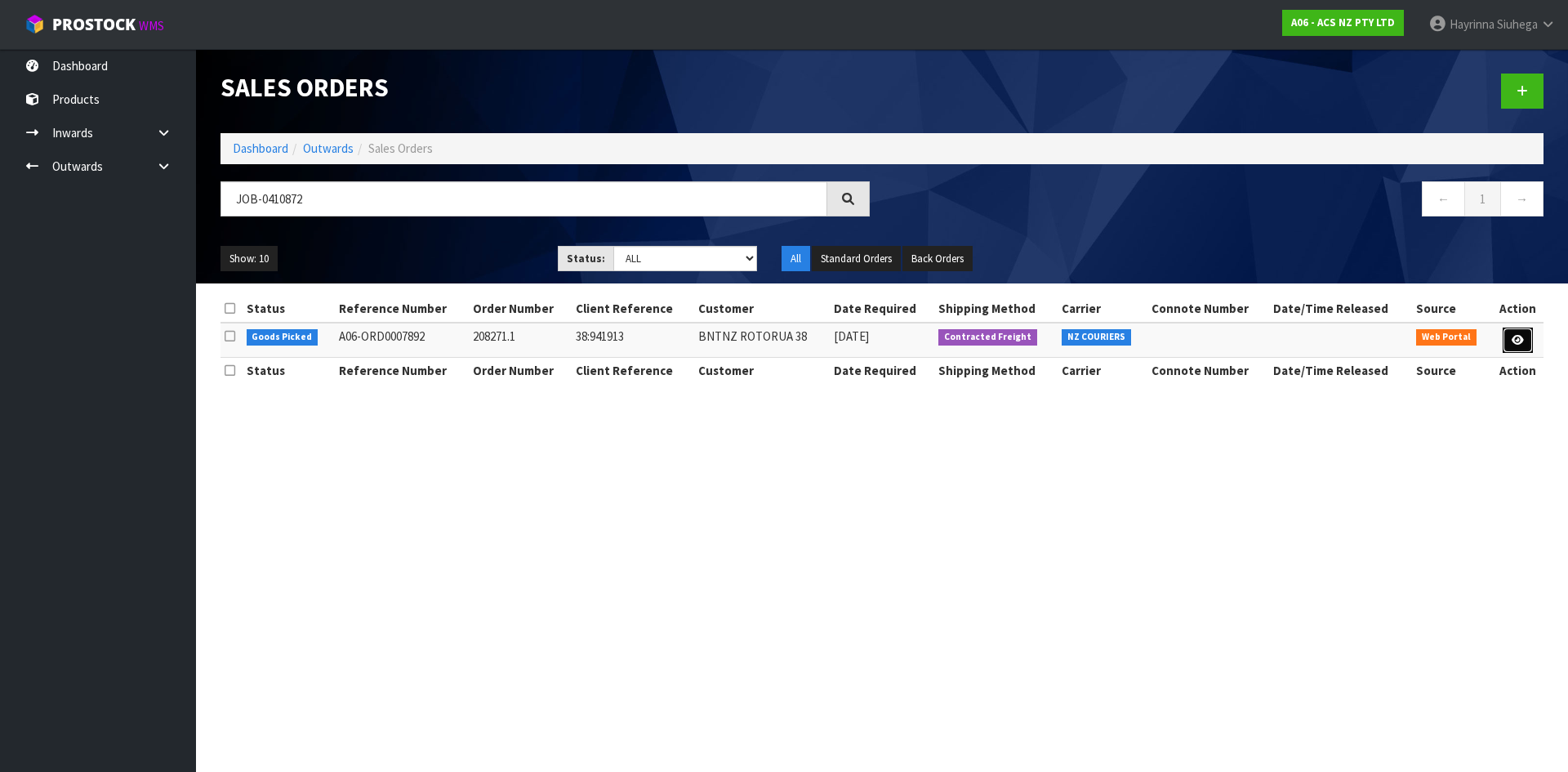
click at [1517, 335] on icon at bounding box center [1517, 341] width 12 height 11
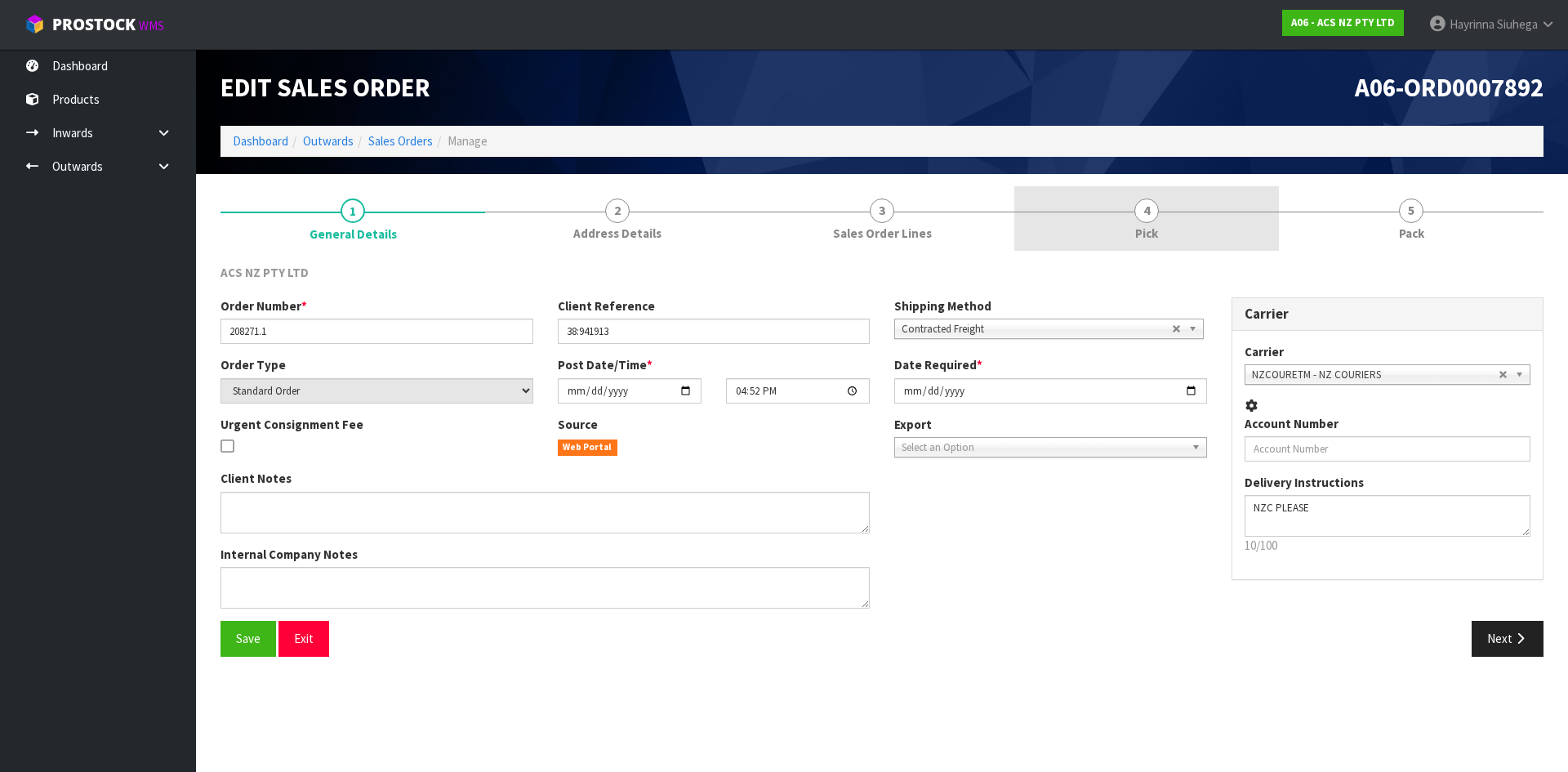
click at [1236, 235] on link "4 Pick" at bounding box center [1146, 219] width 265 height 65
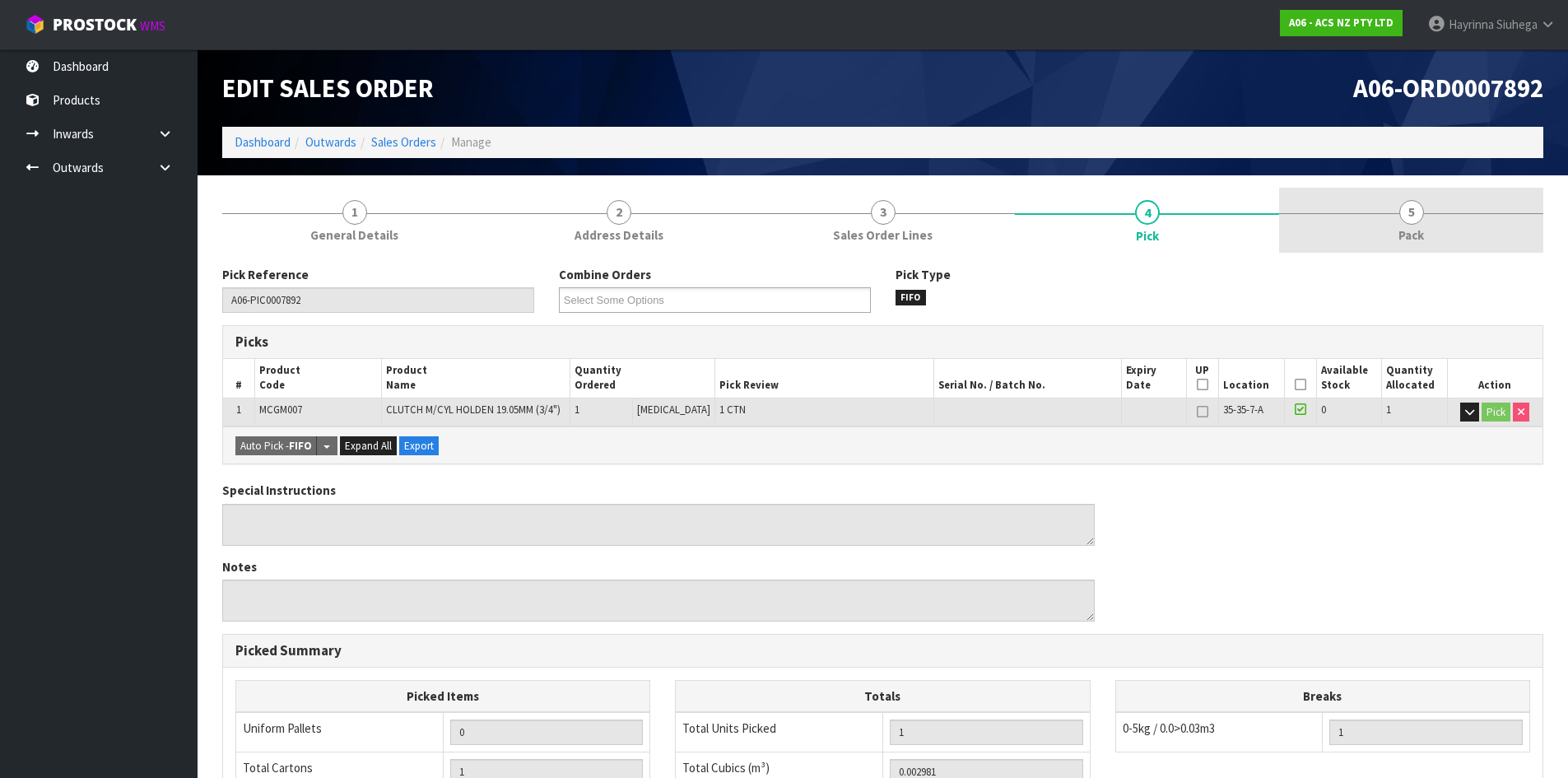
click at [1303, 234] on link "5 Pack" at bounding box center [1412, 221] width 264 height 65
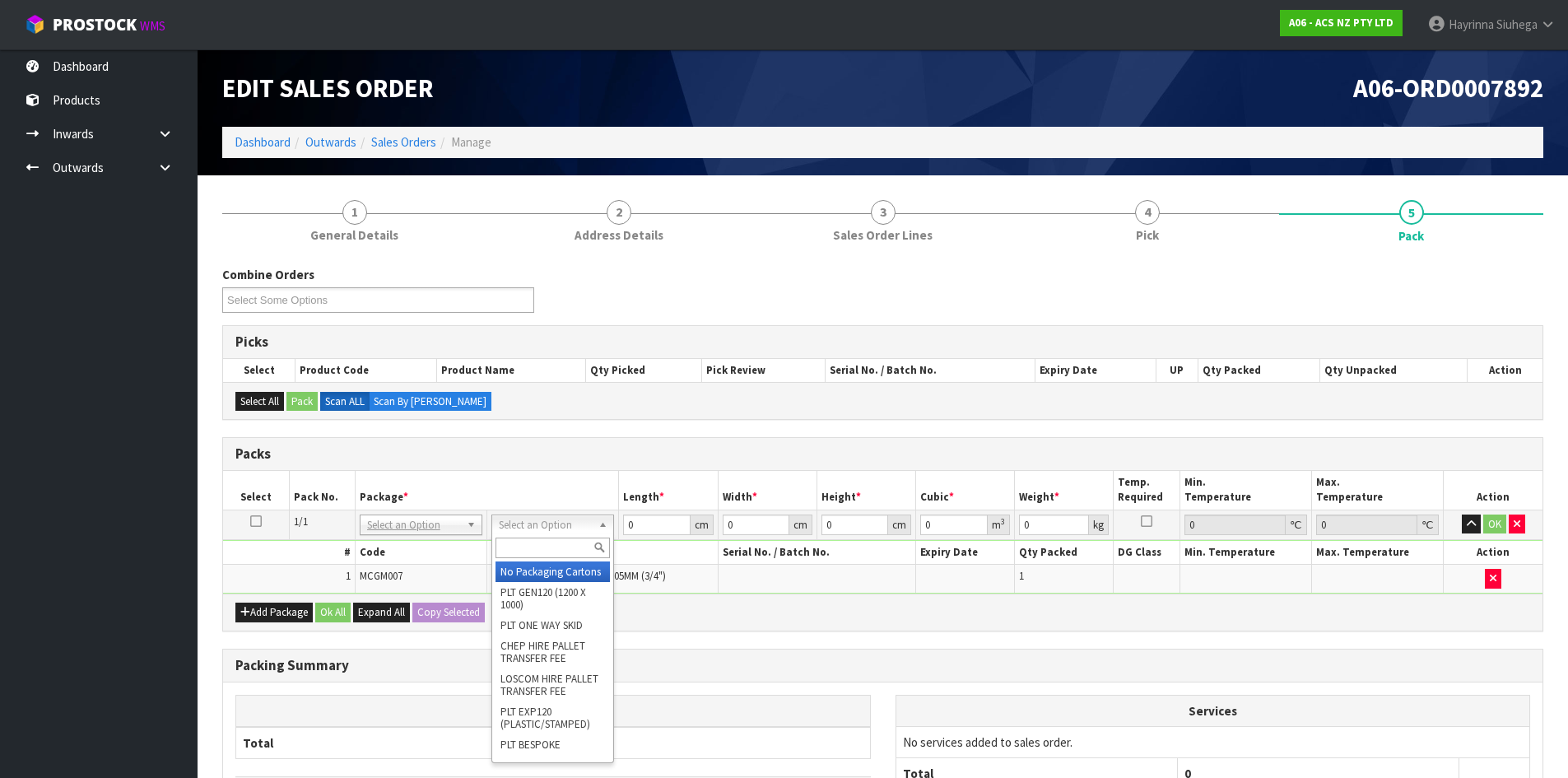
click at [553, 549] on input "text" at bounding box center [553, 548] width 114 height 20
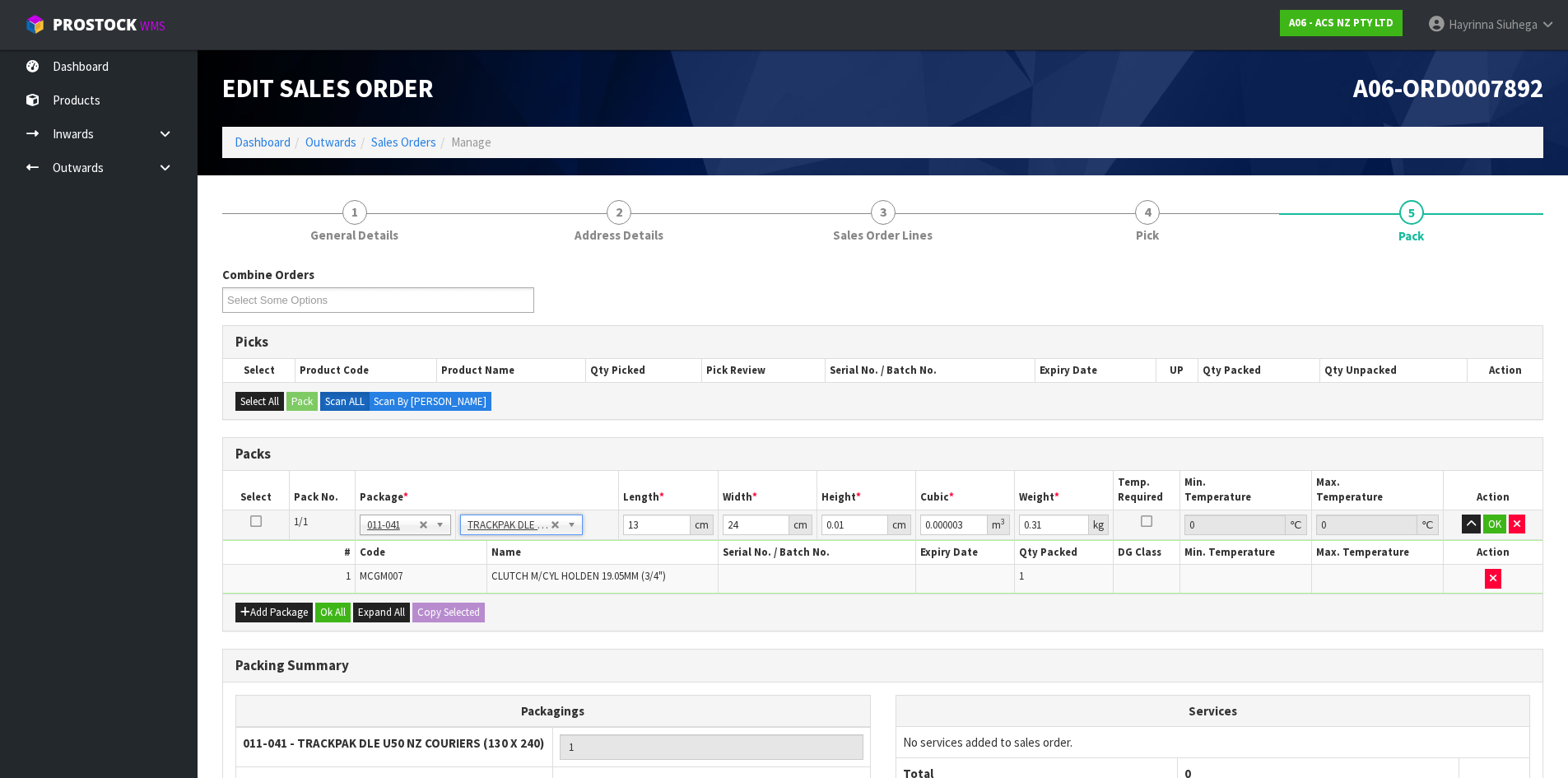
click at [720, 529] on td "24 cm" at bounding box center [767, 525] width 99 height 30
click at [841, 517] on input "0.01" at bounding box center [855, 525] width 67 height 20
click button "OK" at bounding box center [1494, 524] width 23 height 20
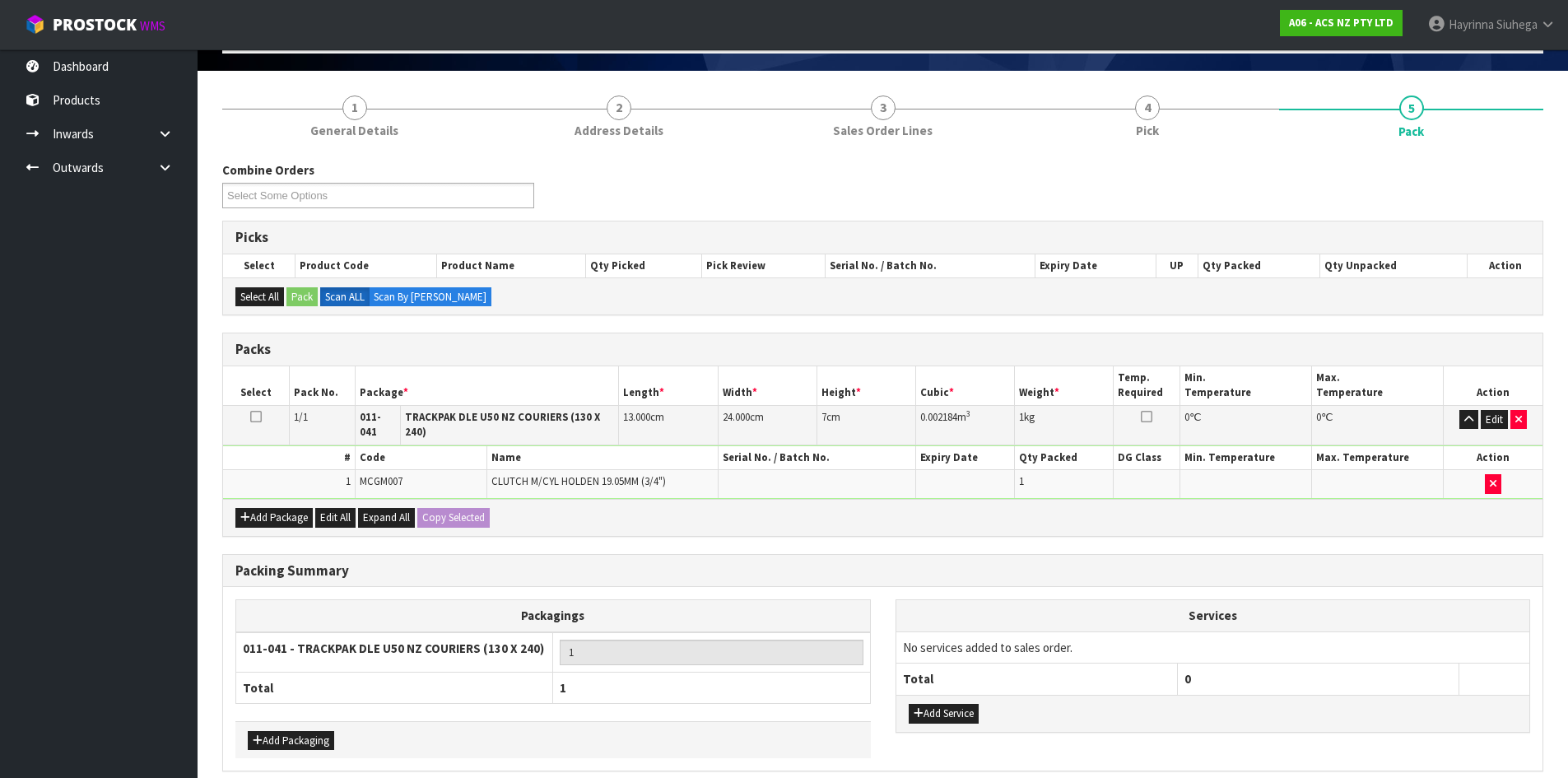
scroll to position [165, 0]
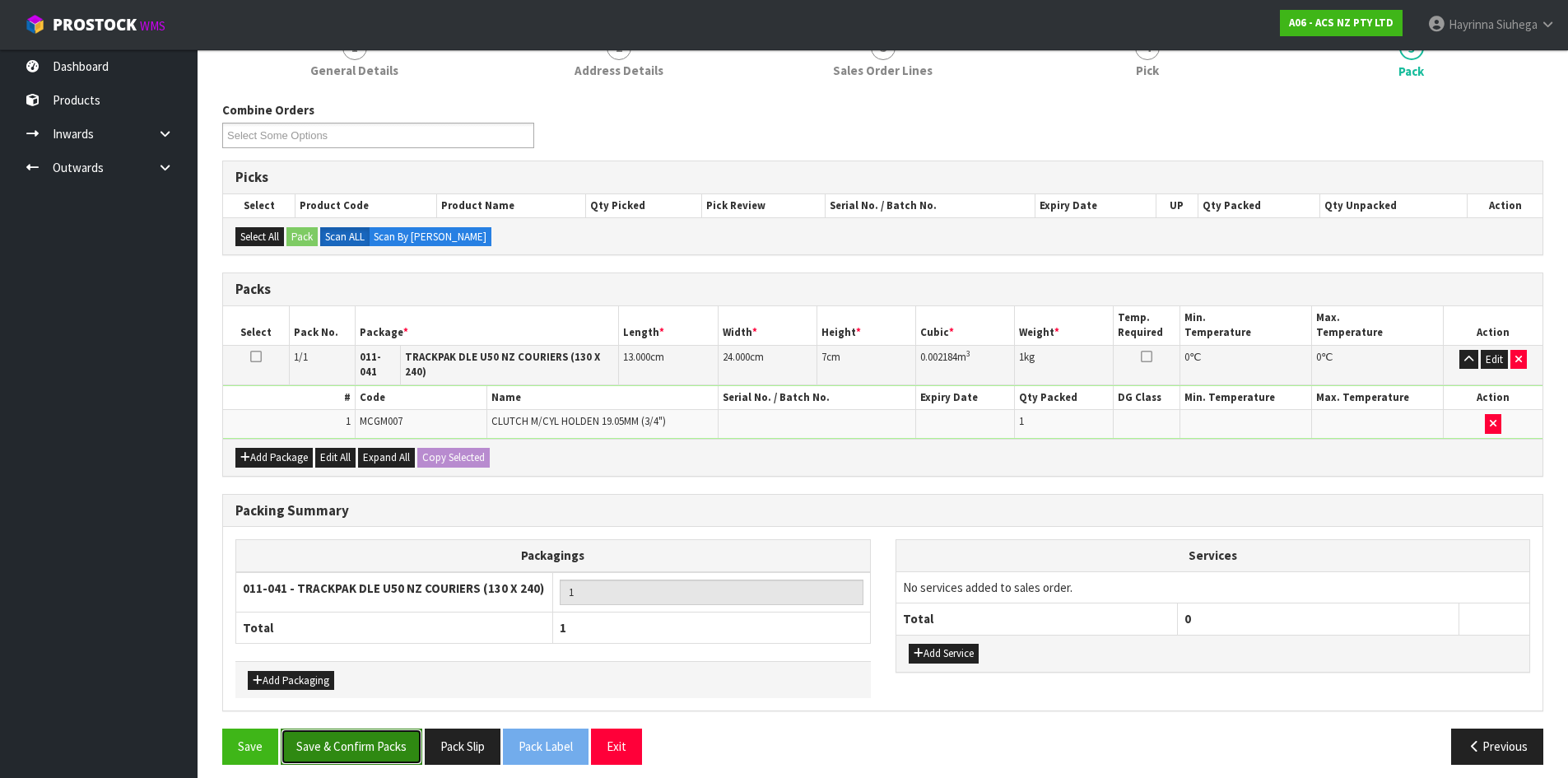
click at [356, 729] on button "Save & Confirm Packs" at bounding box center [352, 746] width 141 height 35
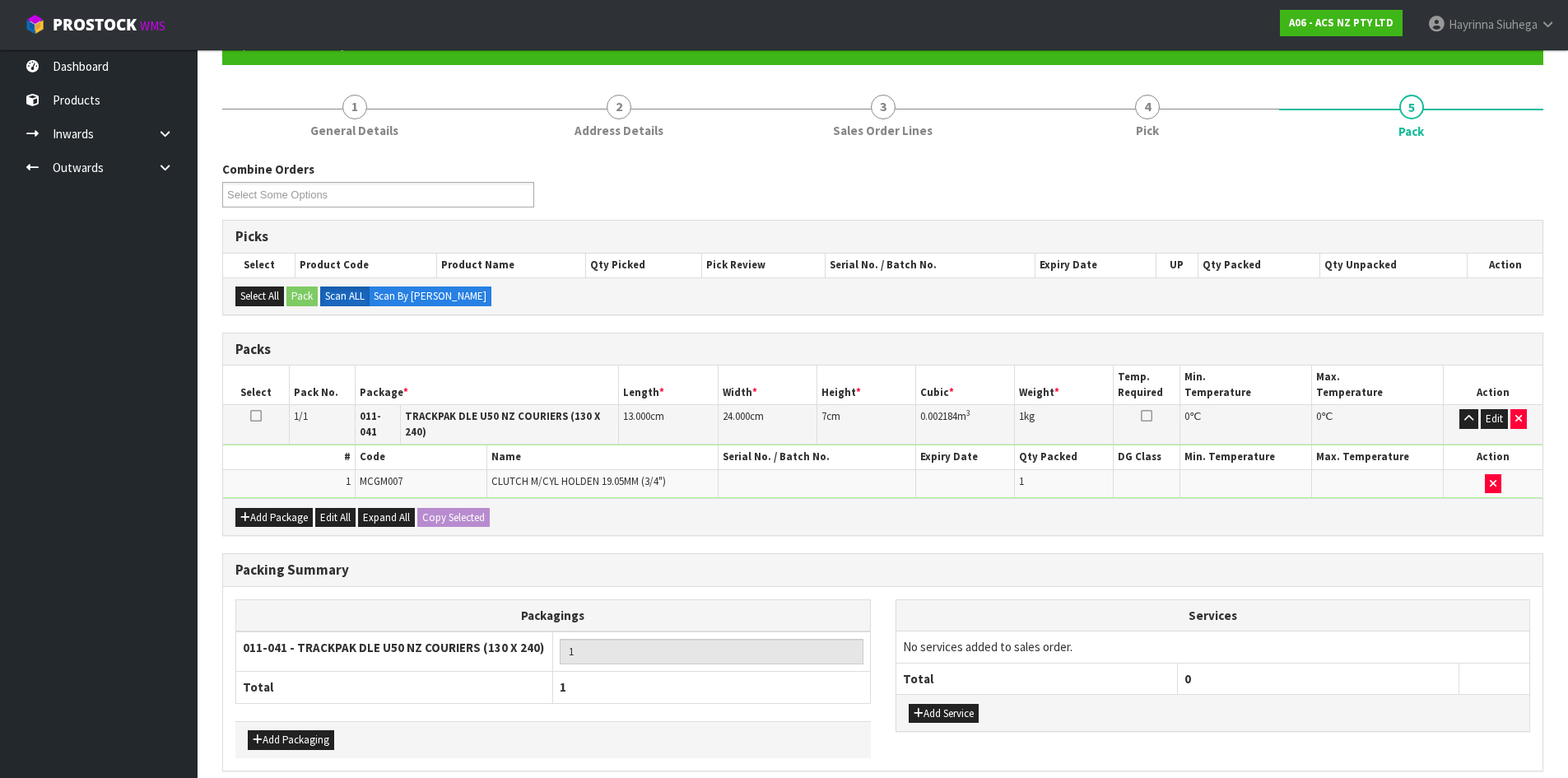
scroll to position [0, 0]
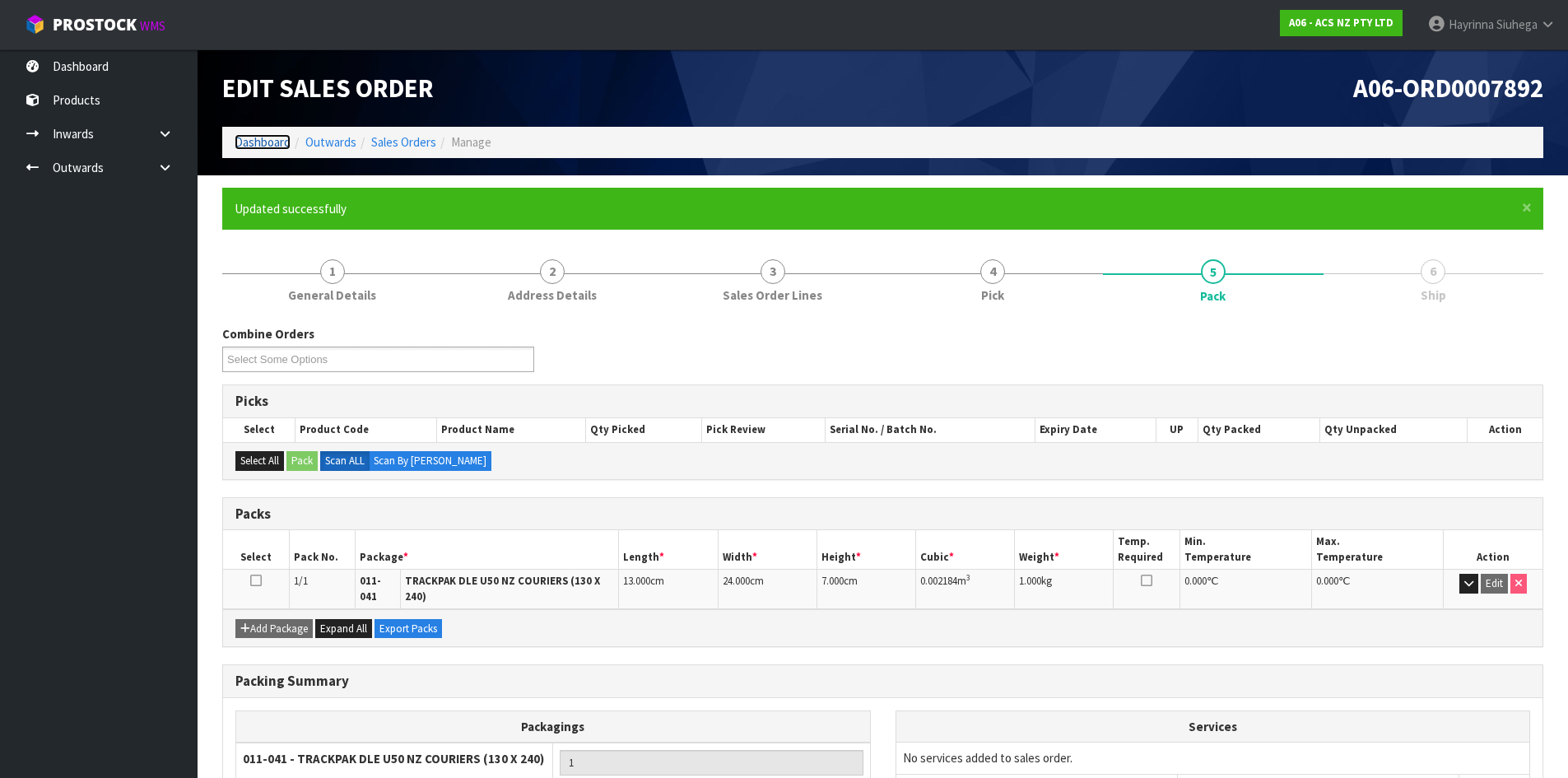
click at [270, 146] on link "Dashboard" at bounding box center [262, 141] width 56 height 16
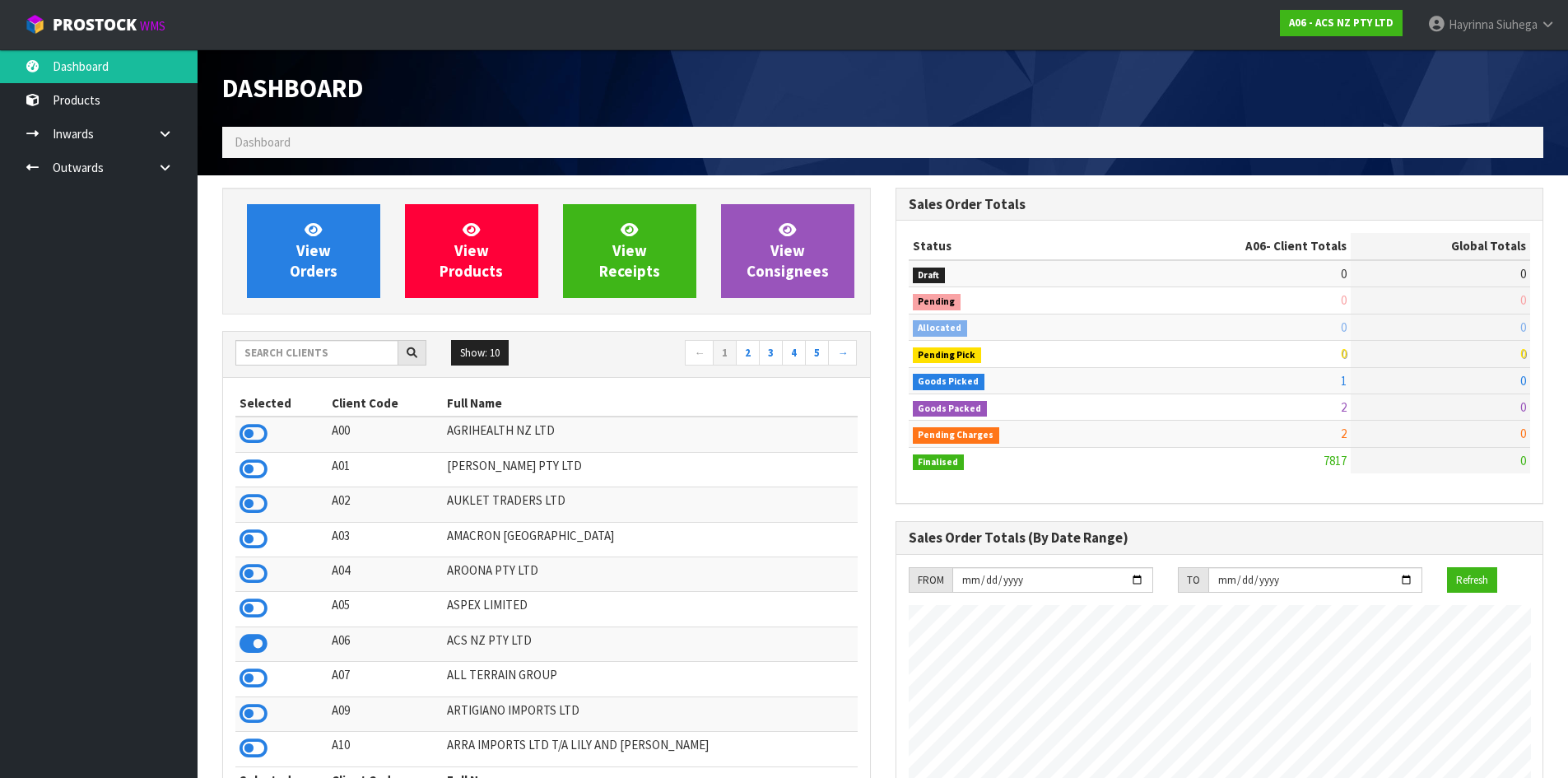
scroll to position [1247, 673]
click at [311, 247] on span "View Orders" at bounding box center [313, 250] width 47 height 61
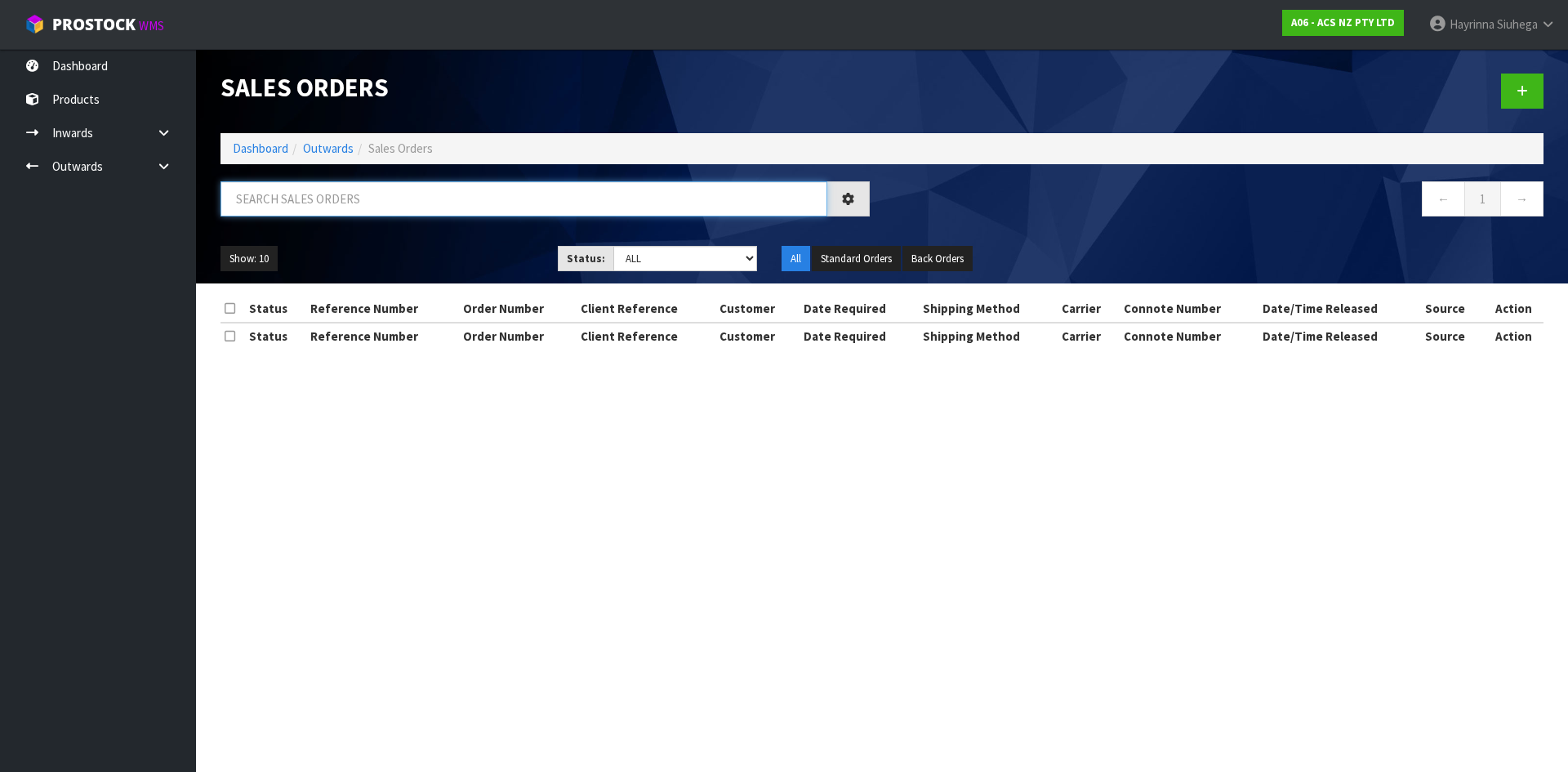
click at [340, 195] on input "text" at bounding box center [523, 199] width 606 height 35
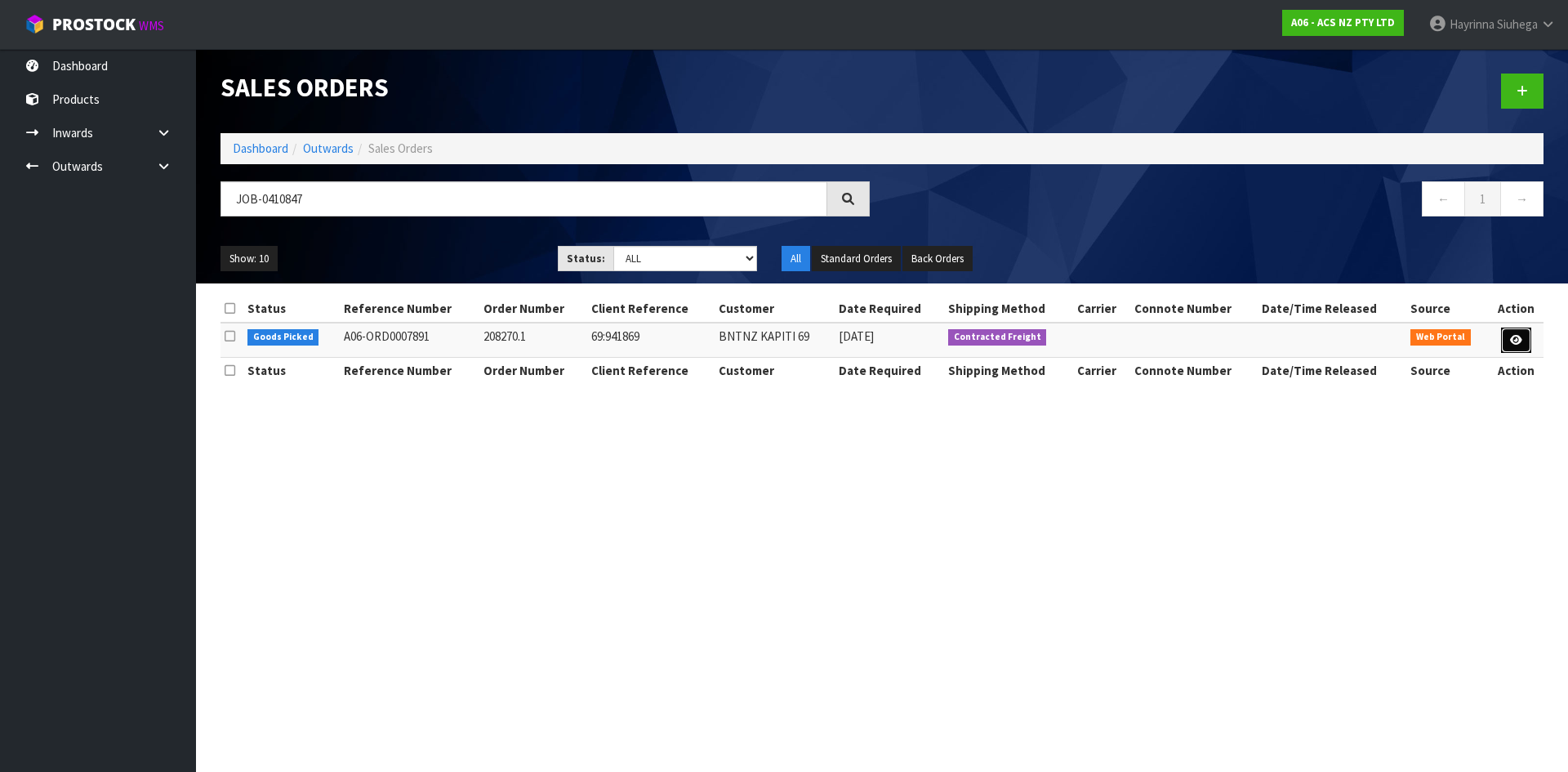
click at [1514, 346] on link at bounding box center [1515, 341] width 30 height 26
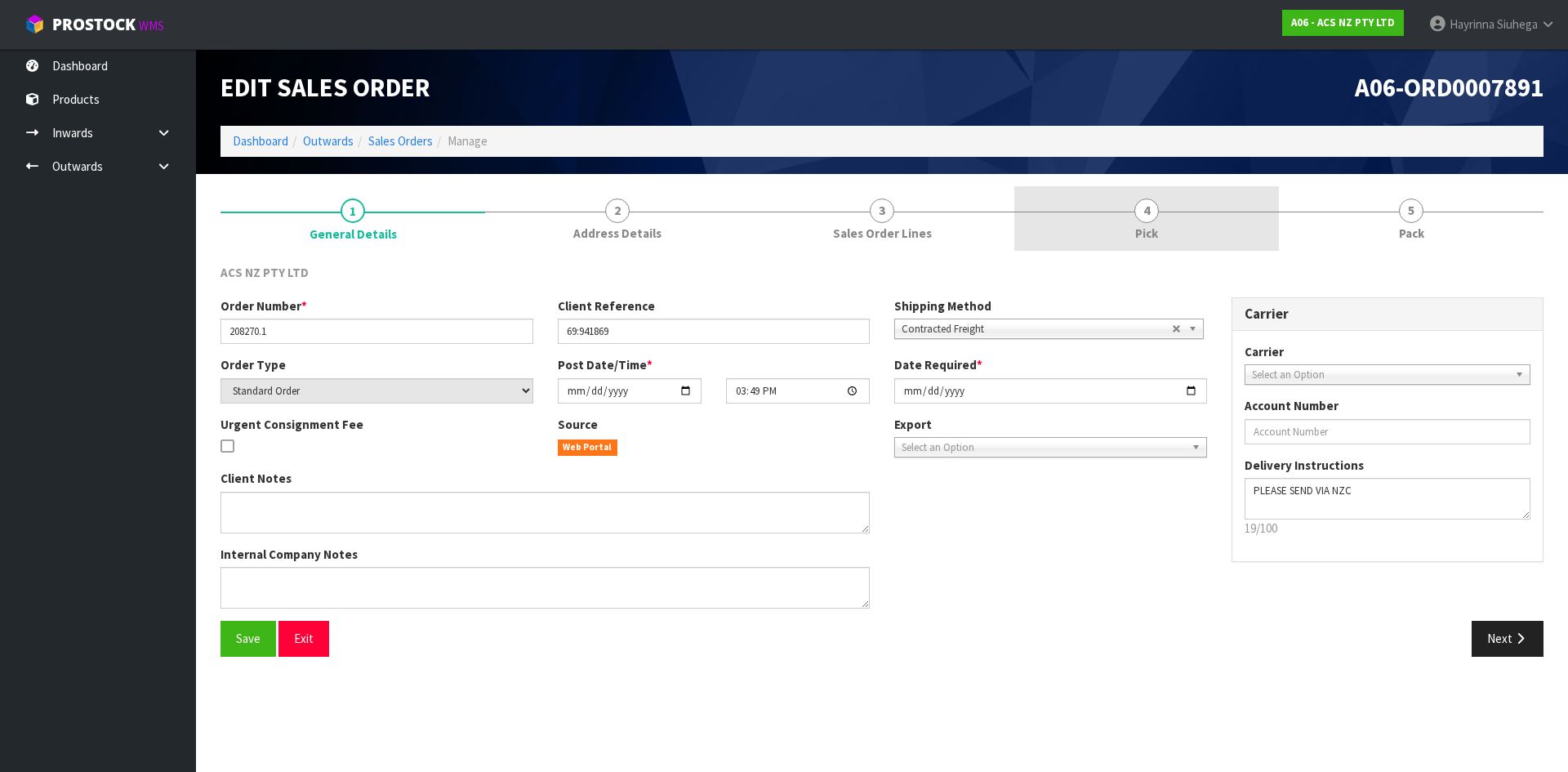
click at [1223, 212] on link "4 Pick" at bounding box center [1146, 219] width 265 height 65
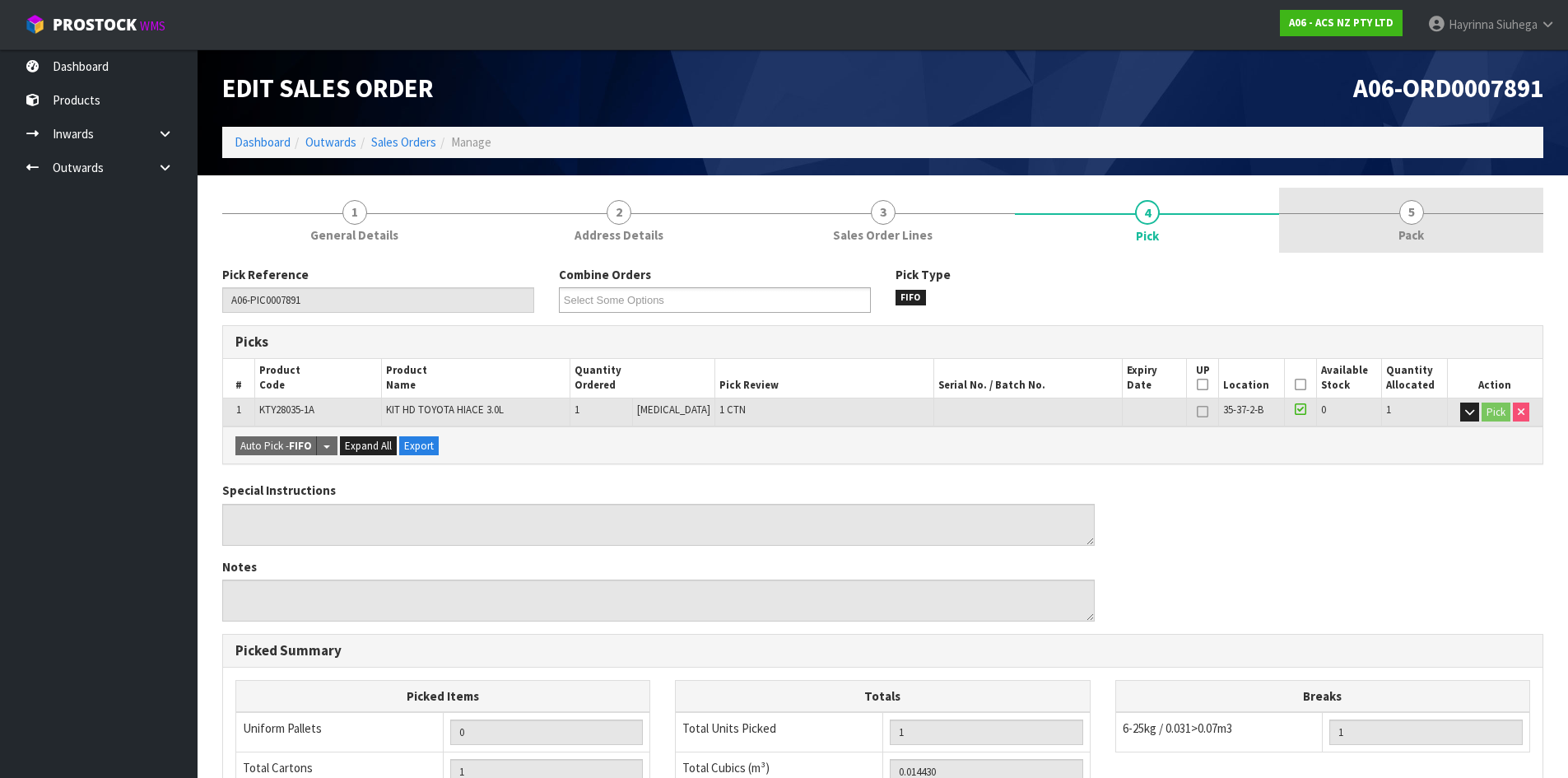
click at [1353, 208] on link "5 Pack" at bounding box center [1412, 221] width 264 height 65
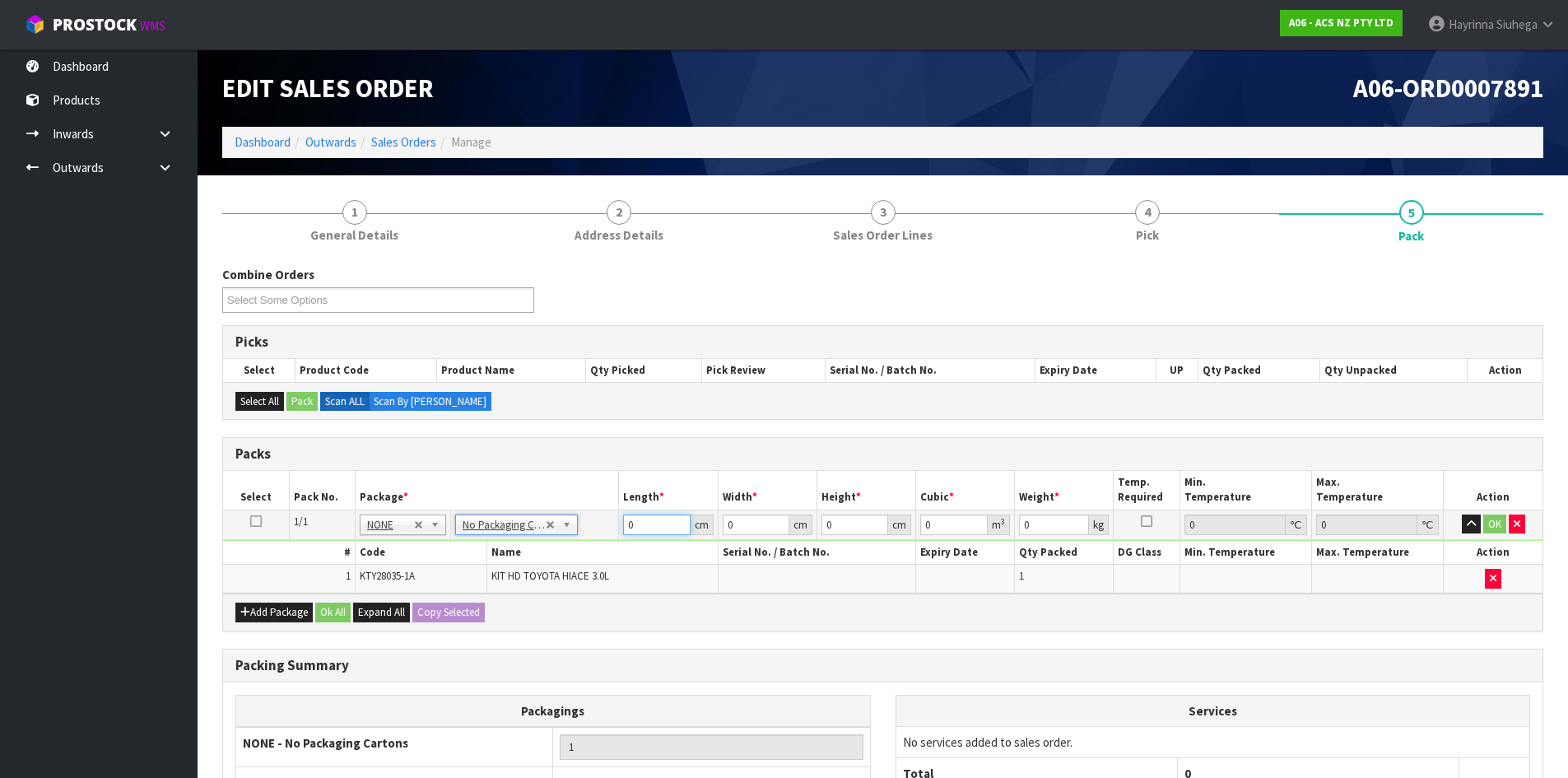
click at [626, 524] on input "0" at bounding box center [657, 525] width 67 height 20
click button "OK" at bounding box center [1494, 524] width 23 height 20
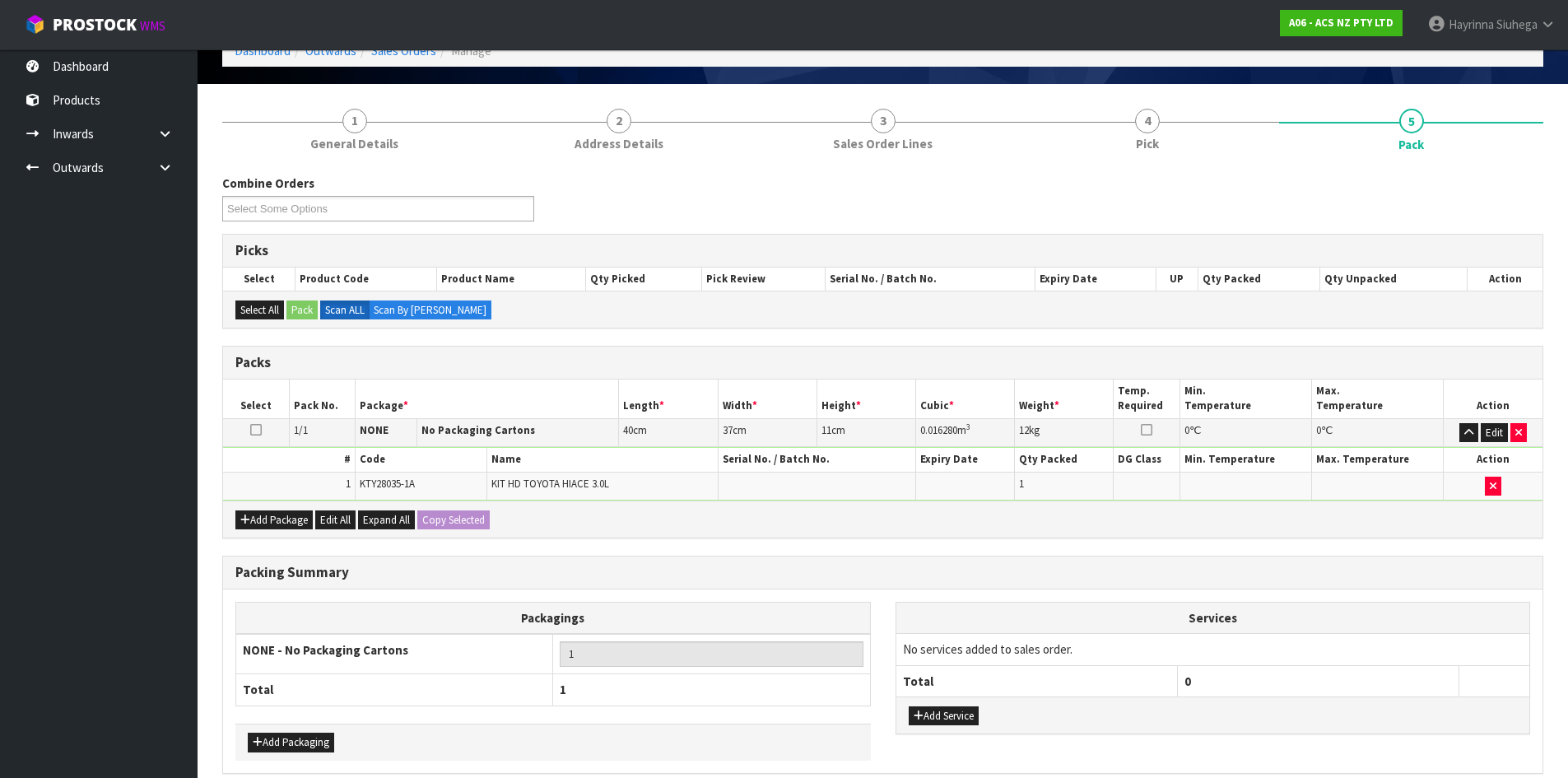
scroll to position [165, 0]
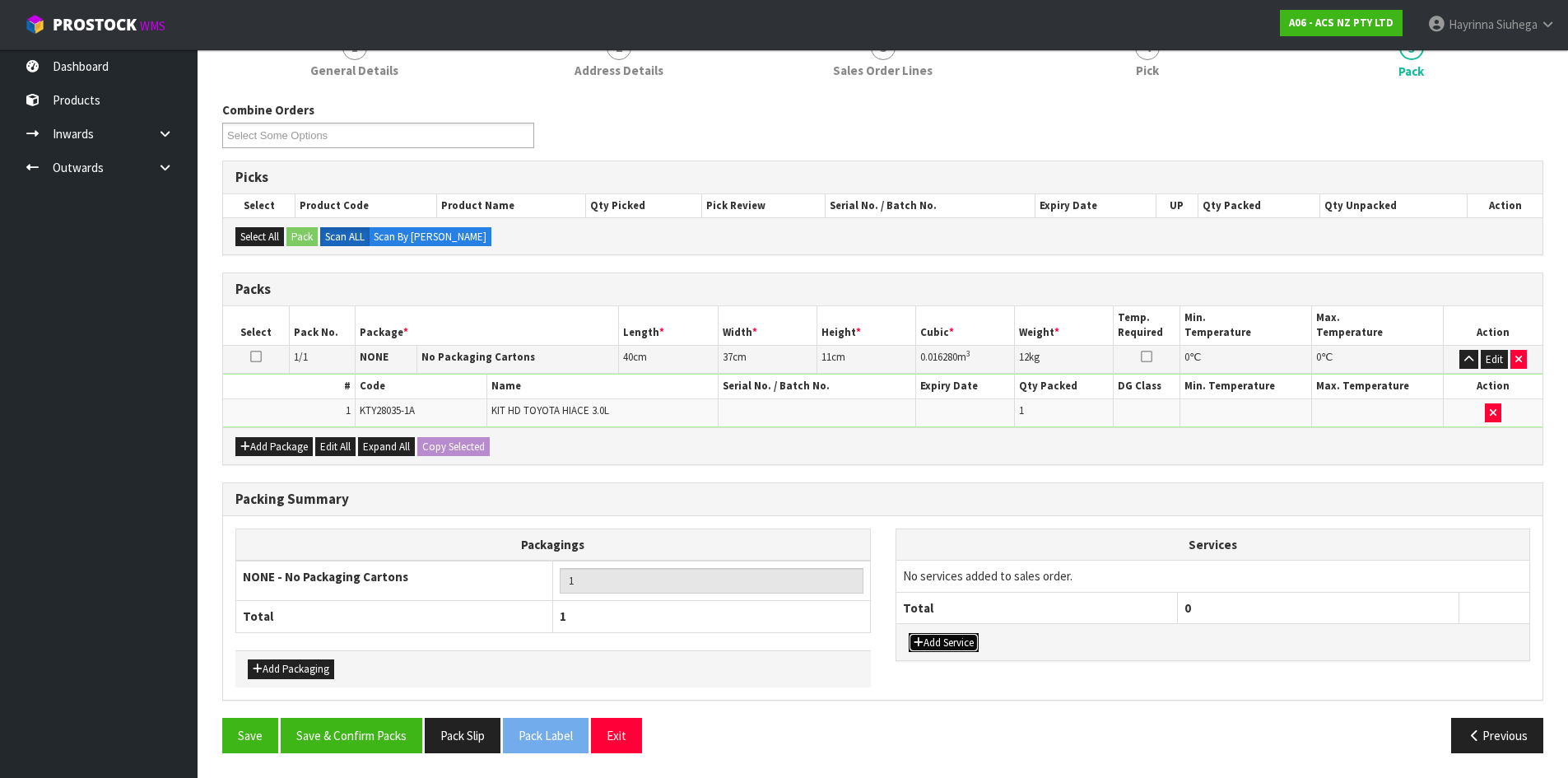
click at [939, 643] on button "Add Service" at bounding box center [944, 642] width 70 height 20
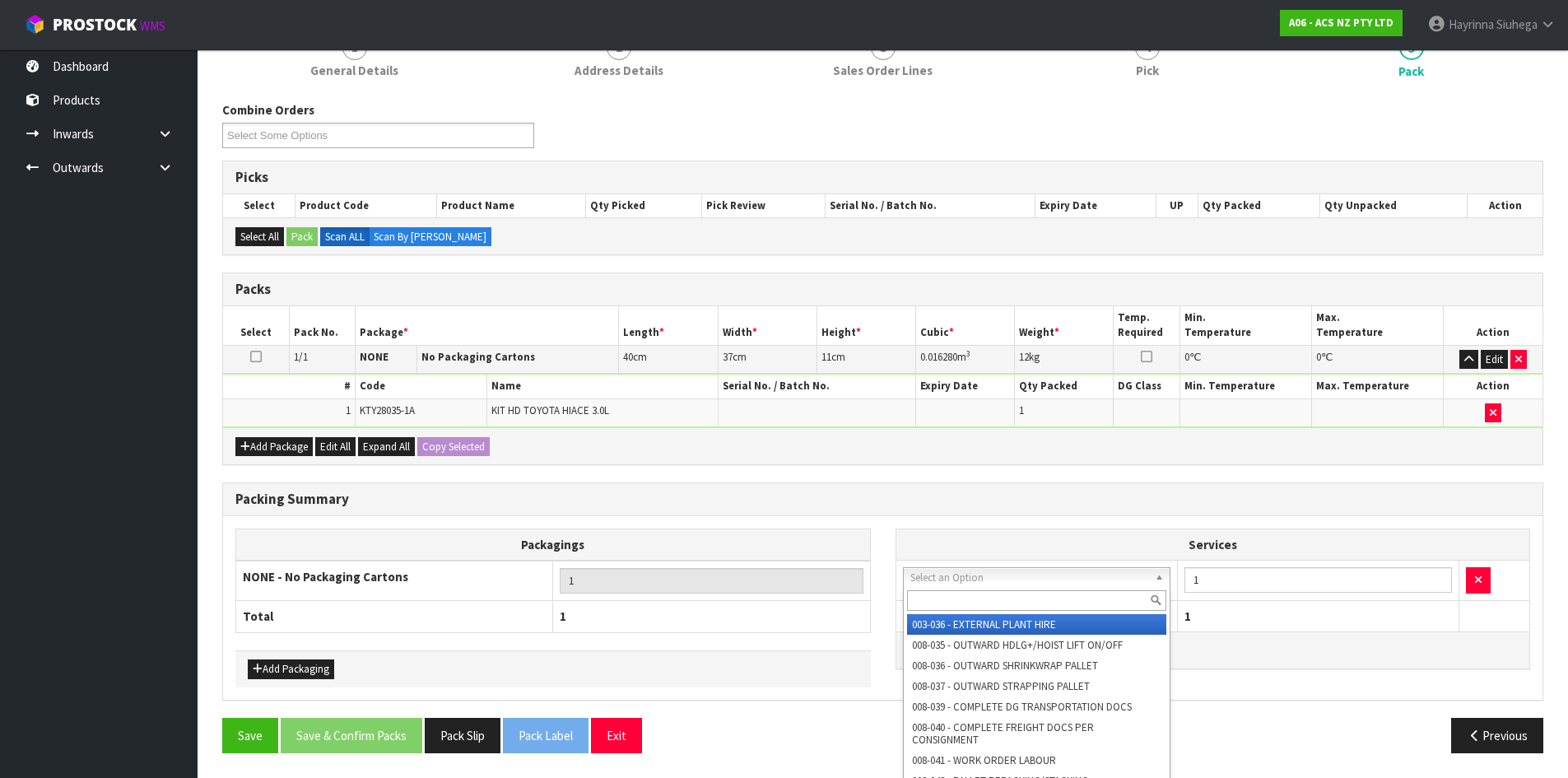
click at [989, 600] on input "text" at bounding box center [1038, 600] width 261 height 20
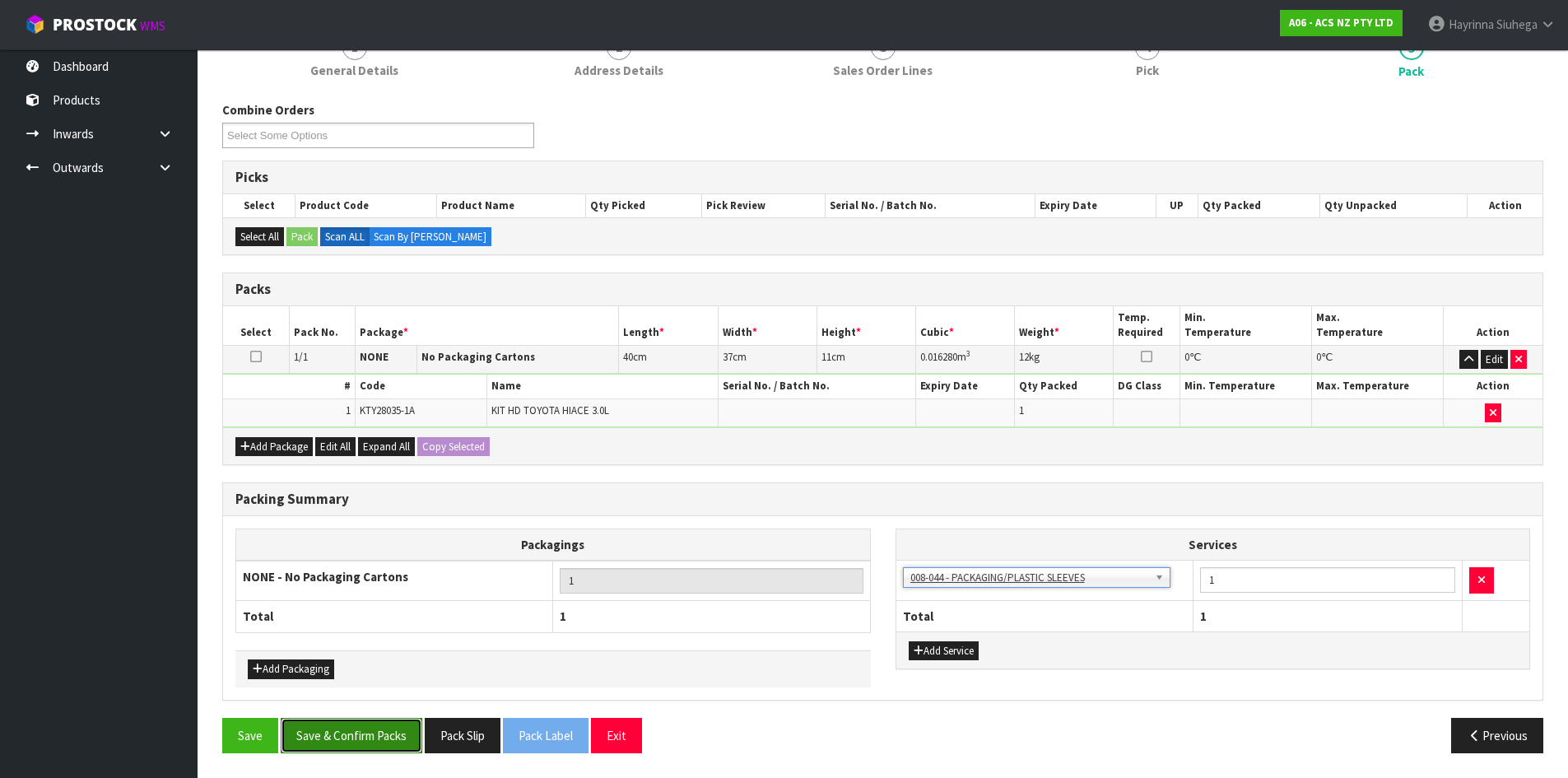
click at [389, 746] on button "Save & Confirm Packs" at bounding box center [352, 735] width 141 height 35
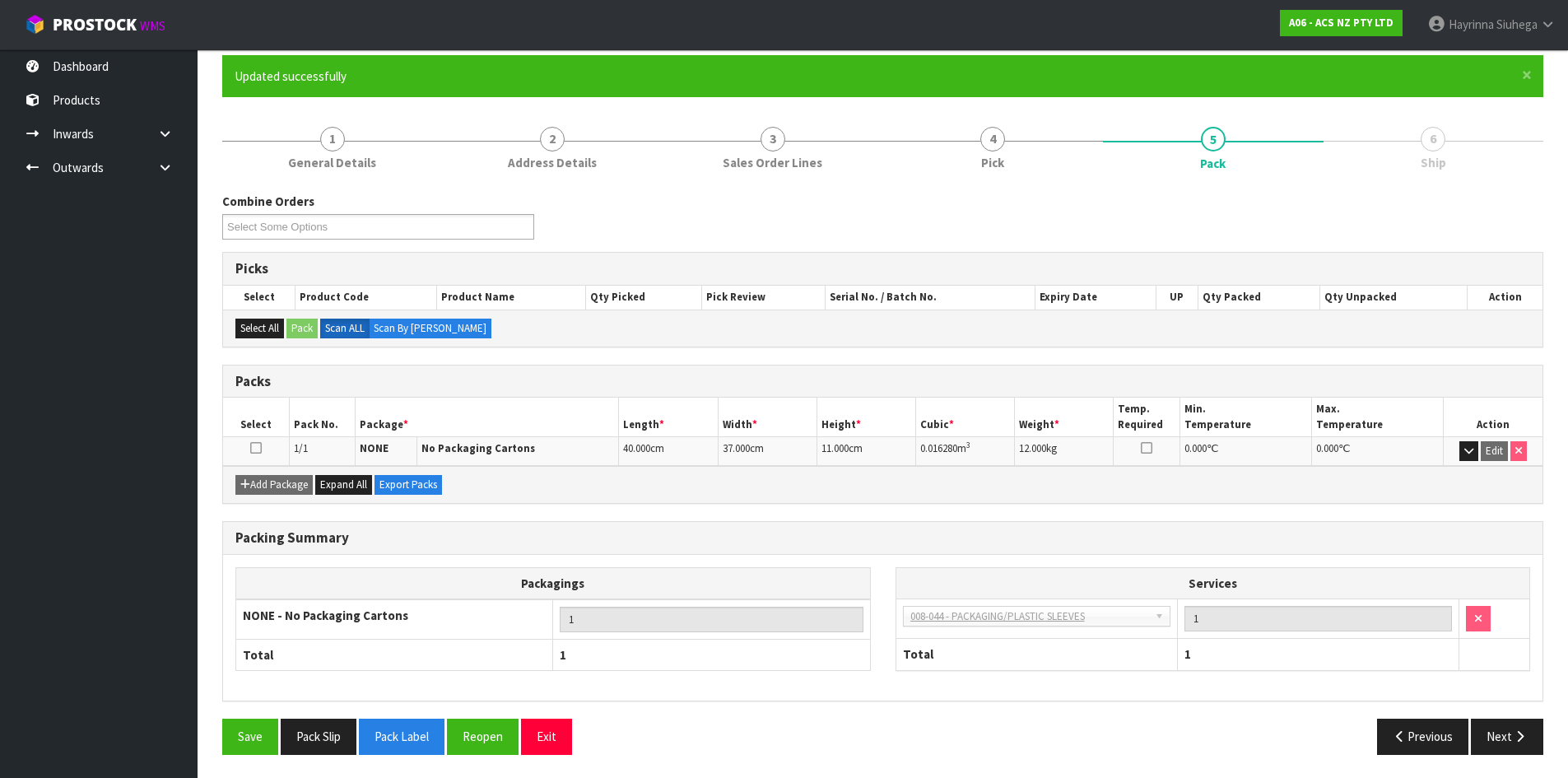
scroll to position [134, 0]
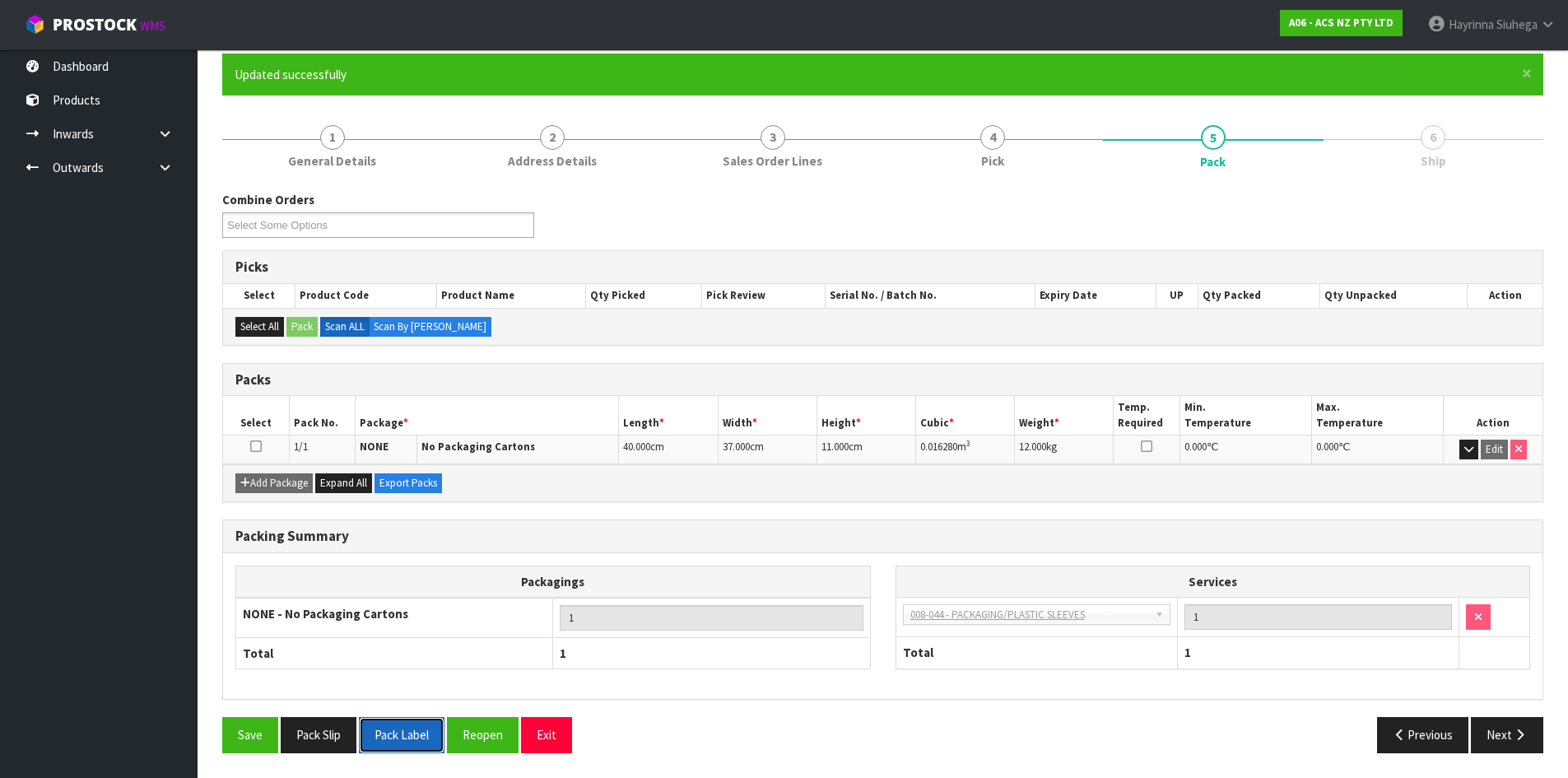
click at [402, 732] on button "Pack Label" at bounding box center [402, 735] width 86 height 35
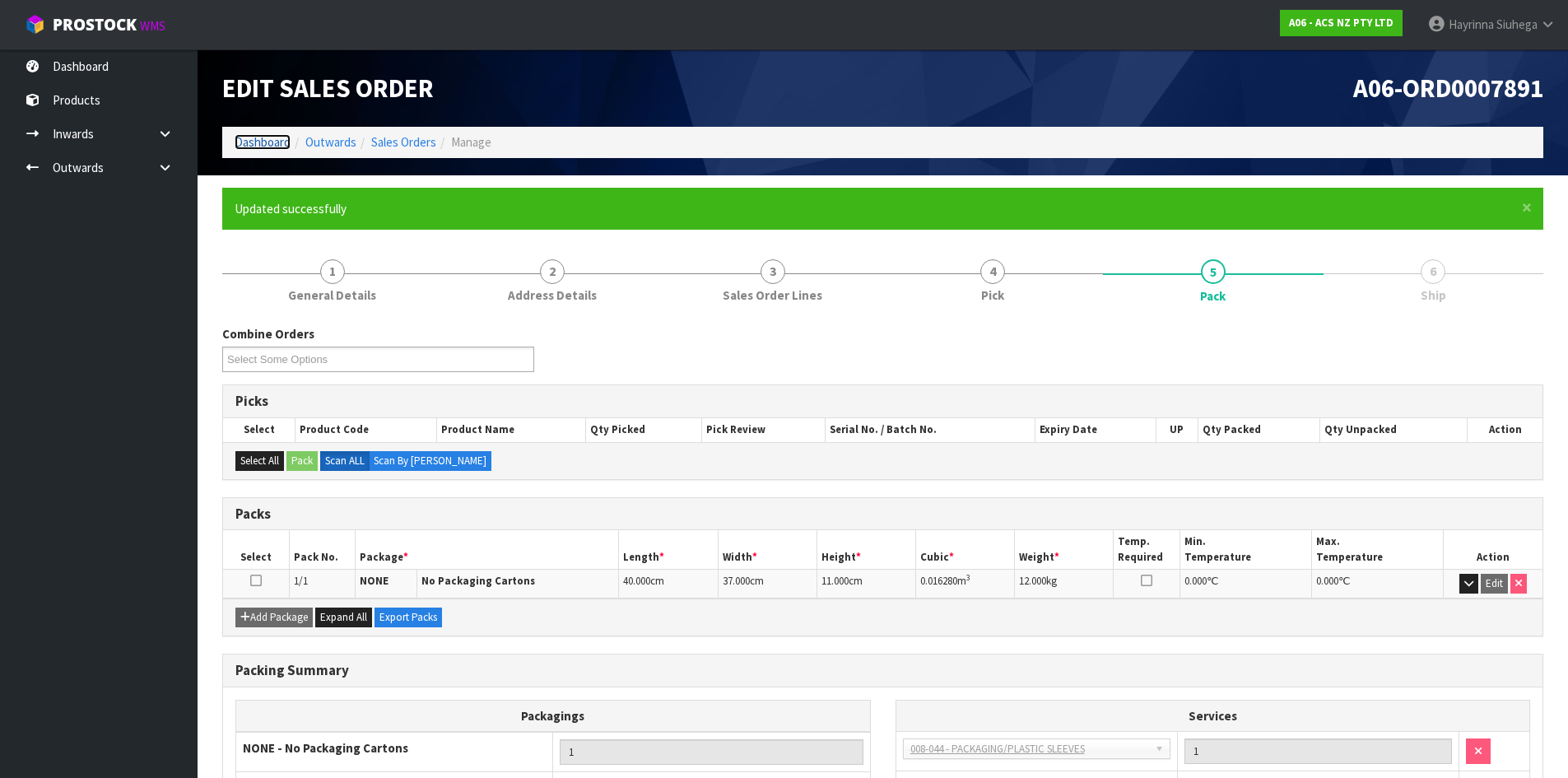
click at [265, 140] on link "Dashboard" at bounding box center [262, 141] width 56 height 16
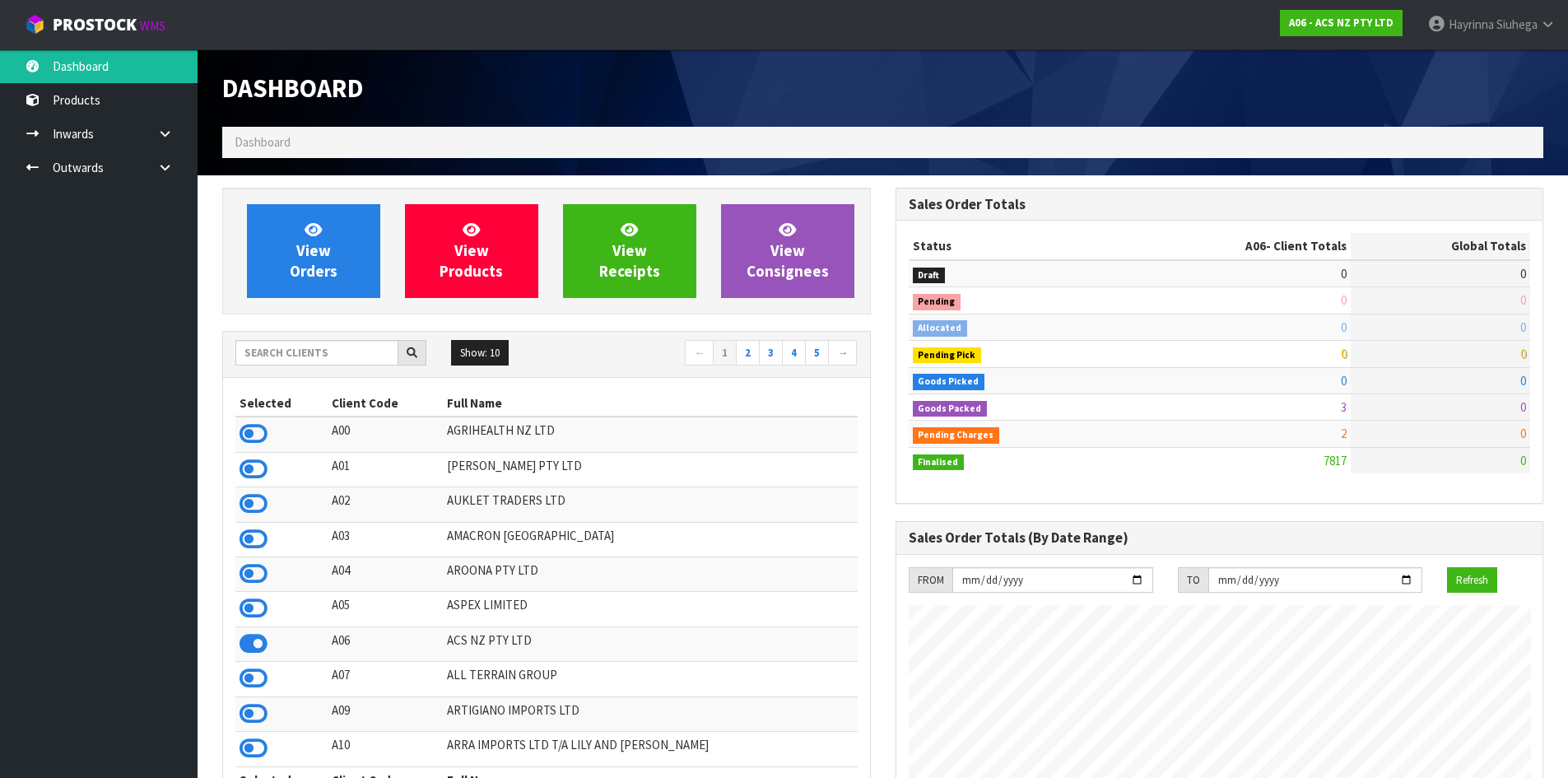
scroll to position [1247, 673]
click at [311, 357] on input "text" at bounding box center [316, 352] width 163 height 25
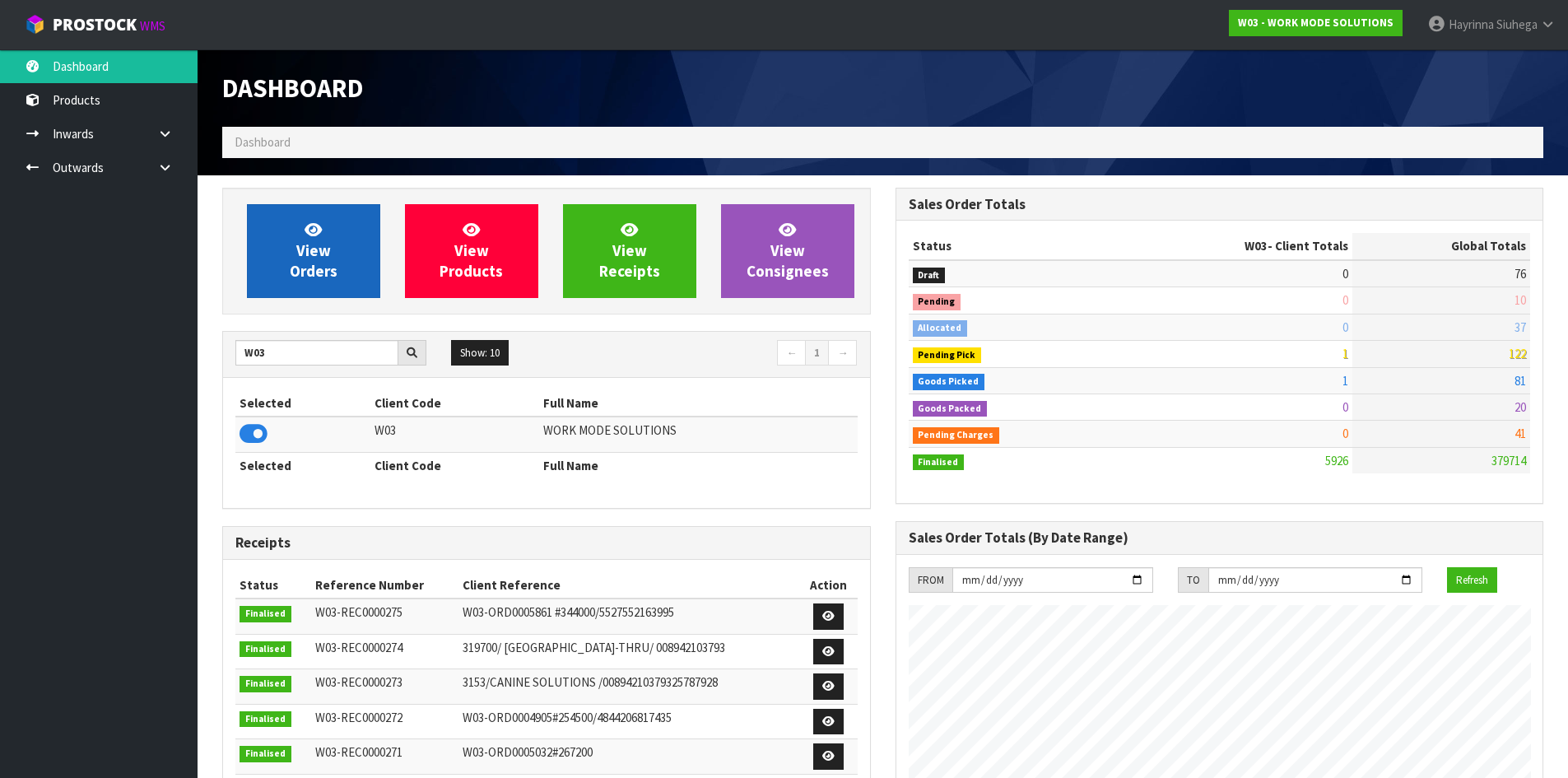
scroll to position [1141, 673]
click at [332, 221] on link "View Orders" at bounding box center [313, 250] width 133 height 94
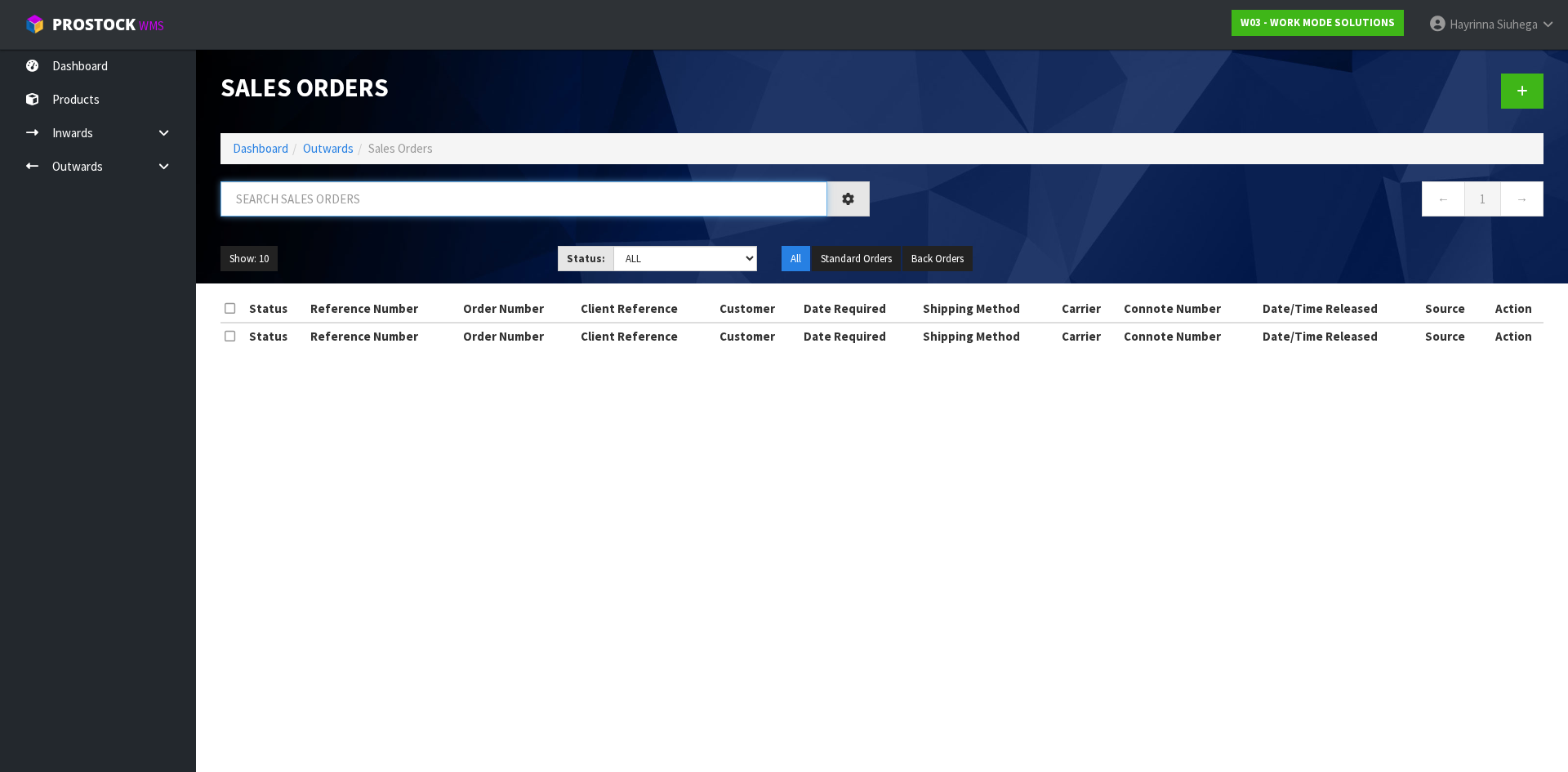
click at [356, 188] on input "text" at bounding box center [523, 199] width 606 height 35
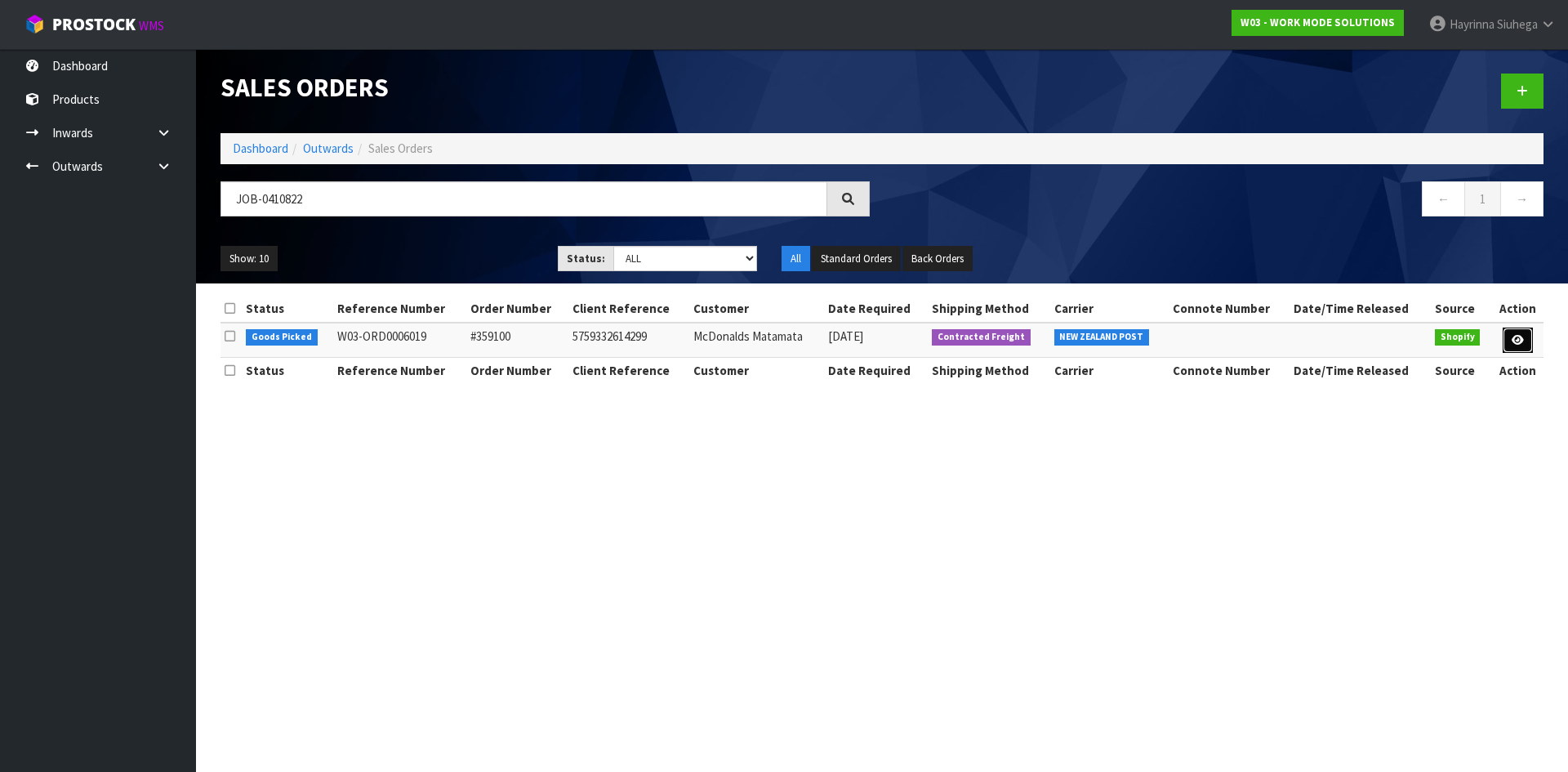
click at [1505, 338] on link at bounding box center [1517, 341] width 30 height 26
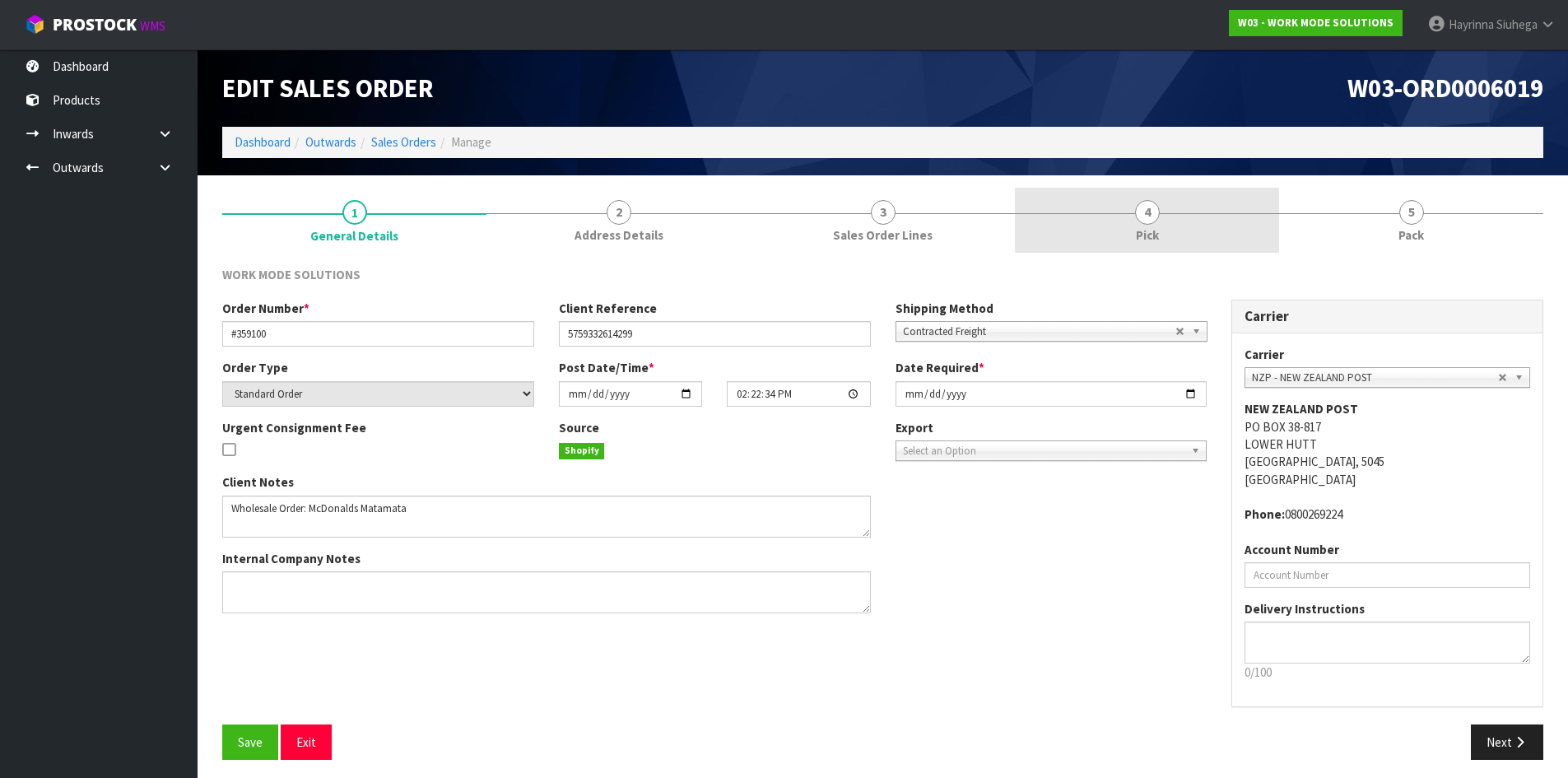
click at [1153, 226] on span "Pick" at bounding box center [1147, 235] width 23 height 18
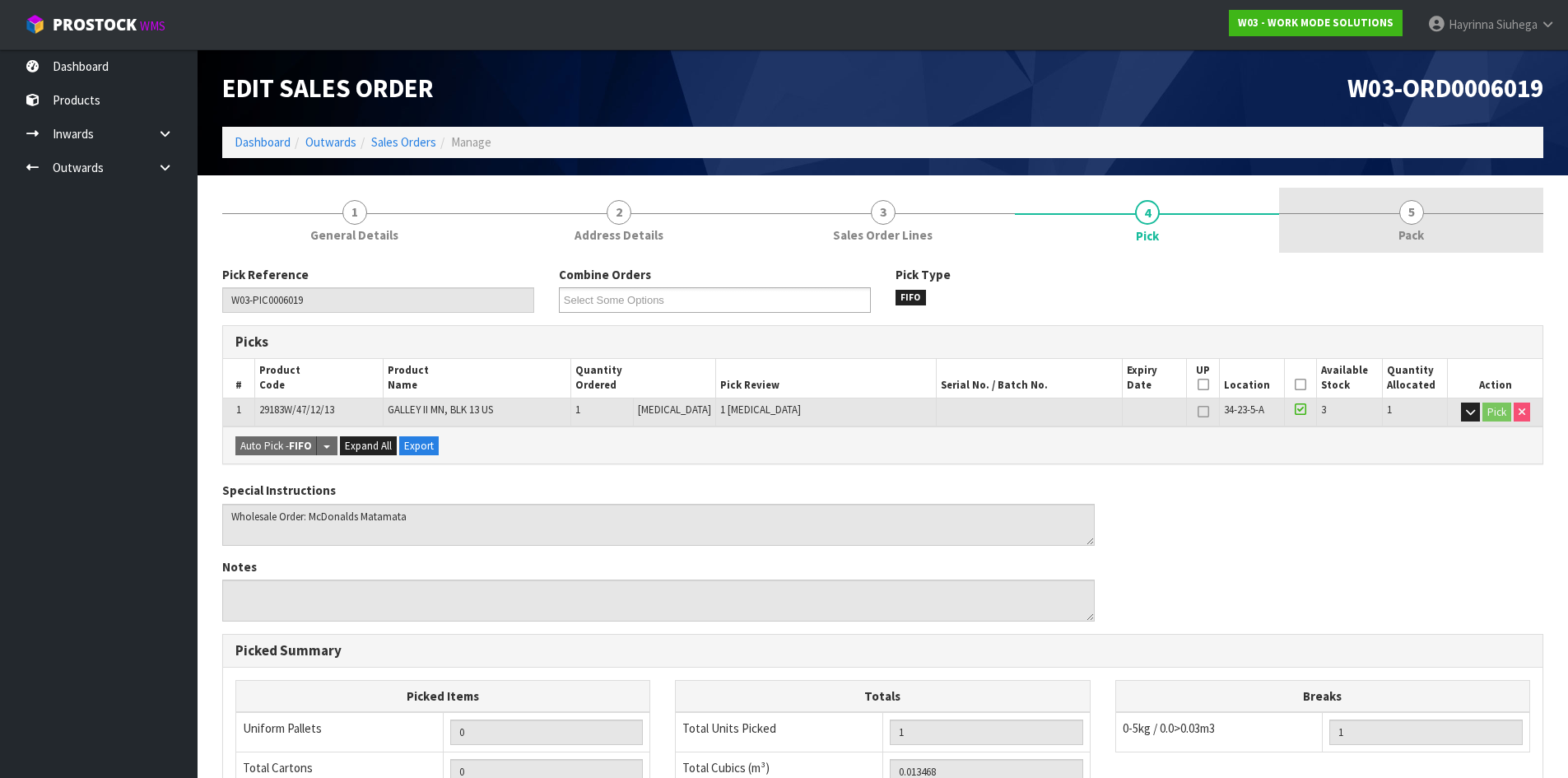
click at [1355, 248] on link "5 Pack" at bounding box center [1412, 221] width 264 height 65
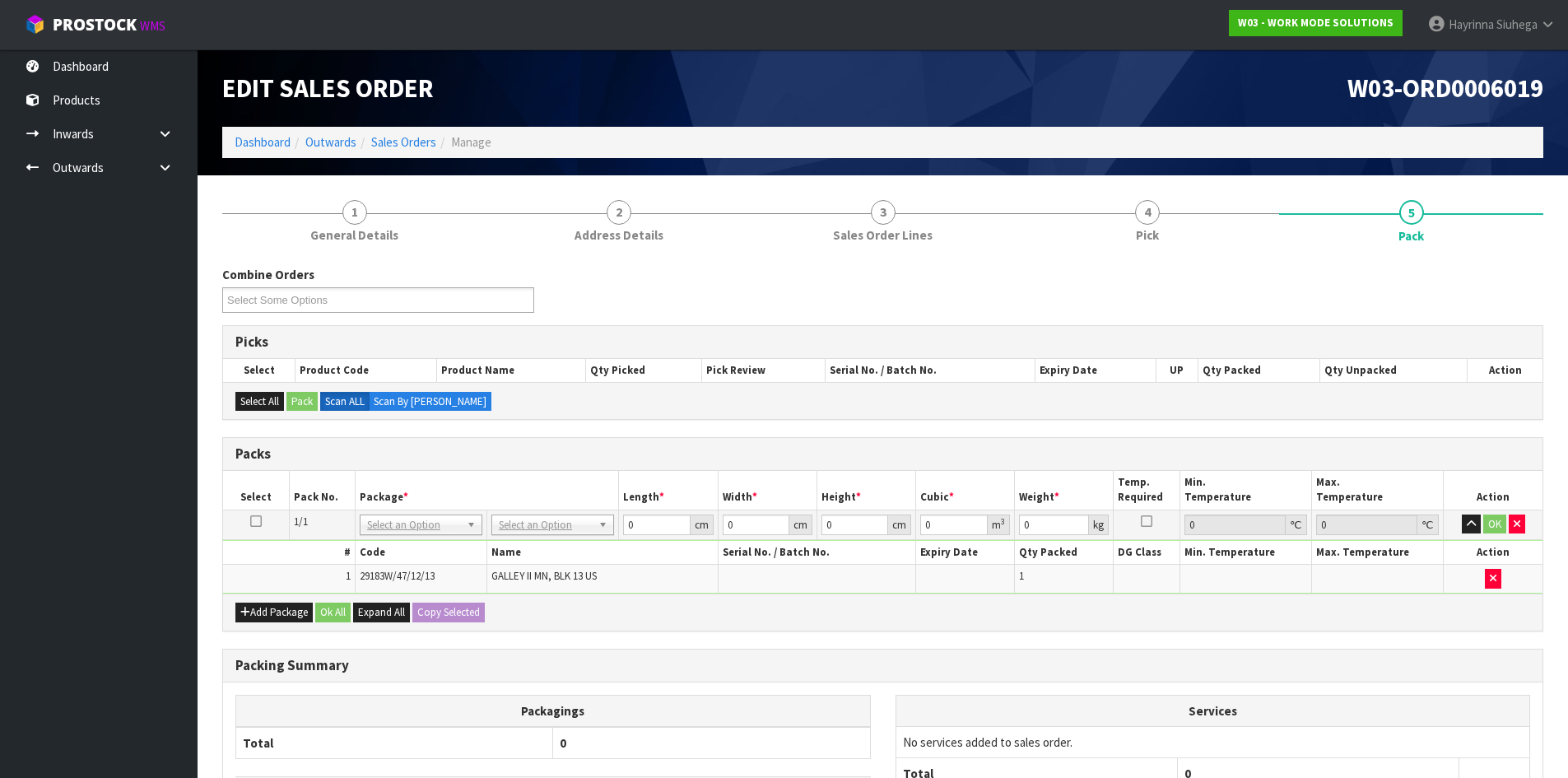
drag, startPoint x: 560, startPoint y: 517, endPoint x: 559, endPoint y: 549, distance: 32.0
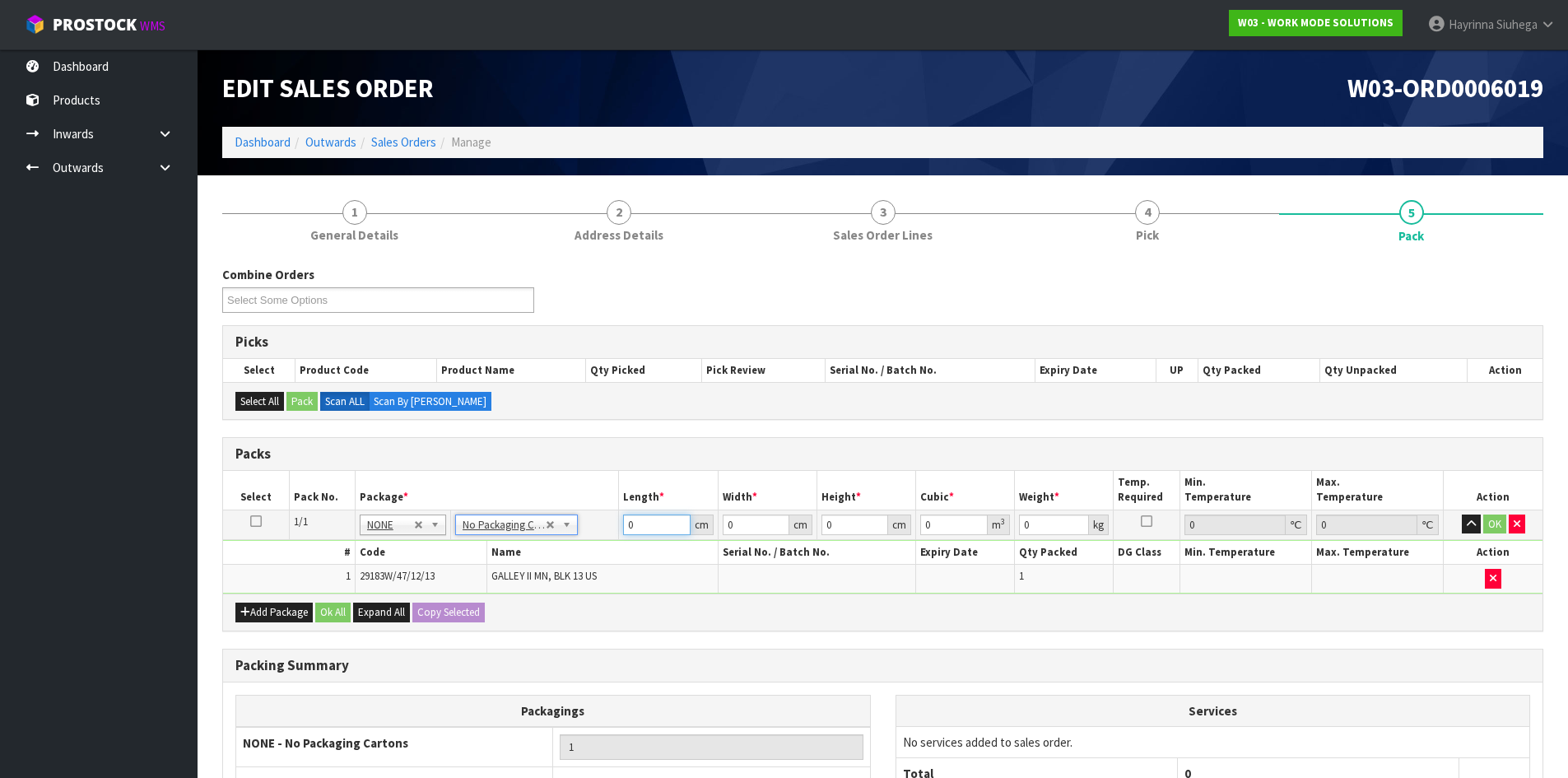
click at [625, 527] on input "0" at bounding box center [657, 525] width 67 height 20
click button "OK" at bounding box center [1494, 524] width 23 height 20
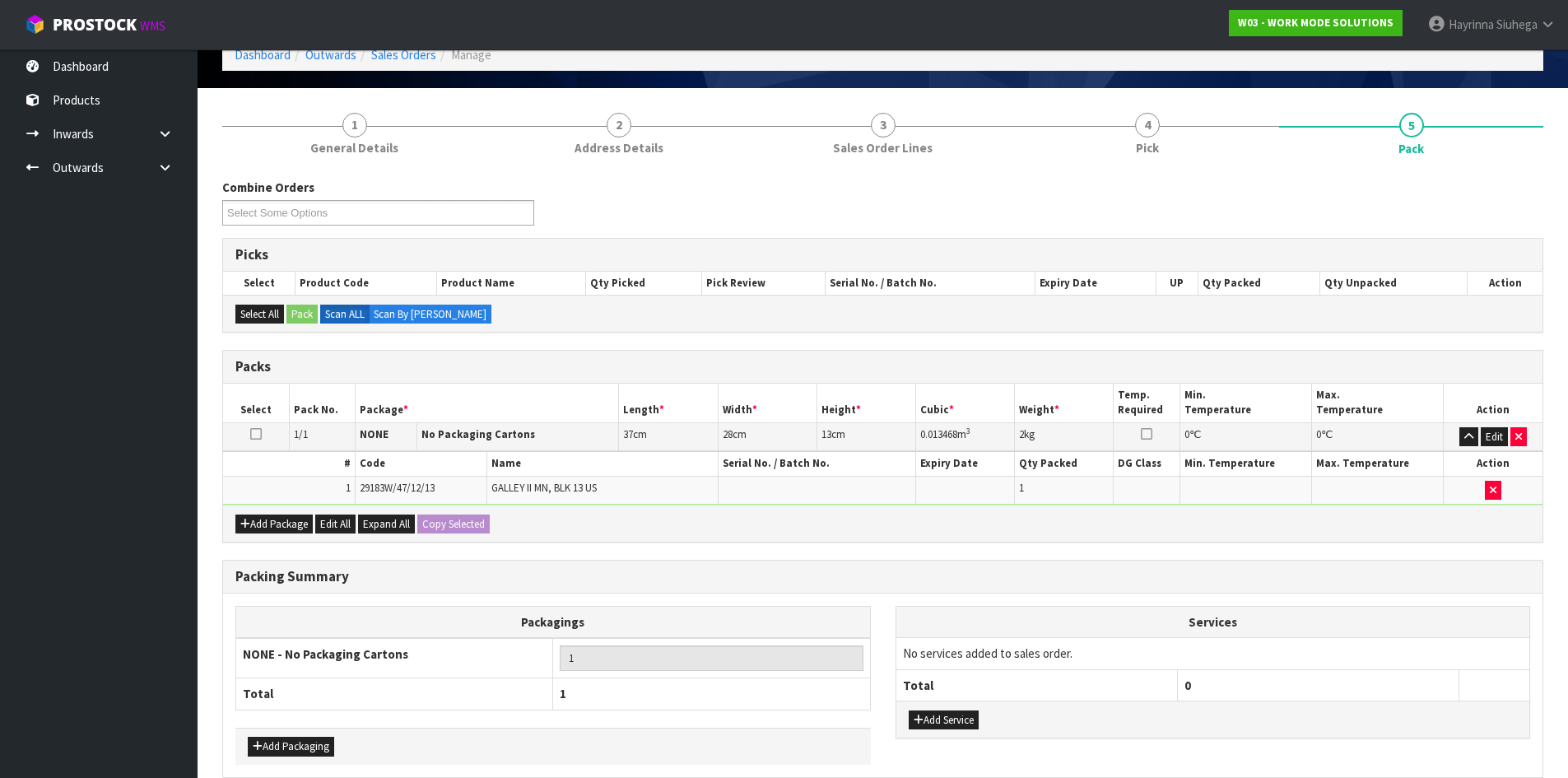
scroll to position [165, 0]
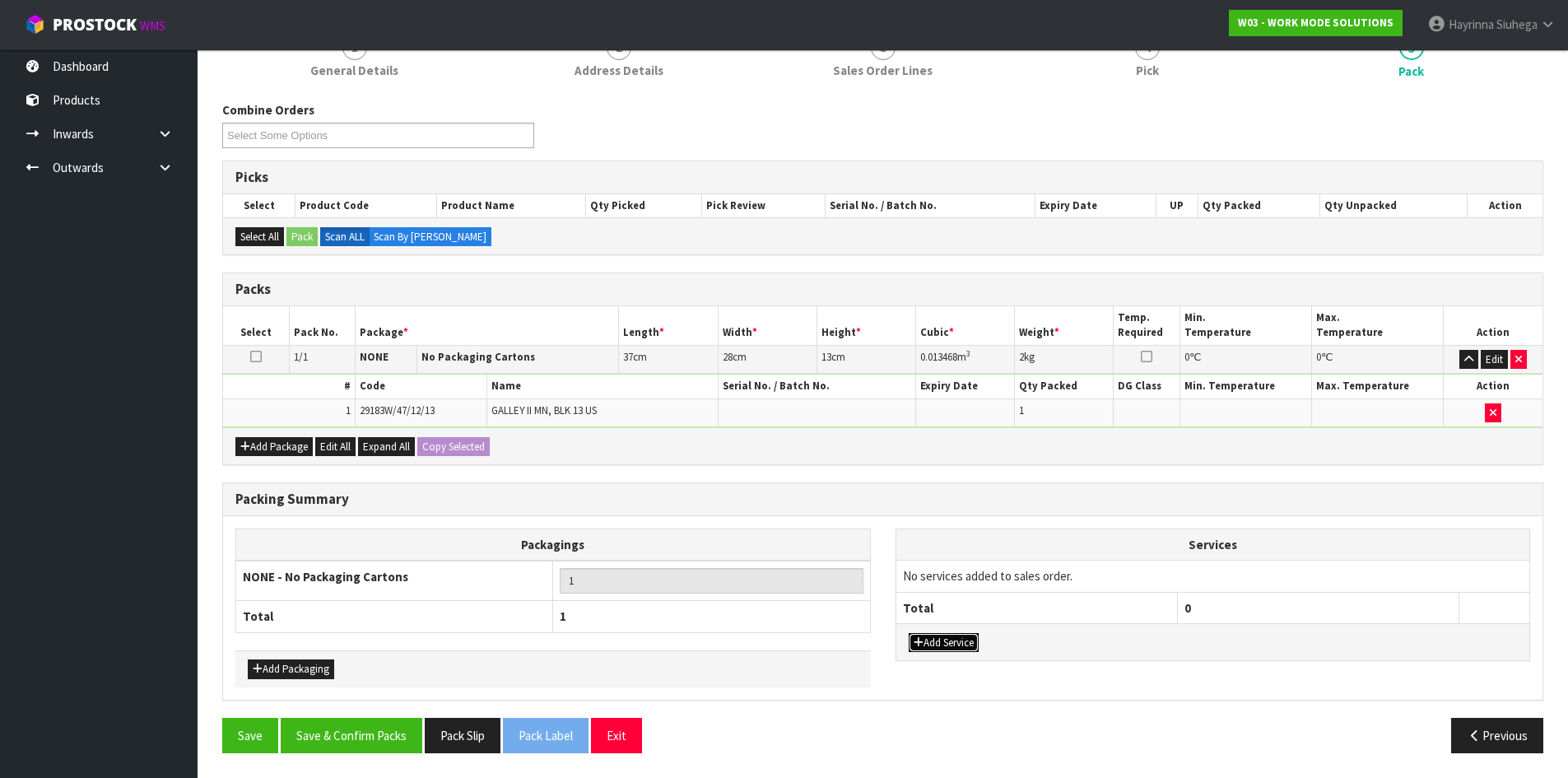
click at [928, 646] on button "Add Service" at bounding box center [944, 642] width 70 height 20
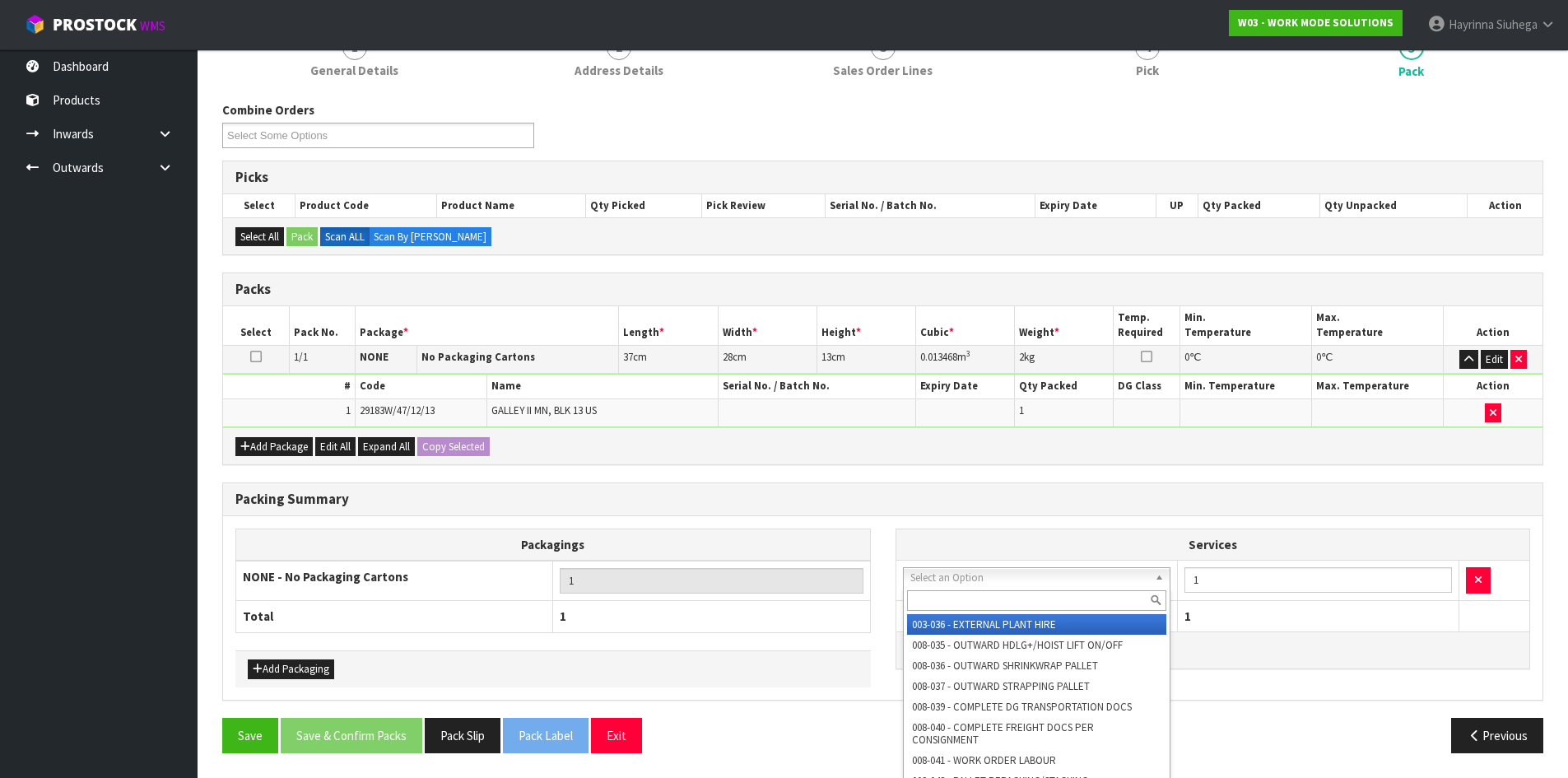
click at [979, 598] on input "text" at bounding box center [1038, 600] width 261 height 20
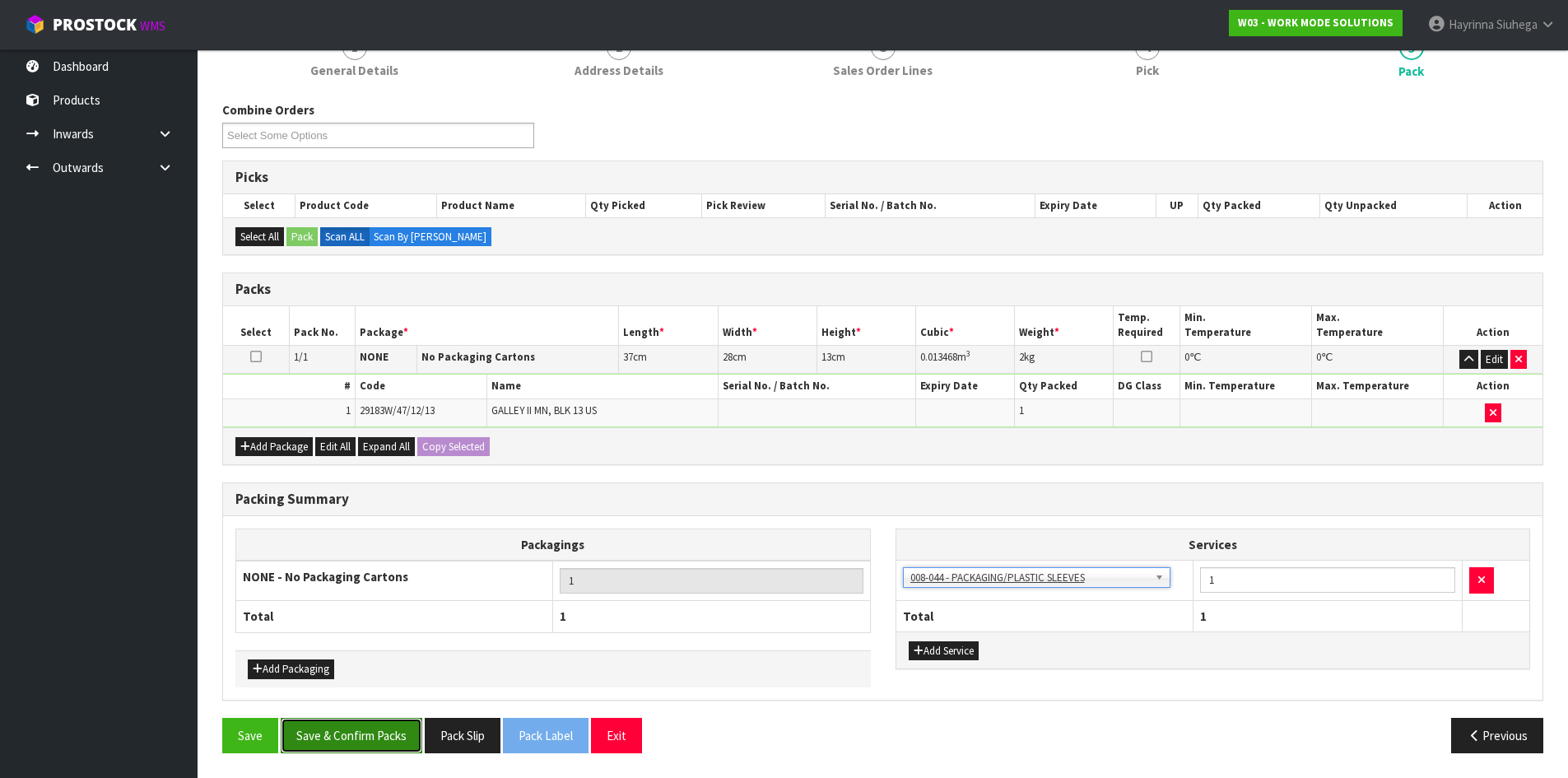
click at [332, 733] on button "Save & Confirm Packs" at bounding box center [352, 735] width 141 height 35
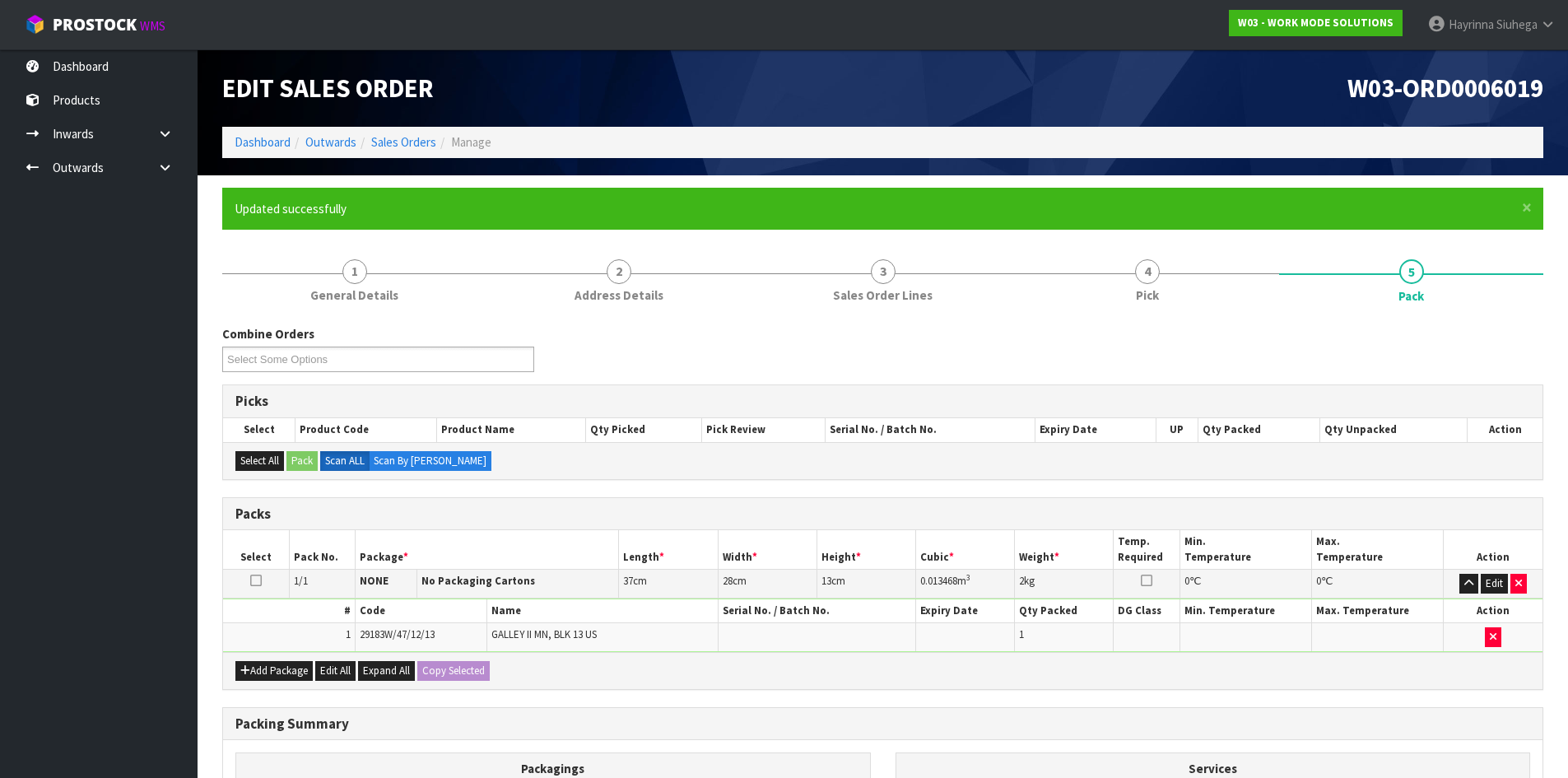
scroll to position [134, 0]
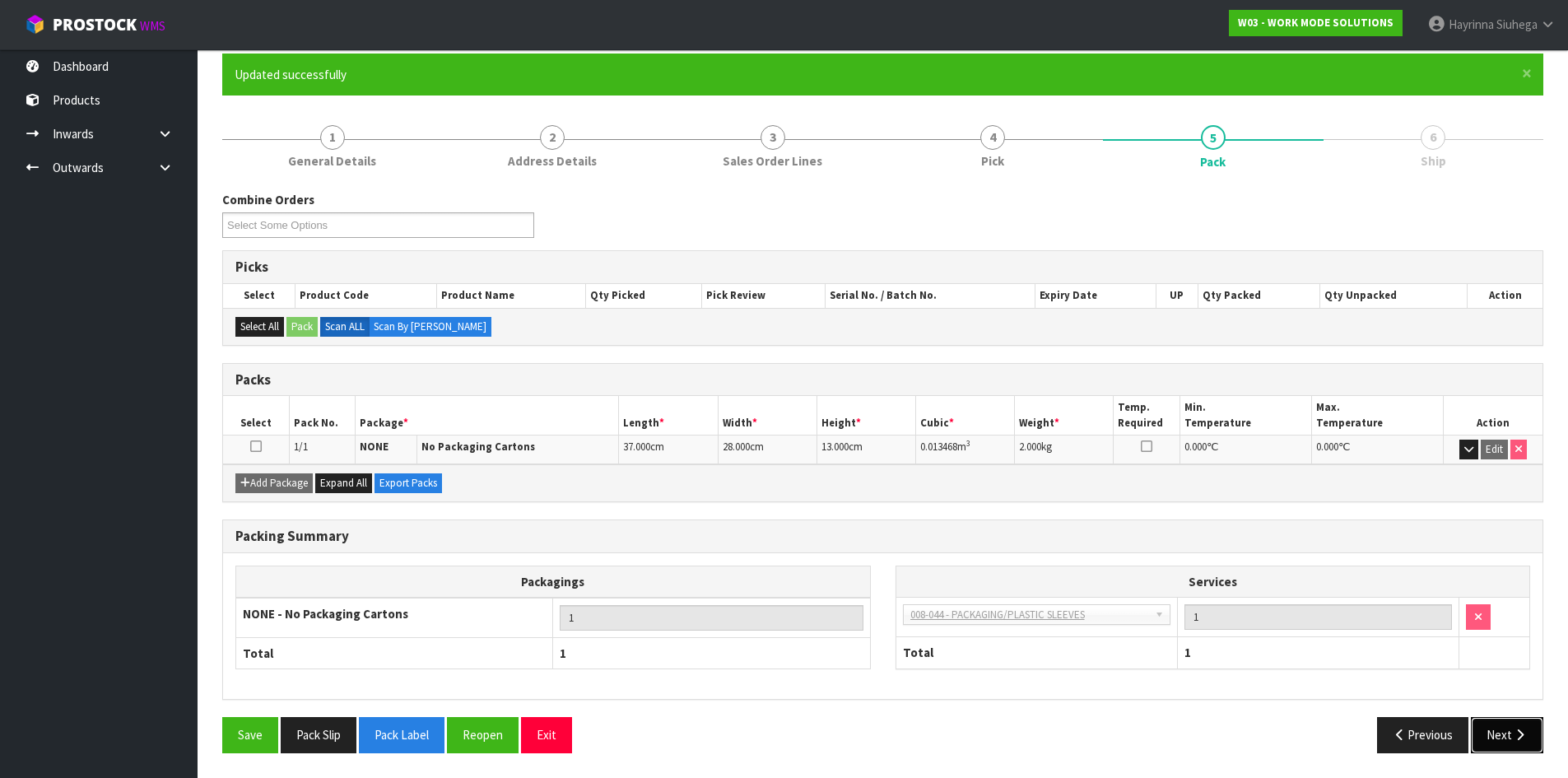
click at [1510, 725] on button "Next" at bounding box center [1508, 735] width 73 height 35
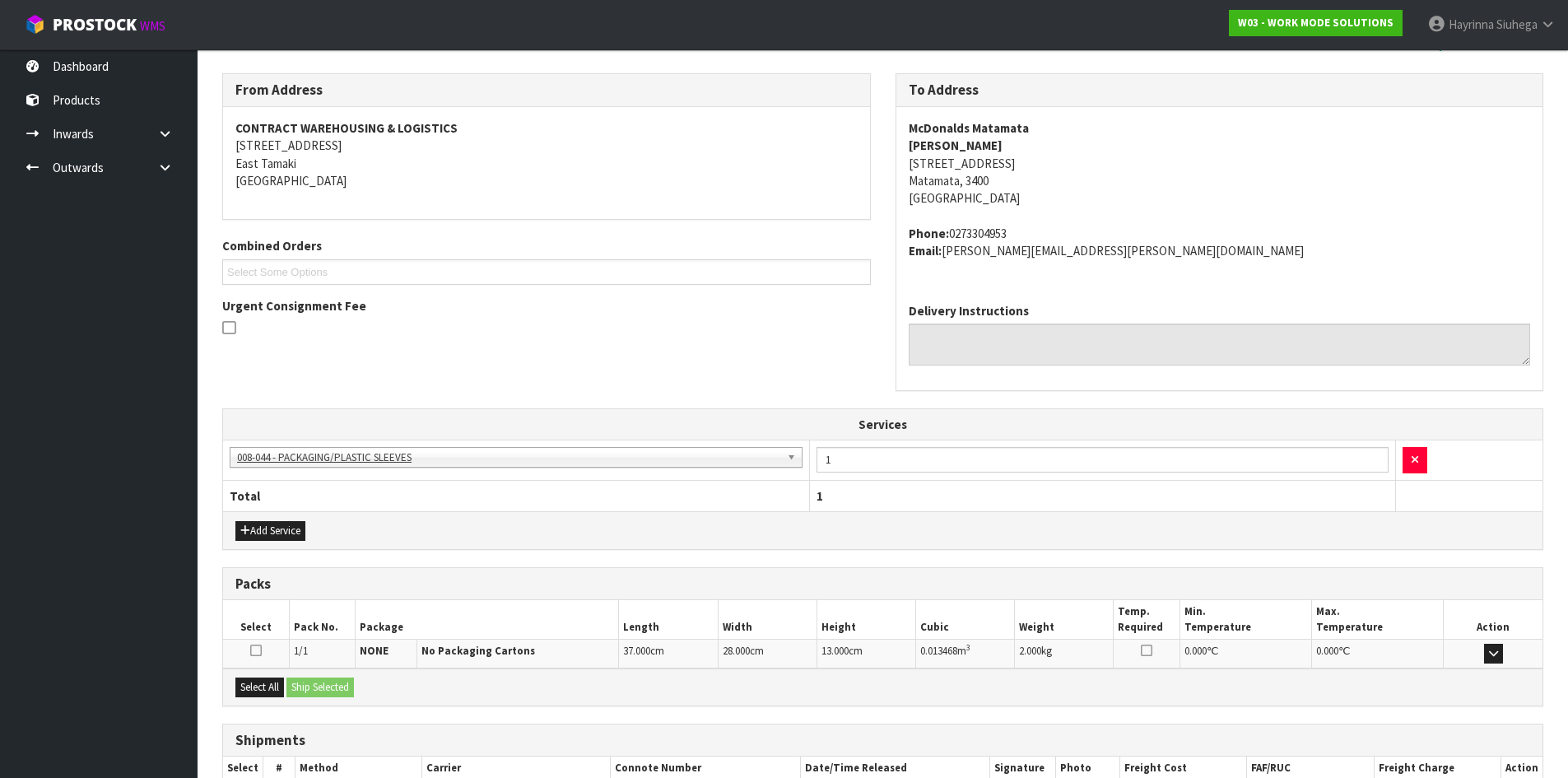
scroll to position [357, 0]
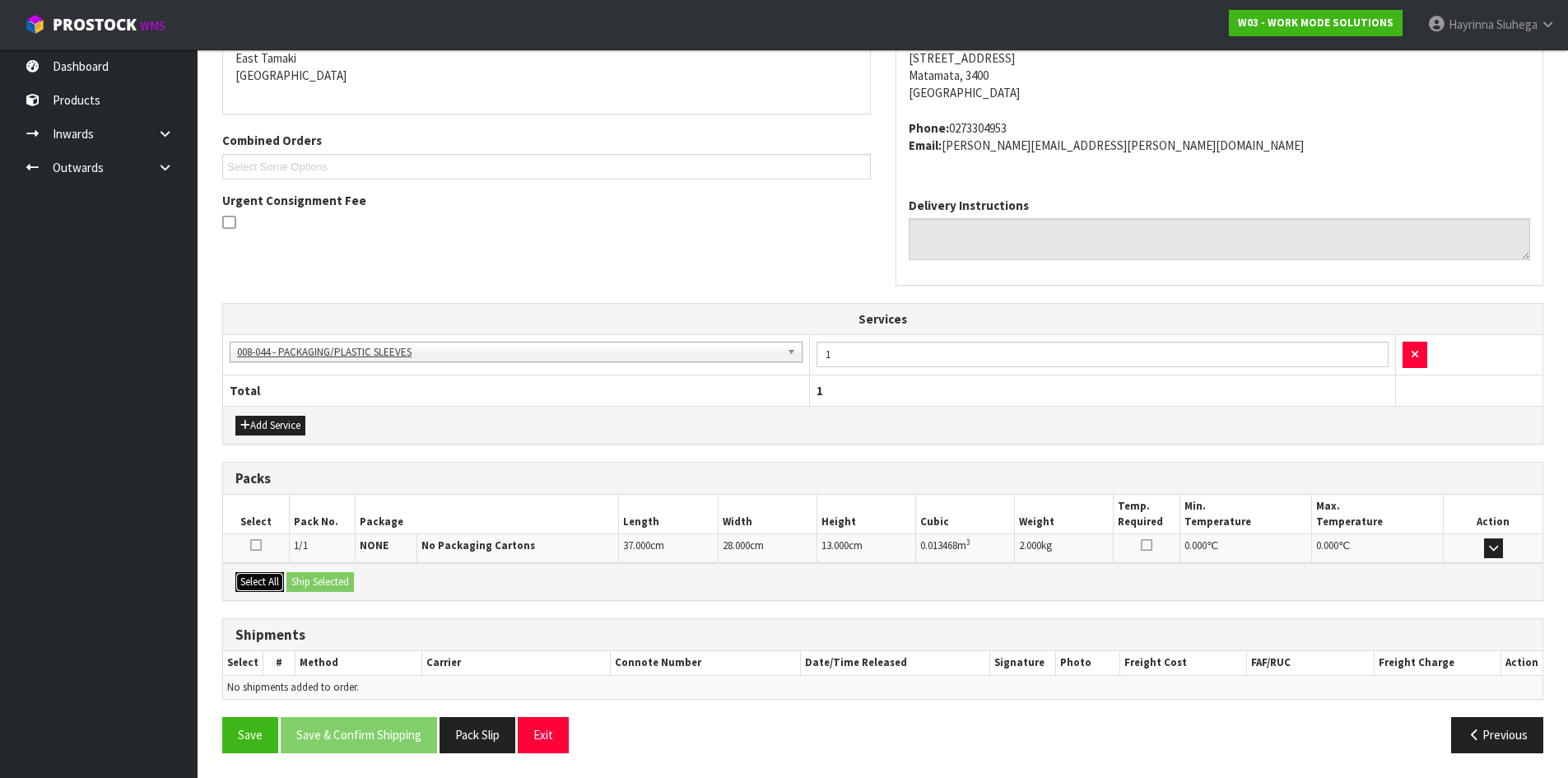
drag, startPoint x: 261, startPoint y: 584, endPoint x: 325, endPoint y: 578, distance: 64.3
click at [261, 584] on button "Select All" at bounding box center [260, 582] width 48 height 20
click at [326, 577] on button "Ship Selected" at bounding box center [320, 582] width 68 height 20
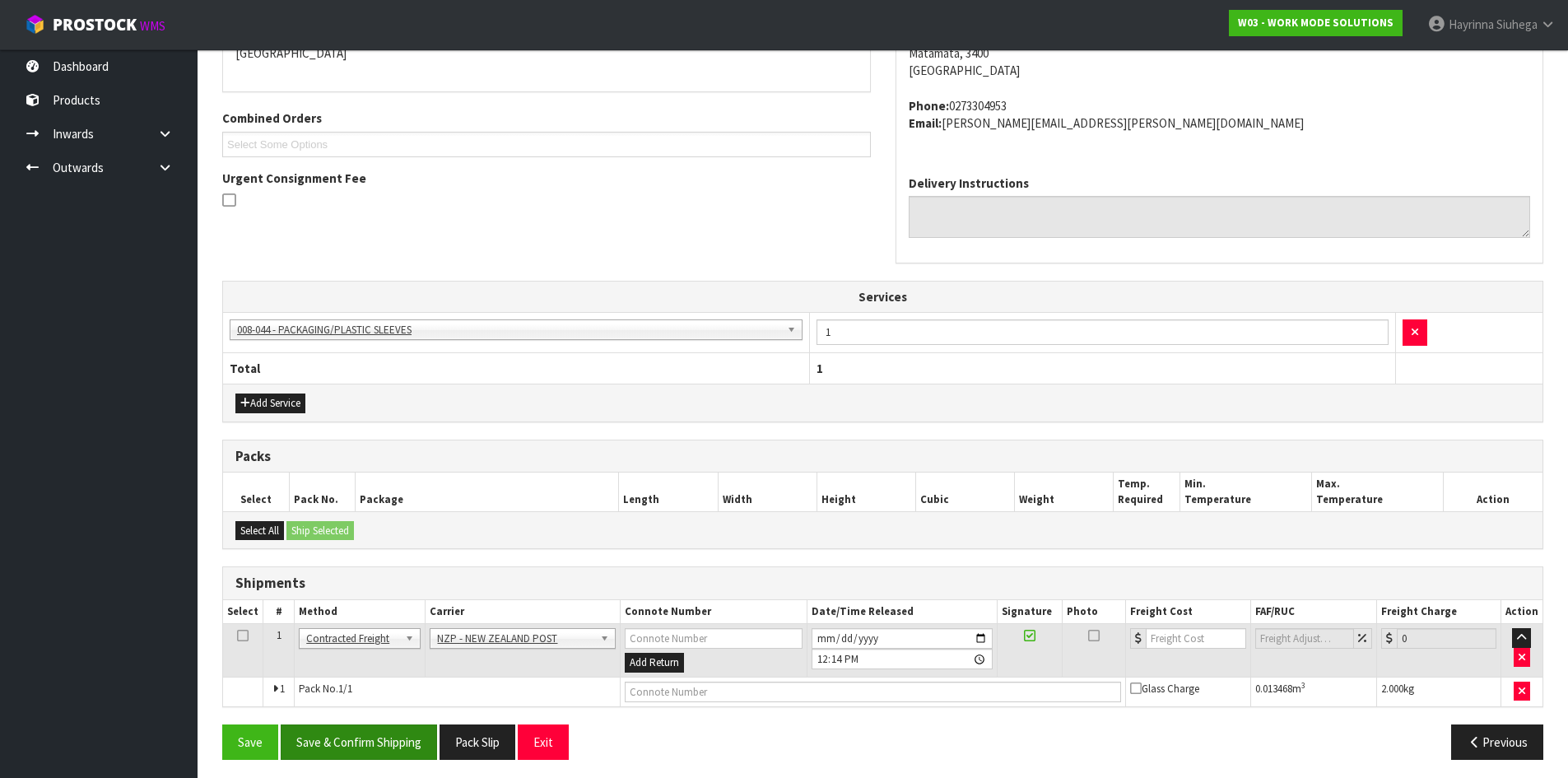
scroll to position [386, 0]
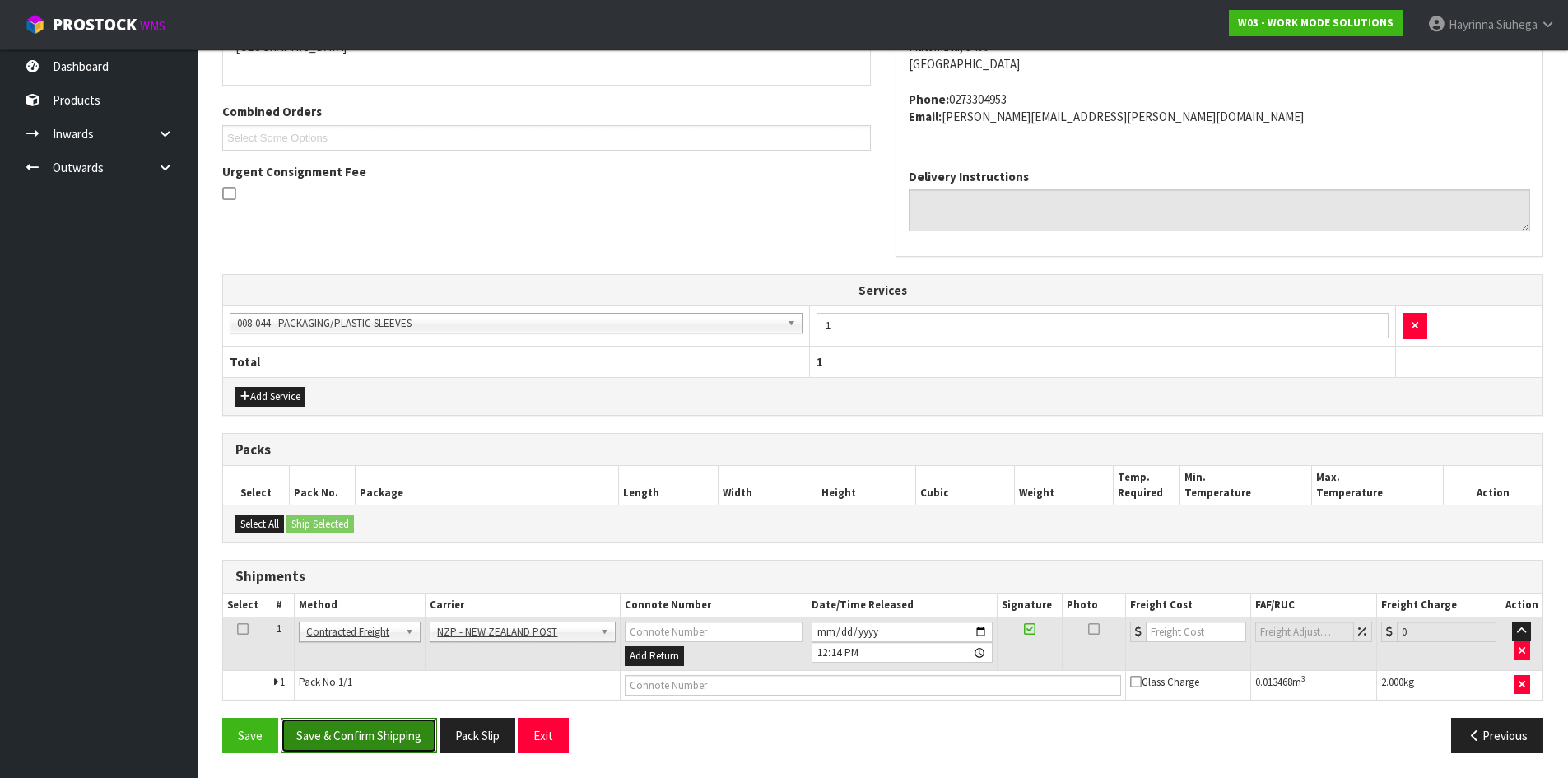
click at [418, 746] on button "Save & Confirm Shipping" at bounding box center [359, 735] width 156 height 35
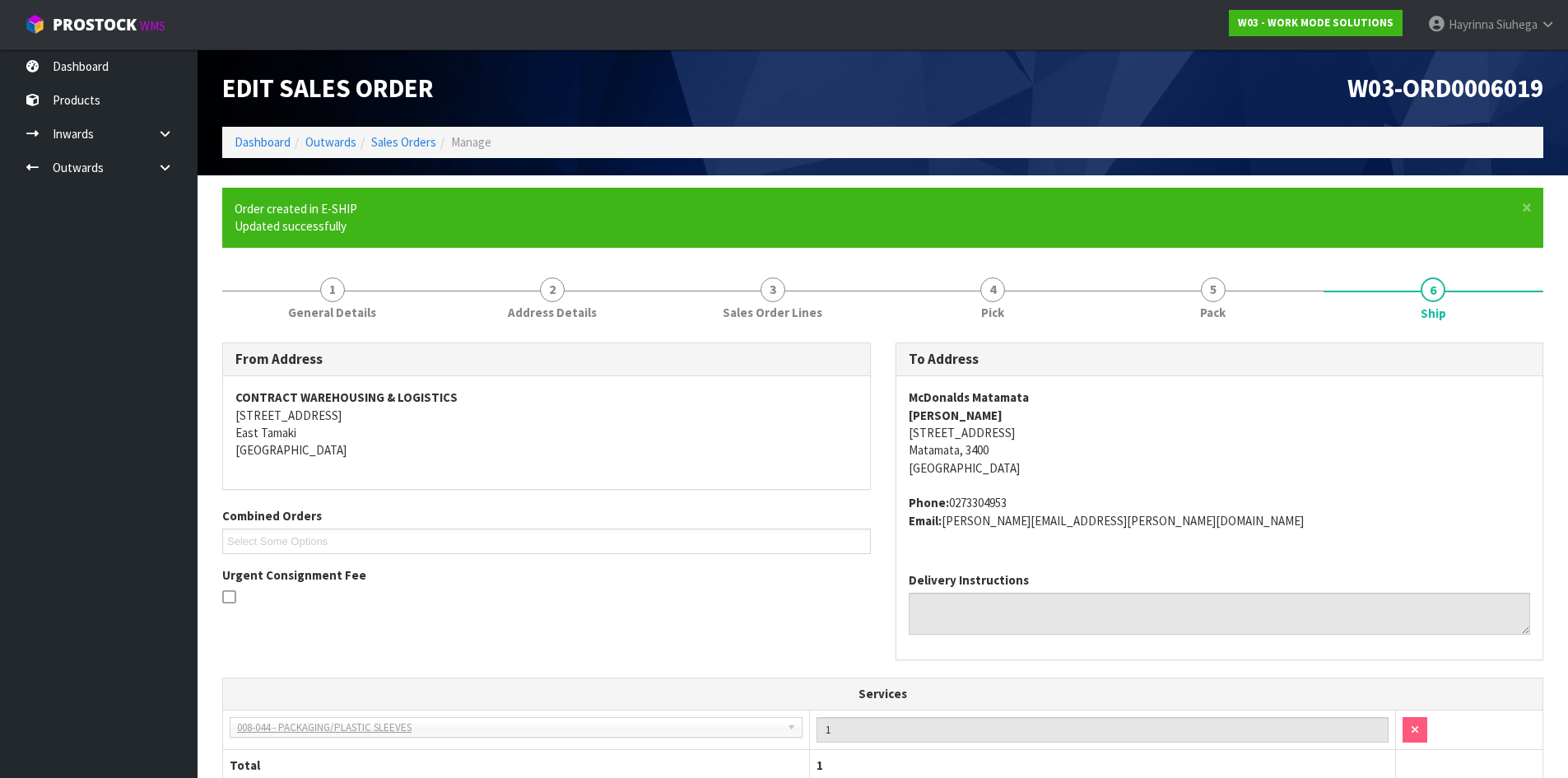
scroll to position [363, 0]
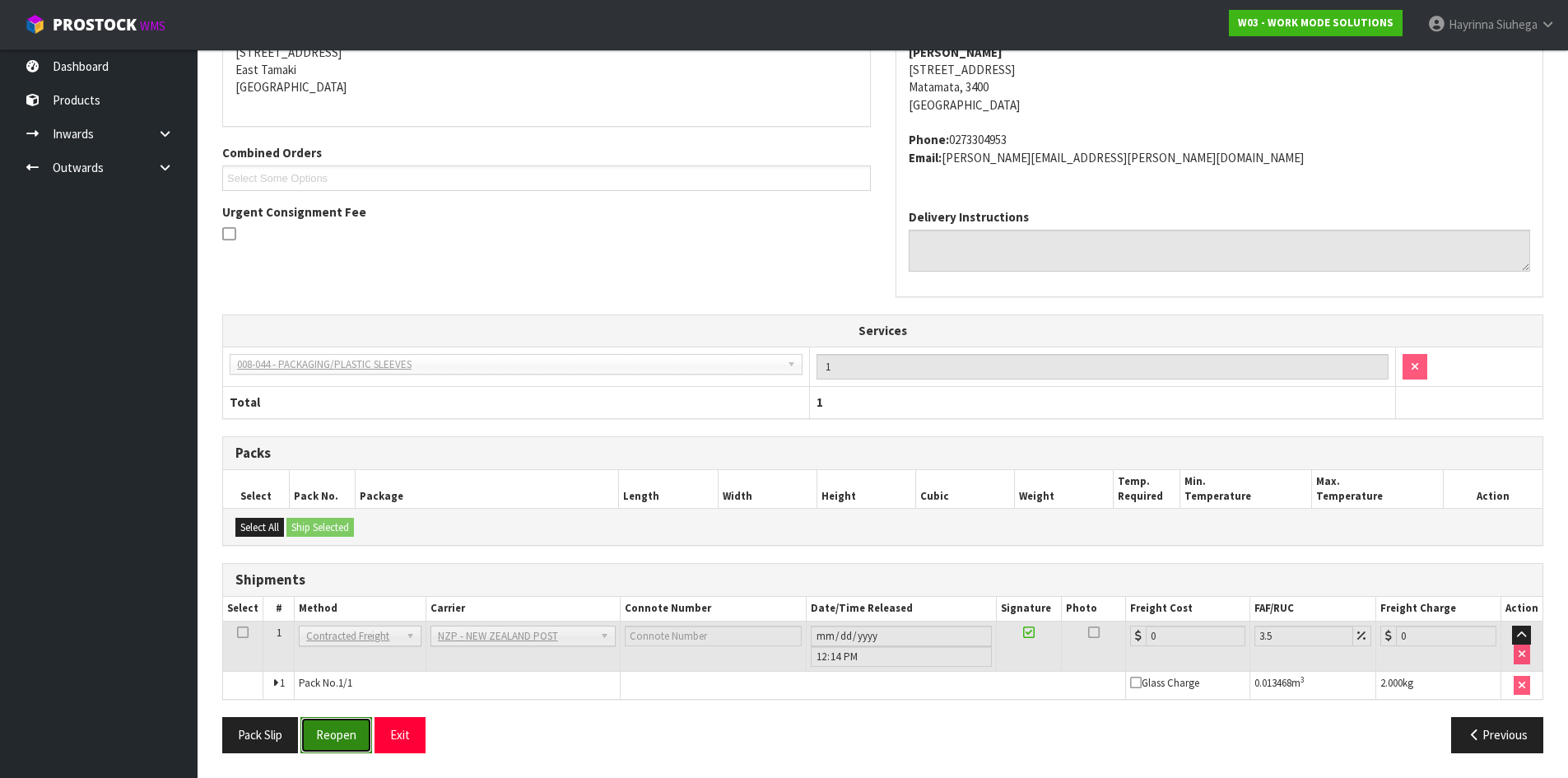
click at [372, 719] on button "Reopen" at bounding box center [336, 735] width 72 height 35
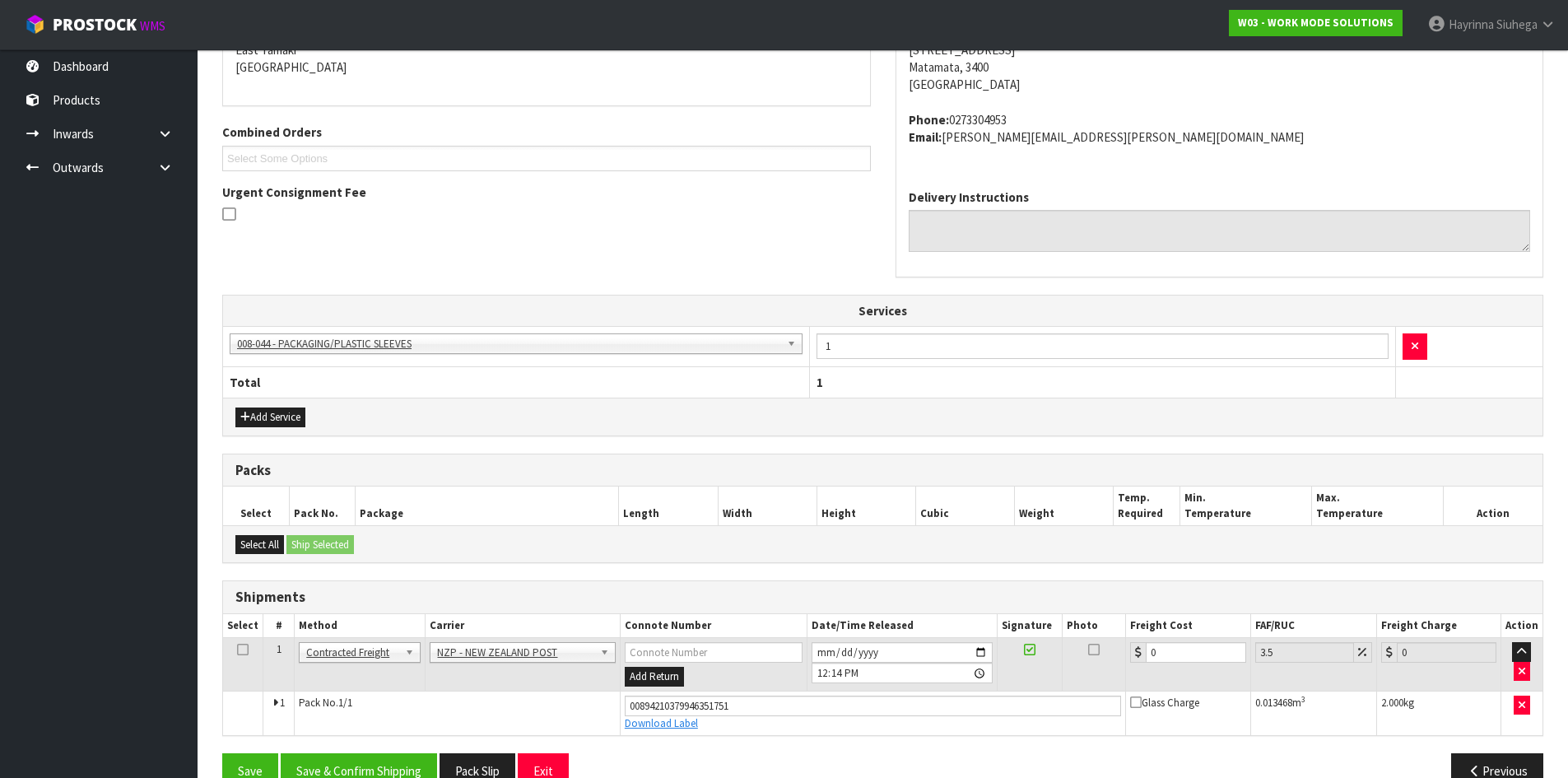
scroll to position [402, 0]
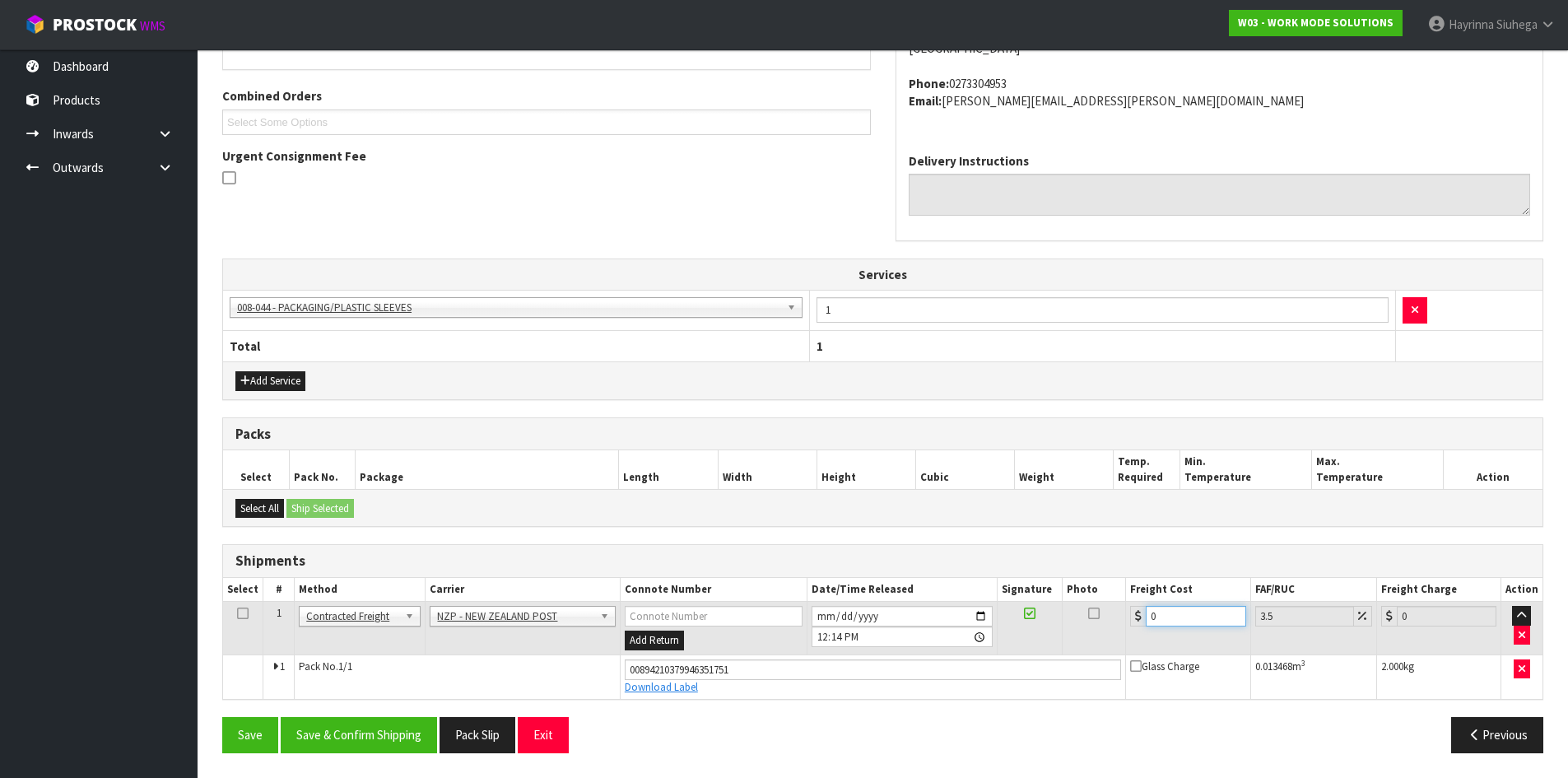
drag, startPoint x: 1195, startPoint y: 603, endPoint x: 1112, endPoint y: 621, distance: 84.9
click at [1112, 621] on tr "1 Client Local Pickup Customer Local Pickup Company Freight Contracted Freight …" at bounding box center [883, 629] width 1320 height 54
click at [222, 718] on button "Save" at bounding box center [250, 735] width 56 height 35
click at [345, 736] on button "Save & Confirm Shipping" at bounding box center [359, 735] width 156 height 35
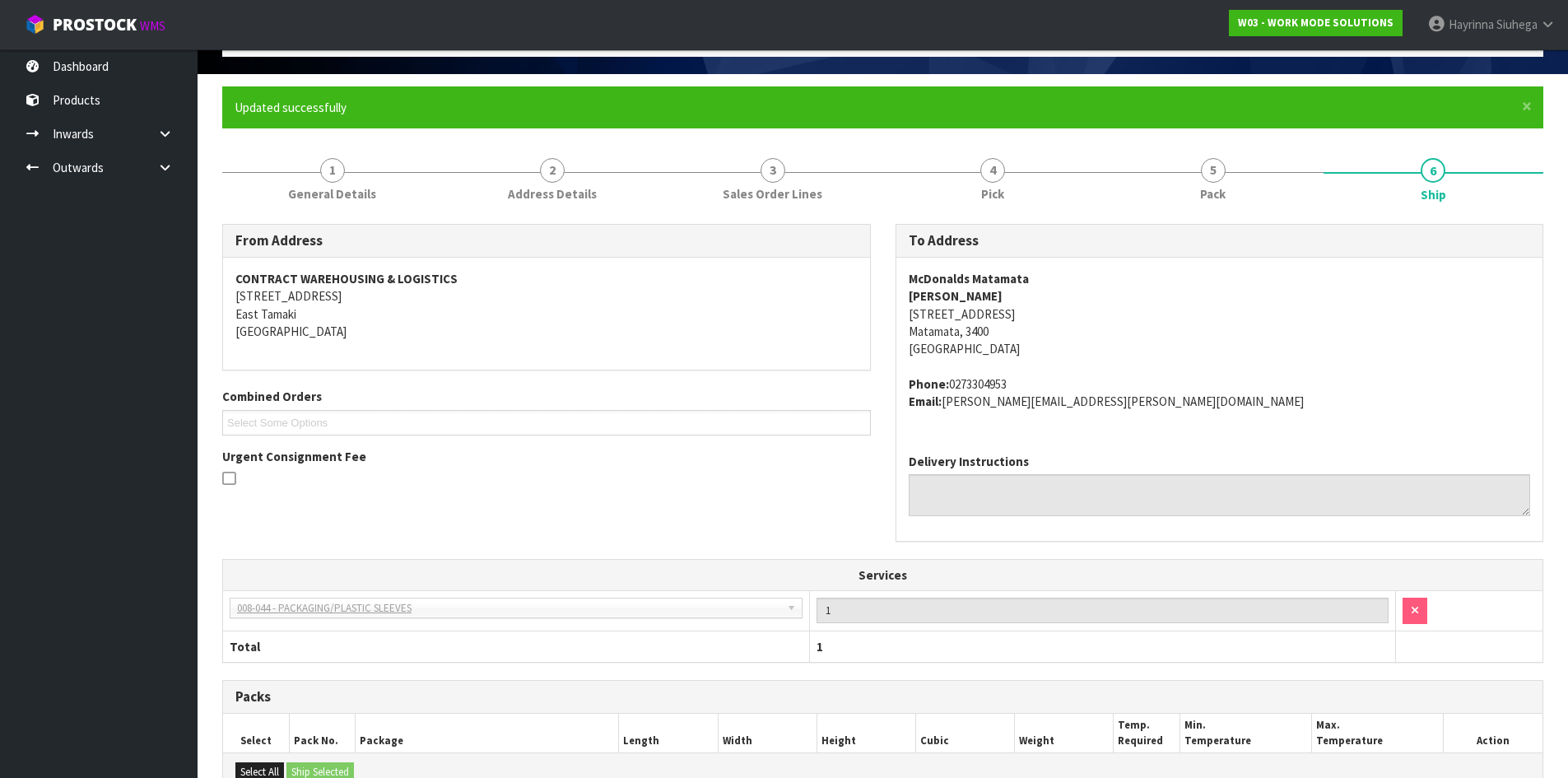
scroll to position [0, 0]
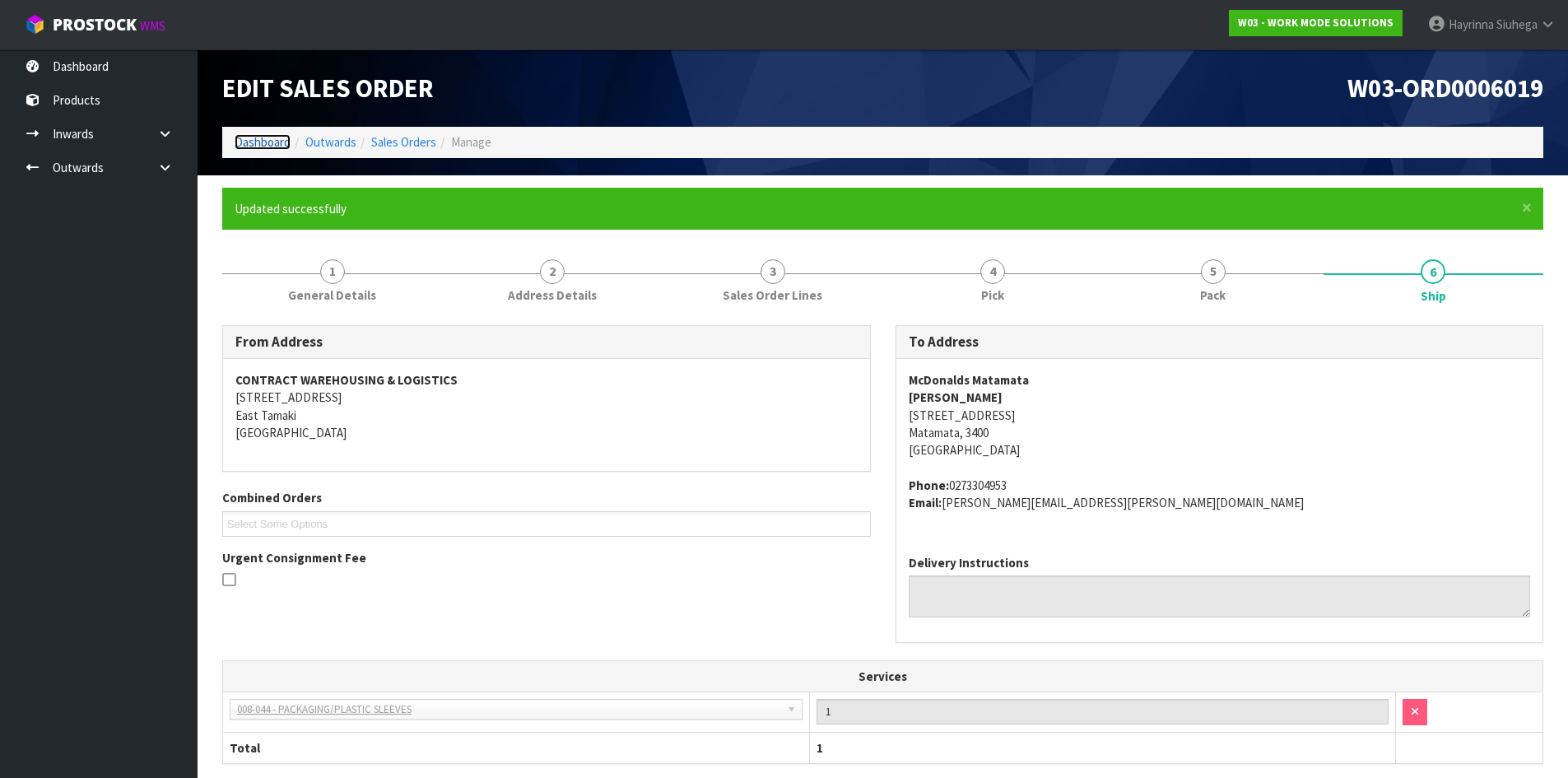
click at [272, 138] on link "Dashboard" at bounding box center [262, 141] width 56 height 16
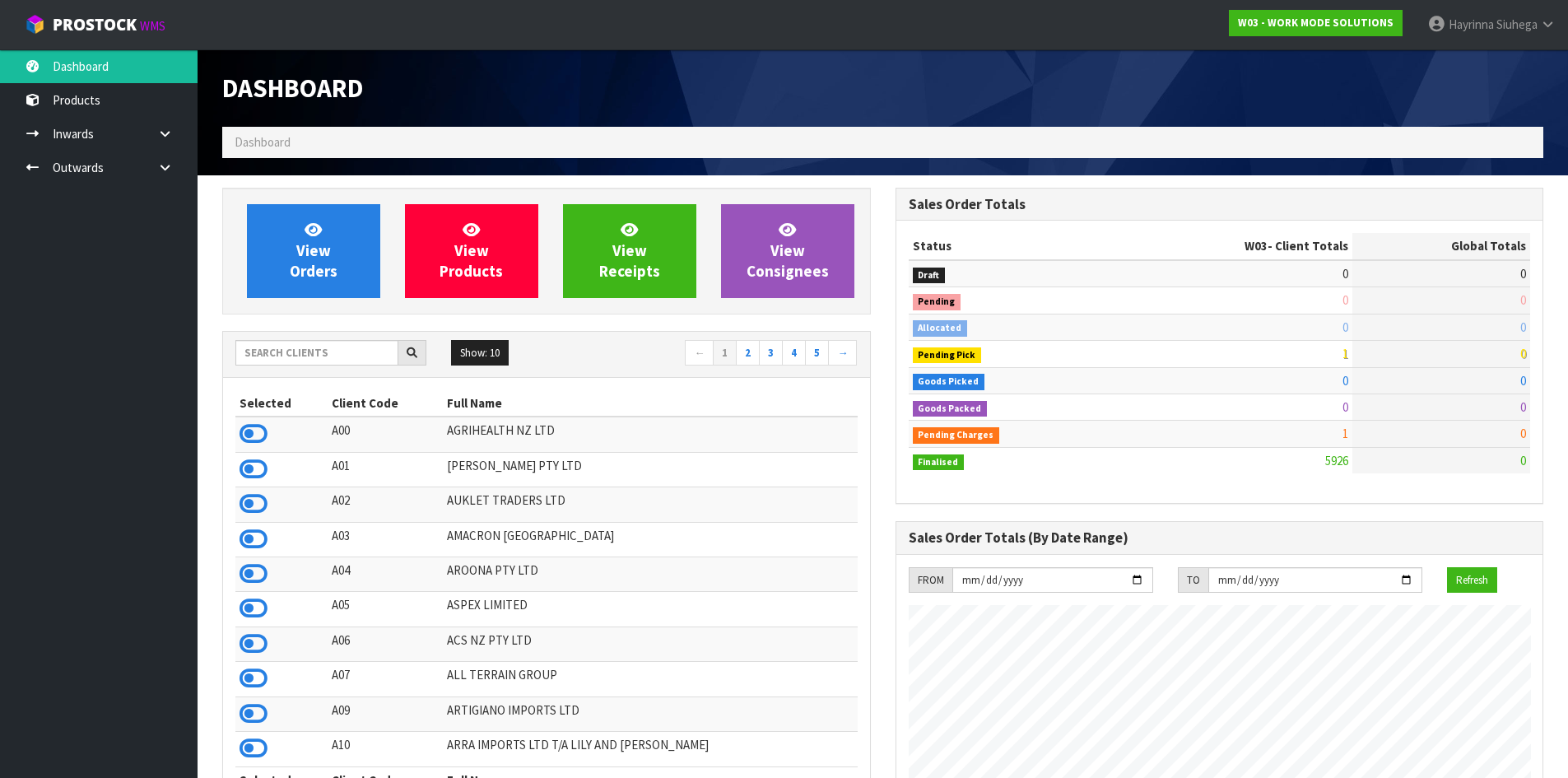
scroll to position [1141, 673]
click at [360, 353] on input "text" at bounding box center [316, 352] width 163 height 25
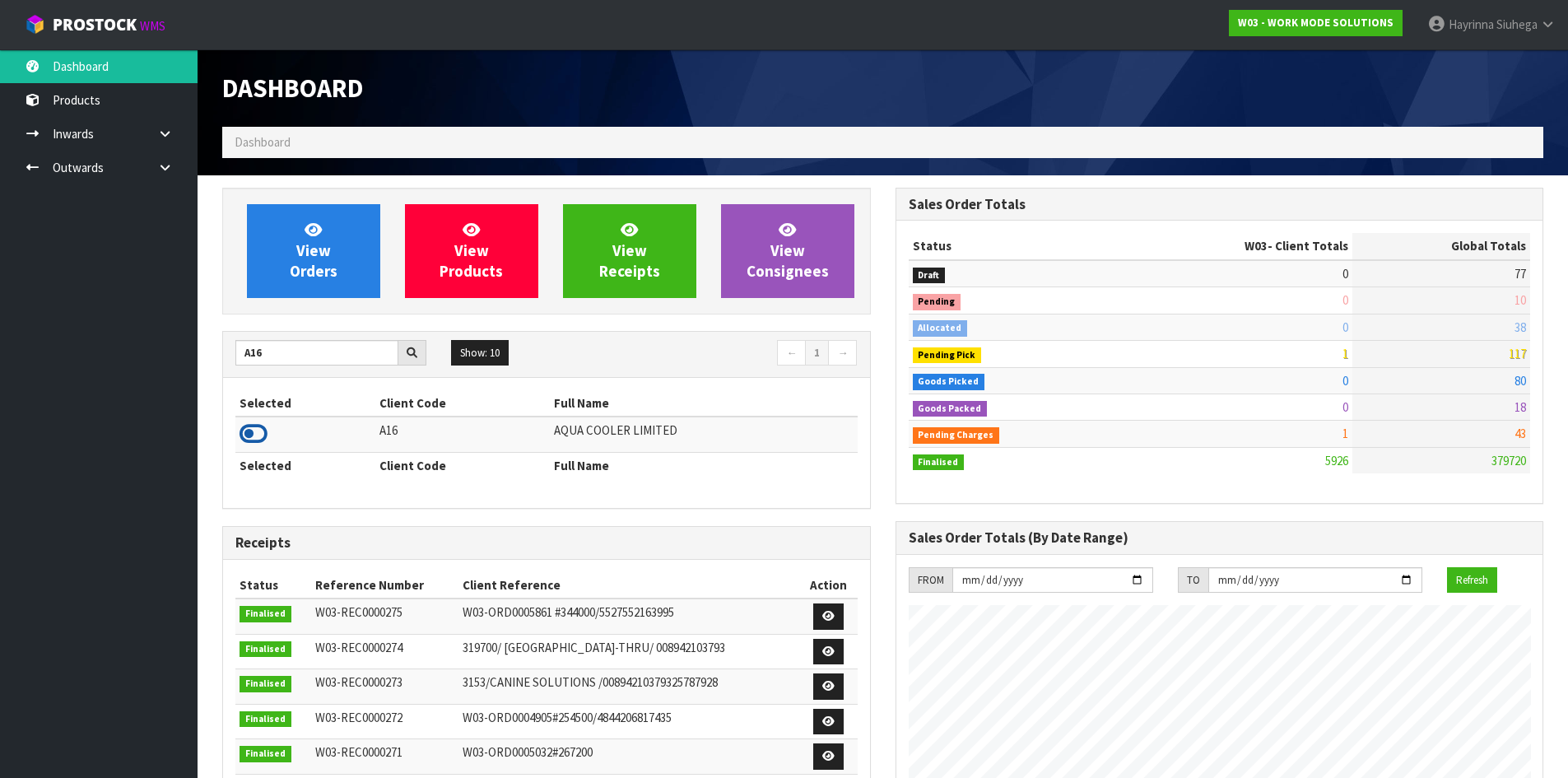
click at [253, 436] on icon at bounding box center [253, 434] width 28 height 25
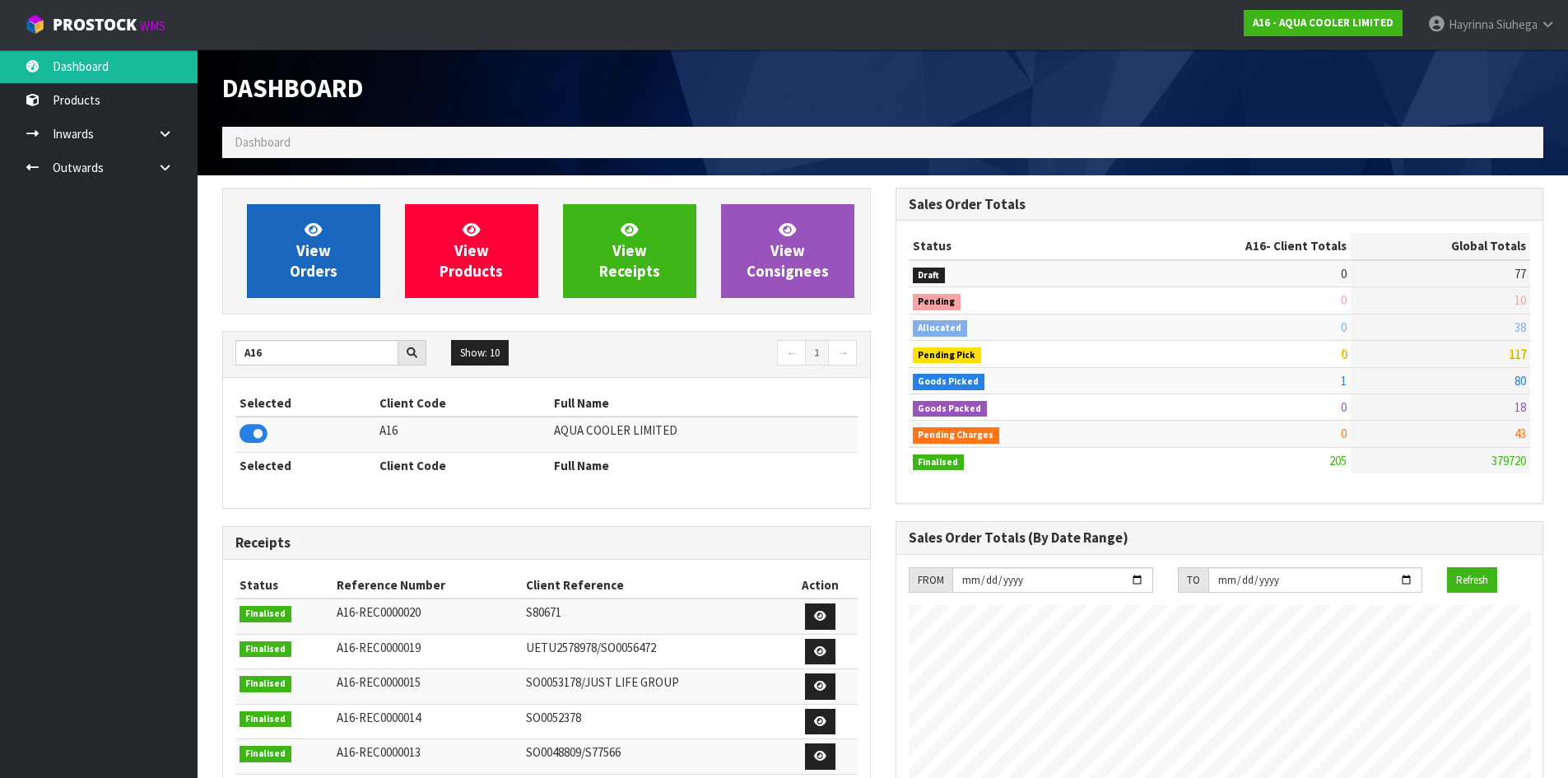
scroll to position [1088, 673]
click at [343, 266] on link "View Orders" at bounding box center [313, 250] width 133 height 94
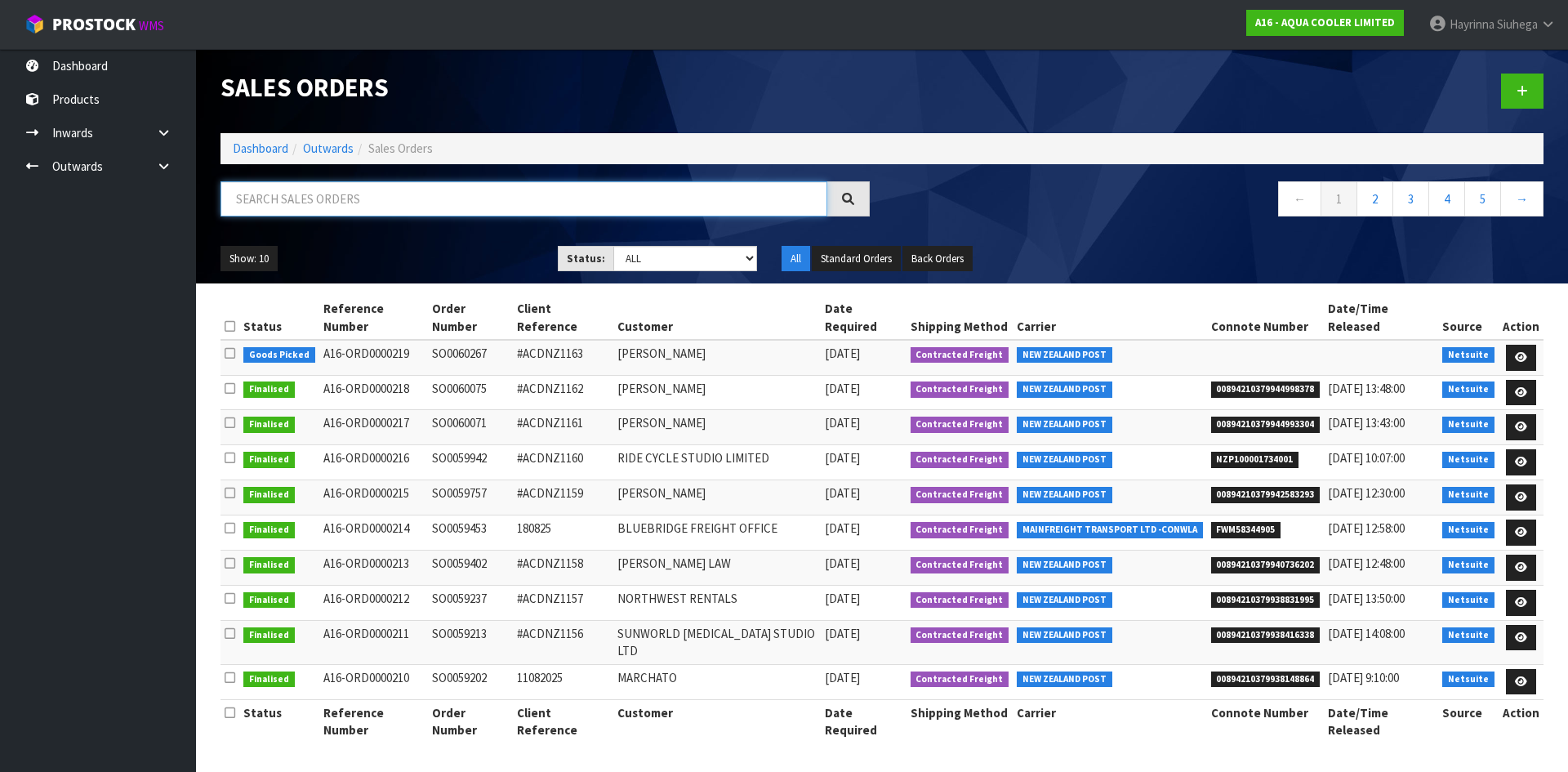
click at [385, 202] on input "text" at bounding box center [523, 199] width 606 height 35
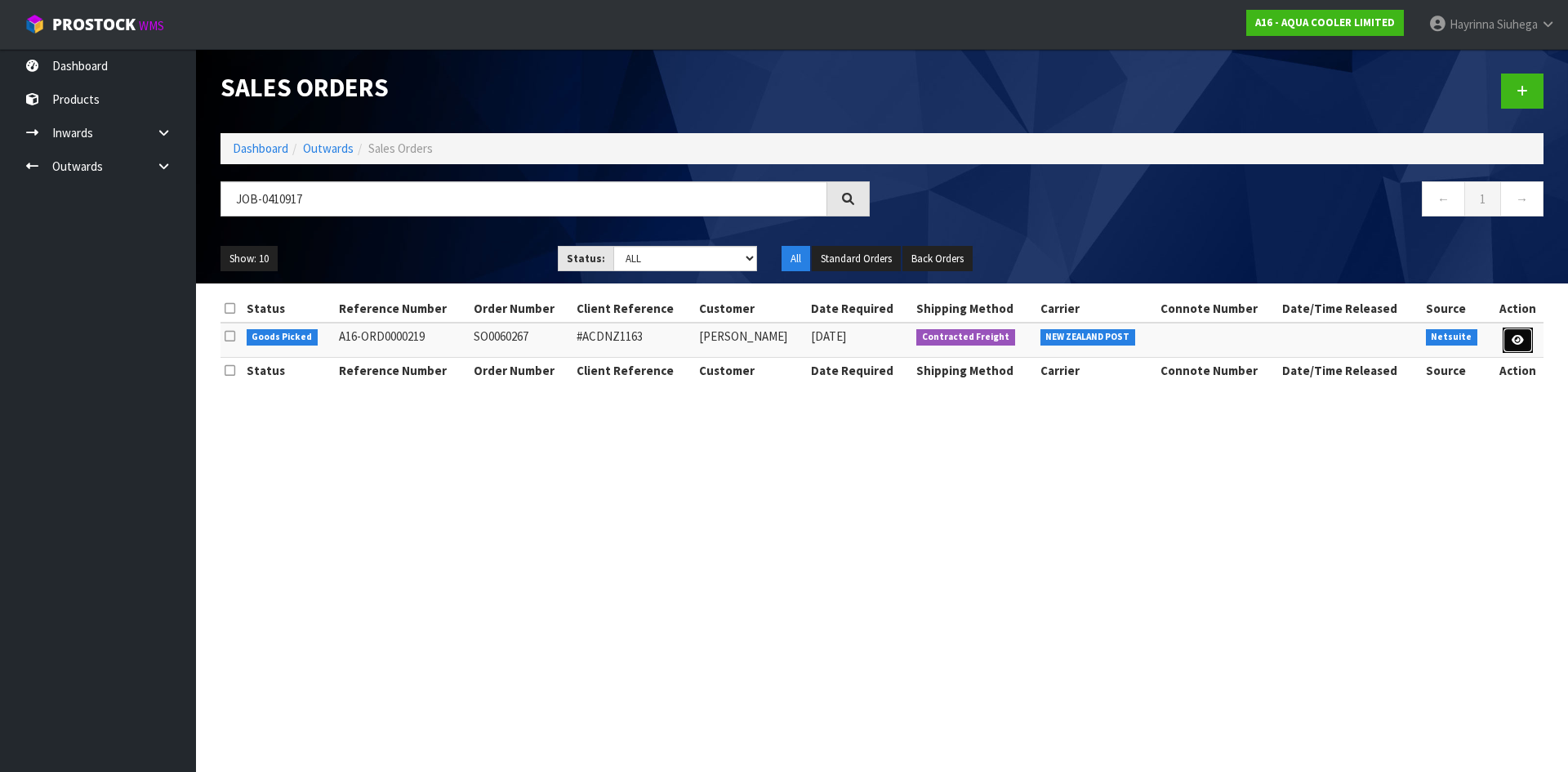
click at [1524, 342] on link at bounding box center [1517, 341] width 30 height 26
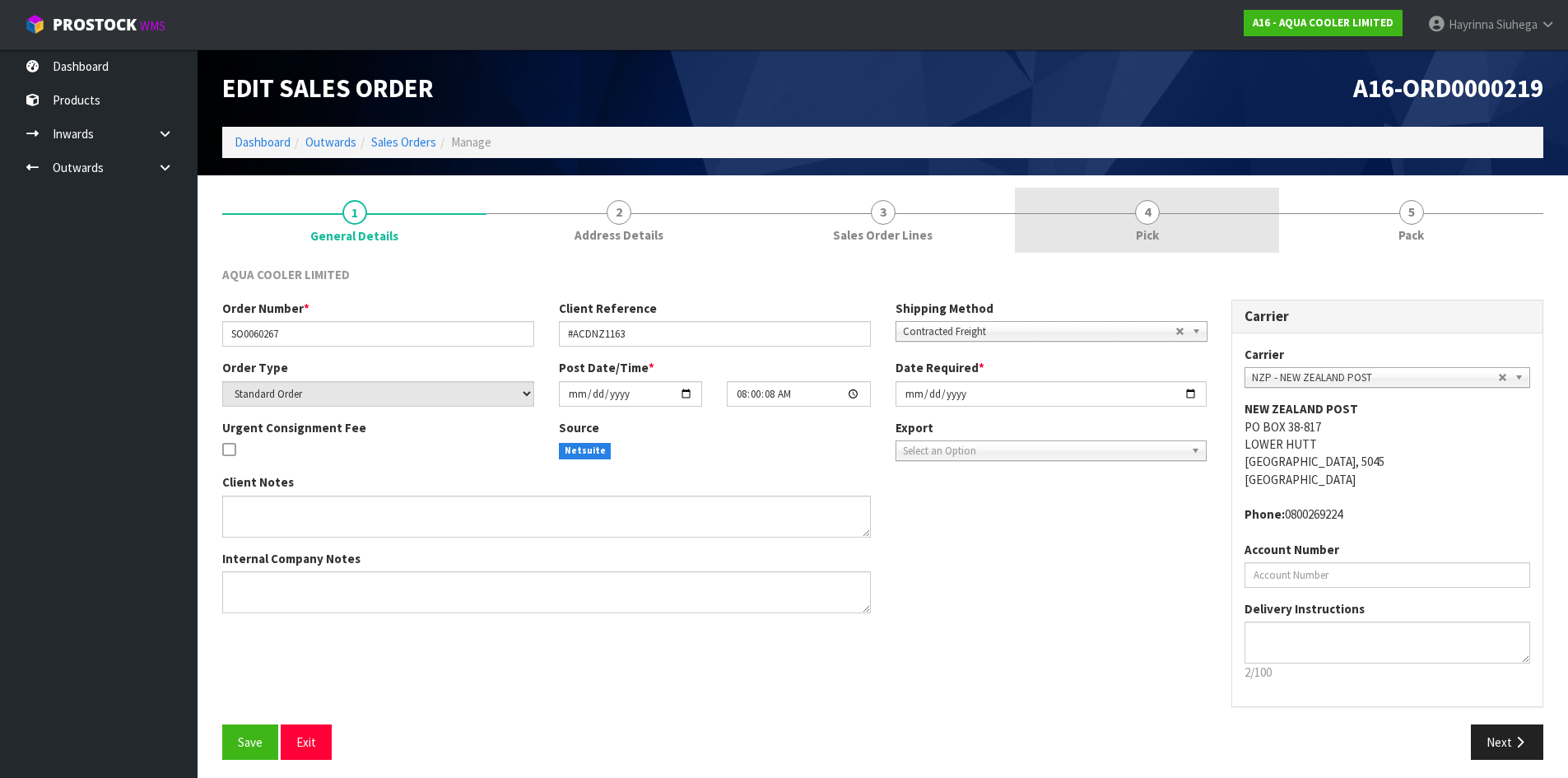
click at [1191, 229] on link "4 Pick" at bounding box center [1147, 221] width 264 height 65
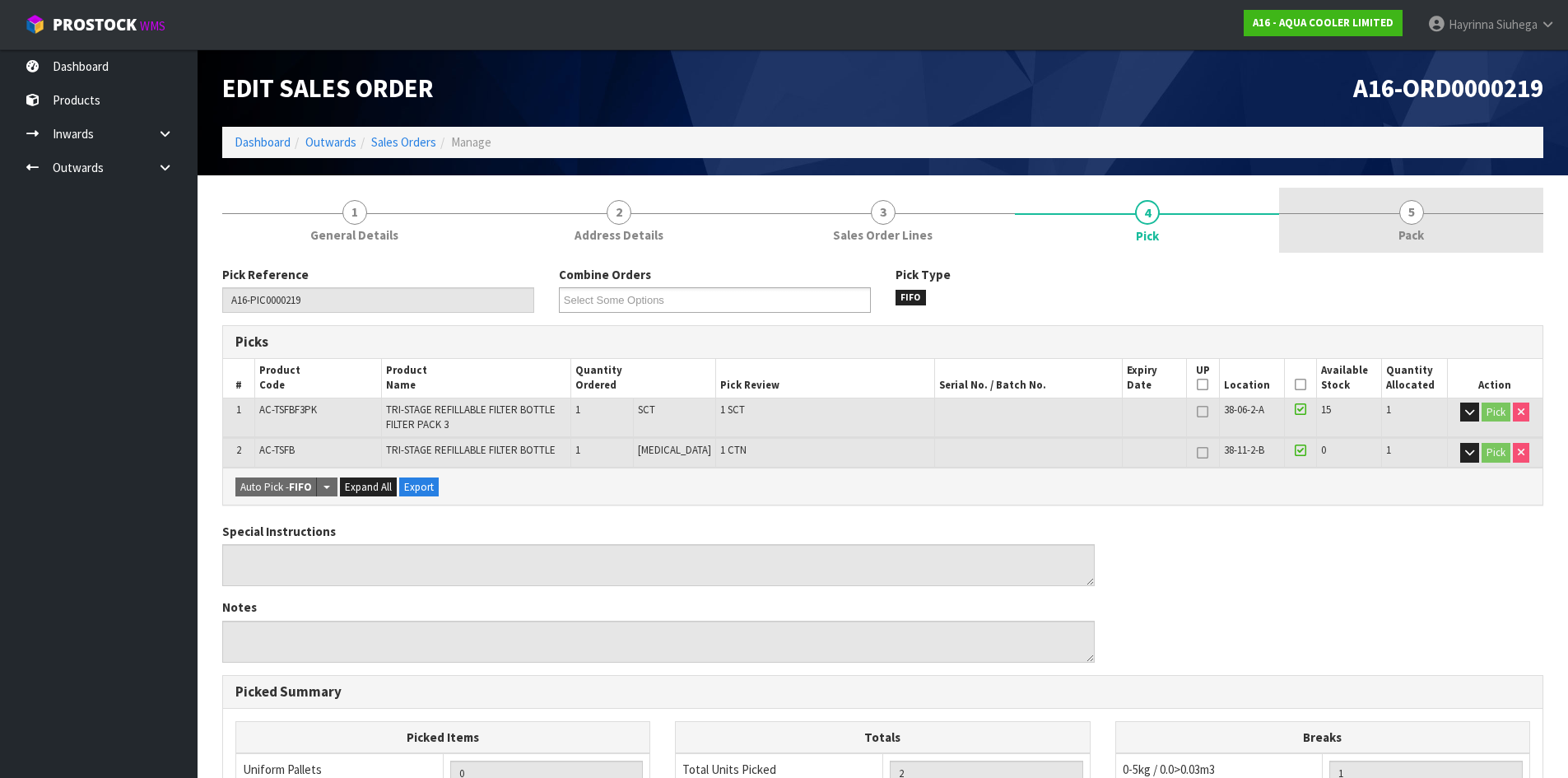
click at [1357, 236] on link "5 Pack" at bounding box center [1412, 221] width 264 height 65
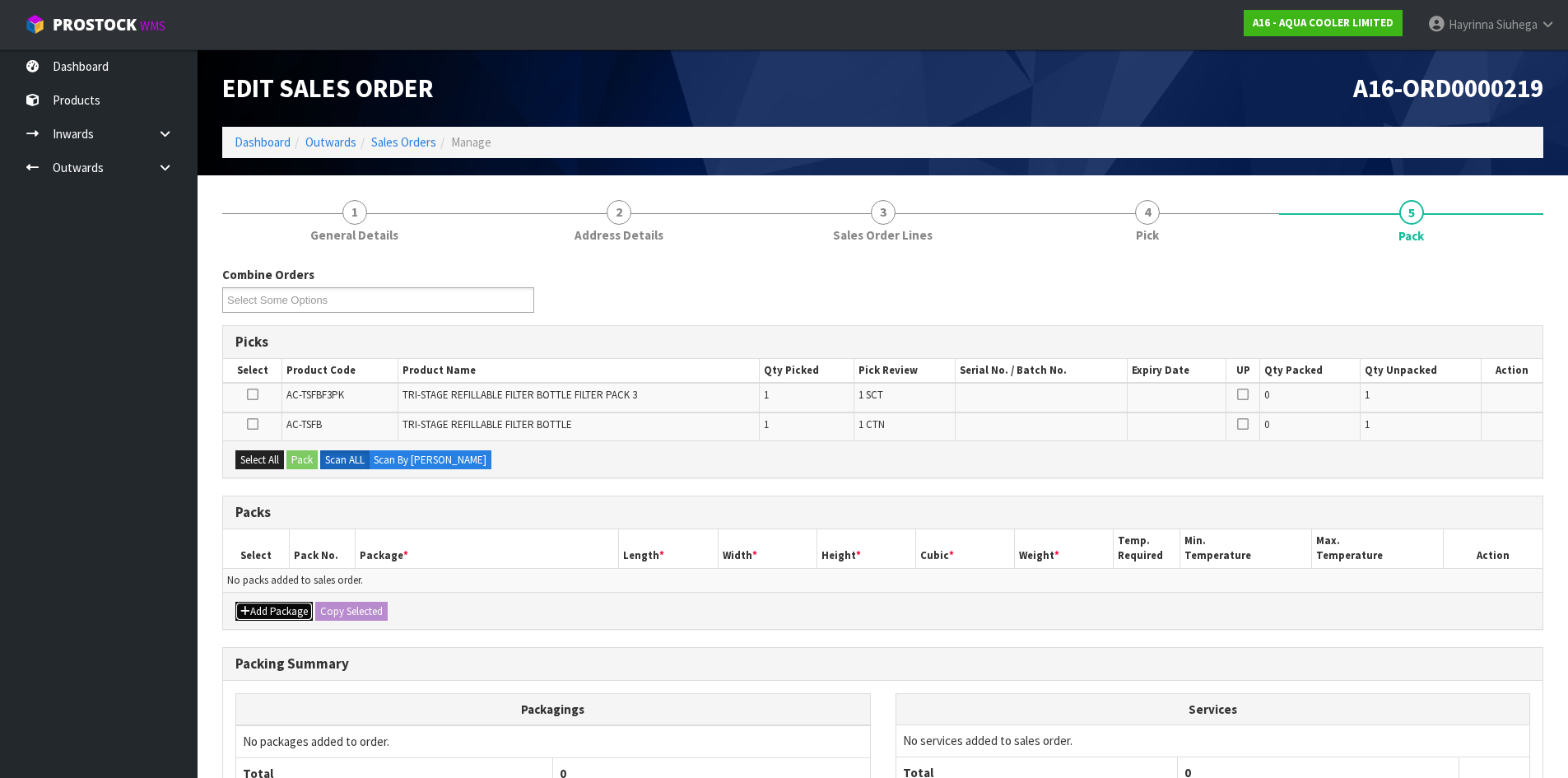
click at [257, 620] on button "Add Package" at bounding box center [274, 611] width 77 height 20
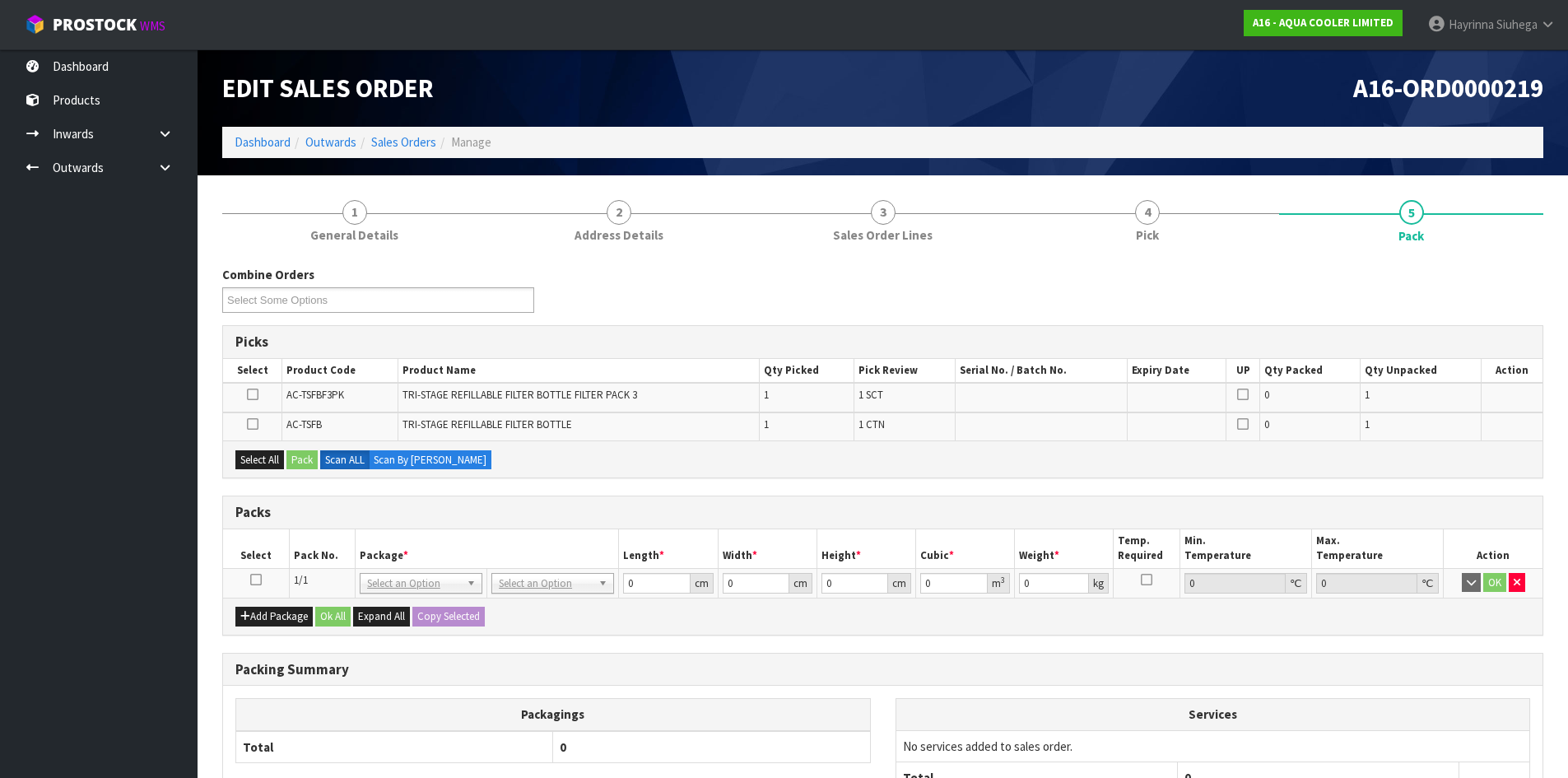
click at [255, 581] on icon at bounding box center [256, 580] width 11 height 1
click at [263, 463] on button "Select All" at bounding box center [260, 460] width 48 height 20
click at [312, 461] on button "Pack" at bounding box center [302, 460] width 32 height 20
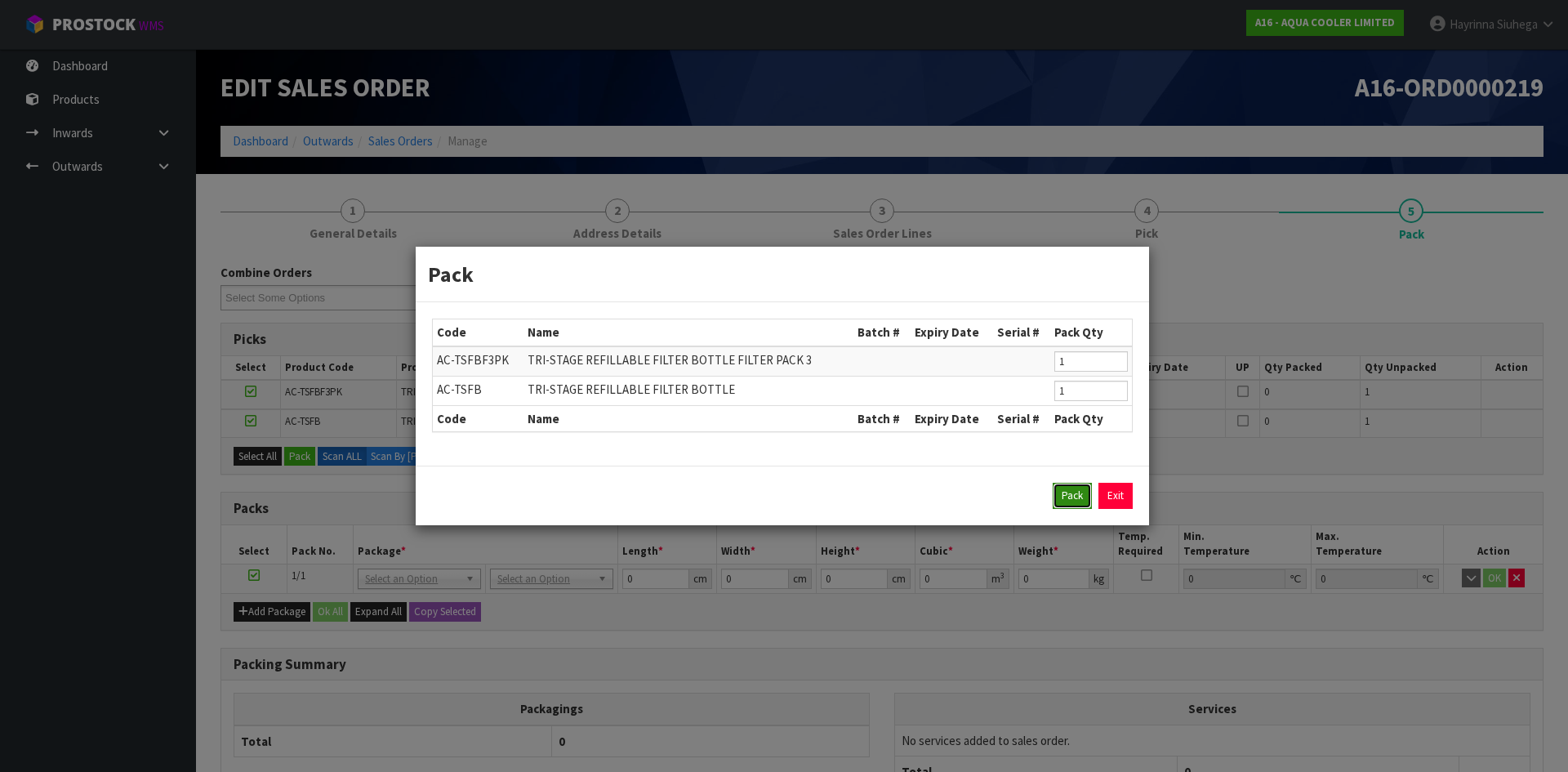
click at [1055, 503] on button "Pack" at bounding box center [1071, 496] width 39 height 26
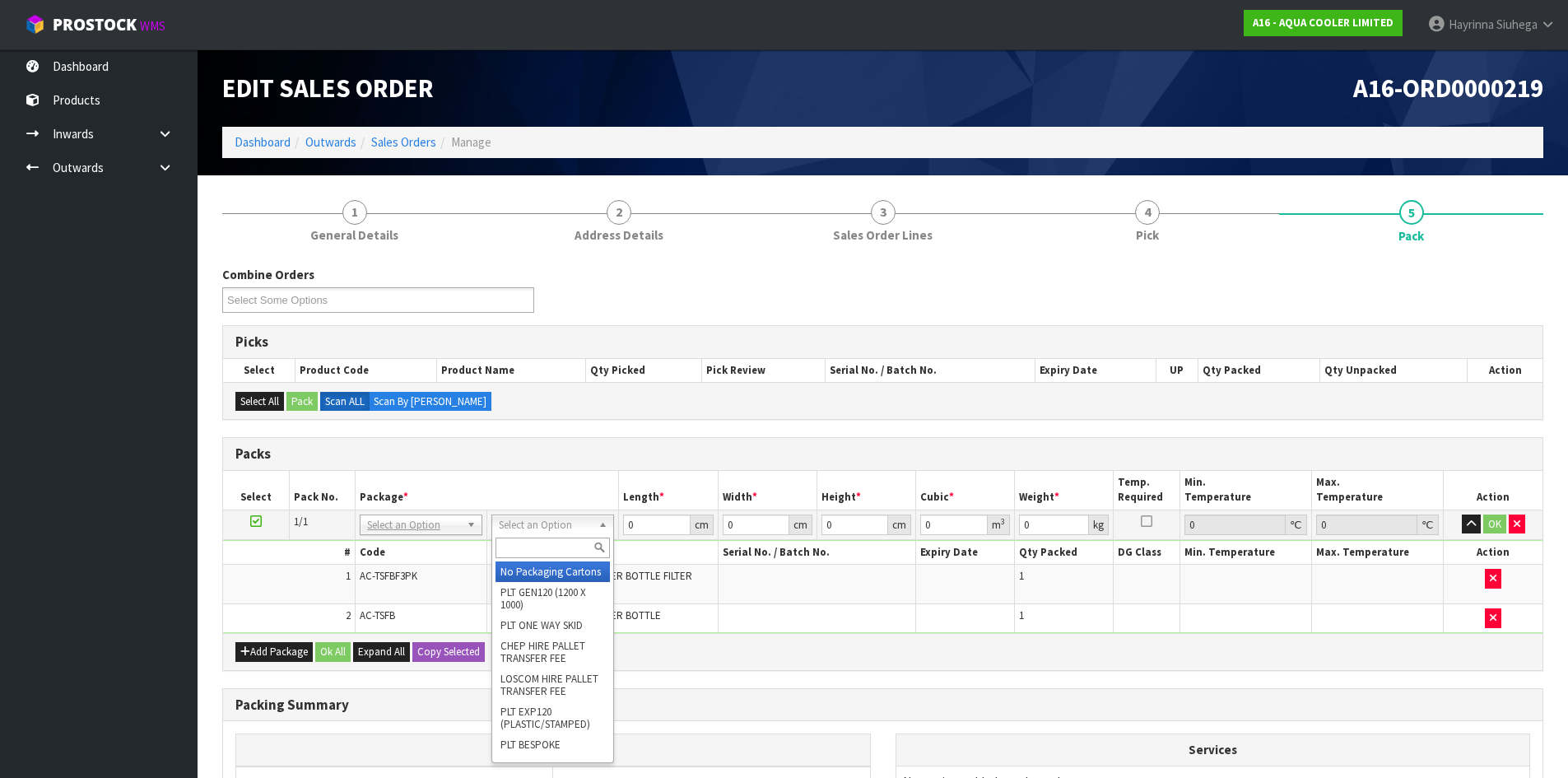
click at [511, 553] on input "text" at bounding box center [553, 548] width 114 height 20
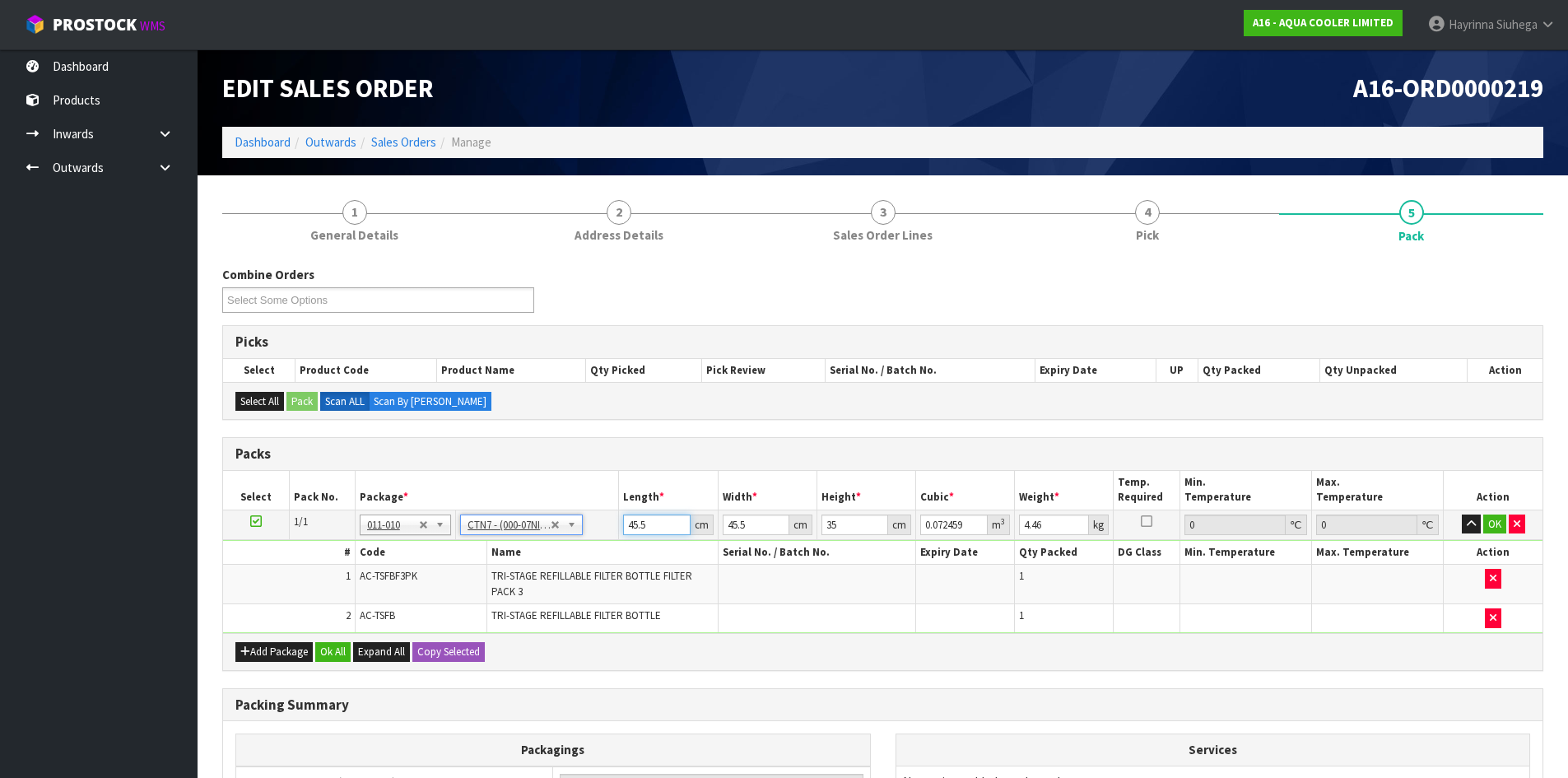
click at [629, 524] on input "45.5" at bounding box center [657, 525] width 67 height 20
click button "OK" at bounding box center [1494, 524] width 23 height 20
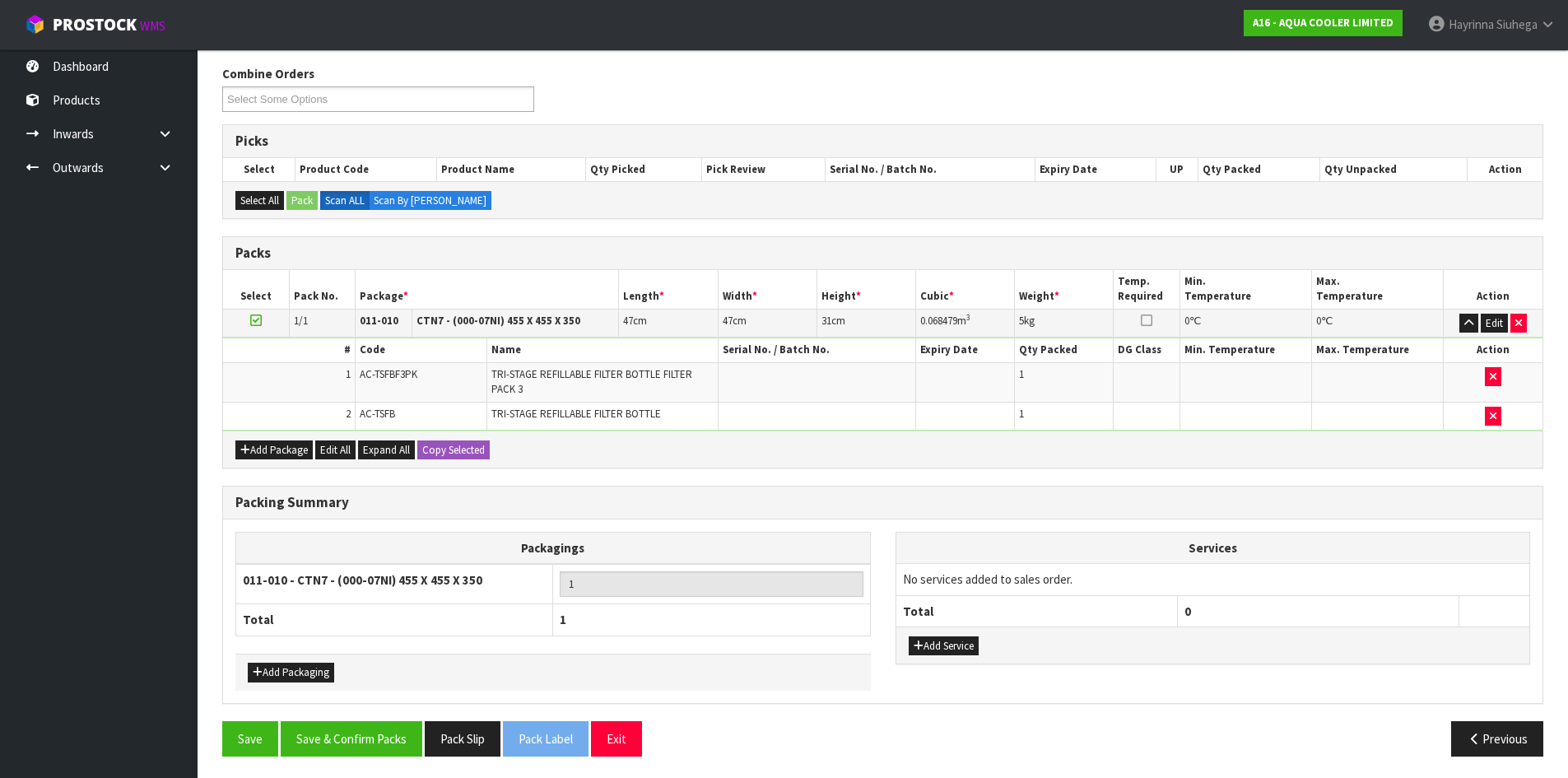
scroll to position [204, 0]
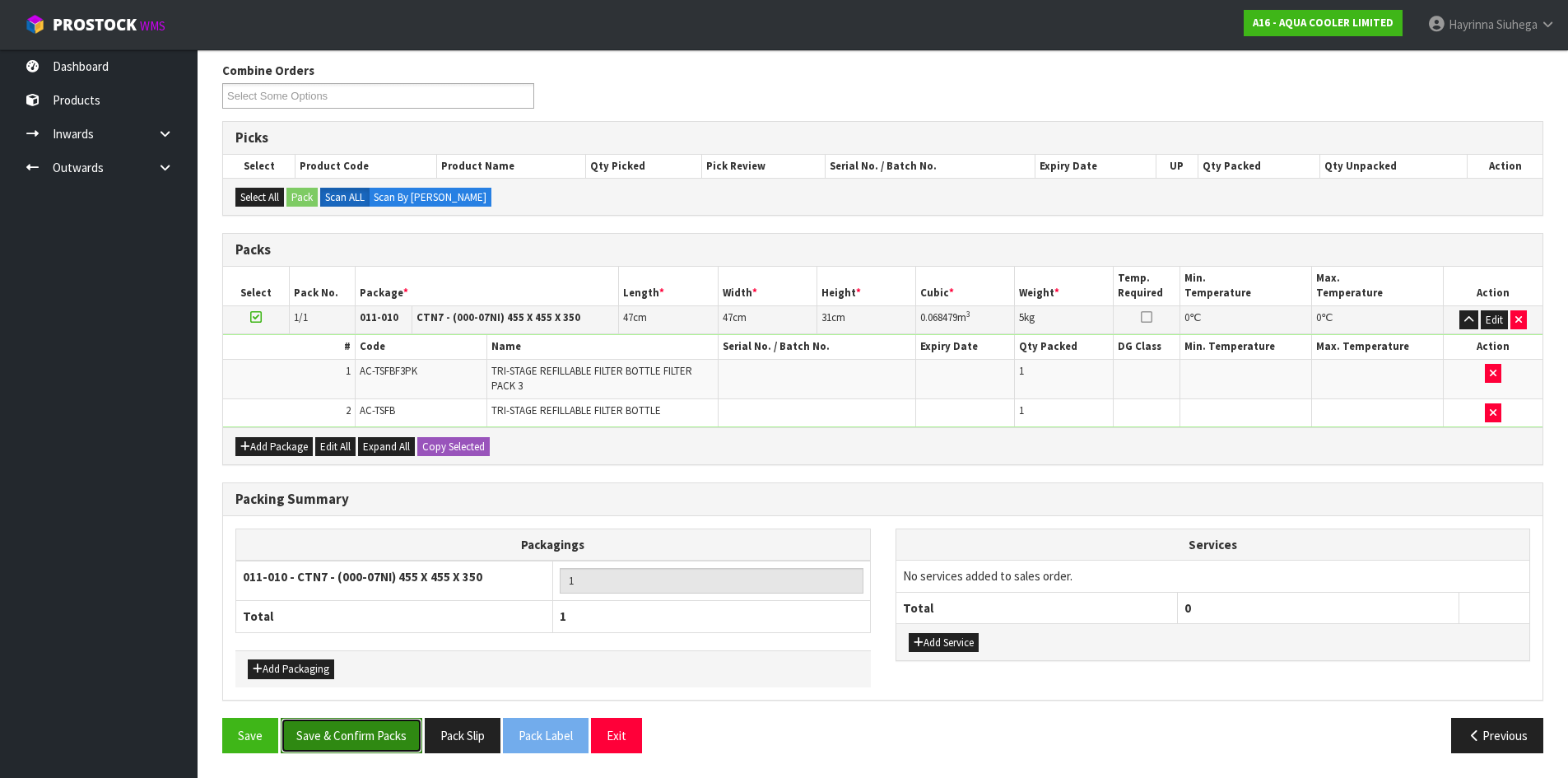
click at [404, 723] on button "Save & Confirm Packs" at bounding box center [352, 735] width 141 height 35
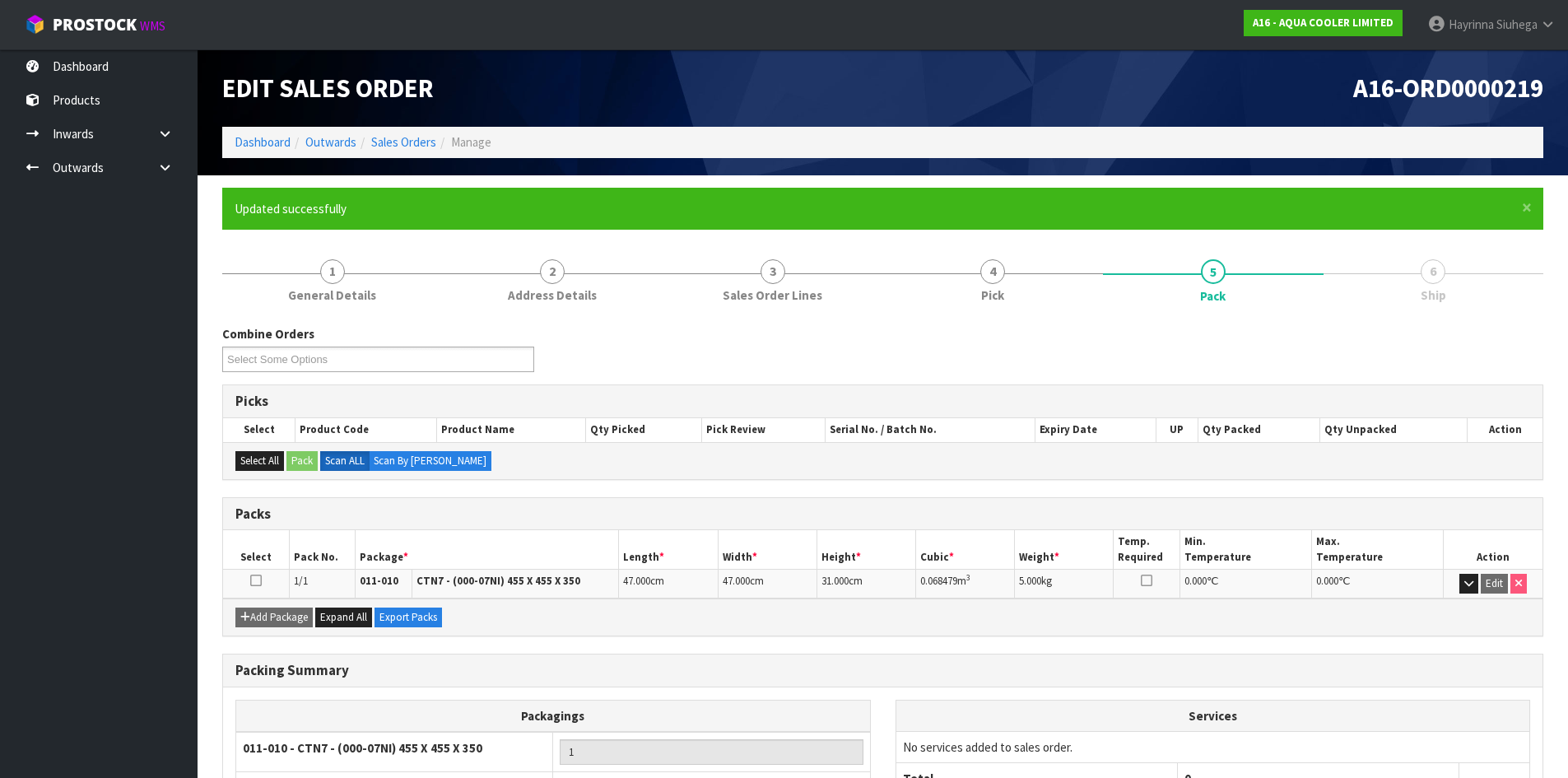
scroll to position [134, 0]
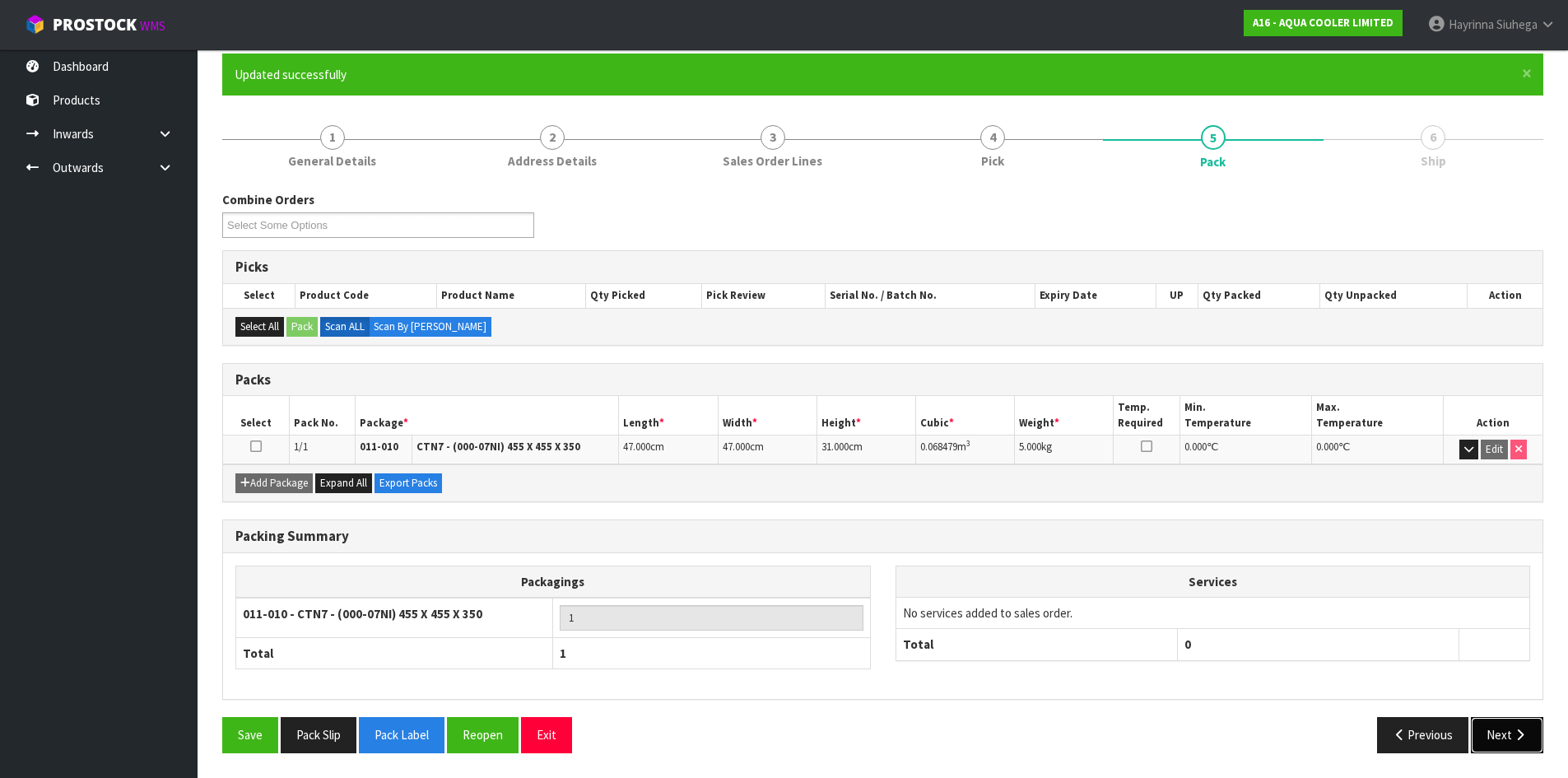
click at [1537, 747] on button "Next" at bounding box center [1508, 735] width 73 height 35
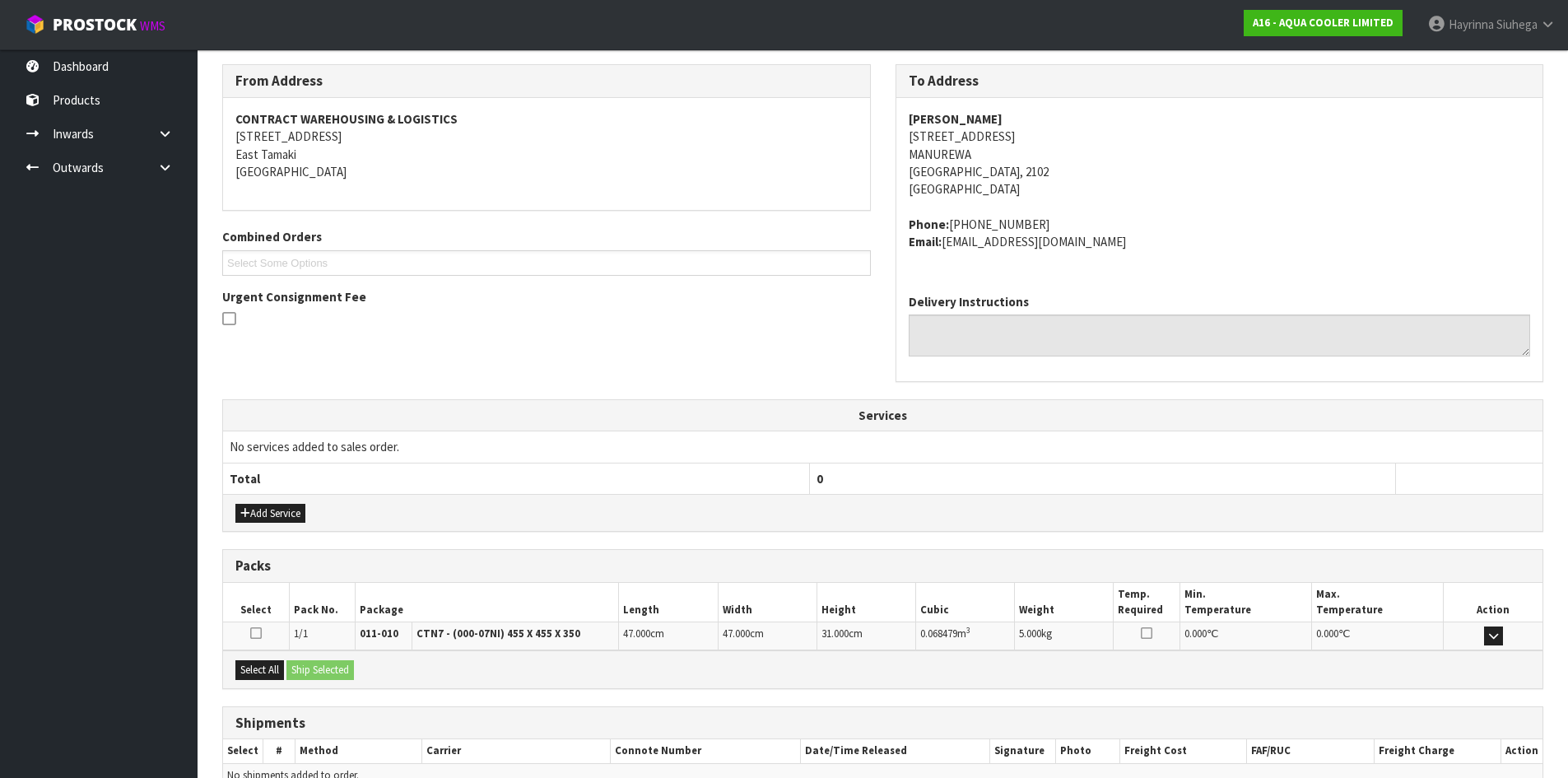
scroll to position [349, 0]
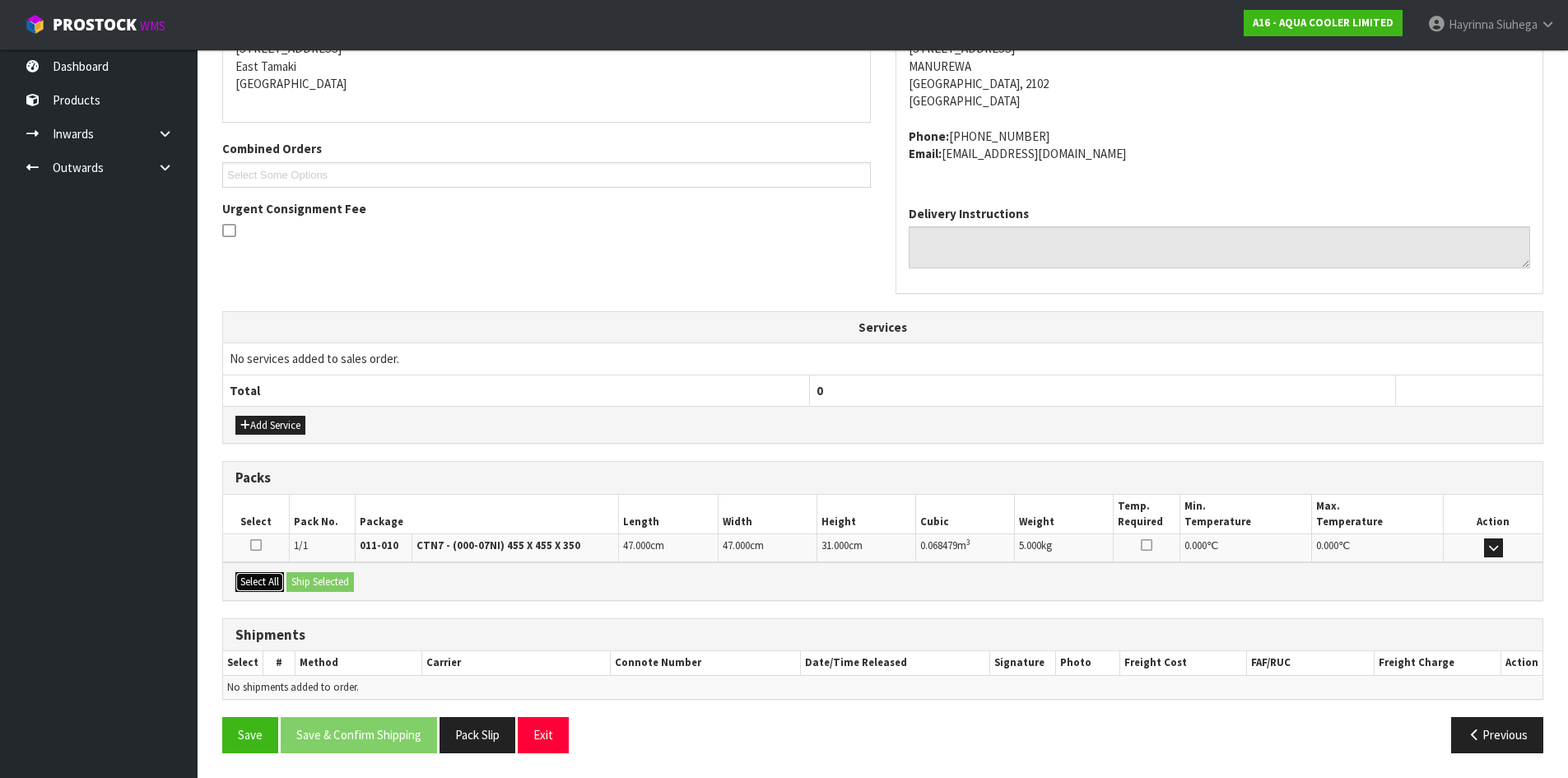
click at [275, 580] on button "Select All" at bounding box center [260, 582] width 48 height 20
click at [310, 578] on button "Ship Selected" at bounding box center [320, 582] width 68 height 20
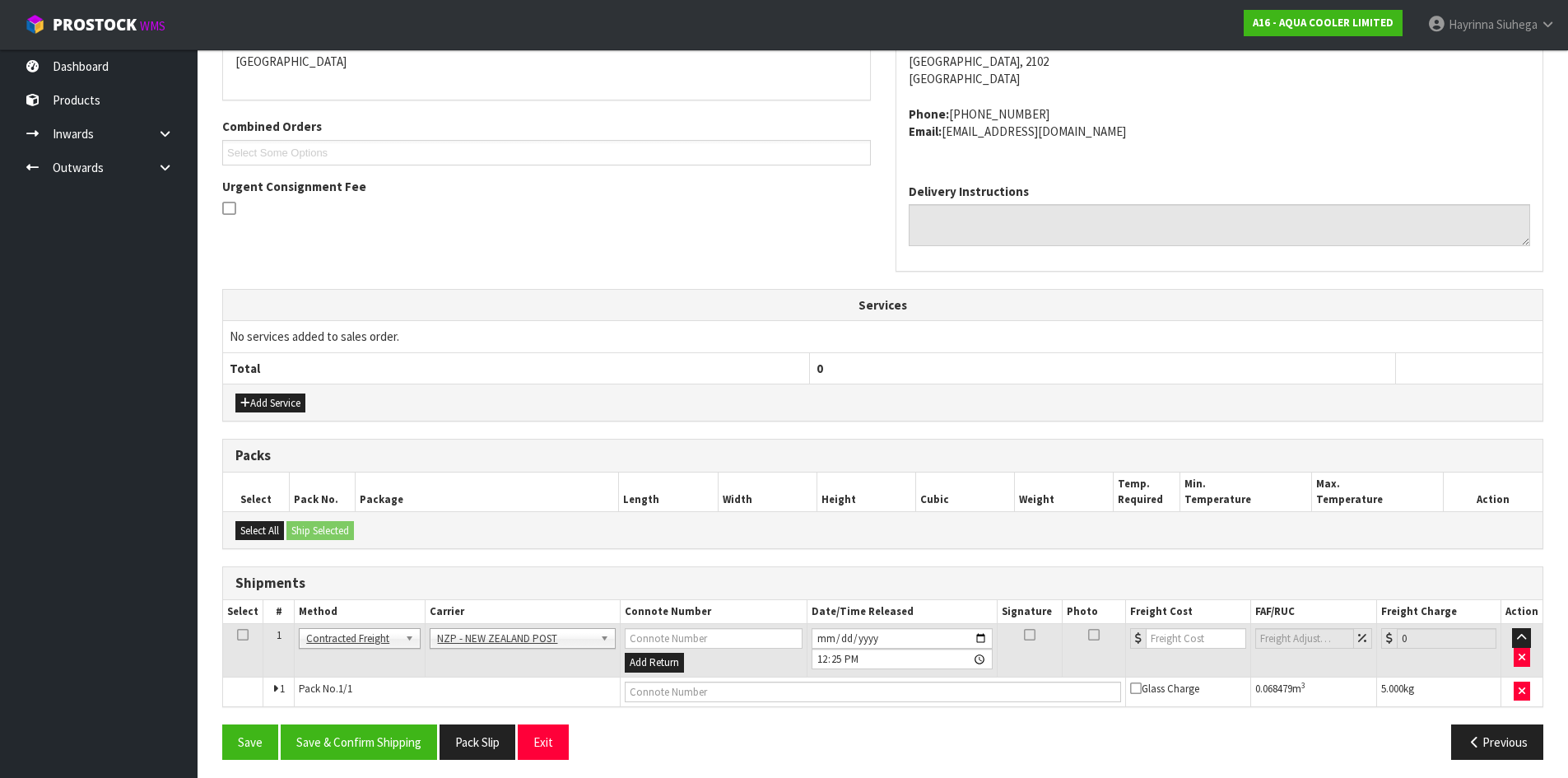
scroll to position [378, 0]
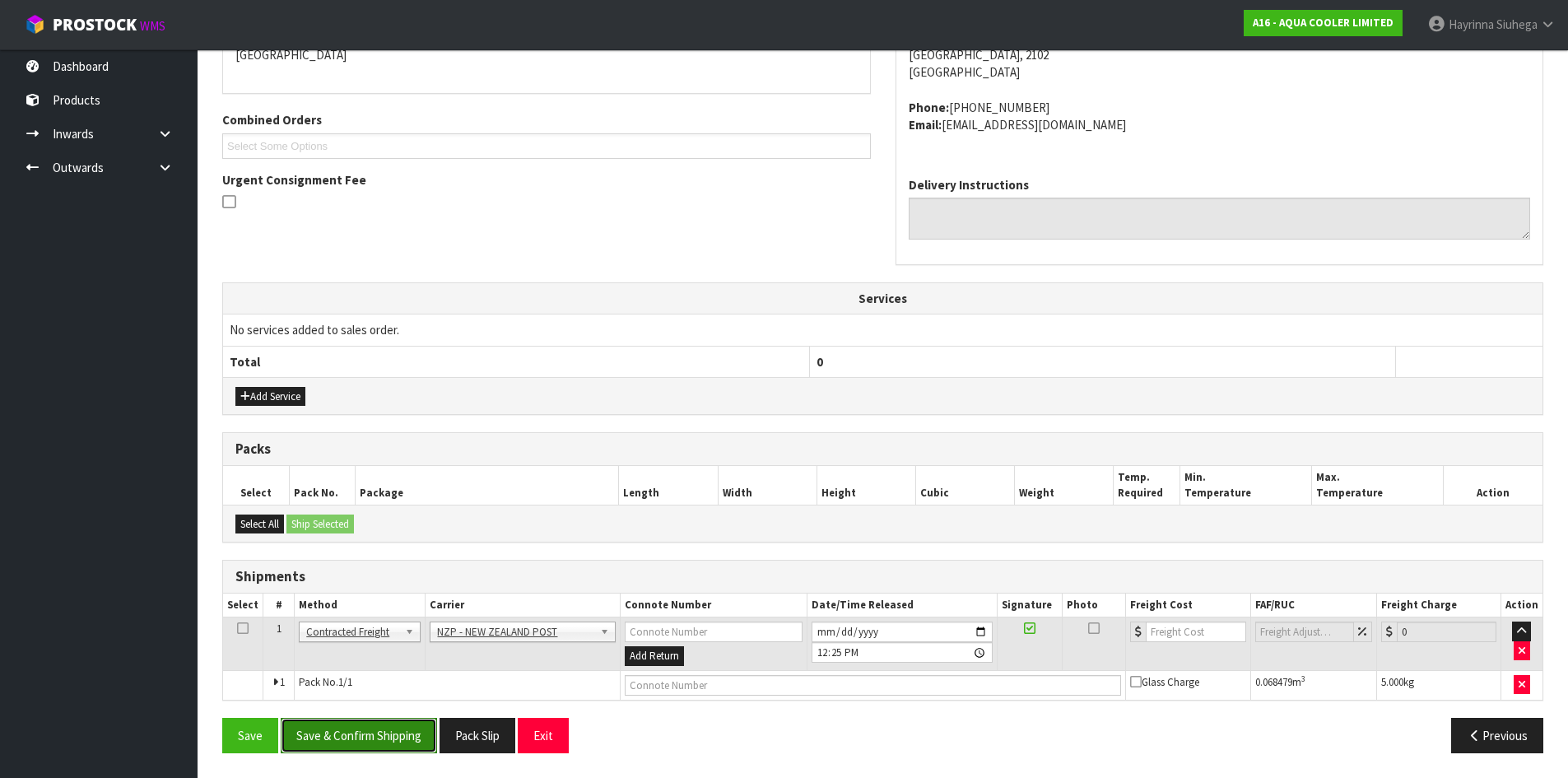
click at [377, 735] on button "Save & Confirm Shipping" at bounding box center [359, 735] width 156 height 35
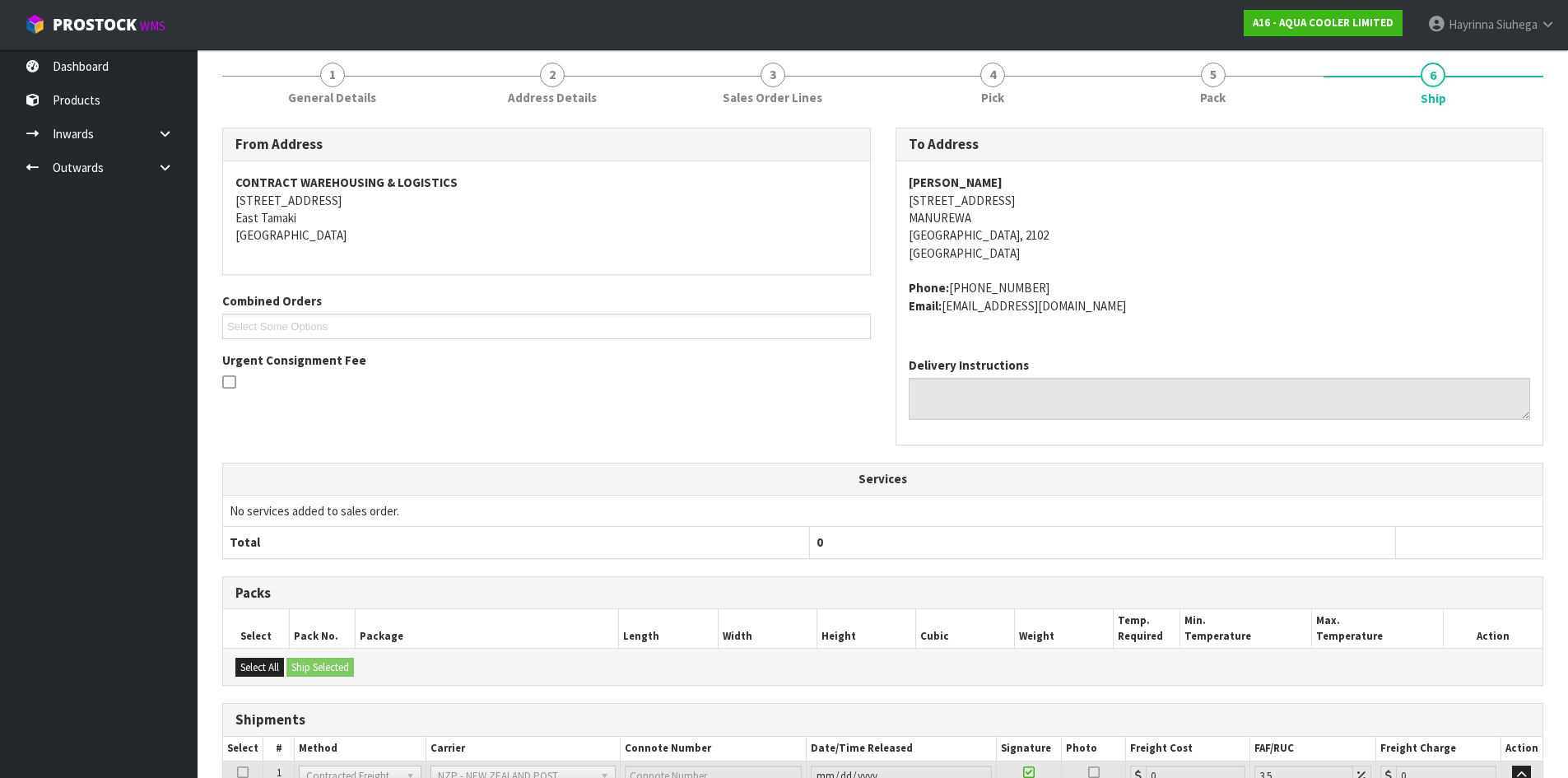
scroll to position [354, 0]
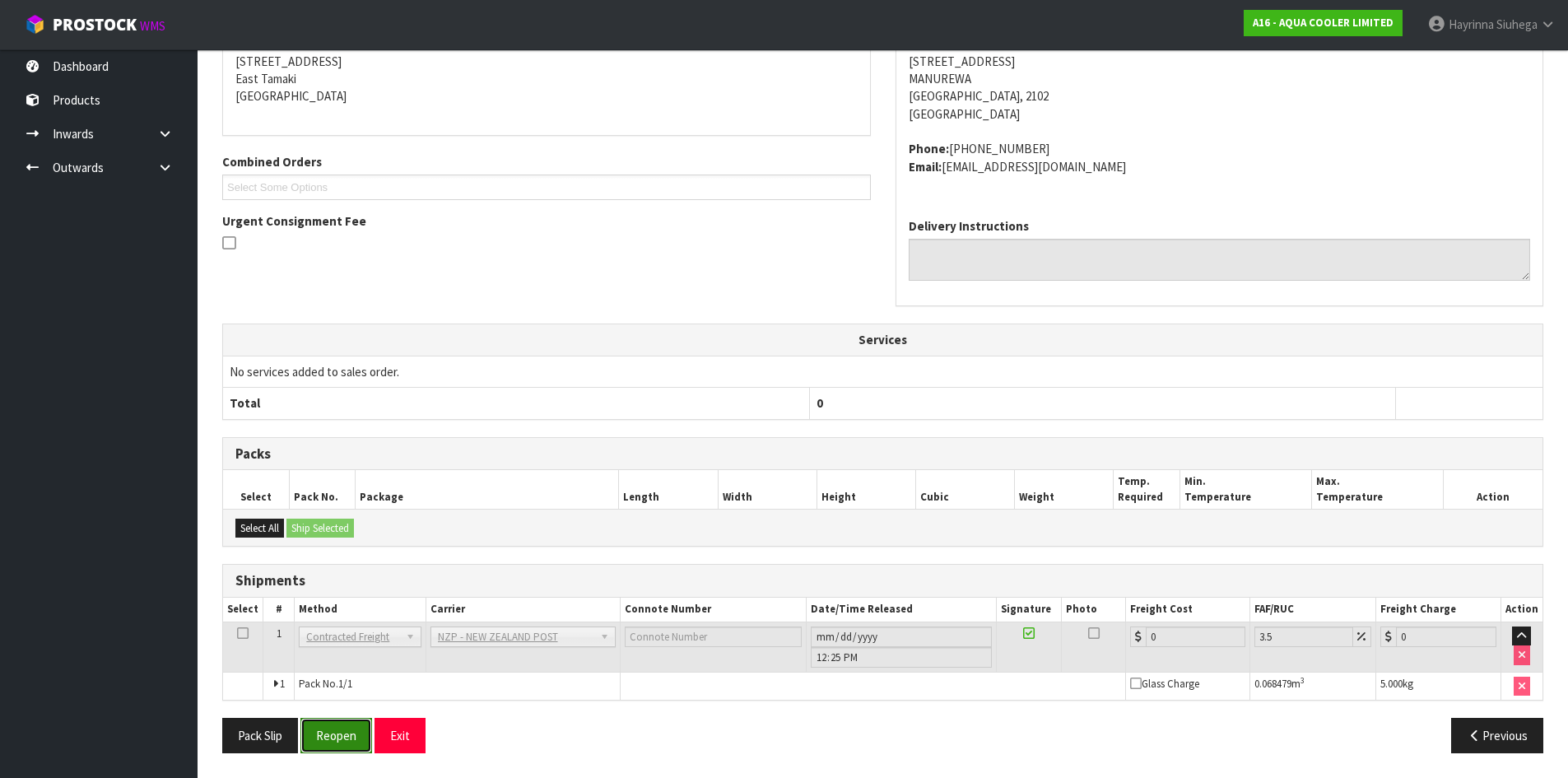
click at [353, 744] on button "Reopen" at bounding box center [336, 735] width 72 height 35
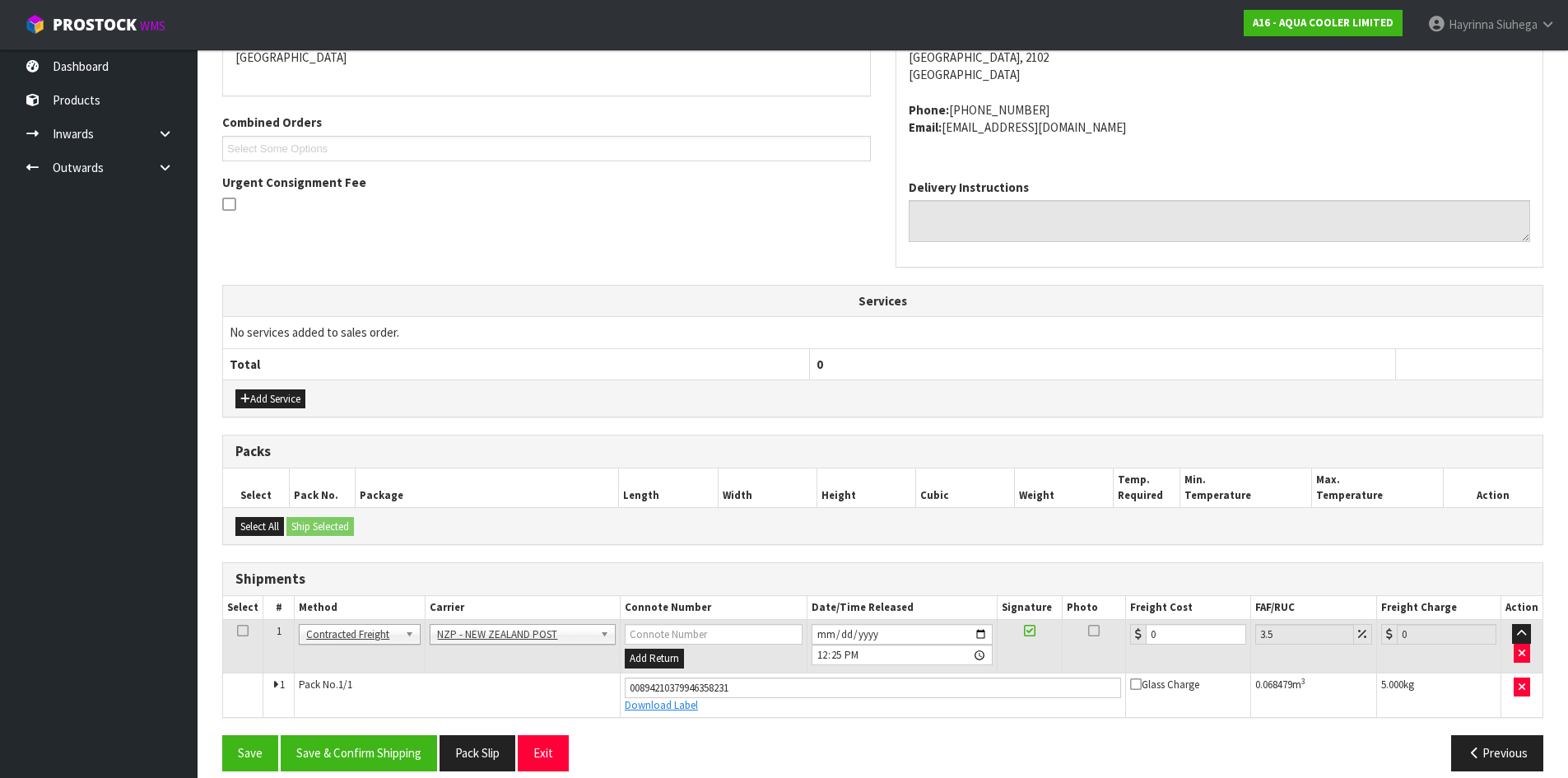
scroll to position [394, 0]
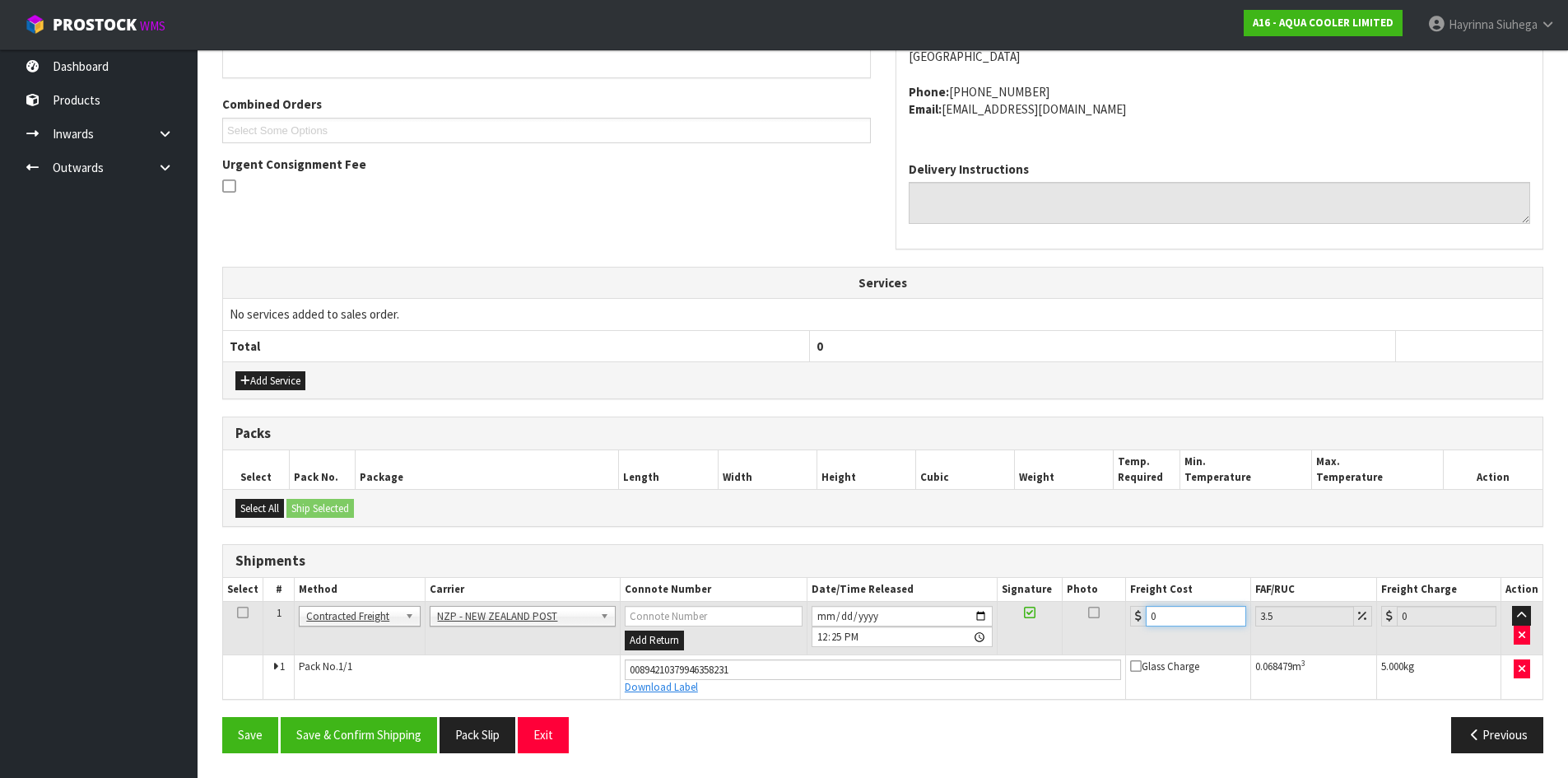
drag, startPoint x: 1184, startPoint y: 619, endPoint x: 1036, endPoint y: 619, distance: 148.0
click at [1040, 618] on tr "1 Client Local Pickup Customer Local Pickup Company Freight Contracted Freight …" at bounding box center [883, 629] width 1320 height 54
click at [222, 718] on button "Save" at bounding box center [250, 735] width 56 height 35
click at [396, 728] on button "Save & Confirm Shipping" at bounding box center [359, 735] width 156 height 35
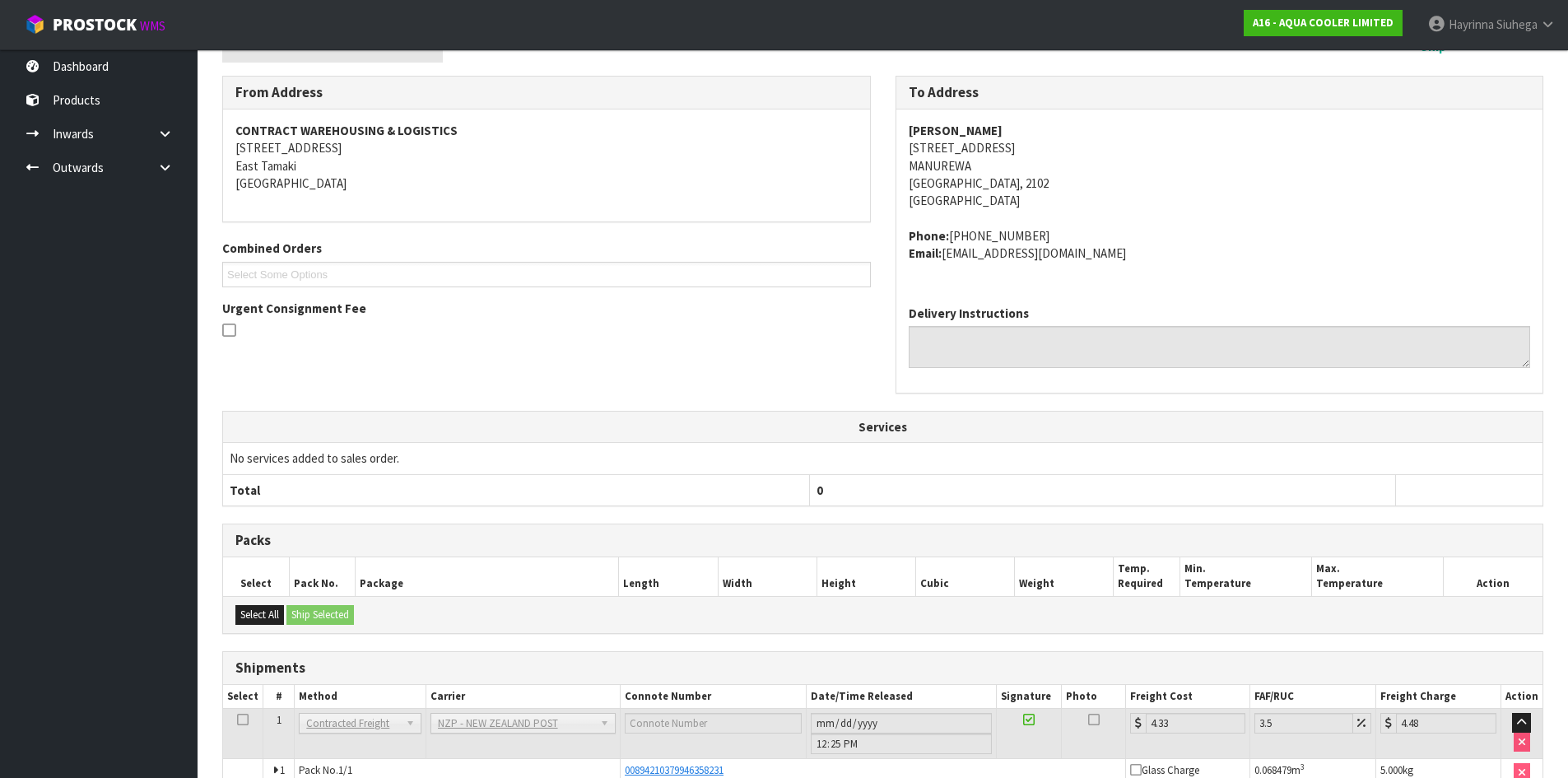
scroll to position [0, 0]
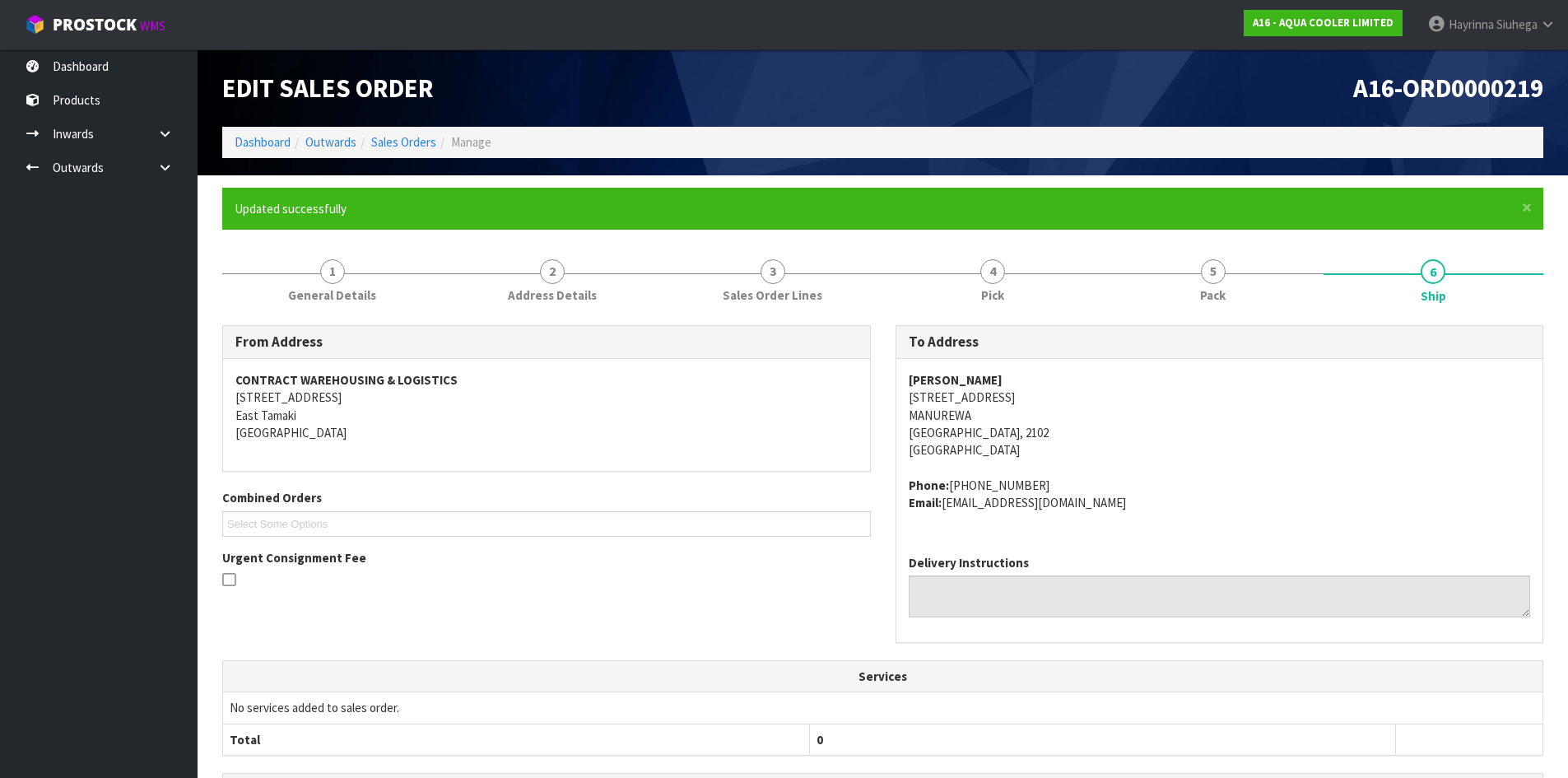
click at [273, 129] on ol "Dashboard Outwards Sales Orders Manage" at bounding box center [883, 141] width 1321 height 31
click at [263, 147] on link "Dashboard" at bounding box center [262, 141] width 56 height 16
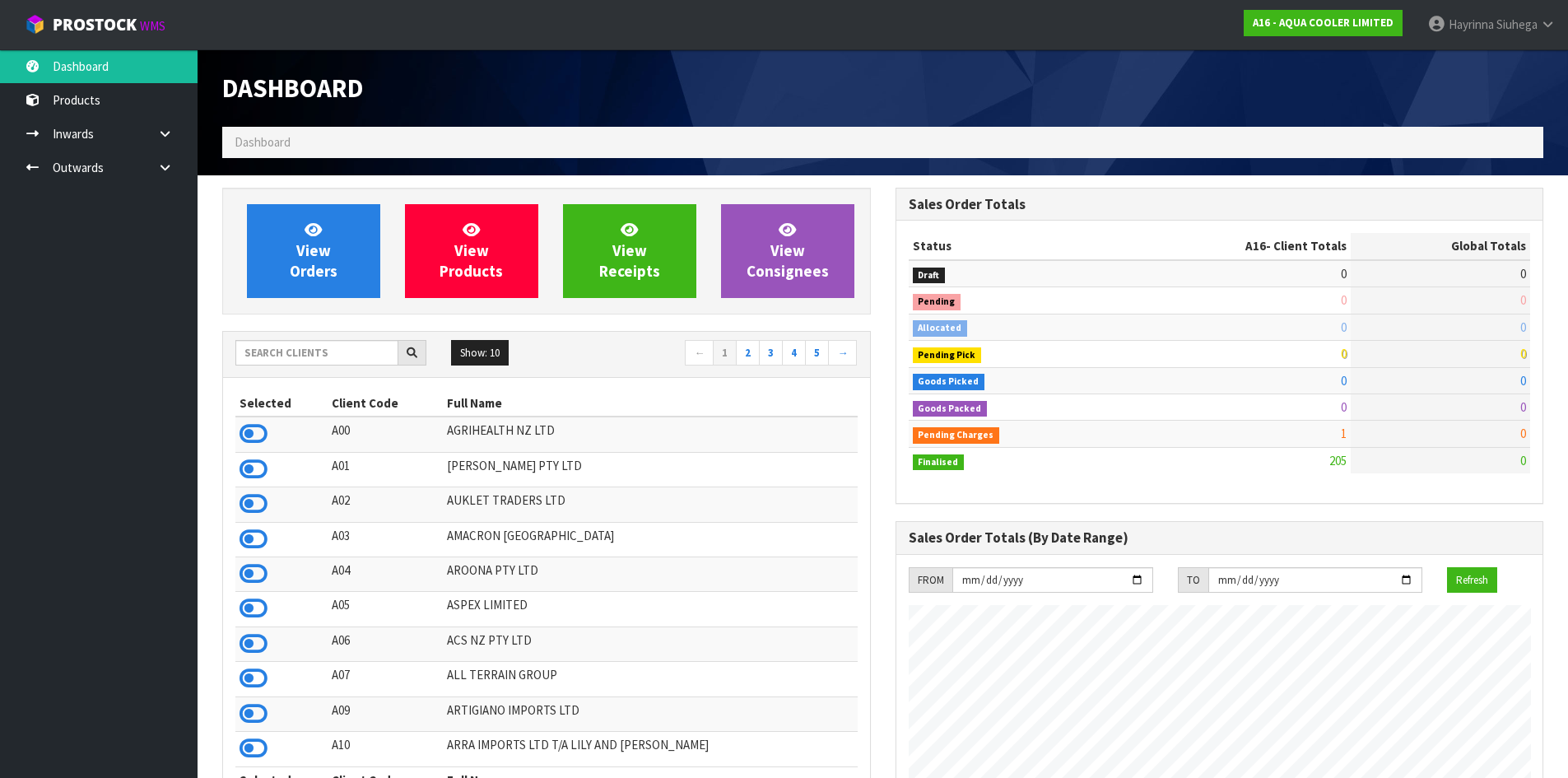
scroll to position [1088, 673]
click at [282, 347] on input "text" at bounding box center [316, 352] width 163 height 25
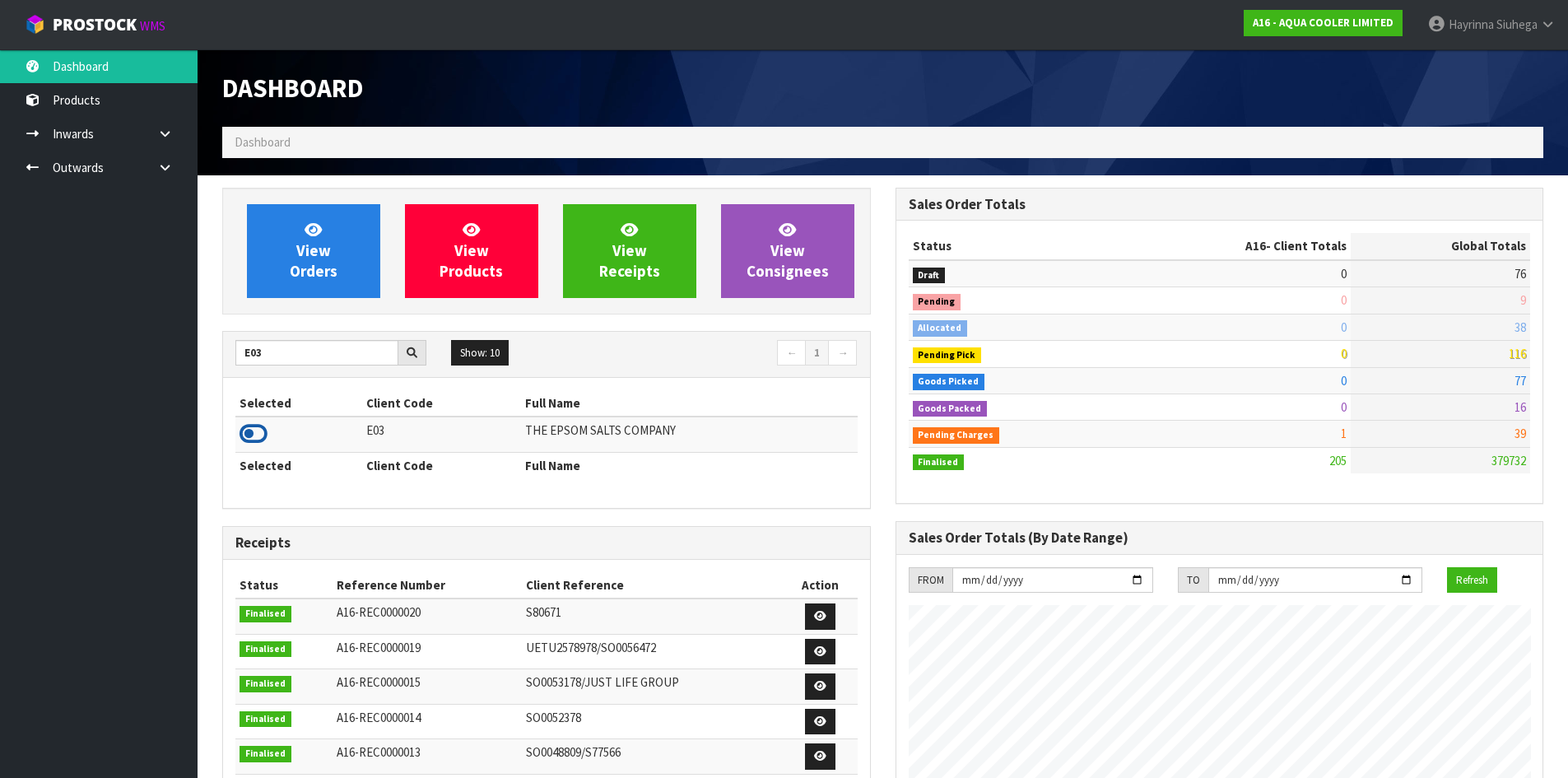
click at [257, 436] on icon at bounding box center [253, 434] width 28 height 25
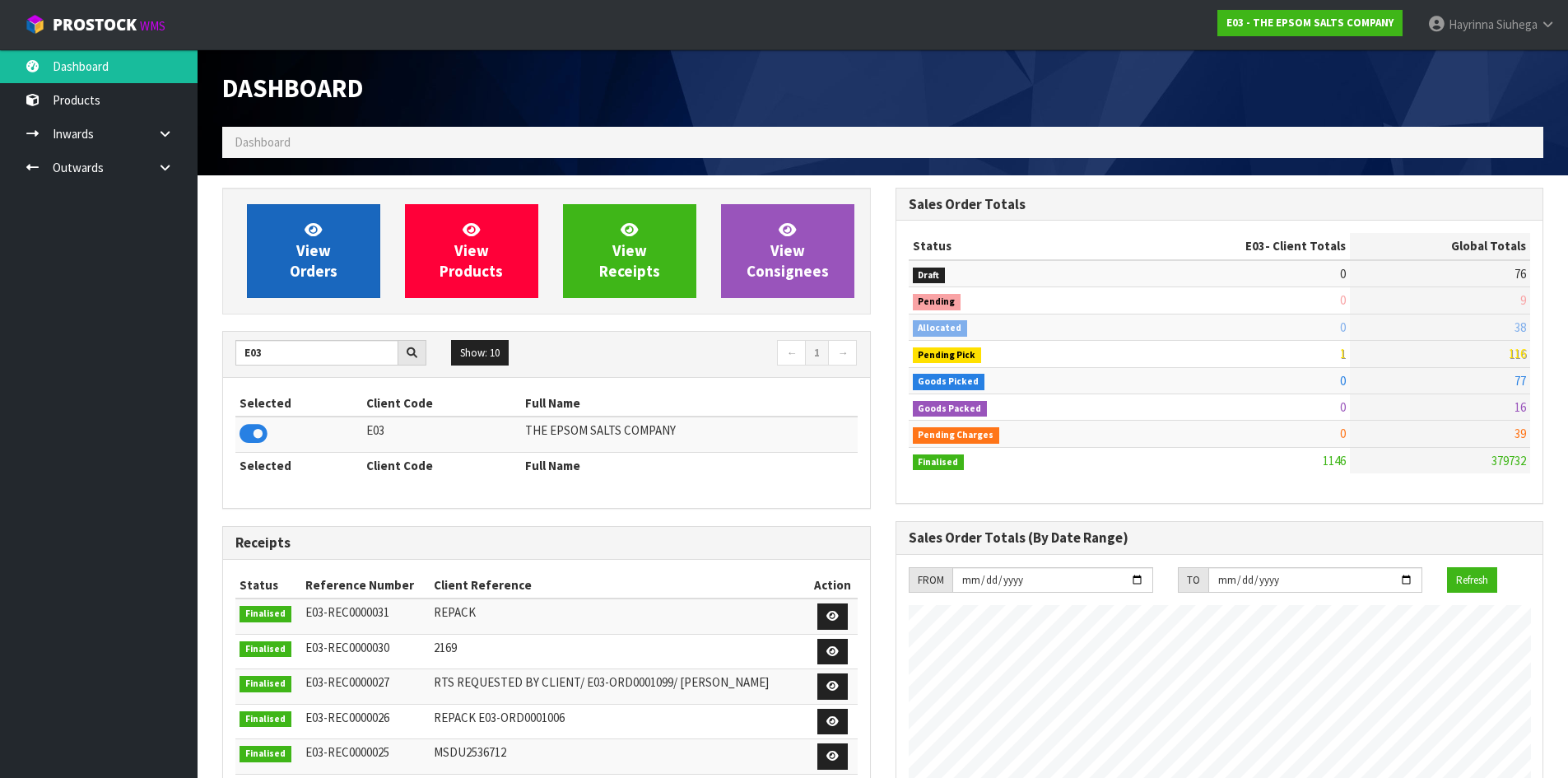
scroll to position [1033, 673]
click at [306, 235] on icon at bounding box center [313, 229] width 18 height 16
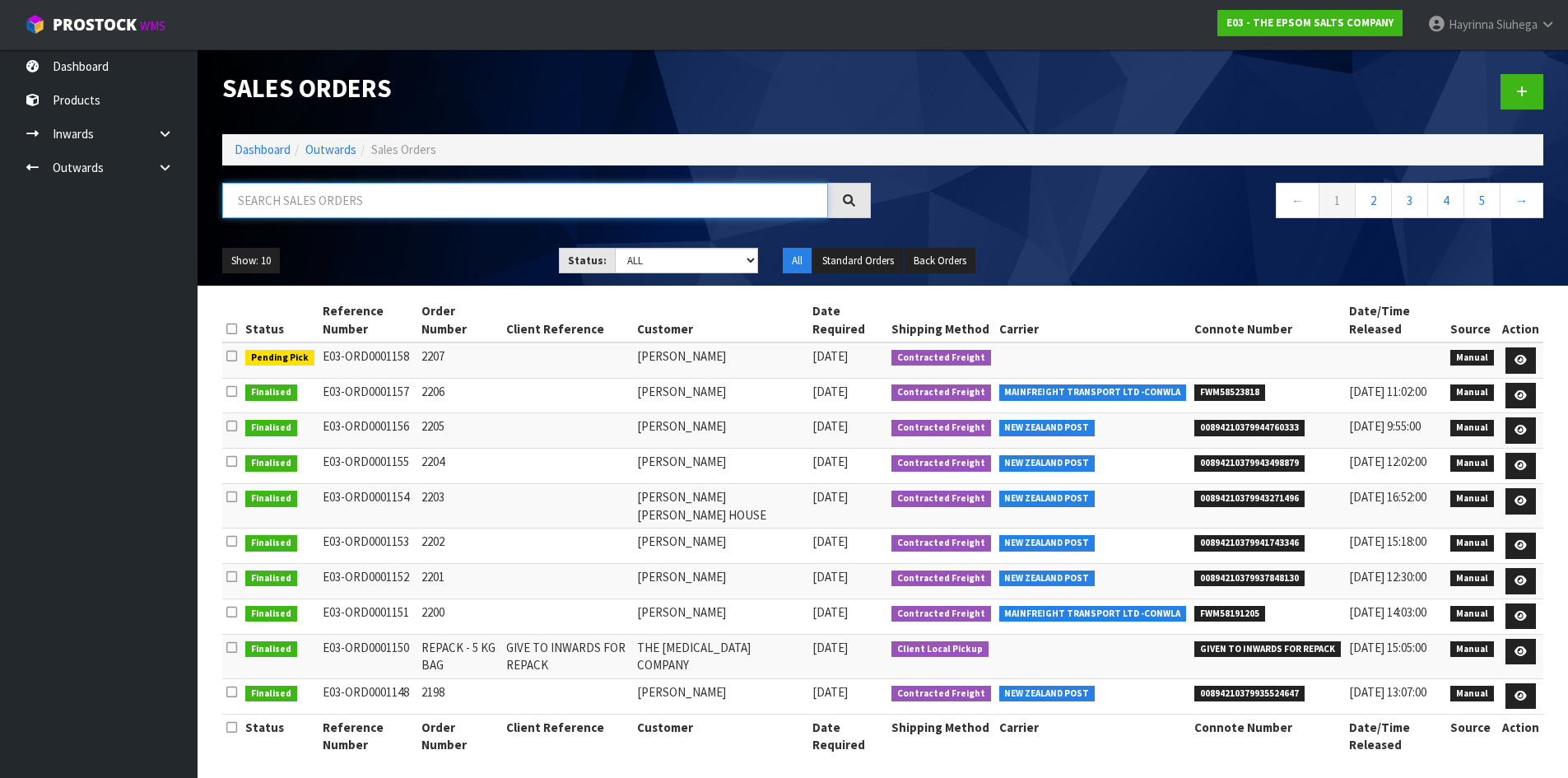
click at [337, 202] on input "text" at bounding box center [525, 200] width 606 height 35
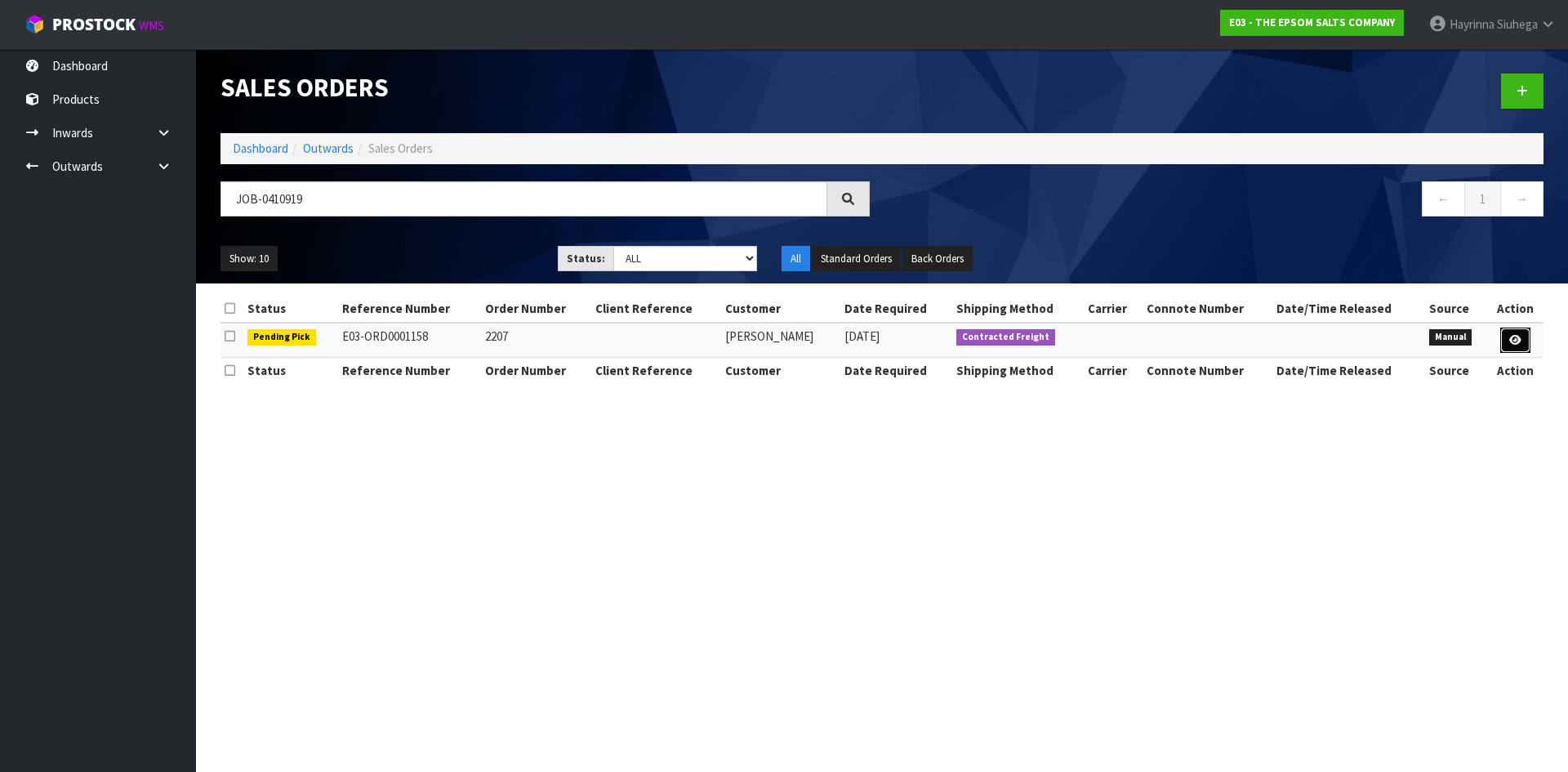
click at [1507, 335] on link at bounding box center [1514, 341] width 30 height 26
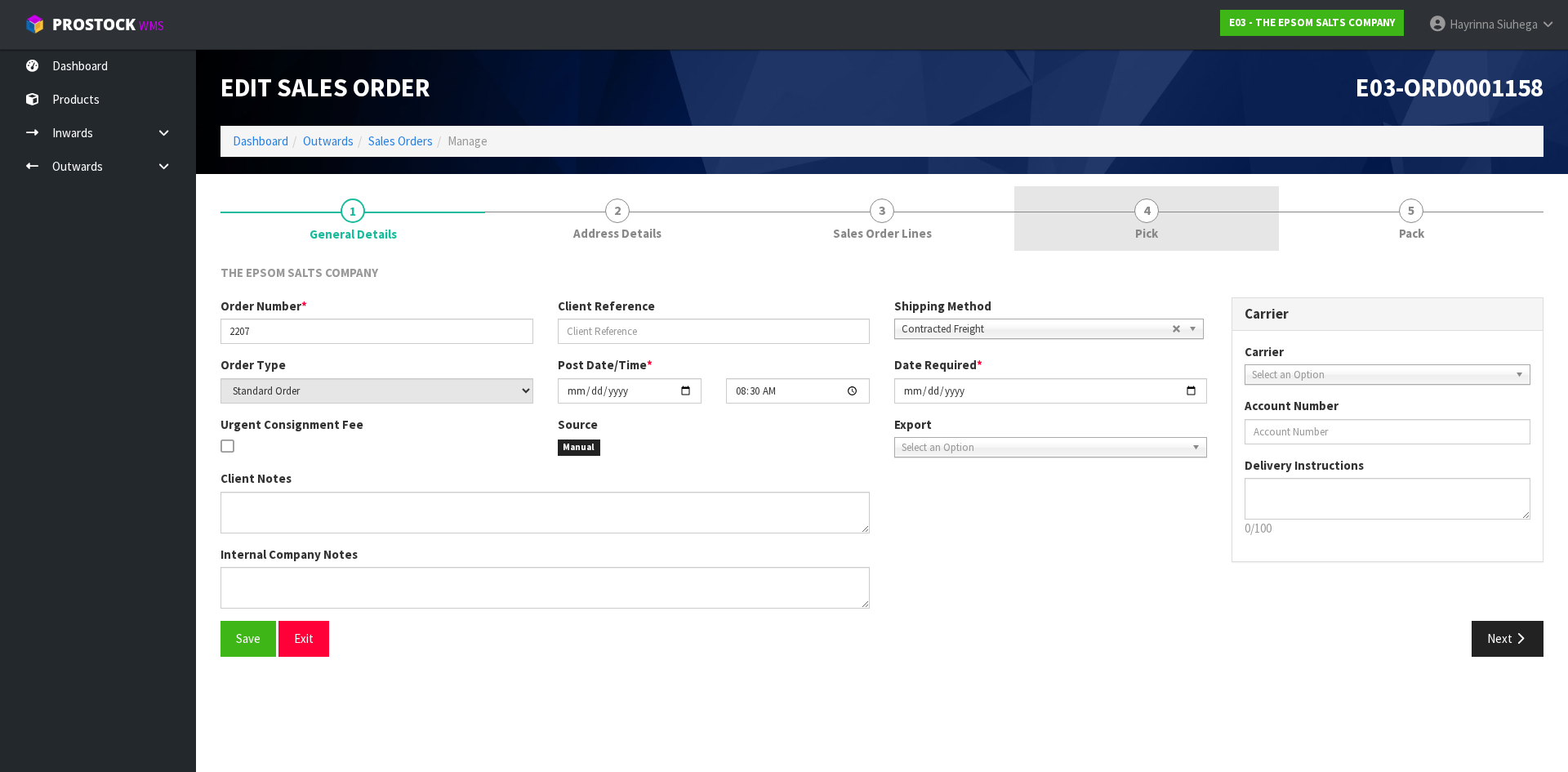
click at [1186, 235] on link "4 Pick" at bounding box center [1146, 219] width 265 height 65
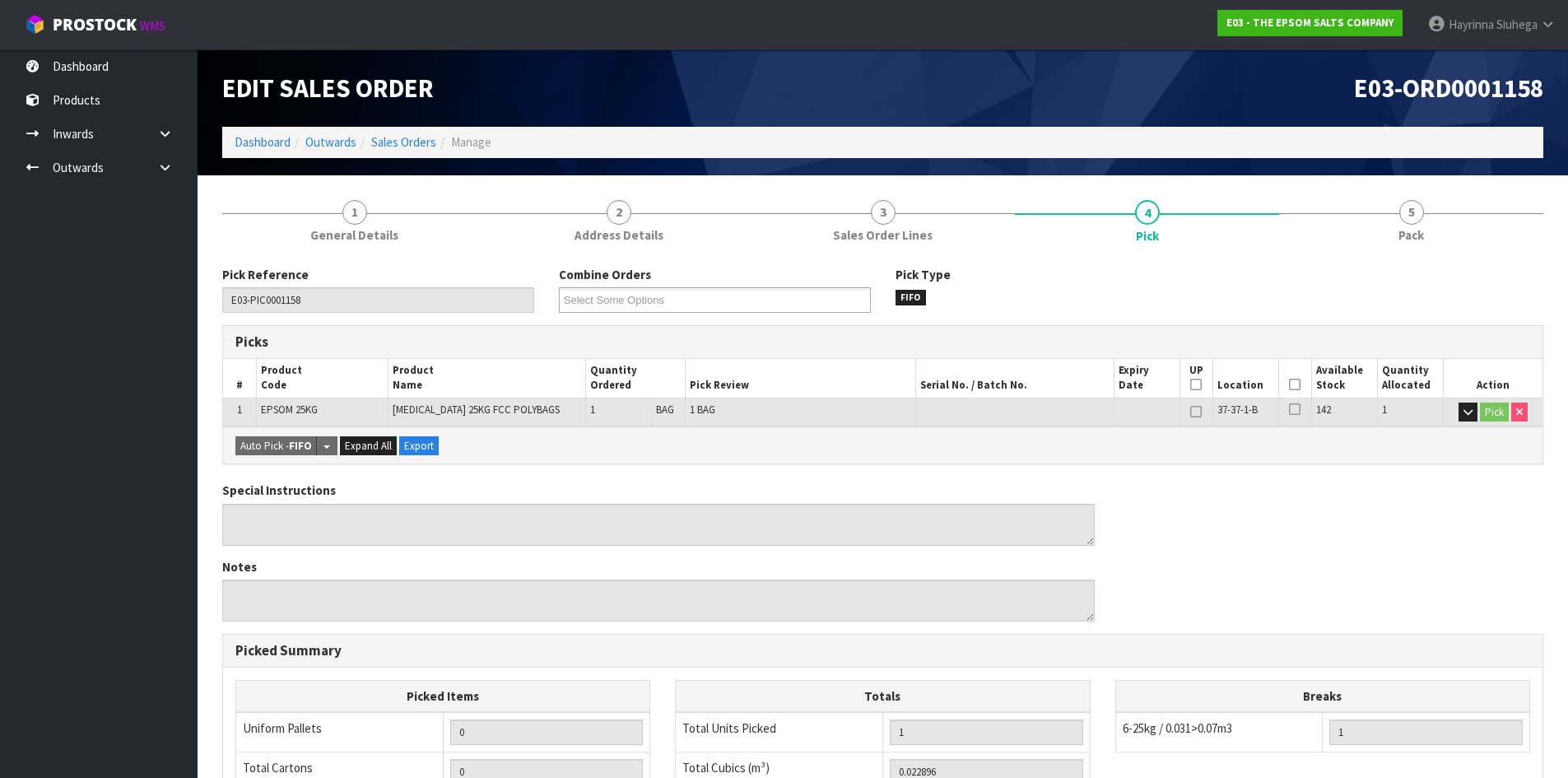
click at [1292, 384] on icon at bounding box center [1294, 384] width 11 height 1
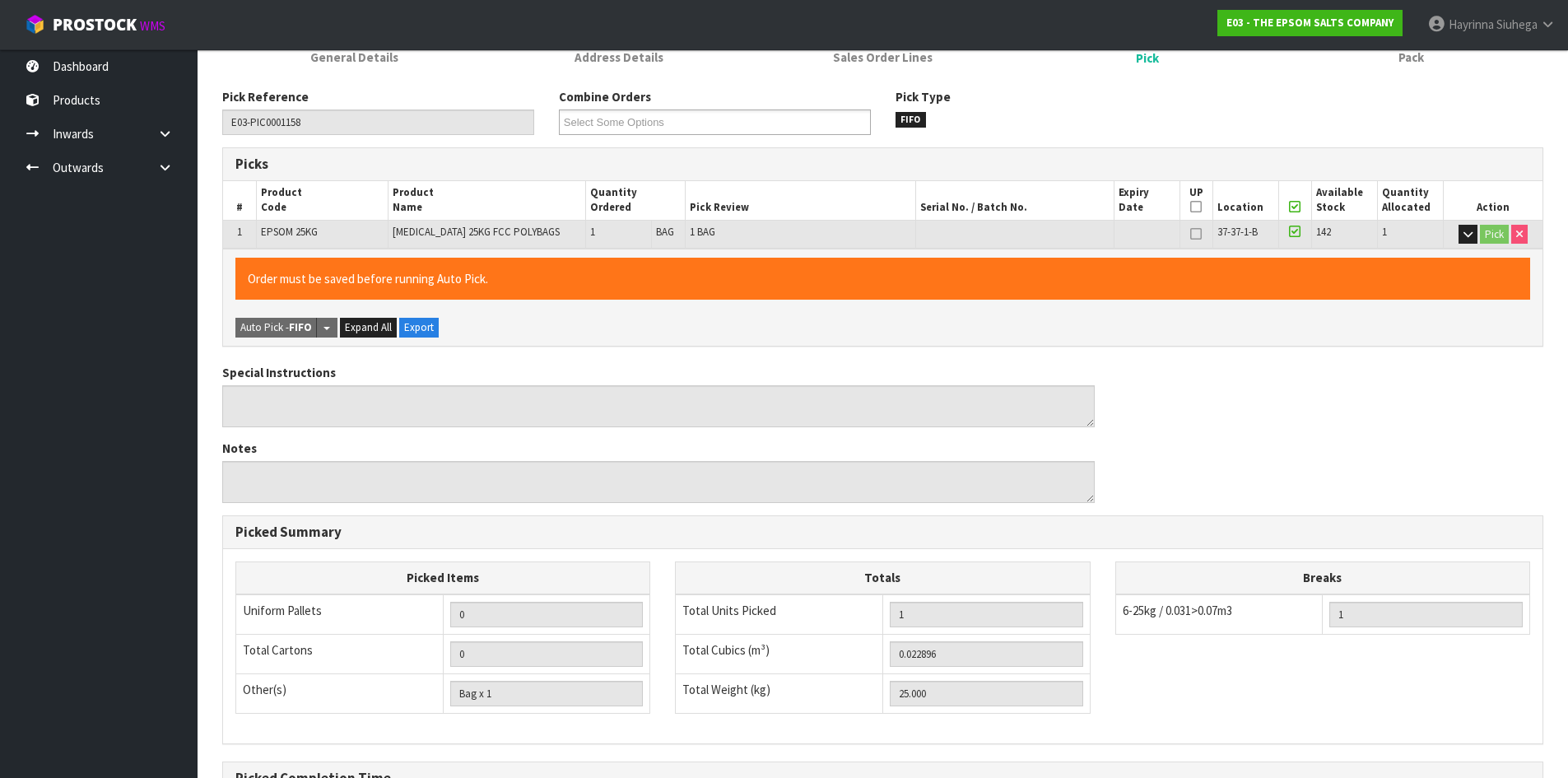
scroll to position [369, 0]
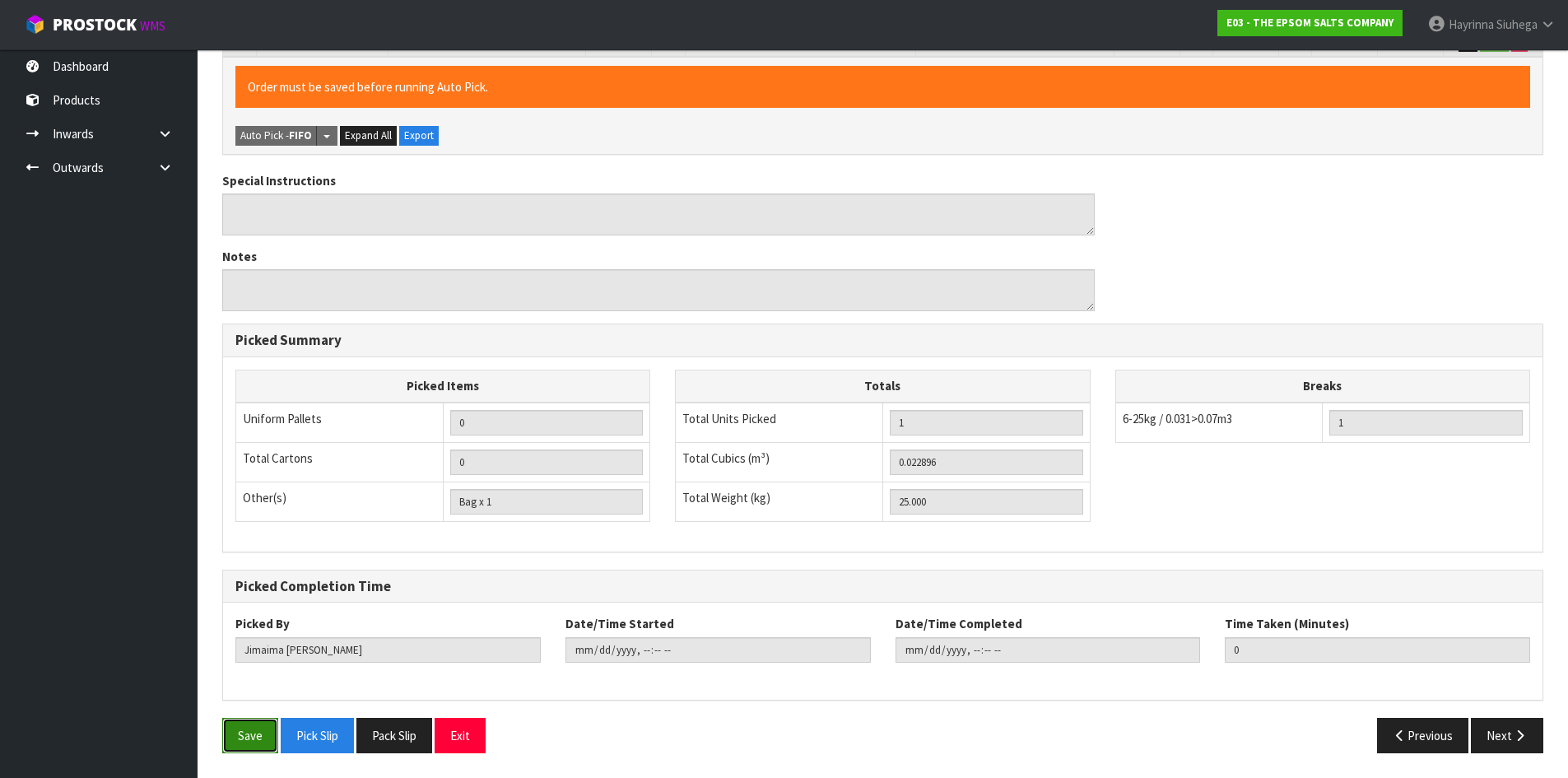
click at [247, 745] on button "Save" at bounding box center [250, 735] width 56 height 35
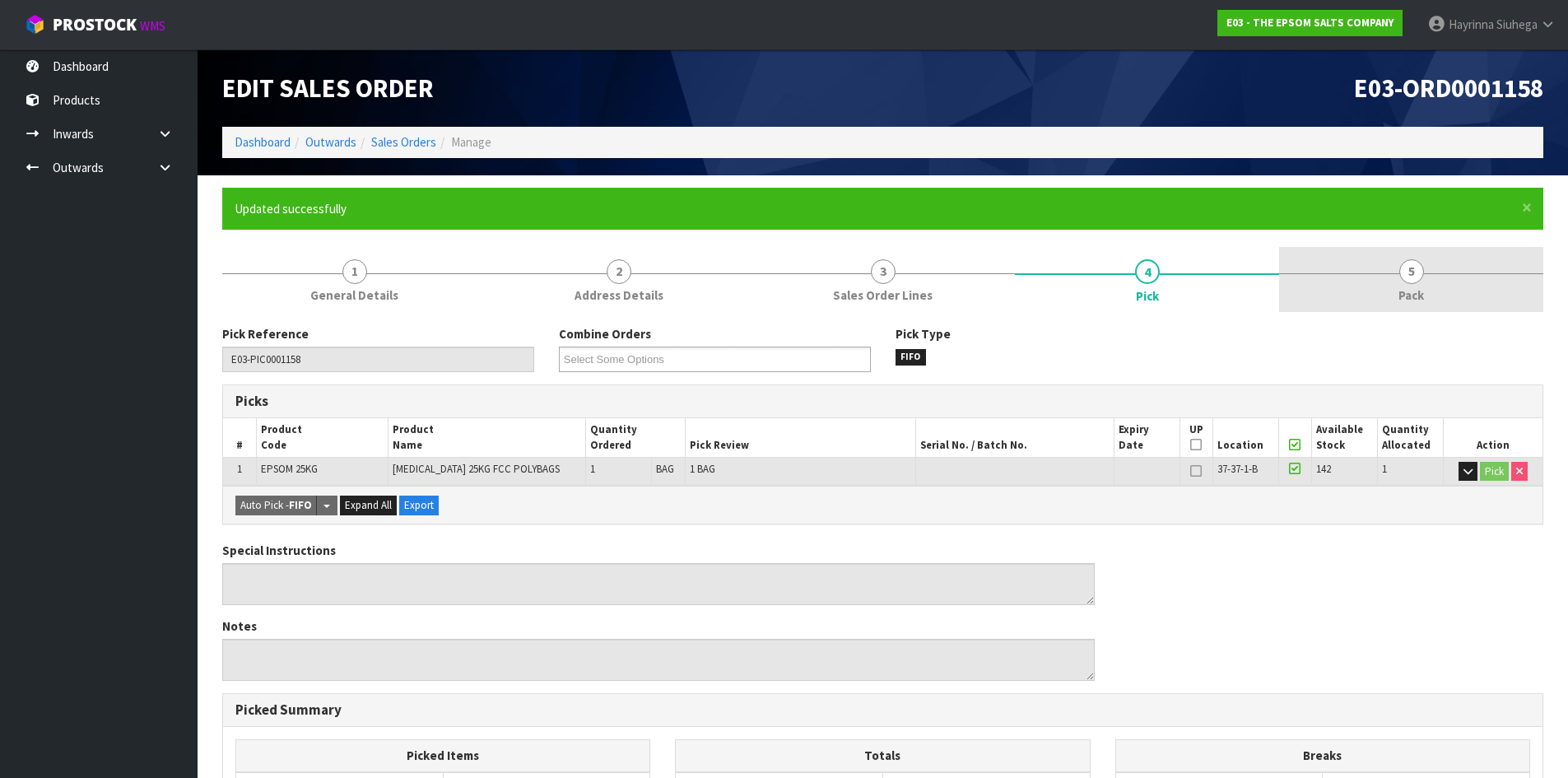
click at [1392, 287] on link "5 Pack" at bounding box center [1412, 279] width 264 height 65
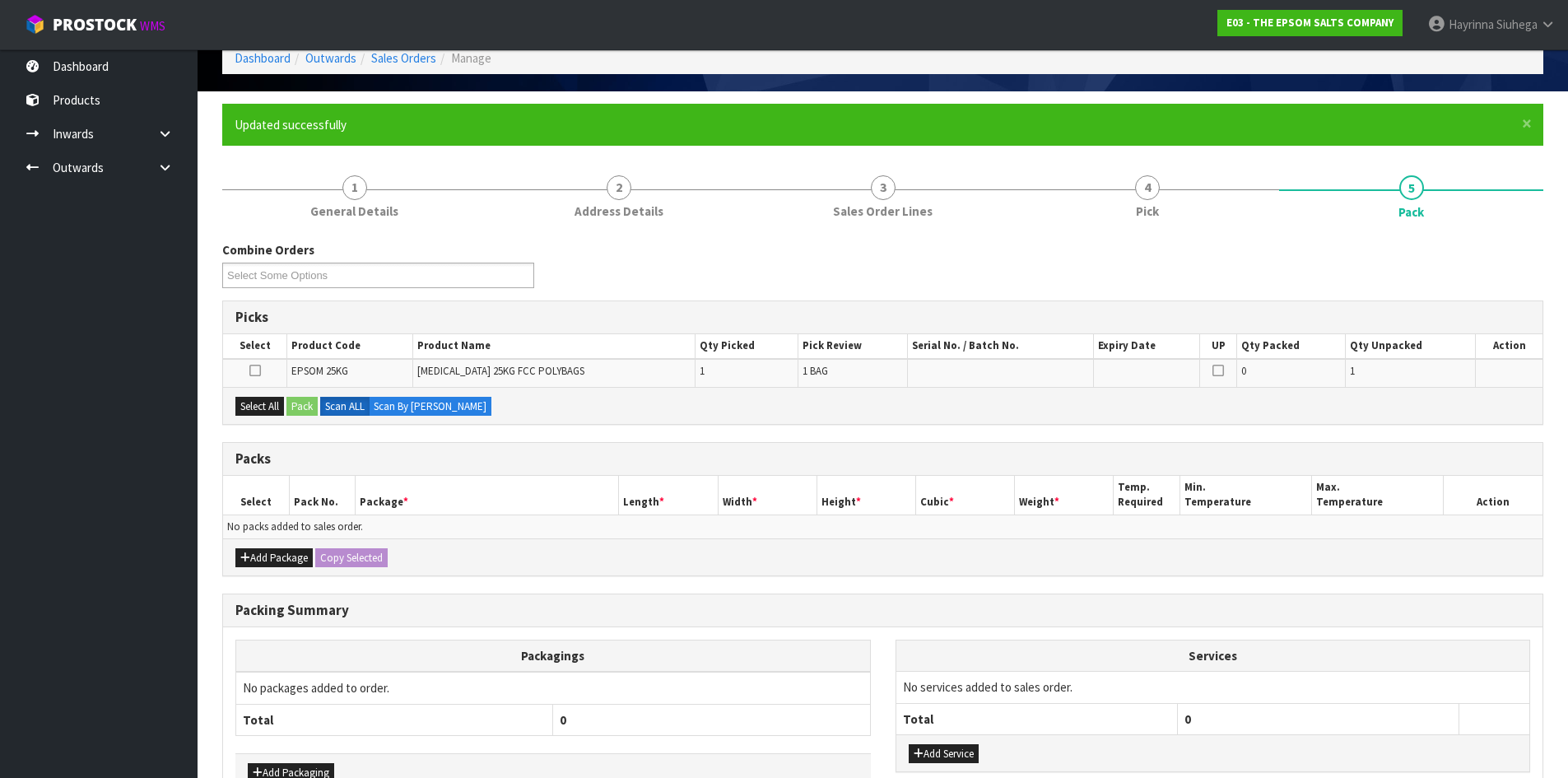
scroll to position [165, 0]
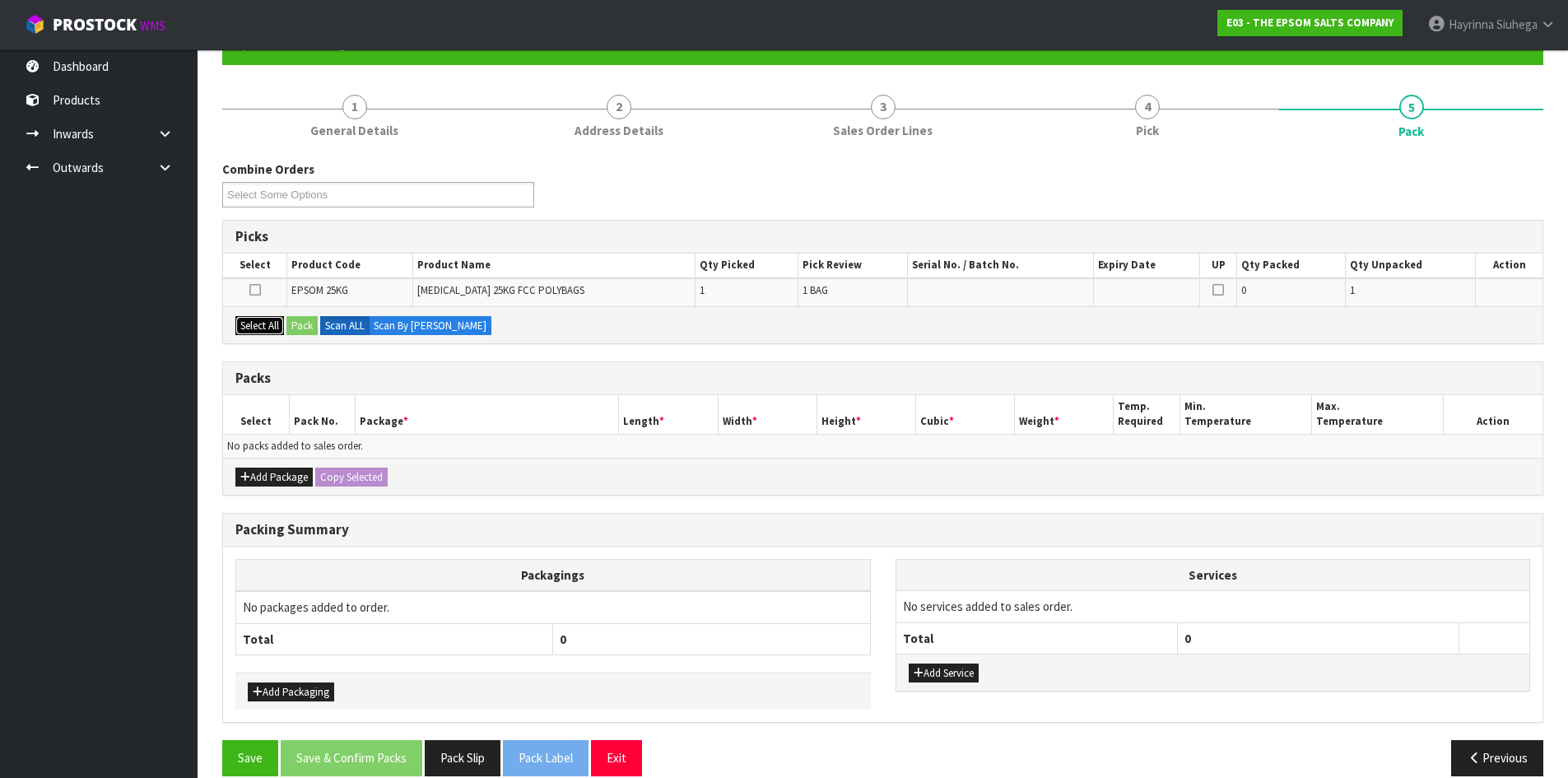
click at [276, 325] on button "Select All" at bounding box center [260, 326] width 48 height 20
click at [317, 327] on button "Pack" at bounding box center [302, 326] width 32 height 20
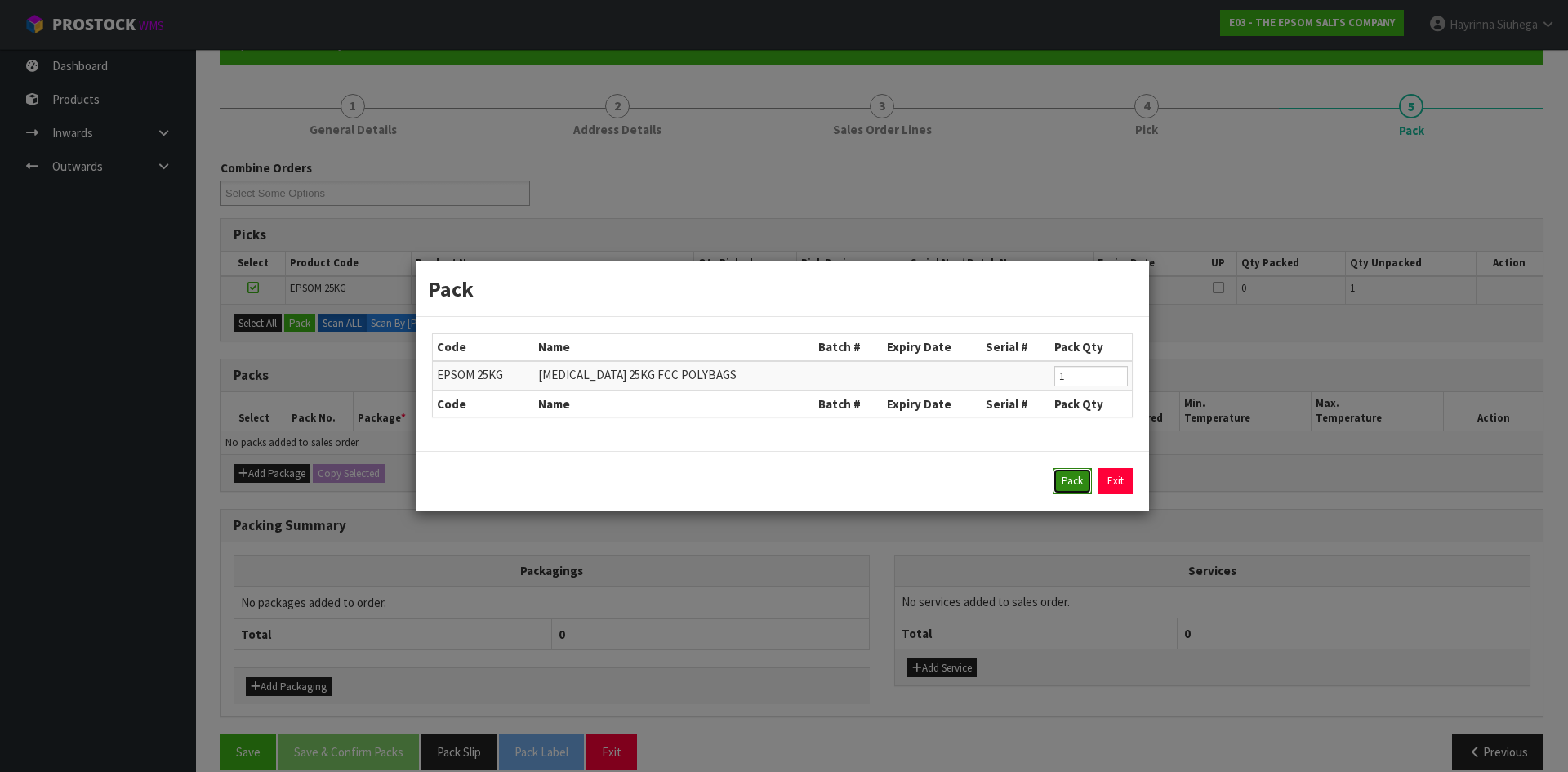
click at [1072, 473] on button "Pack" at bounding box center [1071, 481] width 39 height 26
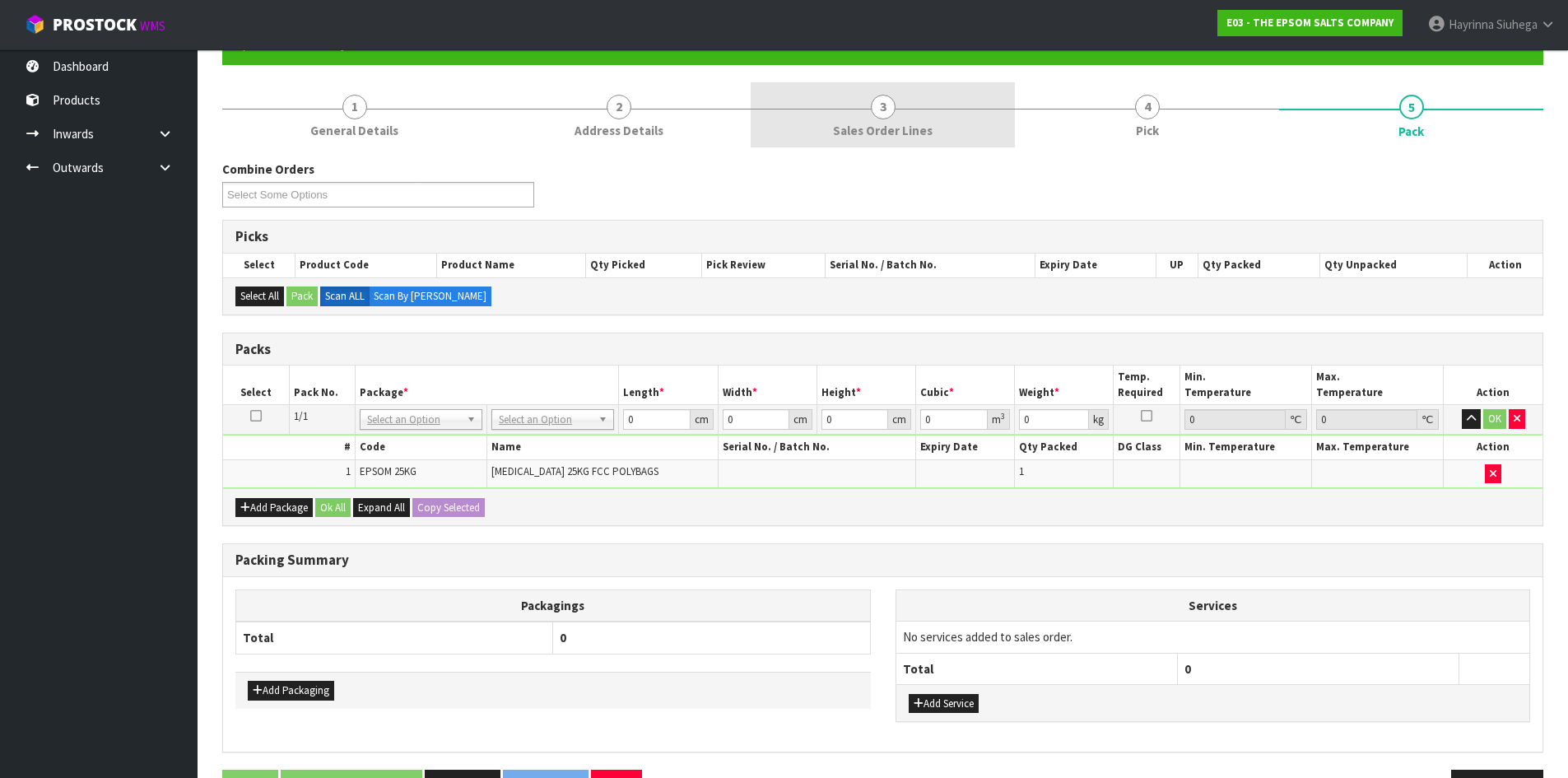
scroll to position [218, 0]
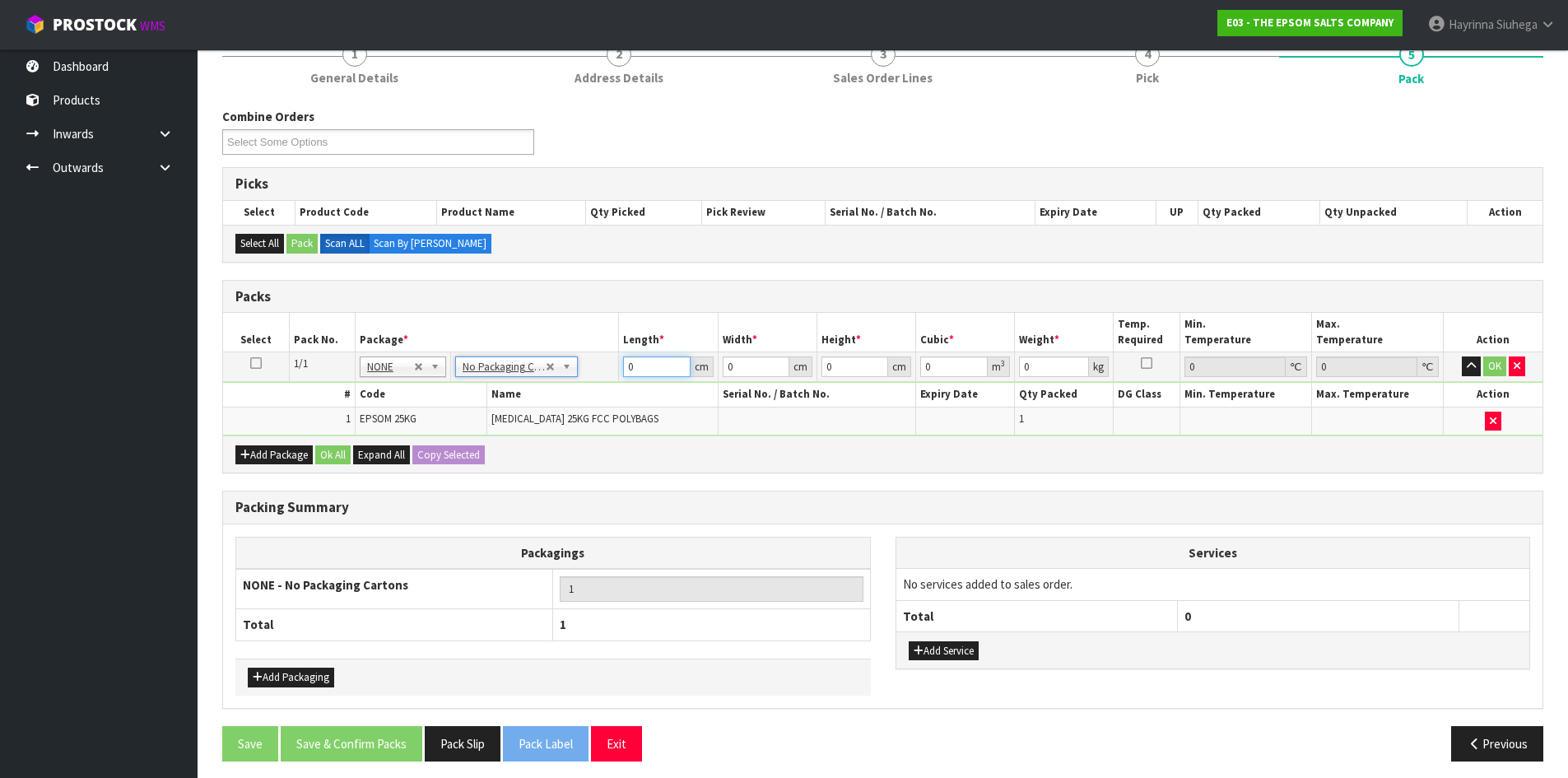
click at [630, 373] on input "0" at bounding box center [657, 367] width 67 height 20
click button "OK" at bounding box center [1494, 366] width 23 height 20
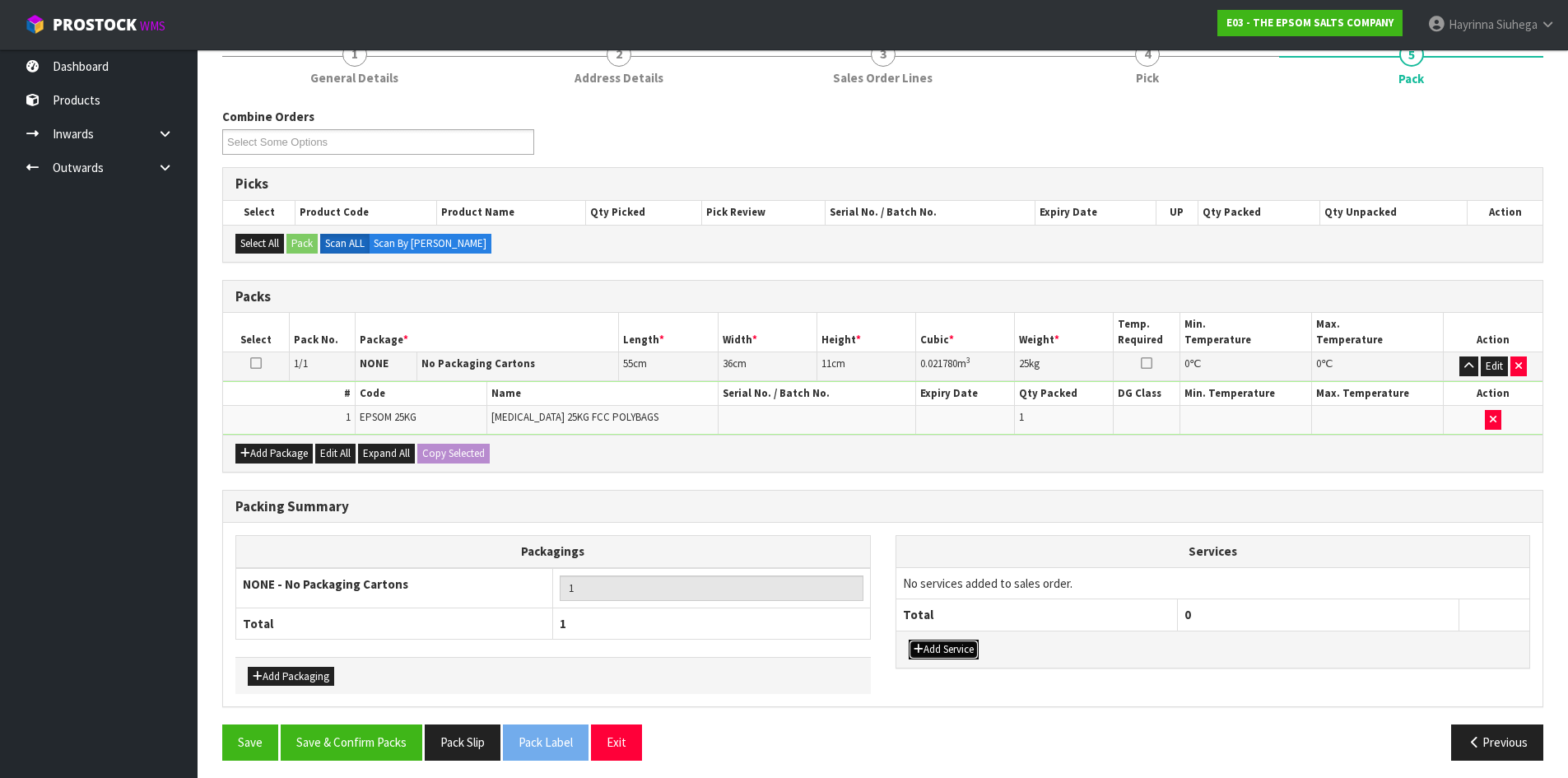
click at [958, 654] on button "Add Service" at bounding box center [944, 649] width 70 height 20
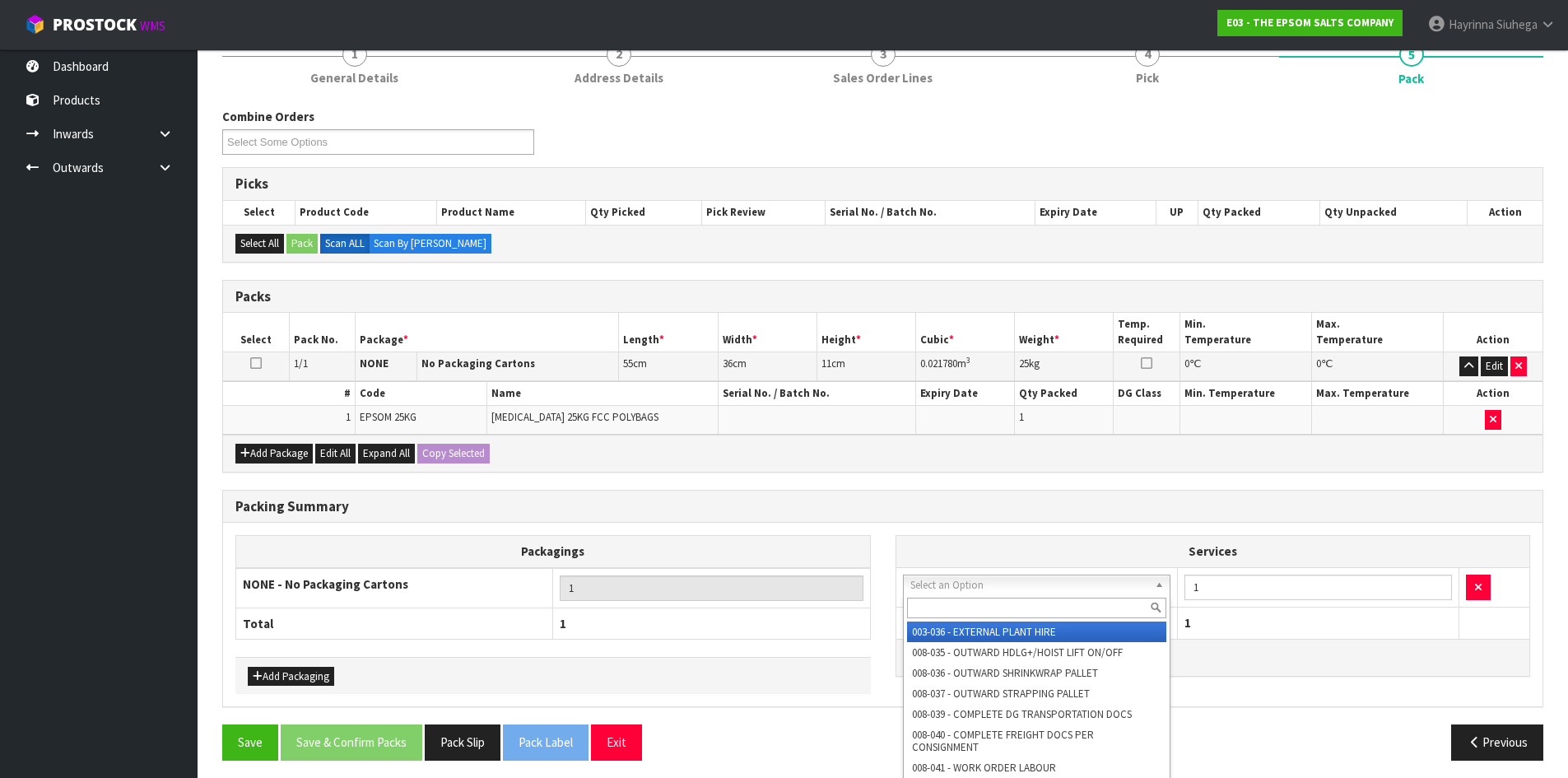
click at [1000, 600] on input "text" at bounding box center [1038, 608] width 261 height 20
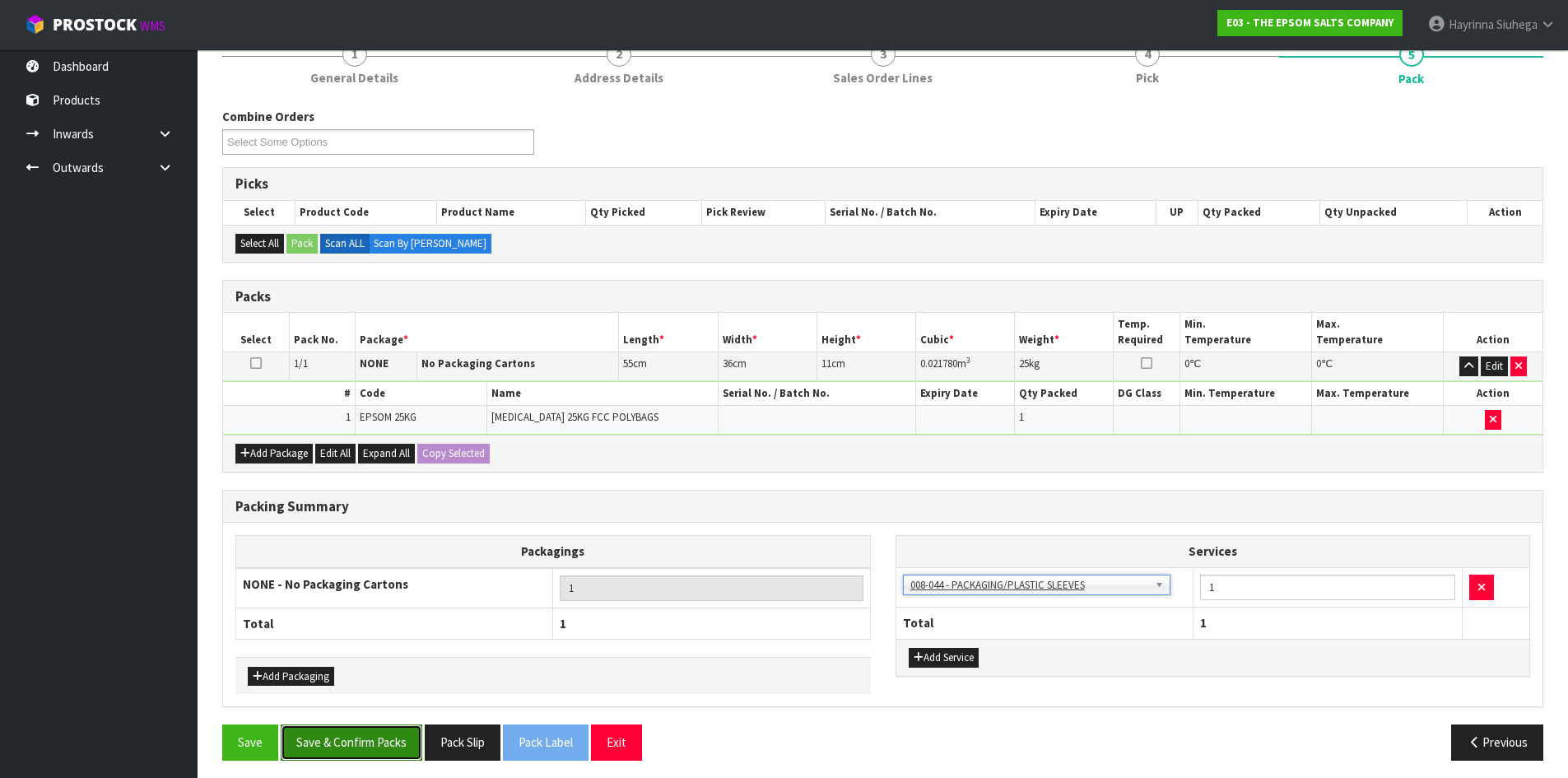
click at [346, 733] on button "Save & Confirm Packs" at bounding box center [352, 743] width 141 height 35
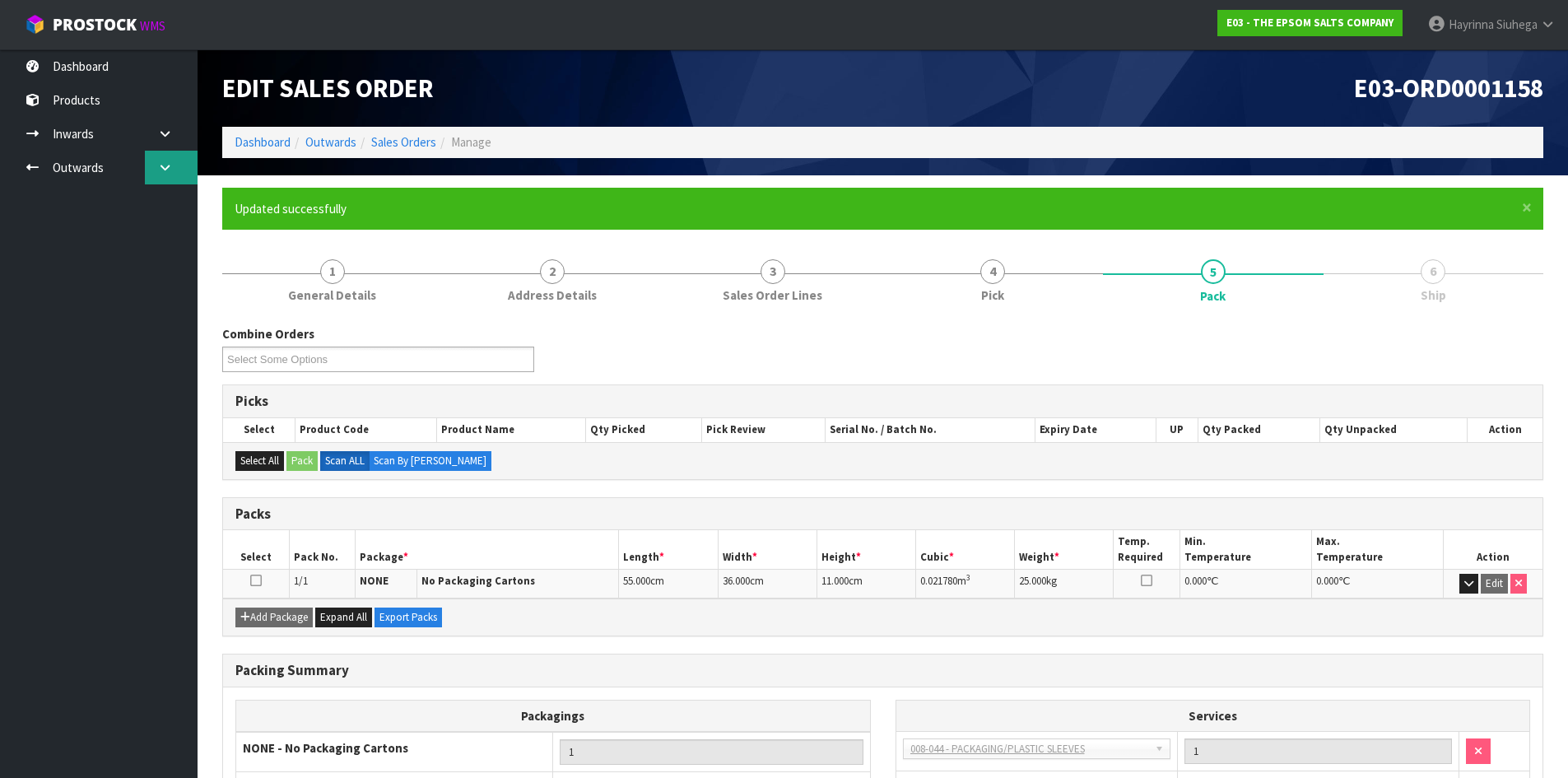
click at [156, 164] on link at bounding box center [171, 168] width 53 height 34
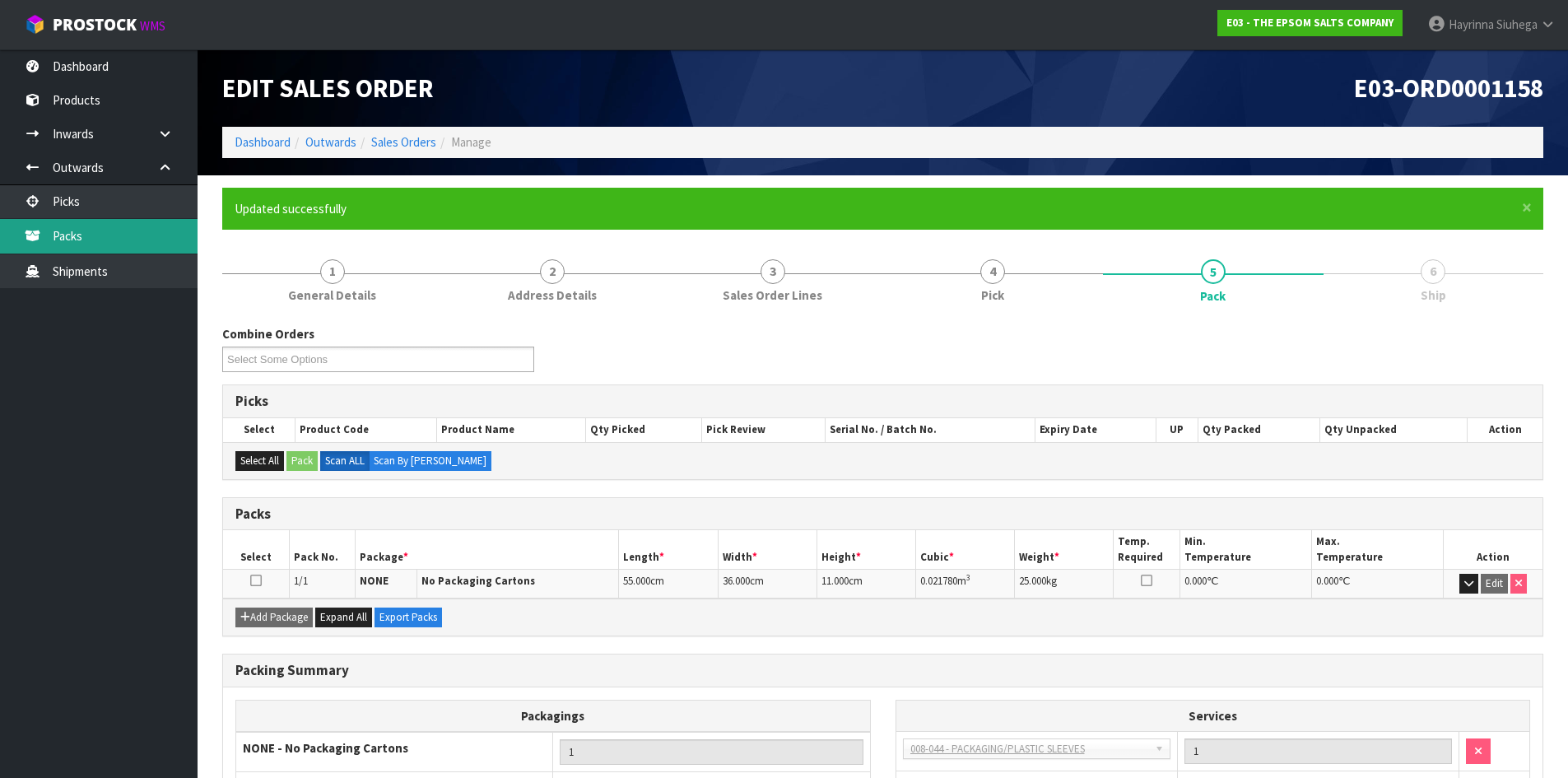
click at [74, 232] on link "Packs" at bounding box center [99, 235] width 197 height 34
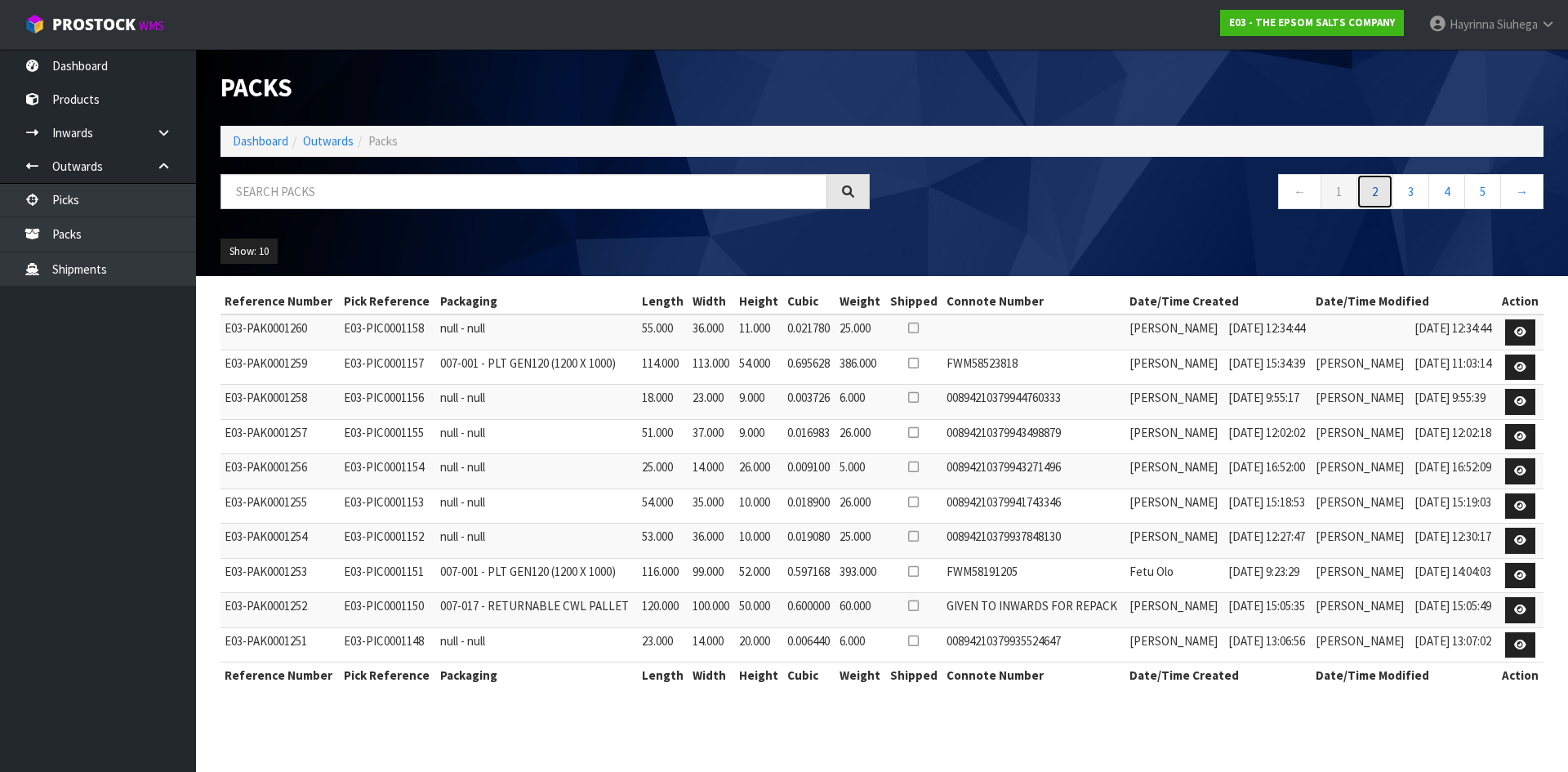
click at [1382, 189] on link "2" at bounding box center [1375, 191] width 37 height 35
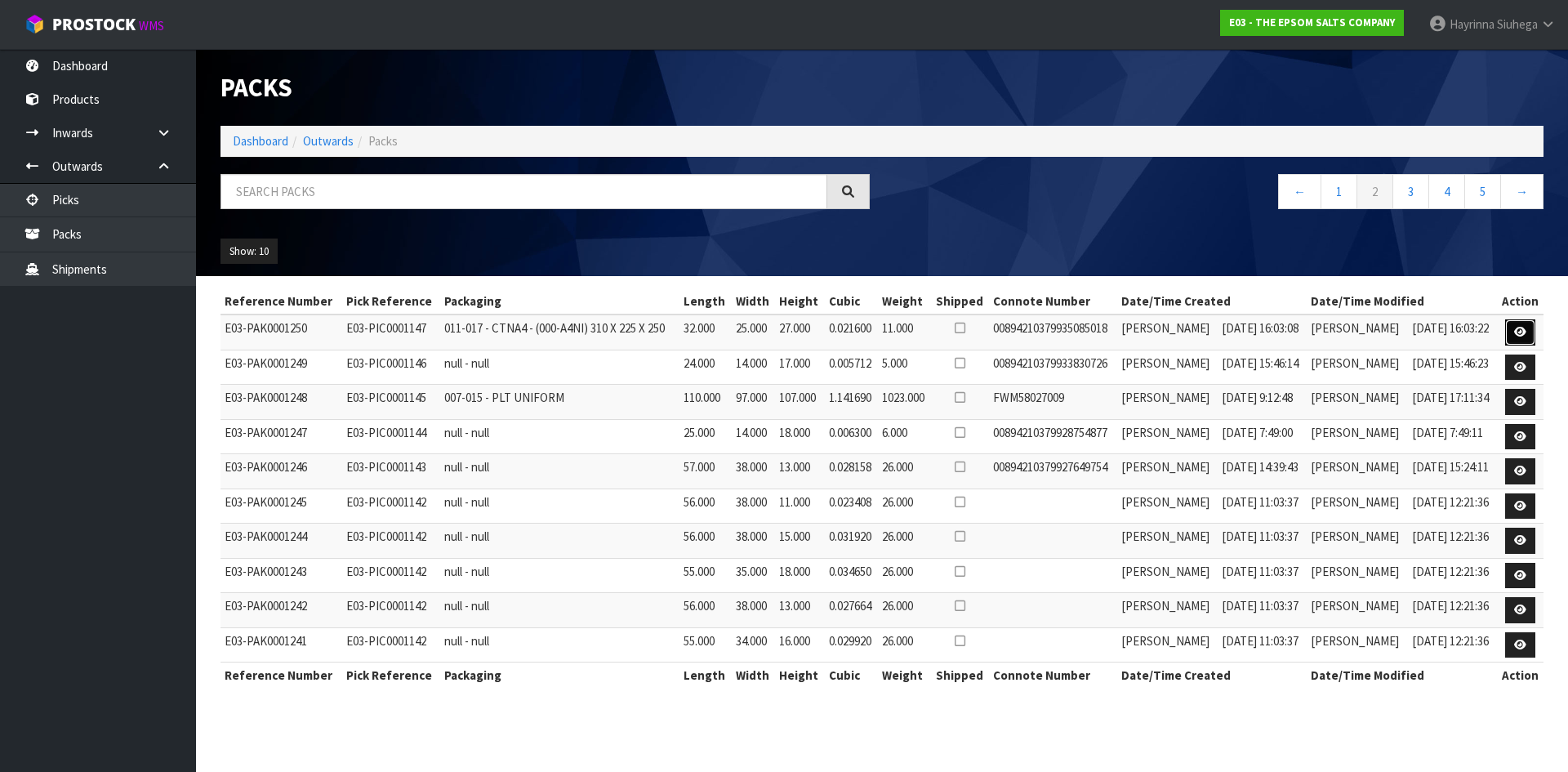
click at [1512, 334] on link at bounding box center [1520, 332] width 30 height 26
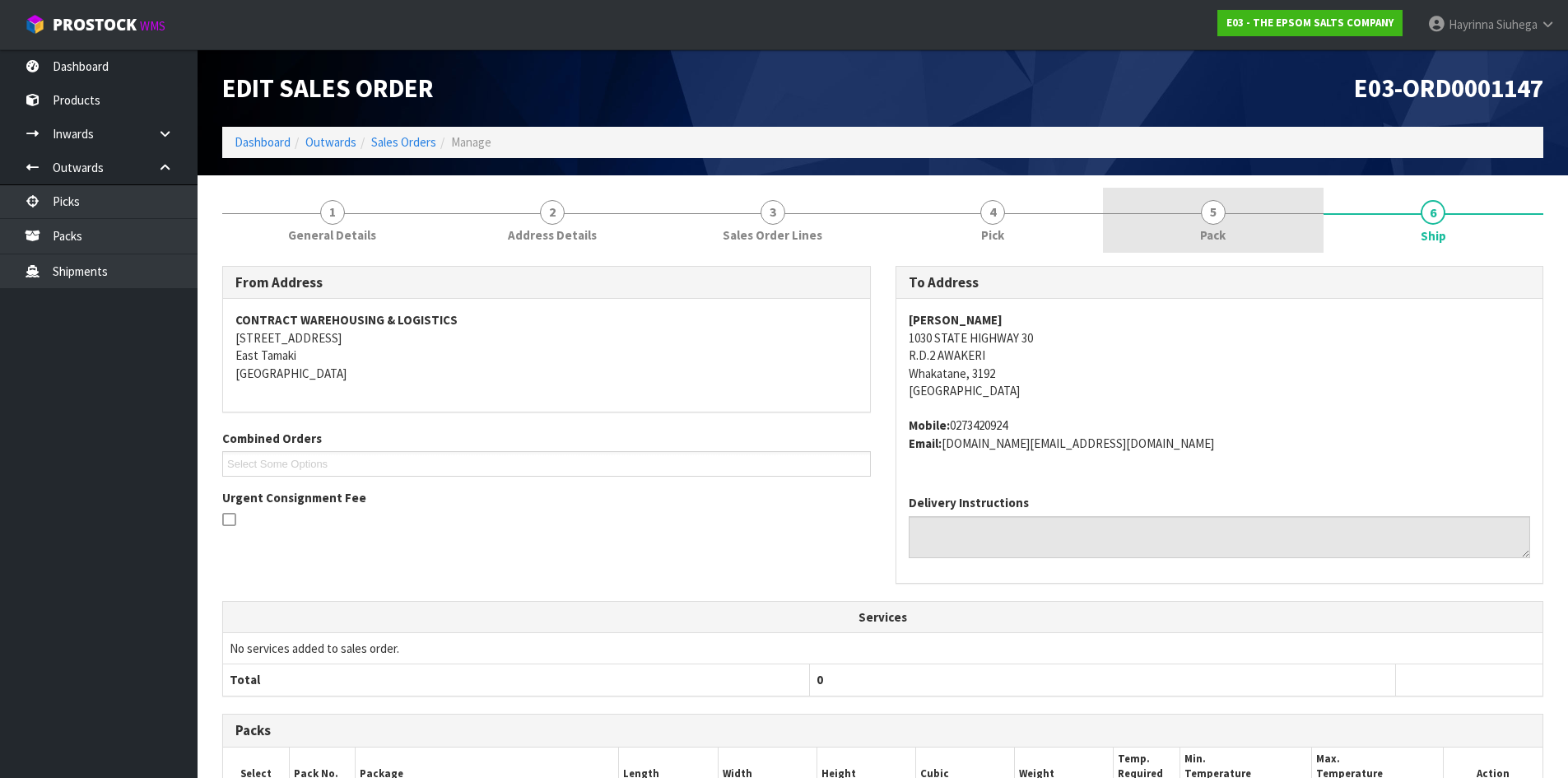
click at [1286, 202] on link "5 Pack" at bounding box center [1213, 221] width 221 height 65
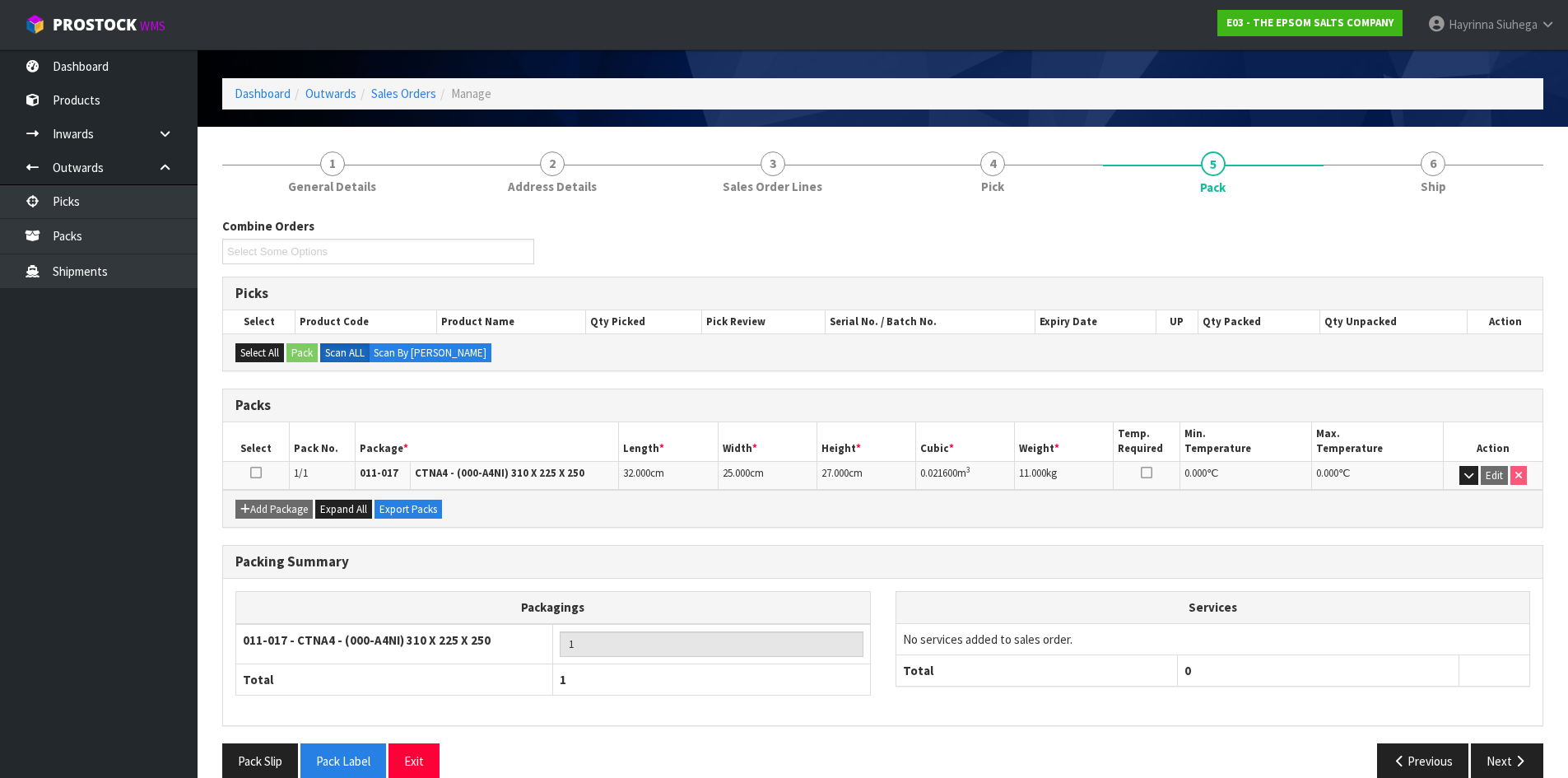
scroll to position [74, 0]
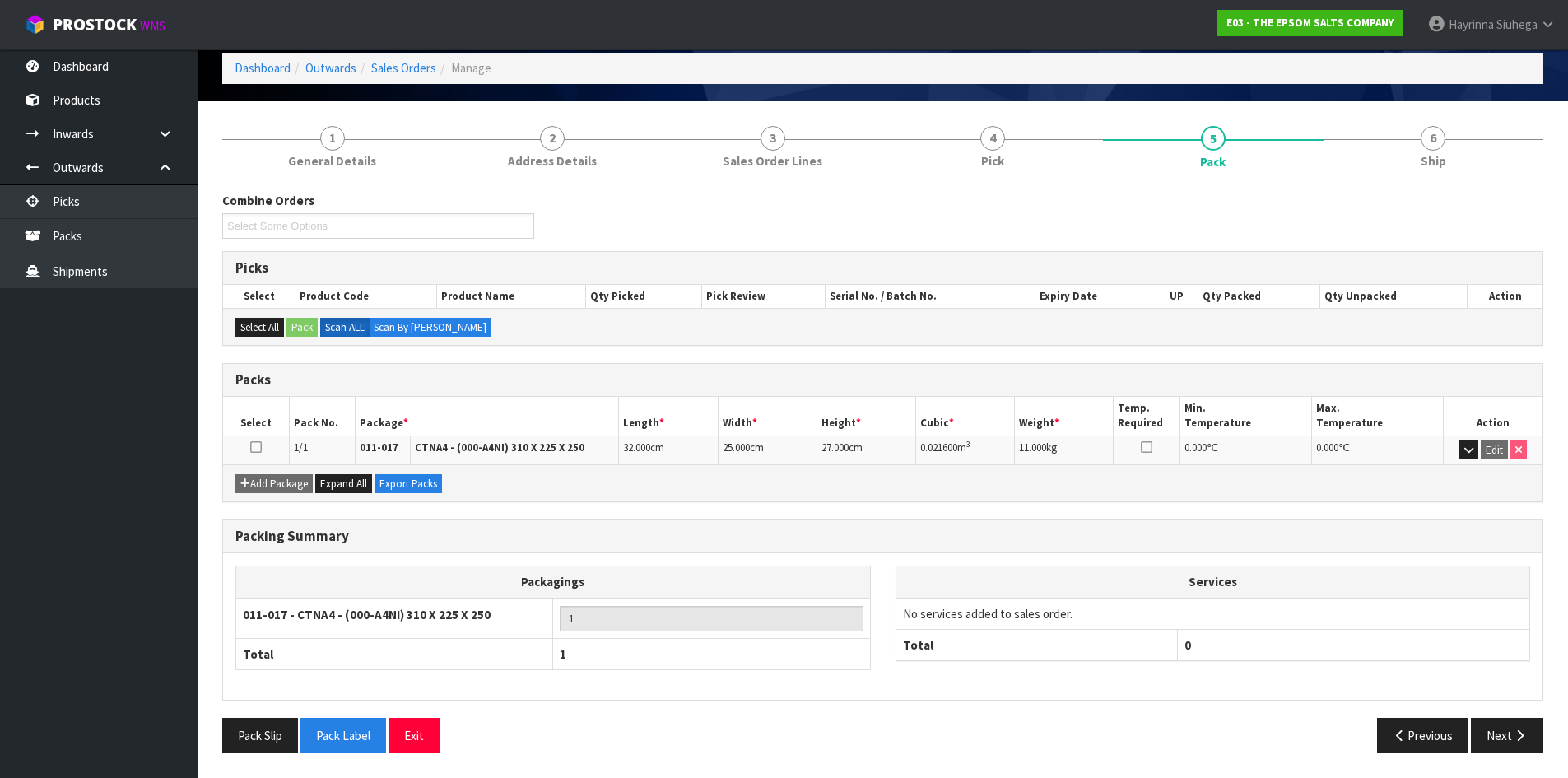
click at [1547, 741] on div "Previous Next" at bounding box center [1220, 735] width 674 height 35
drag, startPoint x: 1497, startPoint y: 737, endPoint x: 1472, endPoint y: 736, distance: 25.0
click at [1497, 736] on button "Next" at bounding box center [1508, 735] width 73 height 35
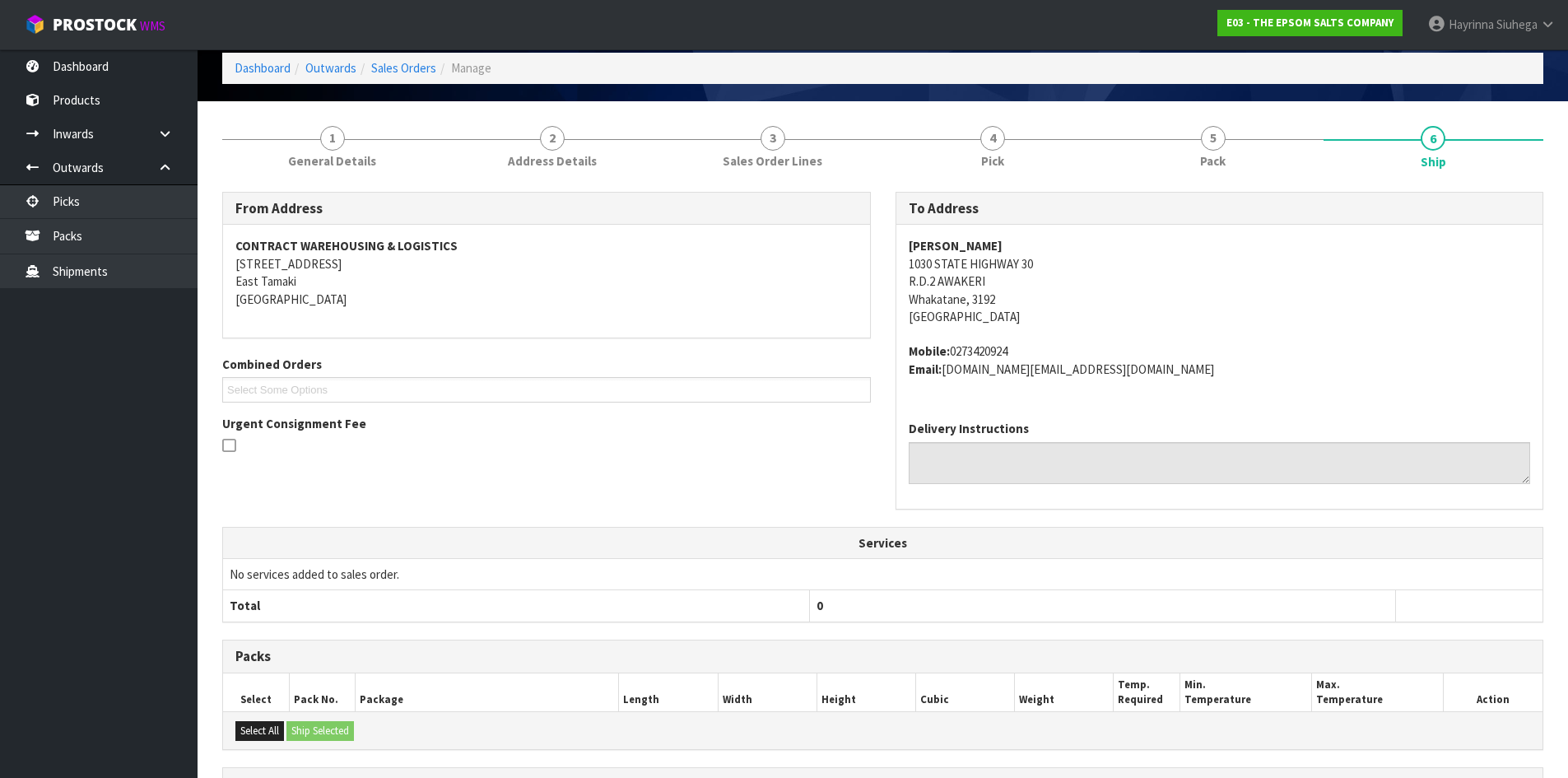
scroll to position [0, 0]
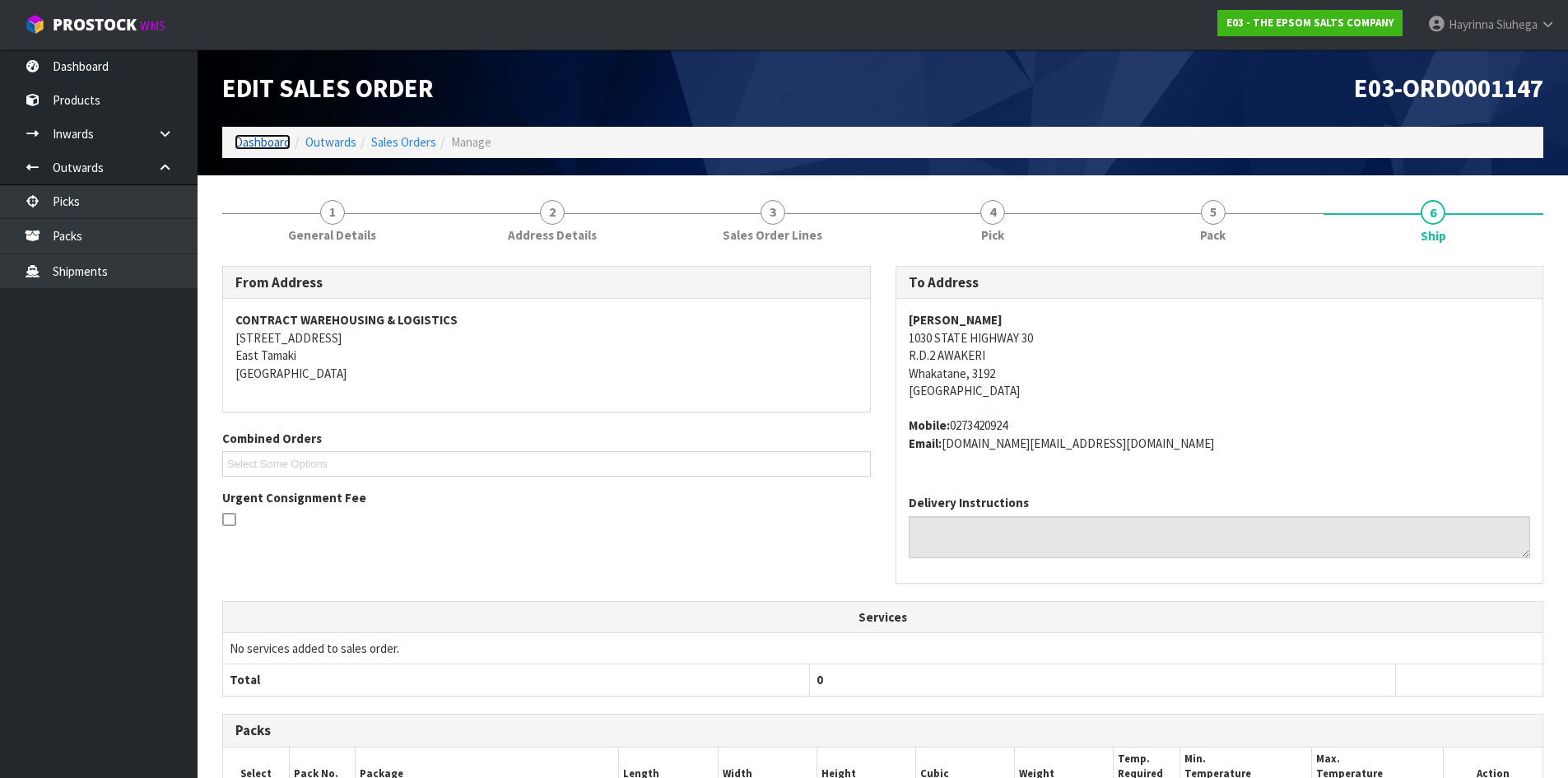
click at [269, 146] on link "Dashboard" at bounding box center [262, 141] width 56 height 16
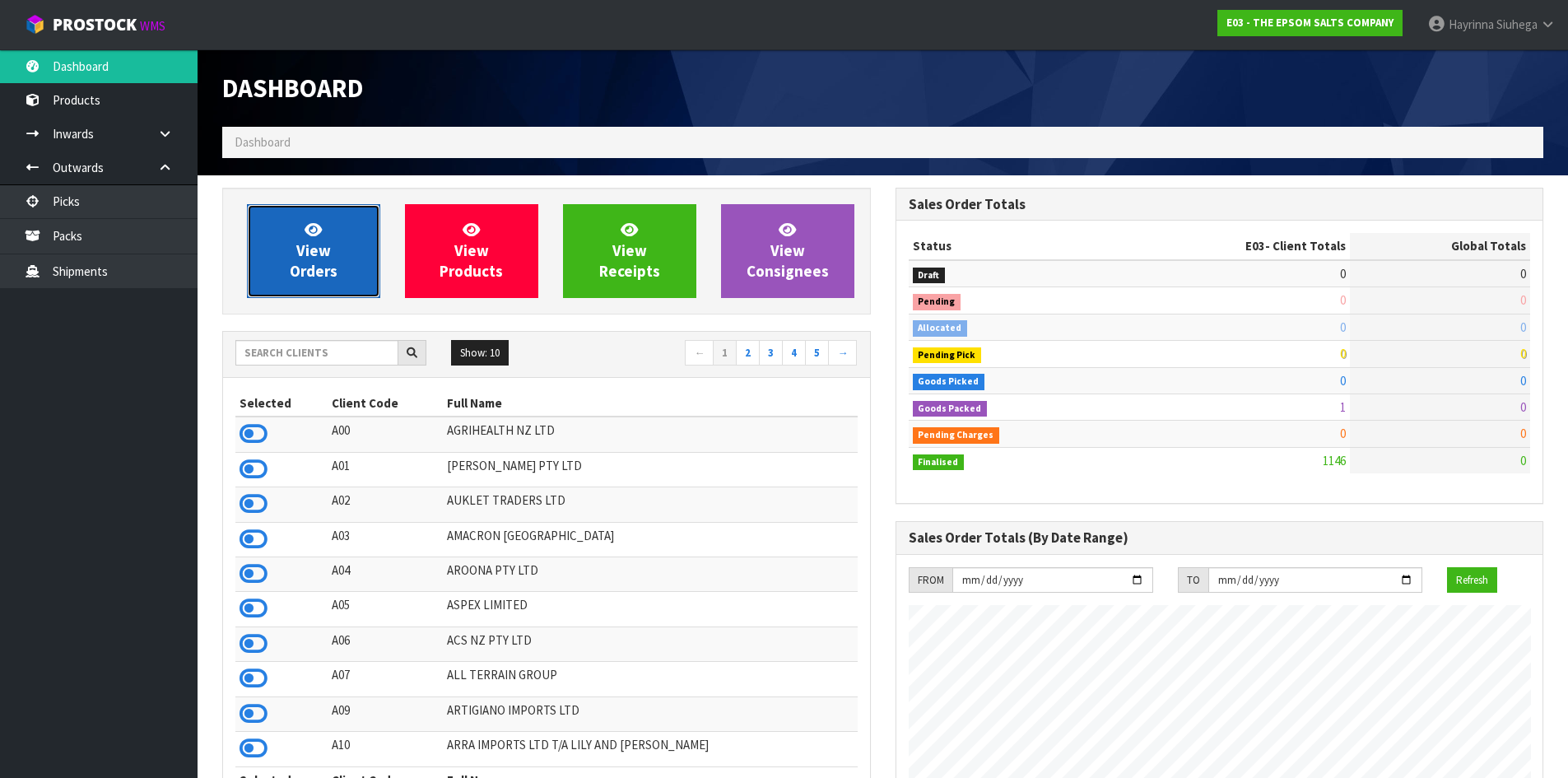
scroll to position [1033, 673]
click at [303, 221] on link "View Orders" at bounding box center [313, 250] width 133 height 94
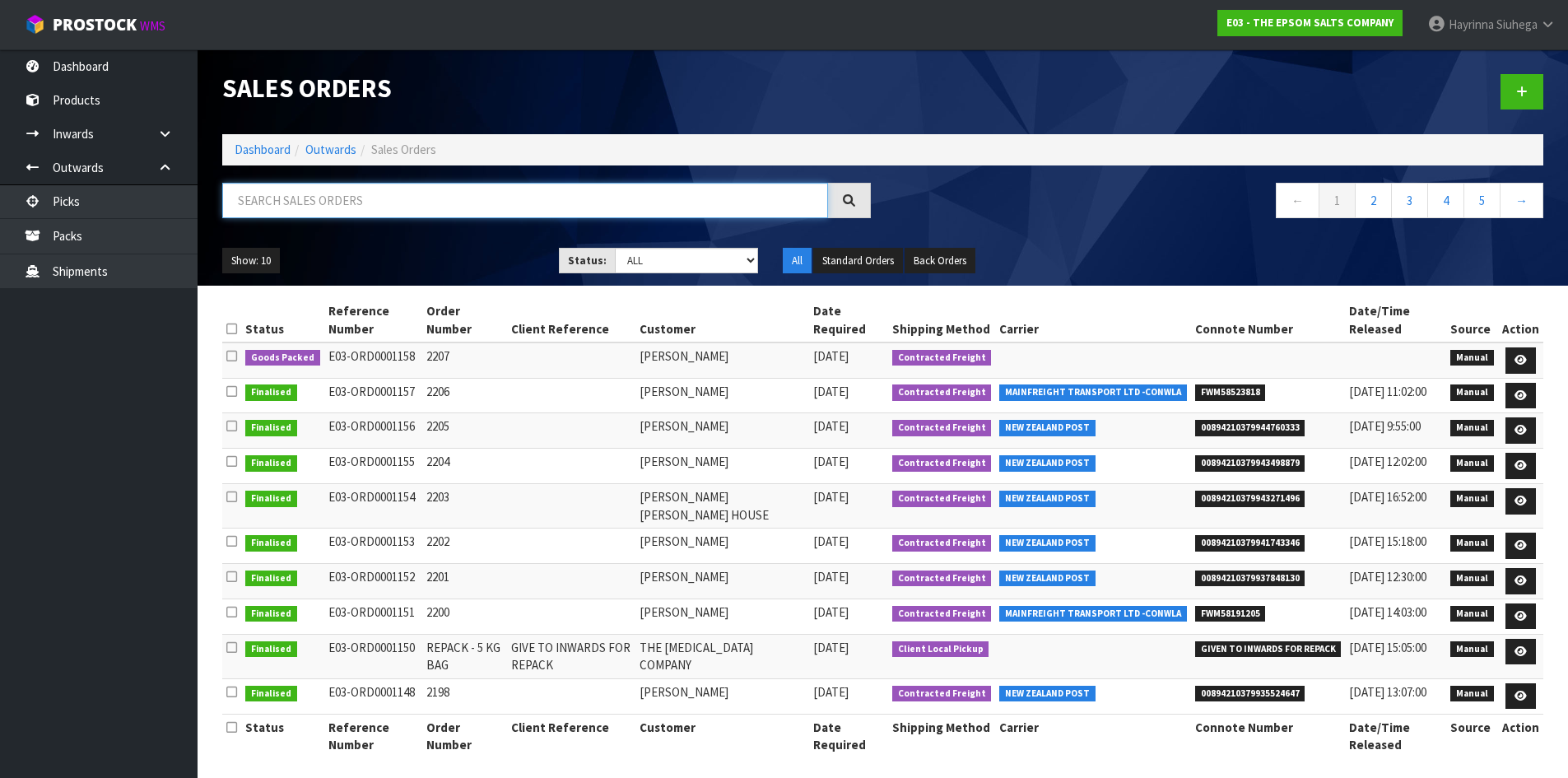
click at [316, 204] on input "text" at bounding box center [525, 200] width 606 height 35
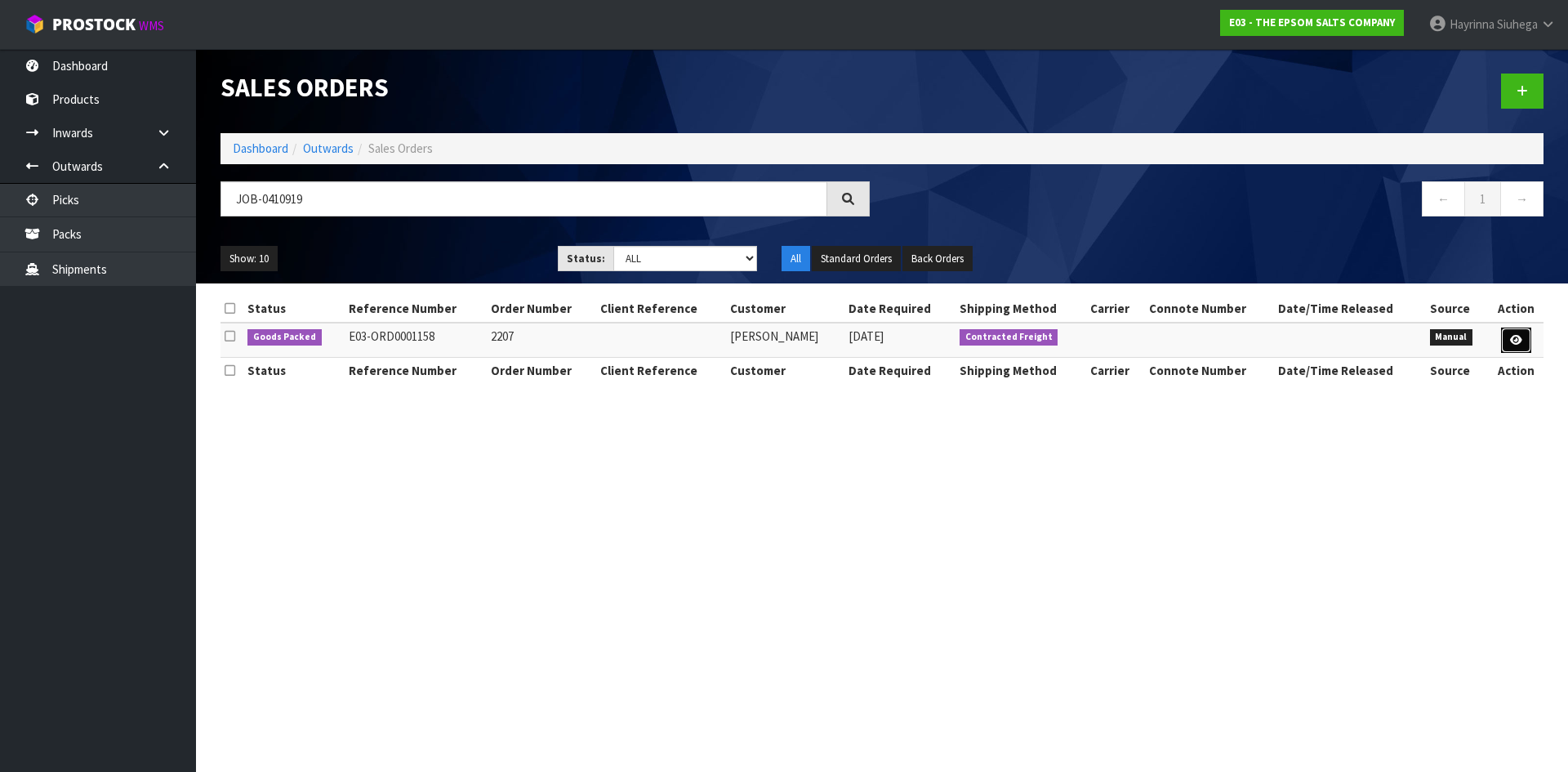
click at [1515, 343] on icon at bounding box center [1515, 341] width 12 height 11
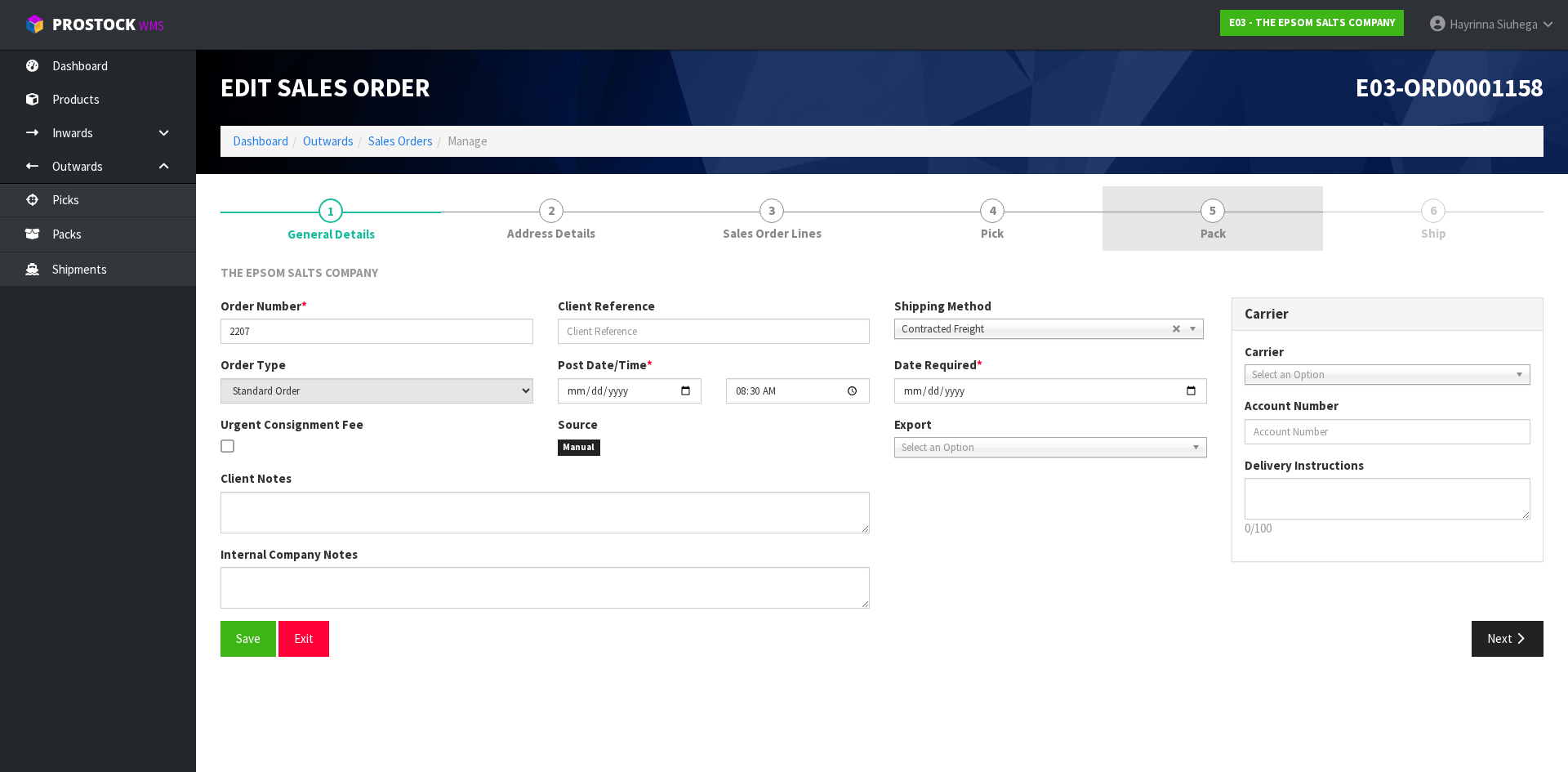
click at [1242, 191] on link "5 Pack" at bounding box center [1212, 219] width 221 height 65
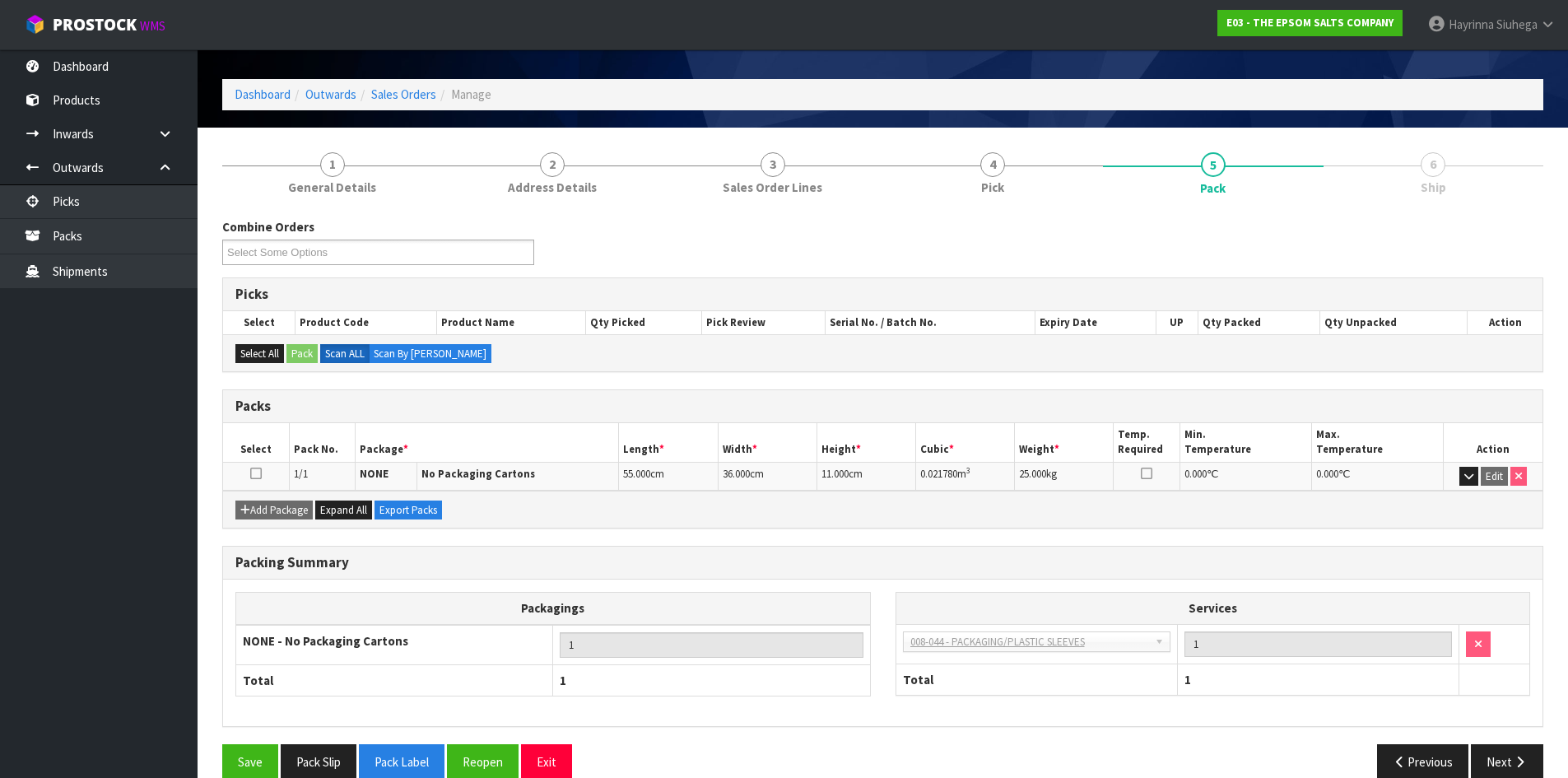
scroll to position [74, 0]
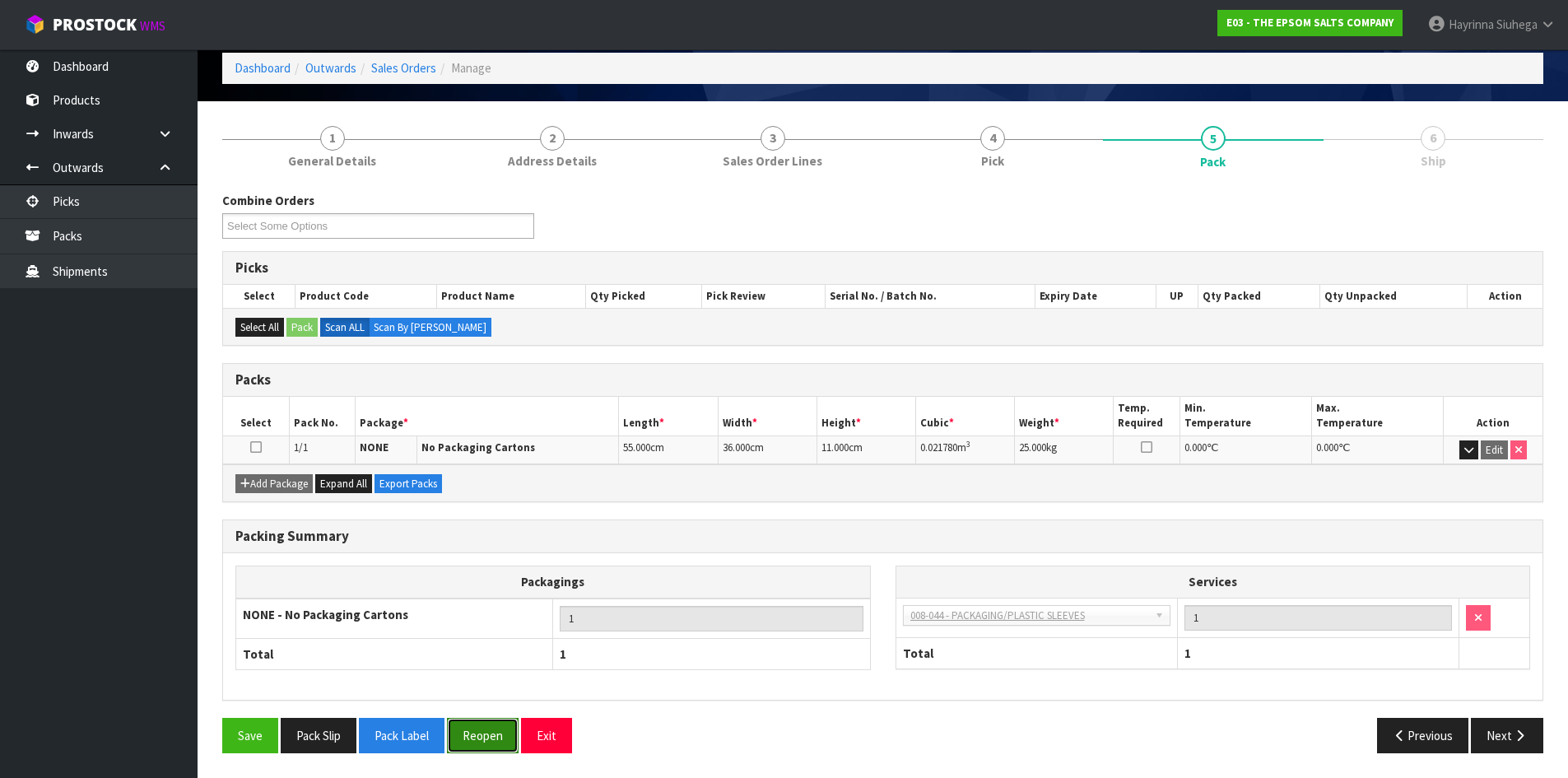
click at [498, 739] on button "Reopen" at bounding box center [482, 735] width 72 height 35
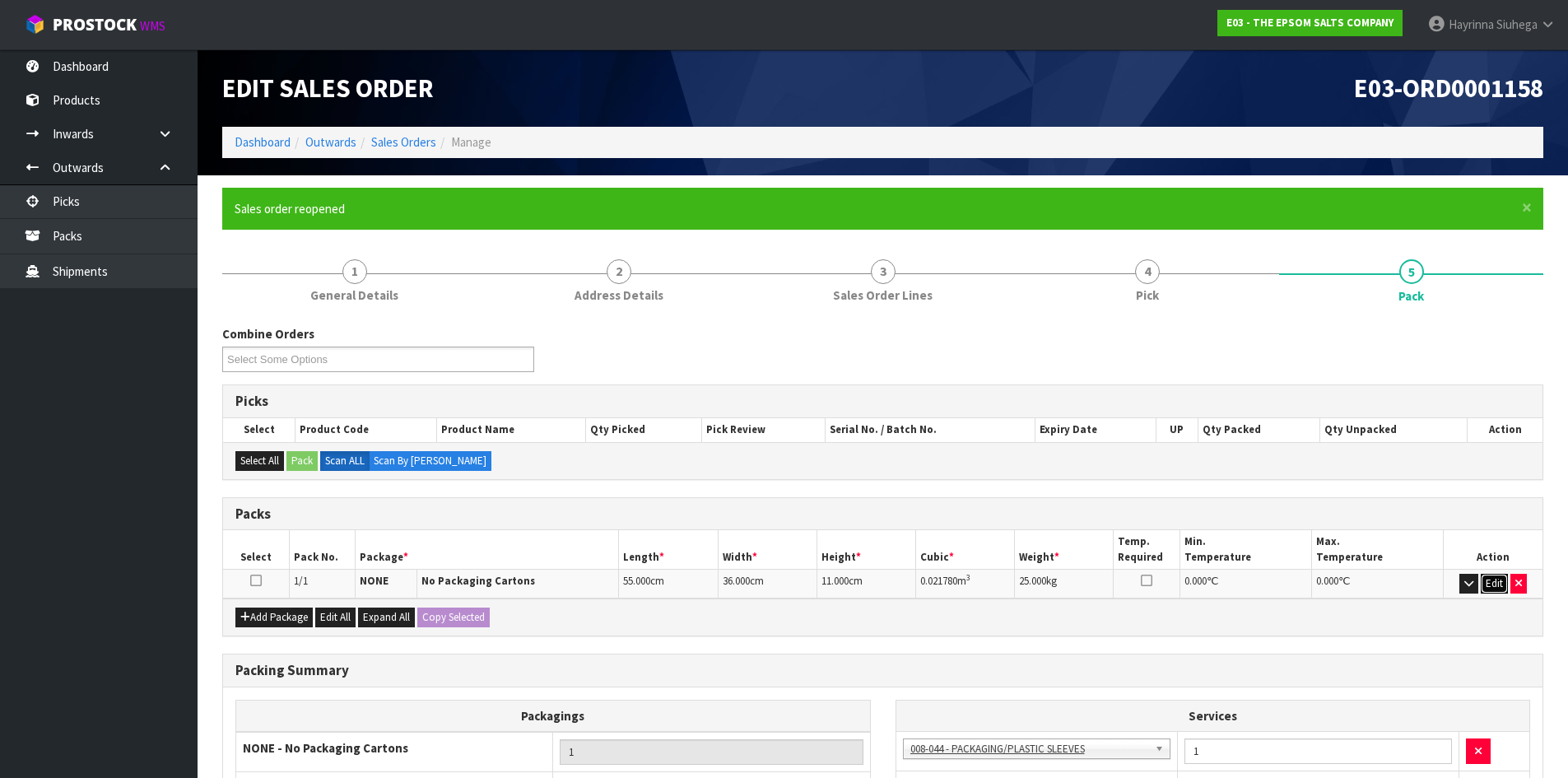
click at [1494, 589] on button "Edit" at bounding box center [1494, 584] width 27 height 20
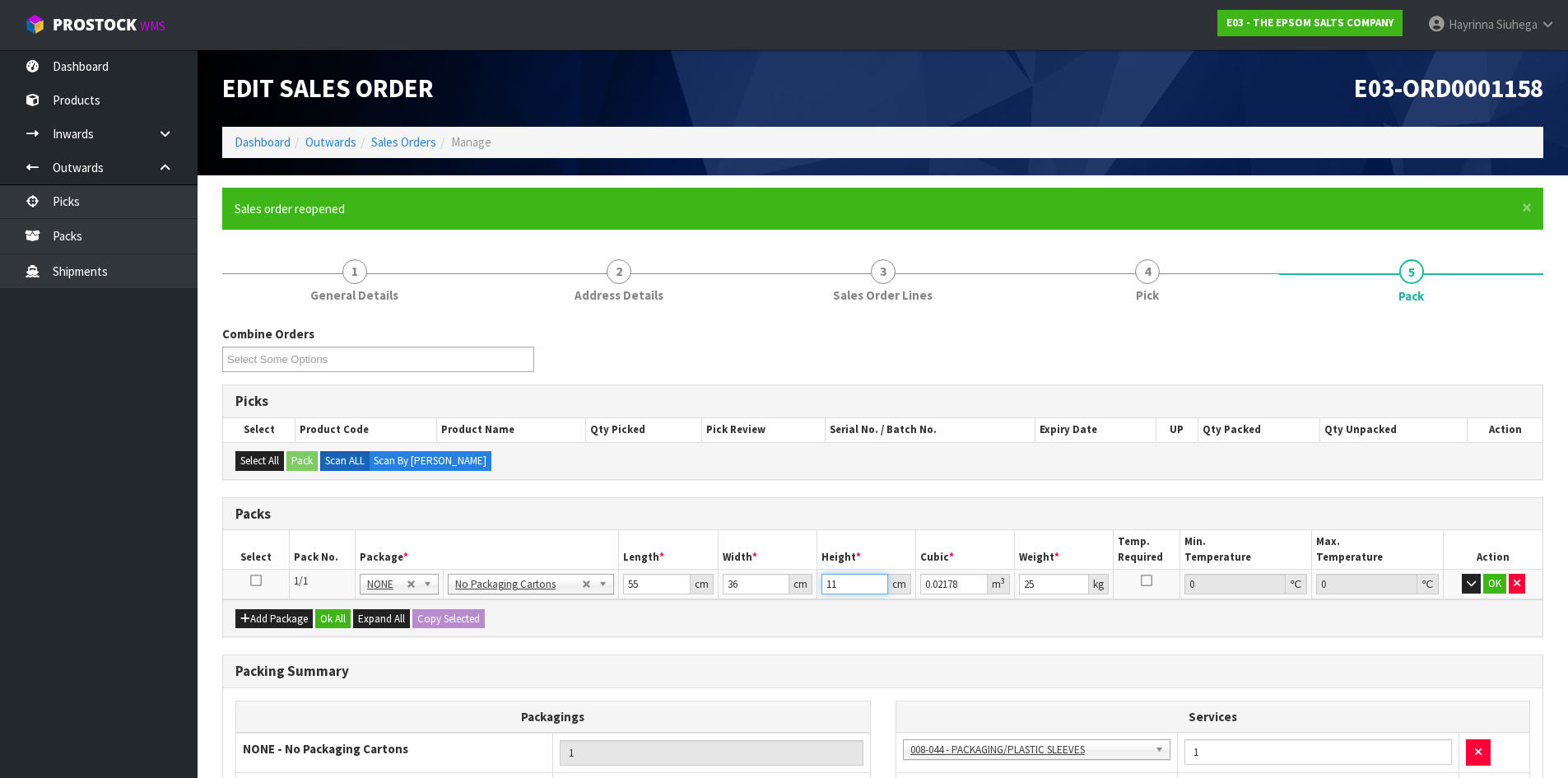
click at [829, 585] on input "11" at bounding box center [855, 584] width 67 height 20
click at [1503, 587] on button "OK" at bounding box center [1494, 584] width 23 height 20
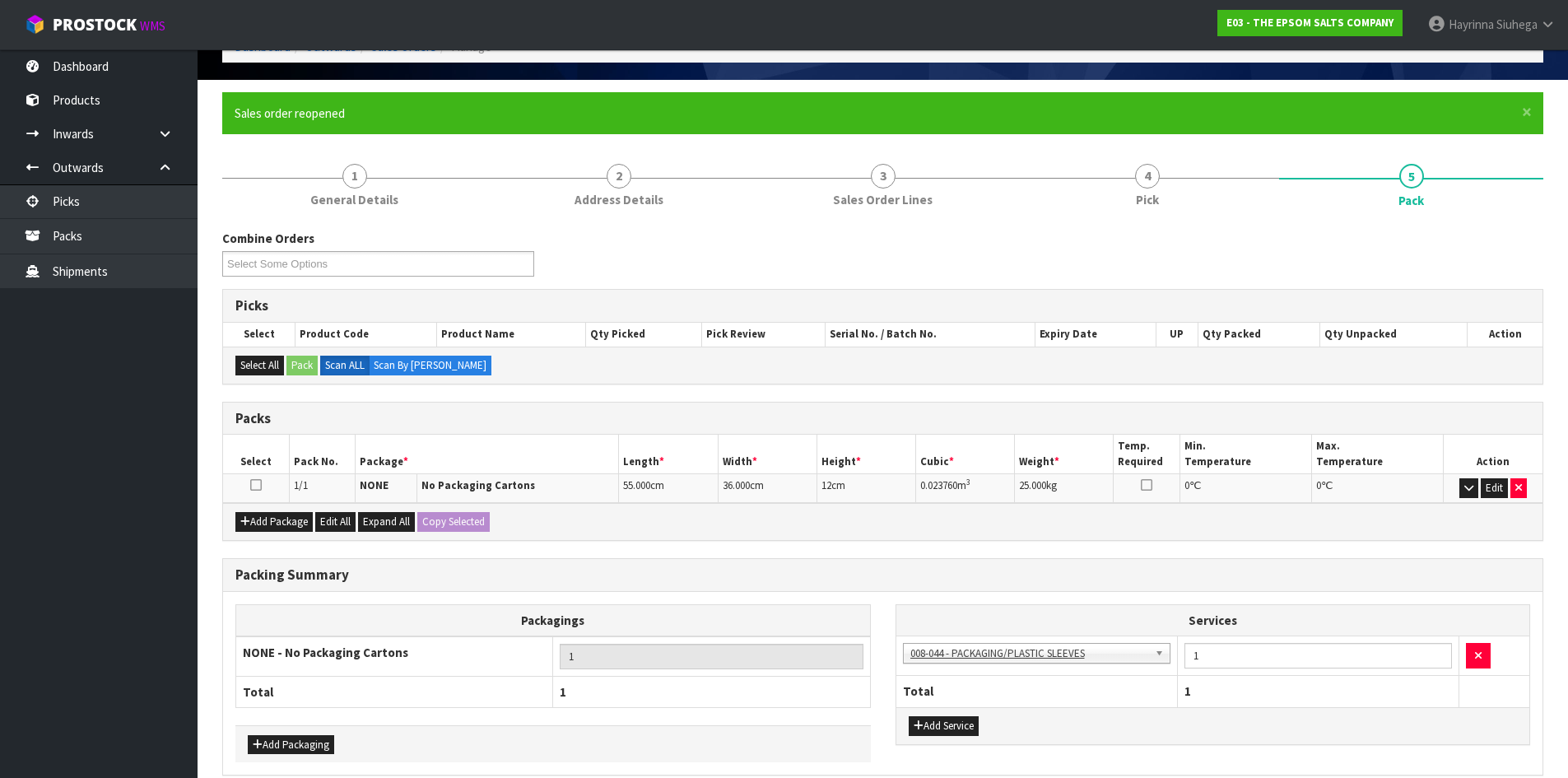
scroll to position [171, 0]
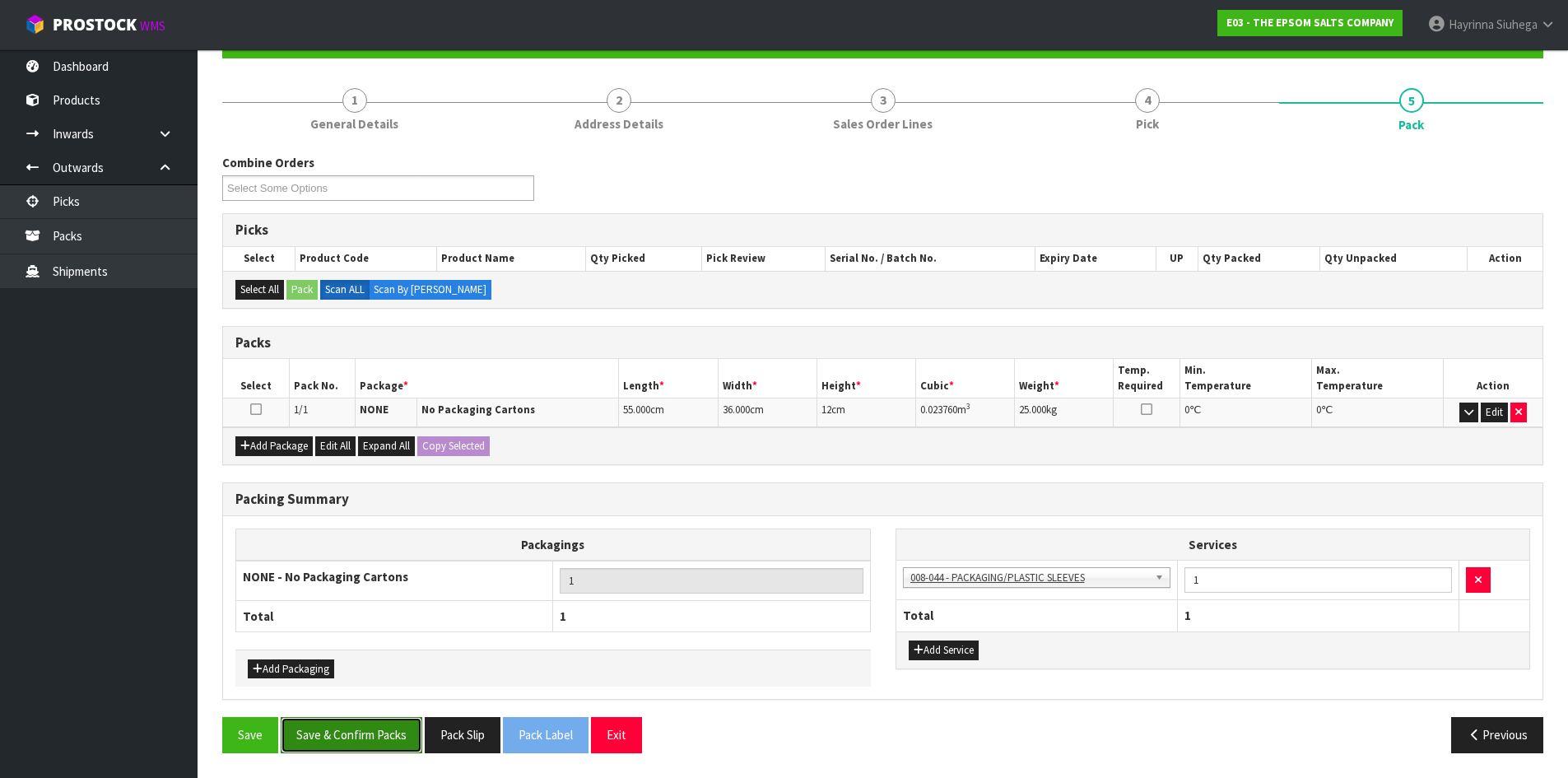
click at [396, 737] on button "Save & Confirm Packs" at bounding box center [352, 735] width 141 height 35
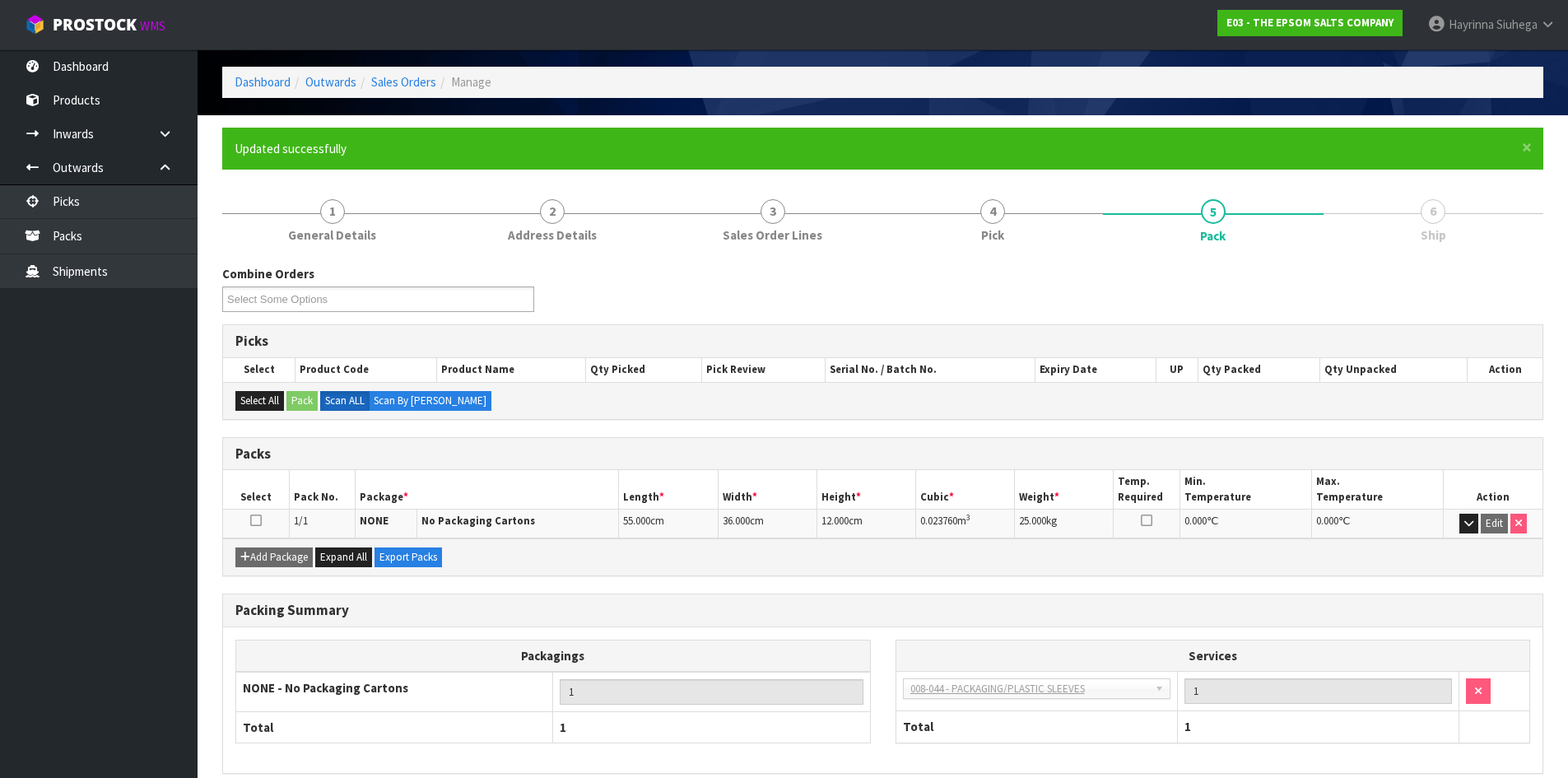
scroll to position [134, 0]
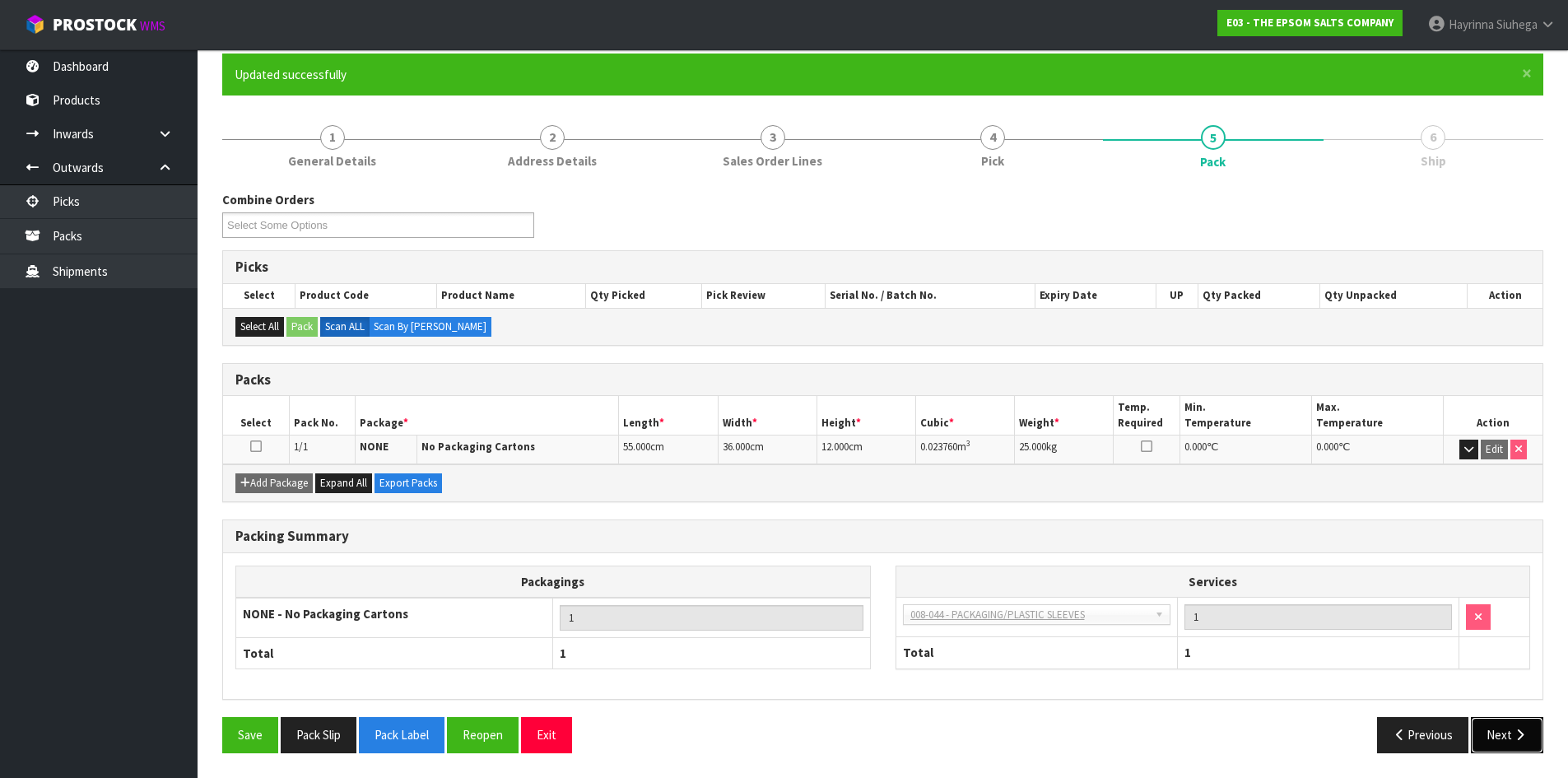
click at [1500, 729] on button "Next" at bounding box center [1508, 735] width 73 height 35
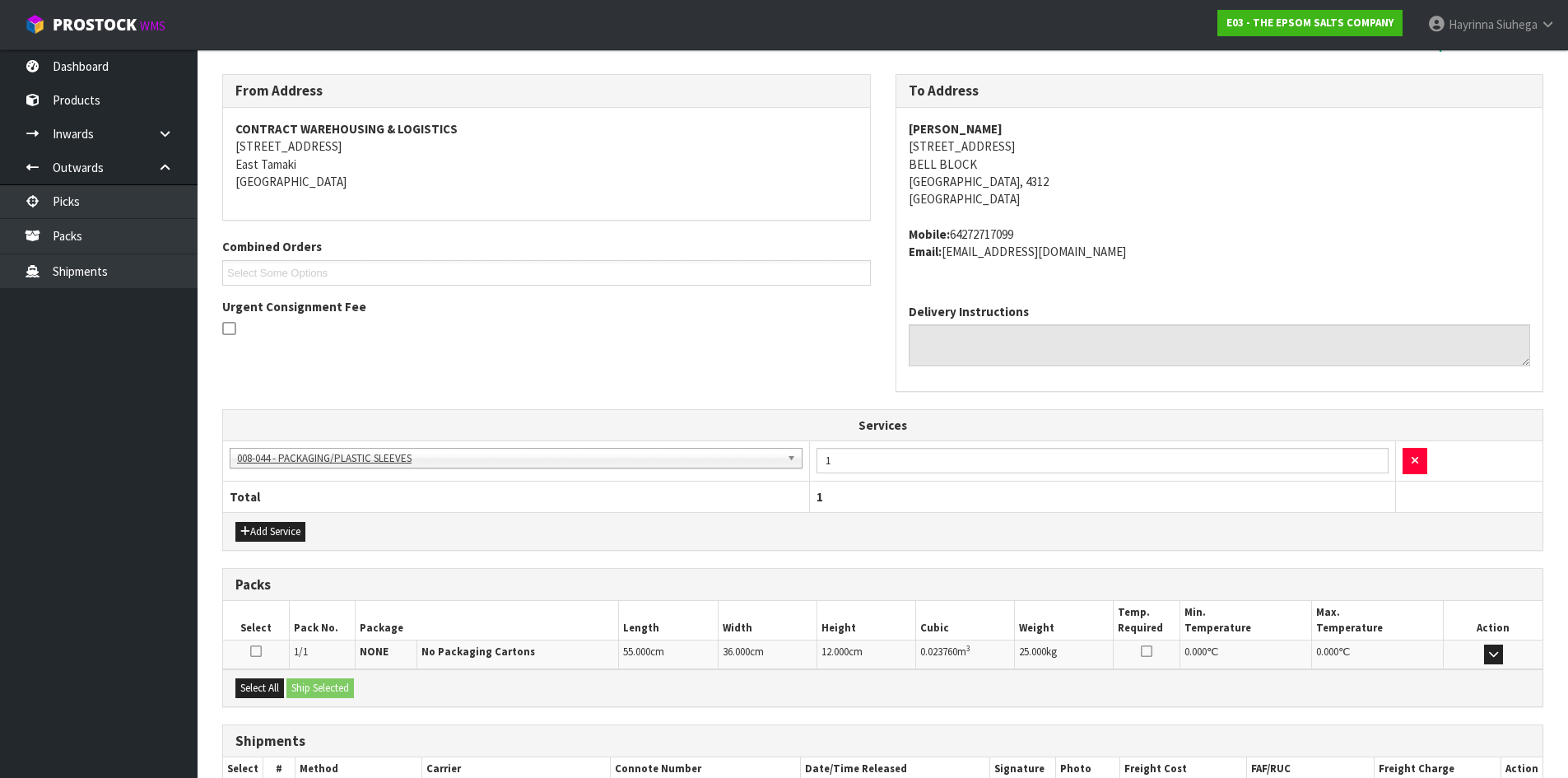
scroll to position [357, 0]
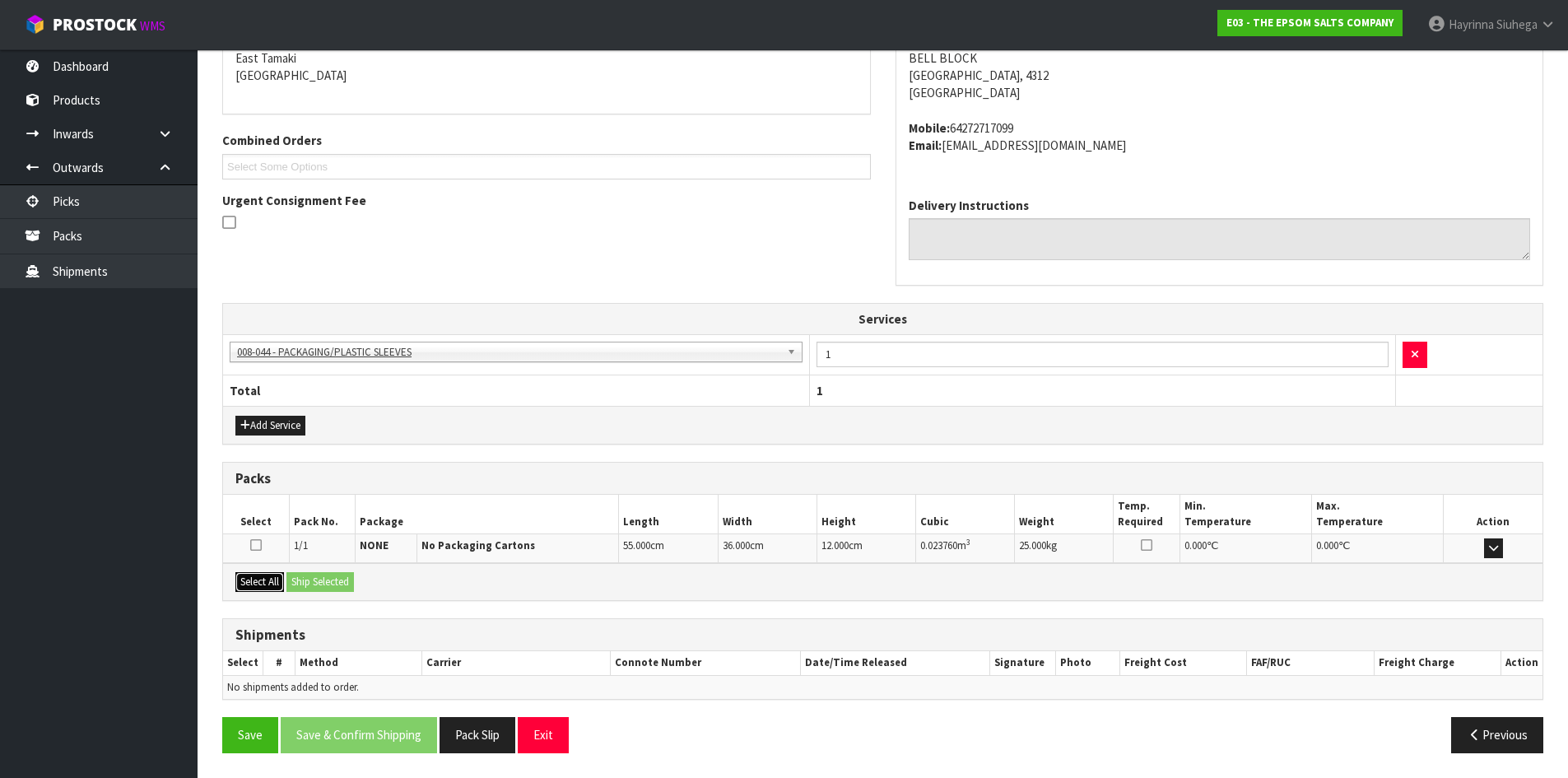
click at [260, 584] on button "Select All" at bounding box center [260, 582] width 48 height 20
click at [289, 581] on button "Ship Selected" at bounding box center [320, 582] width 68 height 20
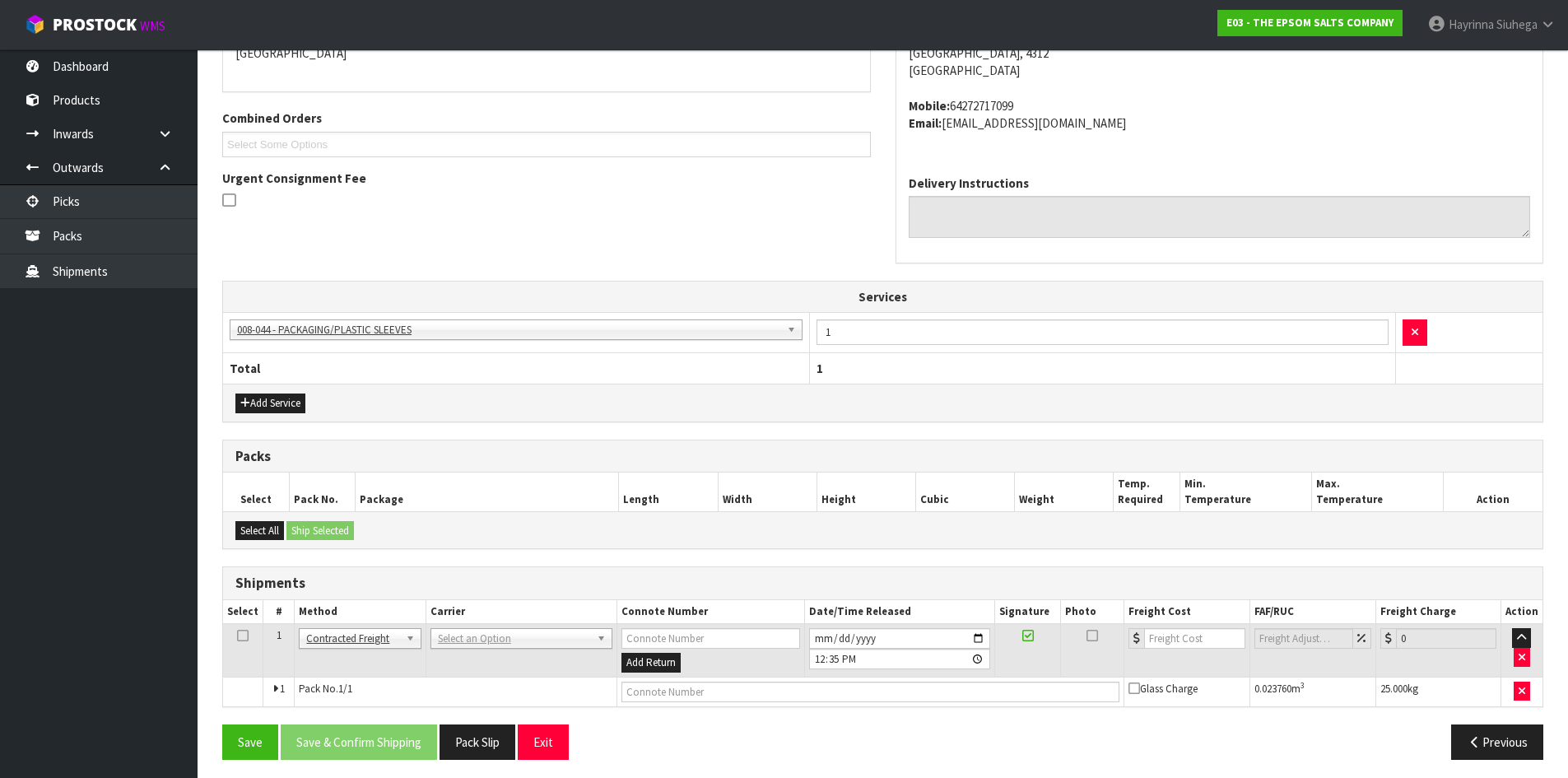
scroll to position [386, 0]
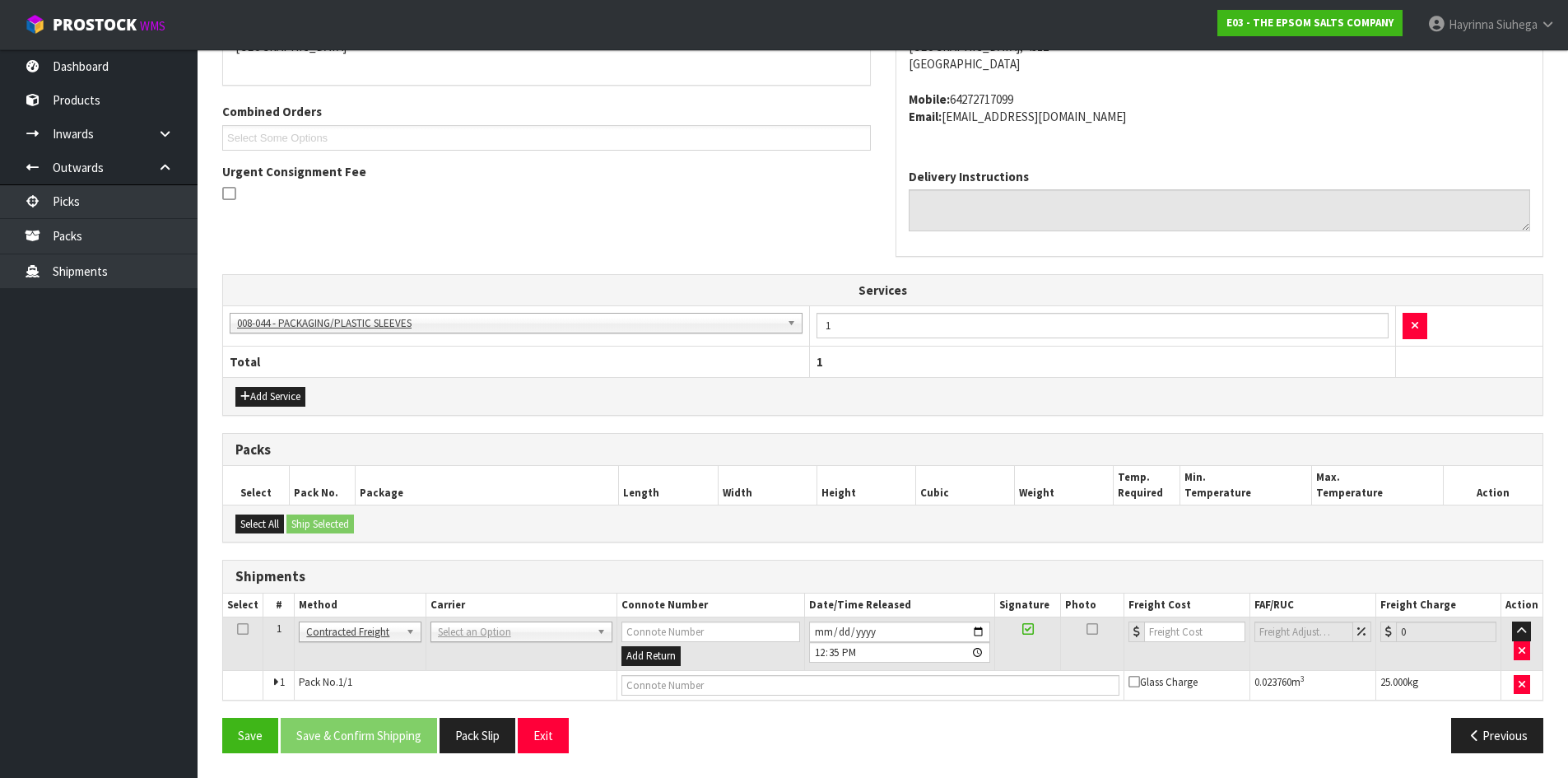
drag, startPoint x: 460, startPoint y: 639, endPoint x: 462, endPoint y: 652, distance: 13.2
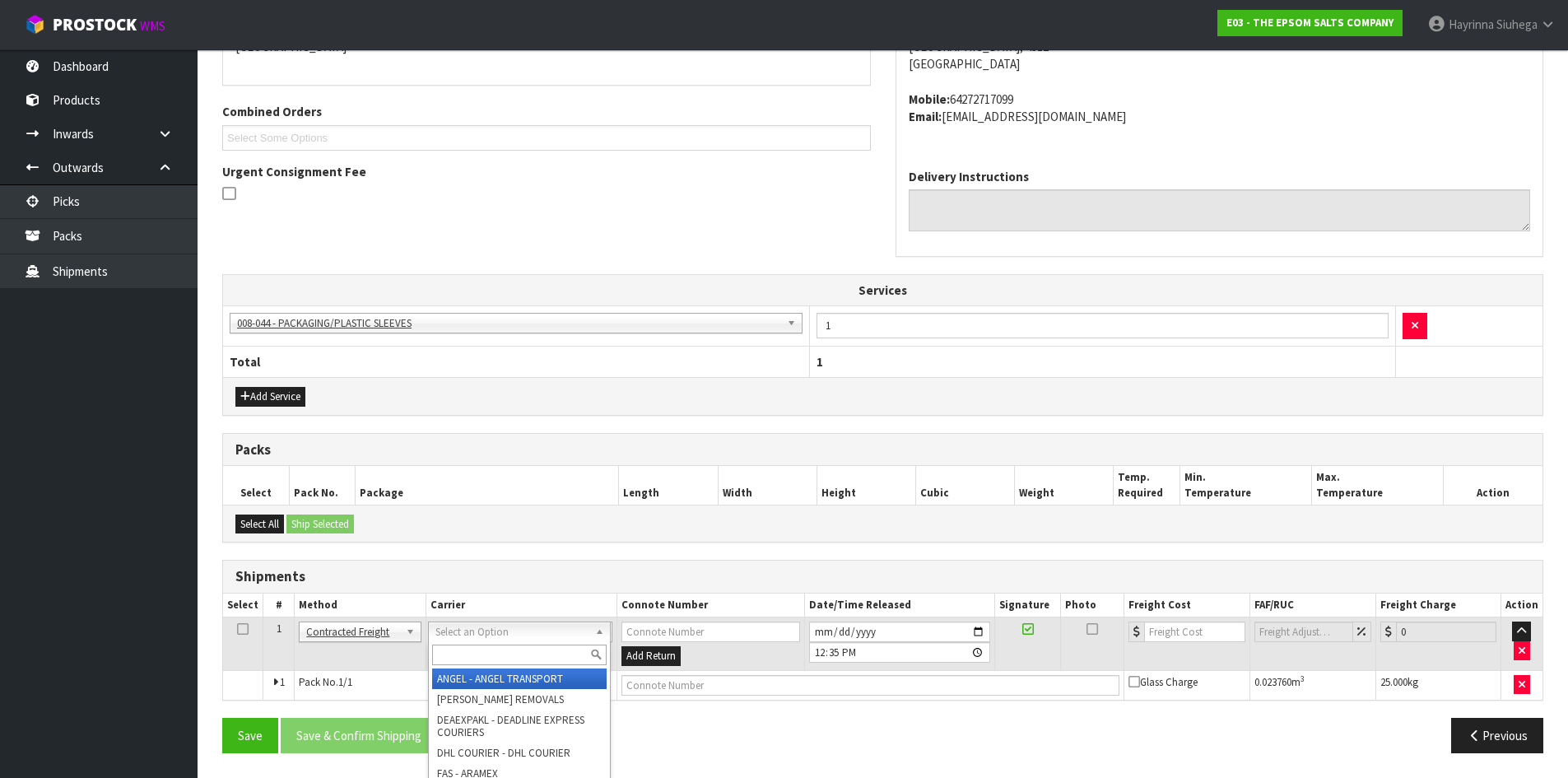
click at [462, 652] on input "text" at bounding box center [519, 655] width 175 height 20
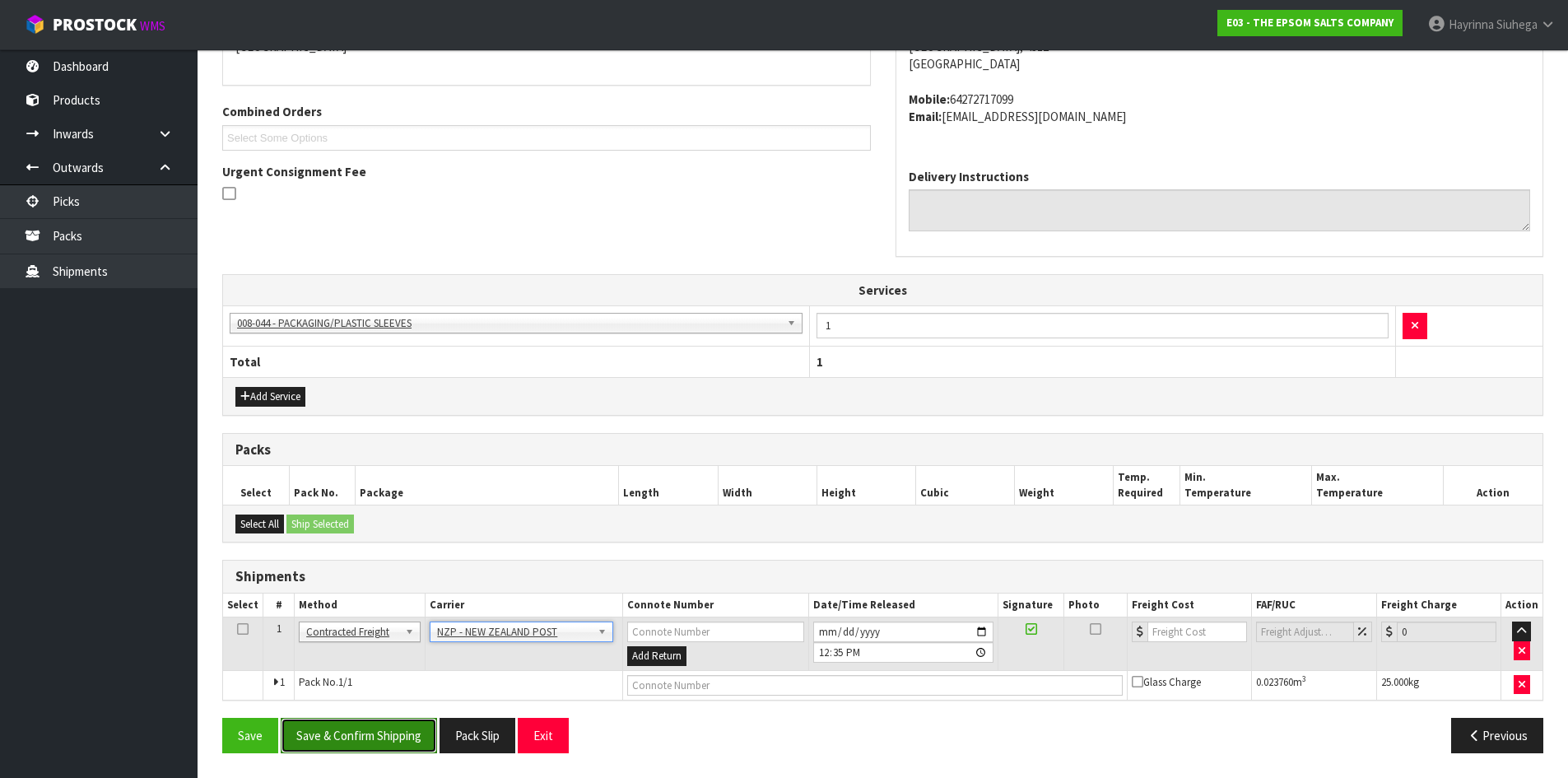
click at [388, 736] on button "Save & Confirm Shipping" at bounding box center [359, 735] width 156 height 35
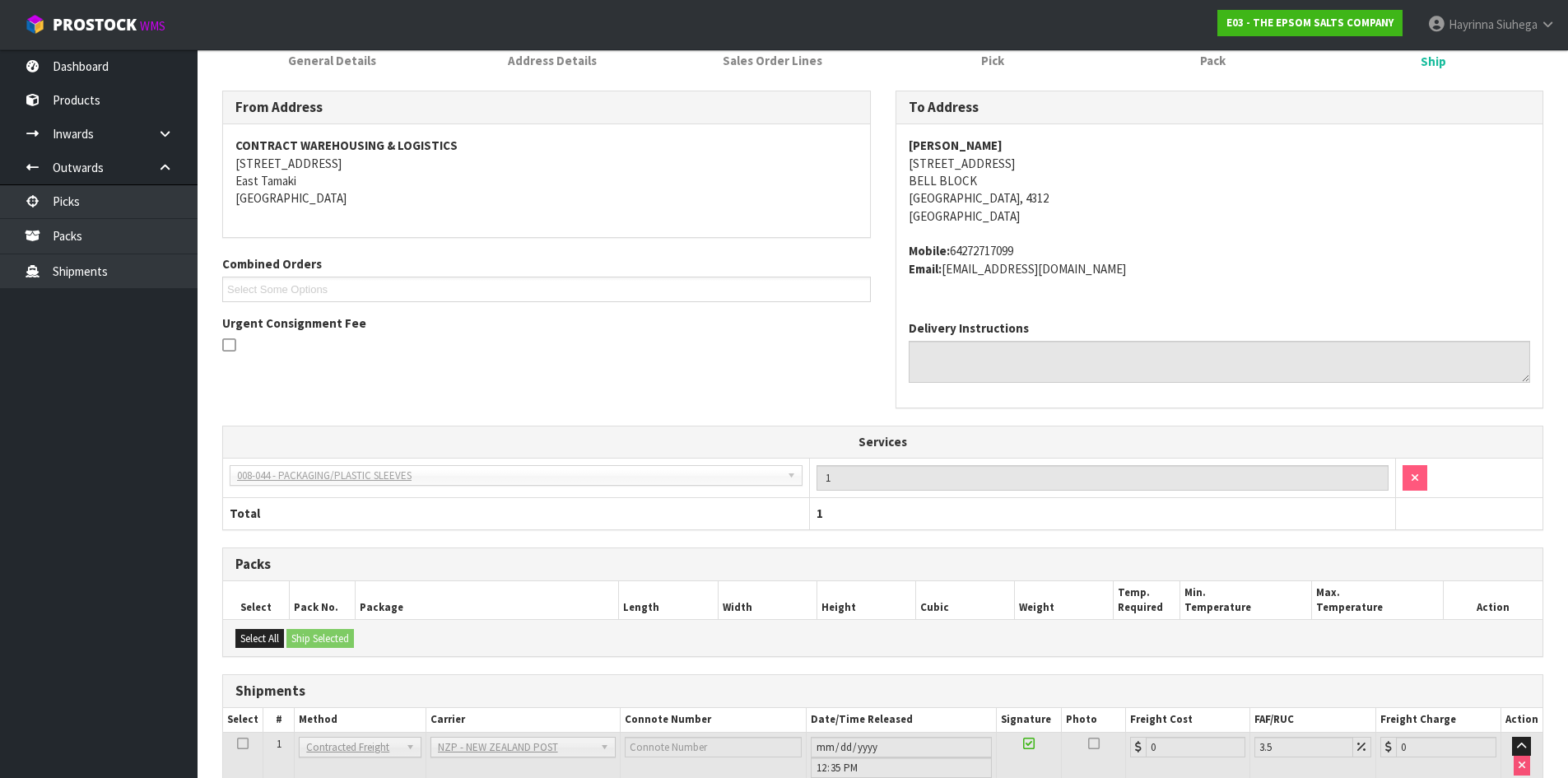
scroll to position [363, 0]
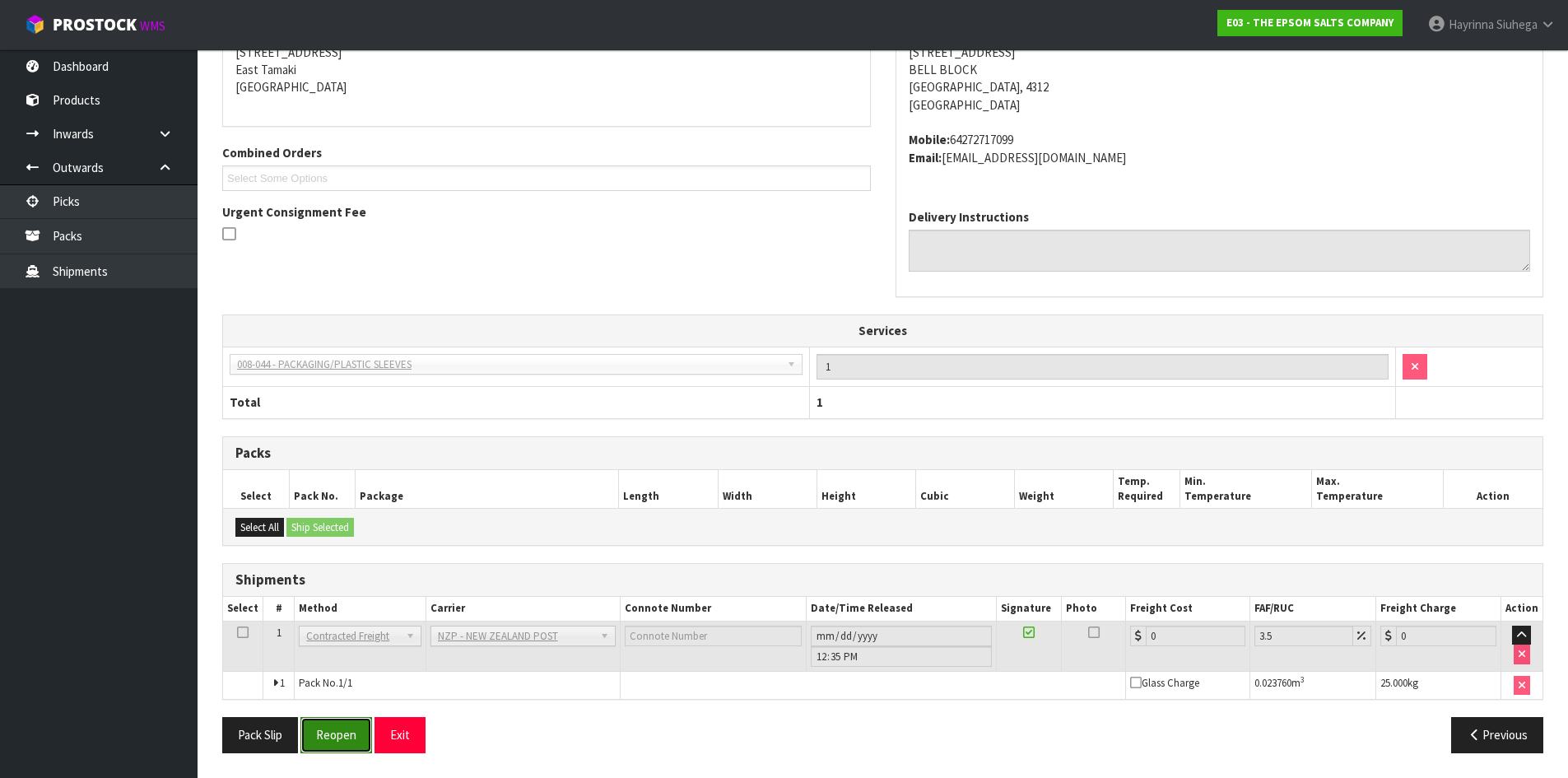
click at [346, 730] on button "Reopen" at bounding box center [336, 735] width 72 height 35
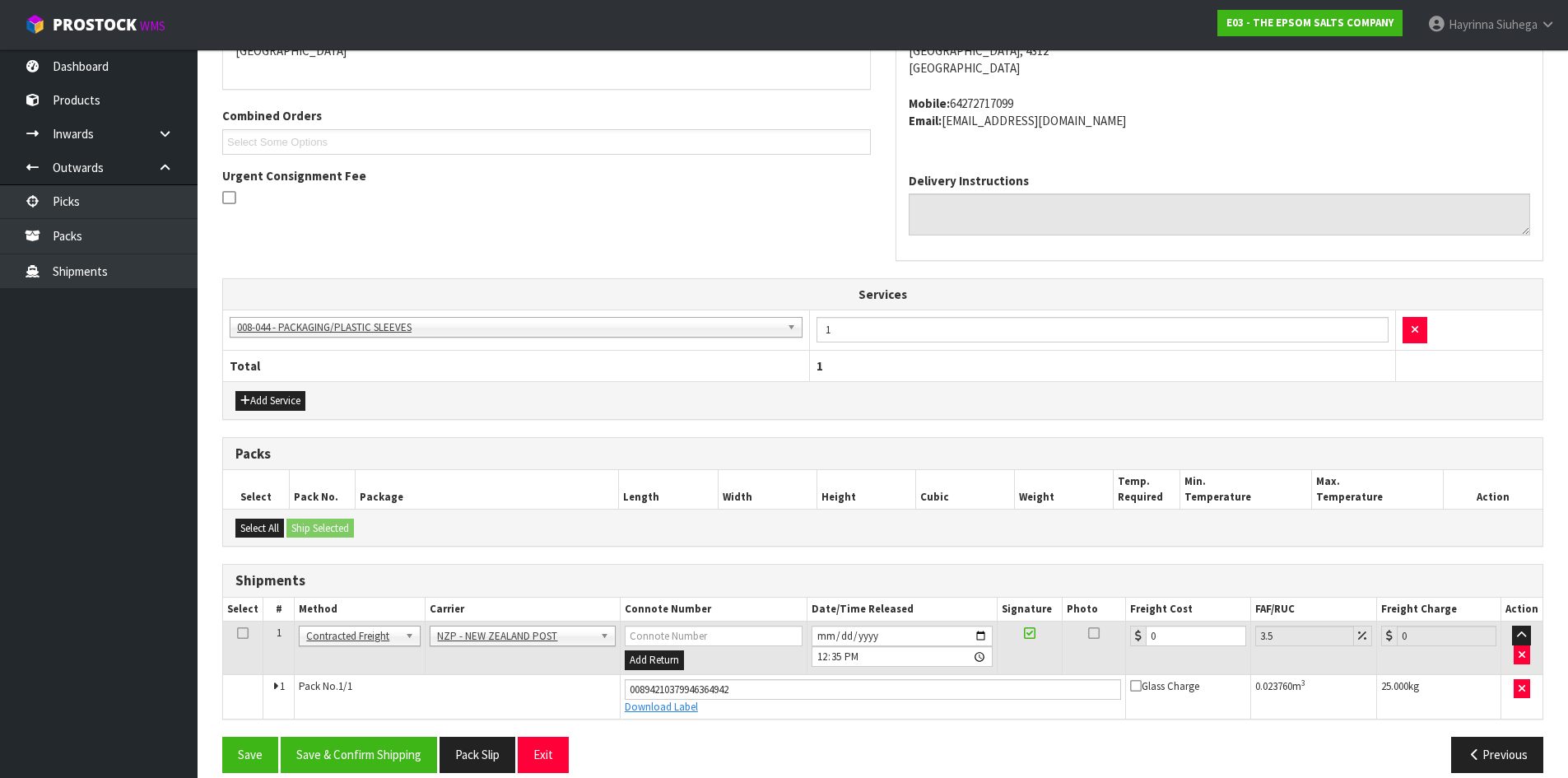
scroll to position [402, 0]
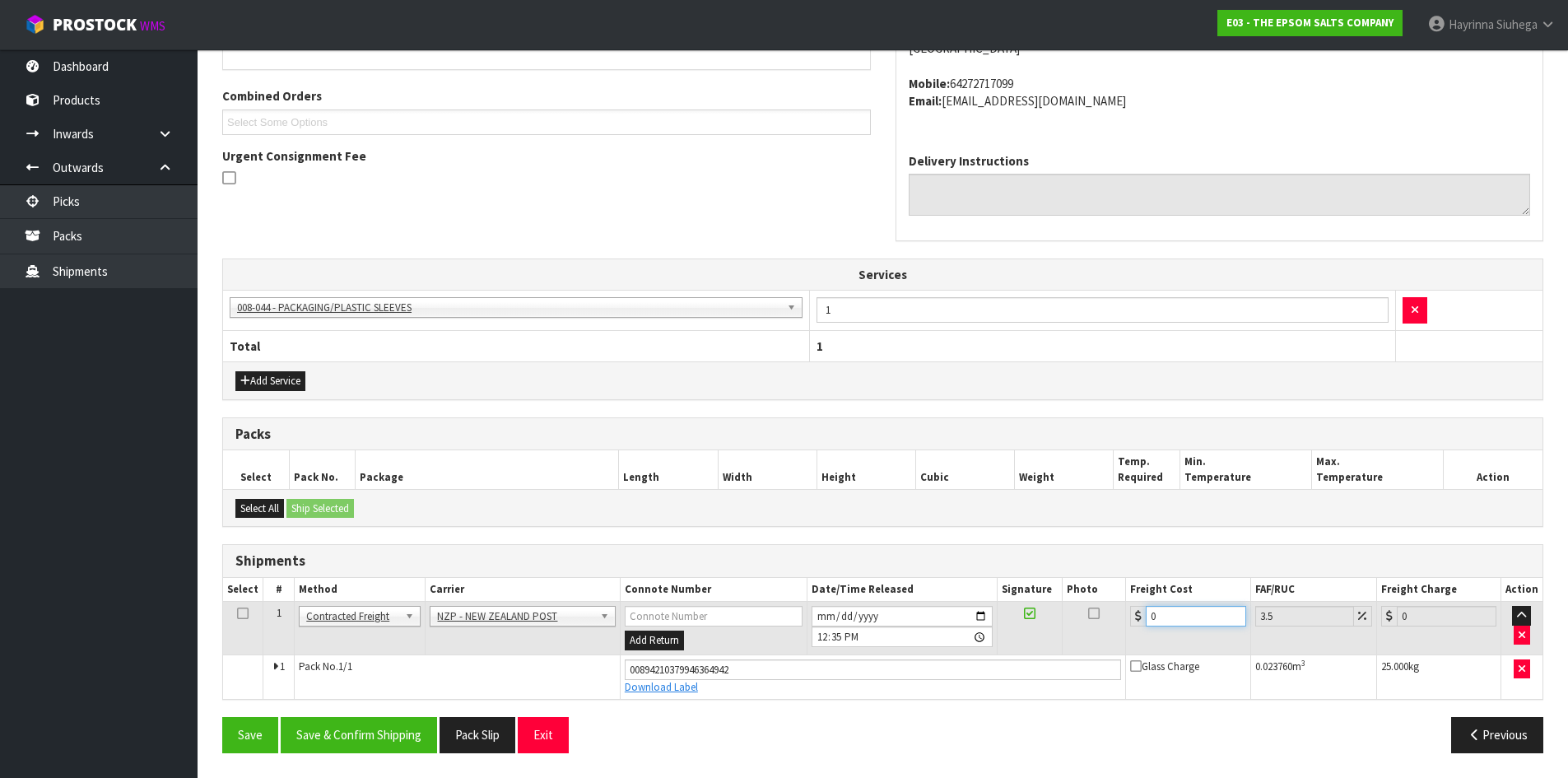
drag, startPoint x: 1173, startPoint y: 620, endPoint x: 1001, endPoint y: 613, distance: 172.1
click at [1025, 613] on tr "1 Client Local Pickup Customer Local Pickup Company Freight Contracted Freight …" at bounding box center [883, 629] width 1320 height 54
click at [222, 718] on button "Save" at bounding box center [250, 735] width 56 height 35
click at [385, 743] on button "Save & Confirm Shipping" at bounding box center [359, 735] width 156 height 35
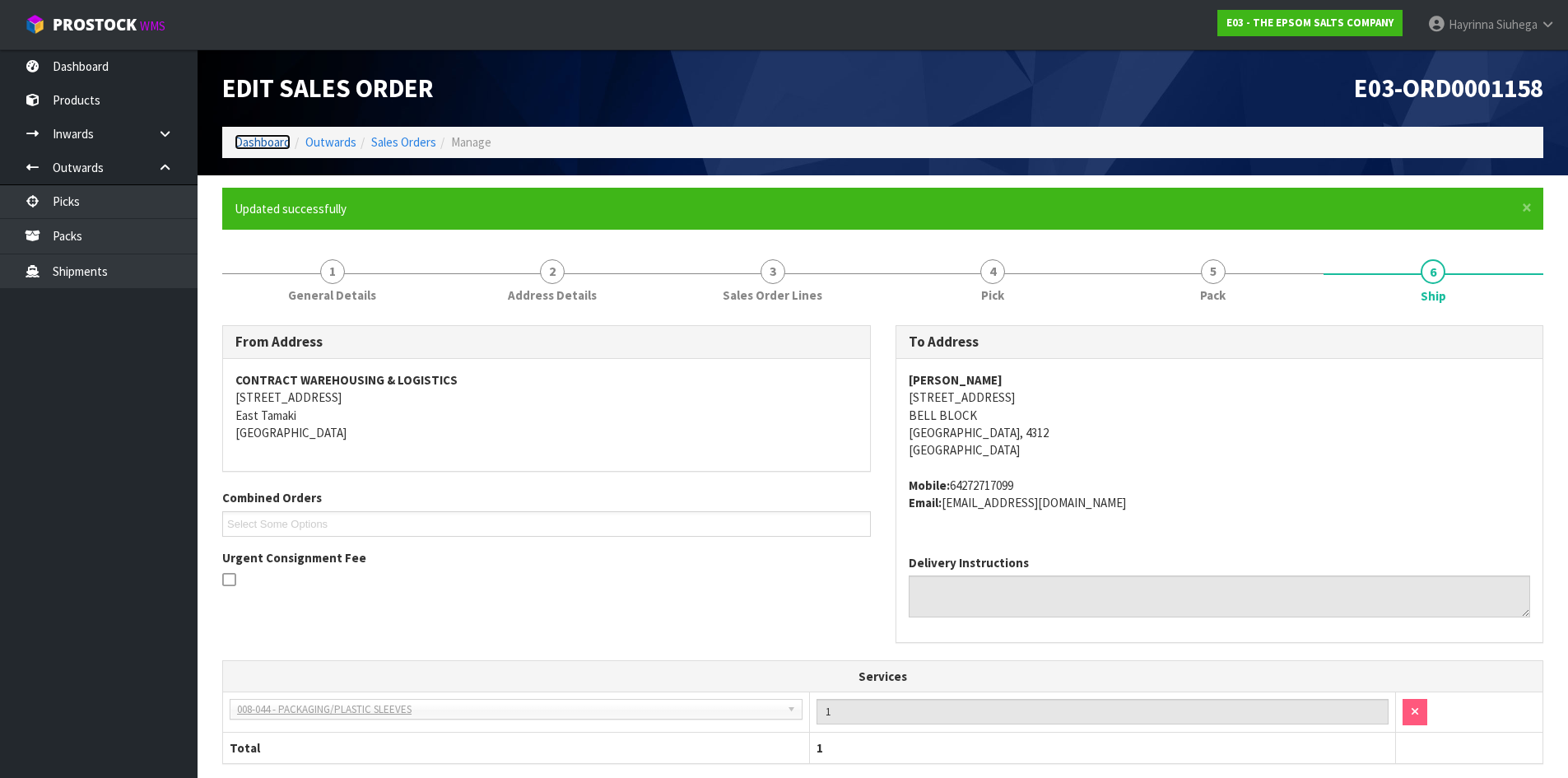
click at [269, 140] on link "Dashboard" at bounding box center [262, 141] width 56 height 16
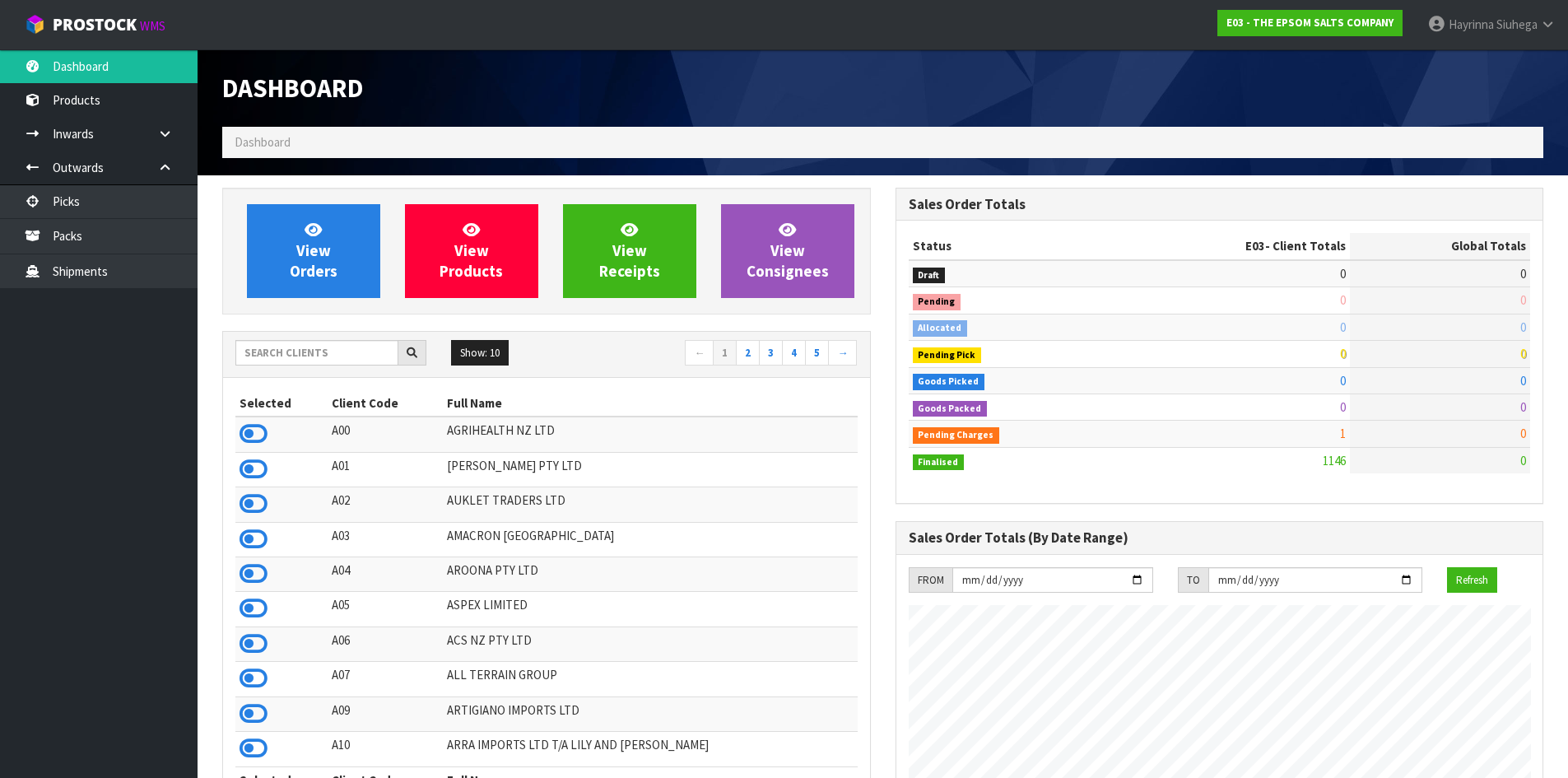
scroll to position [1033, 673]
click at [314, 348] on input "text" at bounding box center [316, 352] width 163 height 25
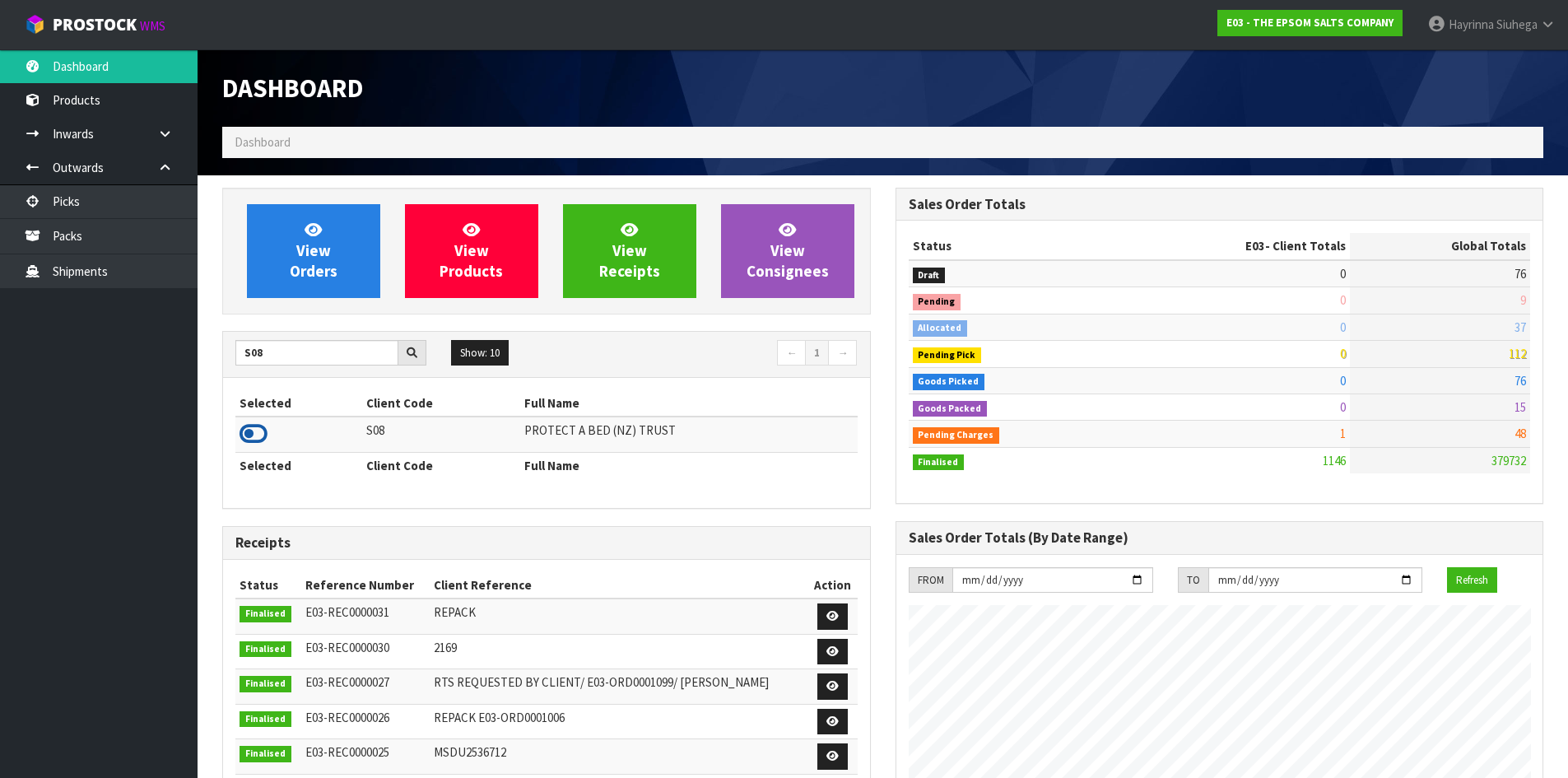
click at [253, 437] on icon at bounding box center [253, 434] width 28 height 25
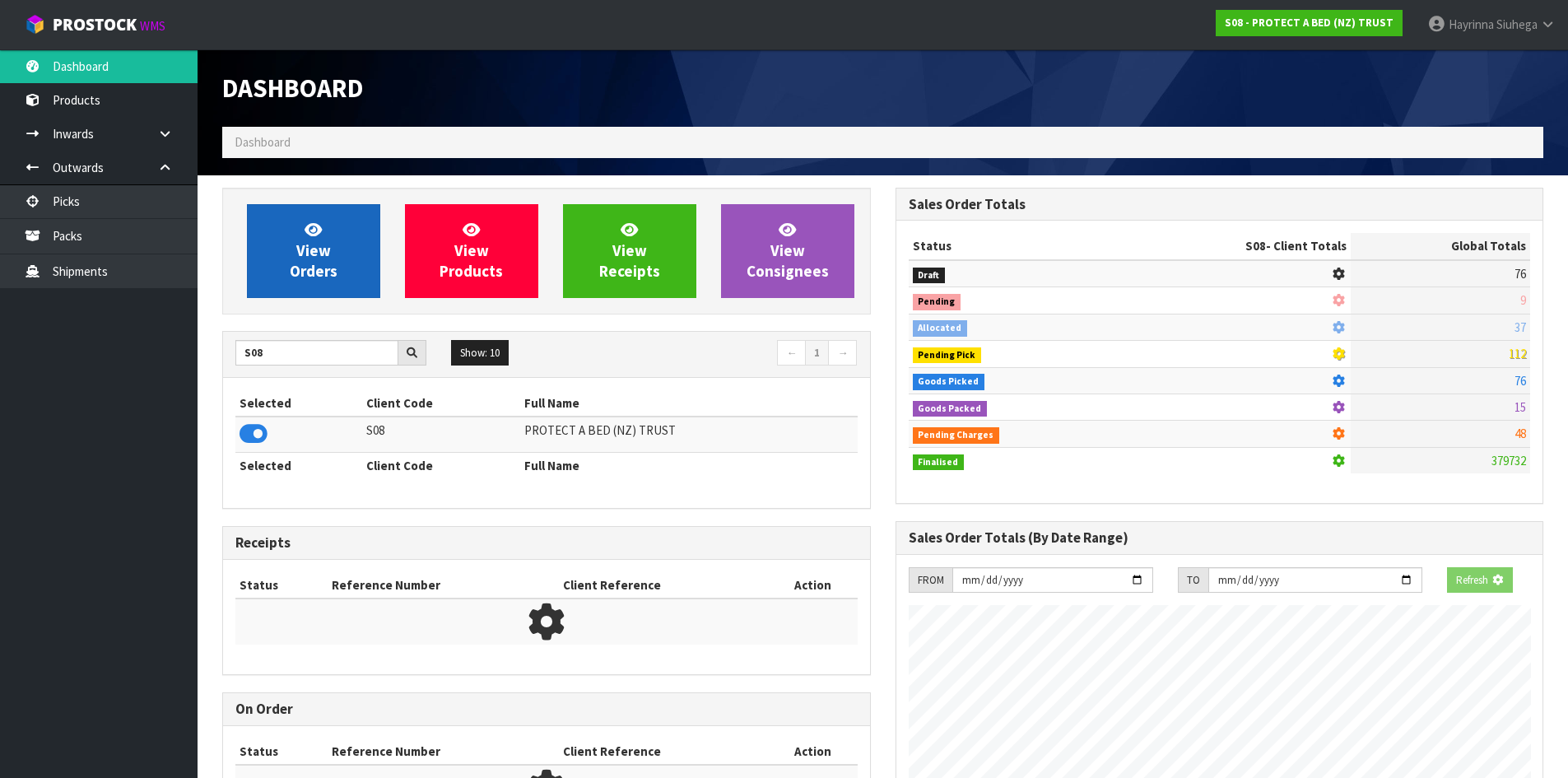
scroll to position [1026, 673]
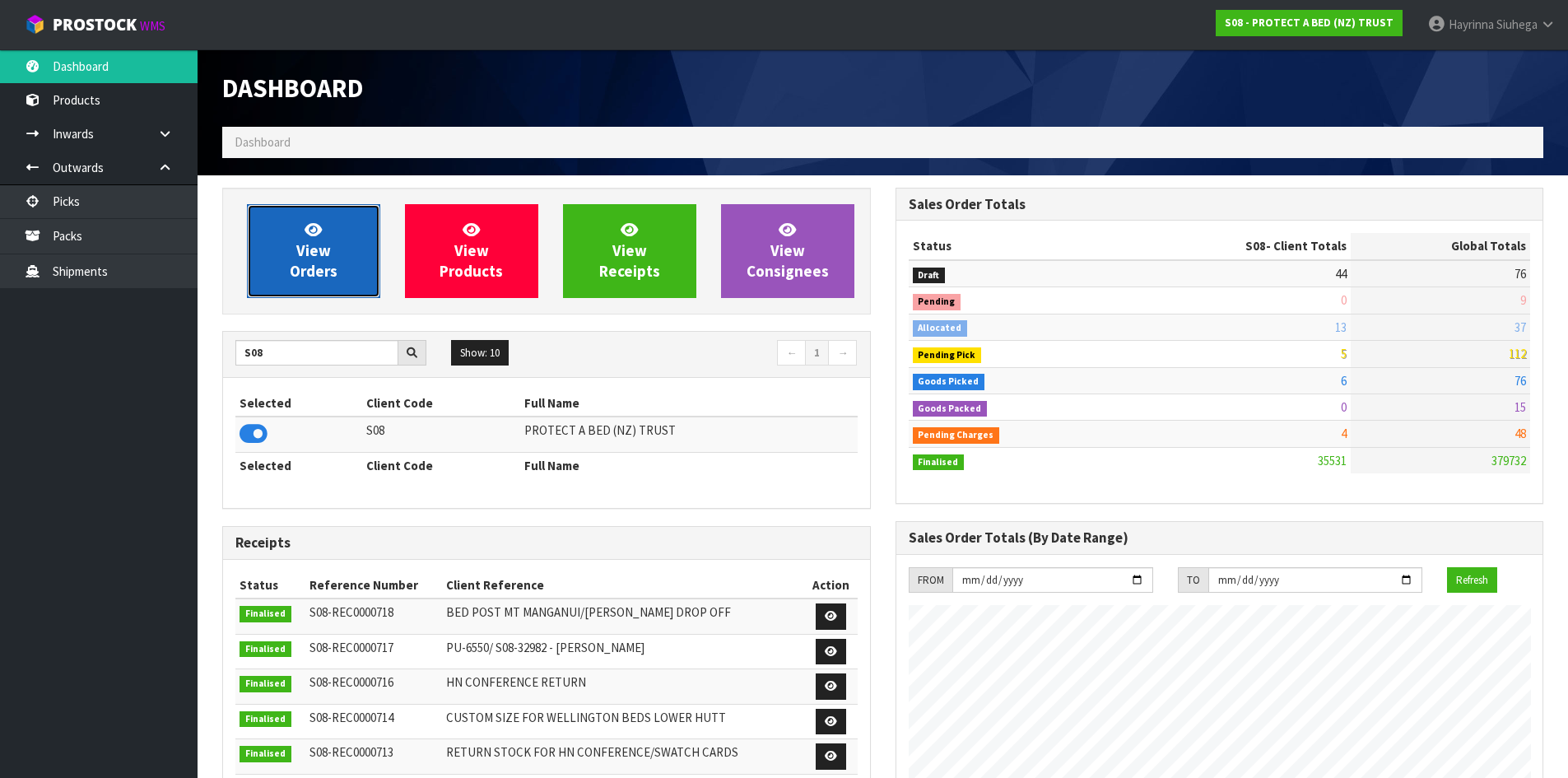
click at [311, 253] on span "View Orders" at bounding box center [313, 250] width 47 height 61
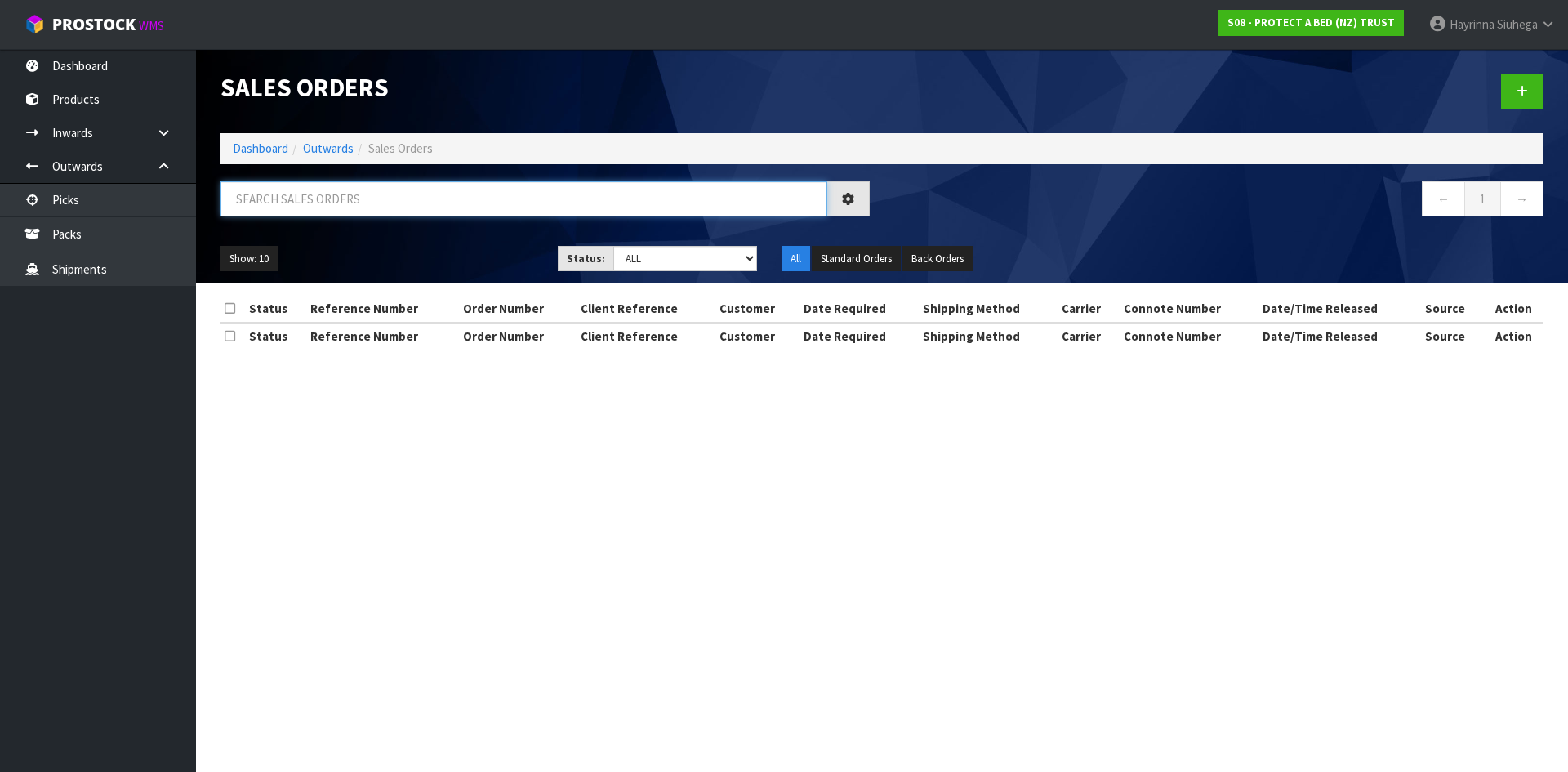
click at [354, 204] on input "text" at bounding box center [523, 199] width 606 height 35
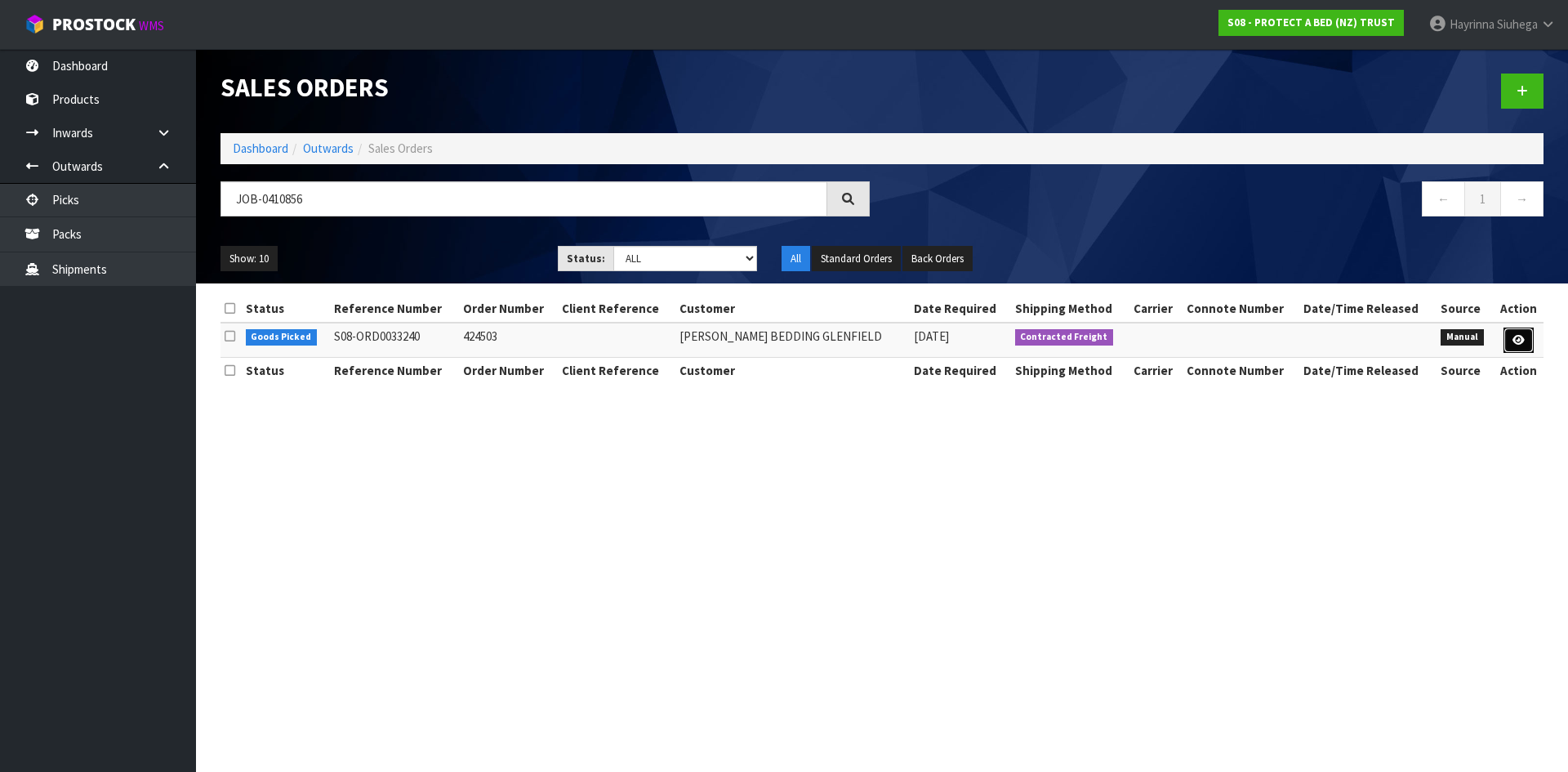
click at [1509, 342] on link at bounding box center [1518, 341] width 30 height 26
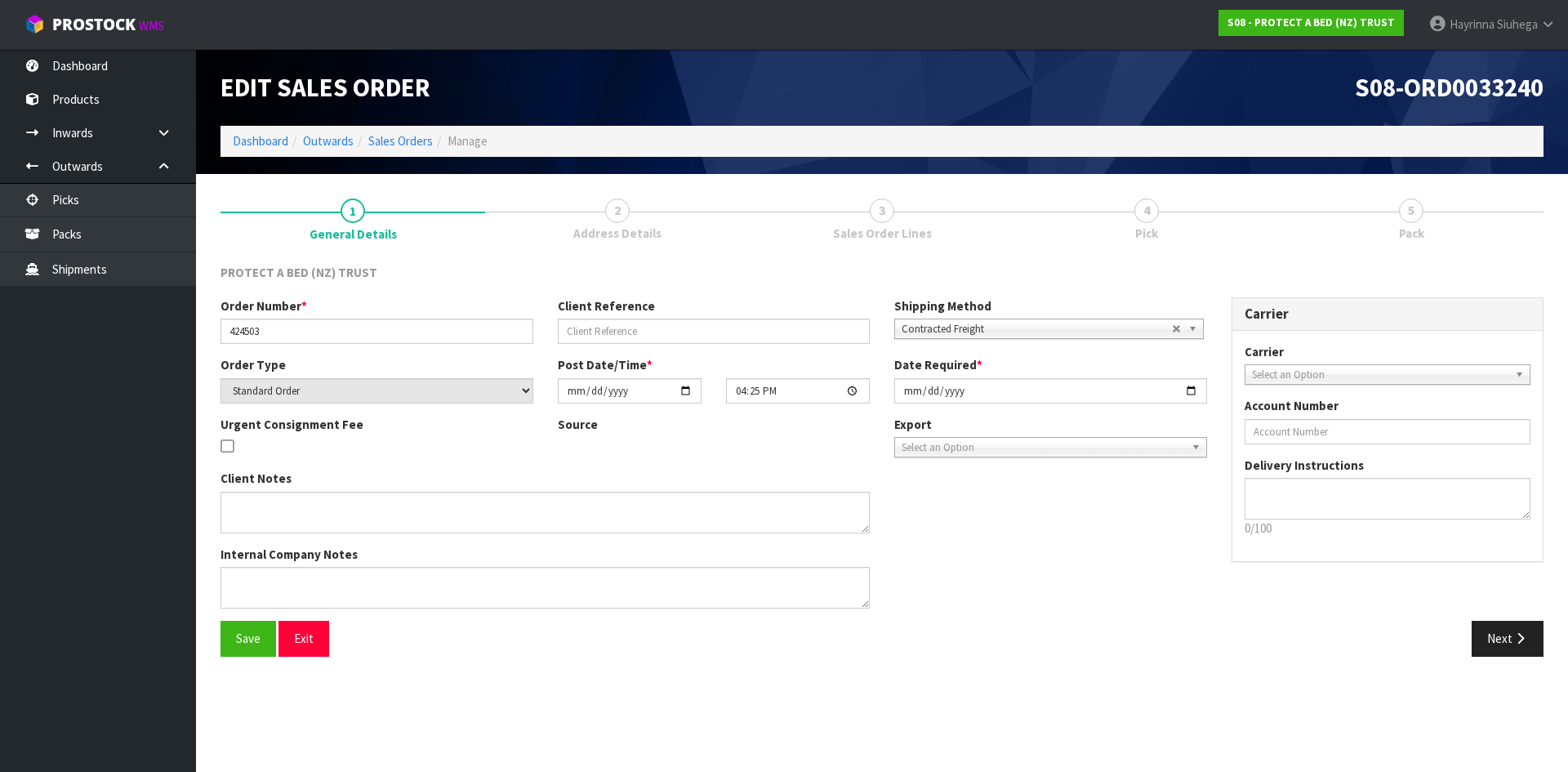
click at [1237, 223] on link "4 Pick" at bounding box center [1146, 219] width 265 height 65
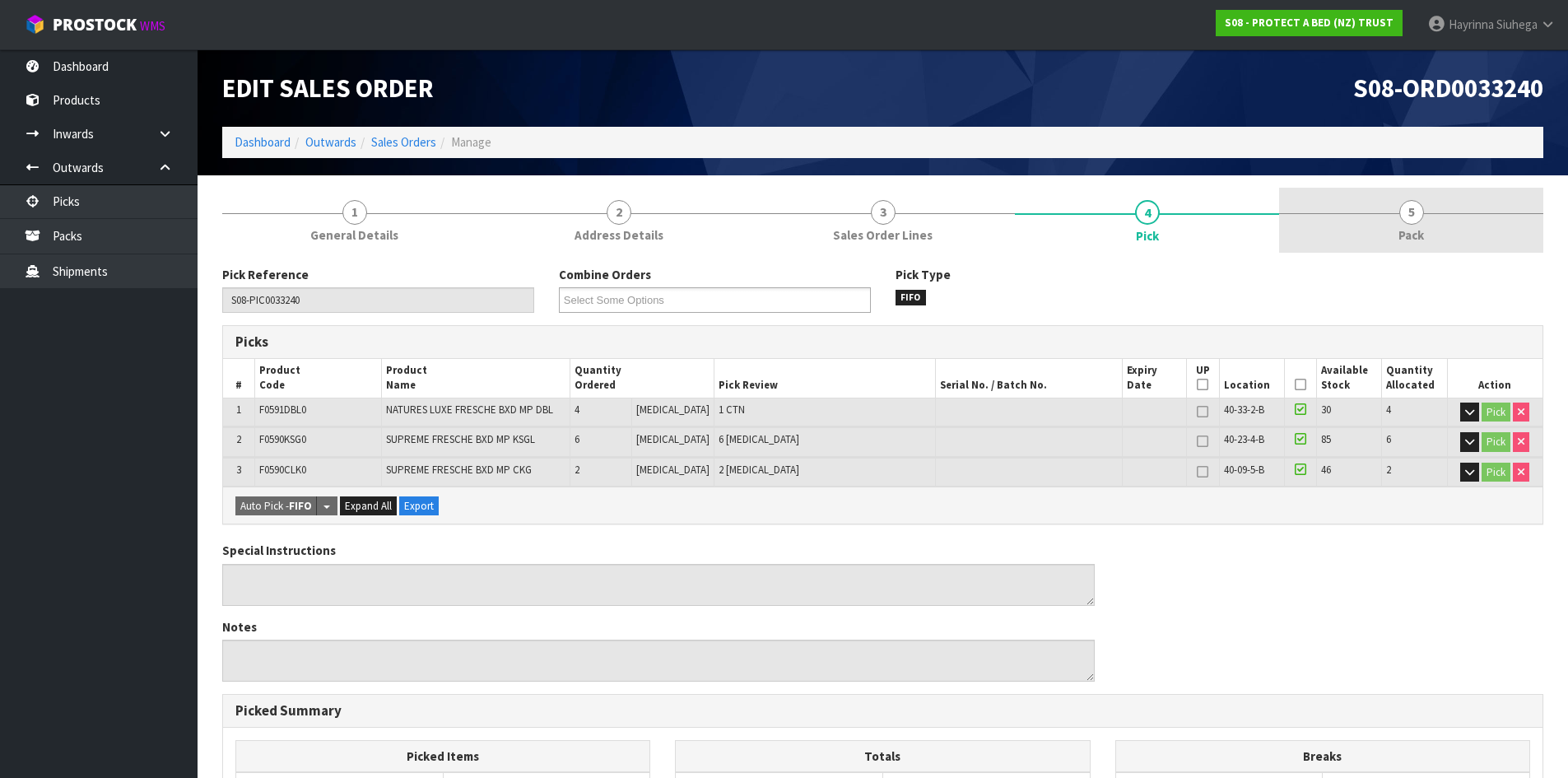
click at [1360, 221] on link "5 Pack" at bounding box center [1412, 221] width 264 height 65
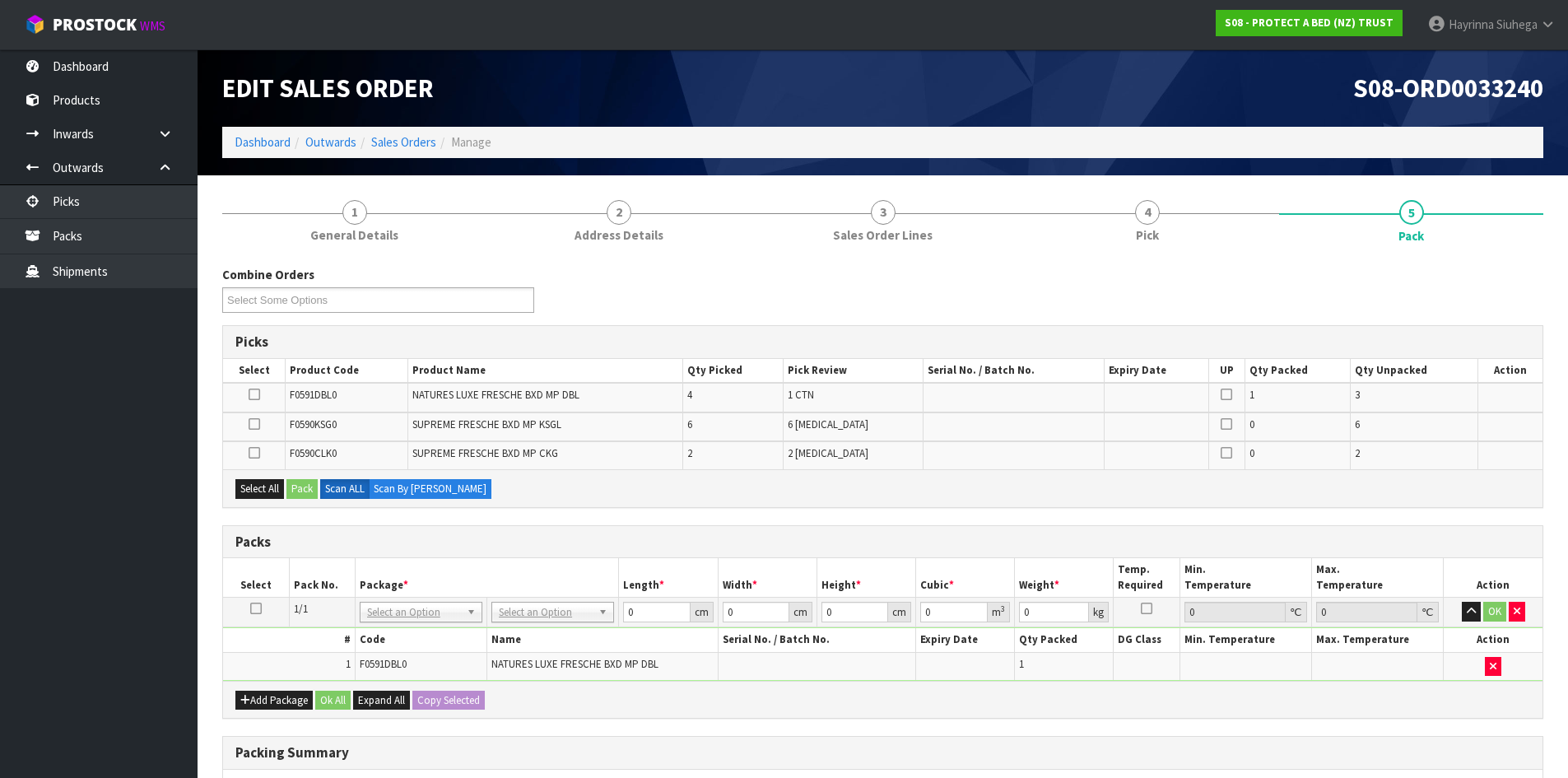
click at [262, 609] on td at bounding box center [256, 612] width 66 height 30
click at [250, 609] on icon at bounding box center [256, 609] width 11 height 1
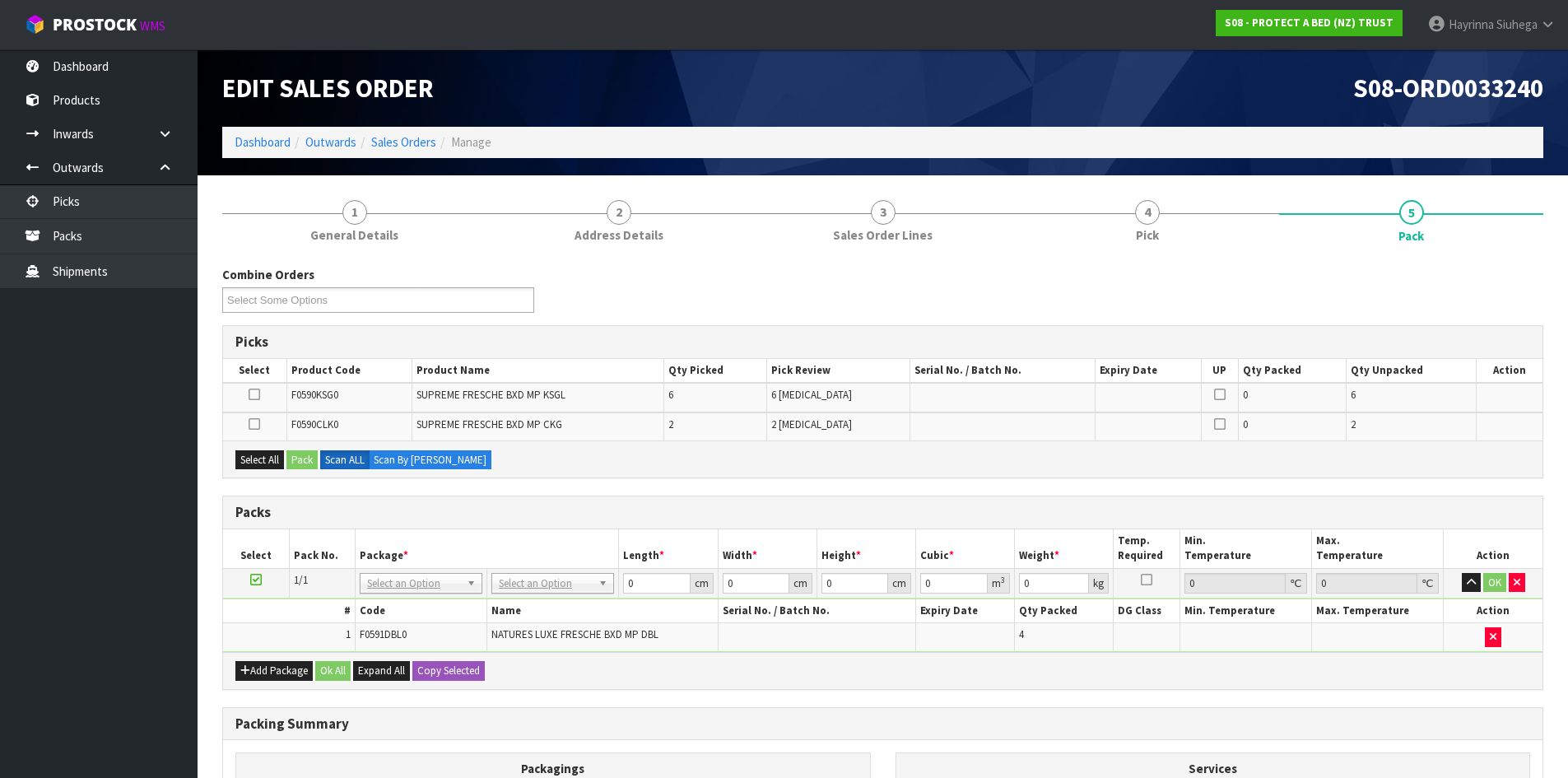
drag, startPoint x: 516, startPoint y: 582, endPoint x: 527, endPoint y: 602, distance: 22.8
click at [271, 669] on button "Add Package" at bounding box center [274, 670] width 77 height 20
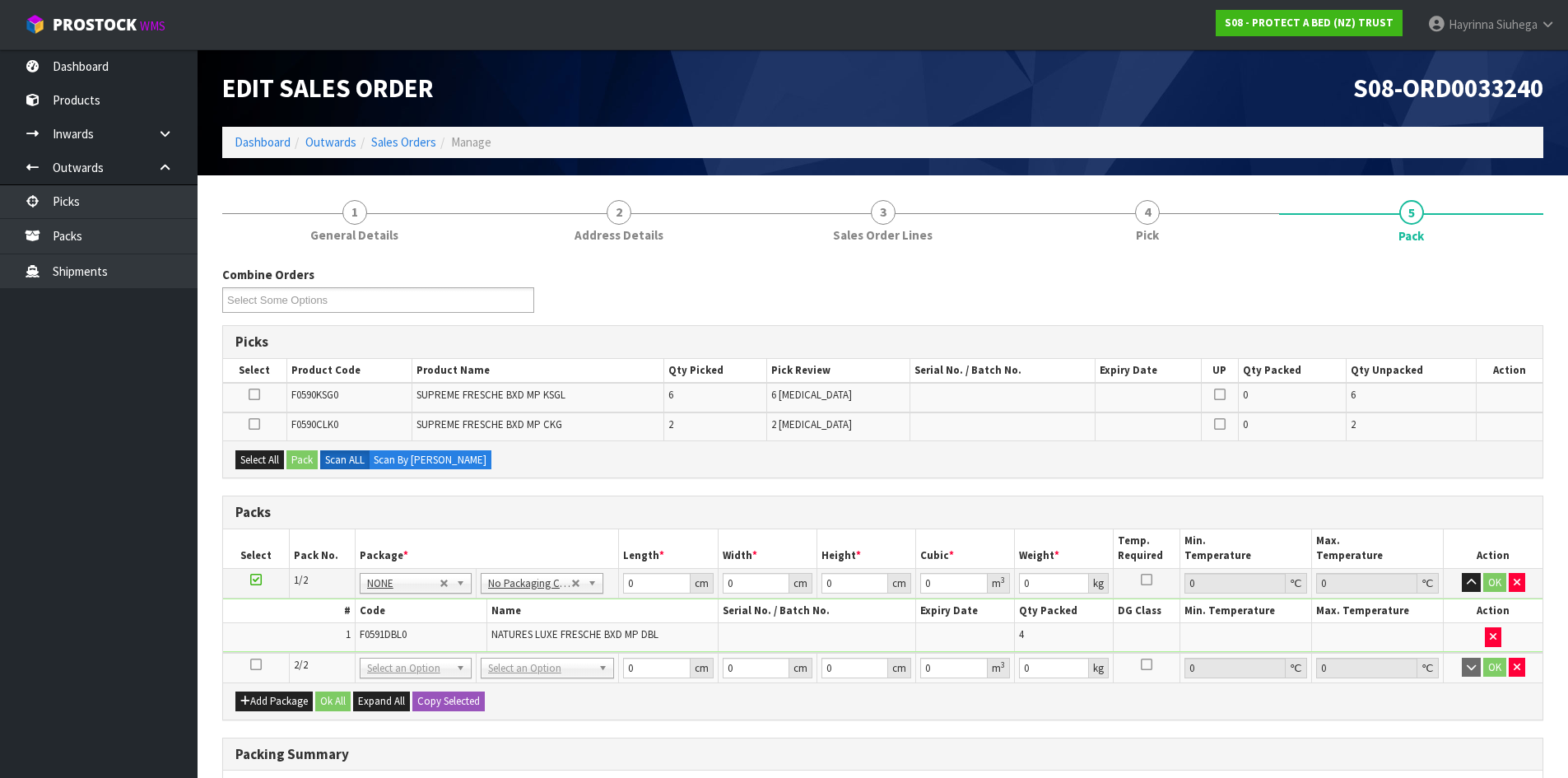
click at [257, 665] on icon at bounding box center [256, 664] width 11 height 1
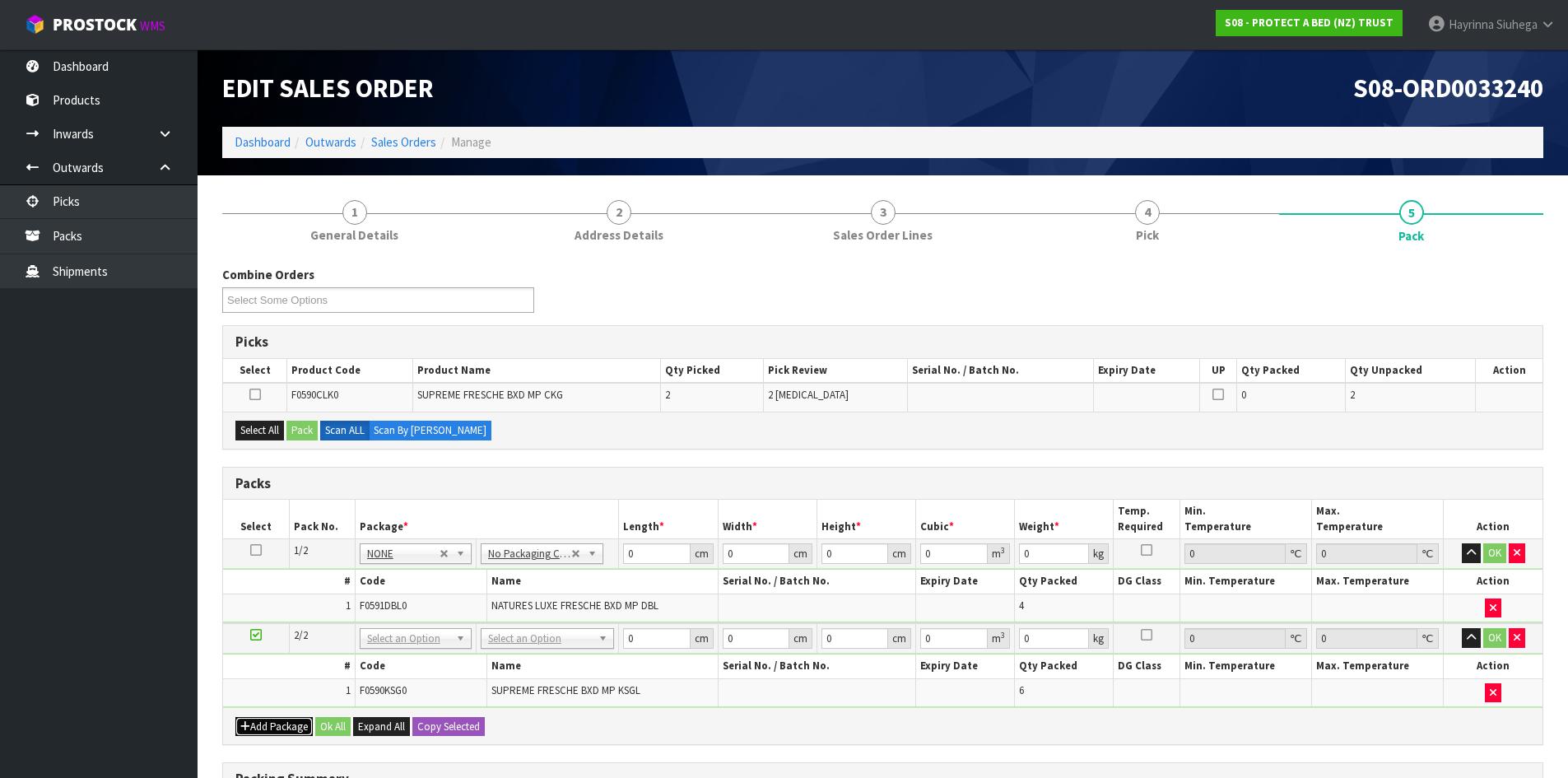
click at [299, 730] on button "Add Package" at bounding box center [274, 727] width 77 height 20
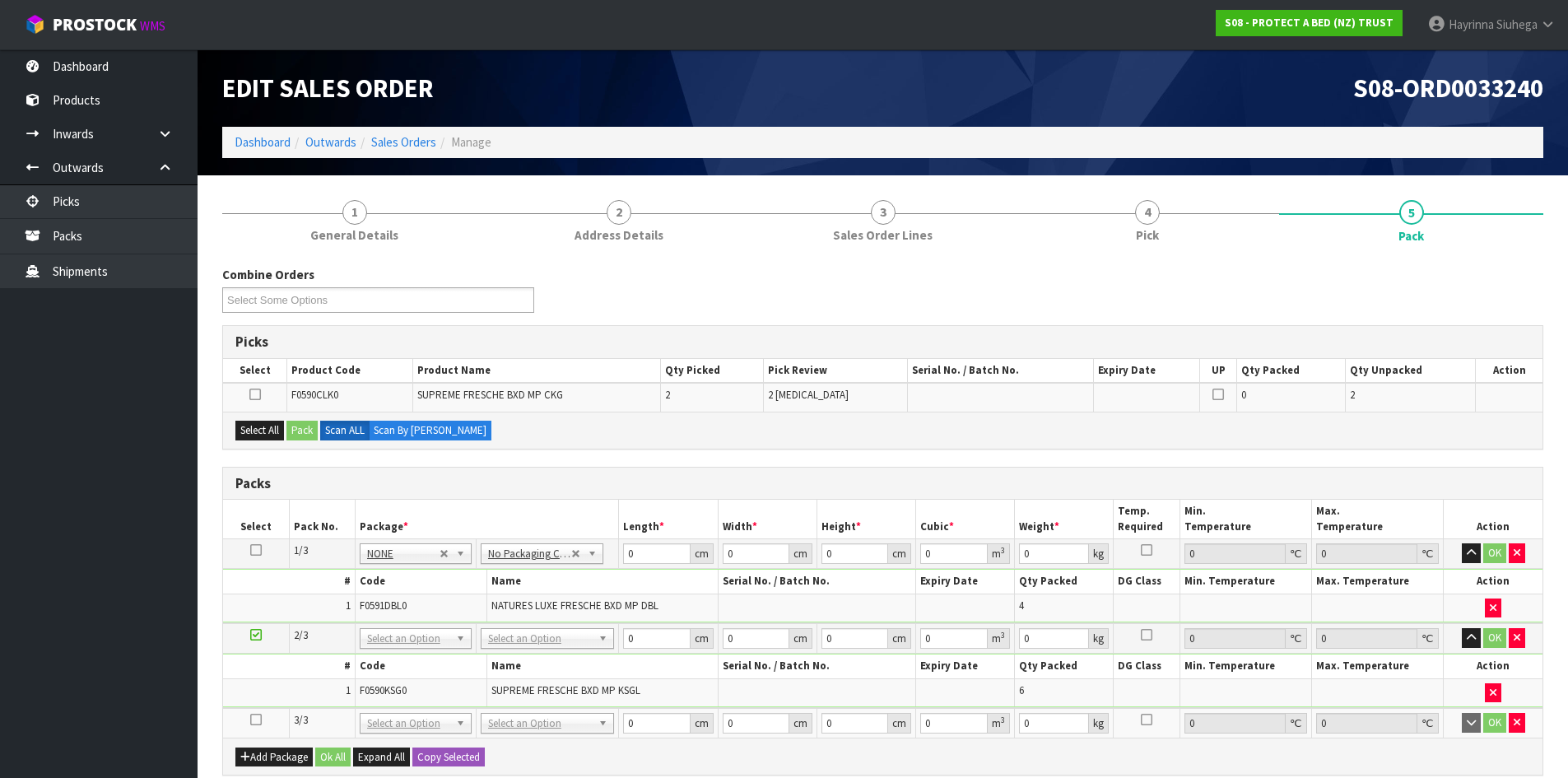
click at [258, 719] on icon at bounding box center [256, 719] width 11 height 1
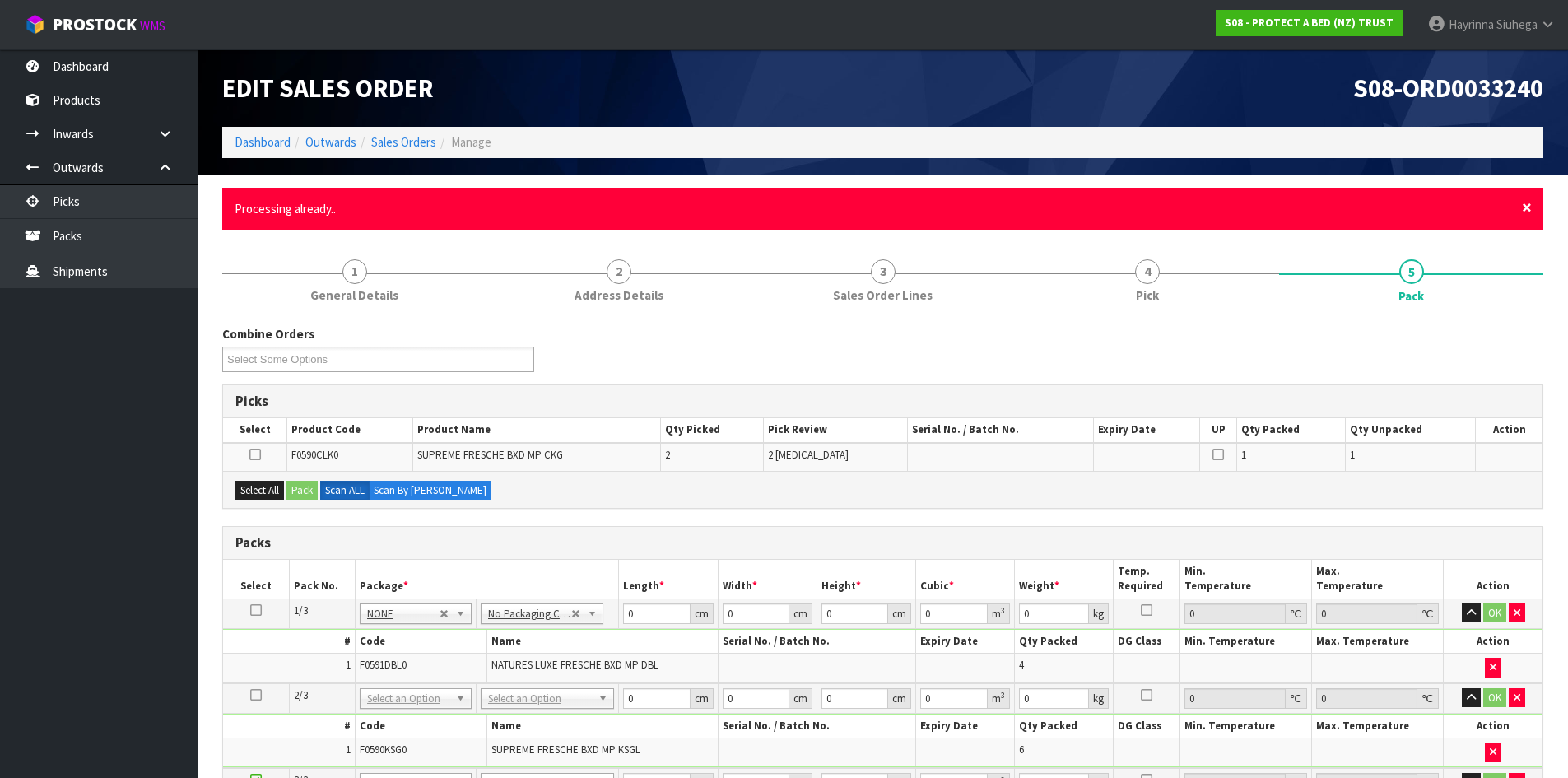
click at [1524, 207] on span "×" at bounding box center [1527, 208] width 10 height 23
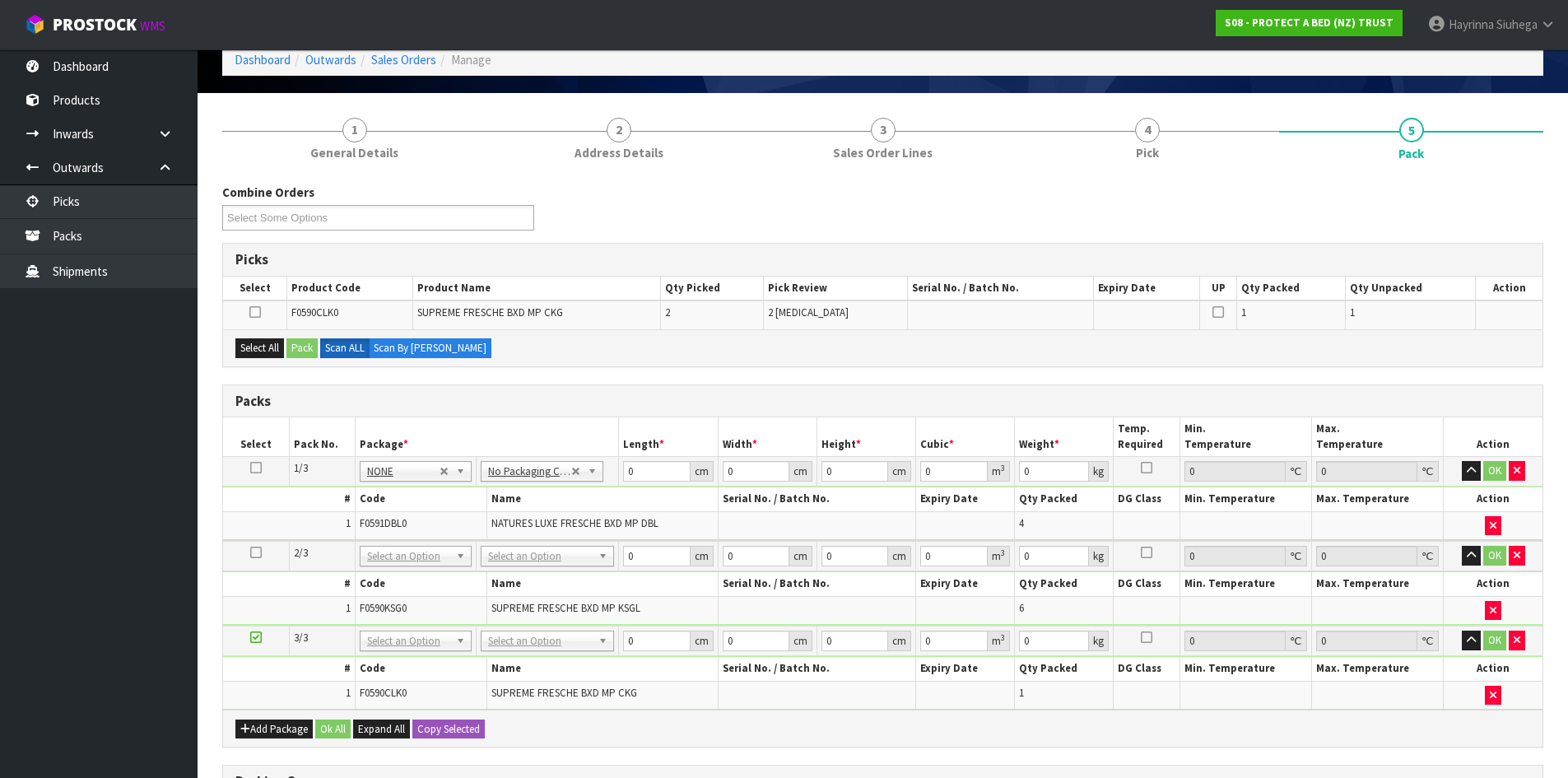
scroll to position [247, 0]
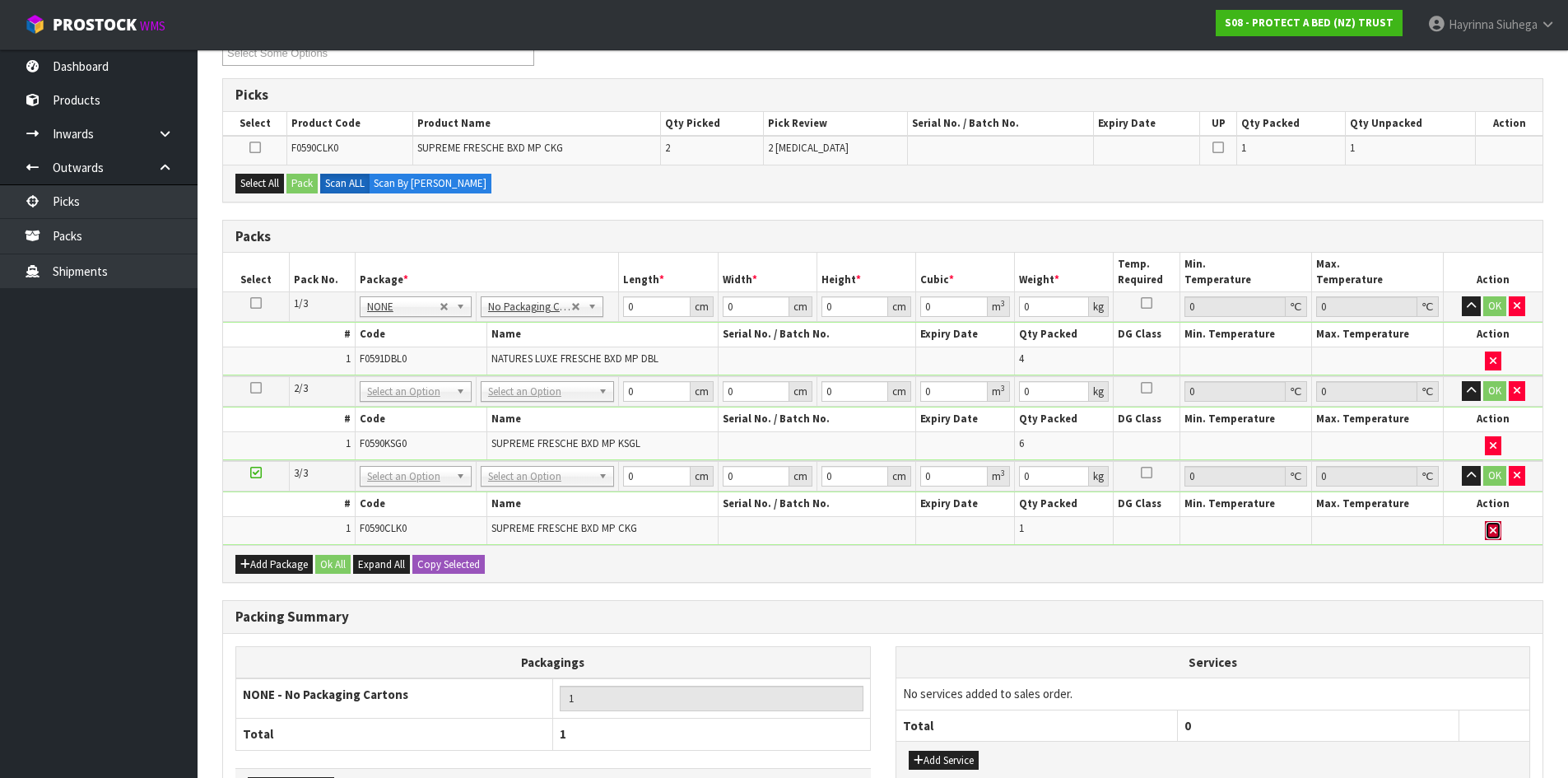
click at [1493, 535] on icon "button" at bounding box center [1493, 530] width 7 height 11
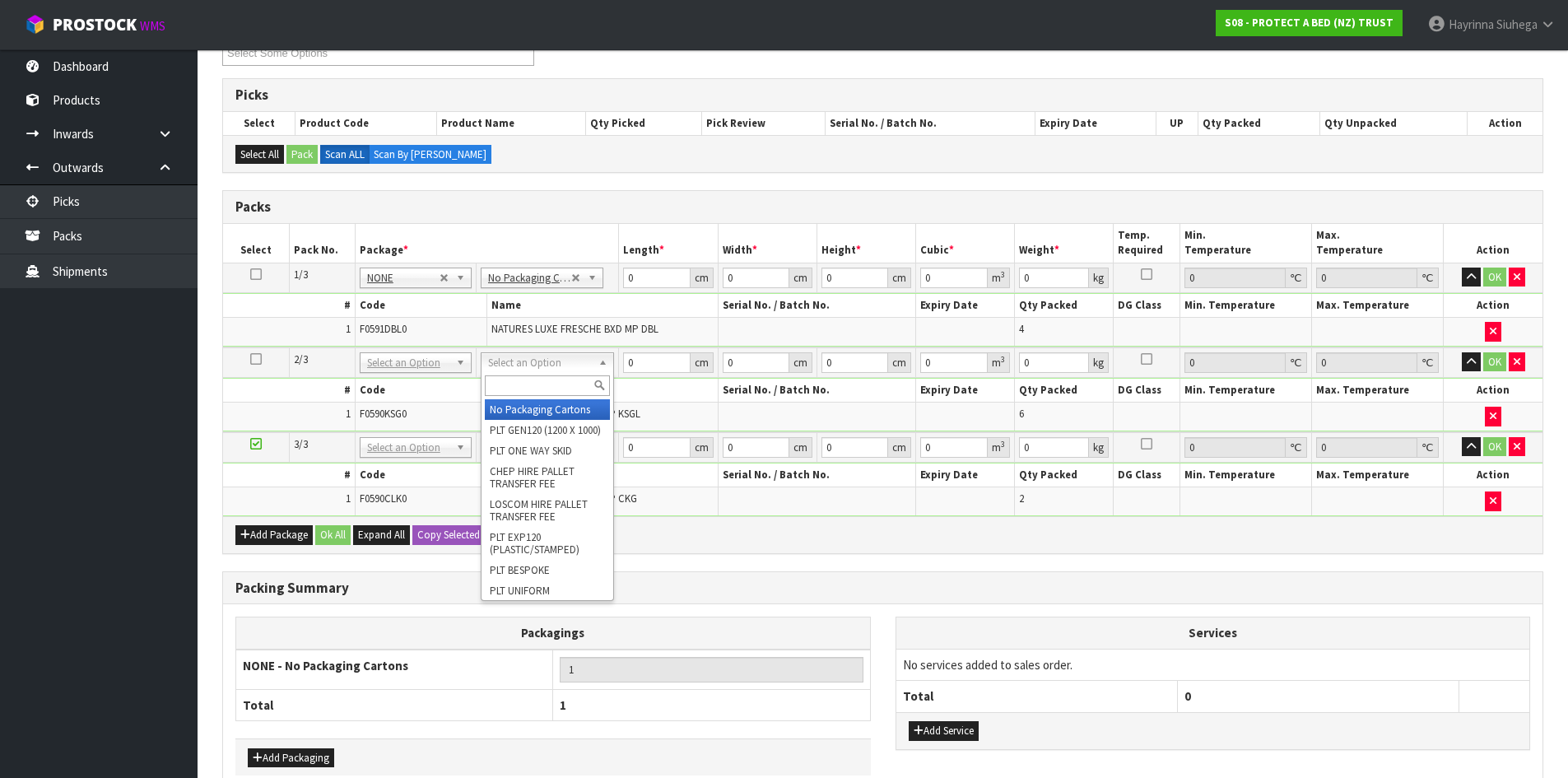
click at [533, 382] on input "text" at bounding box center [547, 385] width 125 height 20
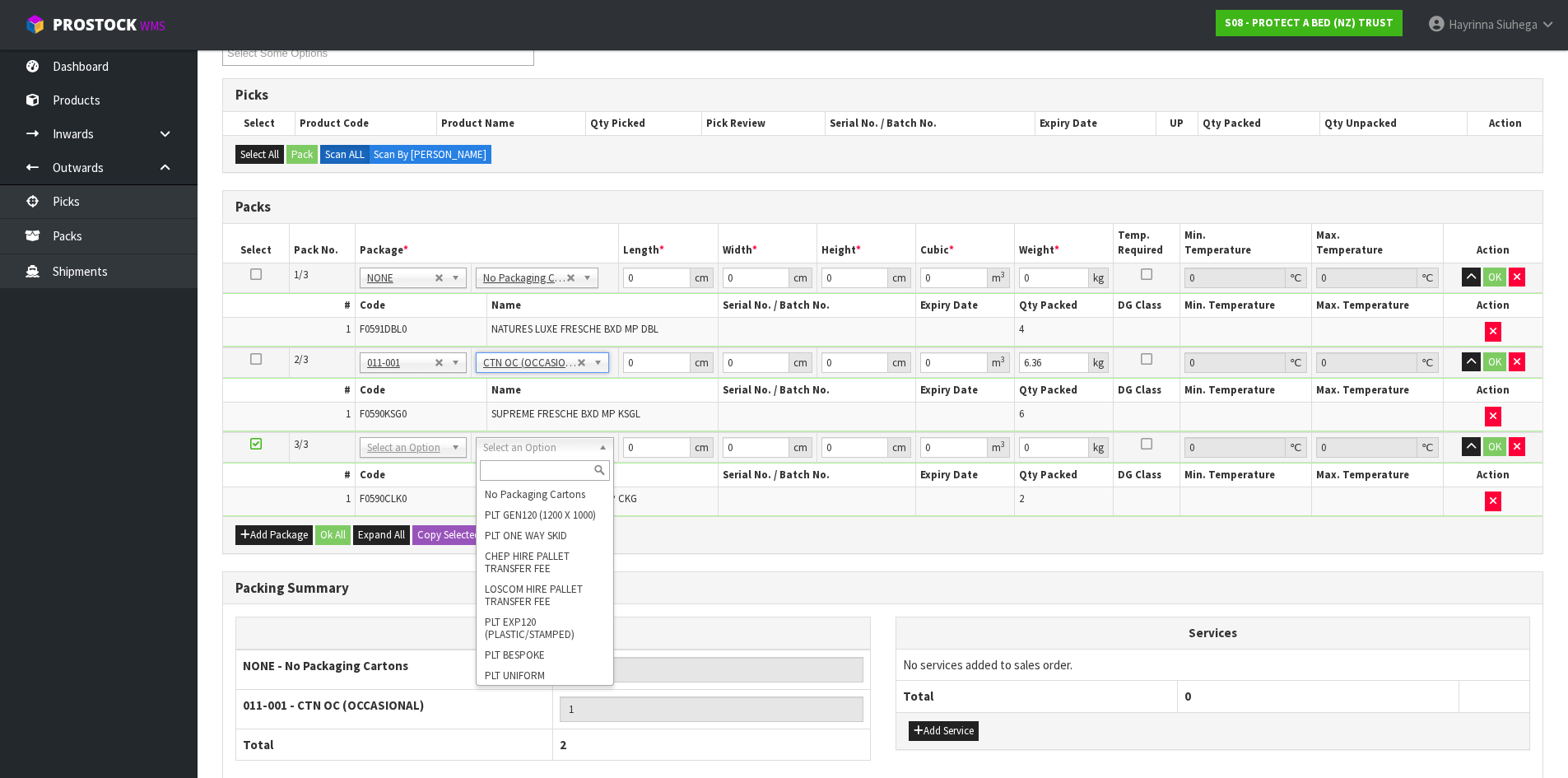
click at [529, 472] on input "text" at bounding box center [545, 471] width 130 height 20
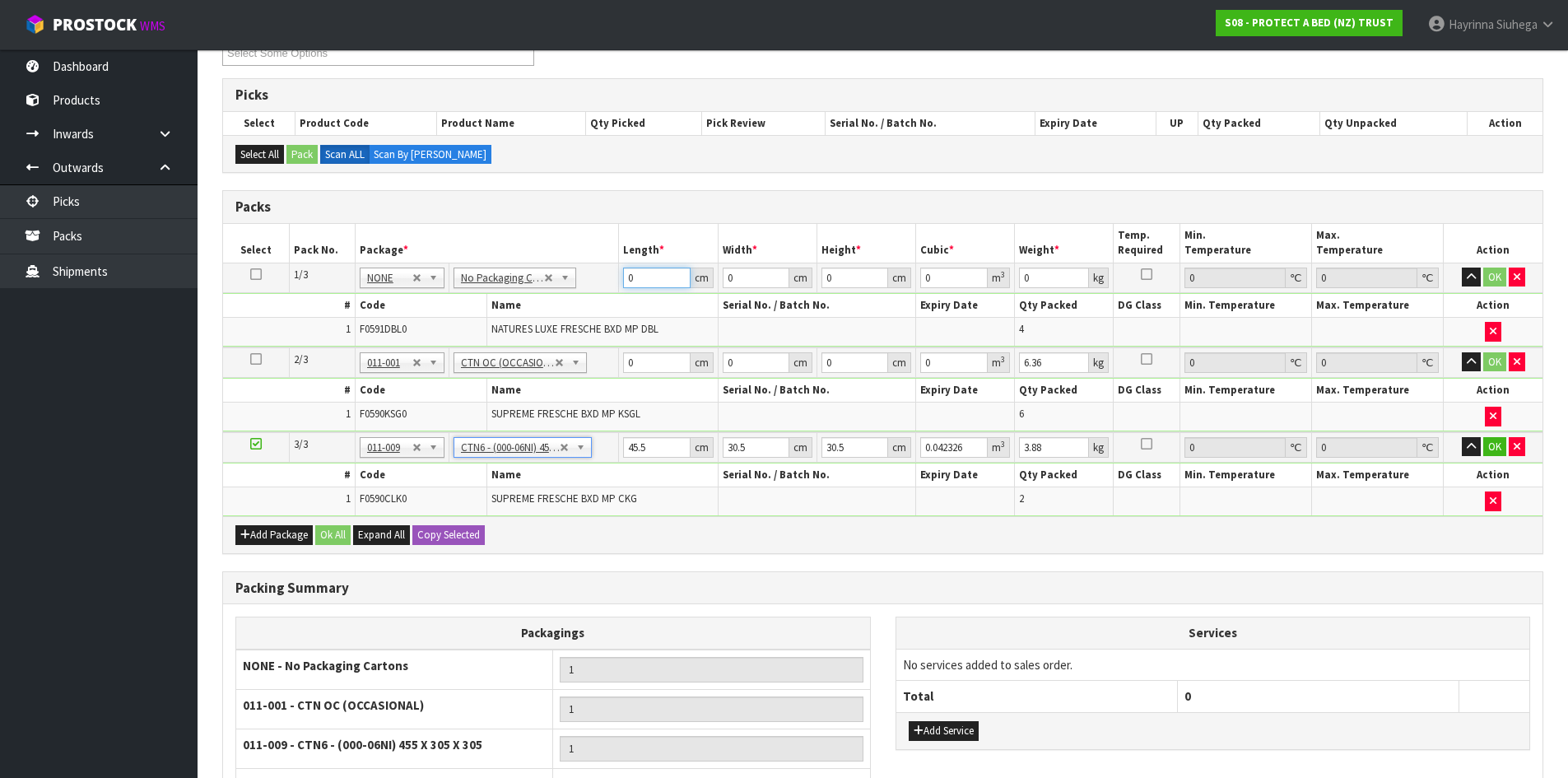
click at [624, 275] on input "0" at bounding box center [657, 278] width 67 height 20
drag, startPoint x: 624, startPoint y: 275, endPoint x: 711, endPoint y: 275, distance: 87.0
click at [640, 275] on input "0" at bounding box center [657, 278] width 67 height 20
click button "OK" at bounding box center [1494, 277] width 23 height 20
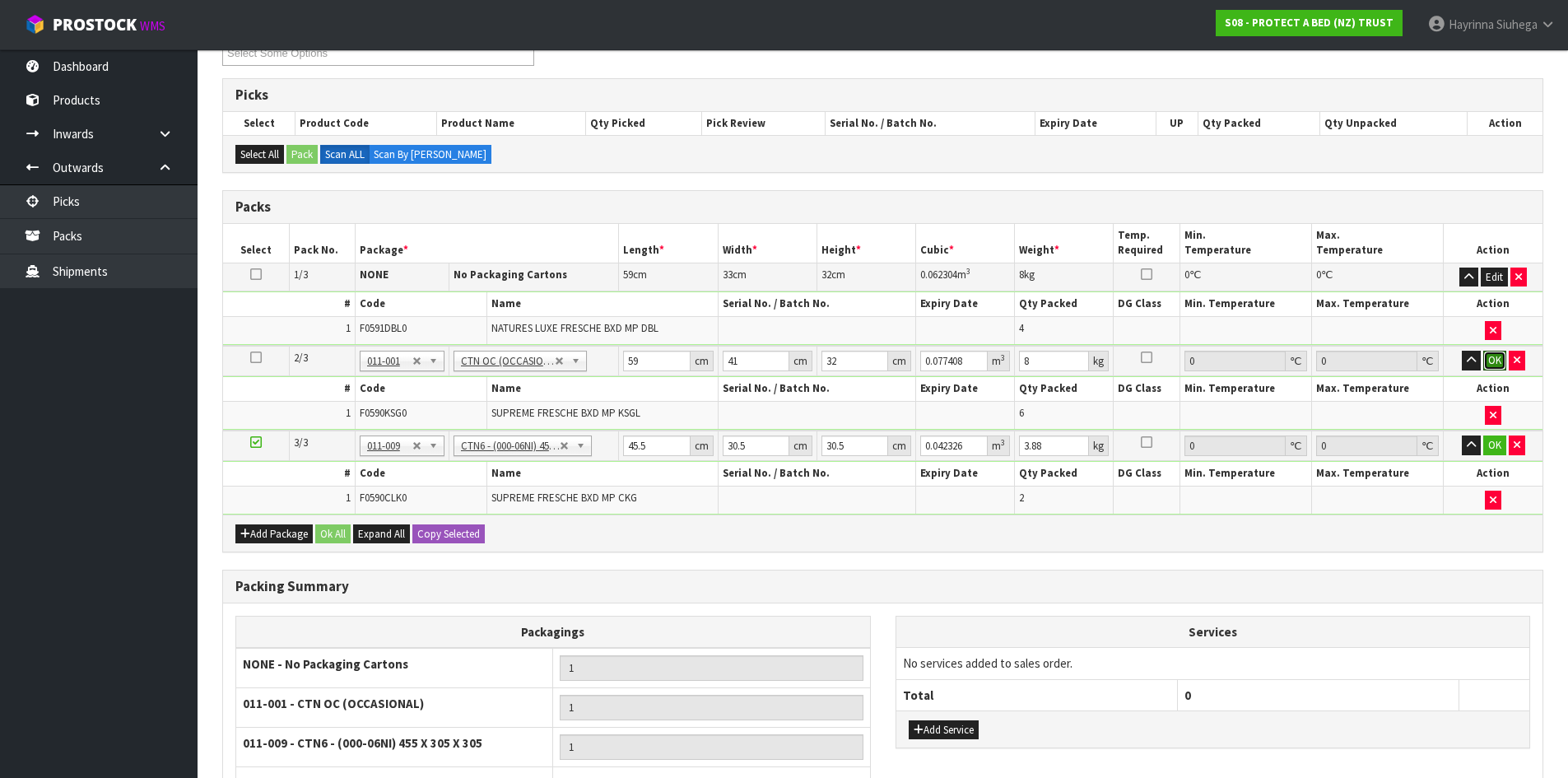
click button "OK" at bounding box center [1494, 360] width 23 height 20
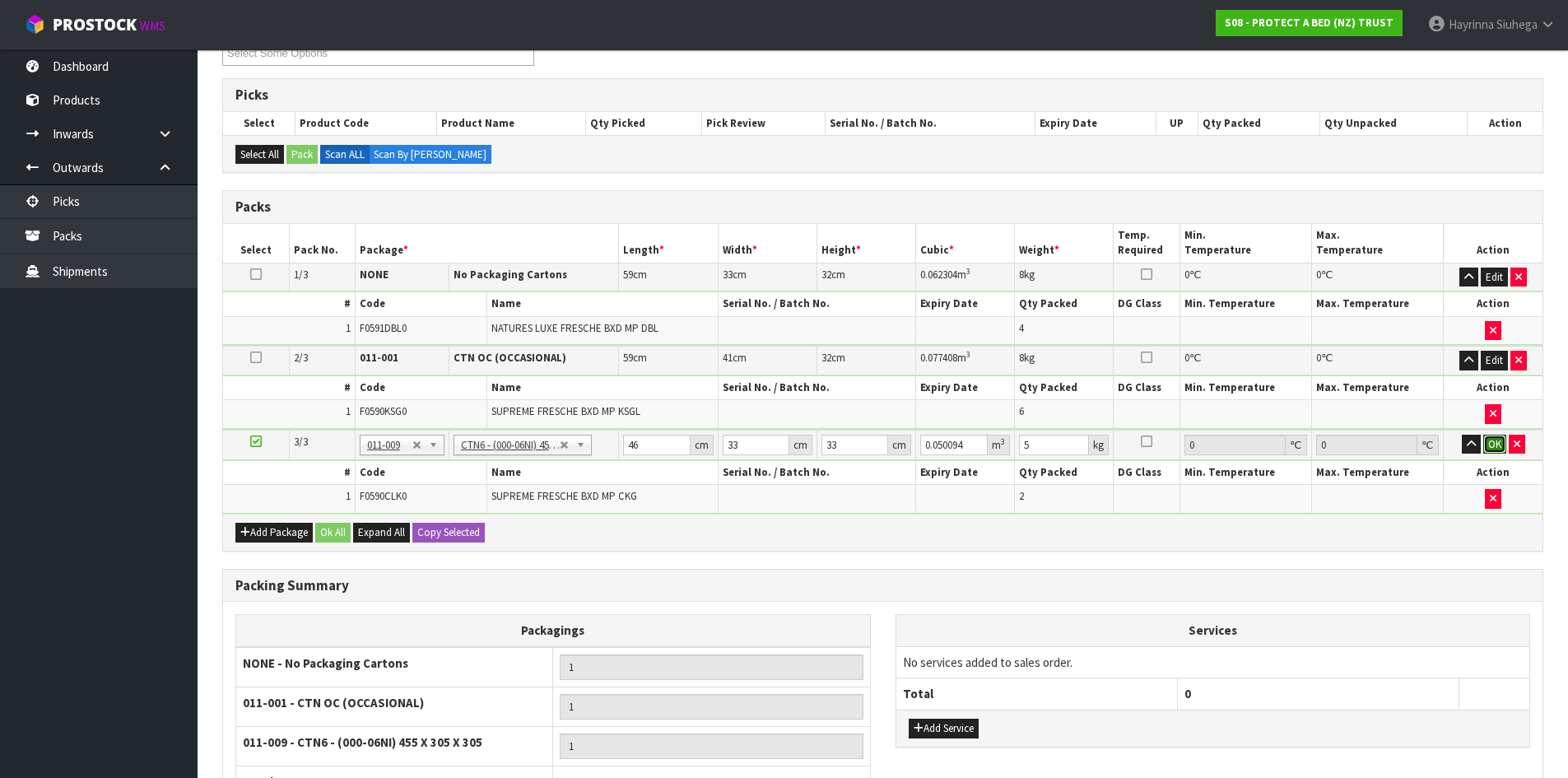
click button "OK" at bounding box center [1494, 444] width 23 height 20
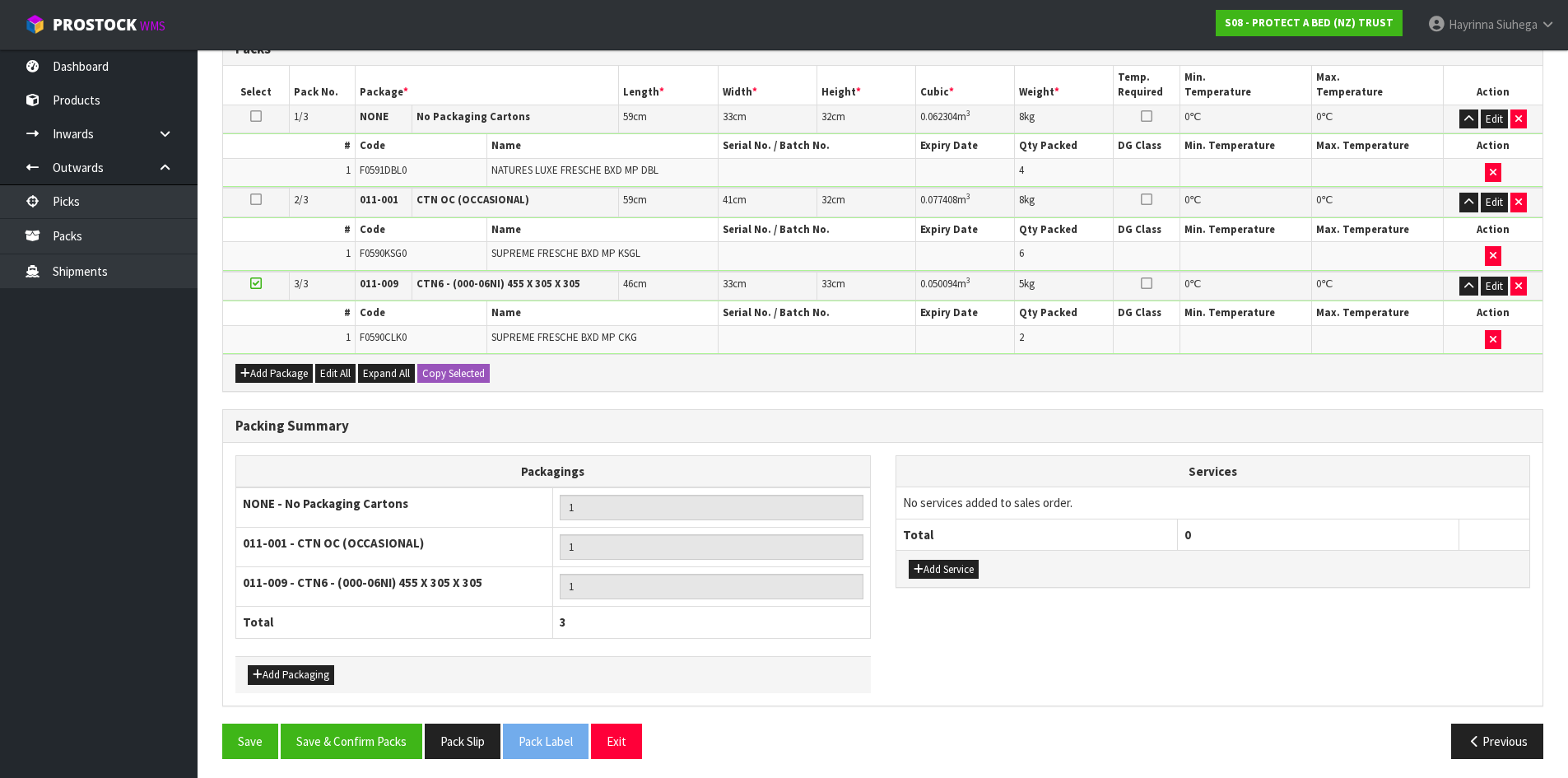
scroll to position [410, 0]
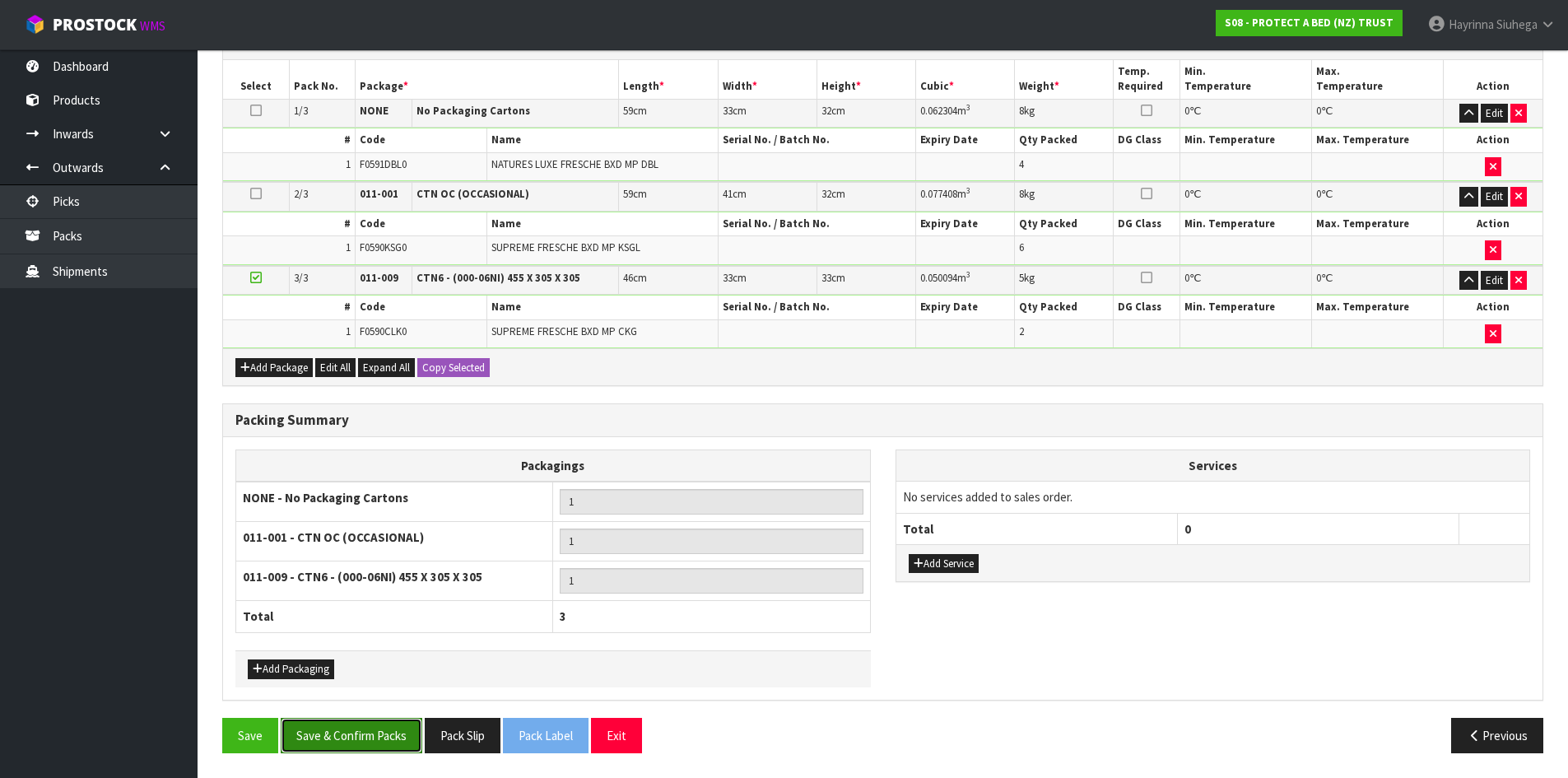
click at [388, 746] on button "Save & Confirm Packs" at bounding box center [352, 735] width 141 height 35
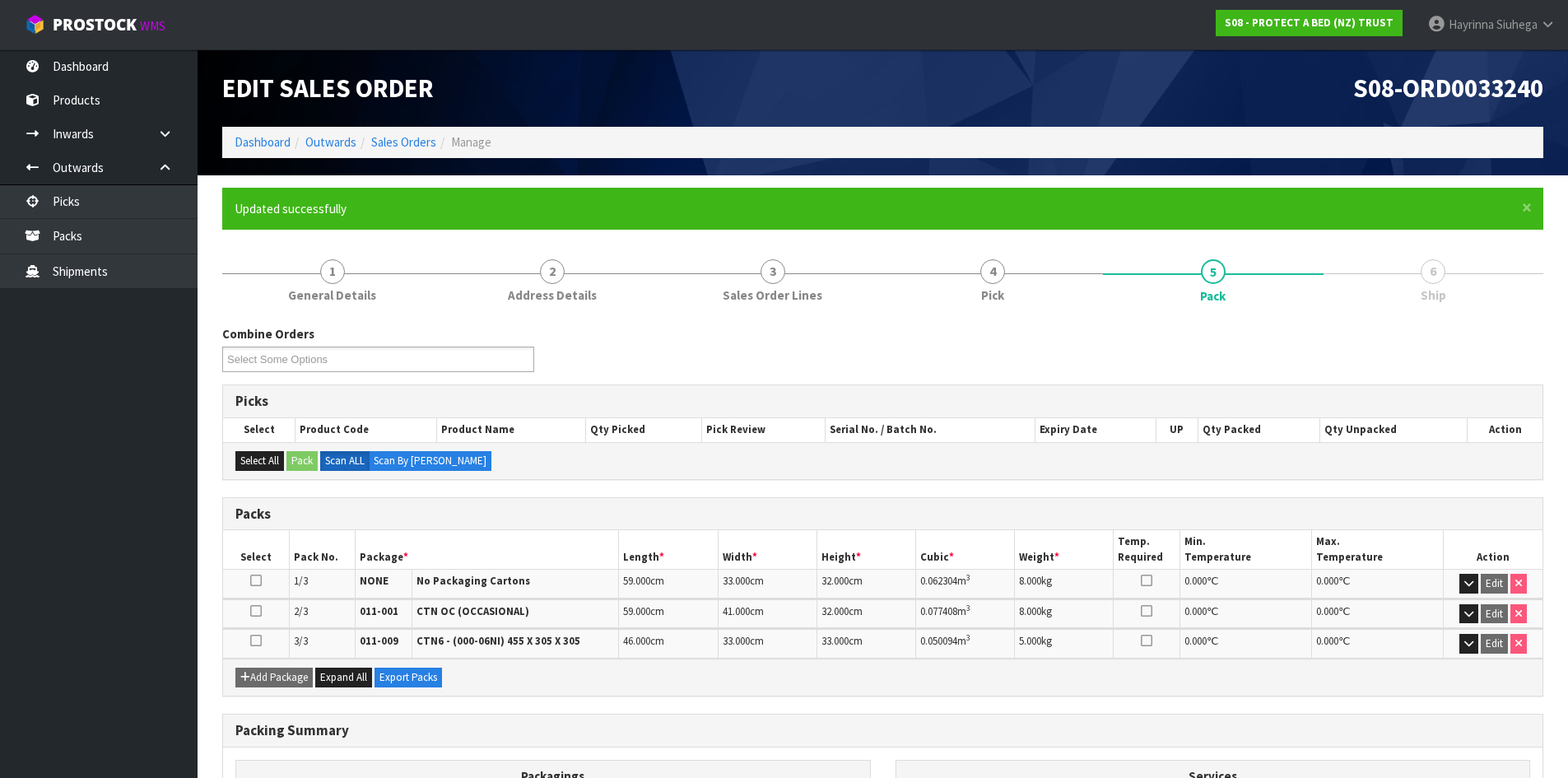
scroll to position [274, 0]
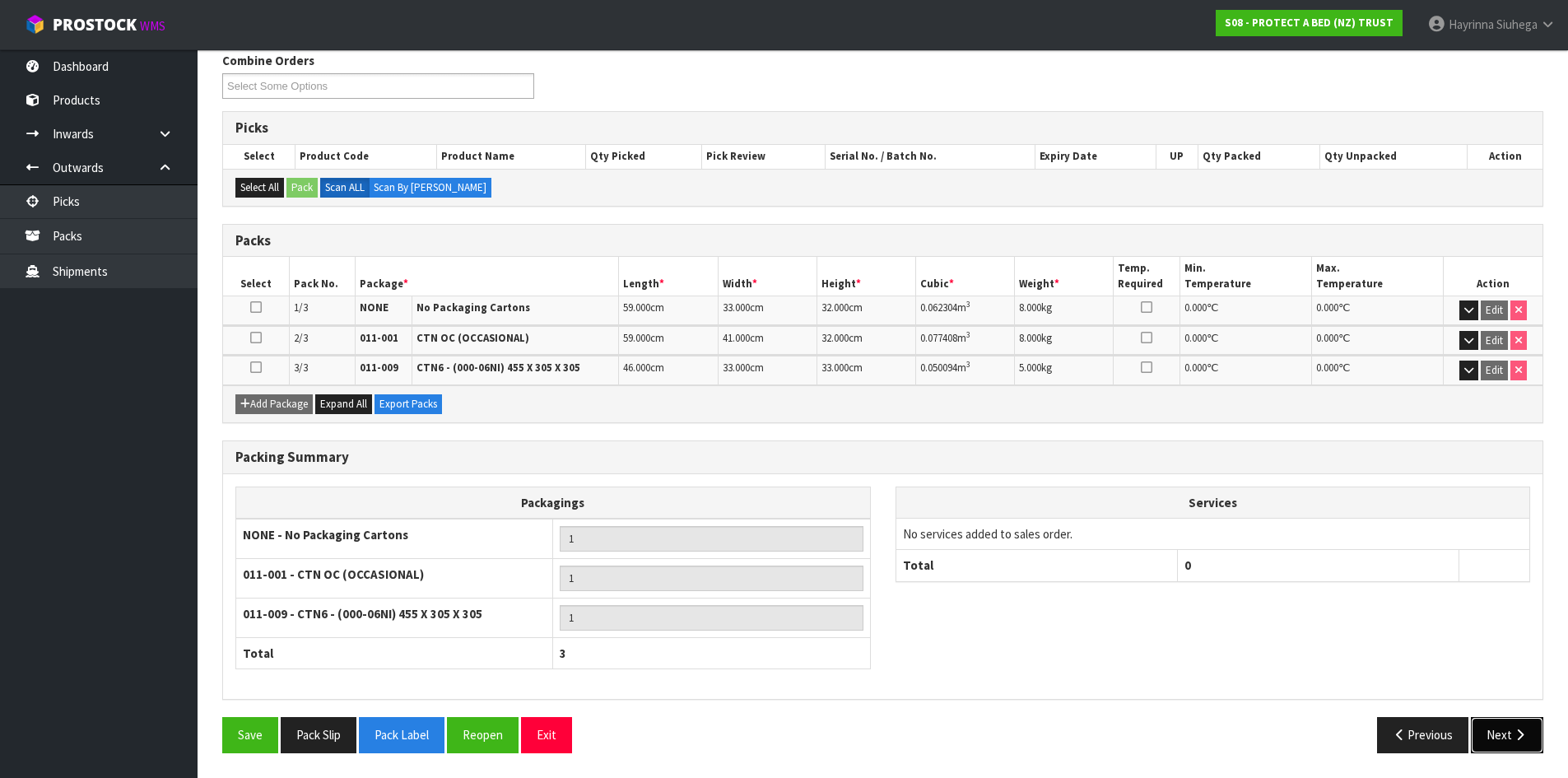
click at [1524, 730] on icon "button" at bounding box center [1520, 734] width 16 height 12
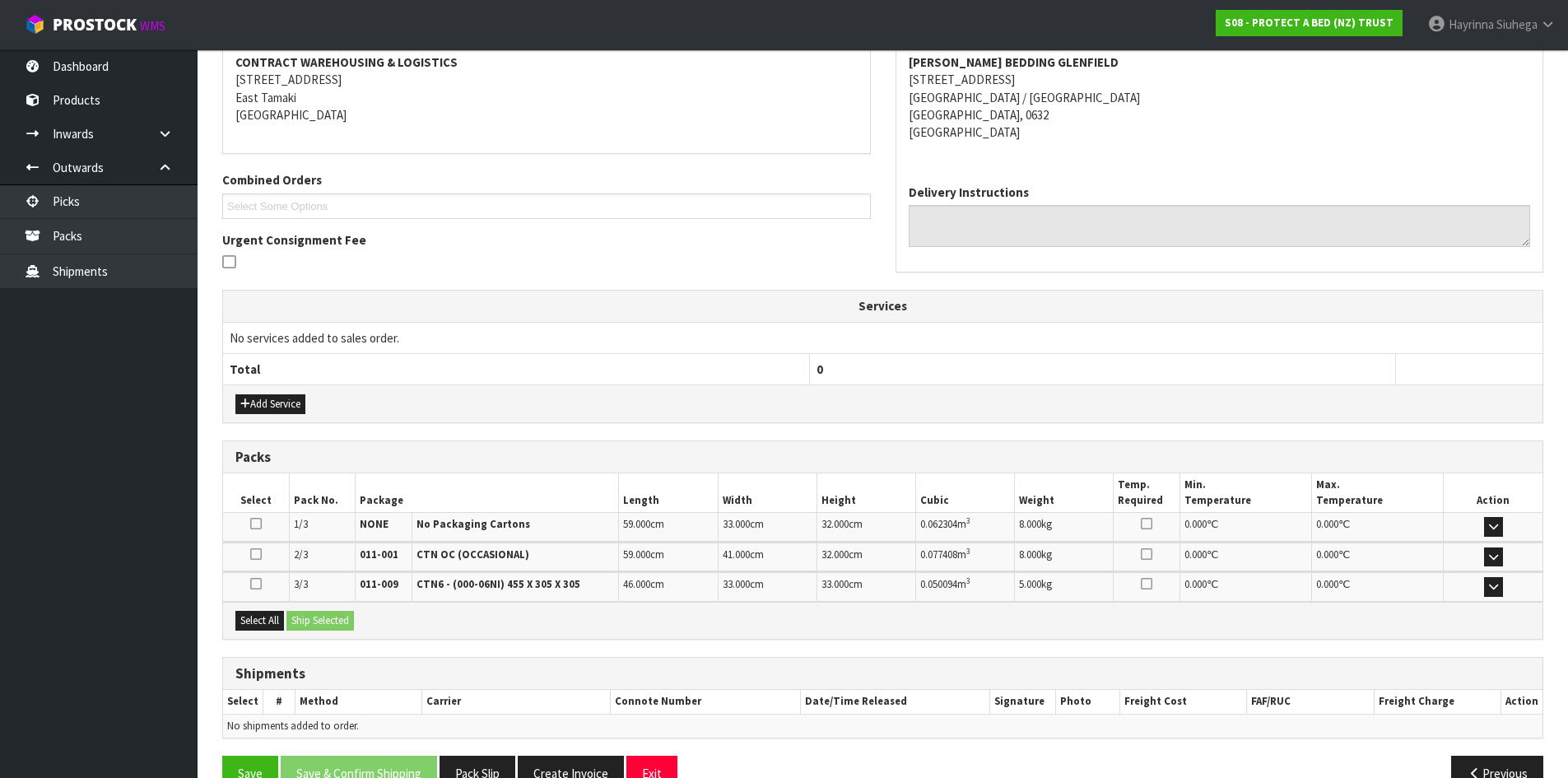
scroll to position [356, 0]
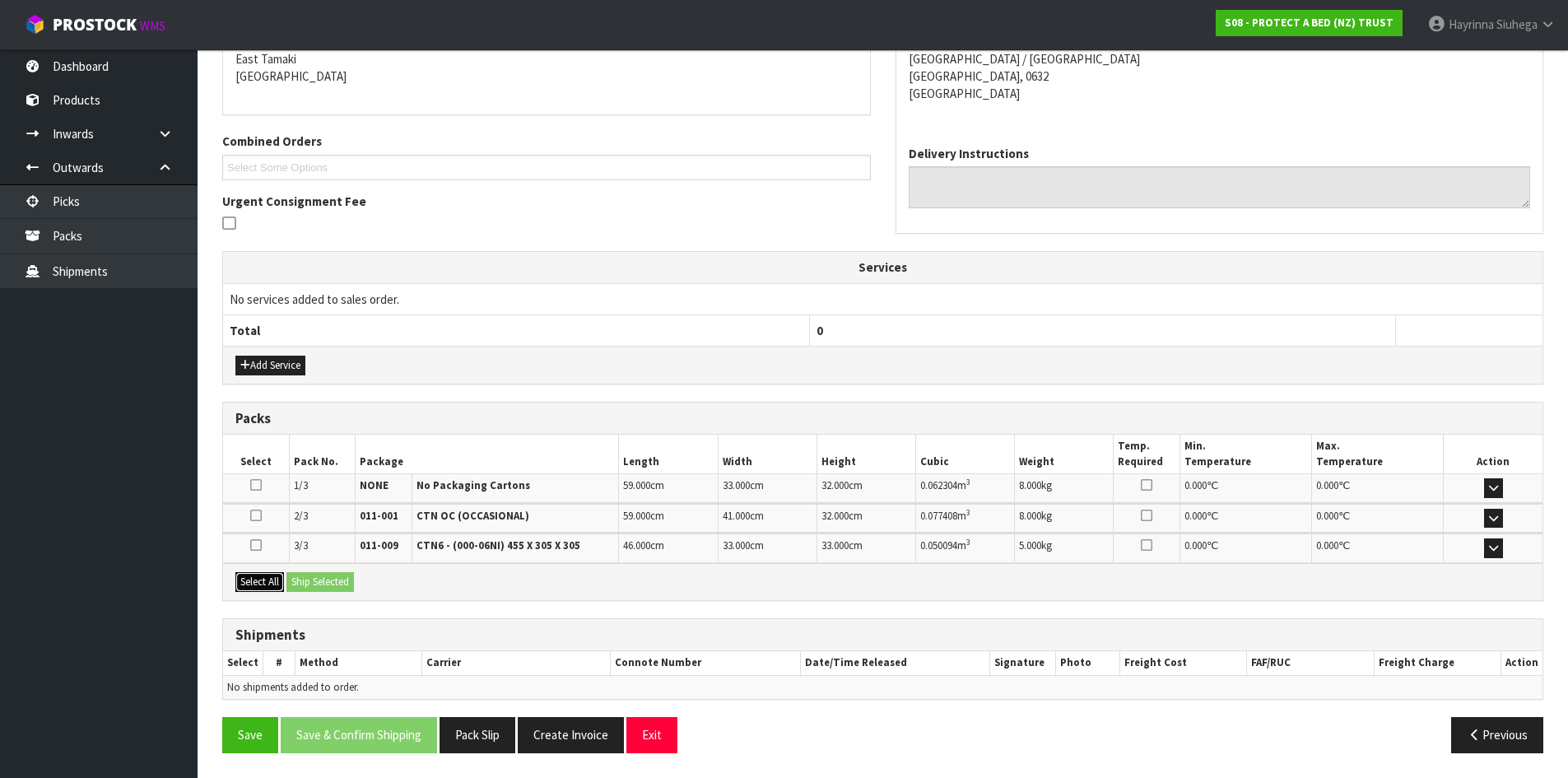
drag, startPoint x: 266, startPoint y: 579, endPoint x: 302, endPoint y: 575, distance: 36.2
click at [268, 578] on button "Select All" at bounding box center [260, 582] width 48 height 20
click at [303, 575] on button "Ship Selected" at bounding box center [320, 582] width 68 height 20
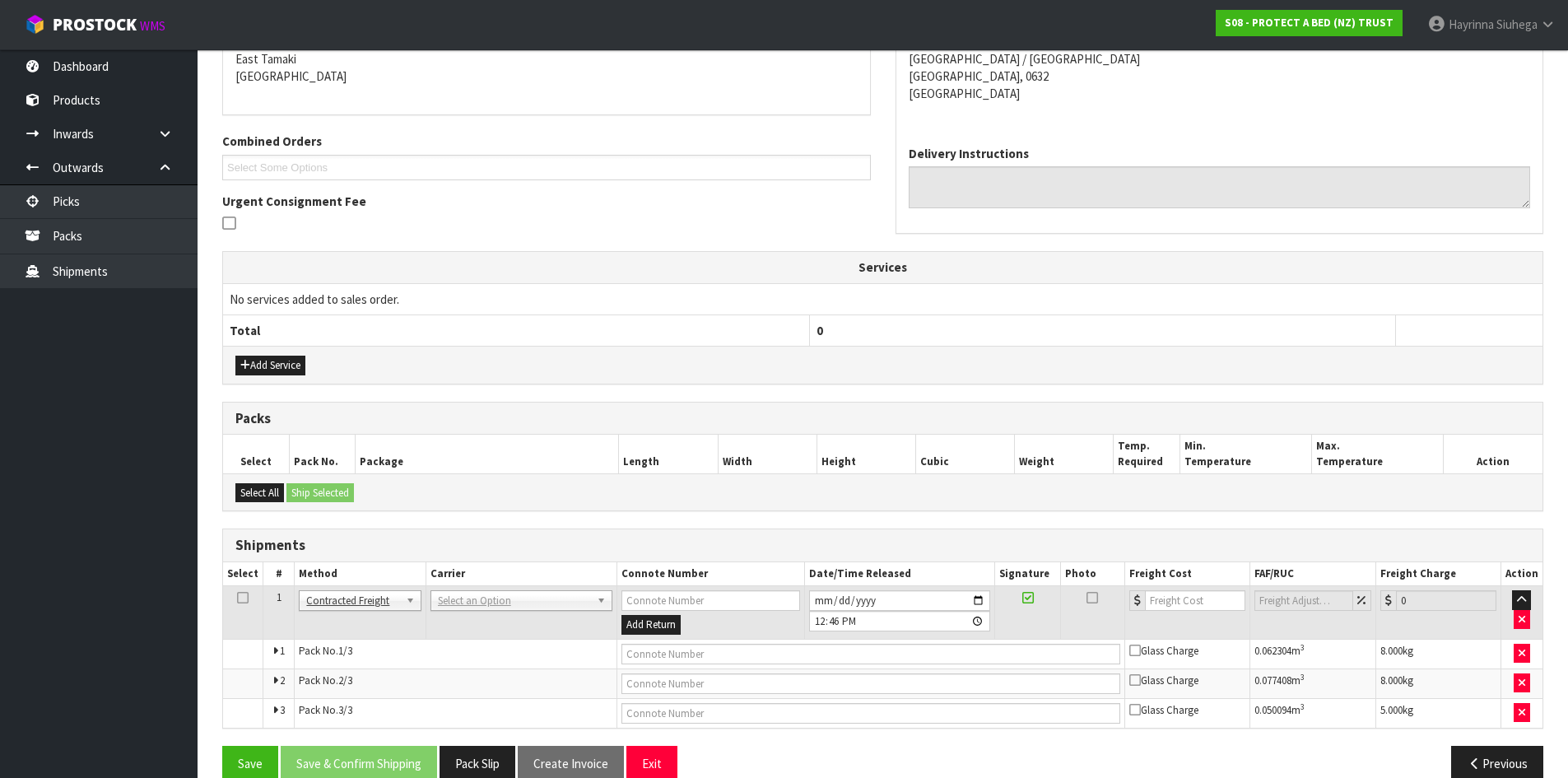
scroll to position [384, 0]
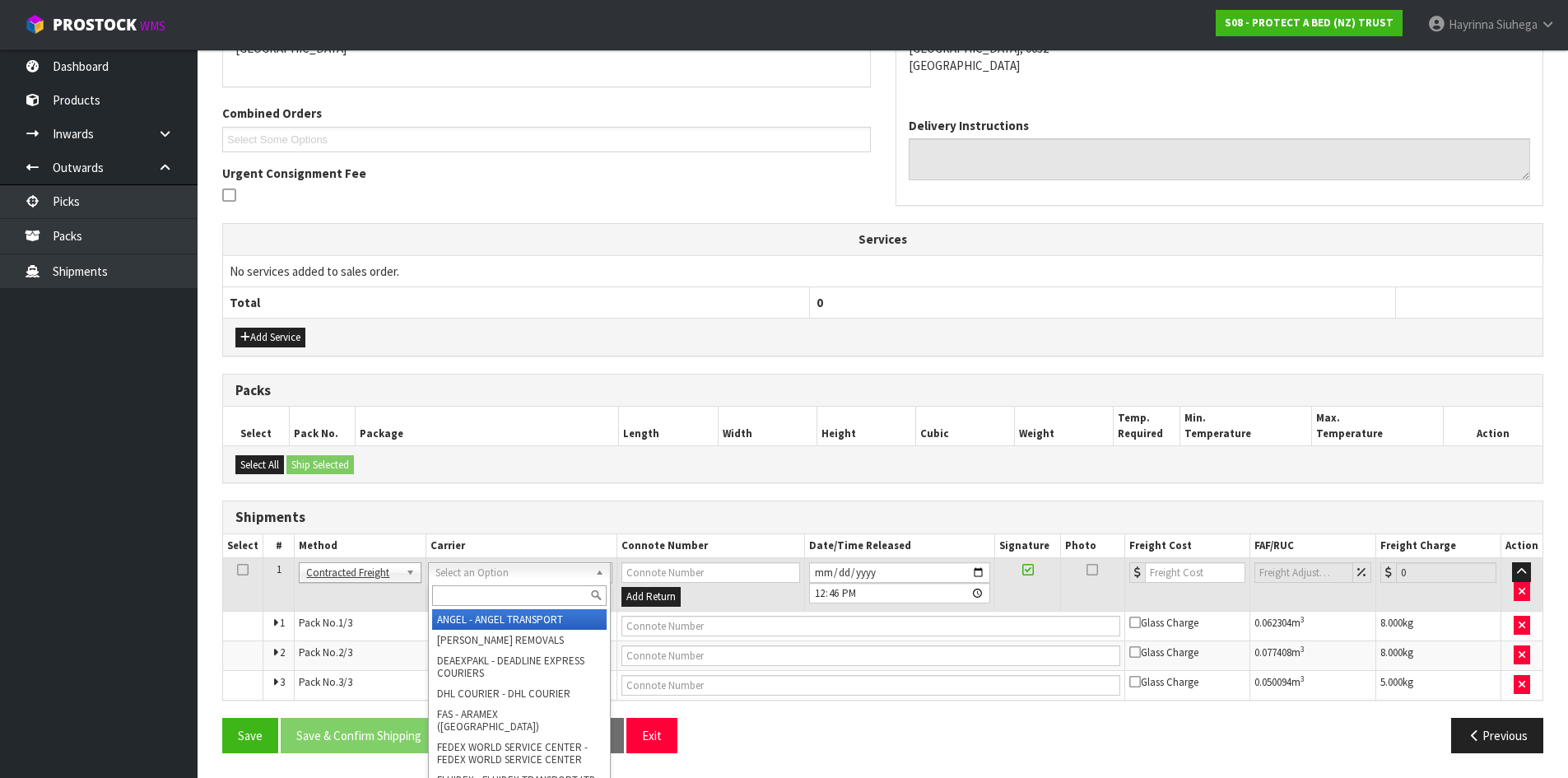
click at [517, 603] on input "text" at bounding box center [519, 596] width 175 height 20
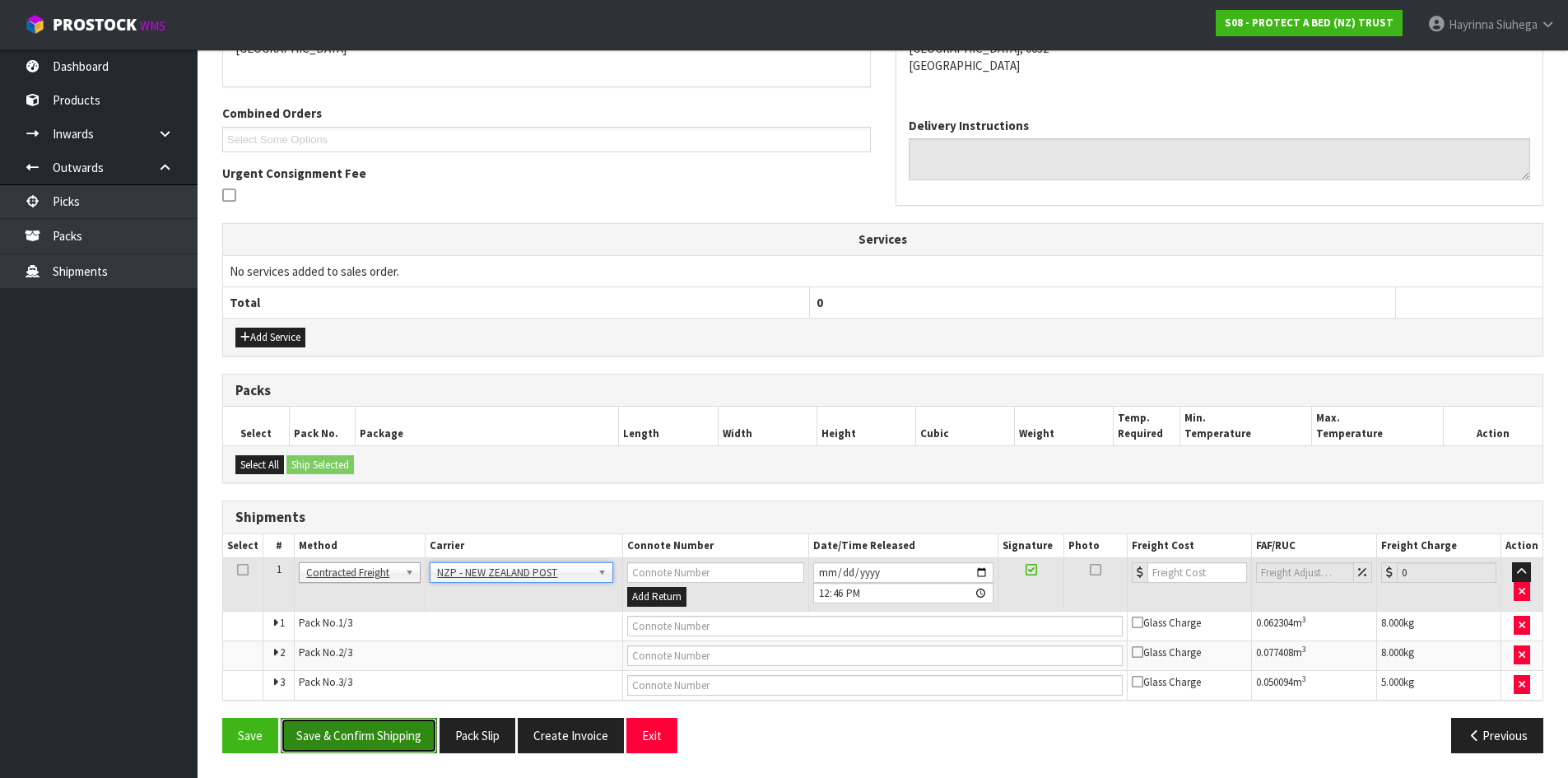
click at [361, 733] on button "Save & Confirm Shipping" at bounding box center [359, 735] width 156 height 35
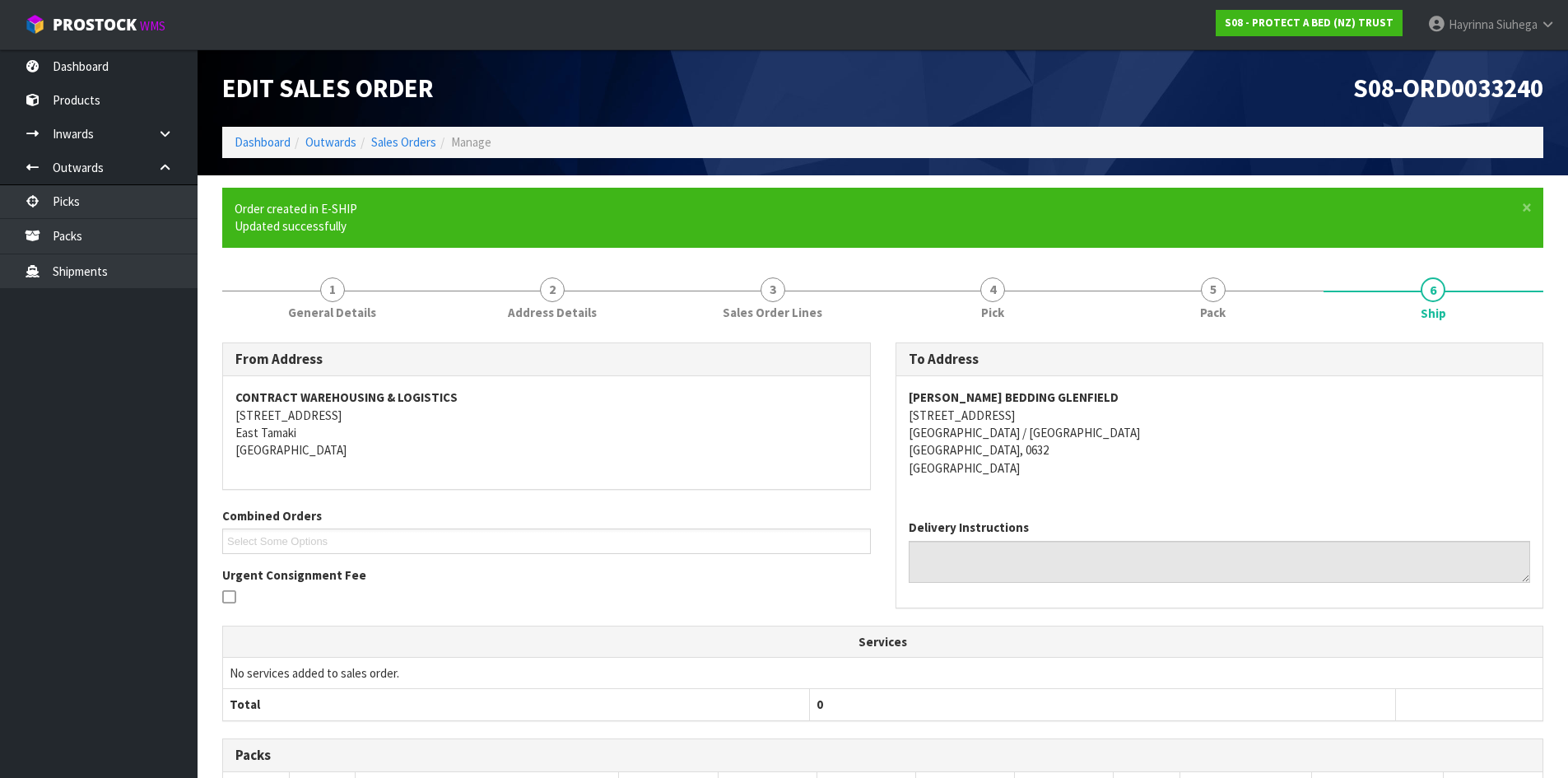
scroll to position [359, 0]
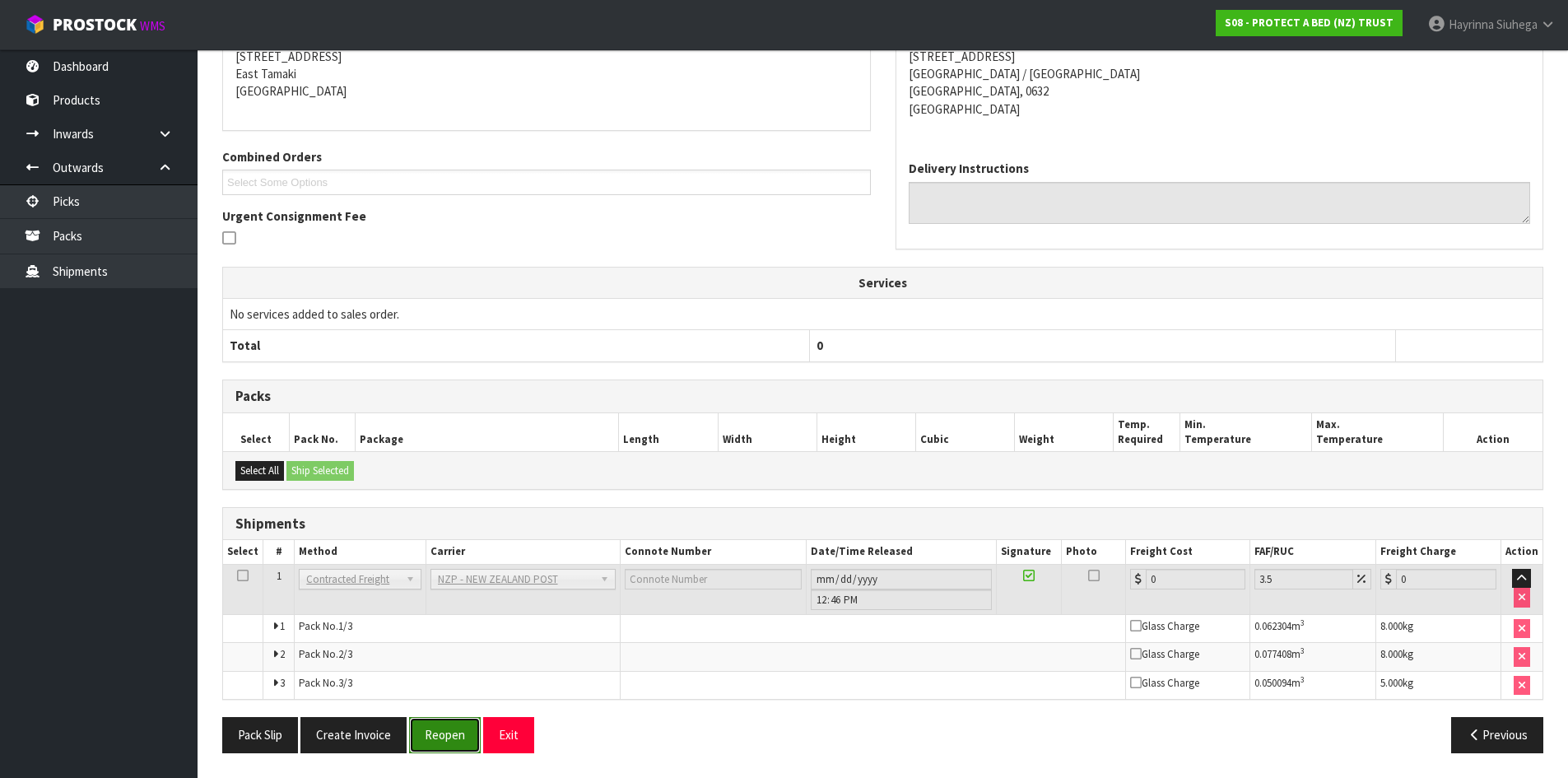
click at [443, 736] on button "Reopen" at bounding box center [445, 735] width 72 height 35
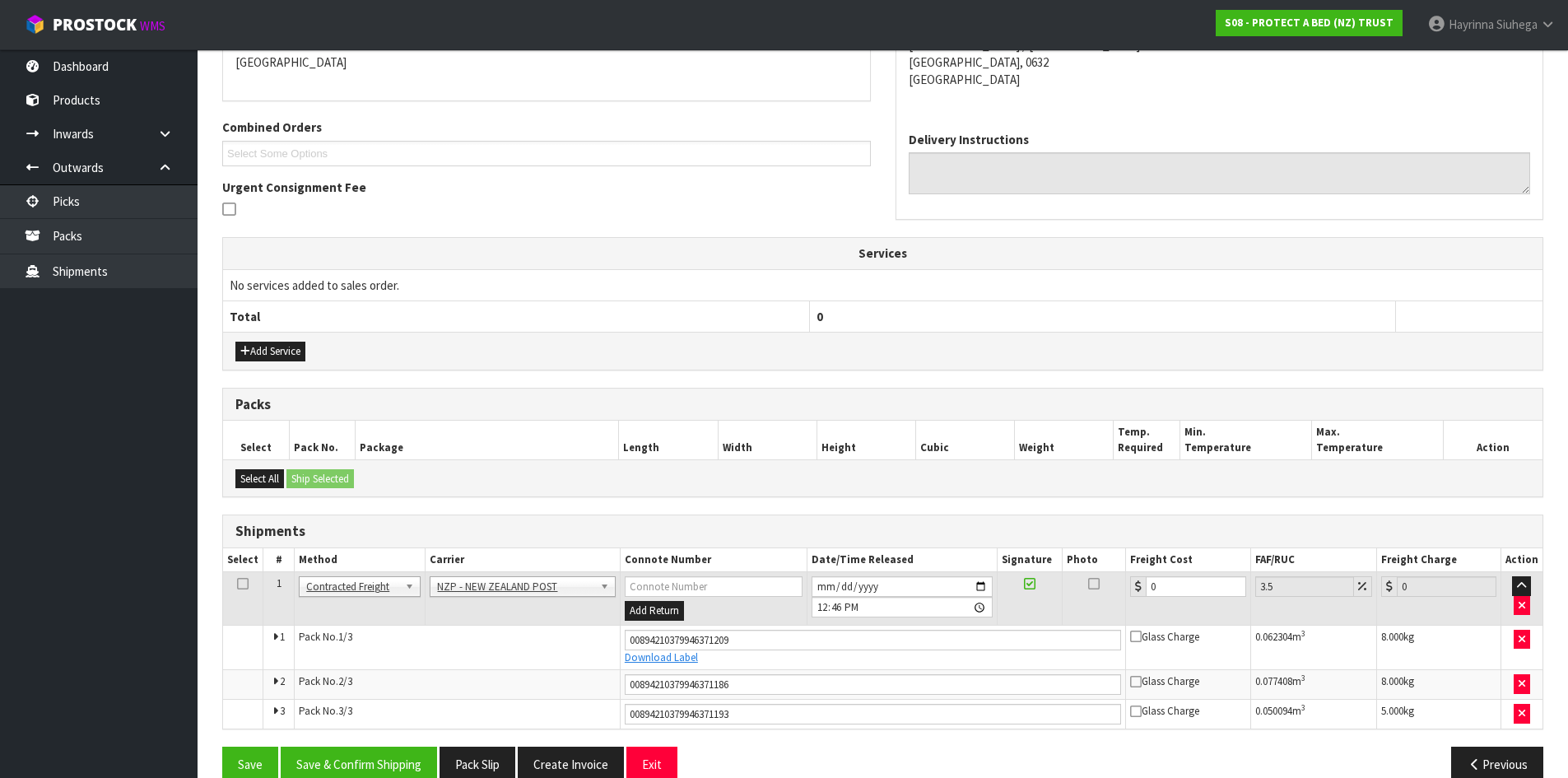
scroll to position [400, 0]
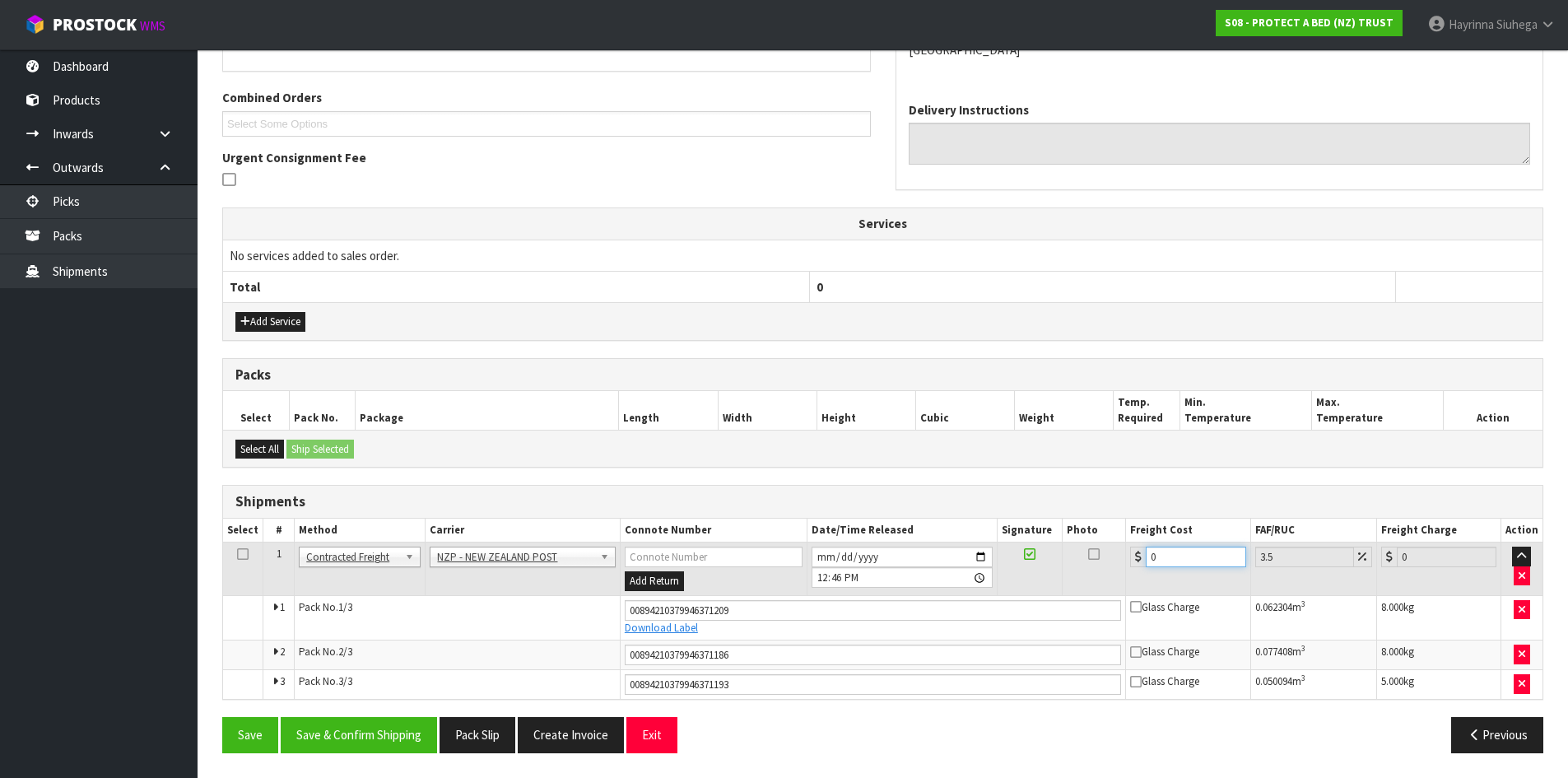
drag, startPoint x: 1180, startPoint y: 554, endPoint x: 1016, endPoint y: 563, distance: 164.2
click at [1017, 563] on tr "1 Client Local Pickup Customer Local Pickup Company Freight Contracted Freight …" at bounding box center [883, 570] width 1320 height 54
click at [222, 718] on button "Save" at bounding box center [250, 735] width 56 height 35
click at [368, 722] on button "Save & Confirm Shipping" at bounding box center [359, 735] width 156 height 35
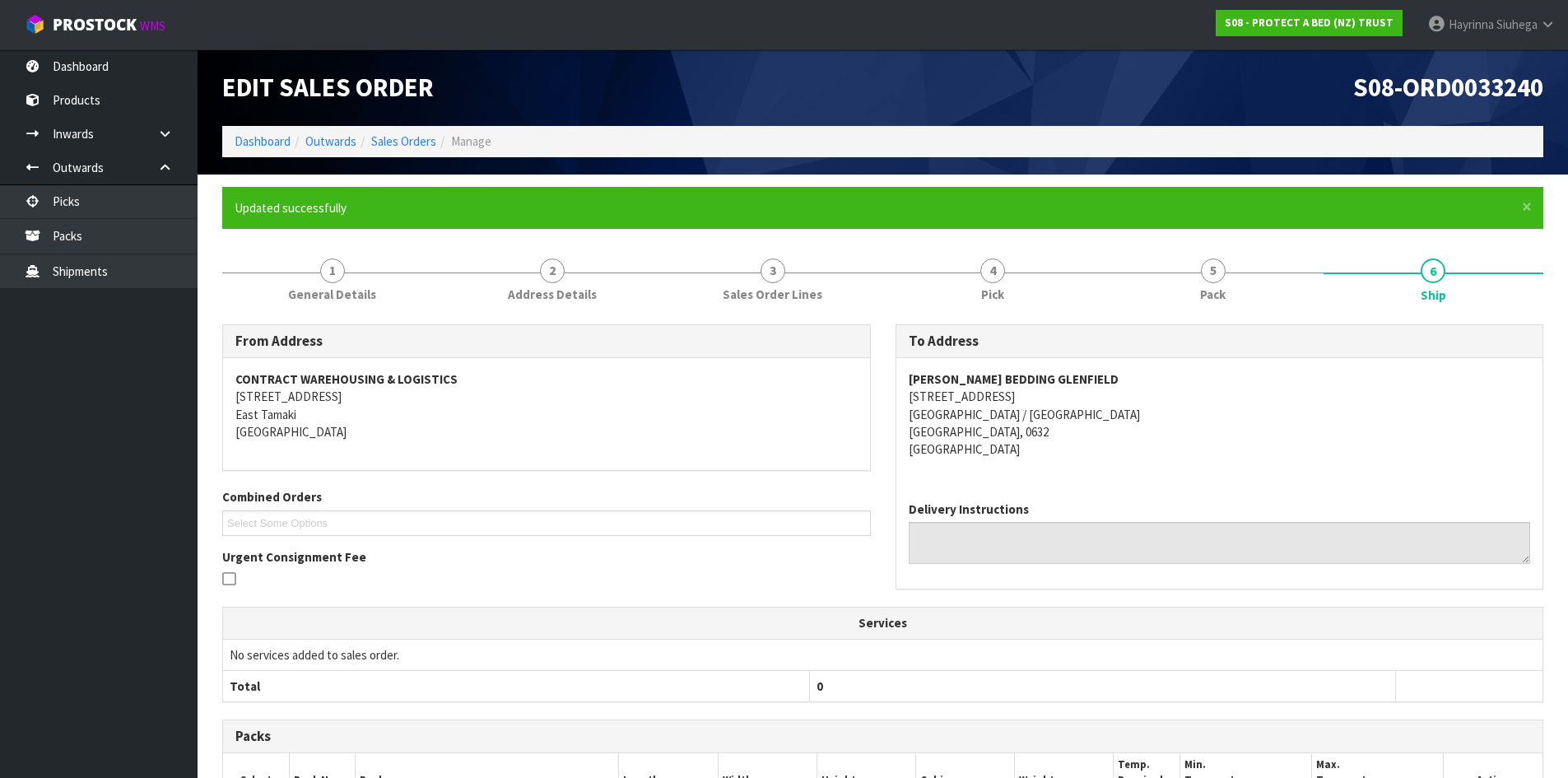
scroll to position [0, 0]
click at [281, 141] on link "Dashboard" at bounding box center [262, 141] width 56 height 16
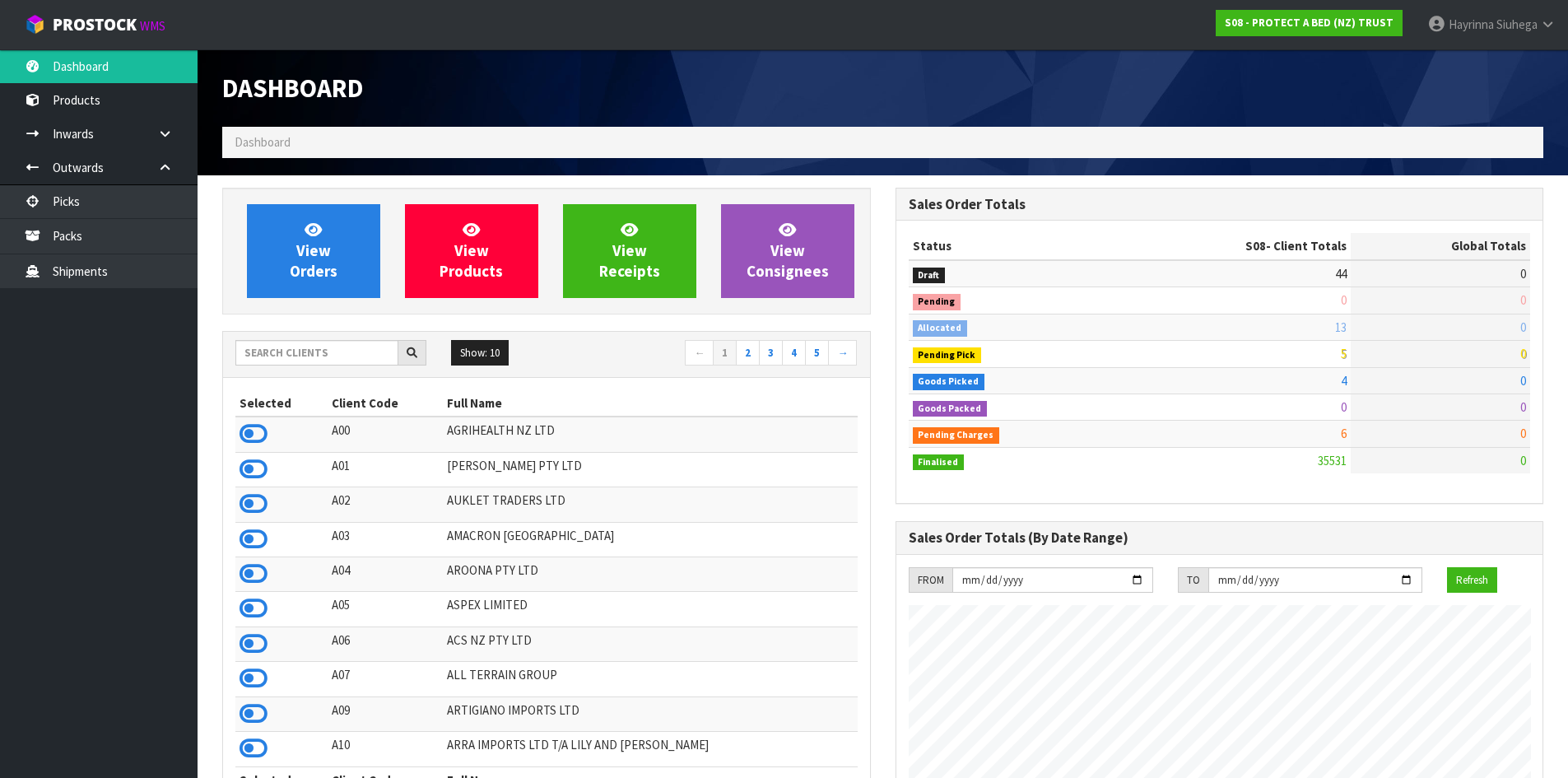
scroll to position [1247, 673]
click at [311, 362] on input "text" at bounding box center [316, 352] width 163 height 25
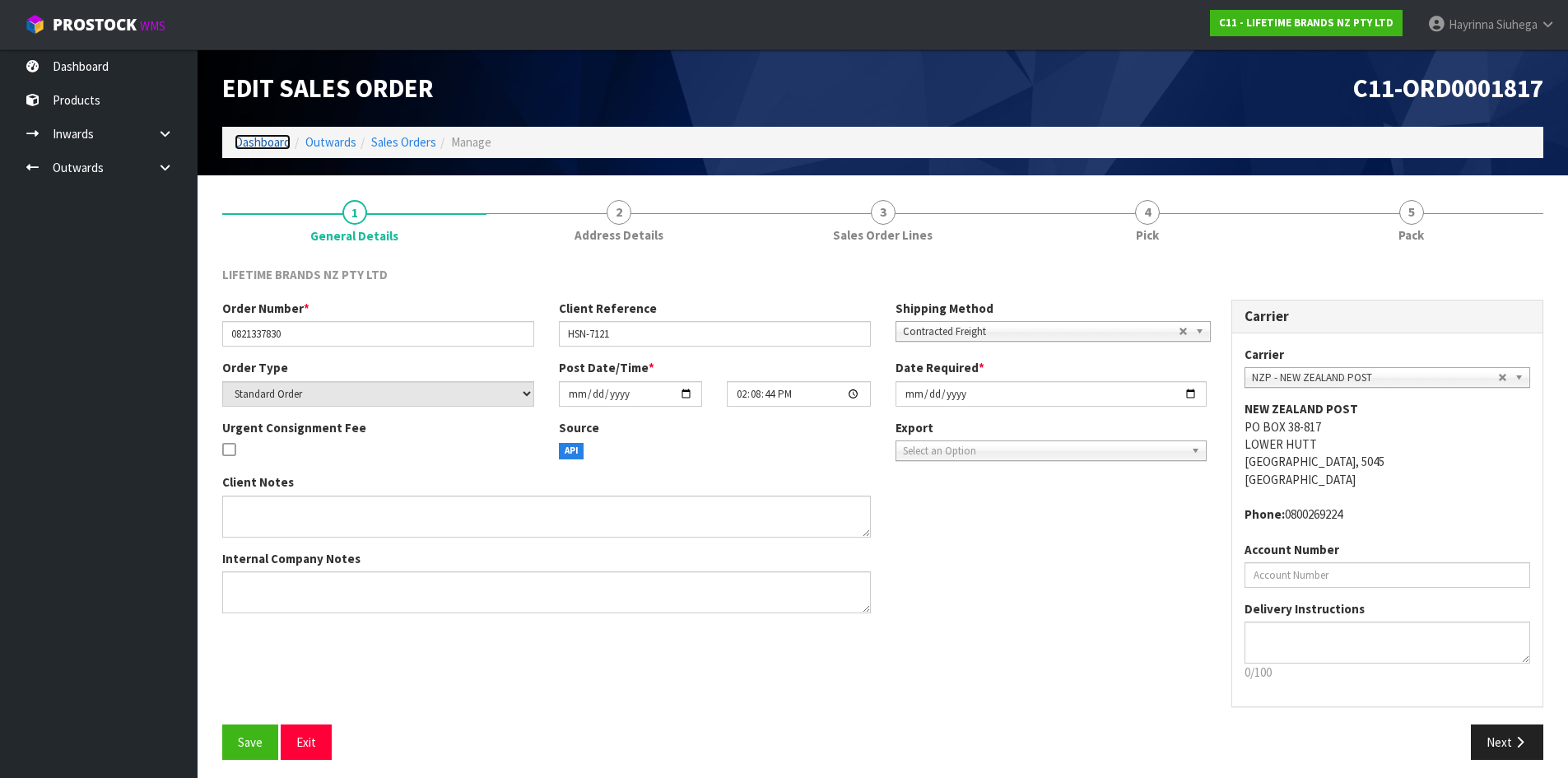
click at [275, 140] on link "Dashboard" at bounding box center [262, 141] width 56 height 16
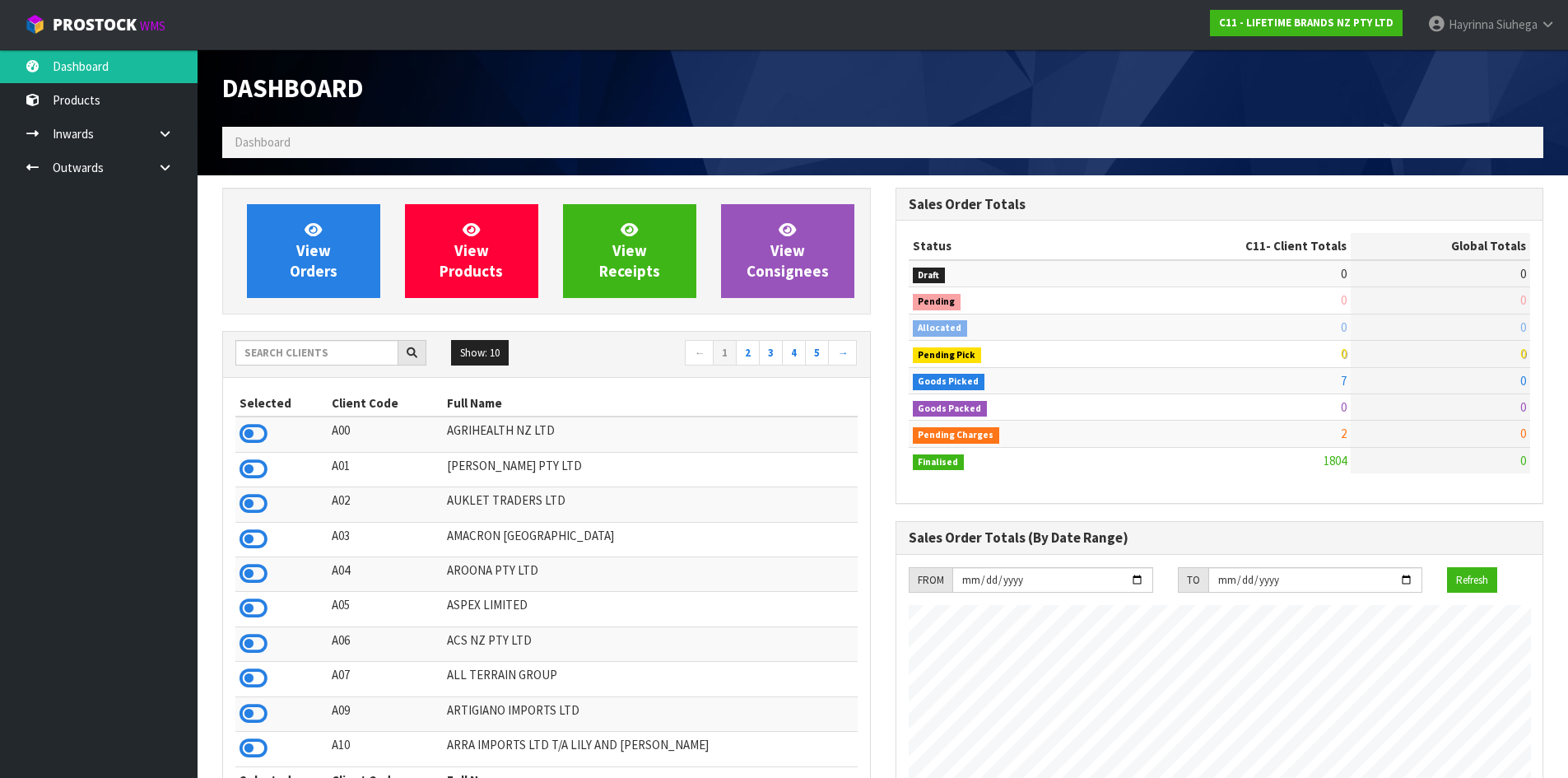
scroll to position [1247, 673]
click at [315, 348] on input "text" at bounding box center [316, 352] width 163 height 25
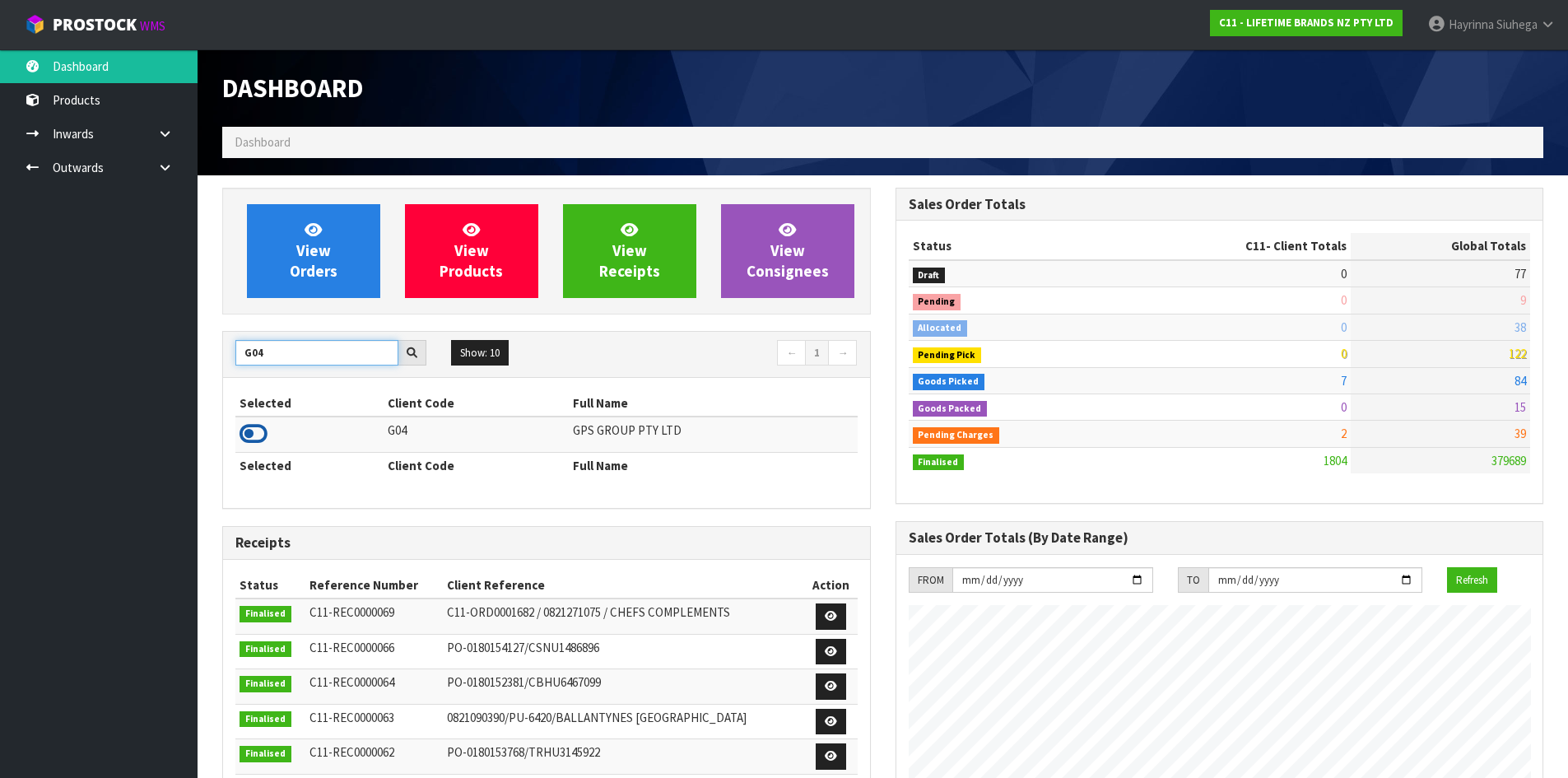
type input "G04"
click at [246, 442] on icon at bounding box center [253, 434] width 28 height 25
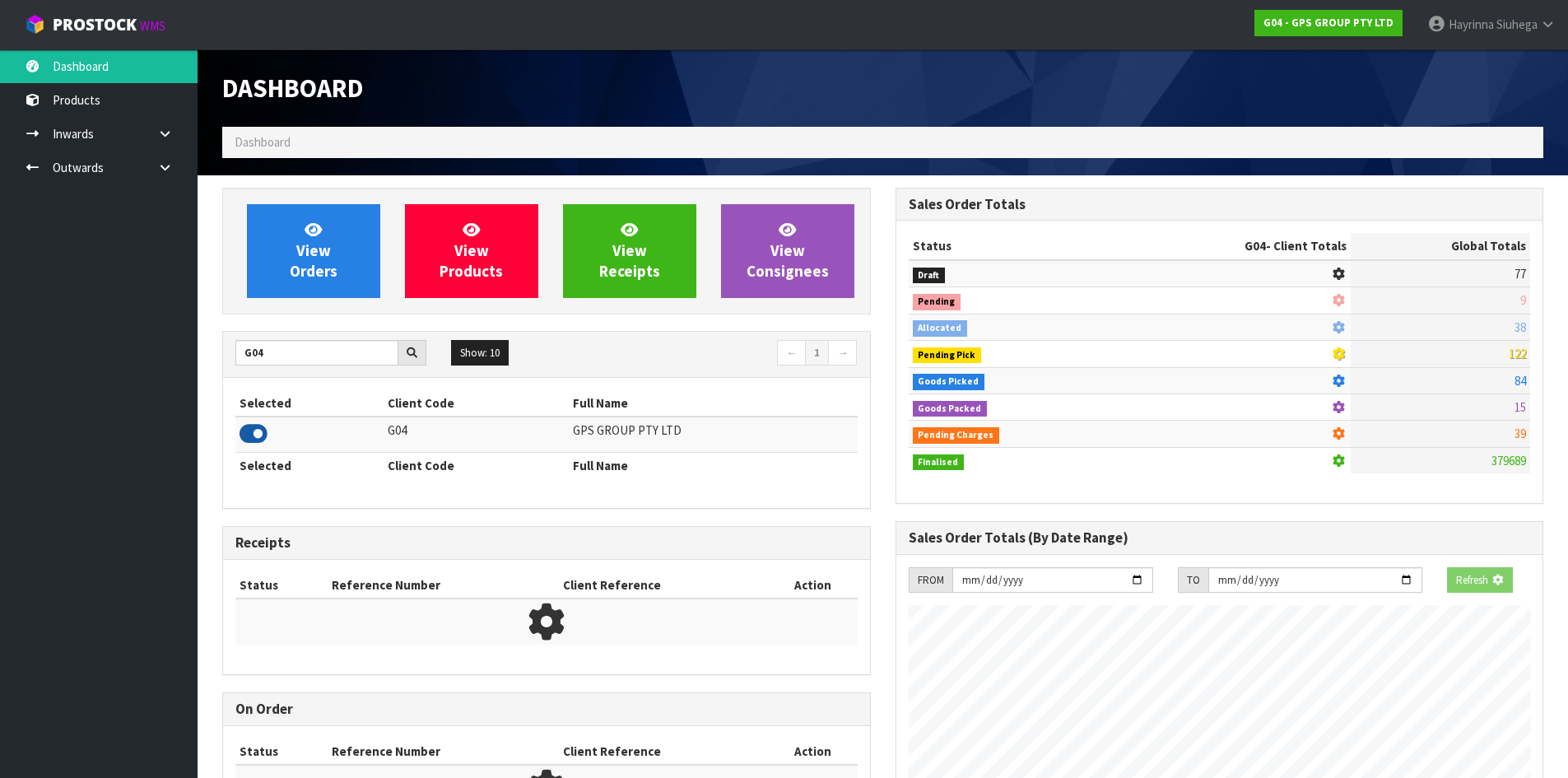
scroll to position [1033, 673]
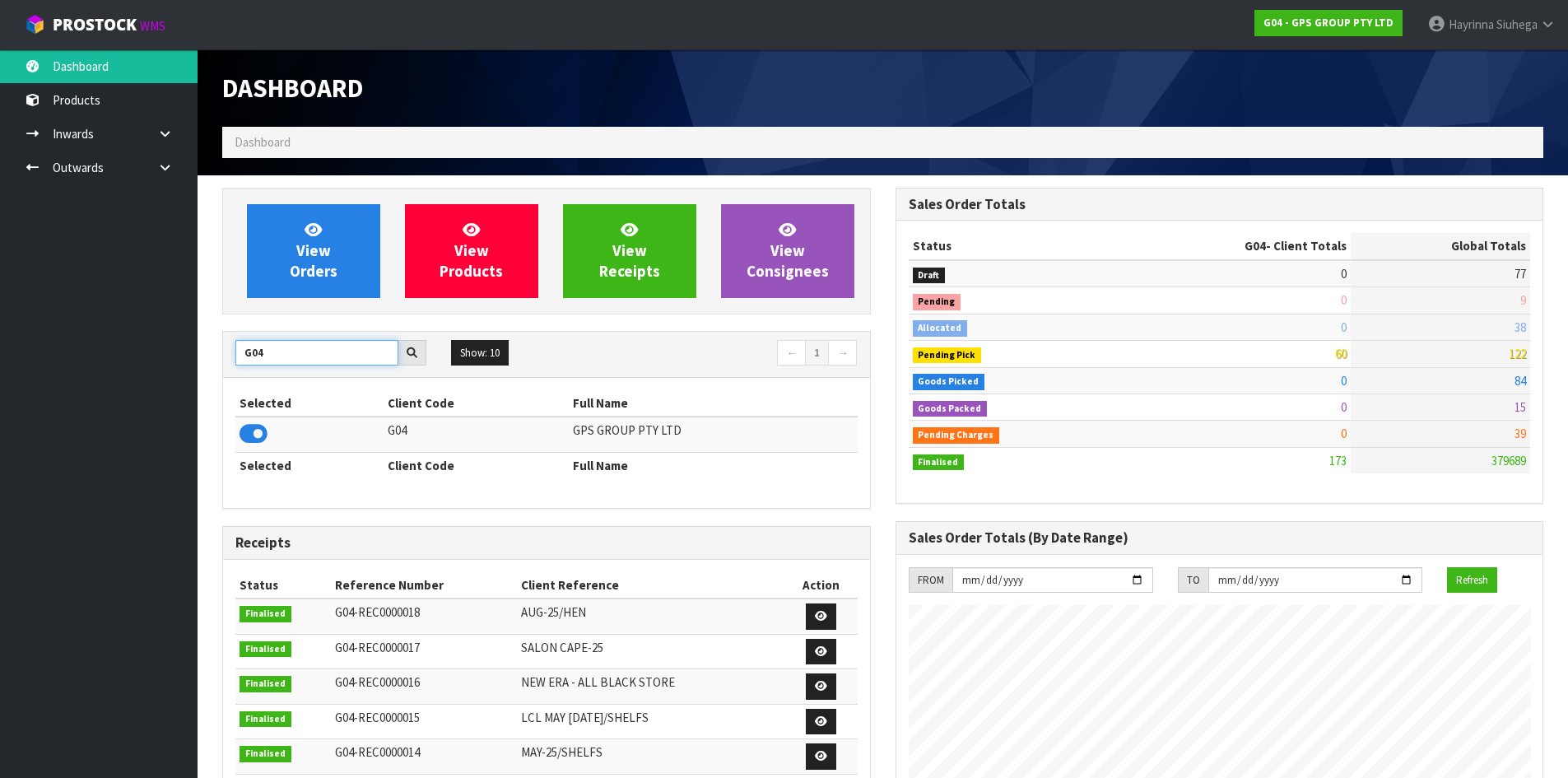
drag, startPoint x: 294, startPoint y: 361, endPoint x: 0, endPoint y: 355, distance: 294.1
click at [17, 360] on body "Toggle navigation ProStock WMS G04 - GPS GROUP PTY LTD Hayrinna Siuhega Logout …" at bounding box center [784, 389] width 1568 height 778
click at [275, 354] on input "G04" at bounding box center [316, 352] width 163 height 25
drag, startPoint x: 275, startPoint y: 353, endPoint x: 198, endPoint y: 345, distance: 77.4
click at [198, 345] on section "View Orders View Products View Receipts View Consignees G04 Show: 10 5 10 25 50…" at bounding box center [882, 704] width 1371 height 1060
